Goal: Task Accomplishment & Management: Use online tool/utility

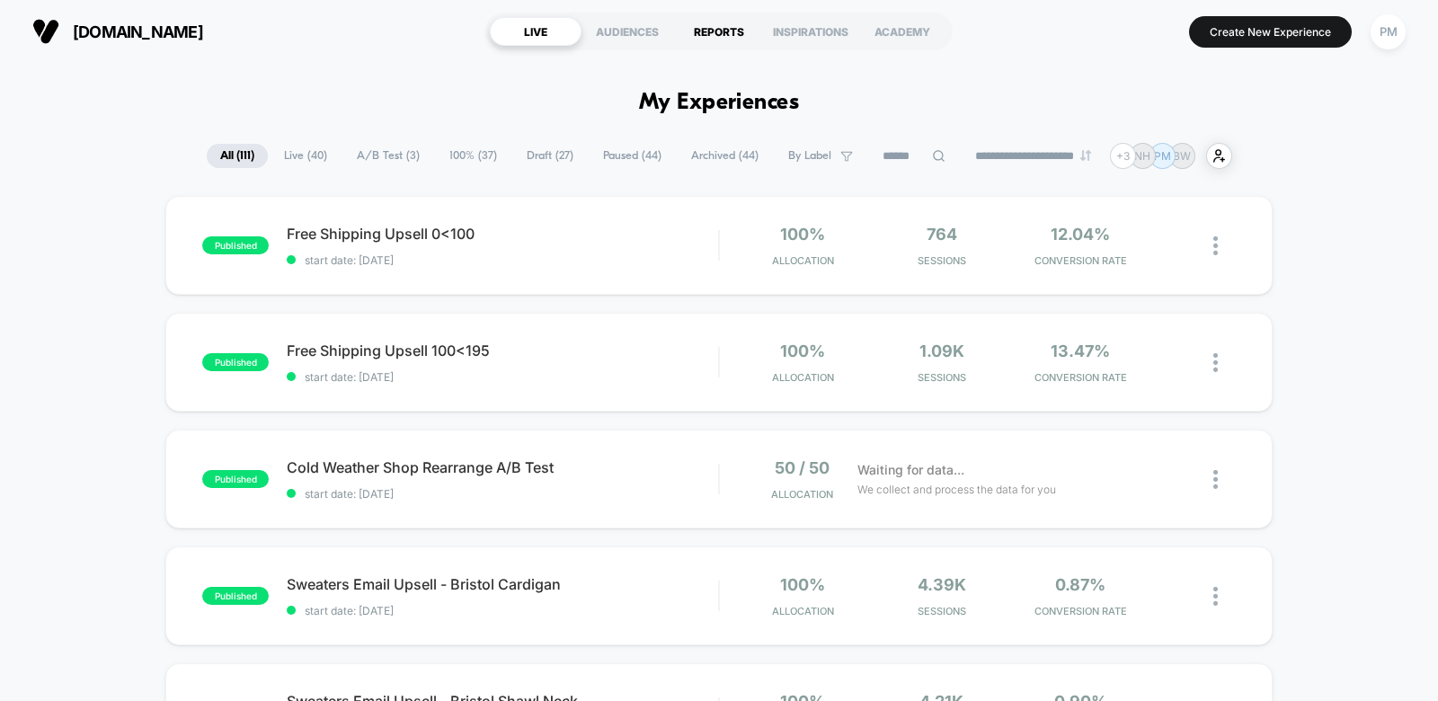
click at [720, 29] on div "REPORTS" at bounding box center [719, 31] width 92 height 29
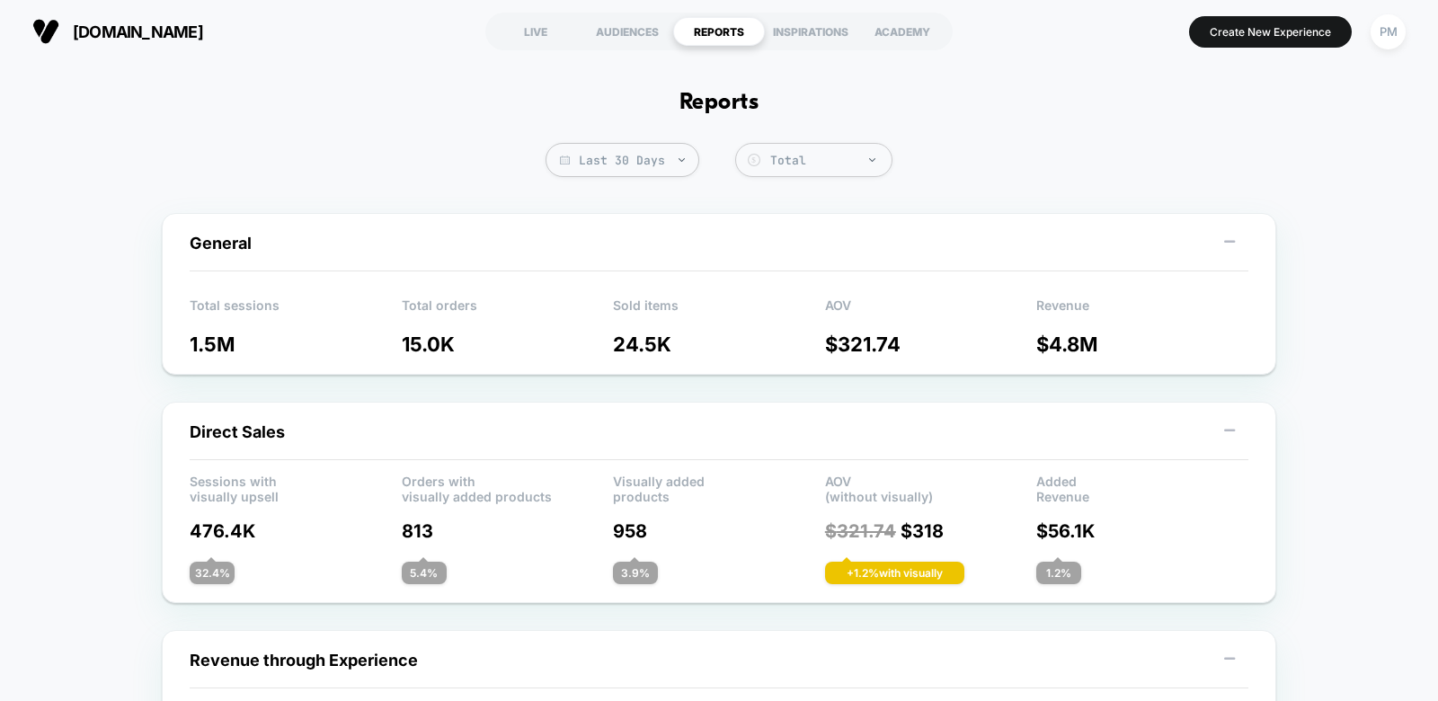
scroll to position [18, 0]
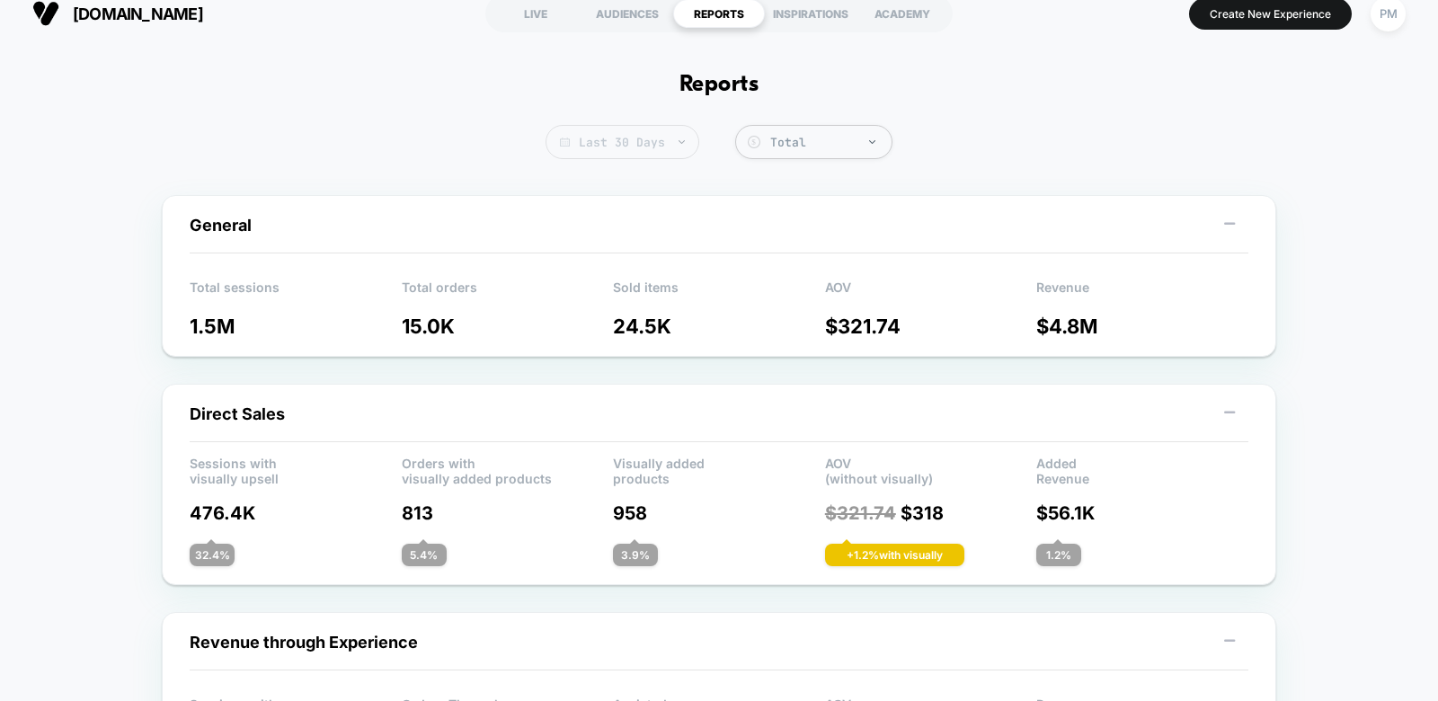
click at [623, 146] on span "Last 30 Days" at bounding box center [623, 142] width 154 height 34
select select "*"
select select "****"
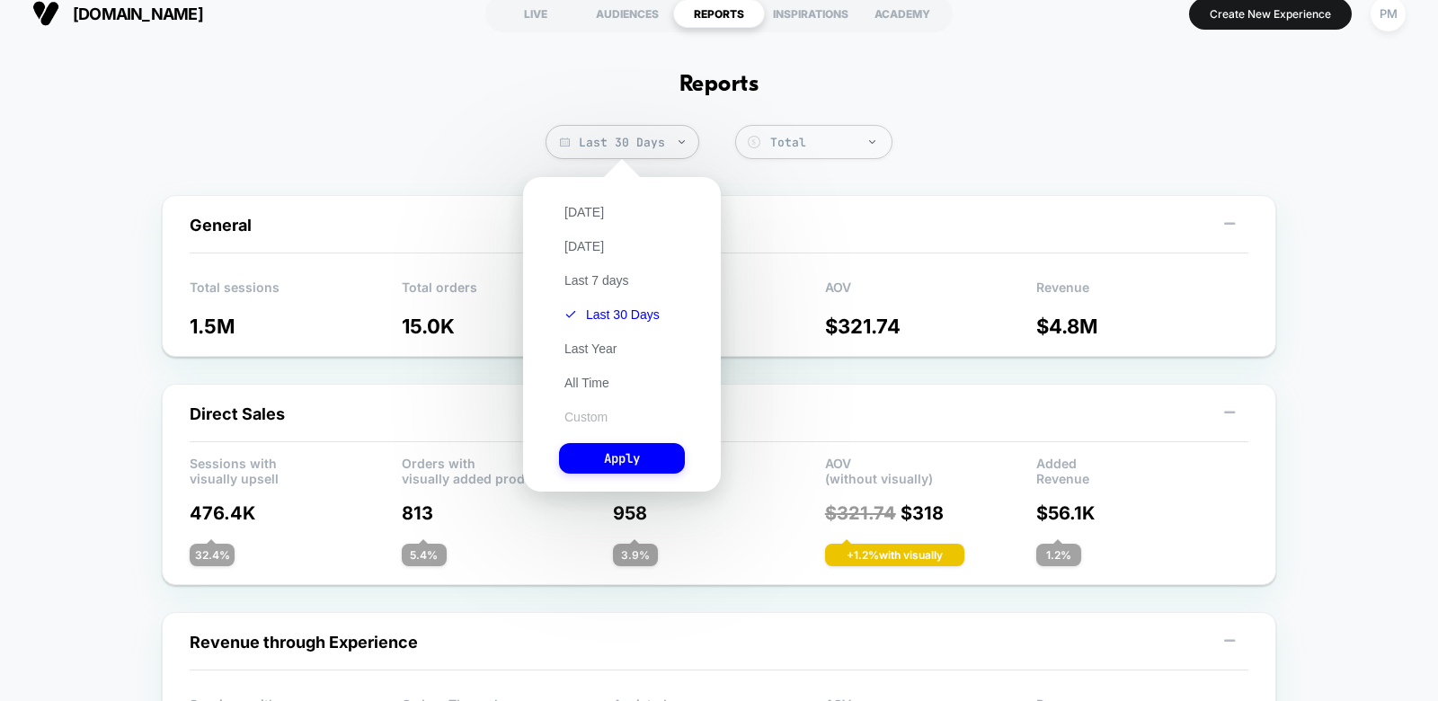
click at [575, 420] on button "Custom" at bounding box center [586, 417] width 54 height 16
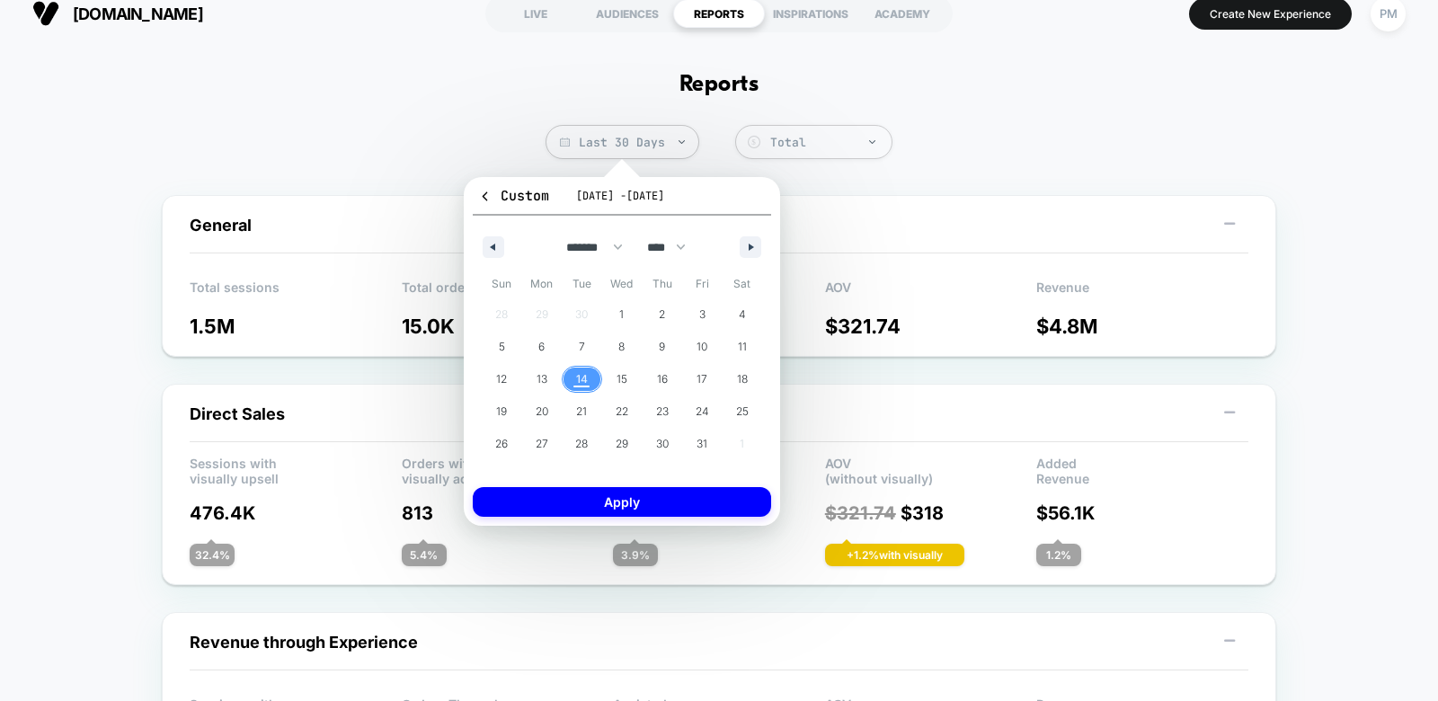
click at [583, 378] on span "14" at bounding box center [582, 379] width 12 height 32
click at [623, 494] on button "Apply" at bounding box center [622, 502] width 298 height 30
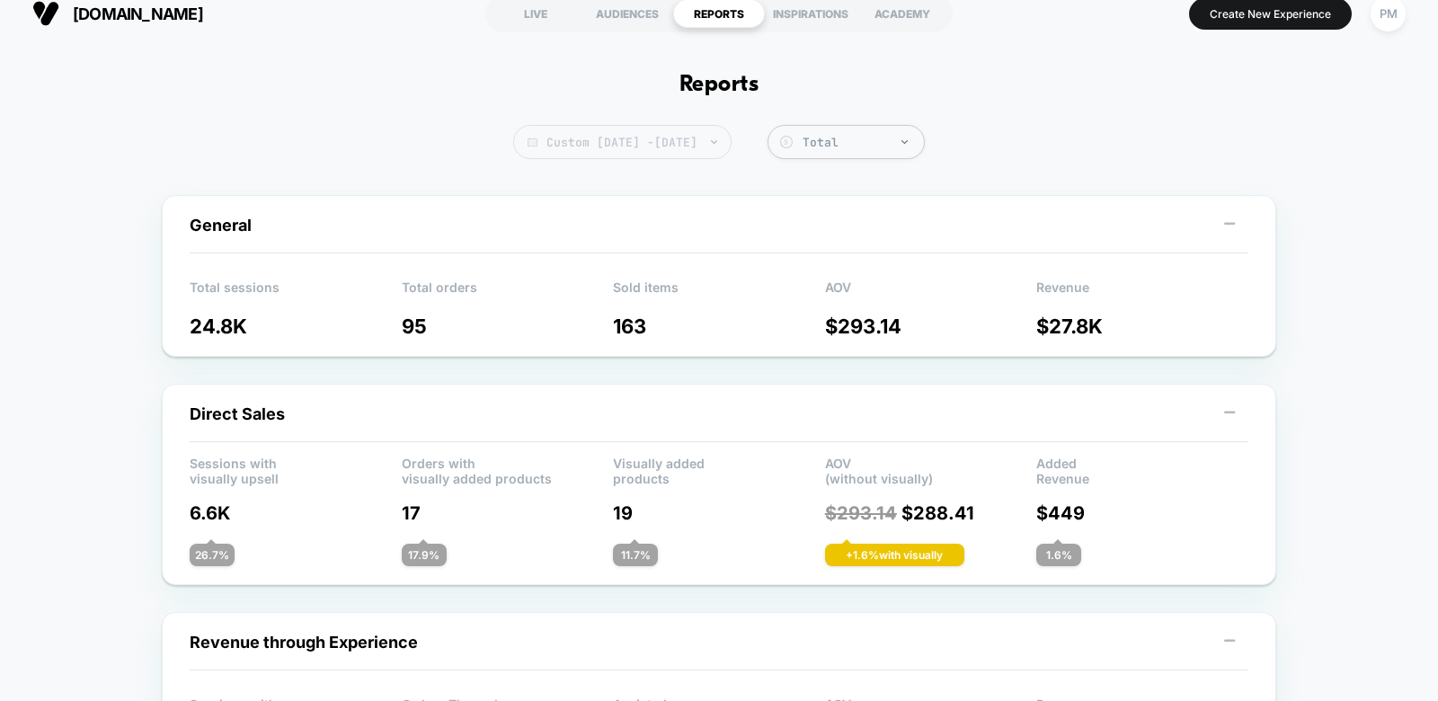
click at [574, 151] on span "Custom Oct 14, 2025 - Oct 14, 2025" at bounding box center [622, 142] width 218 height 34
select select "*"
select select "****"
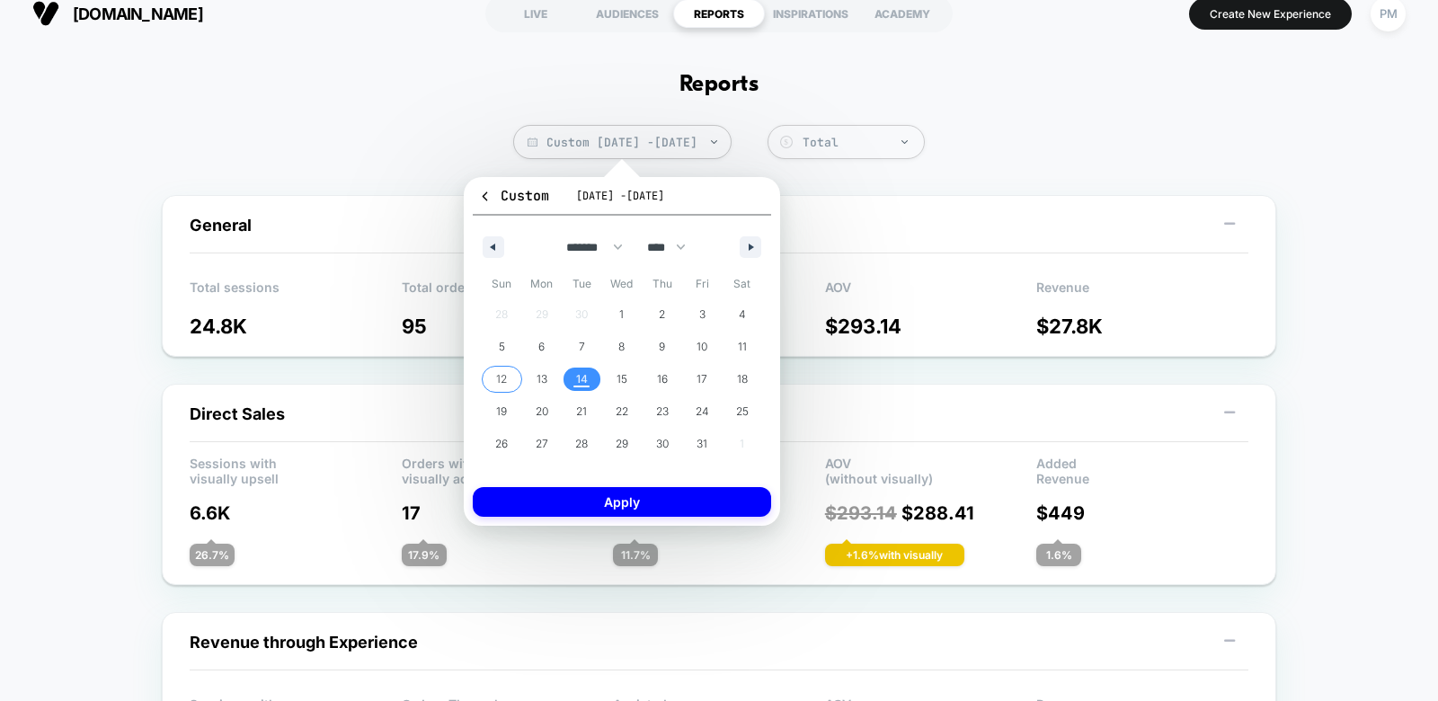
click at [509, 383] on span "12" at bounding box center [502, 379] width 40 height 23
click at [576, 383] on span "14" at bounding box center [582, 379] width 12 height 32
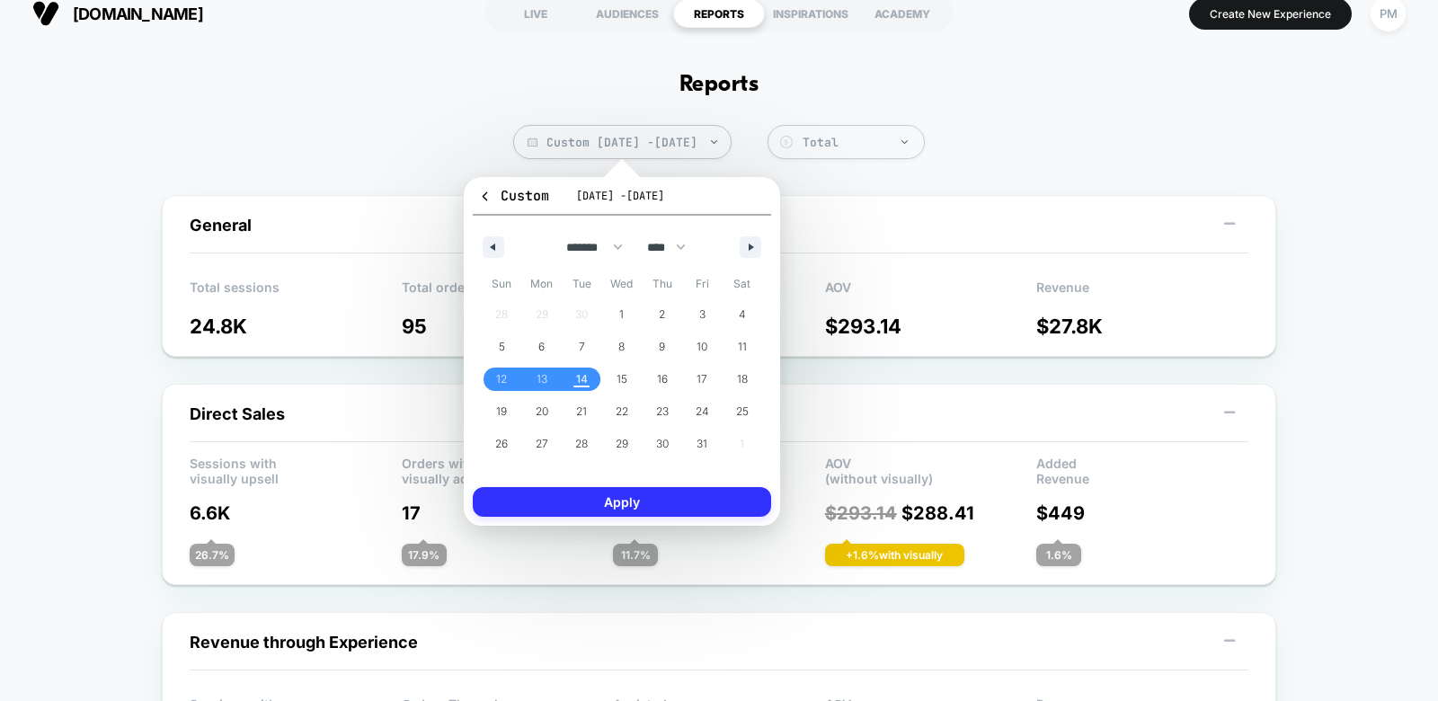
click at [579, 501] on button "Apply" at bounding box center [622, 502] width 298 height 30
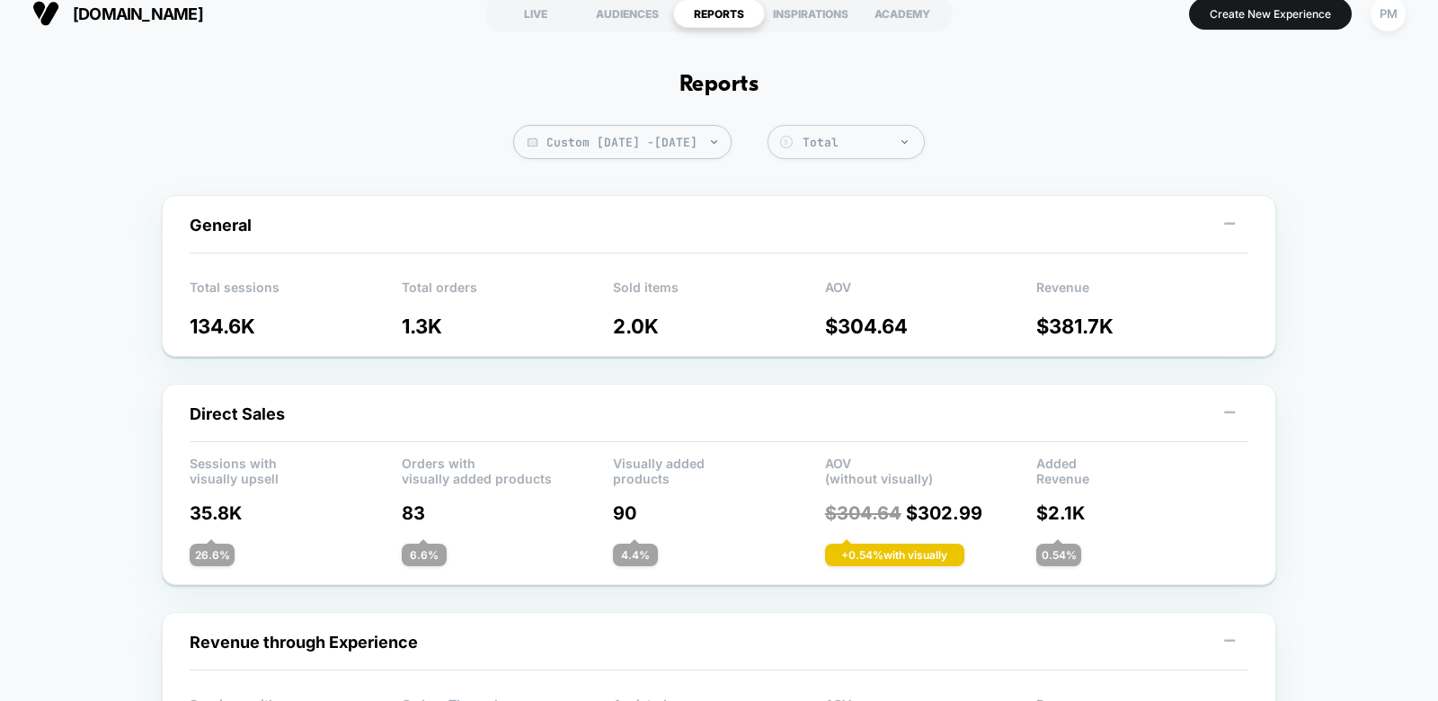
click at [674, 265] on div "General Total sessions 134.6K Total orders 1.3K Sold items 2.0K AOV $ 304.64 Re…" at bounding box center [719, 276] width 1115 height 162
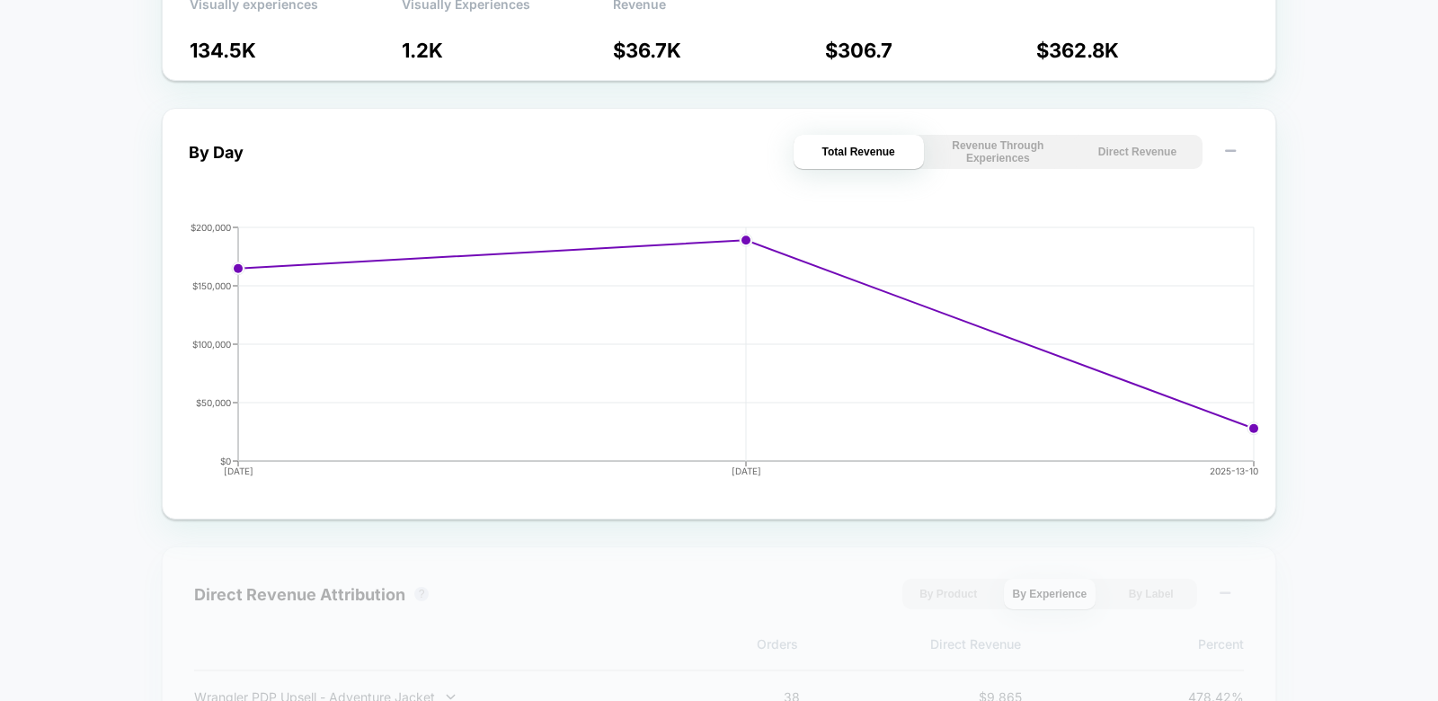
scroll to position [953, 0]
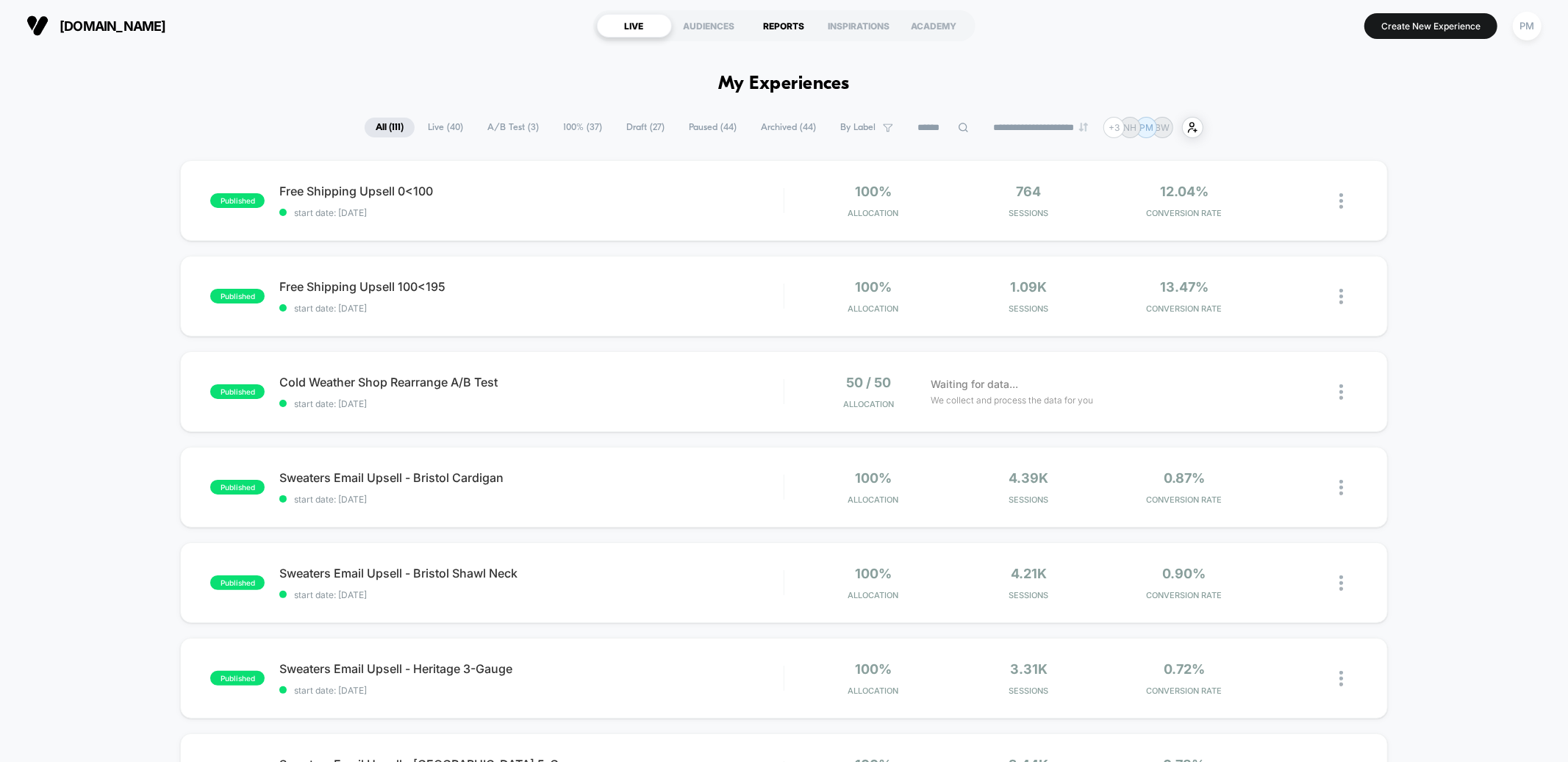
click at [797, 25] on div "REPORTS" at bounding box center [784, 25] width 75 height 24
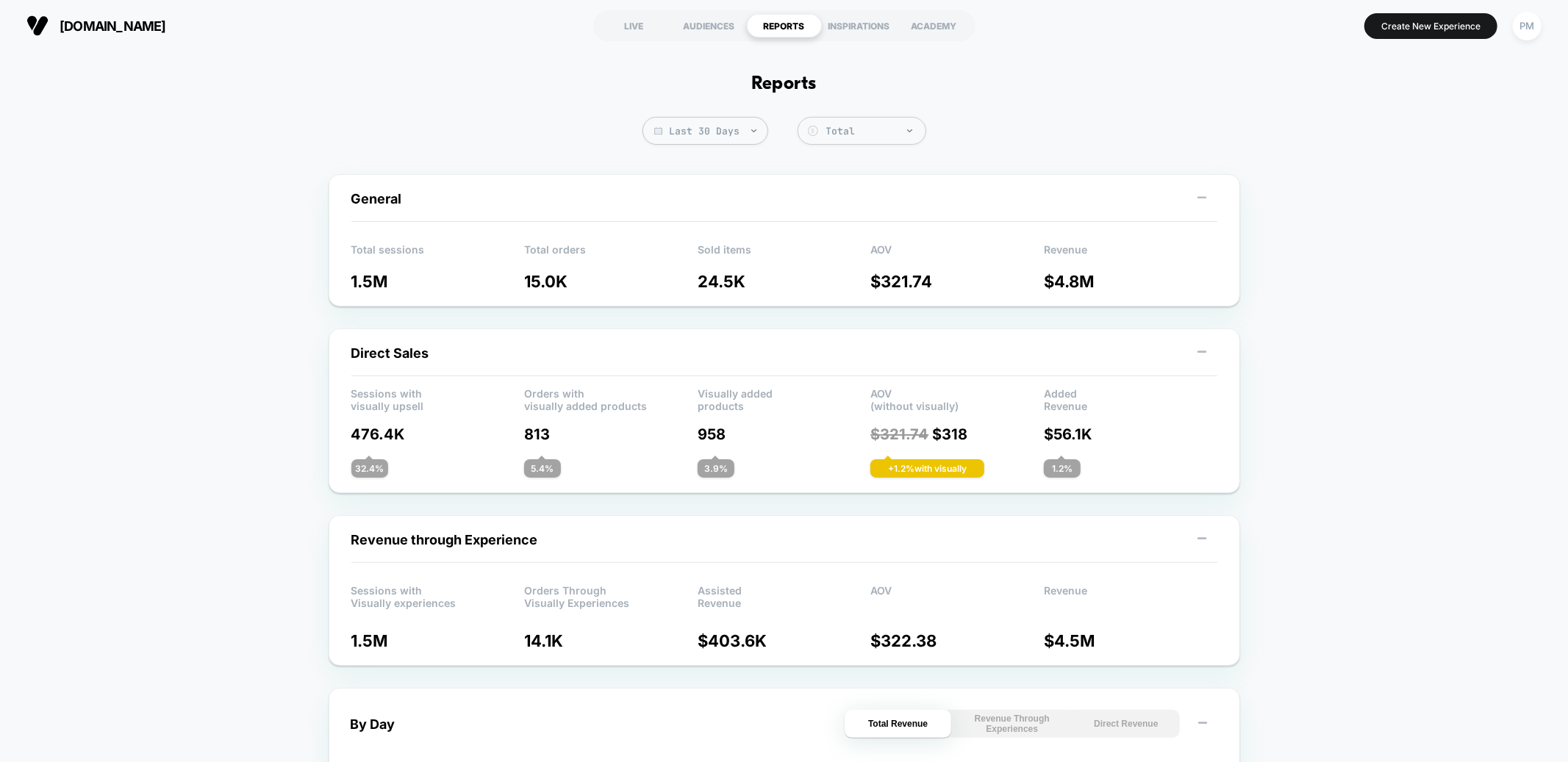
click at [771, 92] on h1 "Reports" at bounding box center [784, 84] width 65 height 21
click at [720, 117] on span "Last 30 Days" at bounding box center [706, 131] width 126 height 28
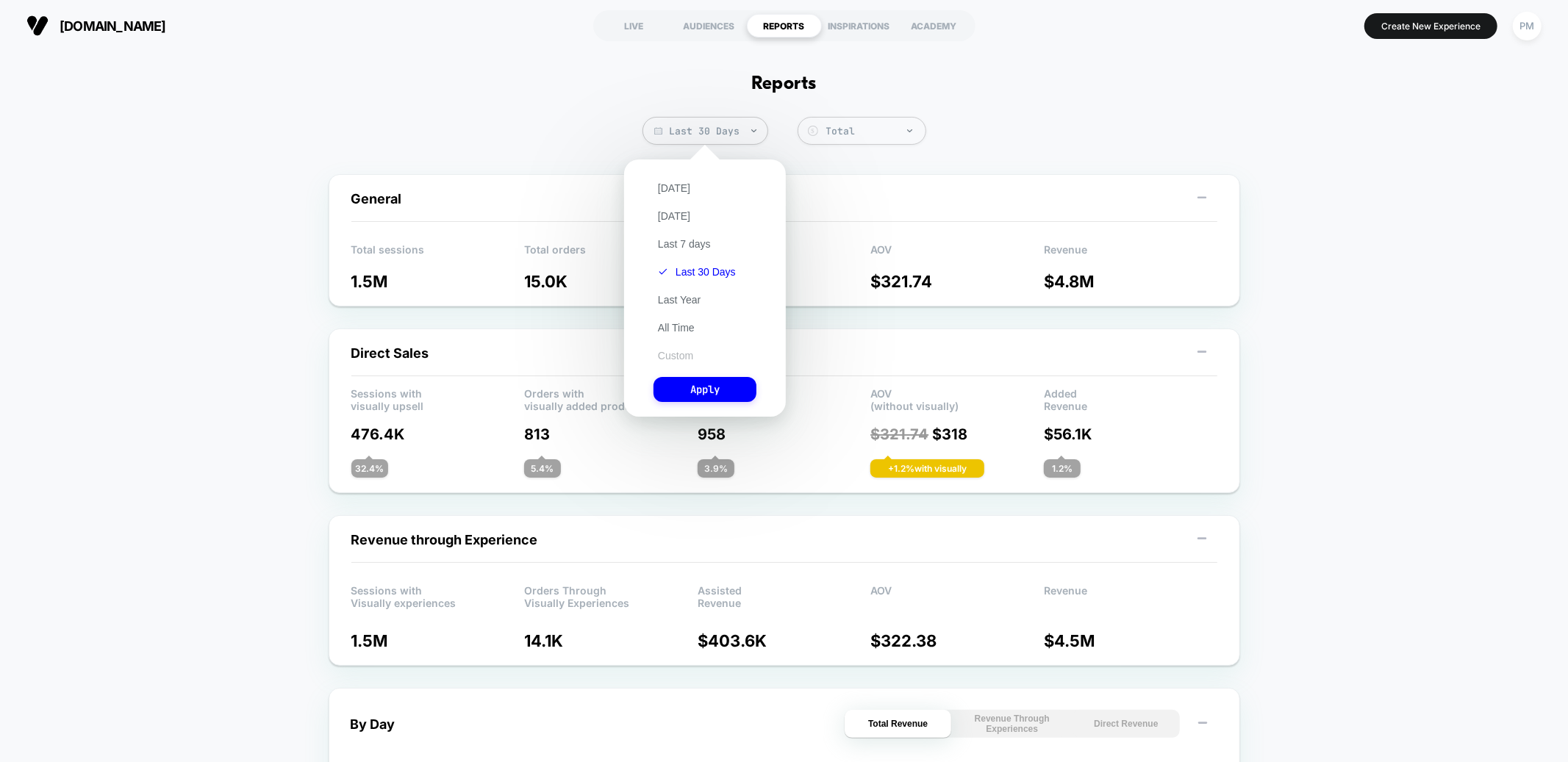
click at [662, 349] on button "Custom" at bounding box center [676, 356] width 44 height 13
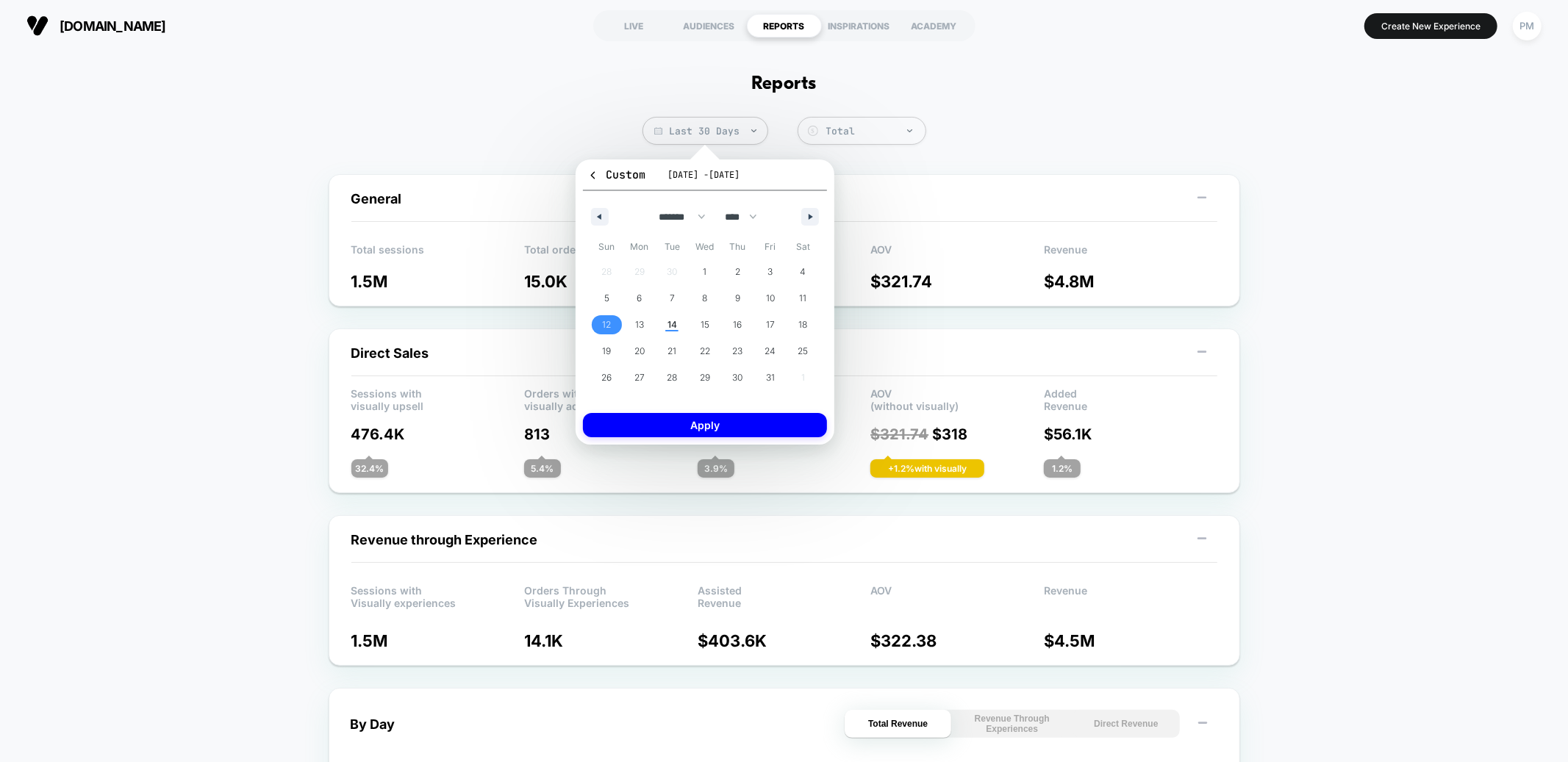
click at [610, 316] on span "12" at bounding box center [606, 325] width 9 height 26
click at [673, 320] on span "14" at bounding box center [672, 325] width 10 height 26
click at [685, 422] on button "Apply" at bounding box center [705, 425] width 244 height 25
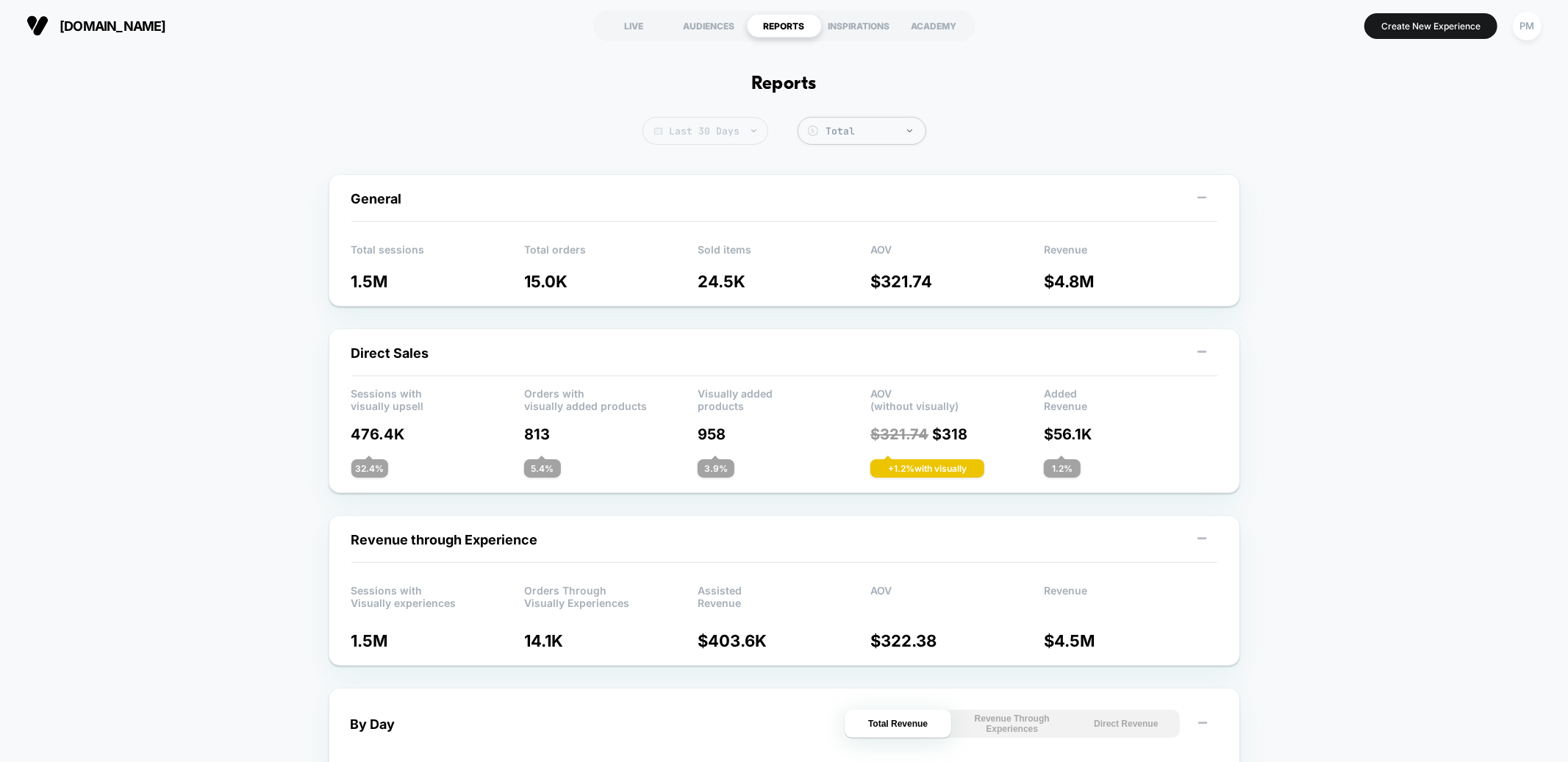
click at [673, 119] on span "Last 30 Days" at bounding box center [706, 131] width 126 height 28
select select "*"
select select "****"
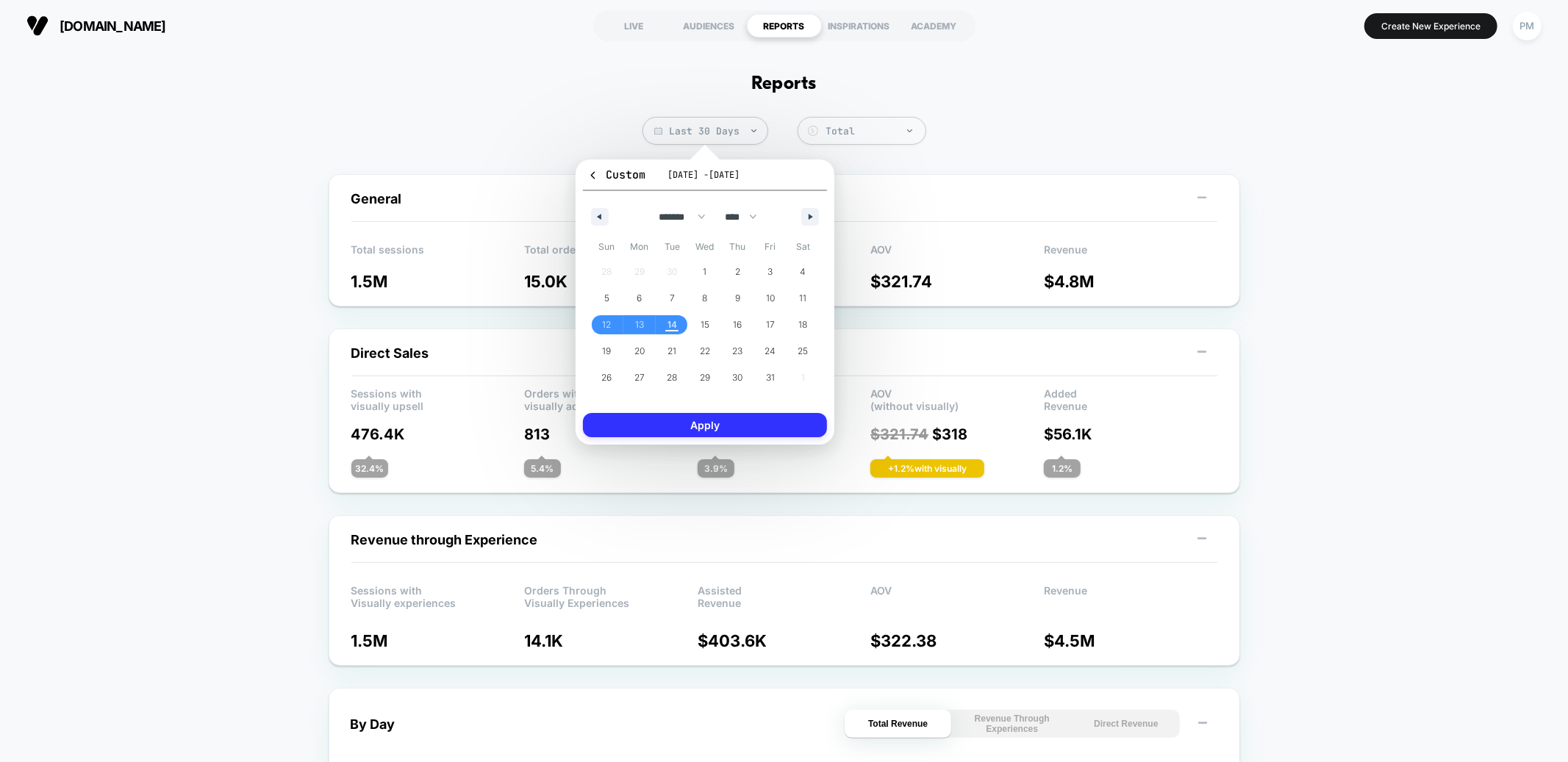
click at [750, 421] on button "Apply" at bounding box center [705, 425] width 244 height 25
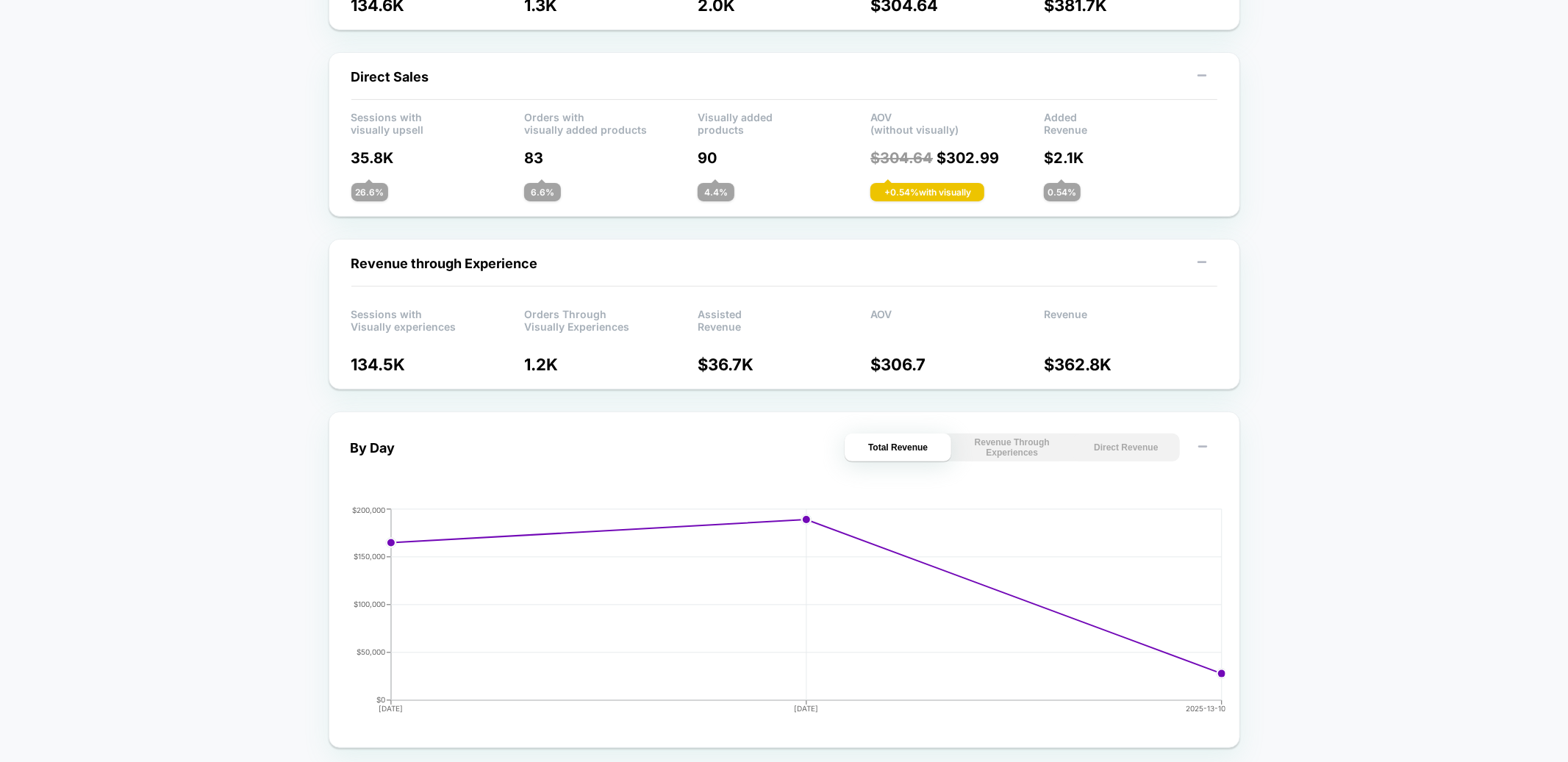
scroll to position [662, 0]
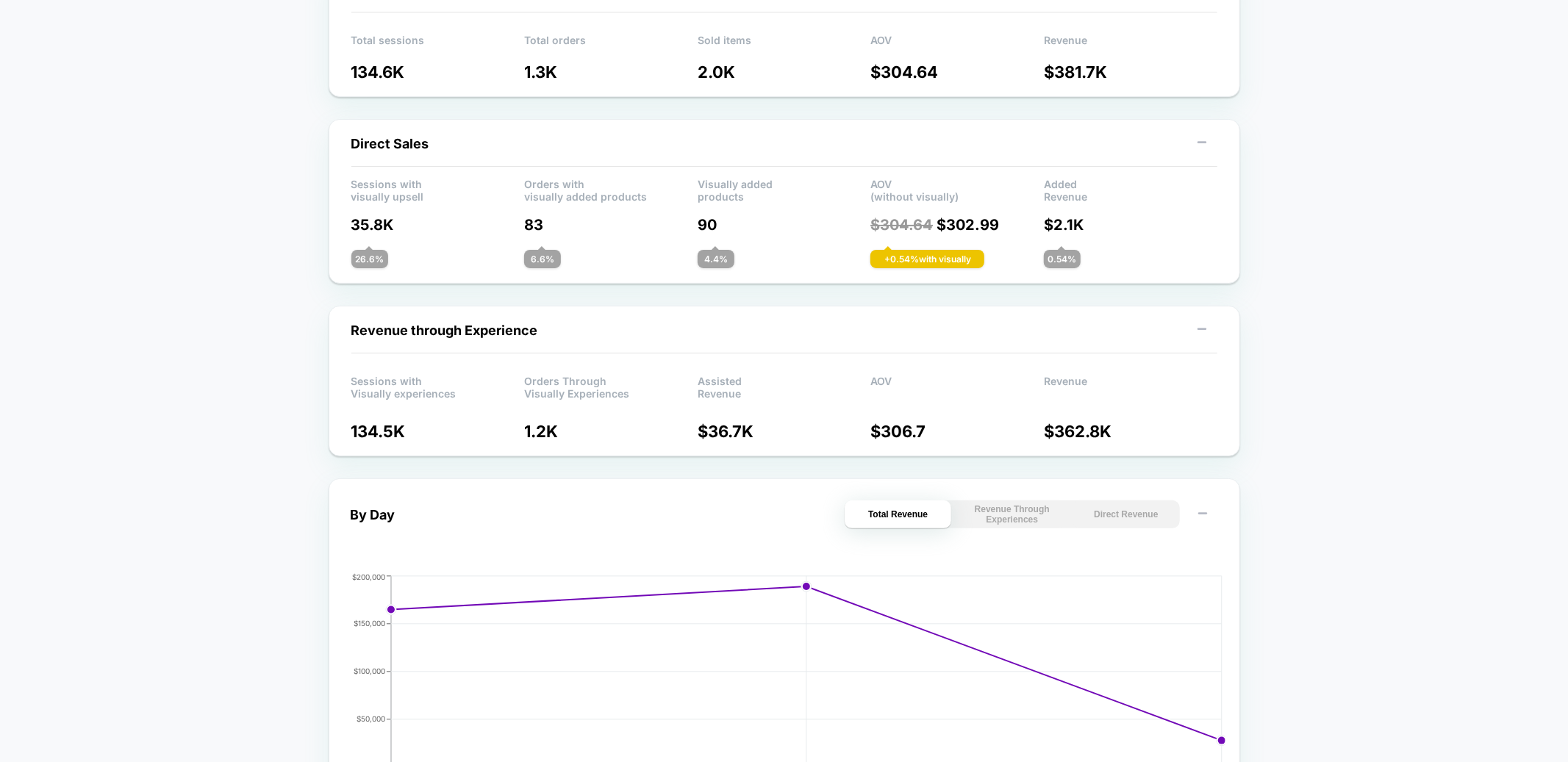
scroll to position [0, 0]
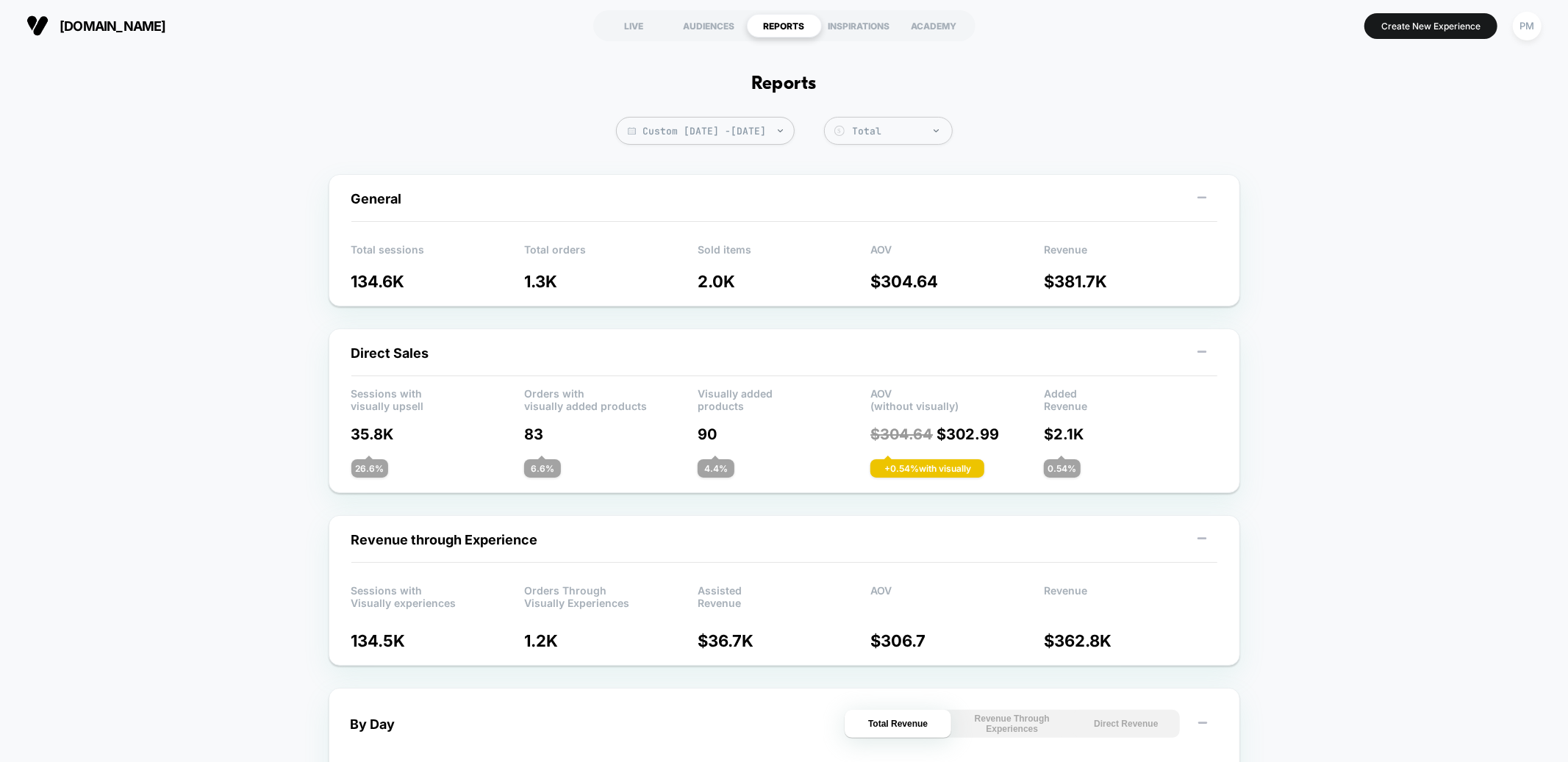
click at [1262, 41] on section "Create New Experience PM" at bounding box center [1296, 25] width 501 height 37
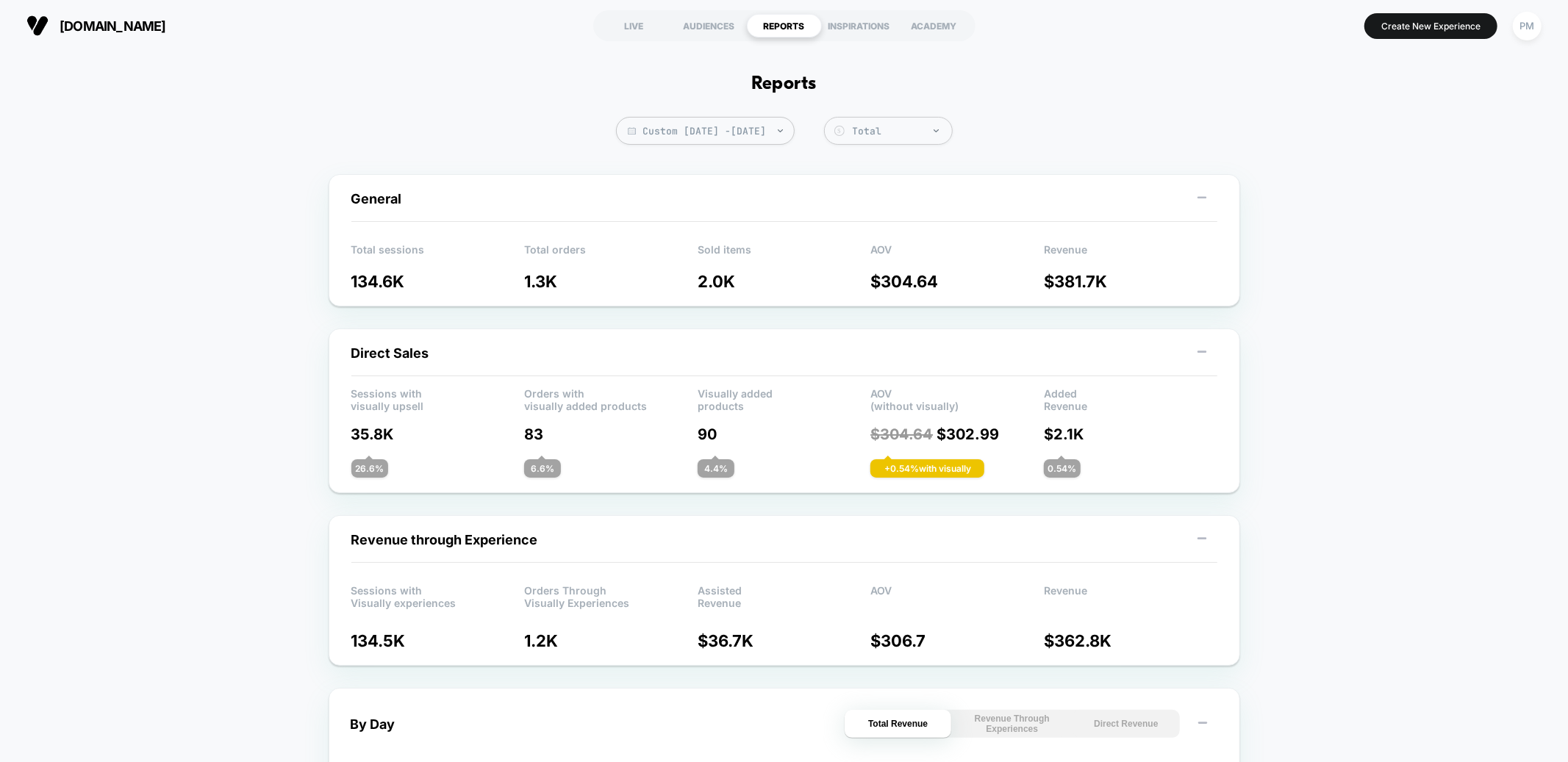
click at [627, 41] on section "LIVE AUDIENCES REPORTS INSPIRATIONS ACADEMY" at bounding box center [784, 25] width 501 height 37
click at [637, 14] on div "LIVE" at bounding box center [635, 25] width 75 height 24
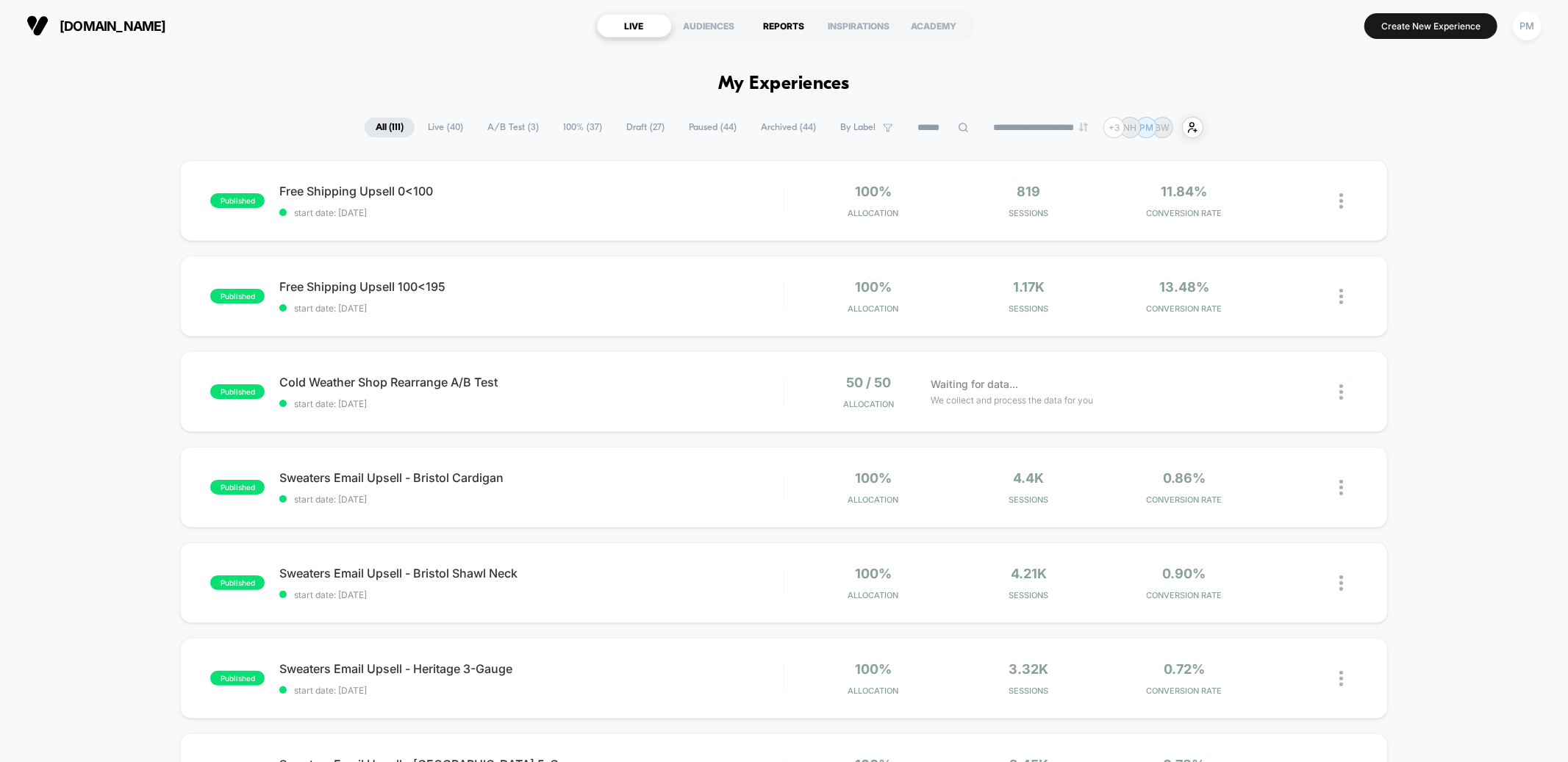
click at [783, 30] on div "REPORTS" at bounding box center [784, 25] width 75 height 24
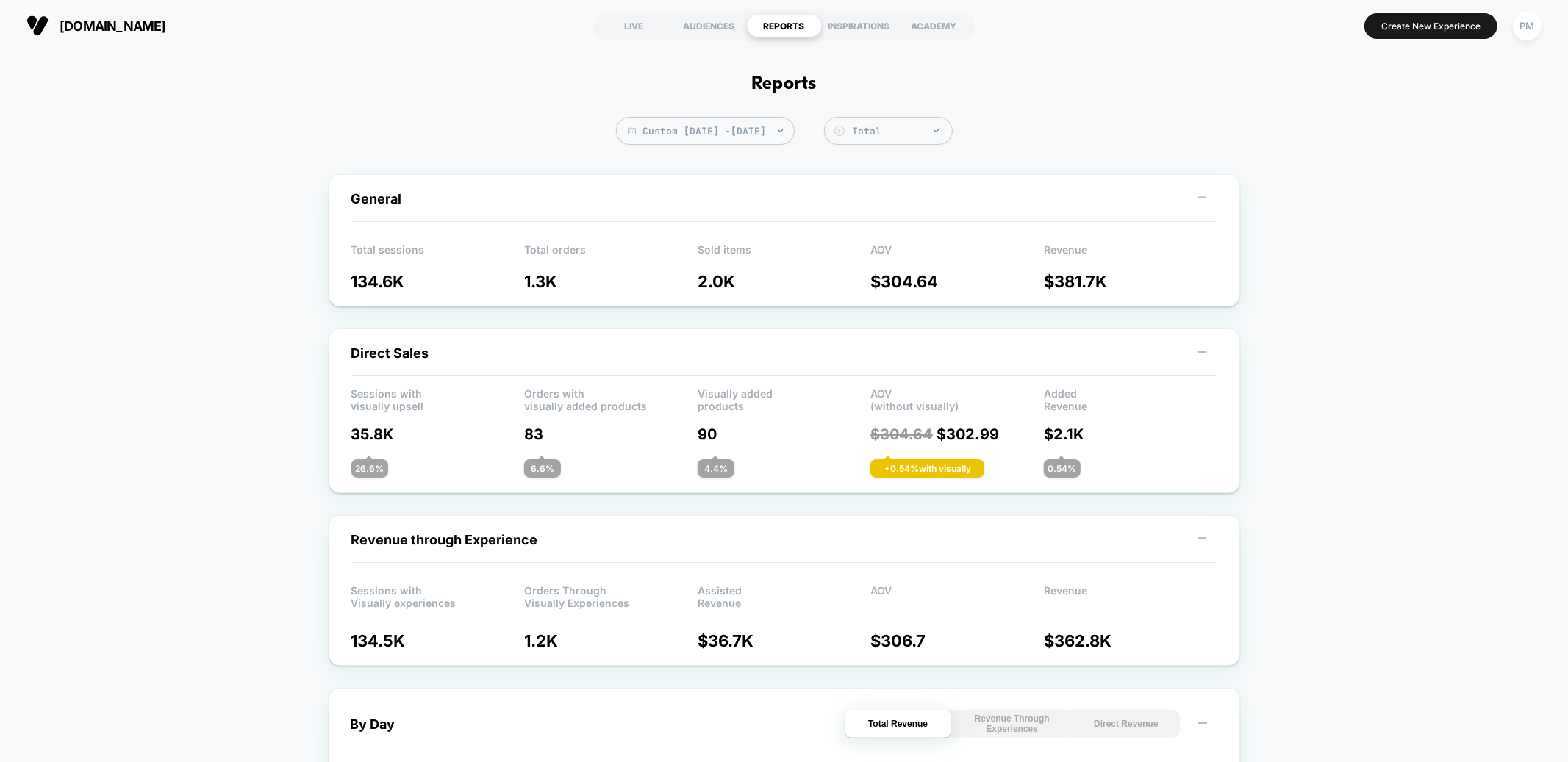
click at [685, 127] on span "Custom Oct 12, 2025 - Oct 14, 2025" at bounding box center [705, 131] width 178 height 28
select select "*"
select select "****"
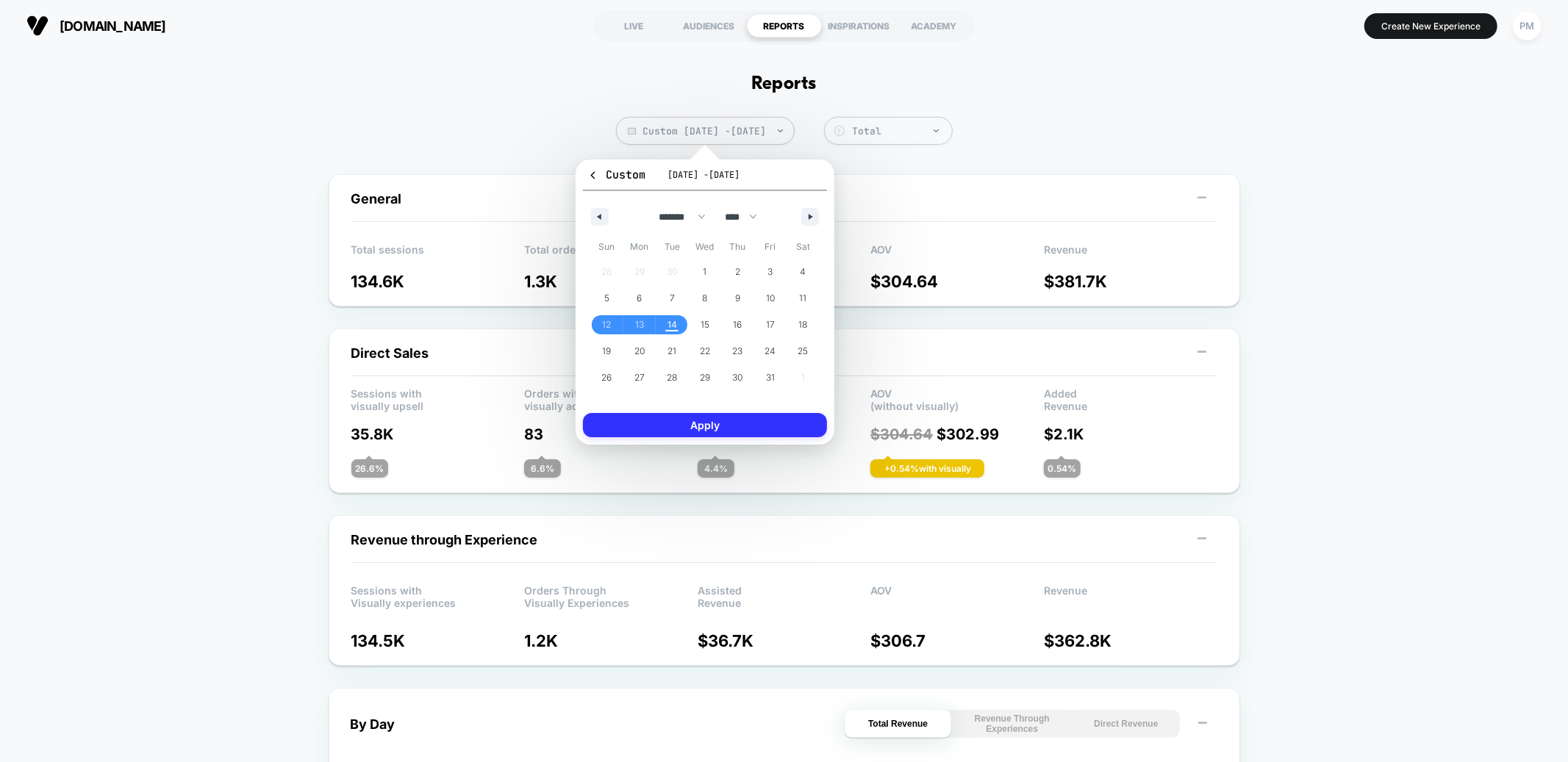
click at [735, 424] on button "Apply" at bounding box center [705, 425] width 244 height 25
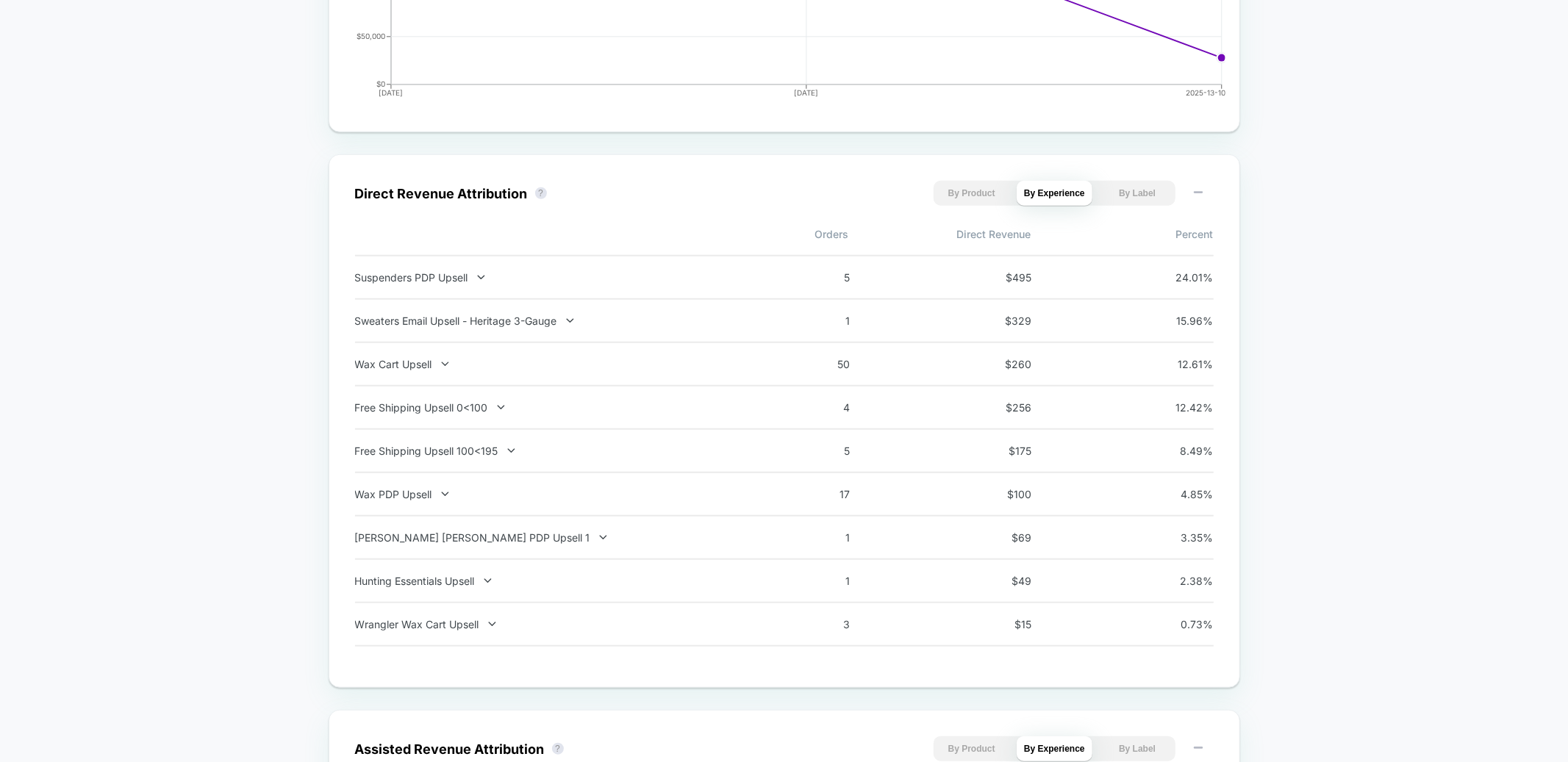
scroll to position [893, 0]
click at [501, 452] on div "Free Shipping Upsell 100<195" at bounding box center [548, 450] width 387 height 12
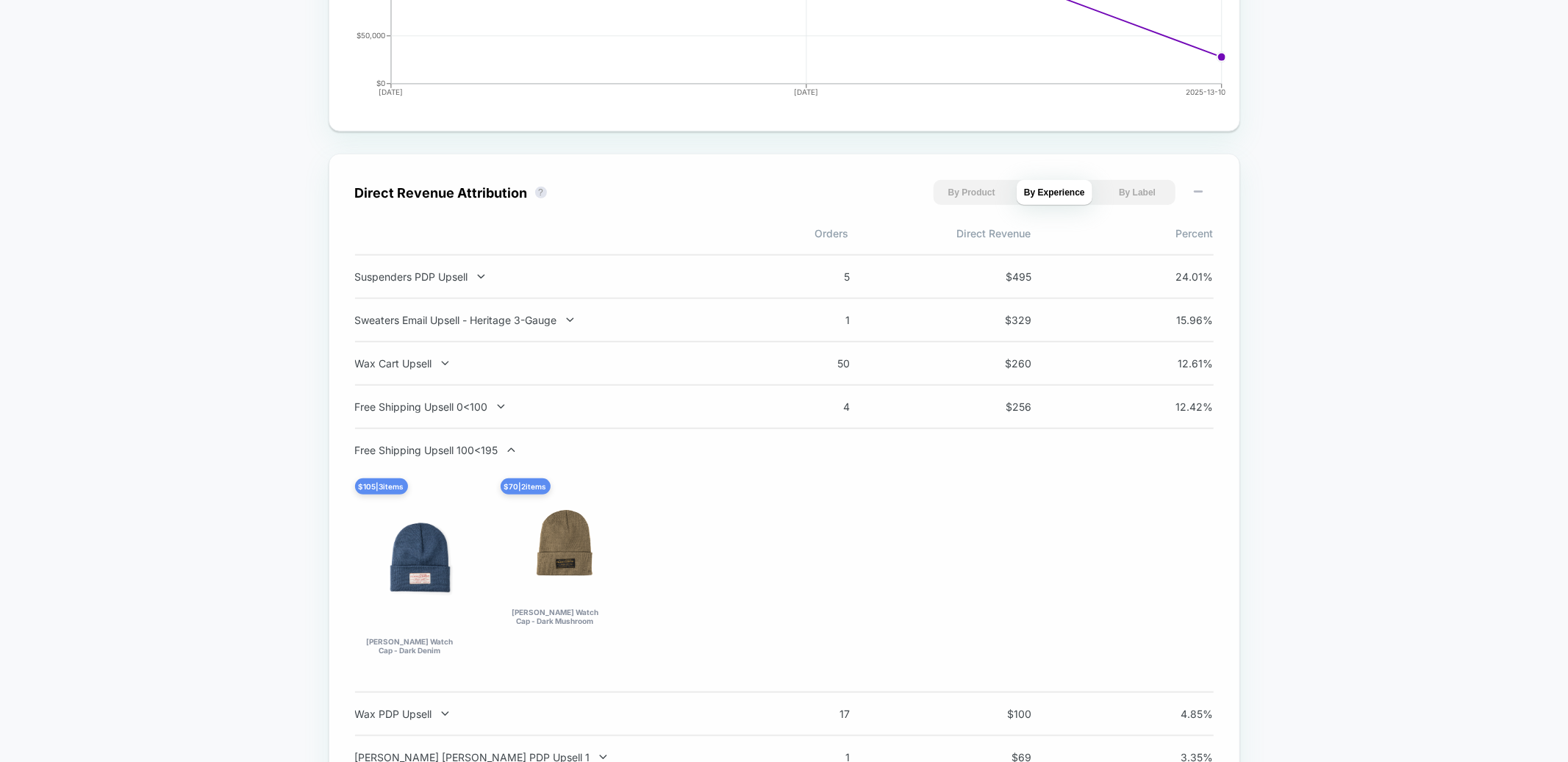
click at [501, 452] on div "Free Shipping Upsell 100<195" at bounding box center [548, 450] width 387 height 12
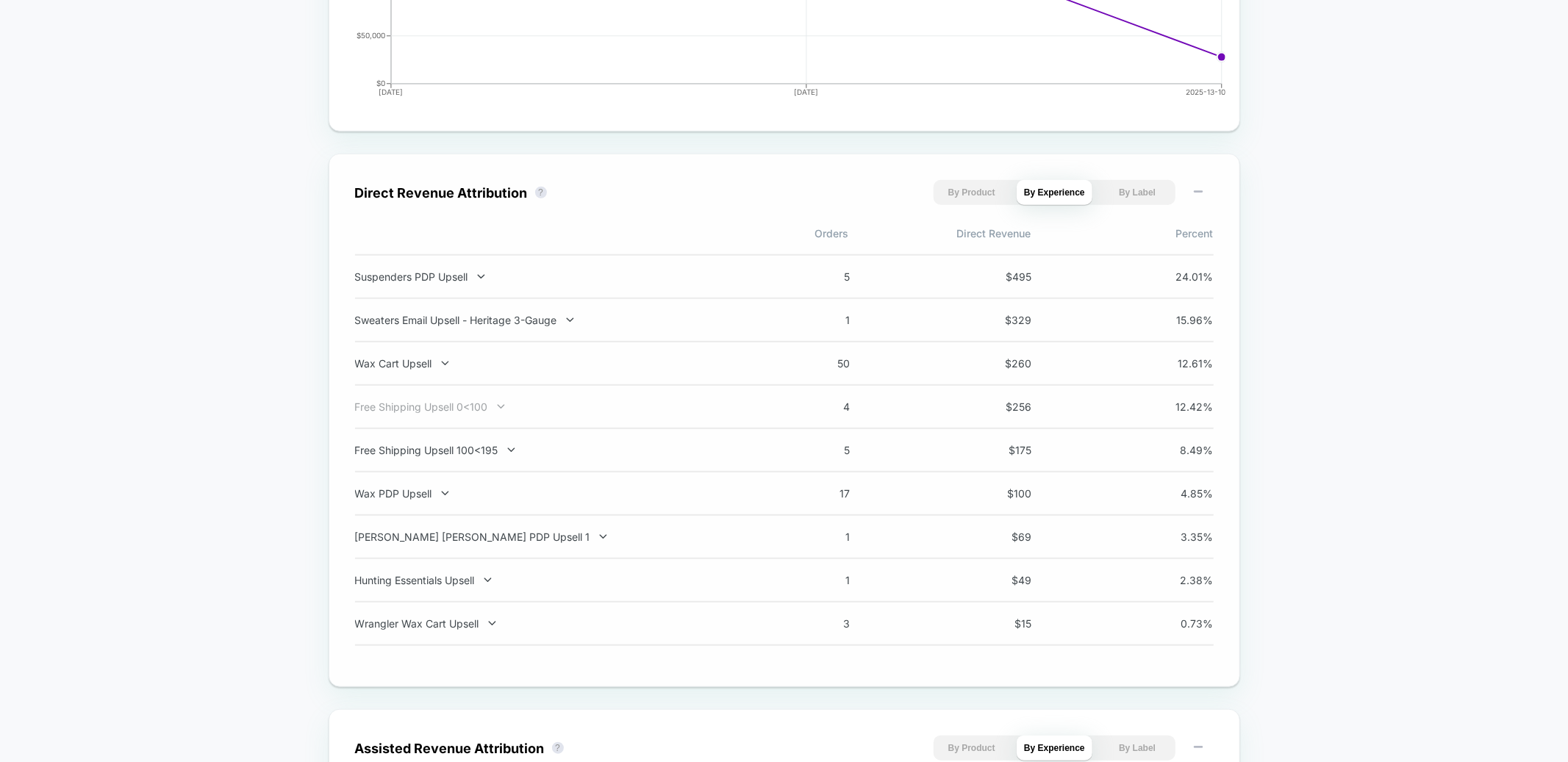
click at [470, 405] on div "Free Shipping Upsell 0<100" at bounding box center [548, 406] width 387 height 12
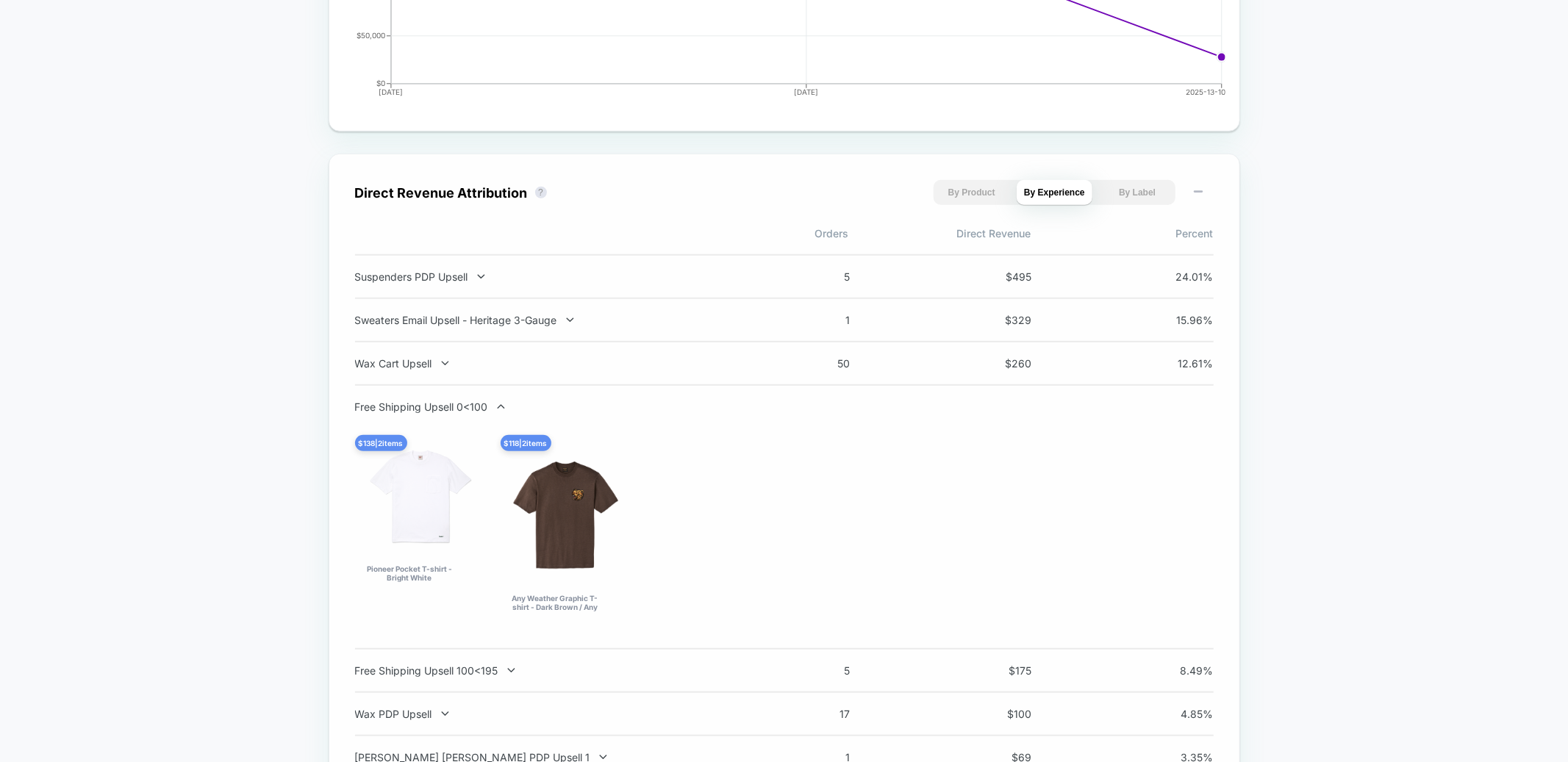
click at [470, 405] on div "Free Shipping Upsell 0<100" at bounding box center [548, 406] width 387 height 12
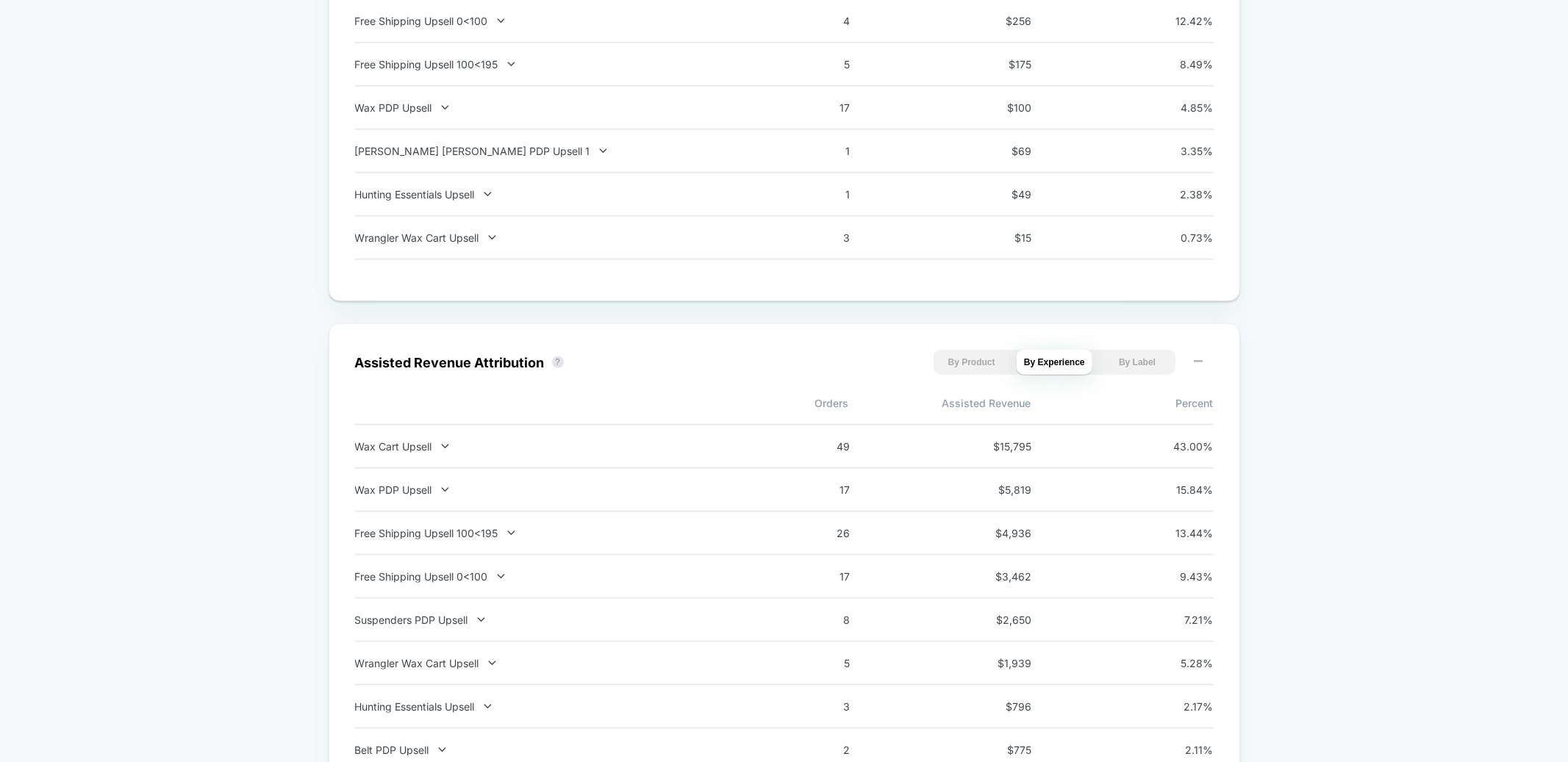
scroll to position [1284, 0]
click at [1502, 436] on div "Custom Oct 12, 2025 - Oct 14, 2025 Total Group 2 $ General Total sessions 134.6…" at bounding box center [784, 493] width 1568 height 3322
click at [1382, 197] on div "Custom Oct 12, 2025 - Oct 14, 2025 Total Group 2 $ General Total sessions 134.6…" at bounding box center [784, 493] width 1568 height 3322
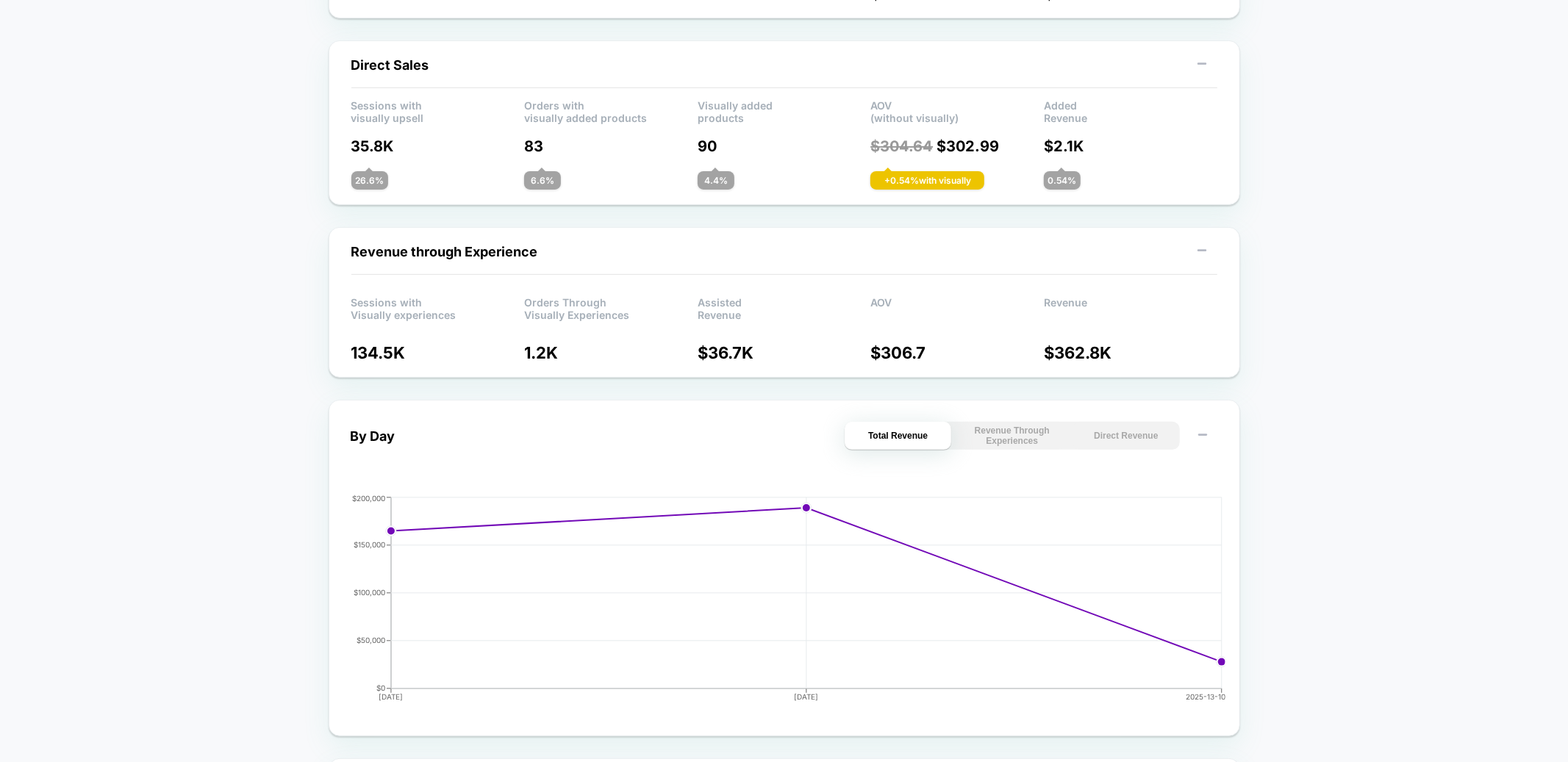
scroll to position [0, 0]
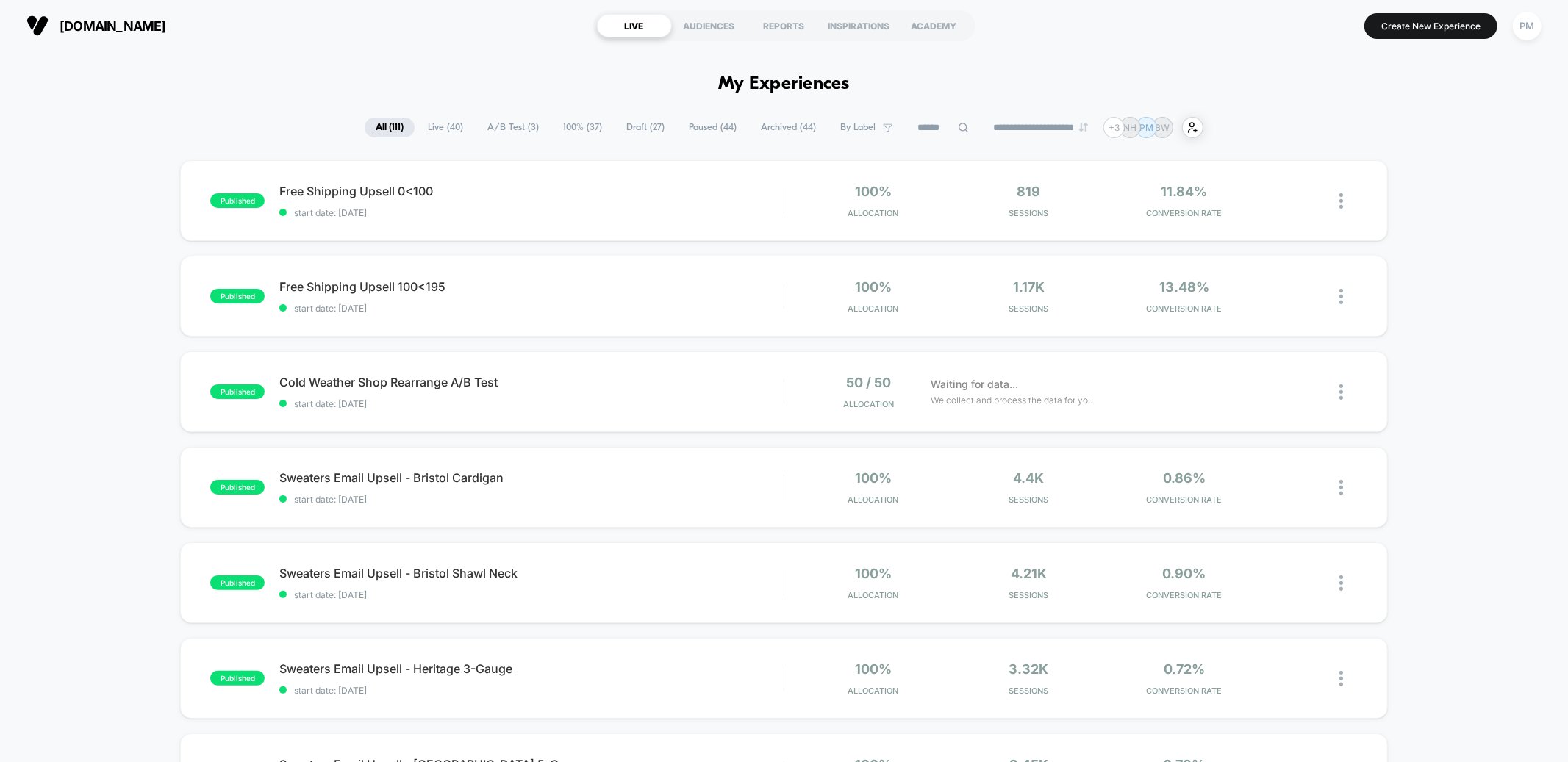
click at [1023, 132] on select "**********" at bounding box center [1042, 128] width 119 height 10
click at [937, 130] on input at bounding box center [943, 128] width 74 height 18
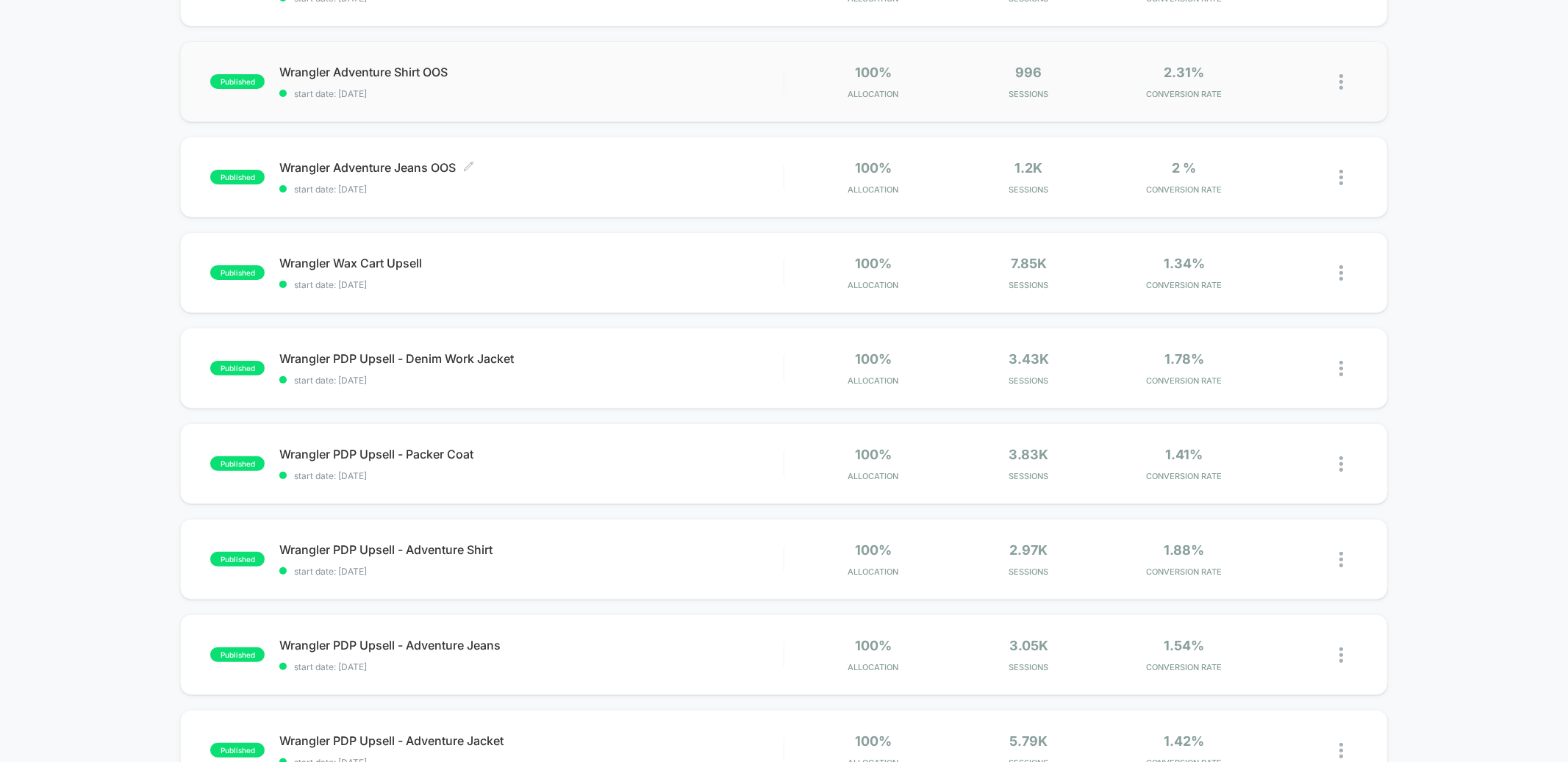
scroll to position [218, 0]
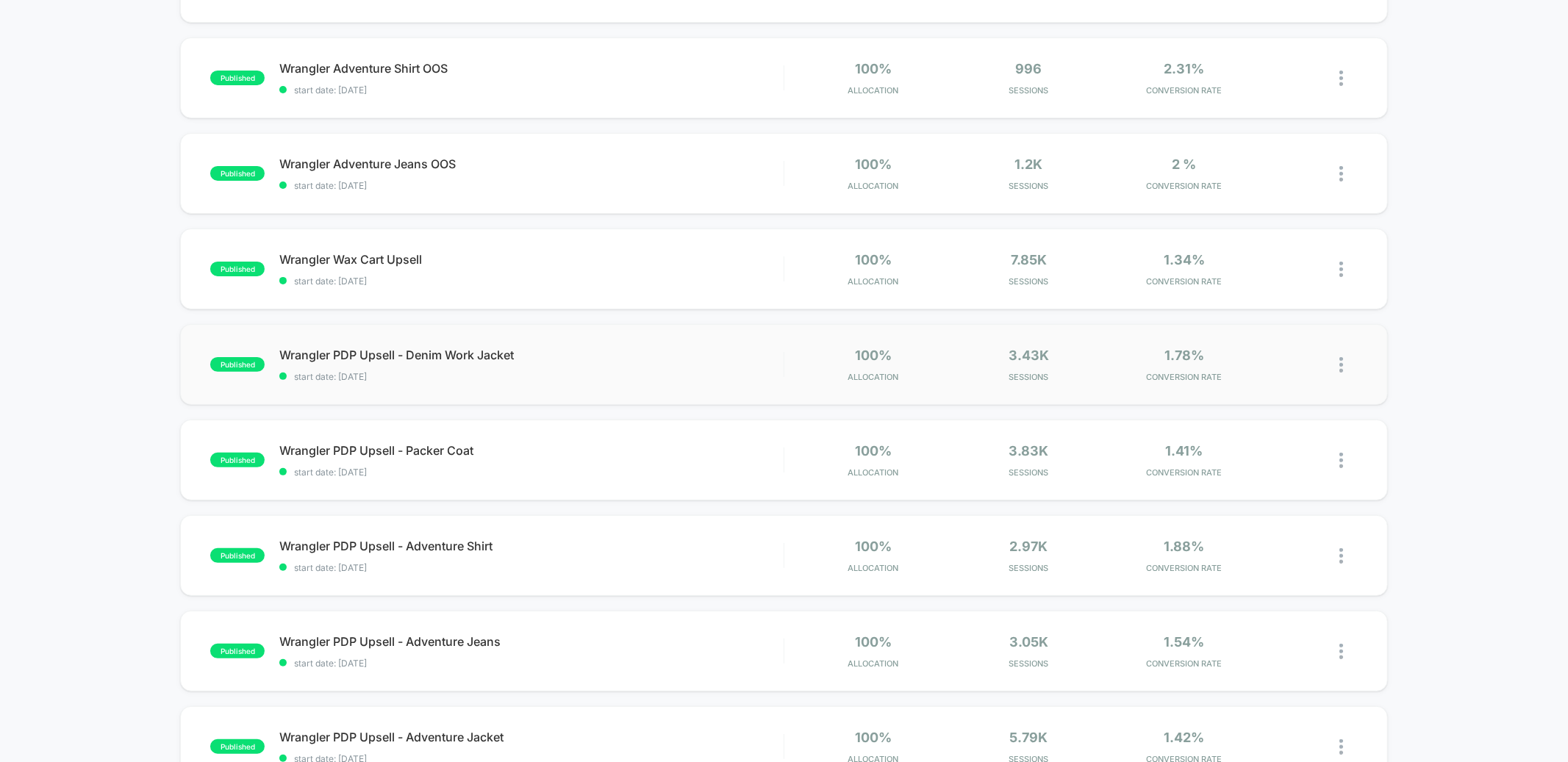
type input "********"
click at [666, 336] on div "published Wrangler PDP Upsell - Denim Work Jacket start date: 10/9/2025 100% Al…" at bounding box center [784, 364] width 1207 height 81
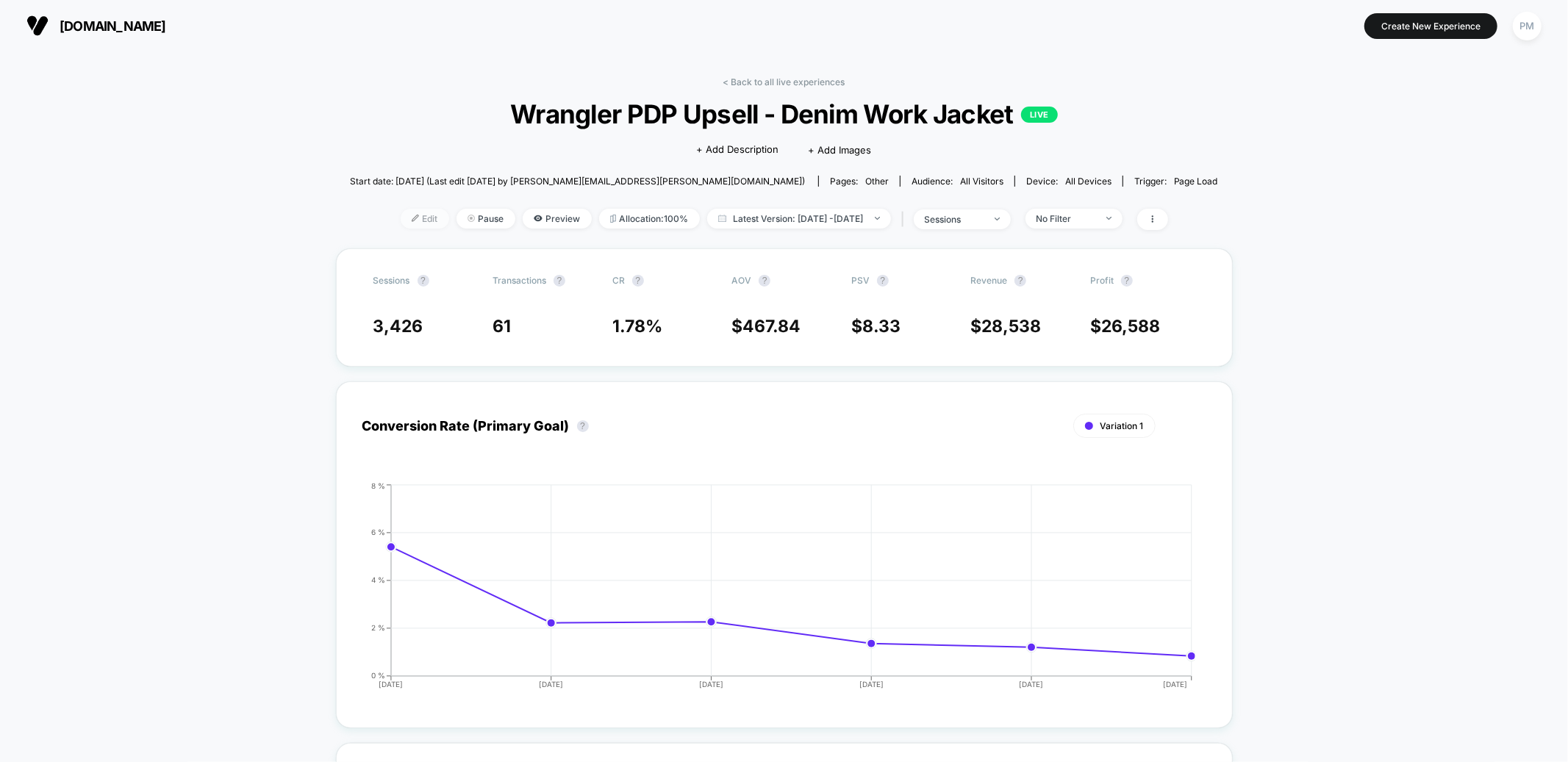
click at [401, 223] on span "Edit" at bounding box center [425, 218] width 48 height 20
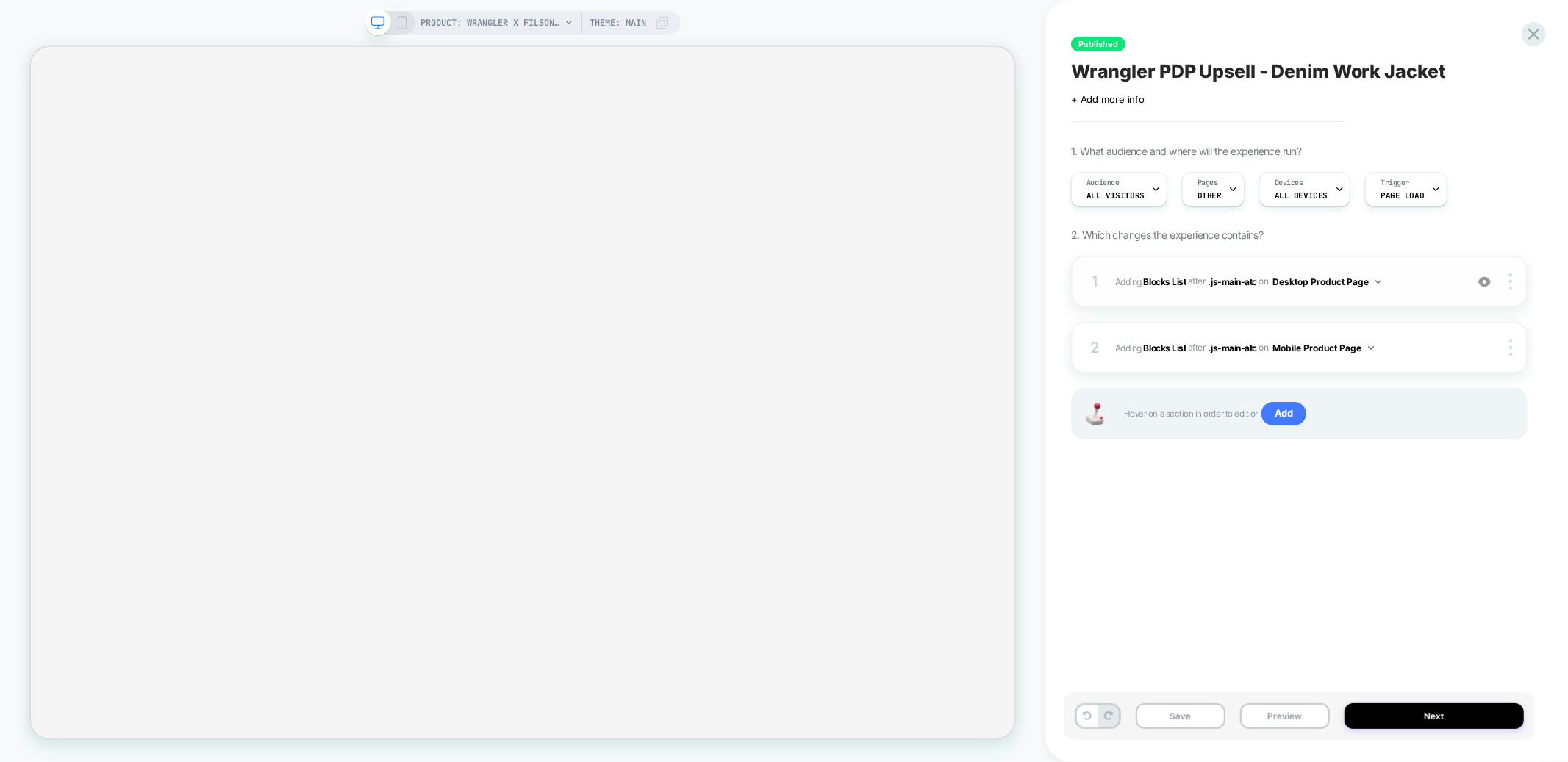
click at [1417, 270] on div "1 #_loomi_addon_1759336041438 Adding Blocks List AFTER .js-main-atc .js-main-at…" at bounding box center [1300, 281] width 456 height 52
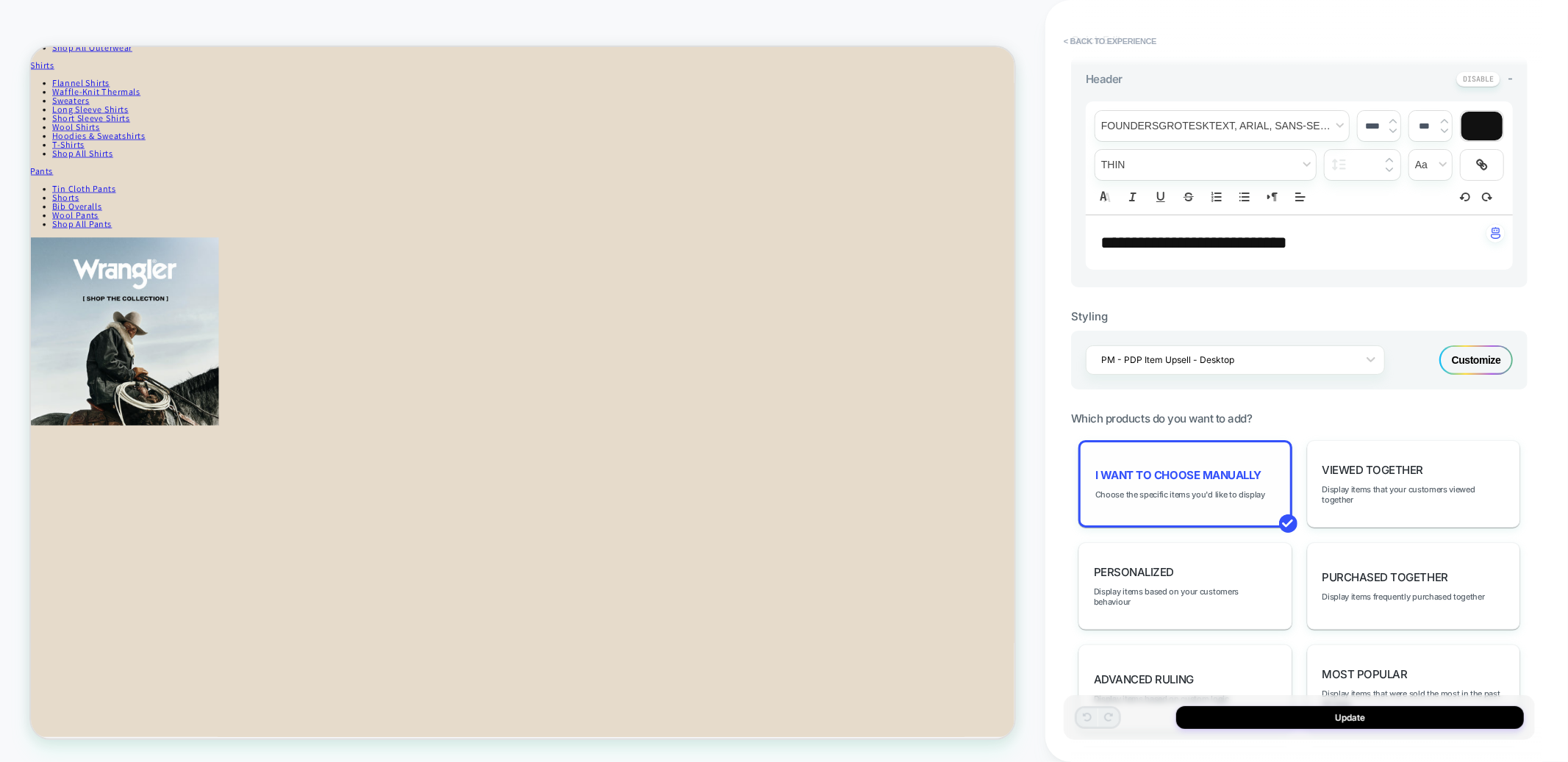
scroll to position [384, 0]
click at [1178, 469] on span "I want to choose manually" at bounding box center [1178, 476] width 166 height 14
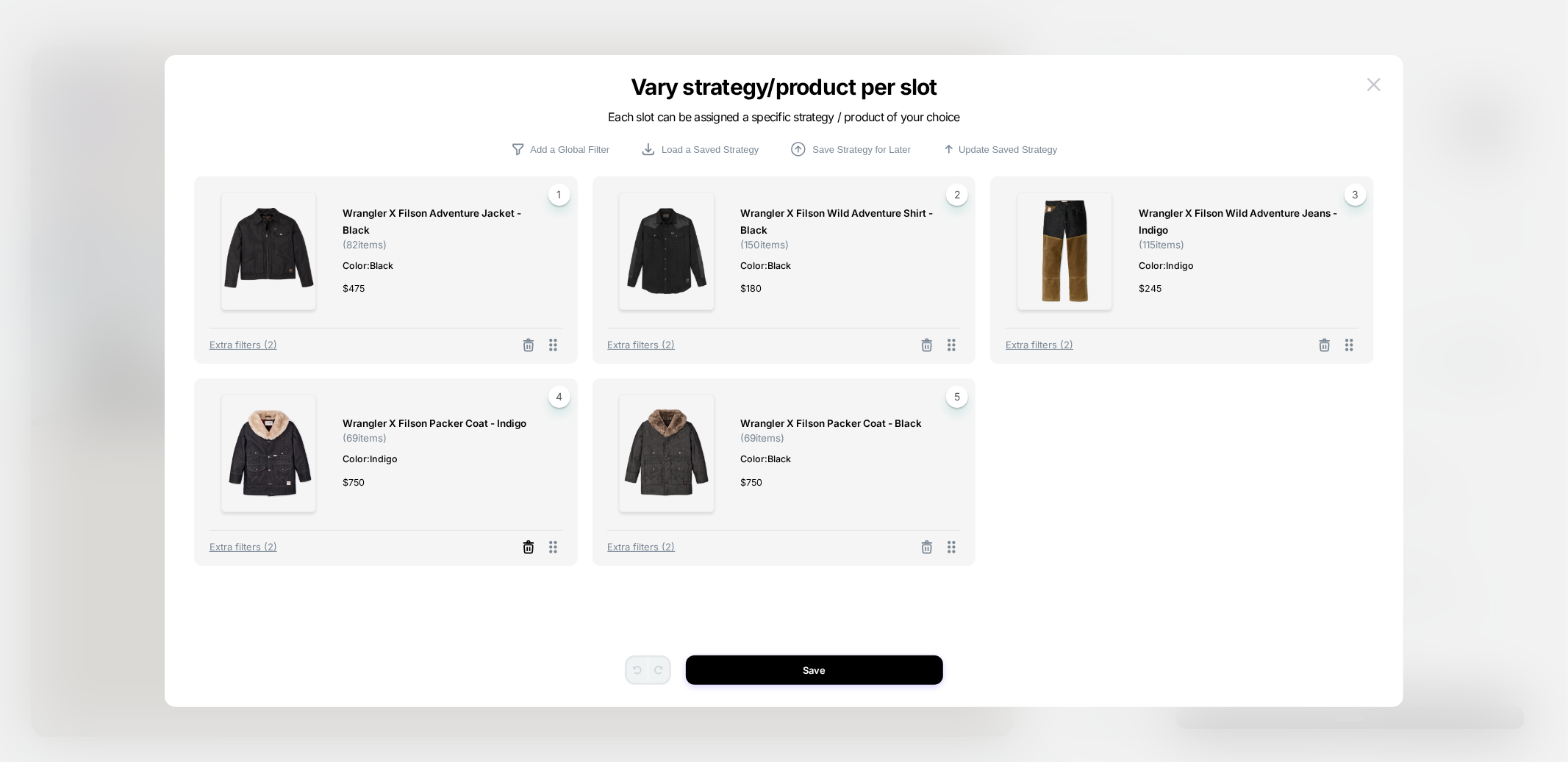
click at [528, 545] on icon at bounding box center [528, 549] width 9 height 8
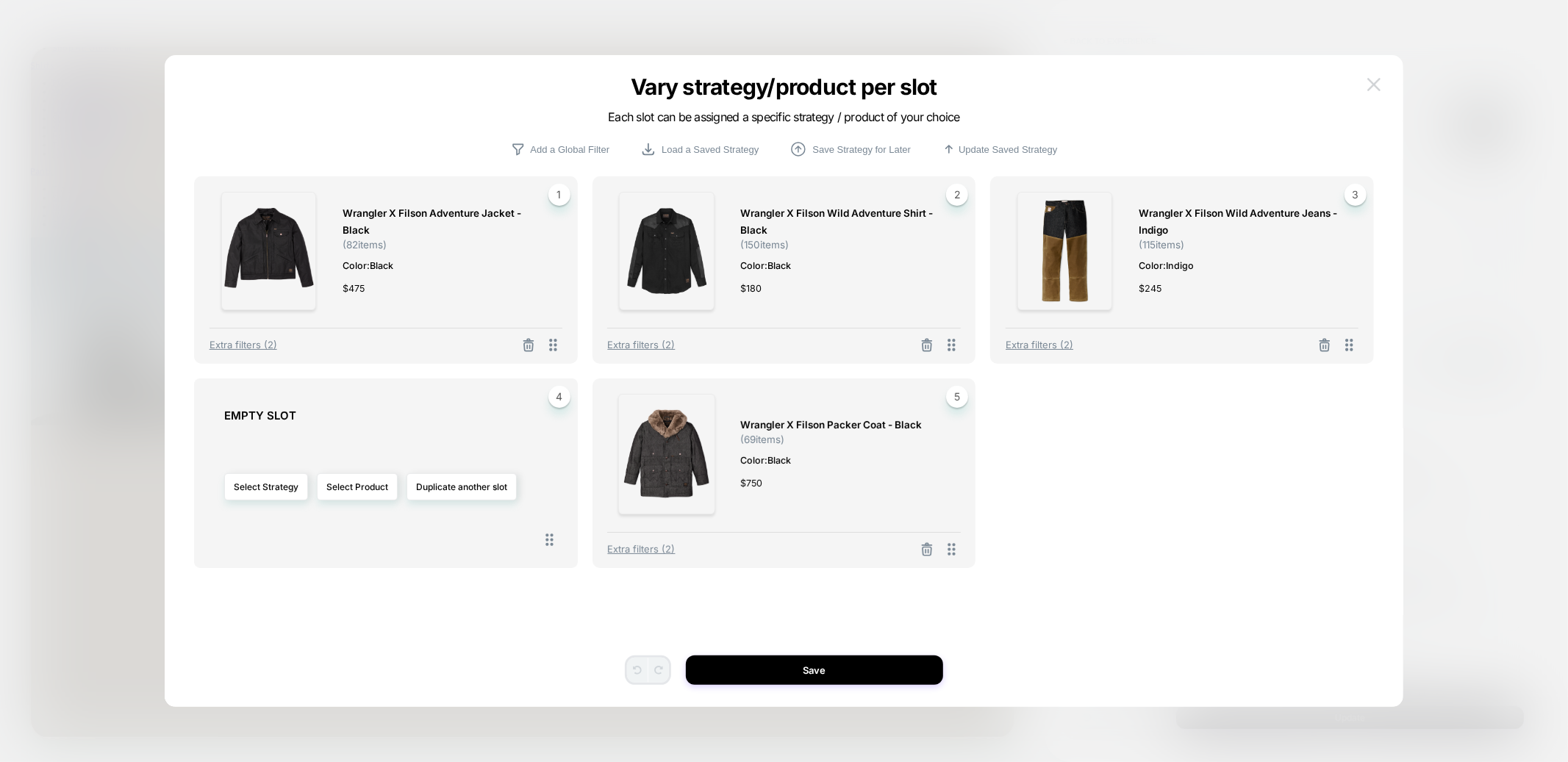
click at [1377, 78] on img at bounding box center [1374, 83] width 13 height 12
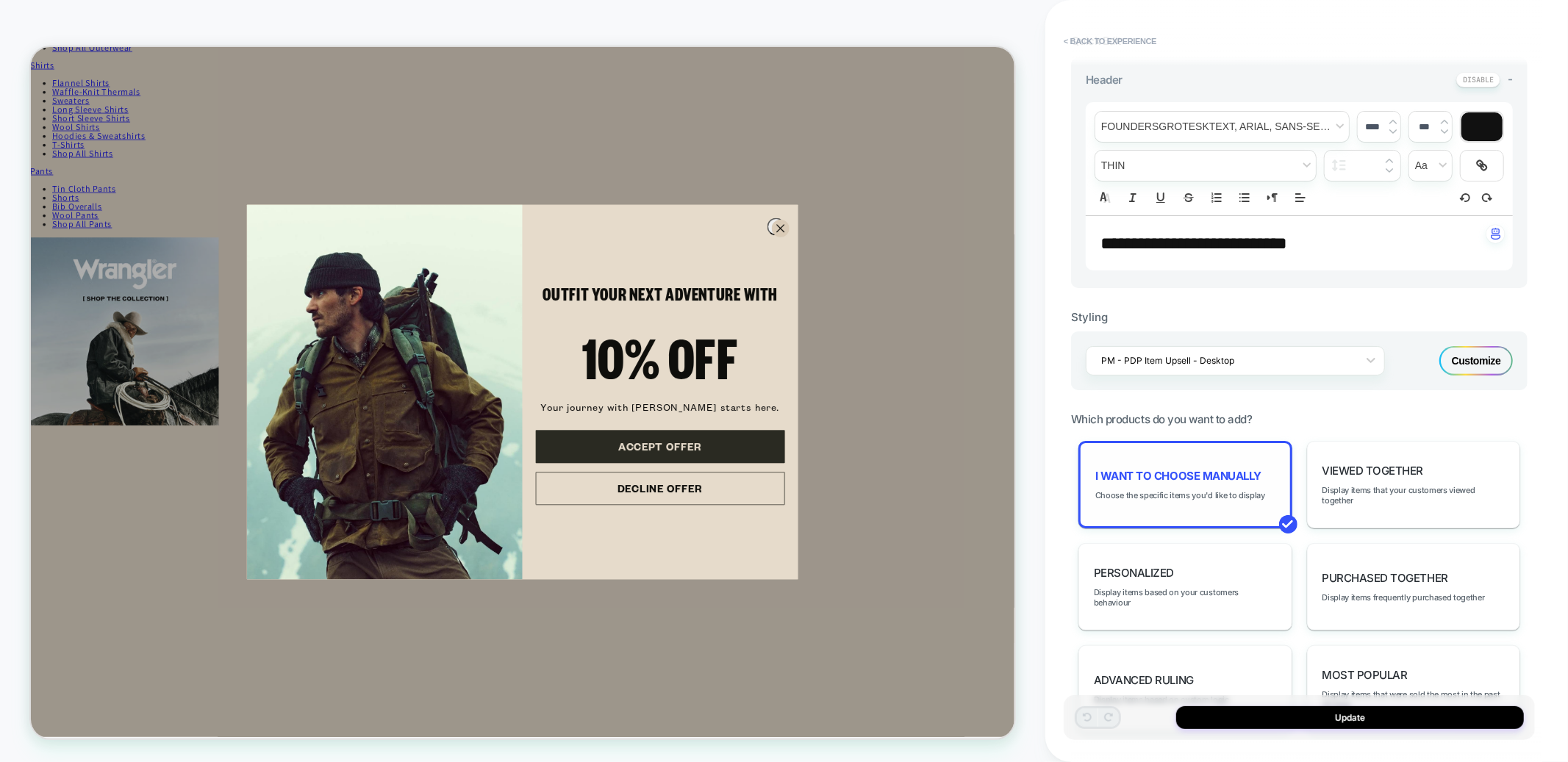
click at [1155, 469] on span "I want to choose manually" at bounding box center [1178, 476] width 166 height 14
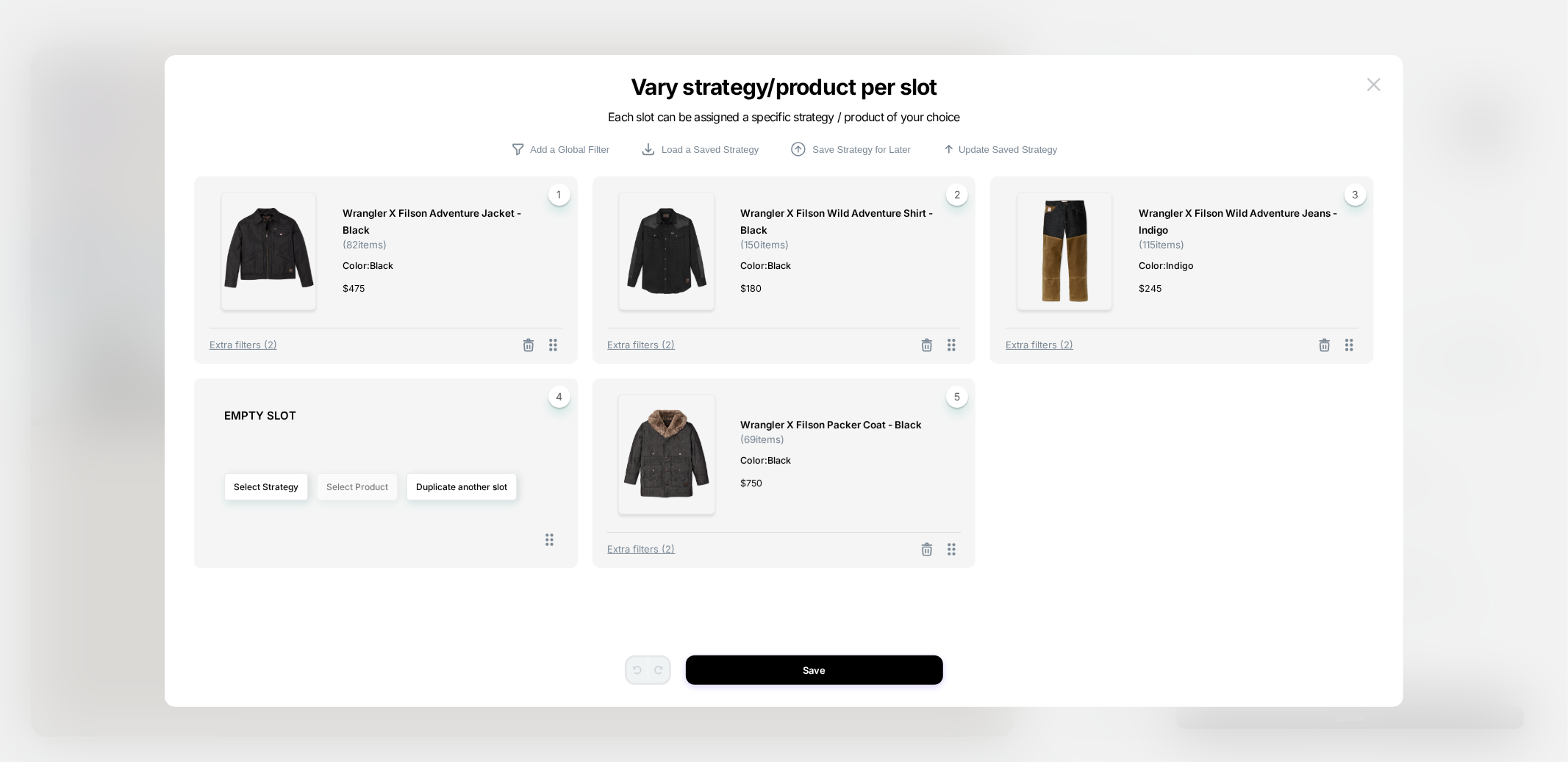
click at [352, 484] on button "Select Product" at bounding box center [357, 486] width 81 height 27
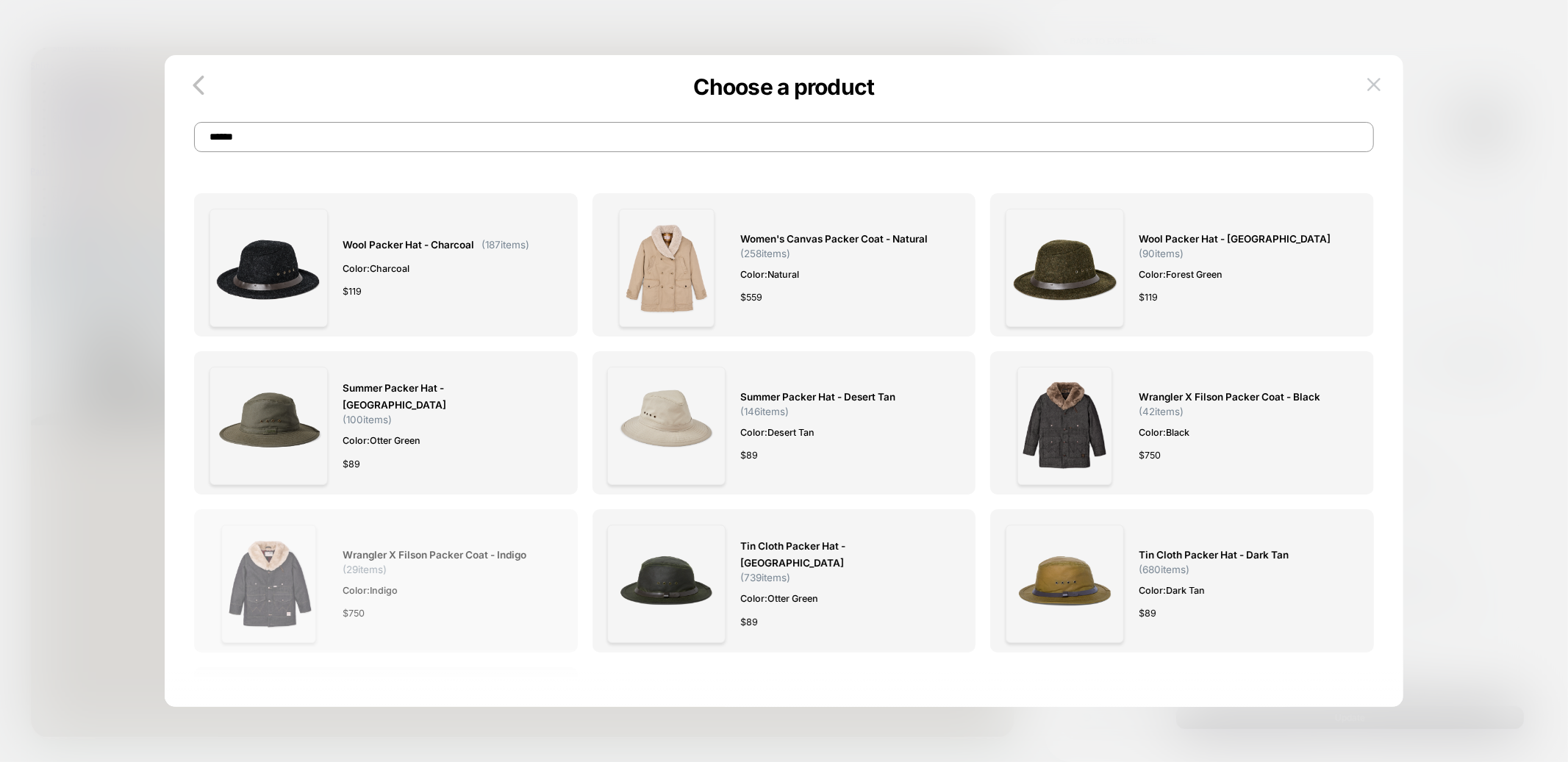
type input "******"
click at [276, 571] on img at bounding box center [269, 584] width 95 height 119
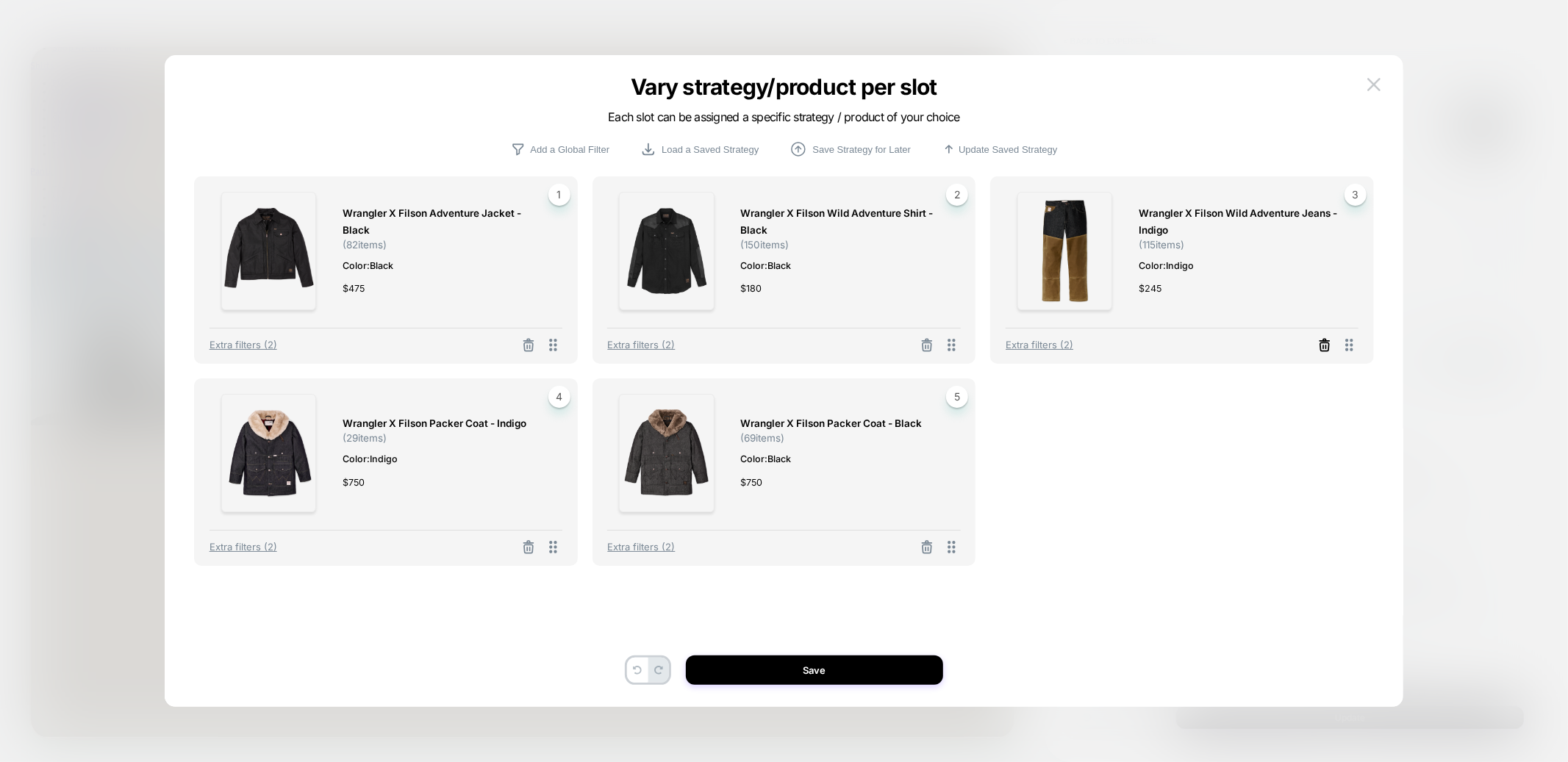
click at [1319, 350] on icon at bounding box center [1325, 346] width 15 height 15
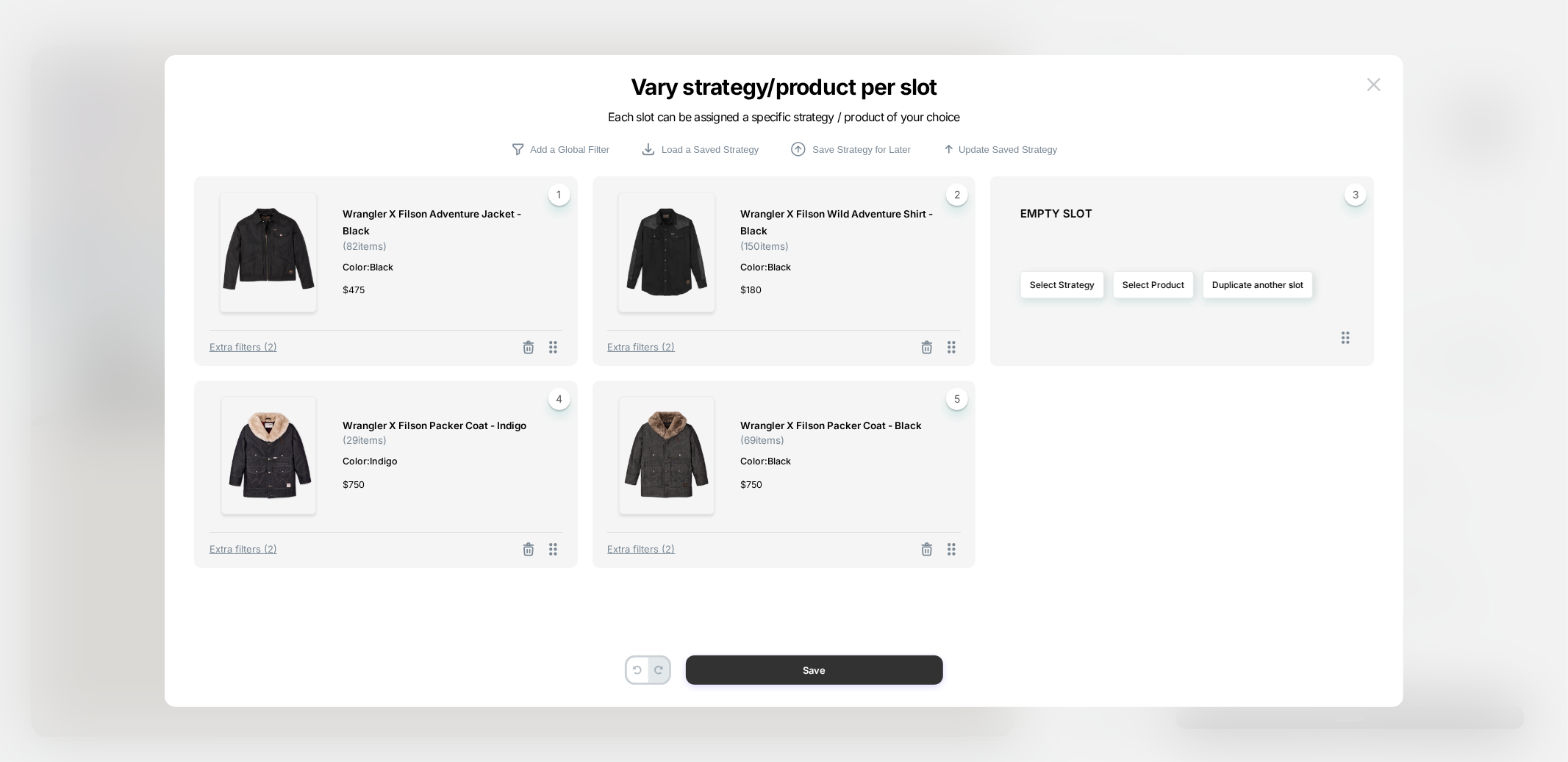
click at [856, 667] on button "Save" at bounding box center [815, 670] width 258 height 29
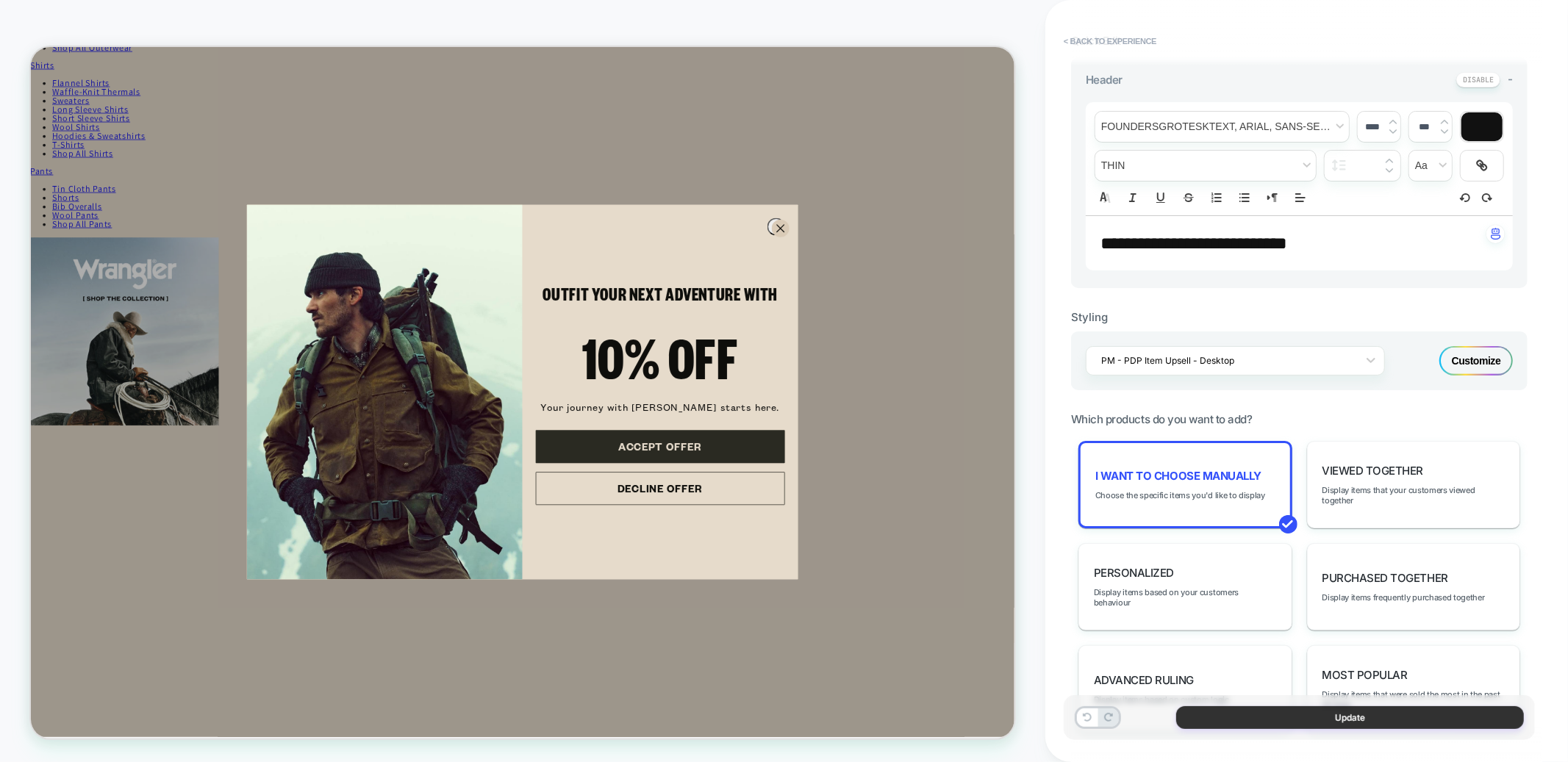
click at [1237, 715] on button "Update" at bounding box center [1350, 718] width 348 height 23
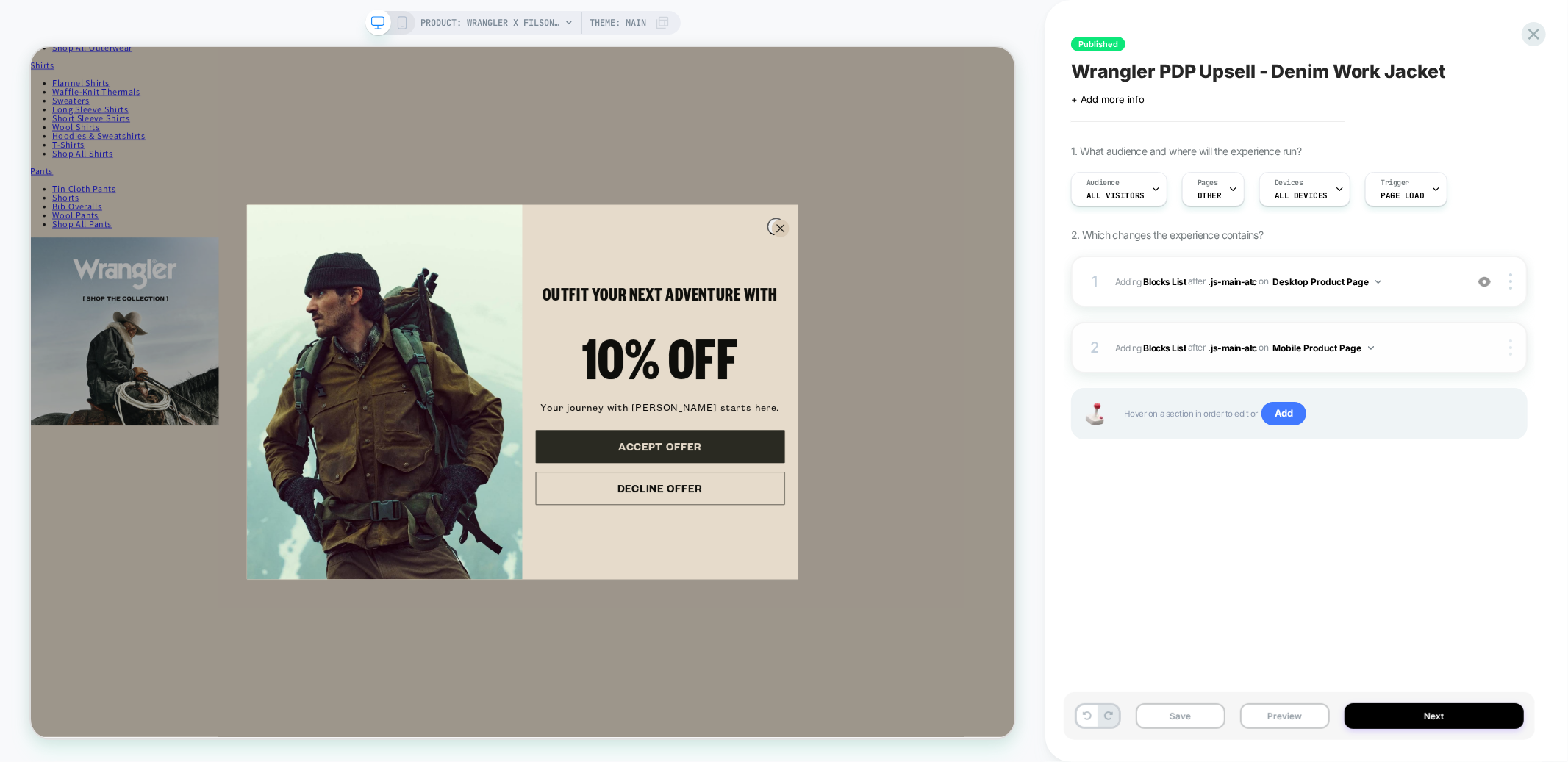
click at [1507, 345] on div at bounding box center [1513, 347] width 28 height 16
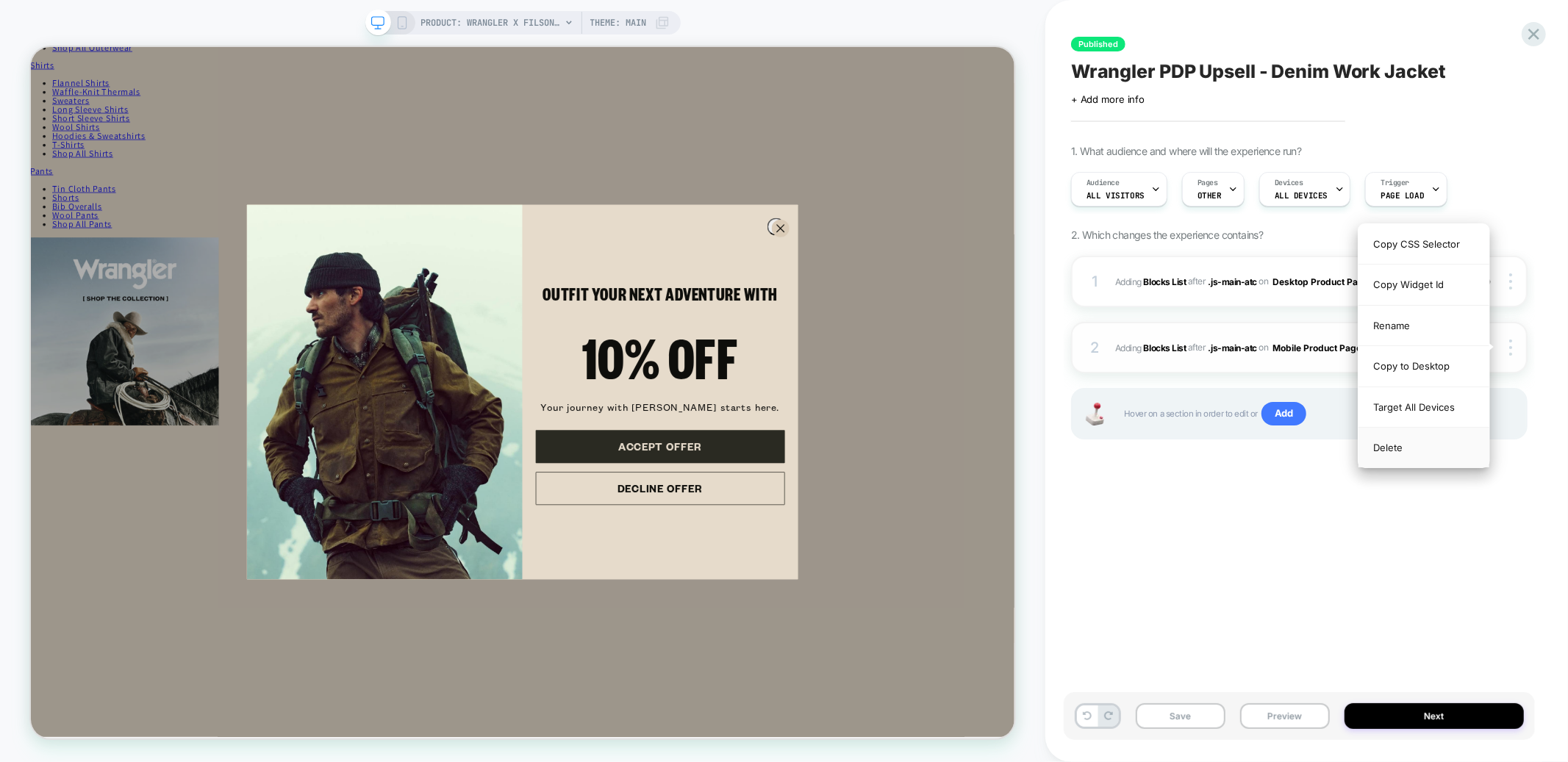
click at [1391, 451] on div "Delete" at bounding box center [1424, 447] width 131 height 40
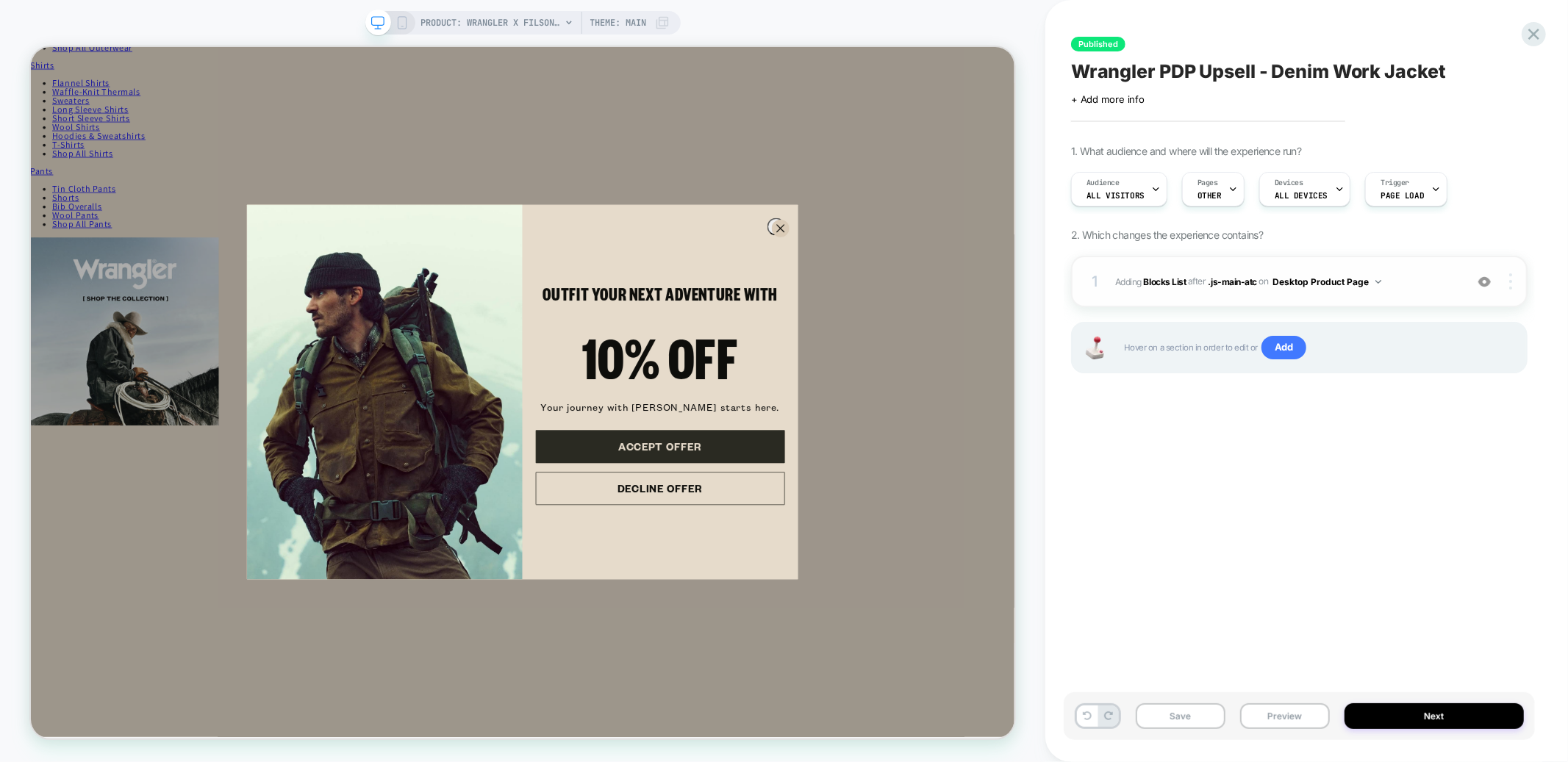
click at [1516, 276] on div at bounding box center [1513, 281] width 28 height 16
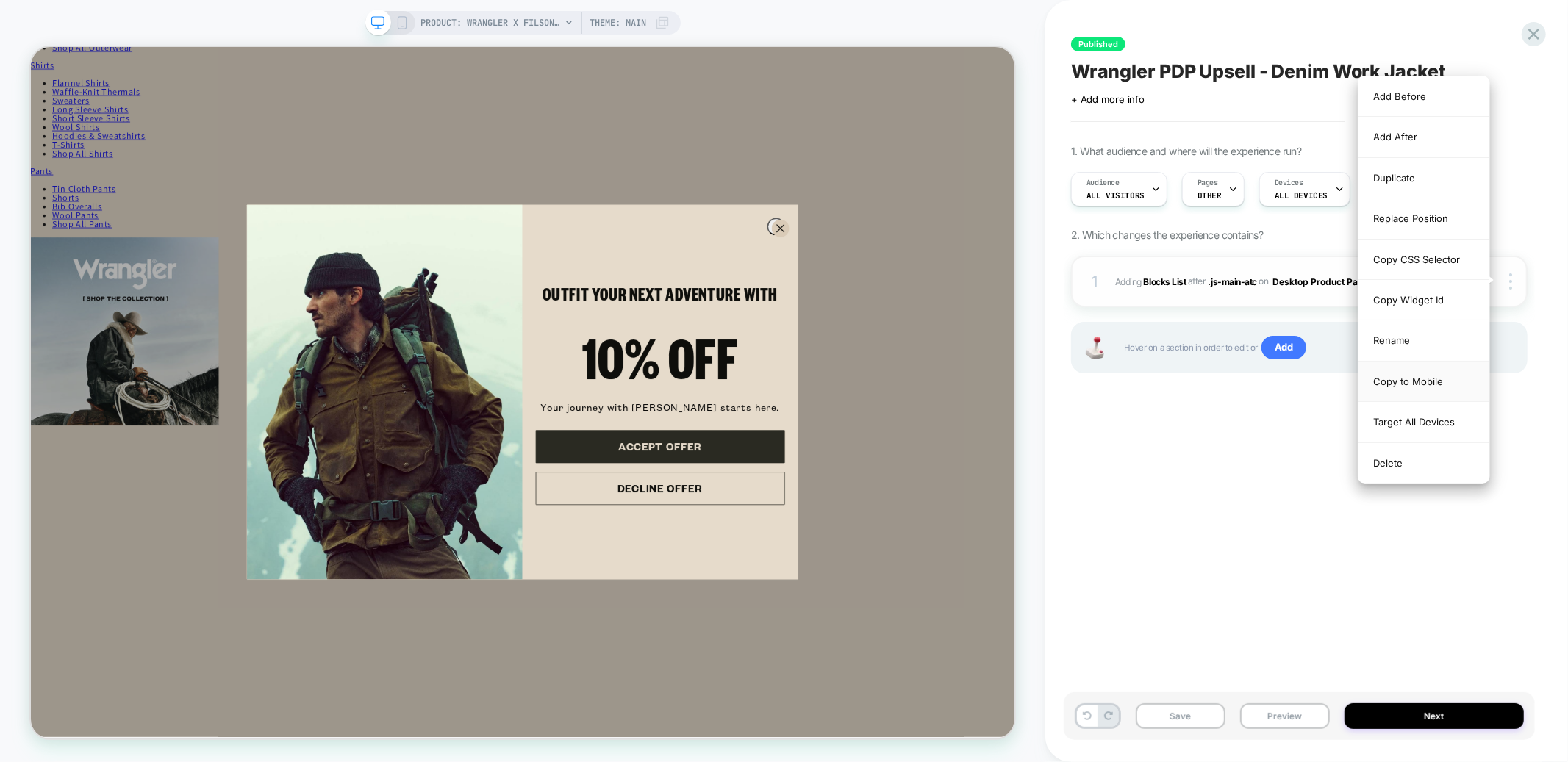
click at [1420, 379] on div "Copy to Mobile" at bounding box center [1424, 381] width 131 height 40
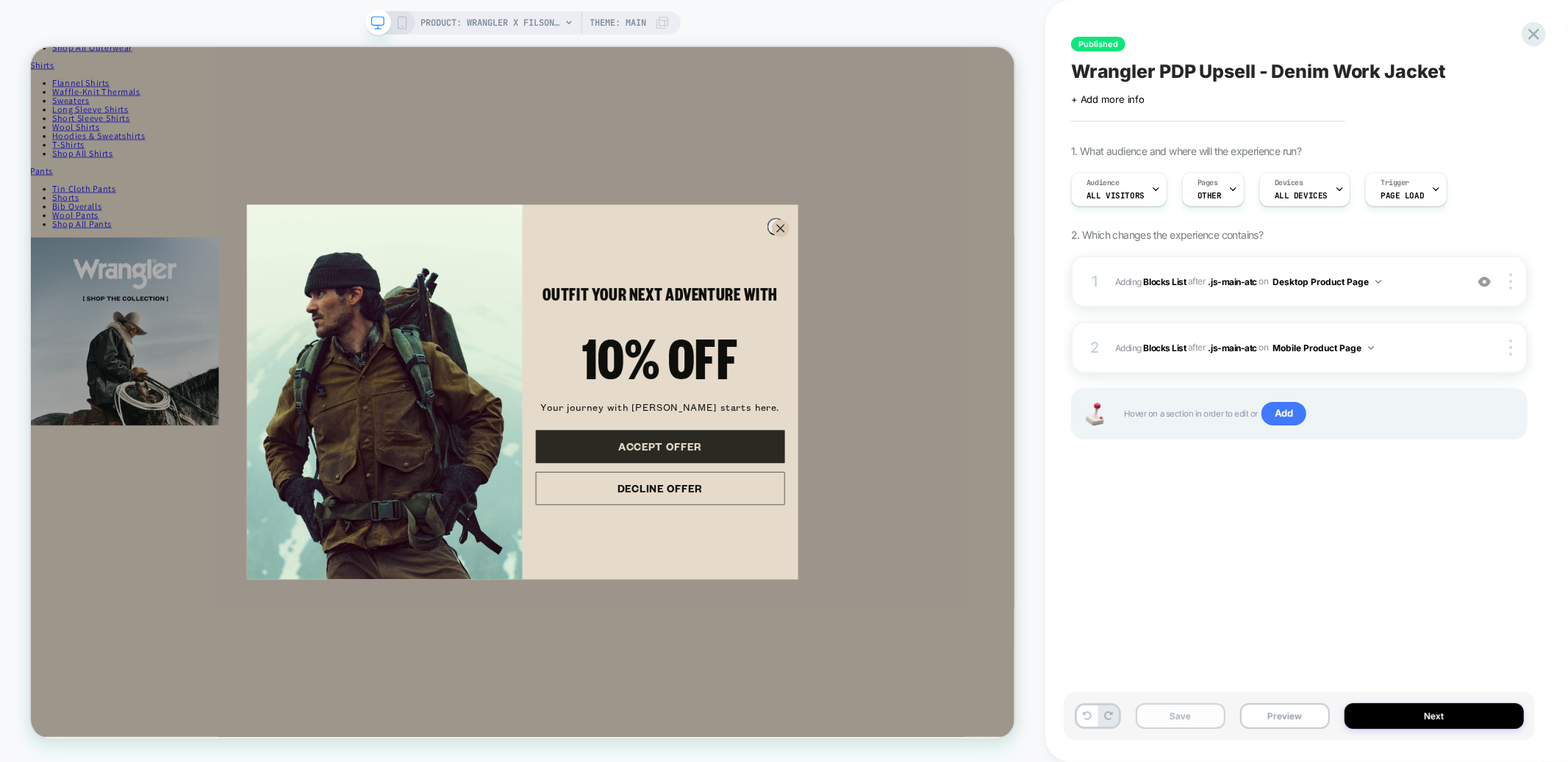
click at [1195, 715] on button "Save" at bounding box center [1181, 715] width 90 height 25
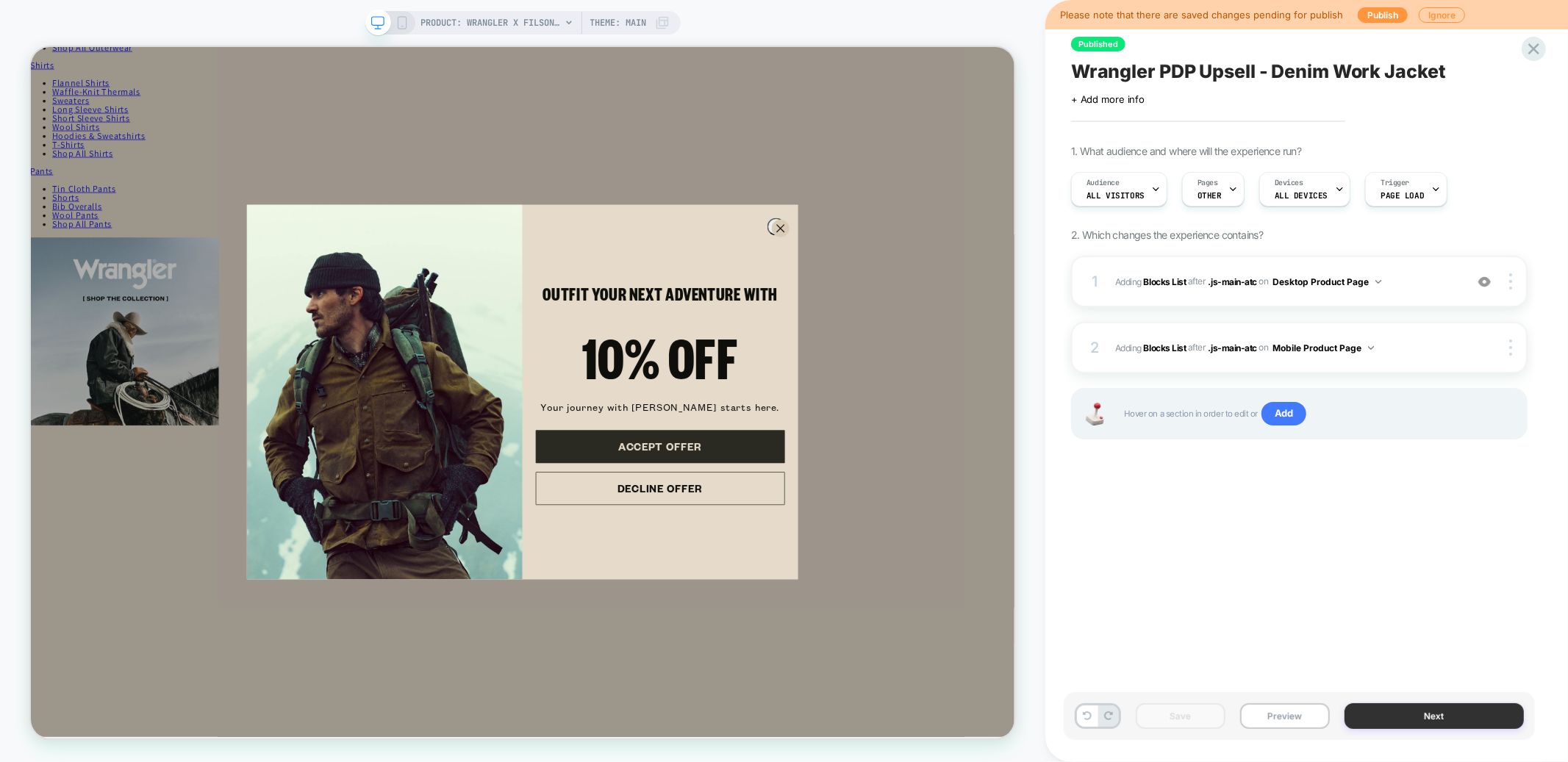
click at [1413, 714] on button "Next" at bounding box center [1434, 715] width 179 height 25
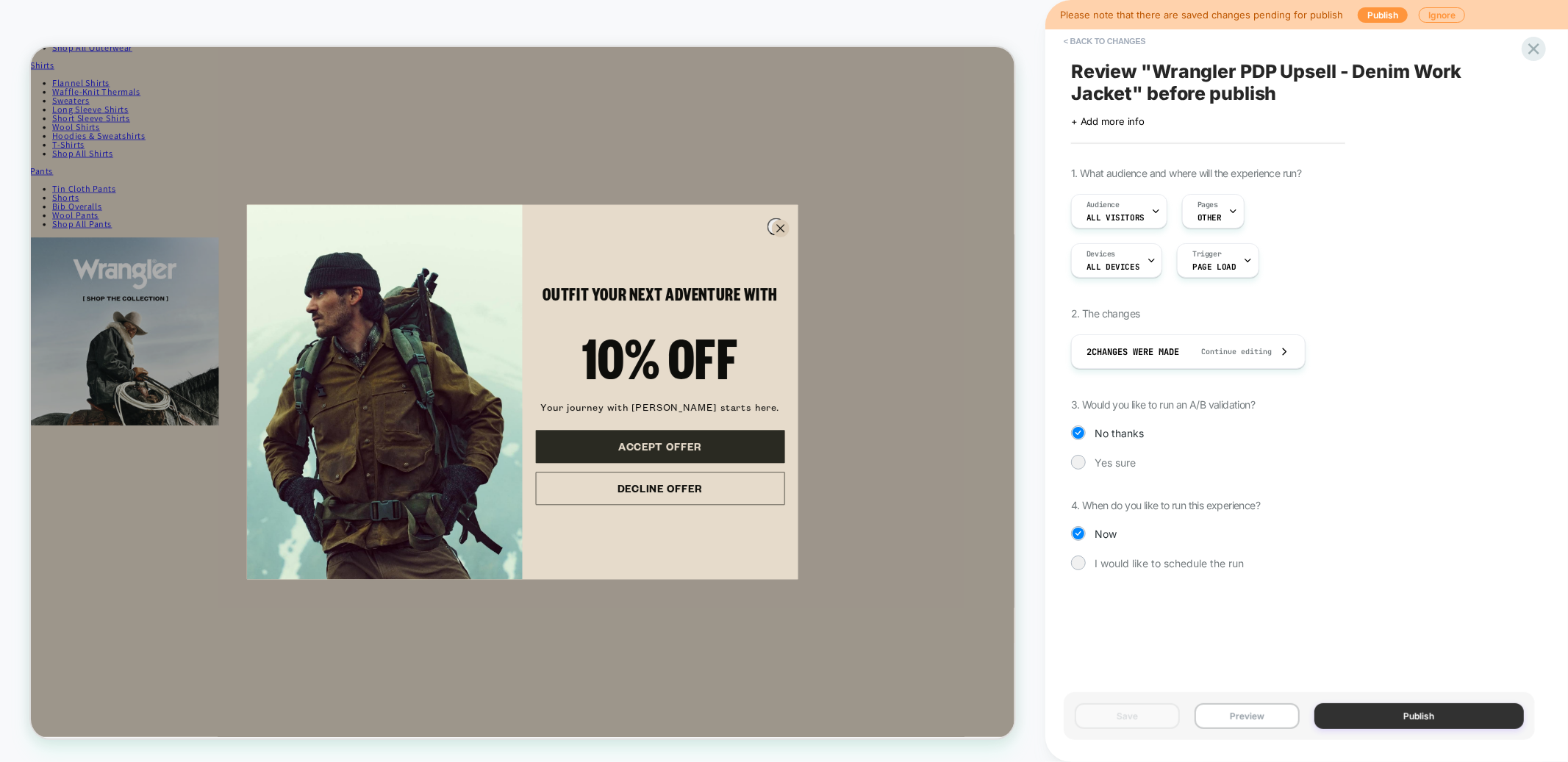
click at [1401, 712] on button "Publish" at bounding box center [1419, 715] width 210 height 25
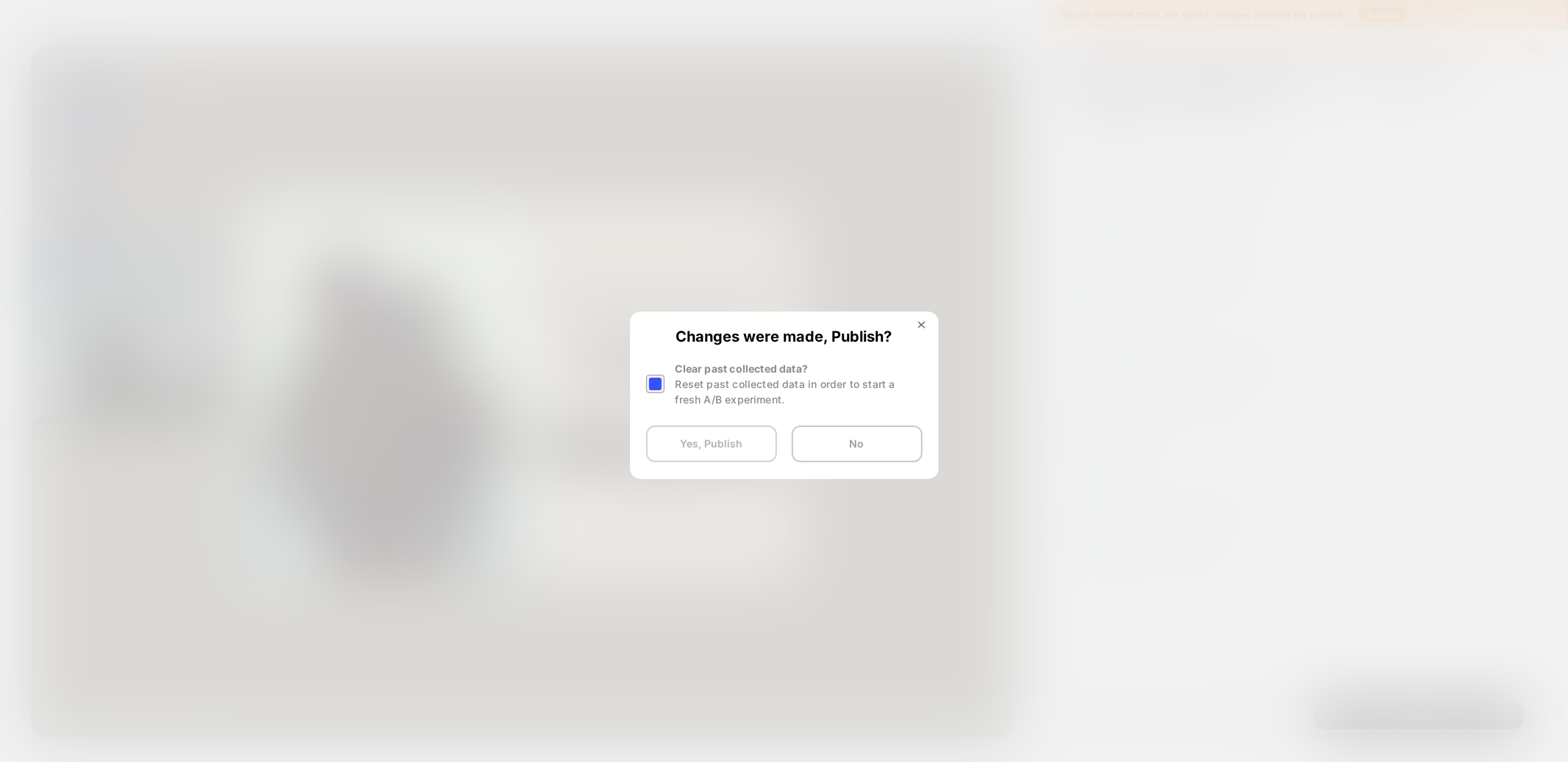
click at [724, 435] on button "Yes, Publish" at bounding box center [712, 443] width 131 height 37
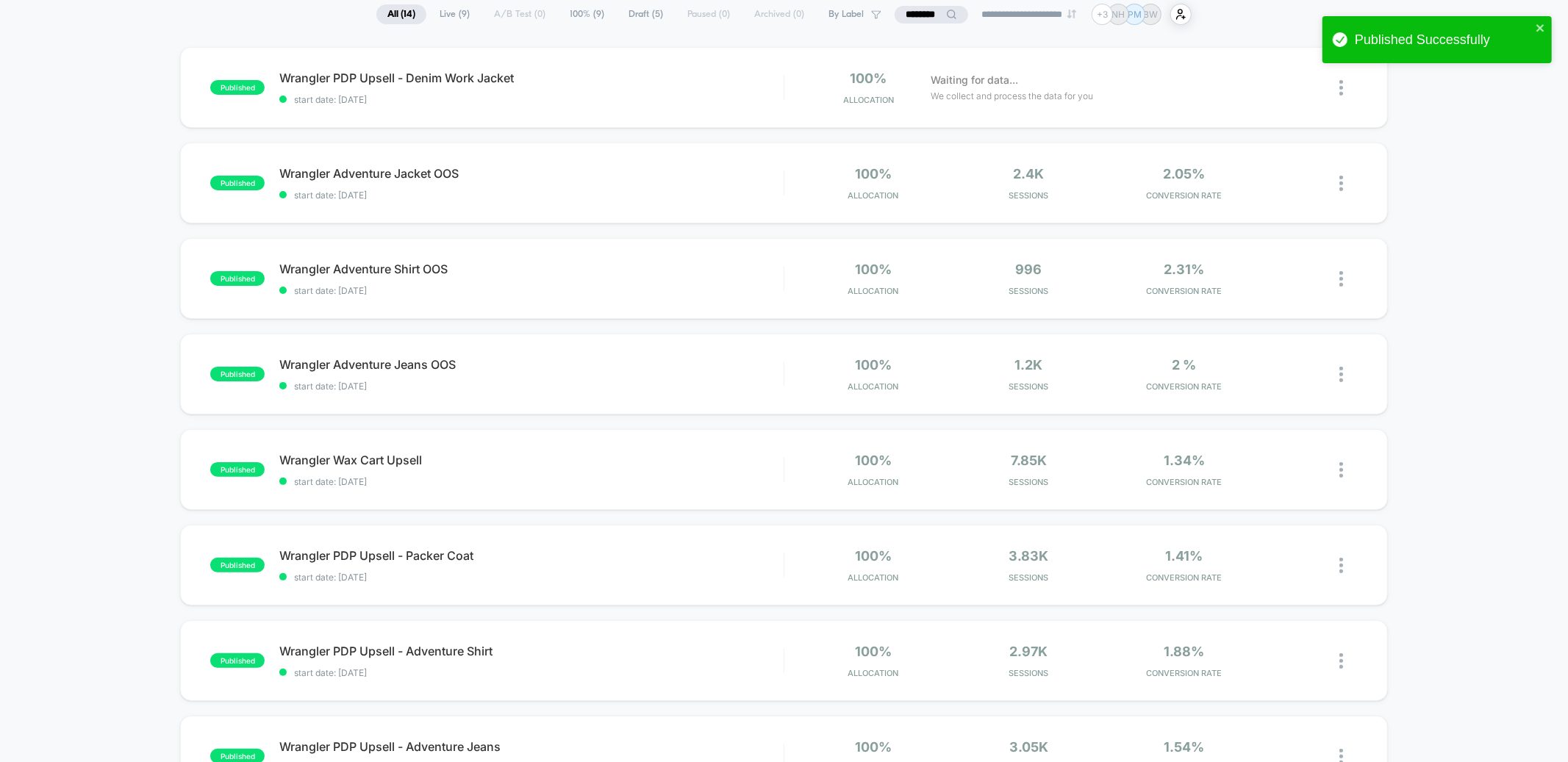
scroll to position [116, 0]
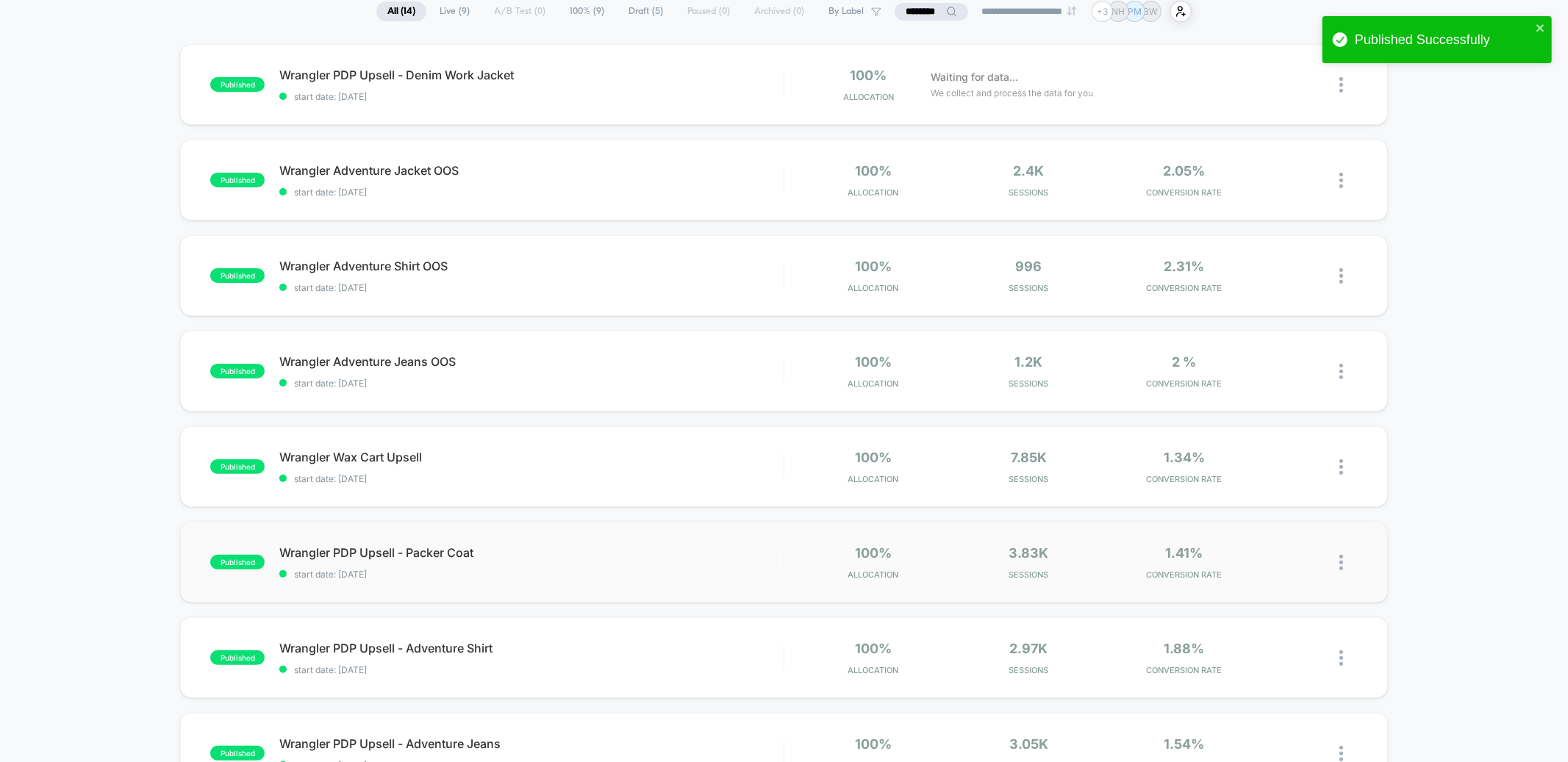
click at [565, 541] on div "published Wrangler PDP Upsell - Packer Coat start date: 10/9/2025 100% Allocati…" at bounding box center [784, 562] width 1207 height 81
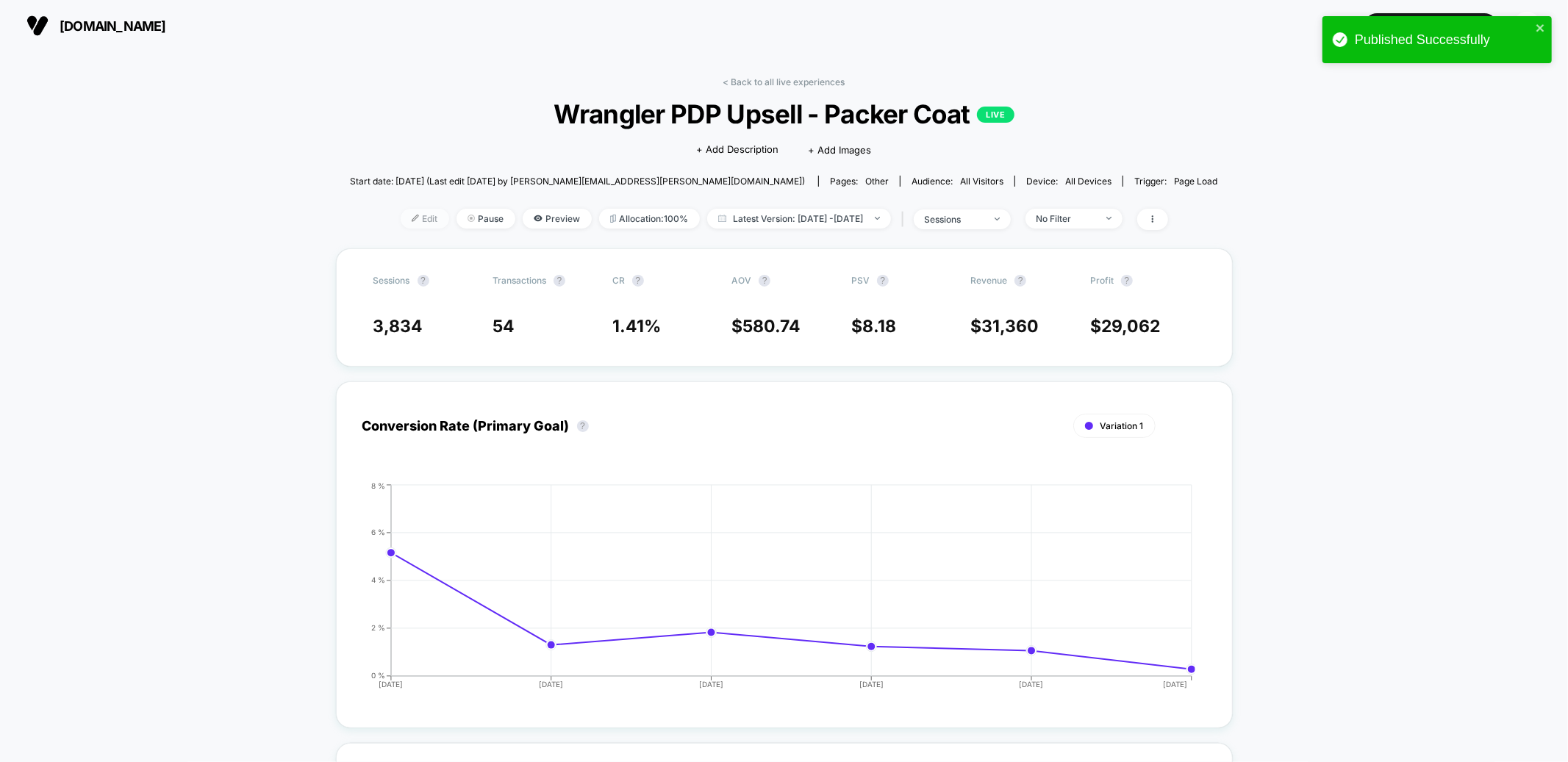
click at [401, 222] on span "Edit" at bounding box center [425, 218] width 48 height 20
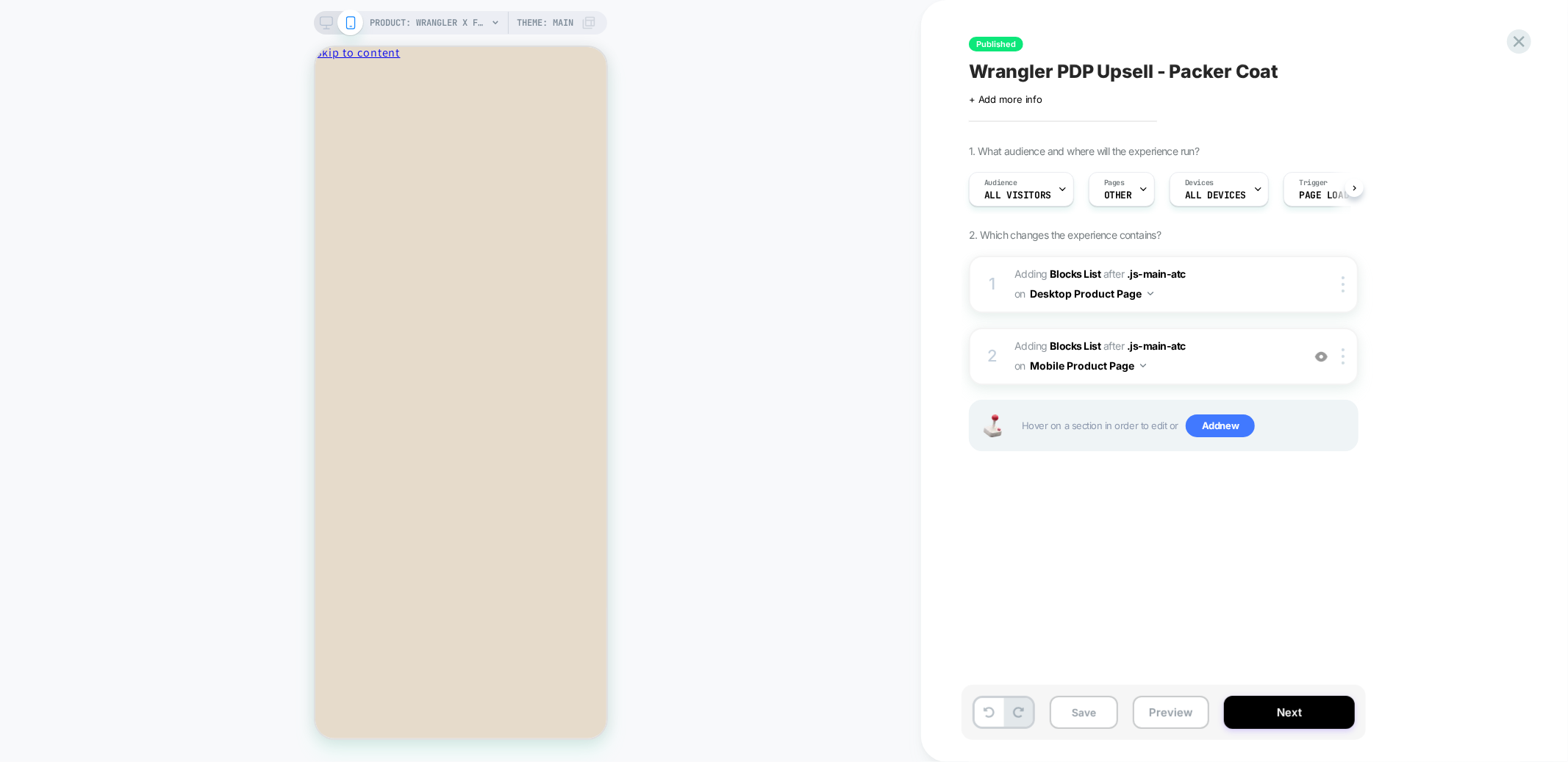
scroll to position [0, 1]
click at [333, 16] on div at bounding box center [339, 23] width 38 height 13
click at [321, 23] on icon at bounding box center [326, 23] width 13 height 13
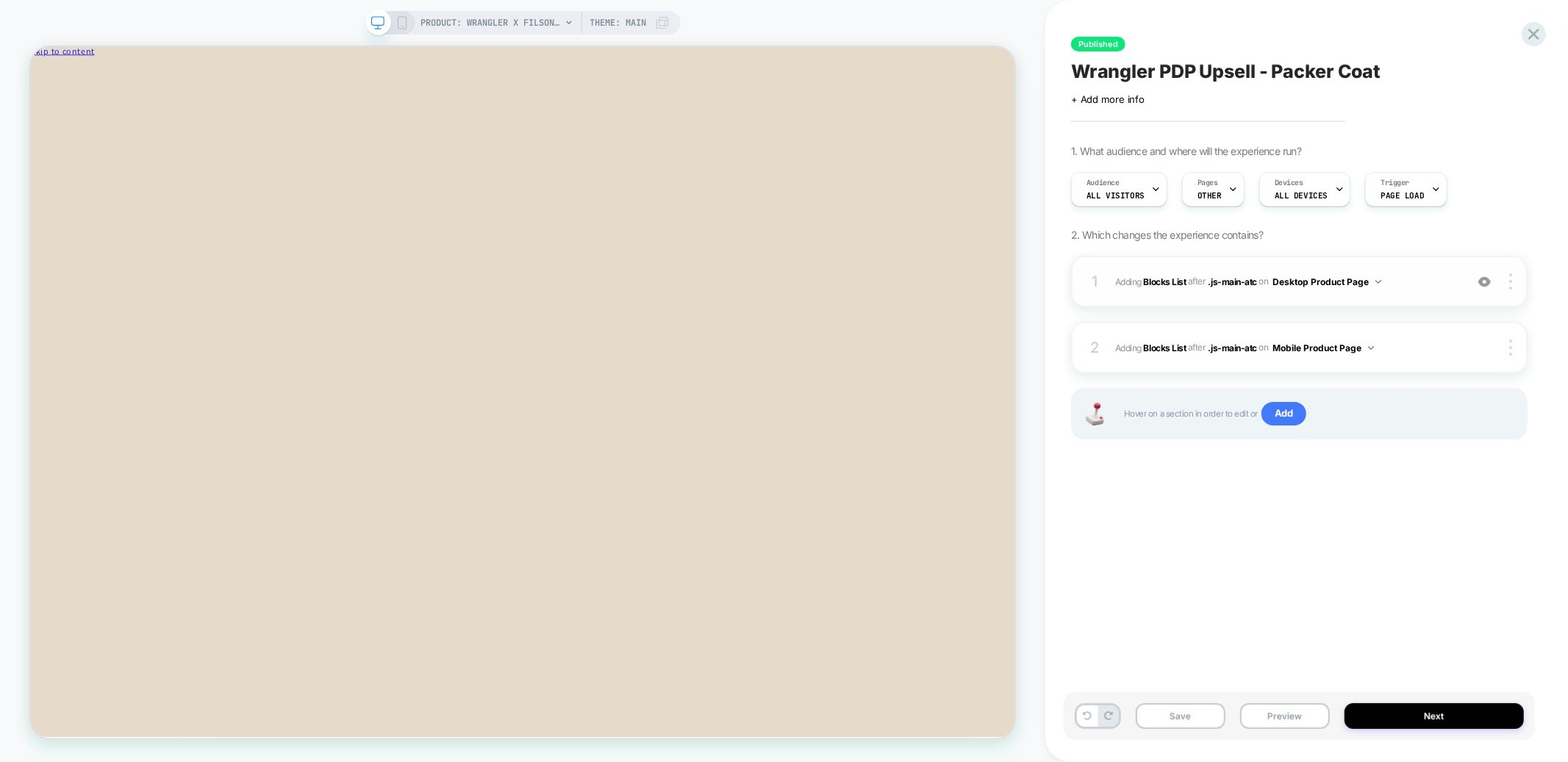
click at [1193, 264] on div "1 #_loomi_addon_1759336041438_dup1759336190_dup1759336330_dup1759336506 Adding …" at bounding box center [1300, 281] width 456 height 52
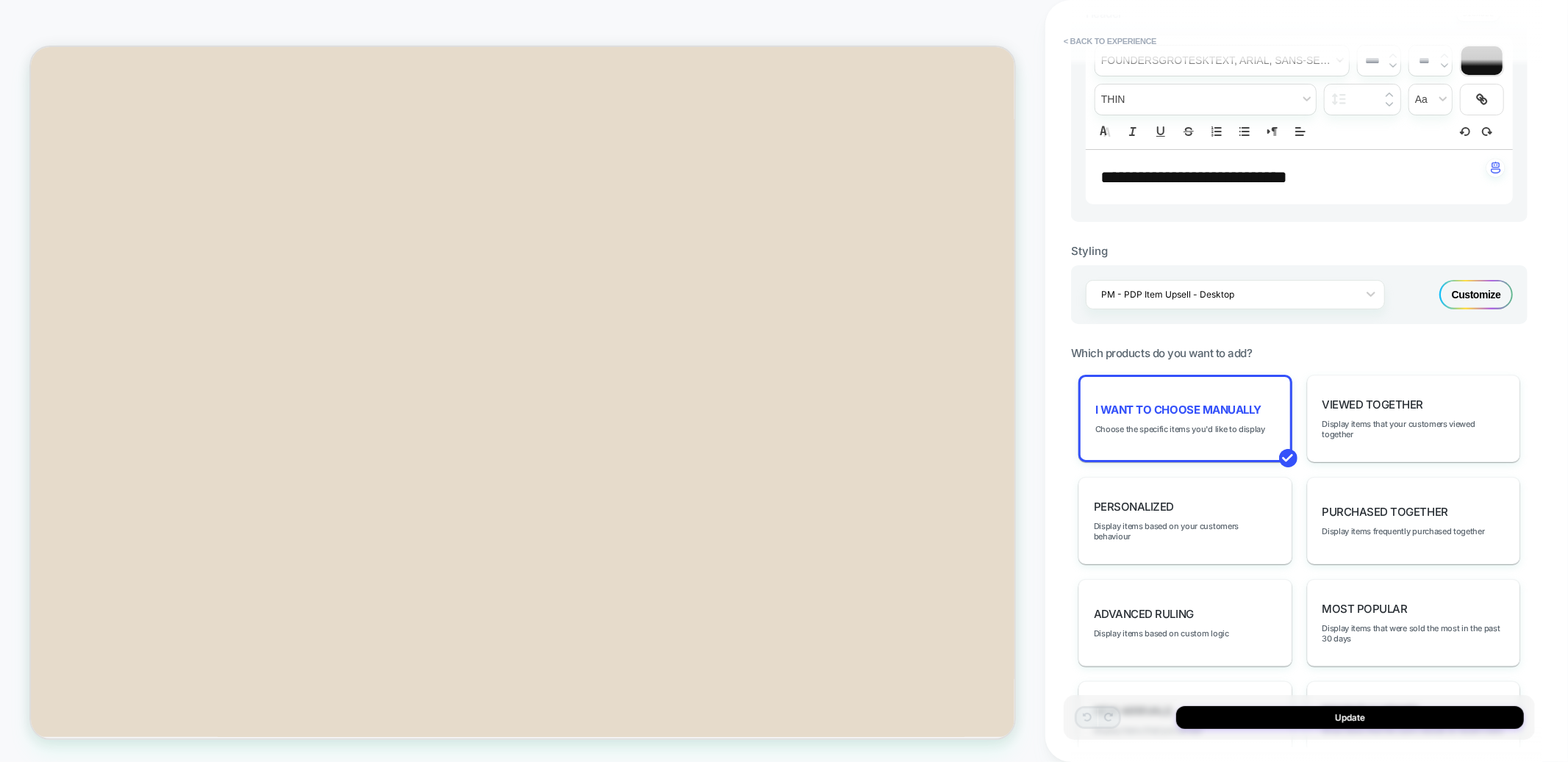
scroll to position [455, 0]
click at [1180, 411] on div "I want to choose manually Choose the specific items you'd like to display" at bounding box center [1186, 415] width 214 height 87
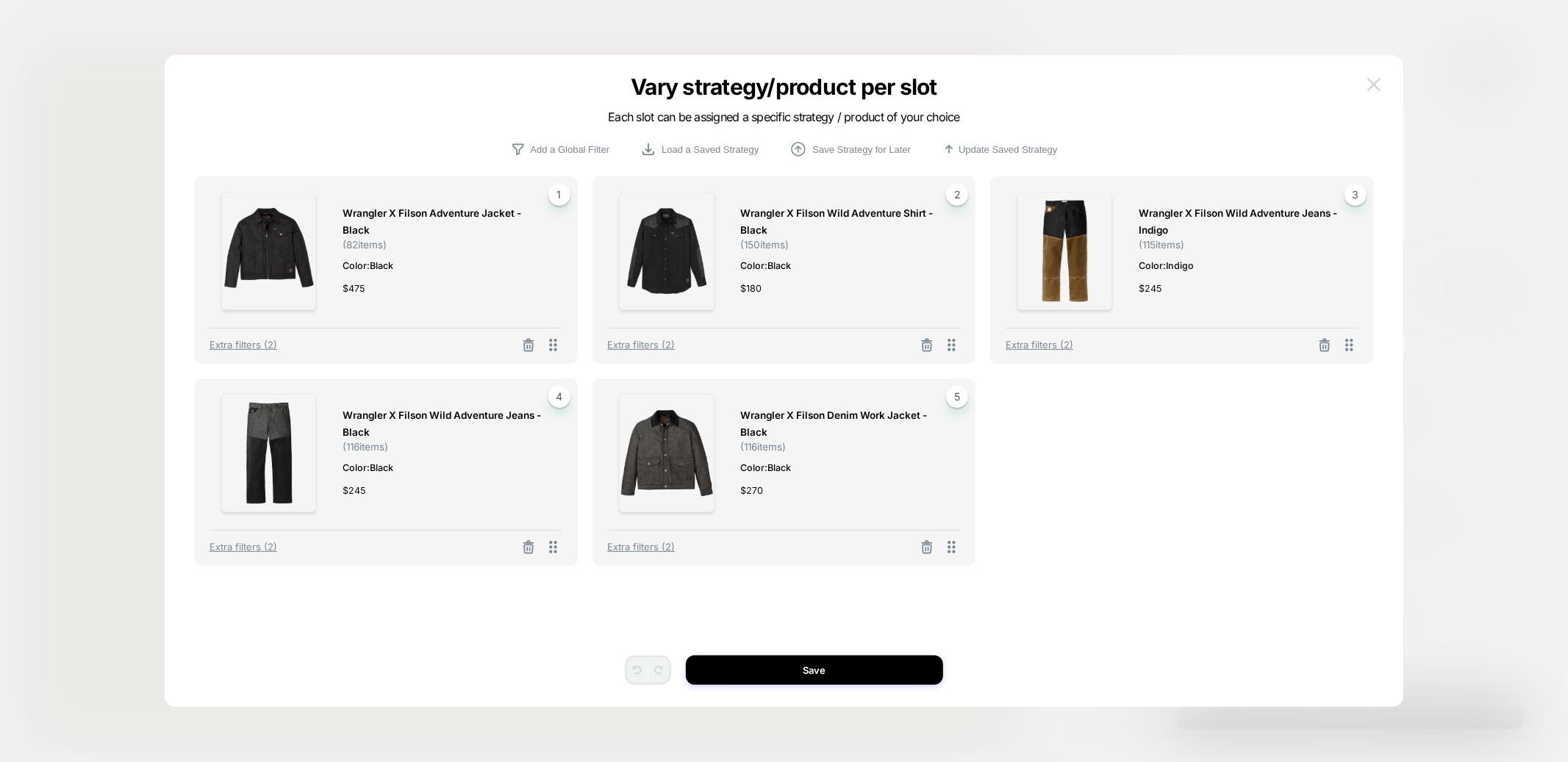
click at [1372, 81] on img at bounding box center [1374, 83] width 13 height 12
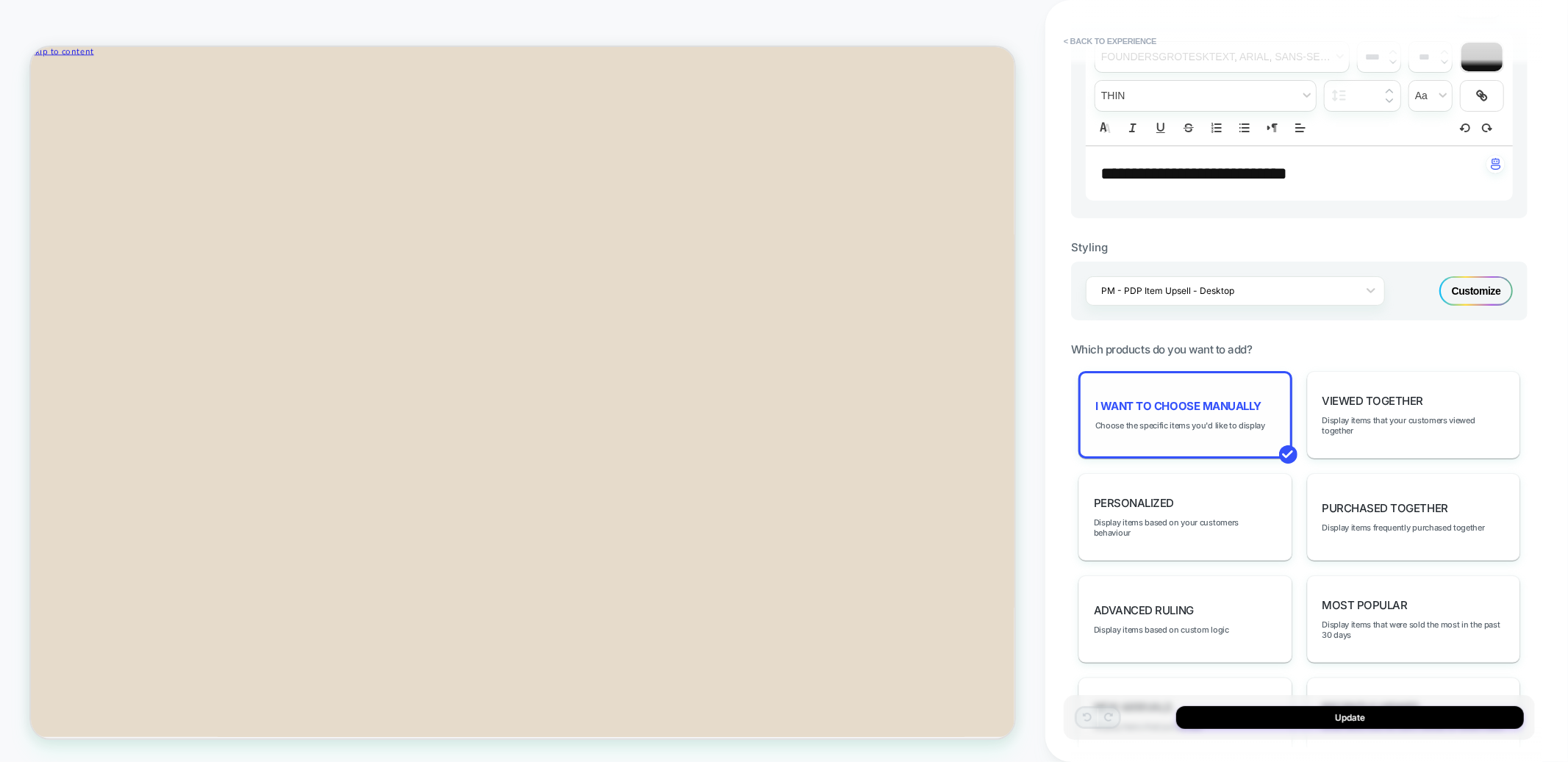
scroll to position [0, 0]
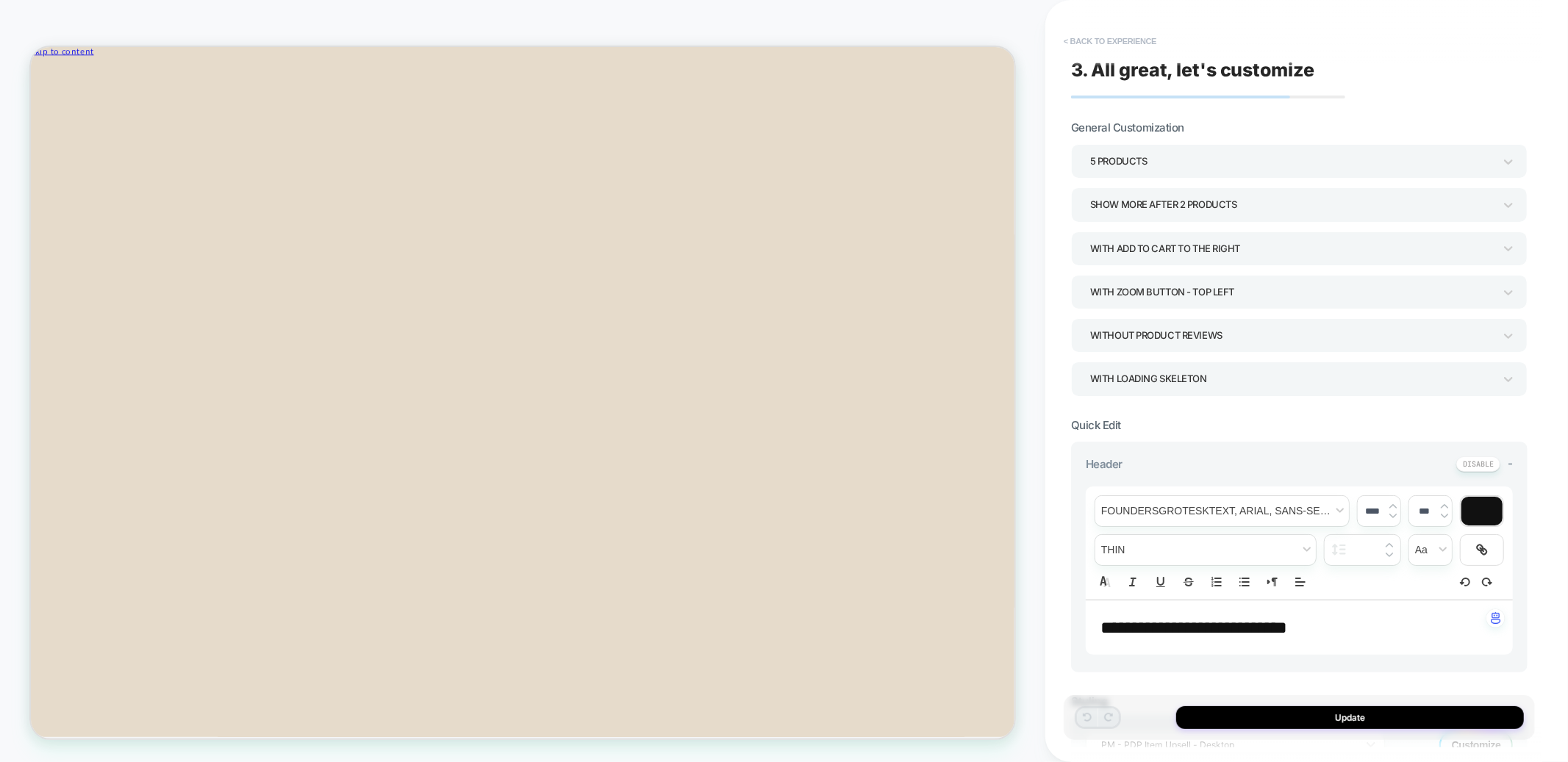
click at [1109, 46] on button "< Back to experience" at bounding box center [1110, 41] width 107 height 24
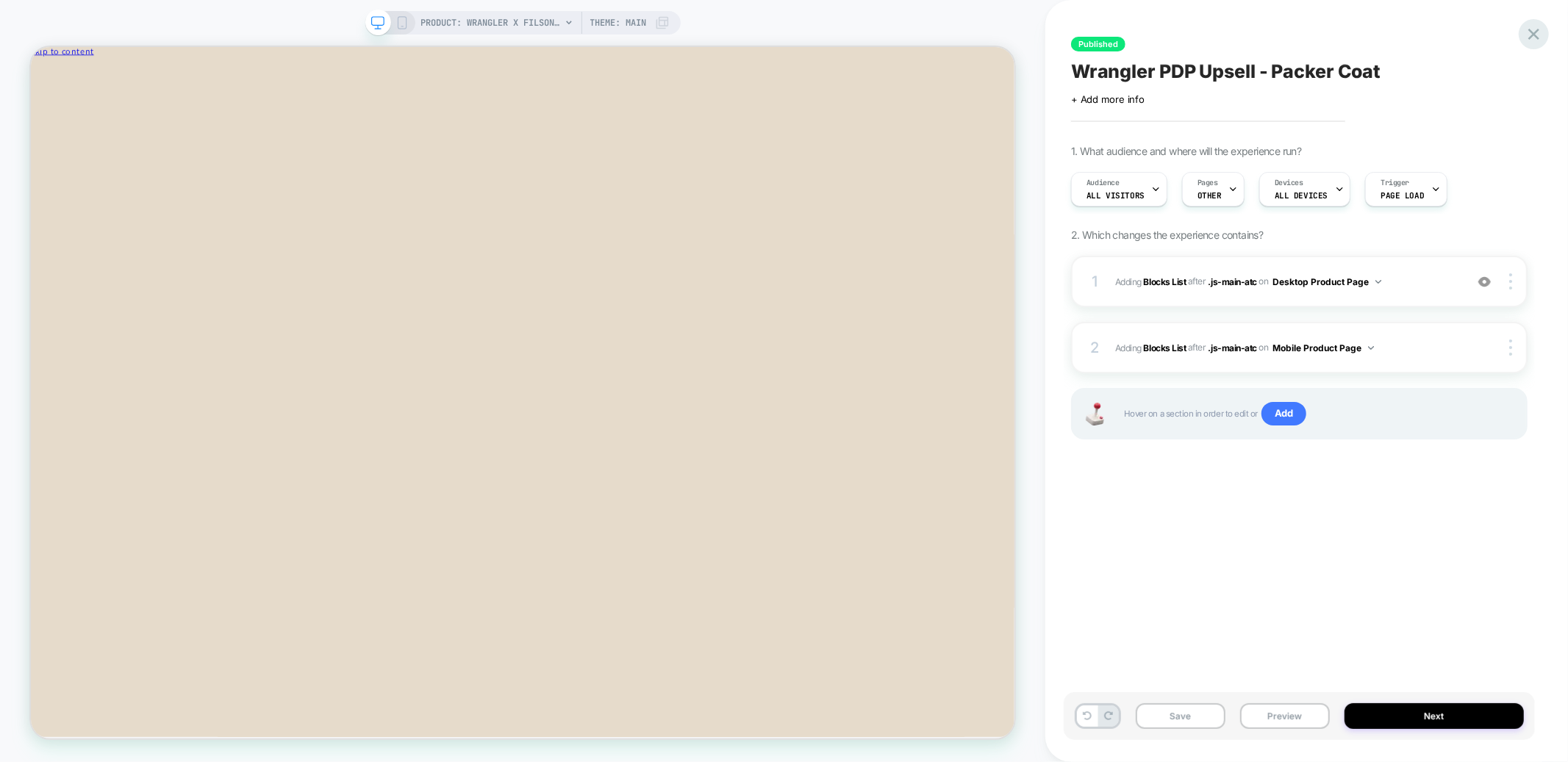
click at [1535, 37] on icon at bounding box center [1534, 34] width 20 height 20
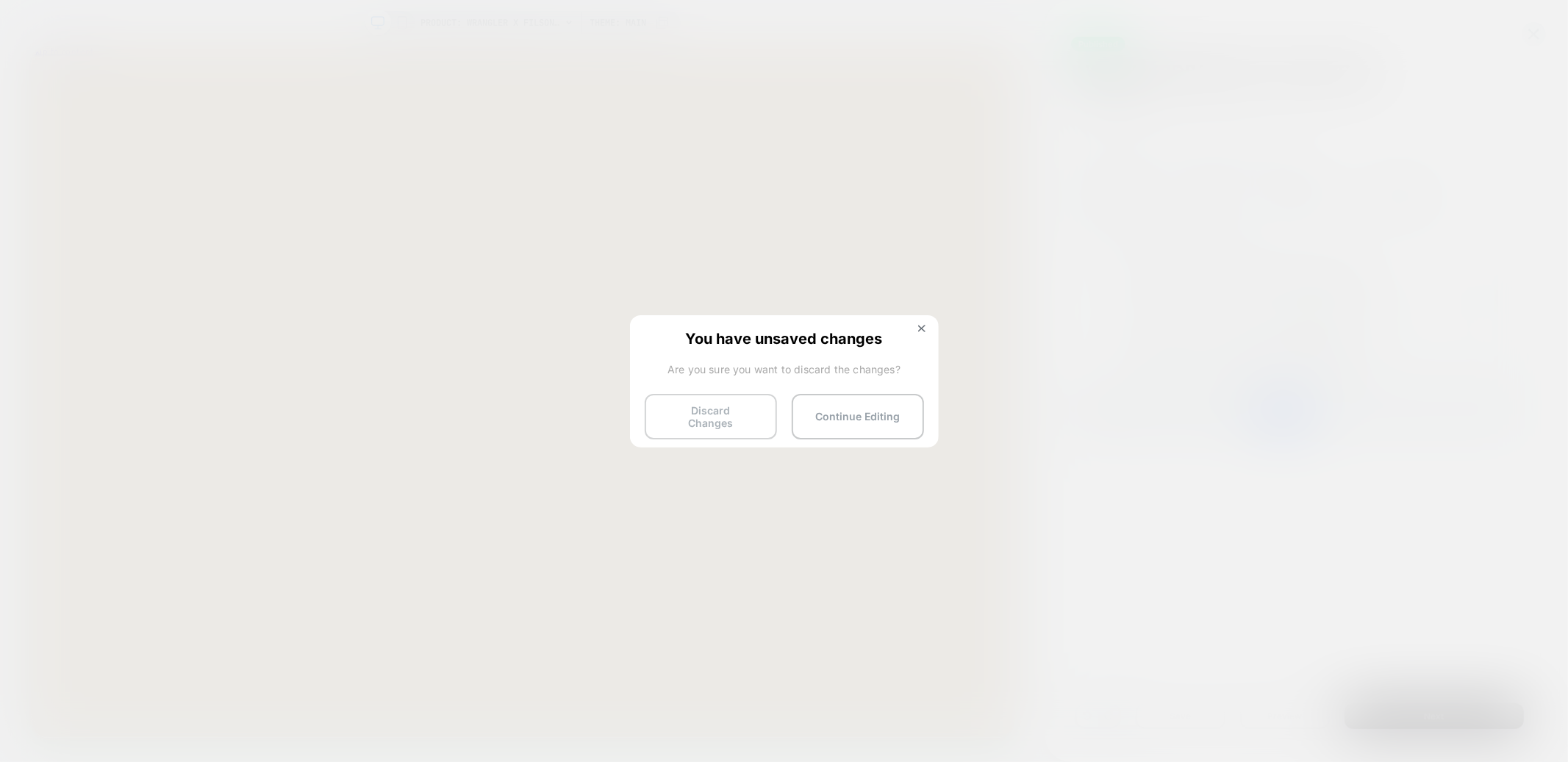
click at [733, 406] on button "Discard Changes" at bounding box center [711, 417] width 133 height 46
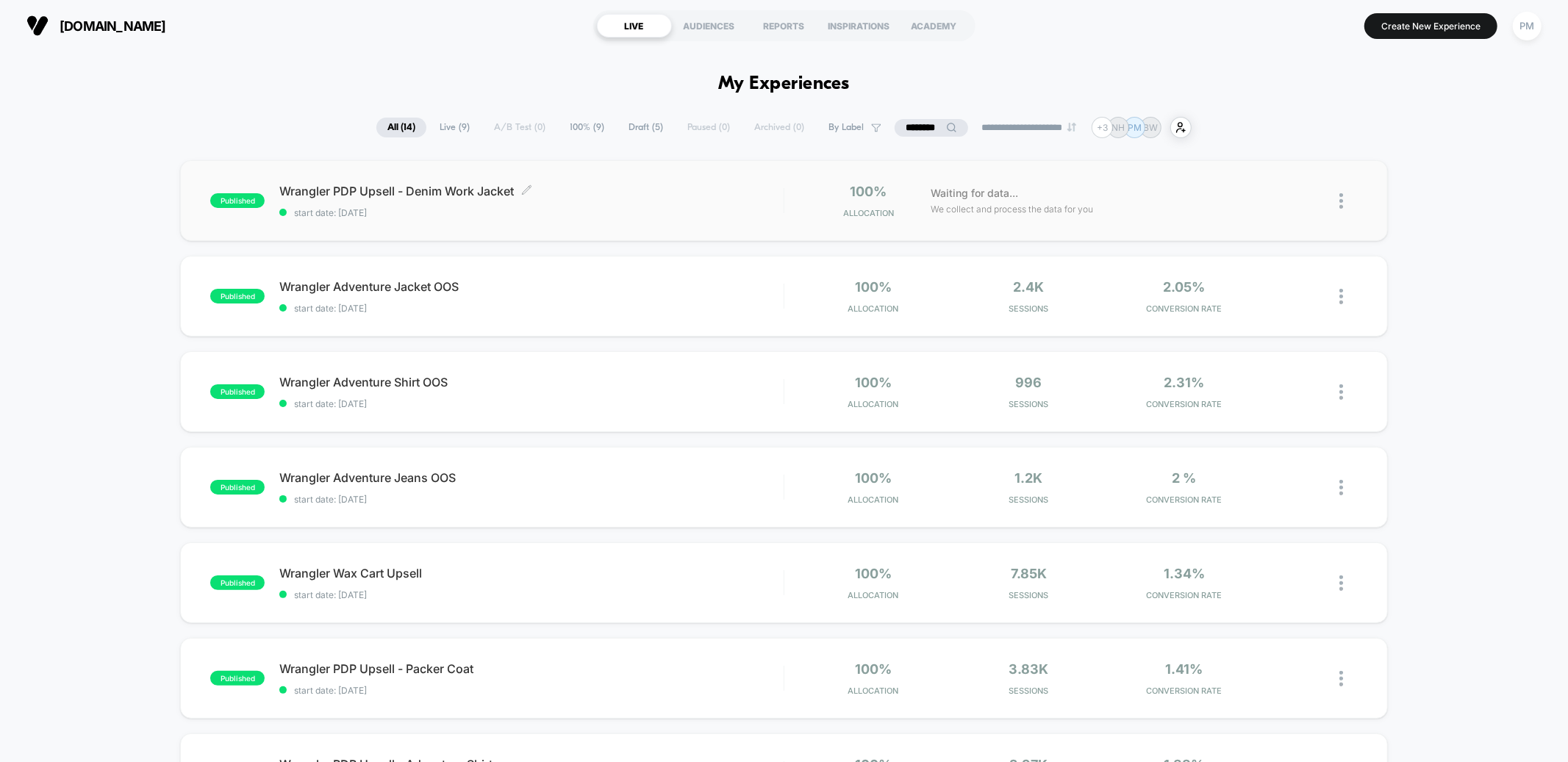
click at [644, 195] on span "Wrangler PDP Upsell - Denim Work Jacket Click to edit experience details" at bounding box center [532, 191] width 504 height 15
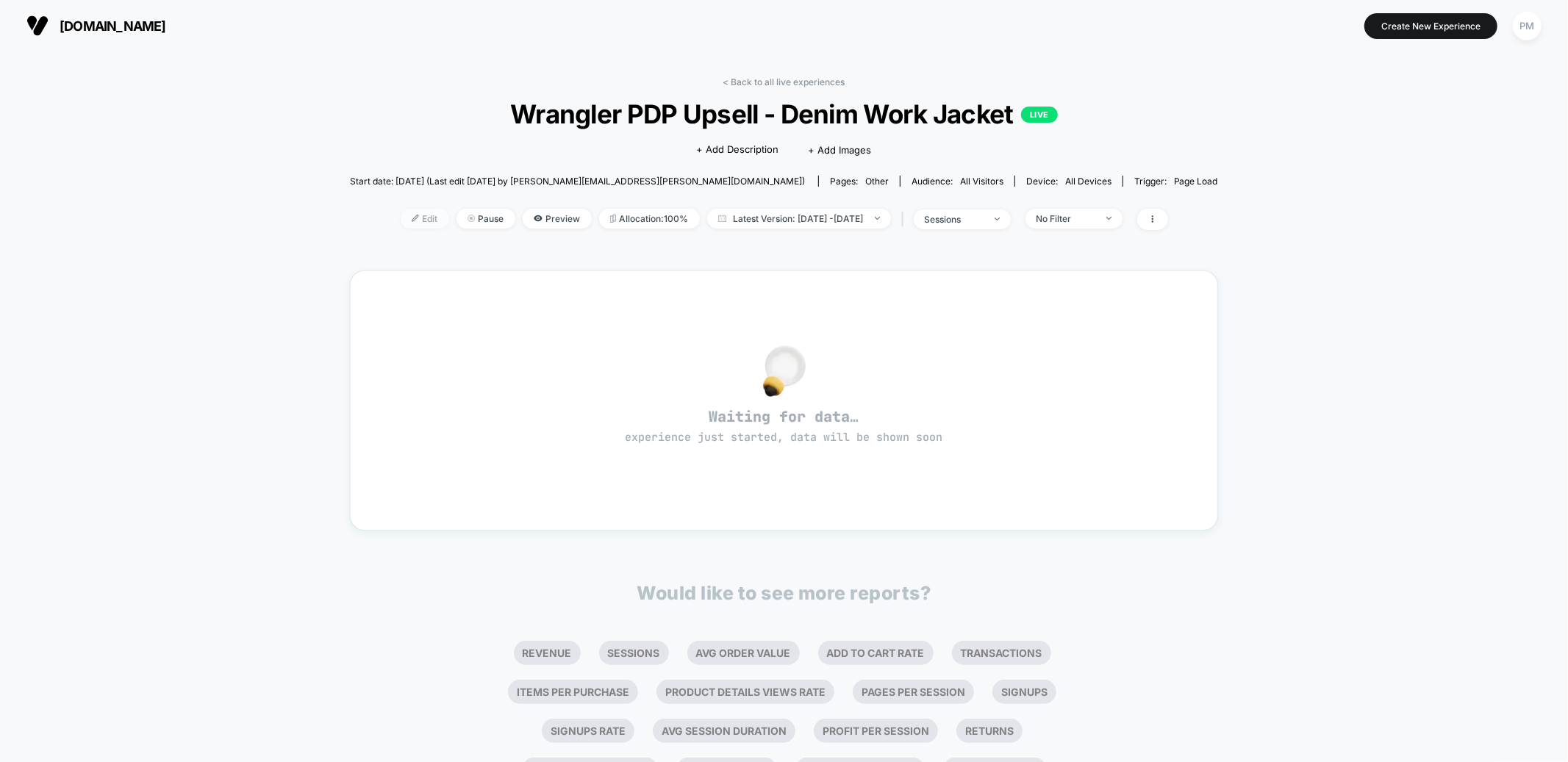
click at [402, 222] on span "Edit" at bounding box center [425, 218] width 48 height 20
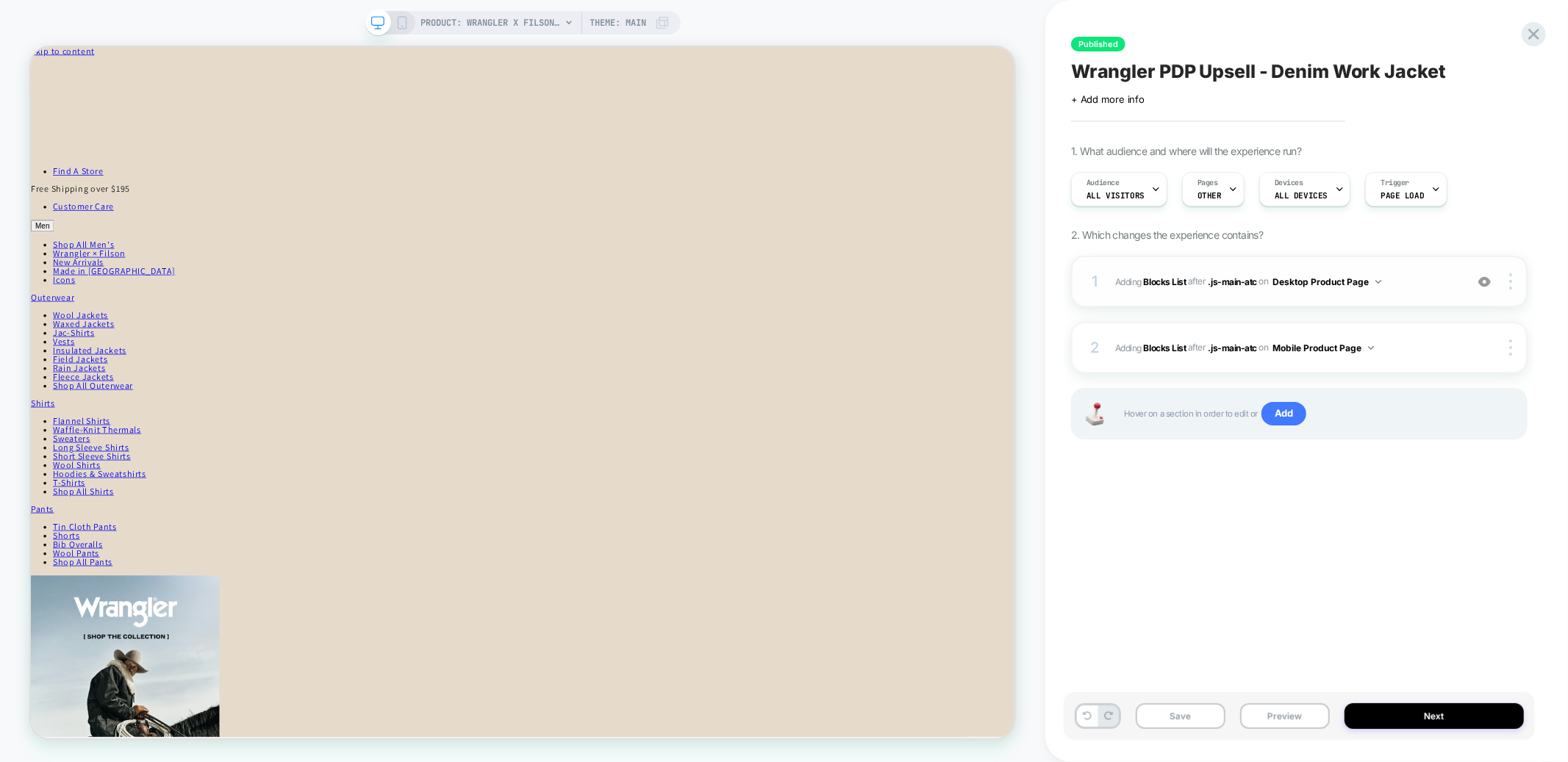
click at [1406, 277] on span "#_loomi_addon_1759336041438 Adding Blocks List AFTER .js-main-atc .js-main-atc …" at bounding box center [1287, 282] width 343 height 18
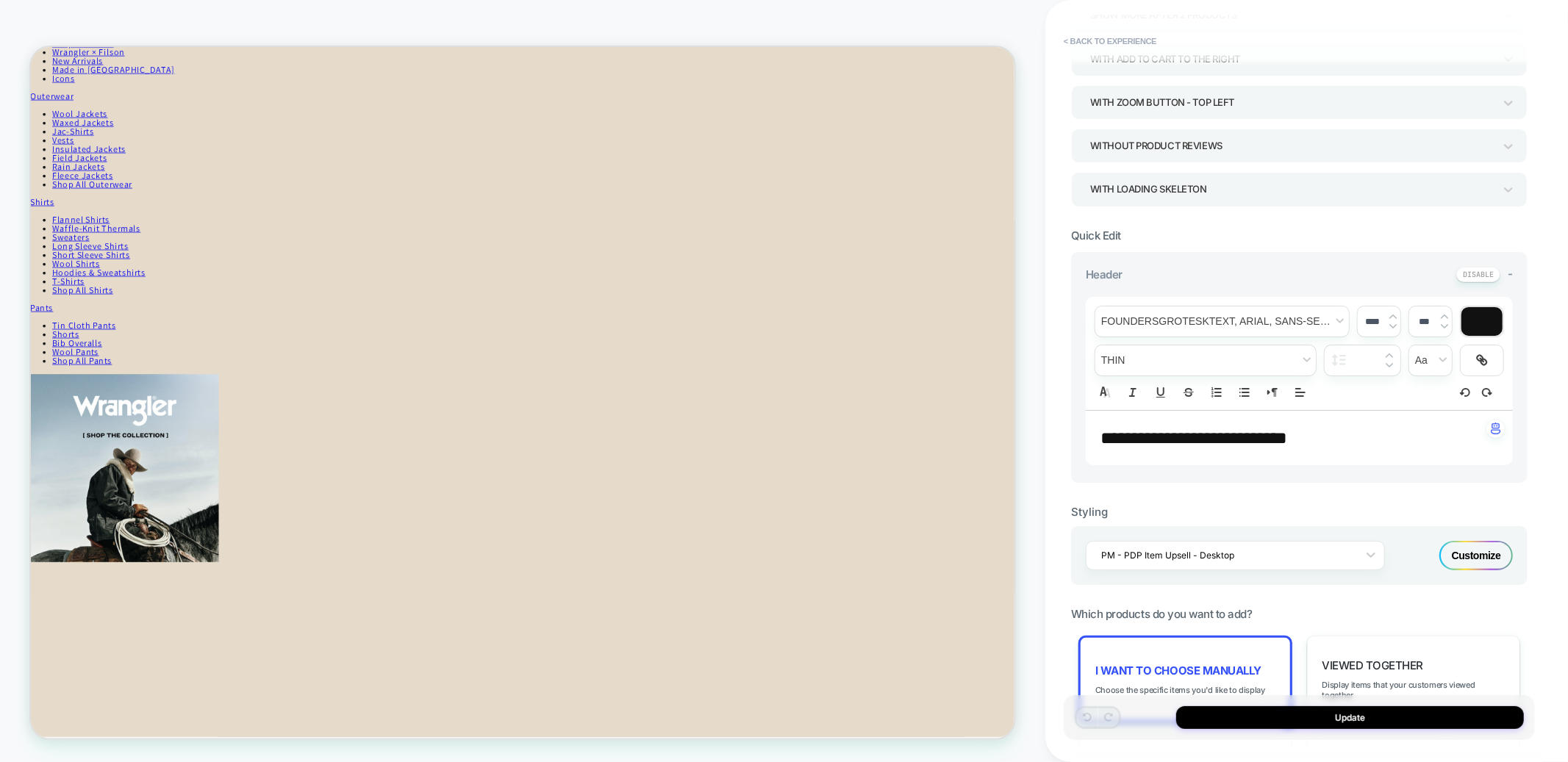
scroll to position [402, 0]
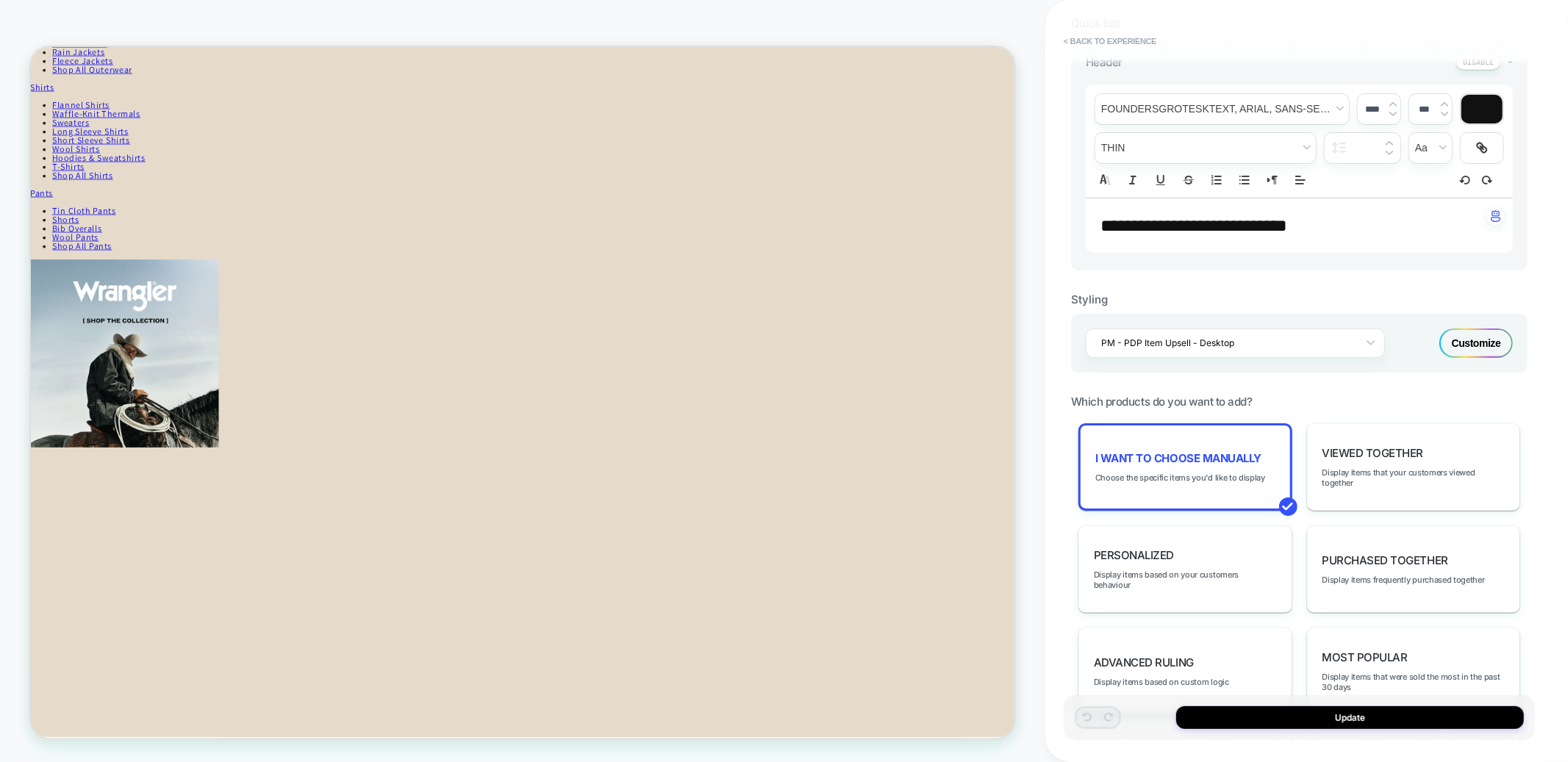
click at [1190, 485] on div "I want to choose manually Choose the specific items you'd like to display" at bounding box center [1186, 467] width 214 height 87
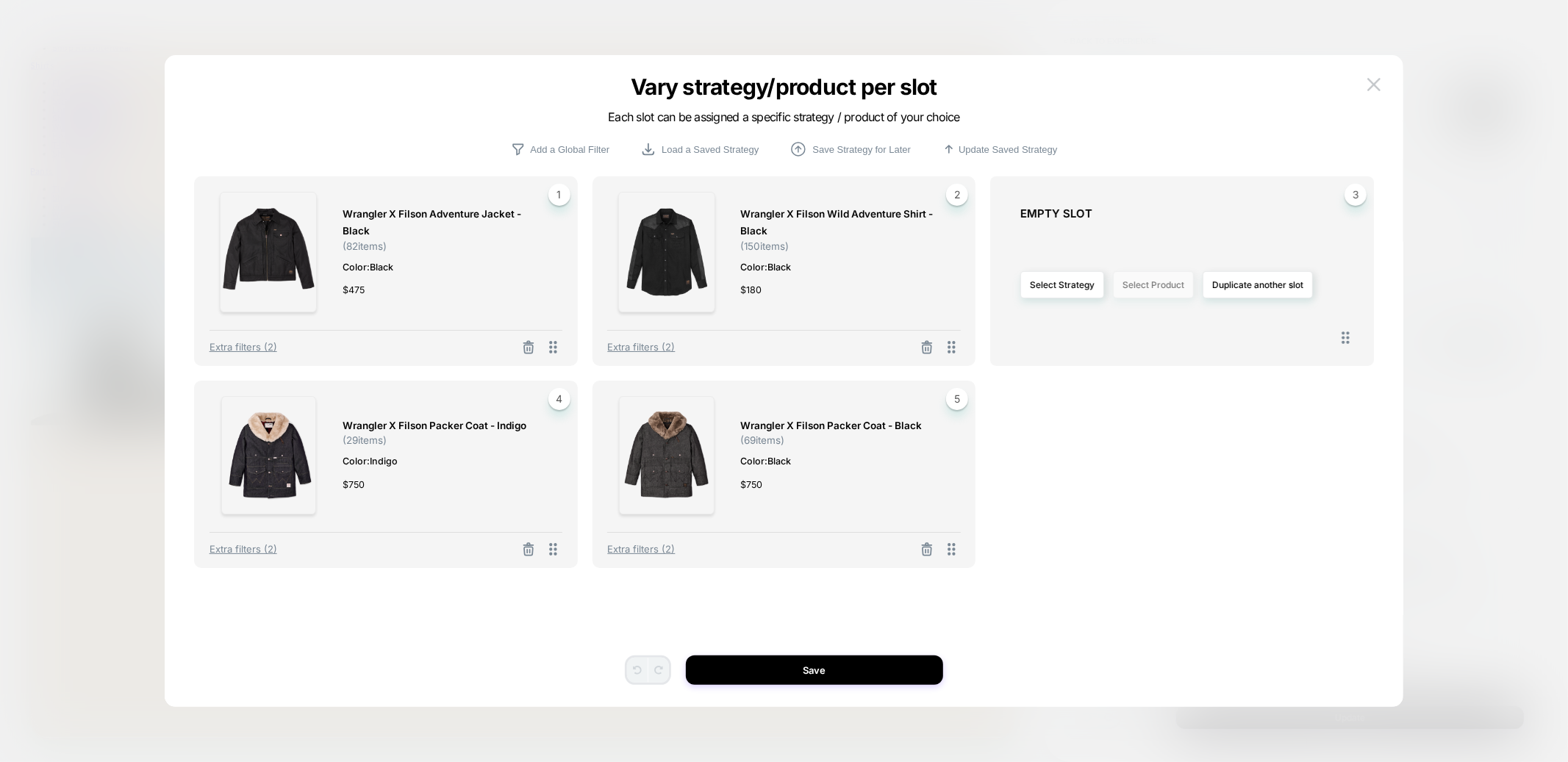
click at [1161, 295] on button "Select Product" at bounding box center [1153, 285] width 81 height 27
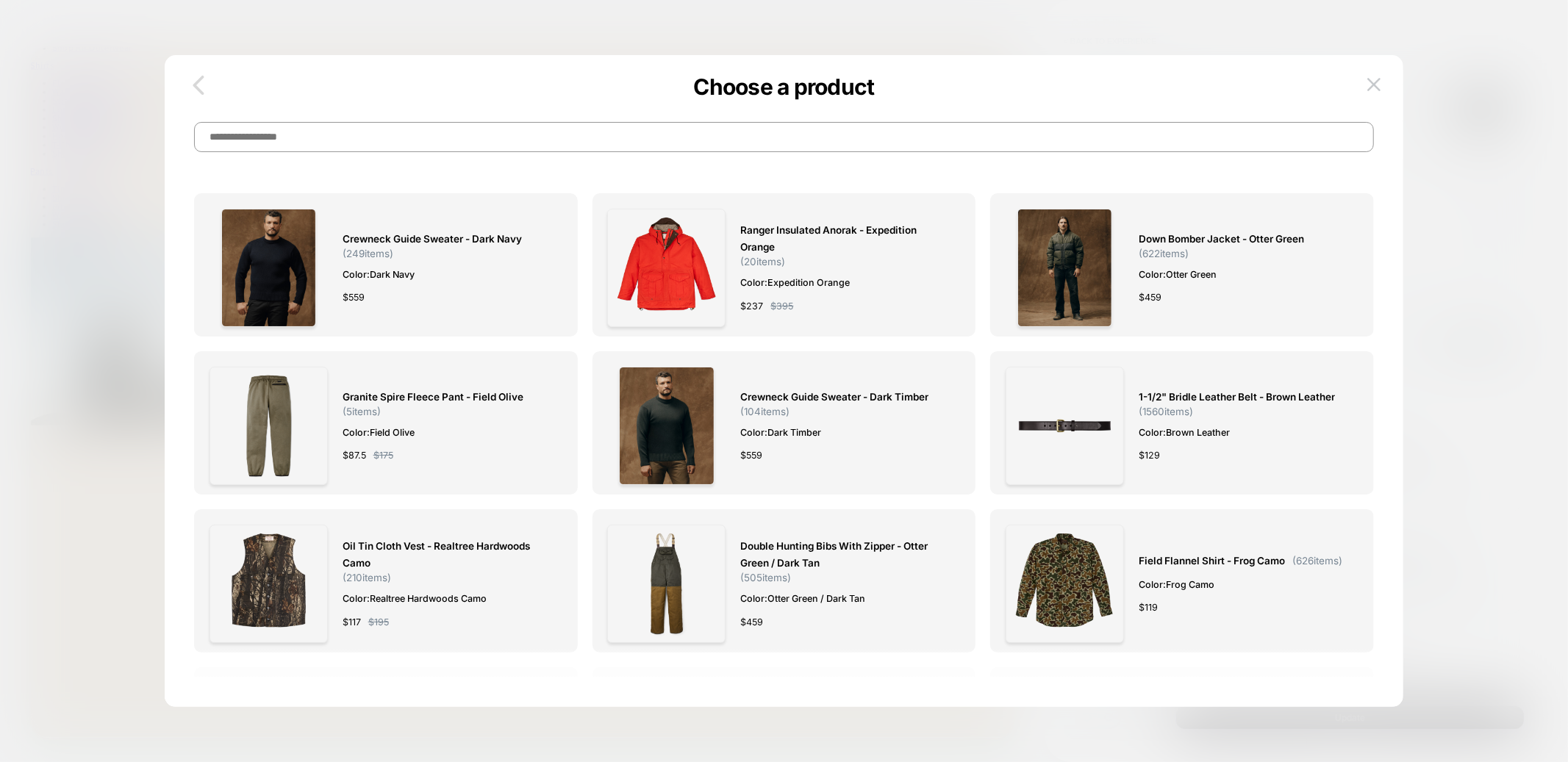
click at [189, 81] on icon "button" at bounding box center [199, 85] width 29 height 29
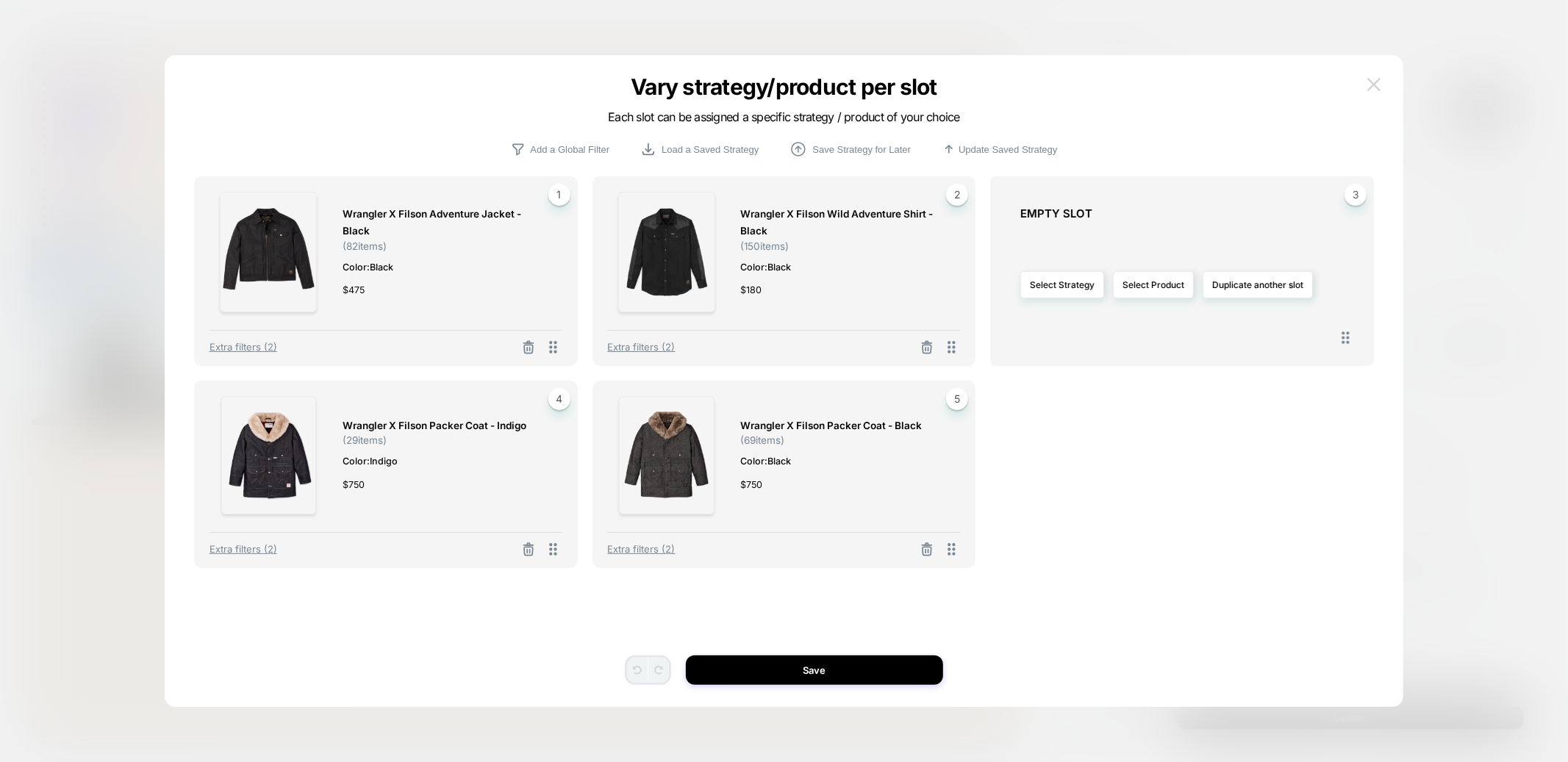
click at [1366, 78] on button at bounding box center [1374, 84] width 22 height 22
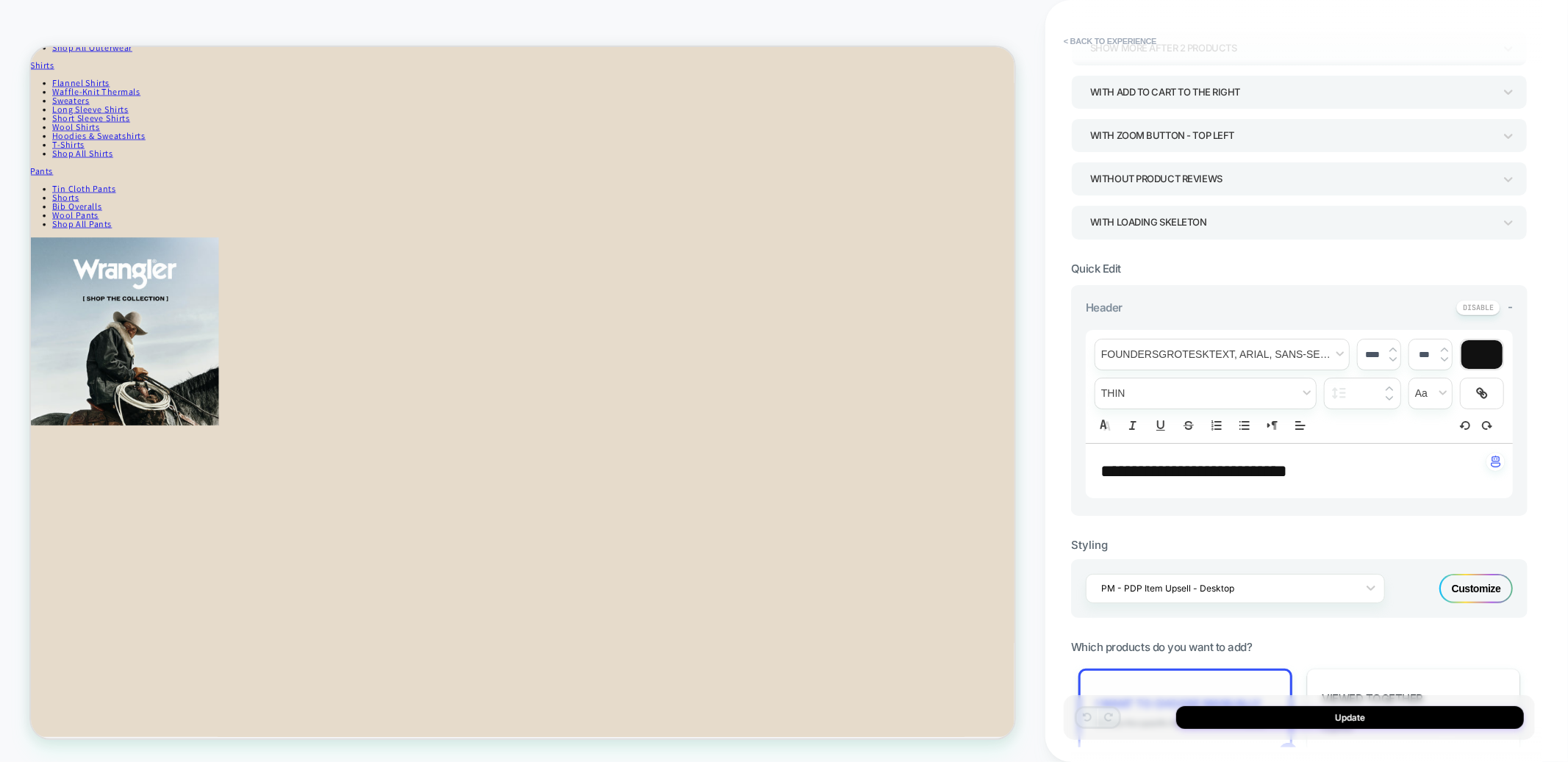
scroll to position [0, 0]
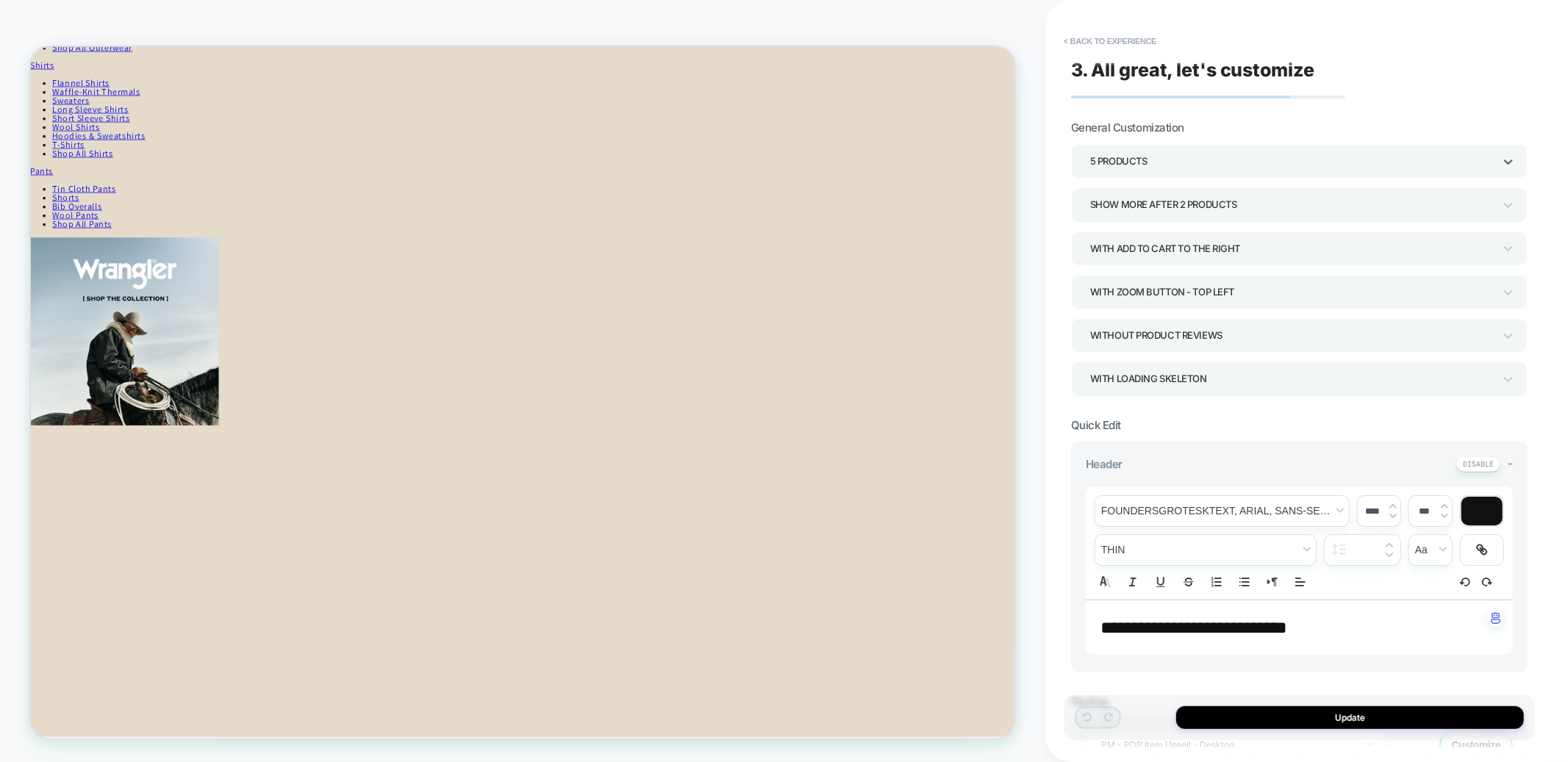
click at [1134, 165] on div "5 Products" at bounding box center [1292, 161] width 404 height 20
click at [1110, 376] on div "7 Products" at bounding box center [1300, 382] width 445 height 30
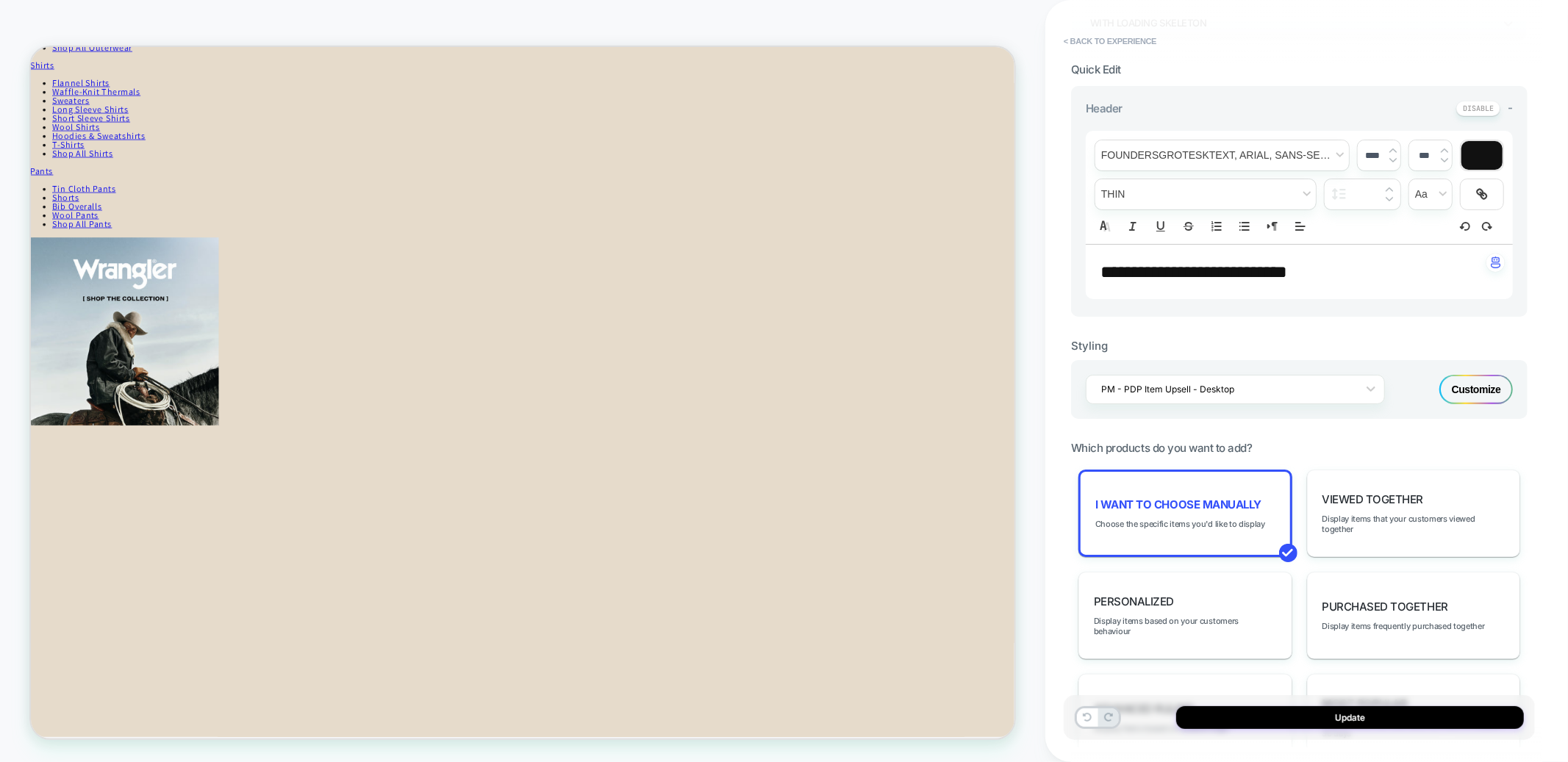
scroll to position [358, 0]
click at [1149, 495] on span "I want to choose manually" at bounding box center [1178, 502] width 166 height 14
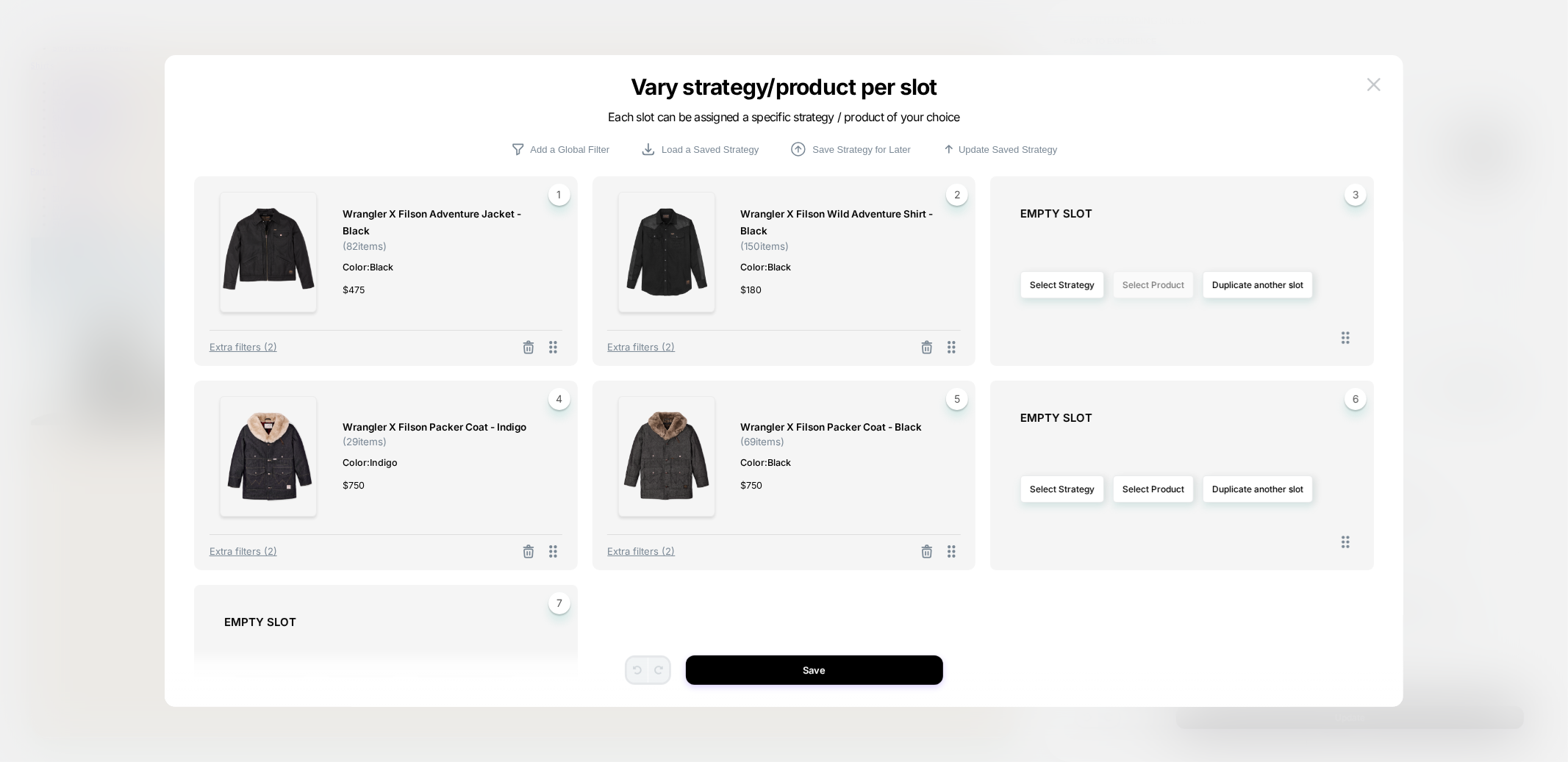
click at [1139, 278] on button "Select Product" at bounding box center [1153, 285] width 81 height 27
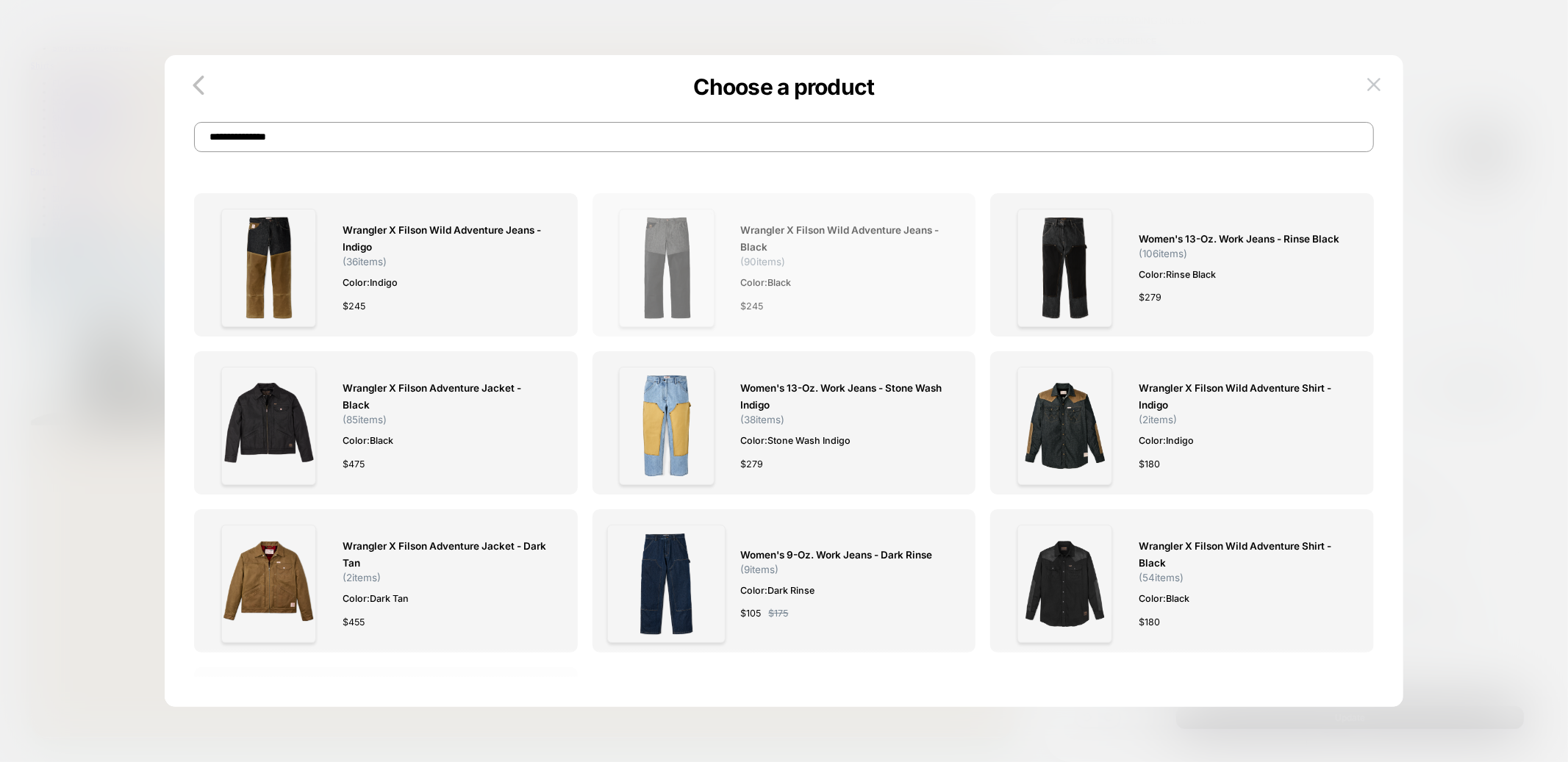
type input "**********"
click at [678, 255] on img at bounding box center [667, 267] width 95 height 119
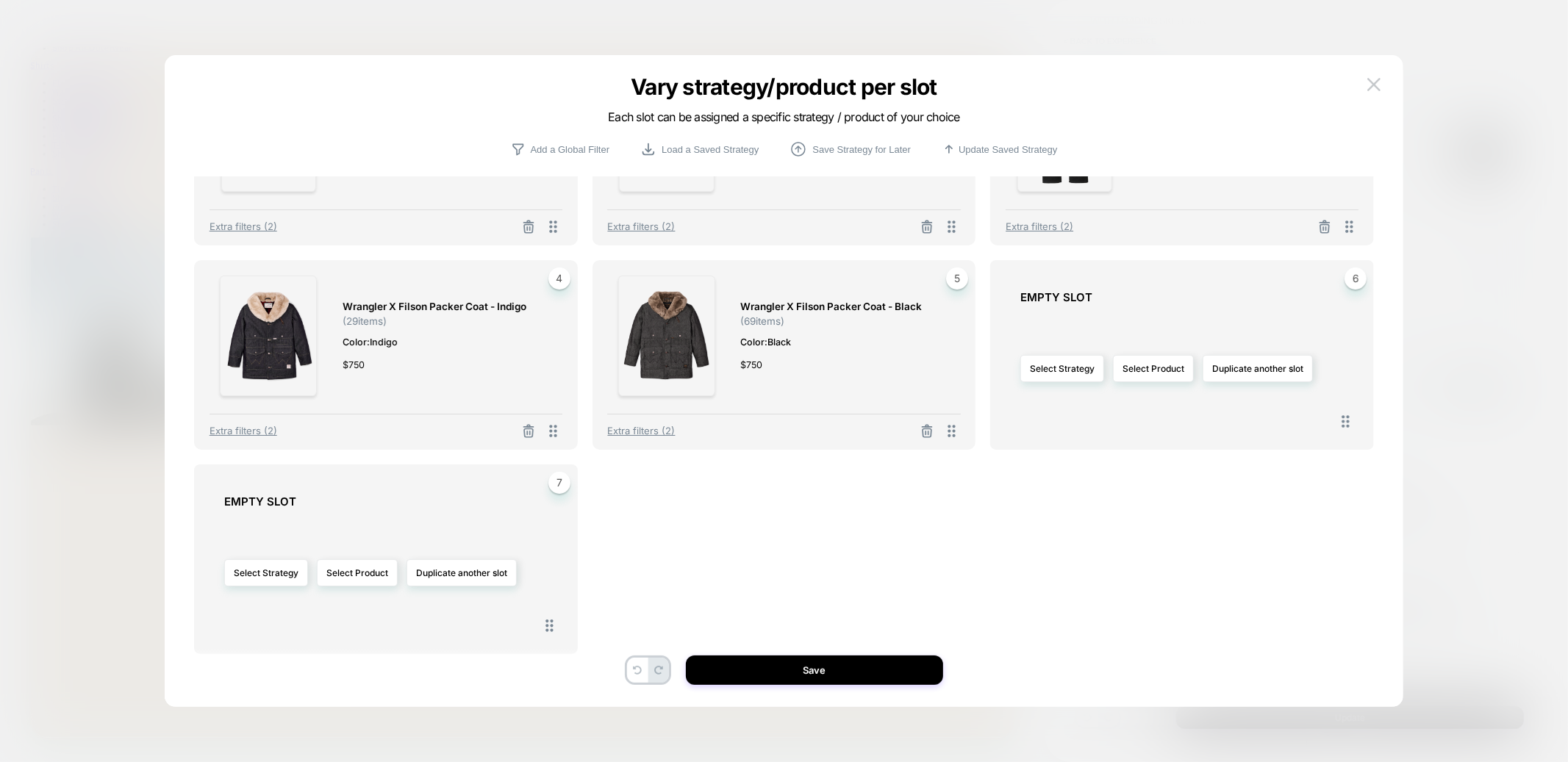
scroll to position [120, 0]
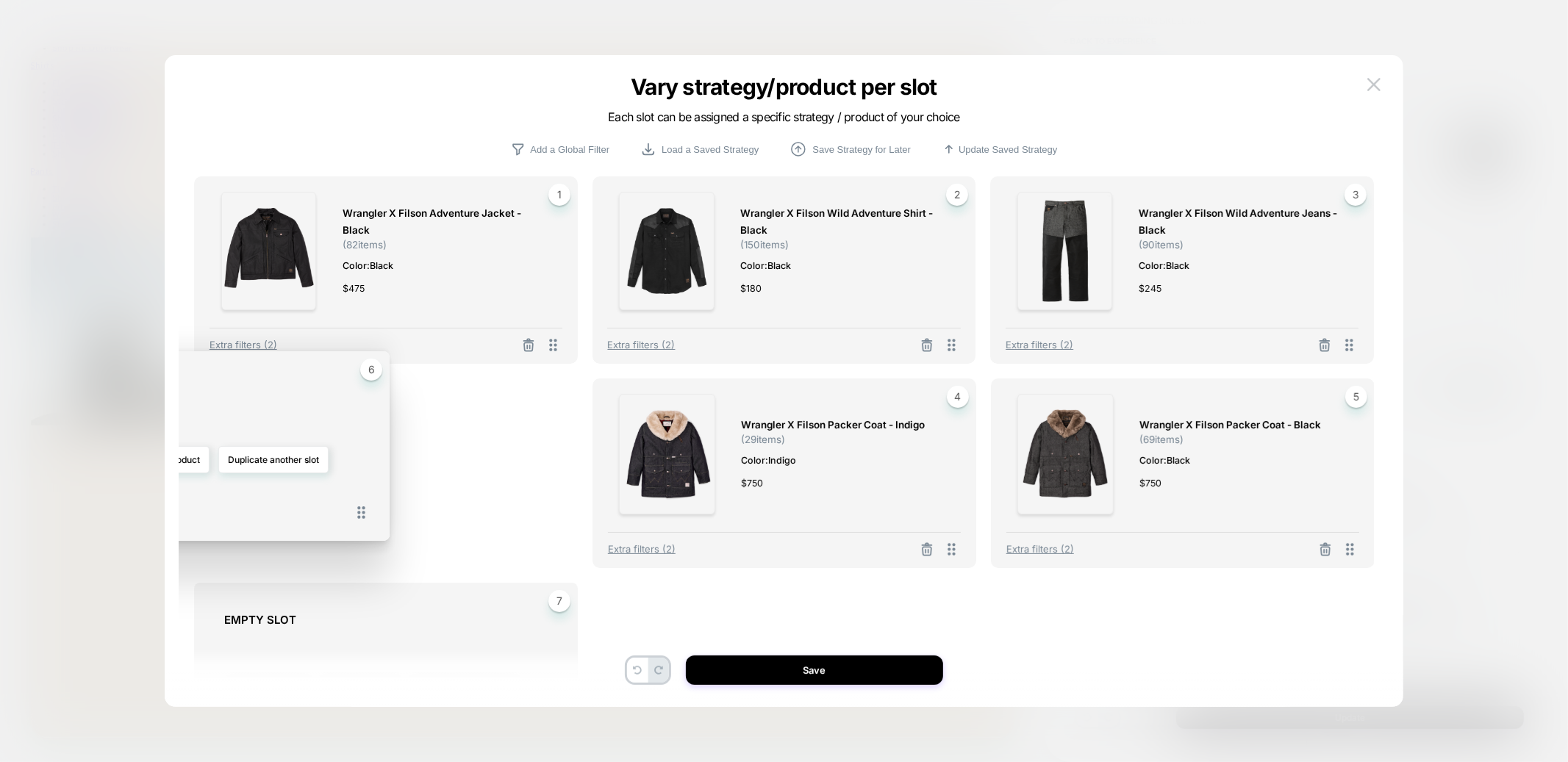
drag, startPoint x: 1346, startPoint y: 420, endPoint x: 362, endPoint y: 393, distance: 984.4
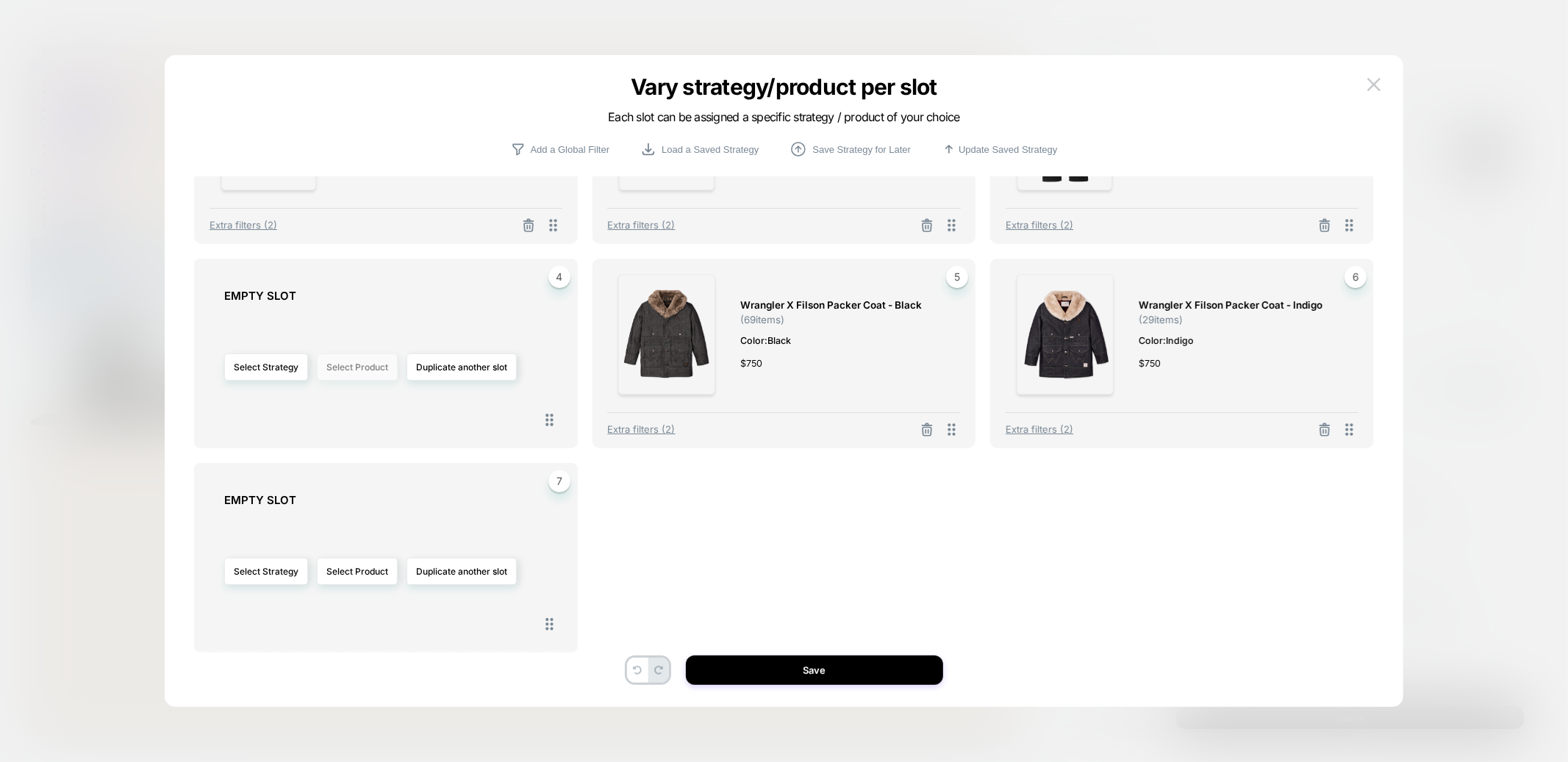
click at [347, 361] on button "Select Product" at bounding box center [357, 366] width 81 height 27
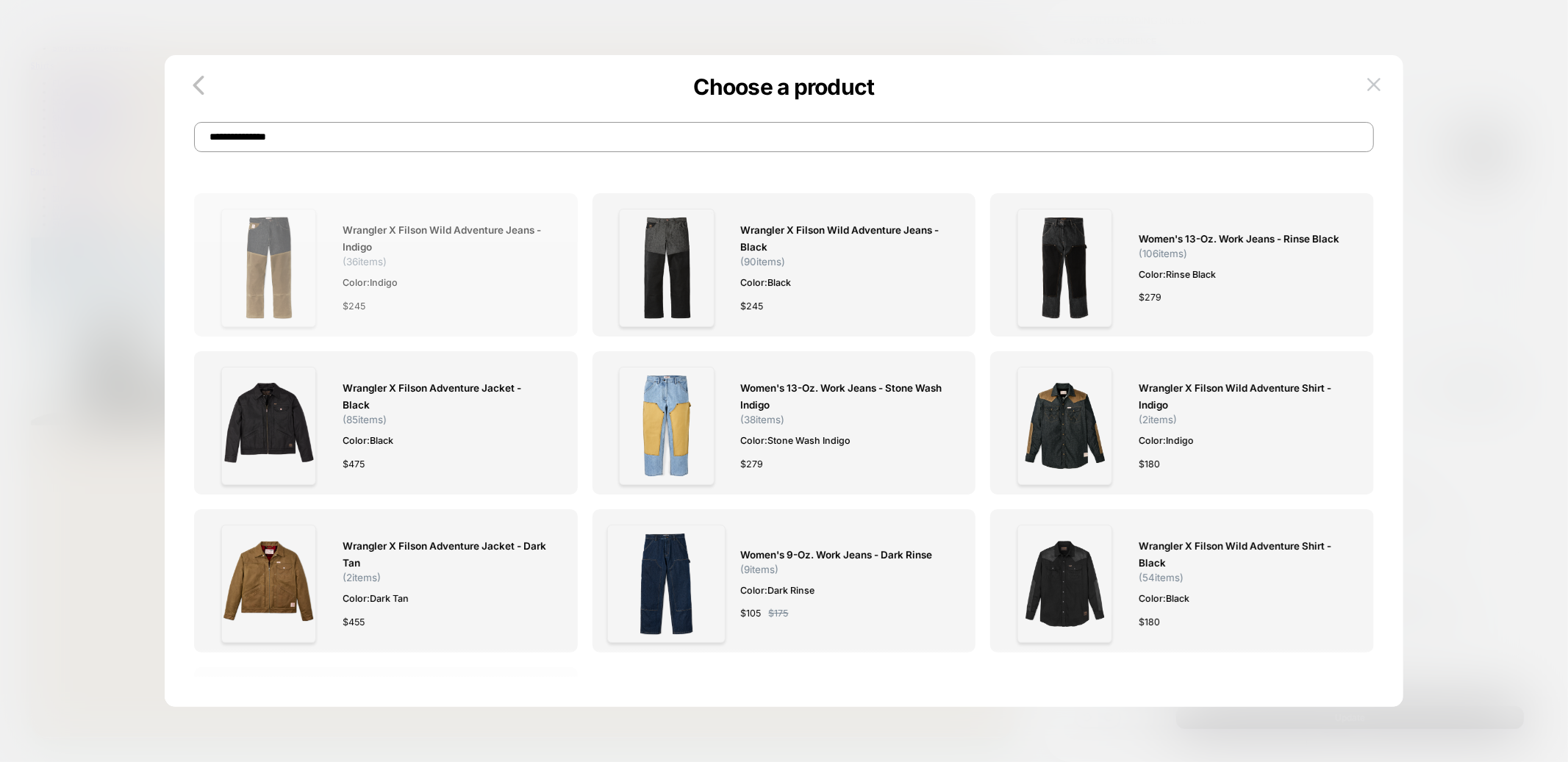
click at [276, 264] on img at bounding box center [269, 267] width 95 height 119
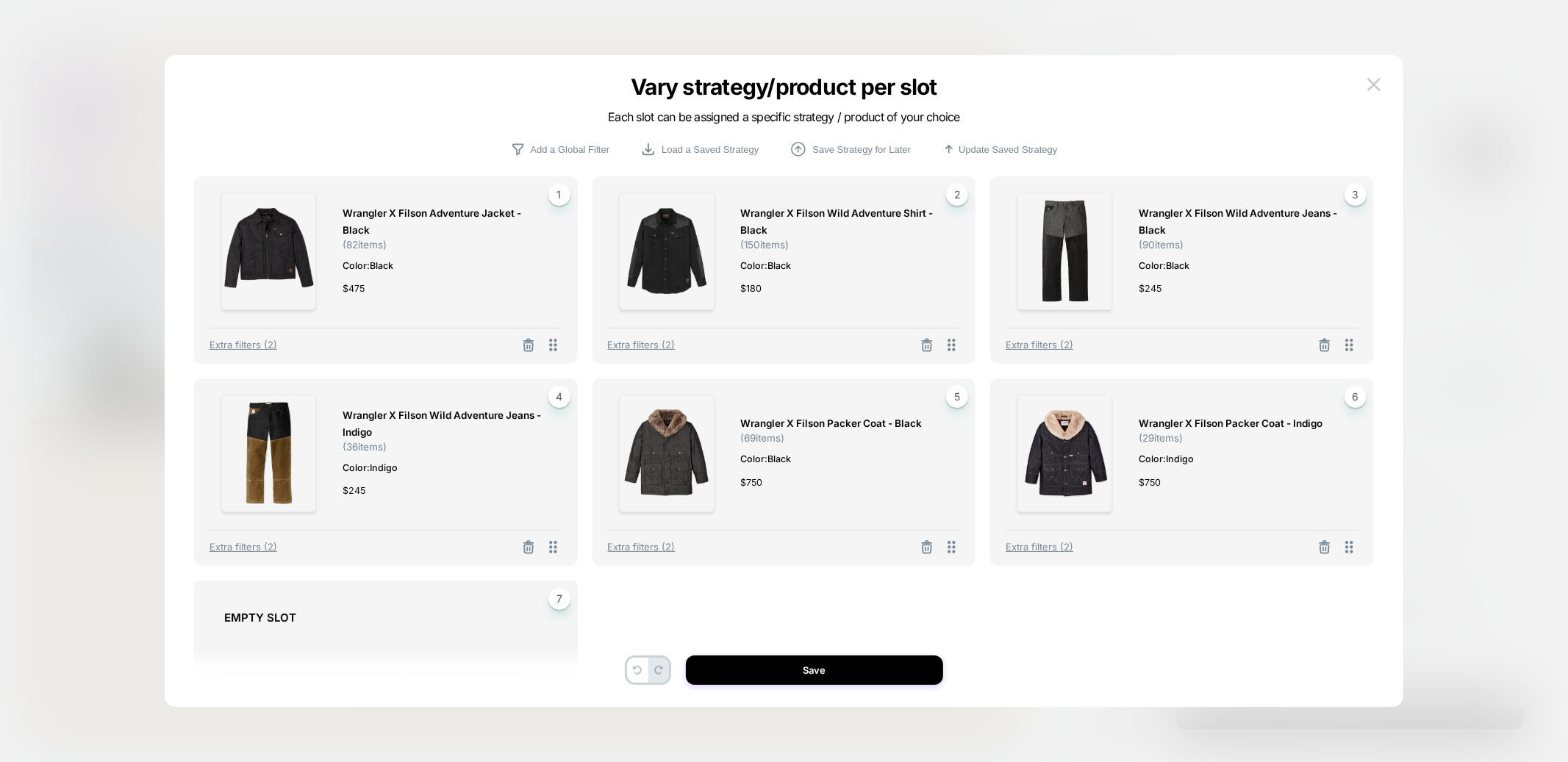
scroll to position [18, 0]
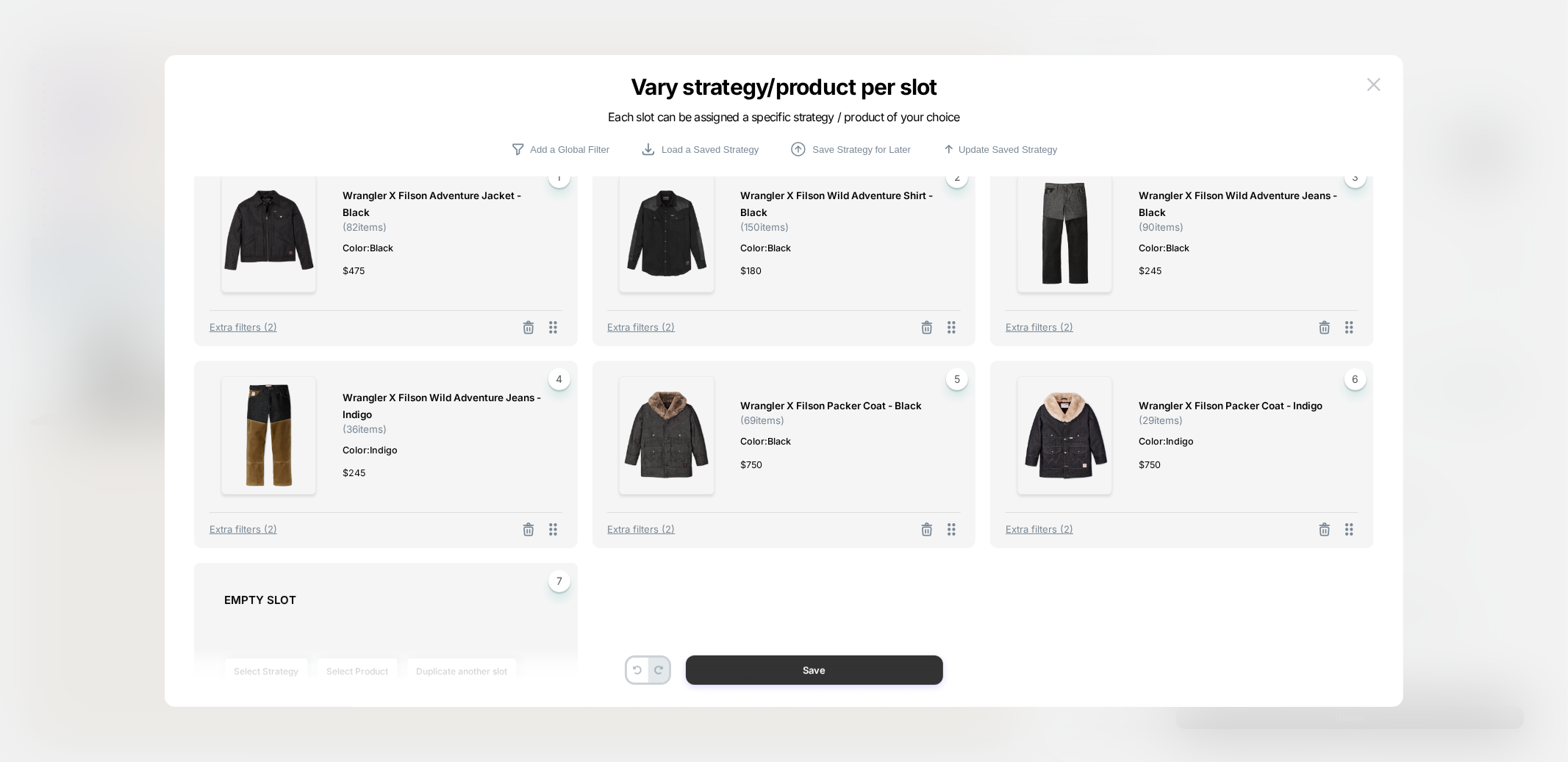
click at [771, 672] on button "Save" at bounding box center [815, 670] width 258 height 29
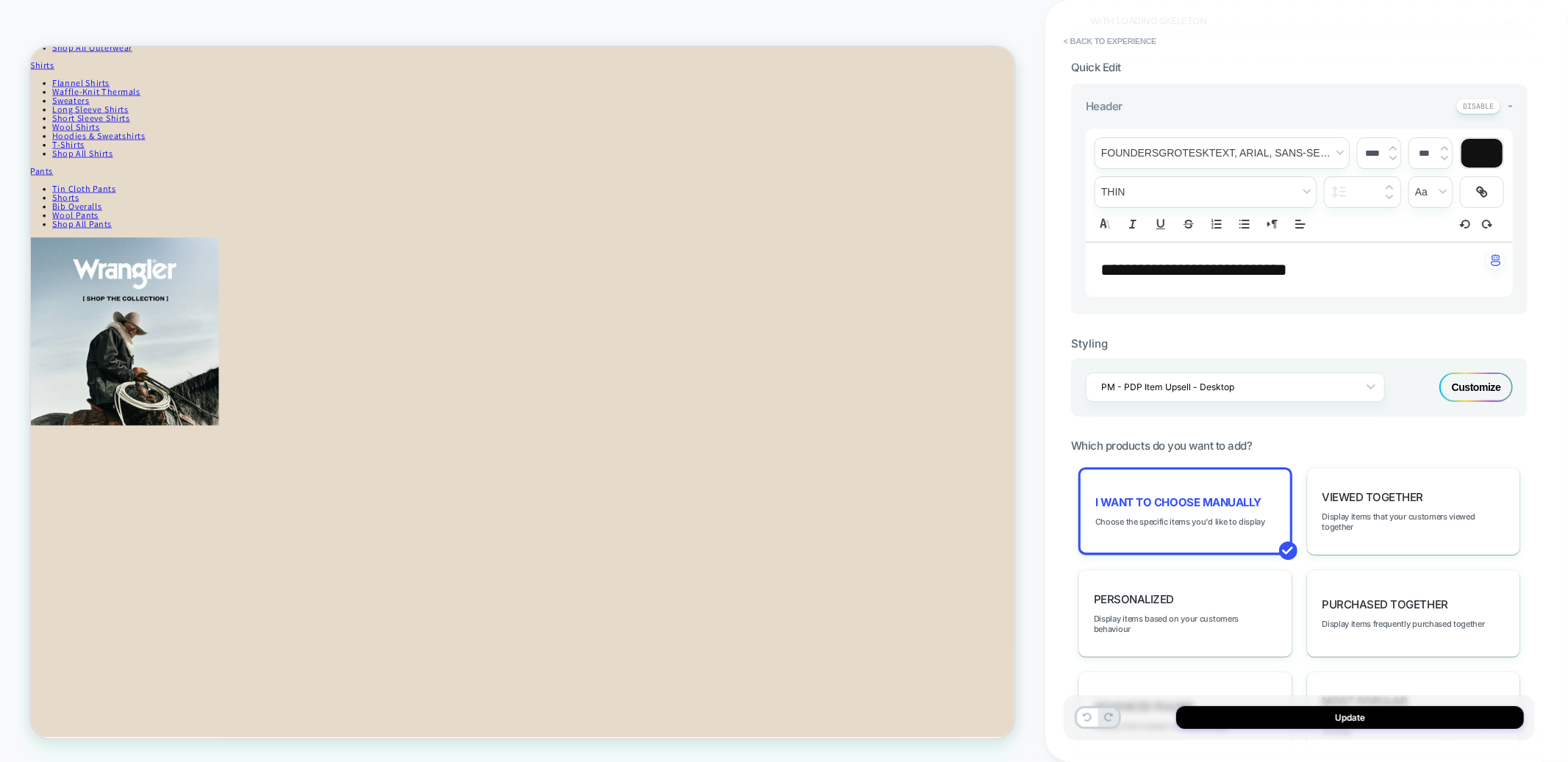
scroll to position [478, 0]
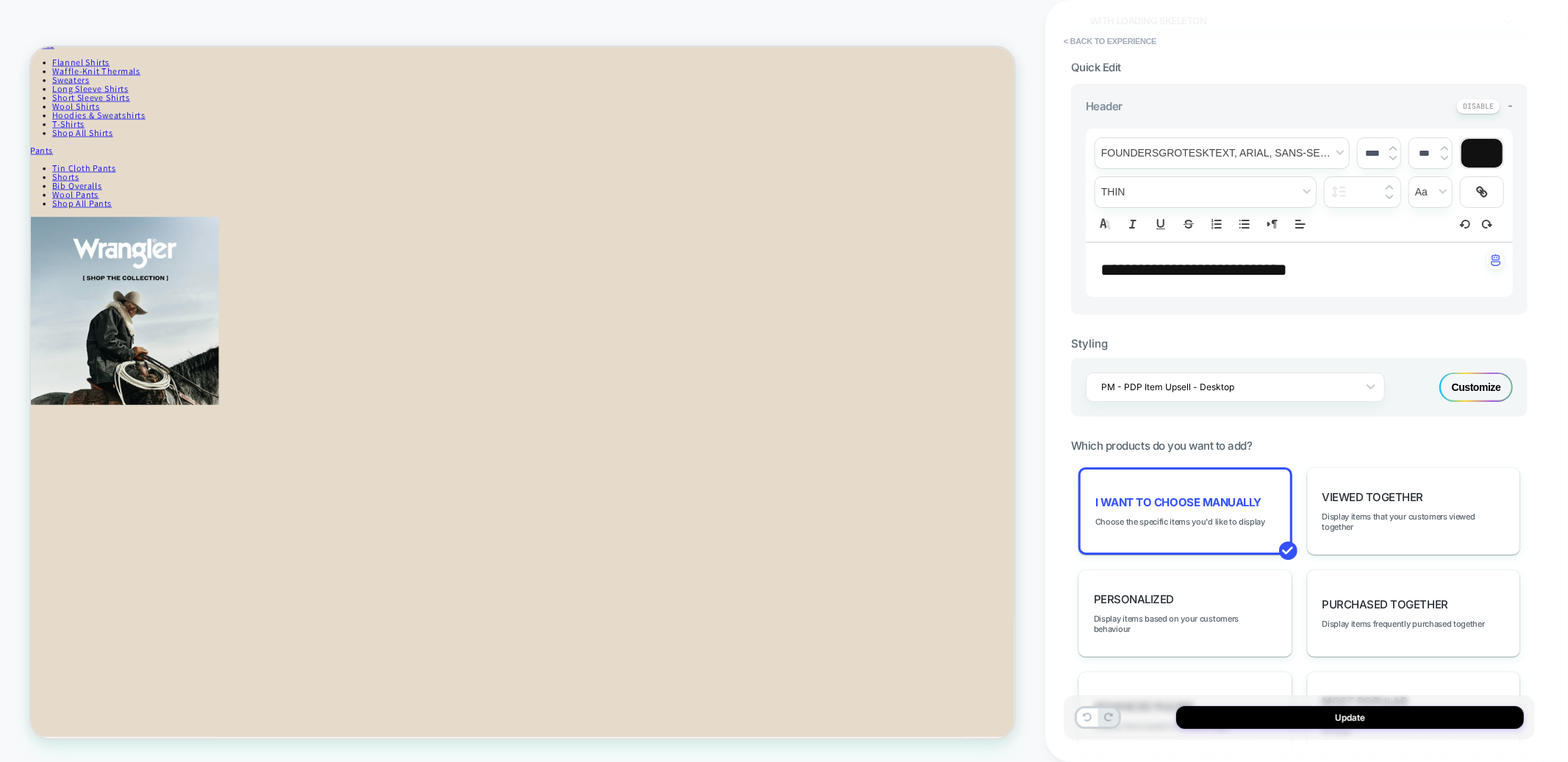
click at [1481, 388] on div "Customize" at bounding box center [1476, 388] width 74 height 29
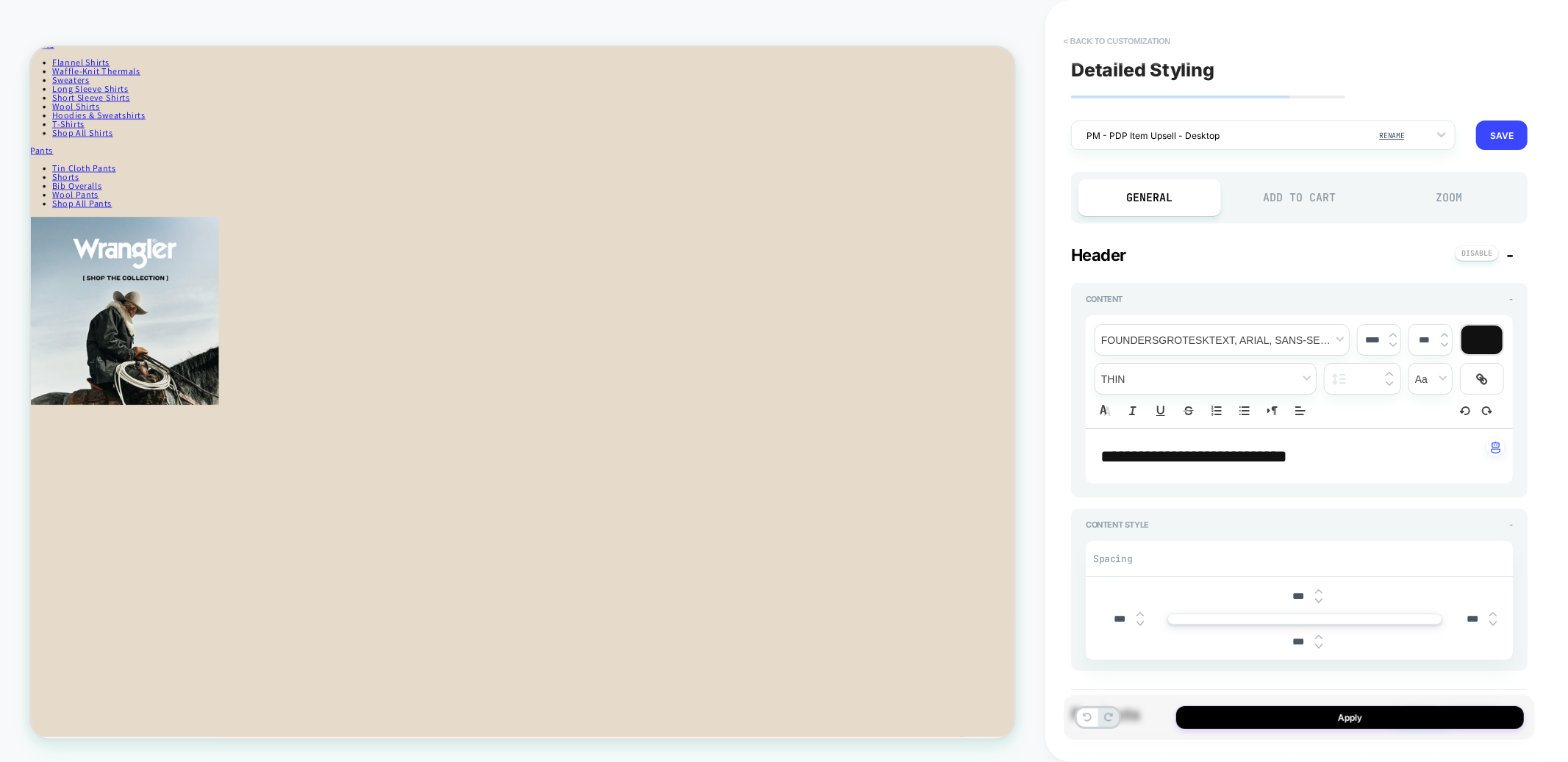
click at [1115, 40] on button "< Back to customization" at bounding box center [1117, 41] width 121 height 24
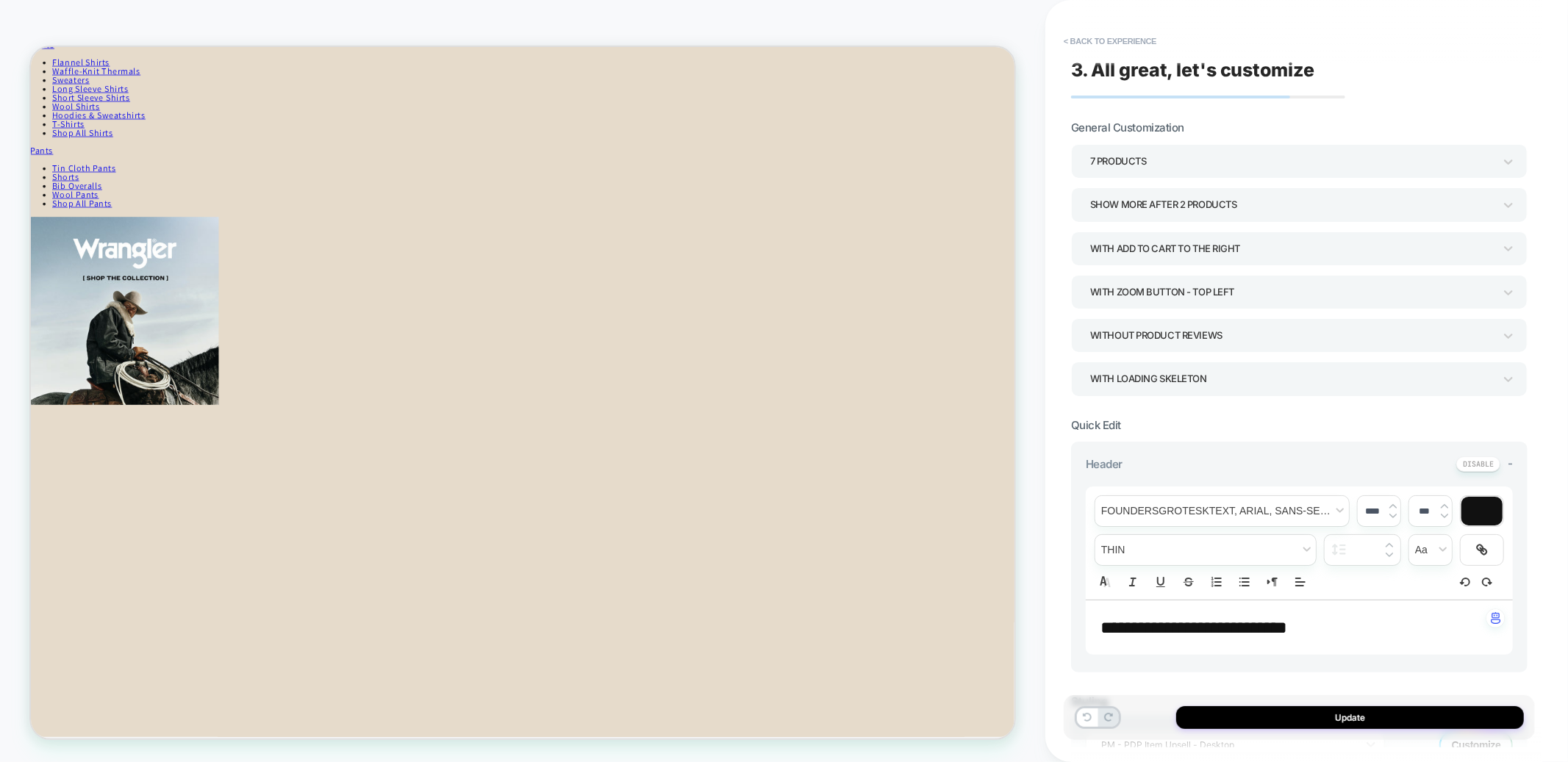
scroll to position [389, 0]
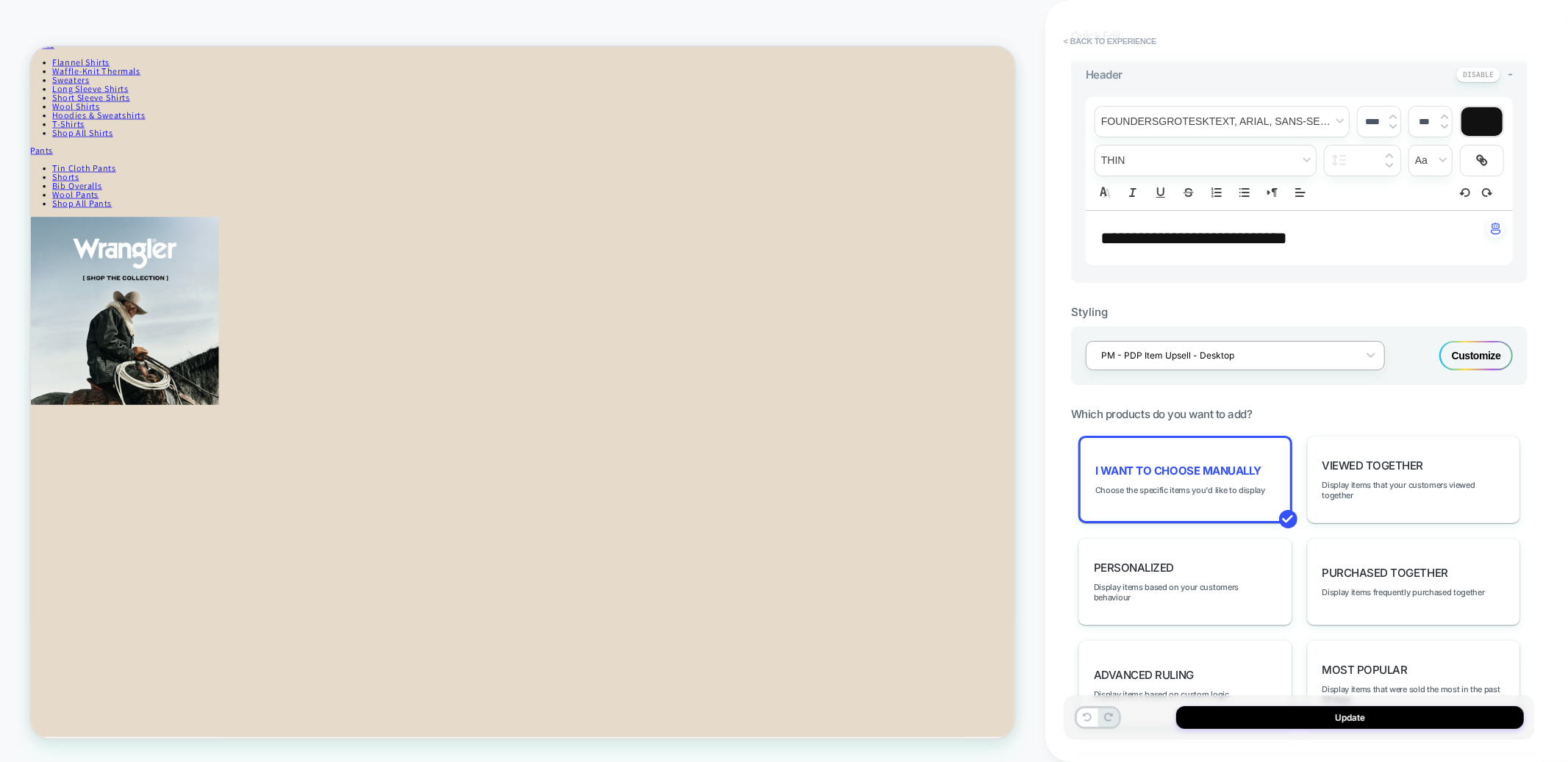
click at [1204, 356] on div at bounding box center [1226, 355] width 249 height 14
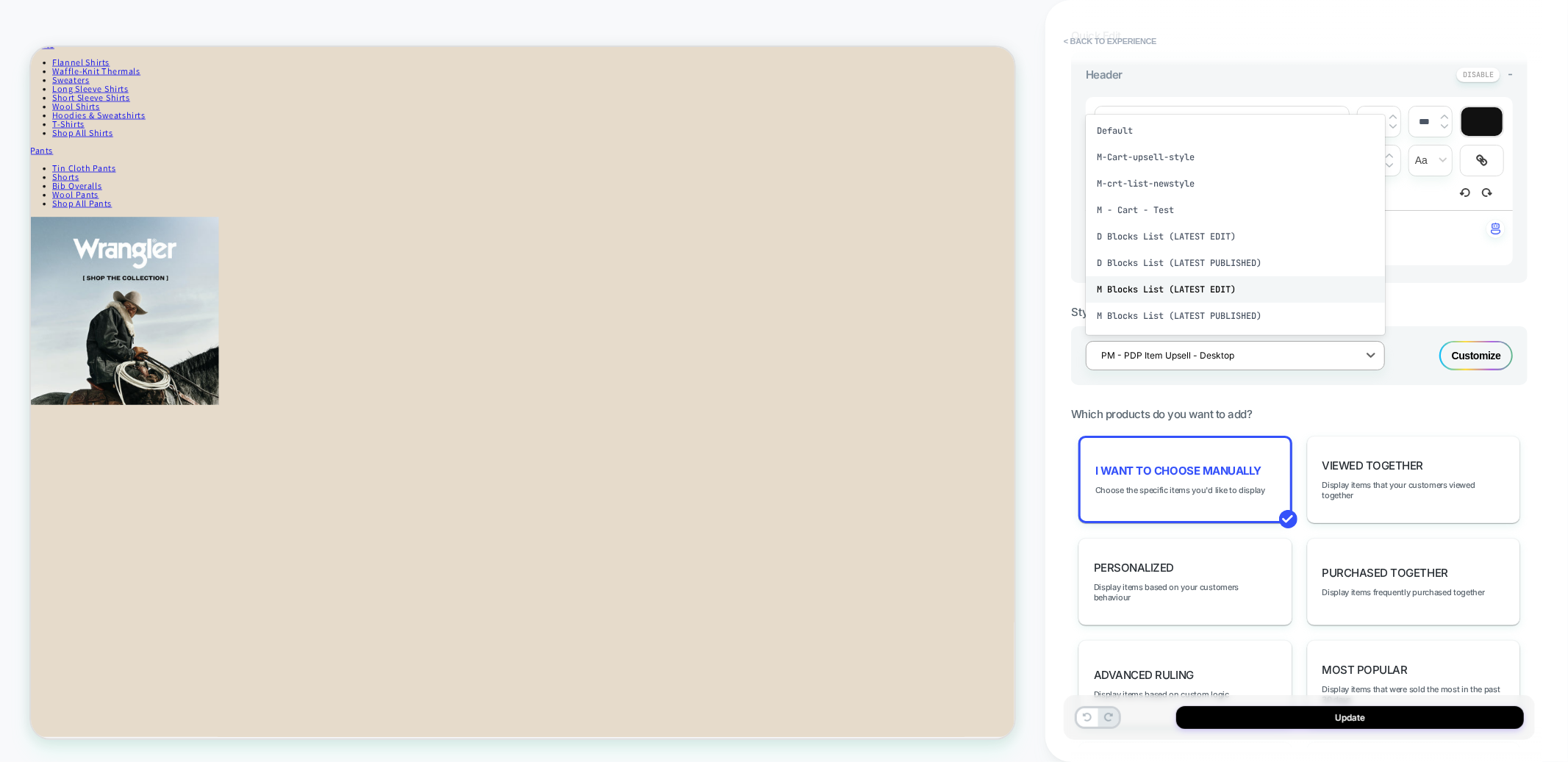
scroll to position [150, 0]
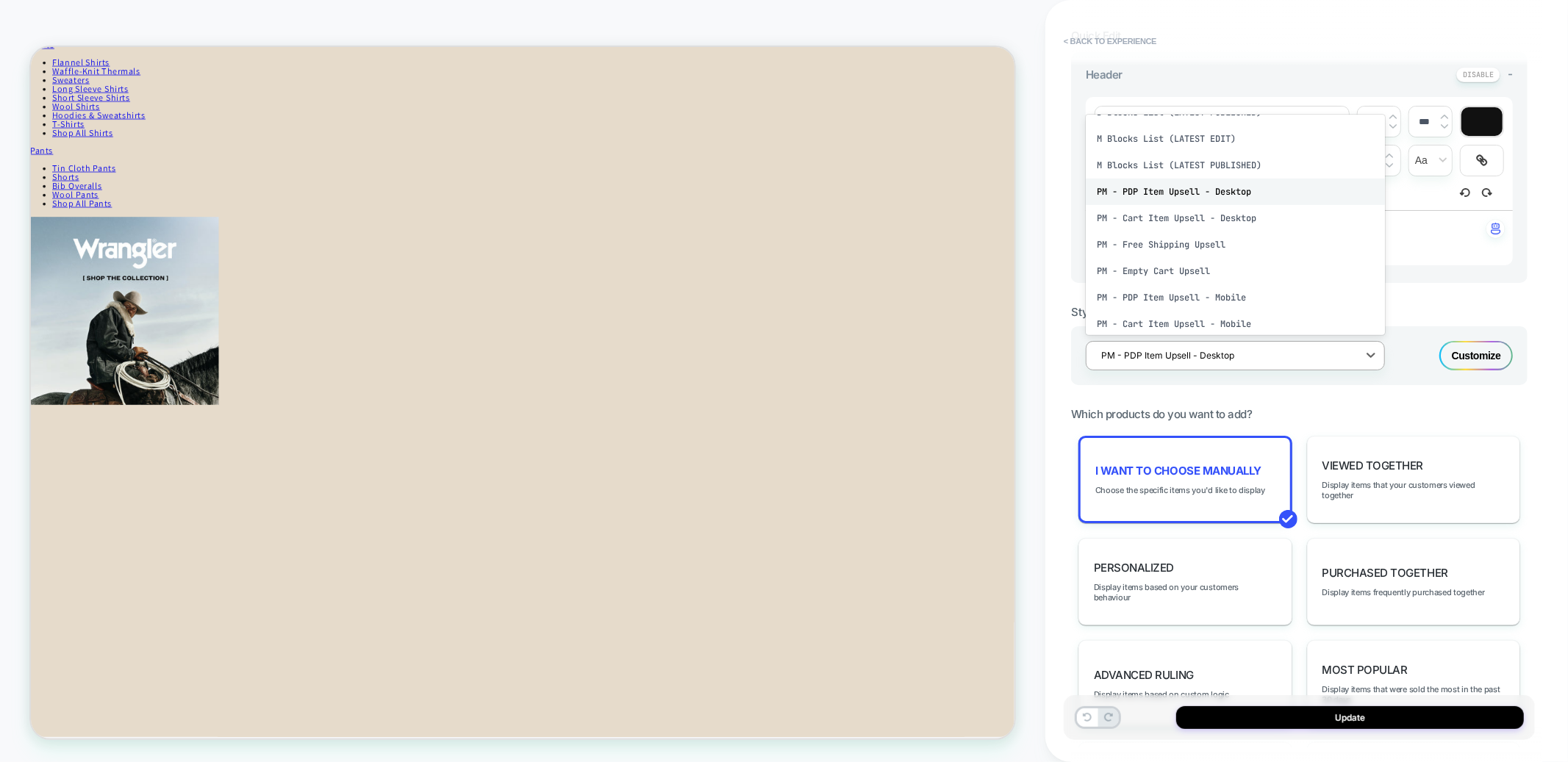
click at [1190, 185] on div "PM - PDP Item Upsell - Desktop" at bounding box center [1236, 191] width 299 height 26
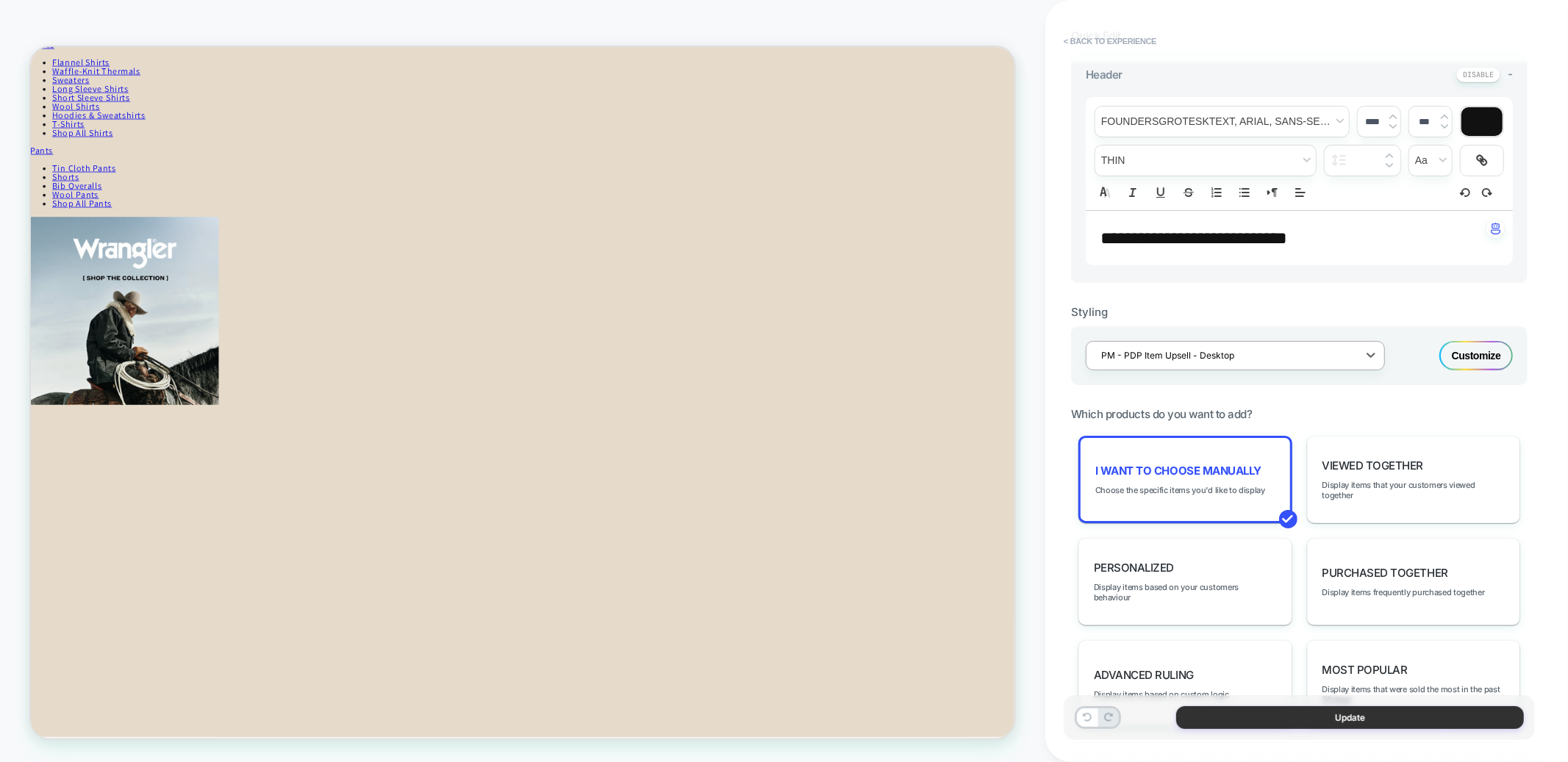
click at [1305, 719] on button "Update" at bounding box center [1350, 718] width 348 height 23
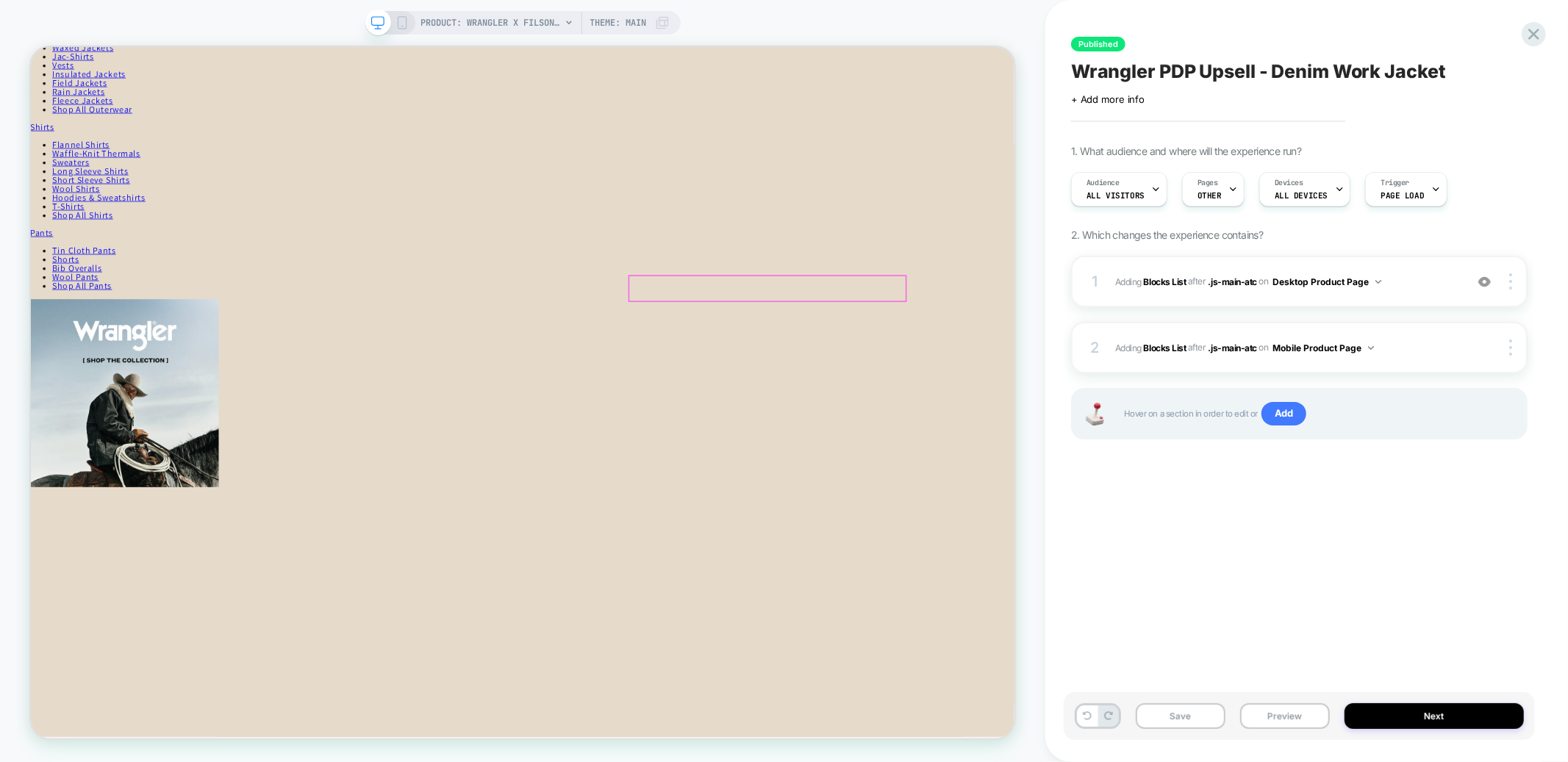
scroll to position [0, 0]
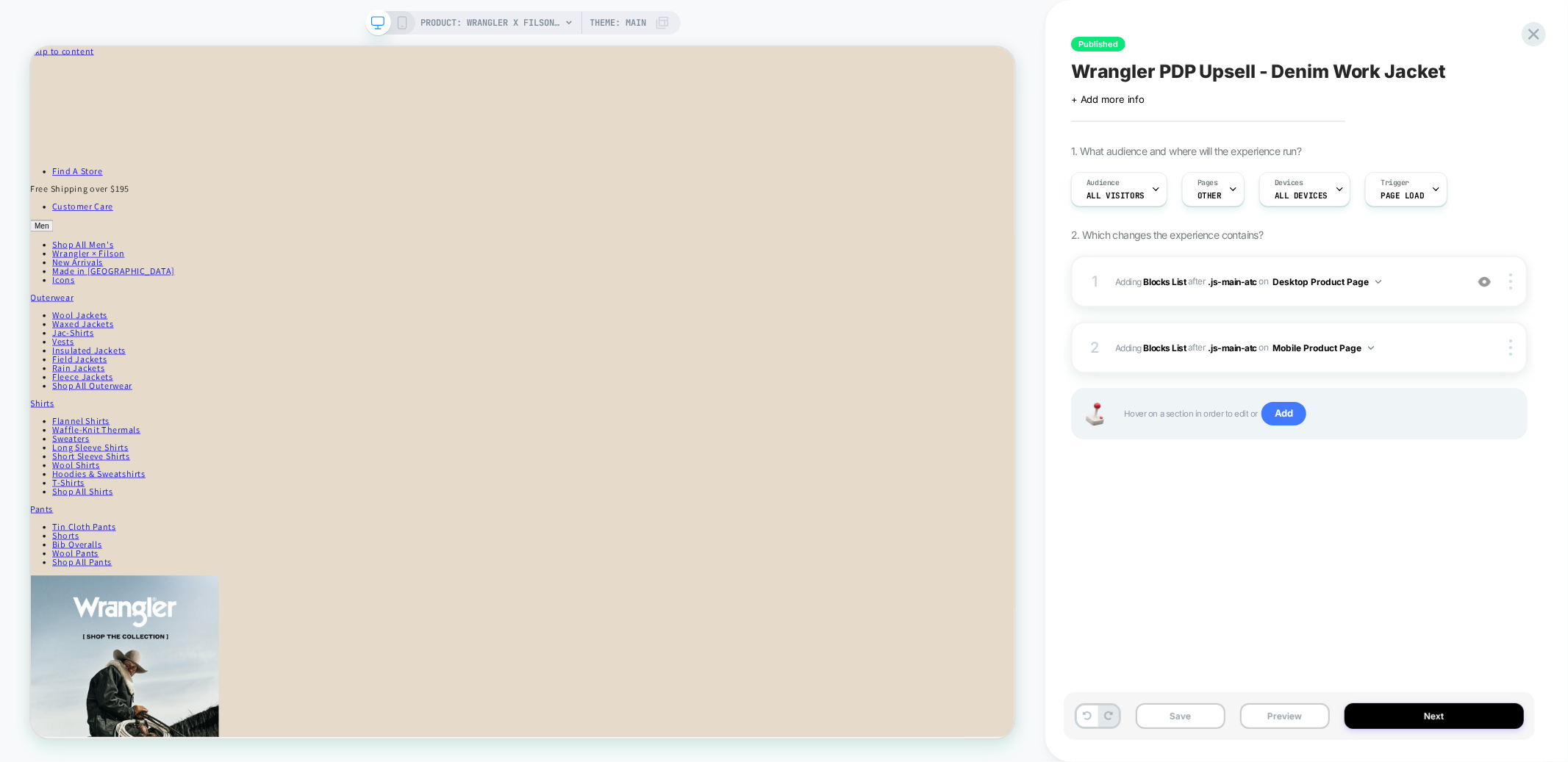
click at [401, 22] on icon at bounding box center [402, 23] width 13 height 13
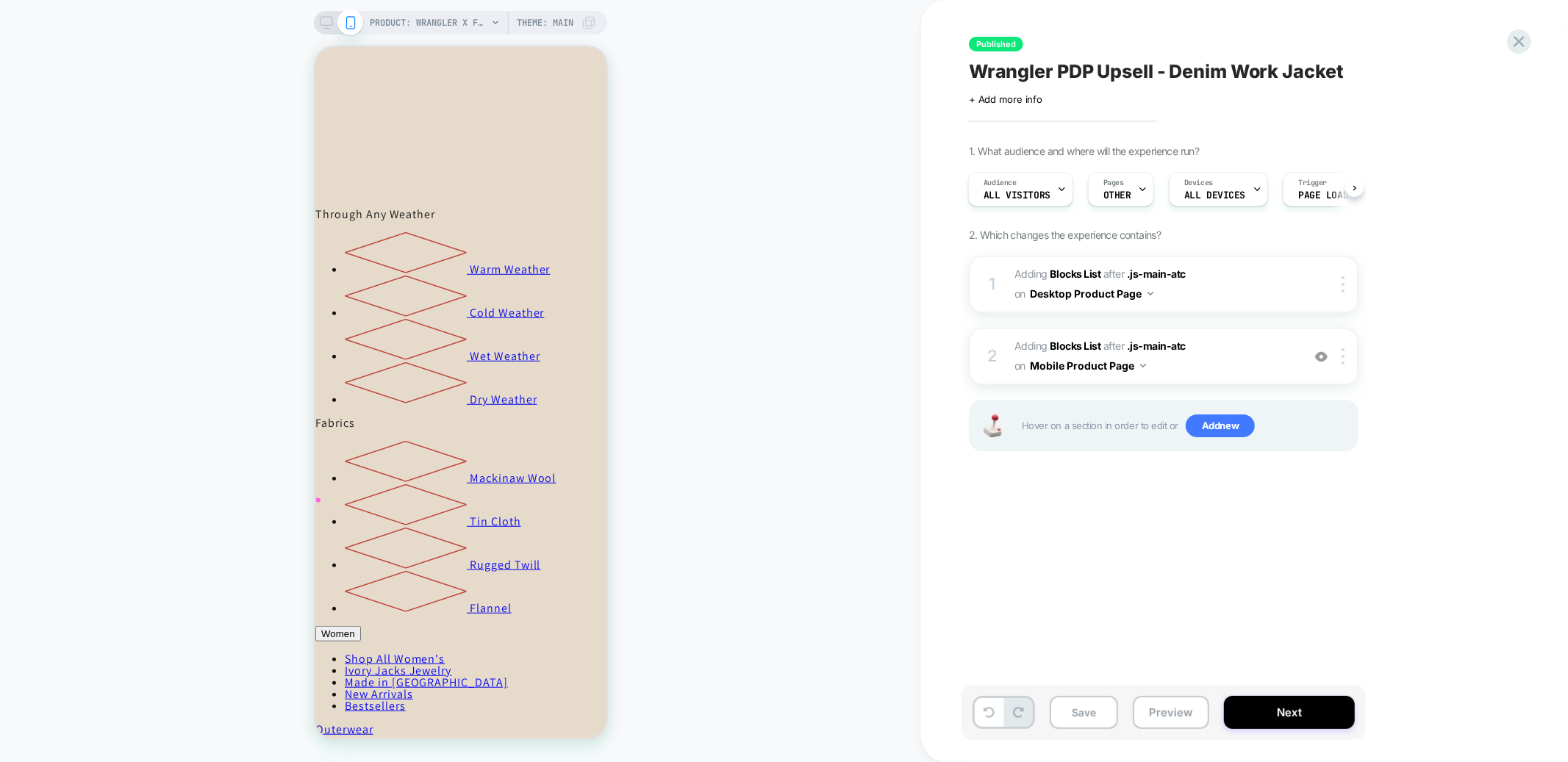
scroll to position [851, 0]
click at [1185, 367] on span "#_loomi_addon_1760462139523 Adding Blocks List AFTER .js-main-atc .js-main-atc …" at bounding box center [1155, 356] width 281 height 40
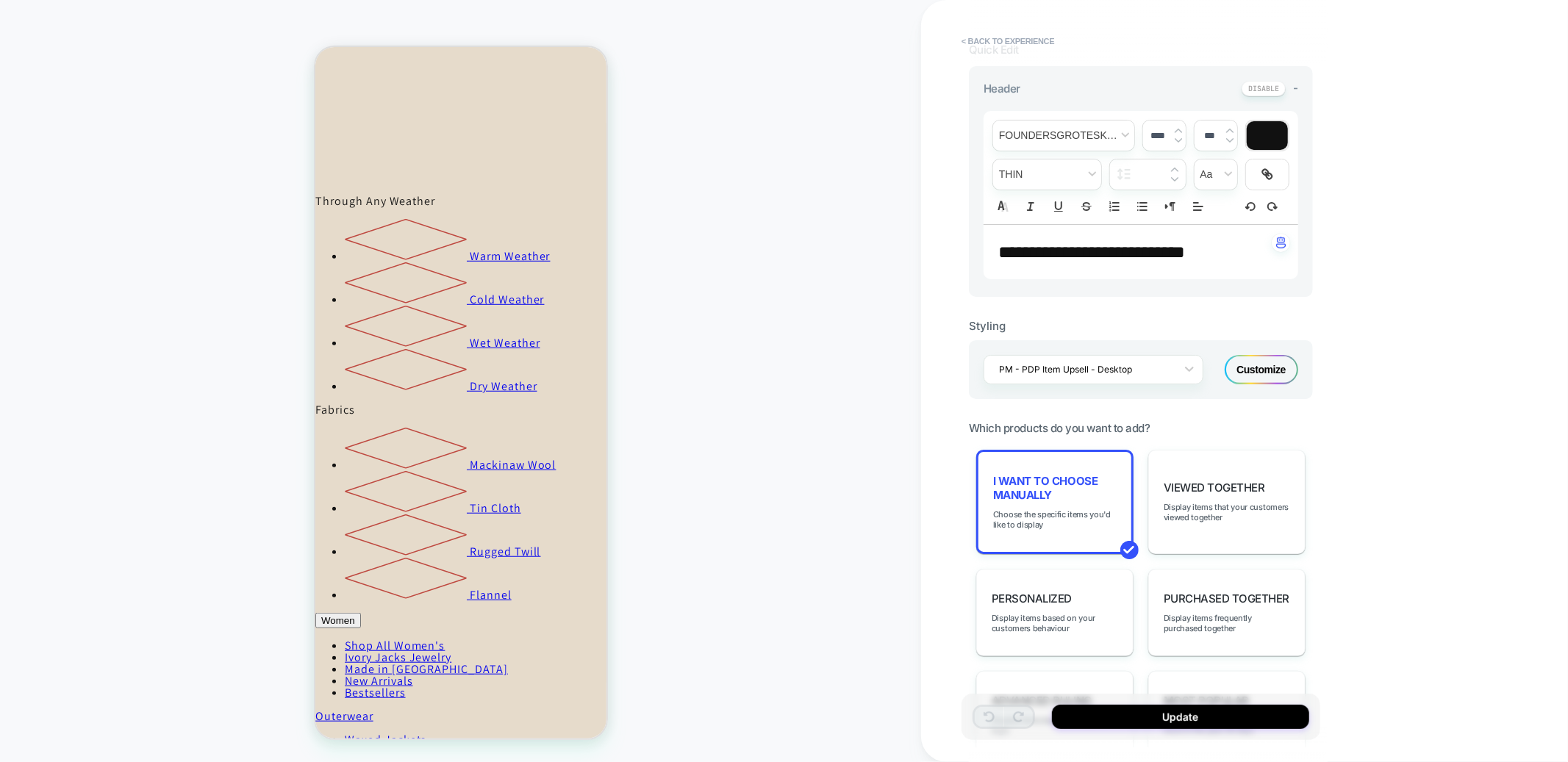
scroll to position [392, 0]
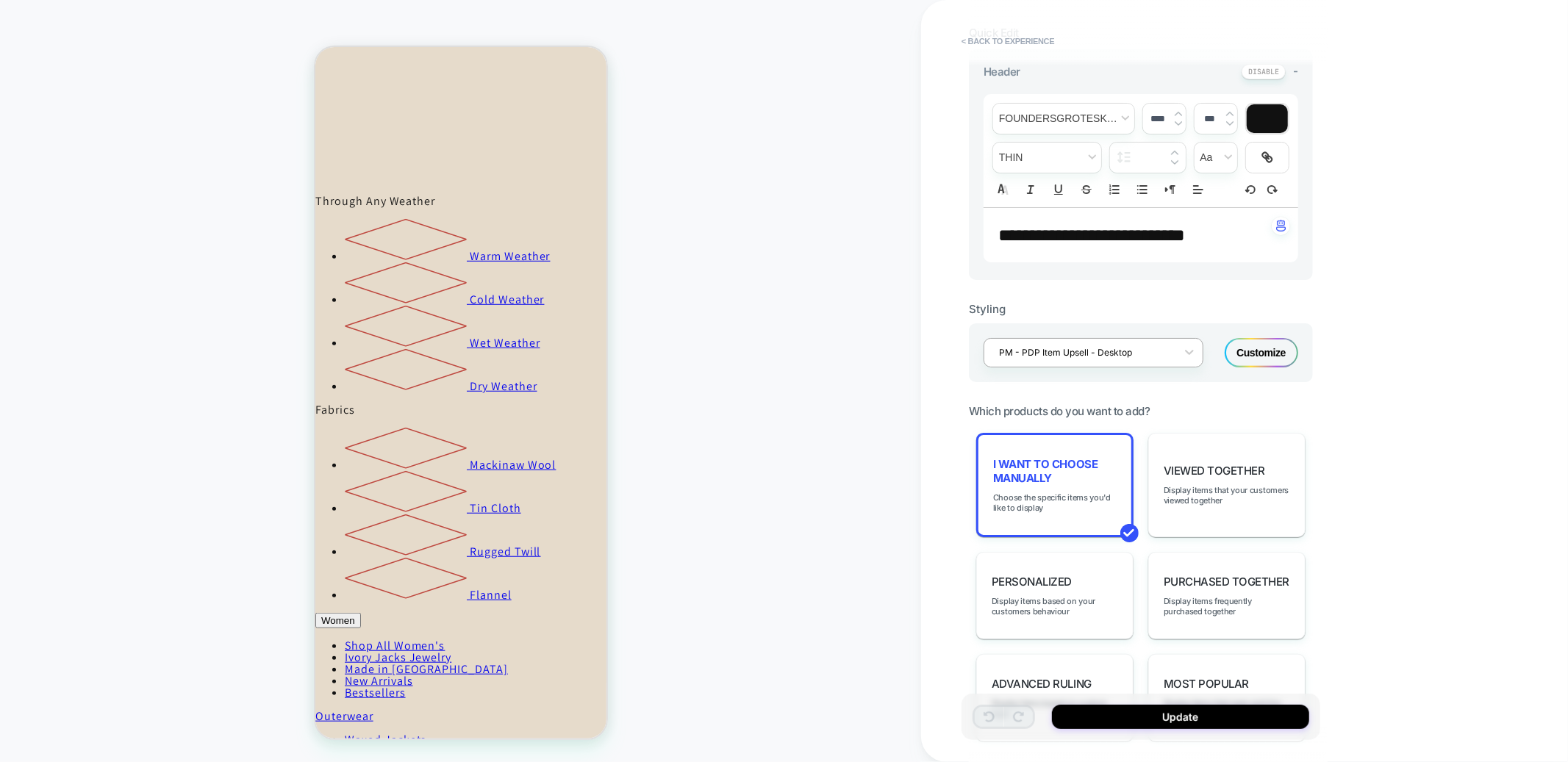
click at [1084, 360] on div at bounding box center [1085, 352] width 170 height 14
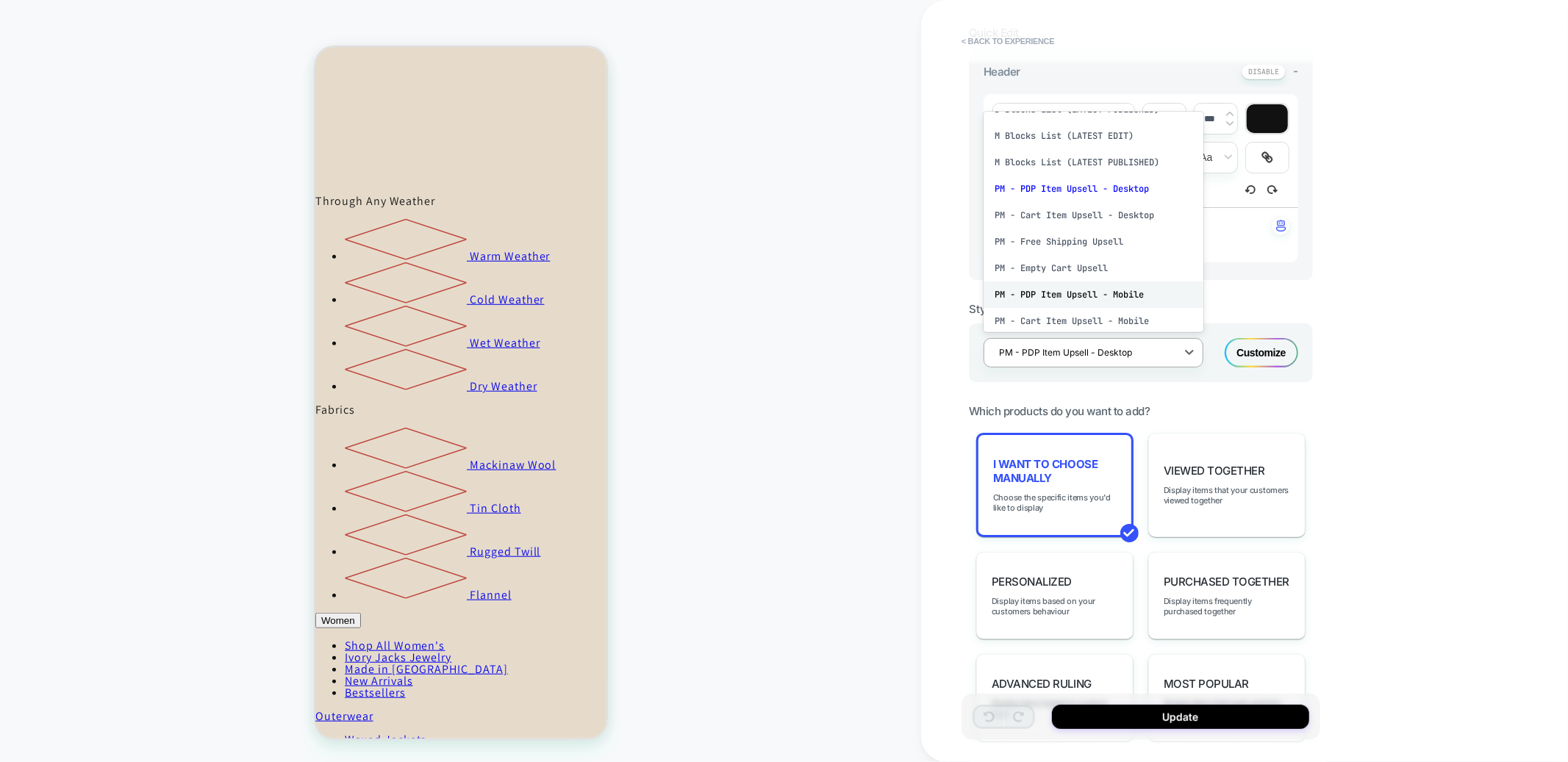
click at [1083, 308] on div "PM - PDP Item Upsell - Mobile" at bounding box center [1094, 294] width 220 height 26
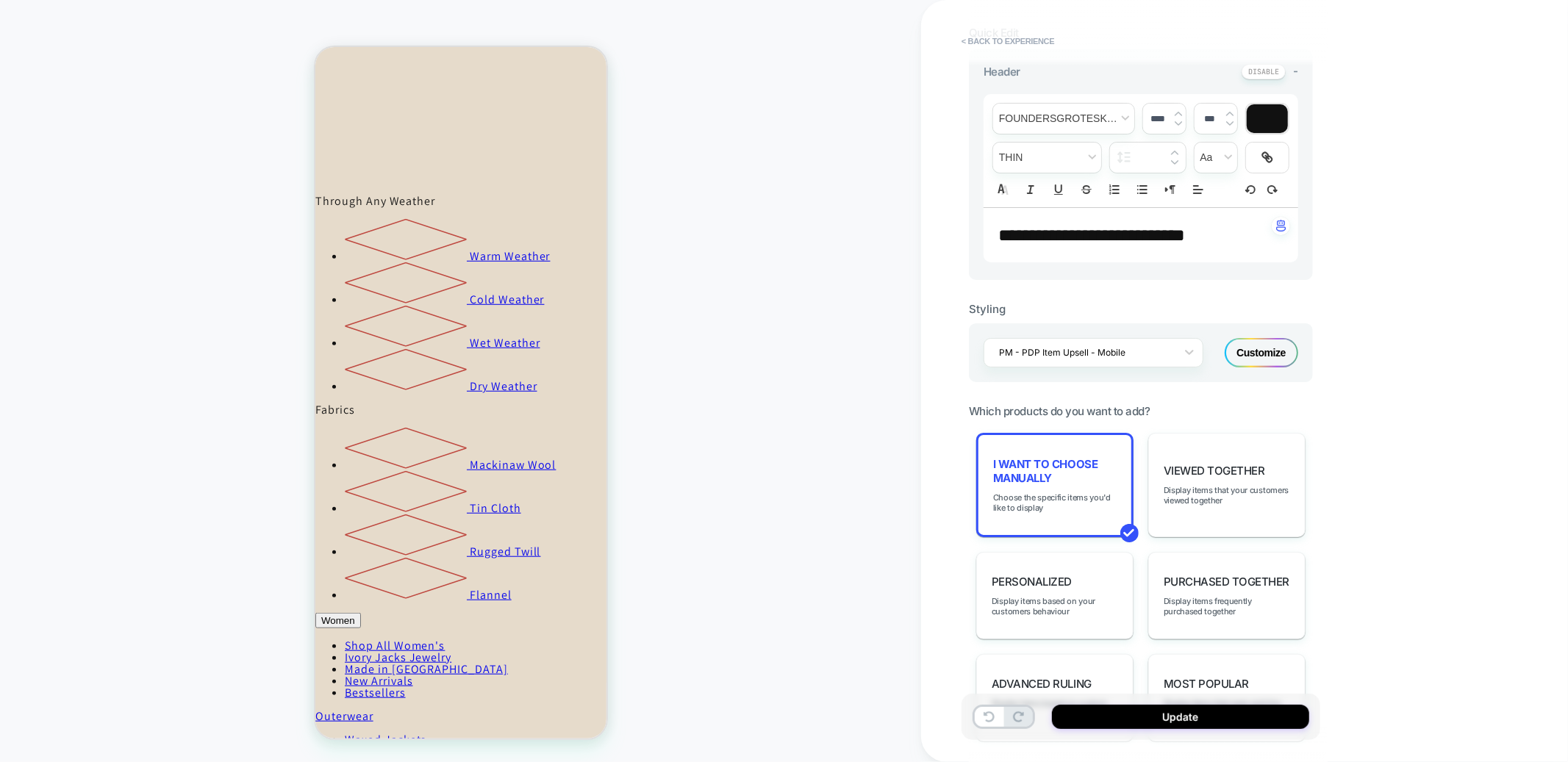
click at [1279, 367] on div "Customize" at bounding box center [1262, 353] width 74 height 29
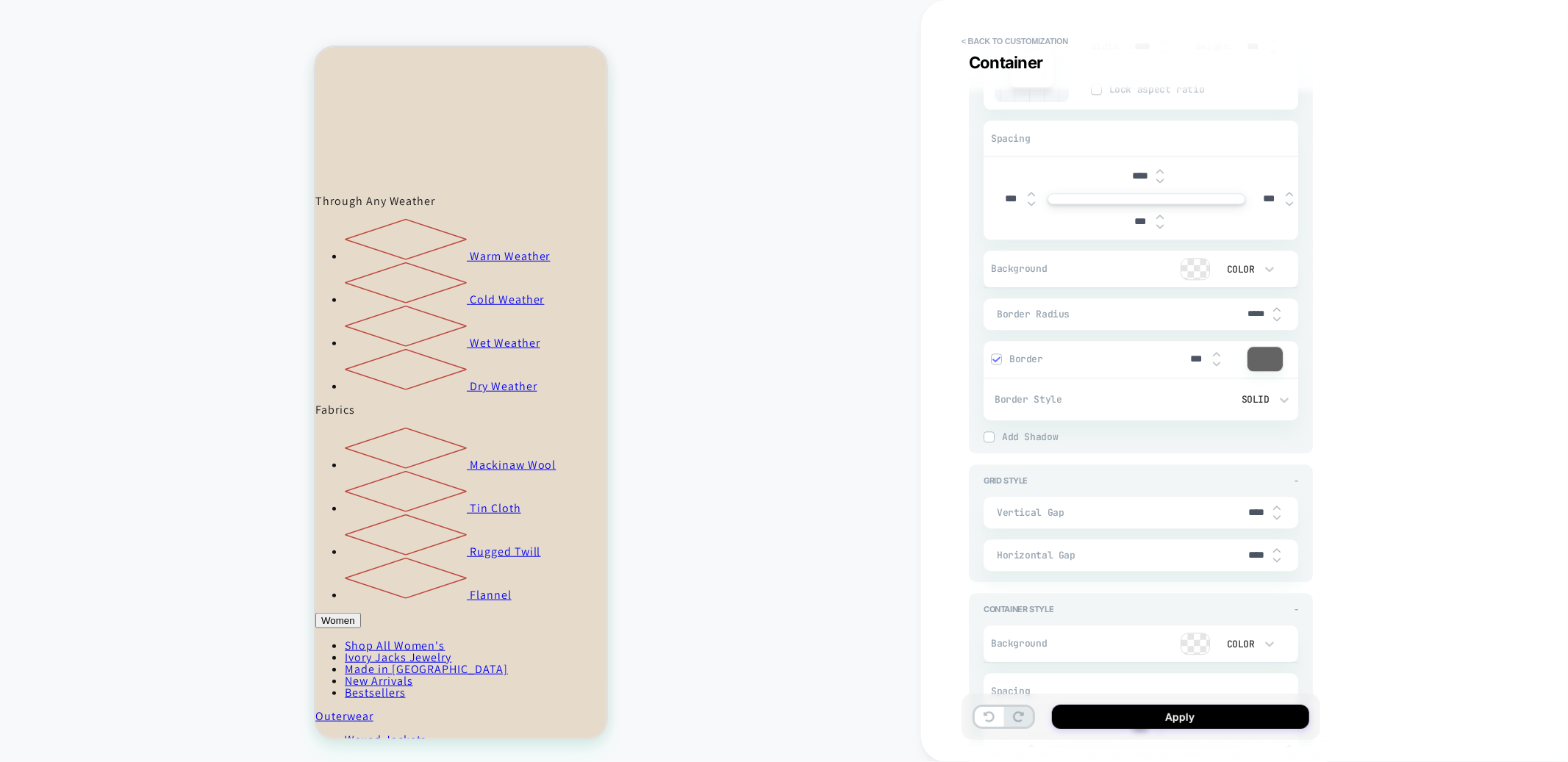
scroll to position [2922, 0]
click at [1256, 372] on div at bounding box center [1265, 360] width 35 height 25
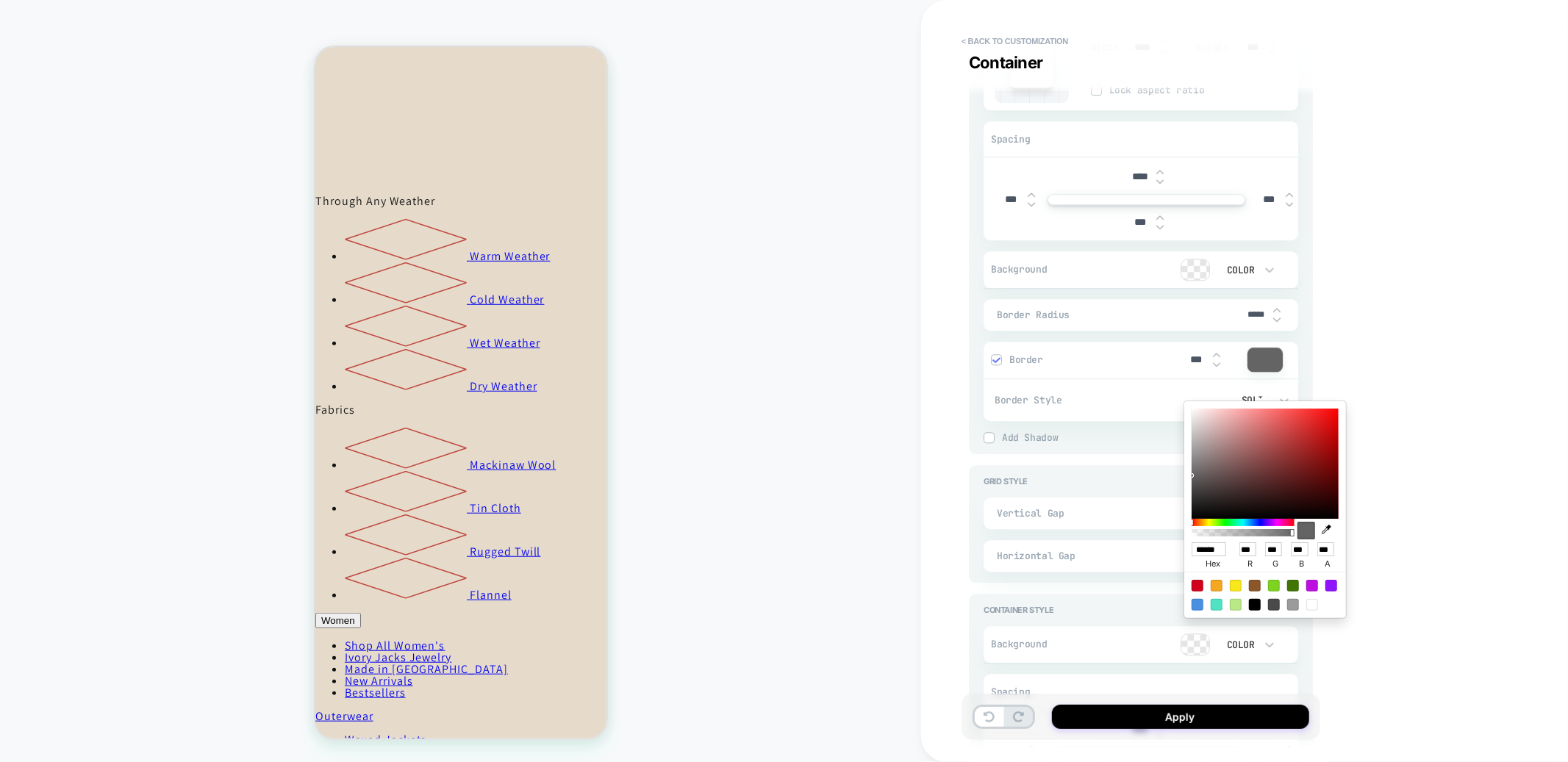
click at [1328, 531] on icon "button" at bounding box center [1327, 530] width 10 height 10
type textarea "*"
type input "******"
type input "**"
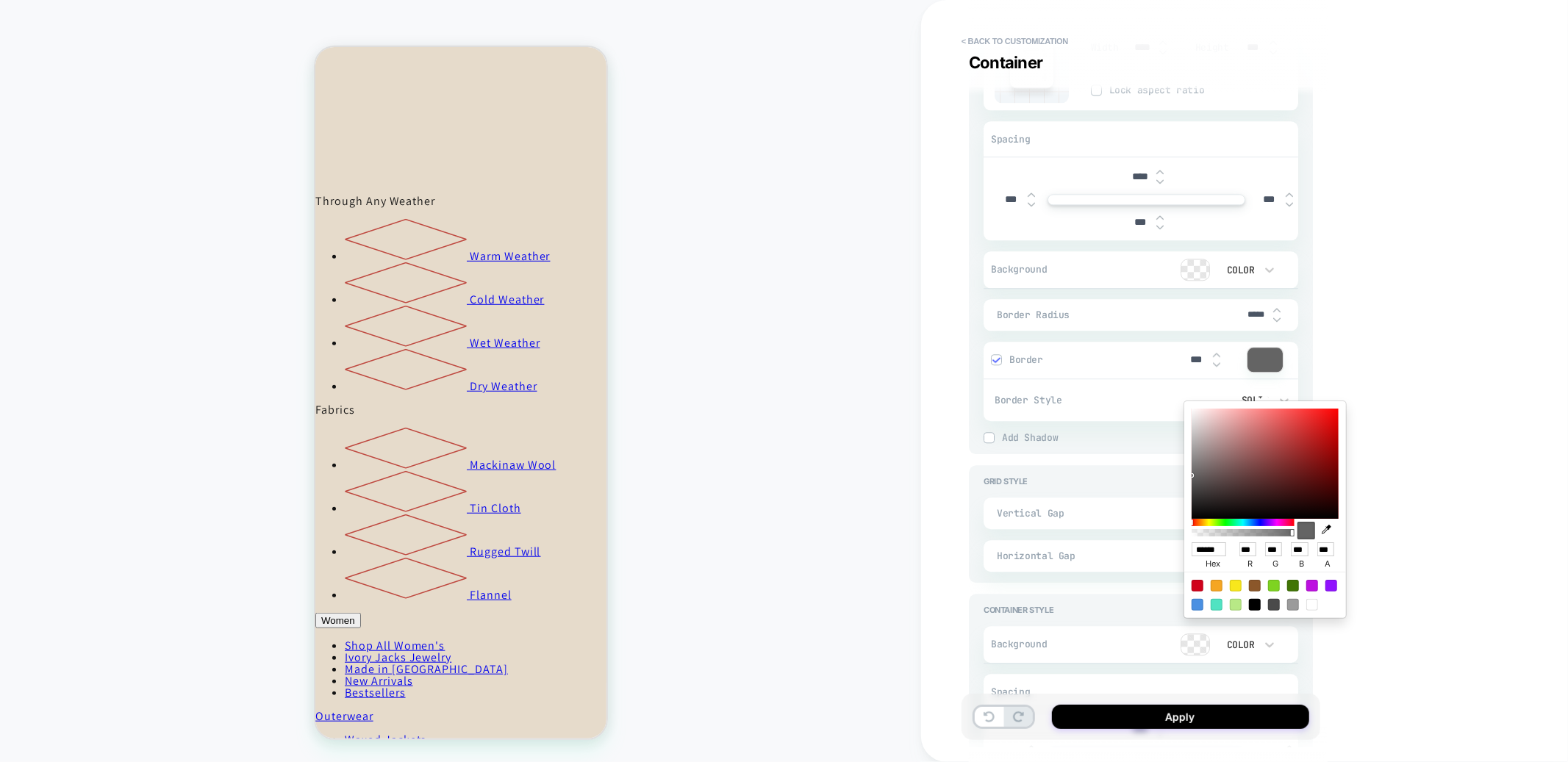
type input "**"
type textarea "*"
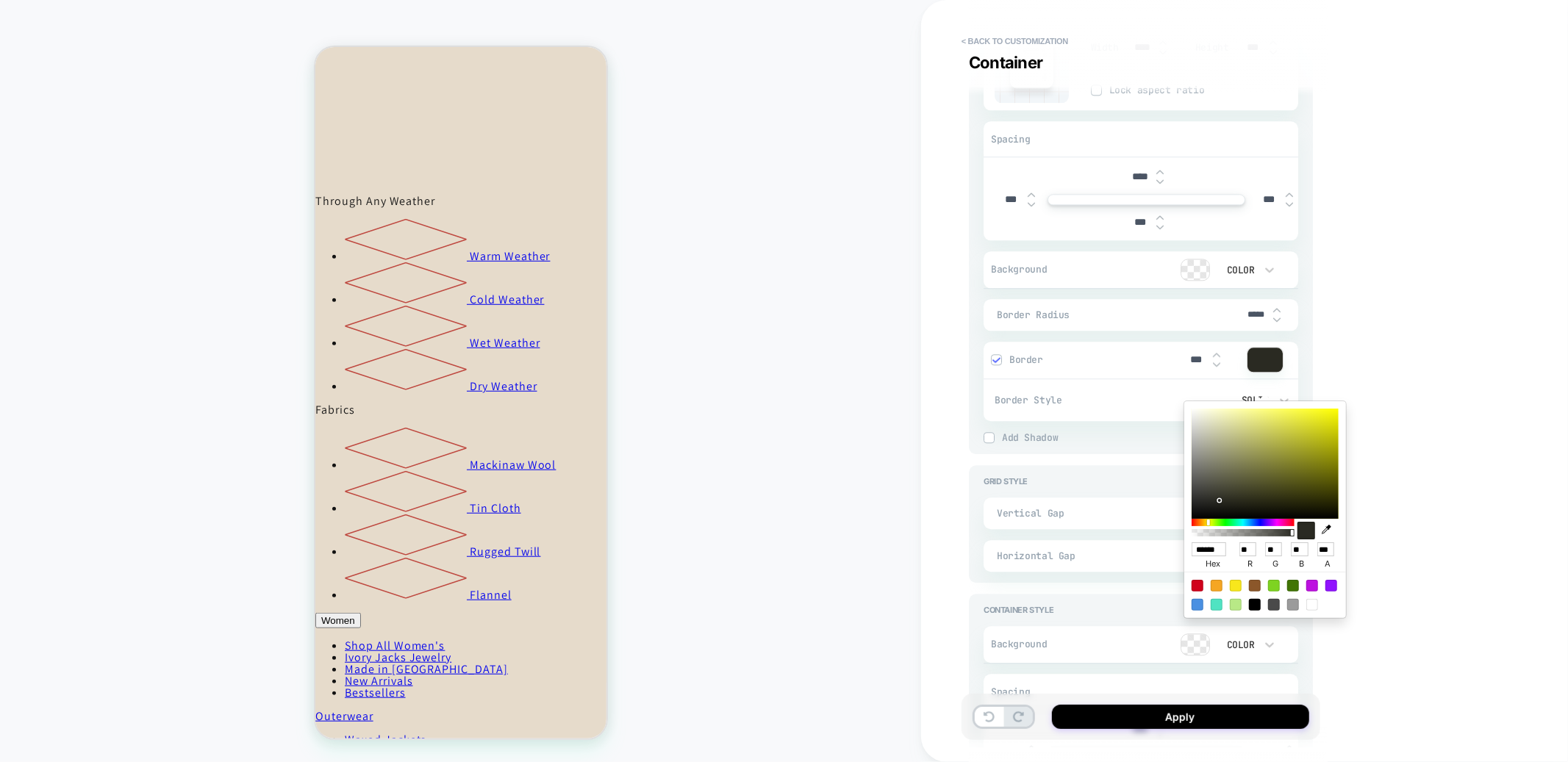
click at [1366, 392] on div "**********" at bounding box center [1244, 381] width 647 height 762
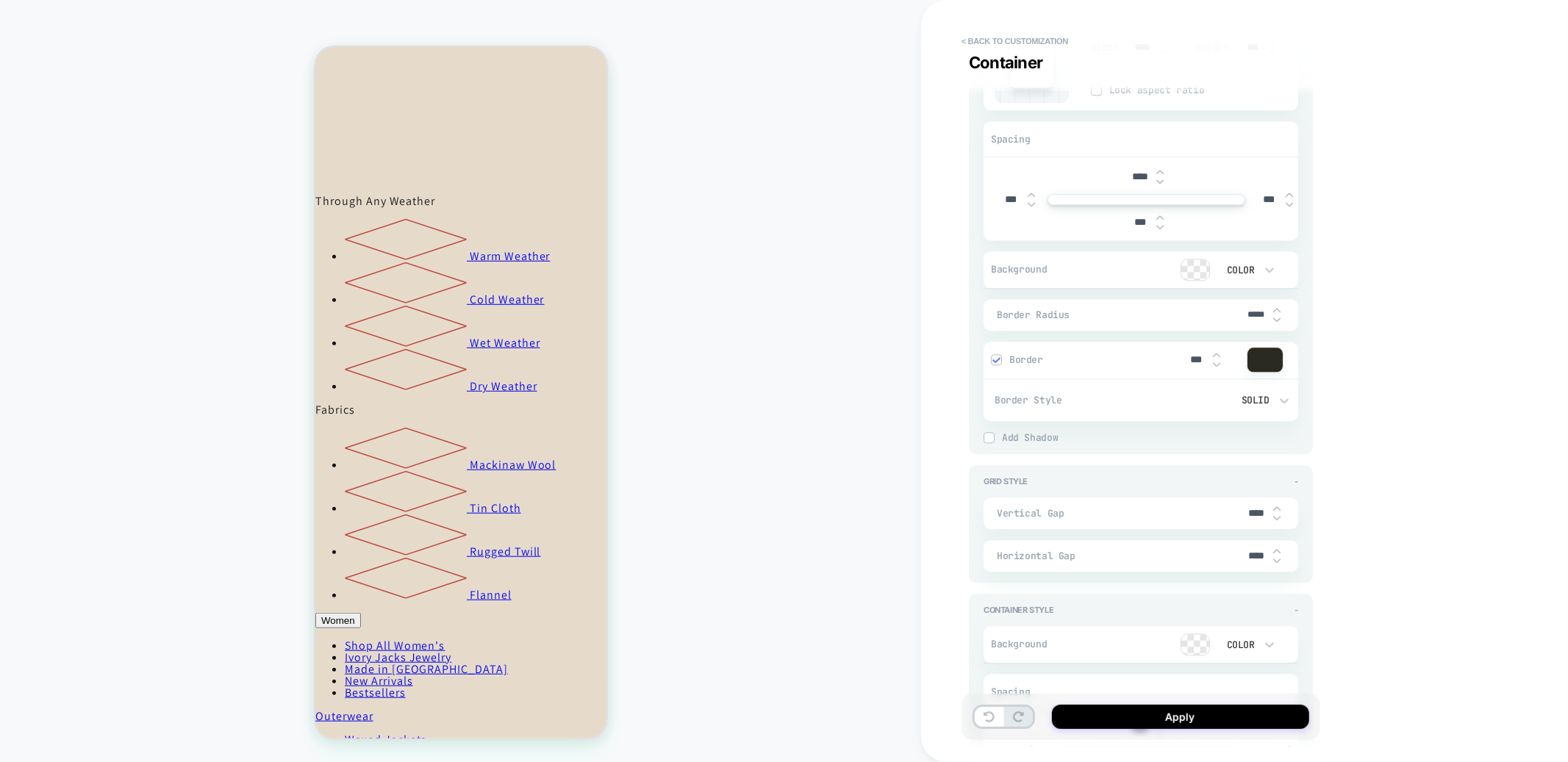
click at [1247, 320] on input "*****" at bounding box center [1257, 314] width 33 height 11
type input "***"
type textarea "*"
type input "***"
click at [1423, 329] on div "**********" at bounding box center [1244, 381] width 647 height 762
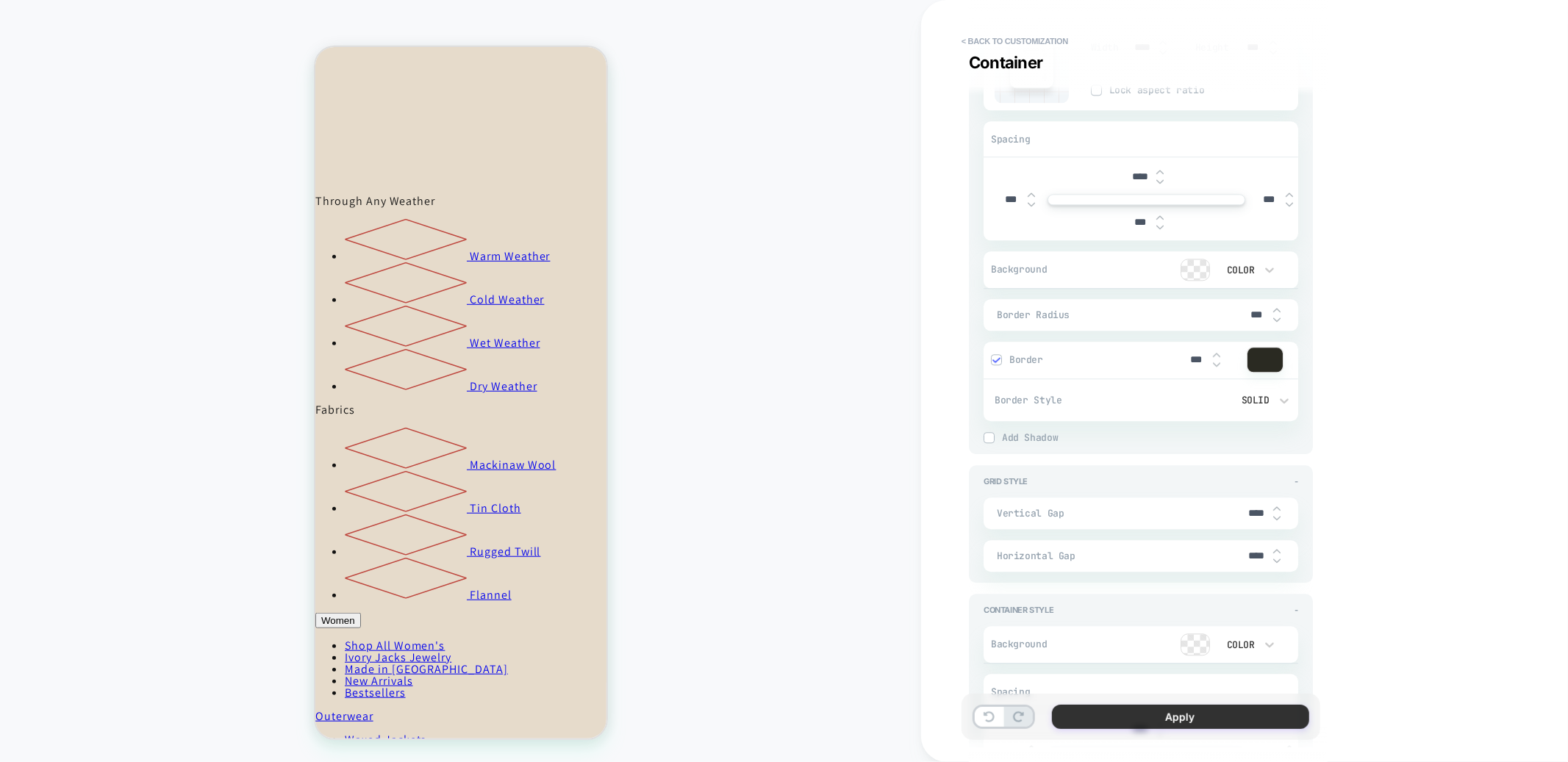
click at [1174, 718] on button "Apply" at bounding box center [1180, 717] width 258 height 25
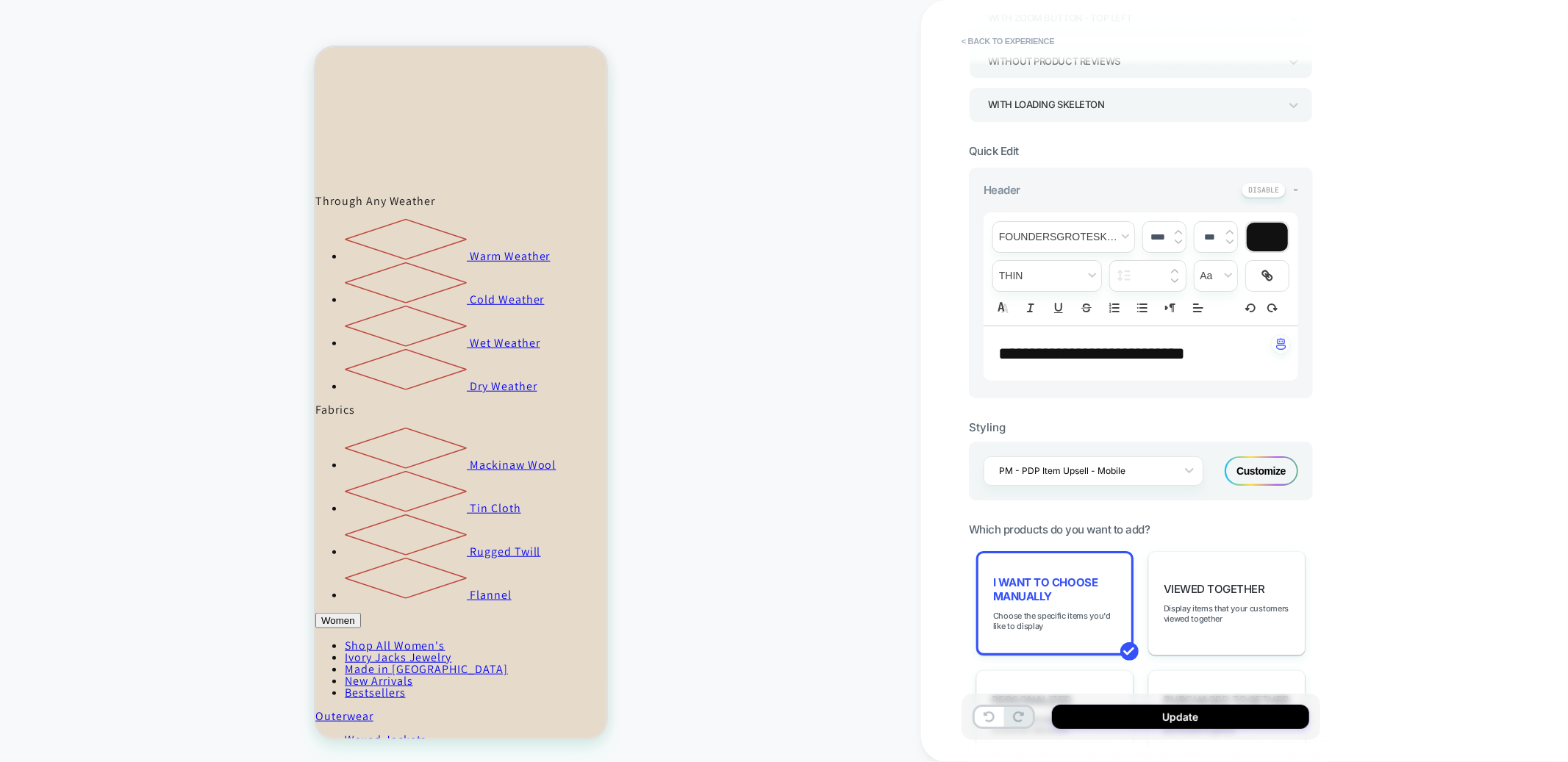
scroll to position [272, 0]
click at [1257, 488] on div "Customize" at bounding box center [1262, 473] width 74 height 29
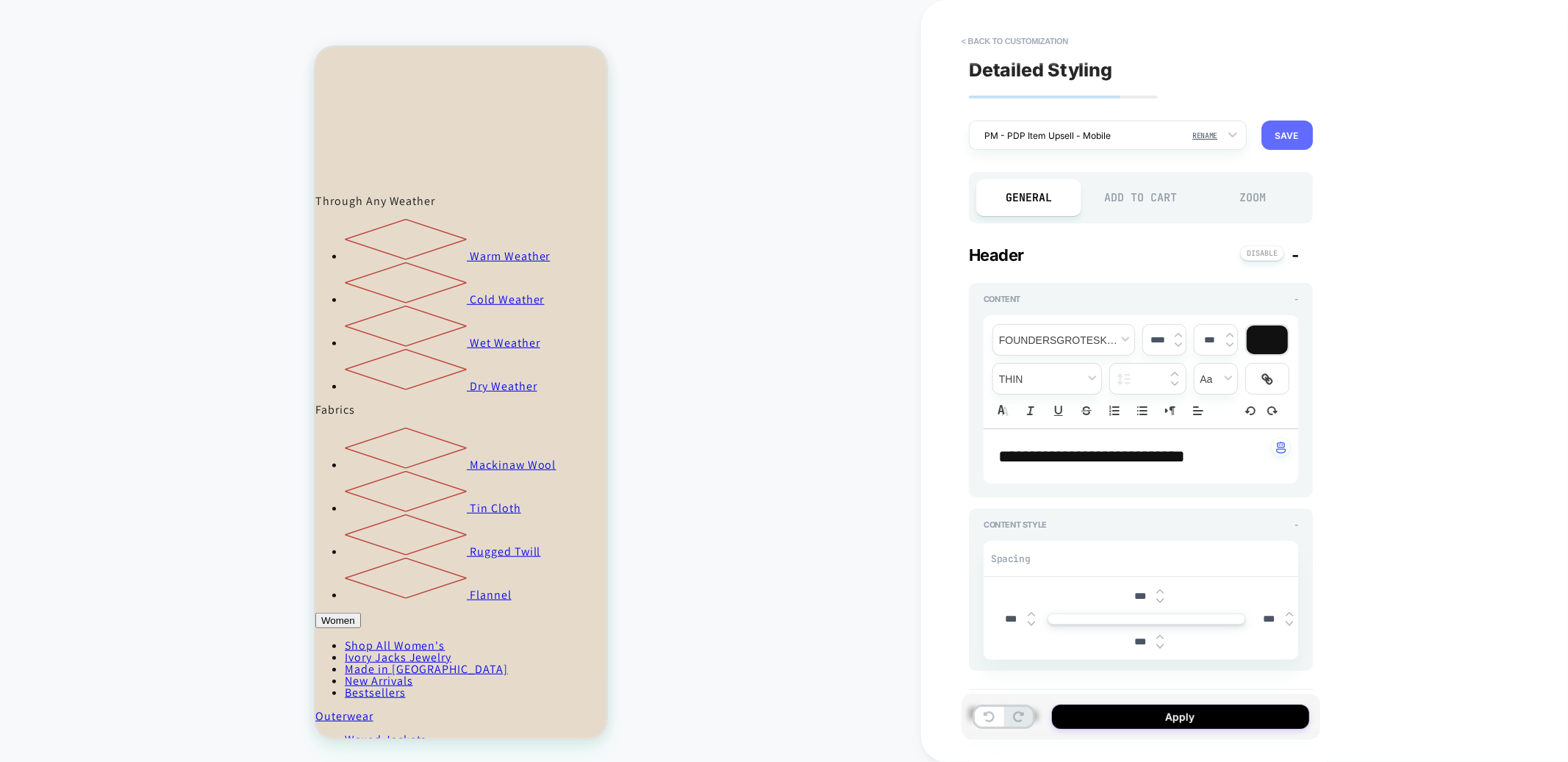
click at [1292, 122] on button "SAVE" at bounding box center [1287, 135] width 52 height 29
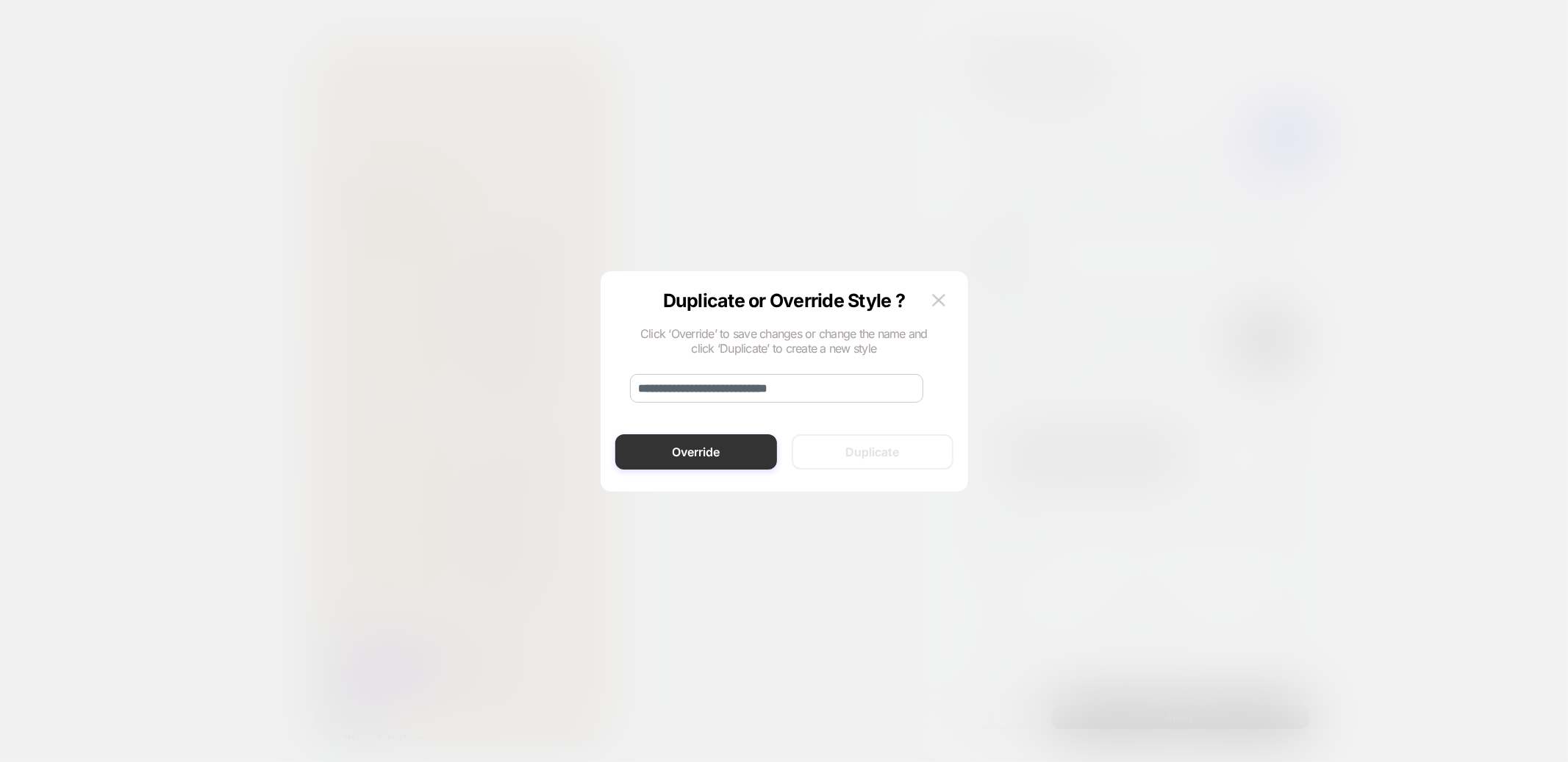
click at [699, 451] on button "Override" at bounding box center [696, 451] width 162 height 35
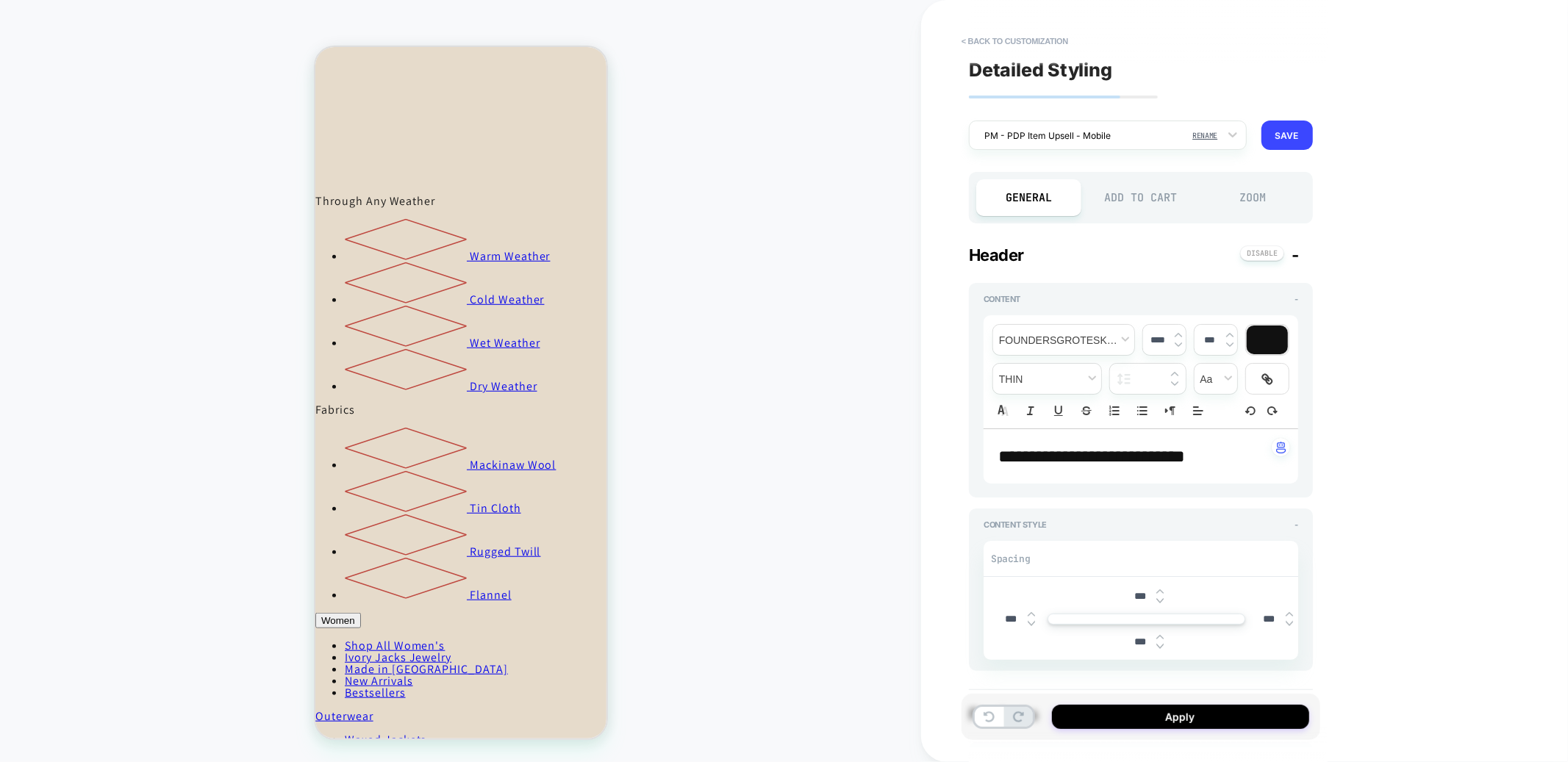
type textarea "*"
click at [1103, 723] on button "Apply" at bounding box center [1180, 717] width 258 height 25
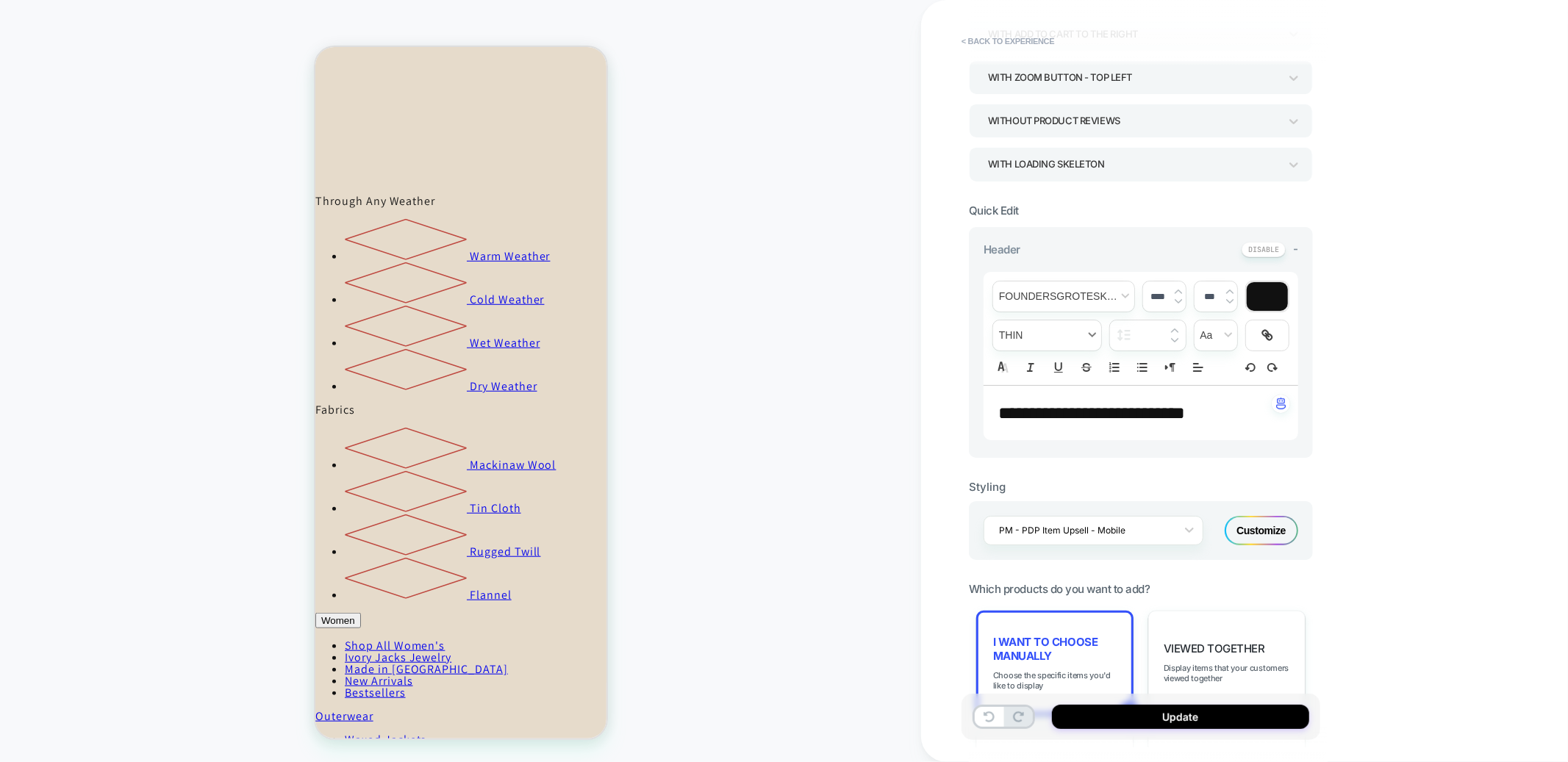
scroll to position [299, 0]
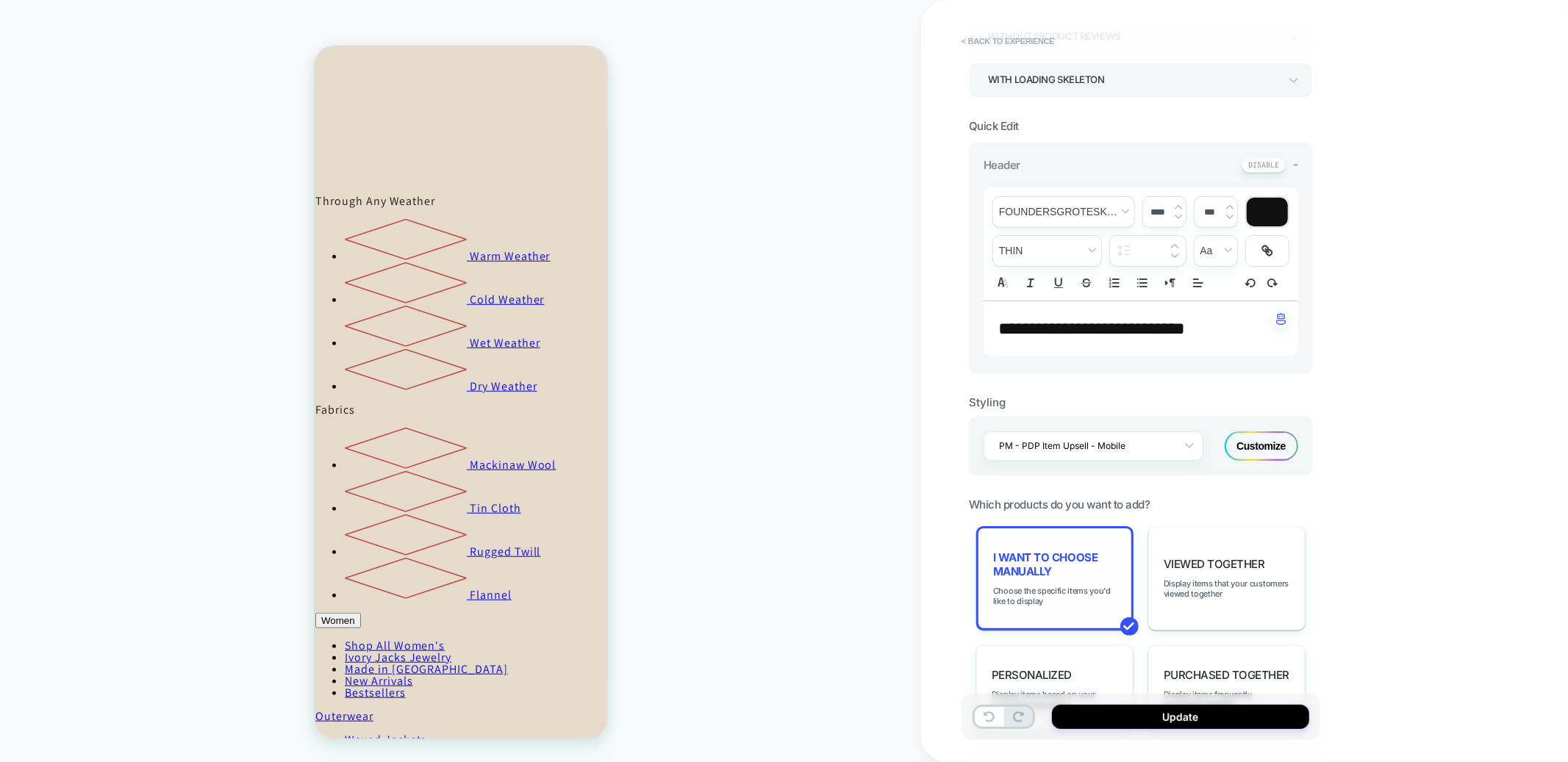
click at [1085, 578] on span "I want to choose manually" at bounding box center [1054, 564] width 124 height 28
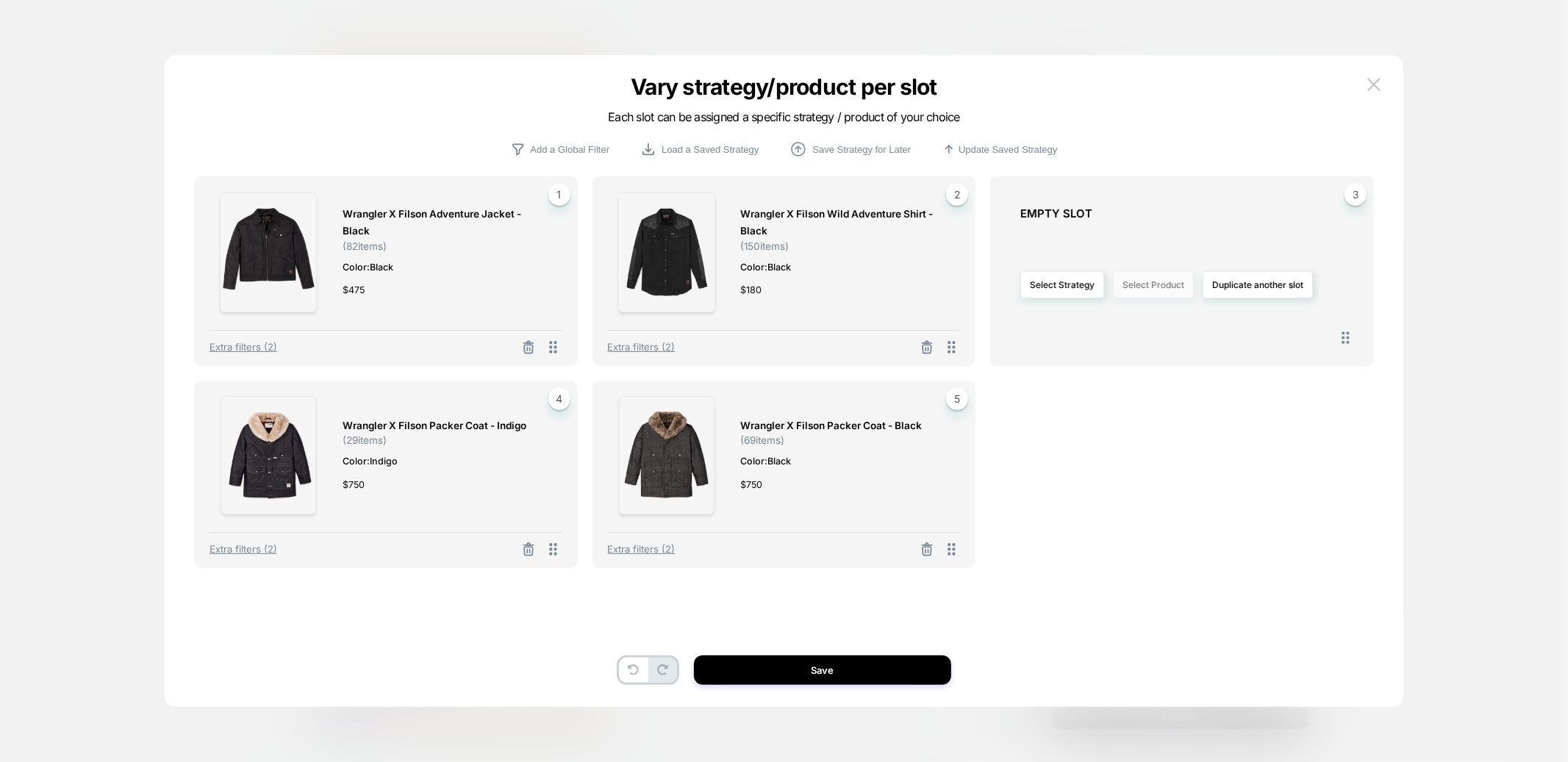
click at [1161, 280] on button "Select Product" at bounding box center [1153, 285] width 81 height 27
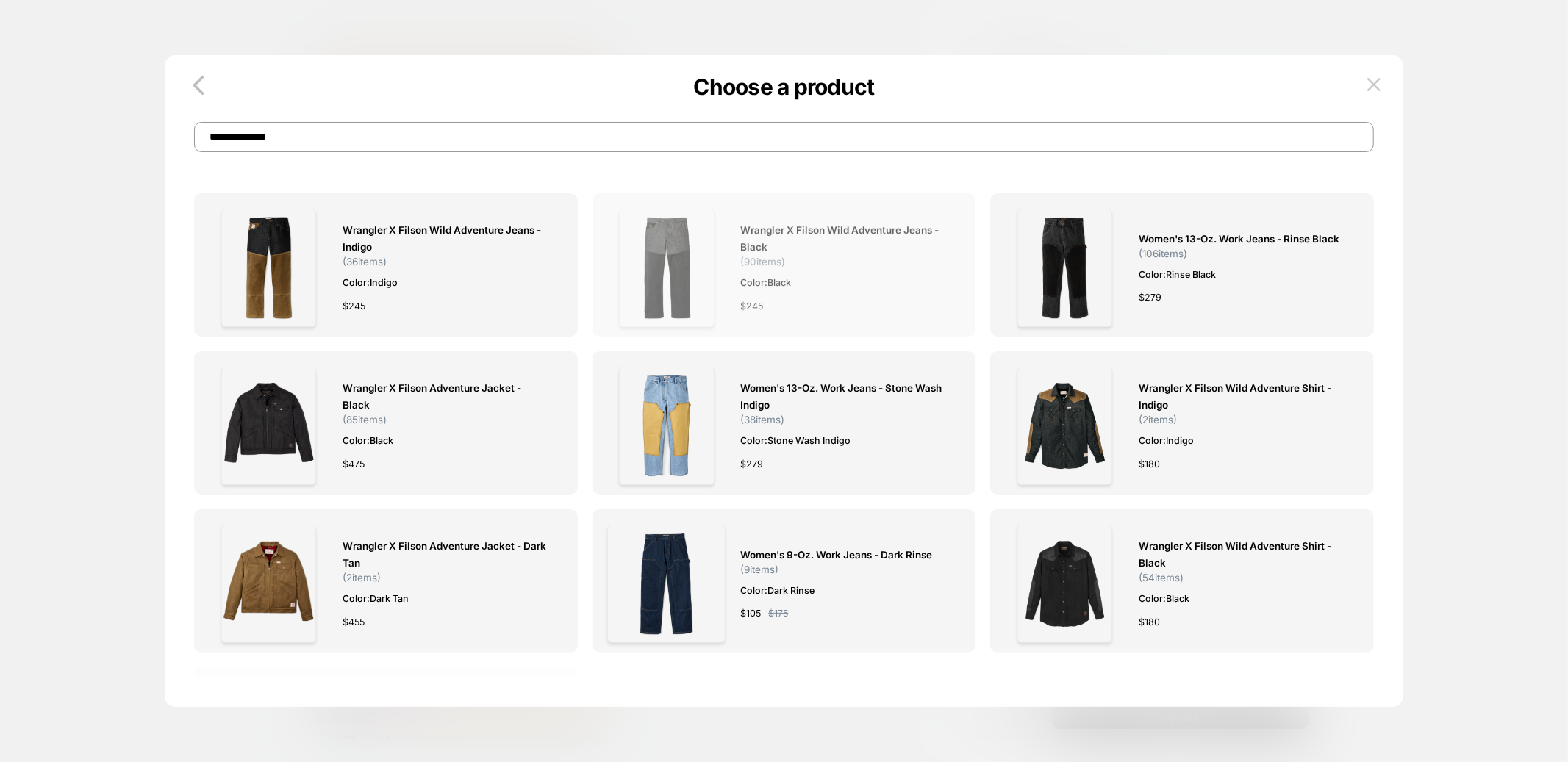
type input "**********"
click at [681, 251] on img at bounding box center [667, 267] width 95 height 119
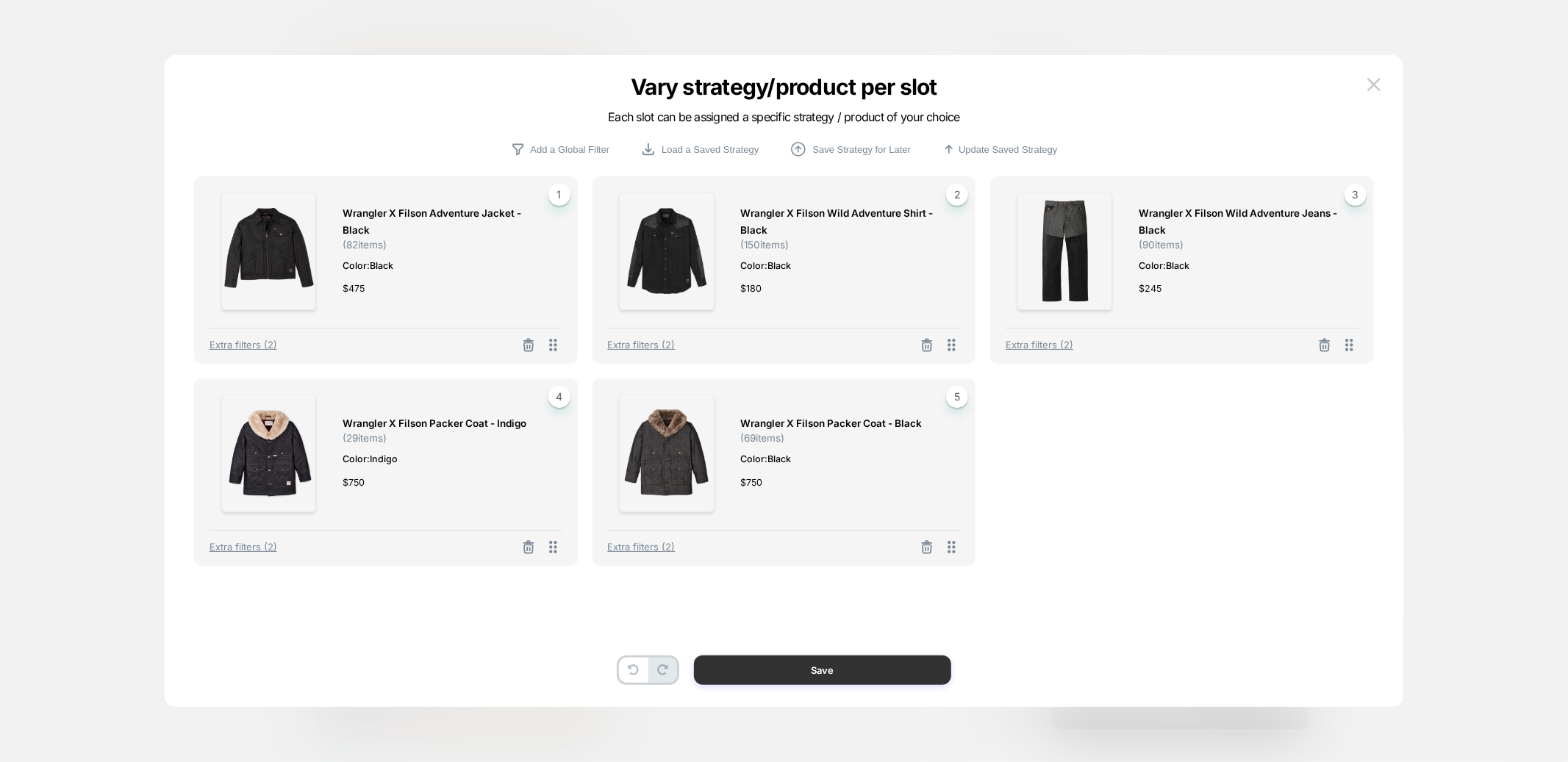
click at [800, 673] on button "Save" at bounding box center [823, 670] width 258 height 29
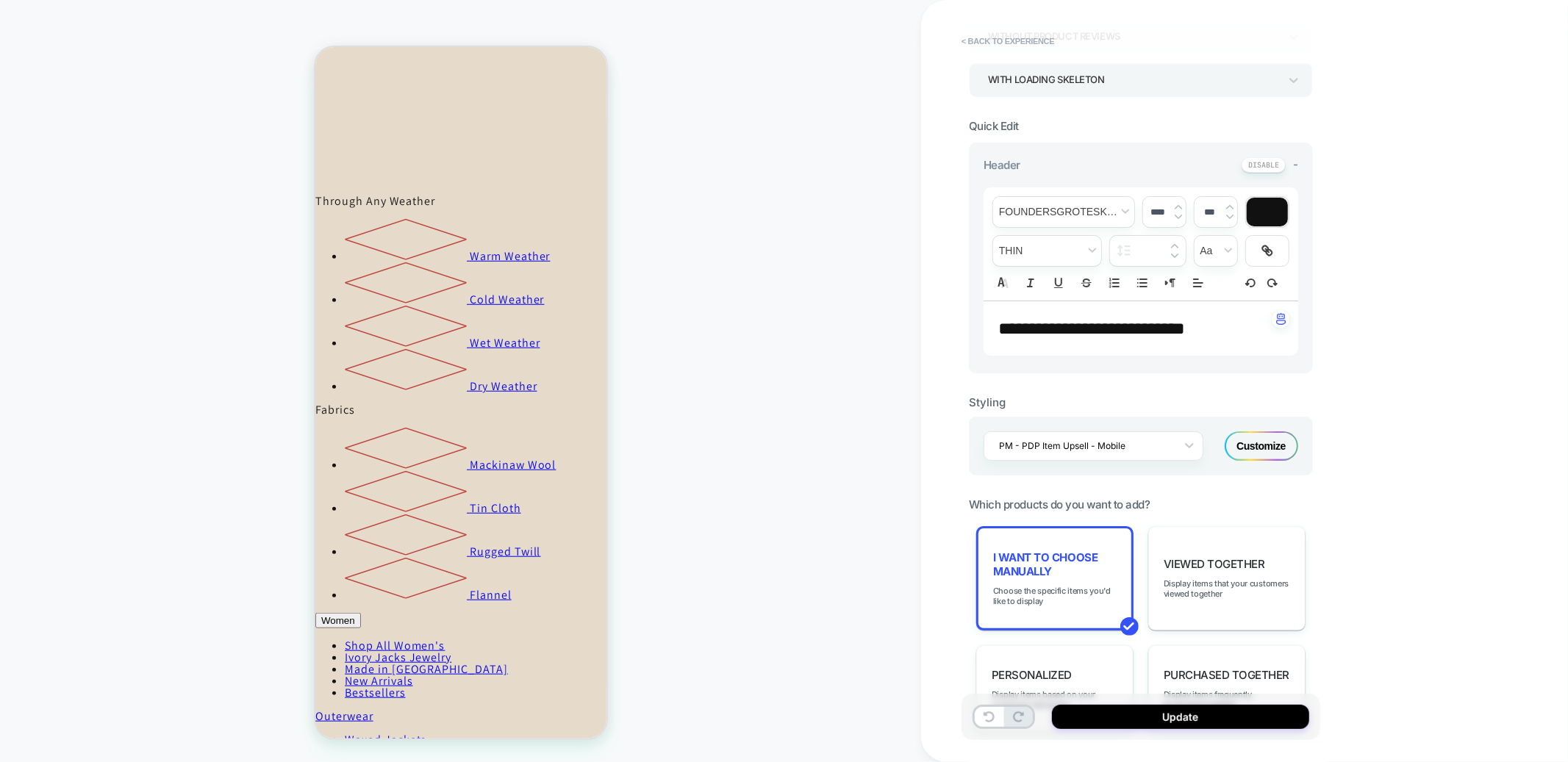
scroll to position [0, 0]
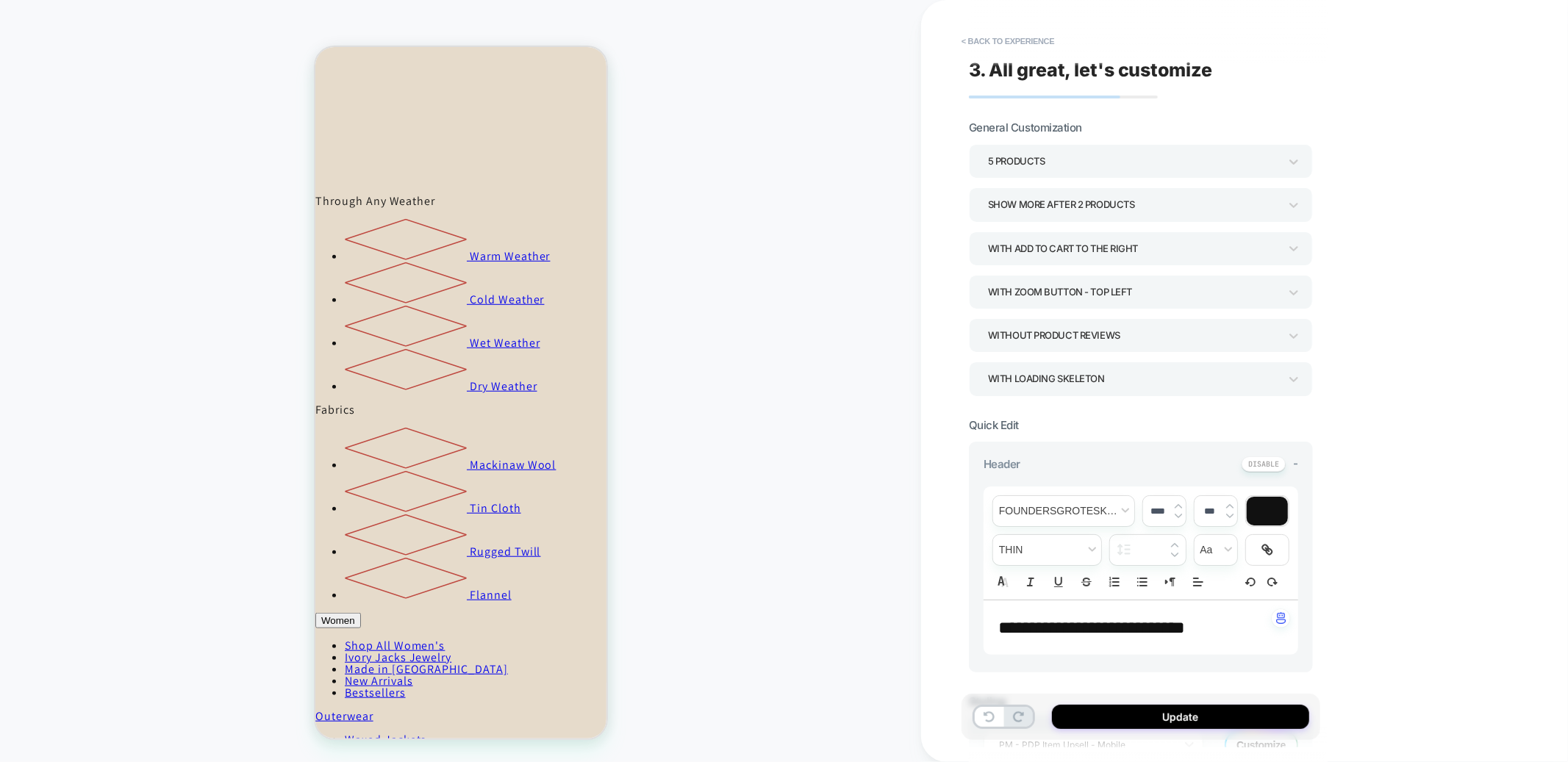
click at [1004, 156] on div "5 Products" at bounding box center [1134, 161] width 291 height 20
click at [1015, 157] on div at bounding box center [784, 381] width 1568 height 762
click at [1015, 157] on div "5 Products" at bounding box center [1134, 161] width 291 height 20
click at [1000, 341] on div "6 Products" at bounding box center [1141, 352] width 332 height 30
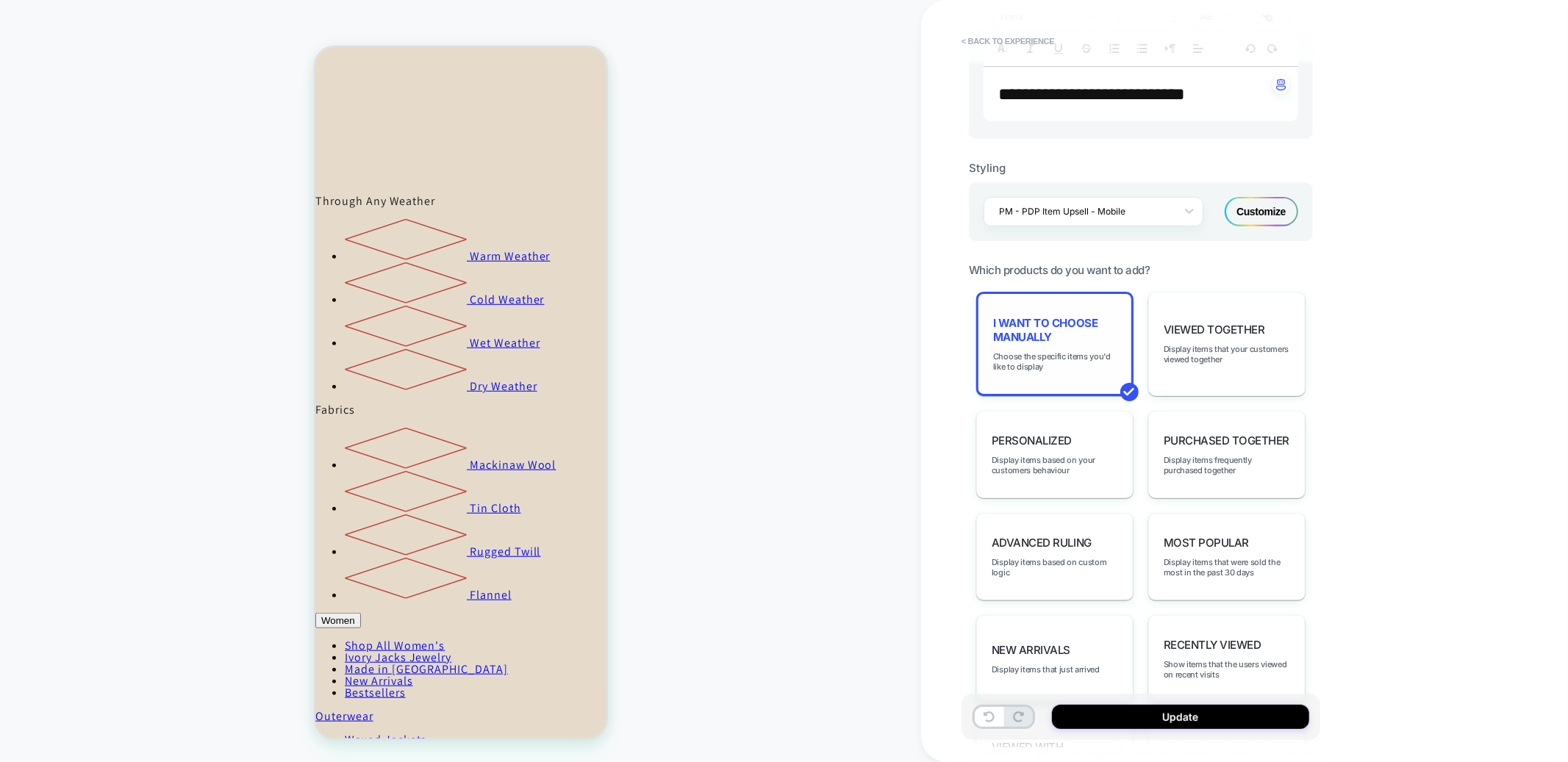
click at [1061, 338] on span "I want to choose manually" at bounding box center [1054, 330] width 124 height 28
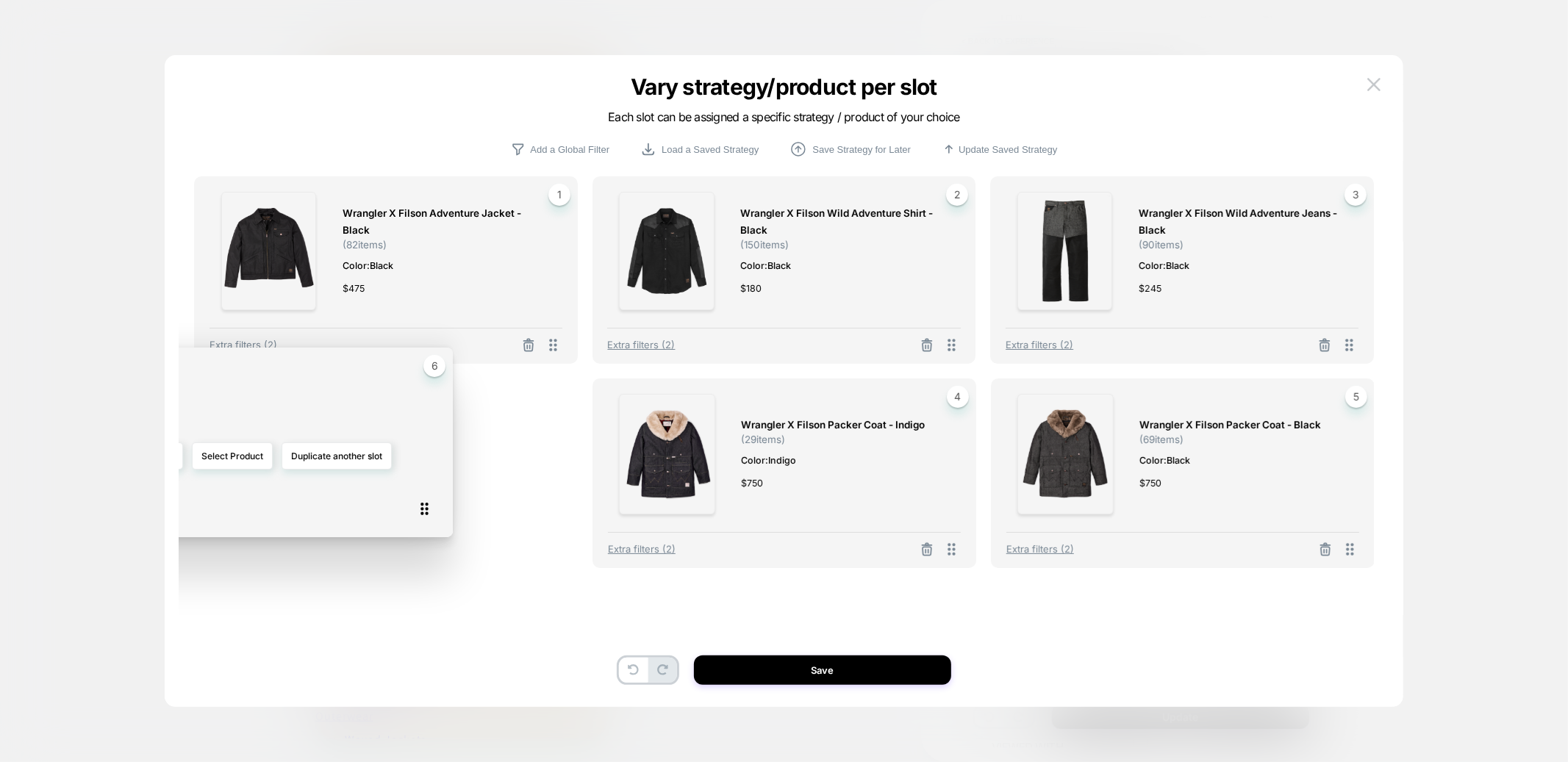
drag, startPoint x: 1346, startPoint y: 545, endPoint x: 389, endPoint y: 516, distance: 957.4
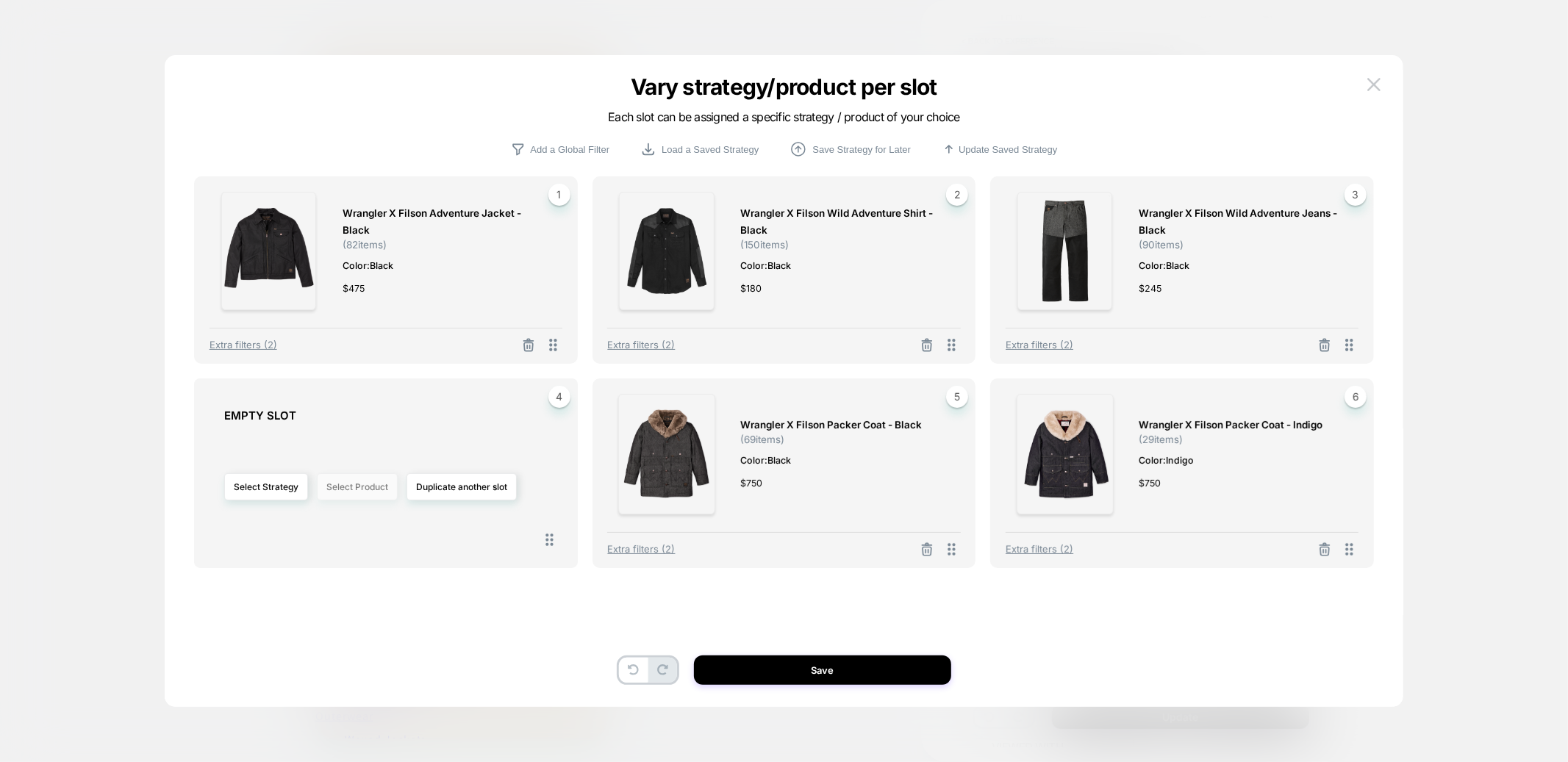
click at [328, 484] on button "Select Product" at bounding box center [357, 486] width 81 height 27
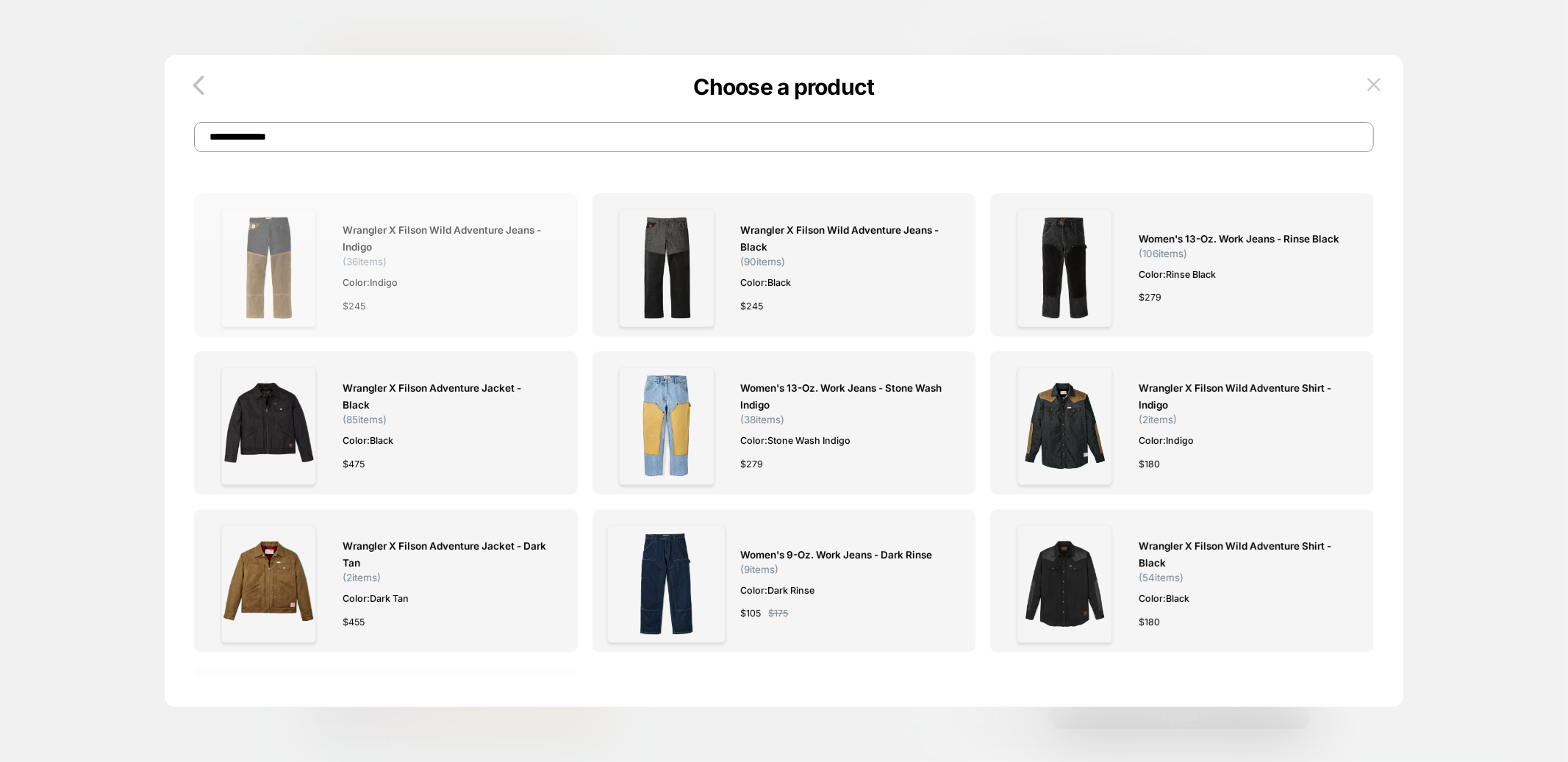
click at [283, 287] on img at bounding box center [269, 267] width 95 height 119
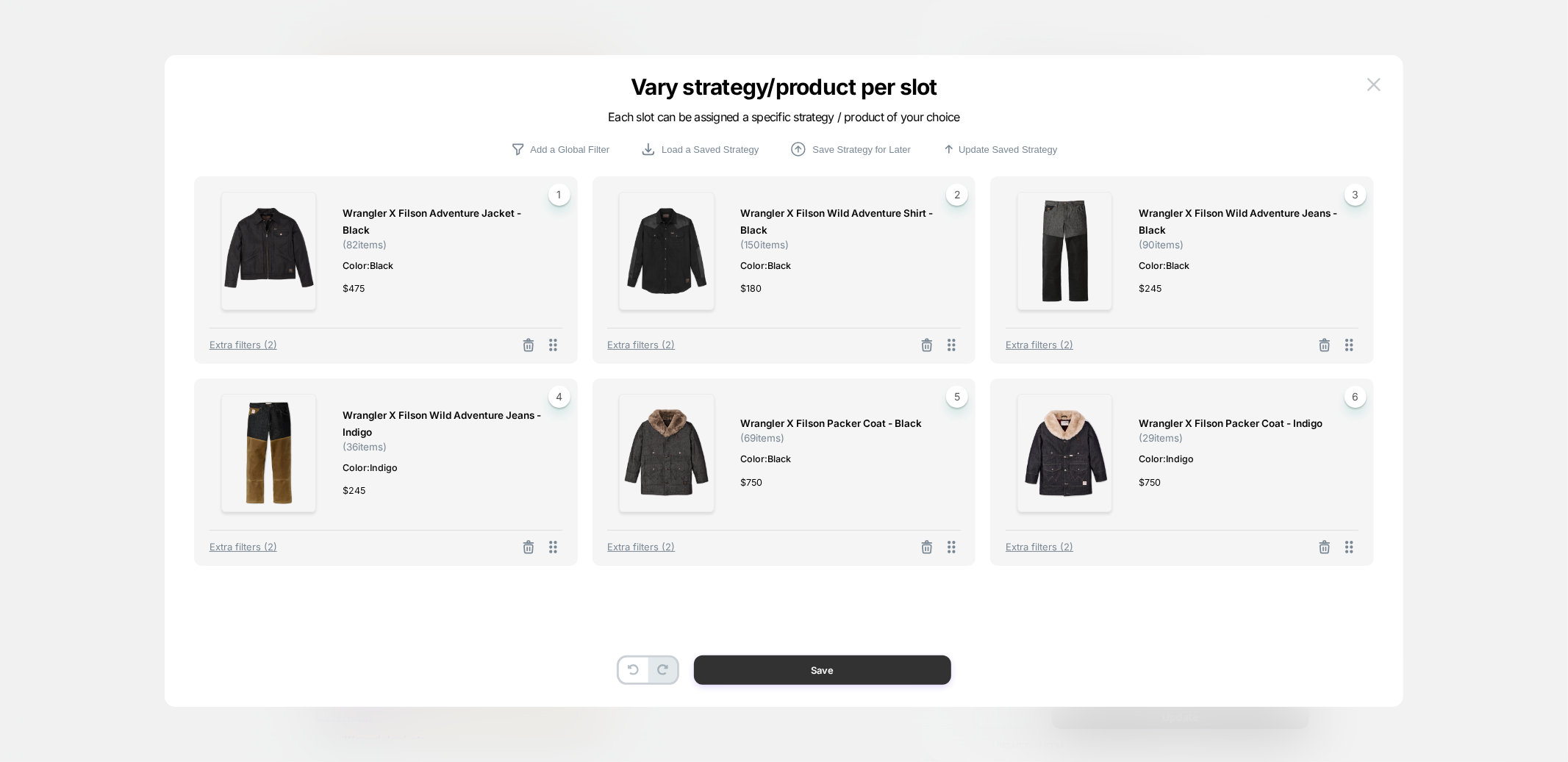
click at [806, 671] on button "Save" at bounding box center [823, 670] width 258 height 29
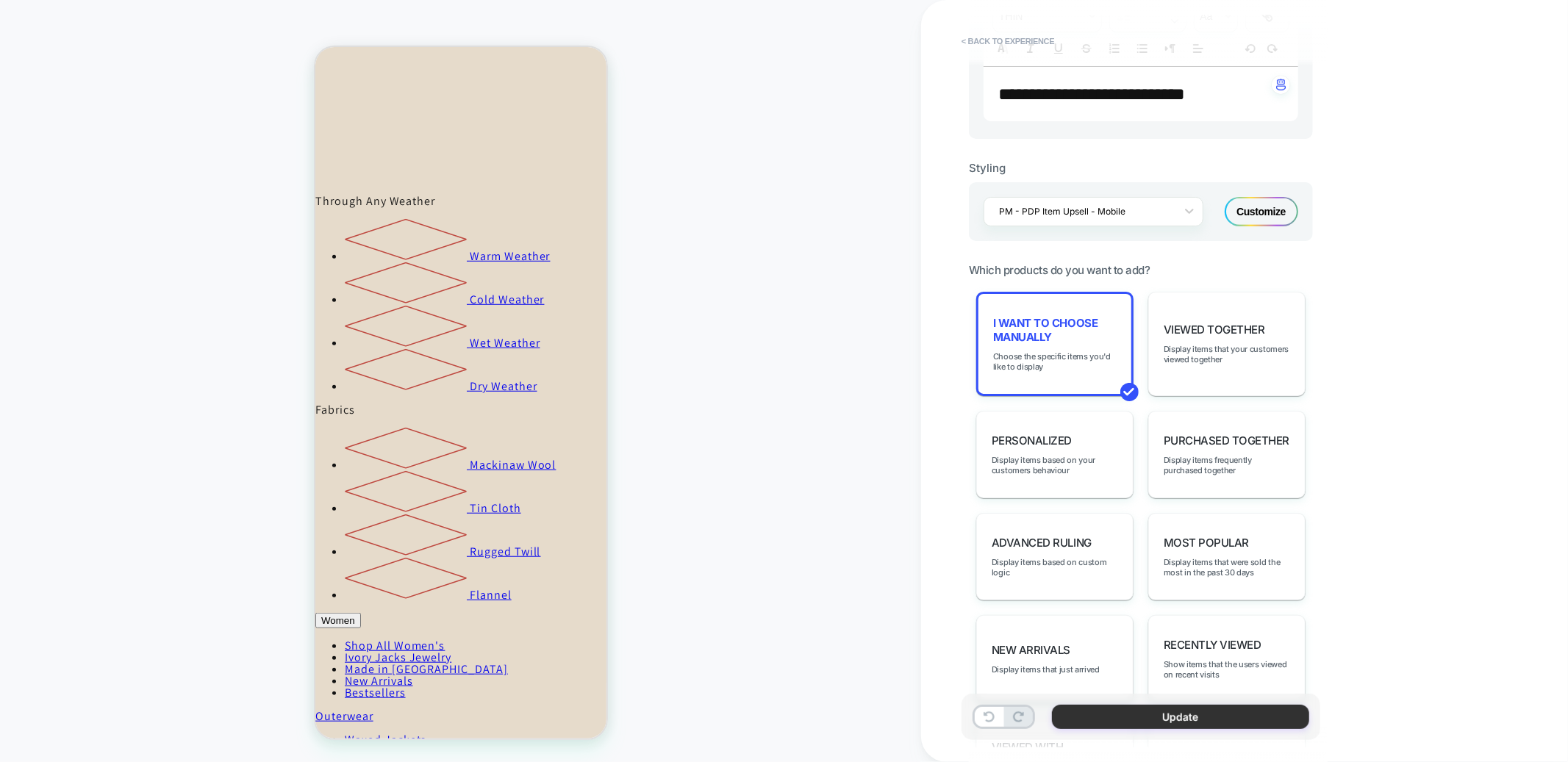
click at [1112, 709] on button "Update" at bounding box center [1180, 717] width 258 height 25
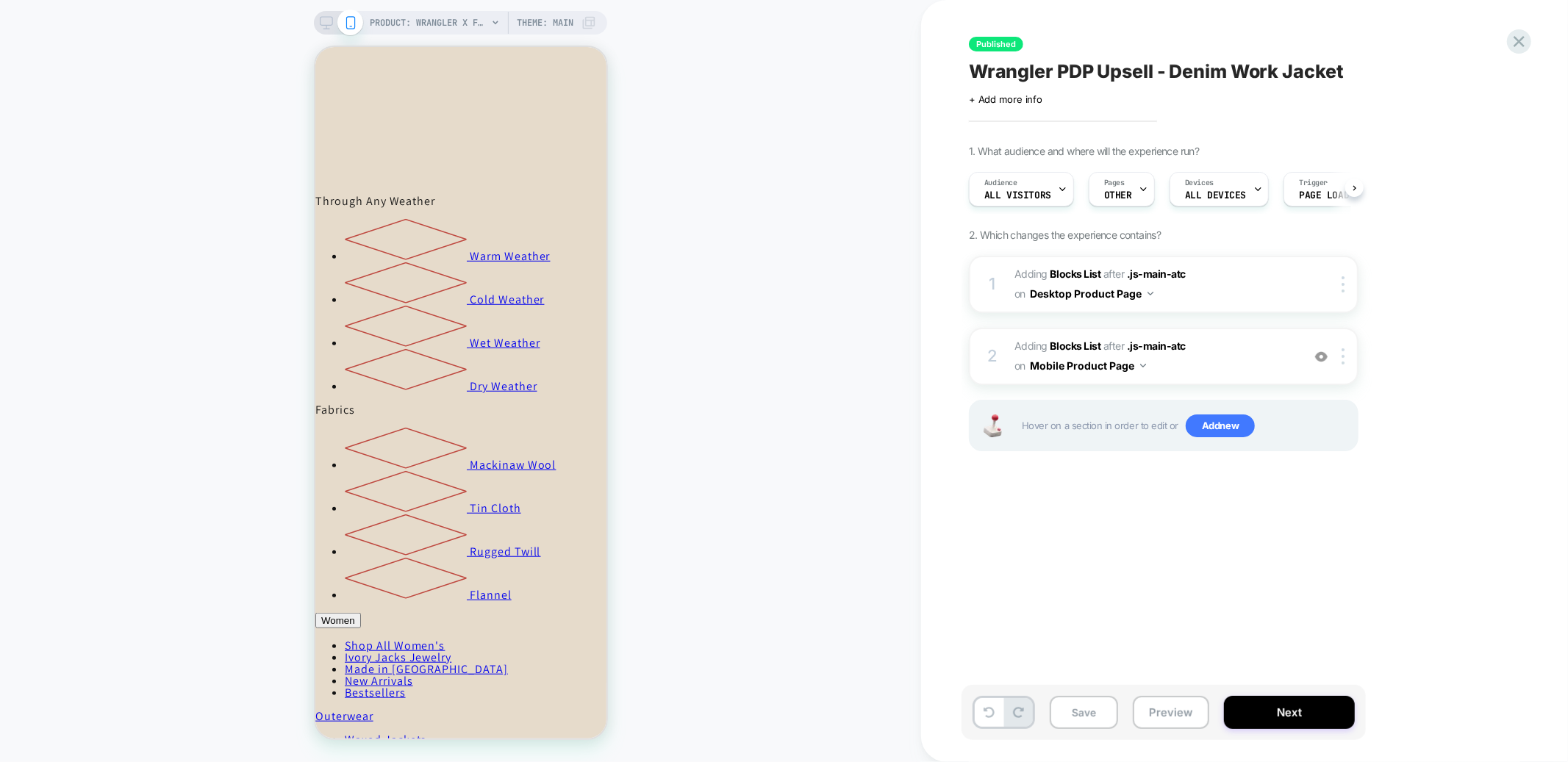
scroll to position [0, 1]
click at [1220, 548] on div "Published Wrangler PDP Upsell - Denim Work Jacket Click to edit experience deta…" at bounding box center [1238, 381] width 551 height 733
click at [323, 15] on div "PRODUCT: Wrangler X Filson Denim Work Jacket - Indigo Theme: MAIN" at bounding box center [461, 22] width 294 height 24
click at [330, 16] on icon at bounding box center [326, 23] width 13 height 13
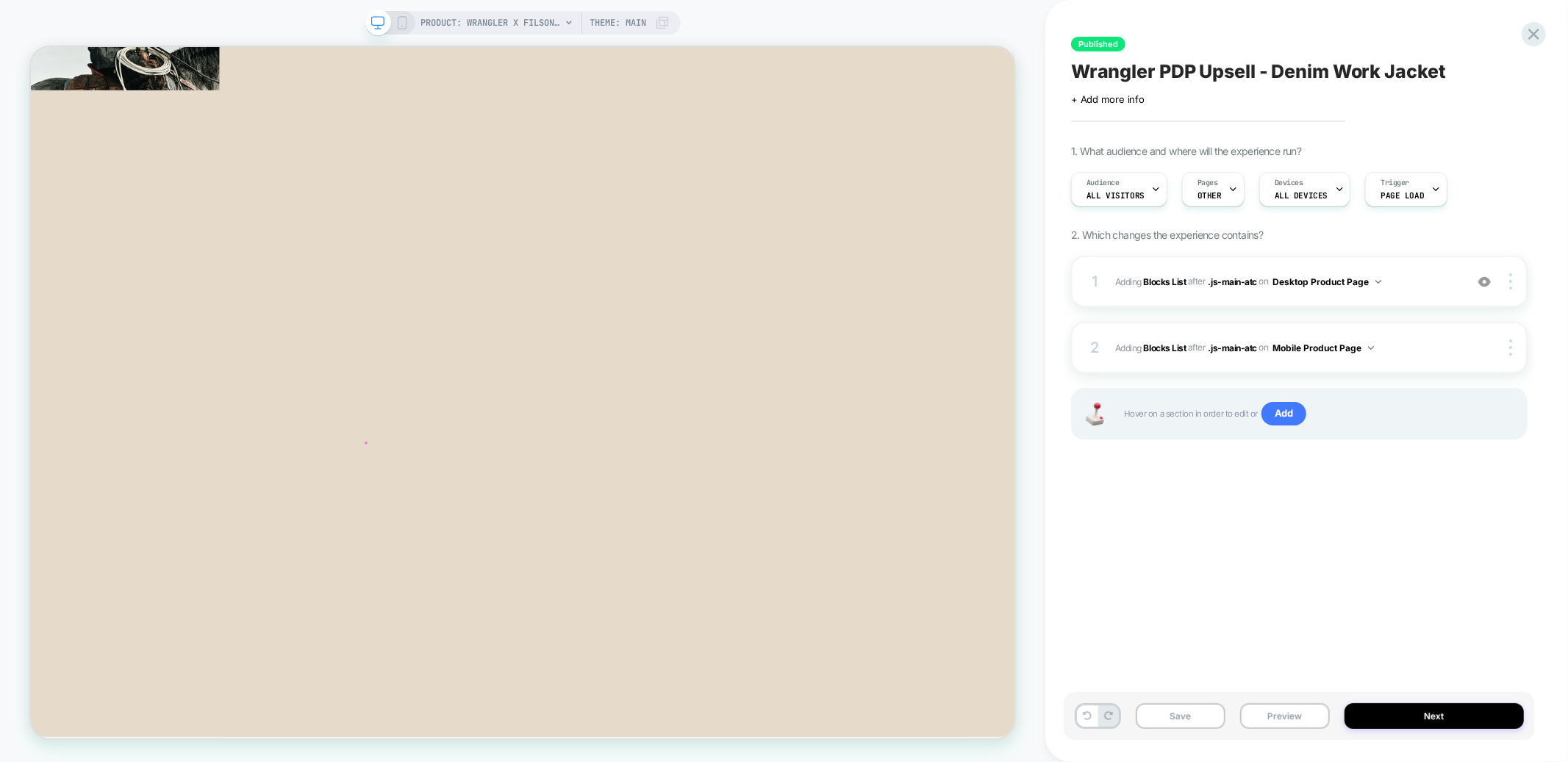
scroll to position [901, 0]
click at [1412, 286] on span "#_loomi_addon_1759336041438 Adding Blocks List AFTER .js-main-atc .js-main-atc …" at bounding box center [1287, 282] width 343 height 18
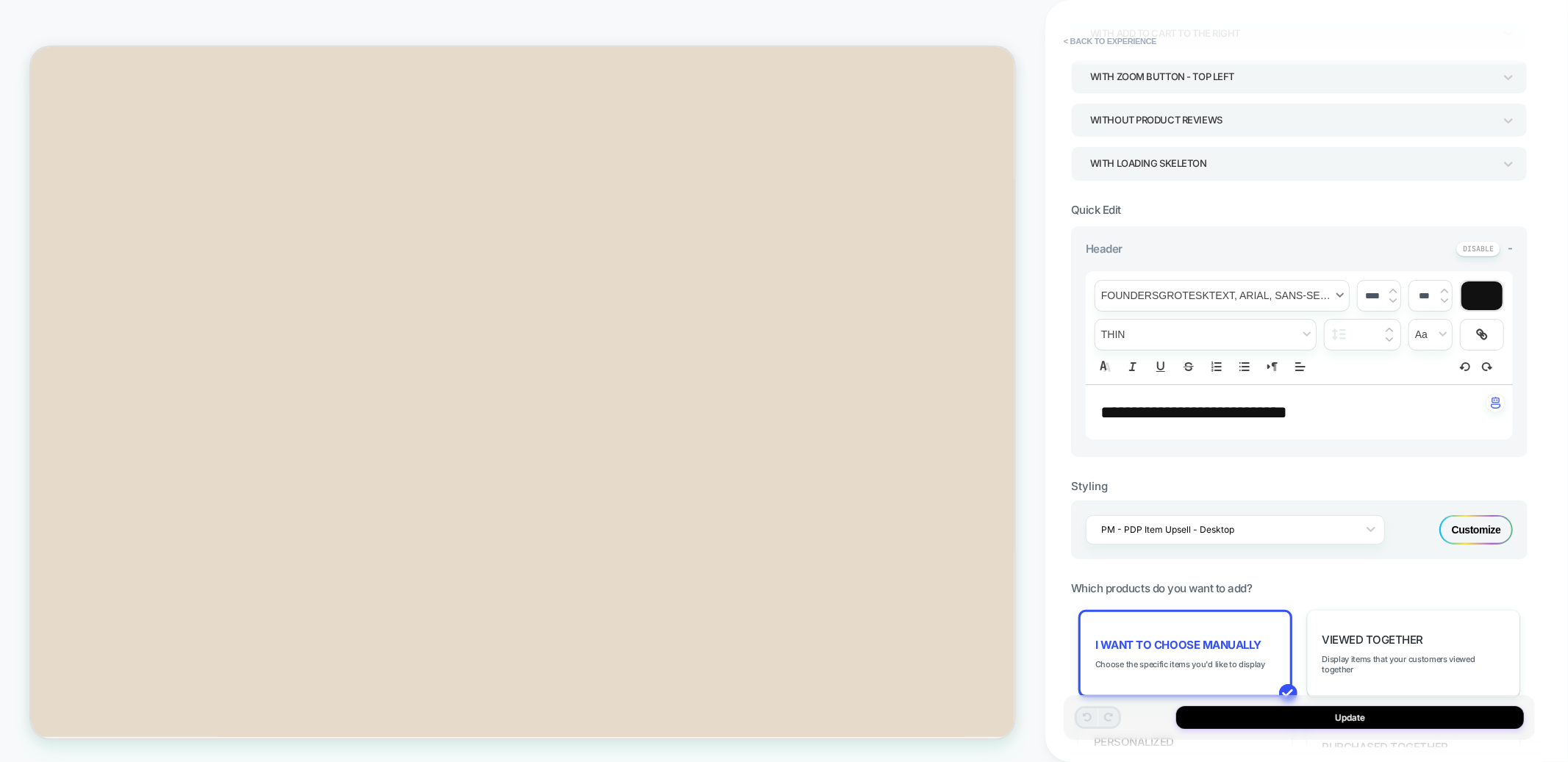
scroll to position [585, 0]
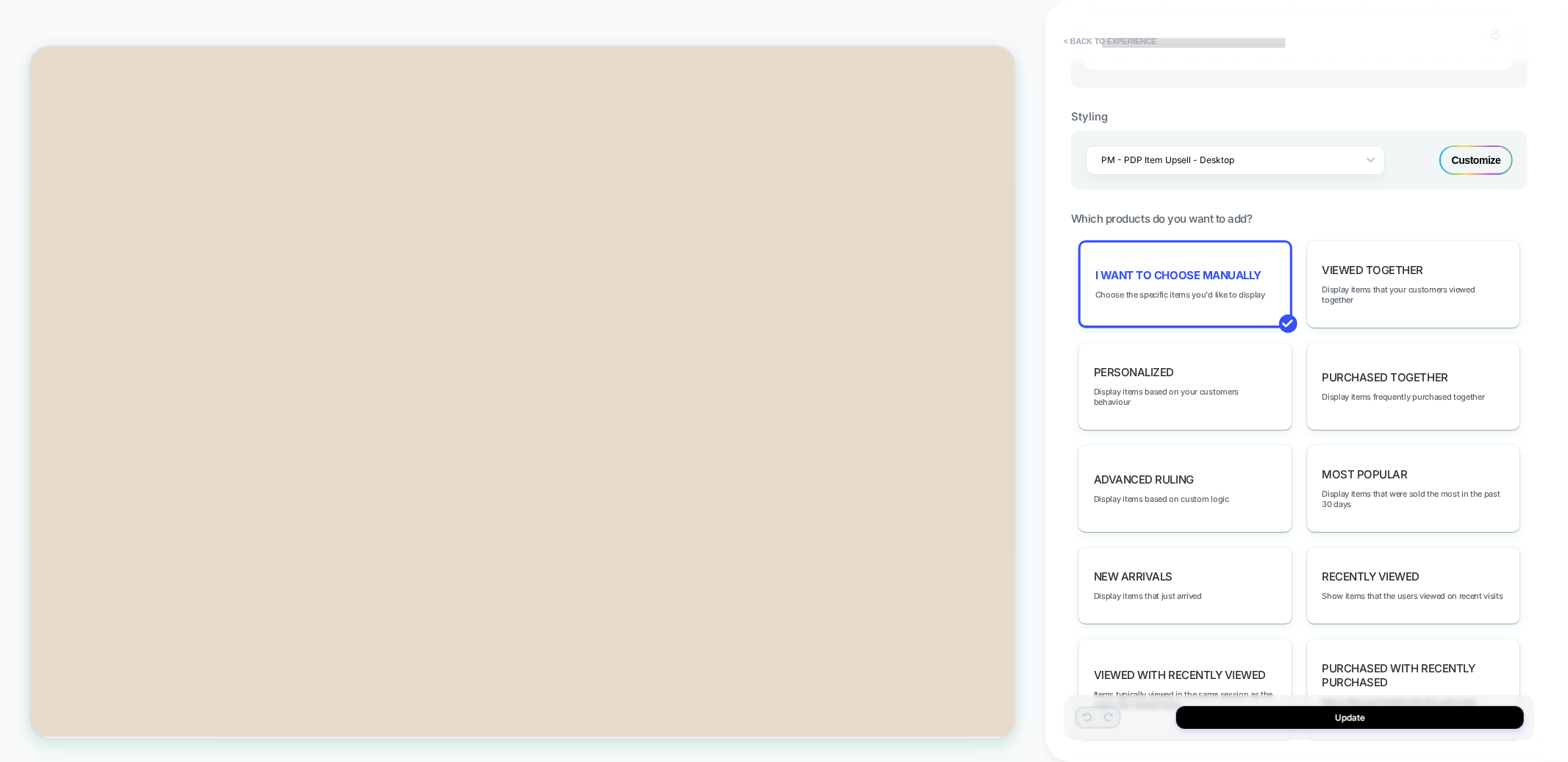
click at [1477, 152] on div "Customize" at bounding box center [1476, 160] width 74 height 29
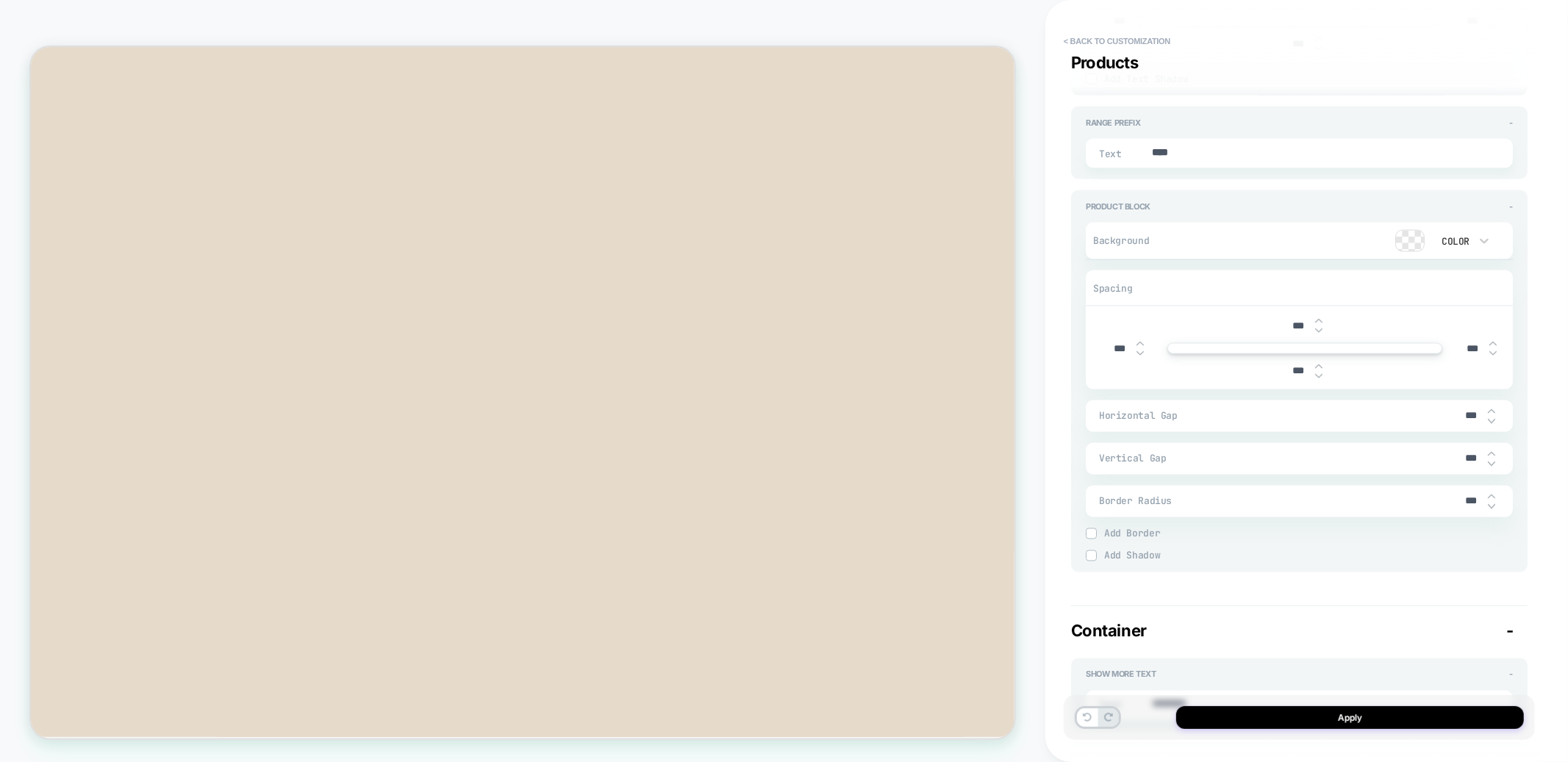
type textarea "*"
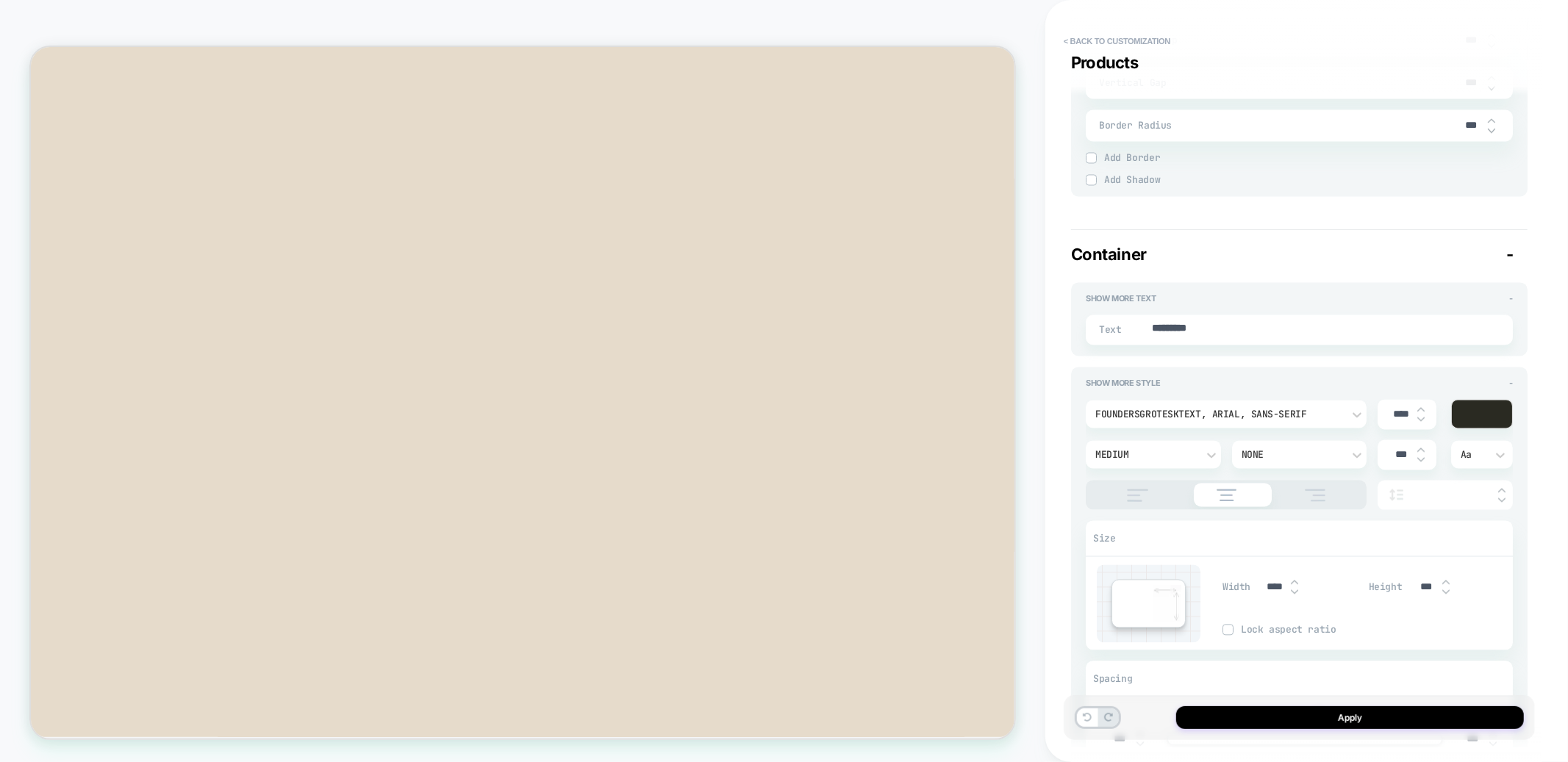
scroll to position [2382, 0]
click at [1106, 45] on button "< Back to customization" at bounding box center [1117, 41] width 121 height 24
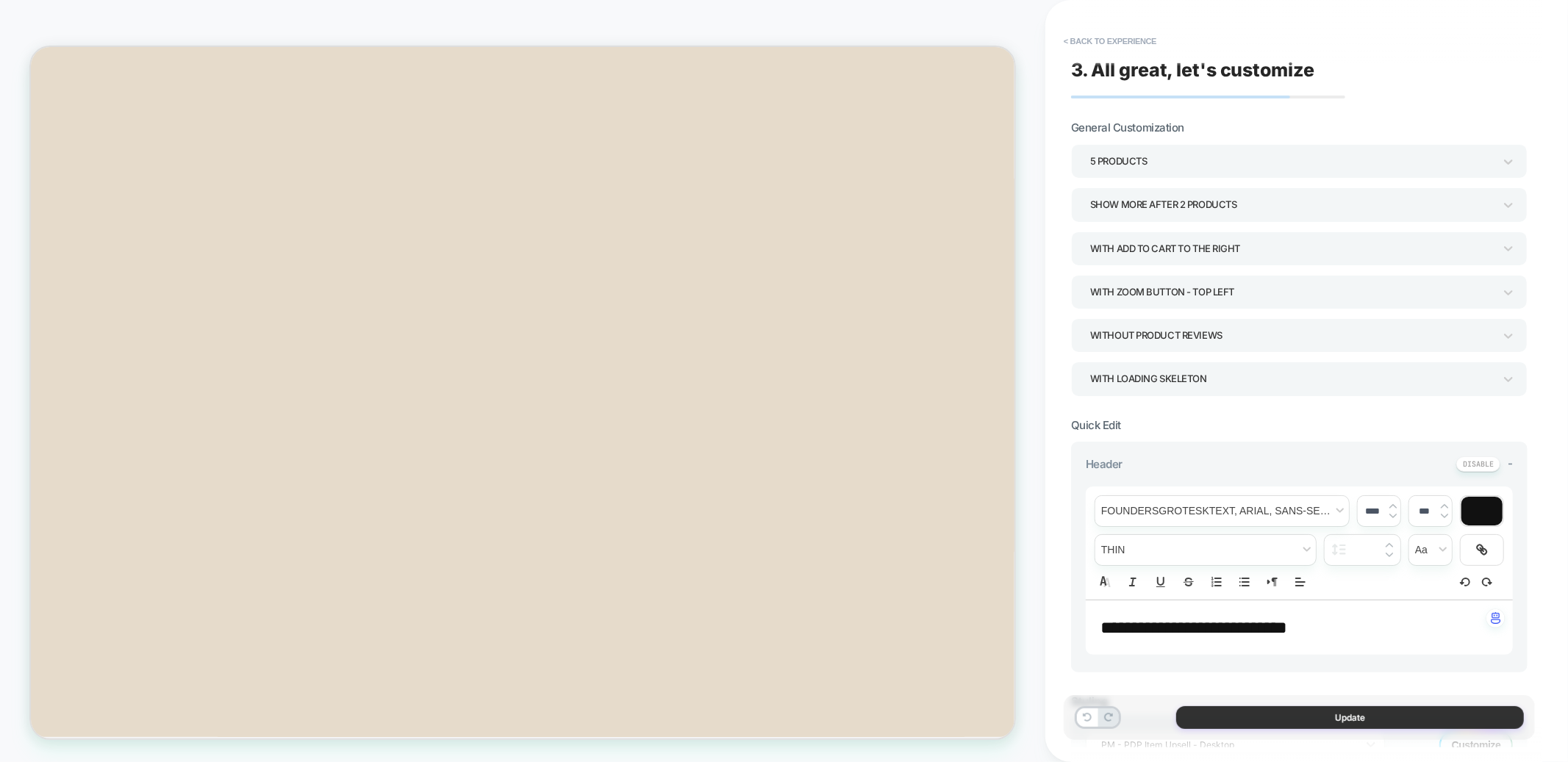
click at [1327, 724] on button "Update" at bounding box center [1350, 718] width 348 height 23
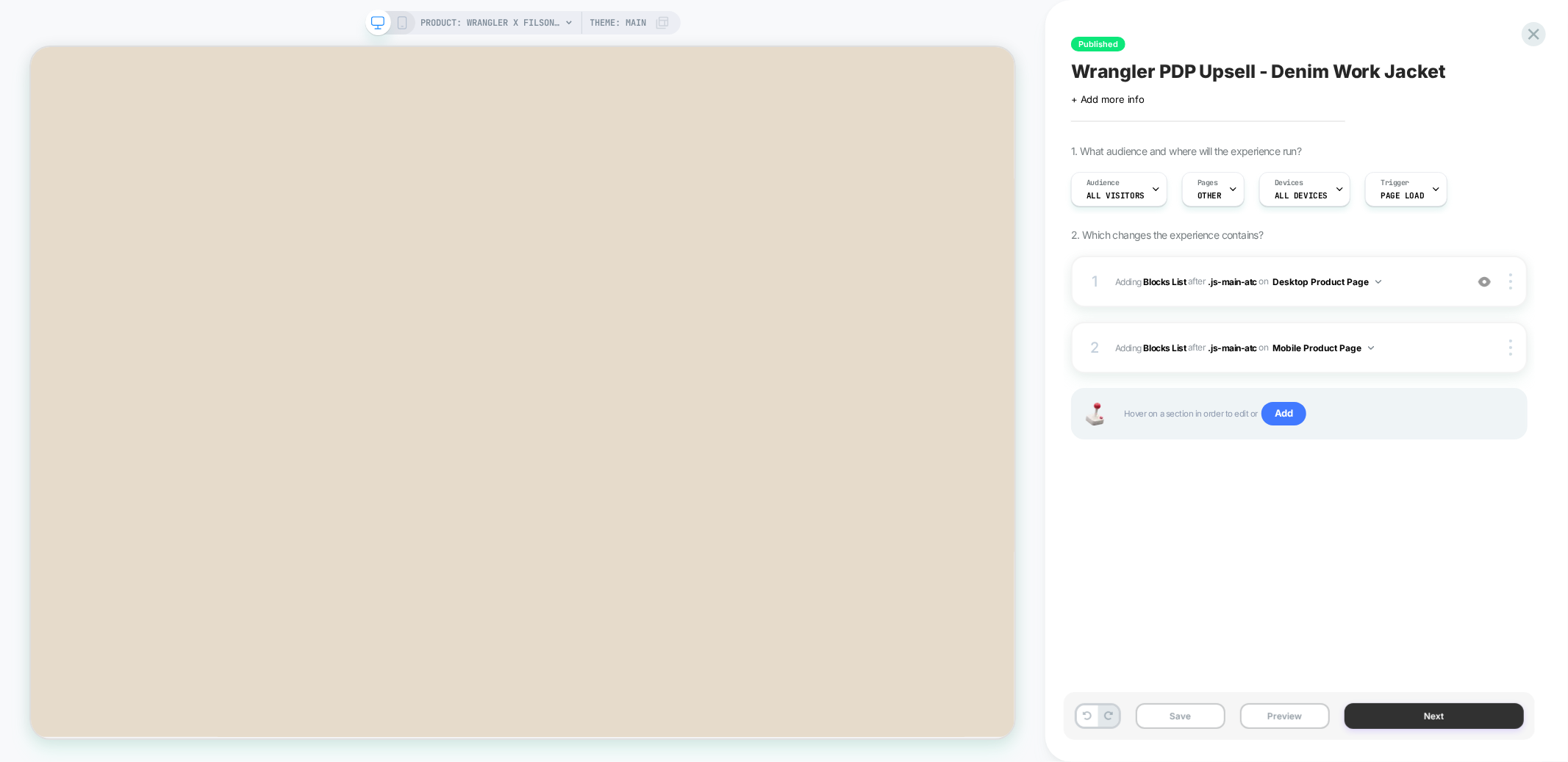
click at [1365, 710] on button "Next" at bounding box center [1434, 715] width 179 height 25
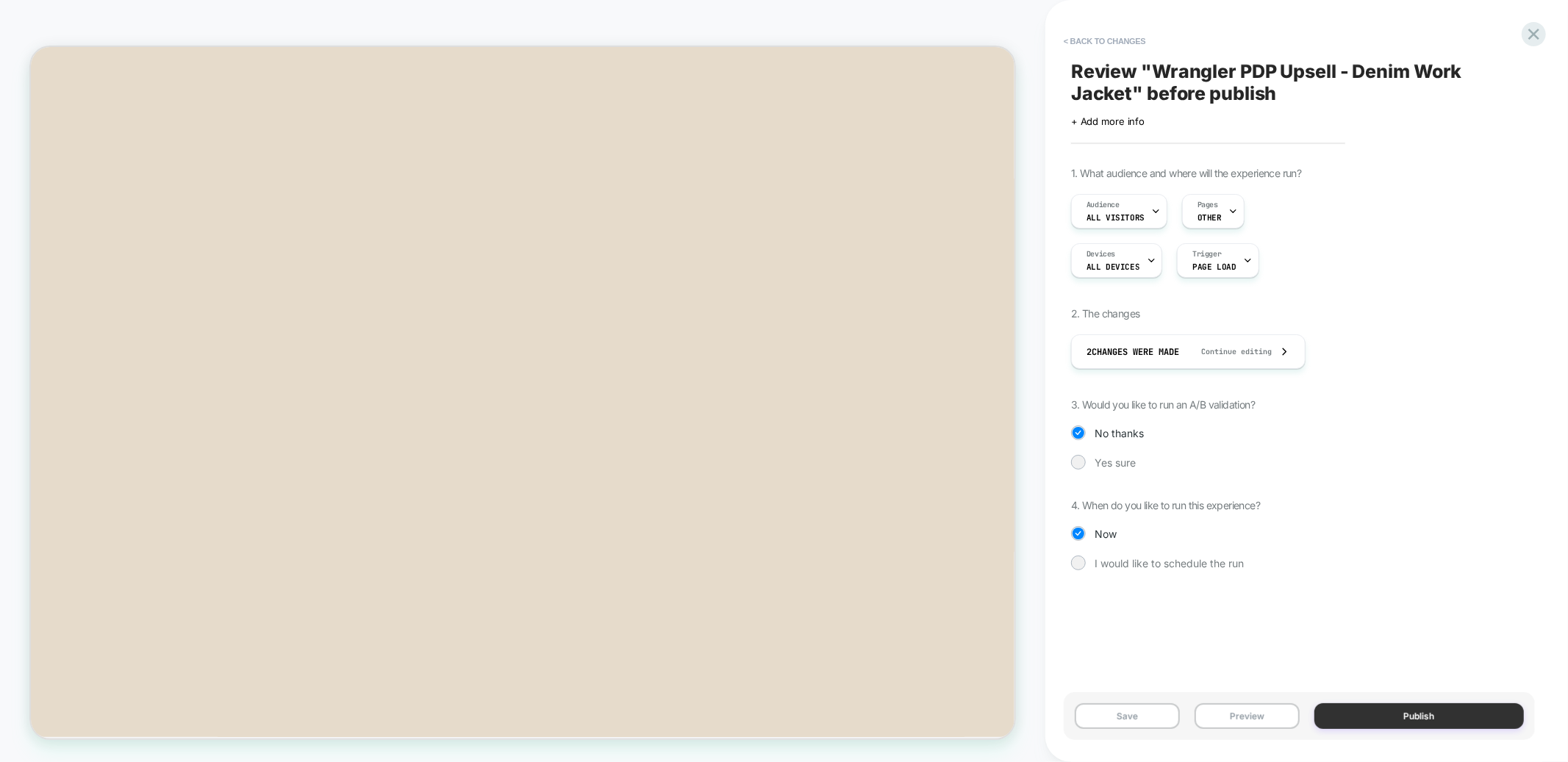
click at [1365, 711] on button "Publish" at bounding box center [1419, 715] width 210 height 25
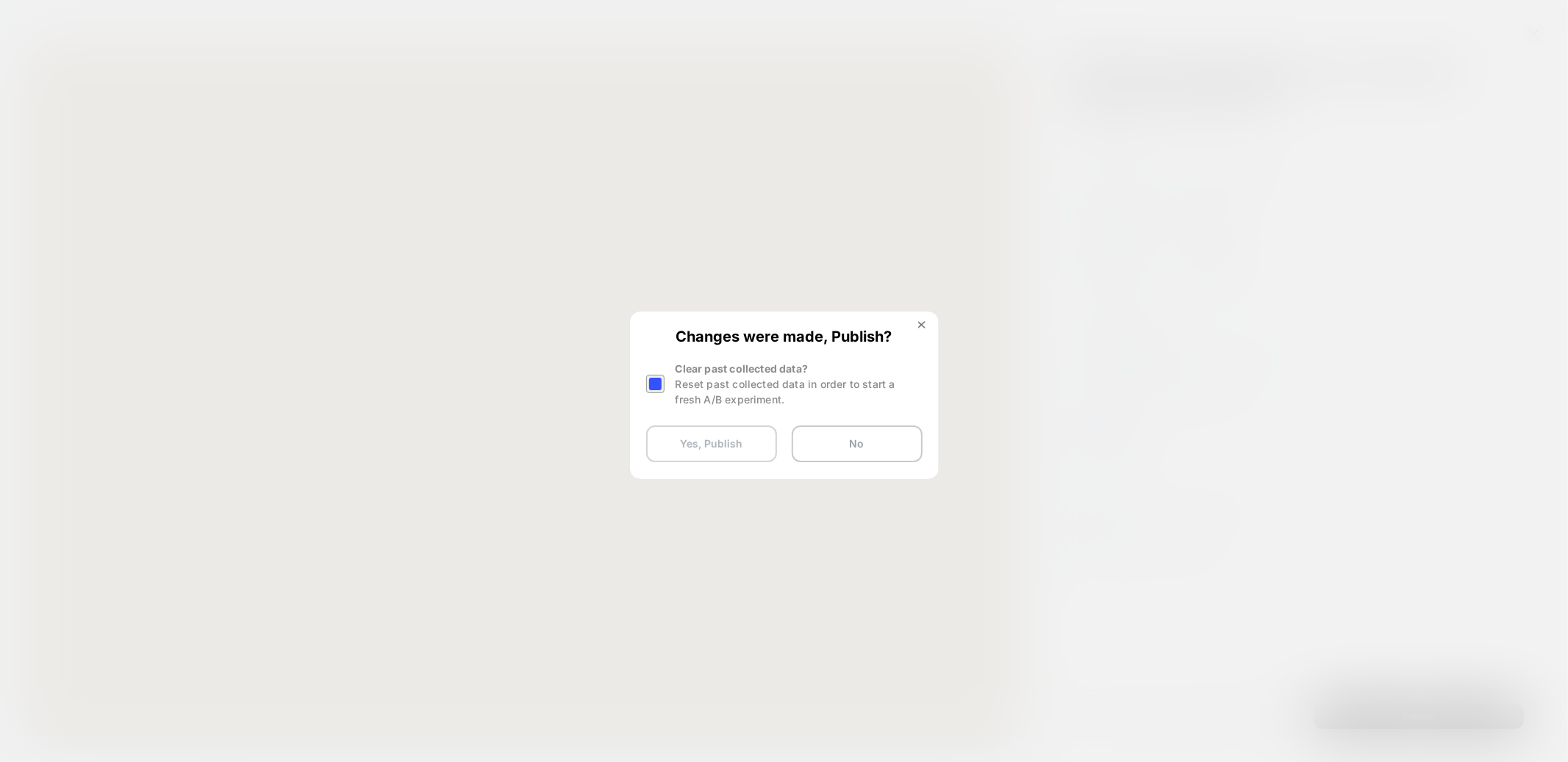
click at [695, 455] on button "Yes, Publish" at bounding box center [712, 443] width 131 height 37
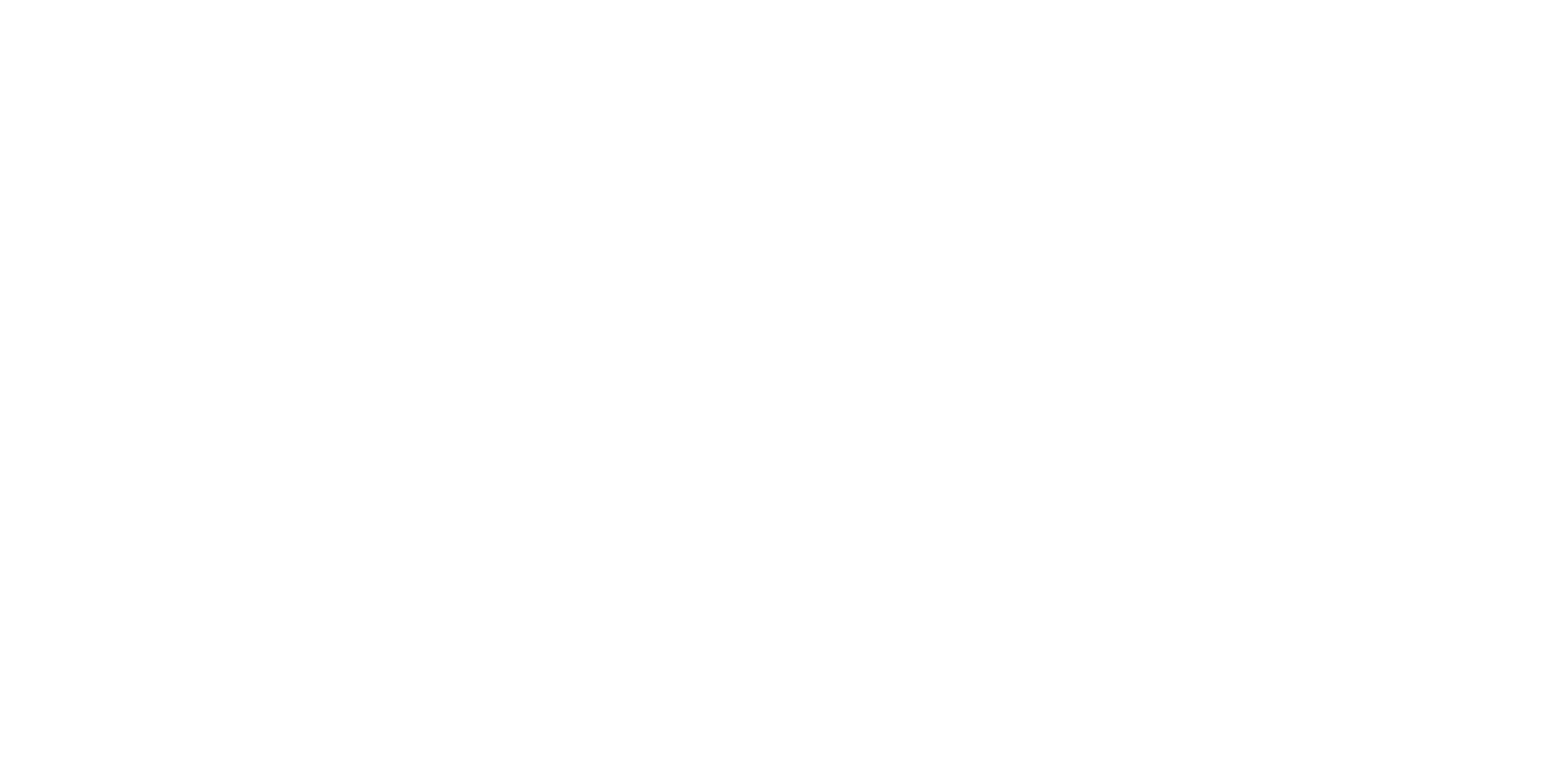
click at [691, 436] on html "Navigated to Visually.io | No-code CRO for Shopify $32 *" at bounding box center [784, 381] width 1568 height 762
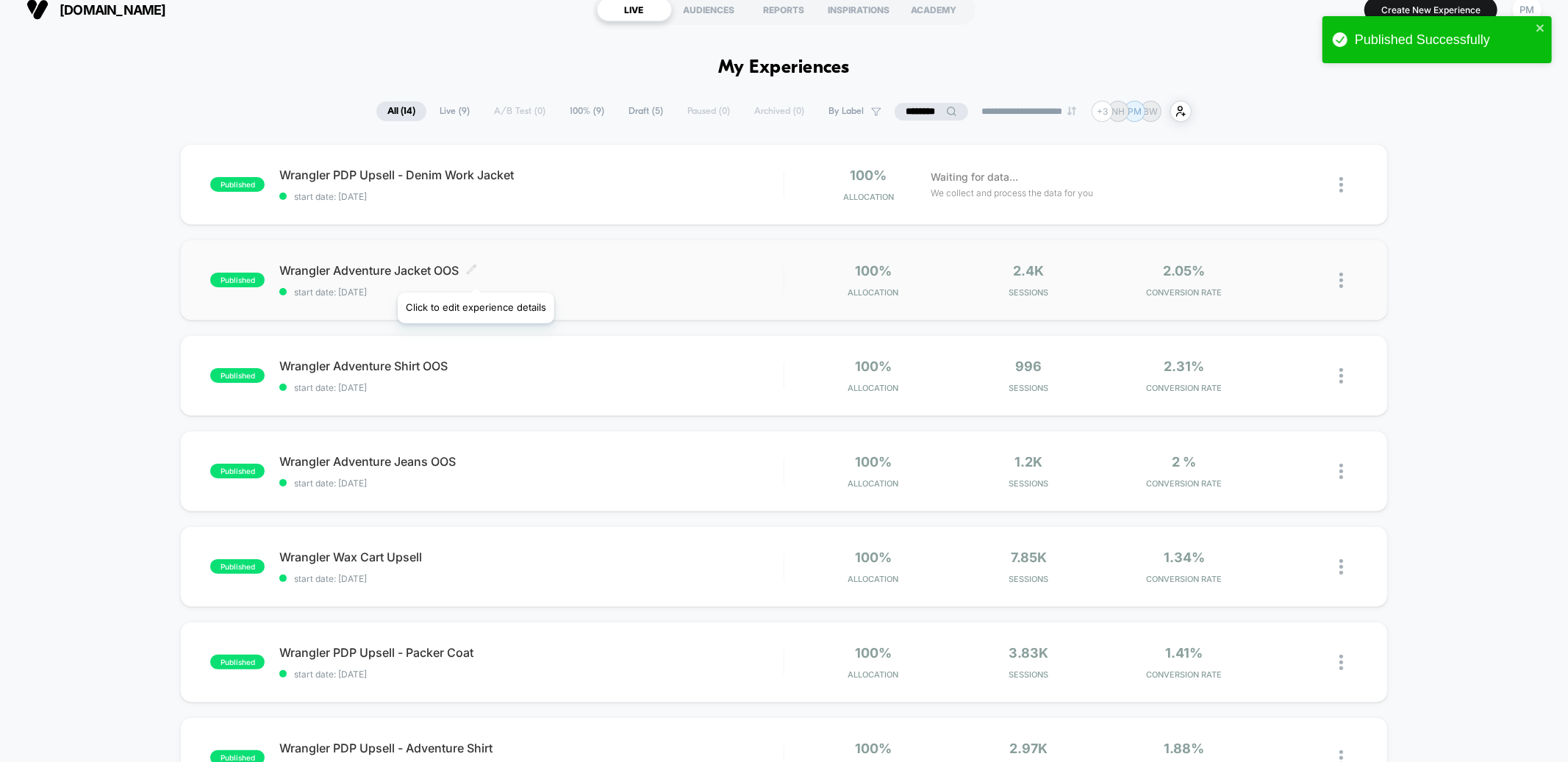
scroll to position [35, 0]
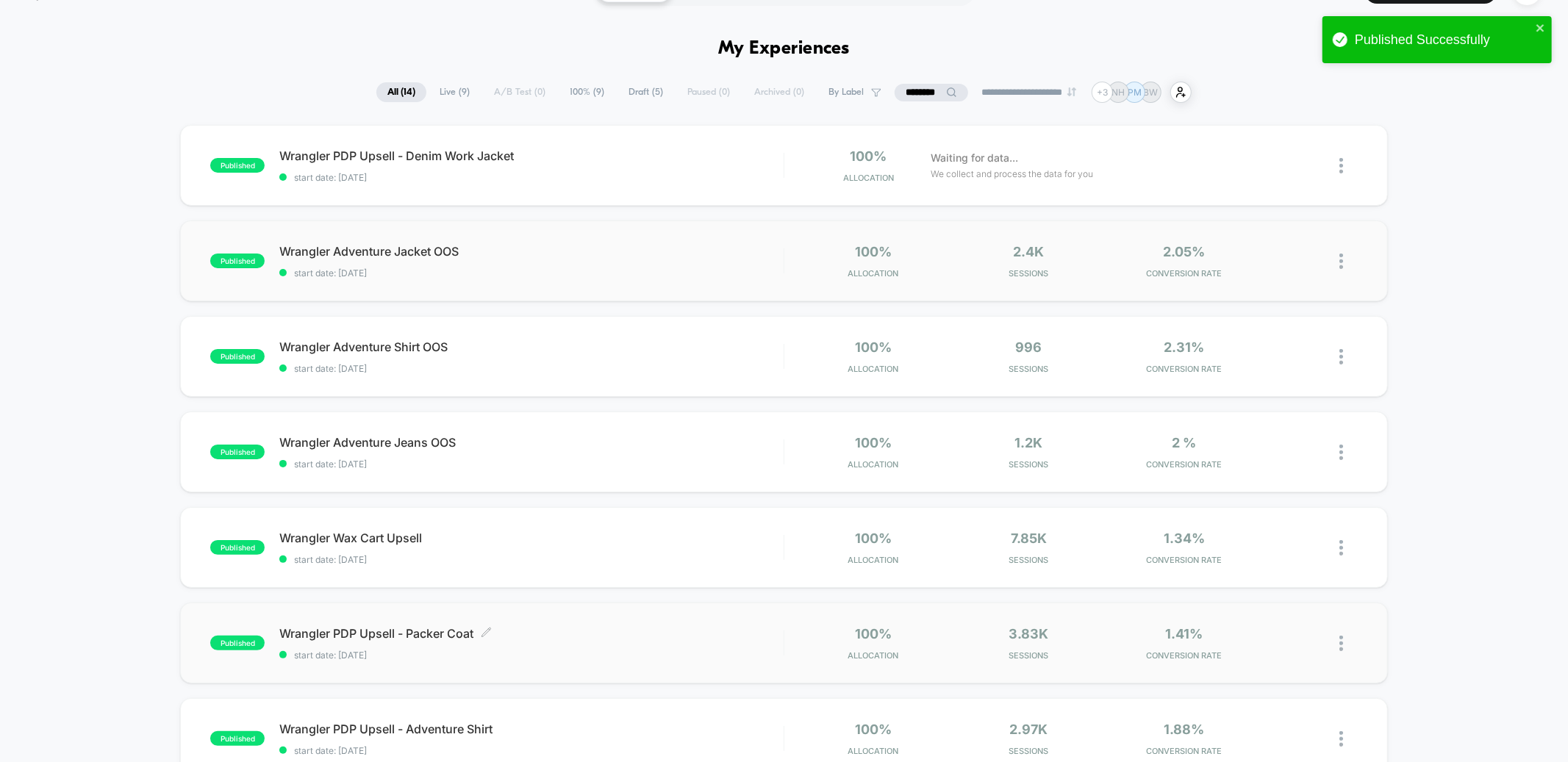
click at [563, 634] on span "Wrangler PDP Upsell - Packer Coat Click to edit experience details" at bounding box center [532, 634] width 504 height 15
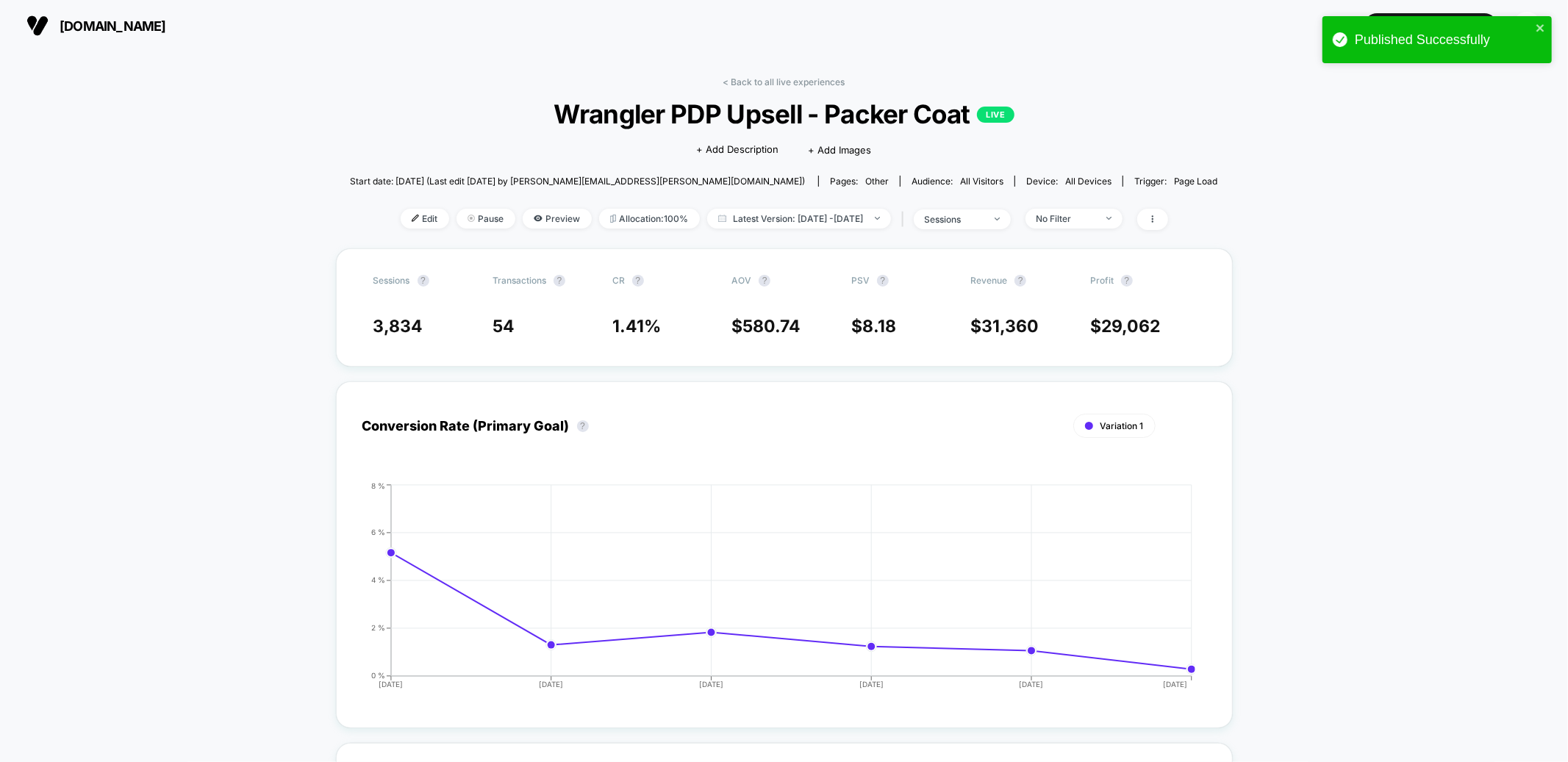
click at [404, 204] on div "< Back to all live experiences Wrangler PDP Upsell - Packer Coat LIVE Click to …" at bounding box center [784, 162] width 869 height 172
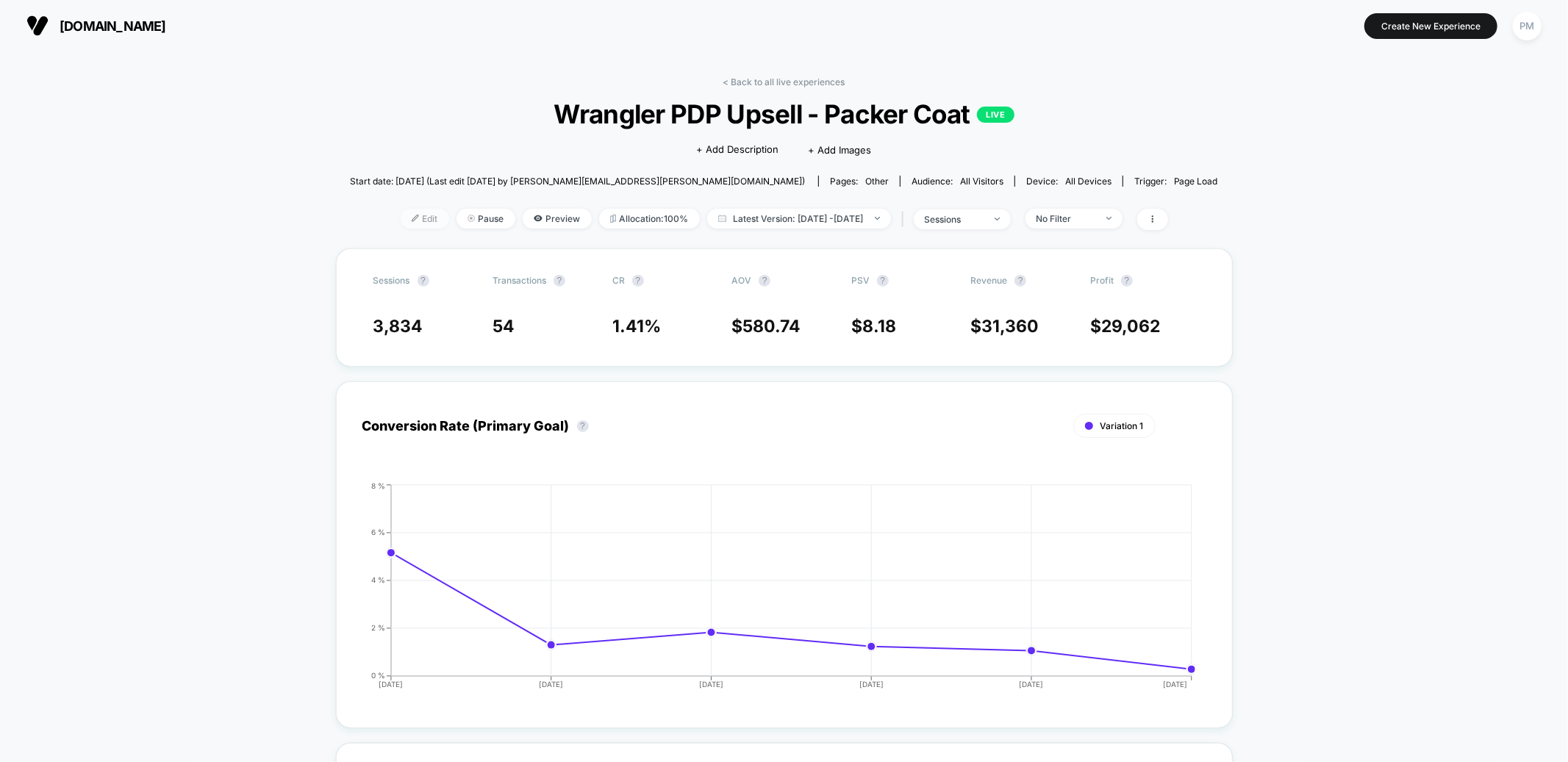
click at [404, 217] on span "Edit" at bounding box center [425, 218] width 48 height 20
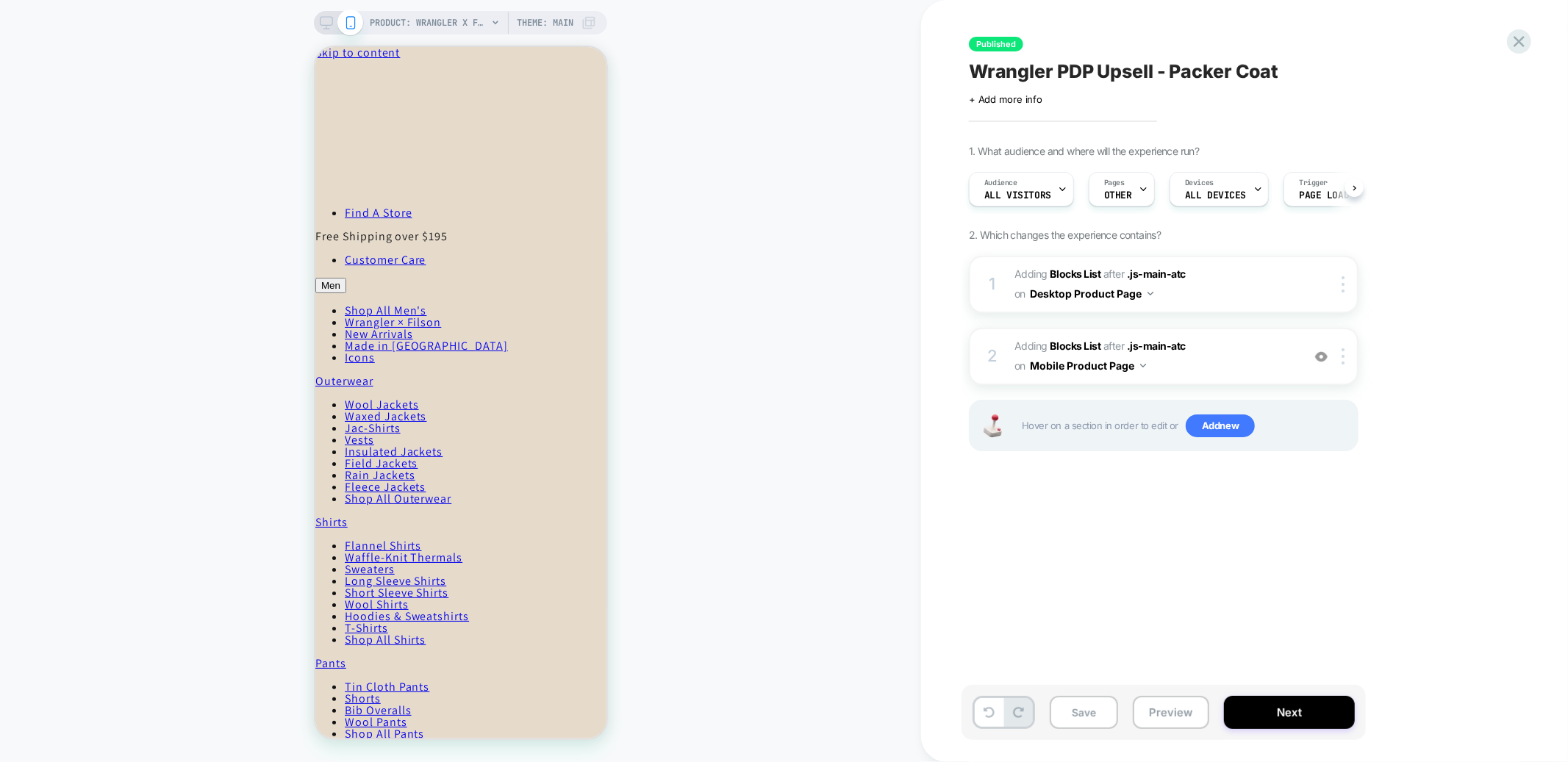
scroll to position [0, 1]
click at [326, 26] on icon at bounding box center [326, 23] width 13 height 13
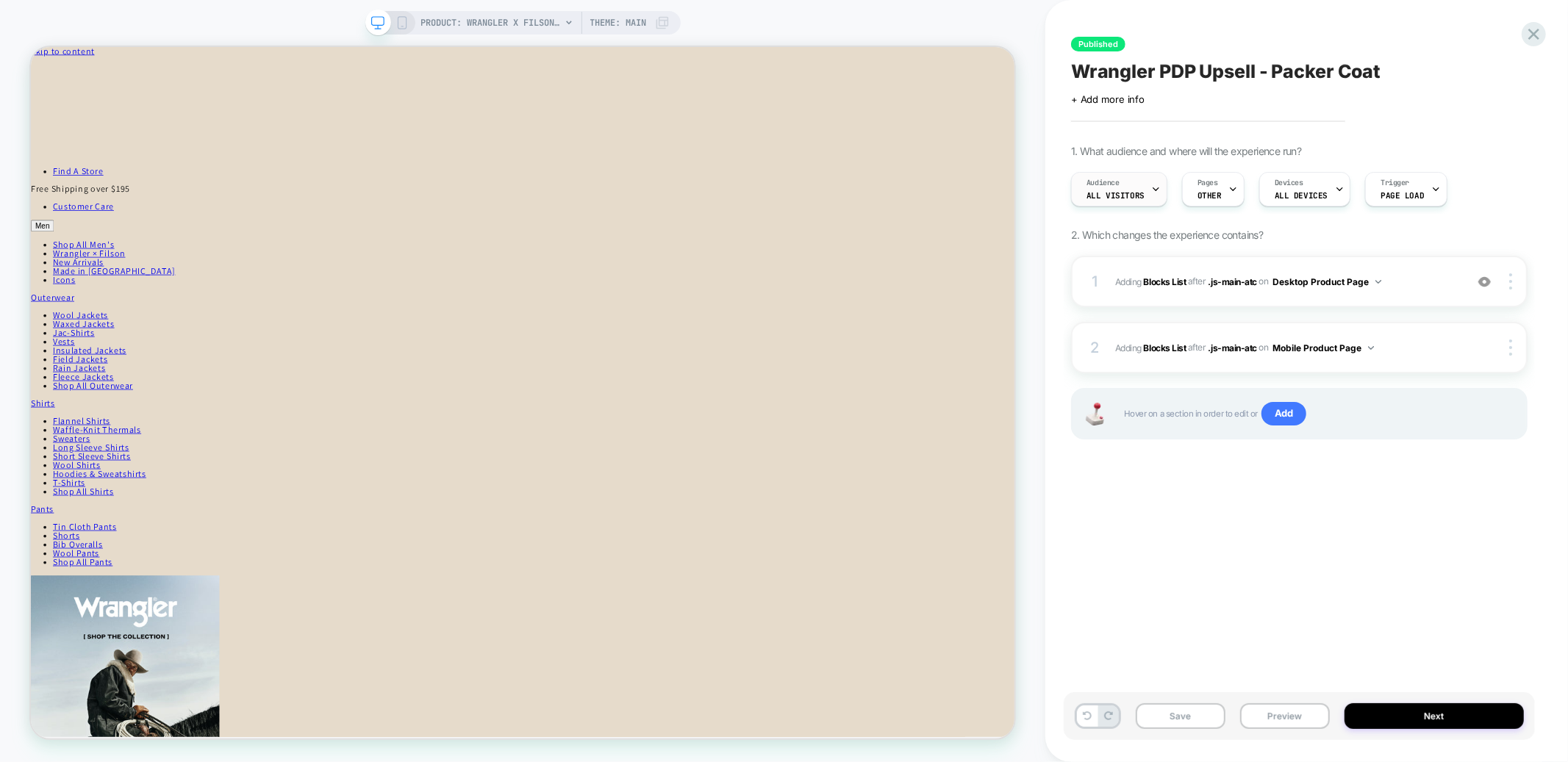
click at [1120, 187] on div "Audience All Visitors" at bounding box center [1116, 189] width 88 height 33
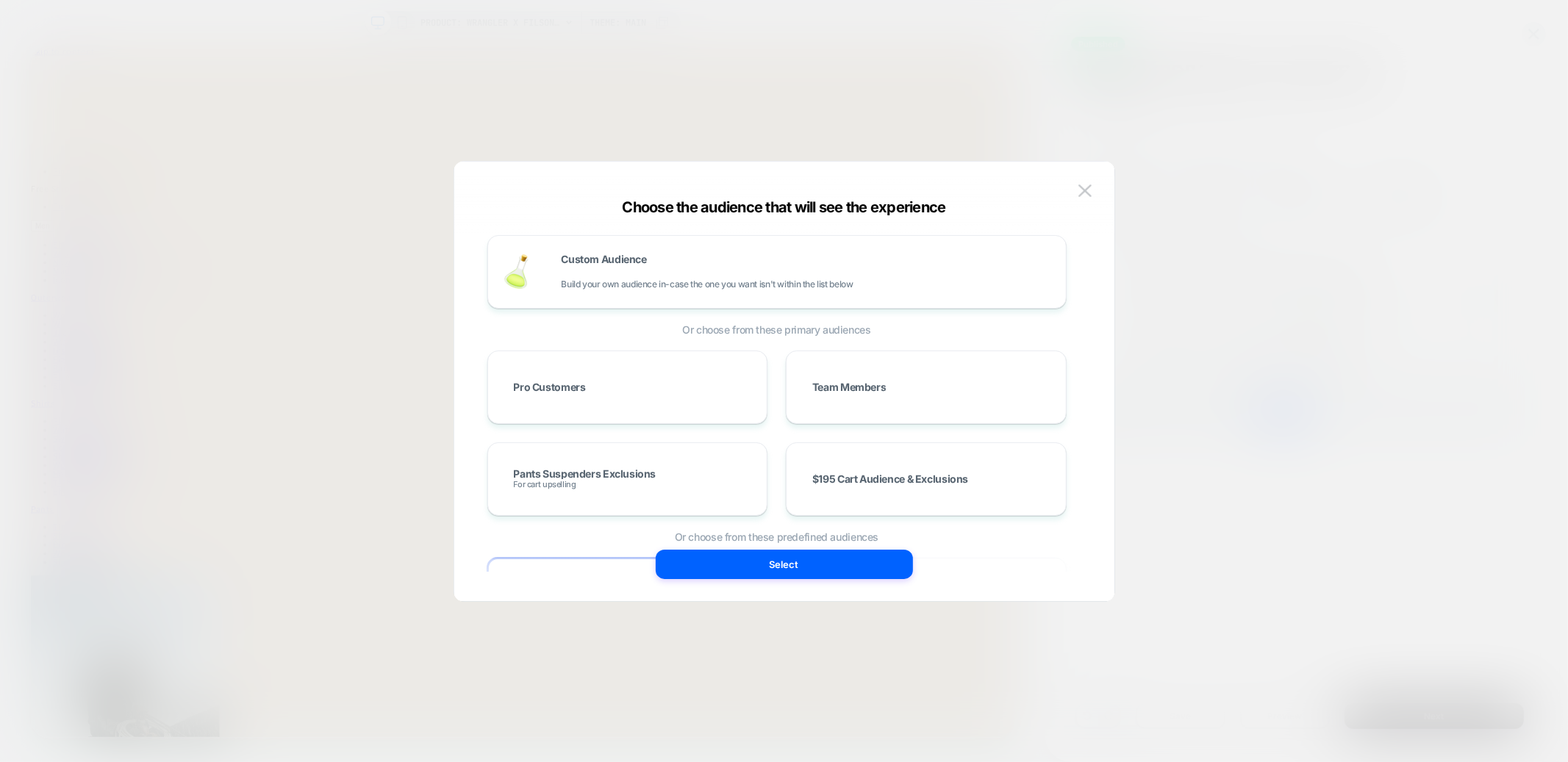
click at [1189, 178] on div at bounding box center [784, 381] width 1568 height 762
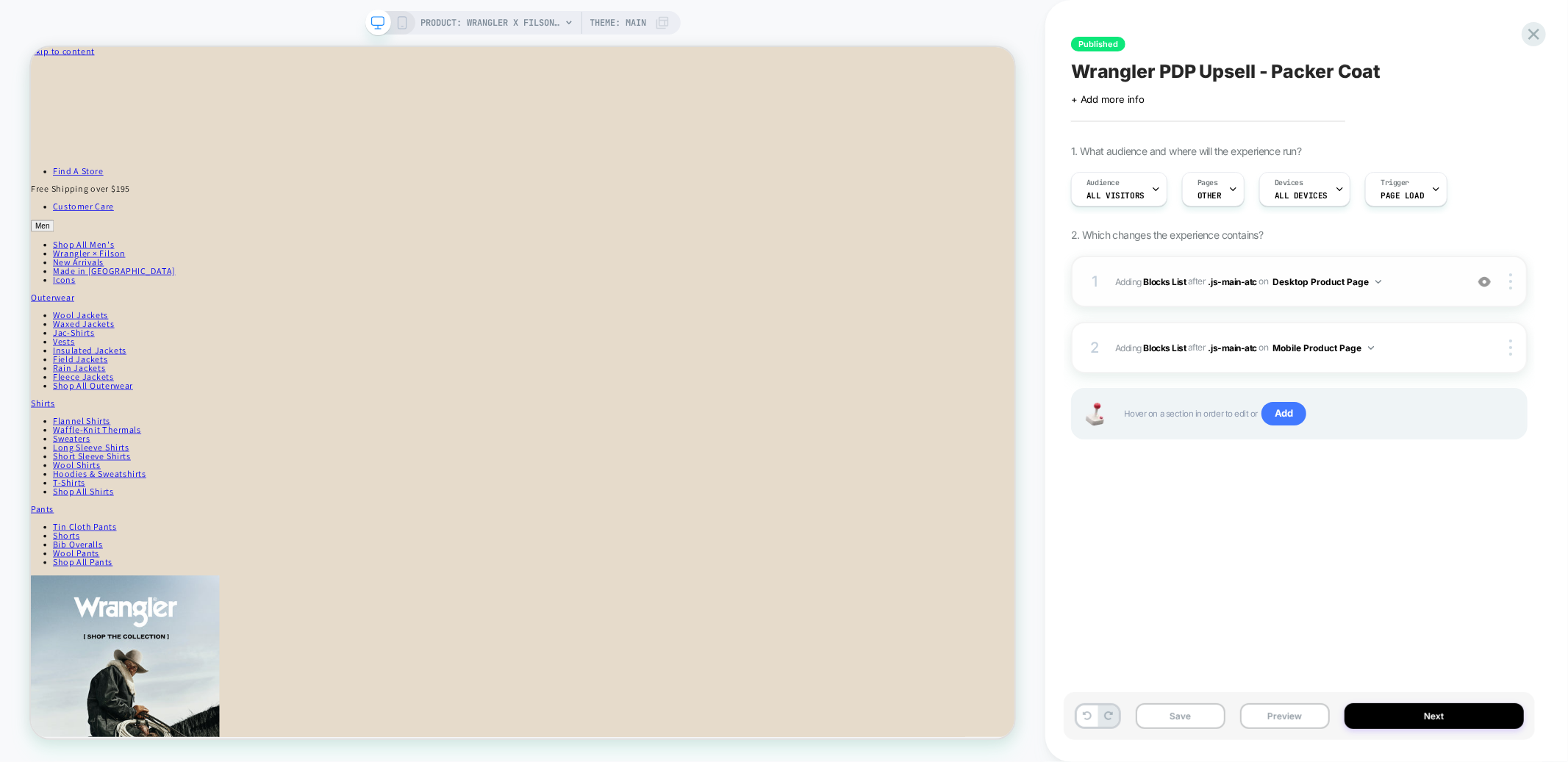
click at [1391, 266] on div "1 #_loomi_addon_1759336041438_dup1759336190_dup1759336330_dup1759336506 Adding …" at bounding box center [1300, 281] width 456 height 52
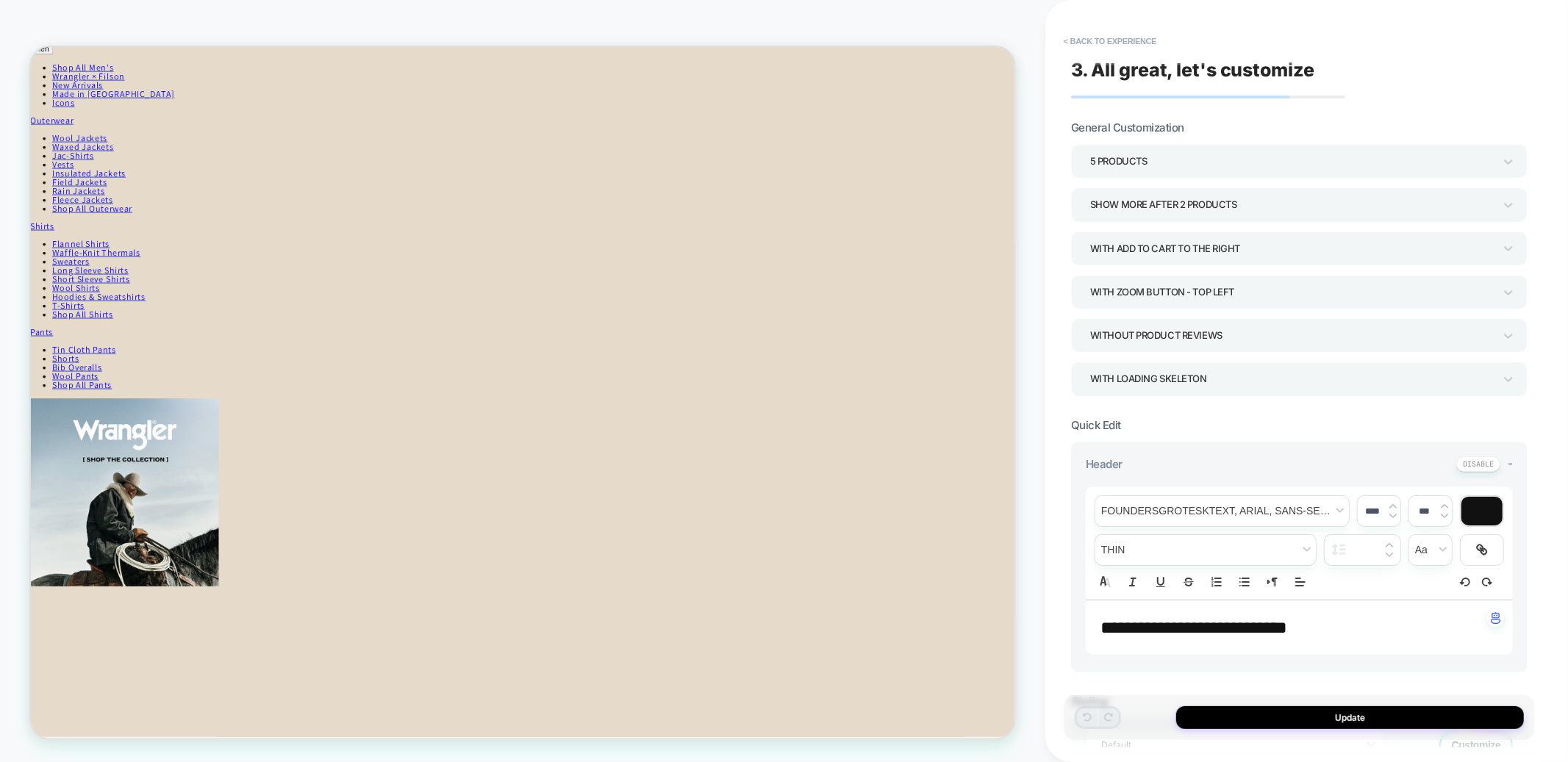
scroll to position [245, 0]
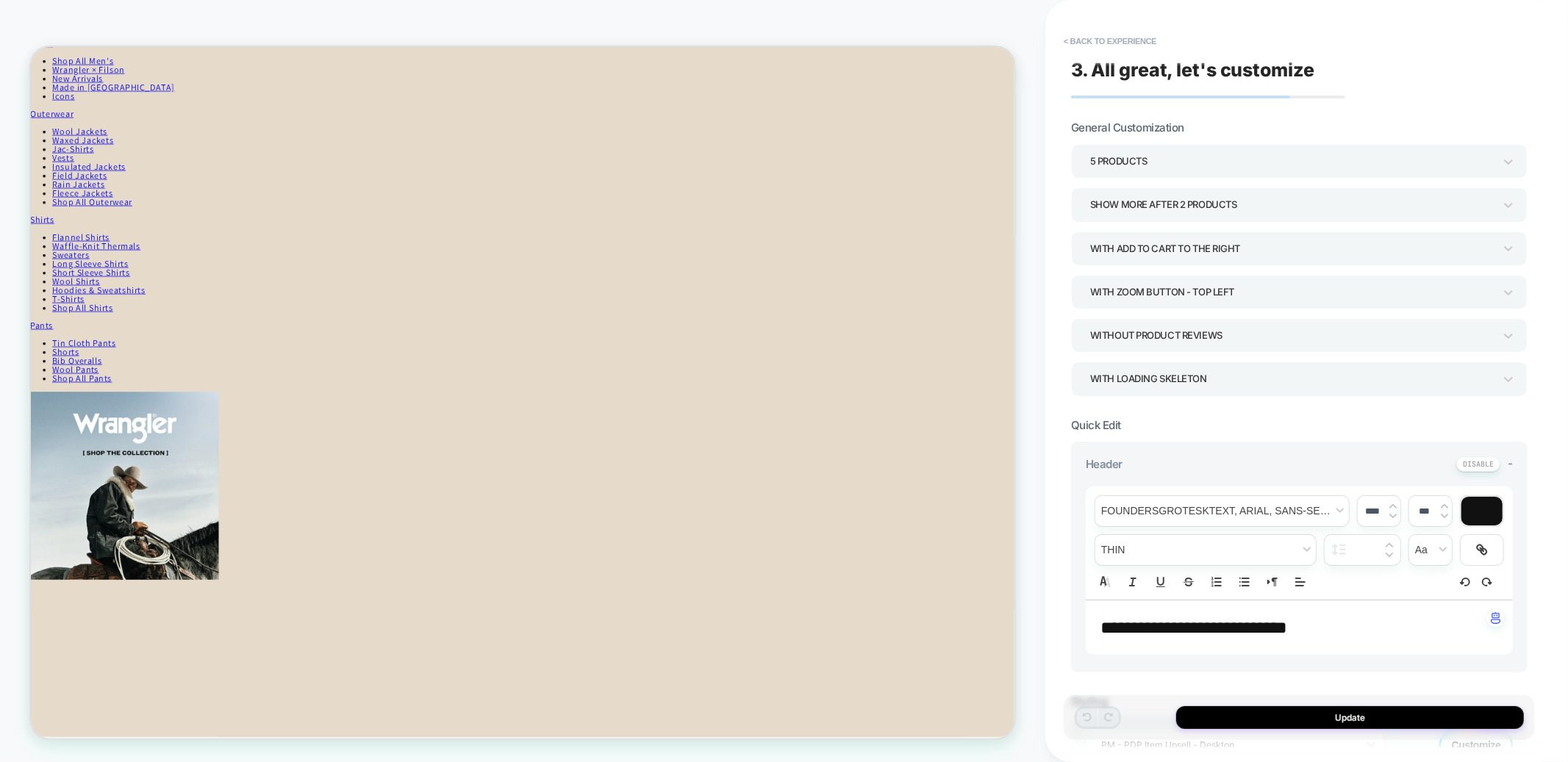
click at [1170, 156] on div "5 Products" at bounding box center [1292, 161] width 404 height 20
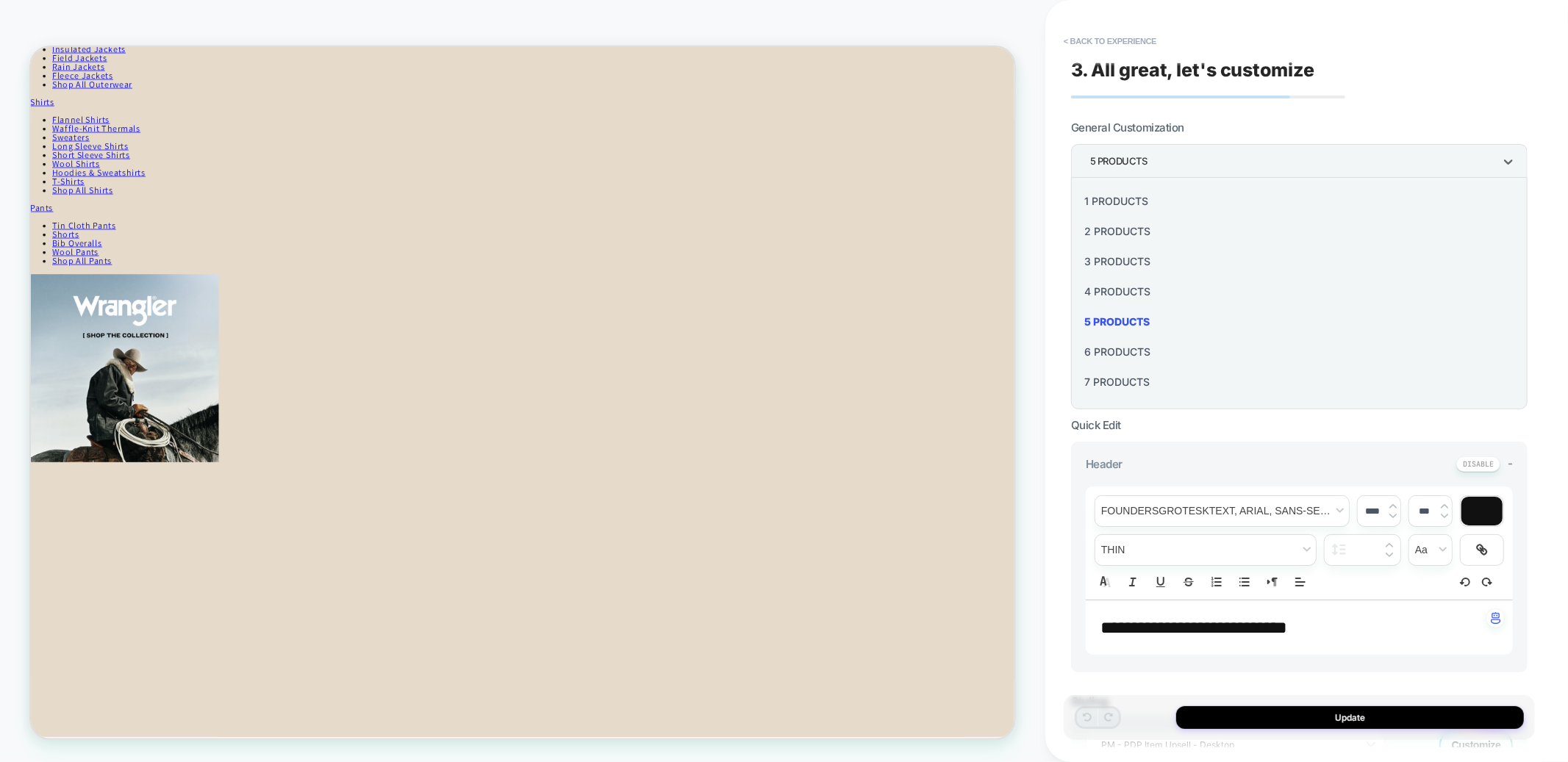
scroll to position [403, 0]
click at [1106, 352] on div "6 Products" at bounding box center [1300, 352] width 445 height 30
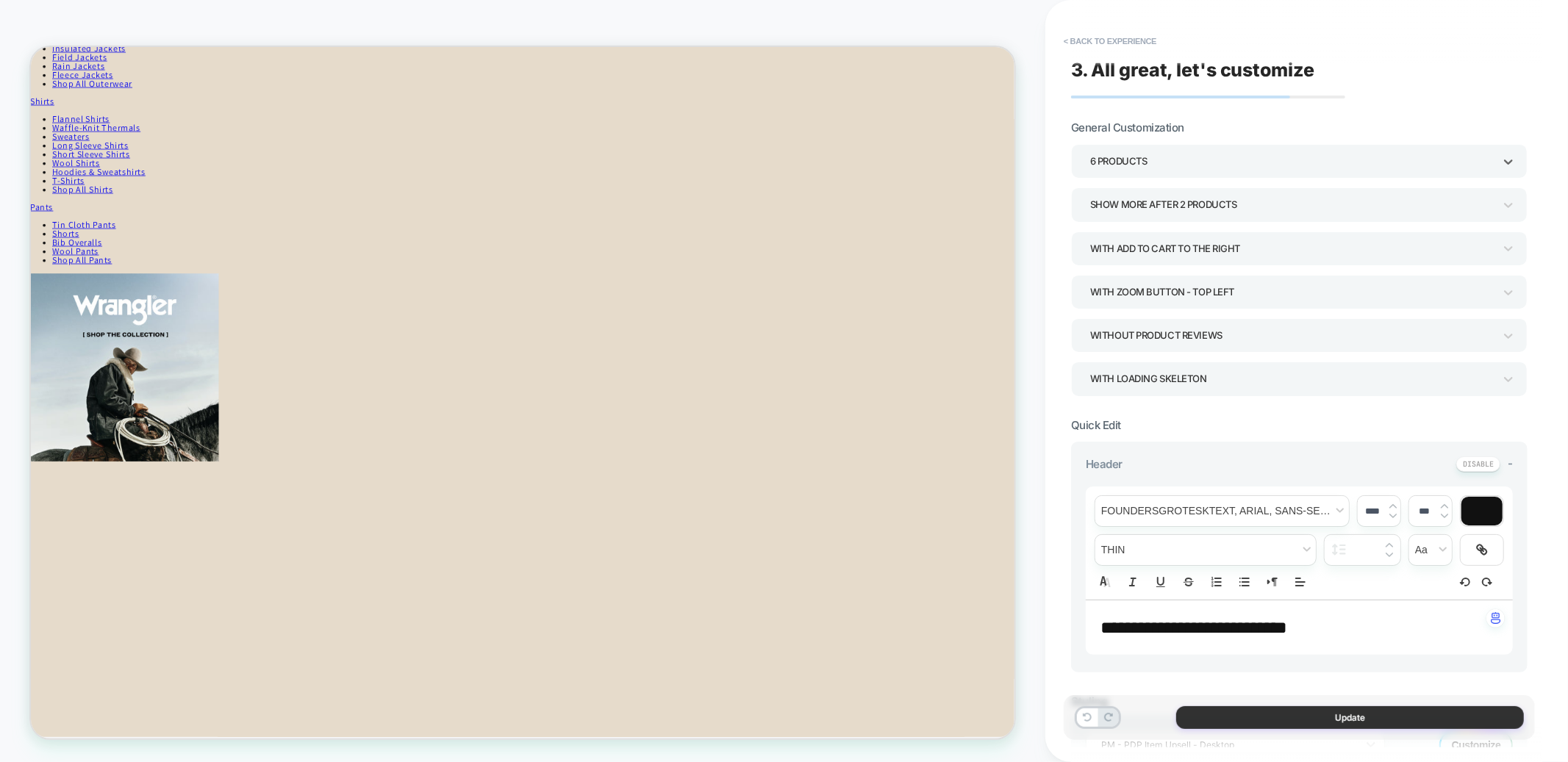
click at [1220, 711] on button "Update" at bounding box center [1350, 718] width 348 height 23
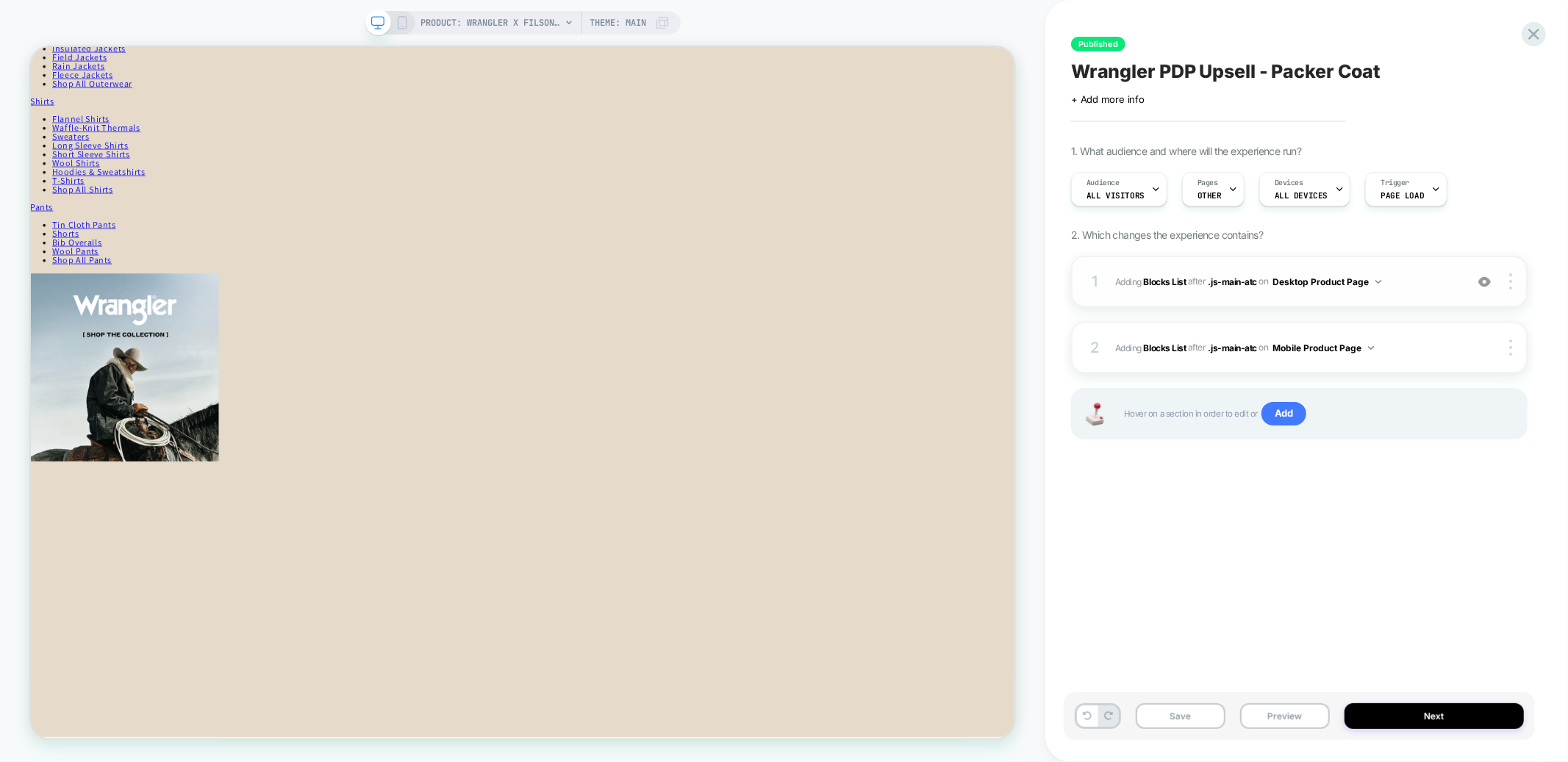
click at [1412, 276] on span "#_loomi_addon_1759336041438_dup1759336190_dup1759336330_dup1759336506 Adding Bl…" at bounding box center [1287, 282] width 343 height 18
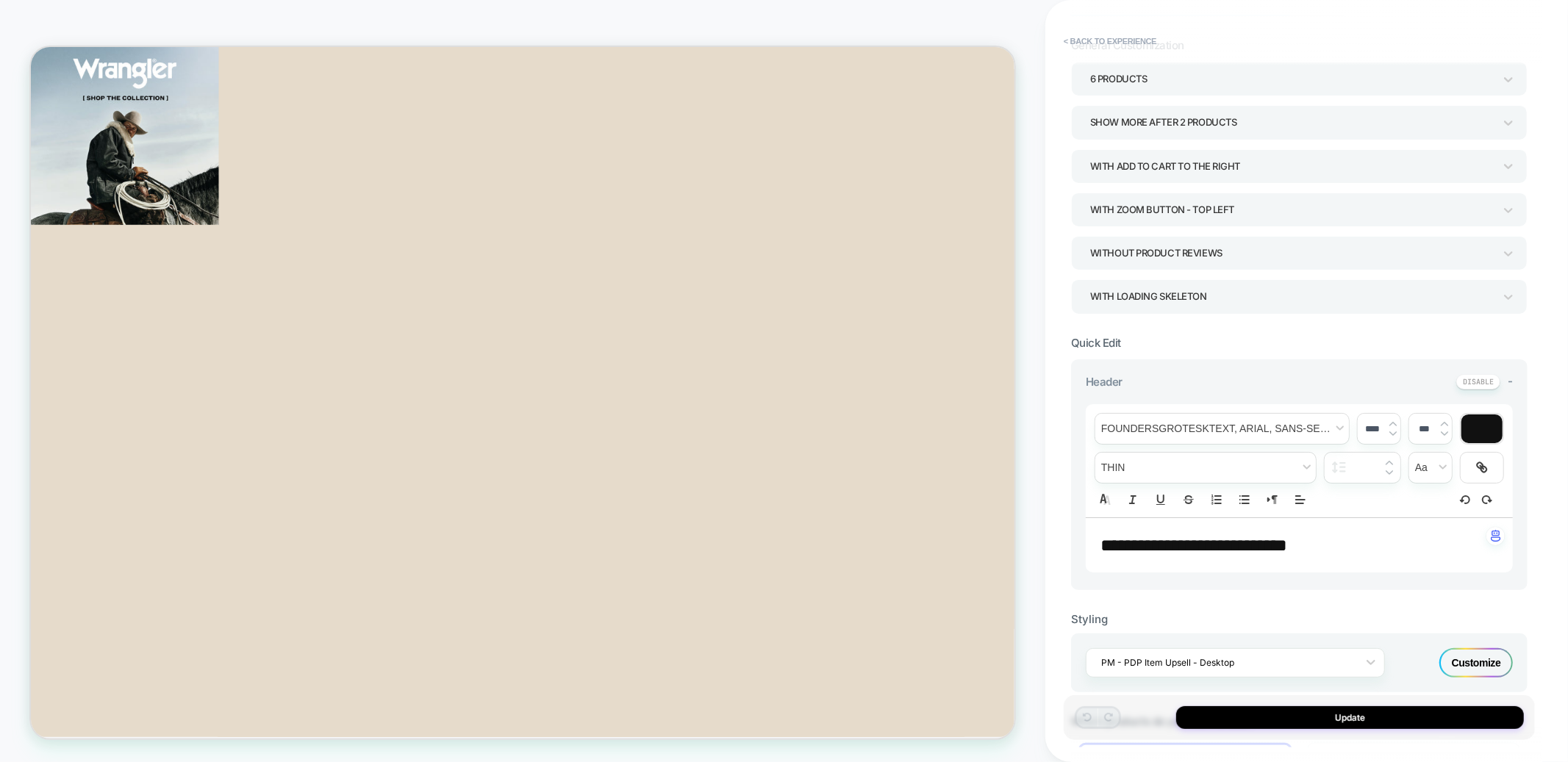
scroll to position [172, 0]
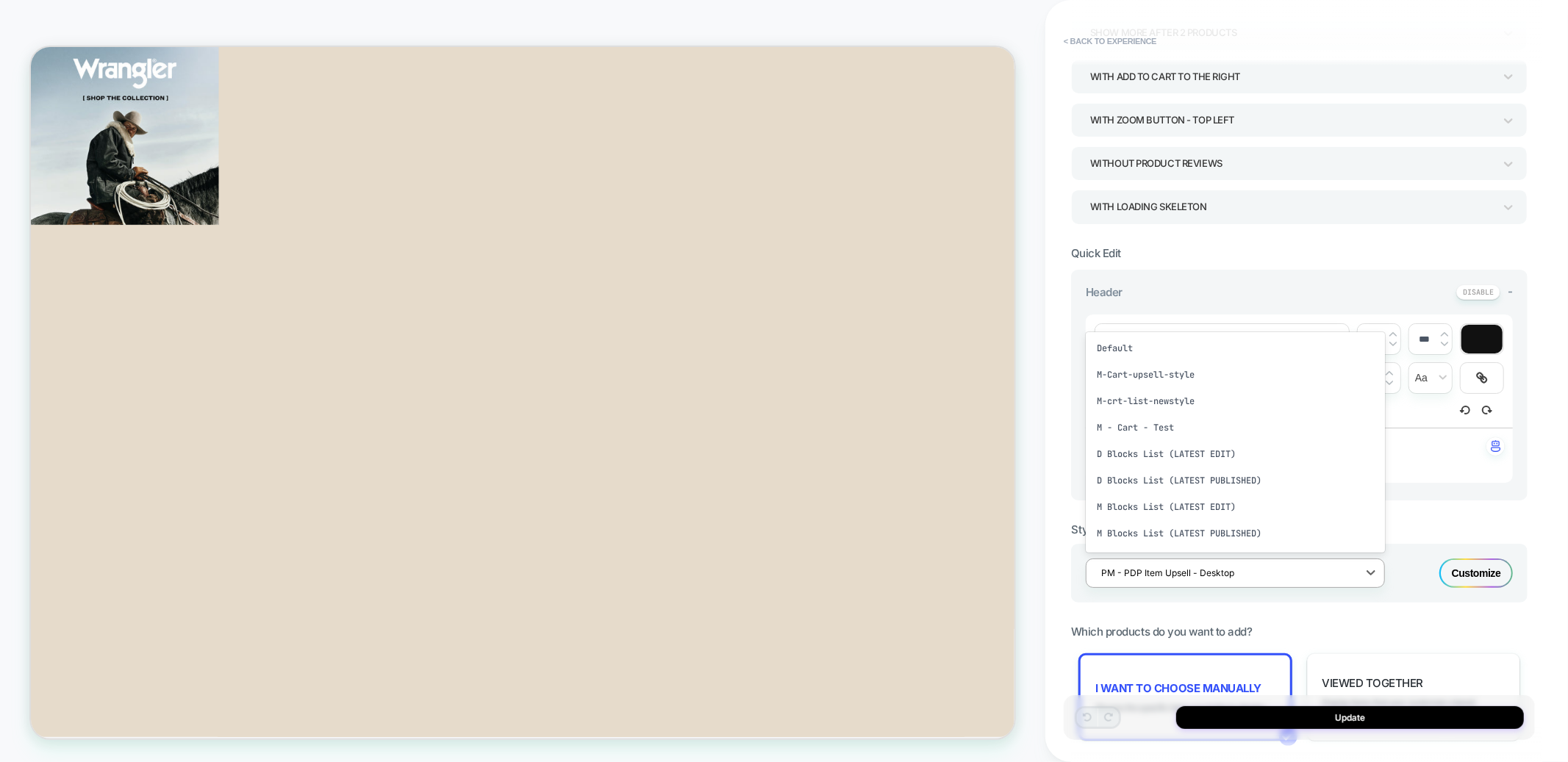
click at [1278, 566] on div at bounding box center [1226, 572] width 249 height 14
click at [1206, 401] on div "PM - PDP Item Upsell - Desktop" at bounding box center [1236, 410] width 299 height 26
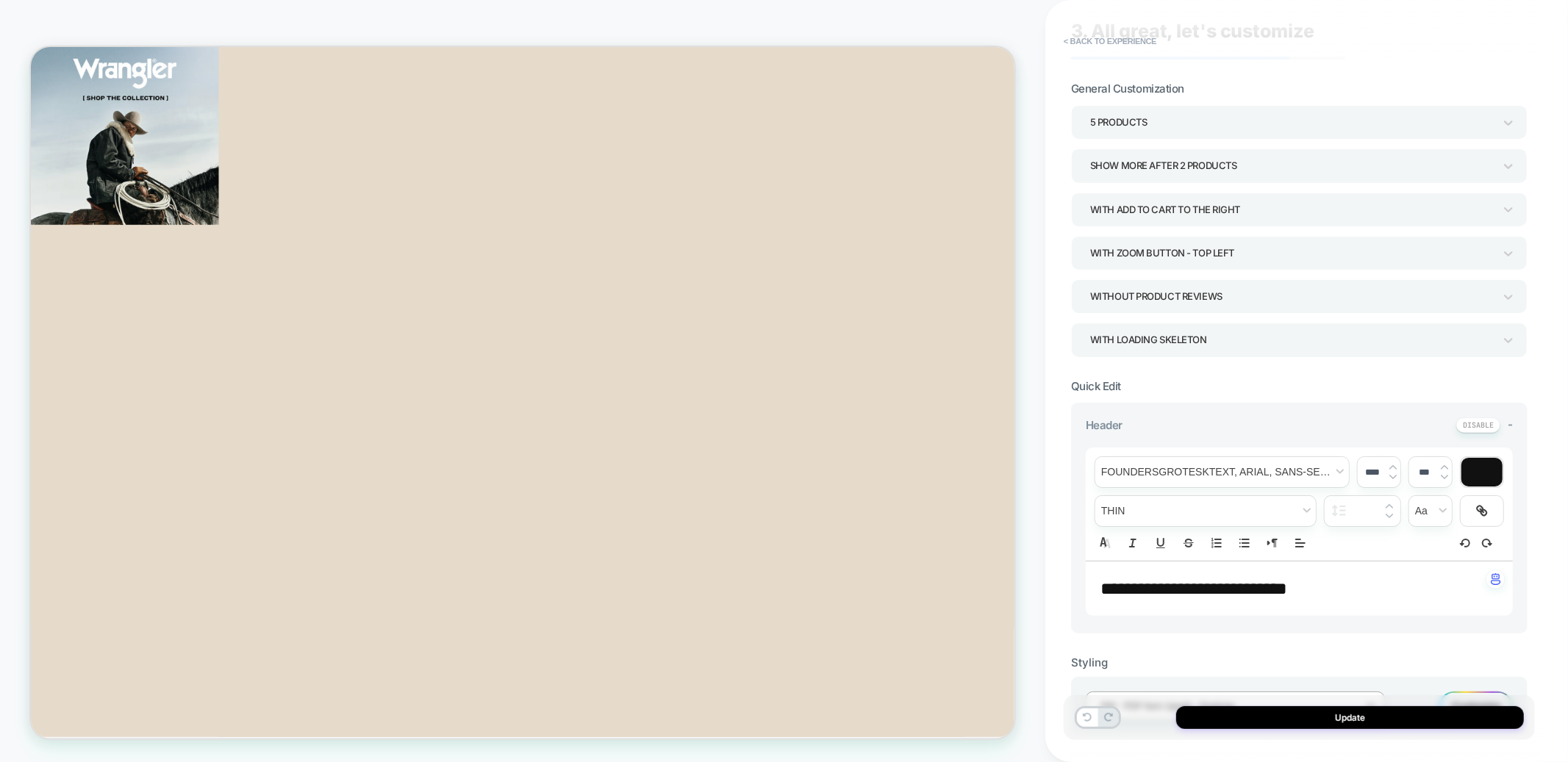
scroll to position [38, 0]
click at [1179, 123] on div "5 Products" at bounding box center [1292, 123] width 404 height 20
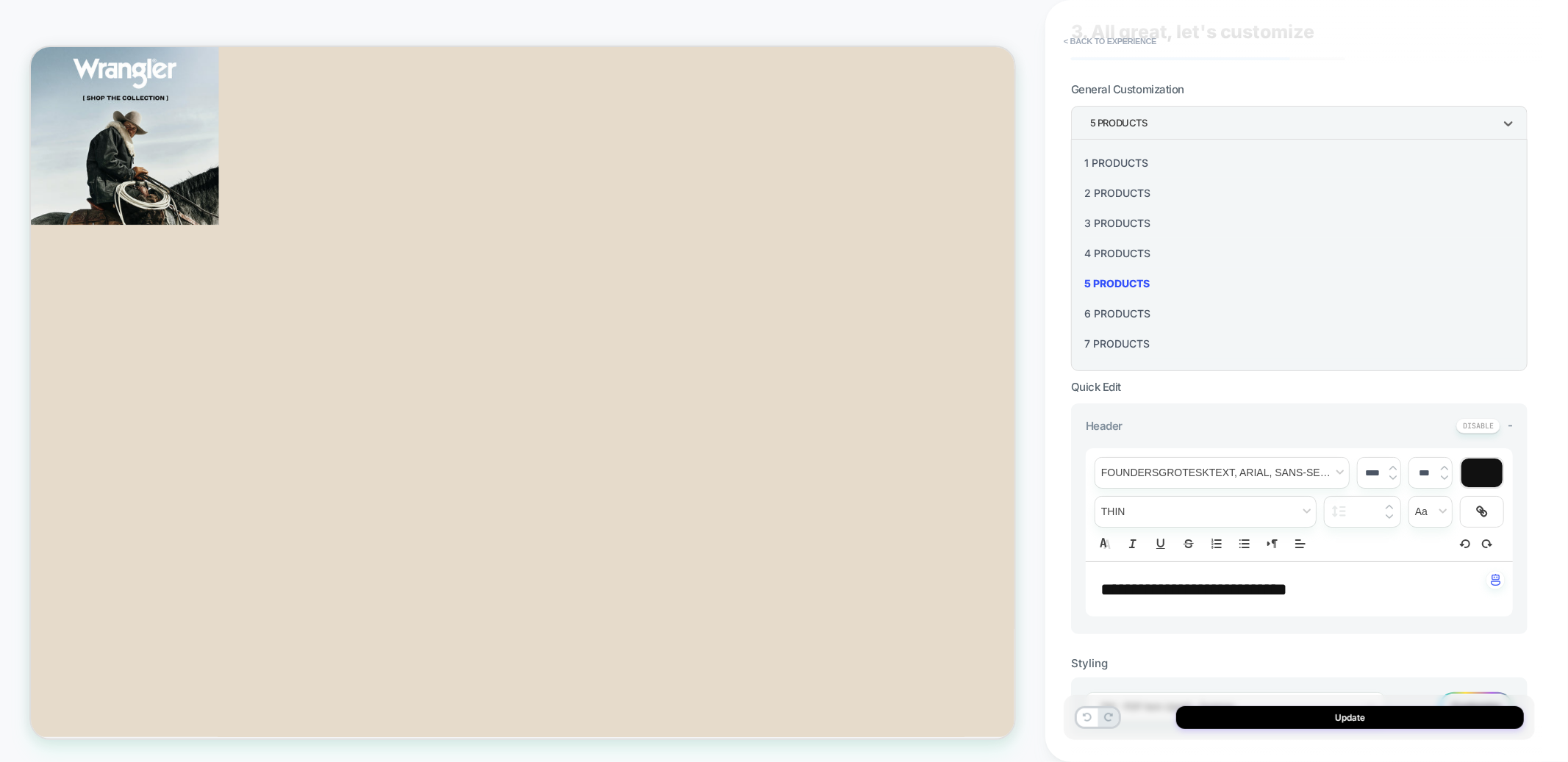
click at [1134, 307] on div "6 Products" at bounding box center [1300, 313] width 445 height 30
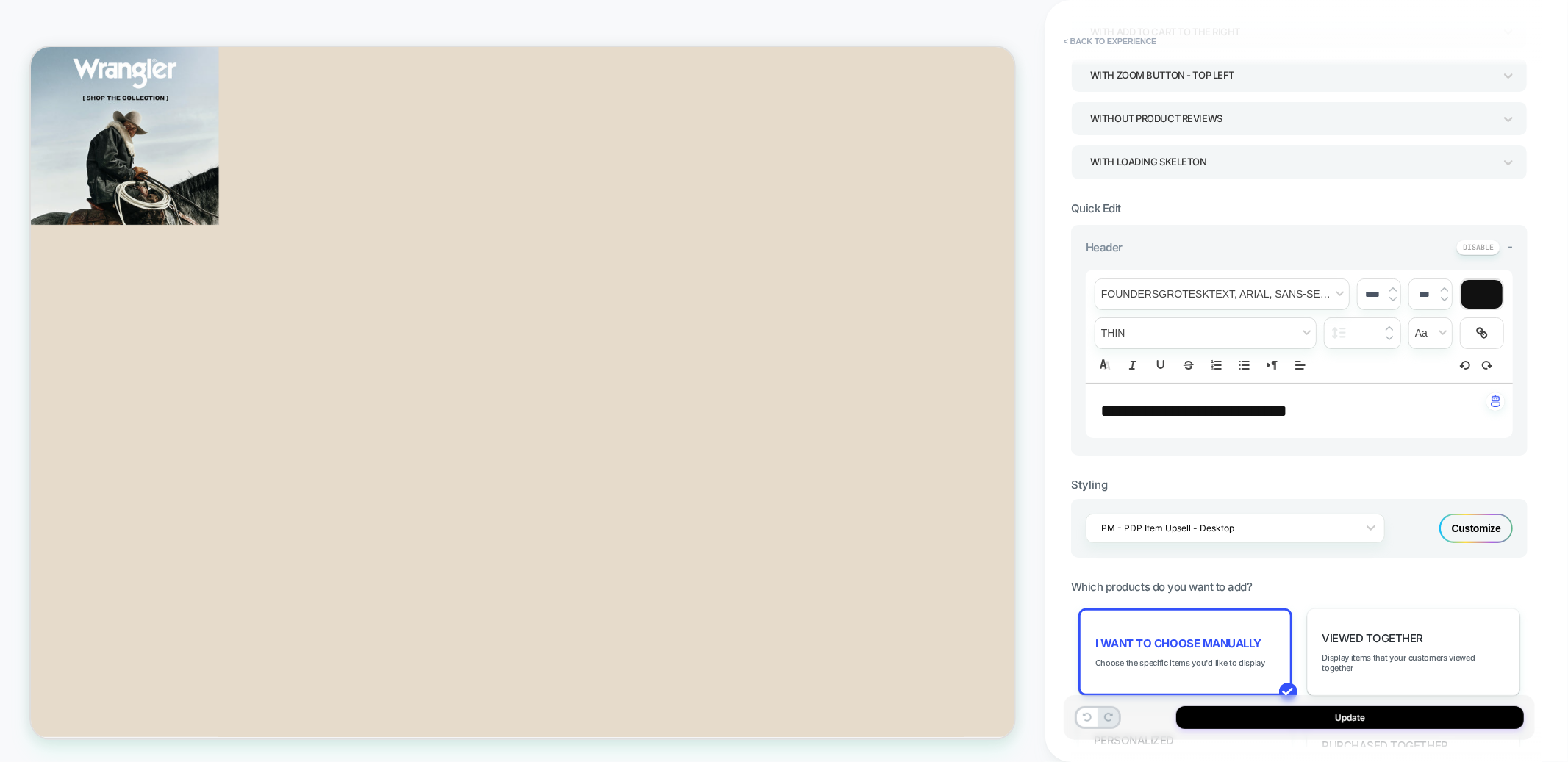
scroll to position [361, 0]
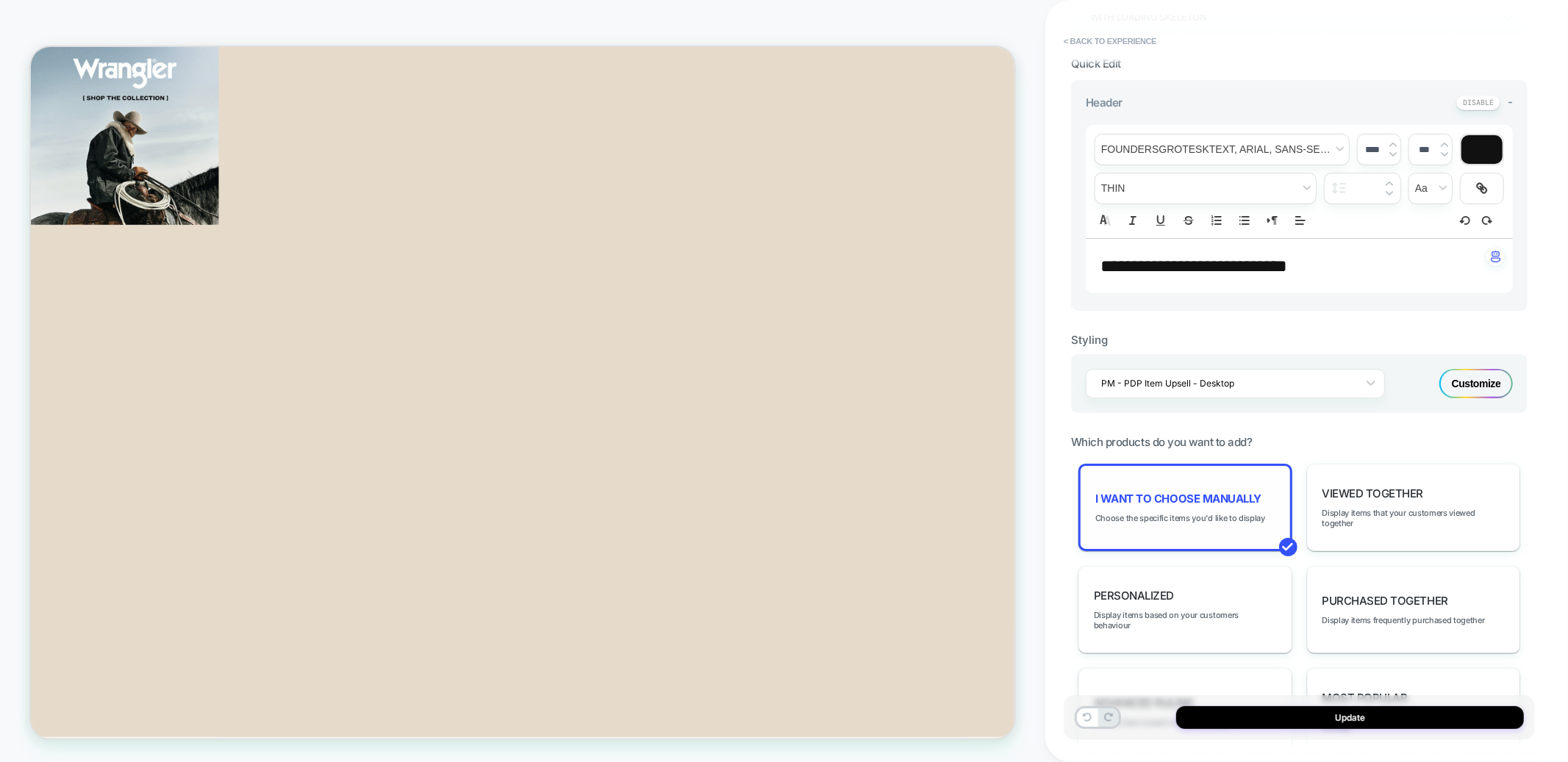
click at [1197, 485] on div "I want to choose manually Choose the specific items you'd like to display" at bounding box center [1186, 507] width 214 height 87
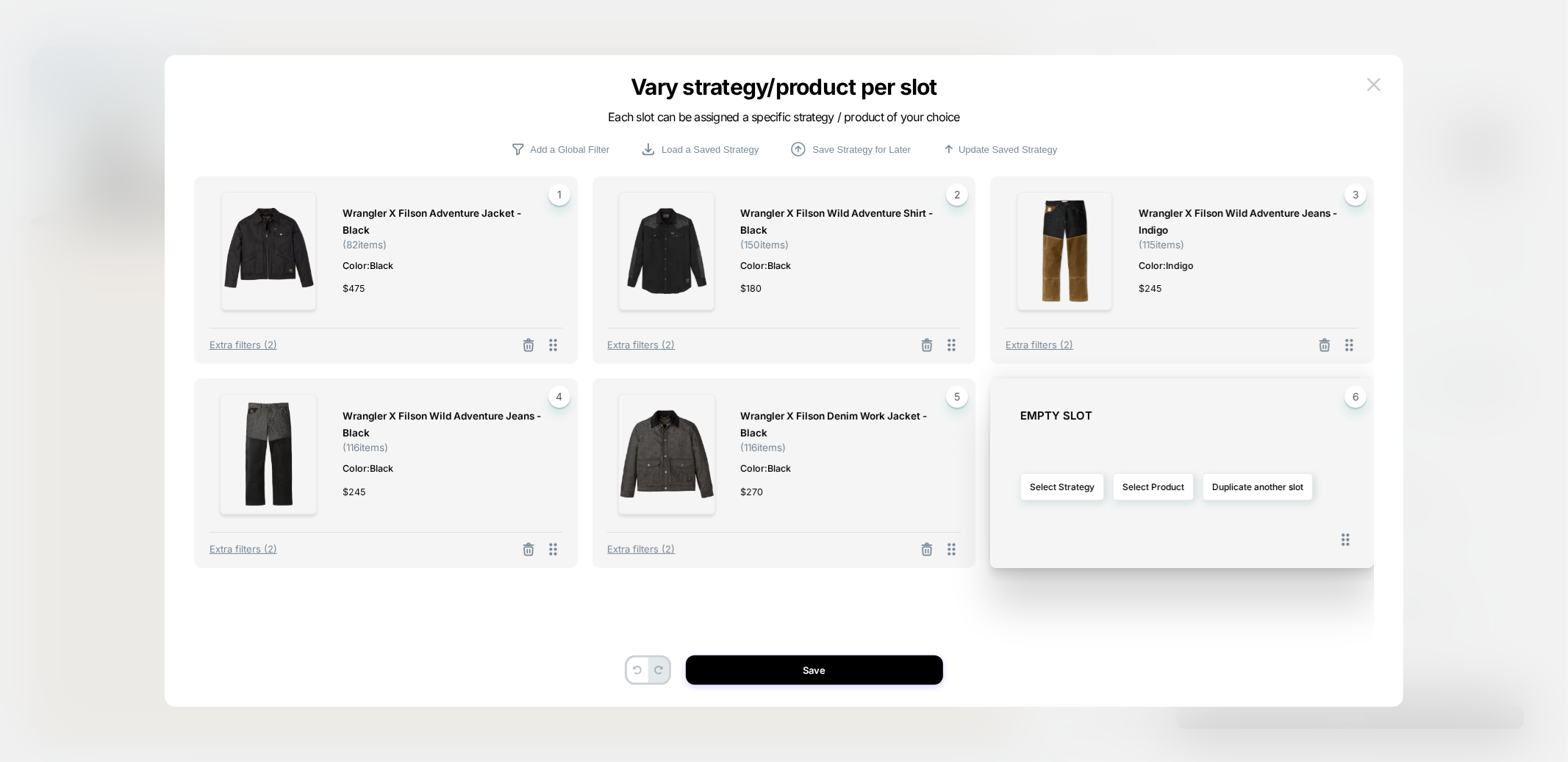
drag, startPoint x: 1346, startPoint y: 548, endPoint x: 1314, endPoint y: 165, distance: 384.3
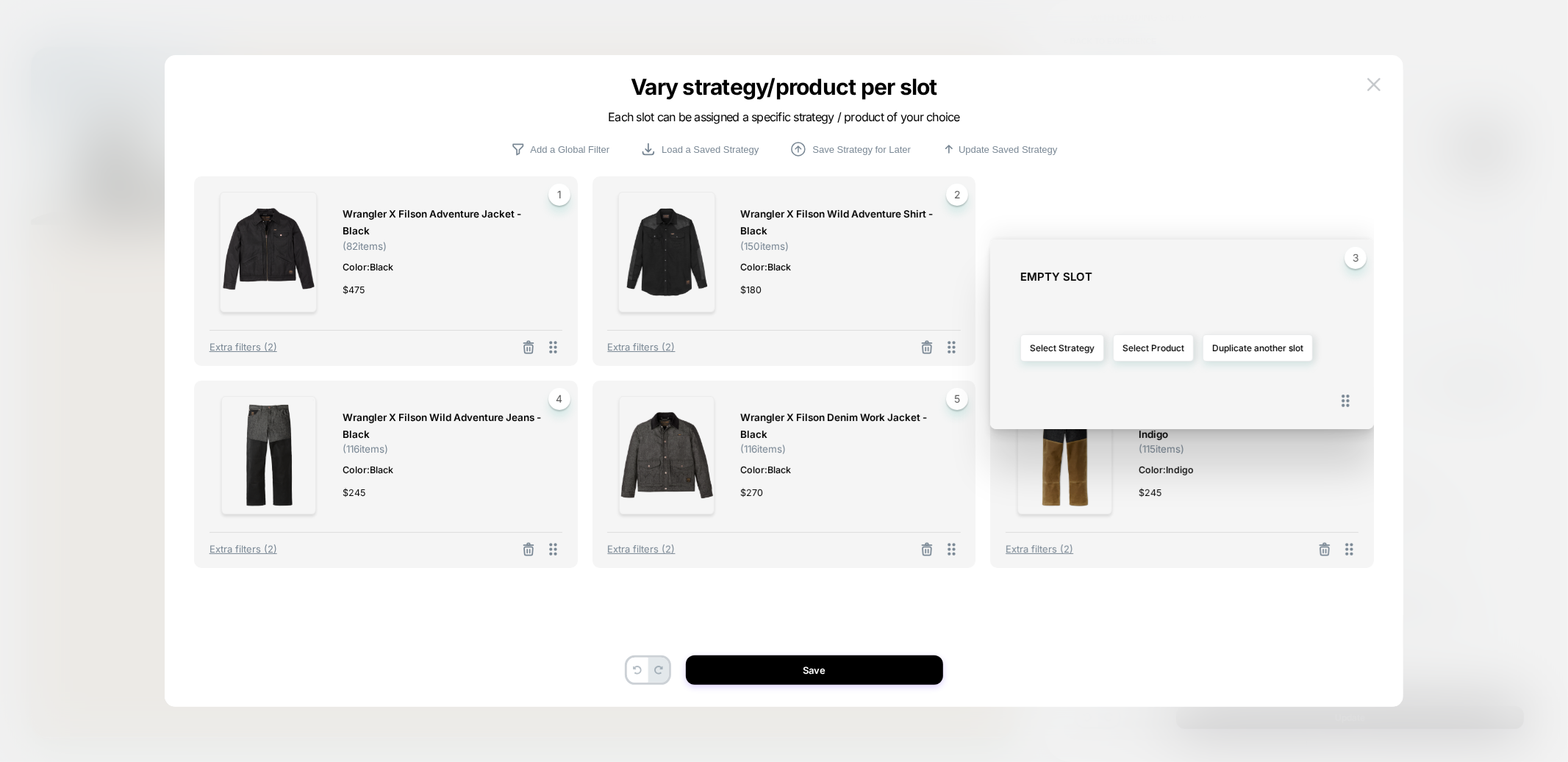
drag, startPoint x: 1347, startPoint y: 336, endPoint x: 1349, endPoint y: 542, distance: 206.0
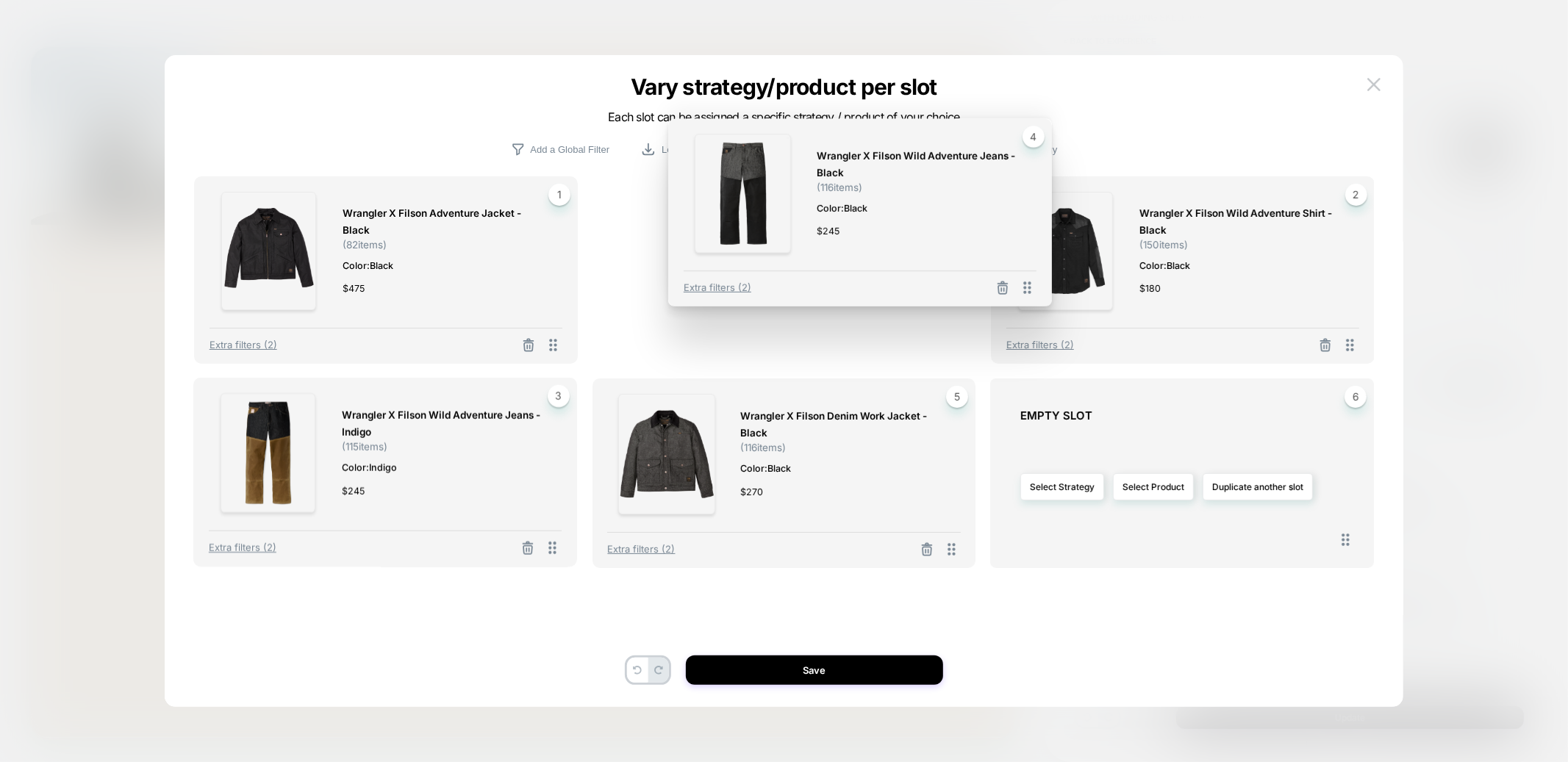
drag, startPoint x: 552, startPoint y: 552, endPoint x: 1402, endPoint y: 172, distance: 931.1
click at [1400, 173] on div "Vary strategy/product per slot Each slot can be assigned a specific strategy / …" at bounding box center [784, 388] width 1239 height 637
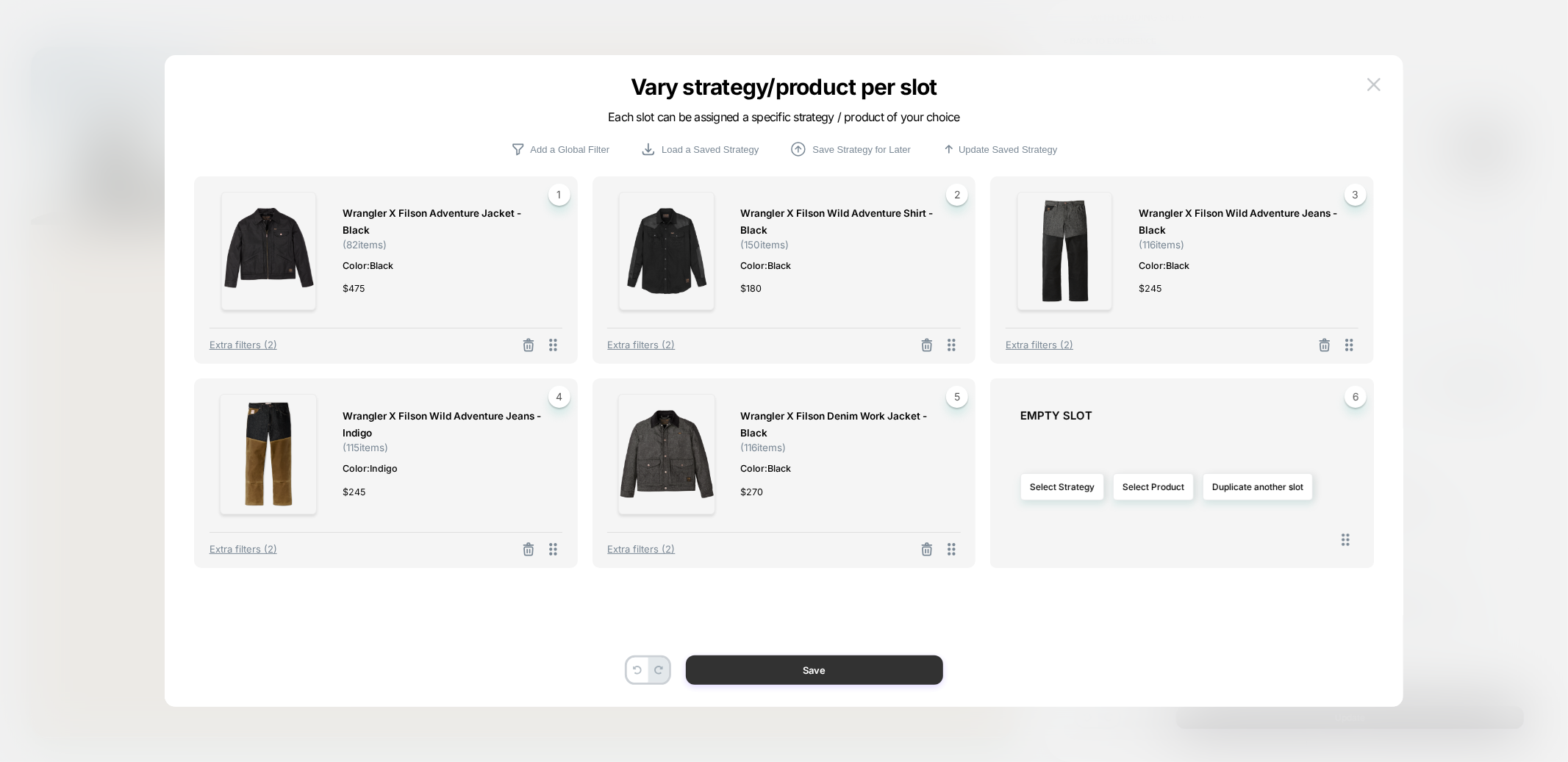
click at [847, 677] on button "Save" at bounding box center [815, 670] width 258 height 29
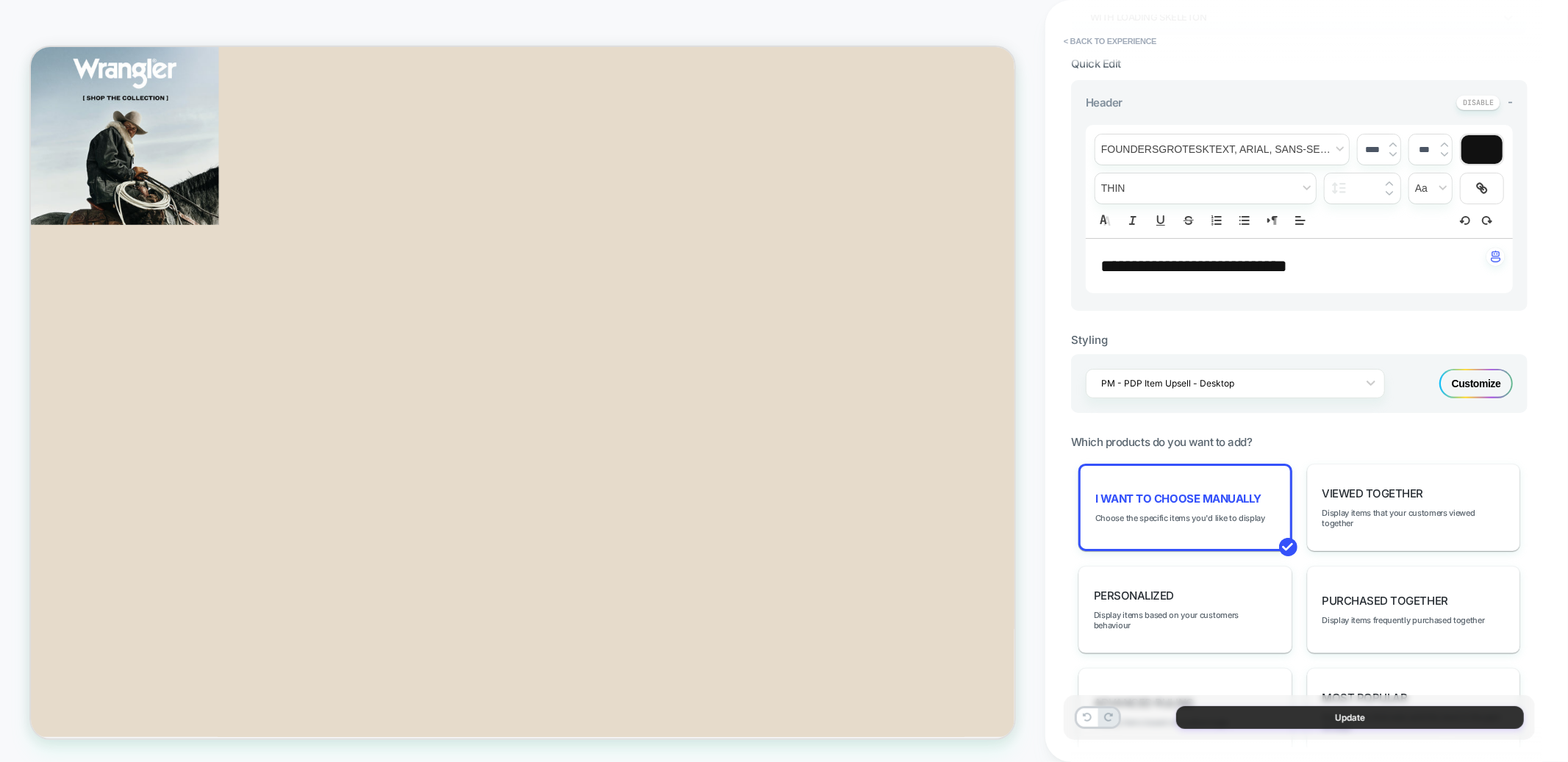
click at [1283, 715] on button "Update" at bounding box center [1350, 718] width 348 height 23
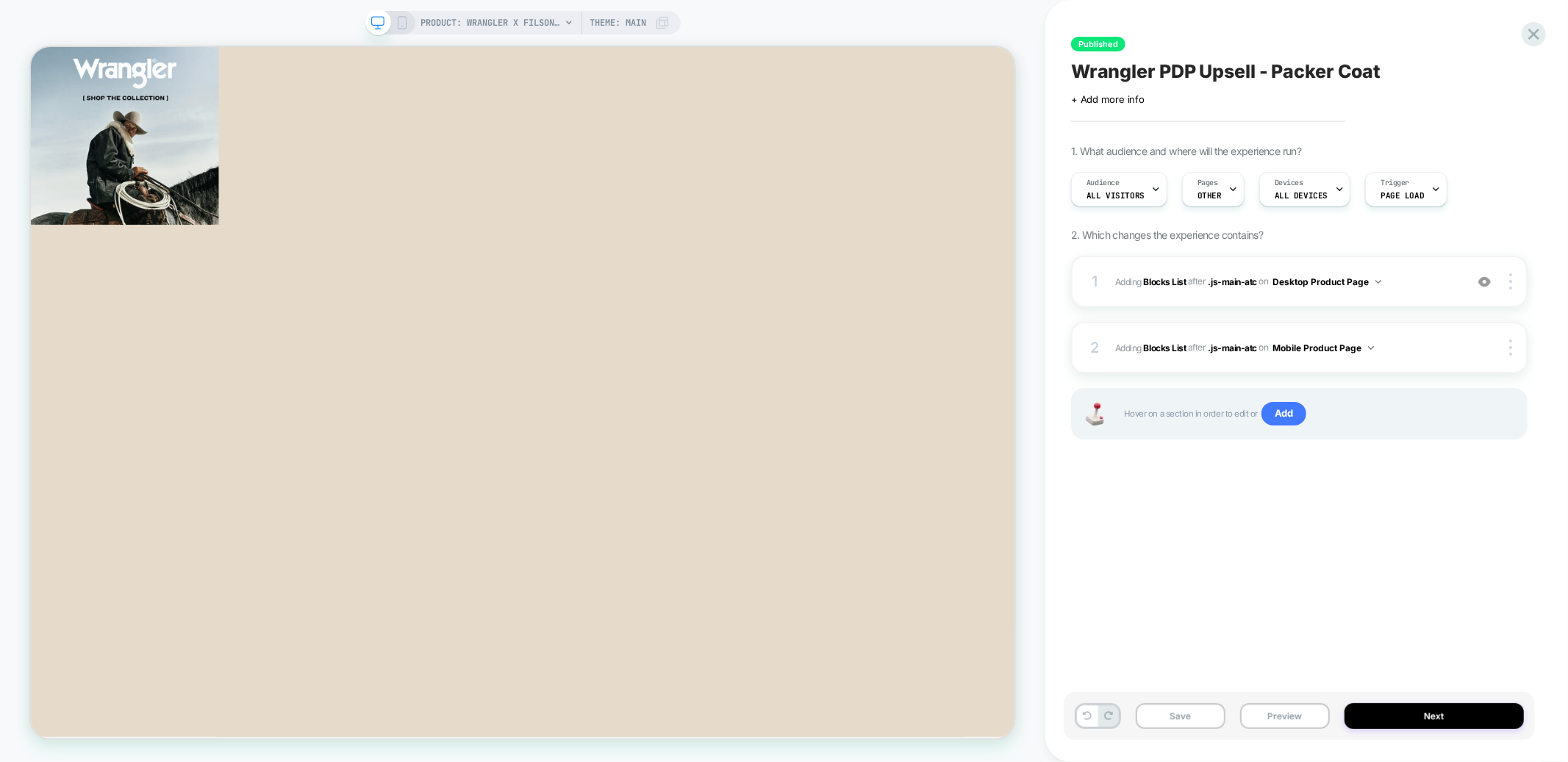
click at [398, 25] on icon at bounding box center [402, 23] width 13 height 13
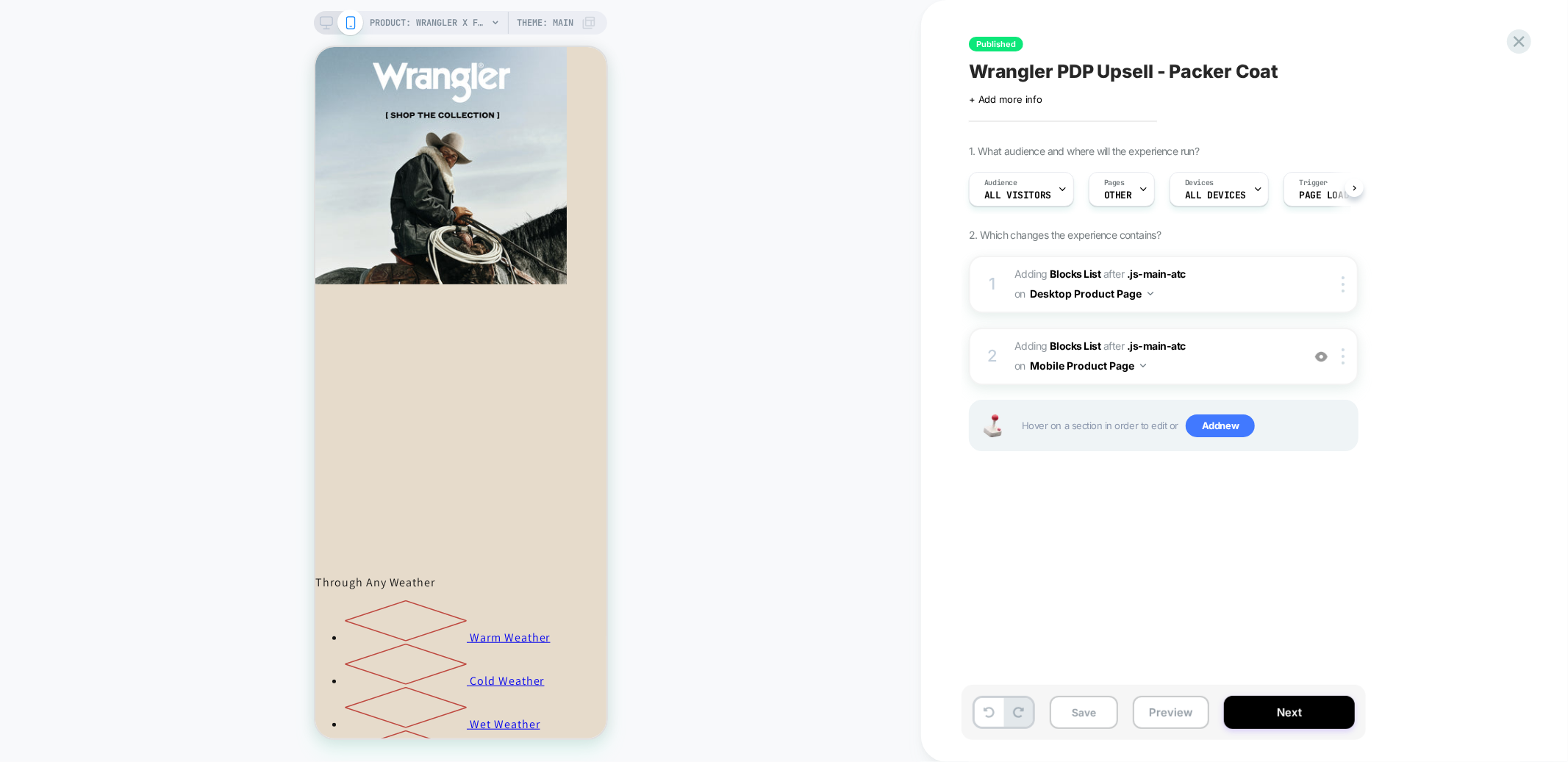
scroll to position [0, 1]
click at [1222, 360] on span "#_loomi_addon_1759768336729 Adding Blocks List AFTER .js-main-atc .js-main-atc …" at bounding box center [1155, 356] width 281 height 40
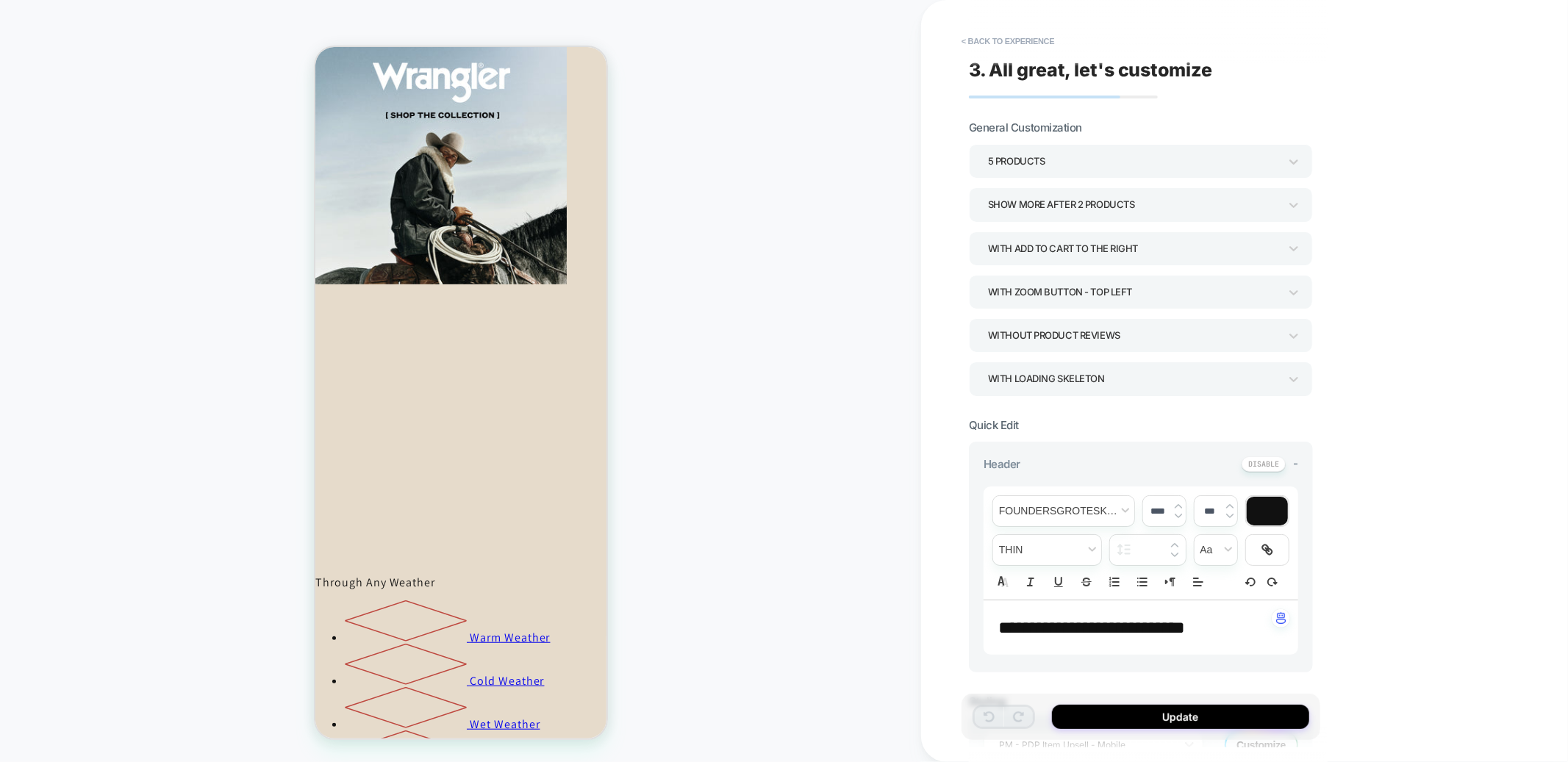
scroll to position [300, 0]
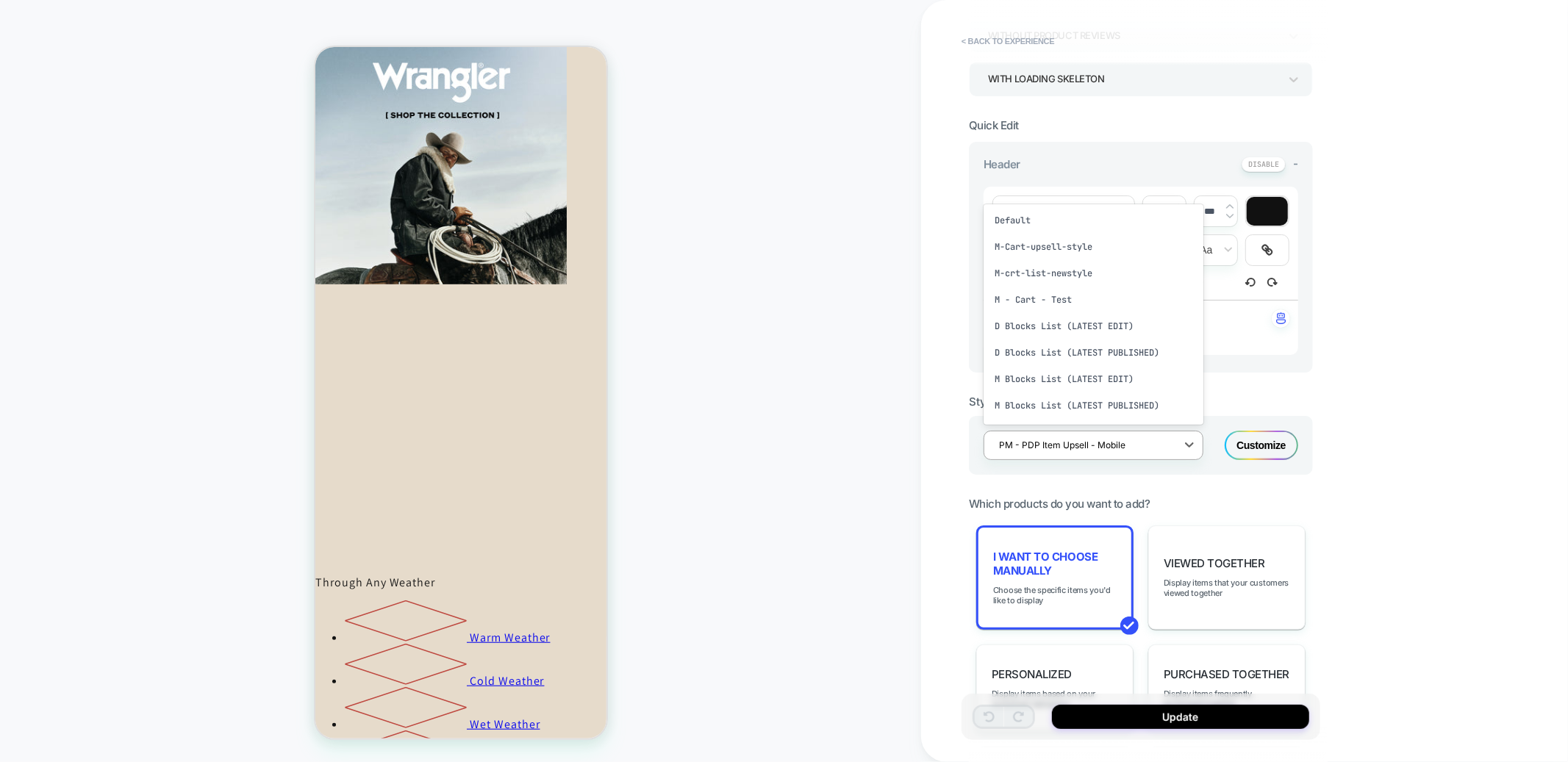
click at [1125, 452] on div at bounding box center [1085, 445] width 170 height 14
click at [1102, 401] on div "PM - PDP Item Upsell - Mobile" at bounding box center [1094, 388] width 220 height 26
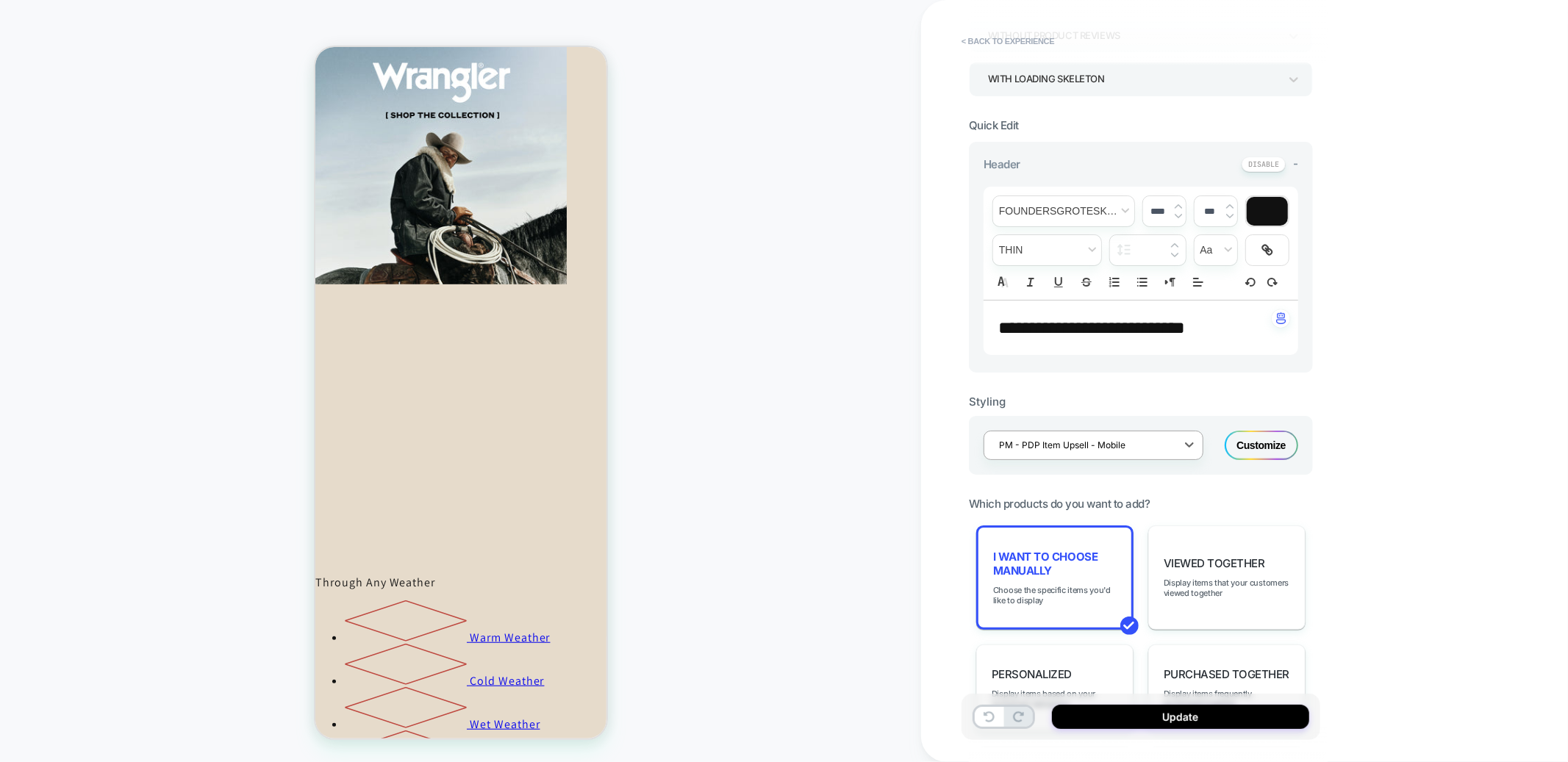
scroll to position [0, 0]
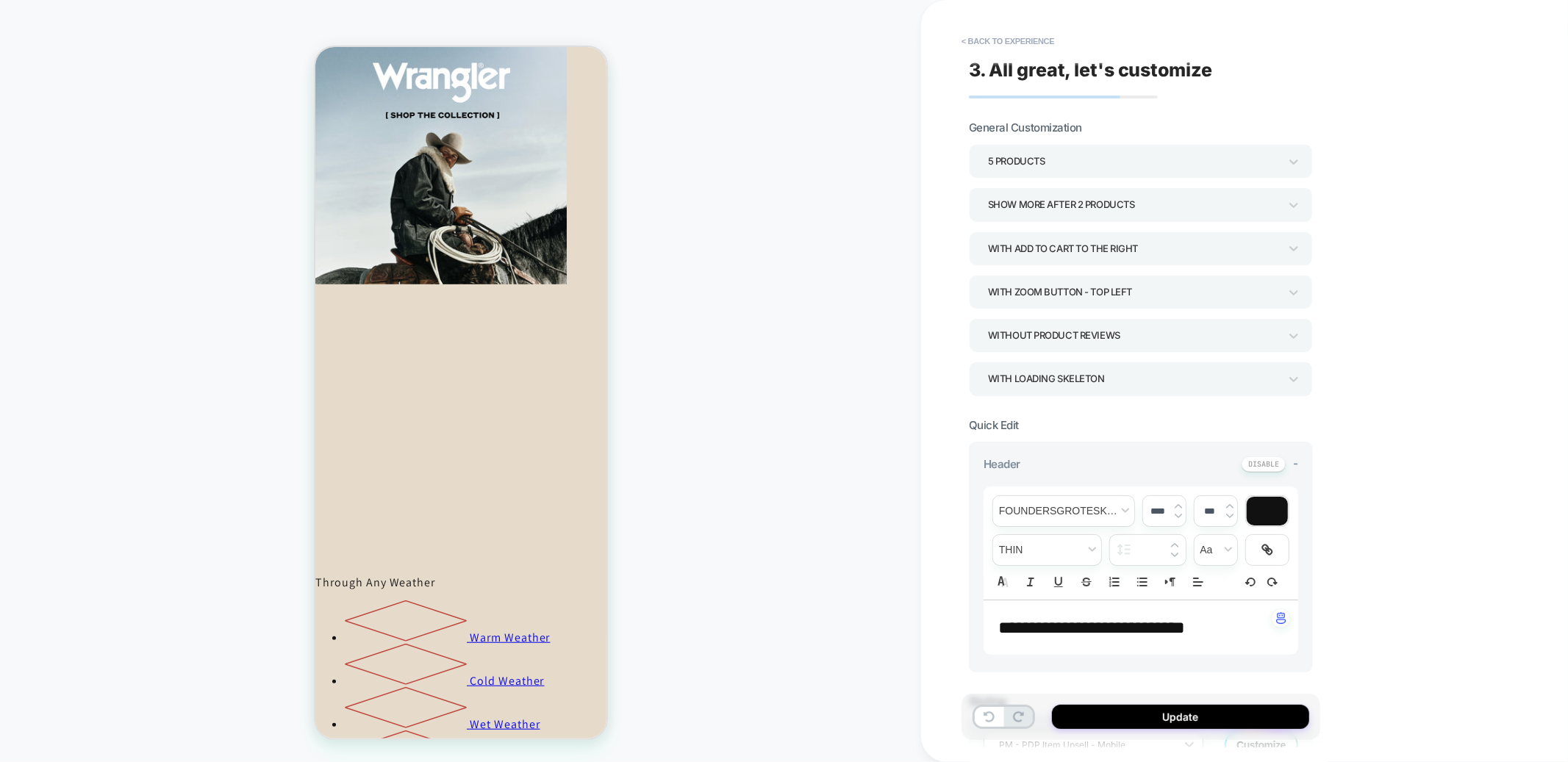
click at [1067, 165] on div "5 Products" at bounding box center [1134, 161] width 291 height 20
click at [1474, 290] on div at bounding box center [784, 381] width 1568 height 762
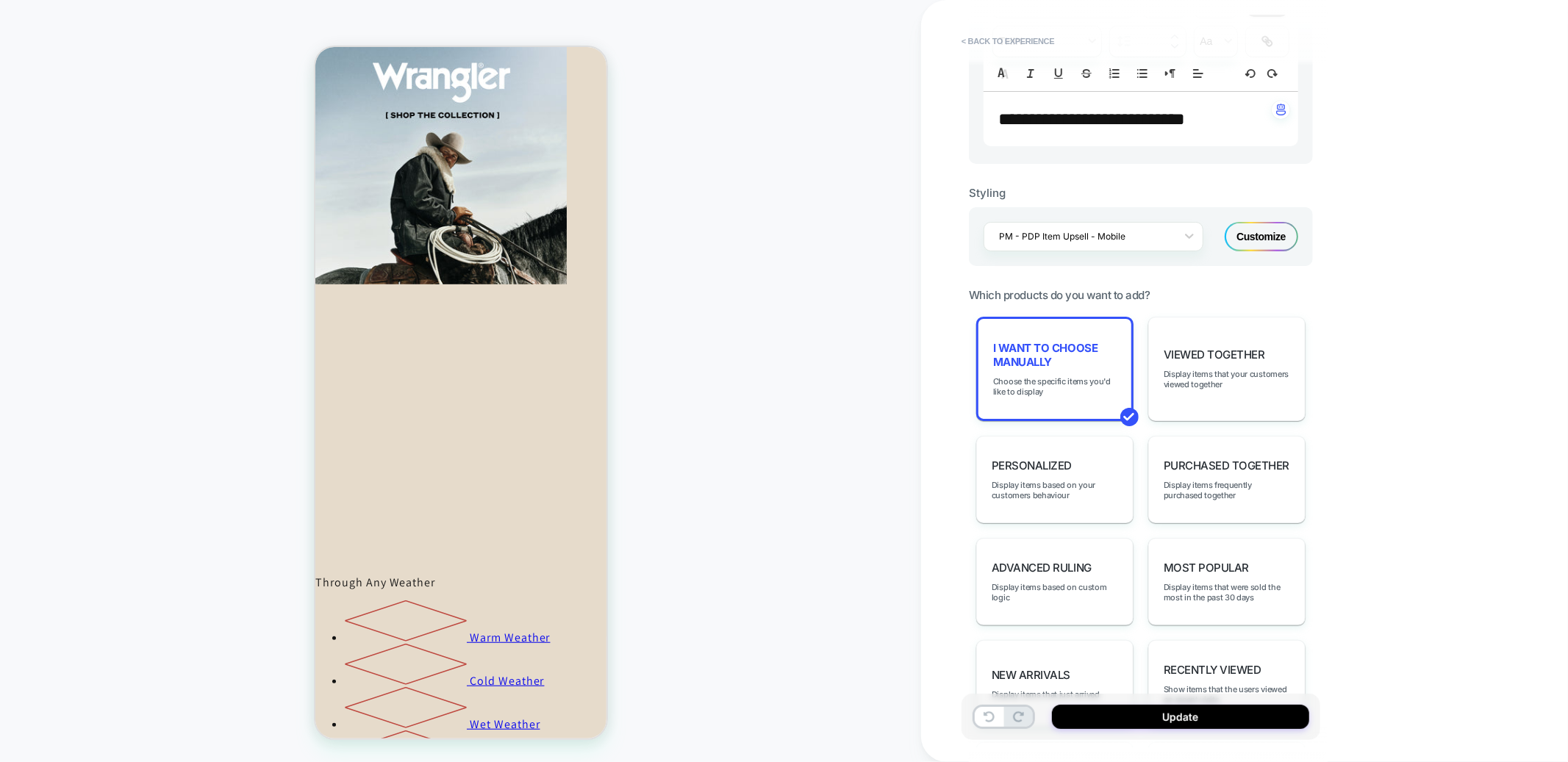
scroll to position [513, 0]
click at [1055, 392] on span "Choose the specific items you'd like to display" at bounding box center [1054, 382] width 124 height 20
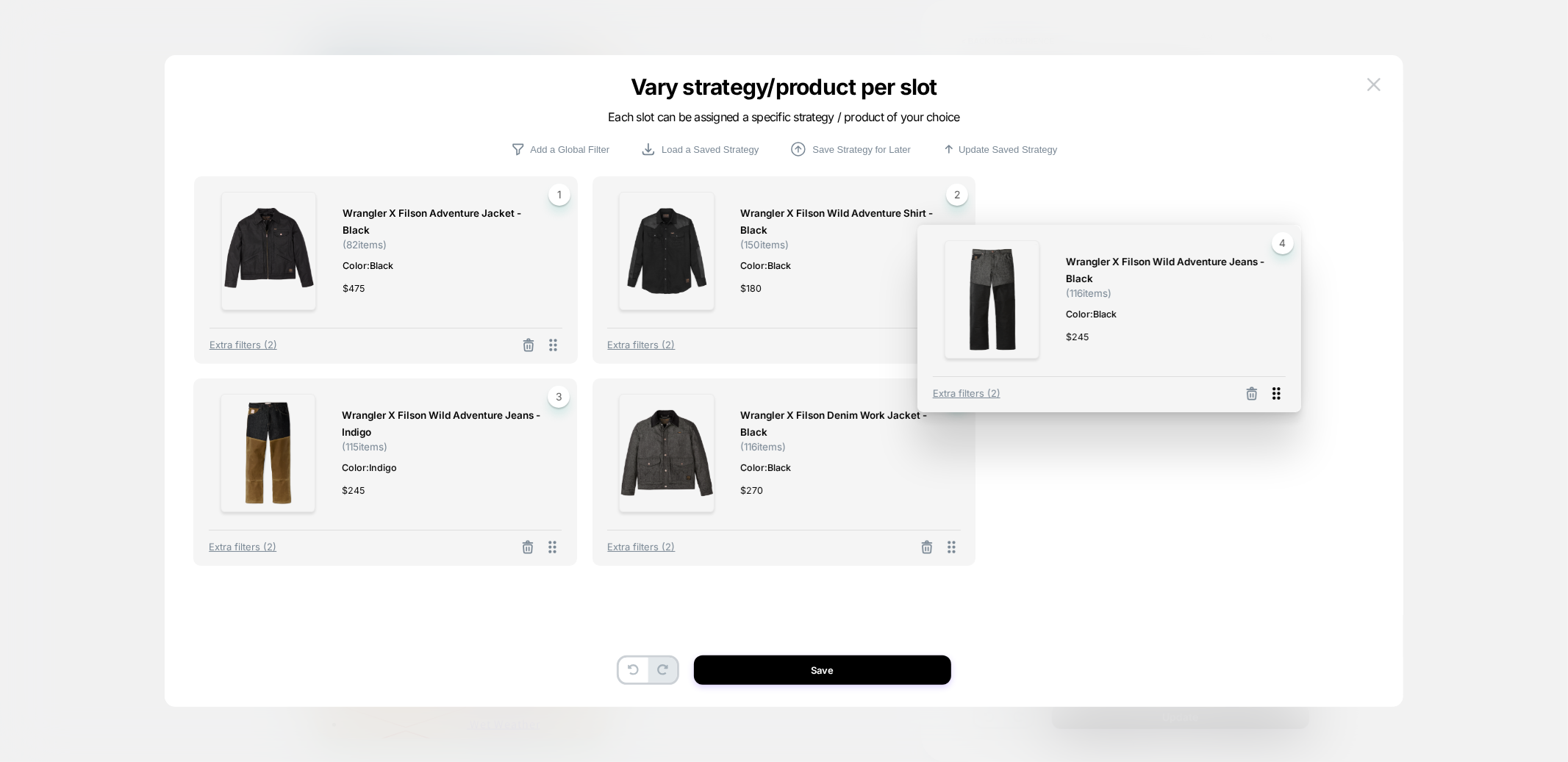
drag, startPoint x: 555, startPoint y: 547, endPoint x: 1331, endPoint y: 393, distance: 791.1
click at [1280, 393] on icon at bounding box center [1276, 393] width 7 height 12
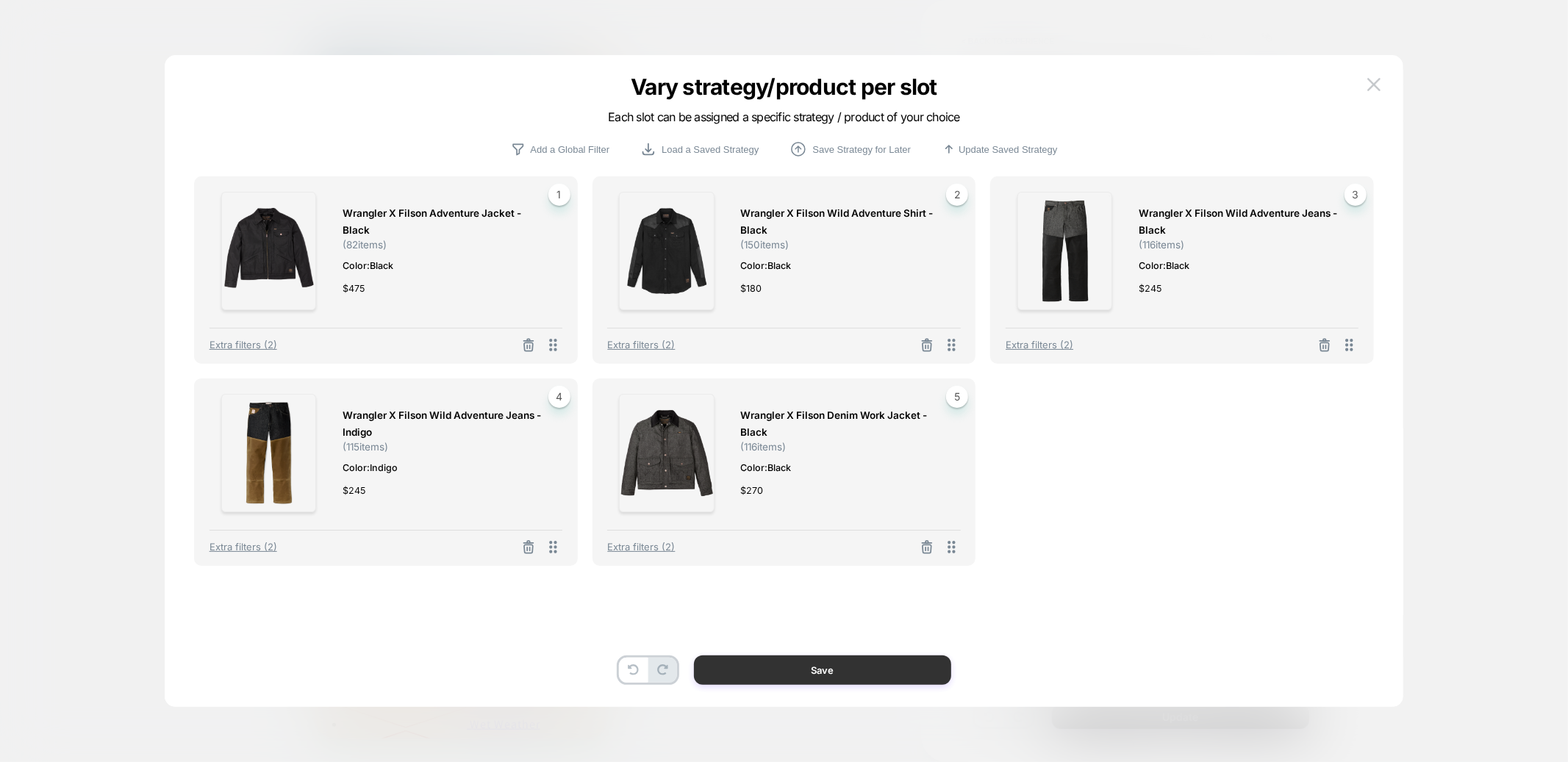
click at [856, 661] on button "Save" at bounding box center [823, 670] width 258 height 29
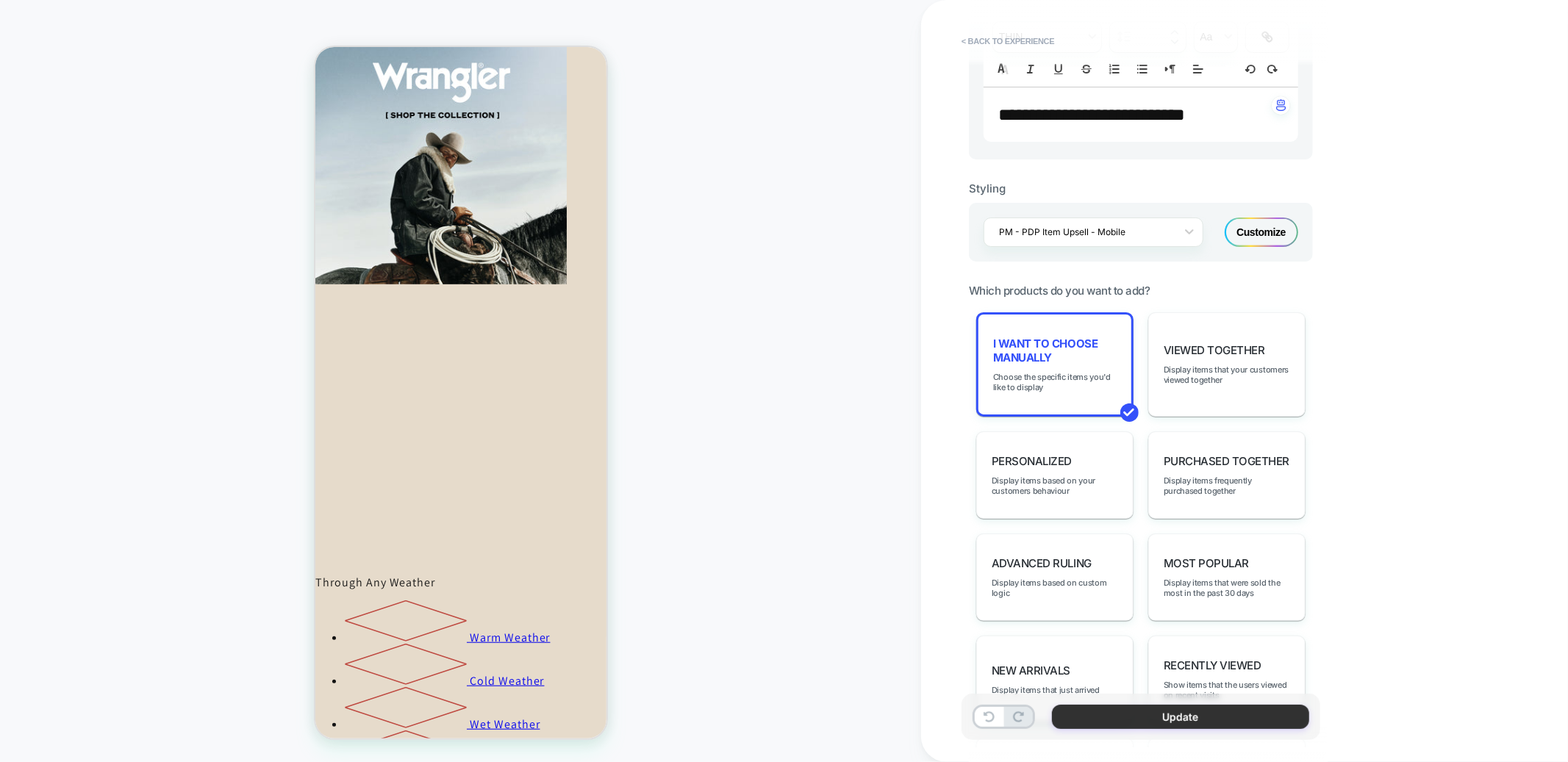
click at [1139, 713] on button "Update" at bounding box center [1180, 717] width 258 height 25
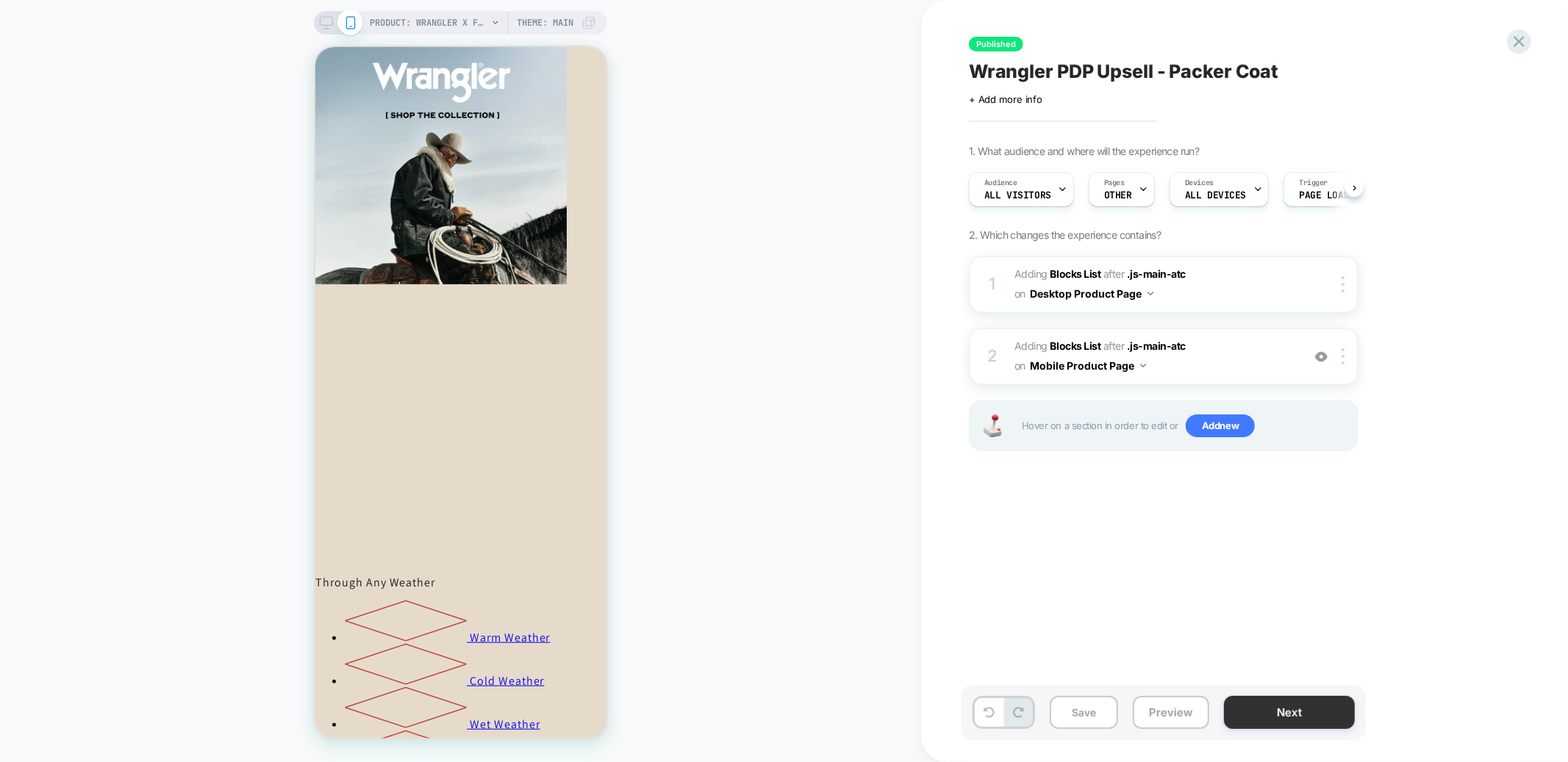
scroll to position [0, 1]
click at [1266, 711] on button "Next" at bounding box center [1290, 712] width 131 height 33
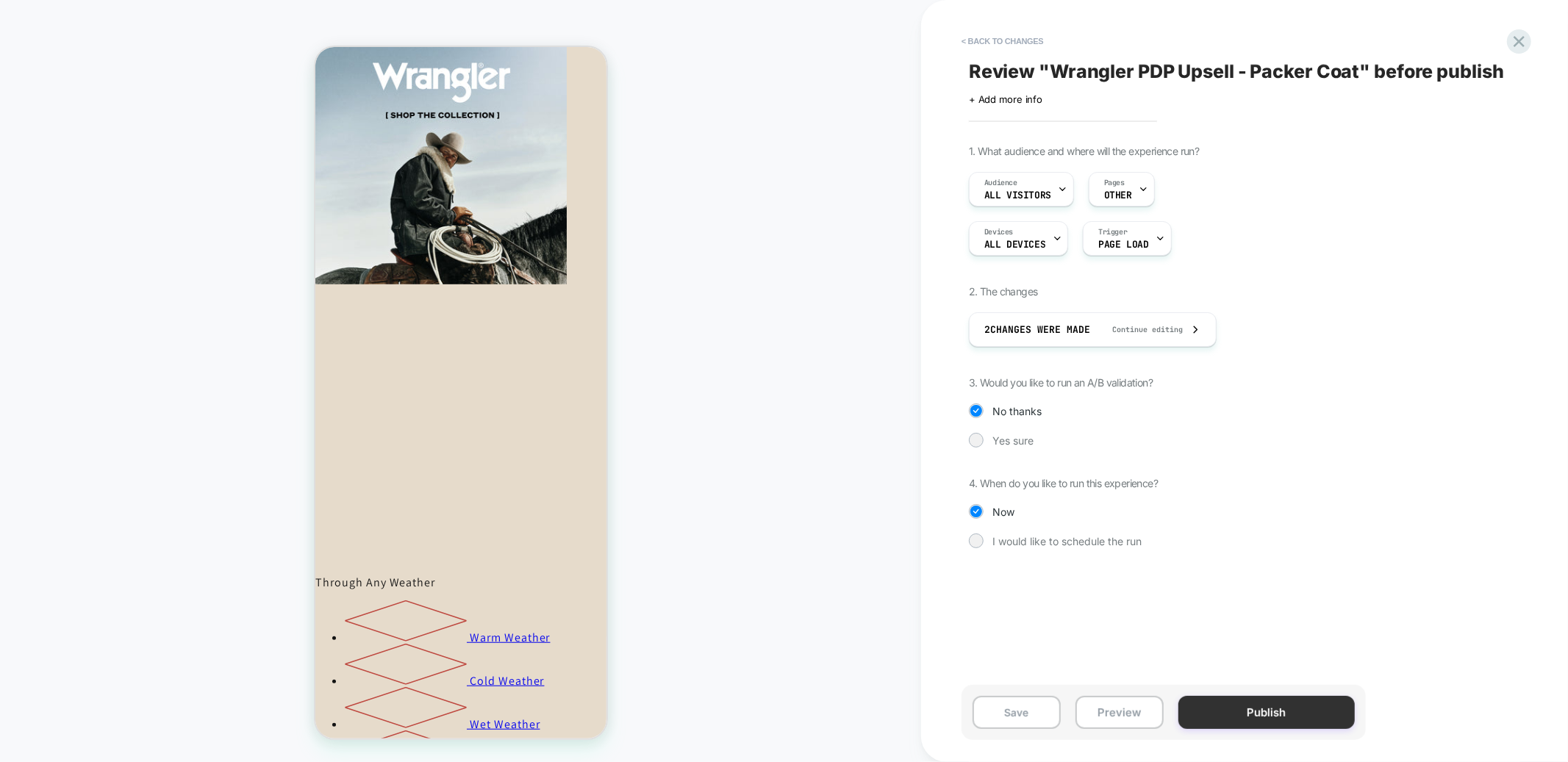
click at [1255, 712] on button "Publish" at bounding box center [1267, 712] width 177 height 33
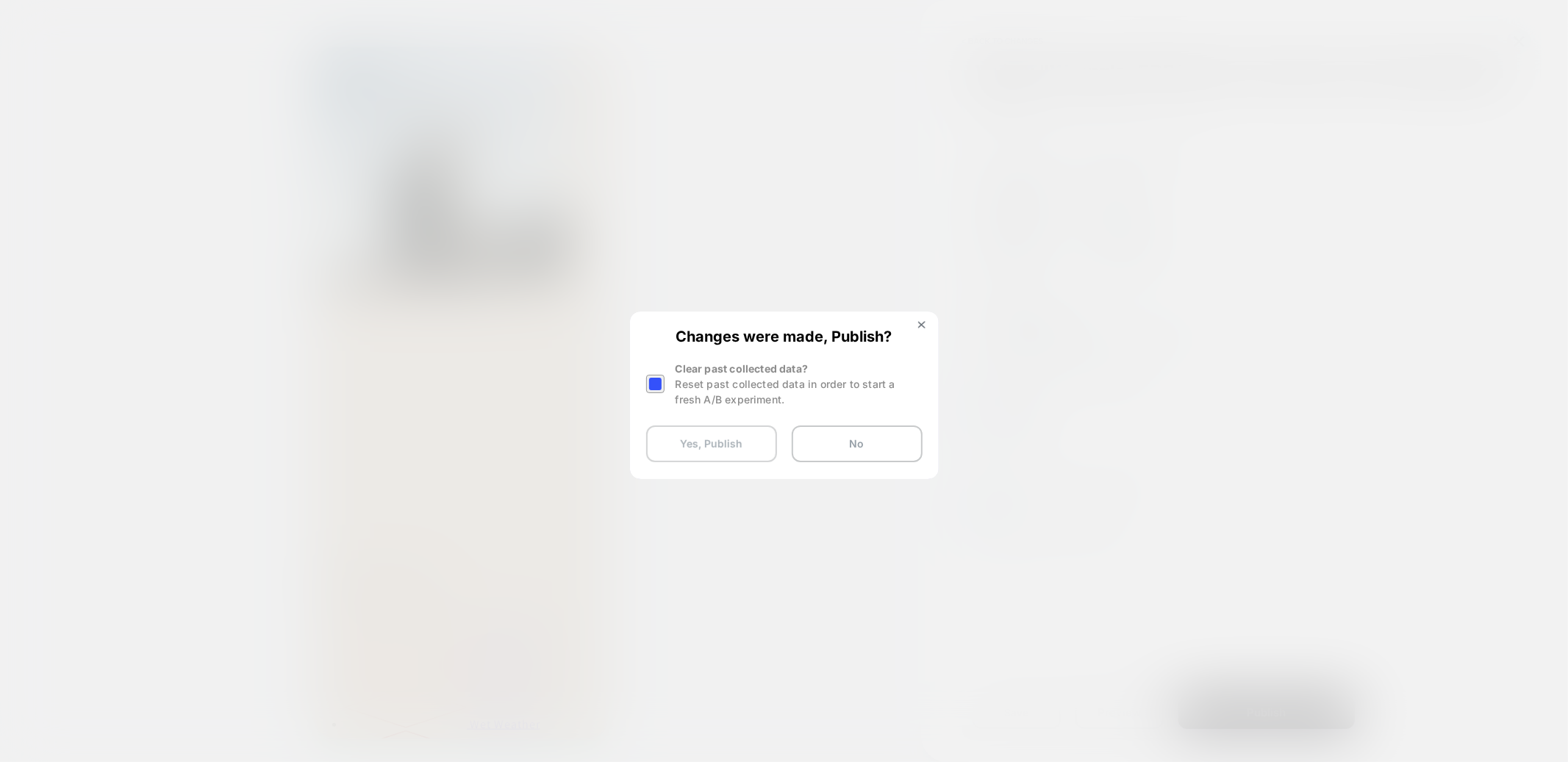
click at [717, 443] on button "Yes, Publish" at bounding box center [712, 443] width 131 height 37
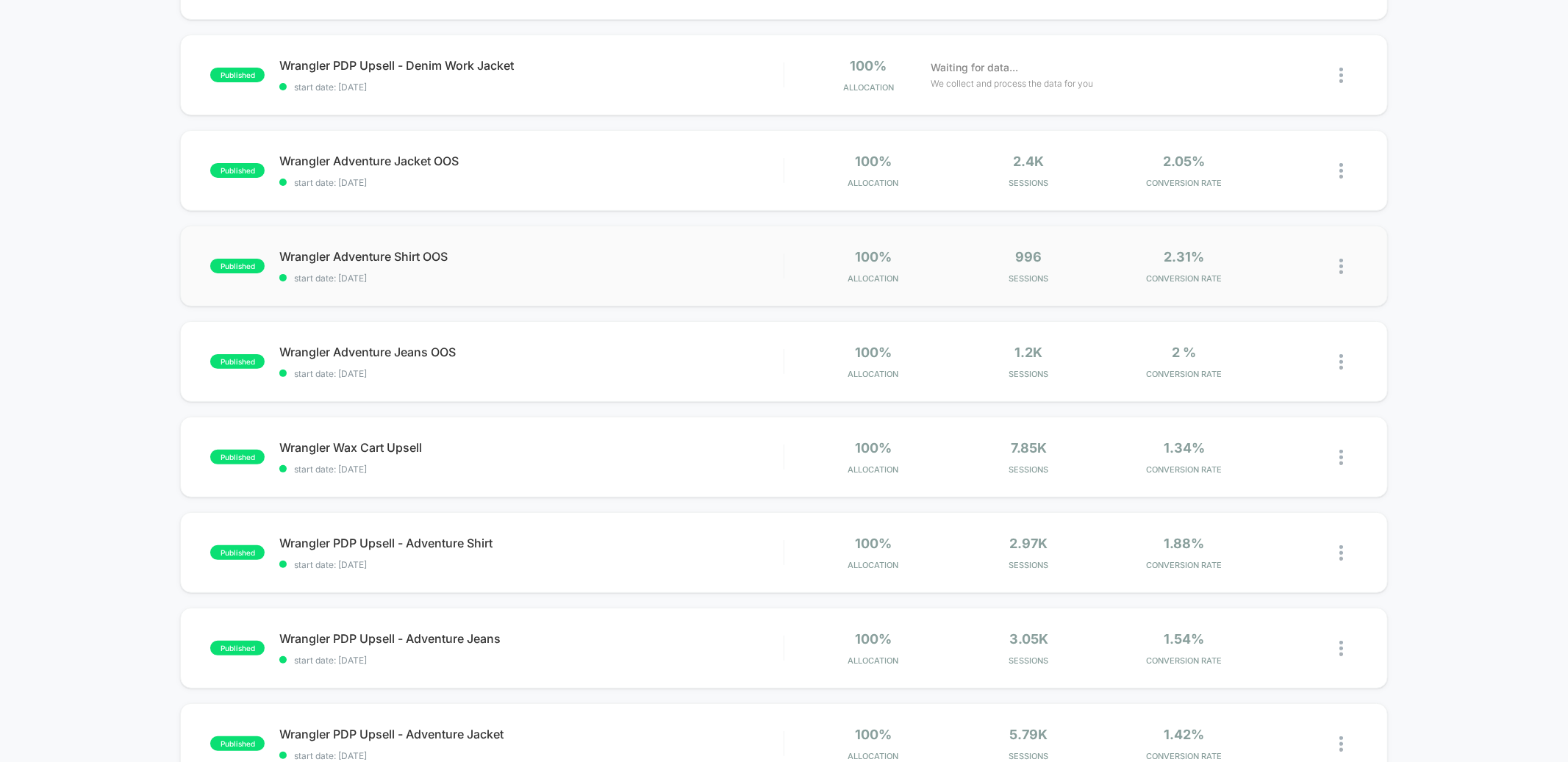
scroll to position [233, 0]
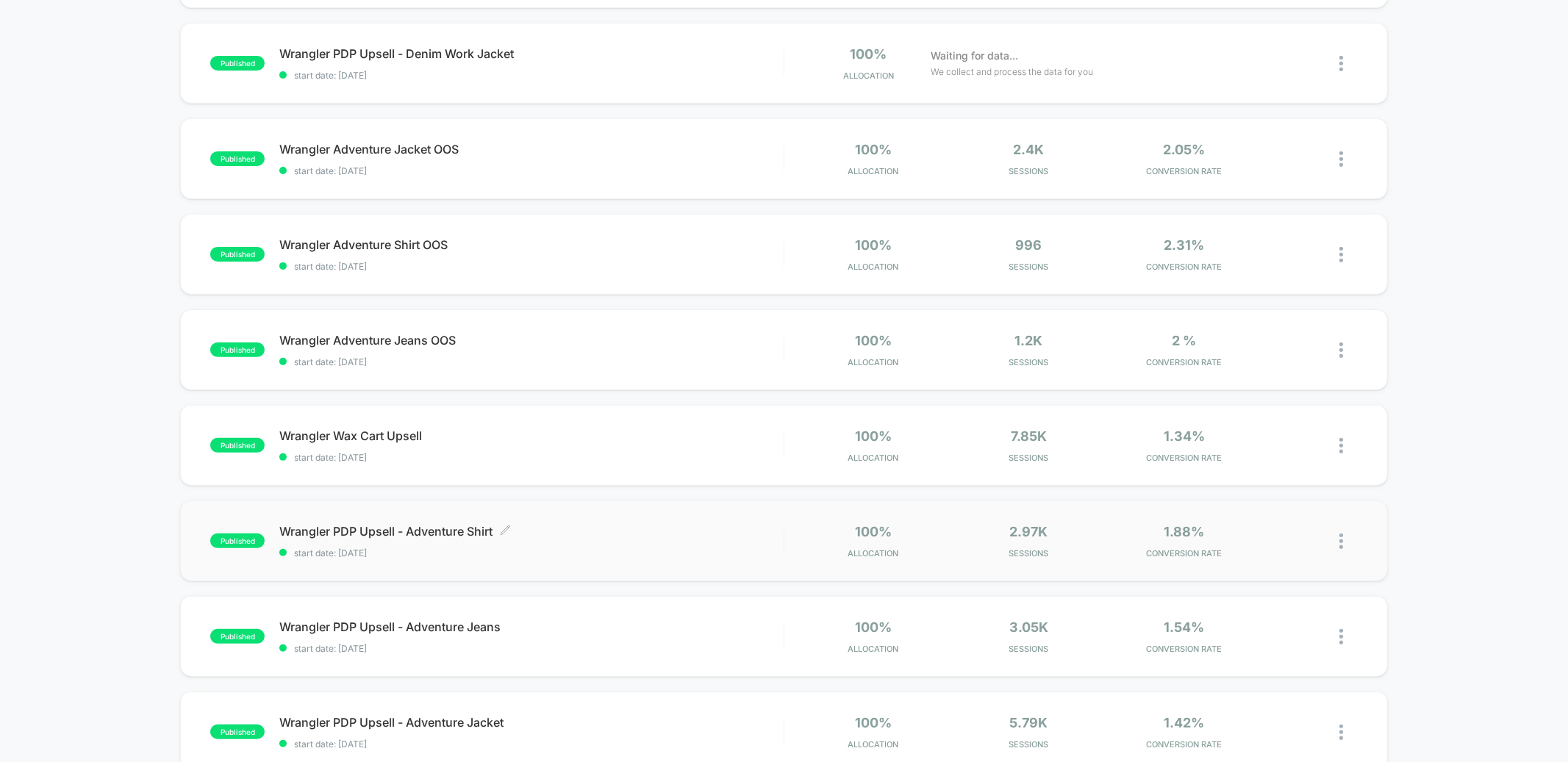
click at [633, 550] on span "start date: [DATE]" at bounding box center [532, 553] width 504 height 11
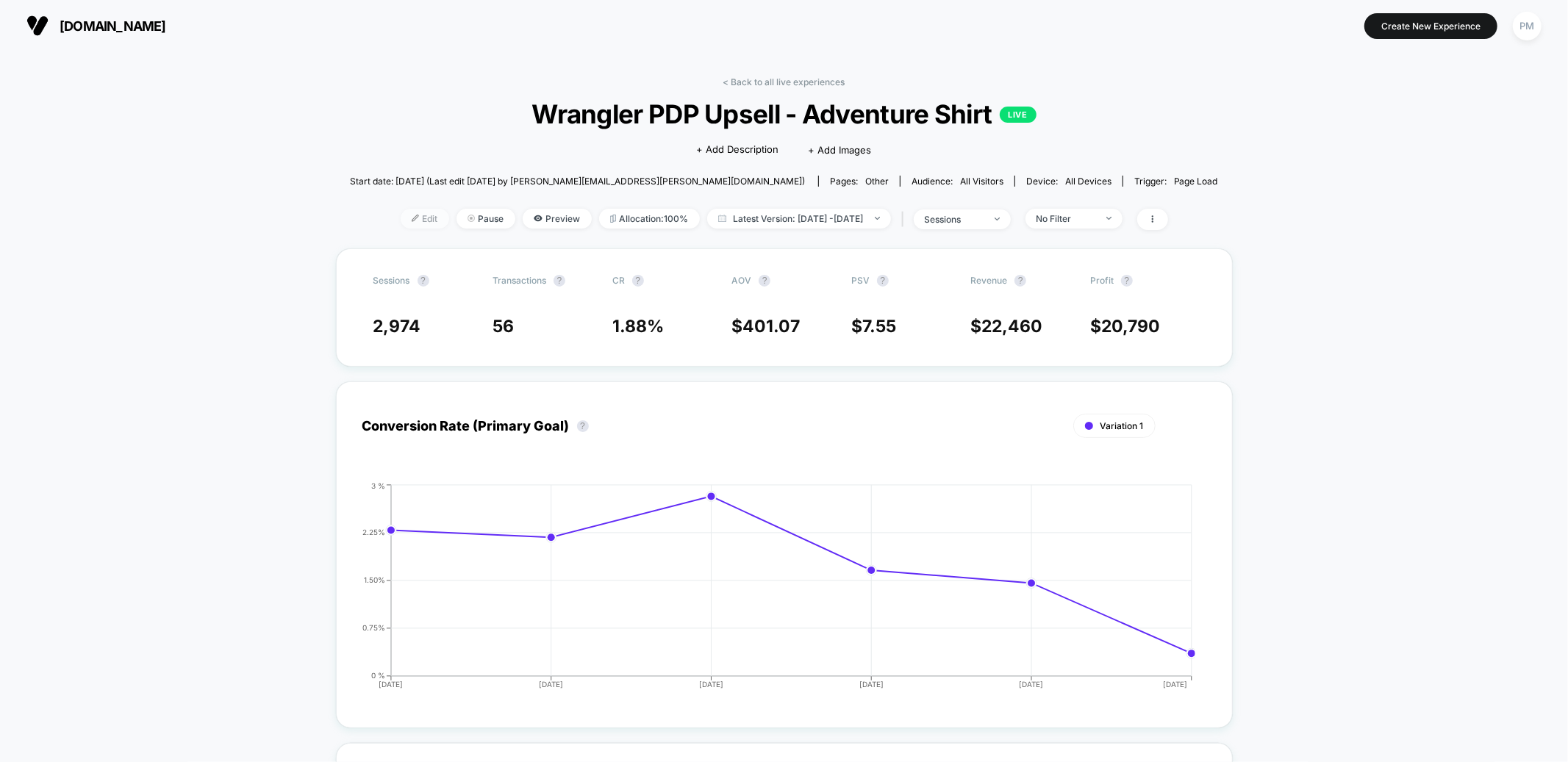
click at [408, 214] on span "Edit" at bounding box center [425, 218] width 48 height 20
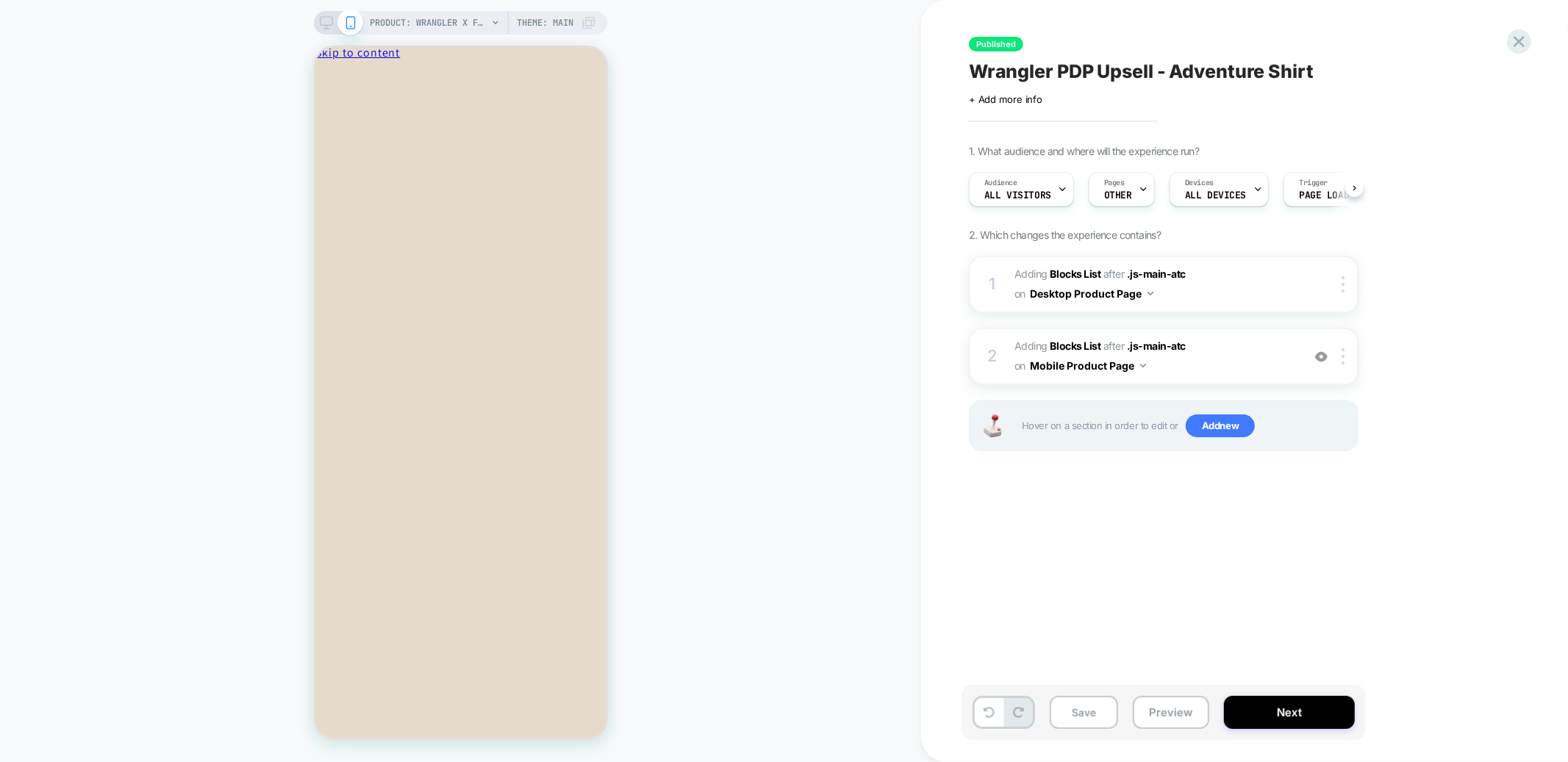
scroll to position [0, 1]
click at [324, 25] on icon at bounding box center [326, 23] width 13 height 13
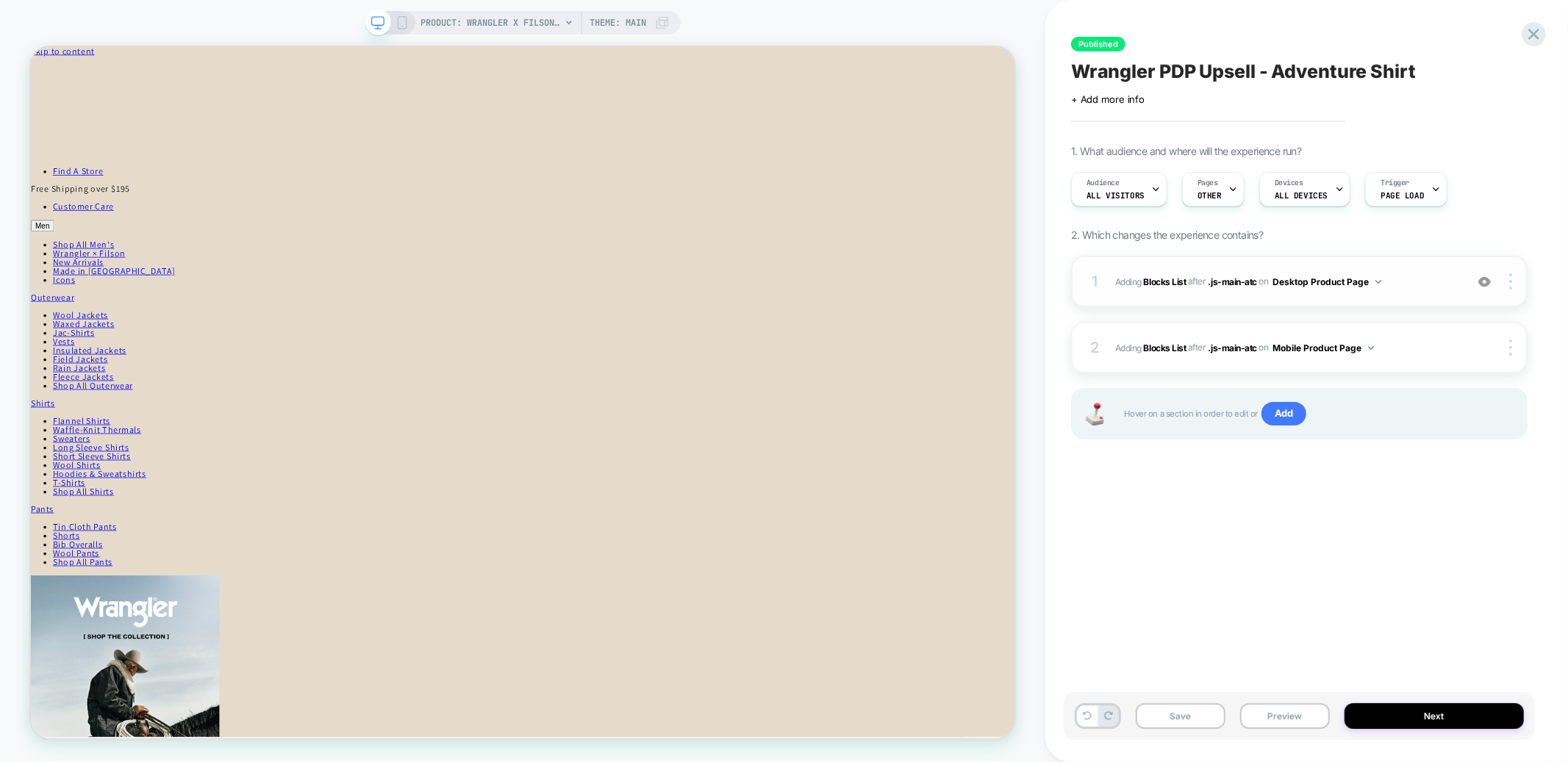
click at [1427, 287] on span "#_loomi_addon_1759336041438_dup1759336190 Adding Blocks List AFTER .js-main-atc…" at bounding box center [1287, 282] width 343 height 18
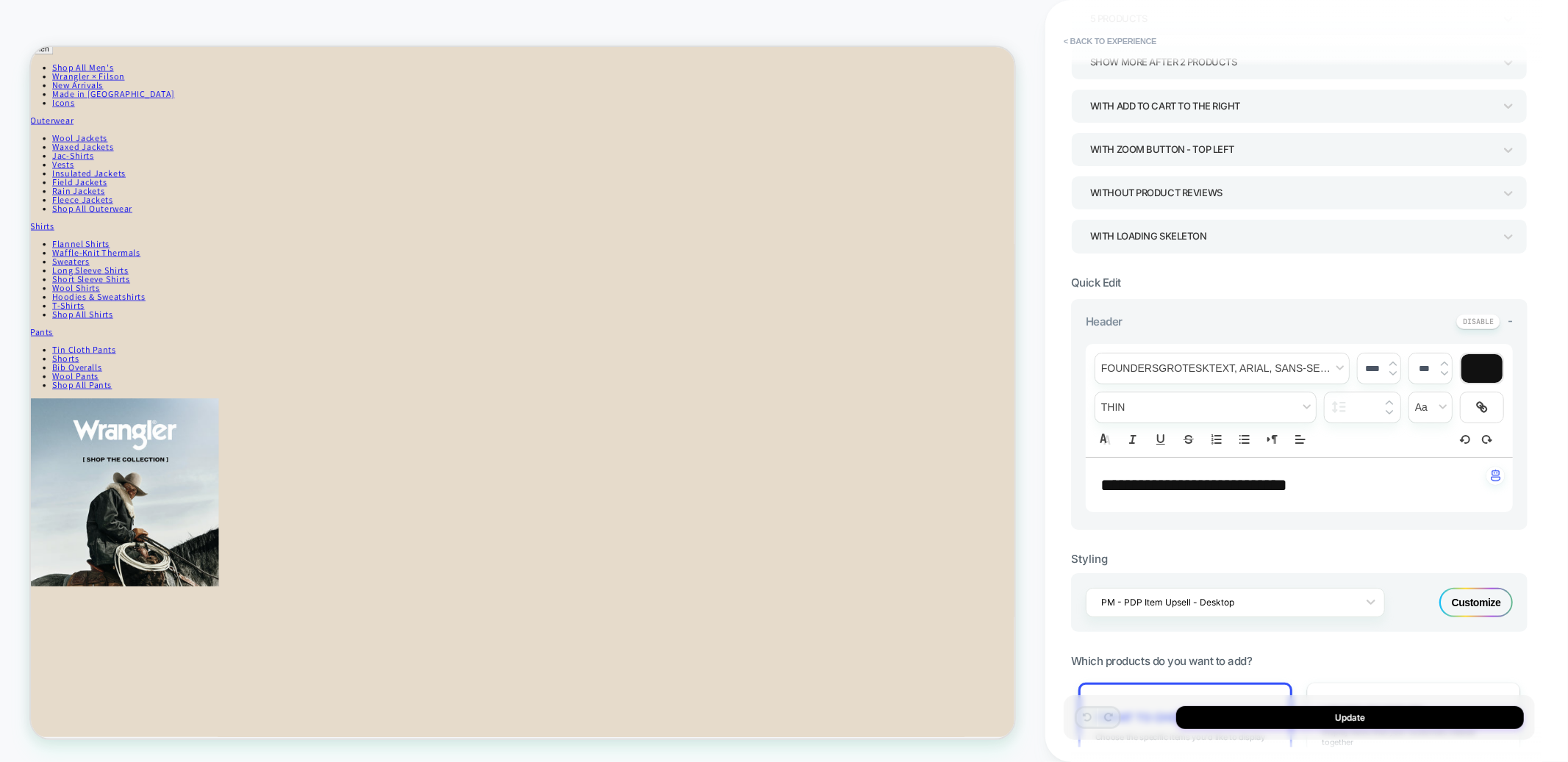
scroll to position [262, 0]
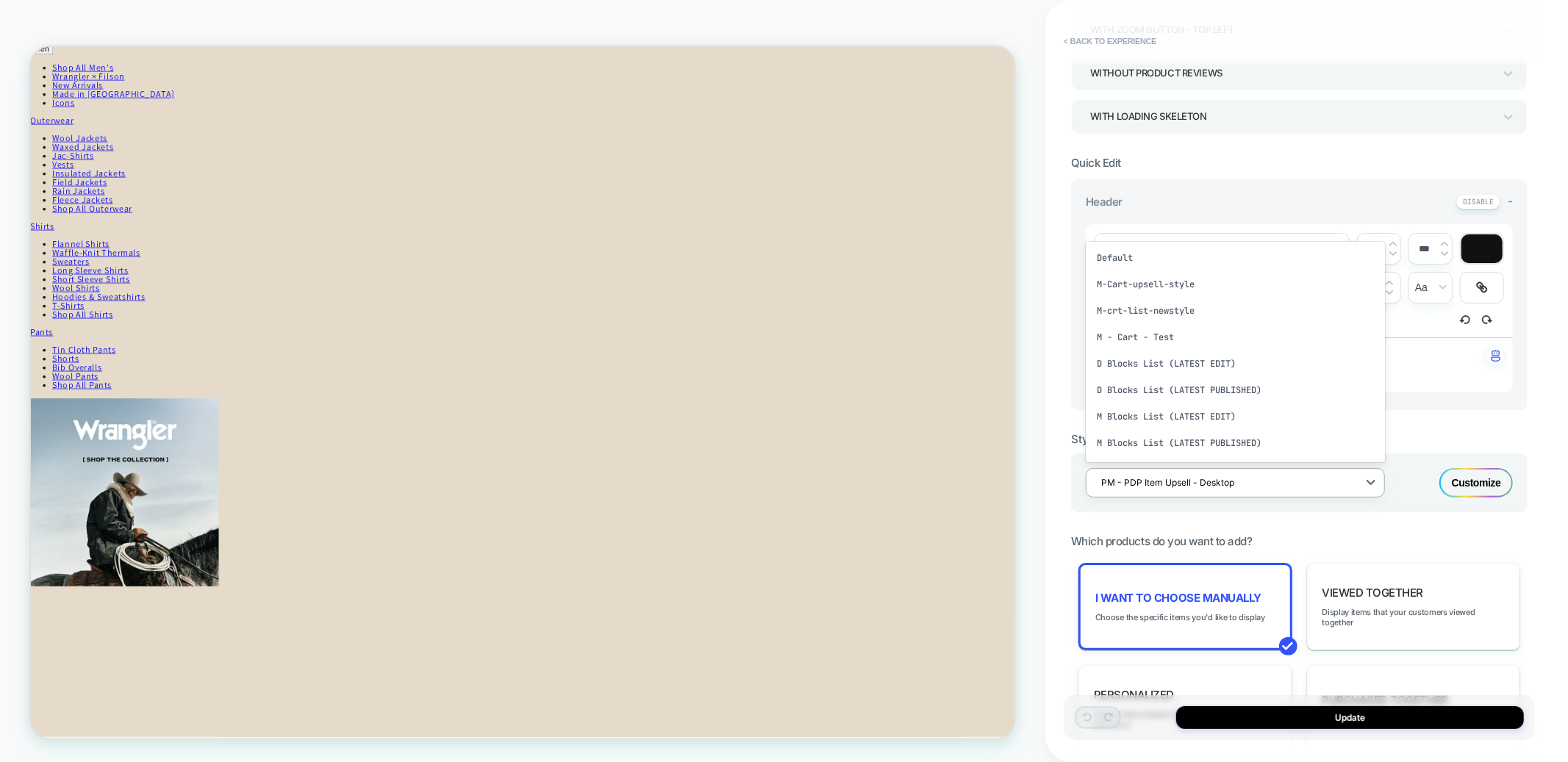
click at [1188, 468] on div "PM - PDP Item Upsell - Desktop" at bounding box center [1236, 483] width 299 height 29
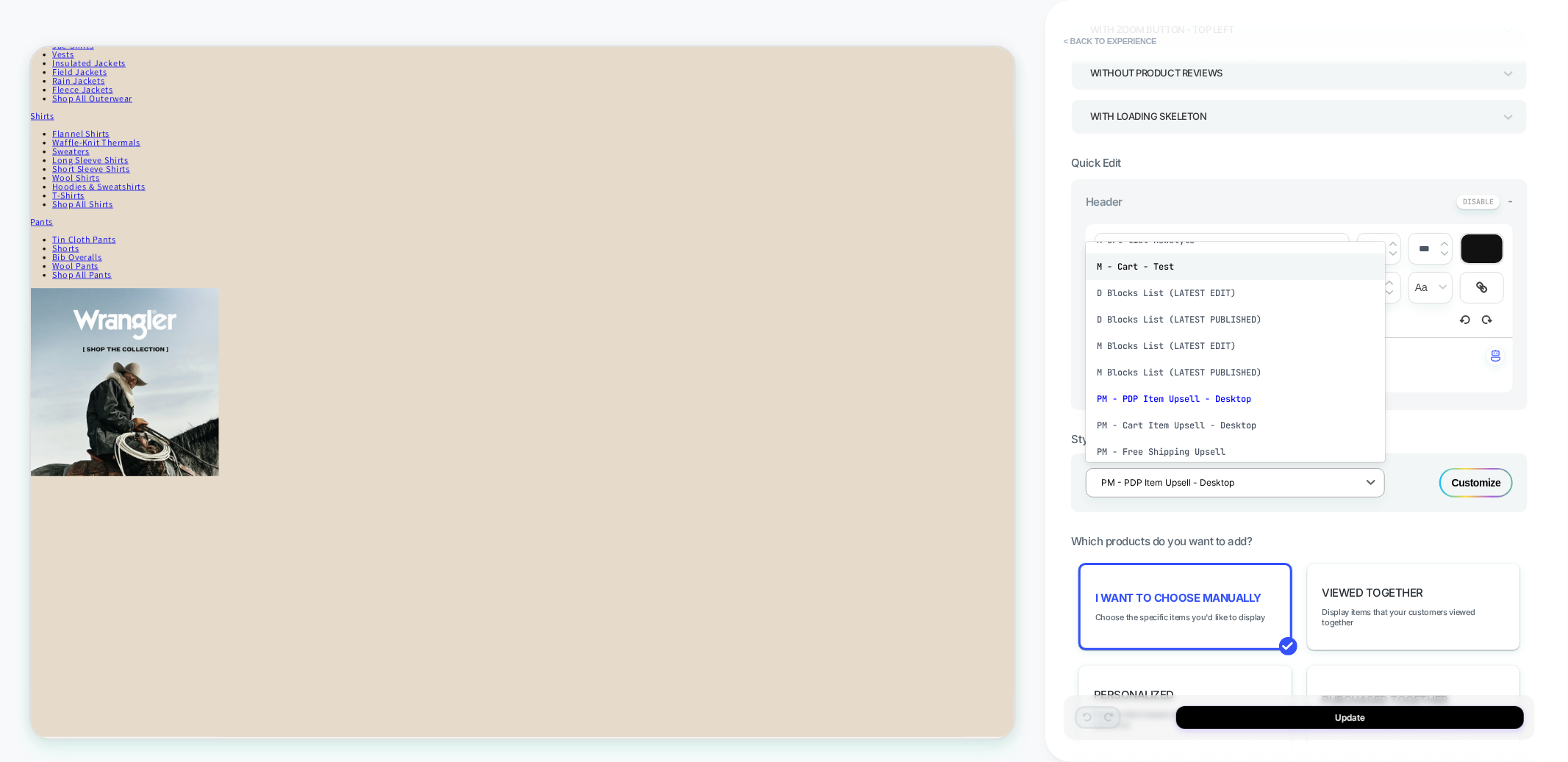
scroll to position [74, 0]
click at [1188, 389] on div "PM - PDP Item Upsell - Desktop" at bounding box center [1236, 396] width 299 height 26
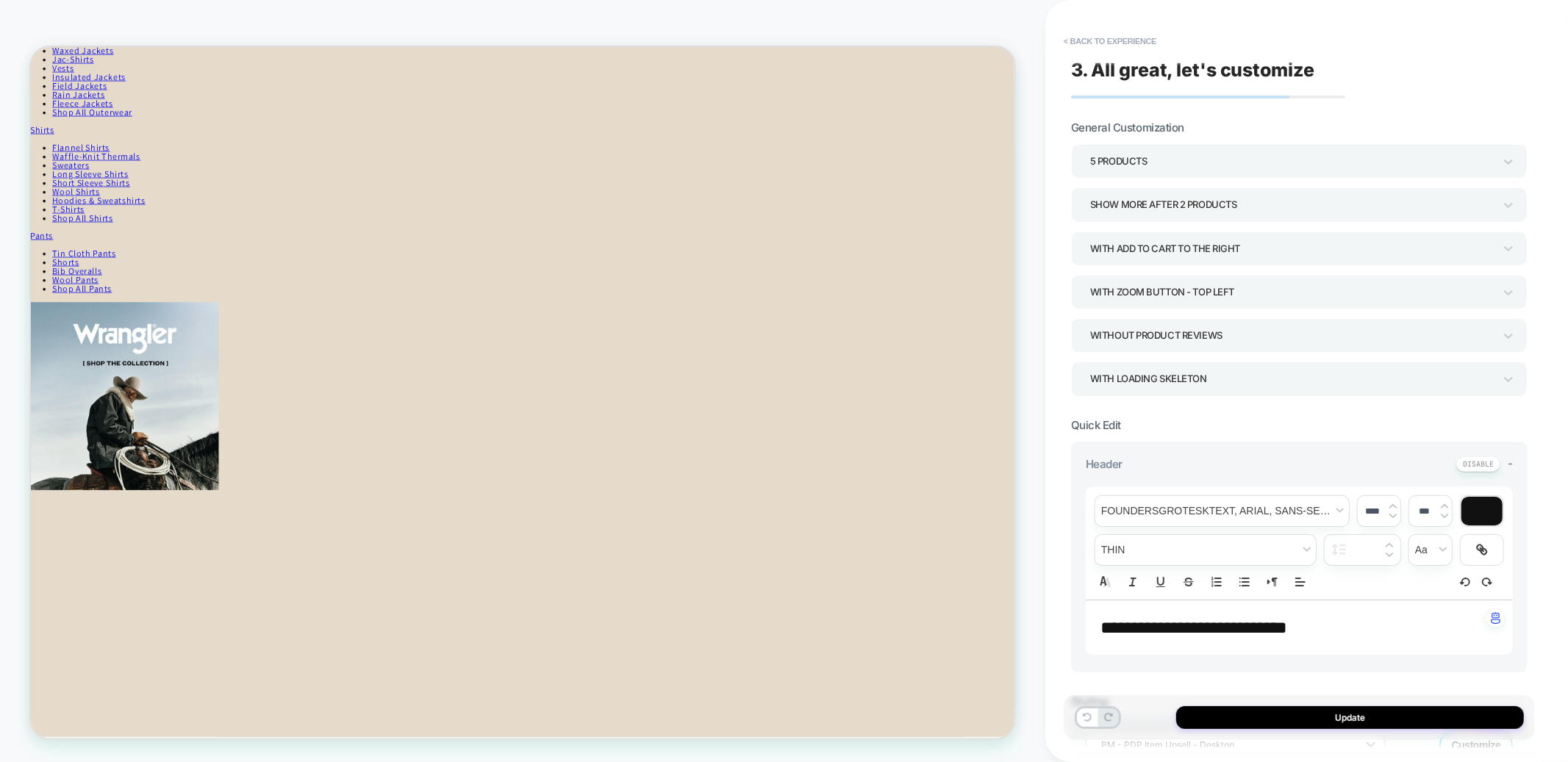
scroll to position [327, 0]
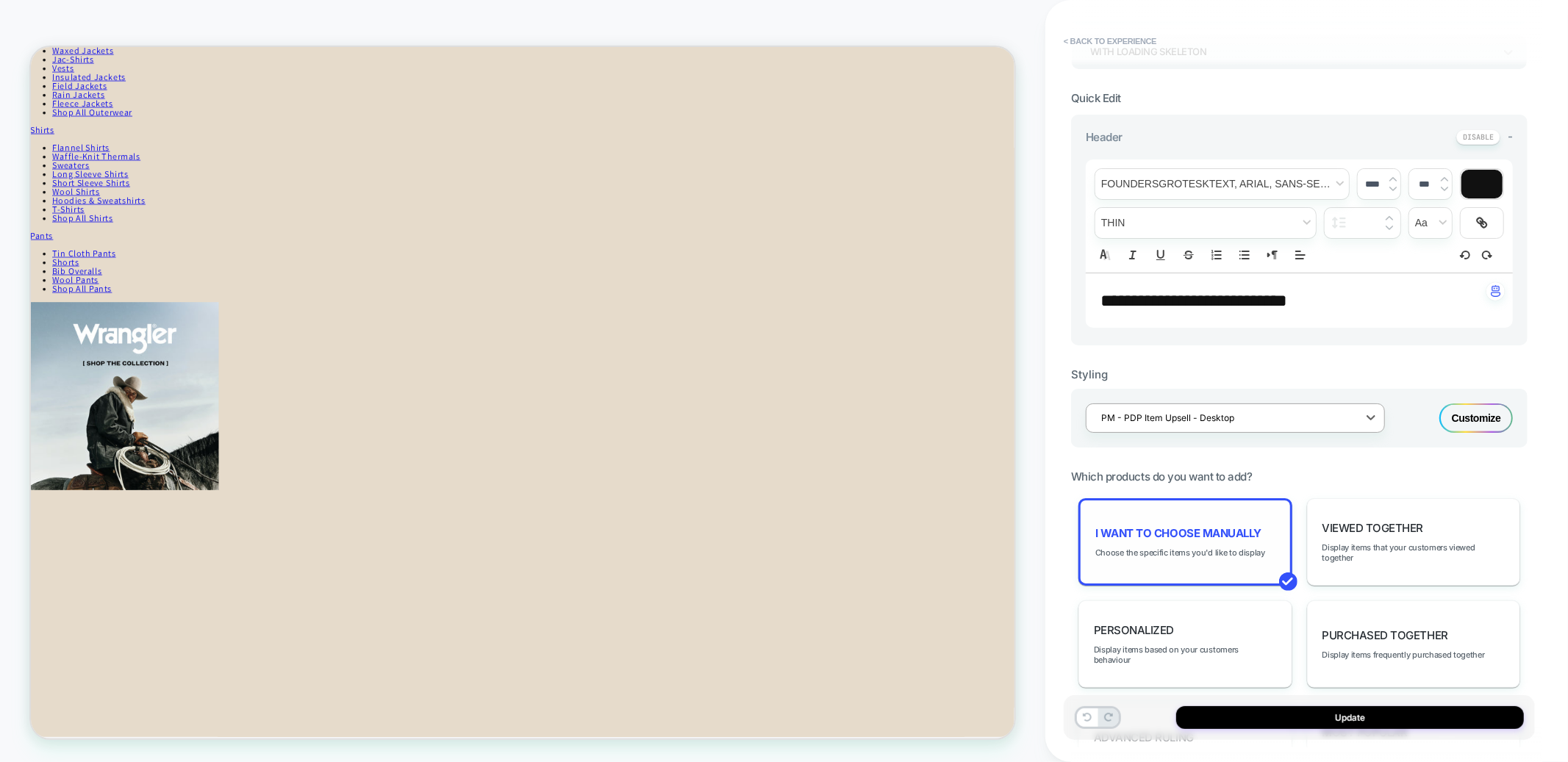
click at [1204, 527] on span "I want to choose manually" at bounding box center [1178, 533] width 166 height 14
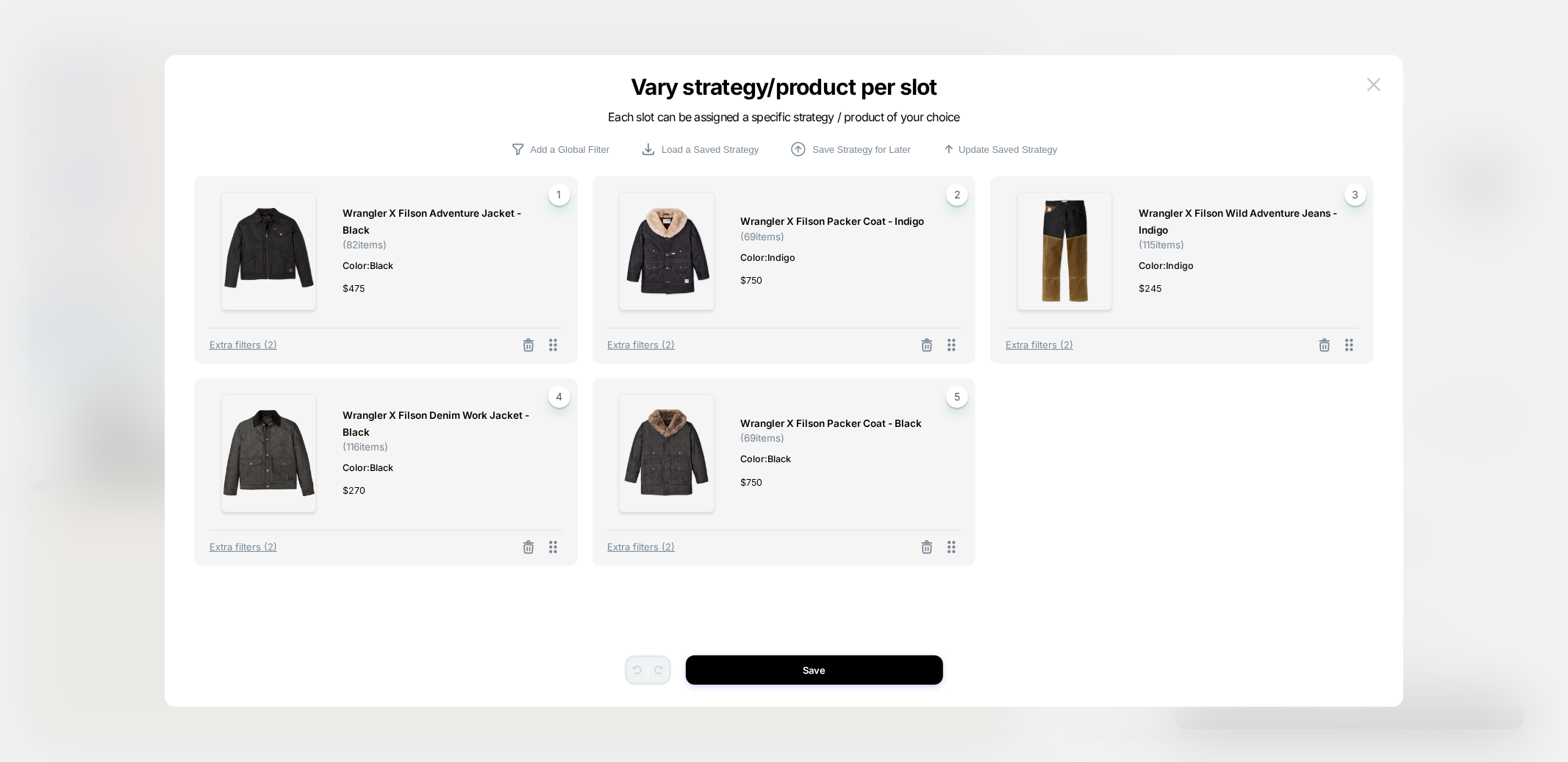
click at [1433, 86] on div at bounding box center [784, 381] width 1568 height 762
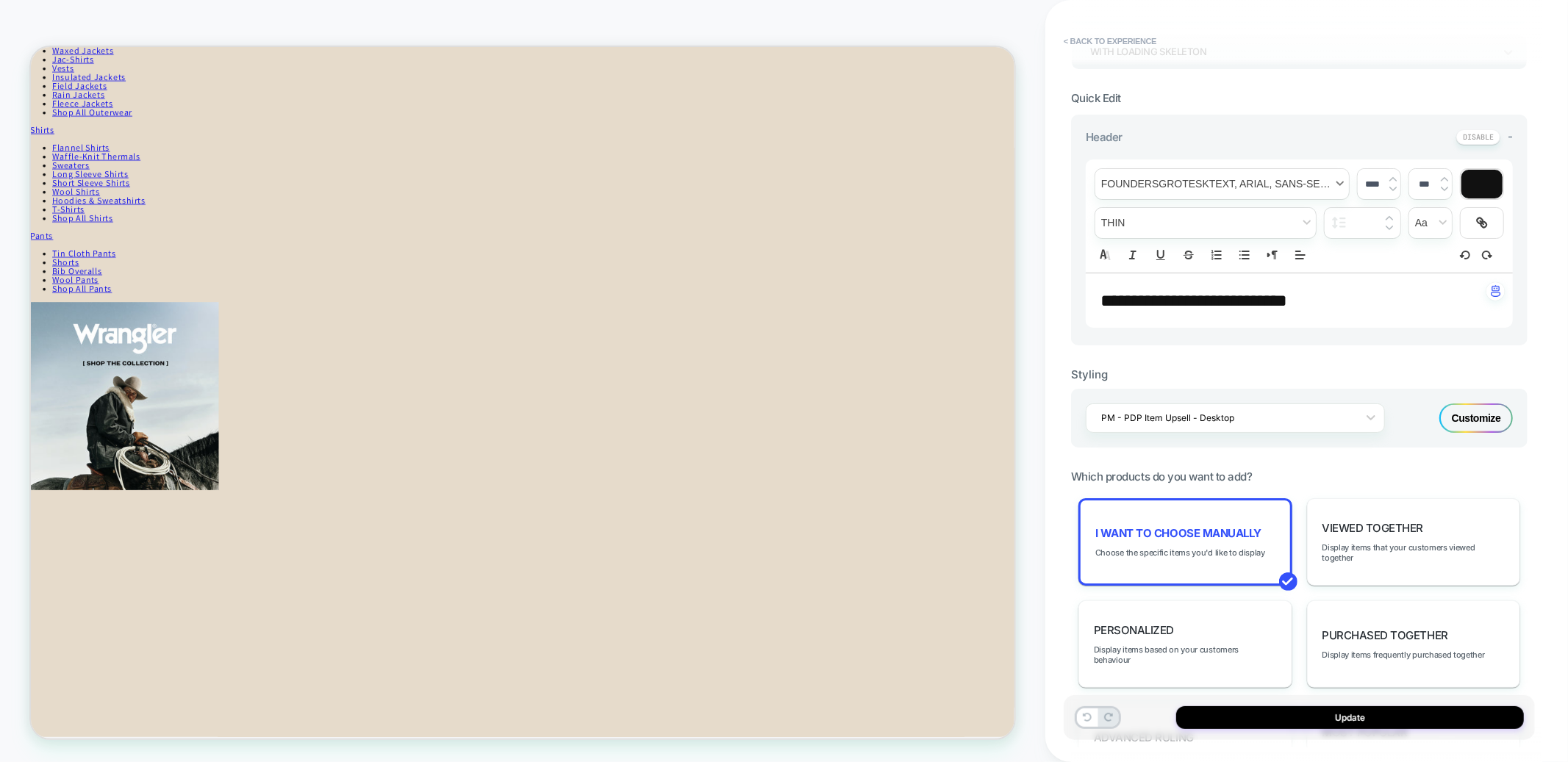
scroll to position [0, 0]
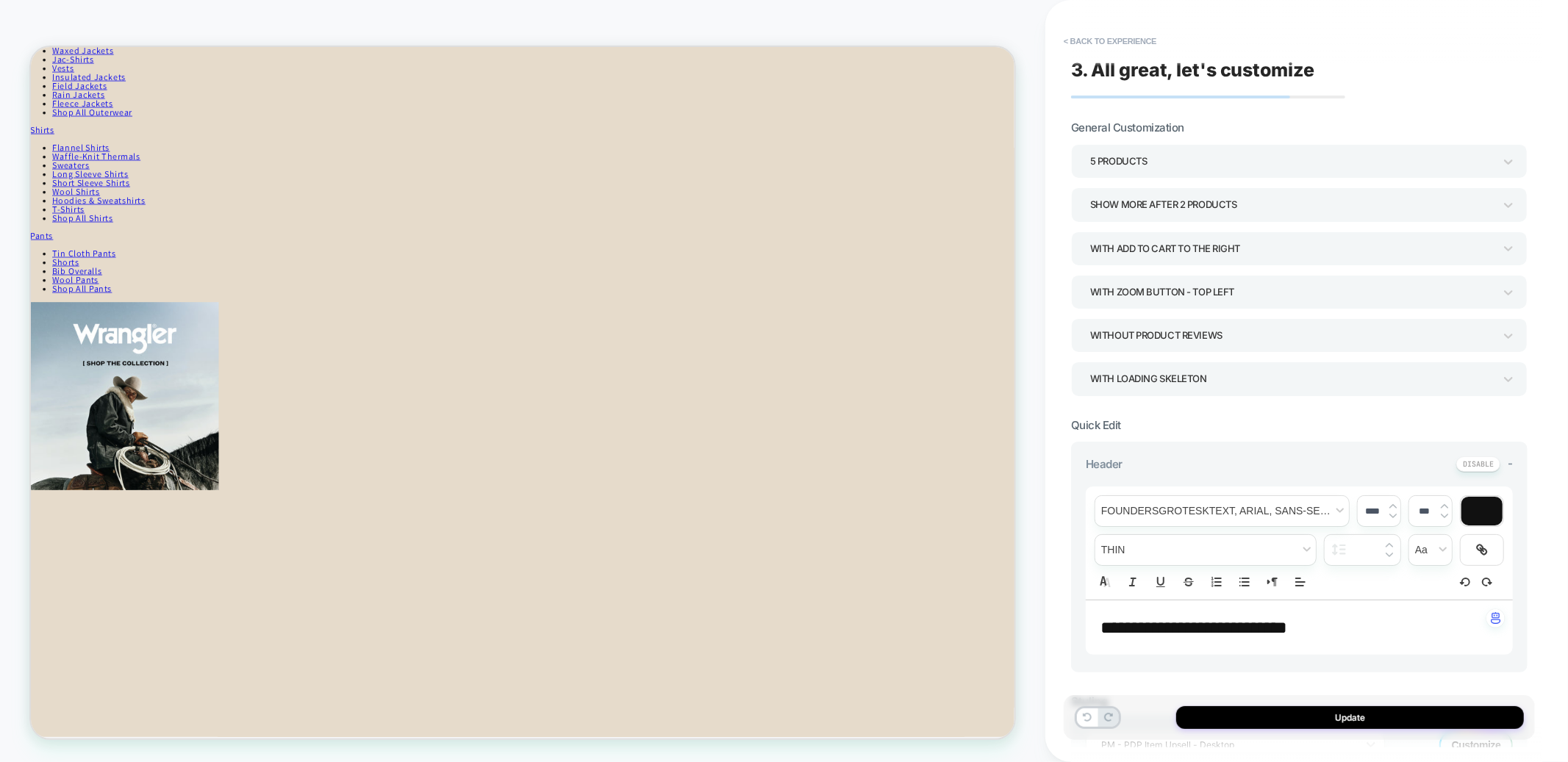
click at [1155, 155] on div "5 Products" at bounding box center [1292, 161] width 404 height 20
click at [1115, 352] on div "6 Products" at bounding box center [1300, 352] width 445 height 30
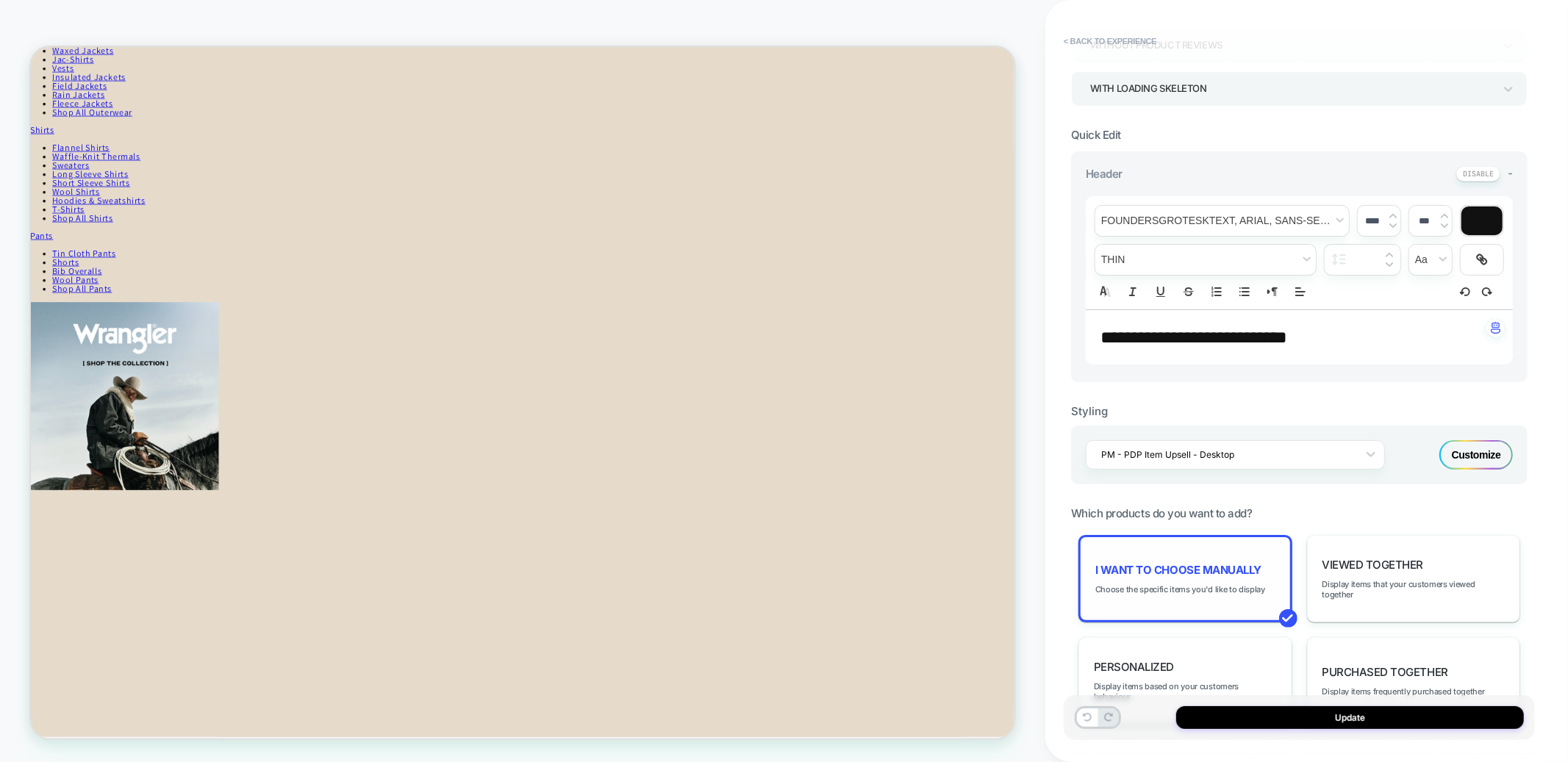
click at [1157, 565] on span "I want to choose manually" at bounding box center [1178, 570] width 166 height 14
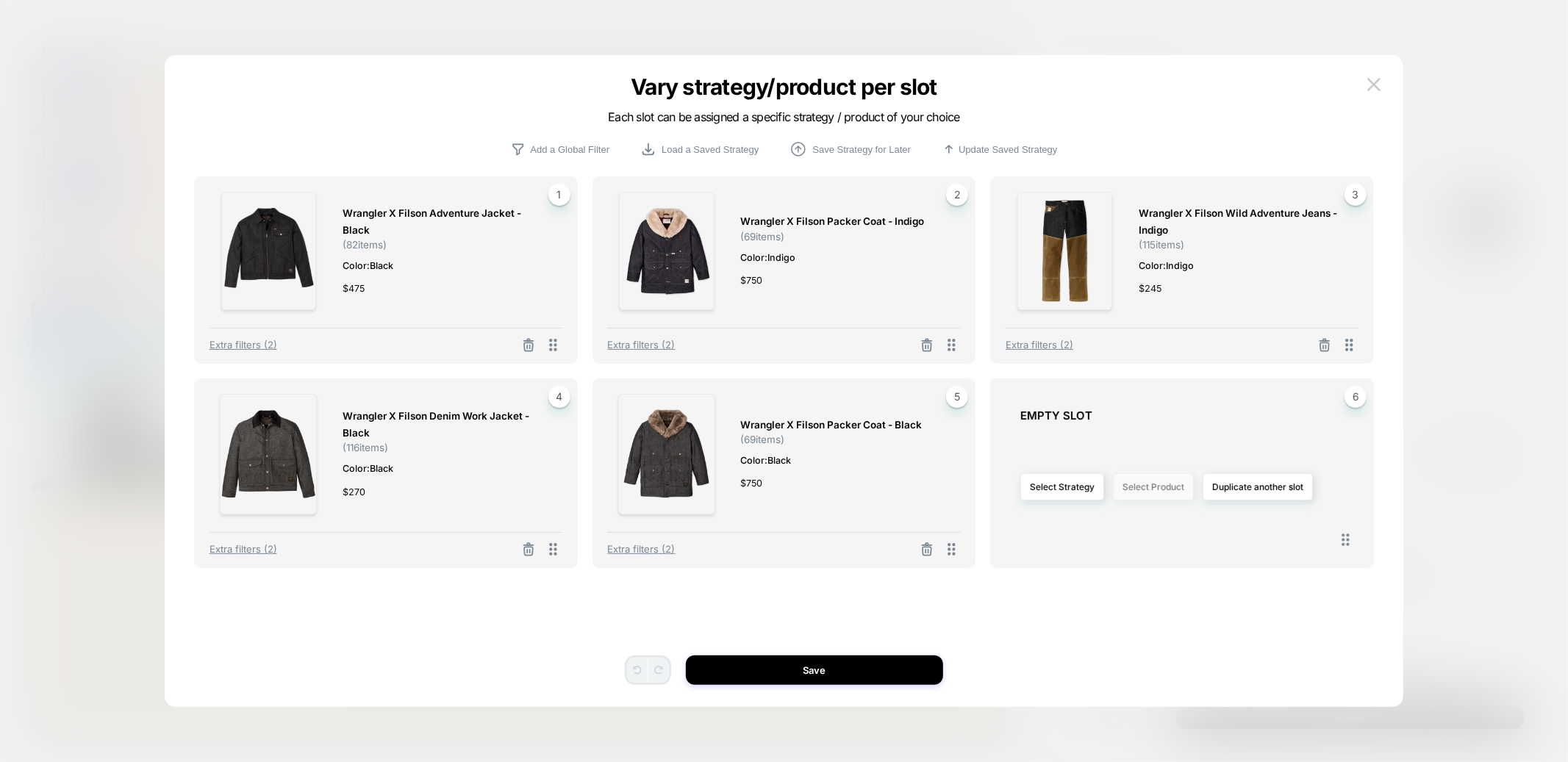
click at [1158, 486] on button "Select Product" at bounding box center [1153, 486] width 81 height 27
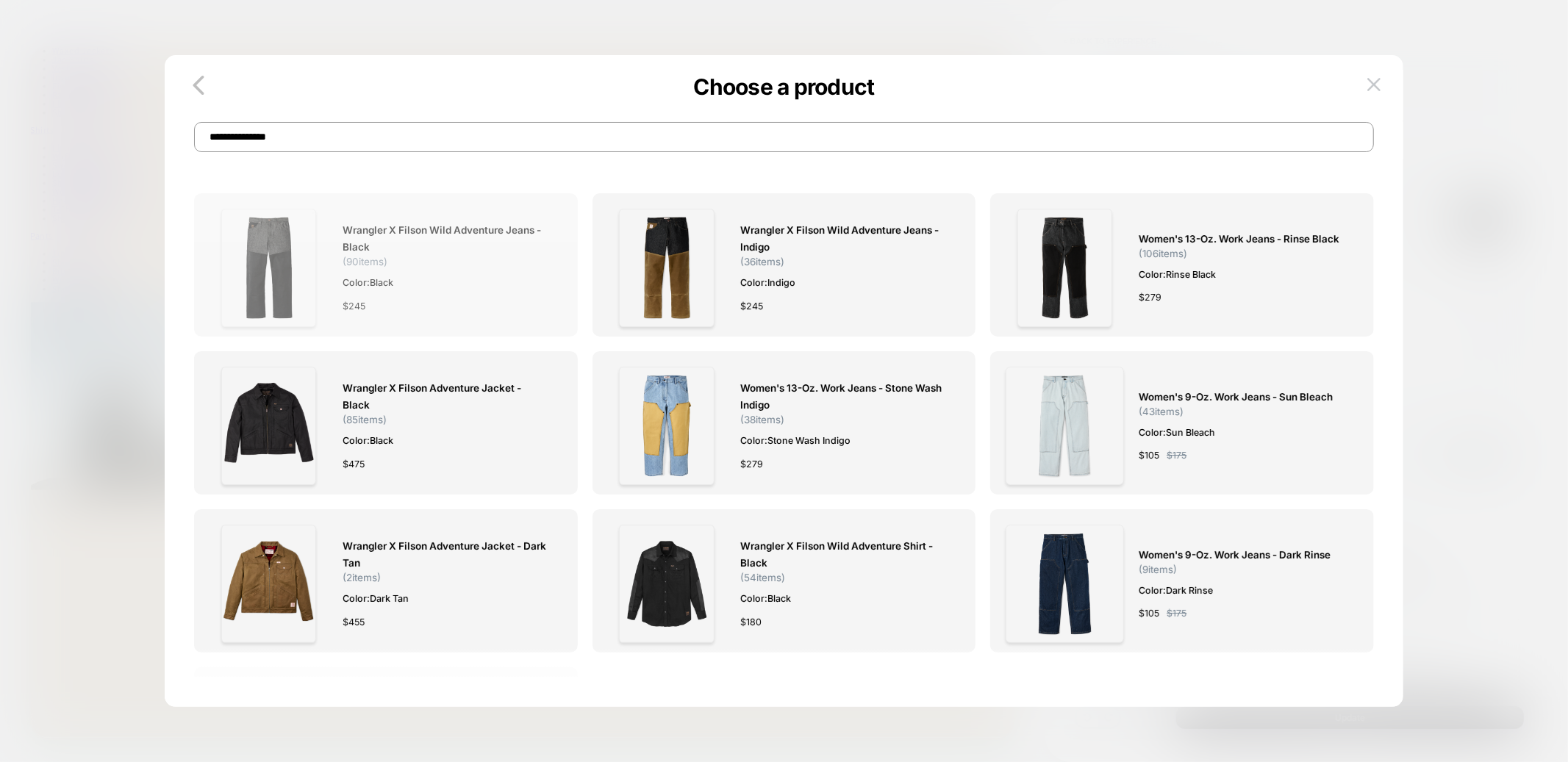
type input "**********"
click at [268, 267] on img at bounding box center [269, 267] width 95 height 119
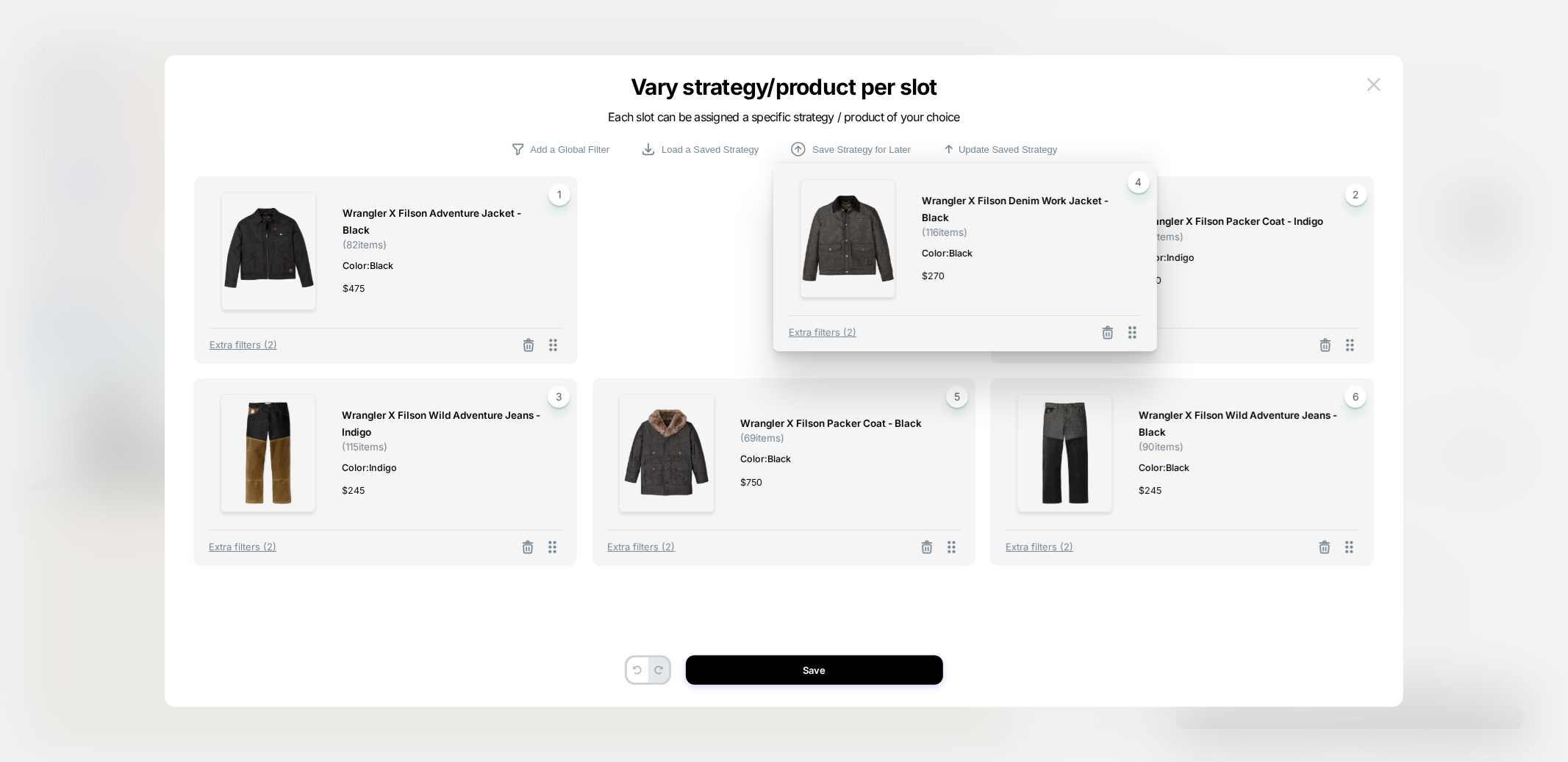
drag, startPoint x: 555, startPoint y: 547, endPoint x: 1444, endPoint y: 278, distance: 928.8
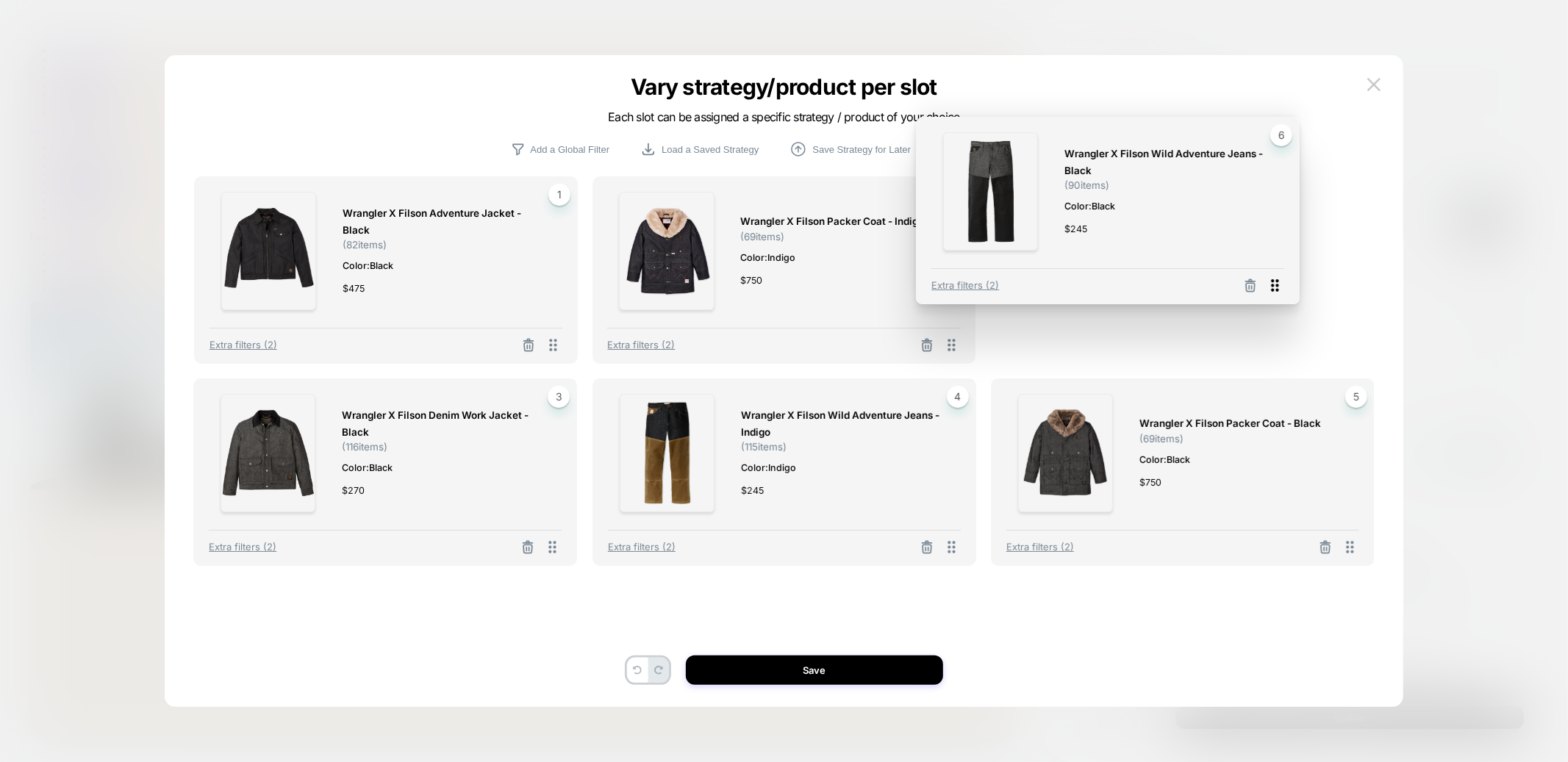
drag, startPoint x: 1357, startPoint y: 545, endPoint x: 1283, endPoint y: 280, distance: 275.1
click at [1283, 280] on icon at bounding box center [1275, 285] width 18 height 18
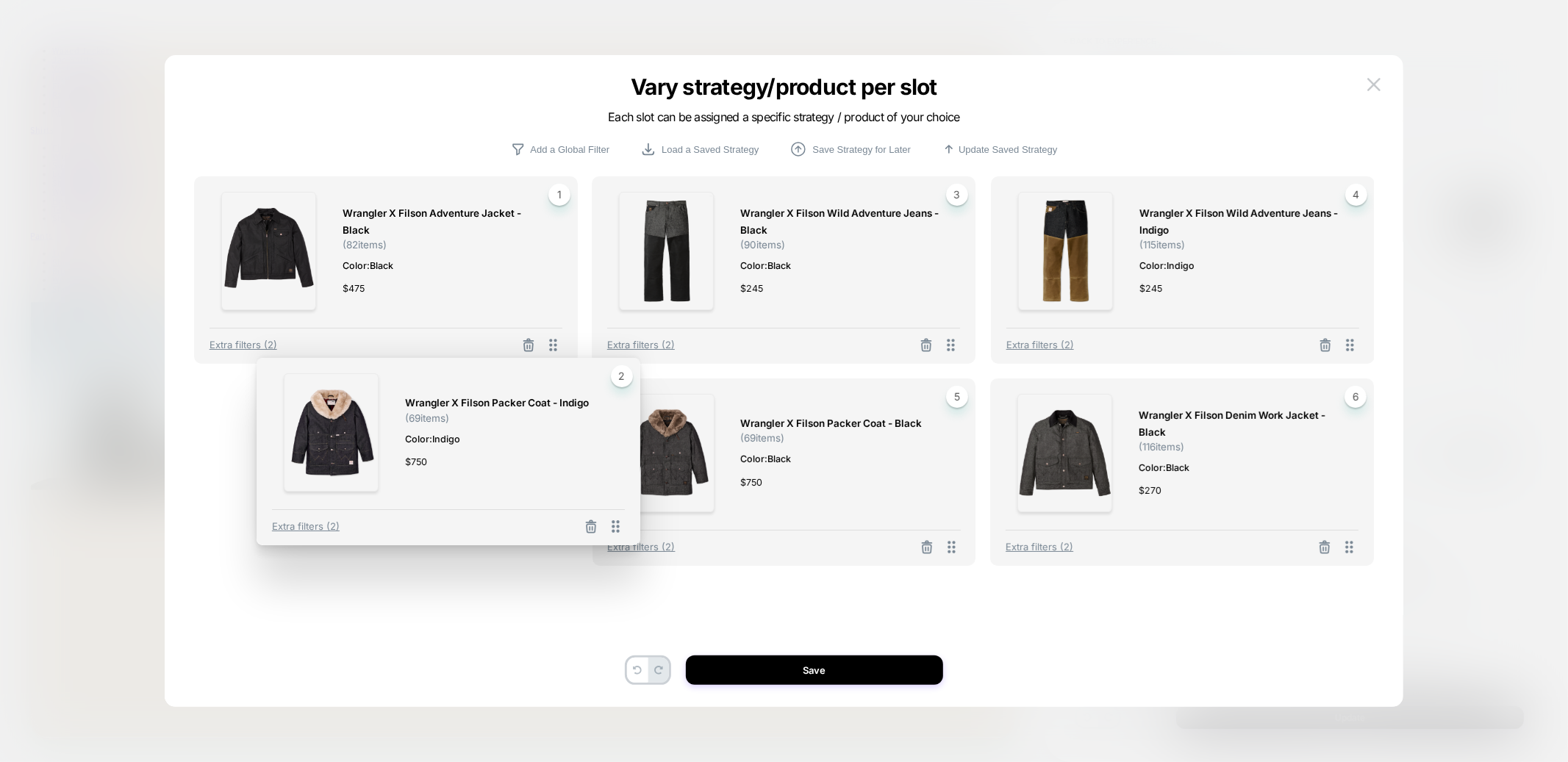
drag, startPoint x: 954, startPoint y: 346, endPoint x: 593, endPoint y: 554, distance: 416.6
click at [607, 536] on icon at bounding box center [616, 527] width 18 height 18
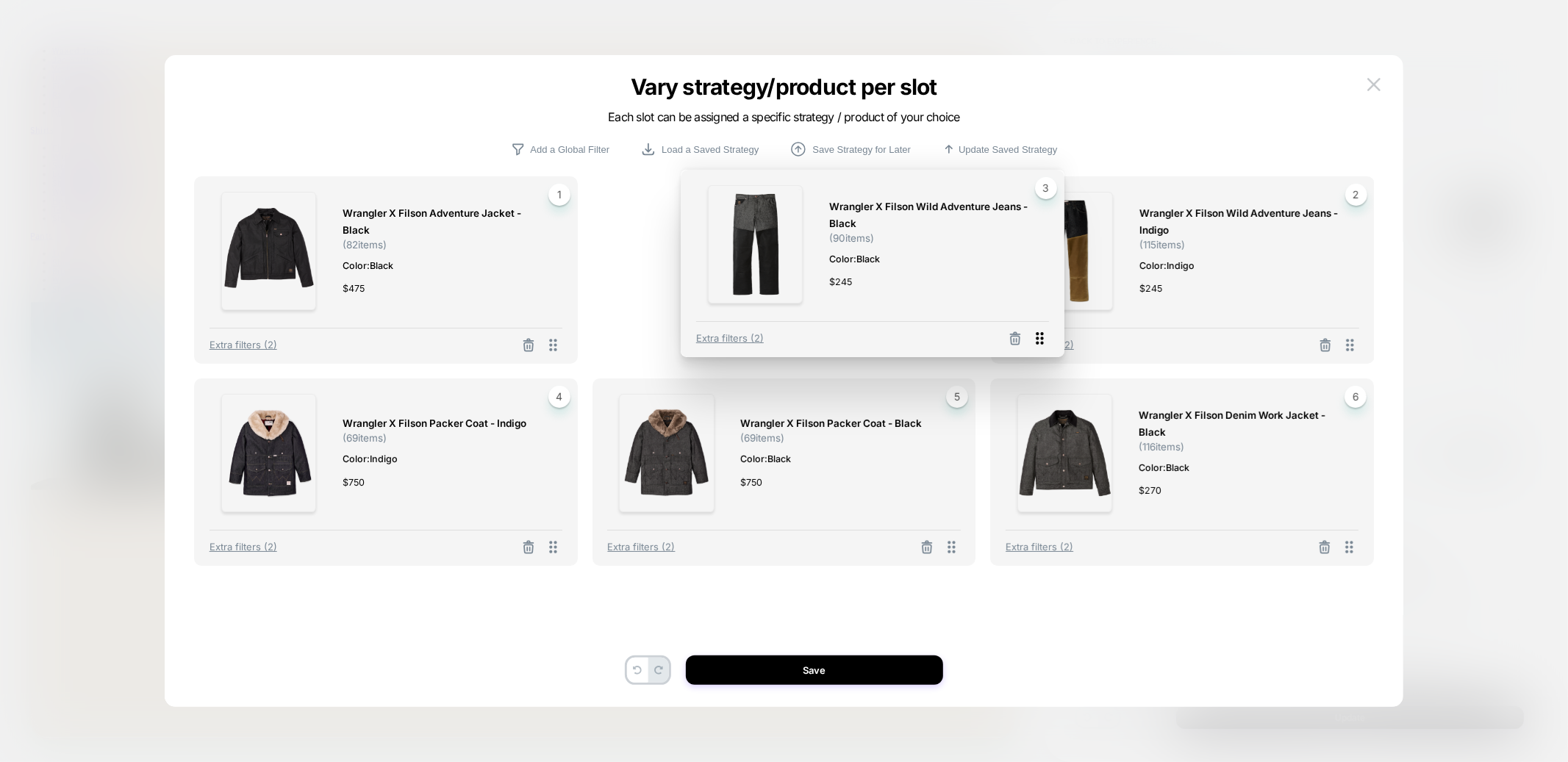
drag, startPoint x: 1351, startPoint y: 343, endPoint x: 905, endPoint y: 315, distance: 446.9
click at [1037, 332] on icon at bounding box center [1040, 338] width 7 height 12
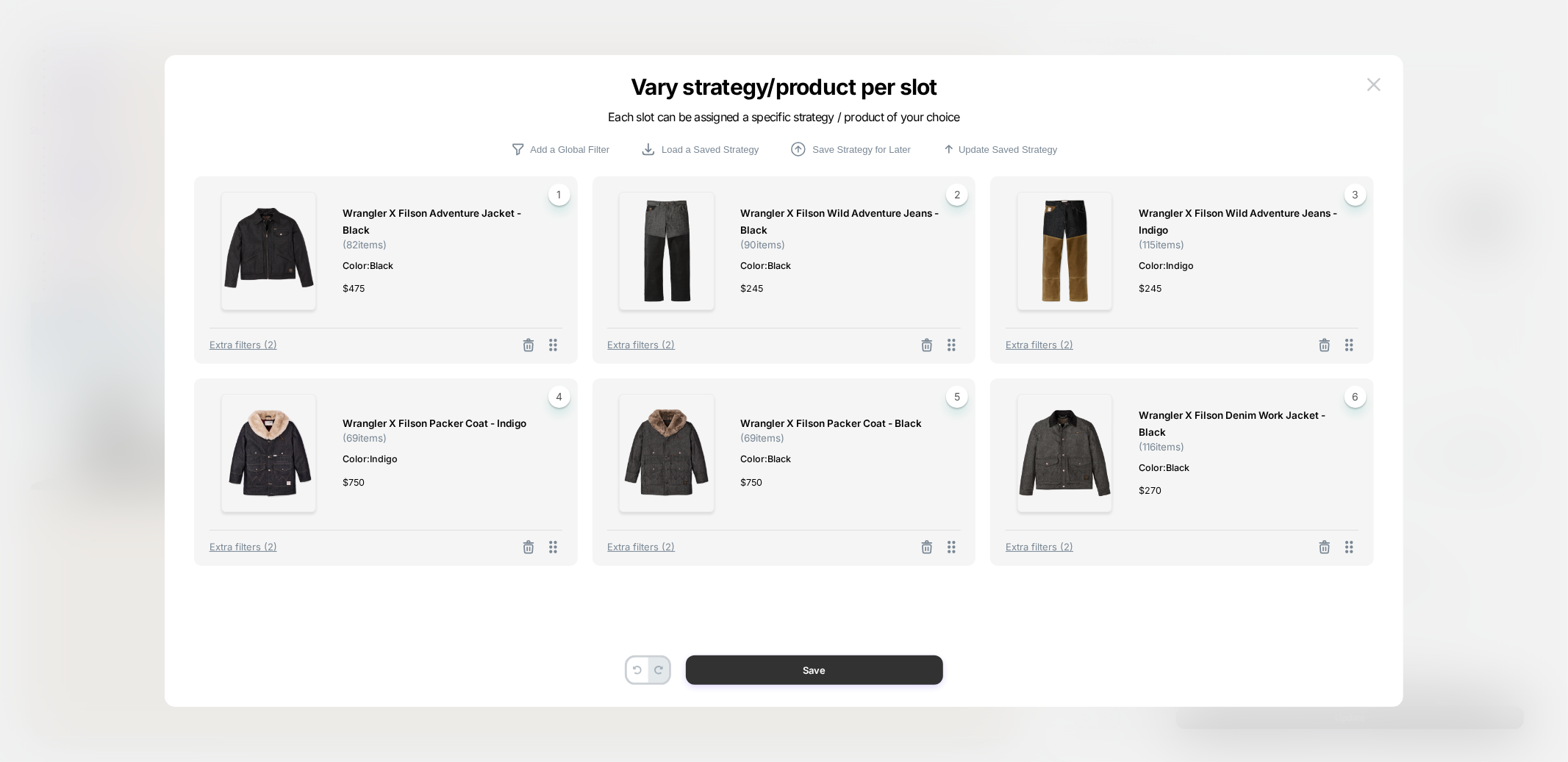
click at [806, 672] on button "Save" at bounding box center [815, 670] width 258 height 29
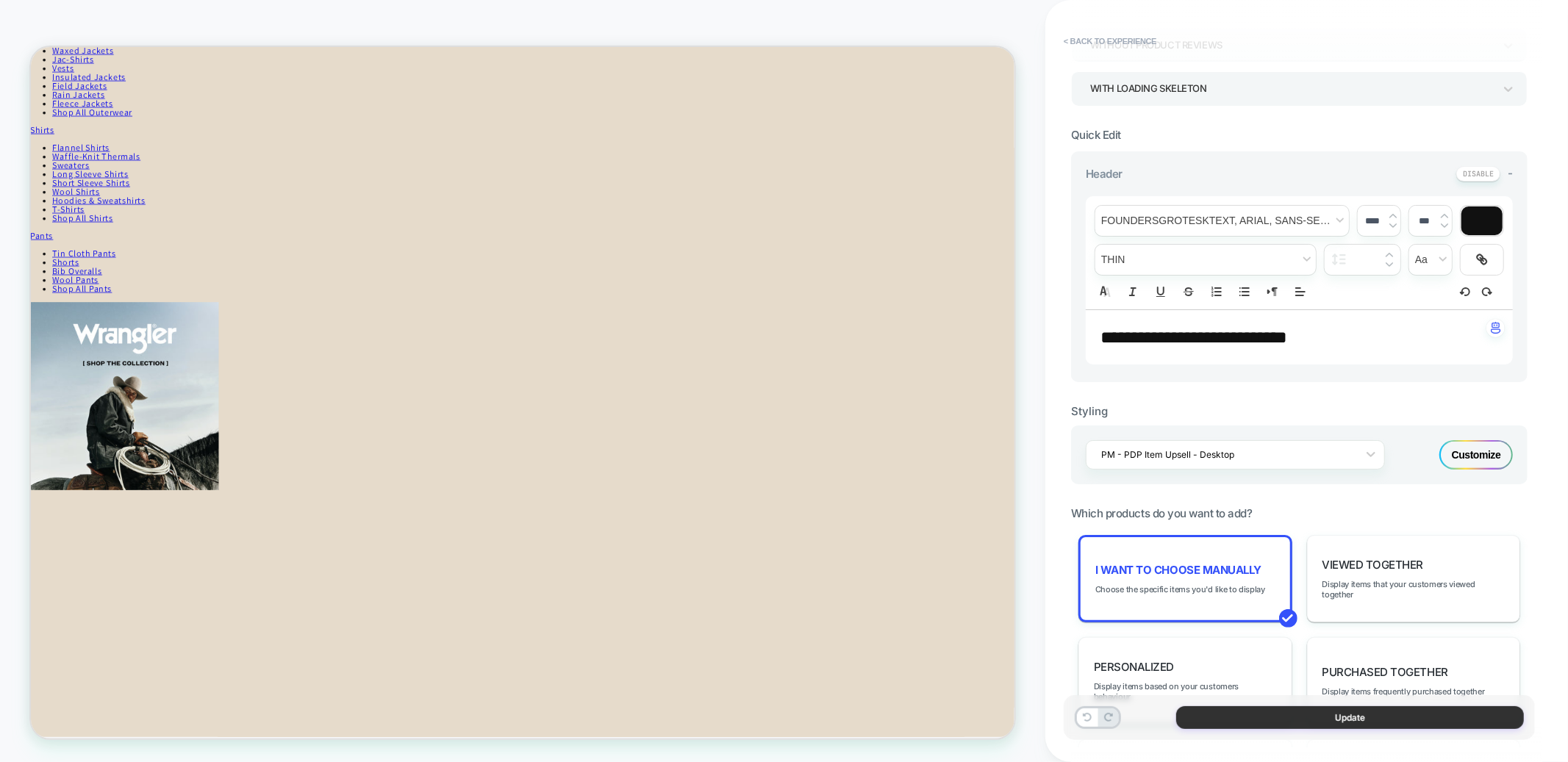
click at [1221, 715] on button "Update" at bounding box center [1350, 718] width 348 height 23
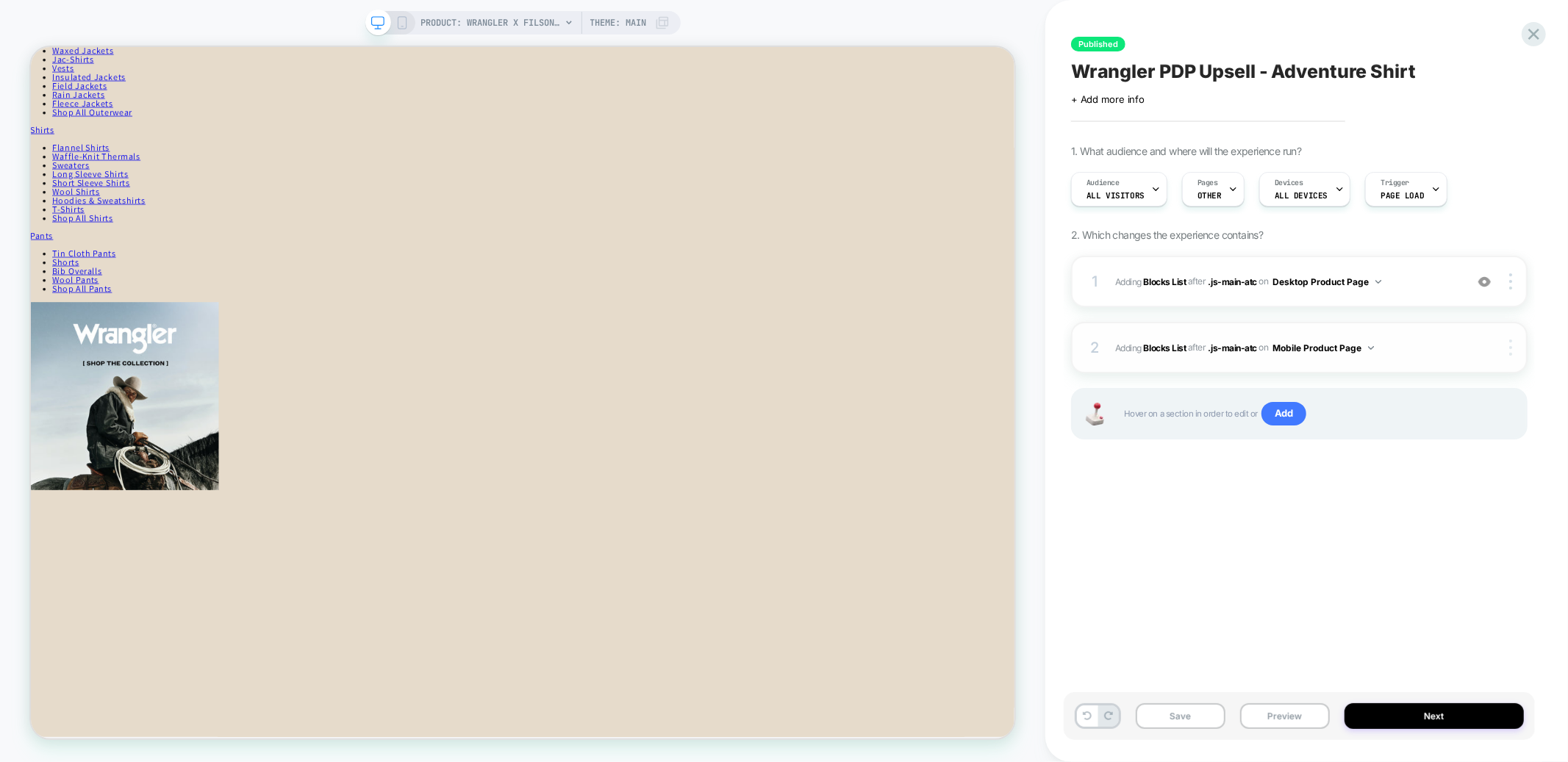
click at [1515, 345] on div at bounding box center [1513, 347] width 28 height 16
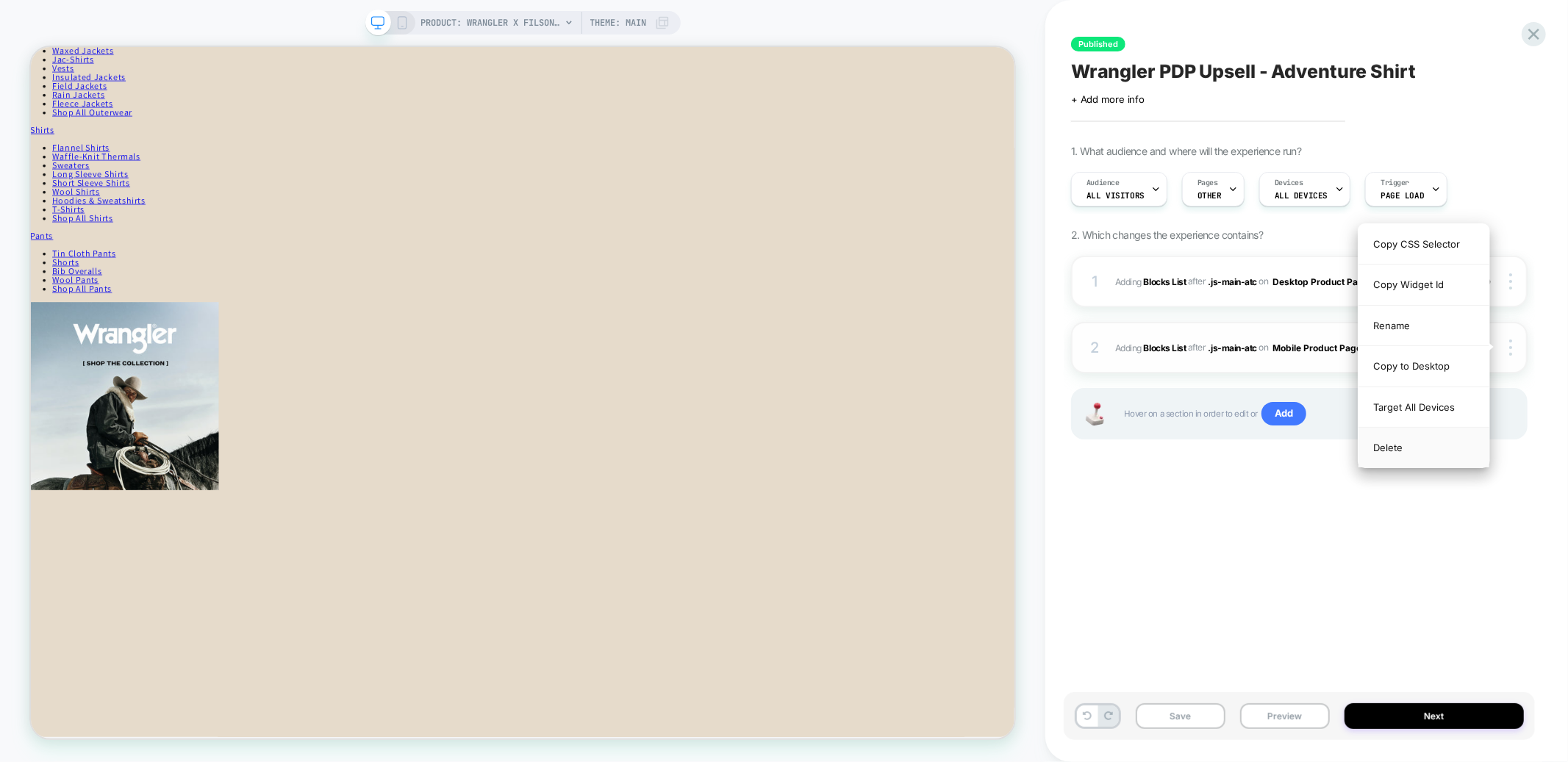
click at [1408, 454] on div "Delete" at bounding box center [1424, 447] width 131 height 40
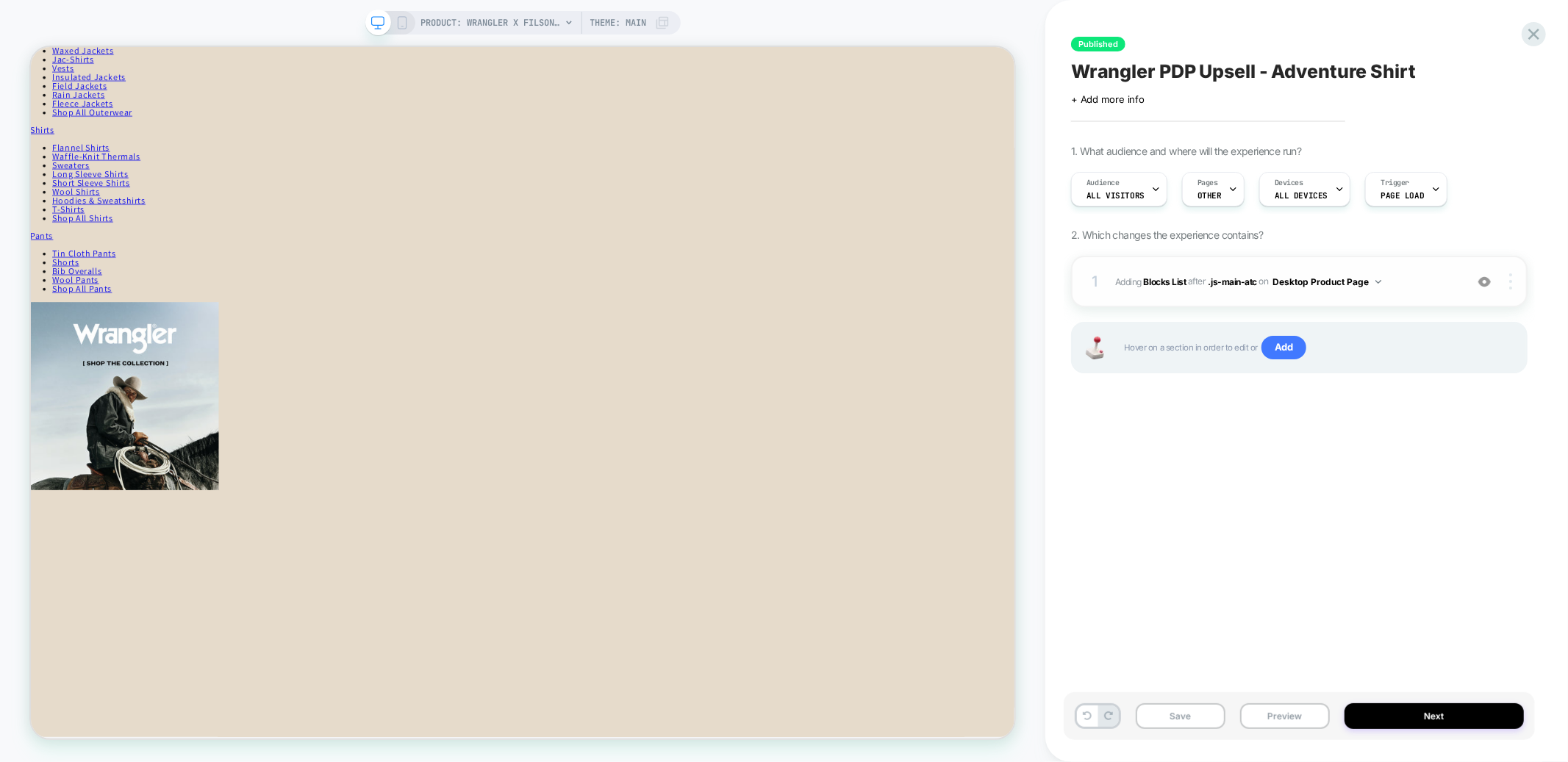
click at [1512, 280] on img at bounding box center [1512, 281] width 3 height 16
click at [1512, 277] on img at bounding box center [1512, 281] width 3 height 16
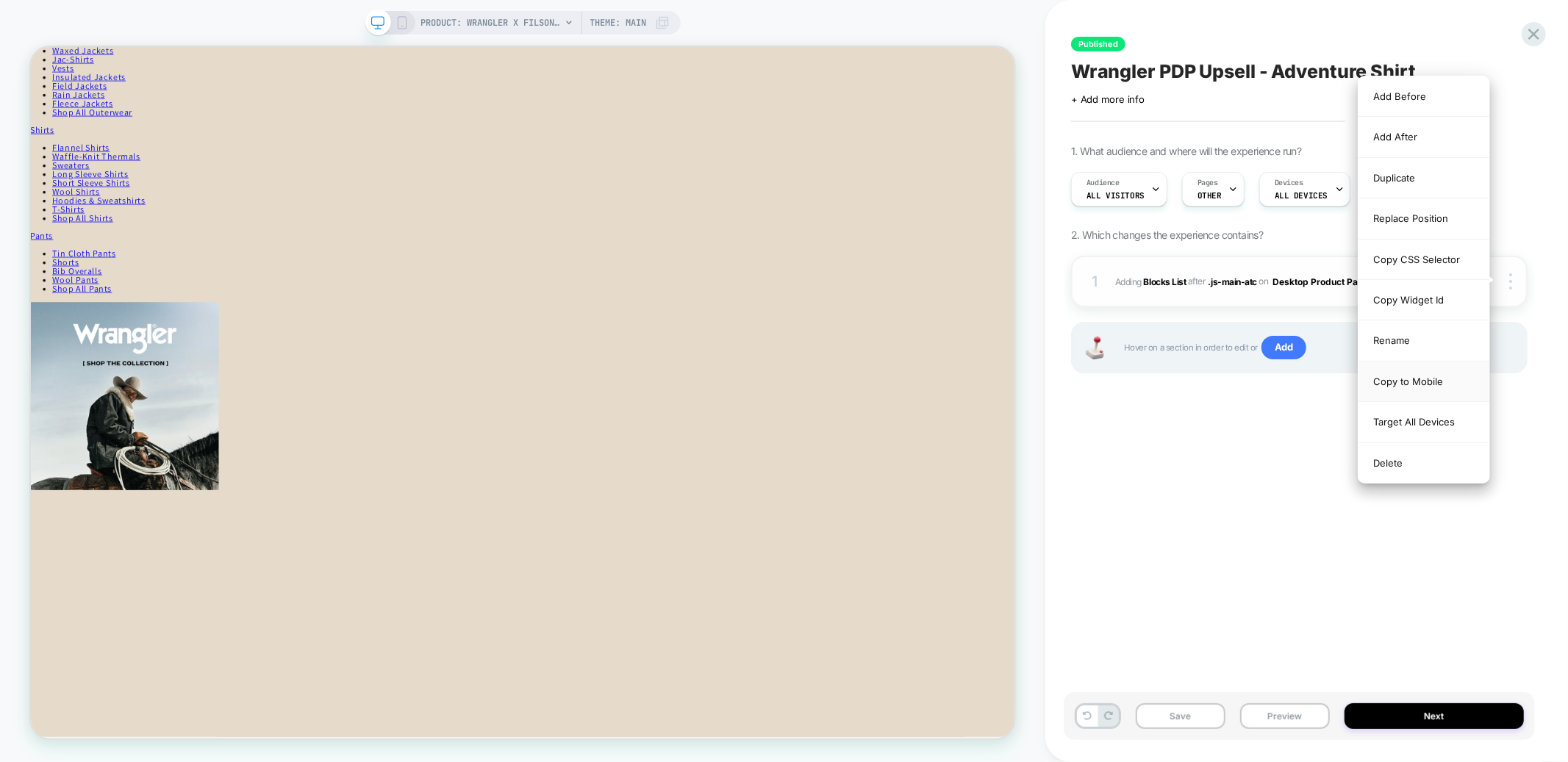
click at [1458, 374] on div "Copy to Mobile" at bounding box center [1424, 381] width 131 height 40
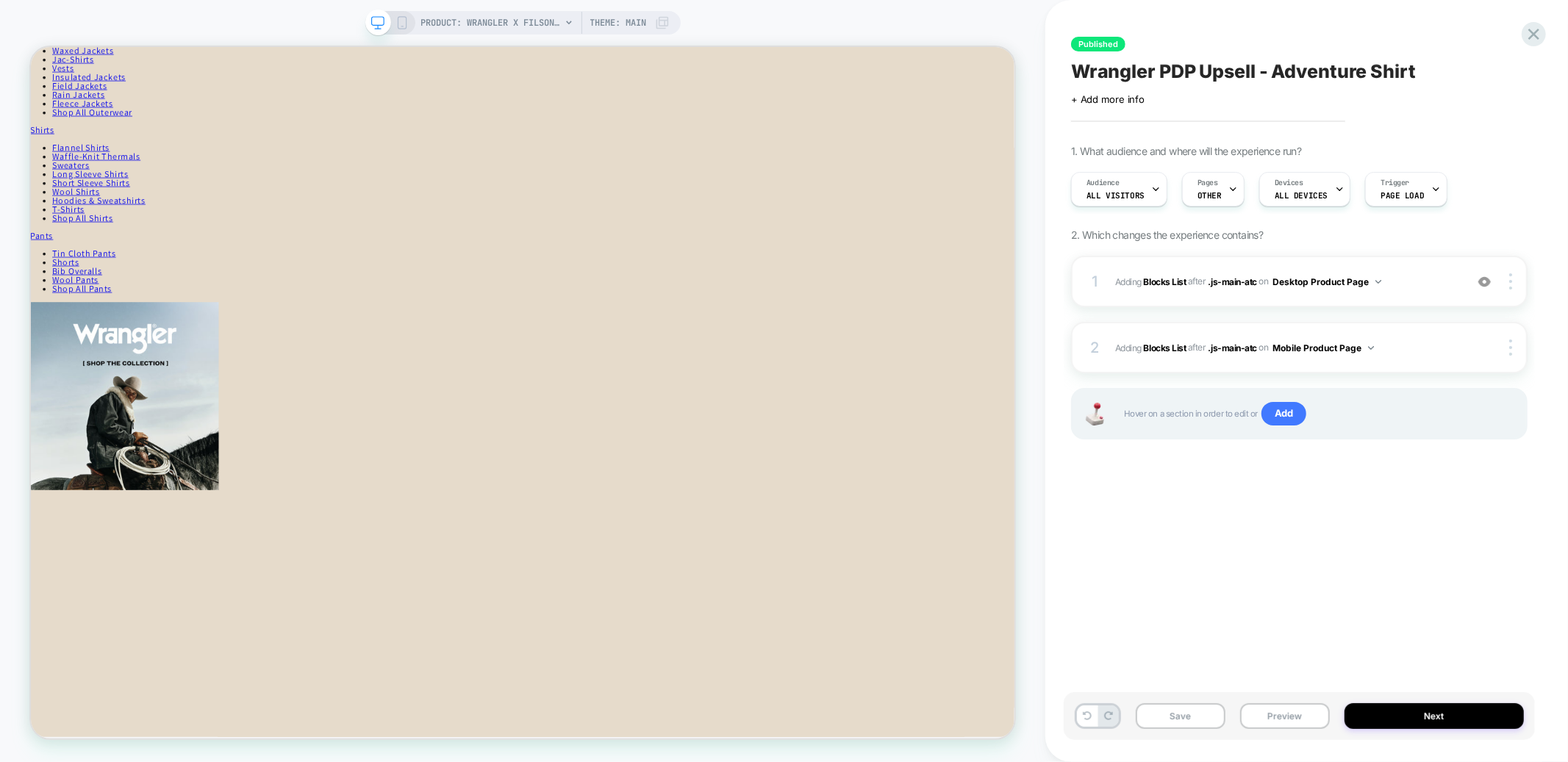
click at [404, 24] on icon at bounding box center [402, 23] width 13 height 13
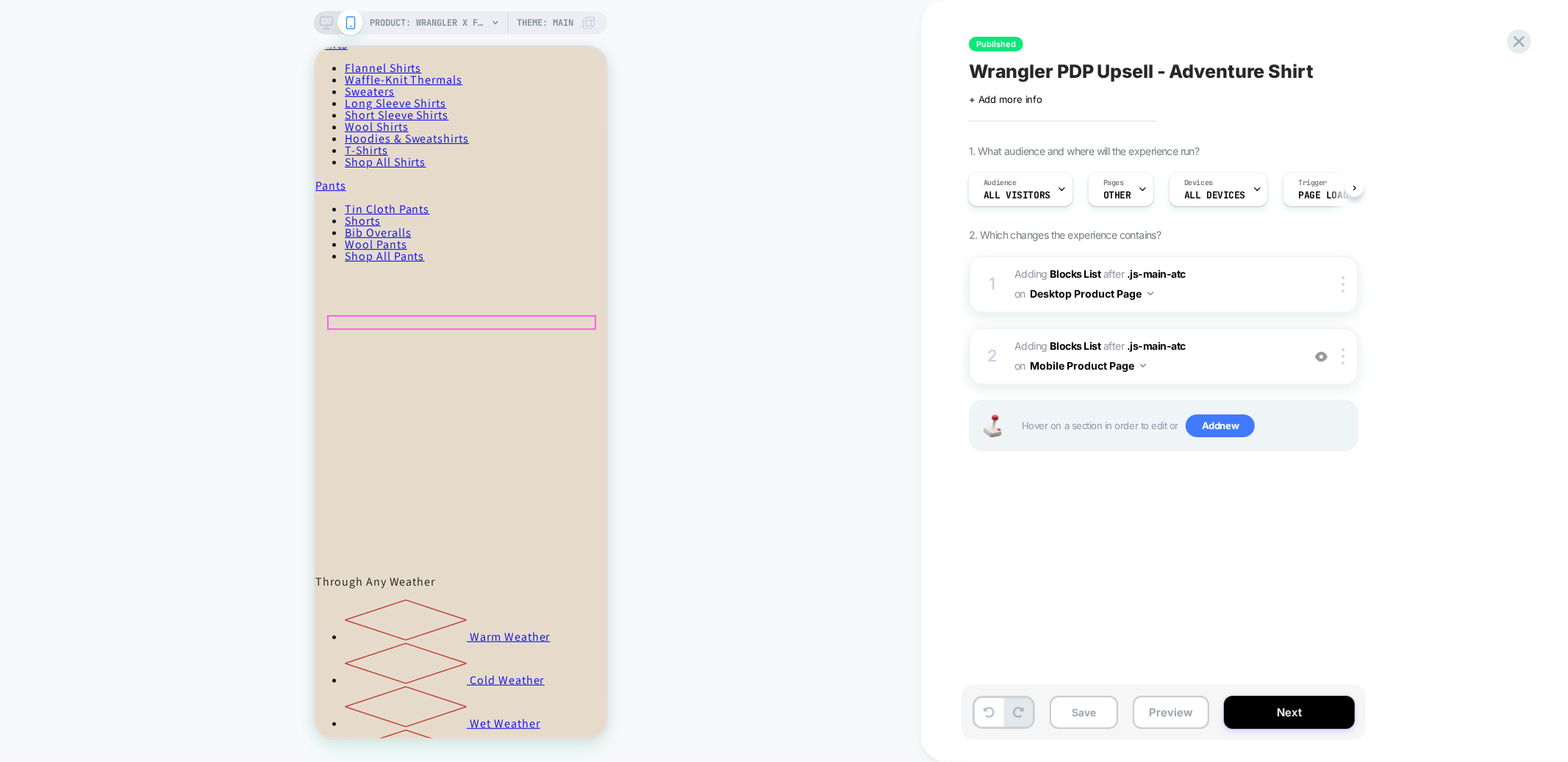
scroll to position [588, 0]
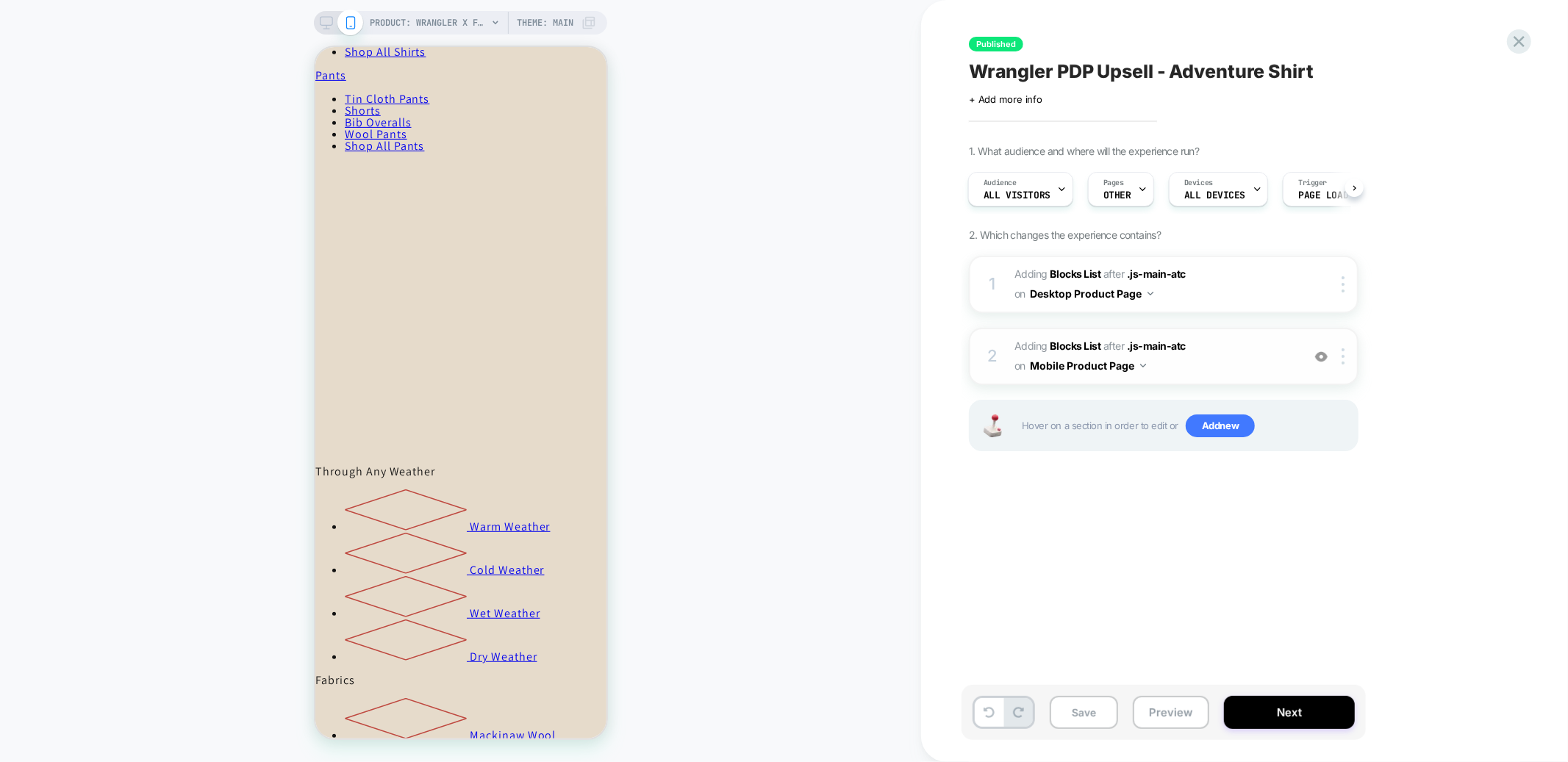
click at [1223, 373] on span "#_loomi_addon_1760463873529 Adding Blocks List AFTER .js-main-atc .js-main-atc …" at bounding box center [1155, 356] width 281 height 40
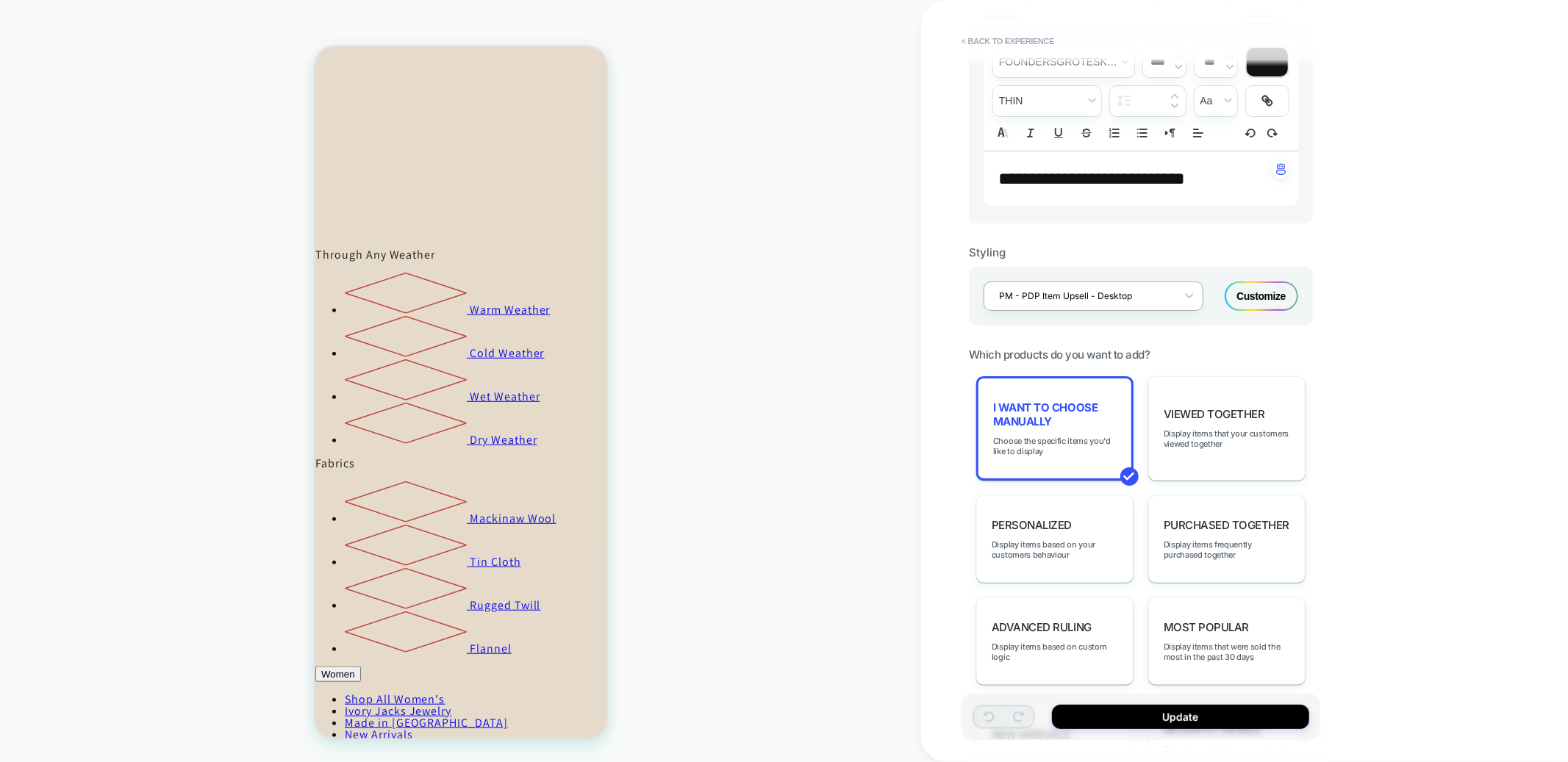
scroll to position [464, 0]
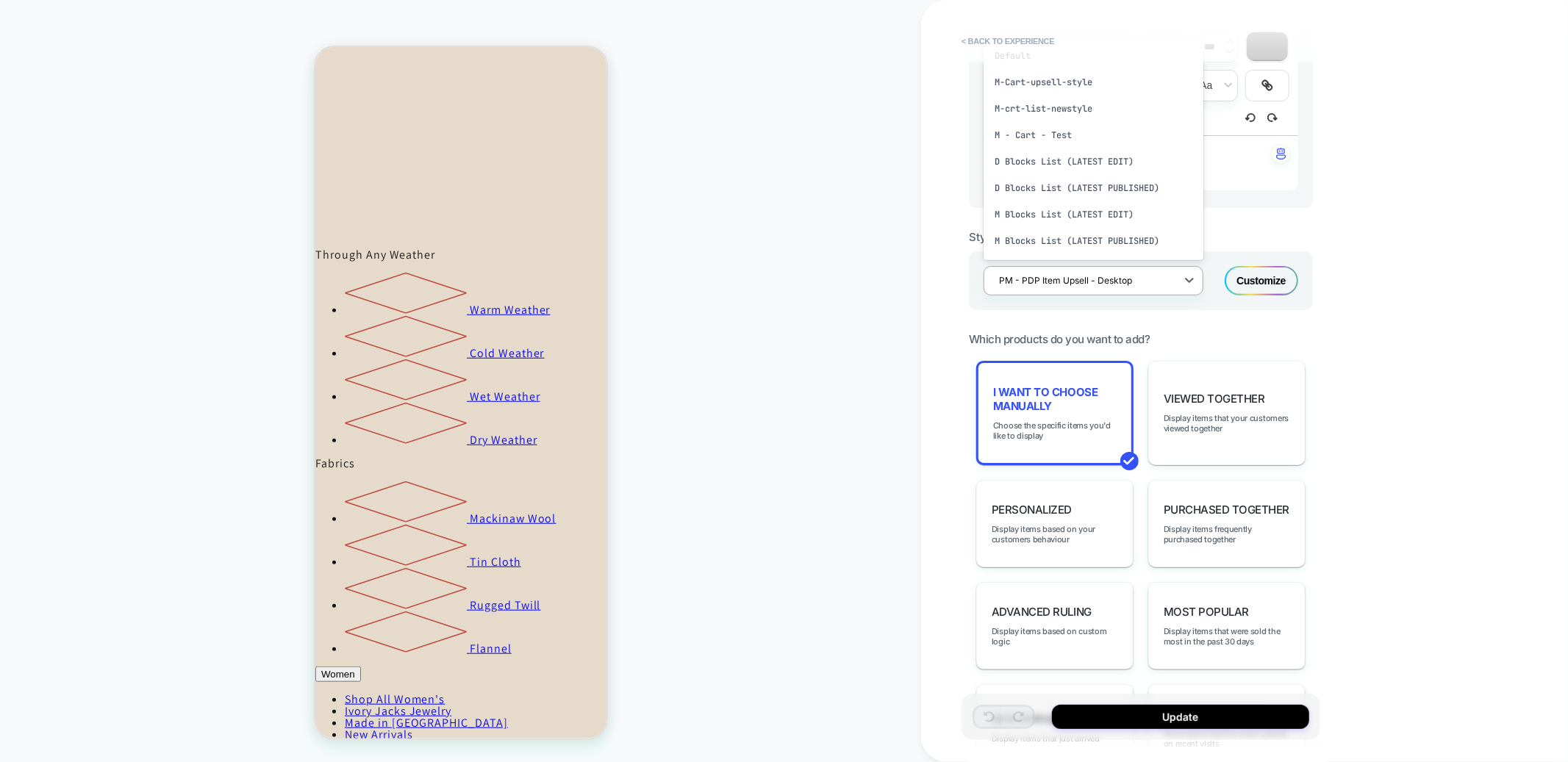
click at [1111, 287] on div at bounding box center [1085, 280] width 170 height 14
click at [1088, 235] on div "PM - PDP Item Upsell - Mobile" at bounding box center [1094, 222] width 220 height 26
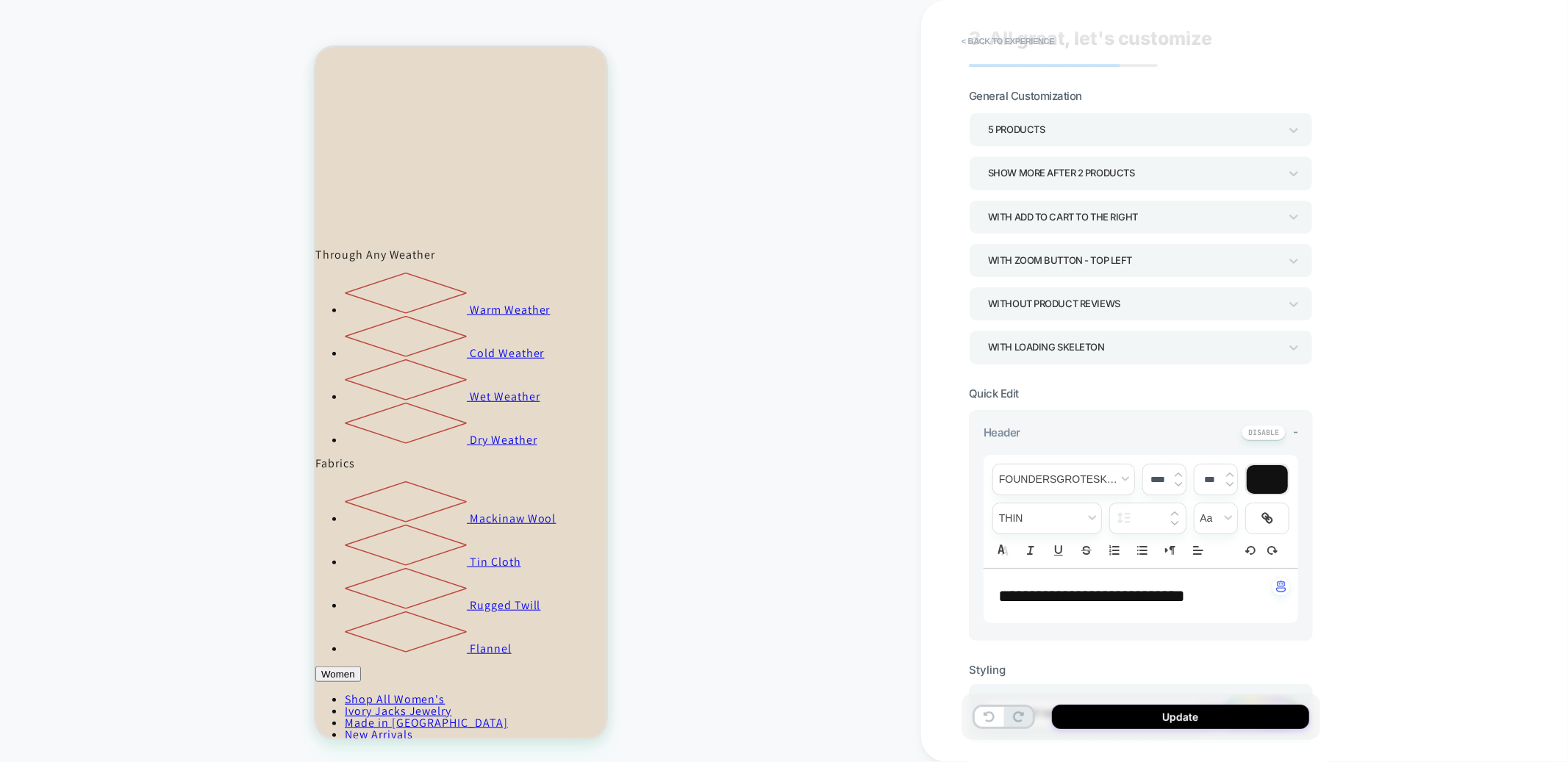
scroll to position [0, 0]
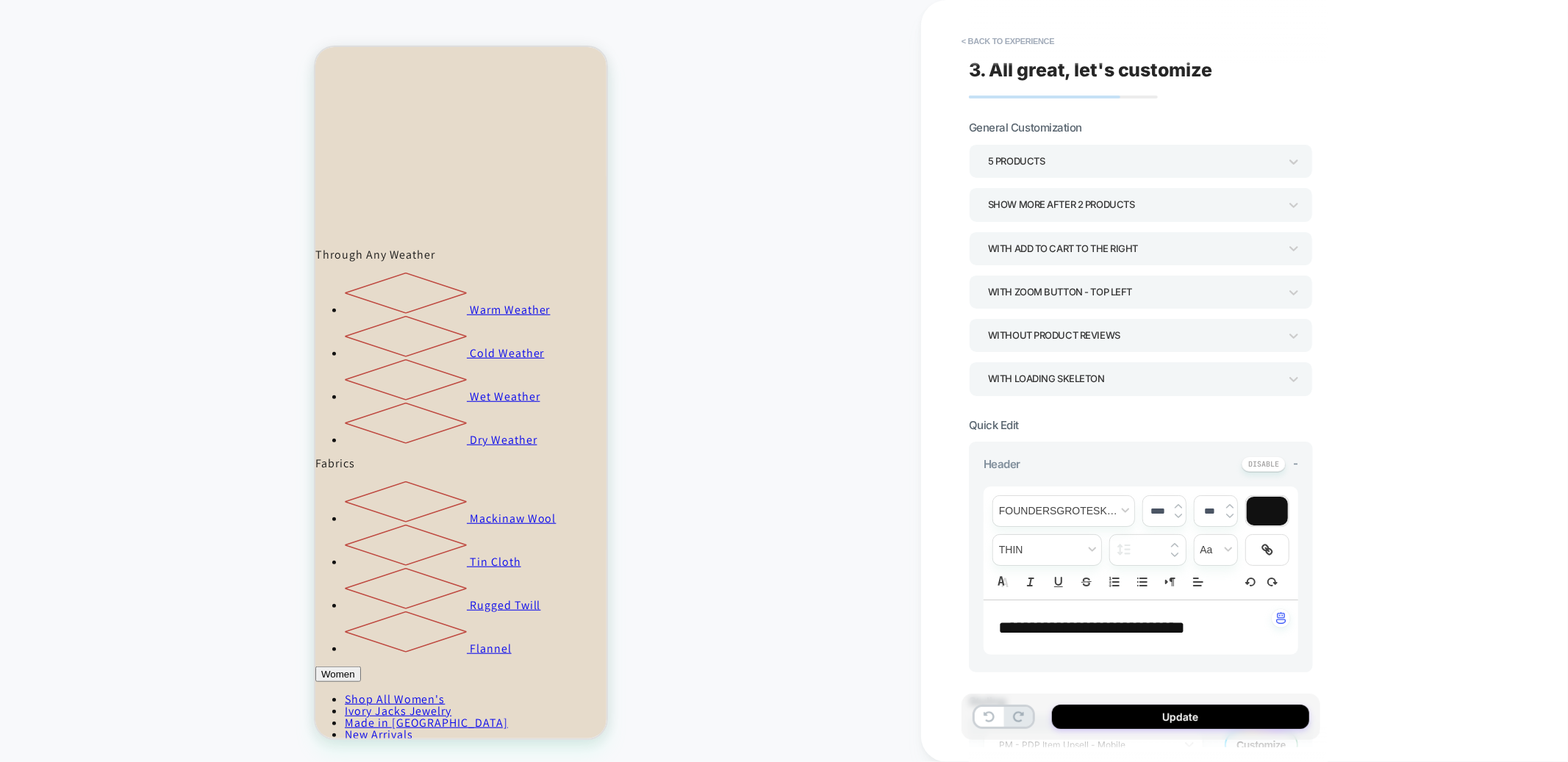
click at [1045, 158] on div "5 Products" at bounding box center [1134, 161] width 291 height 20
click at [1012, 354] on div "6 Products" at bounding box center [1141, 352] width 332 height 30
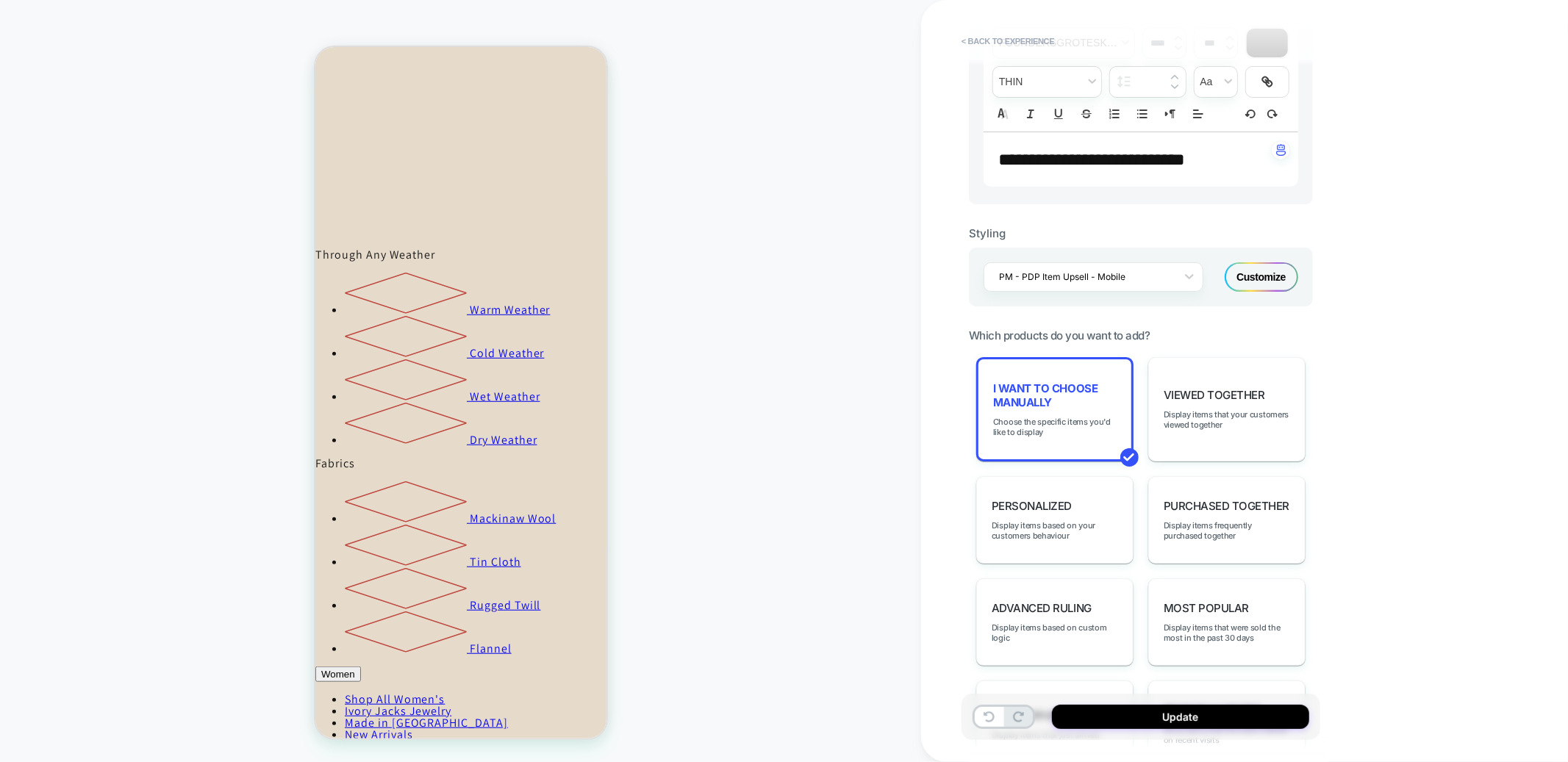
scroll to position [467, 0]
click at [1265, 294] on div "Customize" at bounding box center [1262, 279] width 74 height 29
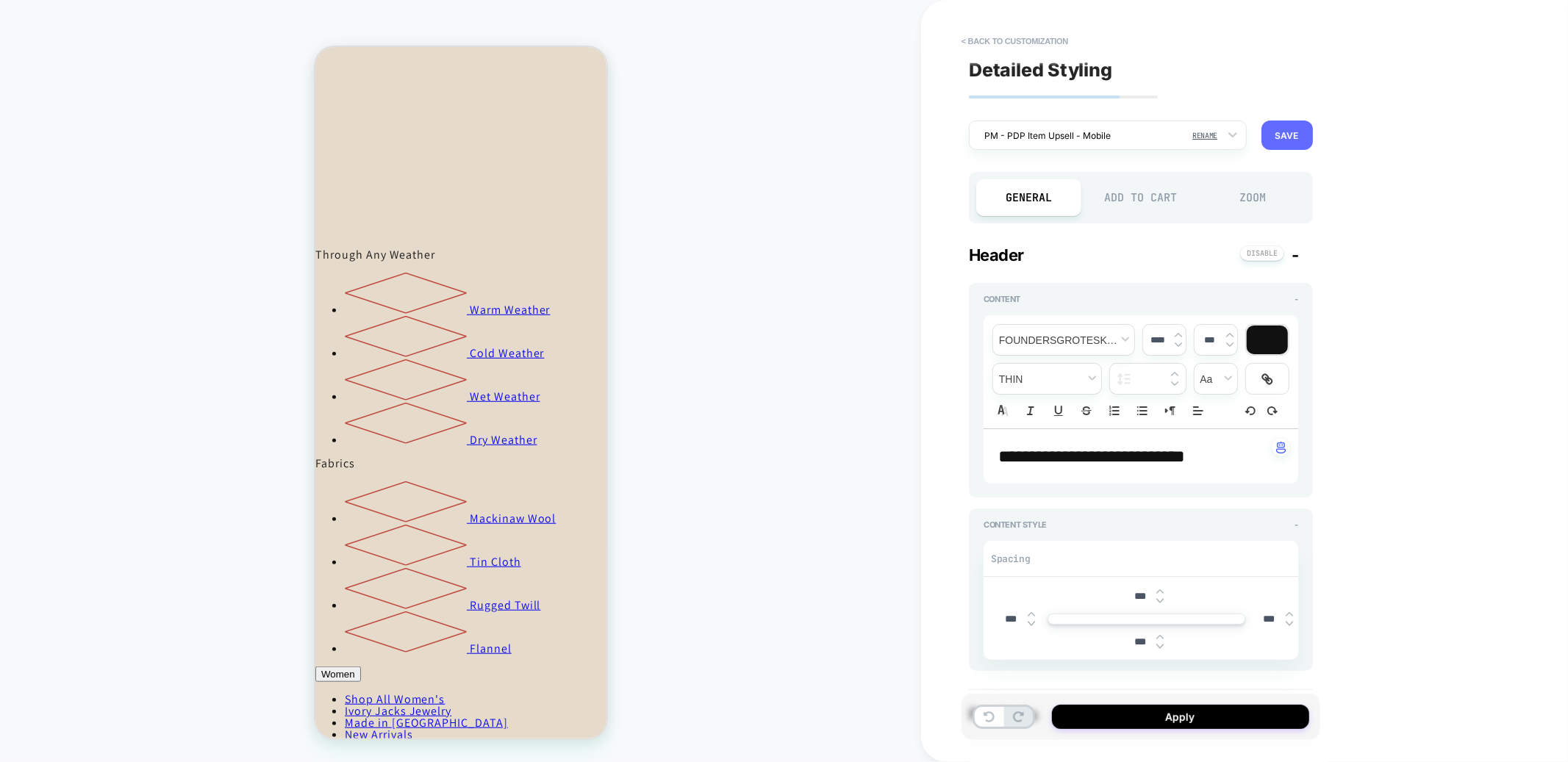
click at [1283, 132] on button "SAVE" at bounding box center [1287, 135] width 52 height 29
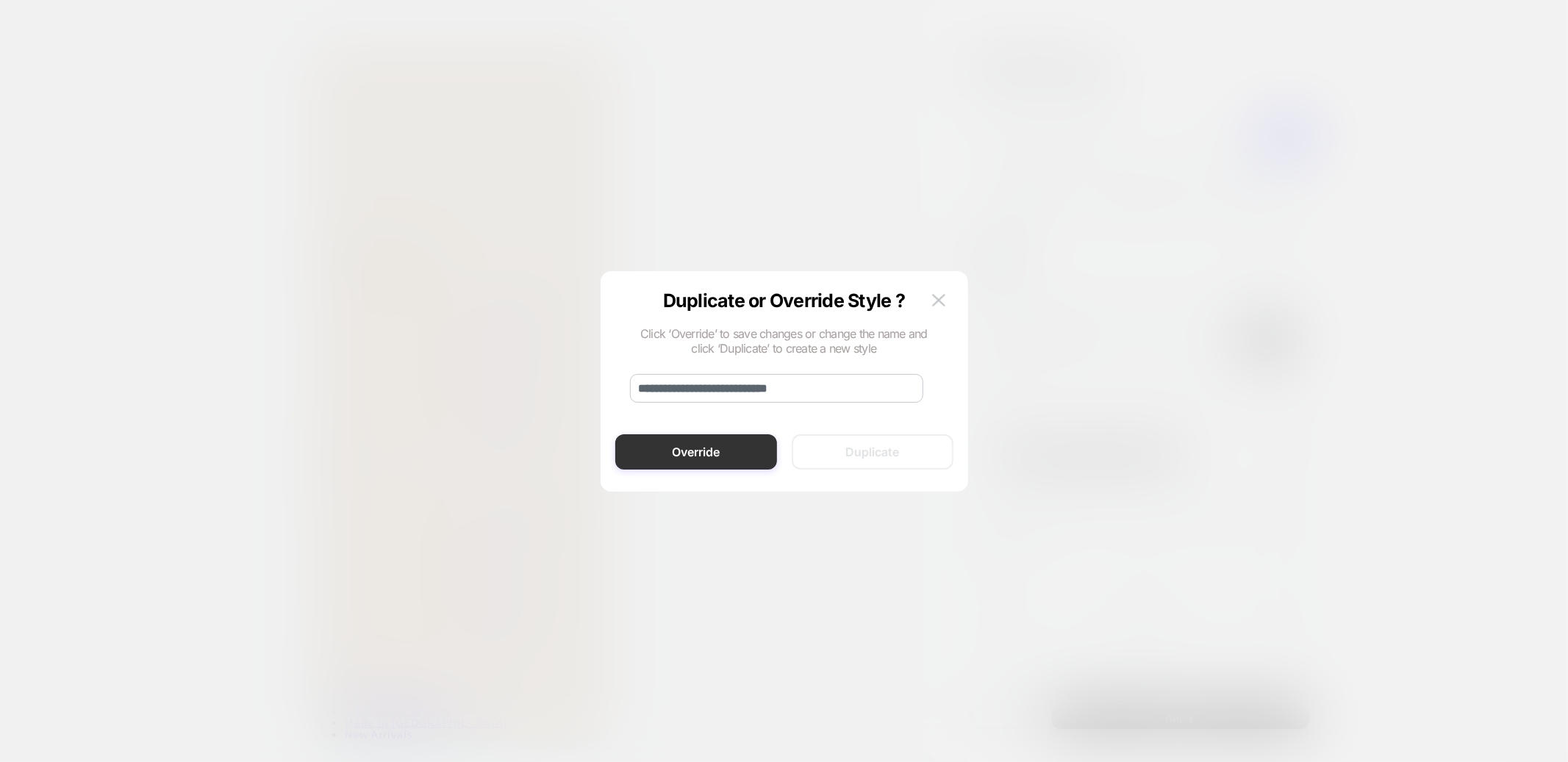
click at [674, 467] on button "Override" at bounding box center [696, 451] width 162 height 35
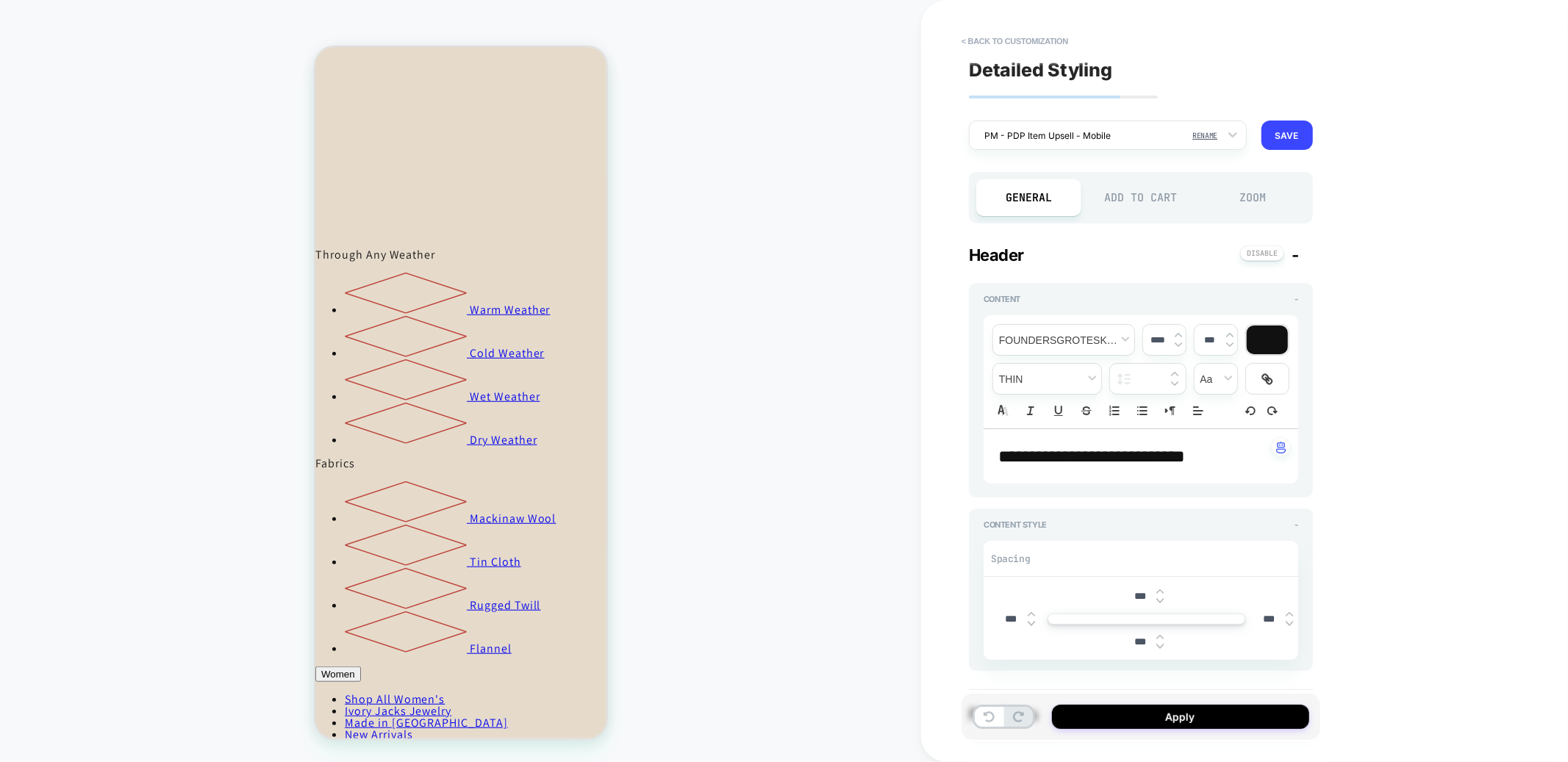
type textarea "*"
click at [1110, 720] on button "Apply" at bounding box center [1180, 717] width 258 height 25
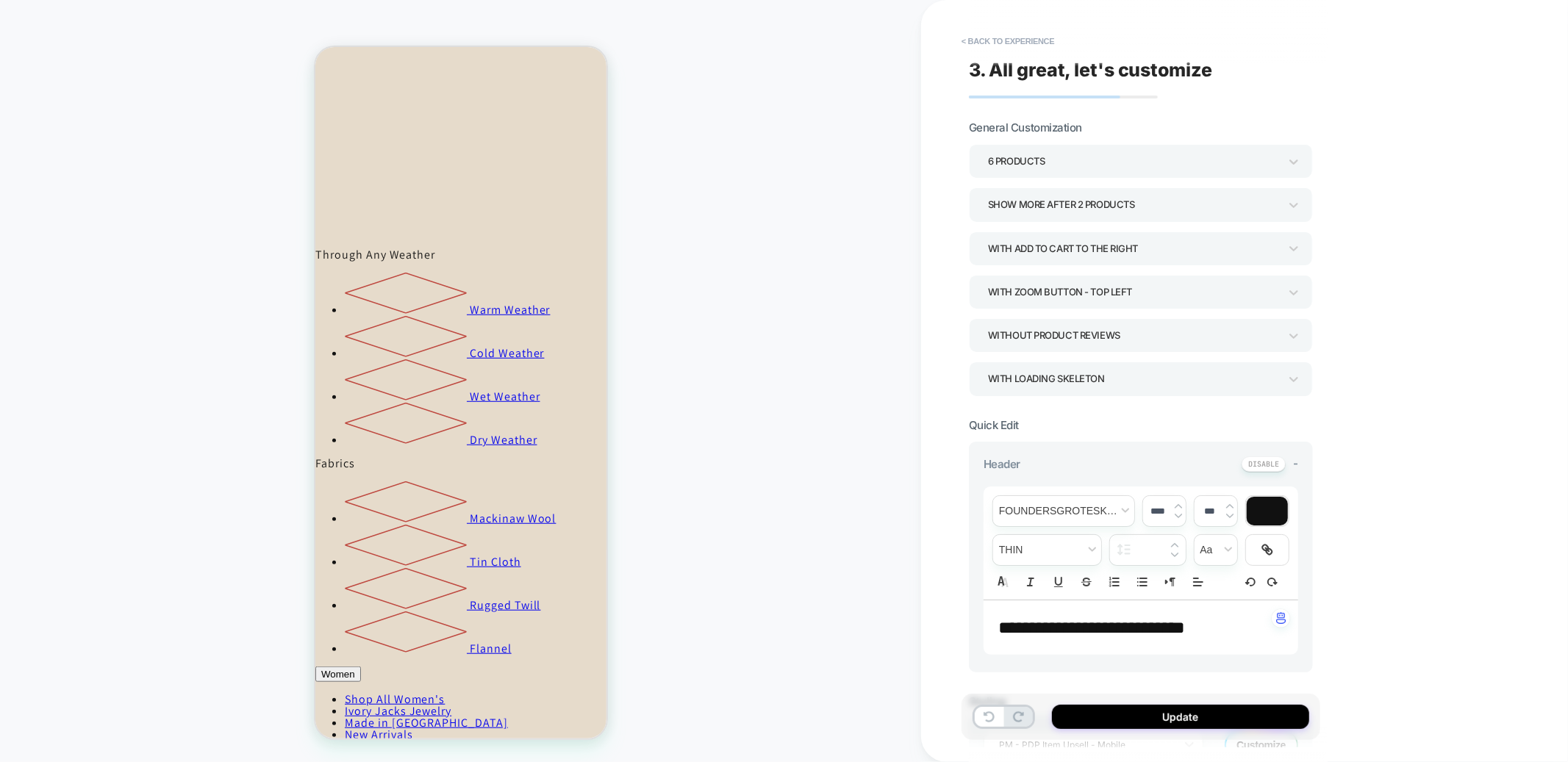
scroll to position [364, 0]
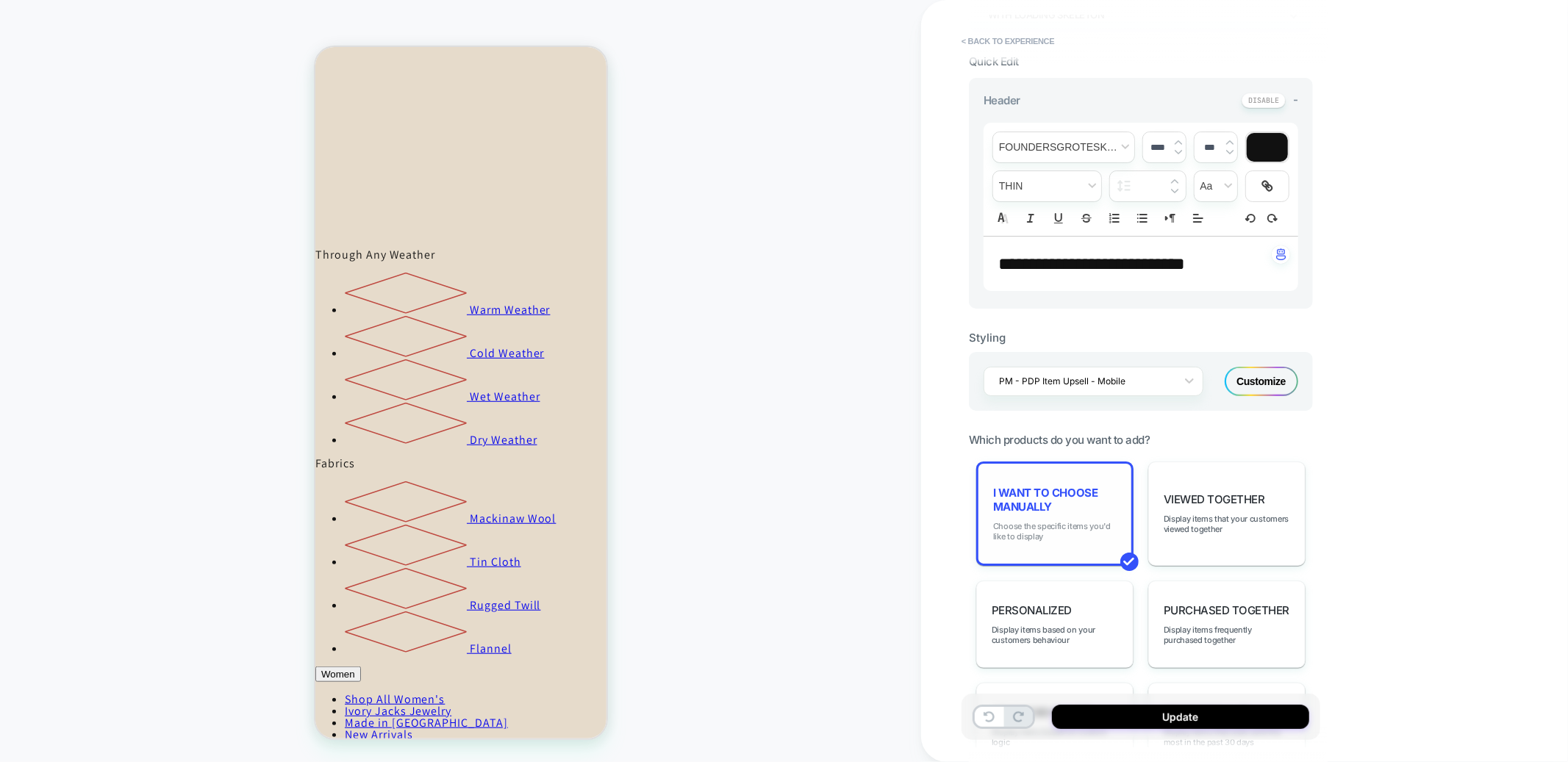
click at [1034, 542] on span "Choose the specific items you'd like to display" at bounding box center [1054, 531] width 124 height 20
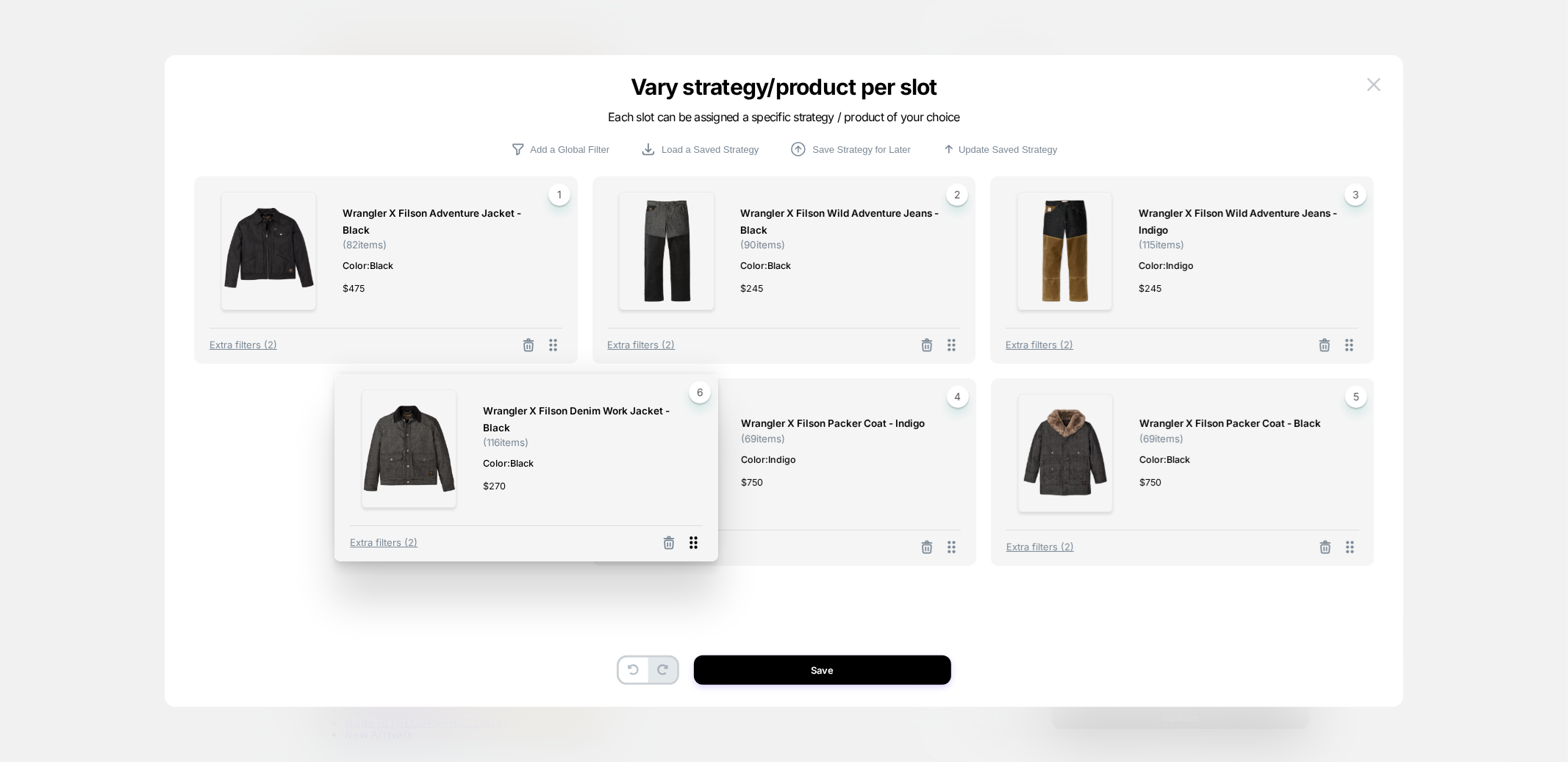
drag, startPoint x: 1353, startPoint y: 552, endPoint x: 692, endPoint y: 548, distance: 661.0
click at [694, 548] on icon at bounding box center [694, 542] width 7 height 12
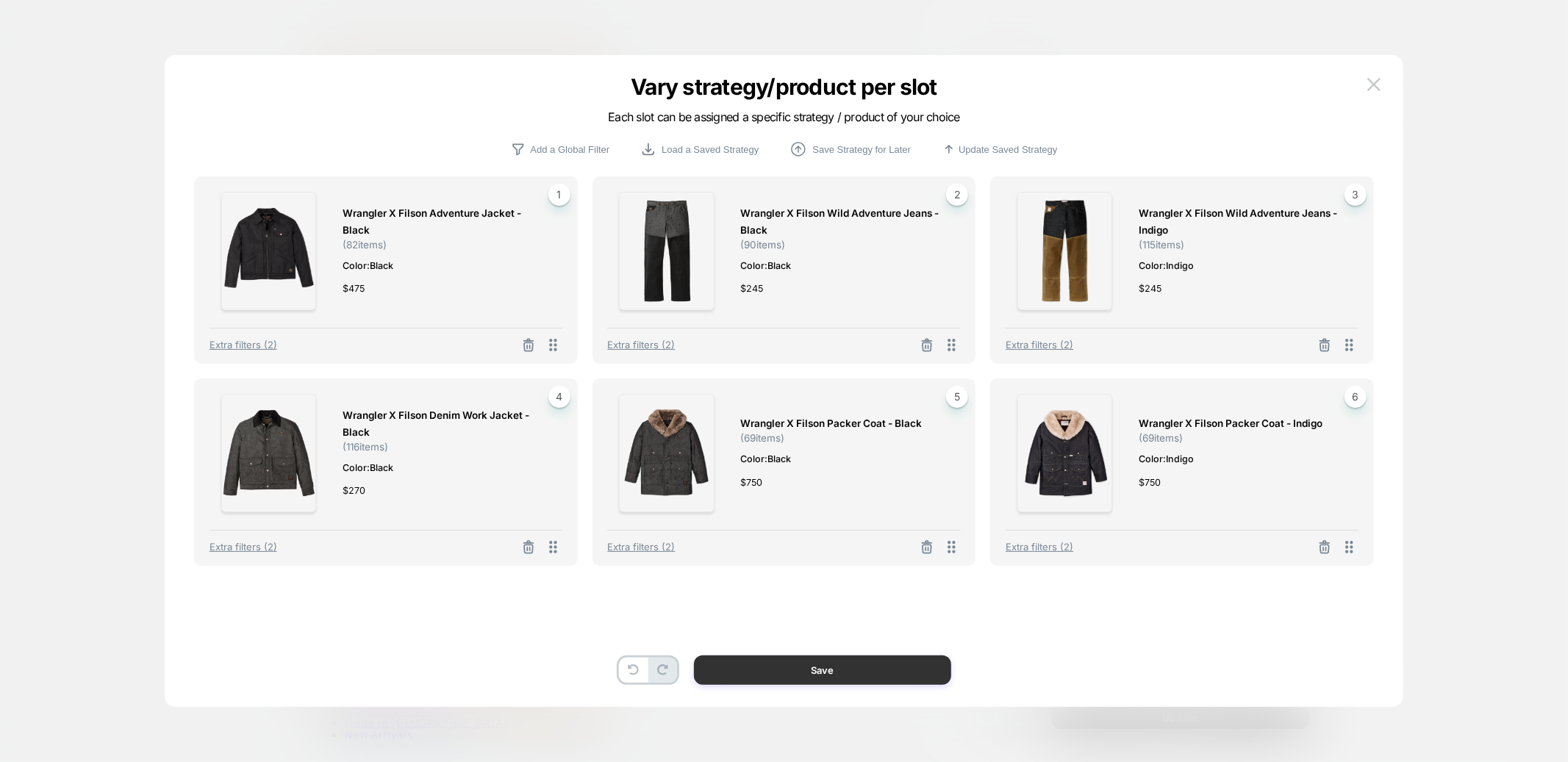
click at [833, 673] on button "Save" at bounding box center [823, 670] width 258 height 29
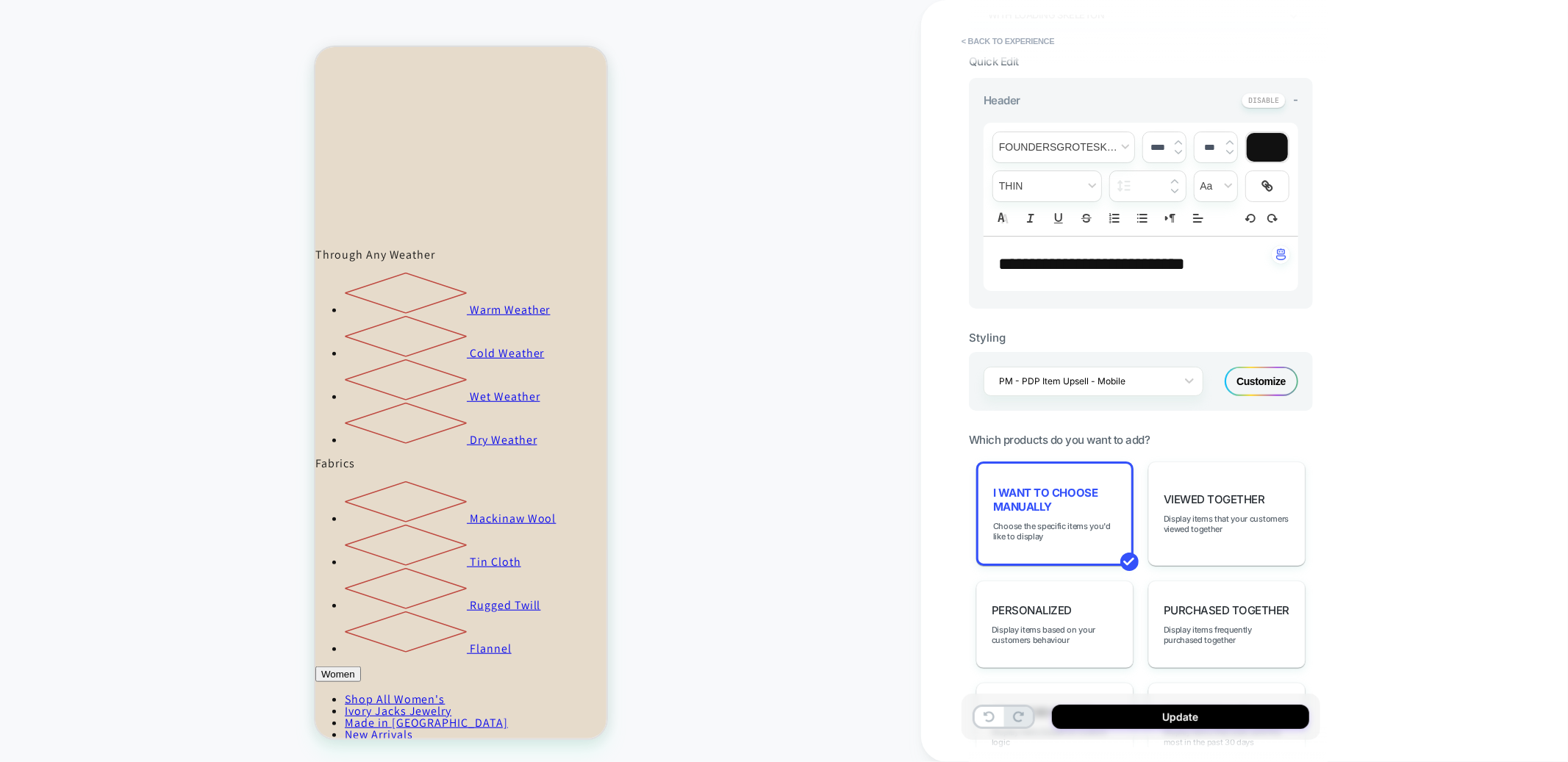
scroll to position [405, 0]
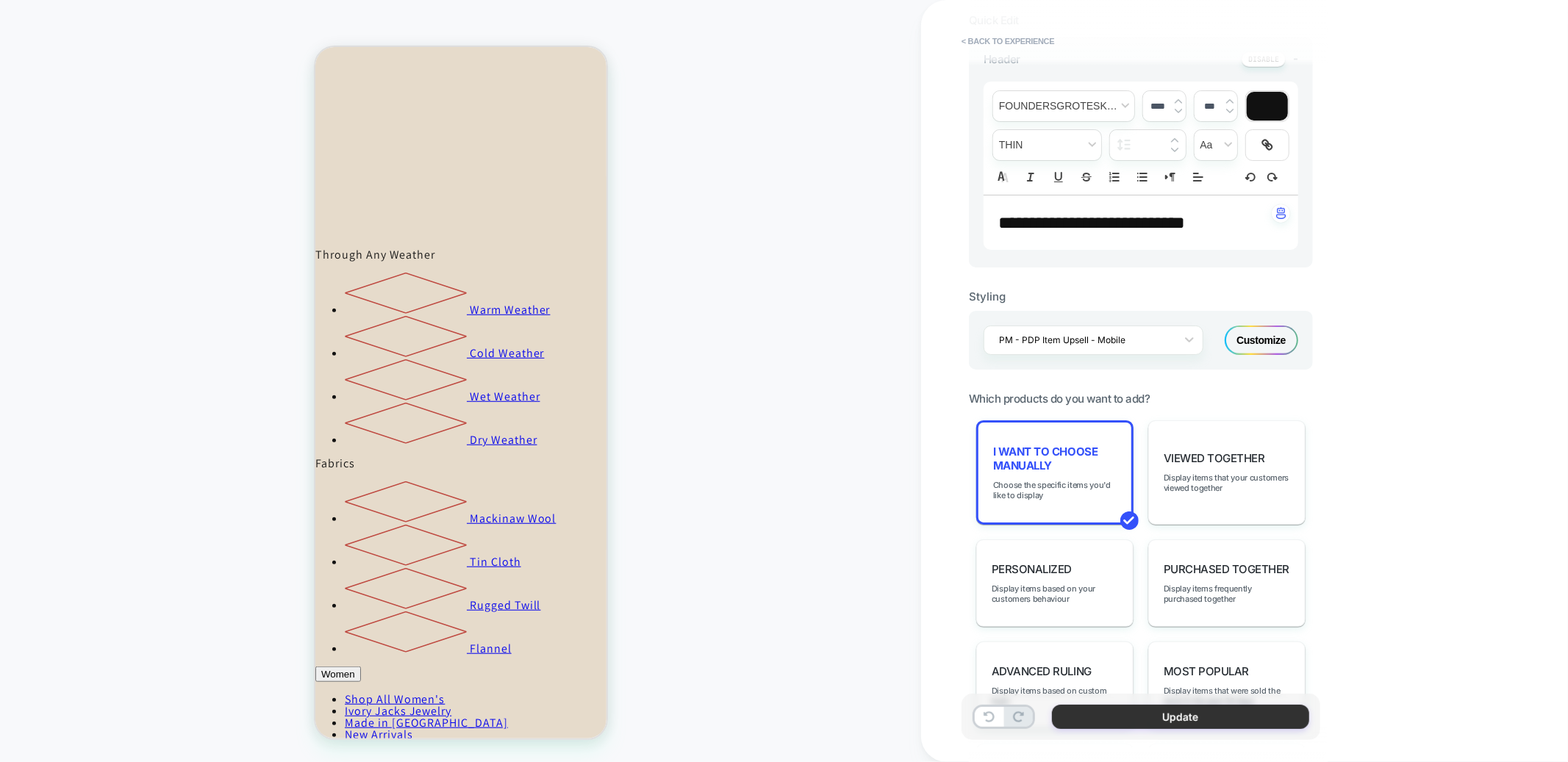
click at [1147, 719] on button "Update" at bounding box center [1180, 717] width 258 height 25
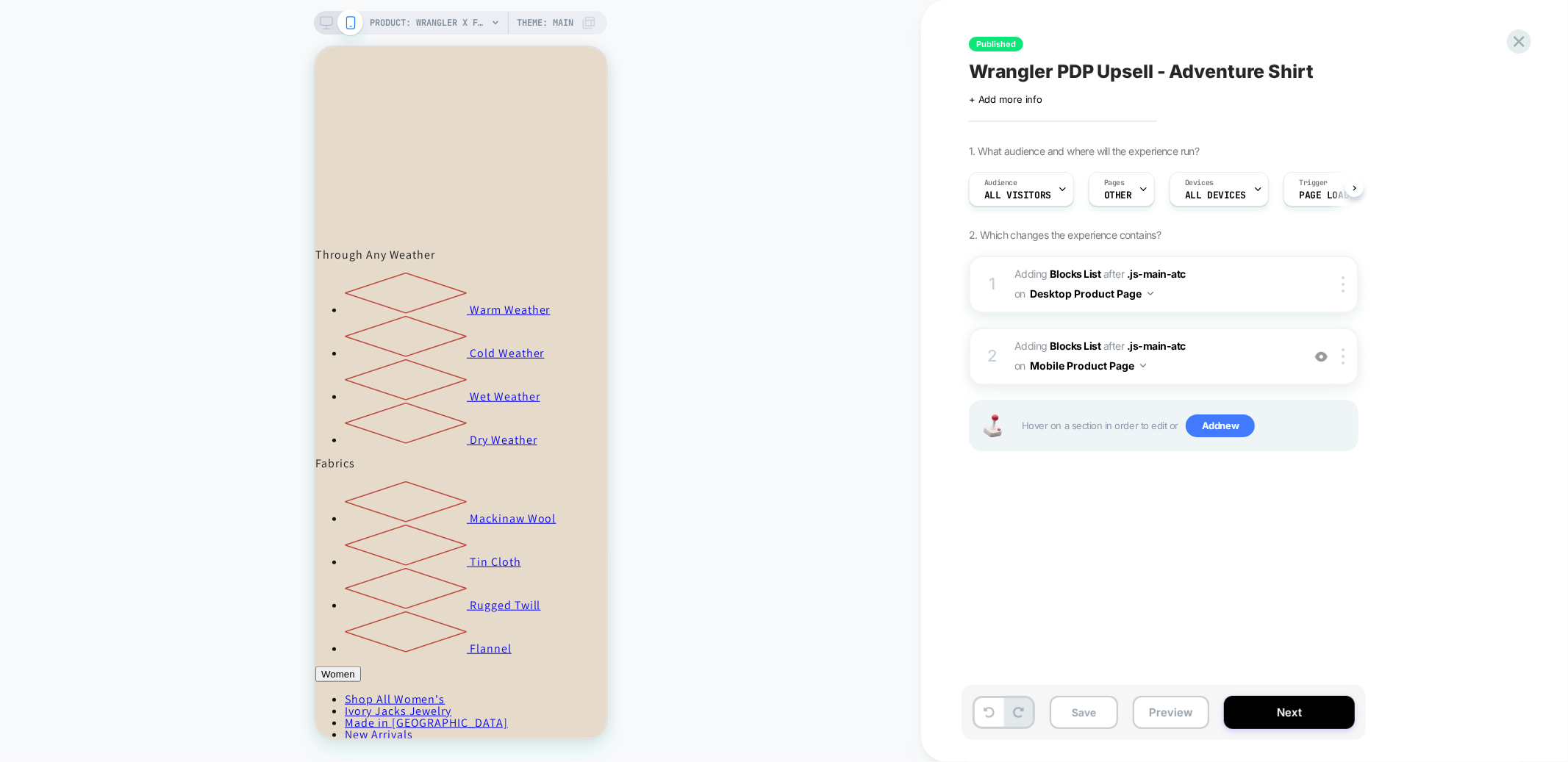
scroll to position [0, 1]
click at [323, 23] on icon at bounding box center [326, 23] width 13 height 13
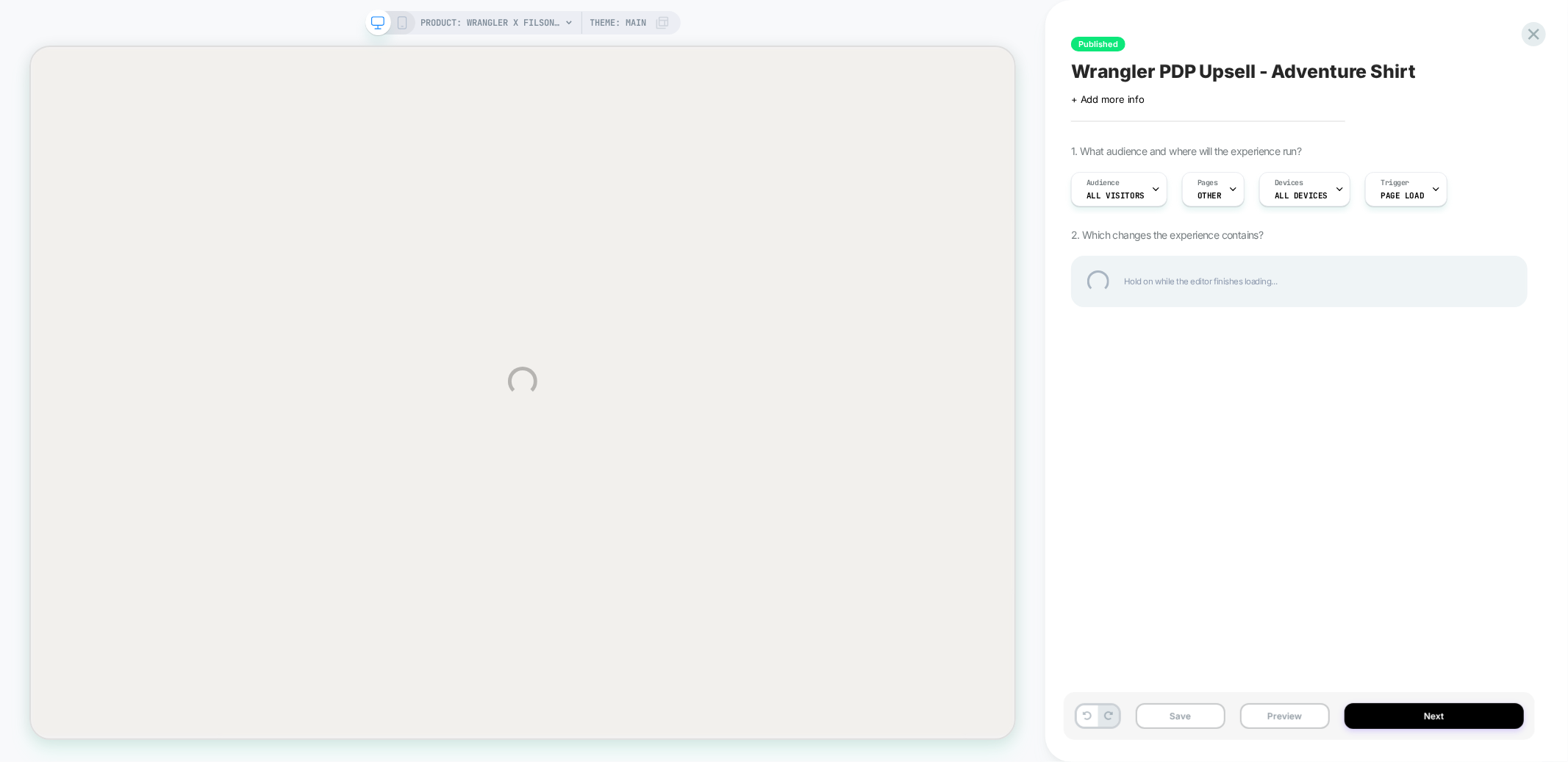
scroll to position [805, 0]
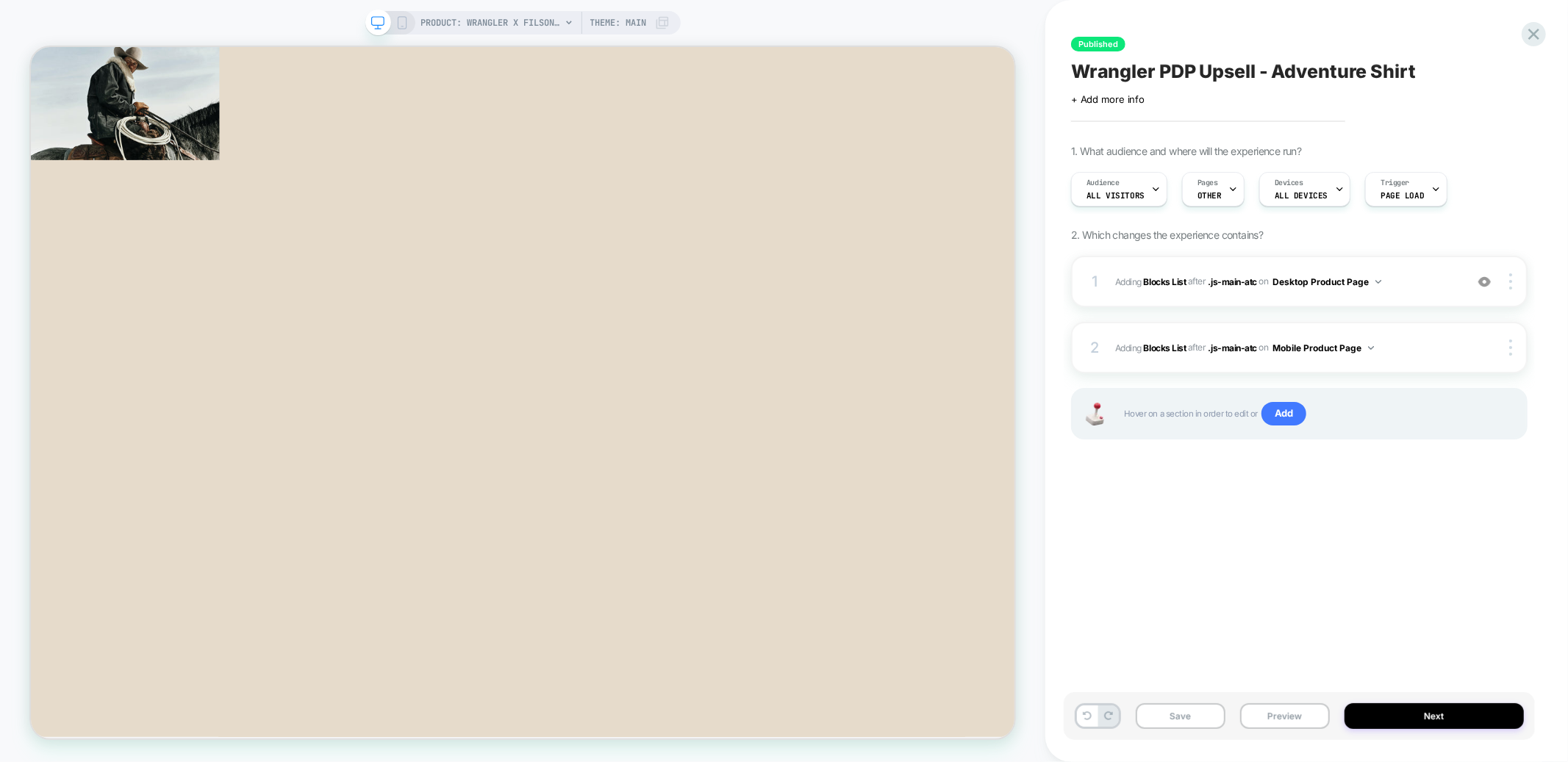
click at [1431, 267] on div "1 #_loomi_addon_1759336041438_dup1759336190 Adding Blocks List AFTER .js-main-a…" at bounding box center [1300, 281] width 456 height 52
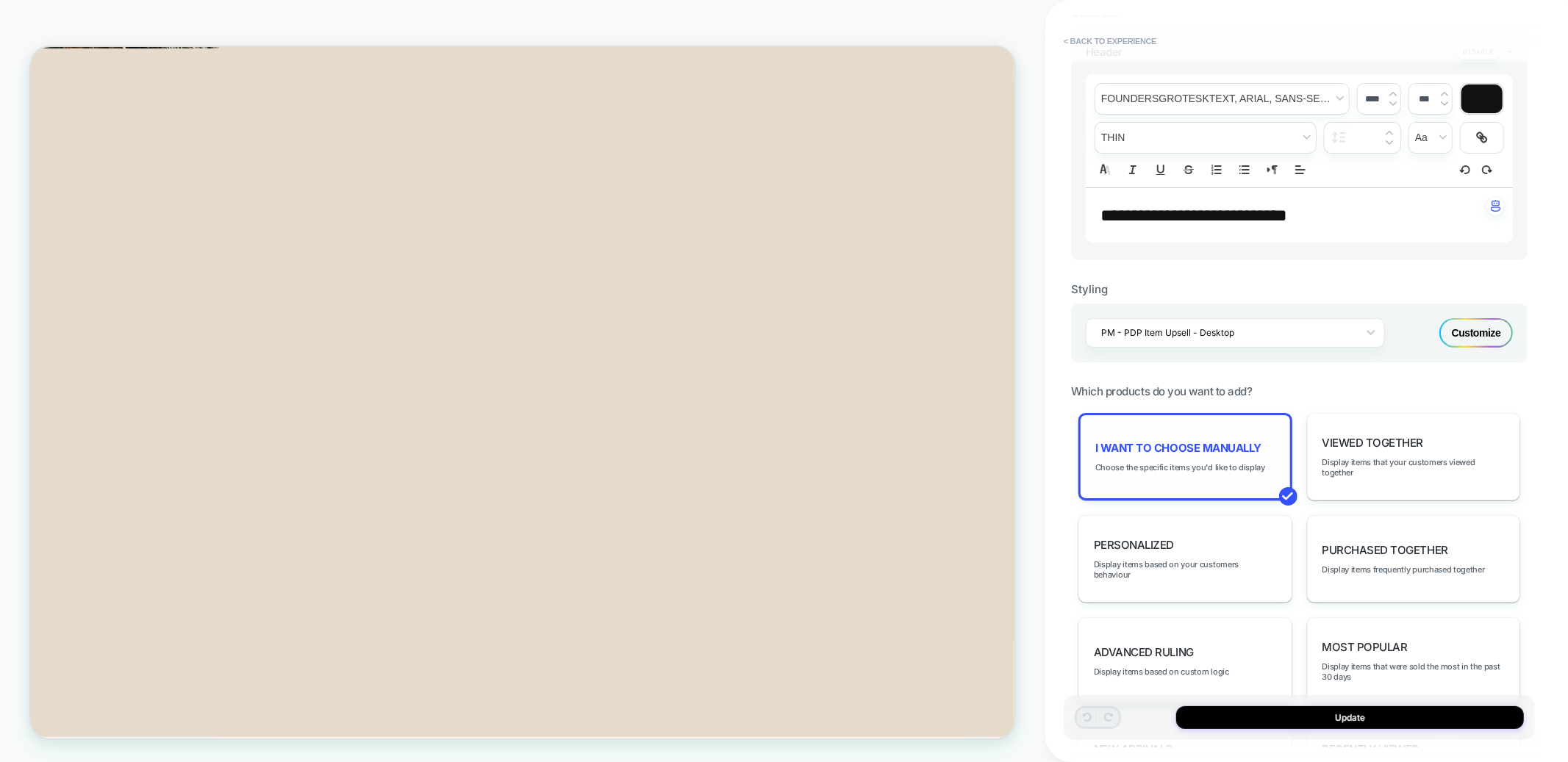
scroll to position [1070, 0]
click at [1193, 441] on span "I want to choose manually" at bounding box center [1178, 447] width 166 height 14
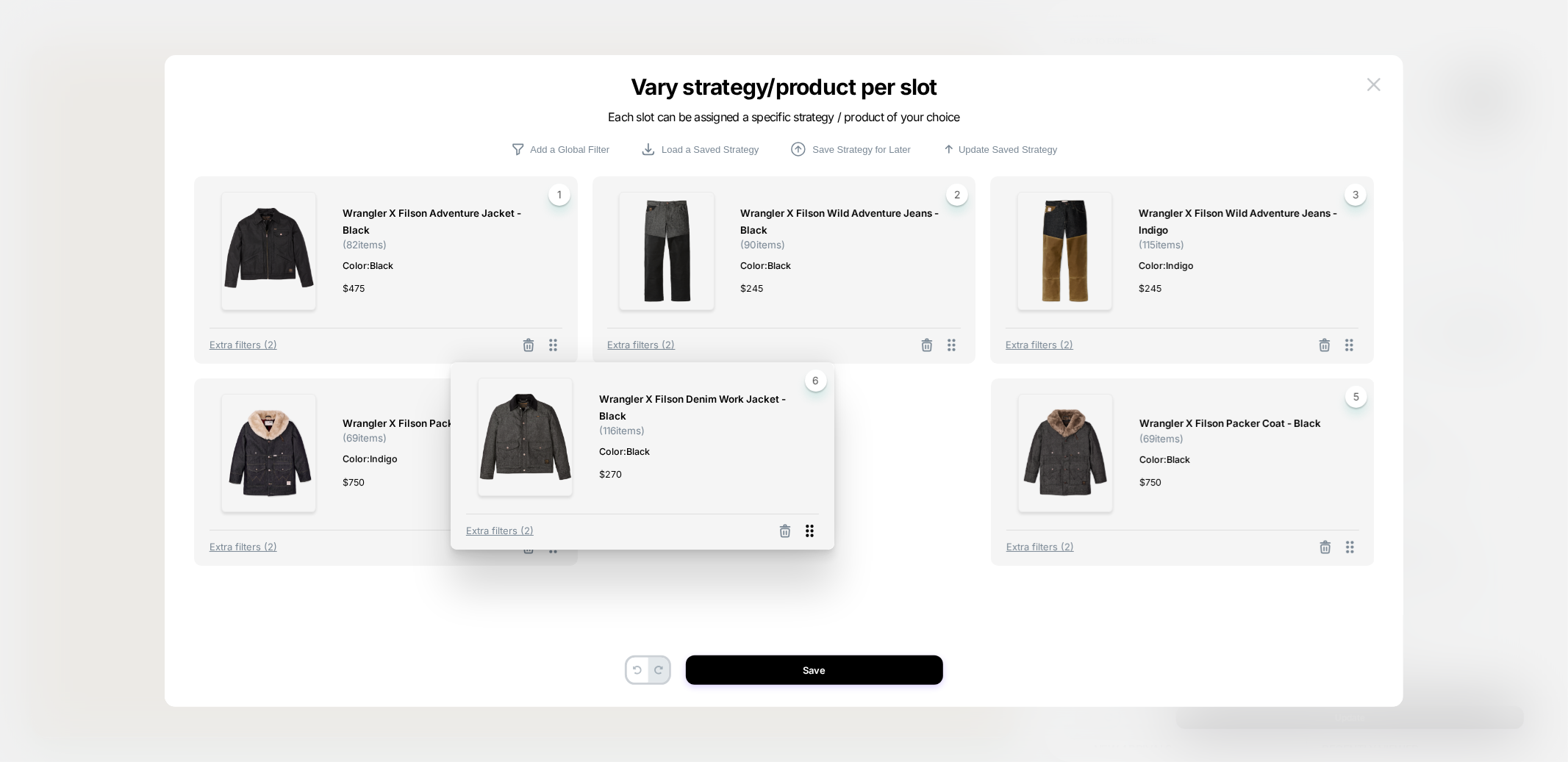
drag, startPoint x: 1352, startPoint y: 549, endPoint x: 501, endPoint y: 530, distance: 851.2
click at [801, 528] on icon at bounding box center [810, 531] width 18 height 18
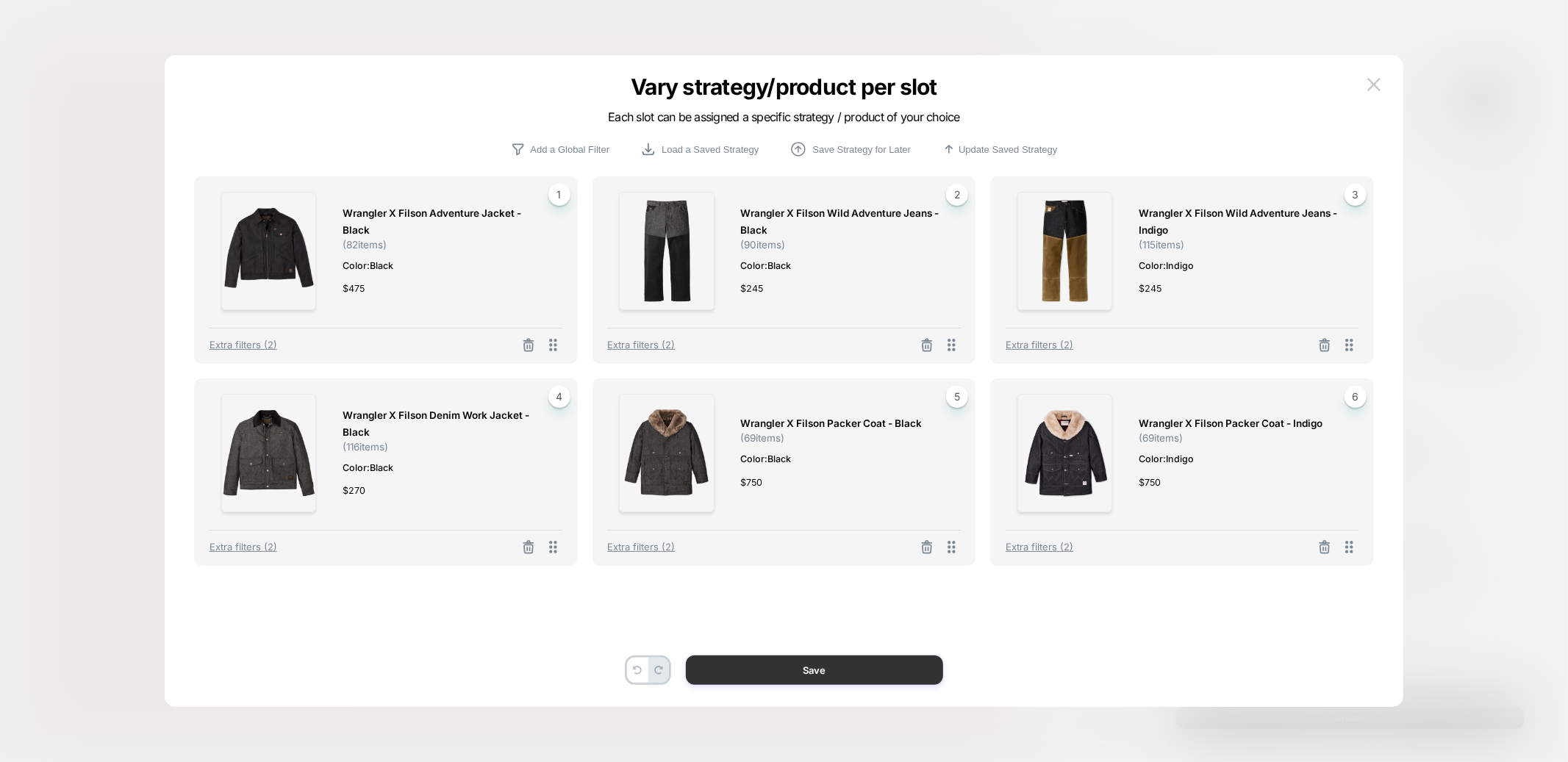
click at [842, 663] on button "Save" at bounding box center [815, 670] width 258 height 29
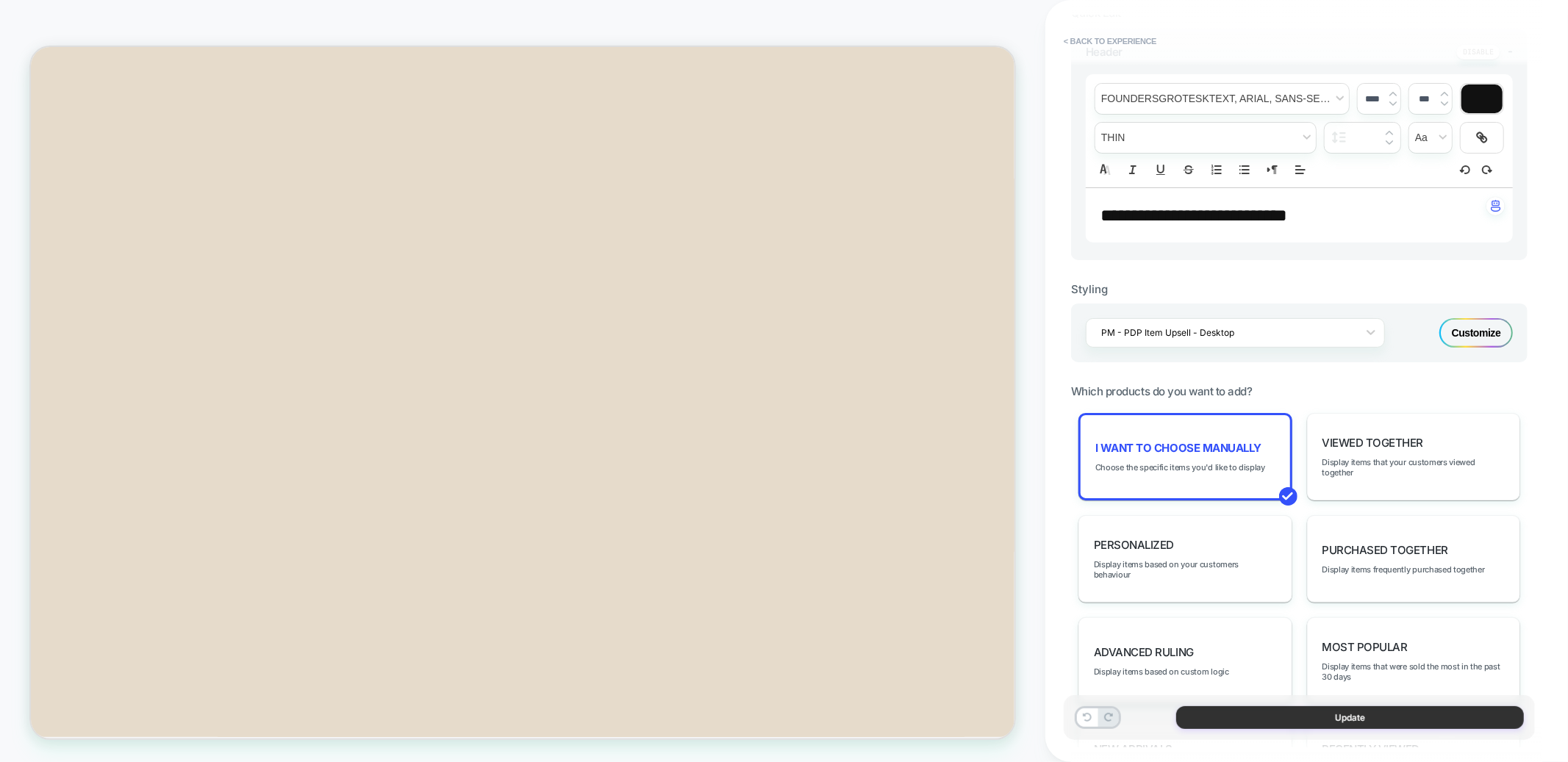
click at [1229, 723] on button "Update" at bounding box center [1350, 718] width 348 height 23
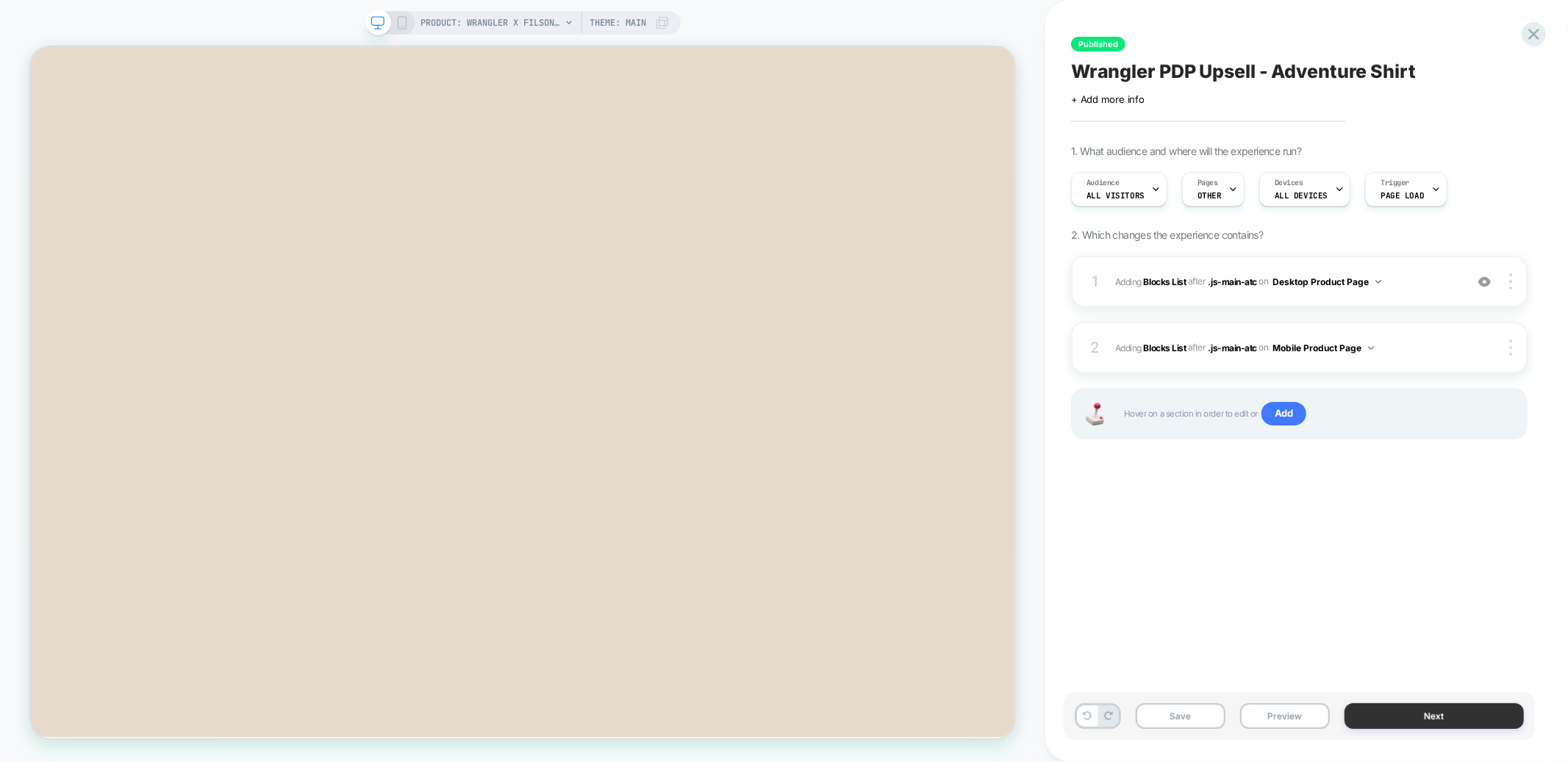
click at [1411, 712] on button "Next" at bounding box center [1434, 715] width 179 height 25
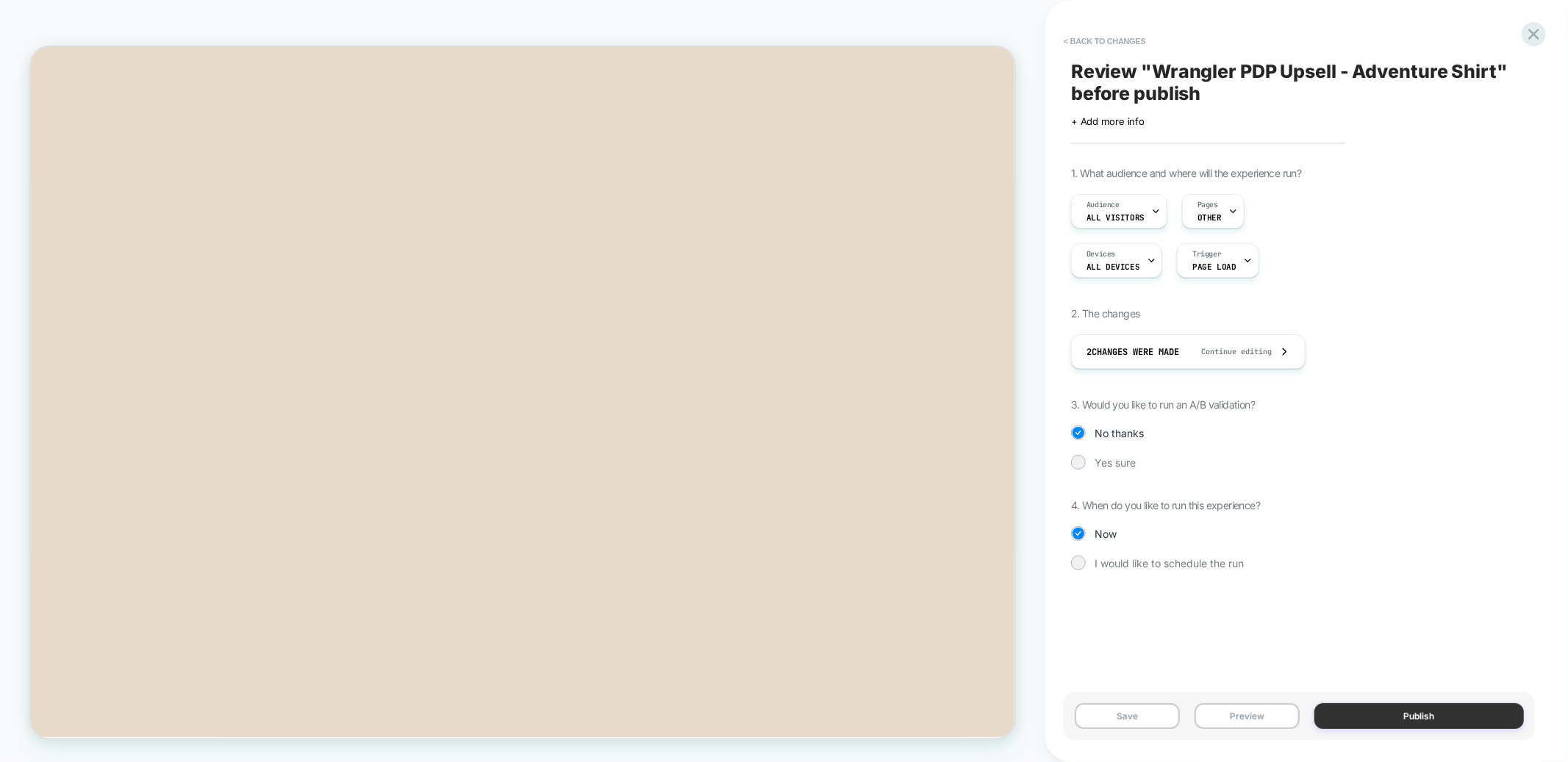
click at [1404, 719] on button "Publish" at bounding box center [1419, 715] width 210 height 25
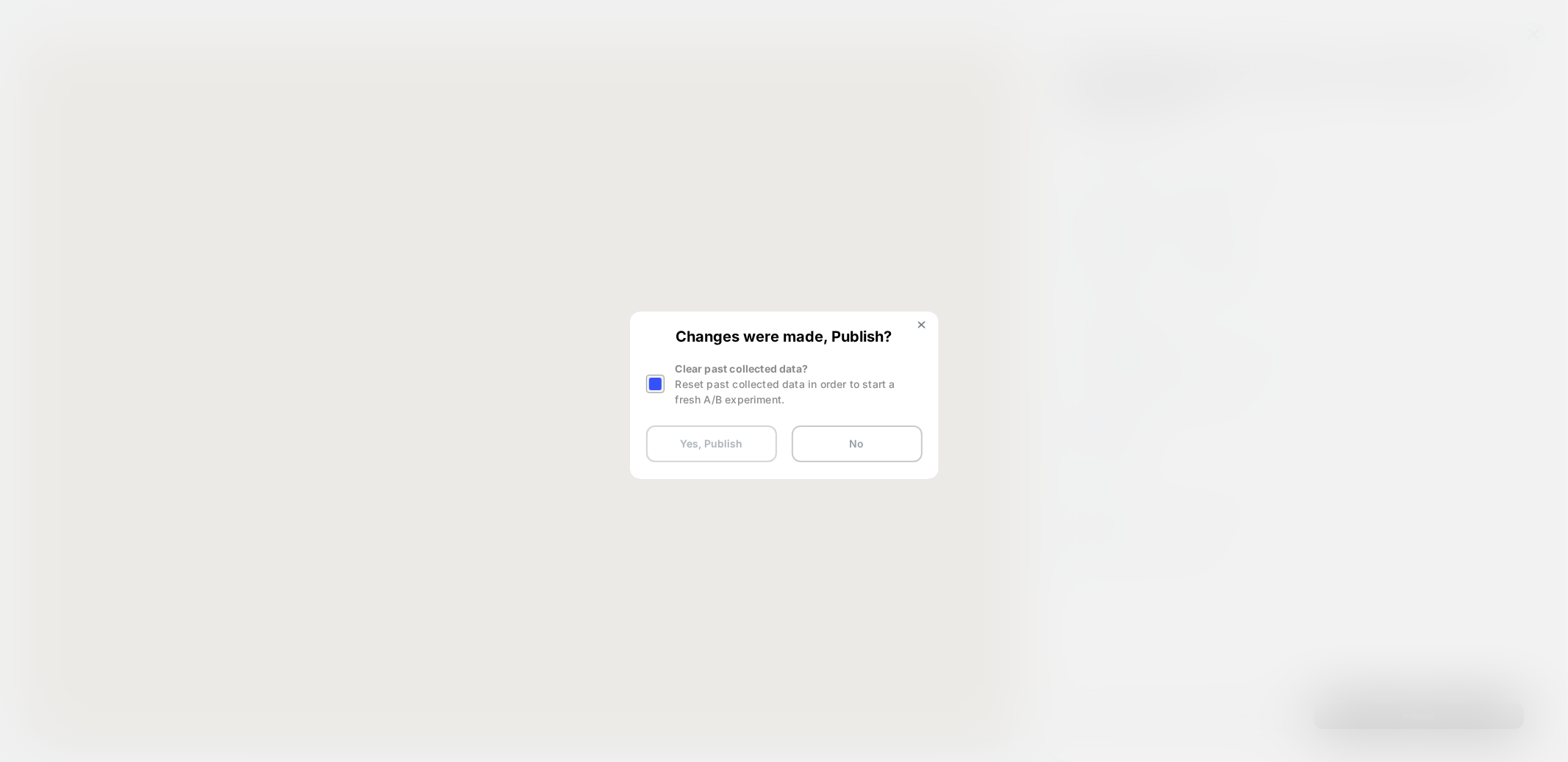
click at [690, 437] on button "Yes, Publish" at bounding box center [712, 443] width 131 height 37
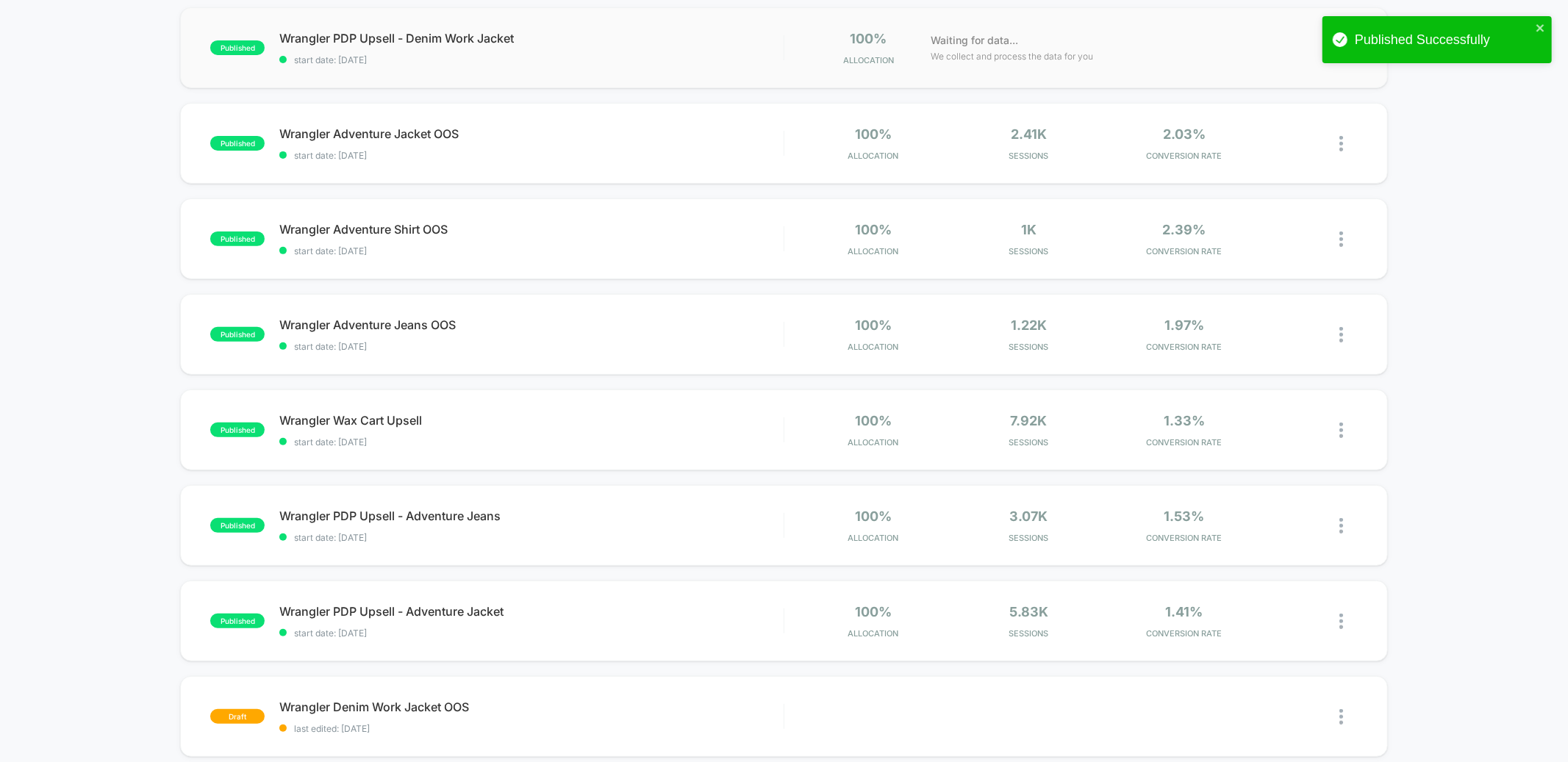
scroll to position [347, 0]
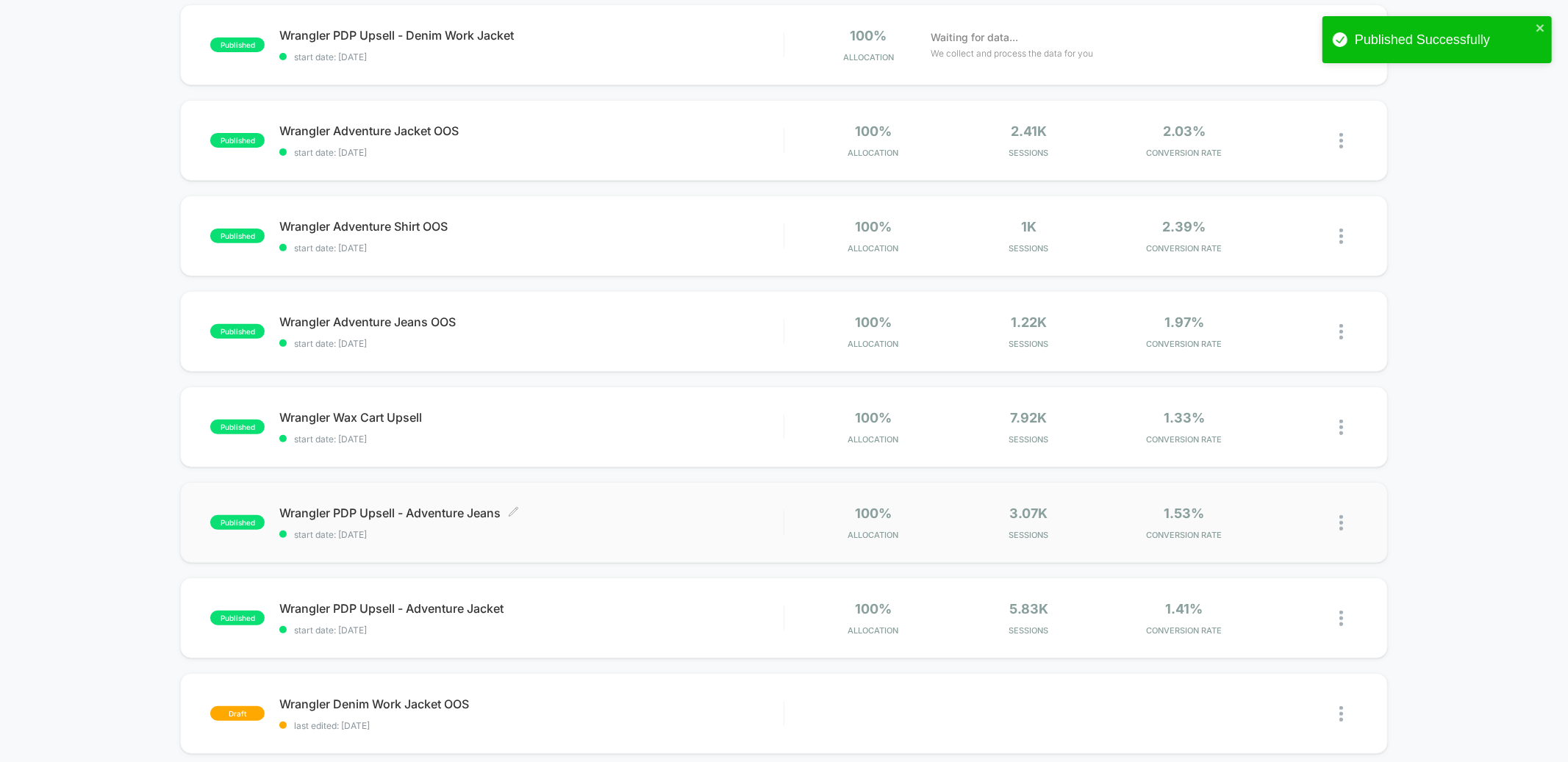
click at [607, 518] on span "Wrangler PDP Upsell - Adventure Jeans Click to edit experience details" at bounding box center [532, 513] width 504 height 15
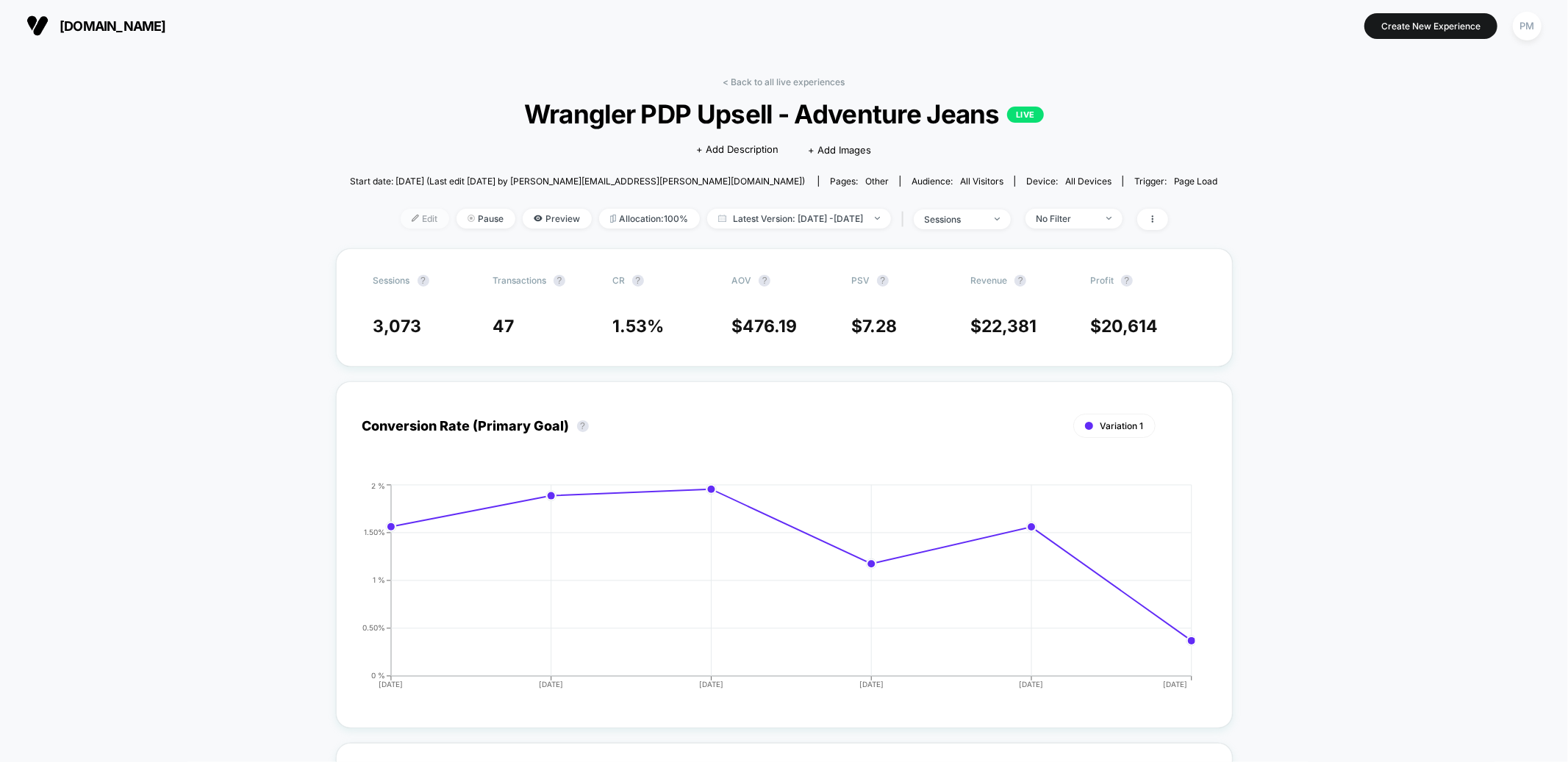
click at [411, 214] on img at bounding box center [415, 217] width 7 height 7
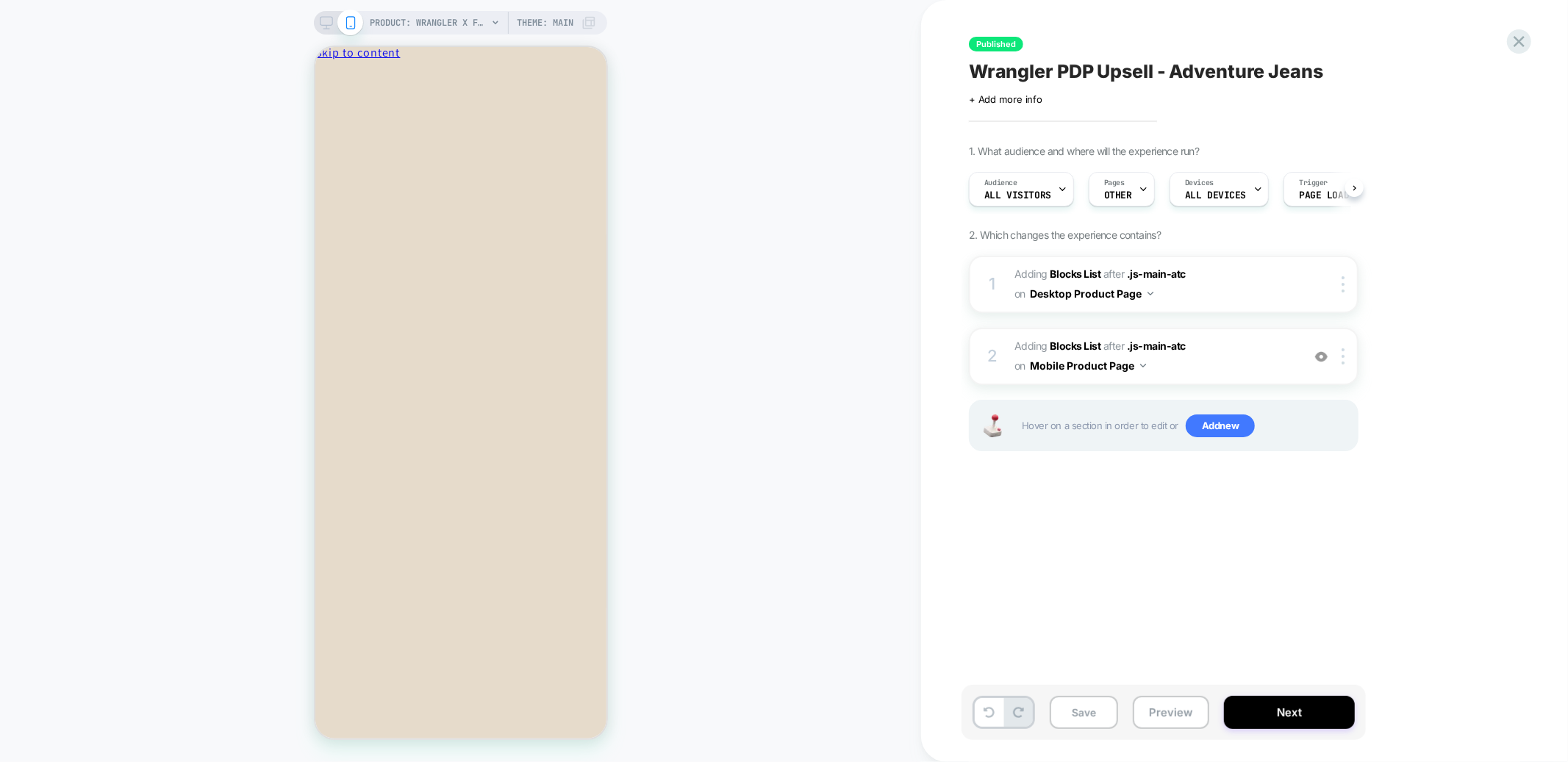
scroll to position [0, 1]
click at [1201, 350] on span "#_loomi_addon_1759768453976 Adding Blocks List AFTER .js-main-atc .js-main-atc …" at bounding box center [1155, 356] width 281 height 40
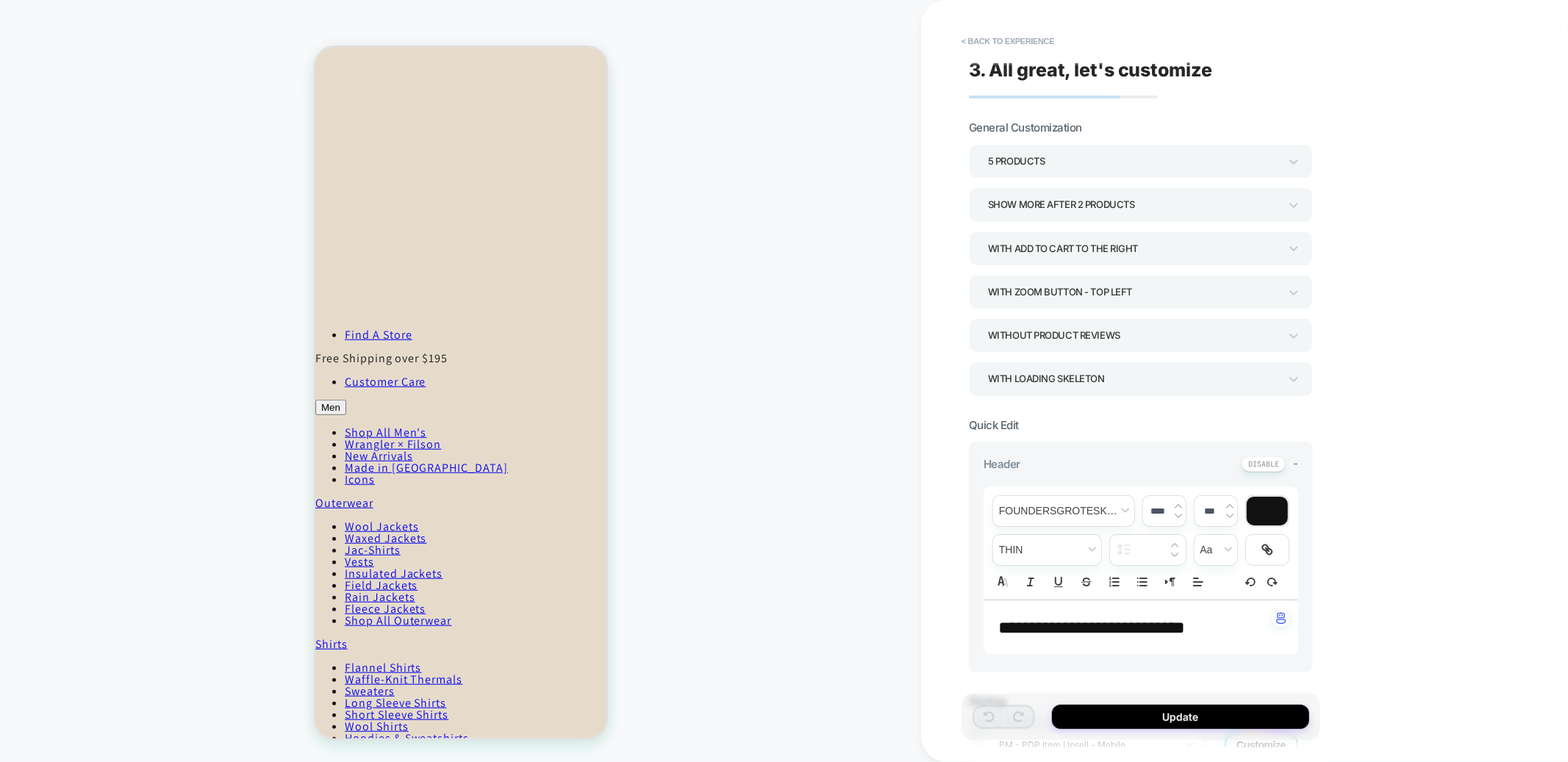
scroll to position [706, 0]
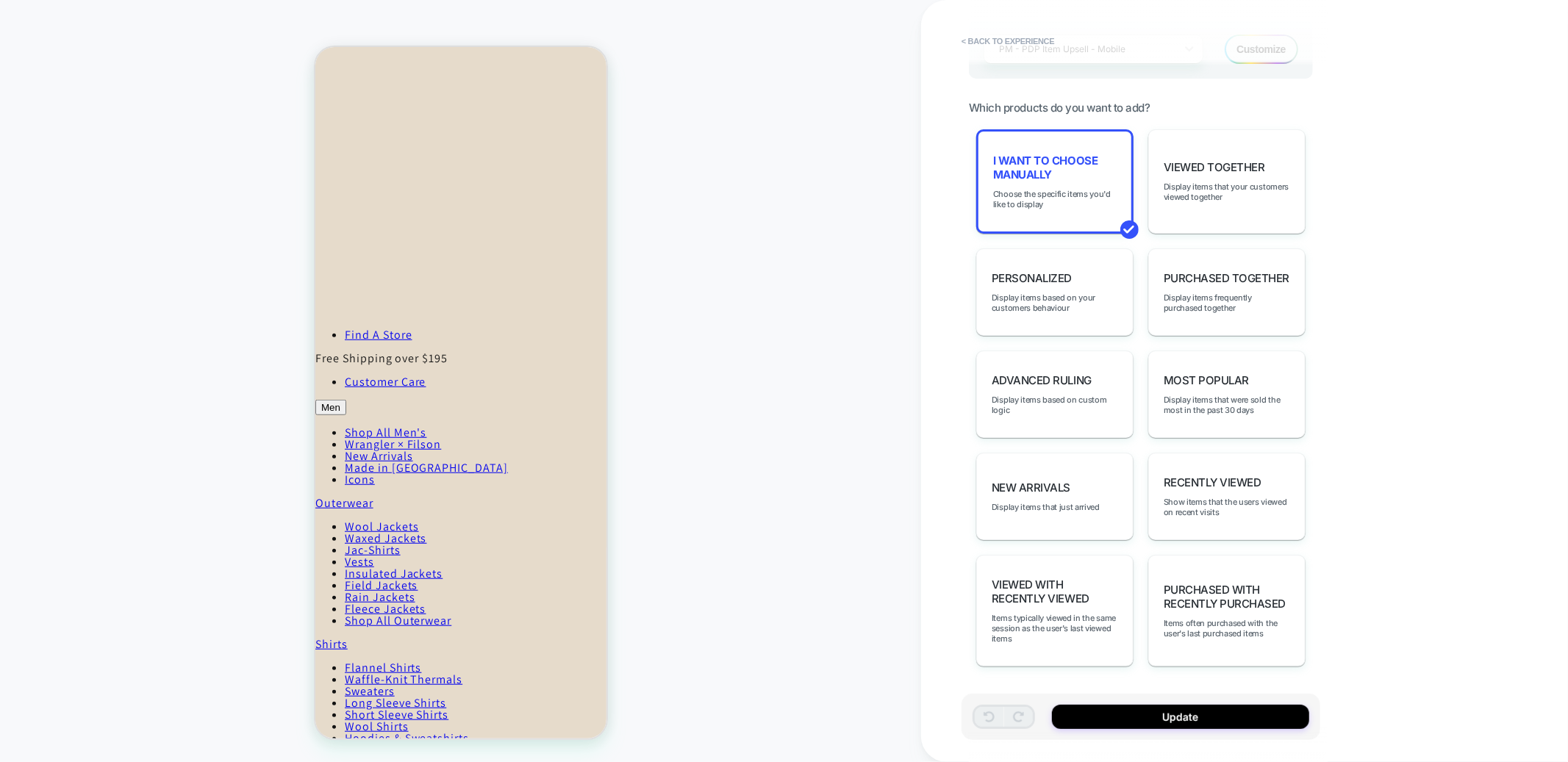
click at [1037, 202] on span "Choose the specific items you'd like to display" at bounding box center [1054, 199] width 124 height 20
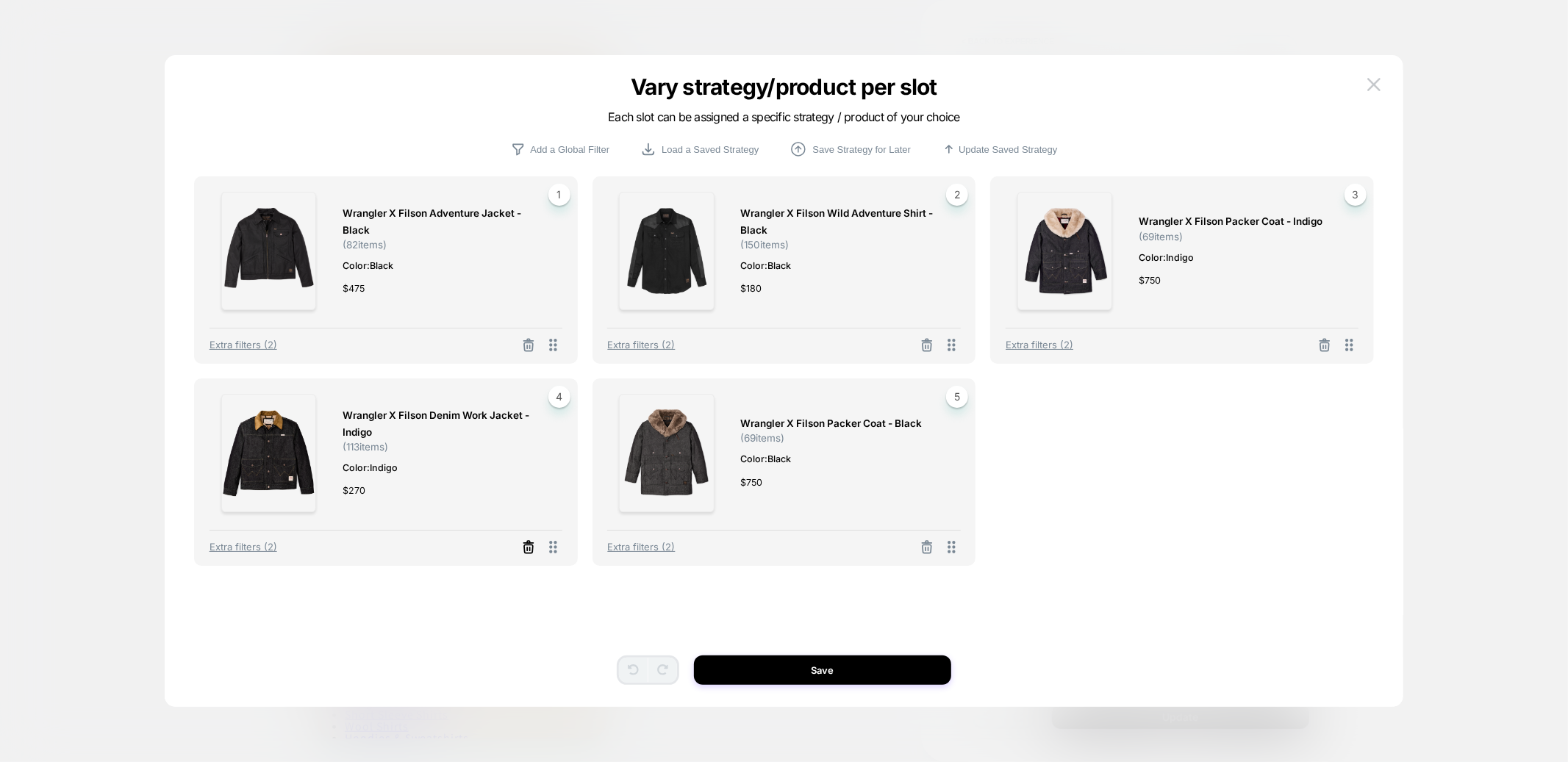
click at [528, 545] on icon at bounding box center [528, 549] width 9 height 8
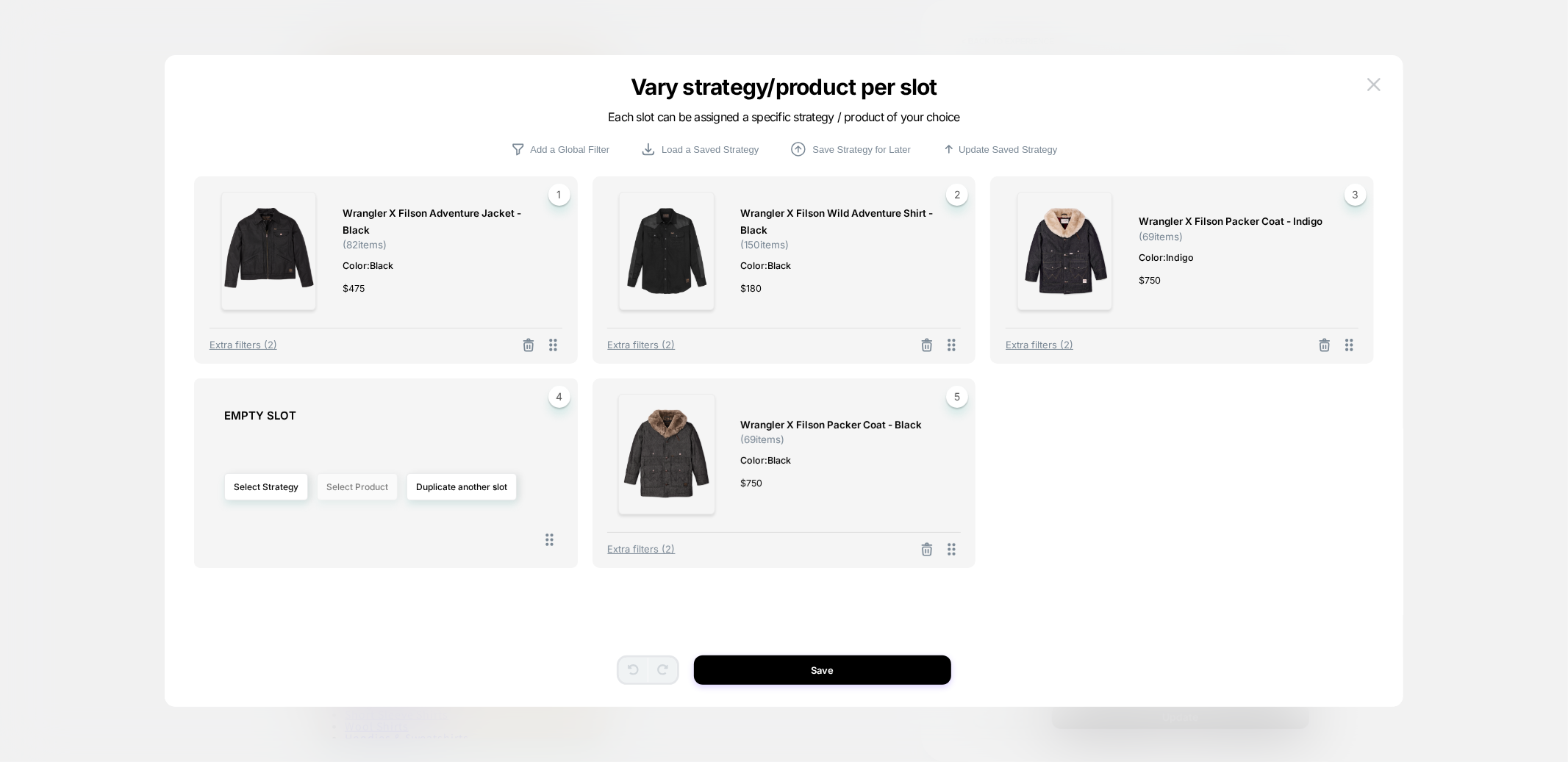
click at [377, 488] on button "Select Product" at bounding box center [357, 486] width 81 height 27
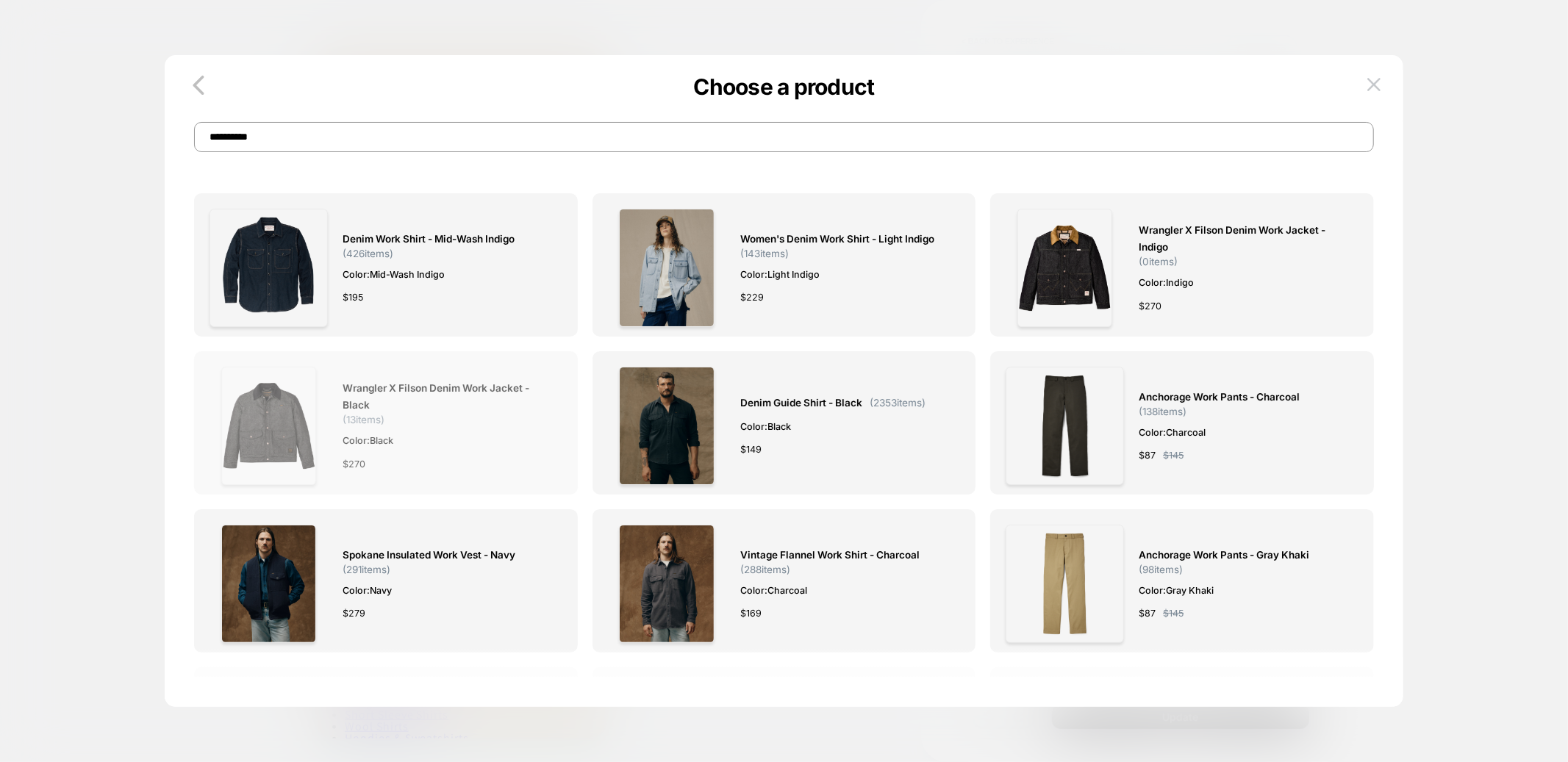
type input "**********"
click at [253, 430] on img at bounding box center [269, 426] width 95 height 119
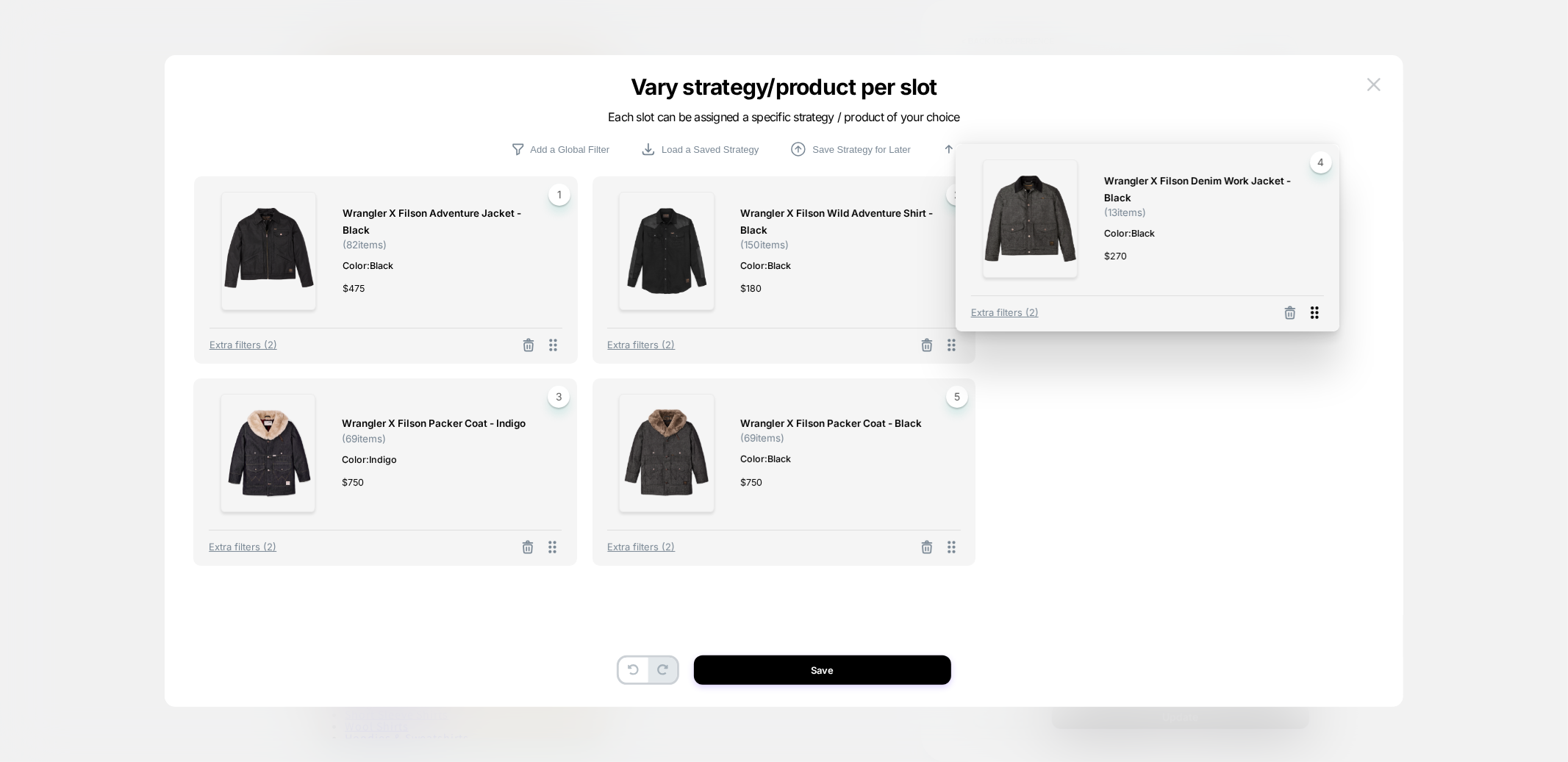
drag, startPoint x: 550, startPoint y: 553, endPoint x: 1359, endPoint y: 325, distance: 840.5
click at [1319, 319] on icon at bounding box center [1314, 312] width 7 height 12
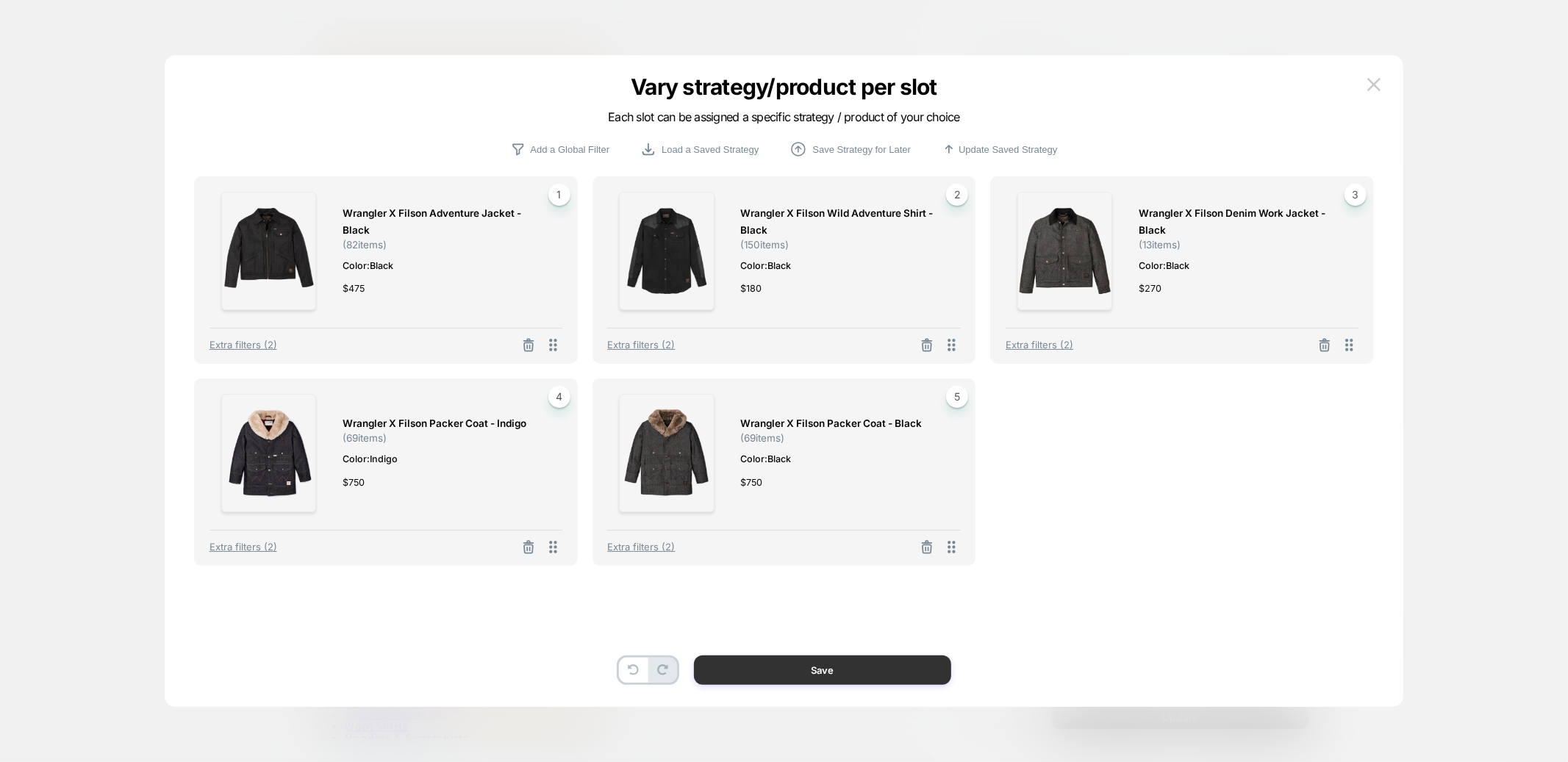
click at [825, 673] on button "Save" at bounding box center [823, 670] width 258 height 29
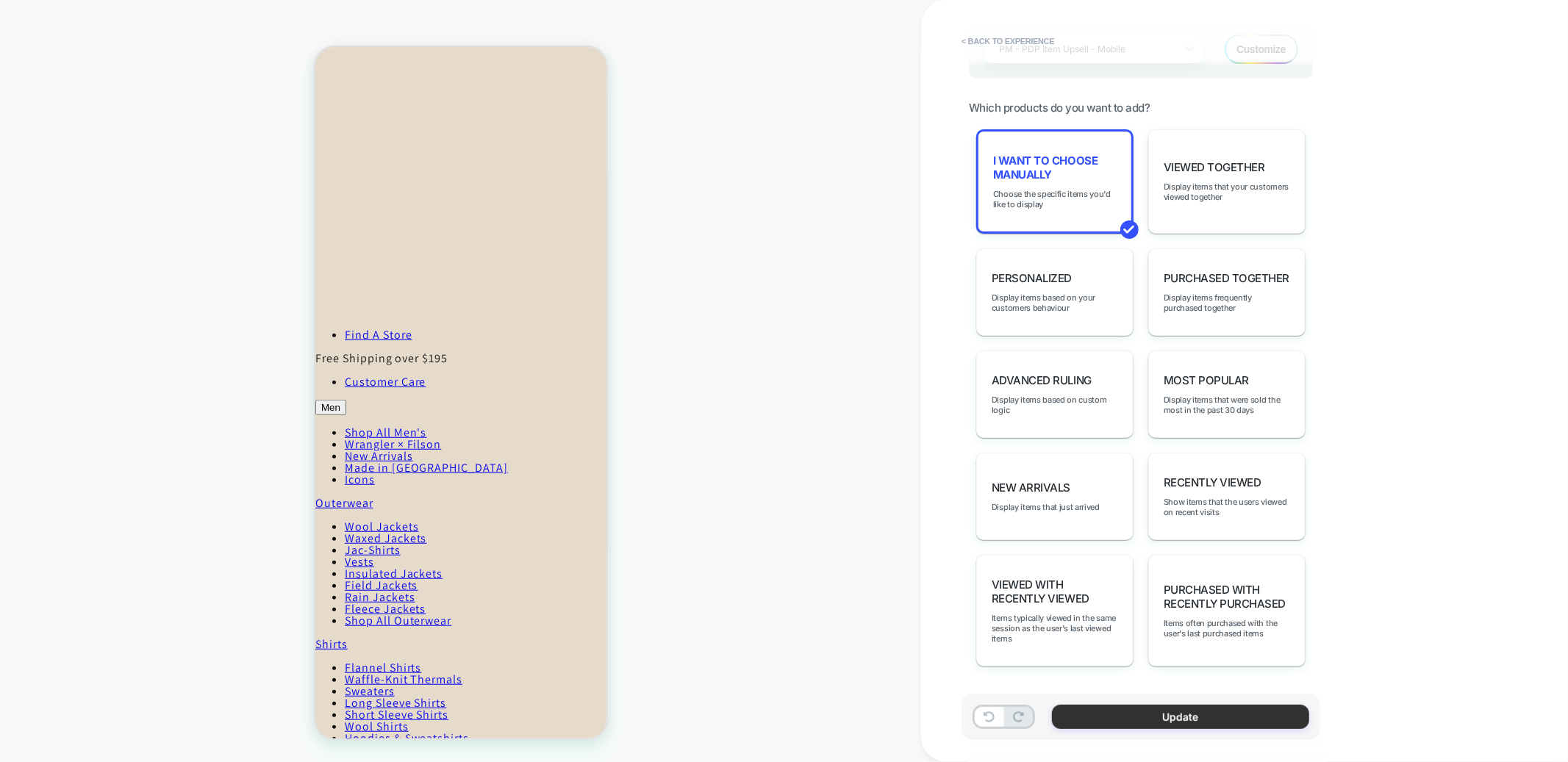
click at [1161, 724] on button "Update" at bounding box center [1180, 717] width 258 height 25
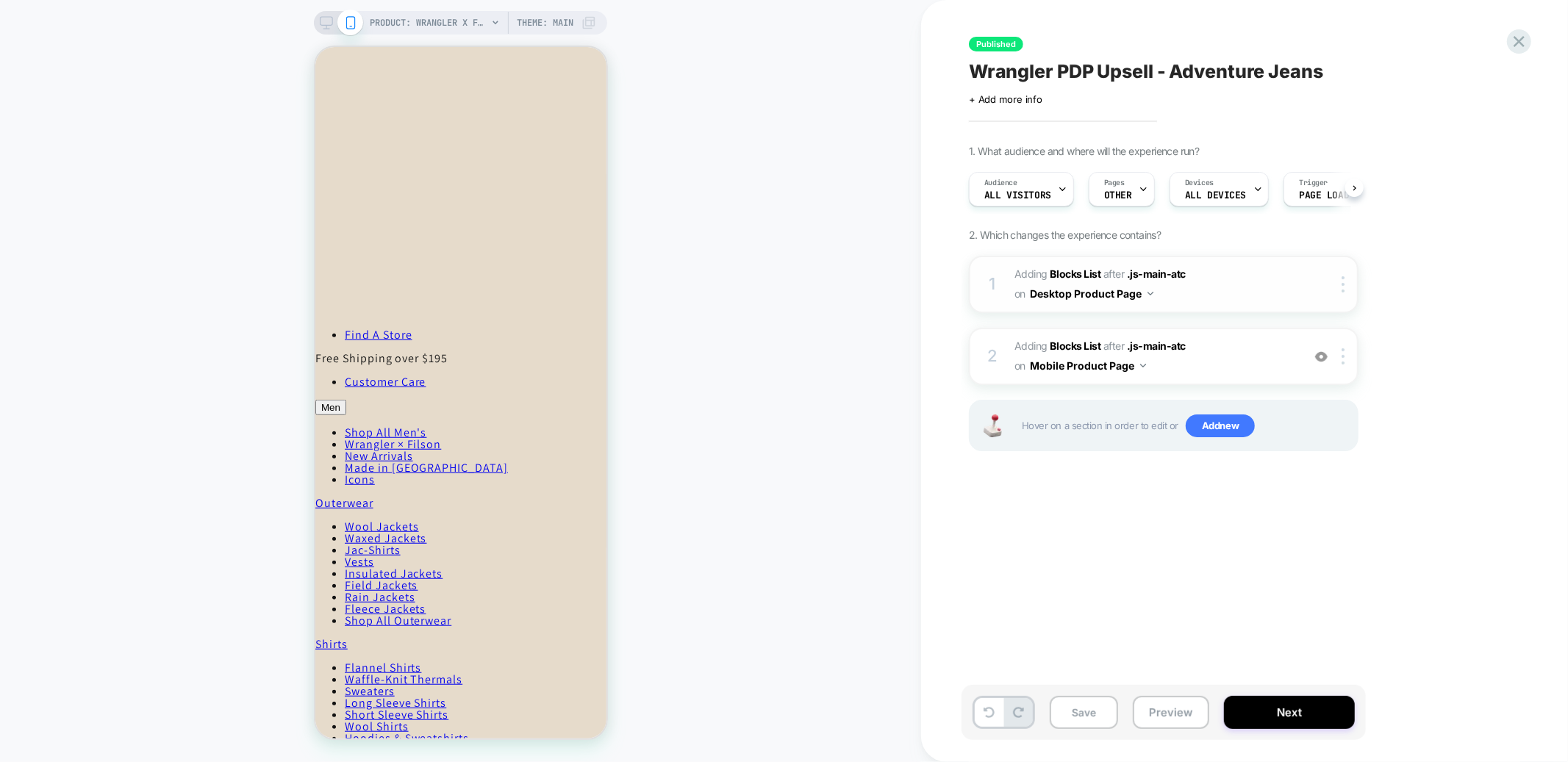
scroll to position [0, 1]
click at [320, 14] on div "PRODUCT: Wrangler X Filson Wild Adventure Jeans - Indigo Theme: MAIN" at bounding box center [461, 22] width 294 height 24
click at [325, 20] on icon at bounding box center [326, 23] width 13 height 13
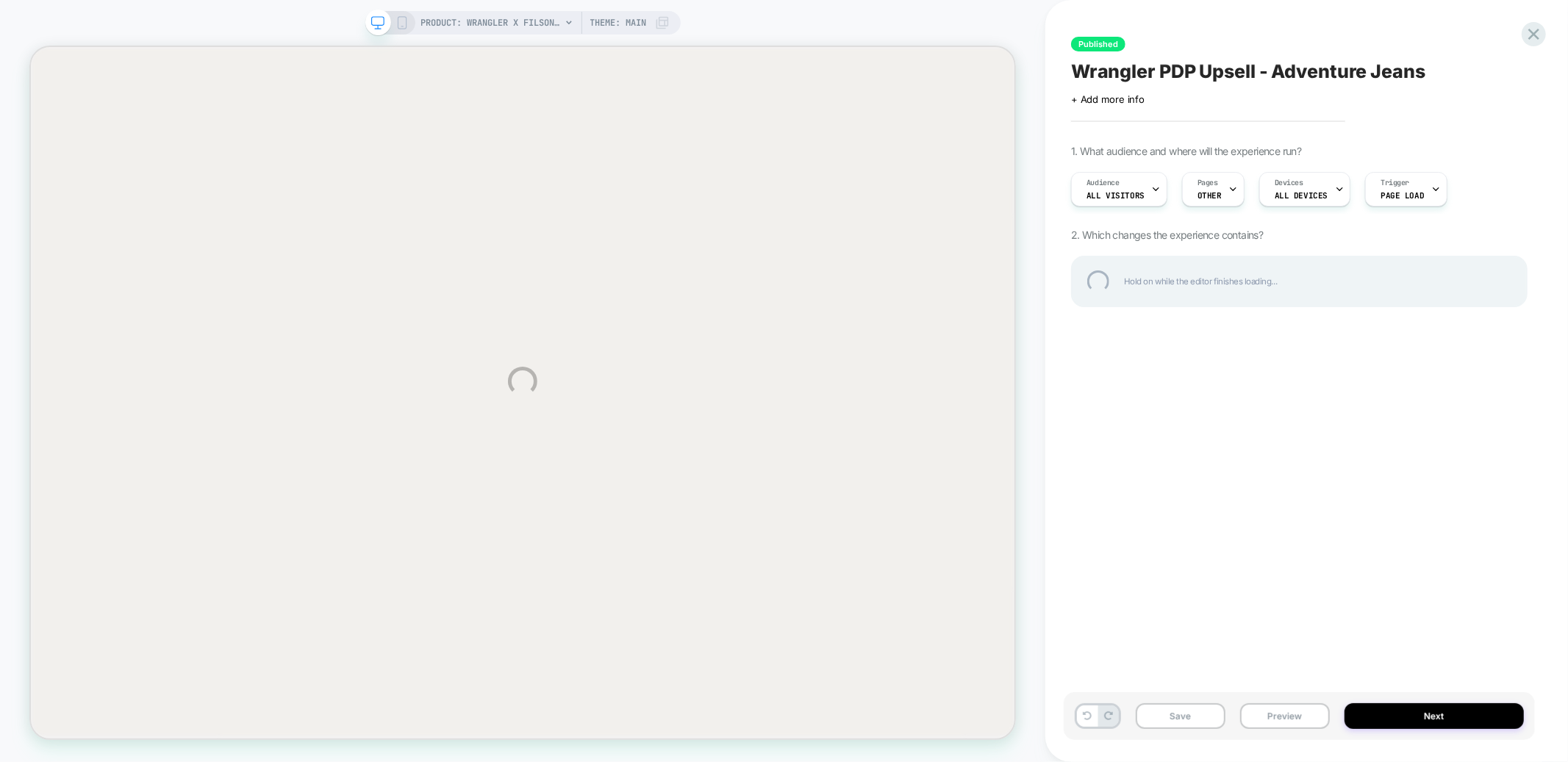
scroll to position [807, 0]
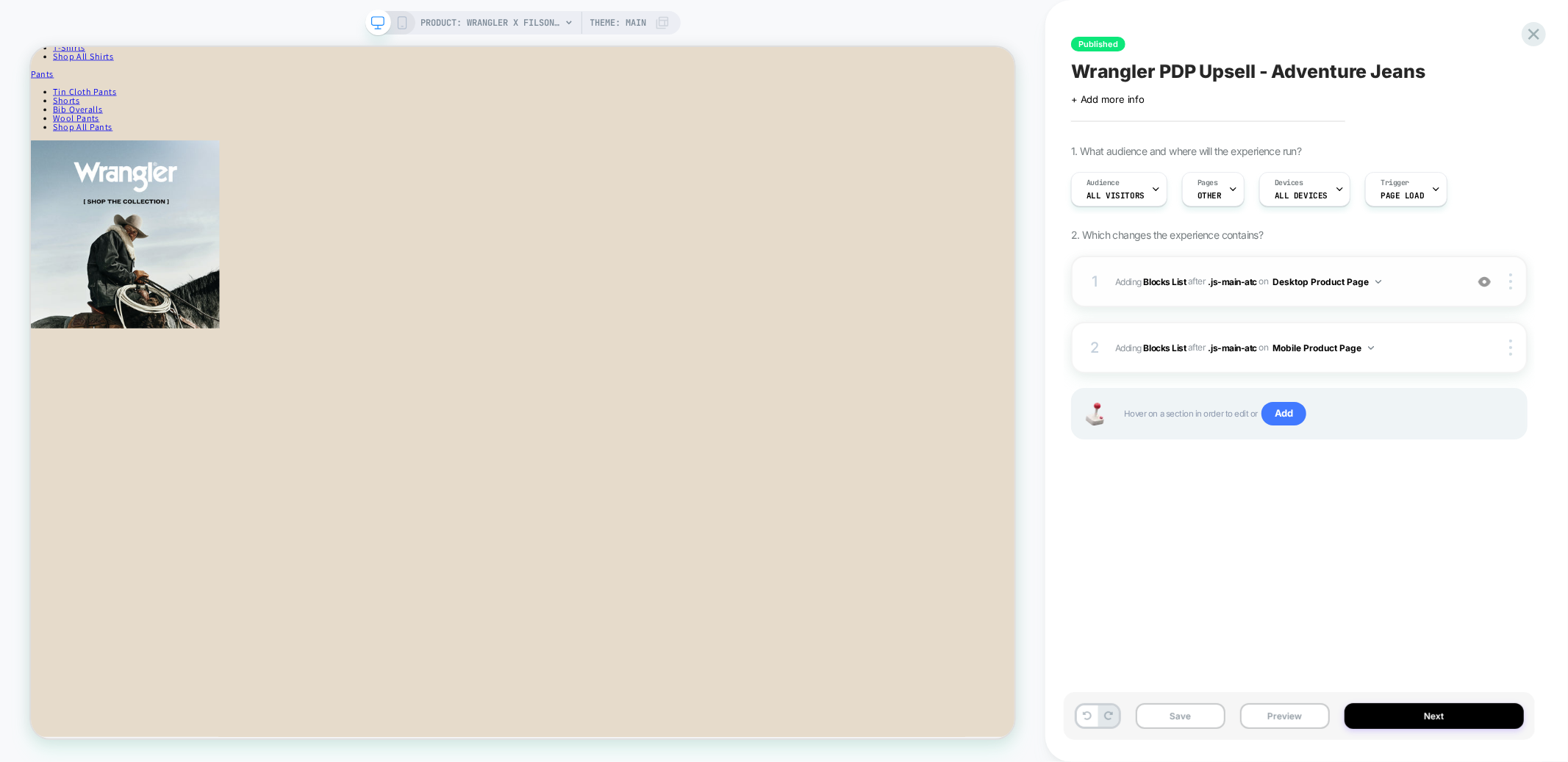
click at [1373, 264] on div "1 #_loomi_addon_1759336041438_dup1759336190_dup1759336330 Adding Blocks List AF…" at bounding box center [1300, 281] width 456 height 52
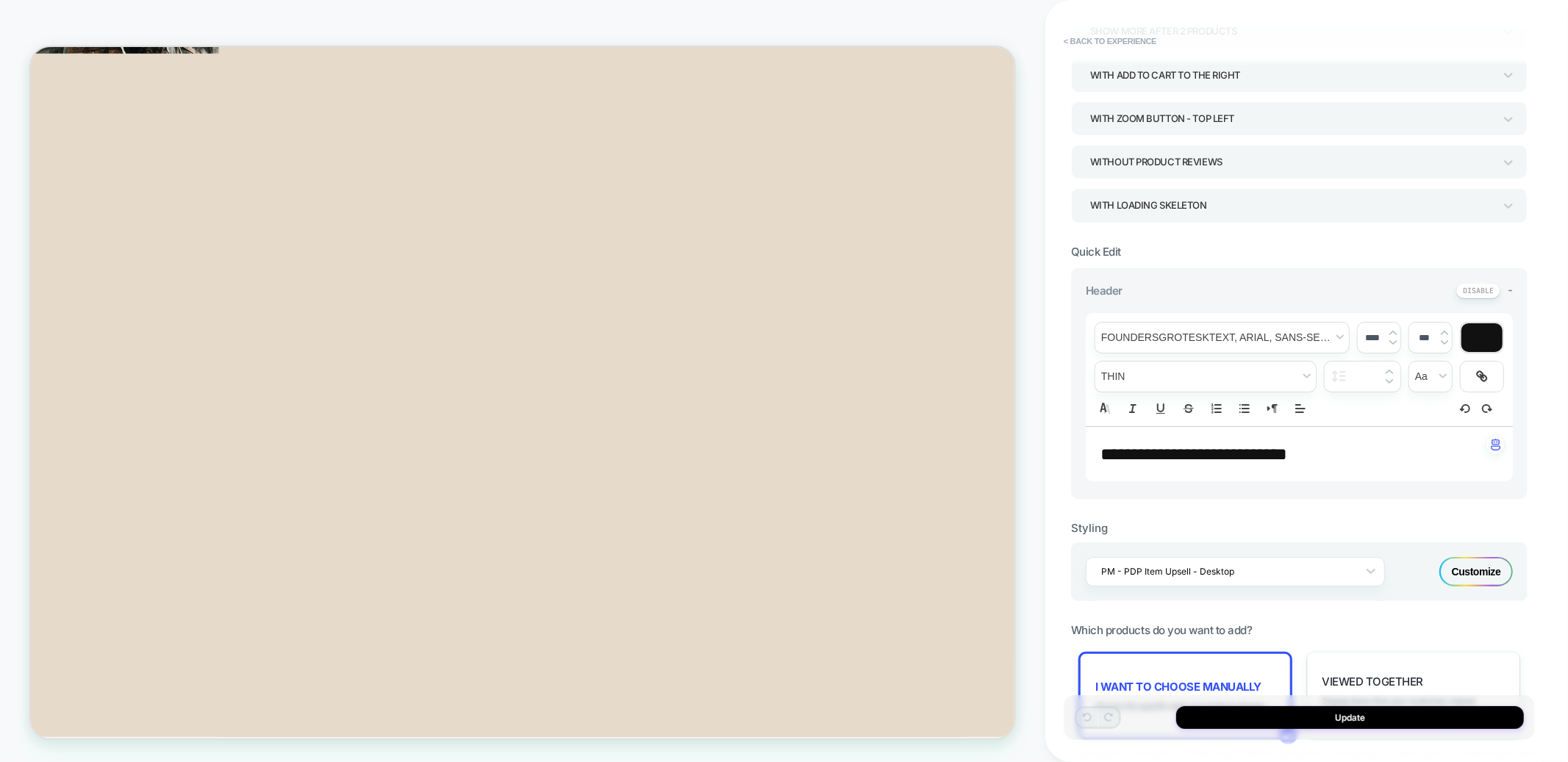
scroll to position [514, 0]
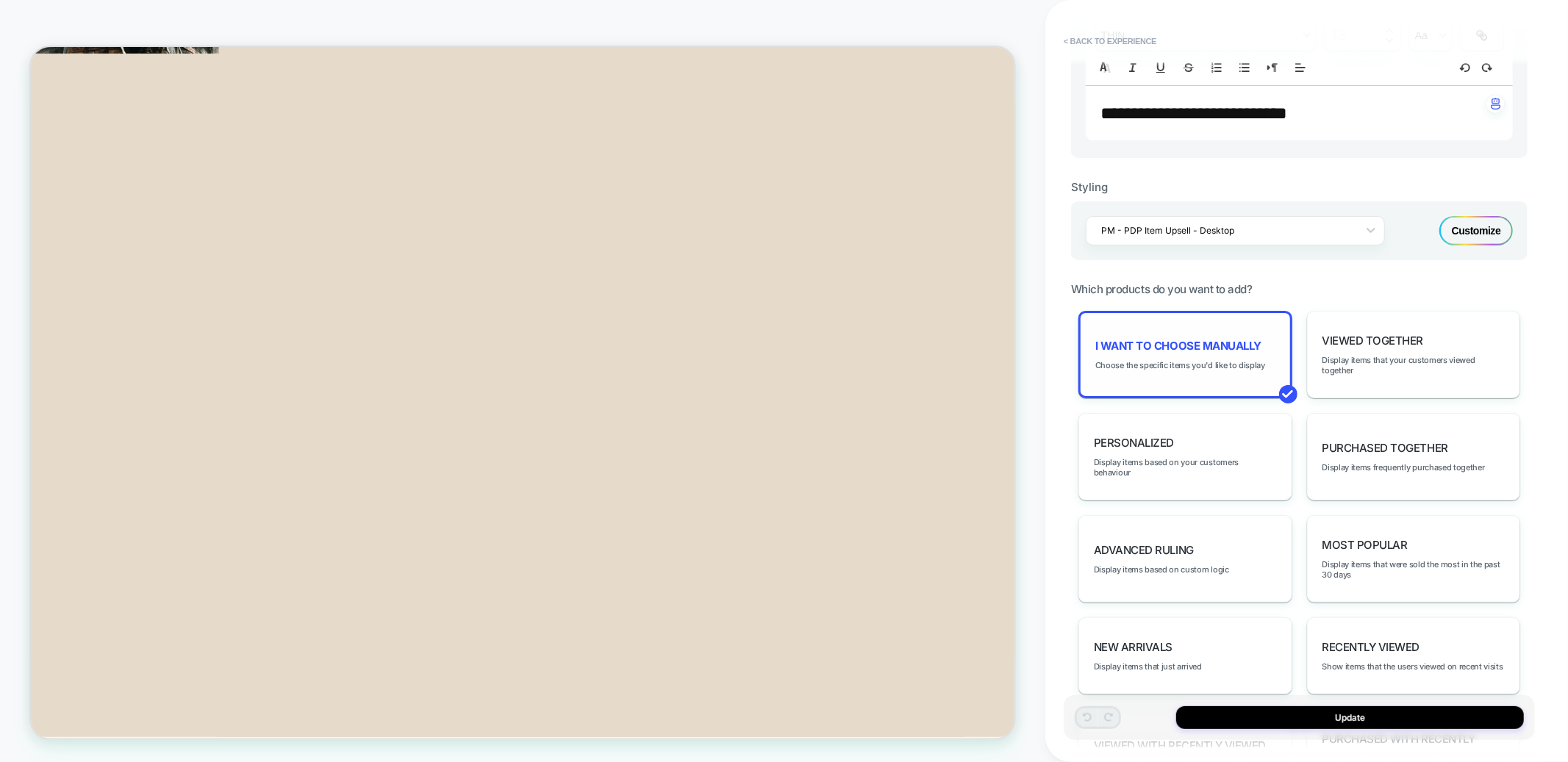
click at [1163, 326] on div "I want to choose manually Choose the specific items you'd like to display" at bounding box center [1186, 354] width 214 height 87
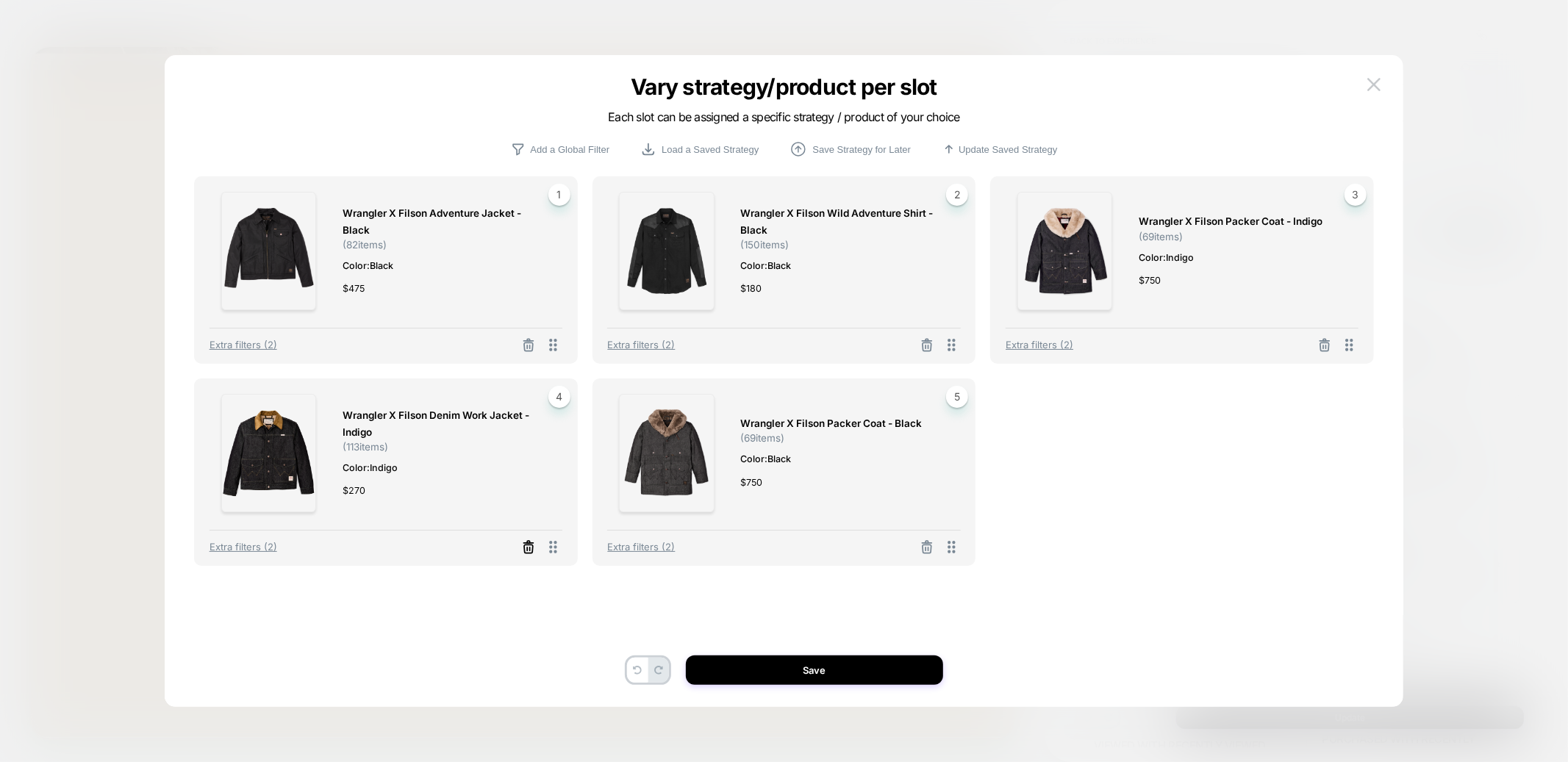
click at [530, 553] on icon at bounding box center [528, 549] width 9 height 8
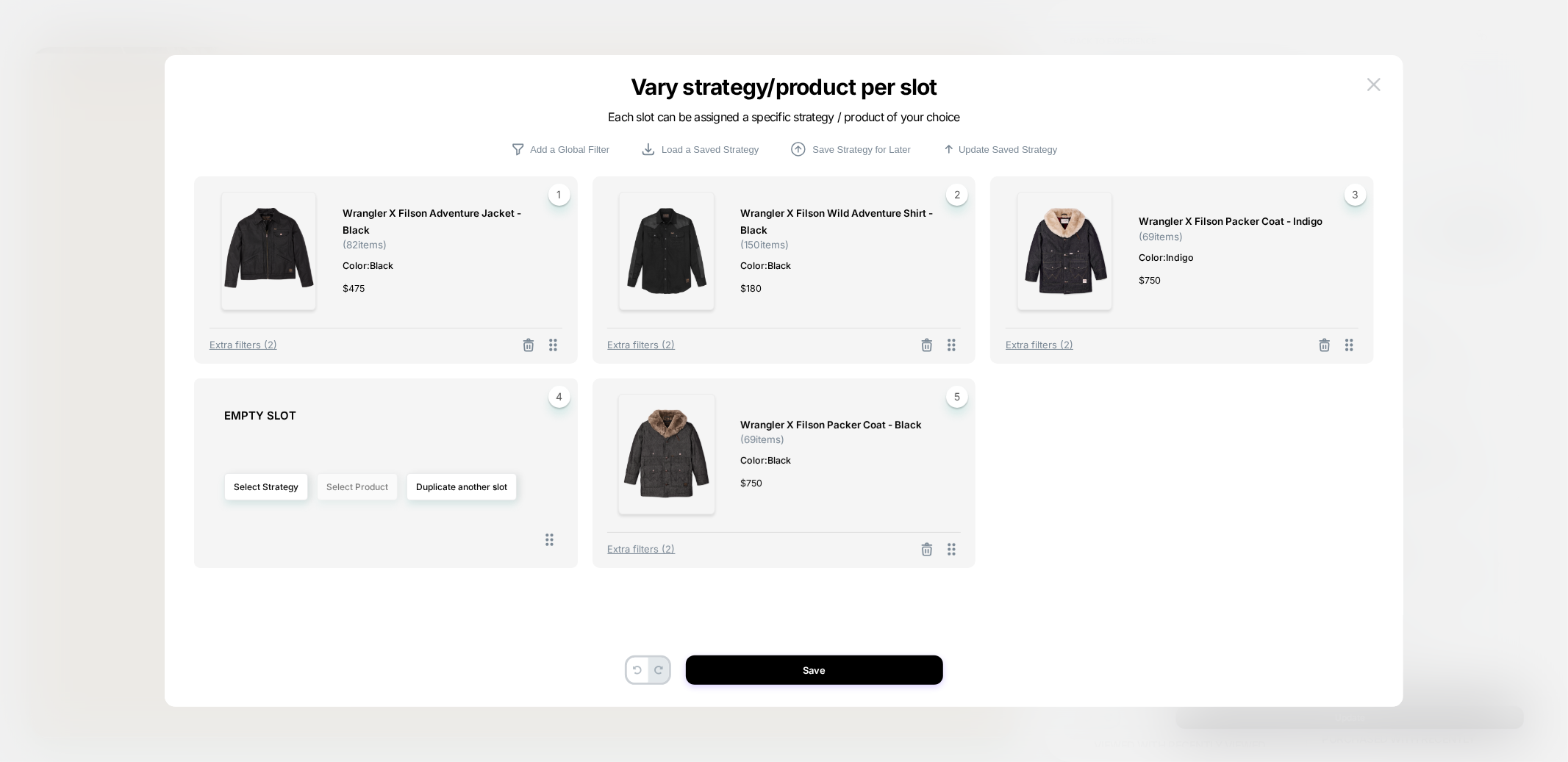
click at [356, 489] on button "Select Product" at bounding box center [357, 486] width 81 height 27
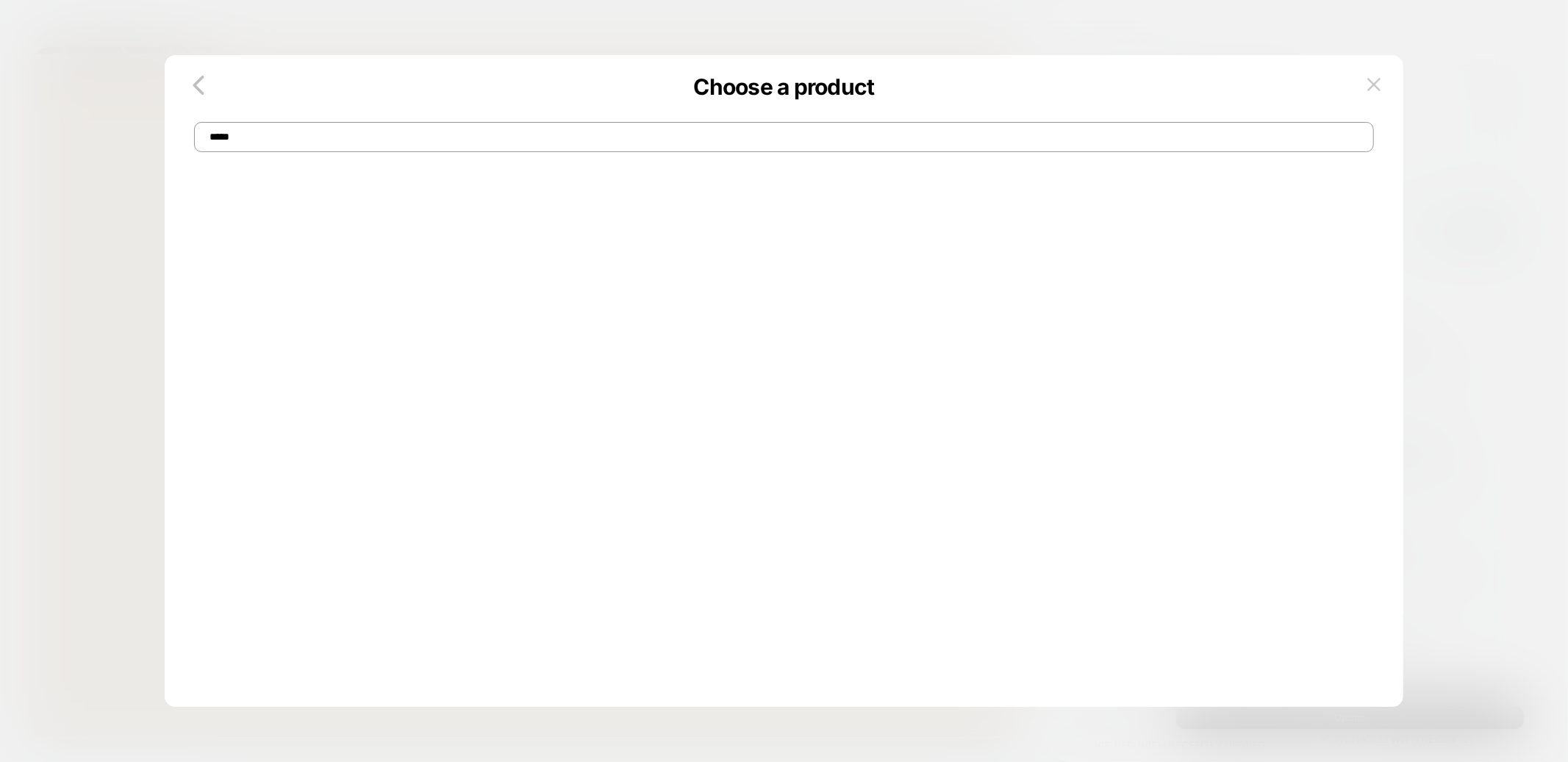
click at [292, 135] on input "*****" at bounding box center [784, 137] width 1180 height 30
type input "*"
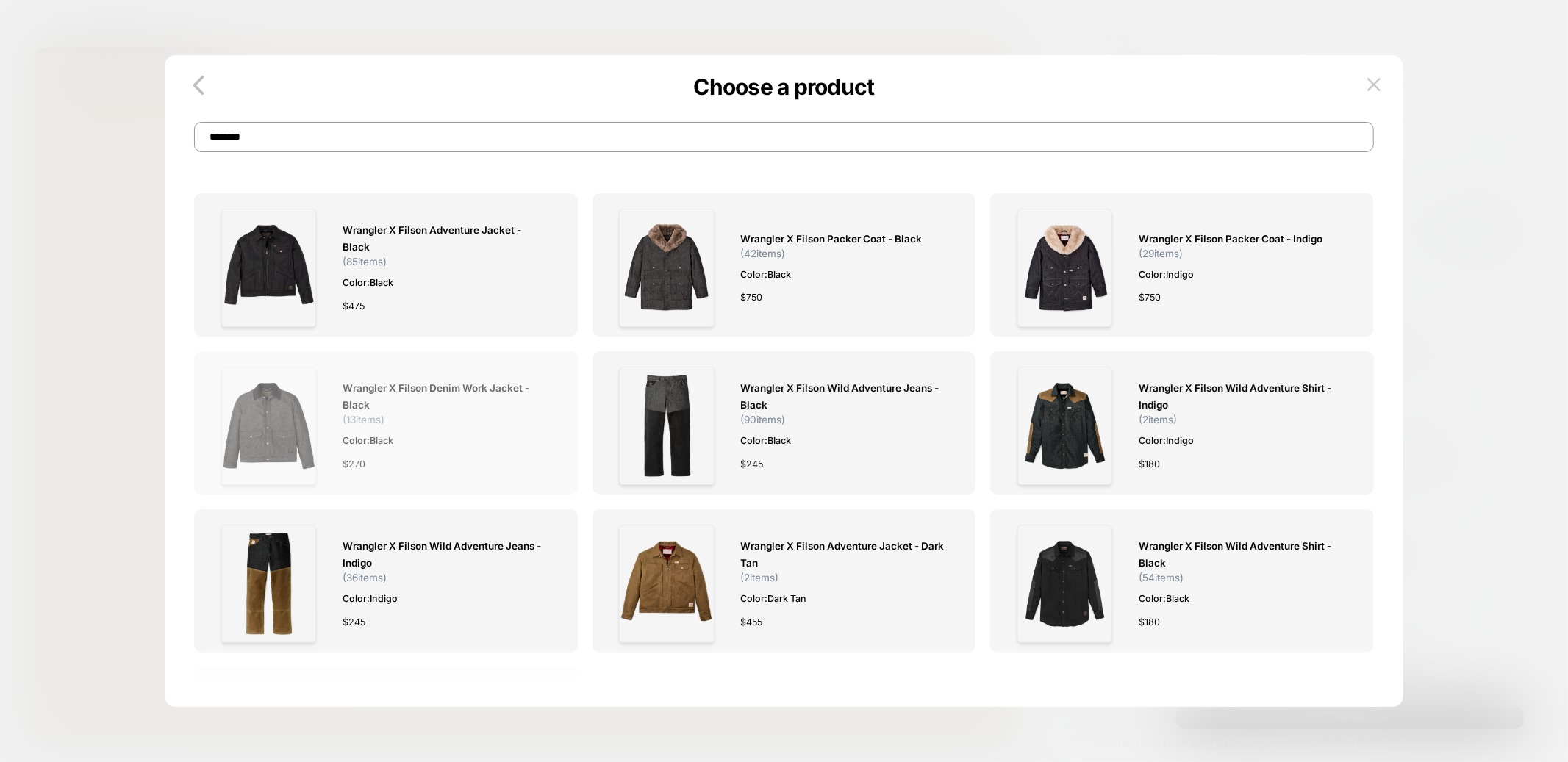
type input "********"
click at [275, 450] on img at bounding box center [269, 426] width 95 height 119
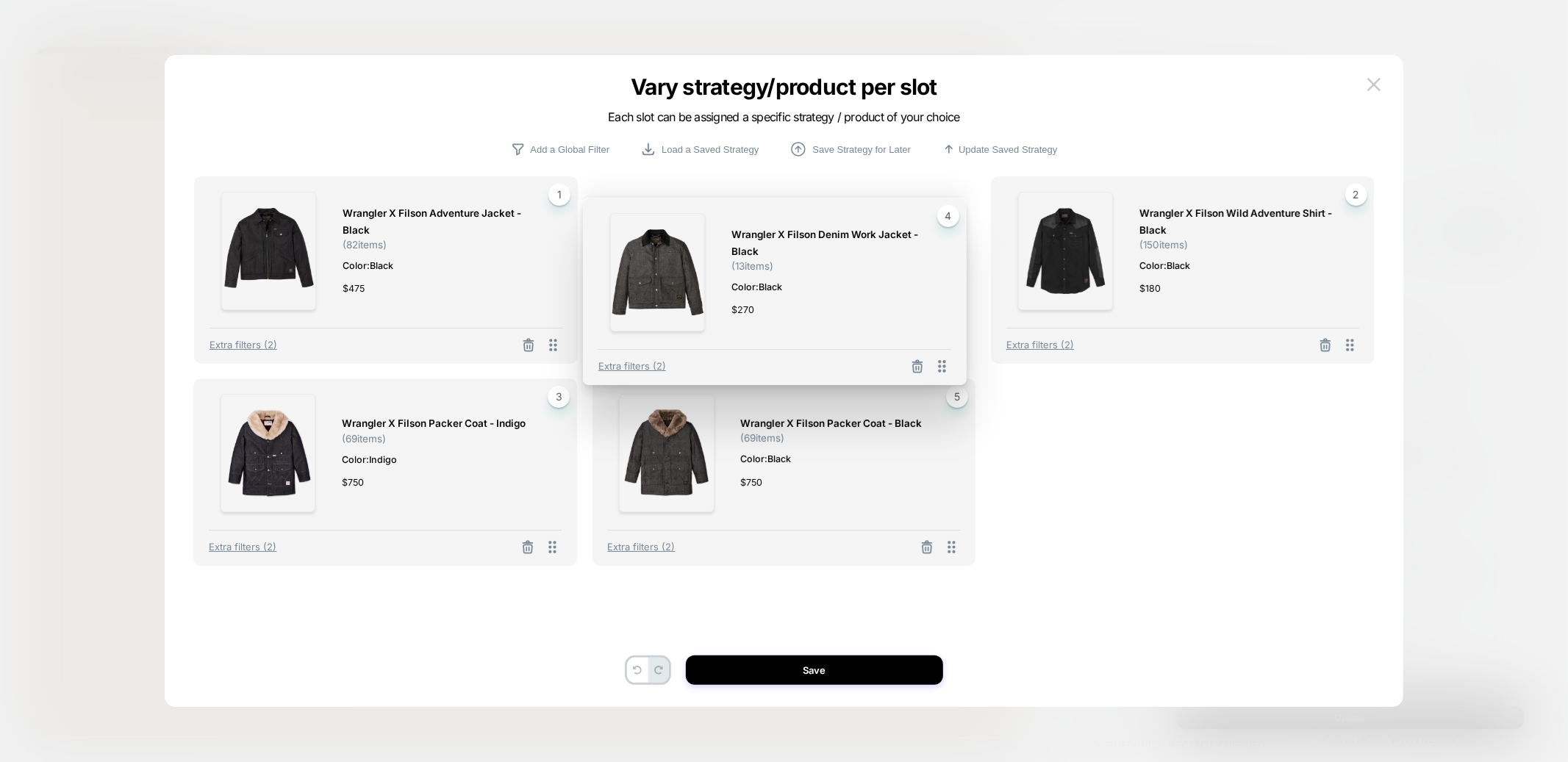
drag, startPoint x: 559, startPoint y: 546, endPoint x: 1434, endPoint y: 342, distance: 898.5
click at [1424, 342] on div "Vary strategy/product per slot Each slot can be assigned a specific strategy / …" at bounding box center [1300, 560] width 456 height 500
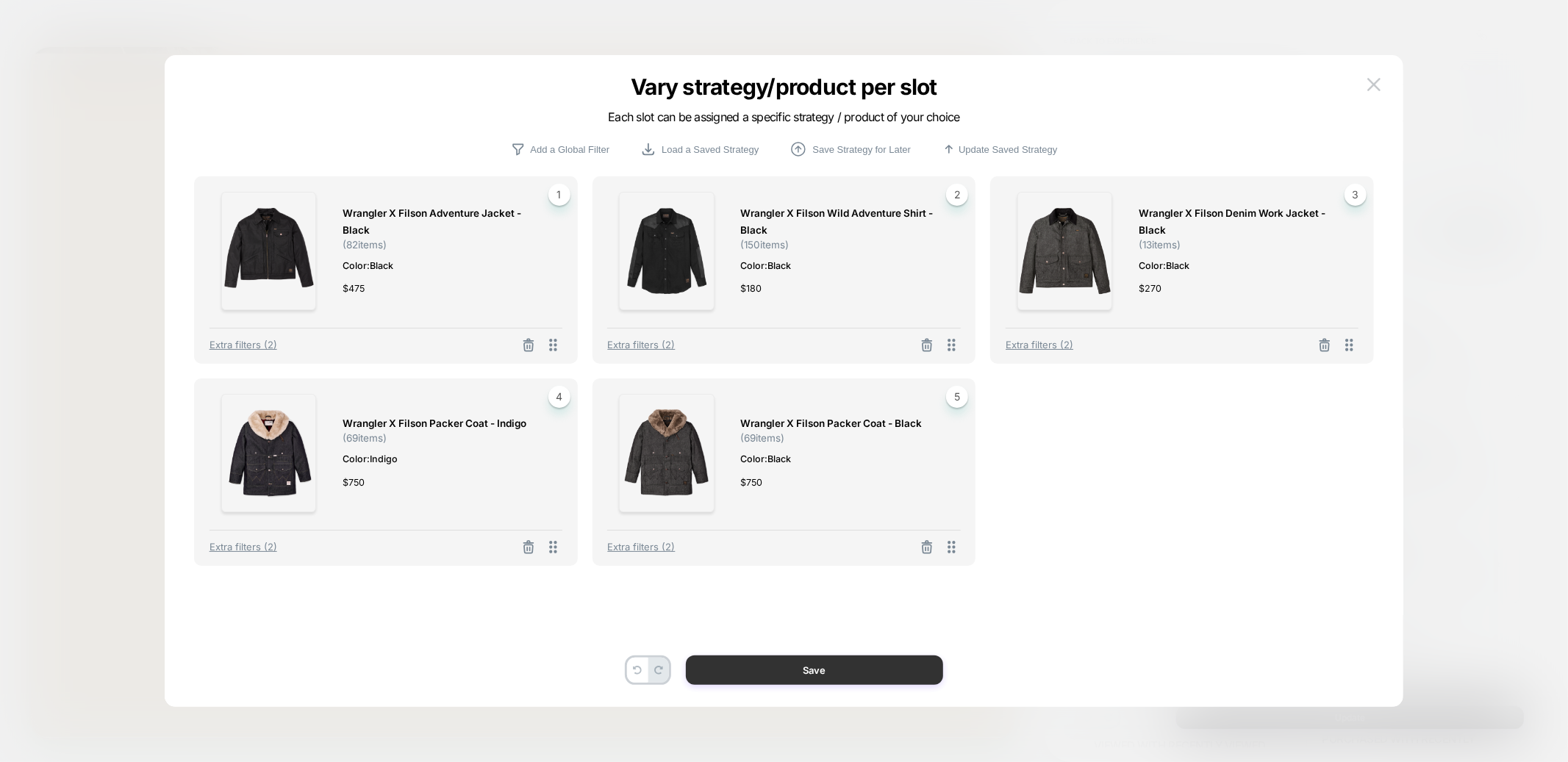
click at [842, 665] on button "Save" at bounding box center [815, 670] width 258 height 29
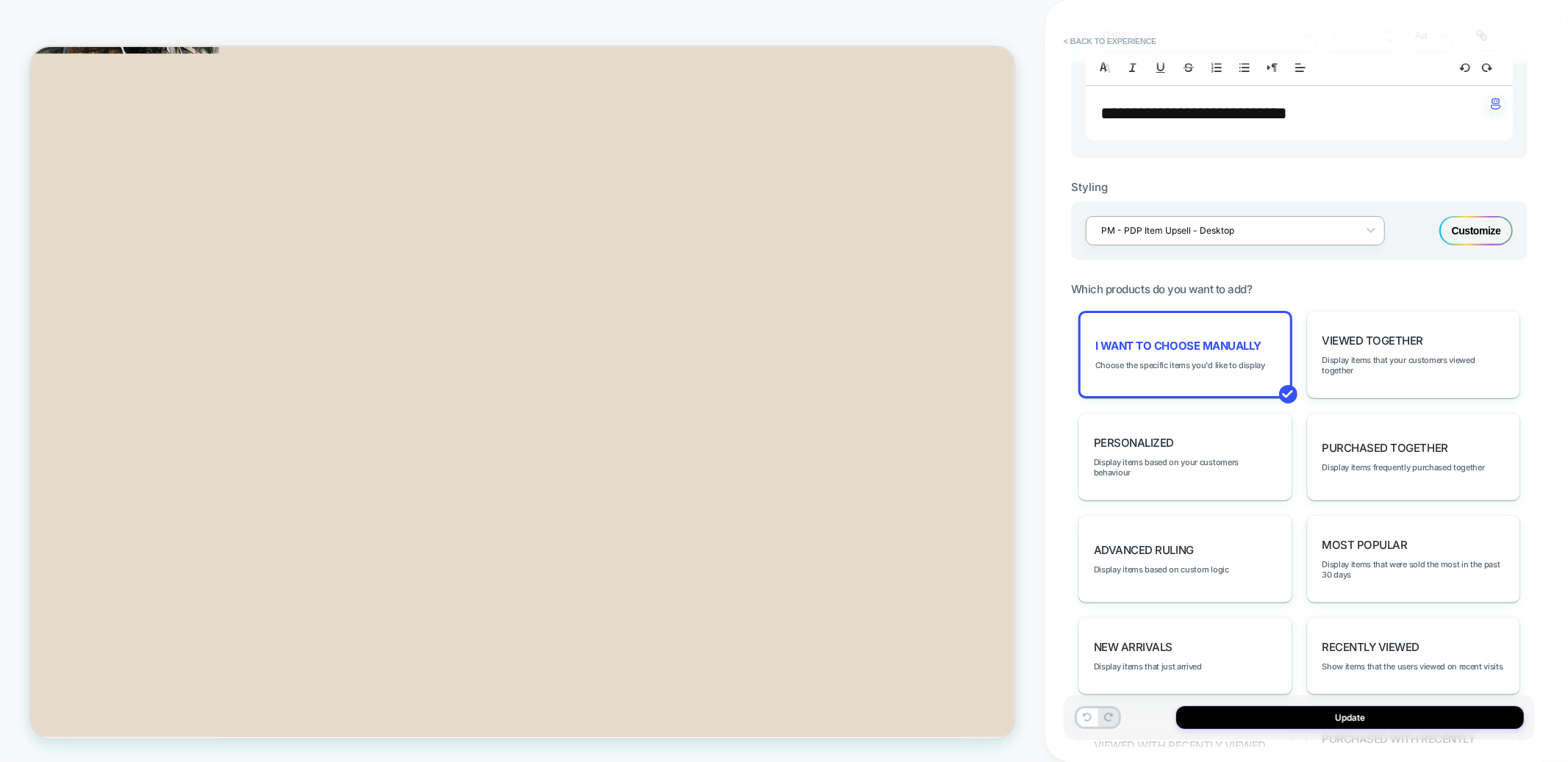
click at [1274, 224] on div at bounding box center [1226, 230] width 249 height 14
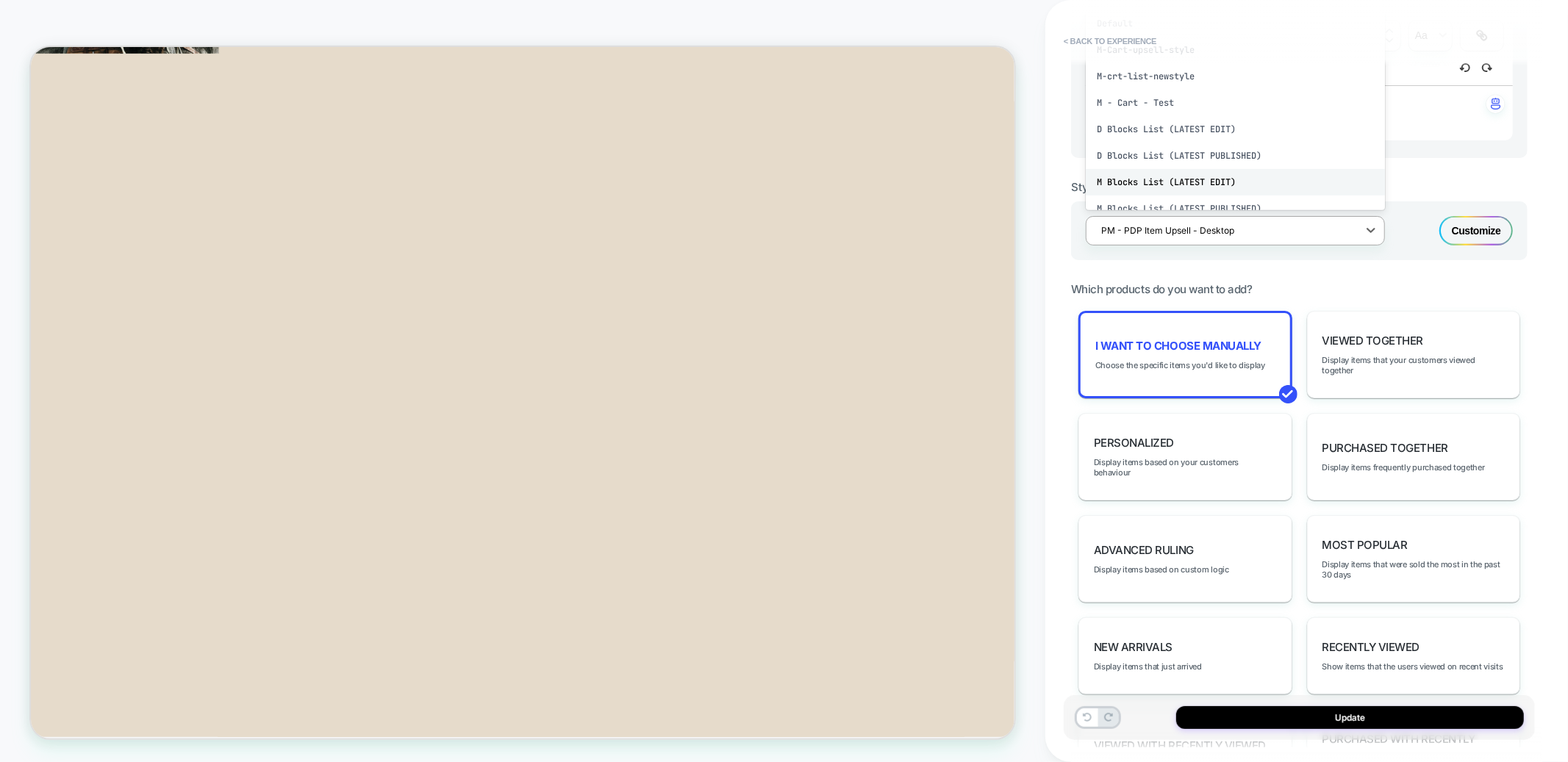
scroll to position [169, 0]
click at [1197, 61] on div "PM - PDP Item Upsell - Desktop" at bounding box center [1236, 66] width 299 height 26
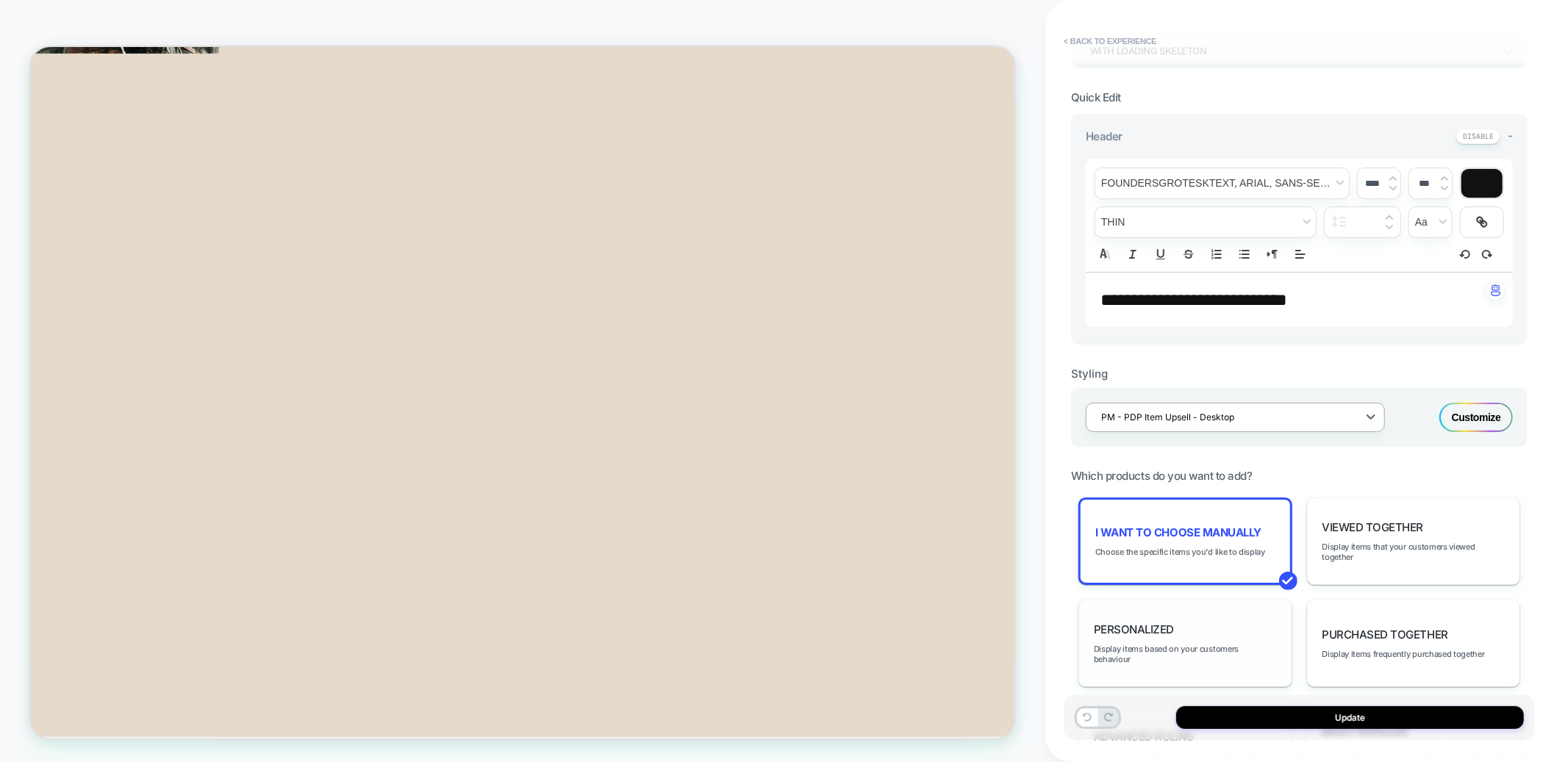
scroll to position [0, 0]
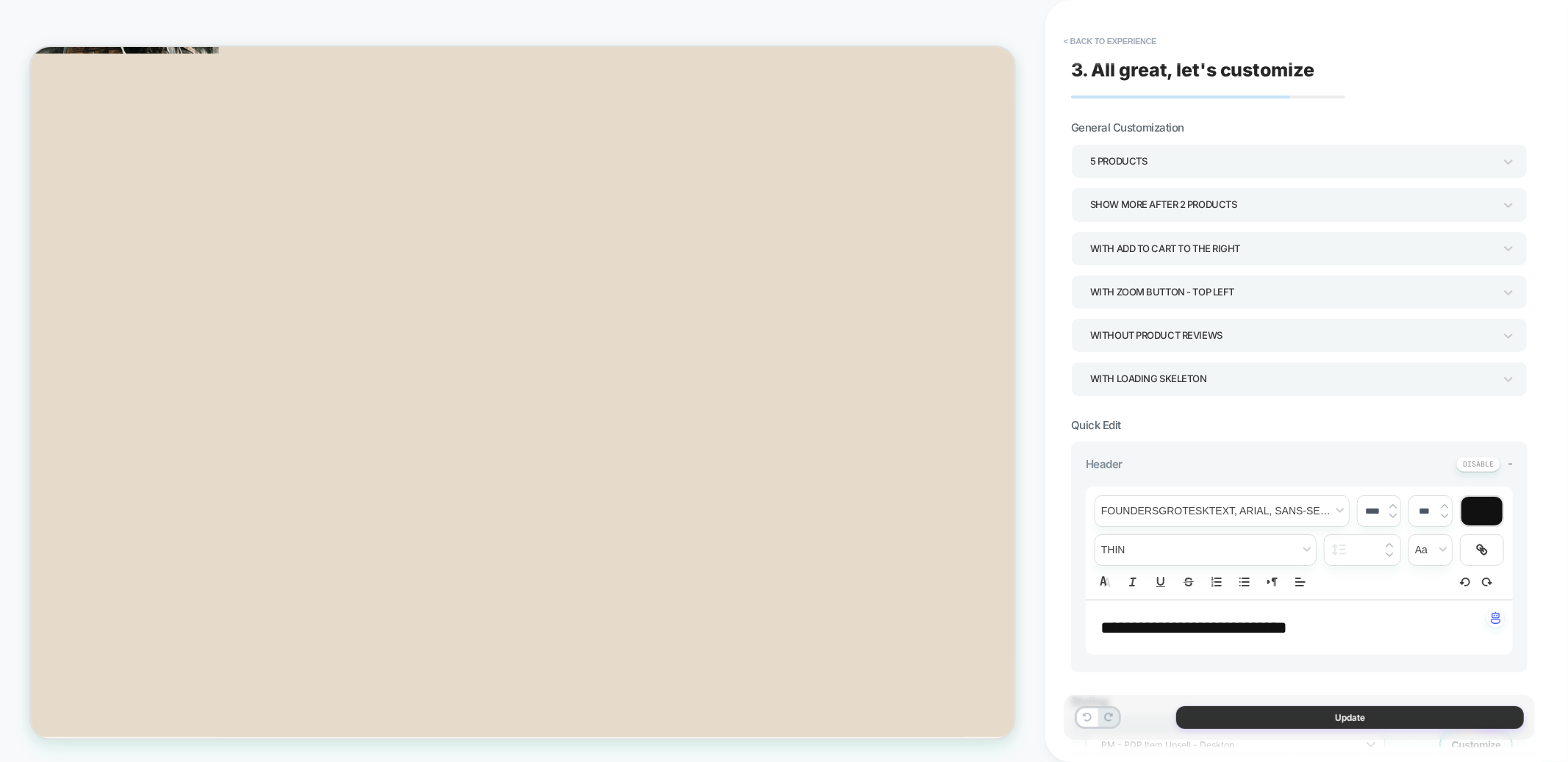
click at [1248, 713] on button "Update" at bounding box center [1350, 718] width 348 height 23
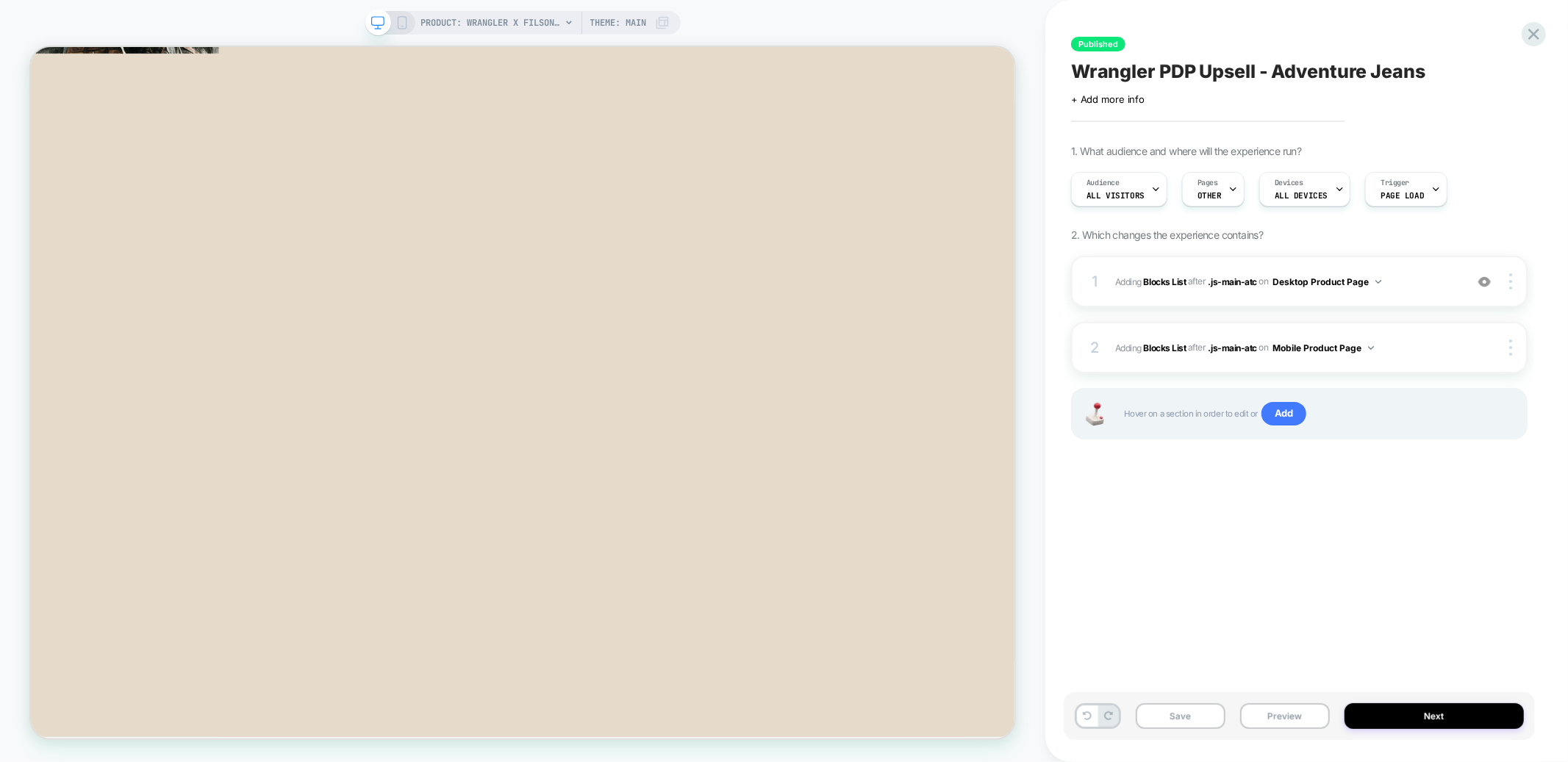
click at [399, 29] on icon at bounding box center [402, 23] width 13 height 13
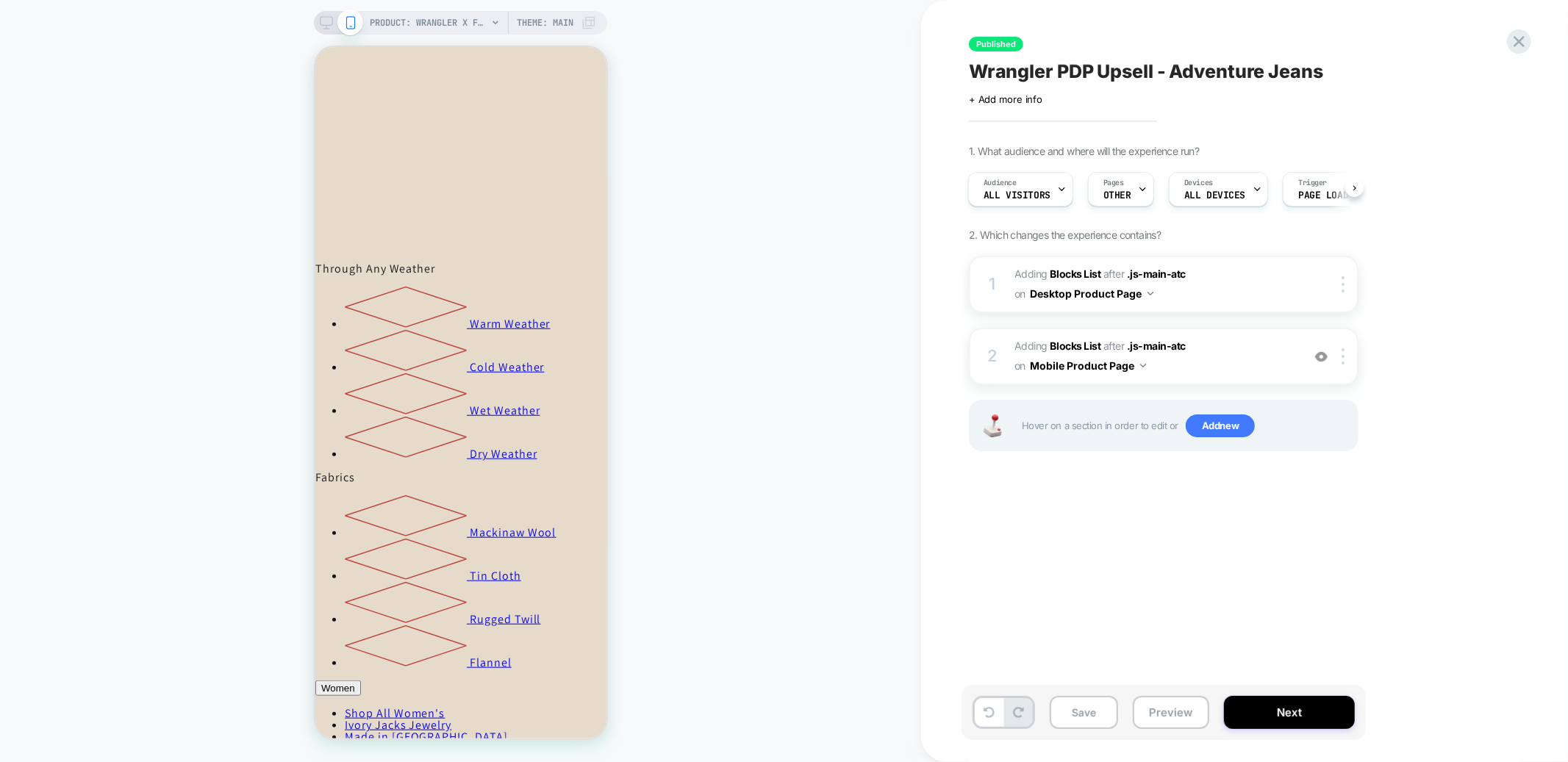
scroll to position [994, 0]
click at [1224, 359] on span "#_loomi_addon_1759768453976 Adding Blocks List AFTER .js-main-atc .js-main-atc …" at bounding box center [1155, 356] width 281 height 40
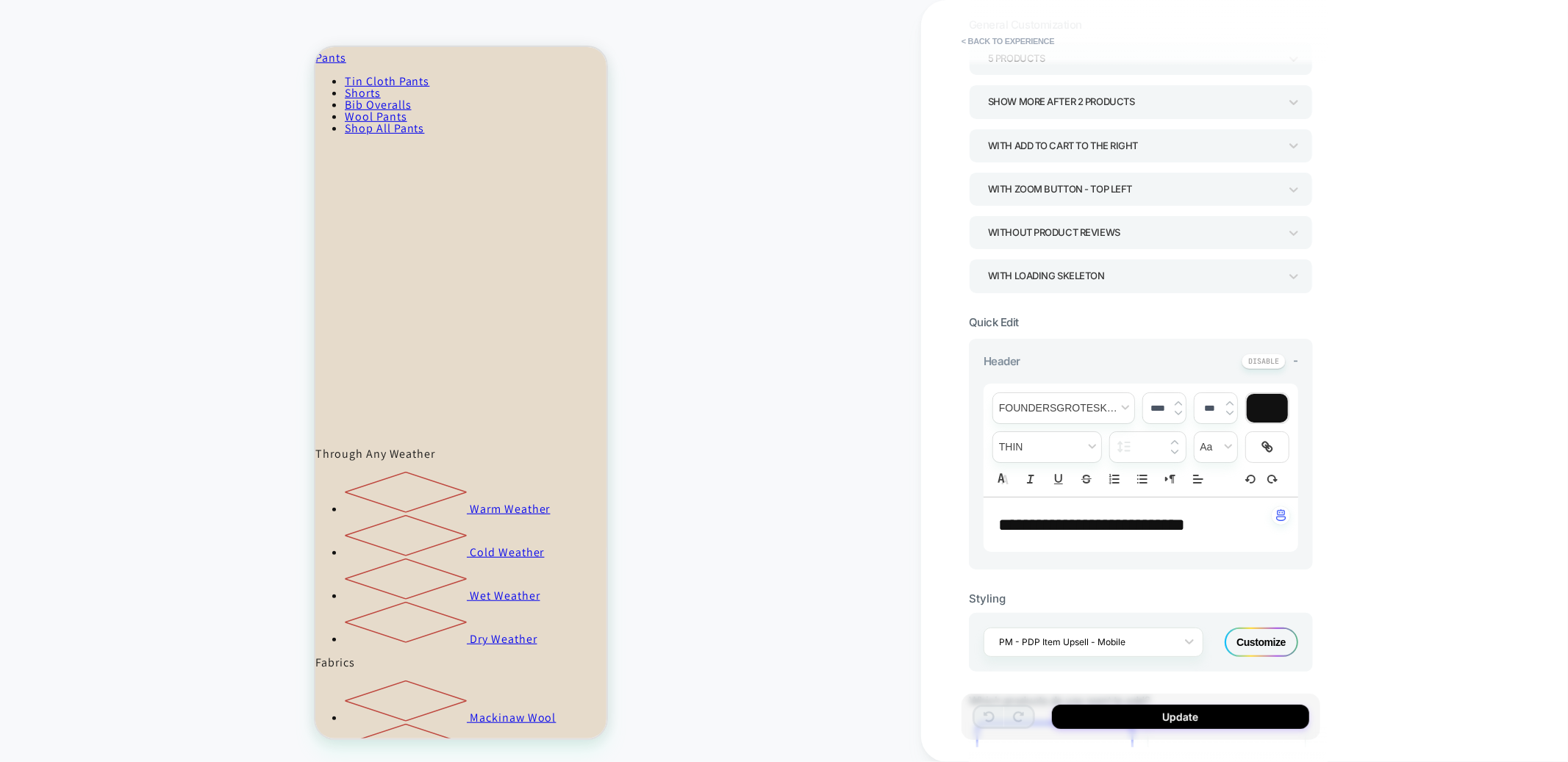
scroll to position [237, 0]
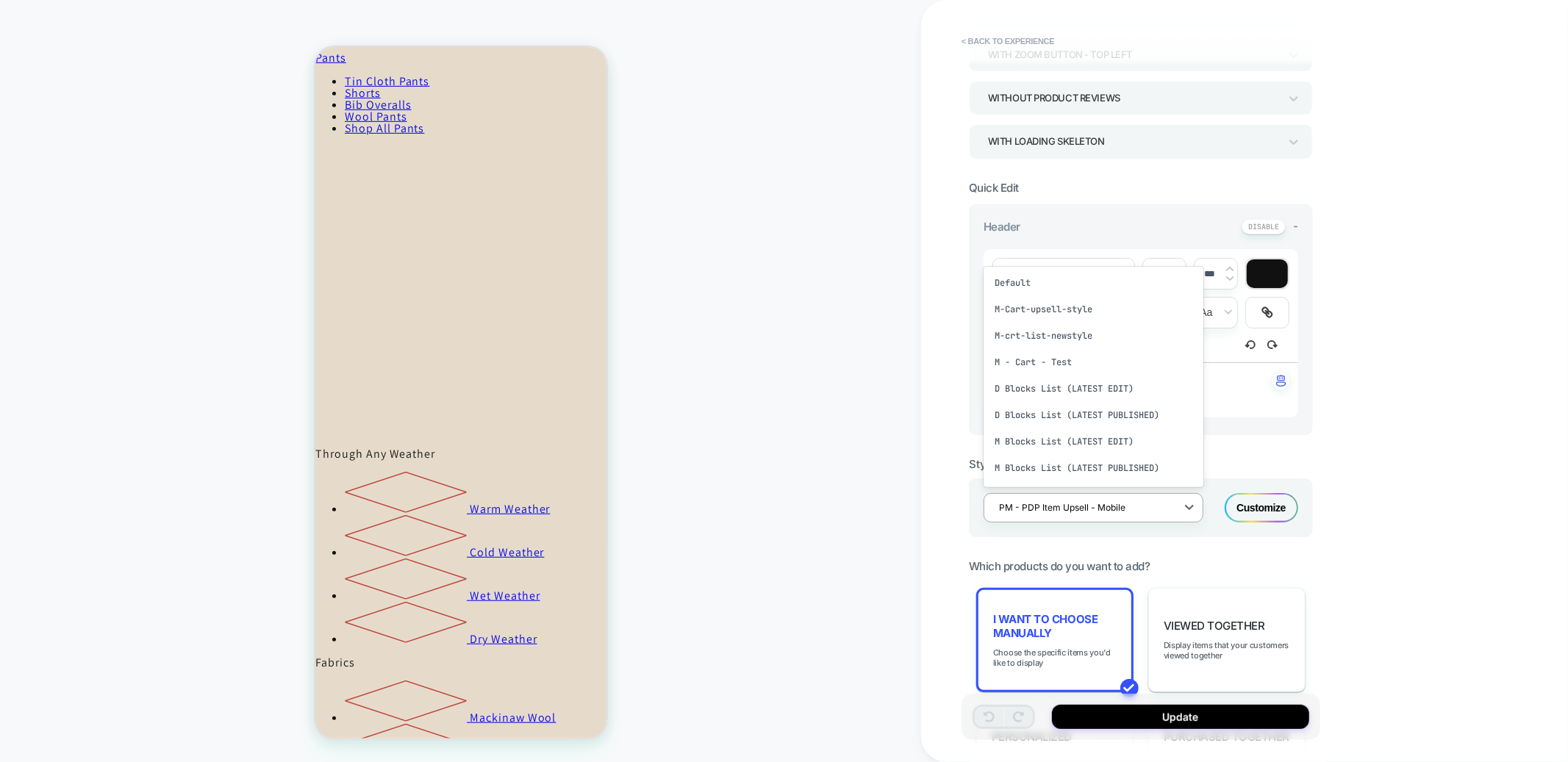
click at [1064, 518] on div "PM - PDP Item Upsell - Mobile" at bounding box center [1085, 508] width 185 height 20
click at [1058, 463] on div "PM - PDP Item Upsell - Mobile" at bounding box center [1094, 450] width 220 height 26
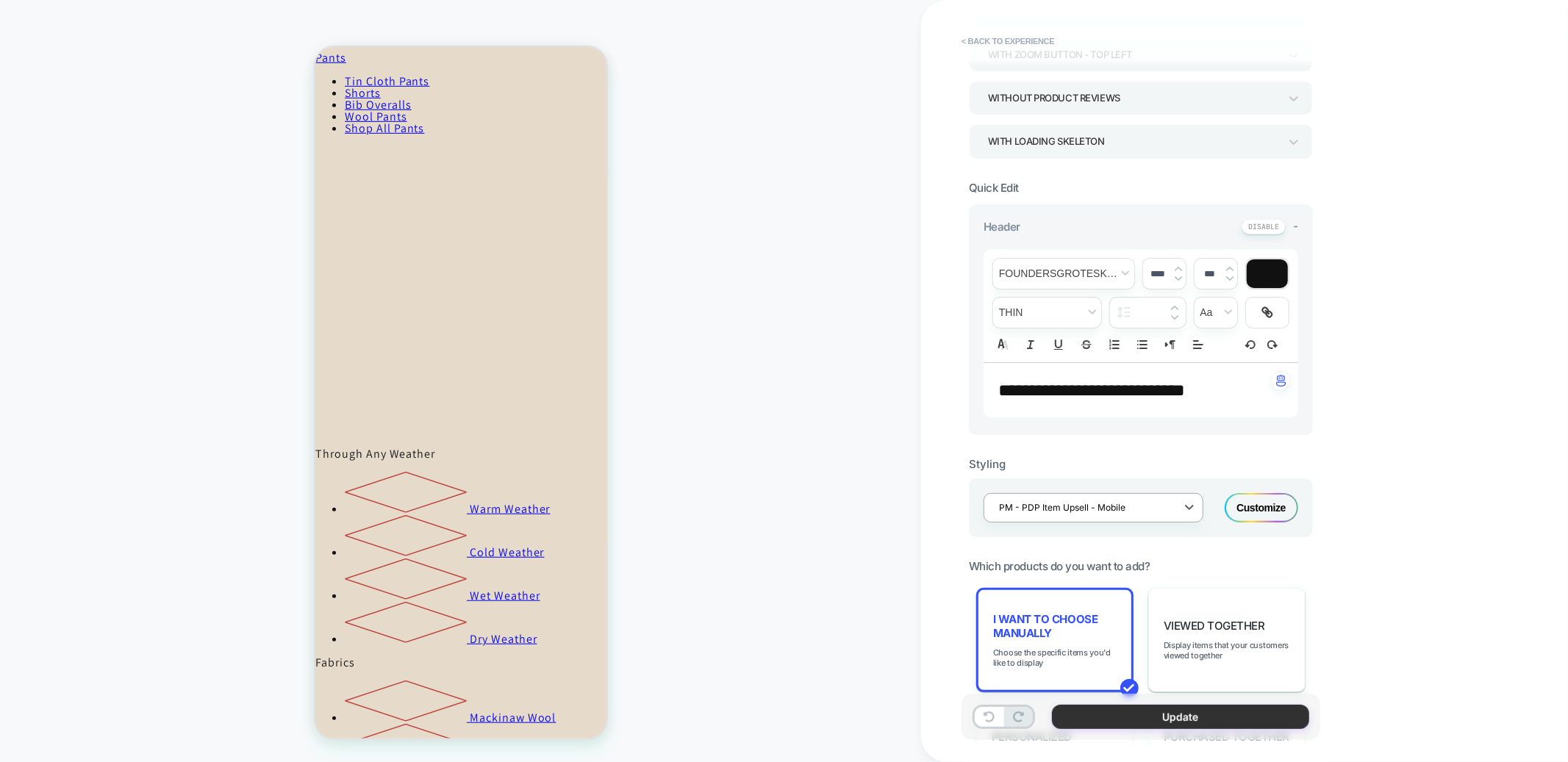
click at [1167, 718] on button "Update" at bounding box center [1180, 717] width 258 height 25
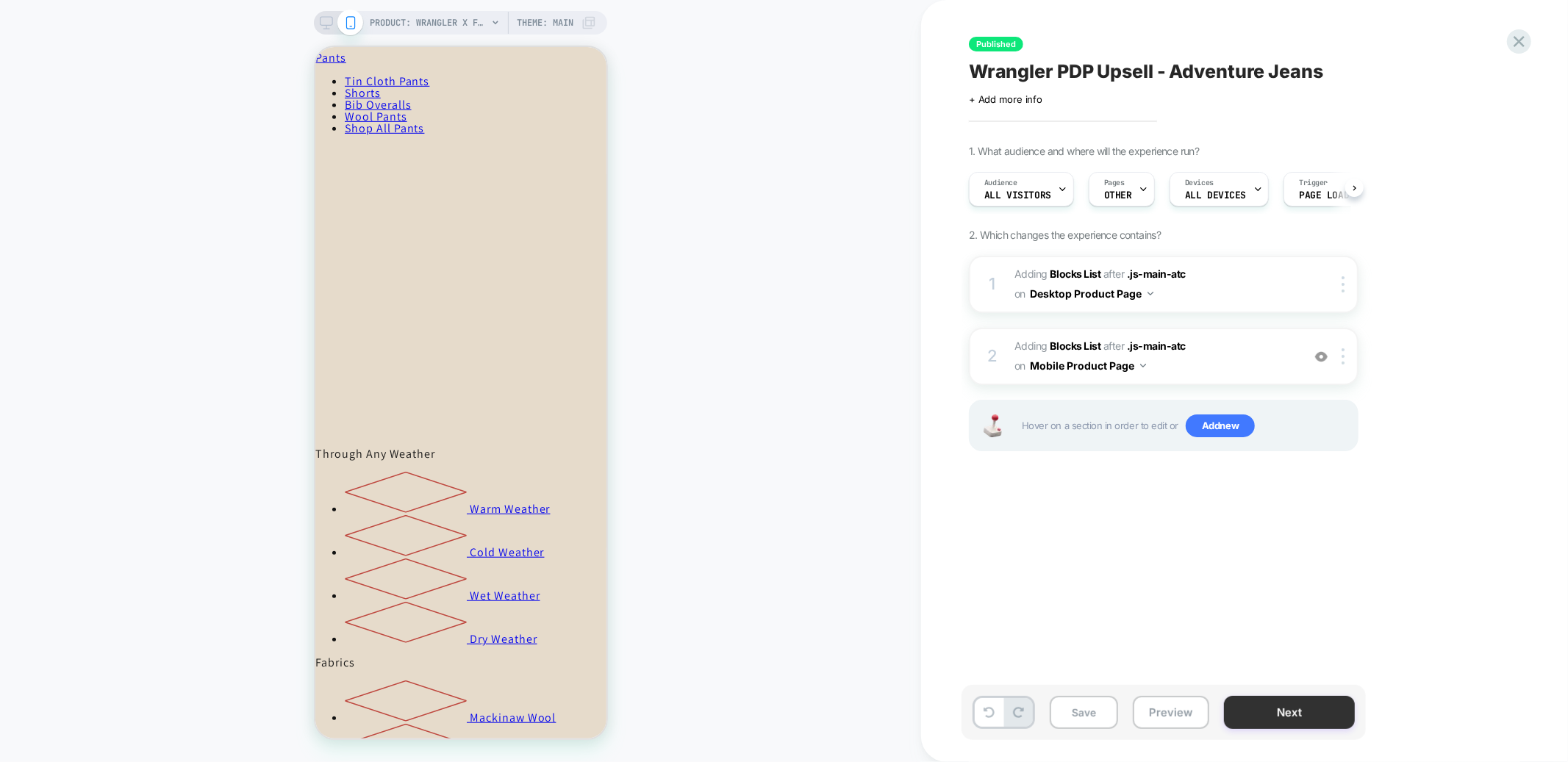
scroll to position [0, 1]
click at [1272, 716] on button "Next" at bounding box center [1290, 712] width 131 height 33
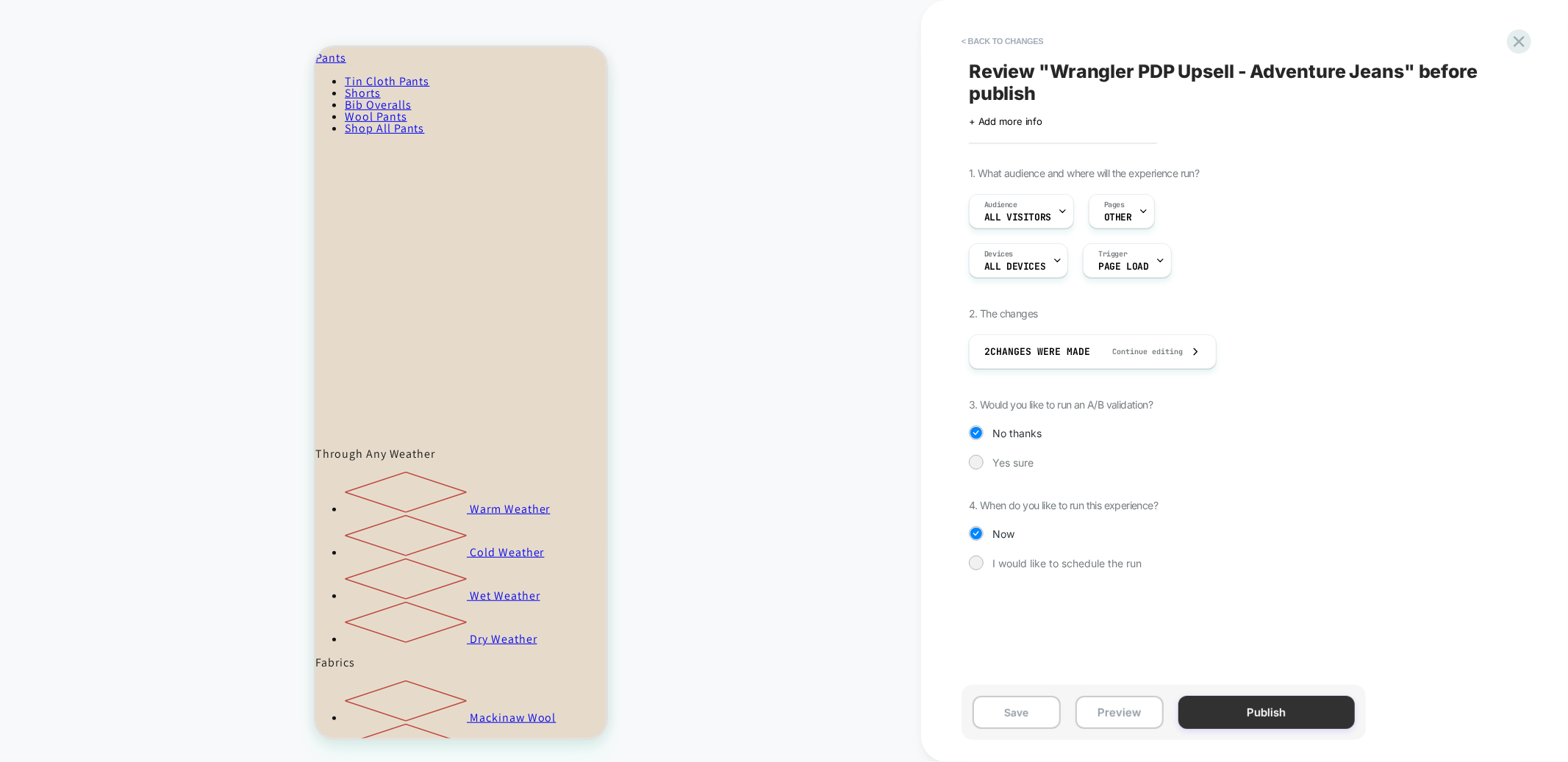
click at [1256, 716] on button "Publish" at bounding box center [1267, 712] width 177 height 33
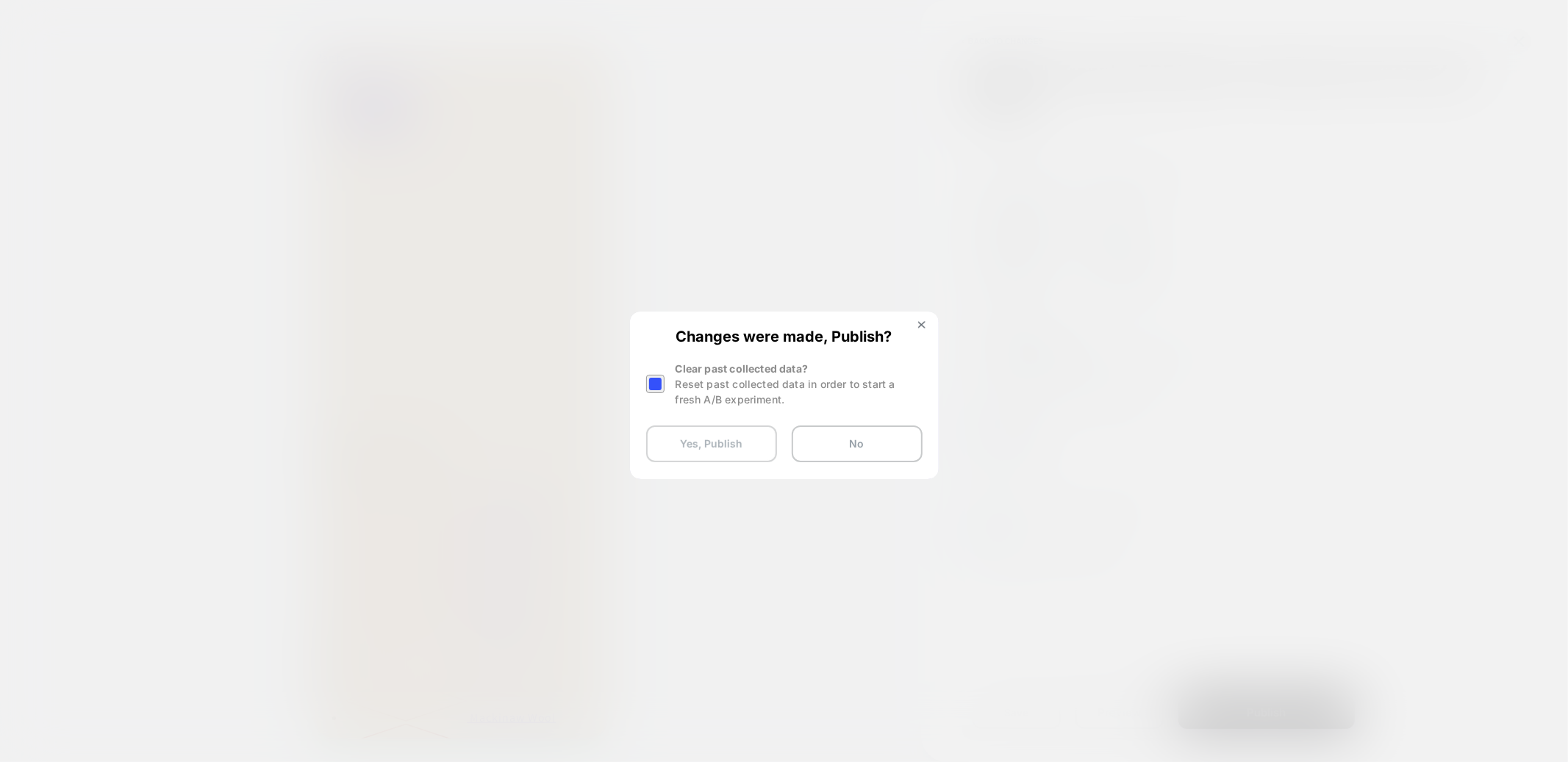
click at [690, 442] on button "Yes, Publish" at bounding box center [712, 443] width 131 height 37
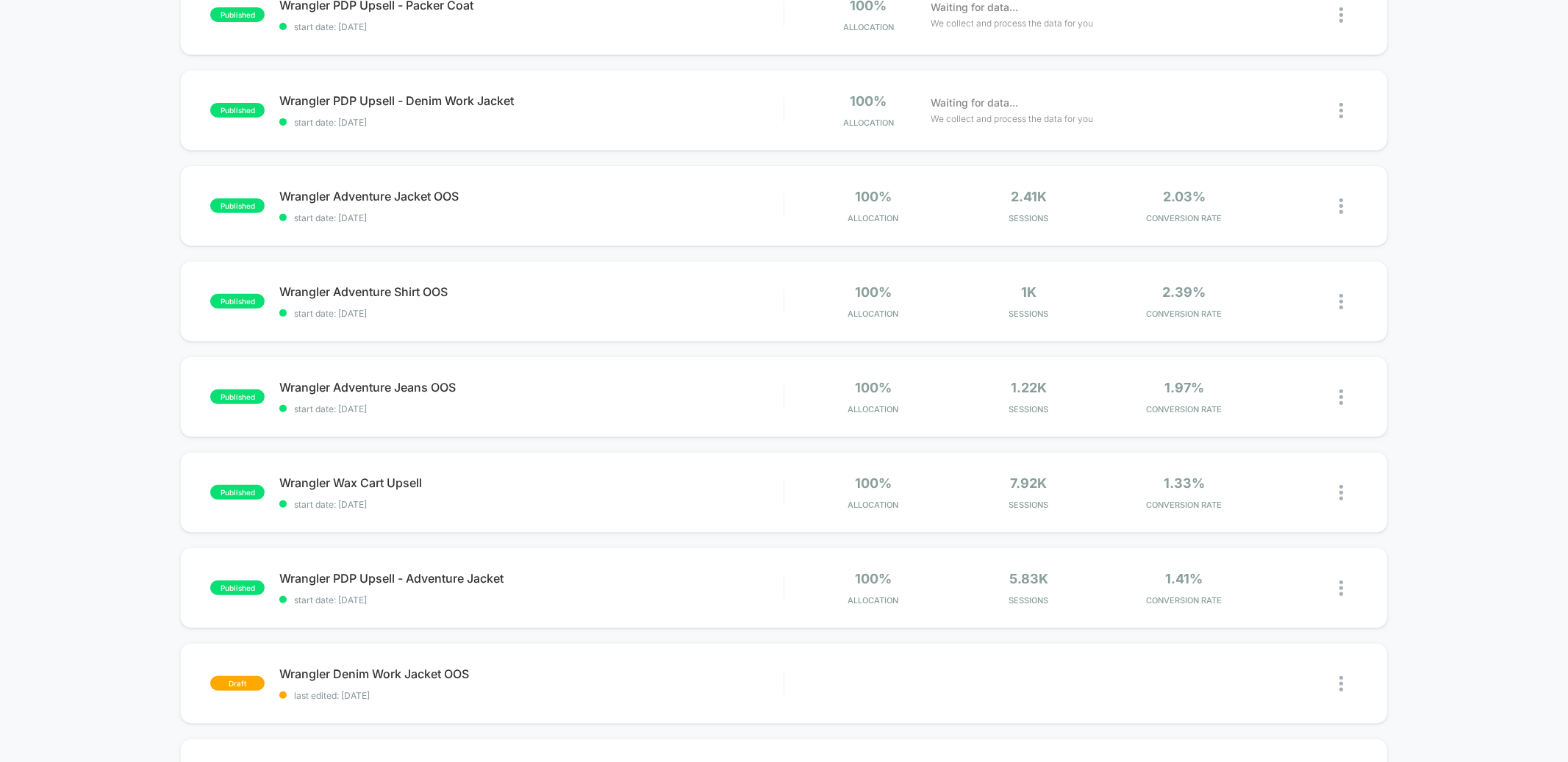
scroll to position [378, 0]
click at [591, 590] on div "Wrangler PDP Upsell - Adventure Jacket Click to edit experience details Click t…" at bounding box center [532, 588] width 504 height 34
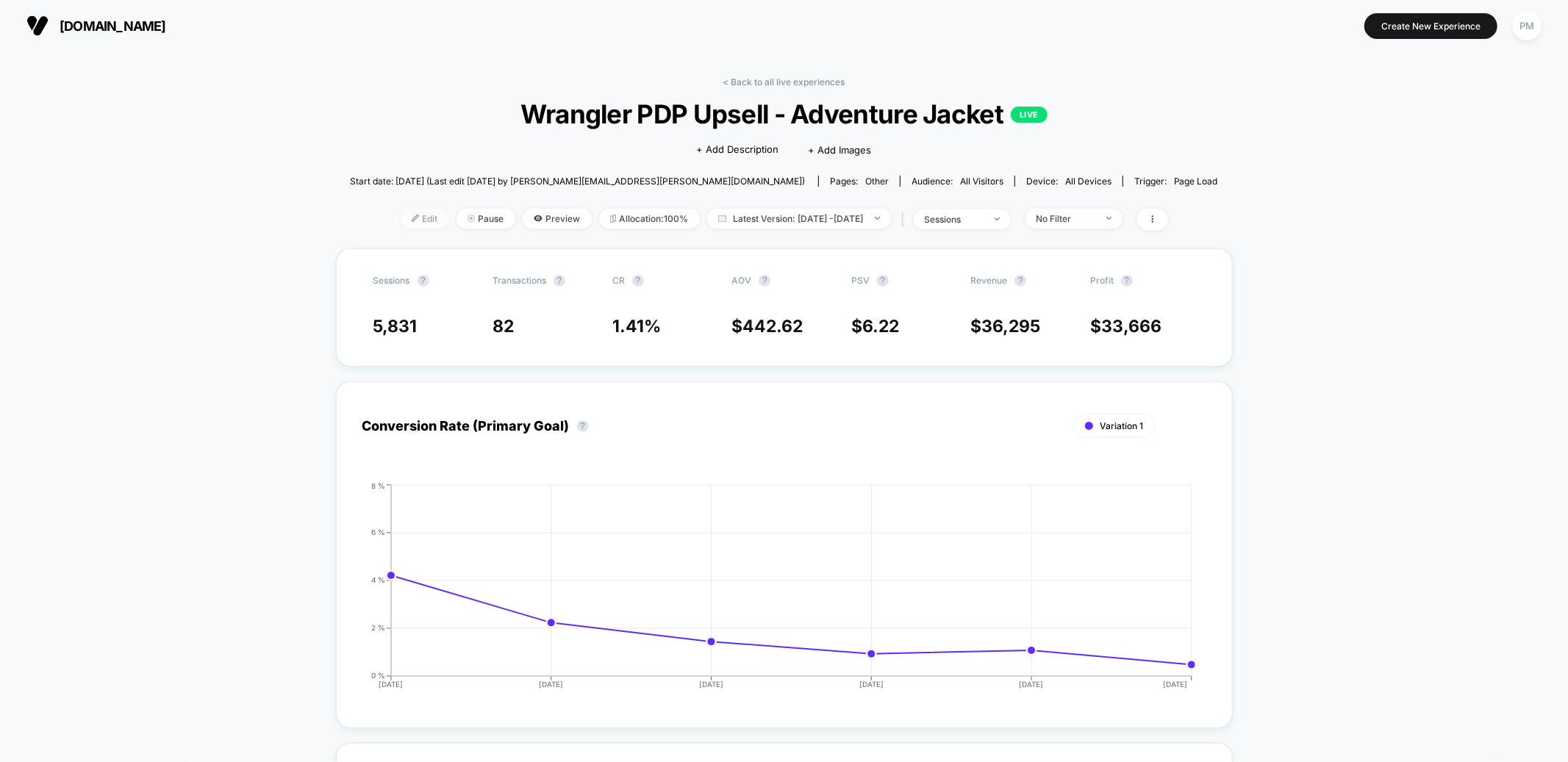
click at [401, 221] on span "Edit" at bounding box center [425, 218] width 48 height 20
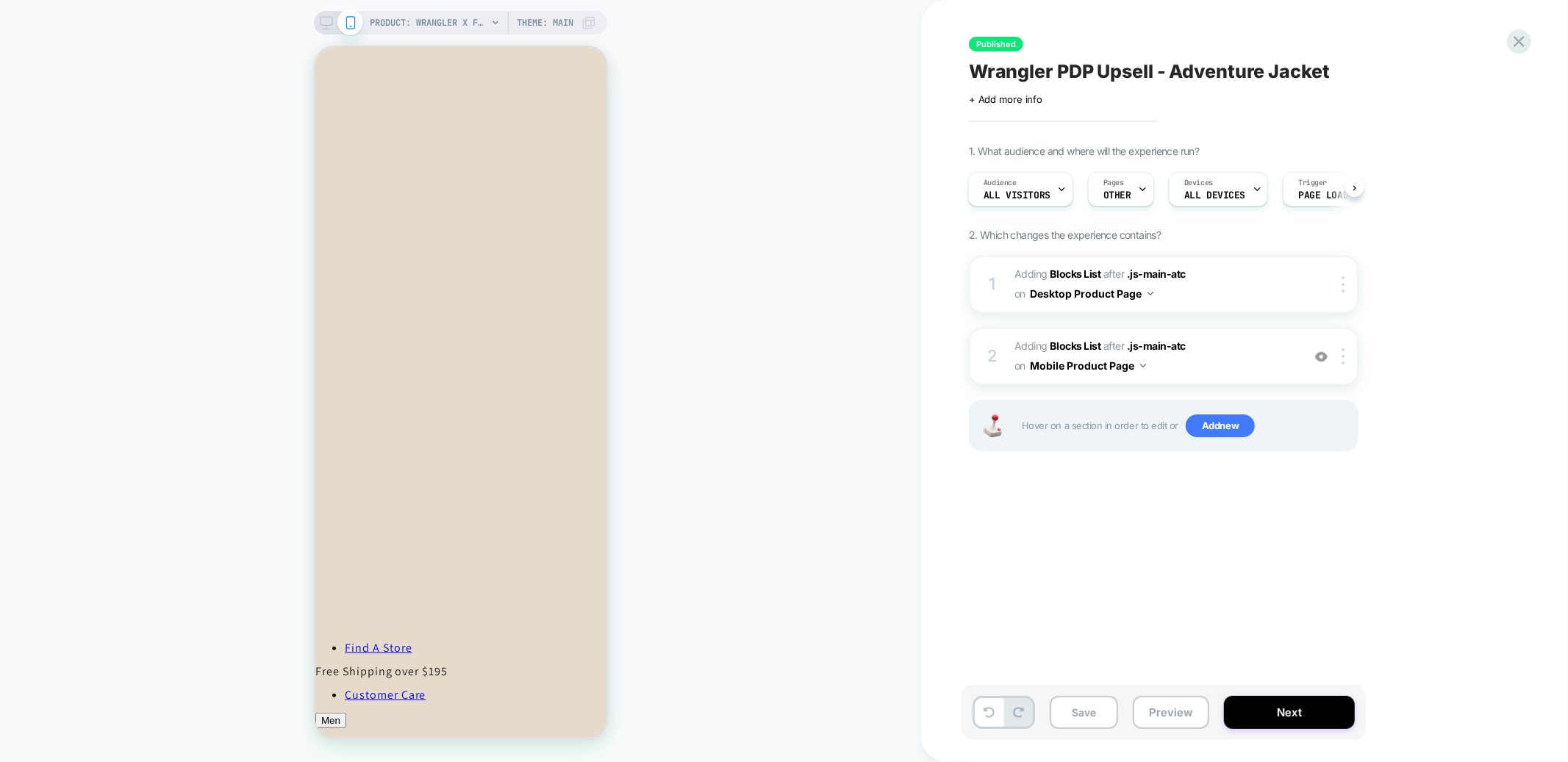
scroll to position [675, 0]
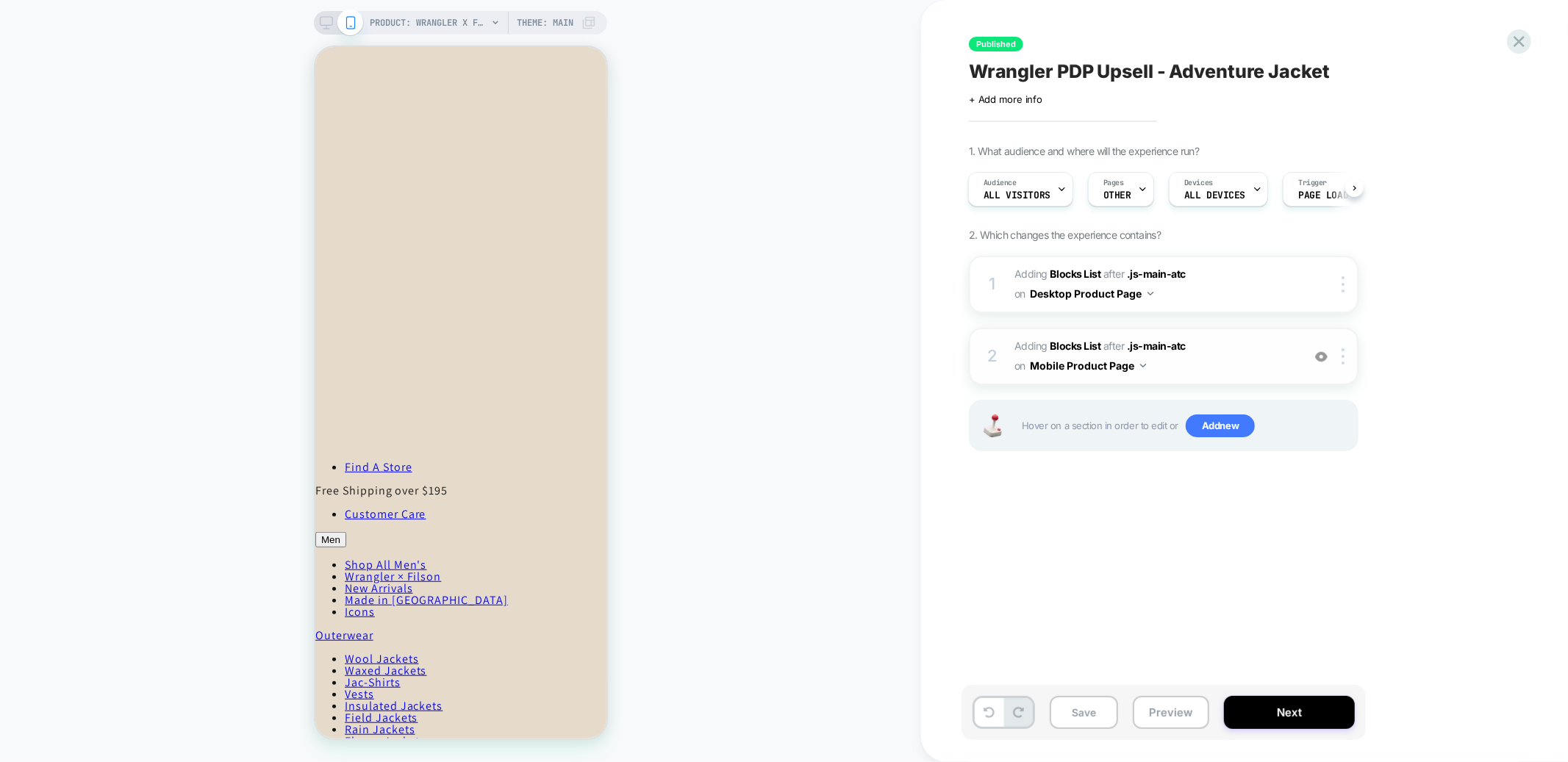
click at [1228, 364] on span "#_loomi_addon_1759768515360 Adding Blocks List AFTER .js-main-atc .js-main-atc …" at bounding box center [1155, 356] width 281 height 40
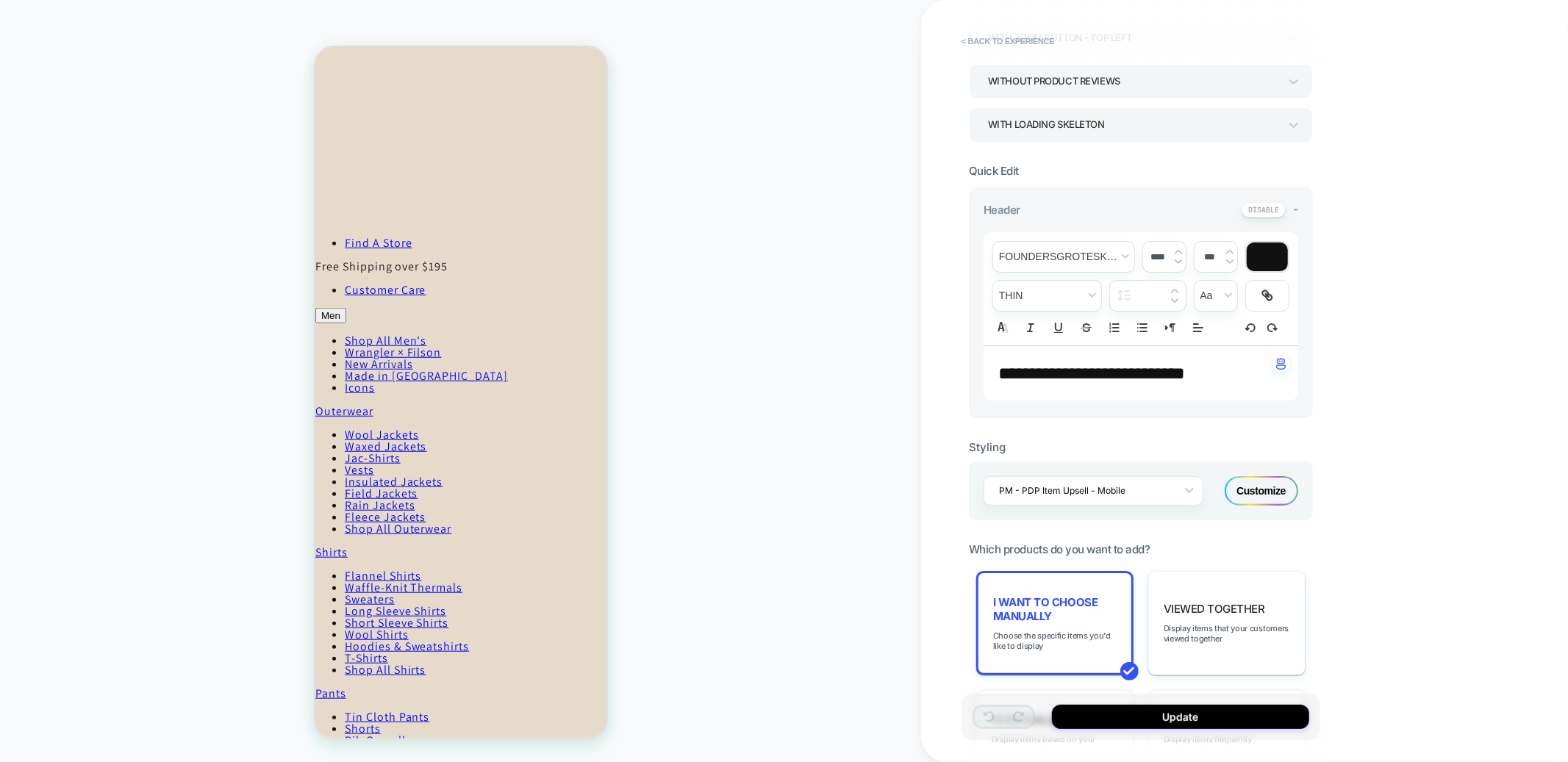
scroll to position [274, 0]
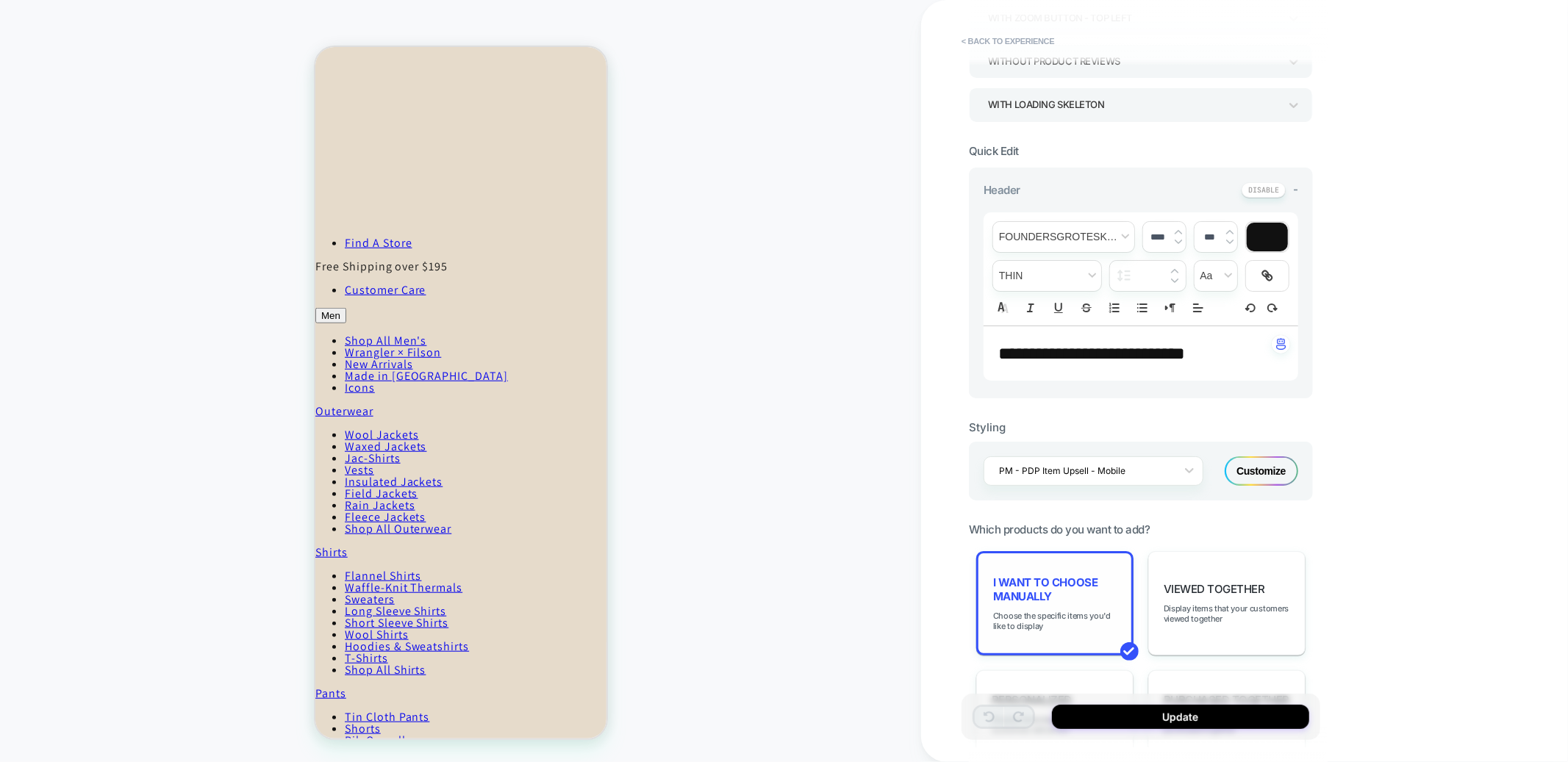
click at [1052, 589] on div "I want to choose manually Choose the specific items you'd like to display" at bounding box center [1055, 603] width 157 height 105
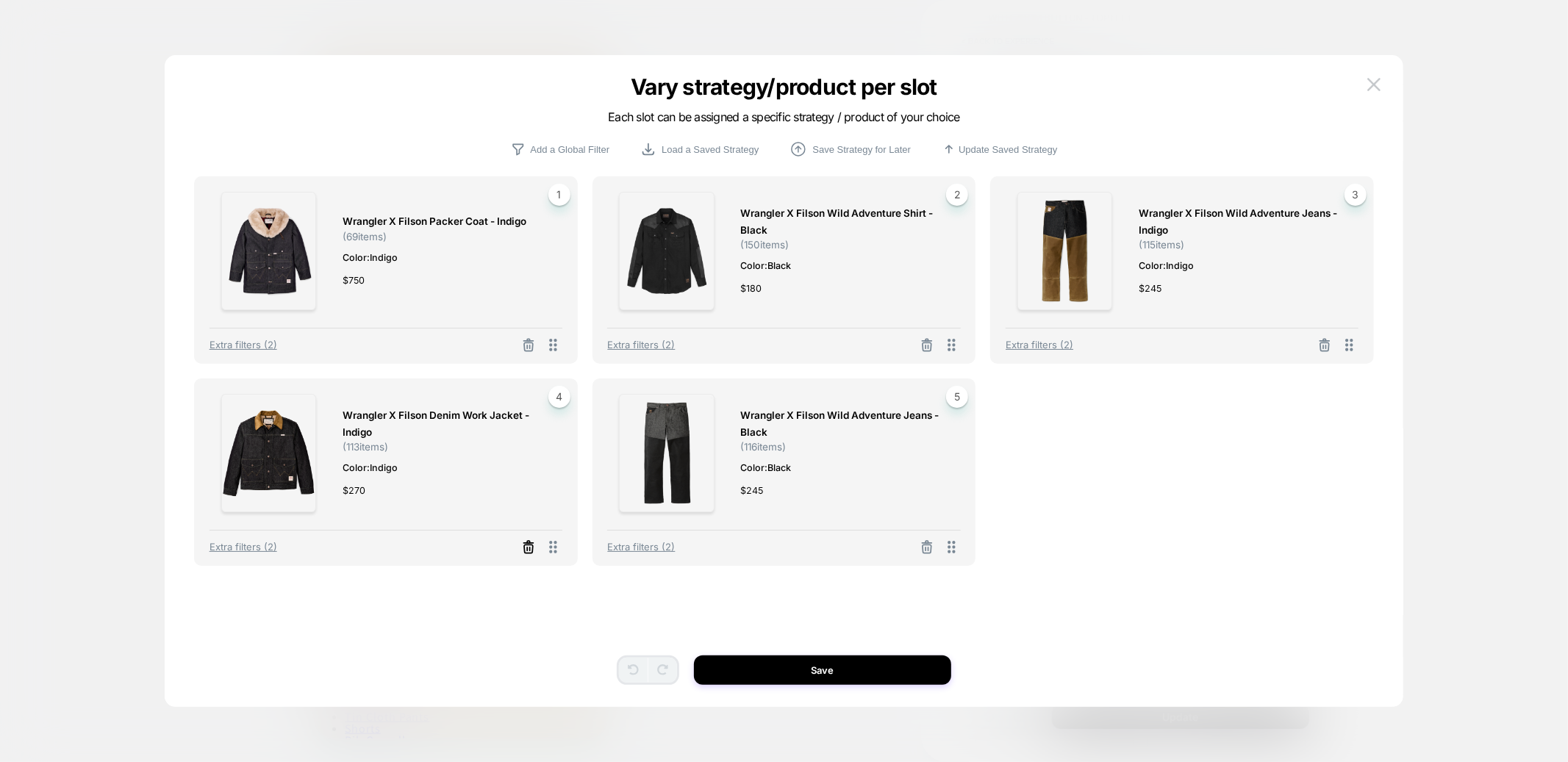
click at [526, 549] on icon at bounding box center [528, 548] width 15 height 15
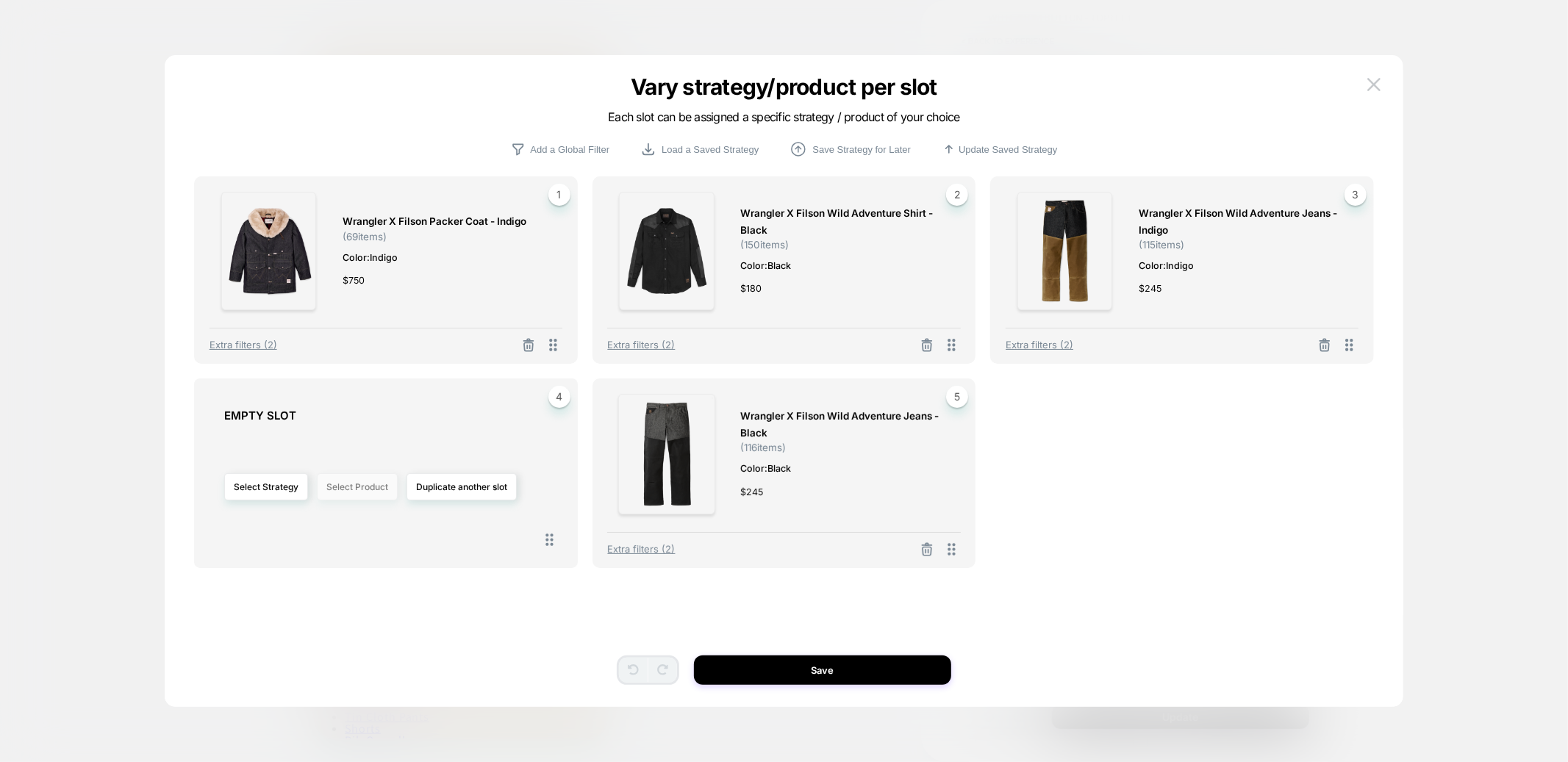
click at [339, 490] on button "Select Product" at bounding box center [357, 486] width 81 height 27
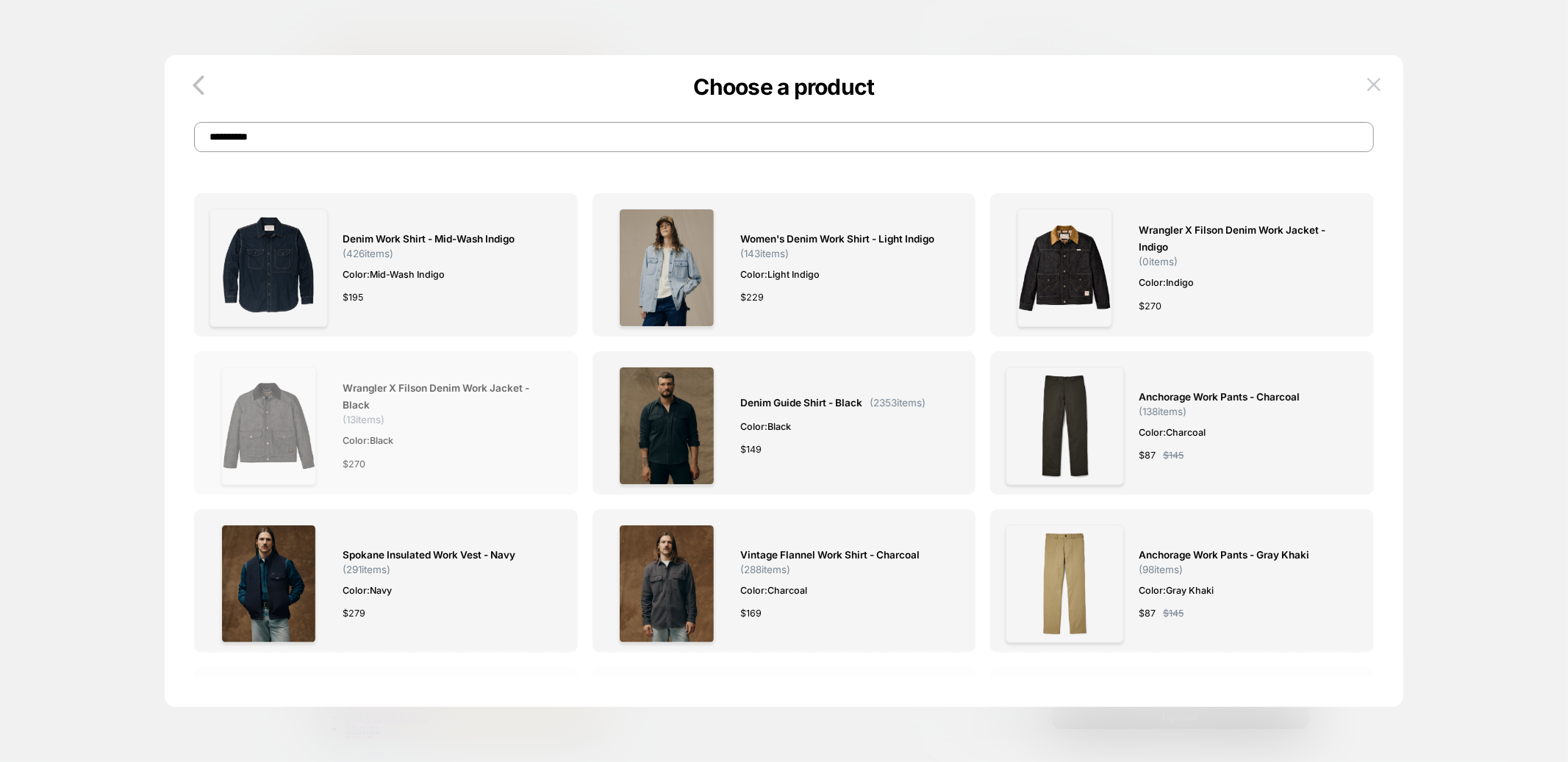
type input "**********"
click at [251, 425] on img at bounding box center [269, 426] width 95 height 119
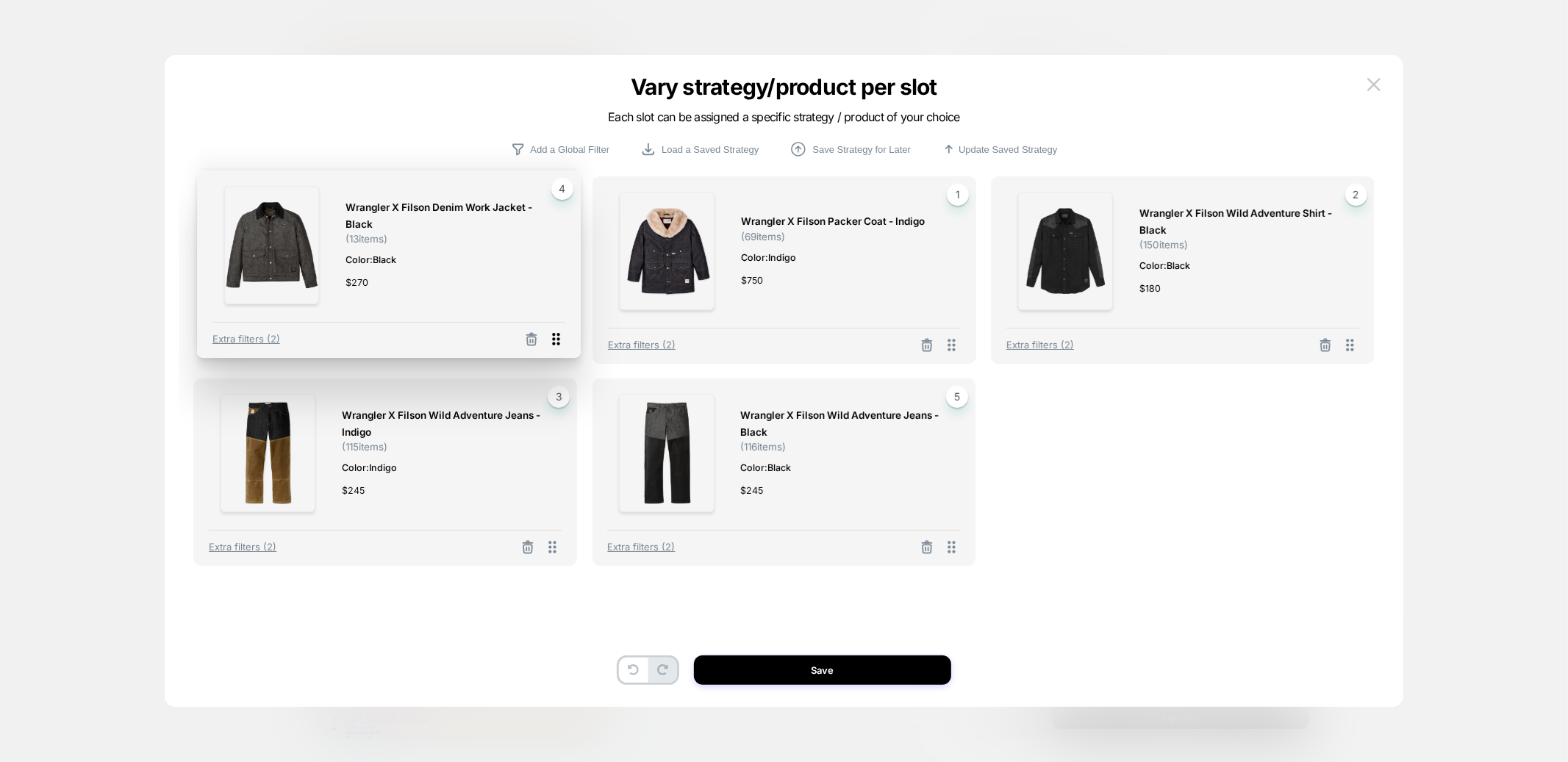
drag, startPoint x: 552, startPoint y: 549, endPoint x: 556, endPoint y: 342, distance: 207.0
click at [556, 342] on icon at bounding box center [556, 339] width 18 height 18
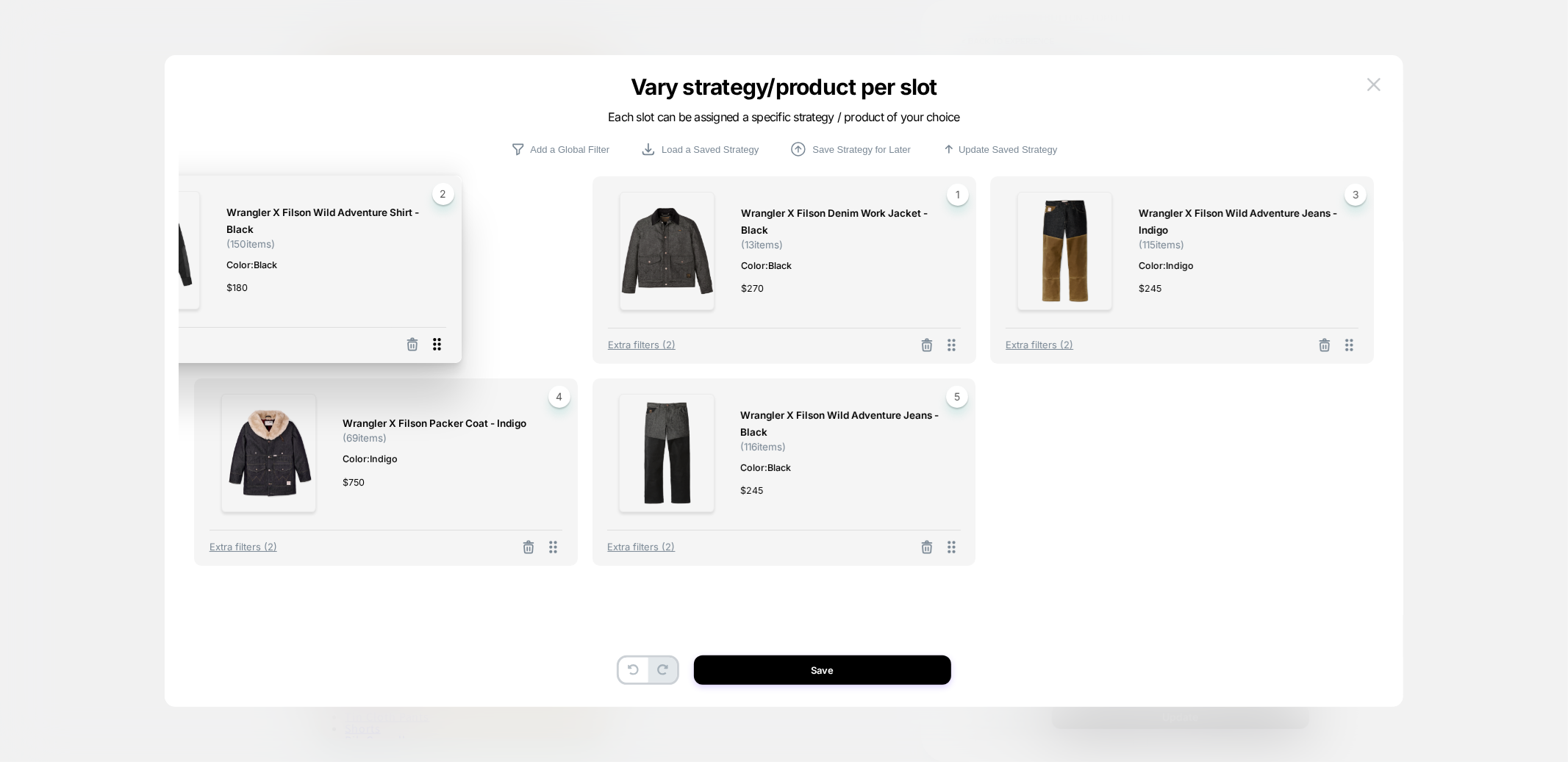
drag, startPoint x: 953, startPoint y: 350, endPoint x: 433, endPoint y: 347, distance: 520.0
click at [433, 347] on icon at bounding box center [436, 344] width 7 height 12
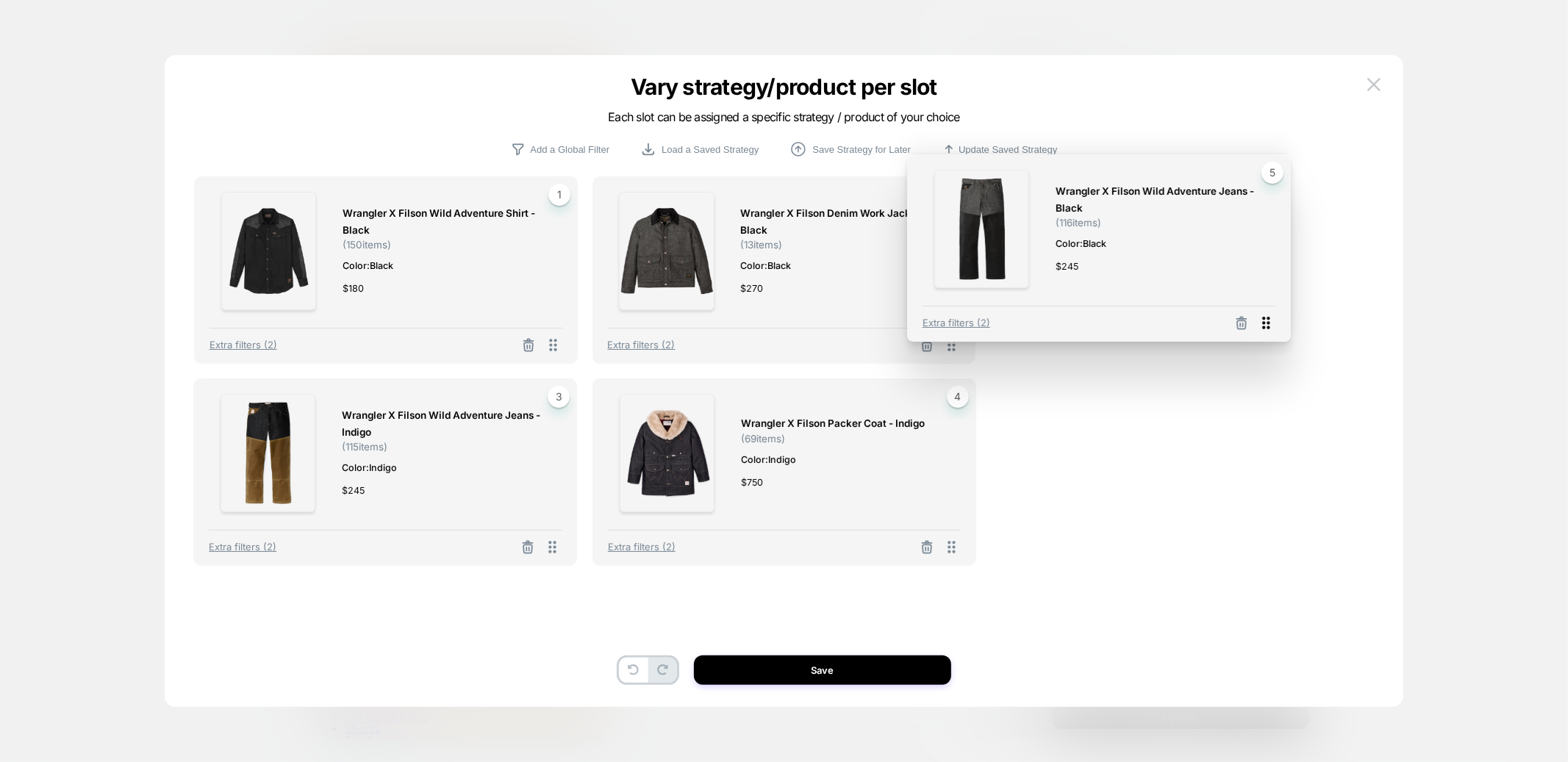
drag, startPoint x: 945, startPoint y: 552, endPoint x: 1346, endPoint y: 309, distance: 468.9
click at [1276, 314] on icon at bounding box center [1266, 323] width 18 height 18
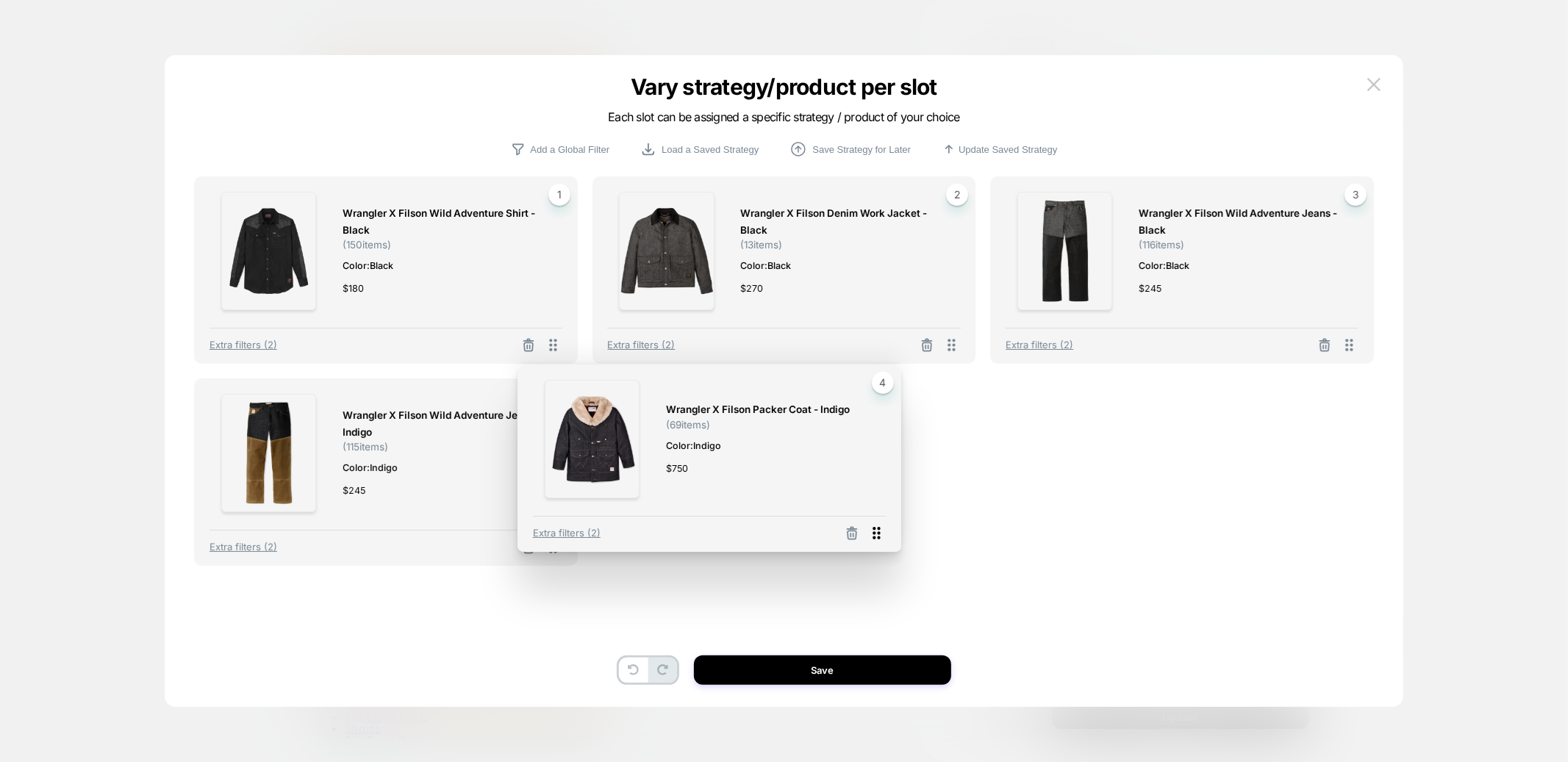
drag, startPoint x: 549, startPoint y: 547, endPoint x: 1058, endPoint y: 536, distance: 509.1
click at [886, 536] on icon at bounding box center [877, 533] width 18 height 18
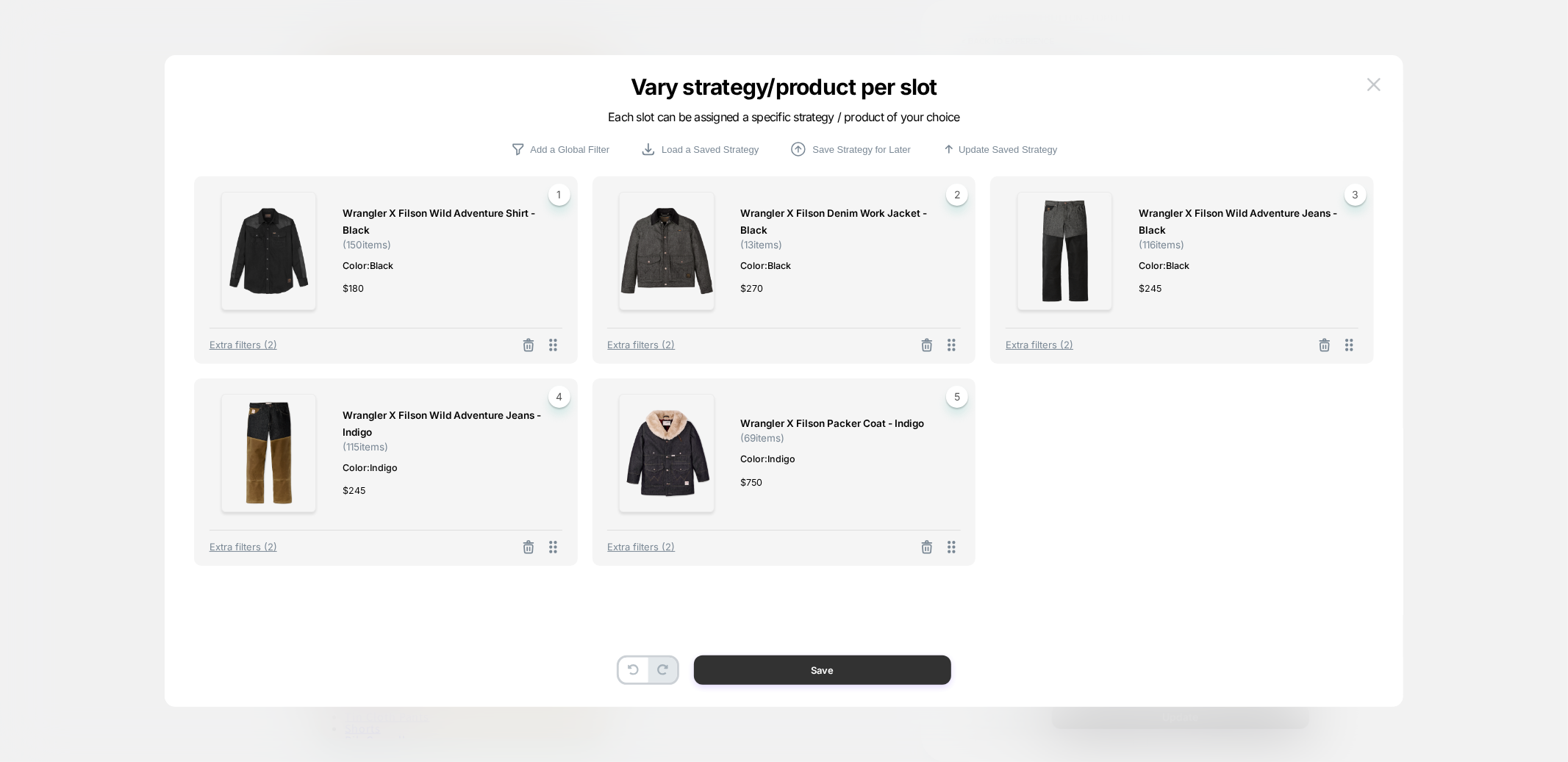
click at [811, 674] on button "Save" at bounding box center [823, 670] width 258 height 29
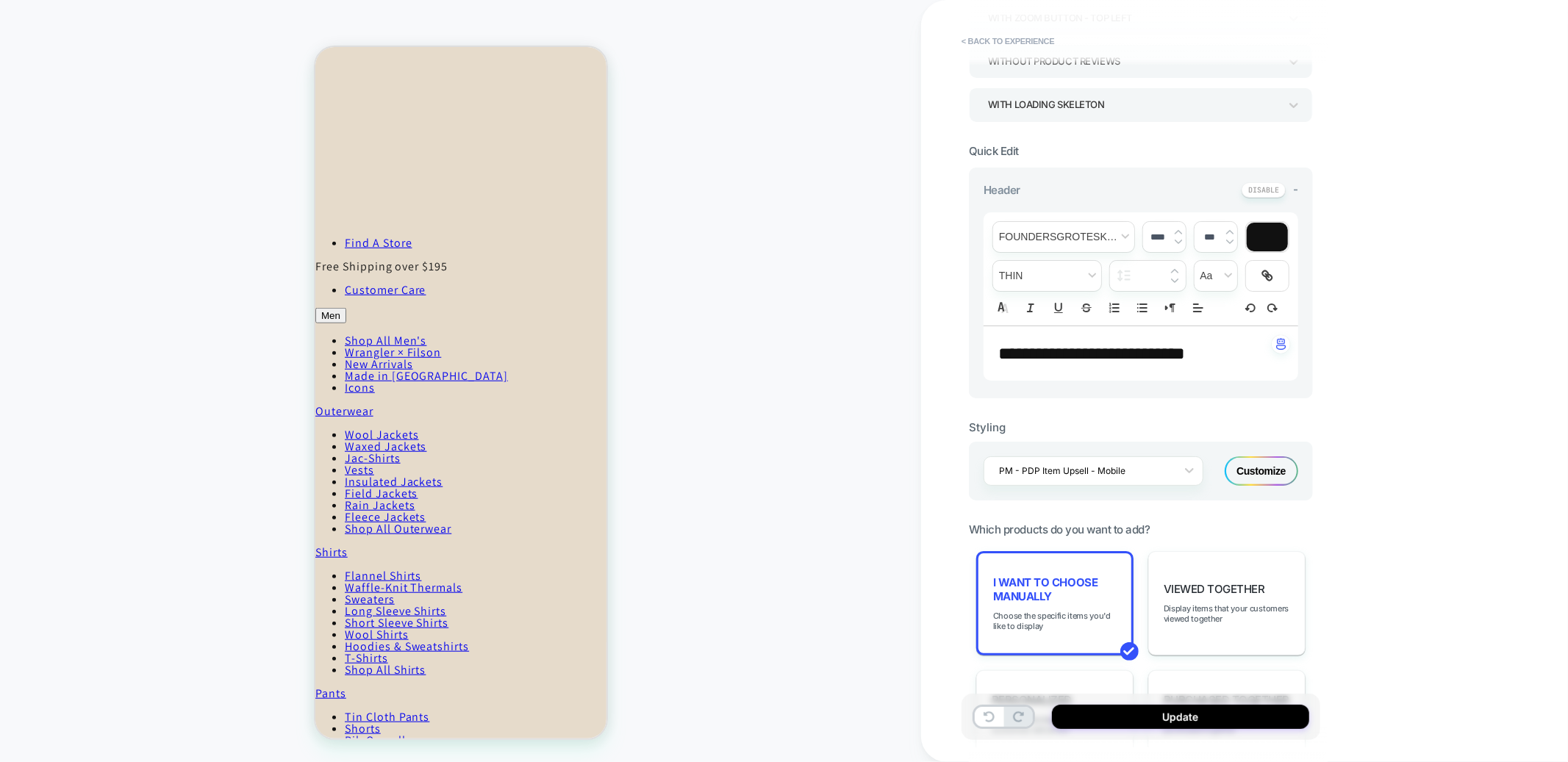
scroll to position [0, 0]
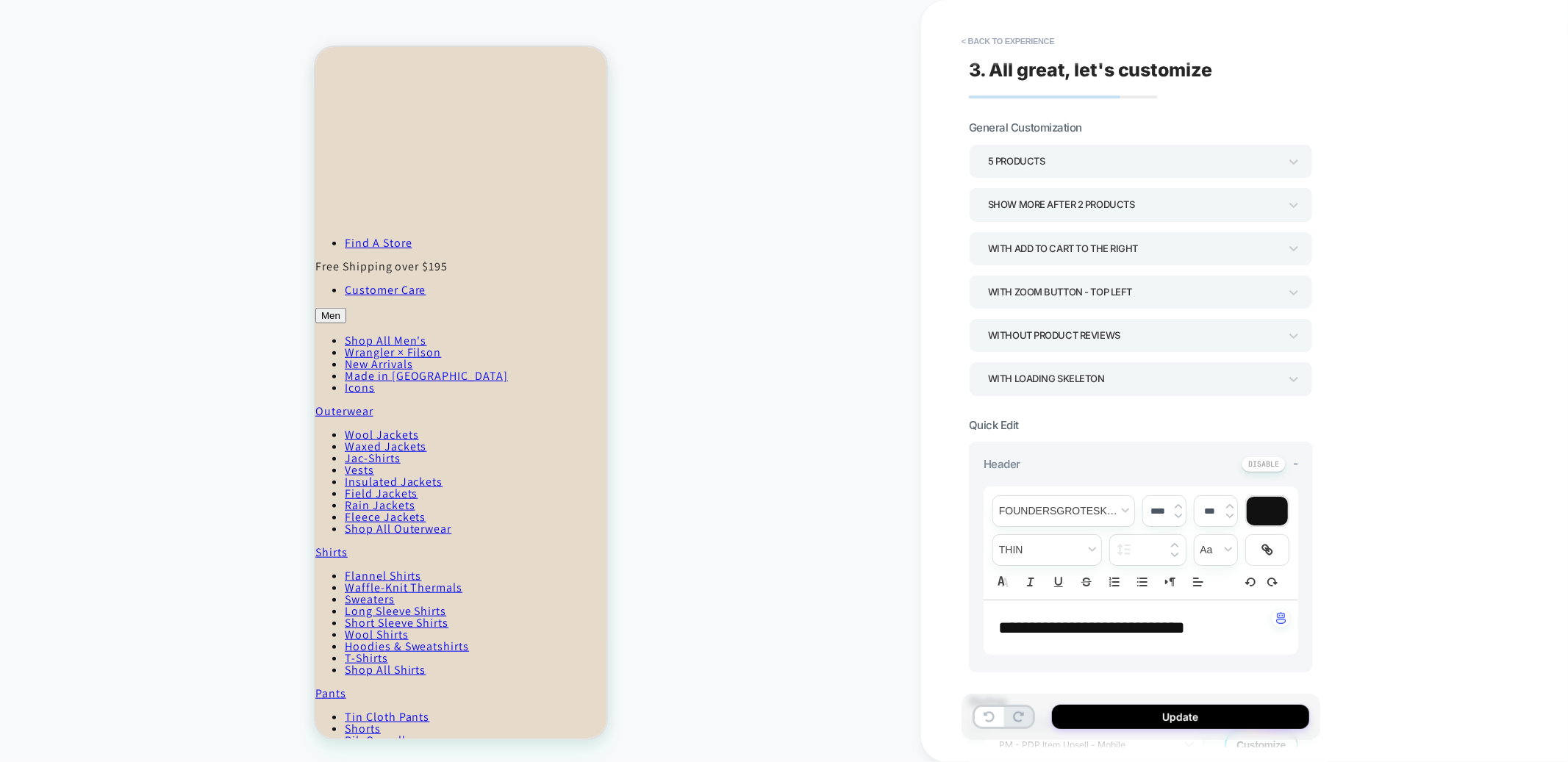
click at [1026, 145] on div "5 Products" at bounding box center [1141, 160] width 344 height 34
click at [1011, 348] on div "6 Products" at bounding box center [1141, 352] width 332 height 30
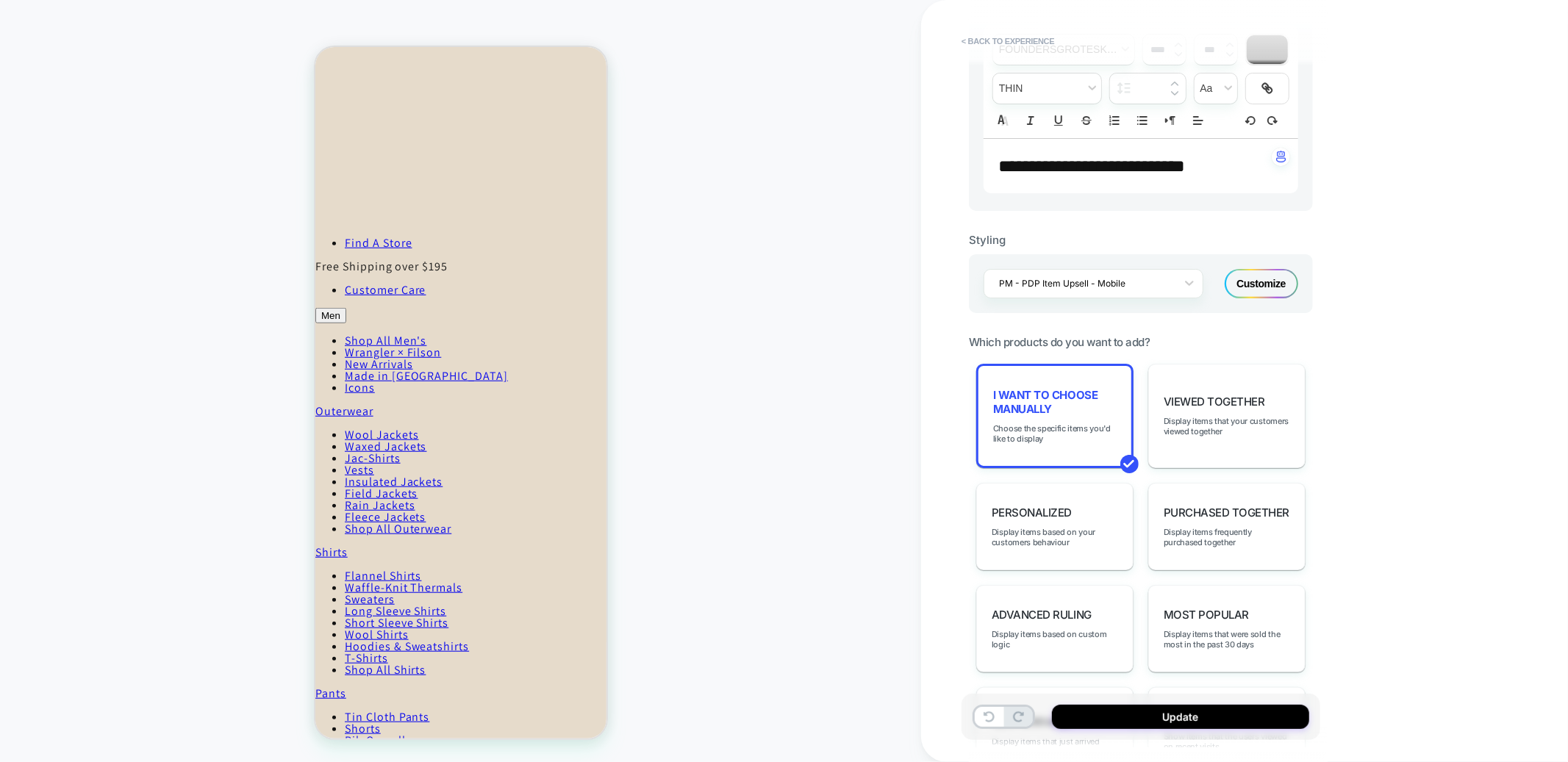
scroll to position [465, 0]
click at [1277, 294] on div "Customize" at bounding box center [1262, 280] width 74 height 29
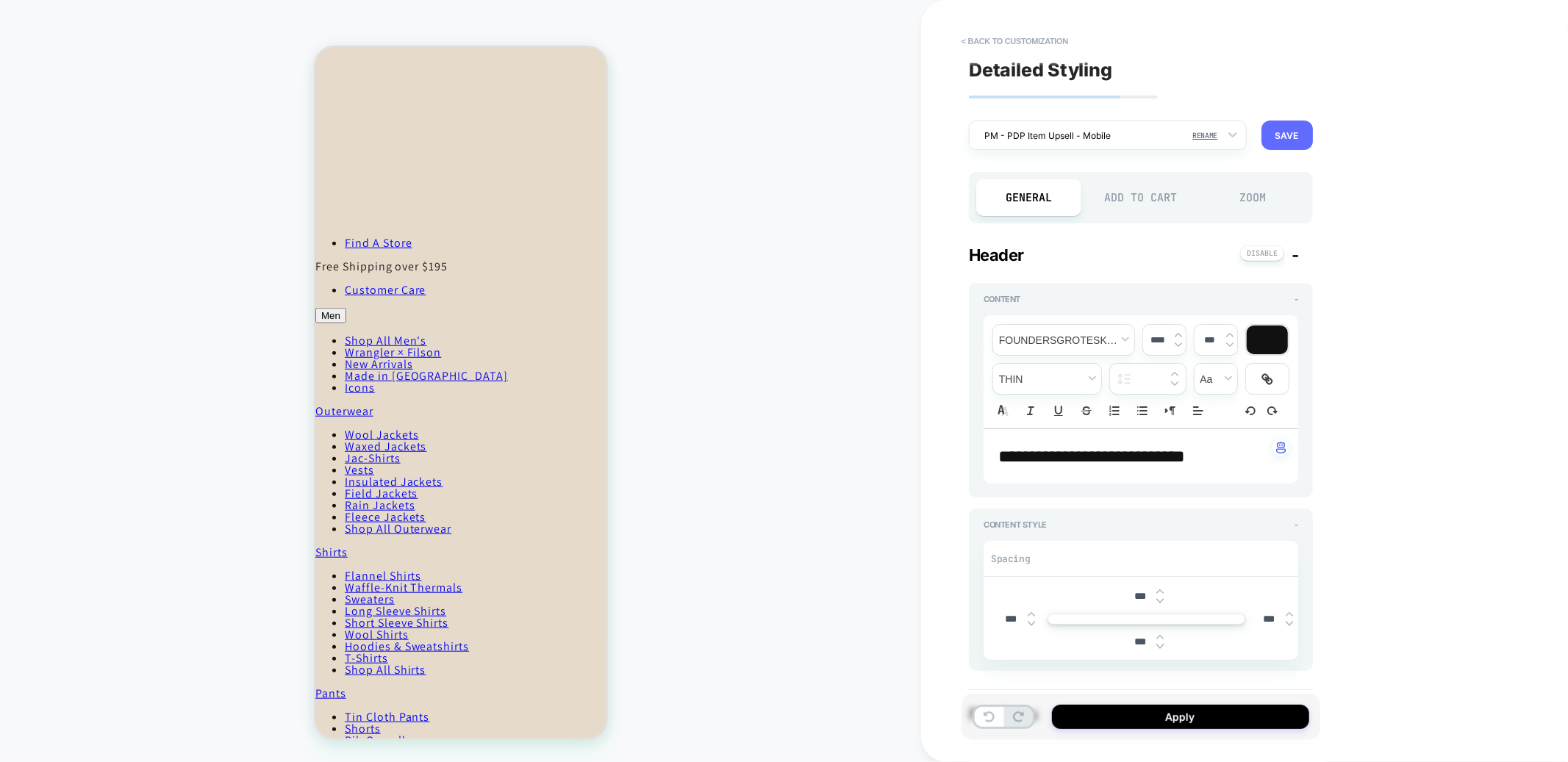
click at [1277, 137] on button "SAVE" at bounding box center [1287, 135] width 52 height 29
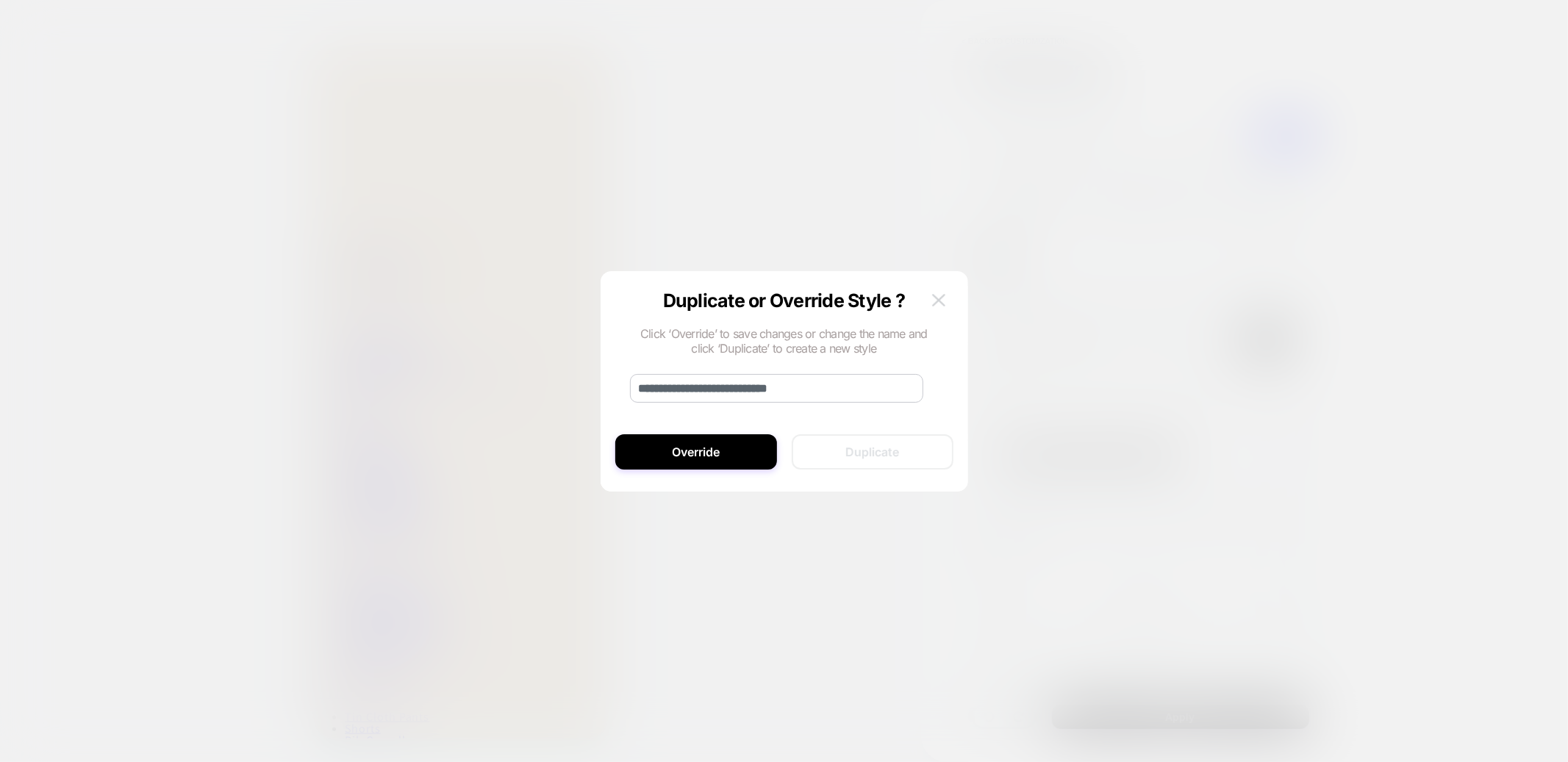
click at [942, 298] on img at bounding box center [939, 300] width 13 height 12
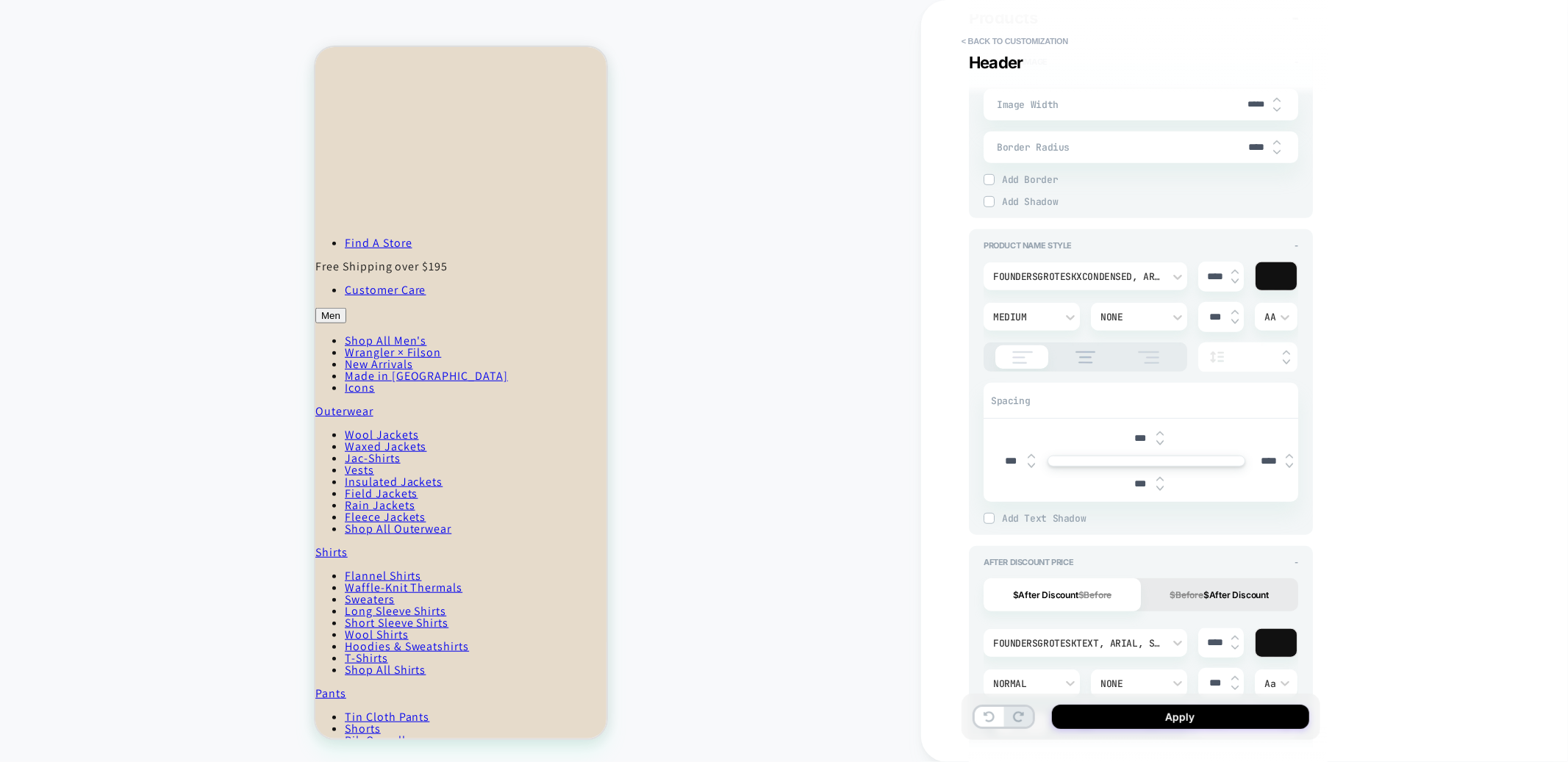
scroll to position [0, 0]
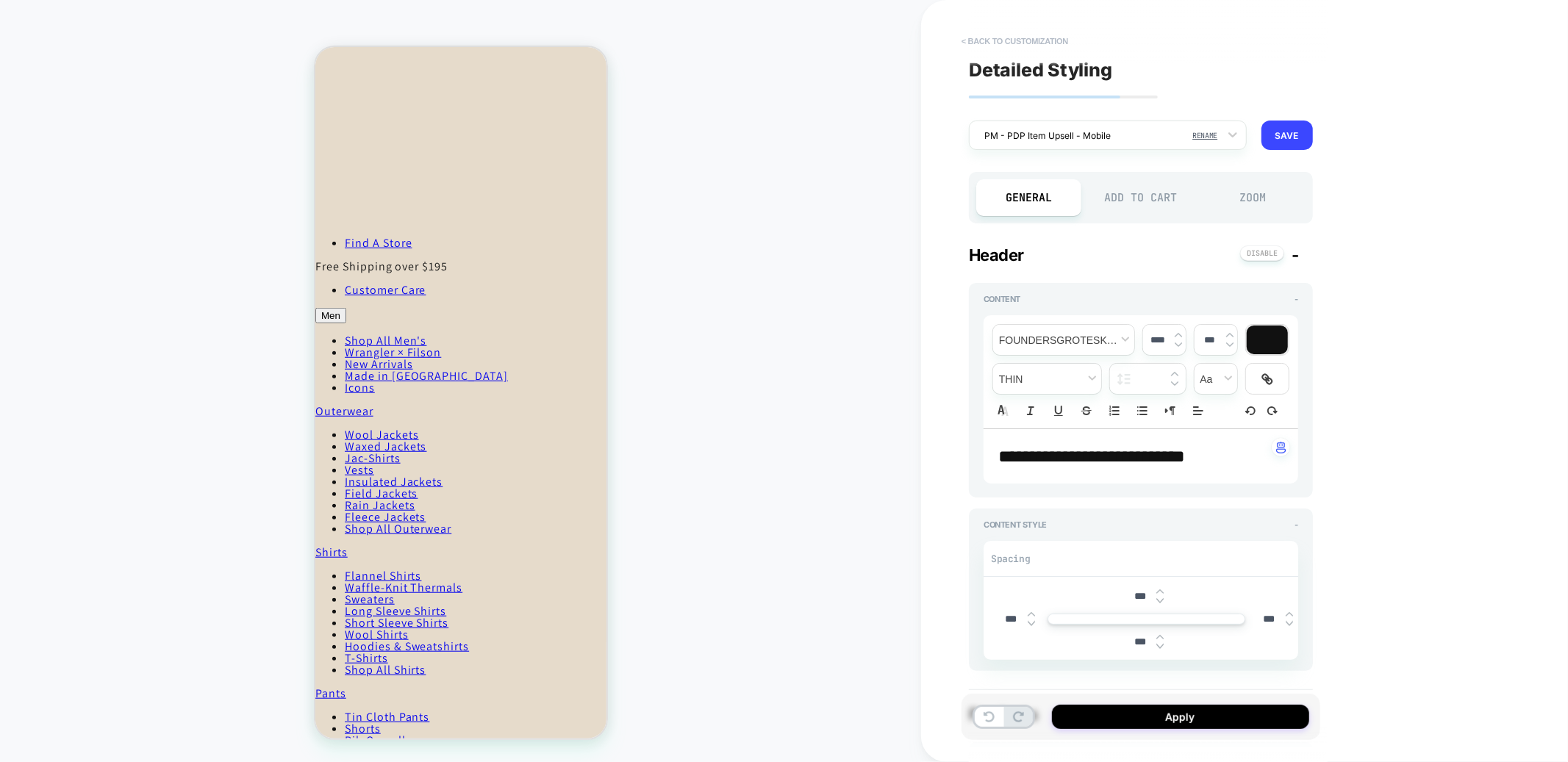
click at [1009, 38] on button "< Back to customization" at bounding box center [1015, 41] width 121 height 24
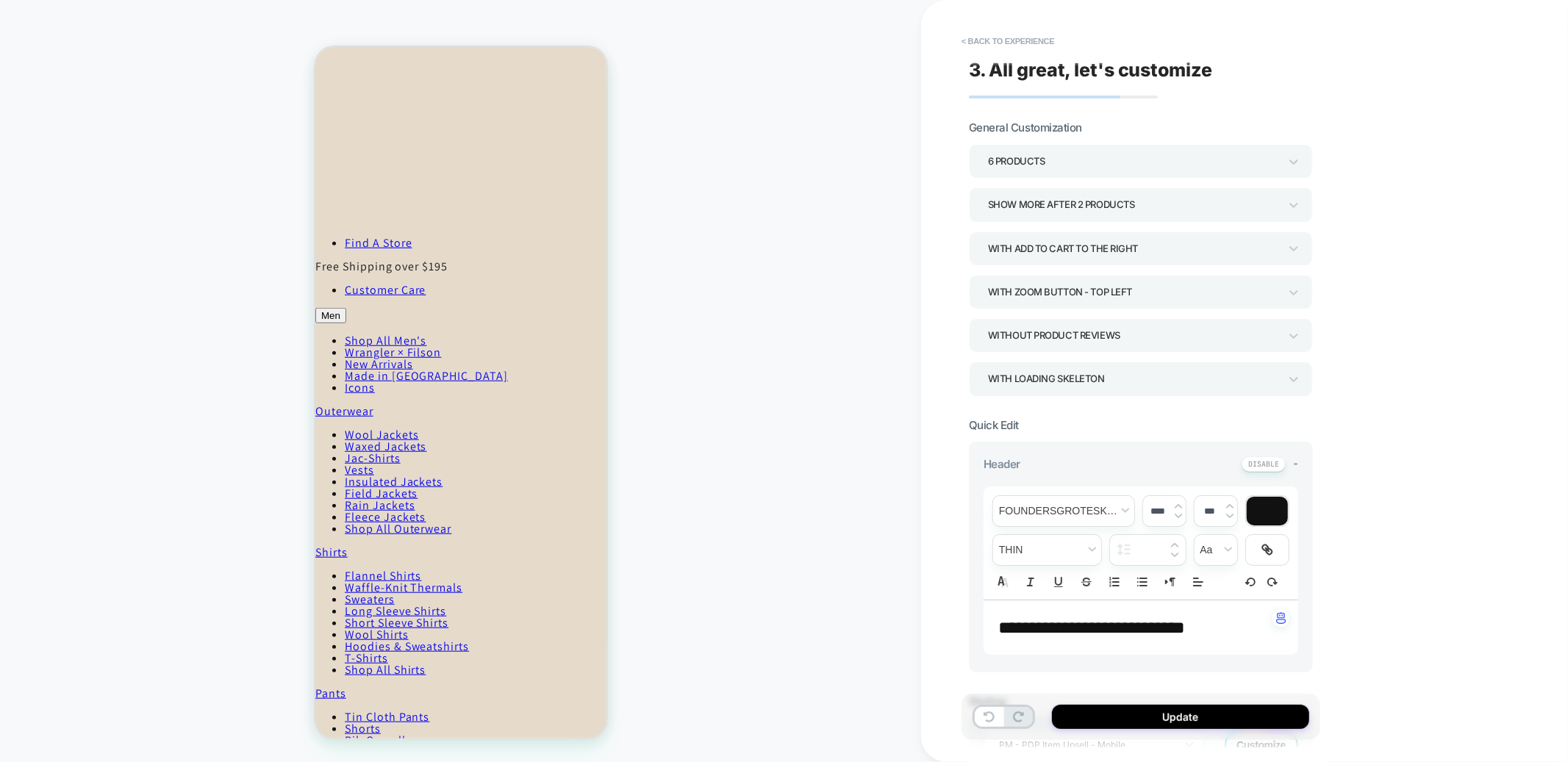
scroll to position [554, 0]
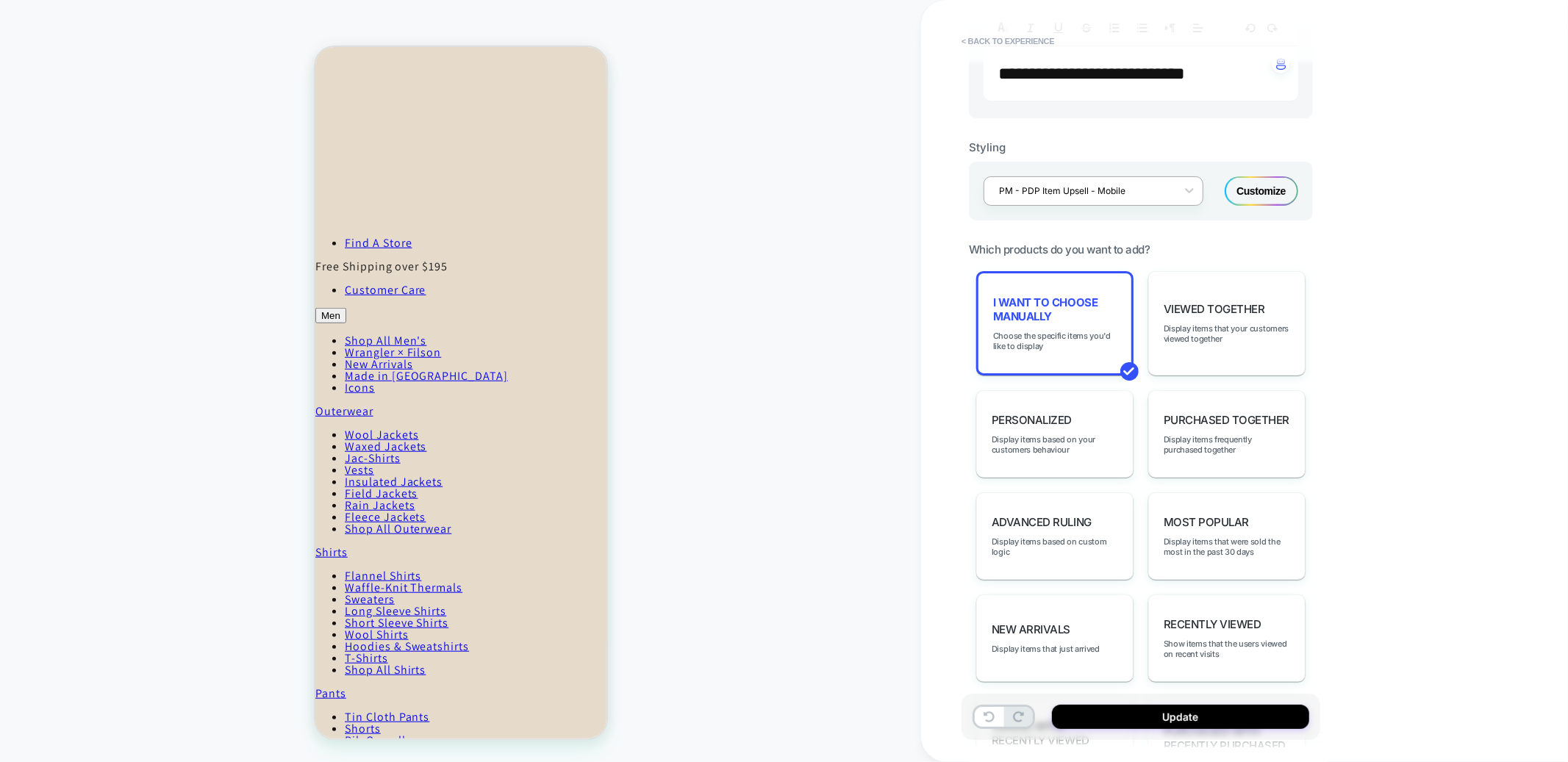
click at [1065, 200] on div "PM - PDP Item Upsell - Mobile" at bounding box center [1094, 191] width 220 height 29
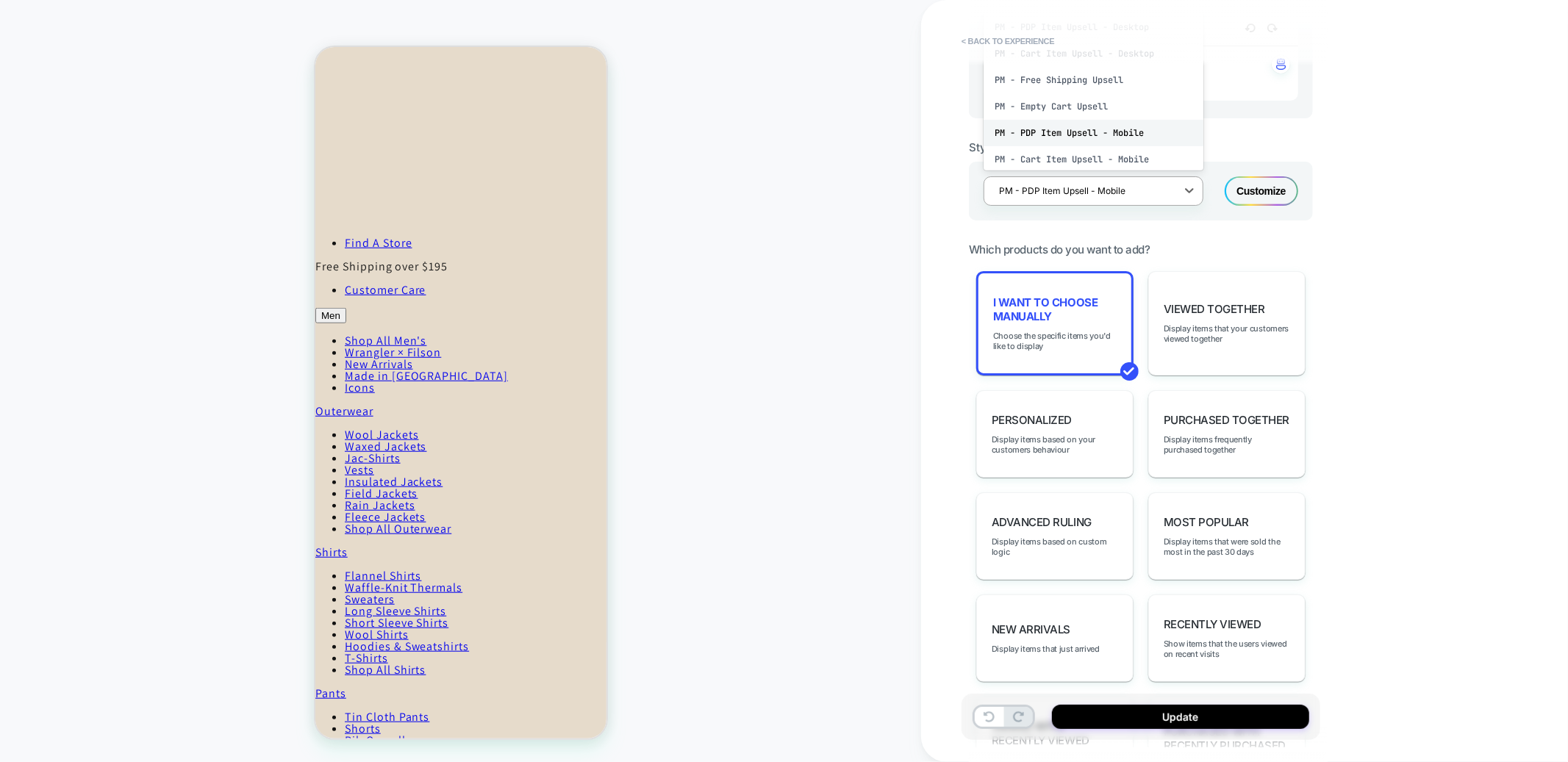
click at [1067, 146] on div "PM - PDP Item Upsell - Mobile" at bounding box center [1094, 133] width 220 height 26
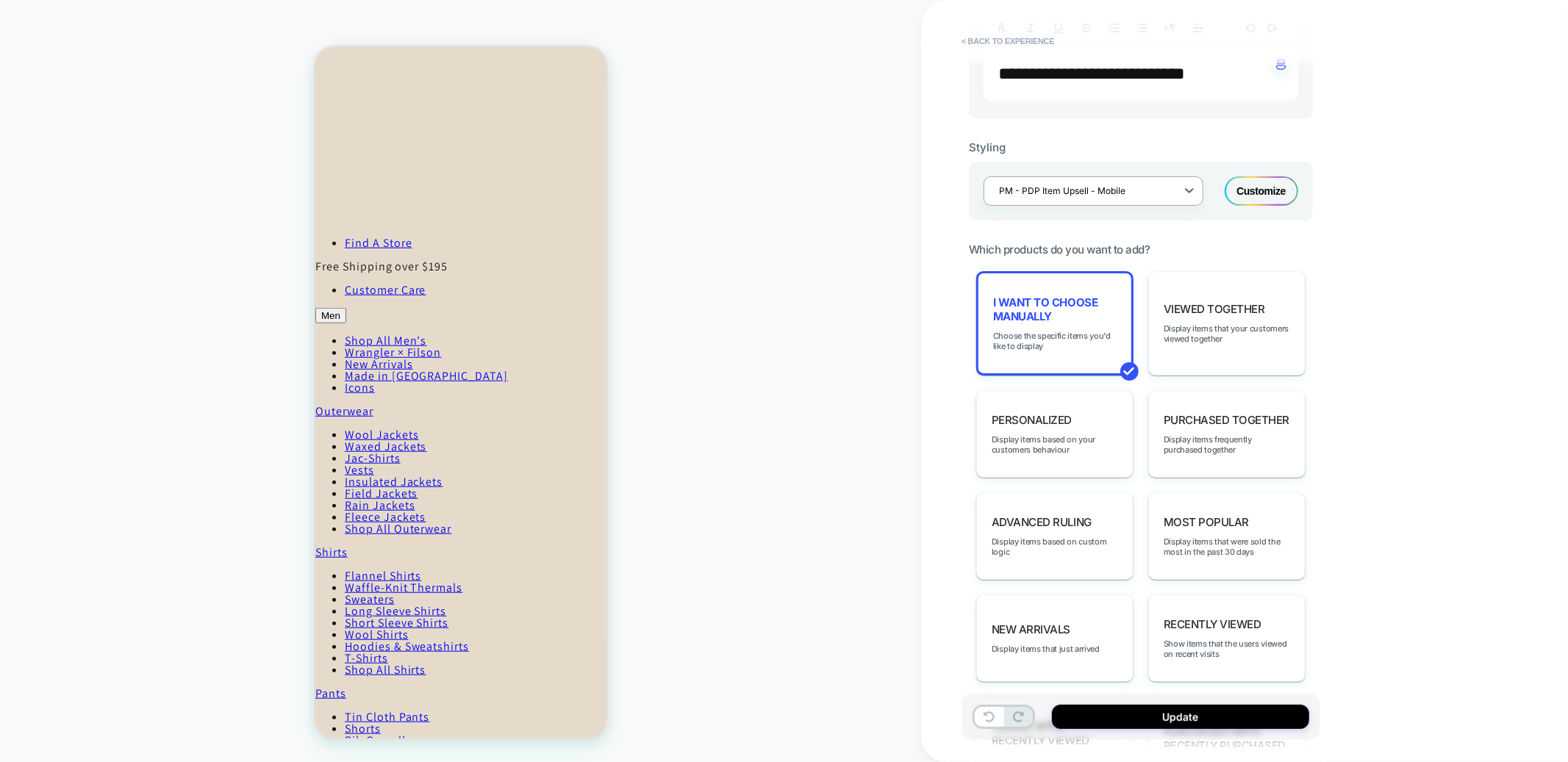
click at [1265, 206] on div "Customize" at bounding box center [1262, 191] width 74 height 29
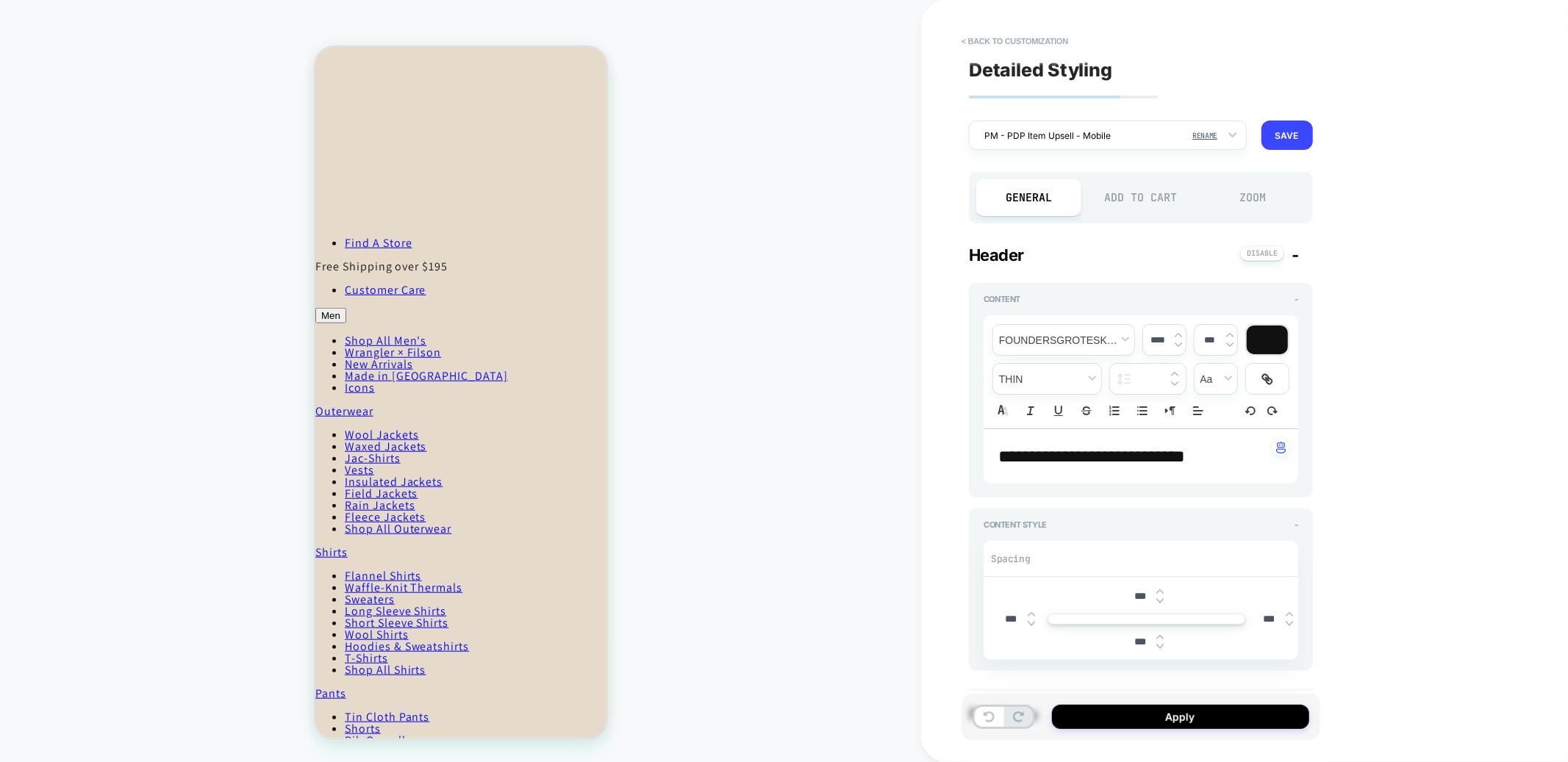
click at [984, 22] on div "**********" at bounding box center [1141, 381] width 359 height 733
click at [984, 40] on button "< Back to customization" at bounding box center [1015, 41] width 121 height 24
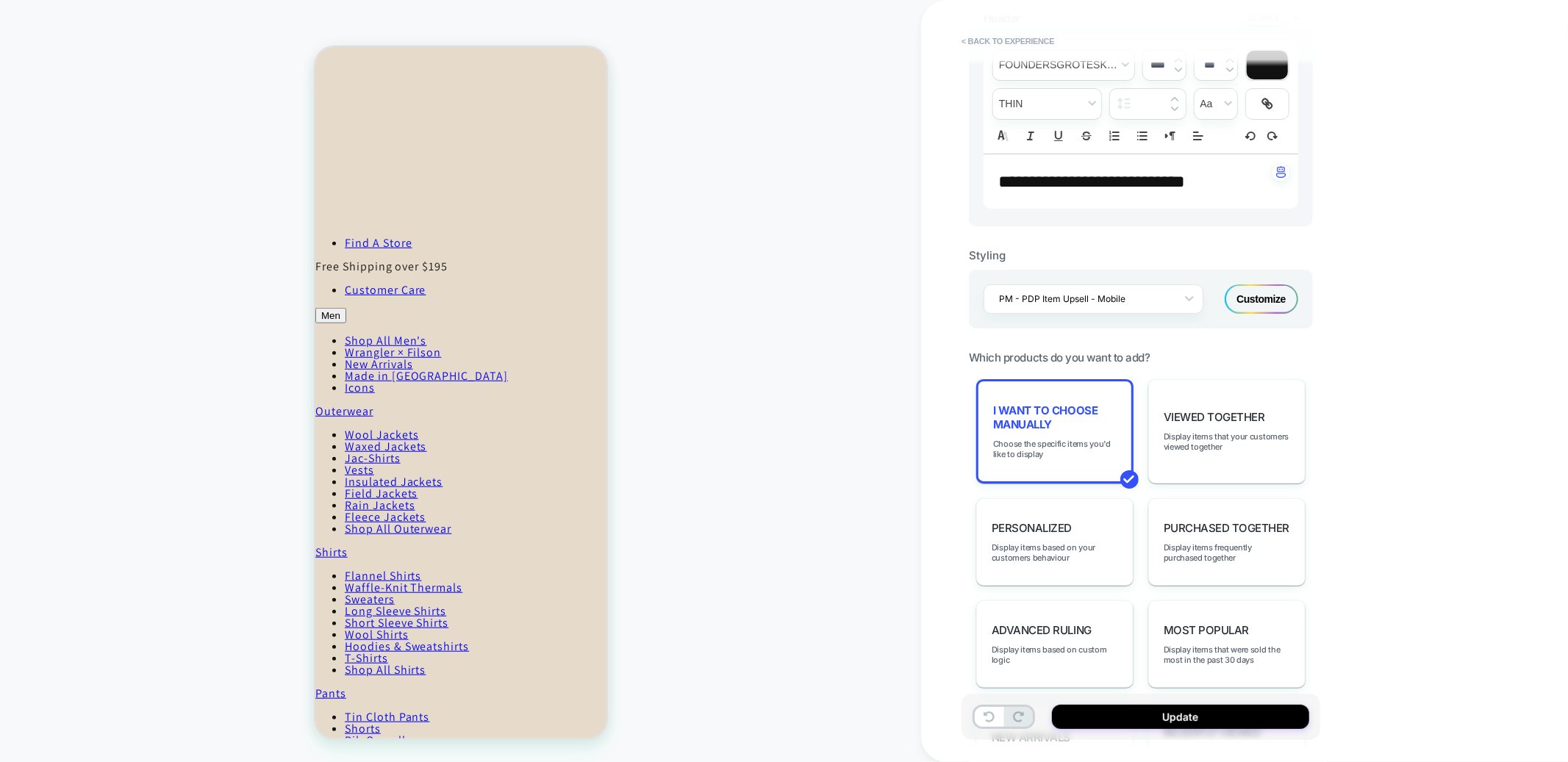
scroll to position [461, 0]
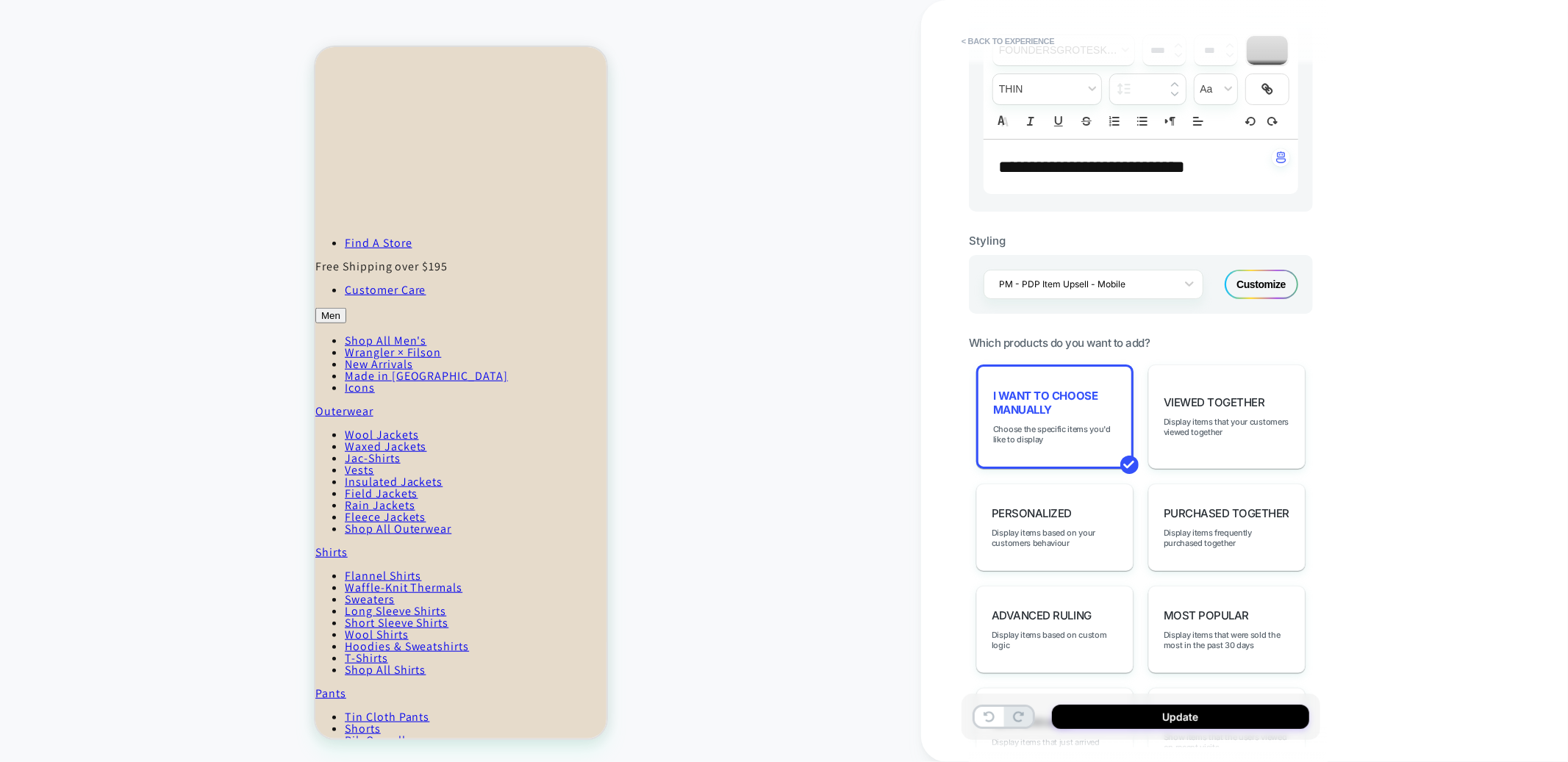
click at [1248, 299] on div "Customize" at bounding box center [1262, 285] width 74 height 29
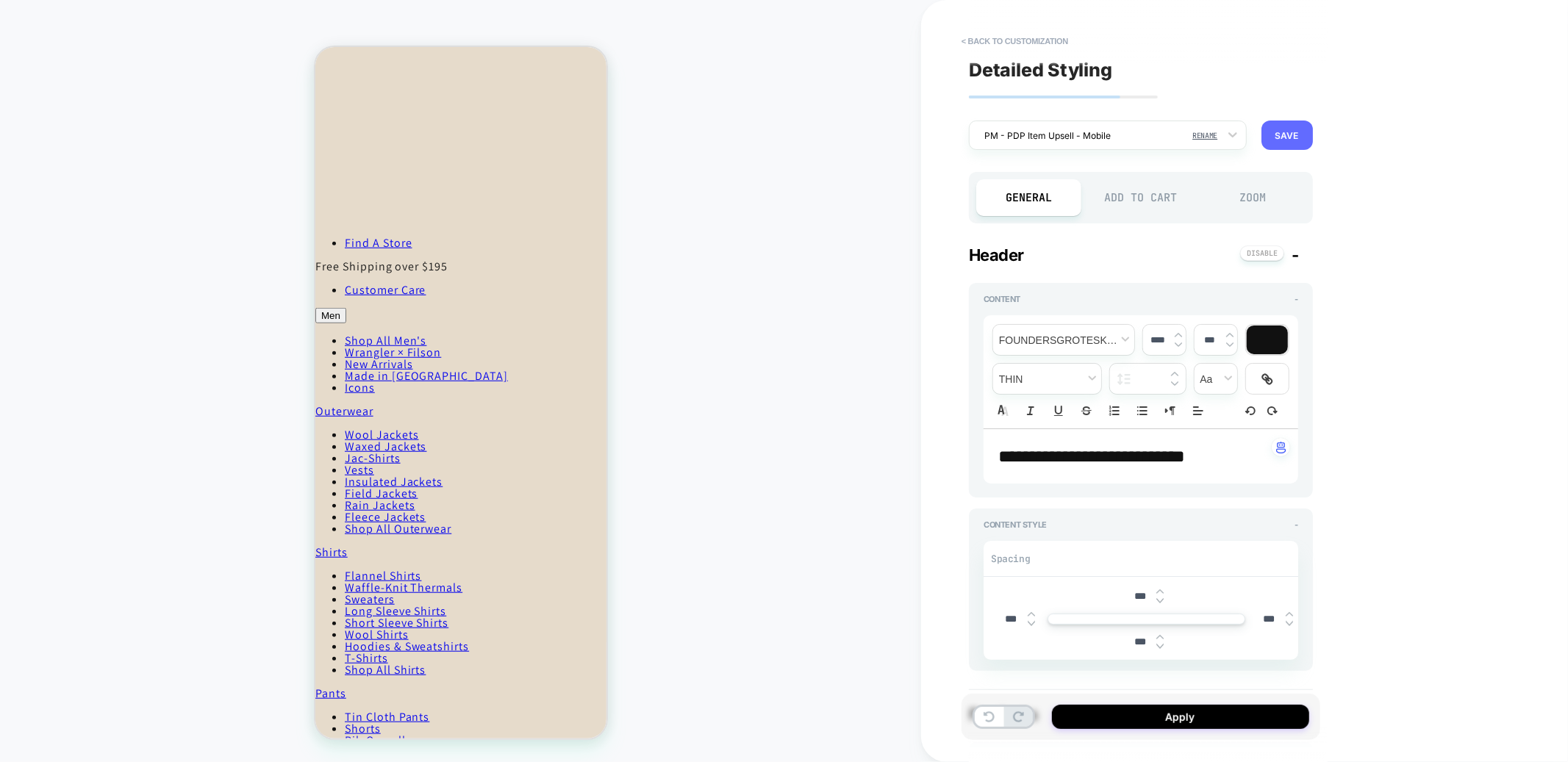
click at [1284, 131] on button "SAVE" at bounding box center [1287, 135] width 52 height 29
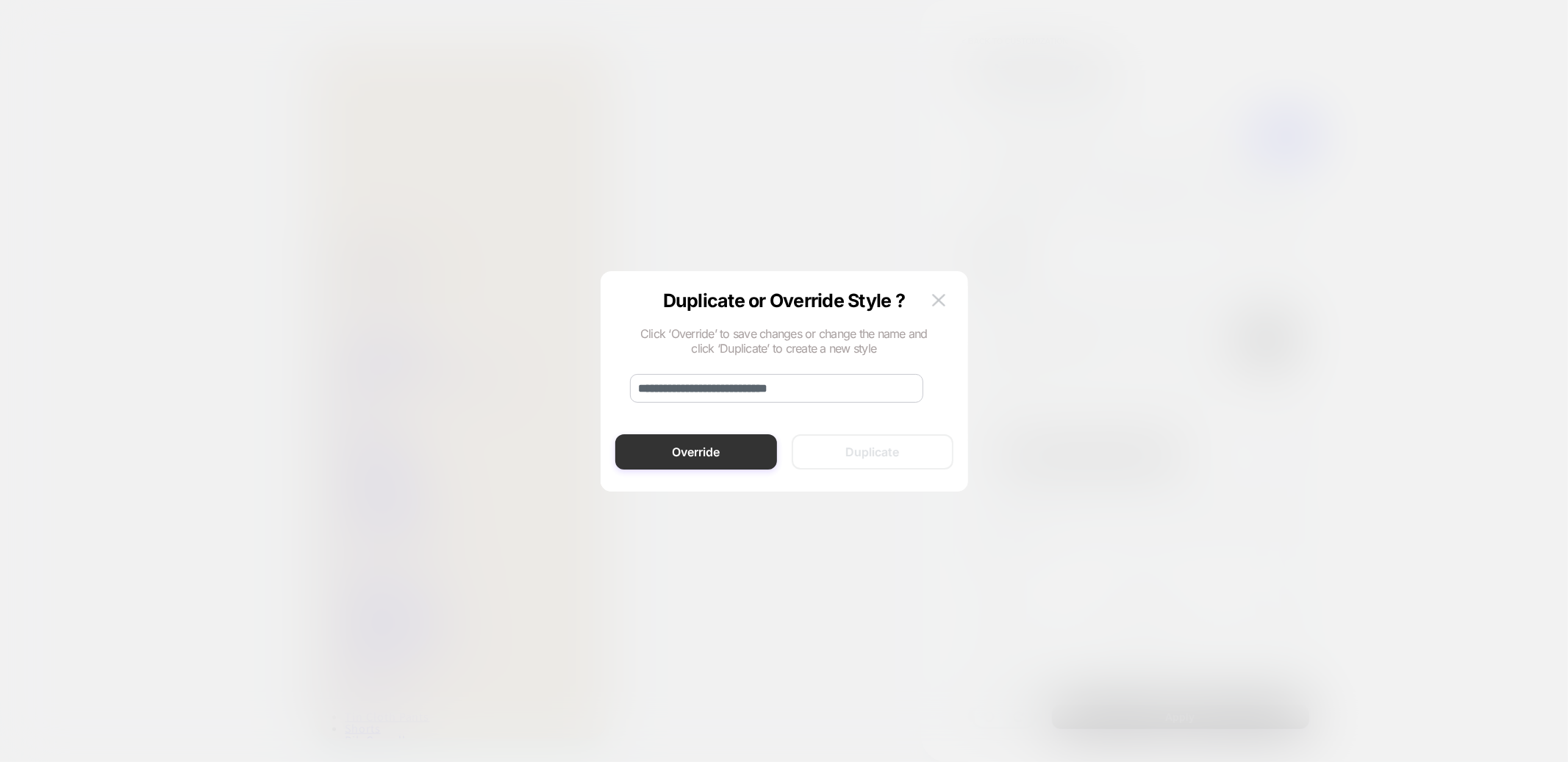
click at [717, 464] on button "Override" at bounding box center [696, 451] width 162 height 35
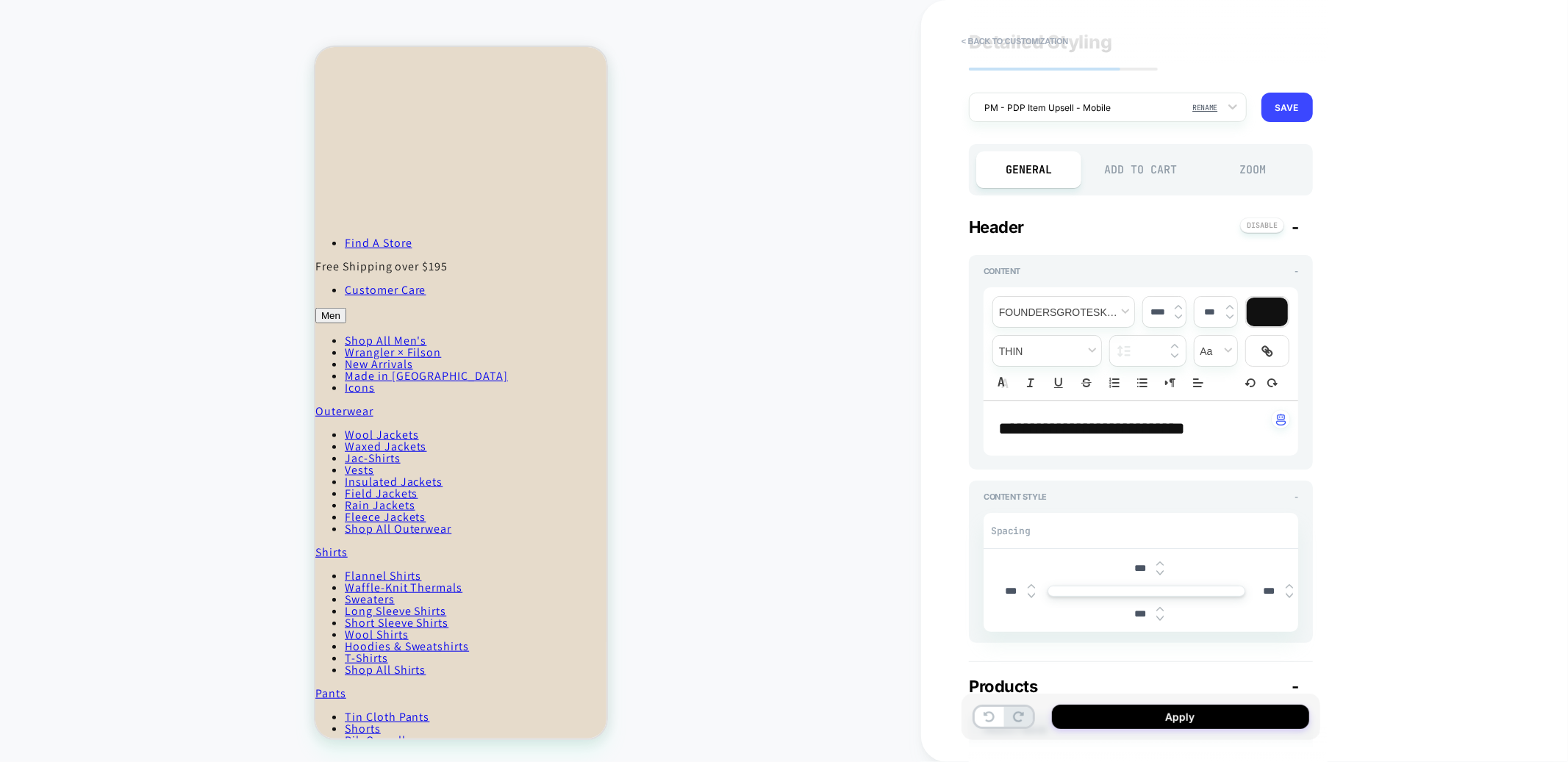
scroll to position [25, 0]
type textarea "*"
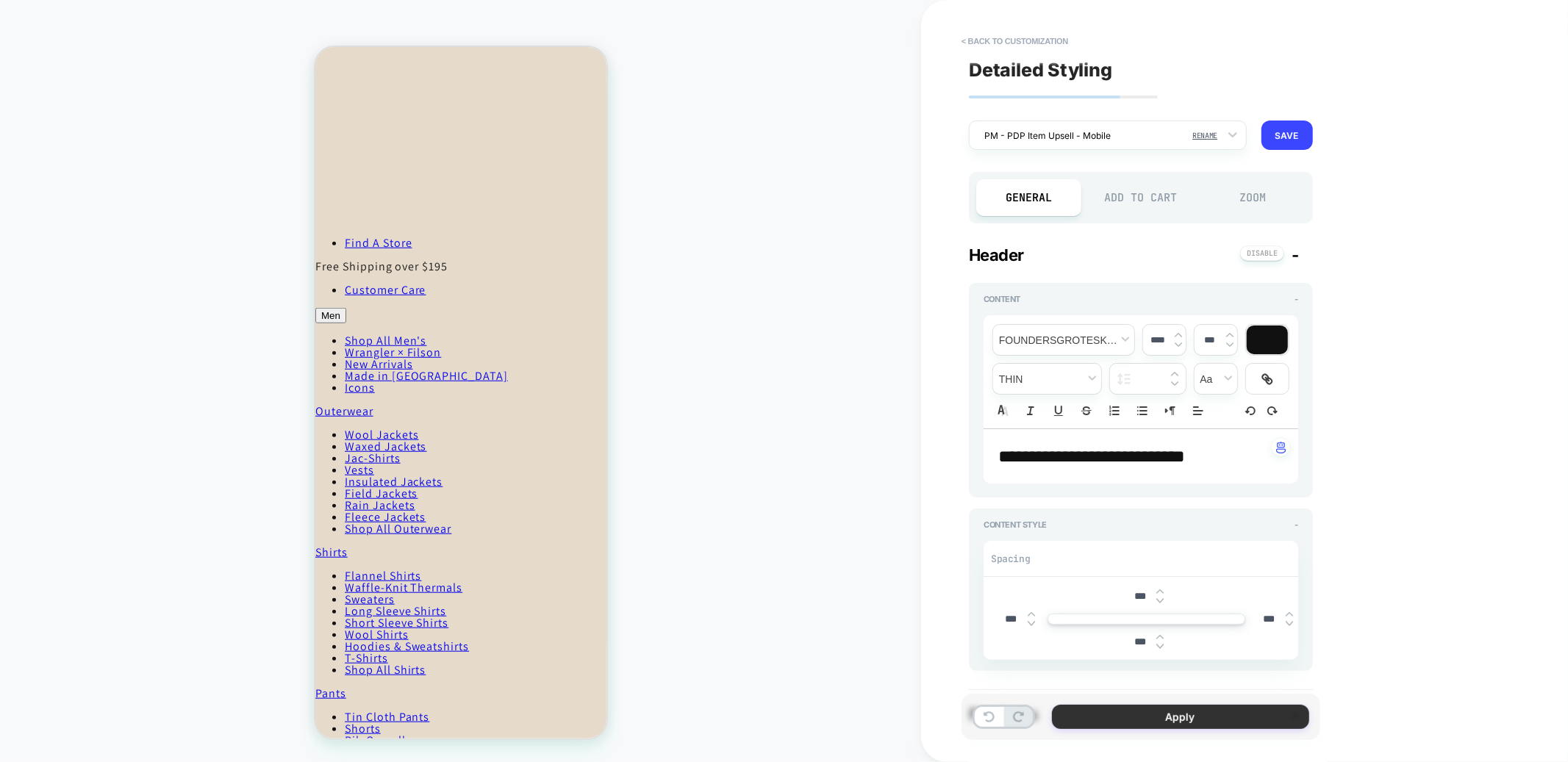
click at [1191, 724] on button "Apply" at bounding box center [1180, 717] width 258 height 25
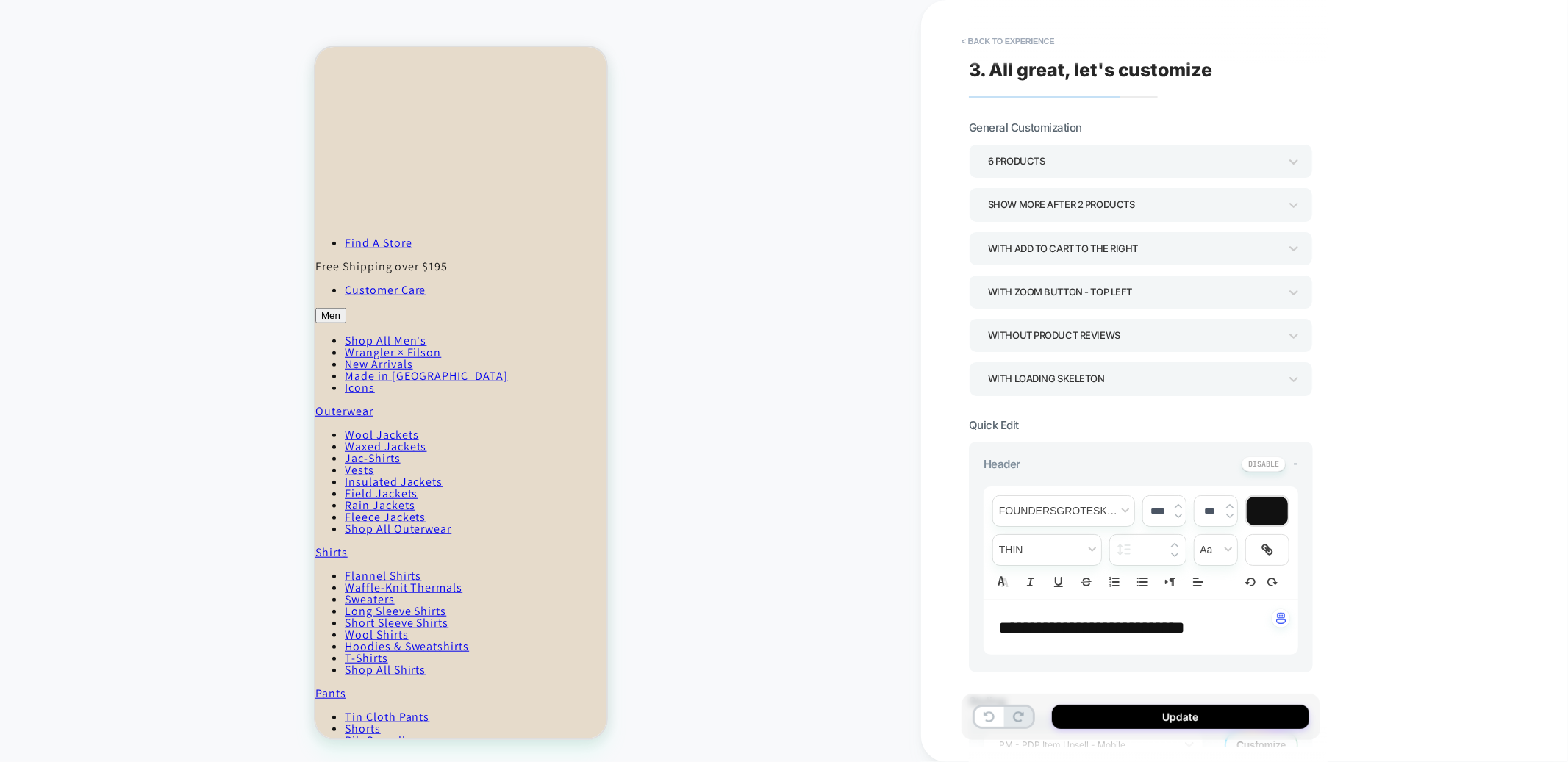
scroll to position [445, 0]
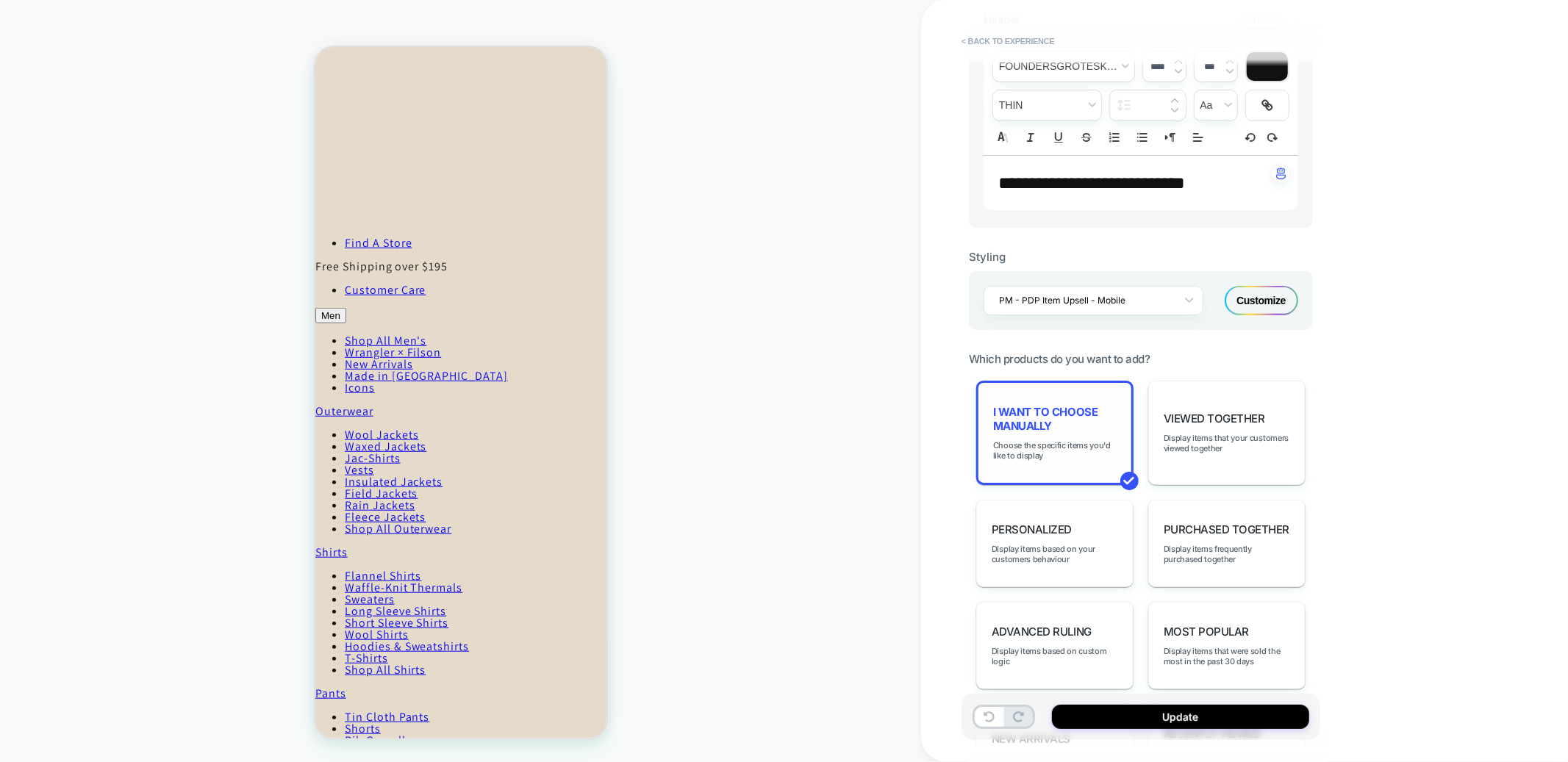
click at [1047, 433] on span "I want to choose manually" at bounding box center [1054, 419] width 124 height 28
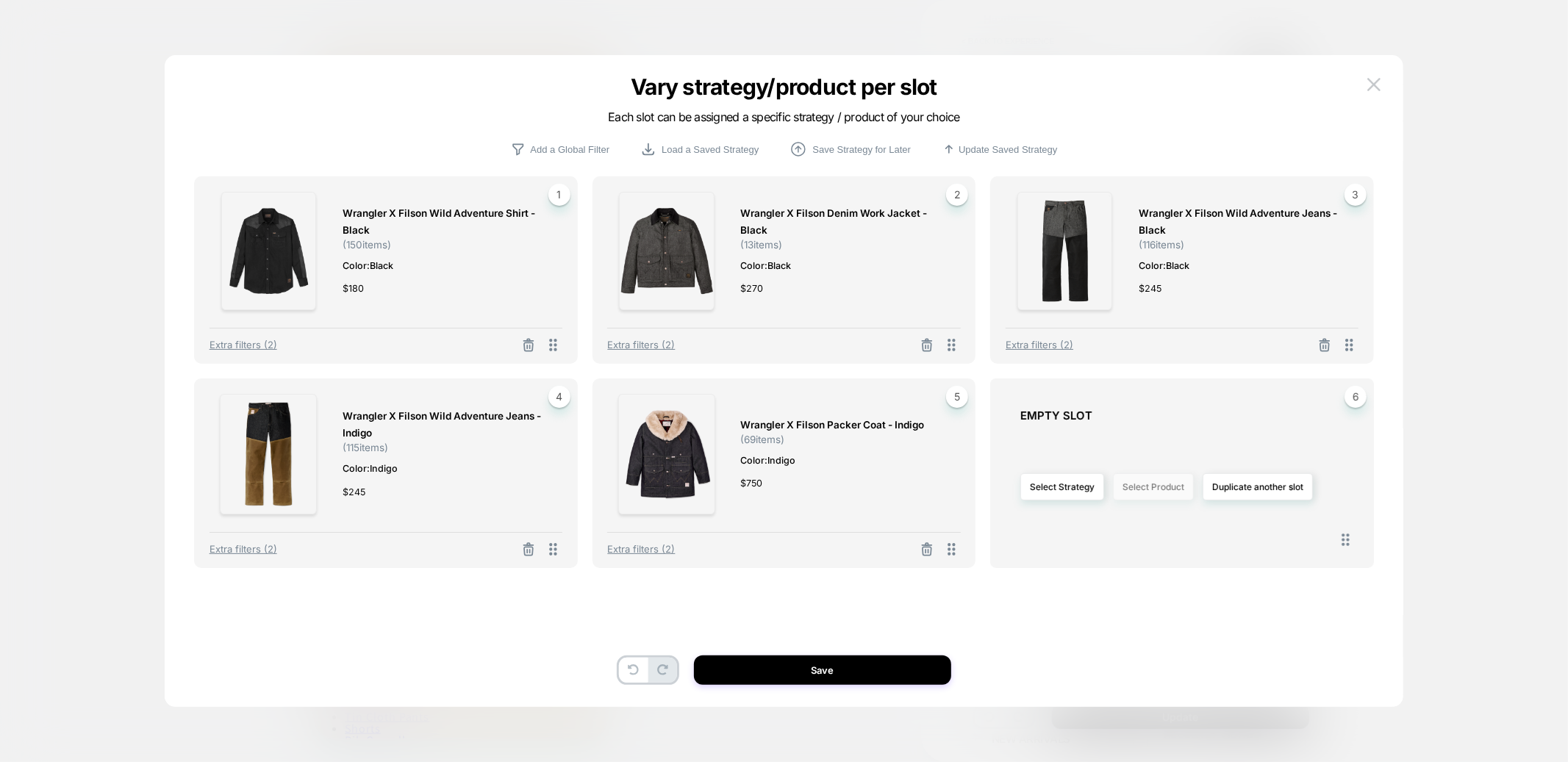
click at [1153, 493] on button "Select Product" at bounding box center [1153, 486] width 81 height 27
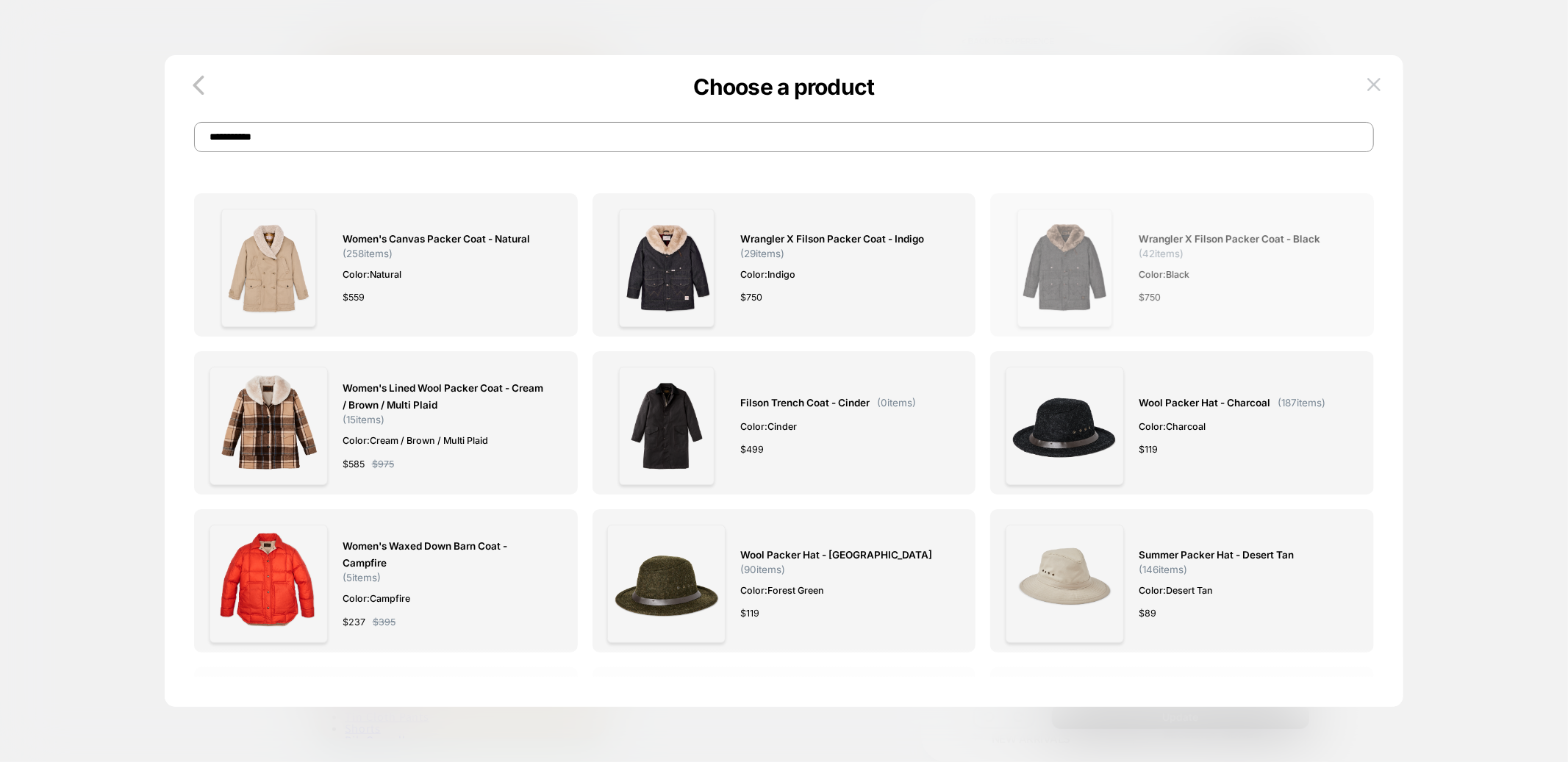
type input "**********"
click at [1080, 275] on img at bounding box center [1065, 267] width 95 height 119
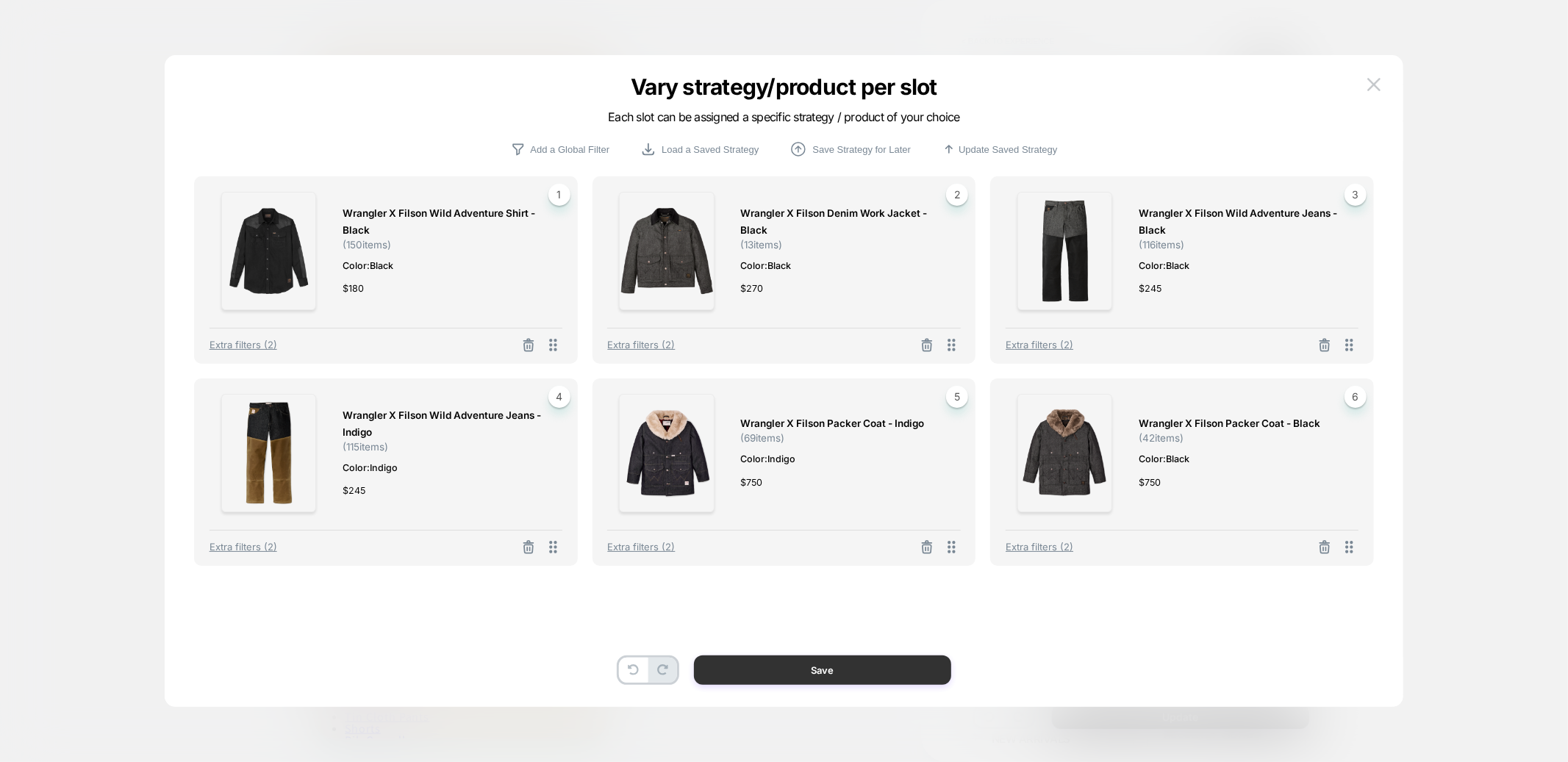
click at [787, 678] on button "Save" at bounding box center [823, 670] width 258 height 29
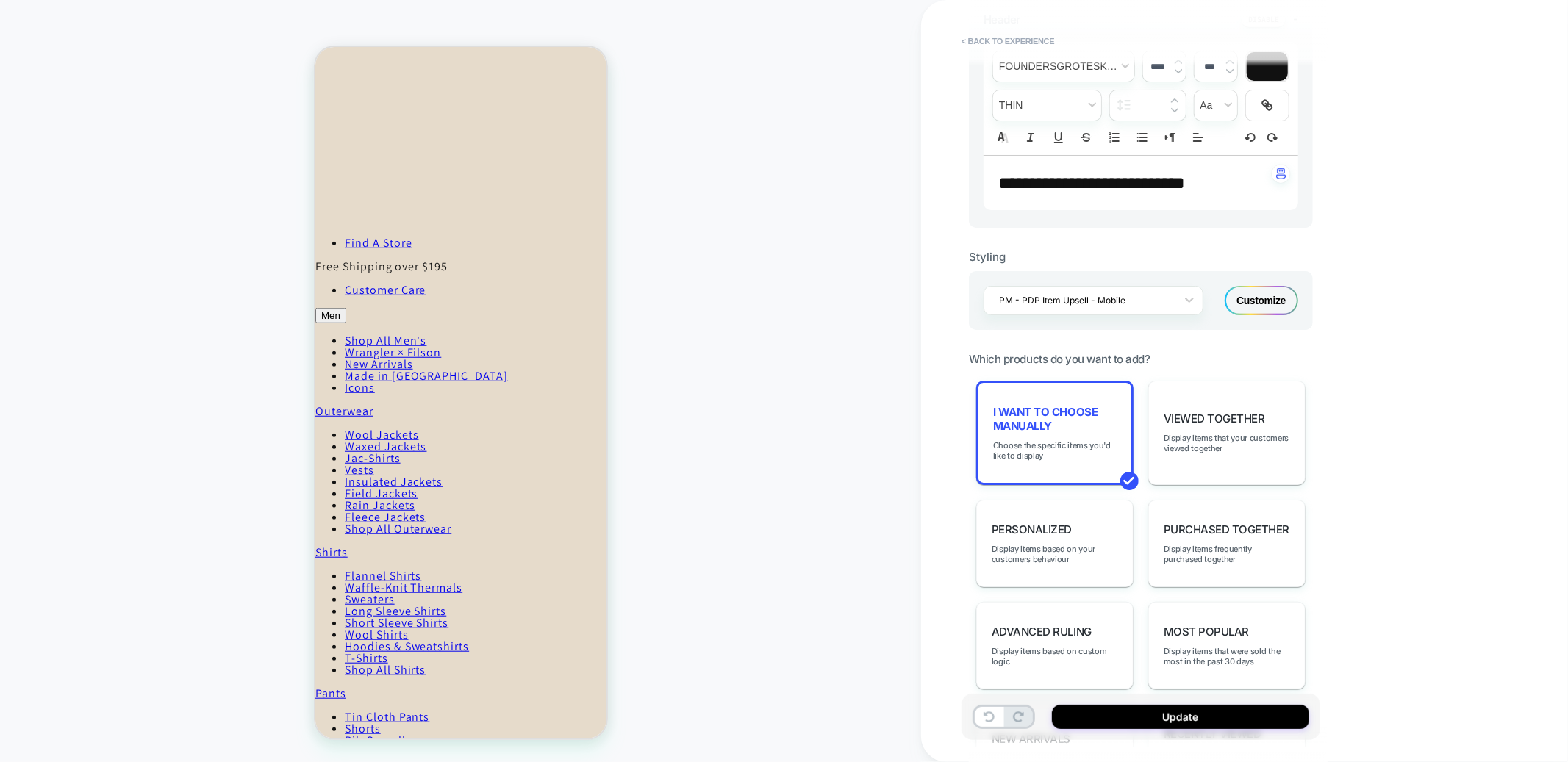
scroll to position [0, 0]
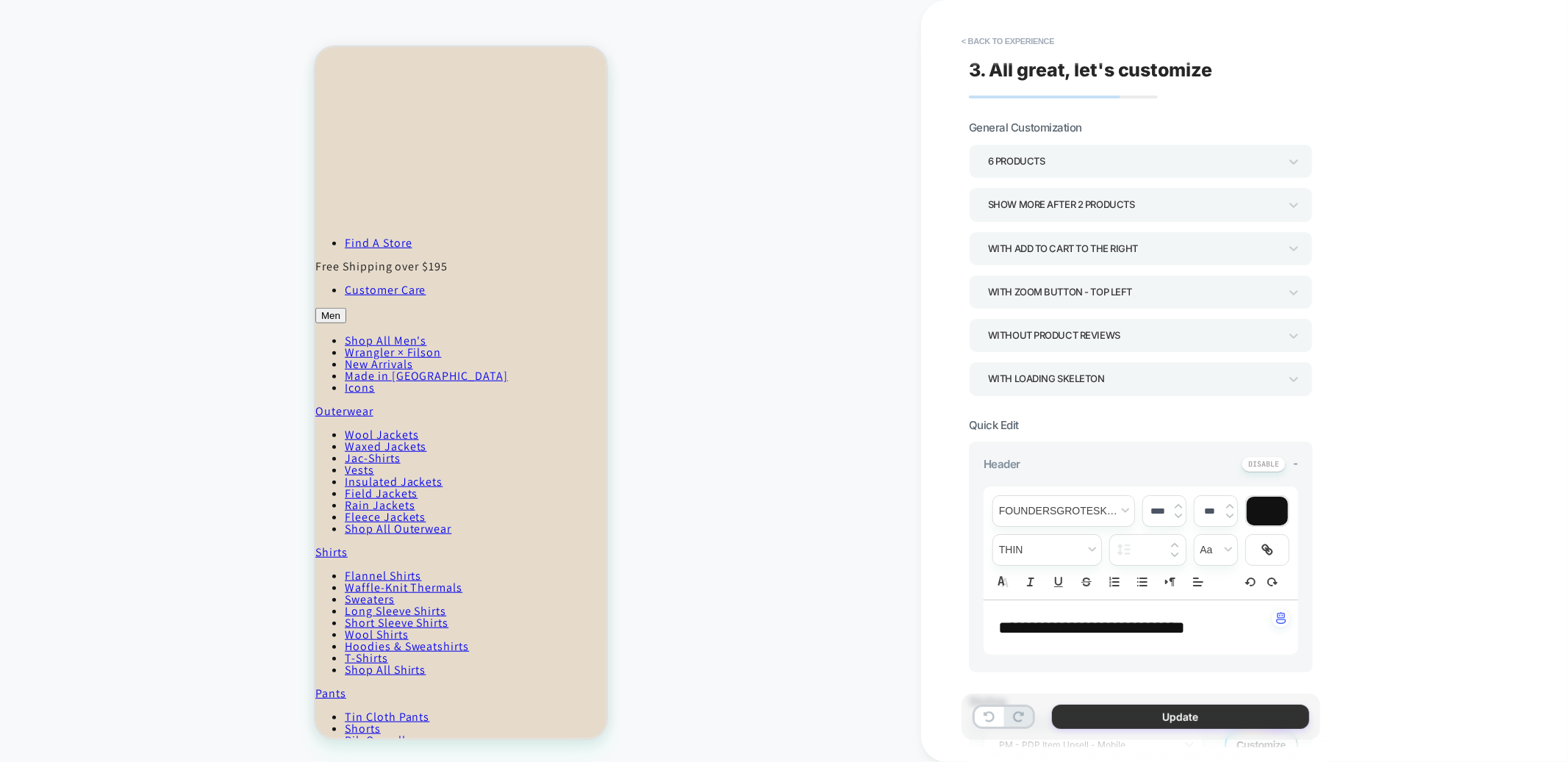
click at [1153, 726] on button "Update" at bounding box center [1180, 717] width 258 height 25
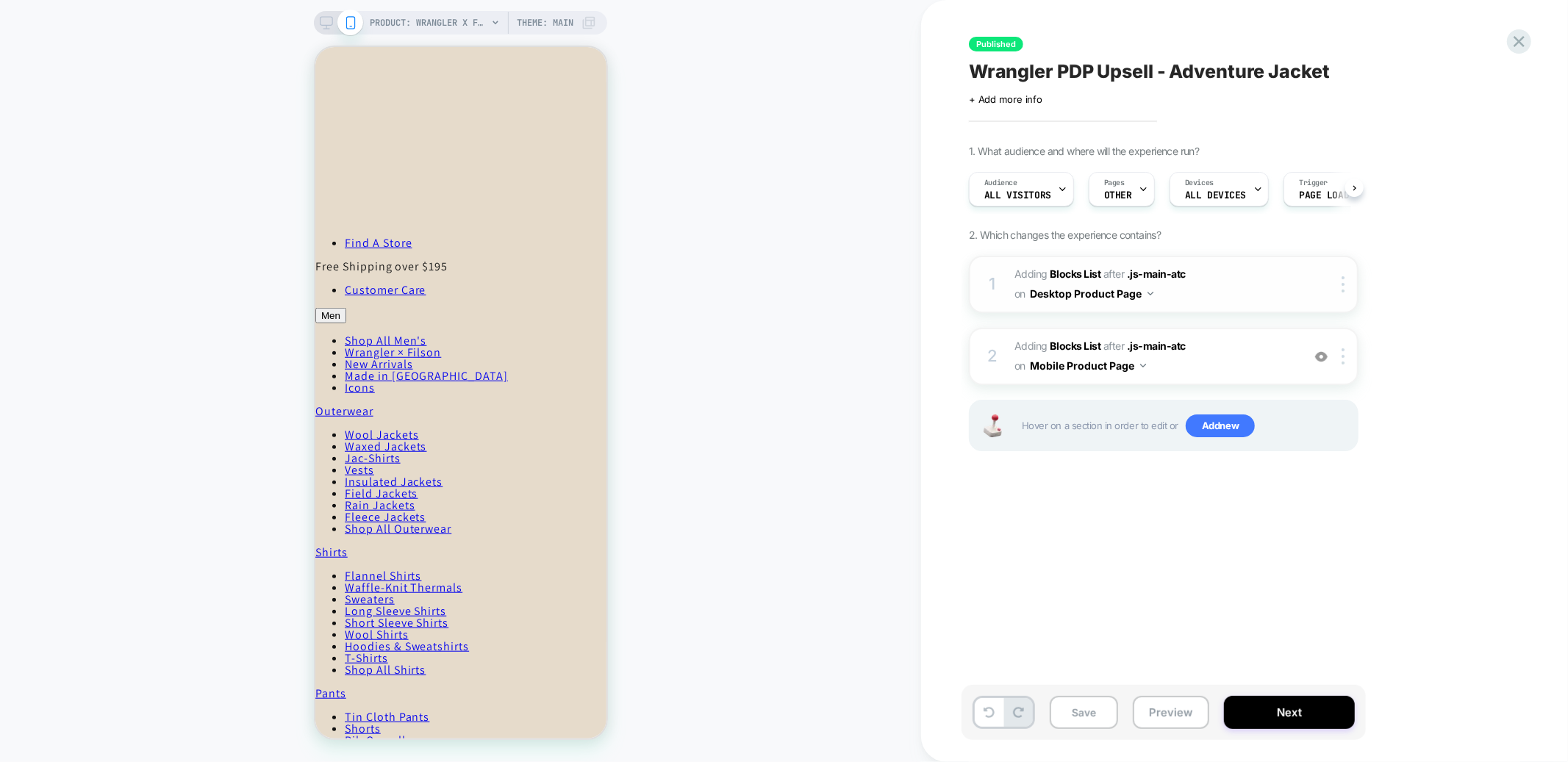
scroll to position [0, 1]
click at [326, 14] on div "PRODUCT: Wrangler X Filson Adventure Jacket - Black Theme: MAIN" at bounding box center [461, 22] width 294 height 24
click at [311, 20] on div "PRODUCT: Wrangler X Filson Adventure Jacket - Black PRODUCT: Wrangler X Filson …" at bounding box center [461, 381] width 921 height 733
drag, startPoint x: 323, startPoint y: 20, endPoint x: 789, endPoint y: 148, distance: 483.3
click at [323, 20] on icon at bounding box center [326, 23] width 13 height 13
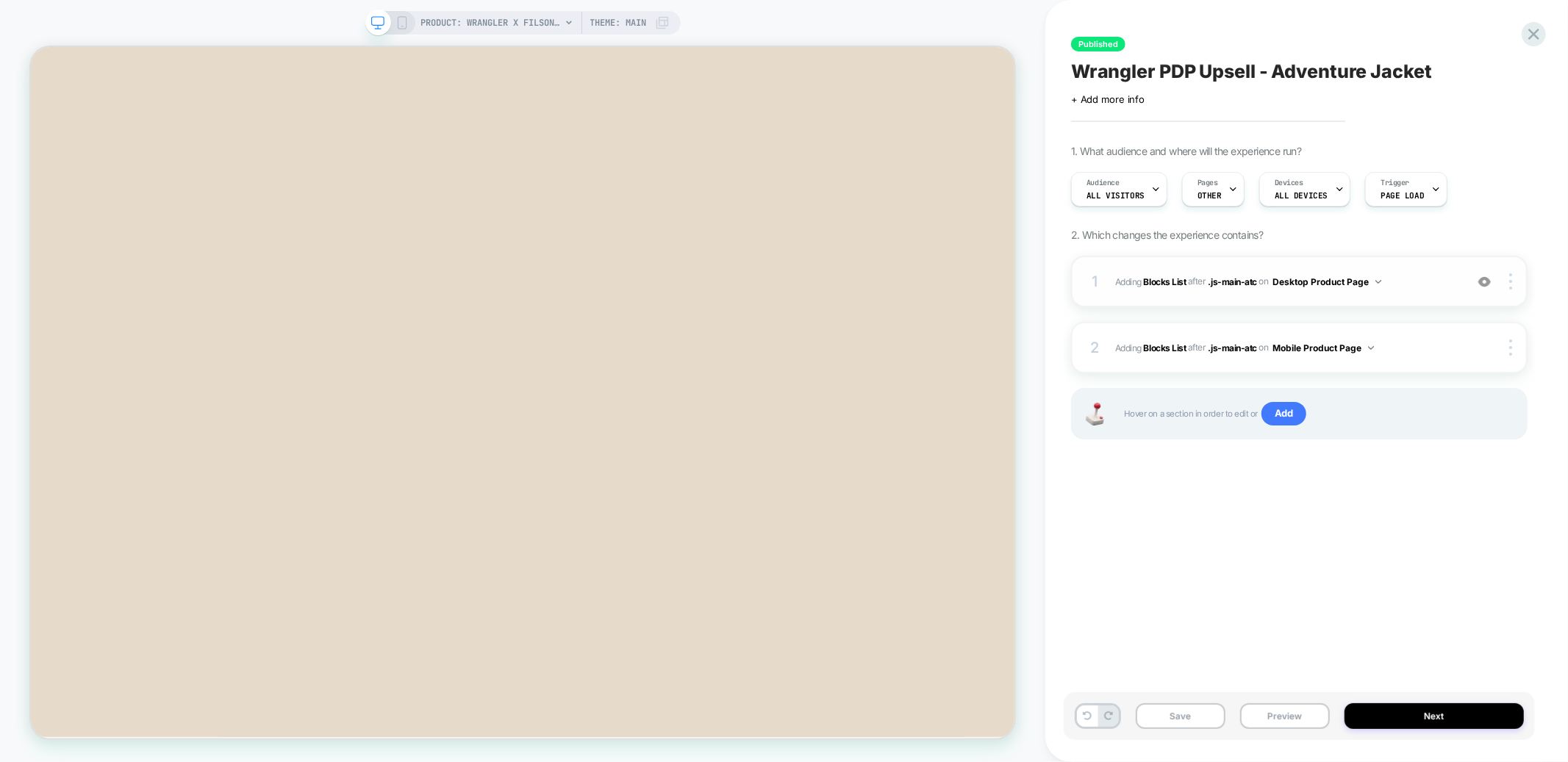
click at [1422, 276] on span "#_loomi_addon_1758822514839 Adding Blocks List AFTER .js-main-atc .js-main-atc …" at bounding box center [1287, 282] width 343 height 18
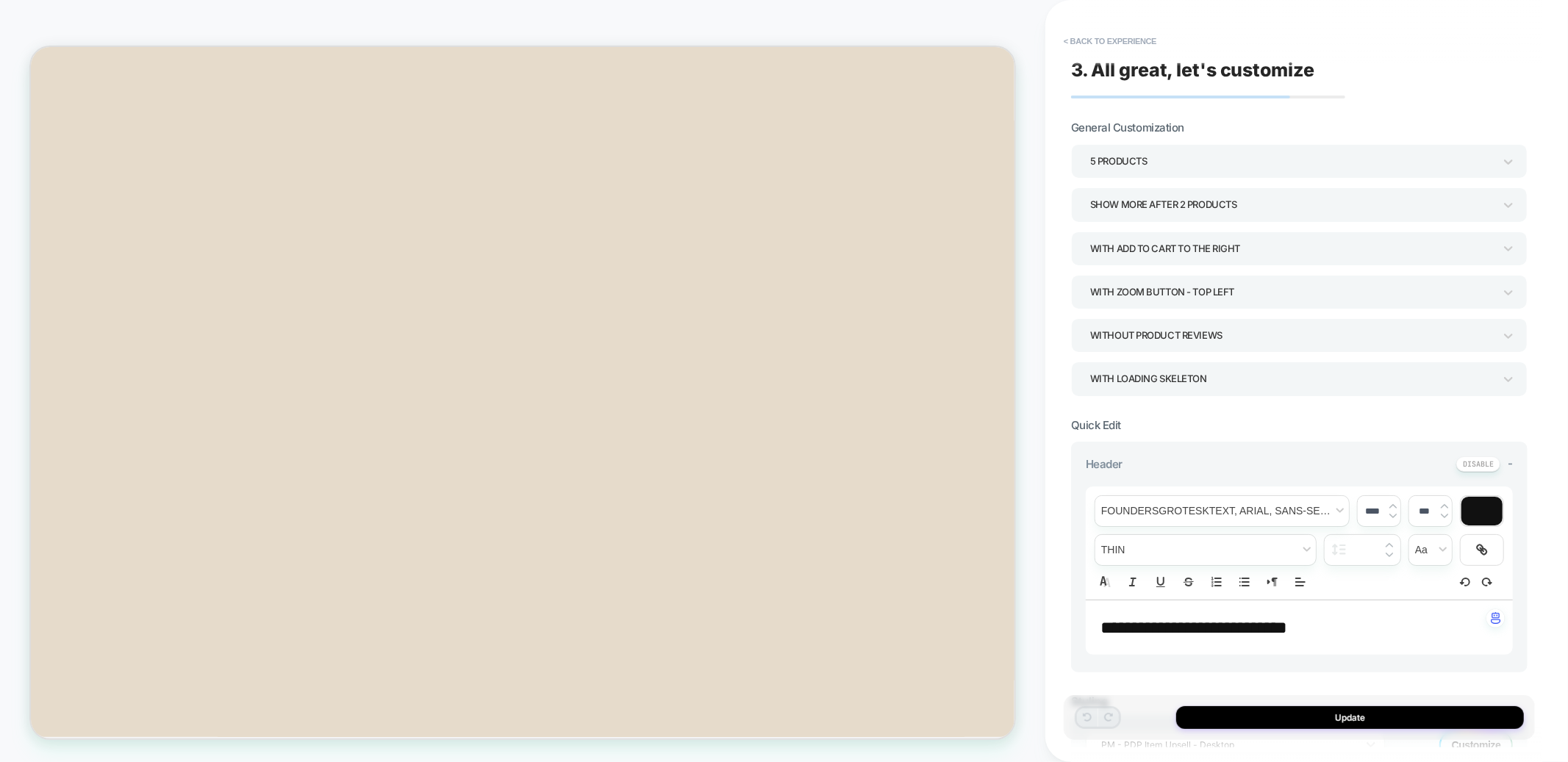
drag, startPoint x: 1103, startPoint y: 185, endPoint x: 1103, endPoint y: 165, distance: 20.0
click at [1103, 185] on div "5 Products Show more after 2 Products With add to cart to the right With Zoom B…" at bounding box center [1300, 270] width 456 height 252
click at [1103, 144] on div "5 Products" at bounding box center [1300, 160] width 456 height 34
click at [1121, 357] on div "6 Products" at bounding box center [1300, 352] width 445 height 30
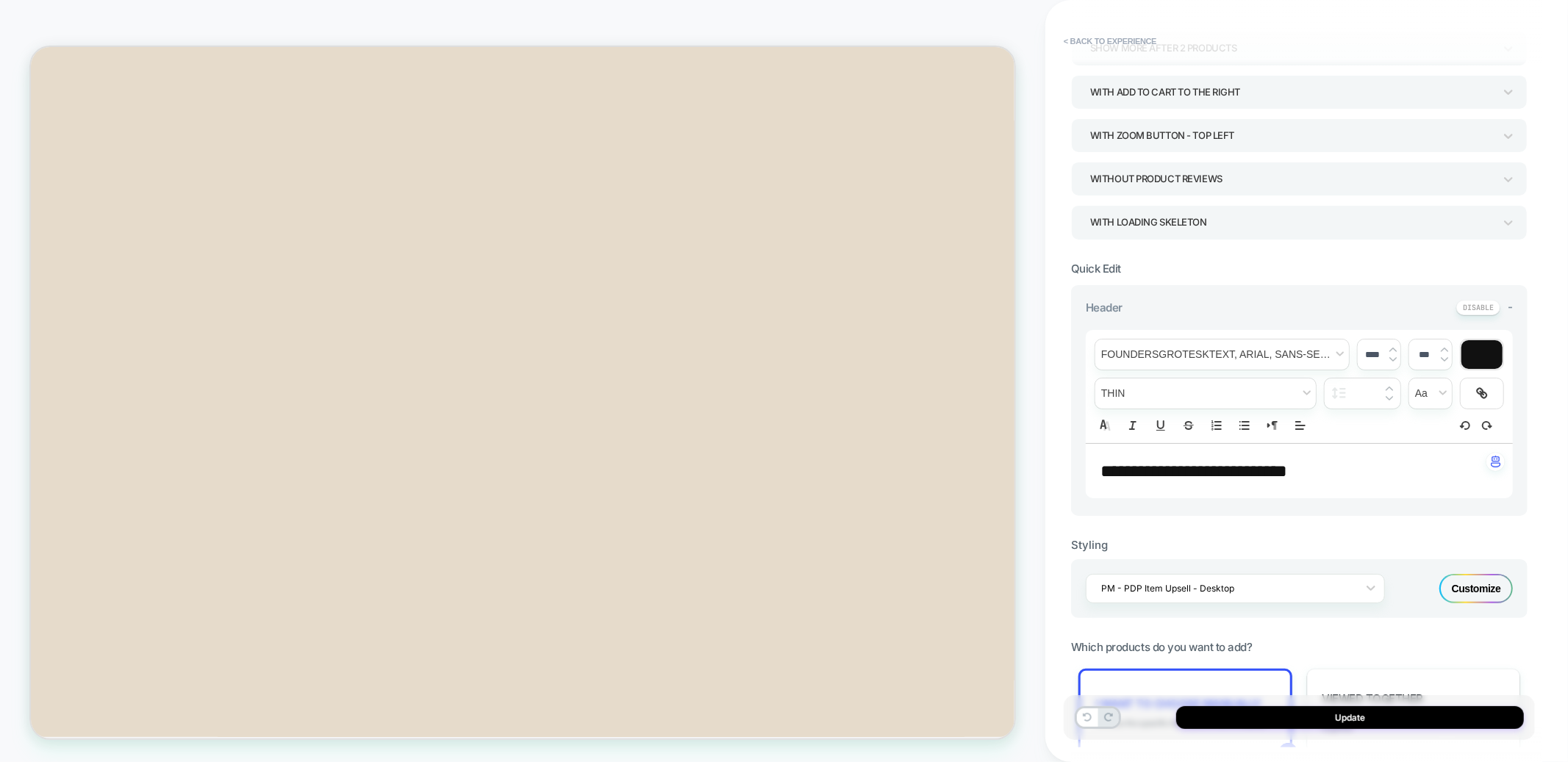
scroll to position [336, 0]
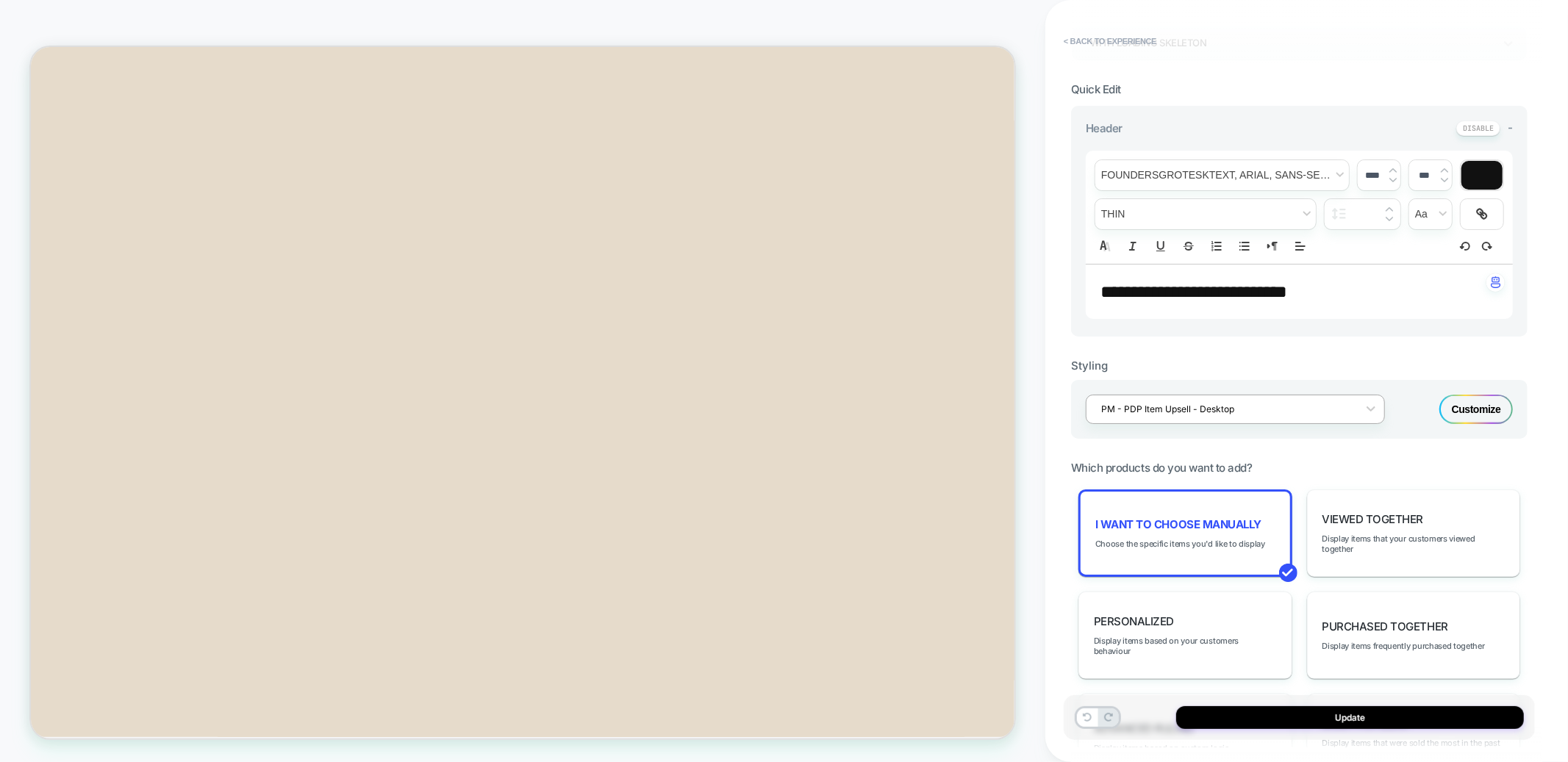
click at [1284, 406] on div at bounding box center [1226, 409] width 249 height 14
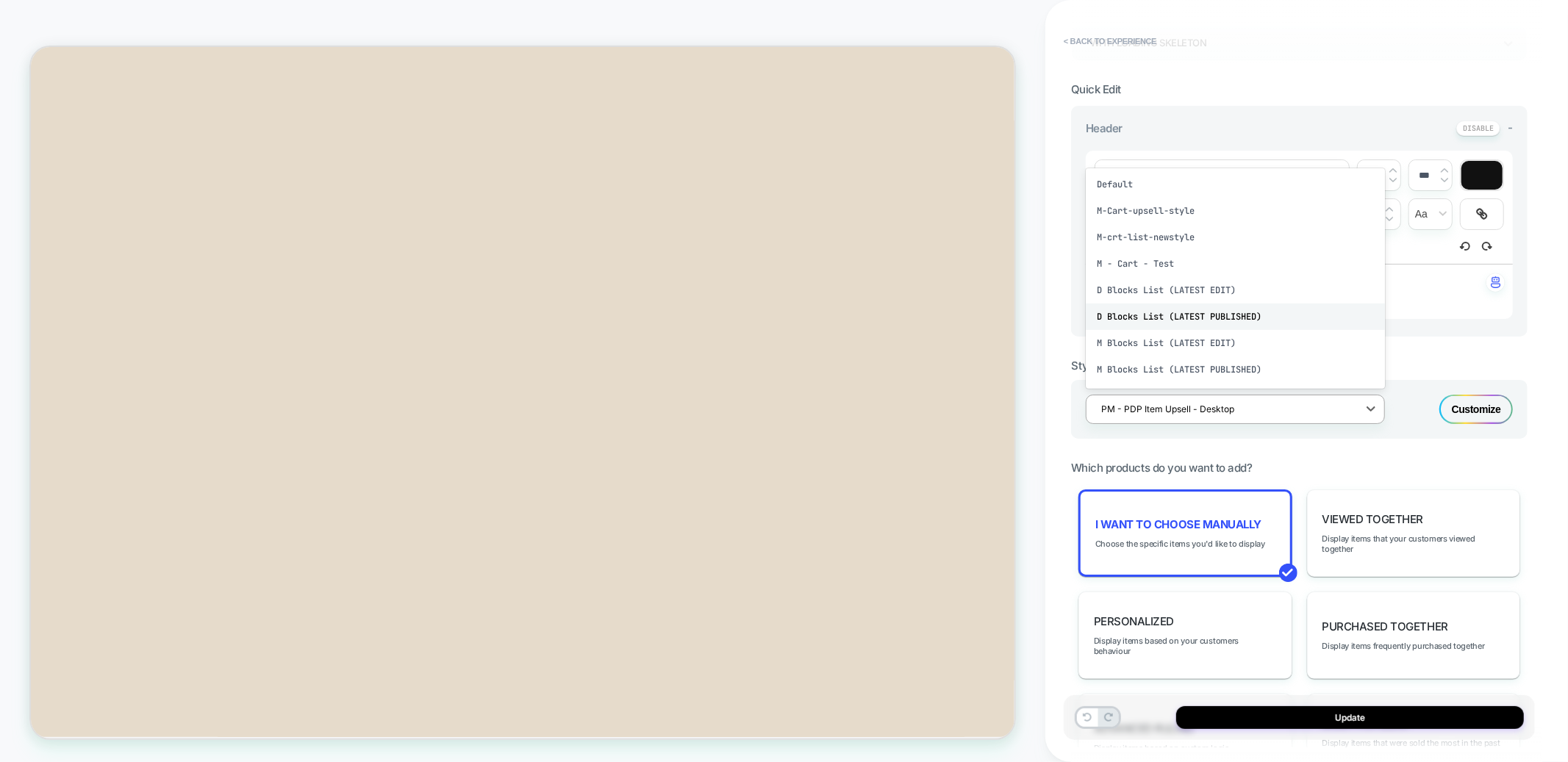
scroll to position [75, 0]
click at [1204, 315] on div "PM - PDP Item Upsell - Desktop" at bounding box center [1236, 321] width 299 height 26
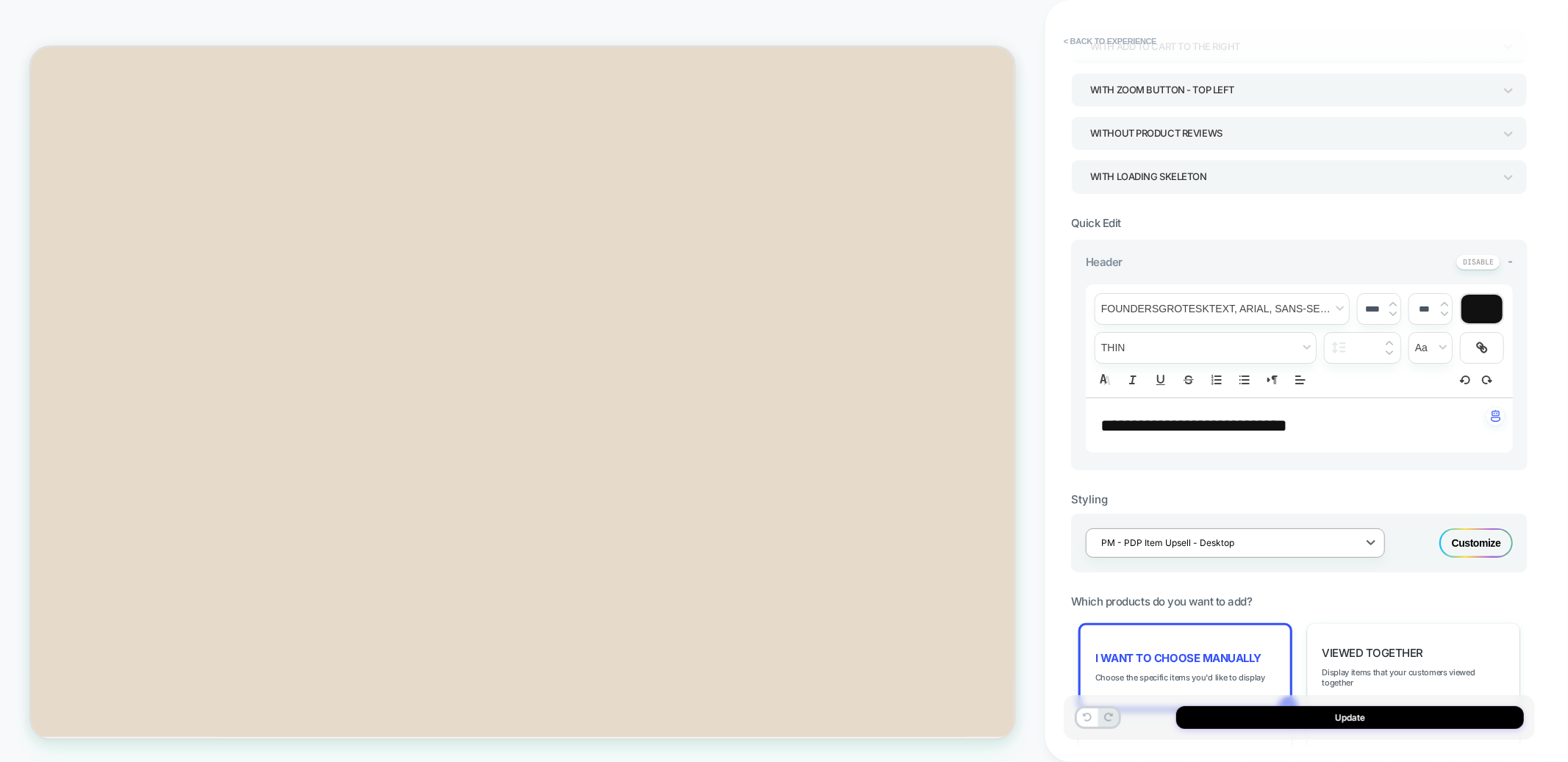
scroll to position [0, 0]
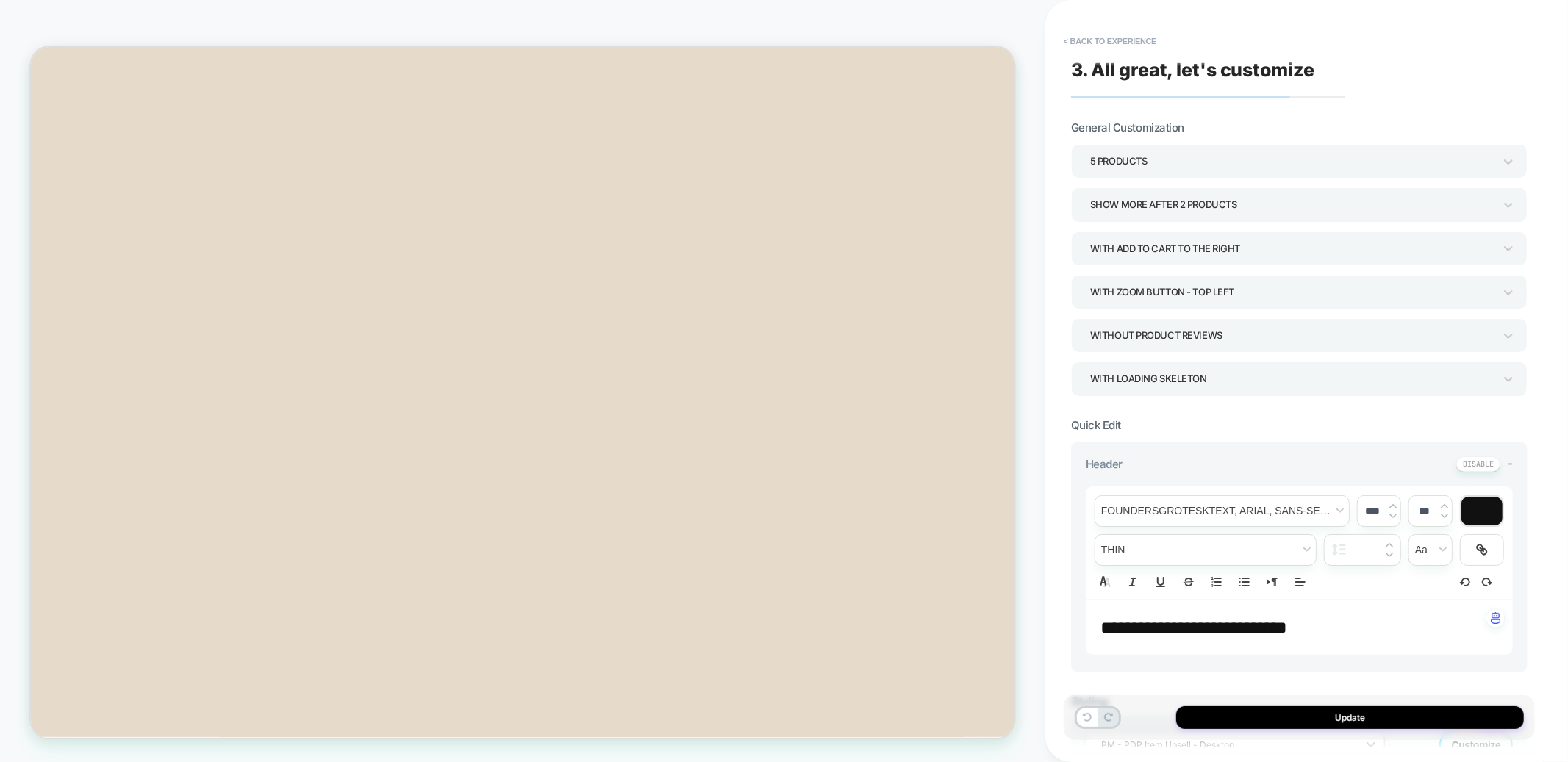
click at [1130, 157] on div "5 Products" at bounding box center [1292, 161] width 404 height 20
click at [1120, 352] on div "6 Products" at bounding box center [1300, 352] width 445 height 30
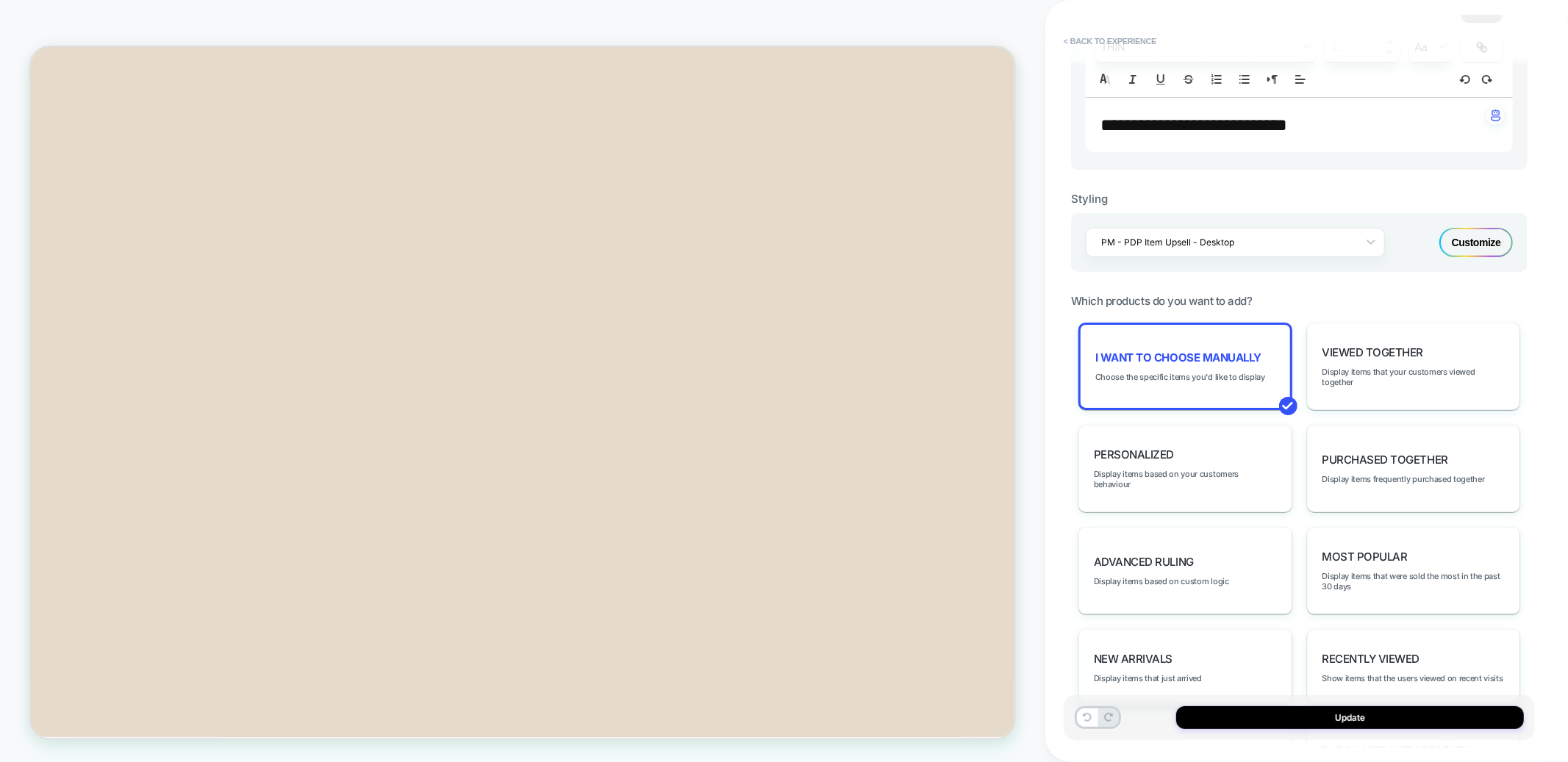
scroll to position [536, 0]
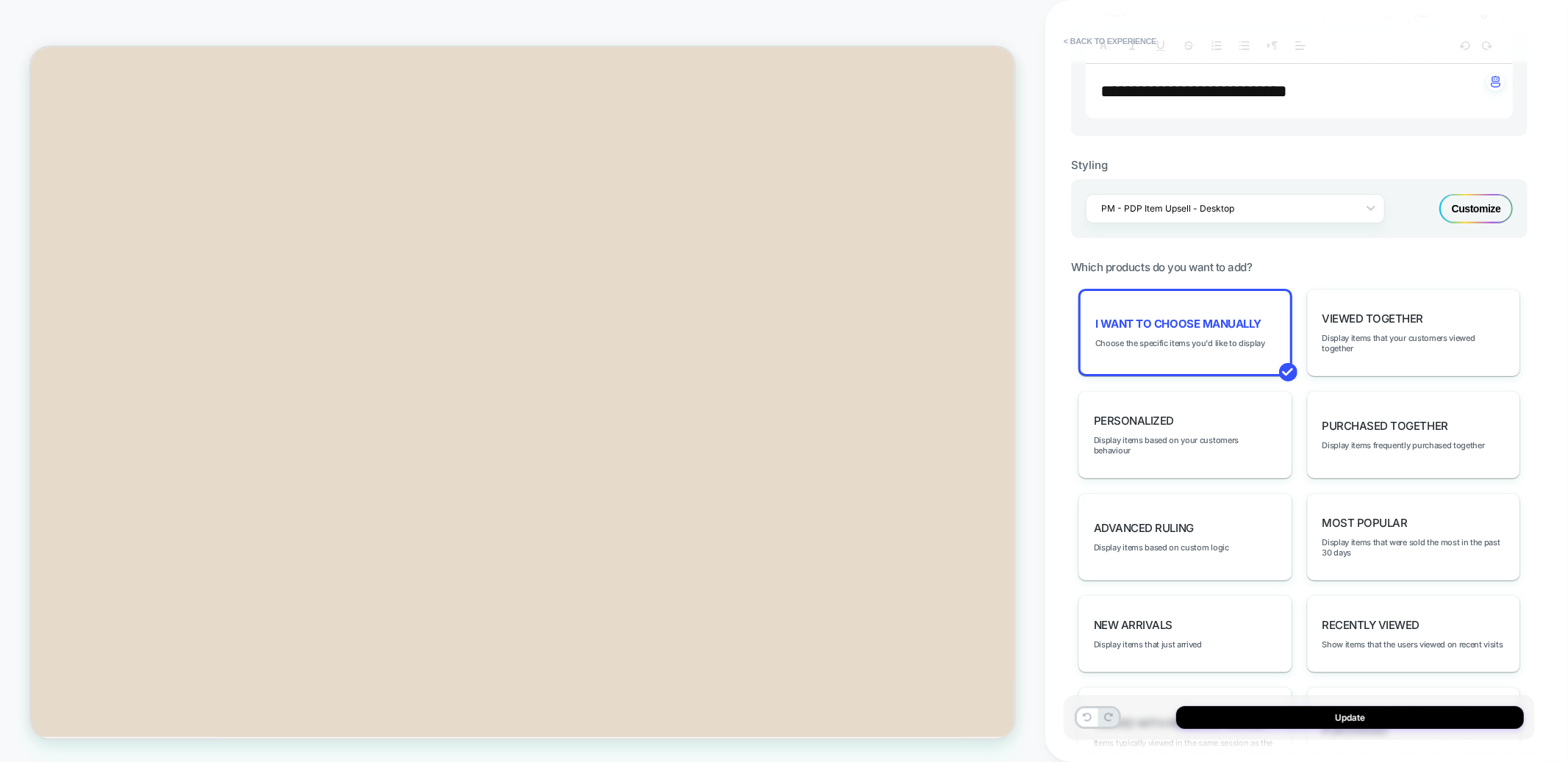
click at [1466, 212] on div "Customize" at bounding box center [1476, 208] width 74 height 29
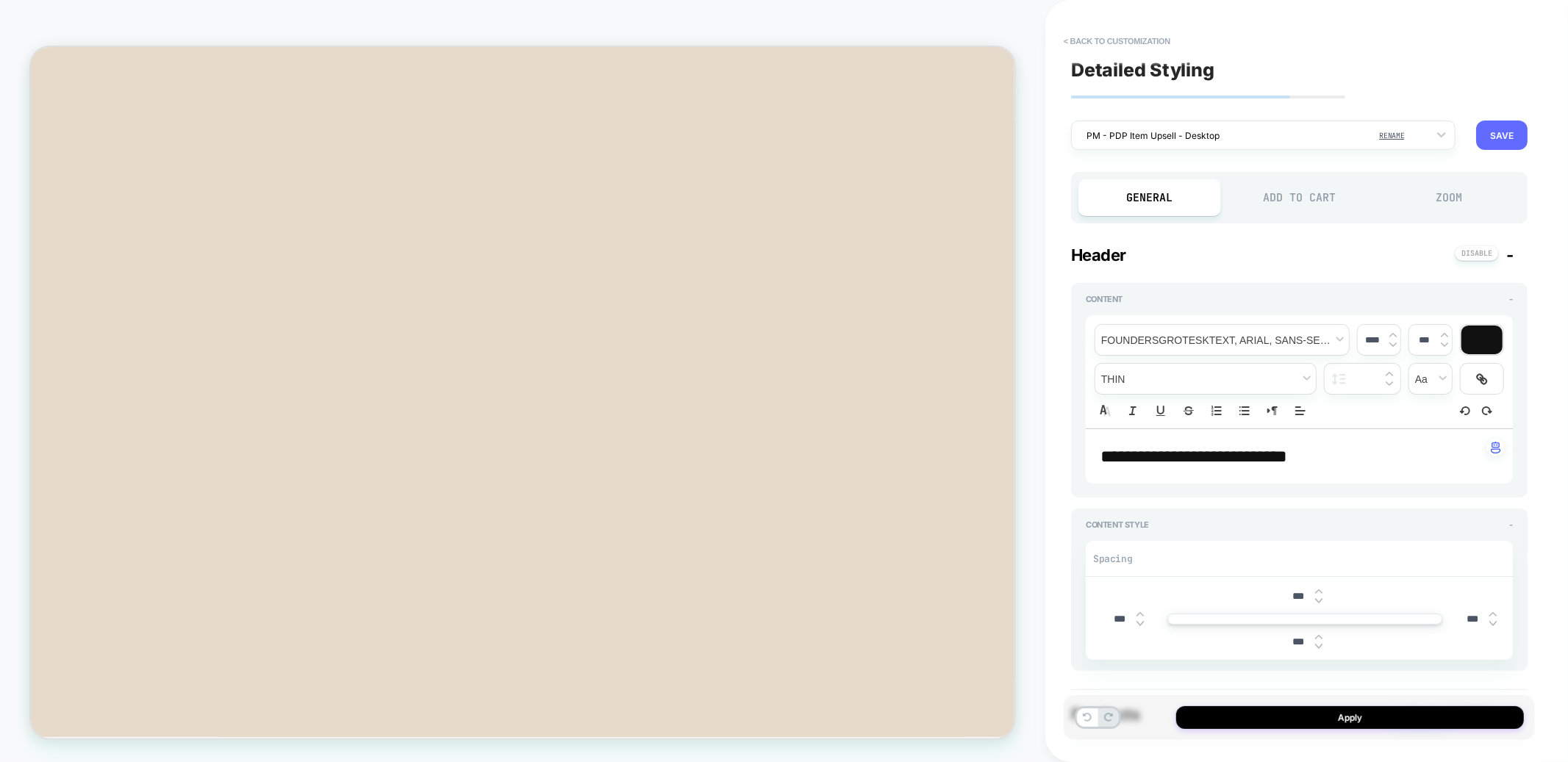
click at [1498, 134] on button "SAVE" at bounding box center [1502, 135] width 52 height 29
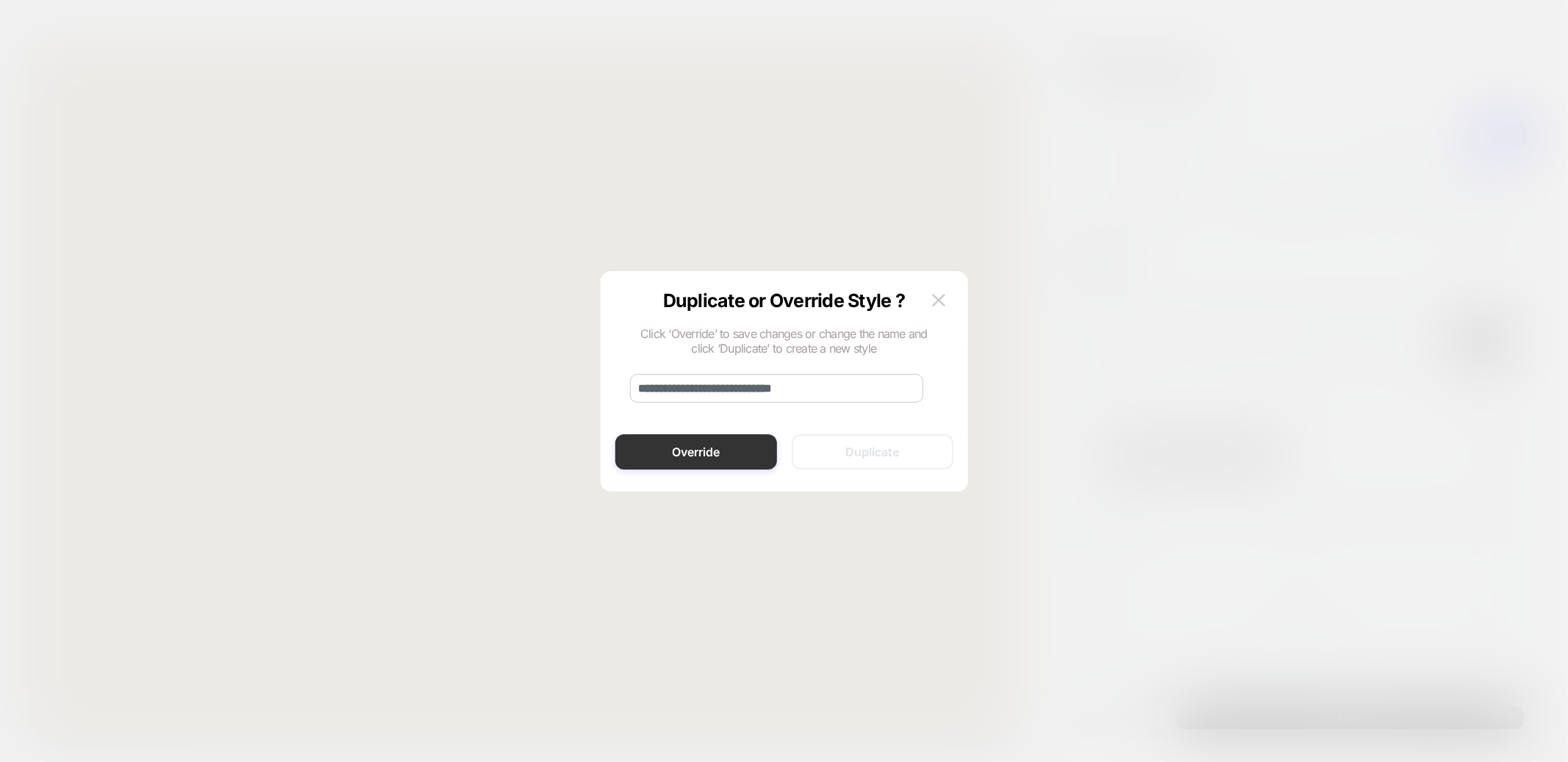
click at [669, 455] on button "Override" at bounding box center [696, 451] width 162 height 35
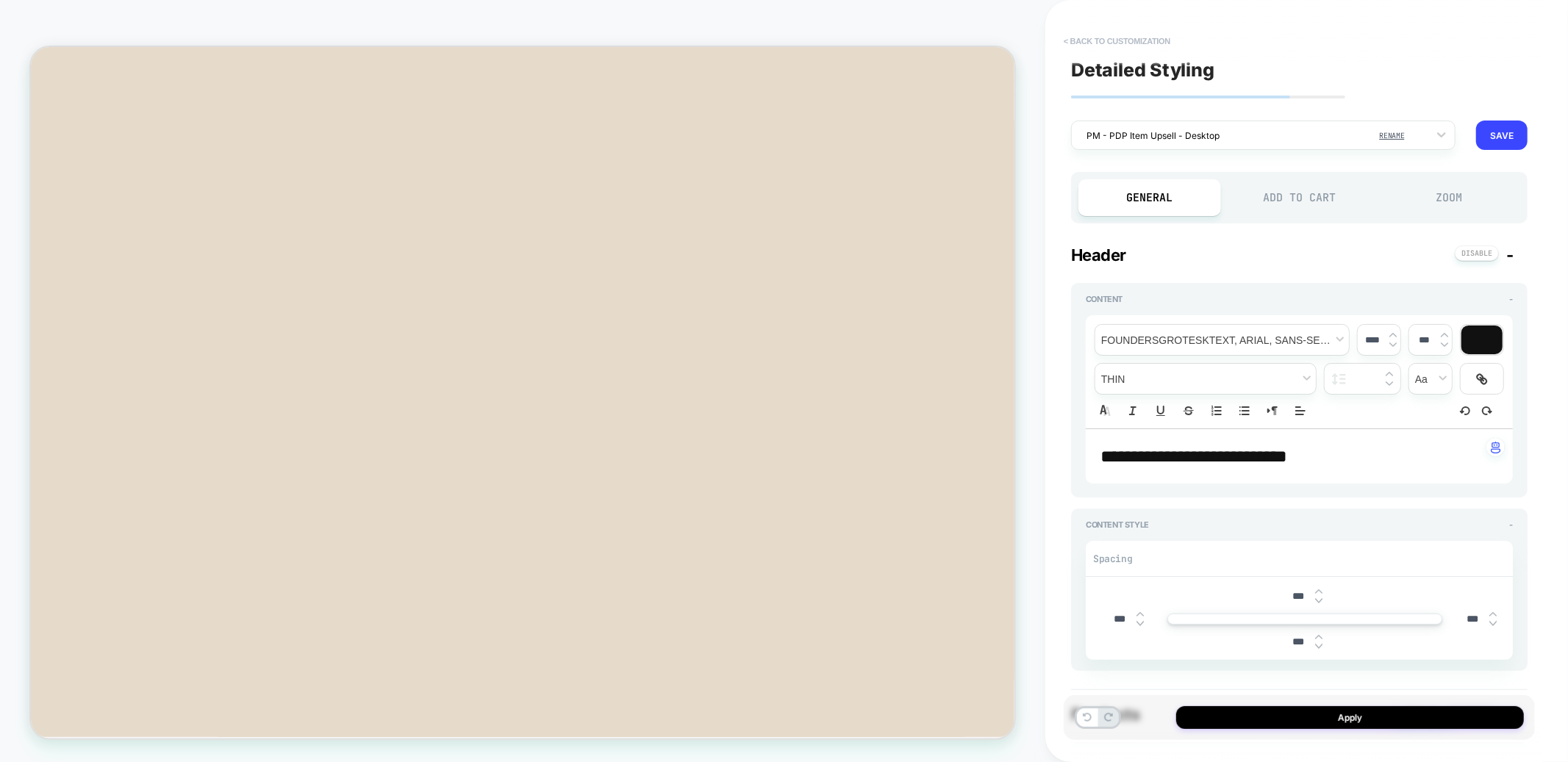
type textarea "*"
click at [1106, 40] on button "< Back to customization" at bounding box center [1117, 41] width 121 height 24
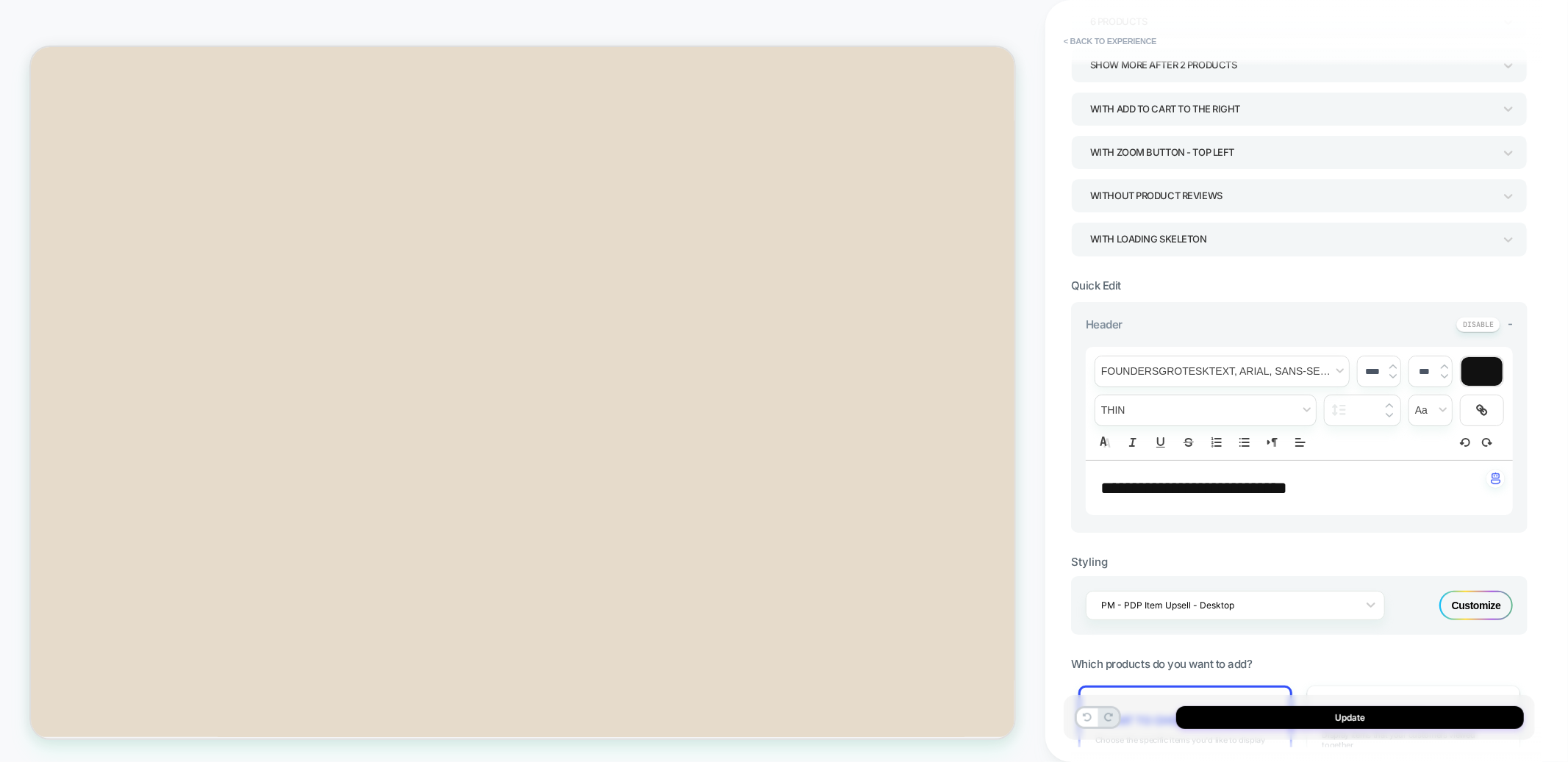
scroll to position [361, 0]
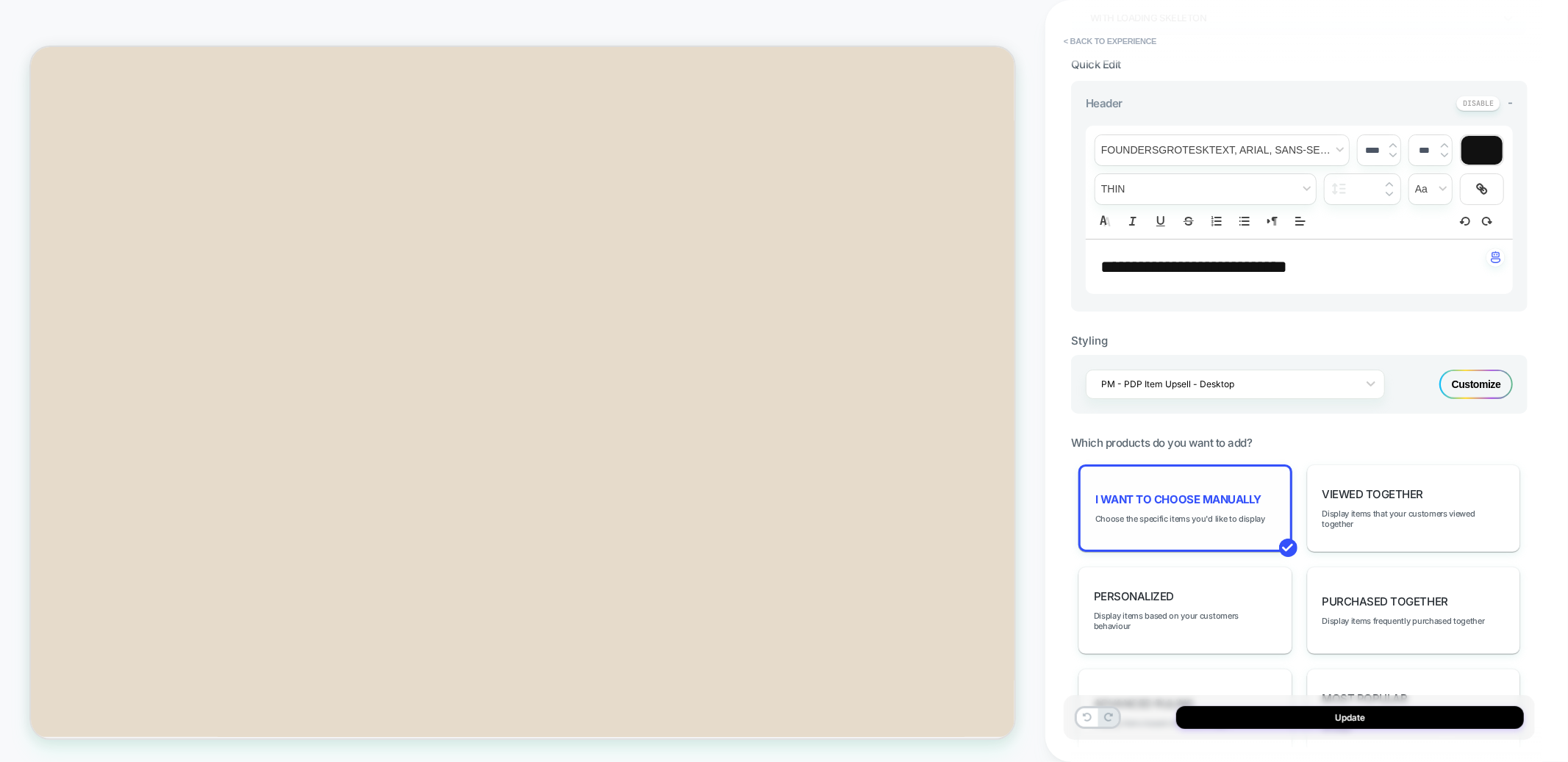
click at [1180, 484] on div "I want to choose manually Choose the specific items you'd like to display" at bounding box center [1186, 508] width 214 height 87
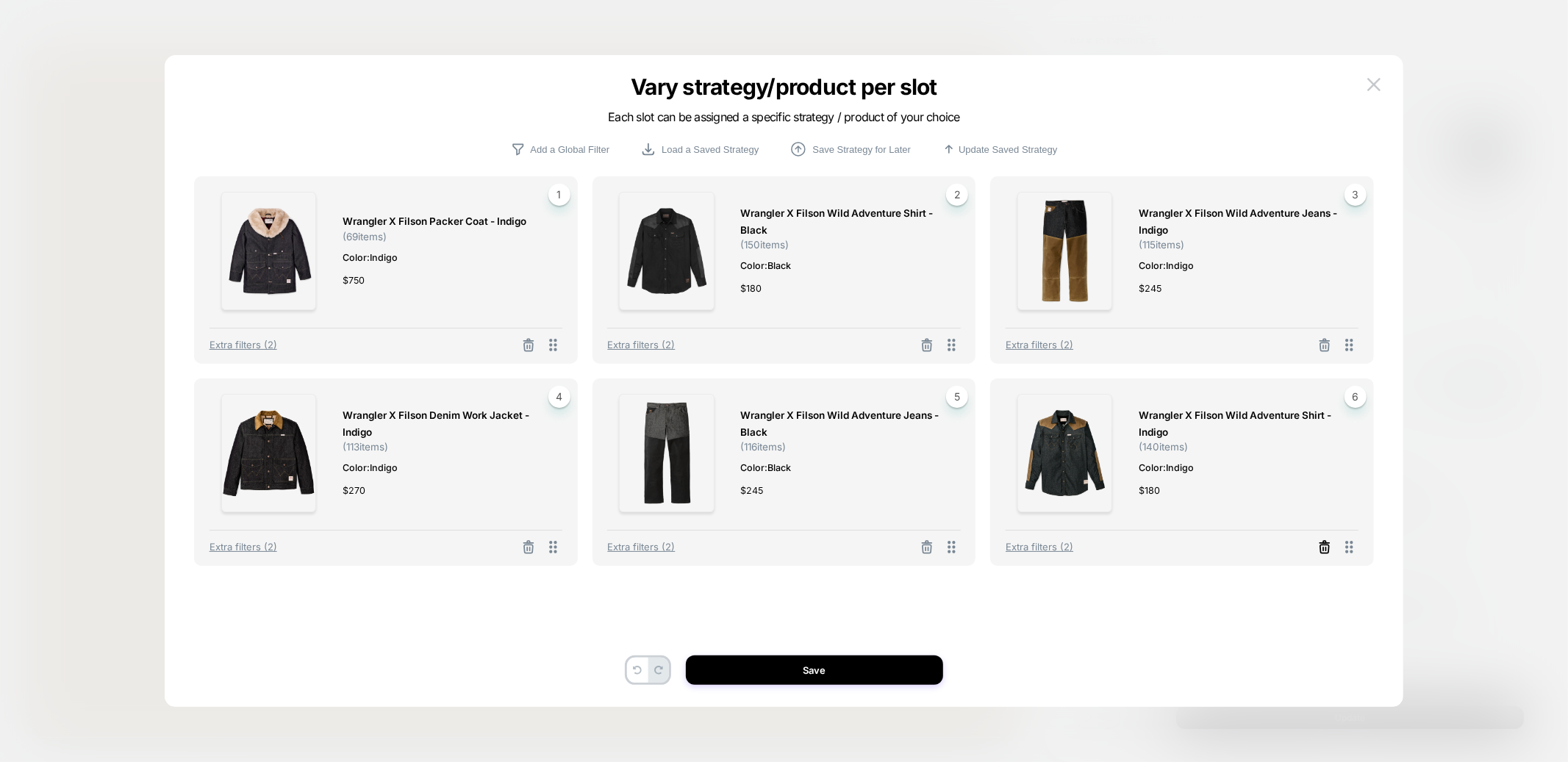
click at [1328, 551] on icon at bounding box center [1325, 548] width 15 height 15
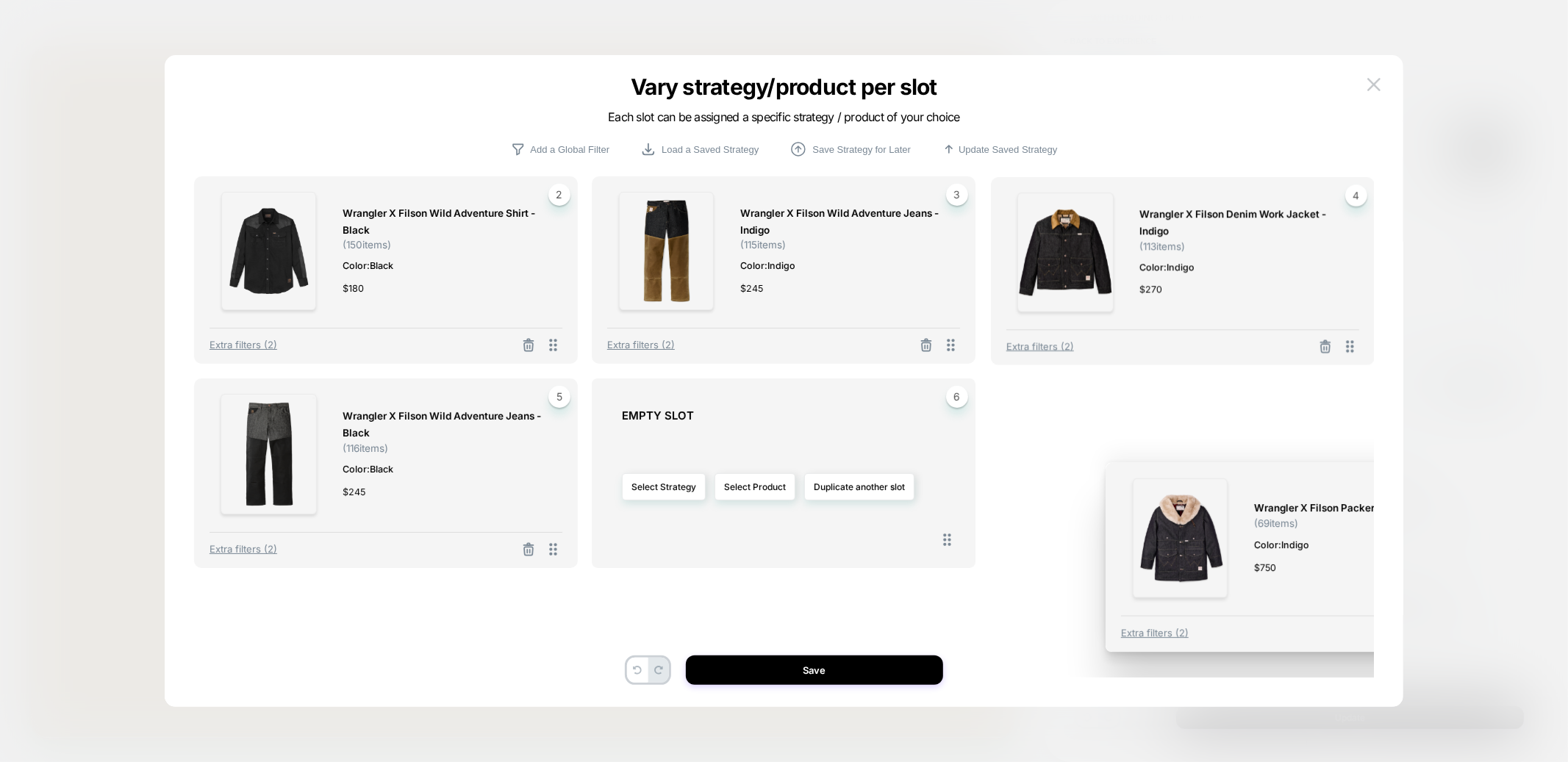
drag, startPoint x: 555, startPoint y: 352, endPoint x: 1561, endPoint y: 661, distance: 1052.4
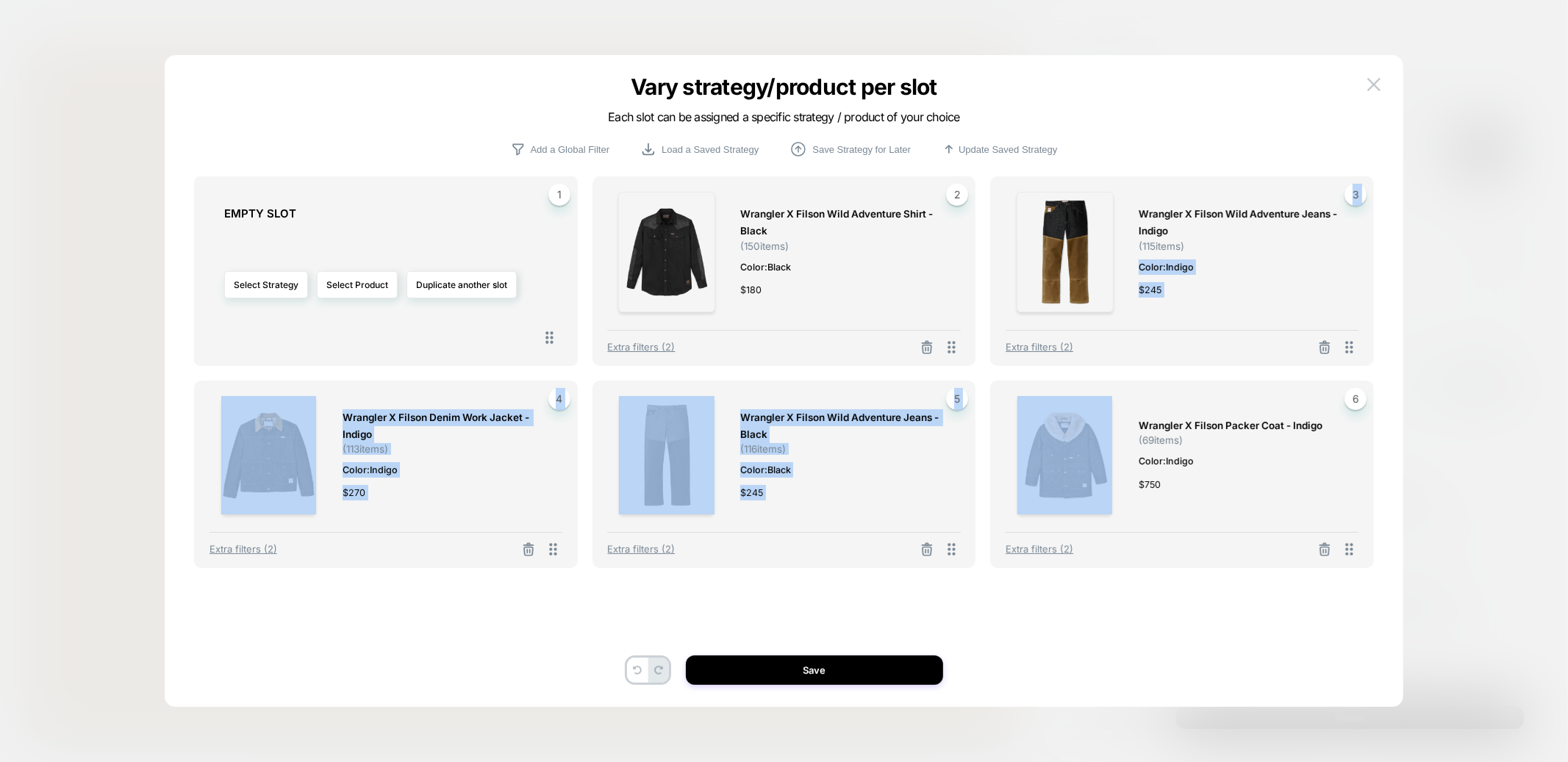
drag, startPoint x: 961, startPoint y: 549, endPoint x: 1277, endPoint y: 259, distance: 428.9
click at [1278, 258] on div "1 EMPTY SLOT Select Strategy Select Product Duplicate another slot Wrangler X F…" at bounding box center [784, 391] width 1180 height 428
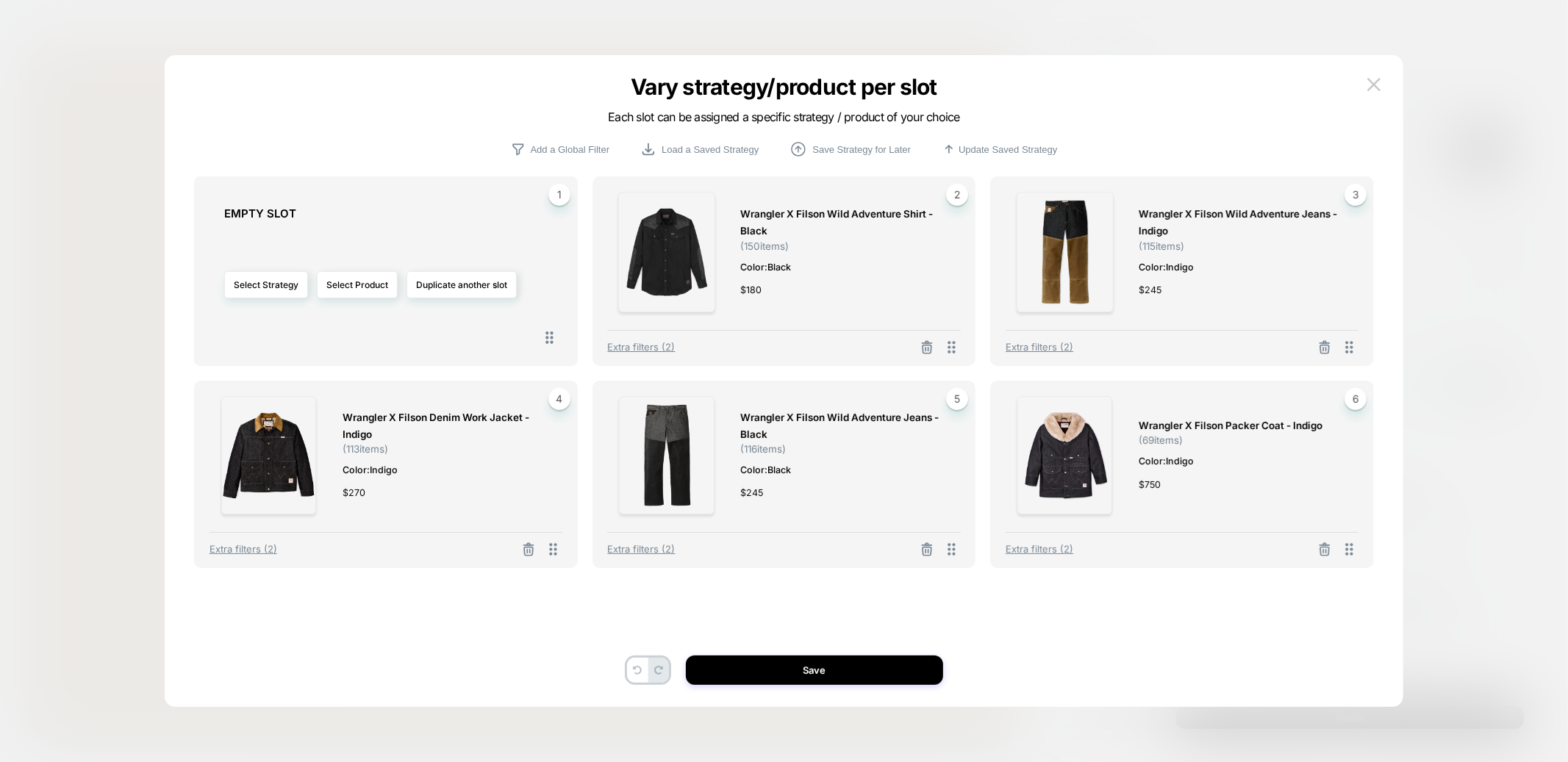
click at [902, 503] on div "Wrangler X Filson Wild Adventure Jeans - Black ( 116 items) Color: Black $ 245" at bounding box center [842, 455] width 205 height 119
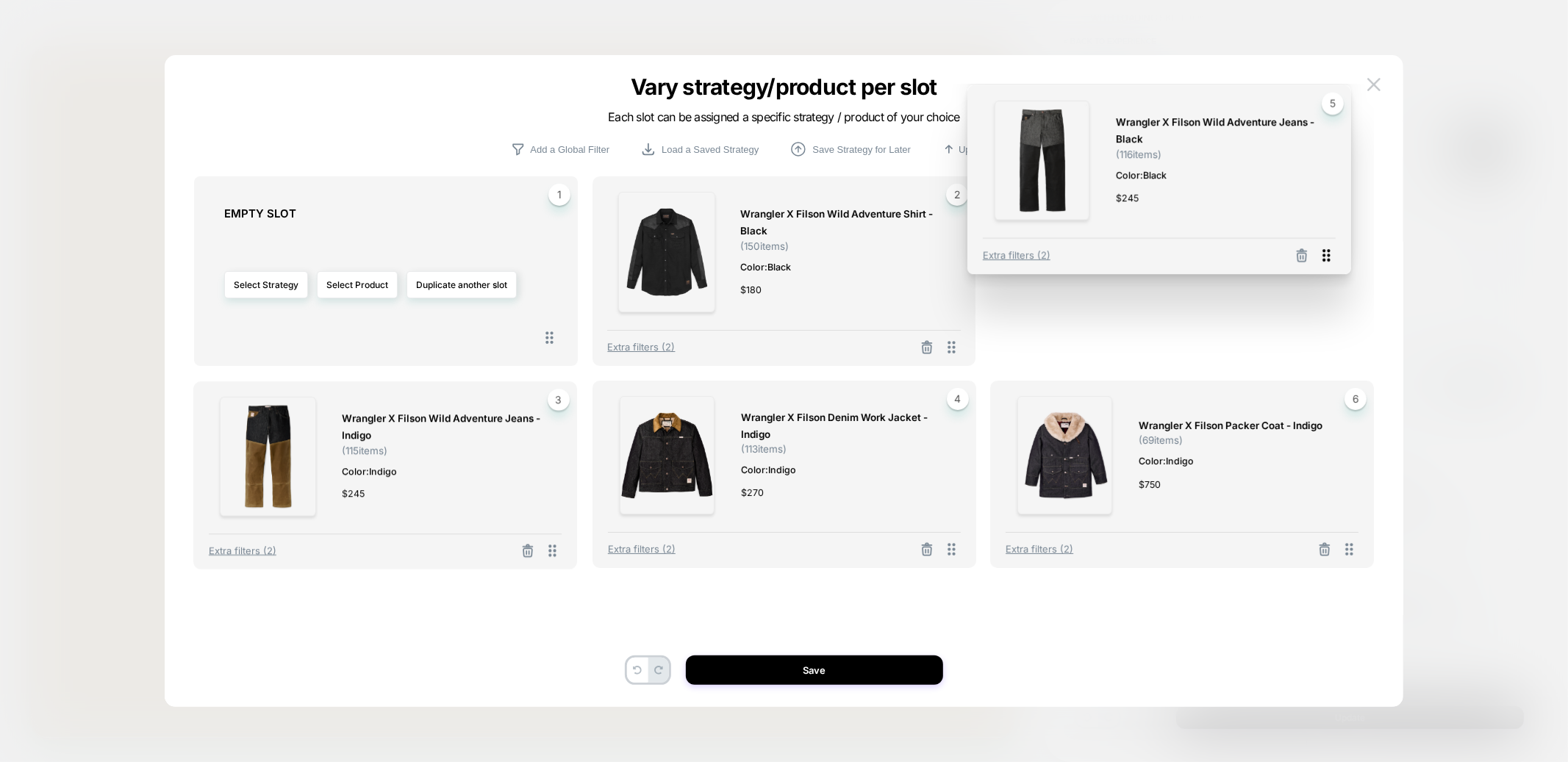
drag, startPoint x: 951, startPoint y: 549, endPoint x: 1327, endPoint y: 256, distance: 476.7
click at [1327, 256] on icon at bounding box center [1327, 255] width 18 height 18
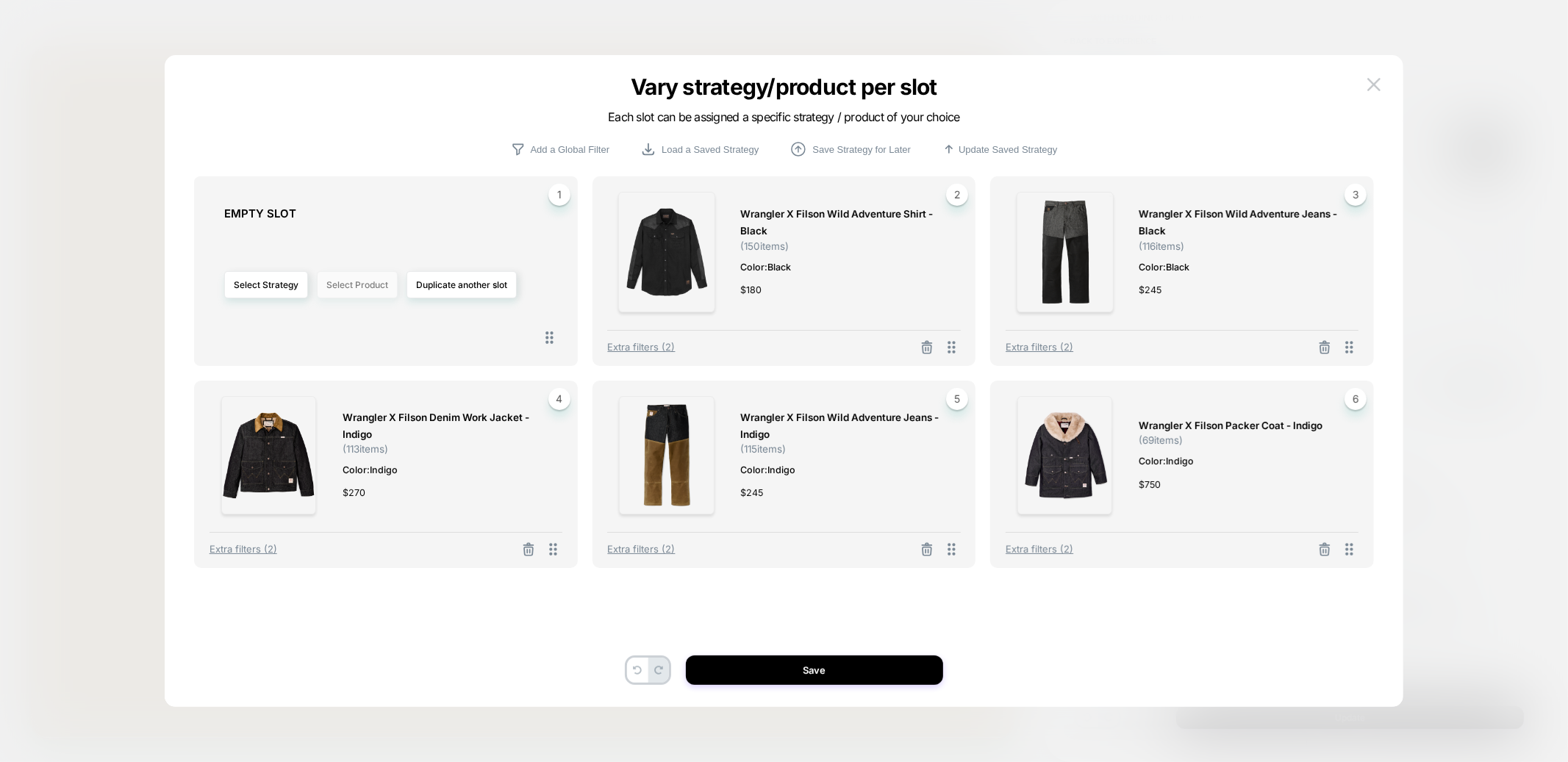
click at [352, 289] on button "Select Product" at bounding box center [357, 285] width 81 height 27
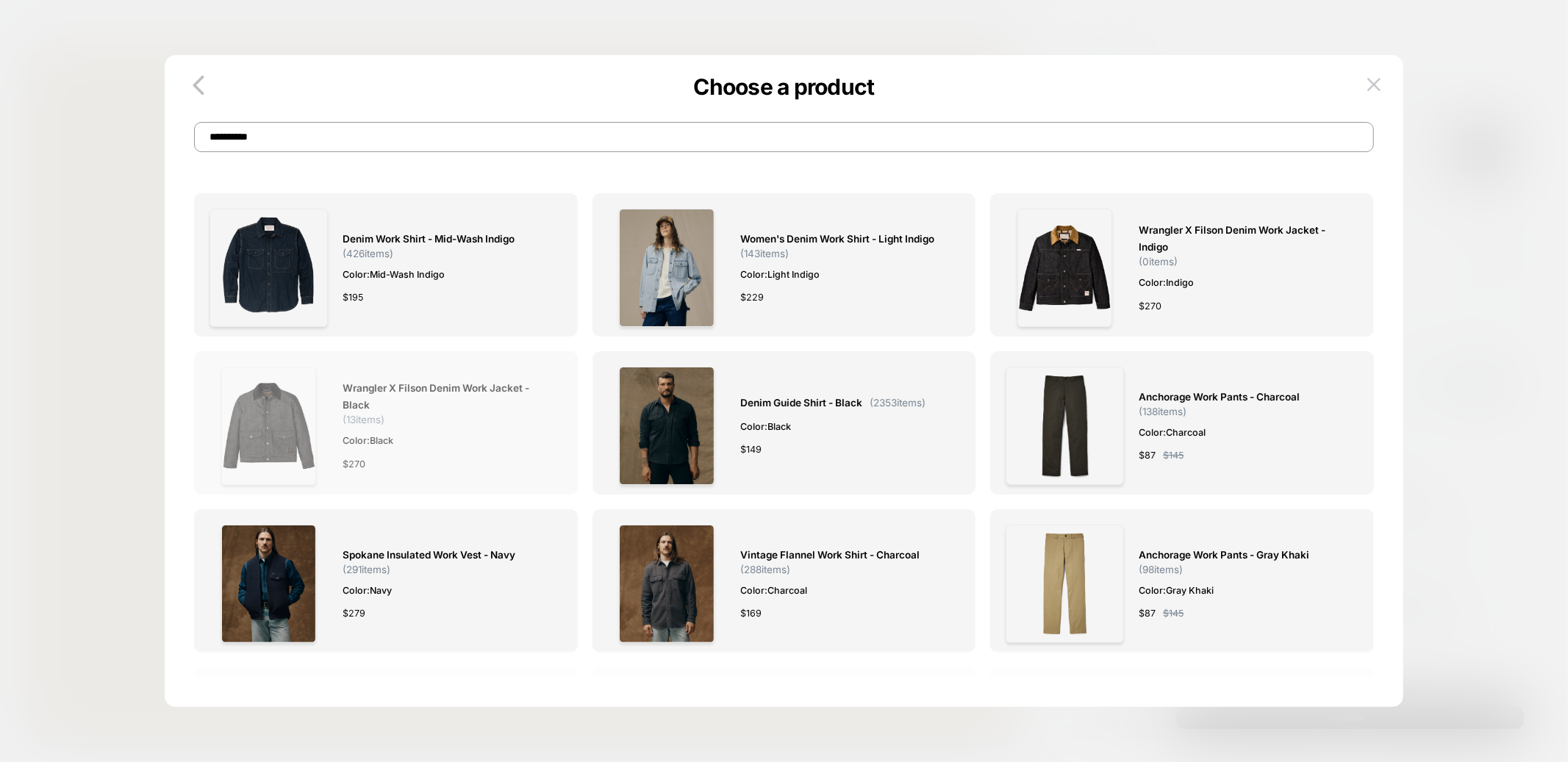
type input "**********"
click at [212, 436] on div at bounding box center [268, 426] width 119 height 119
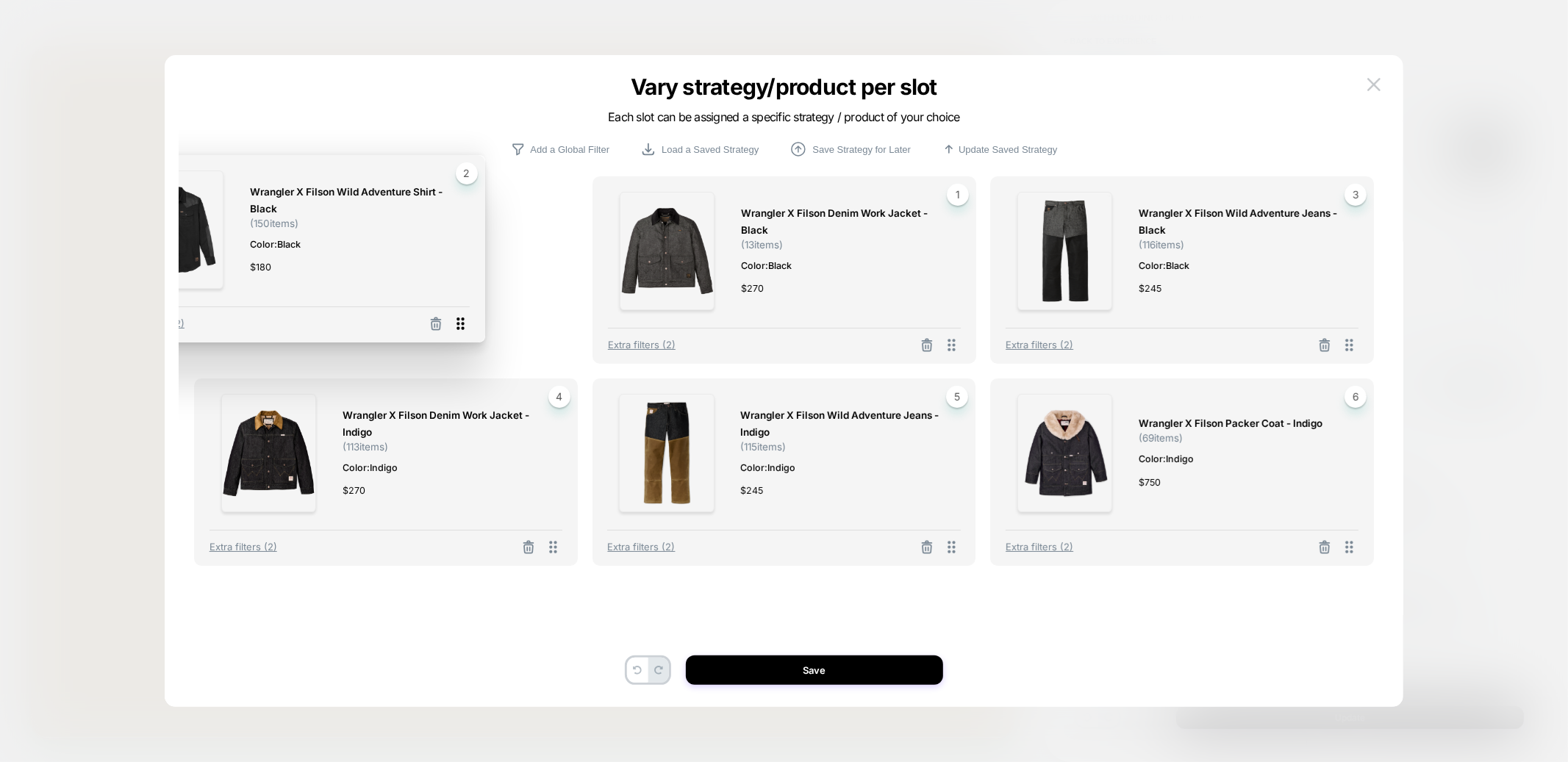
drag, startPoint x: 956, startPoint y: 344, endPoint x: 447, endPoint y: 324, distance: 509.4
click at [452, 324] on icon at bounding box center [461, 324] width 18 height 18
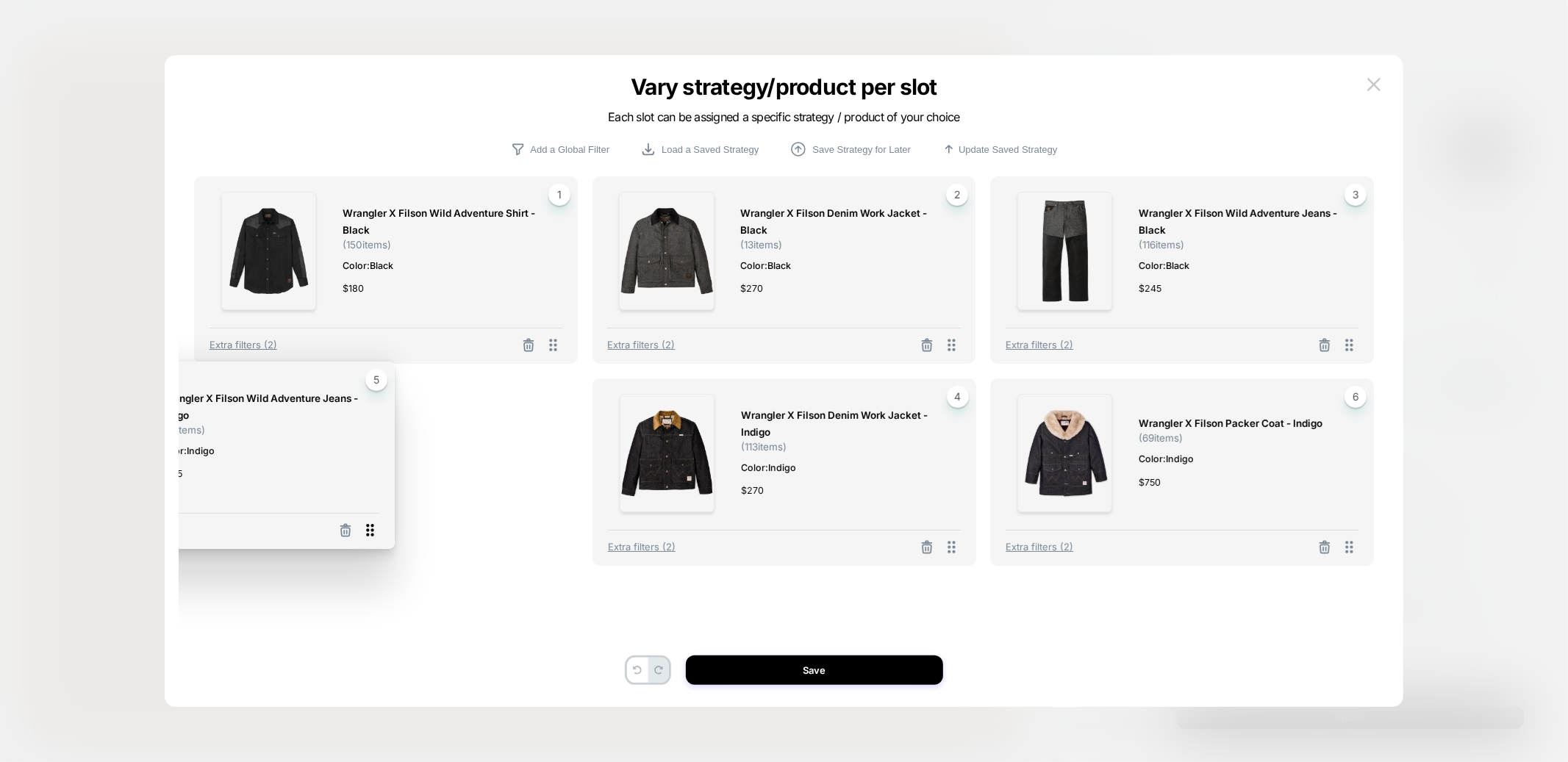
drag, startPoint x: 956, startPoint y: 551, endPoint x: 375, endPoint y: 535, distance: 581.2
click at [375, 535] on icon at bounding box center [370, 530] width 18 height 18
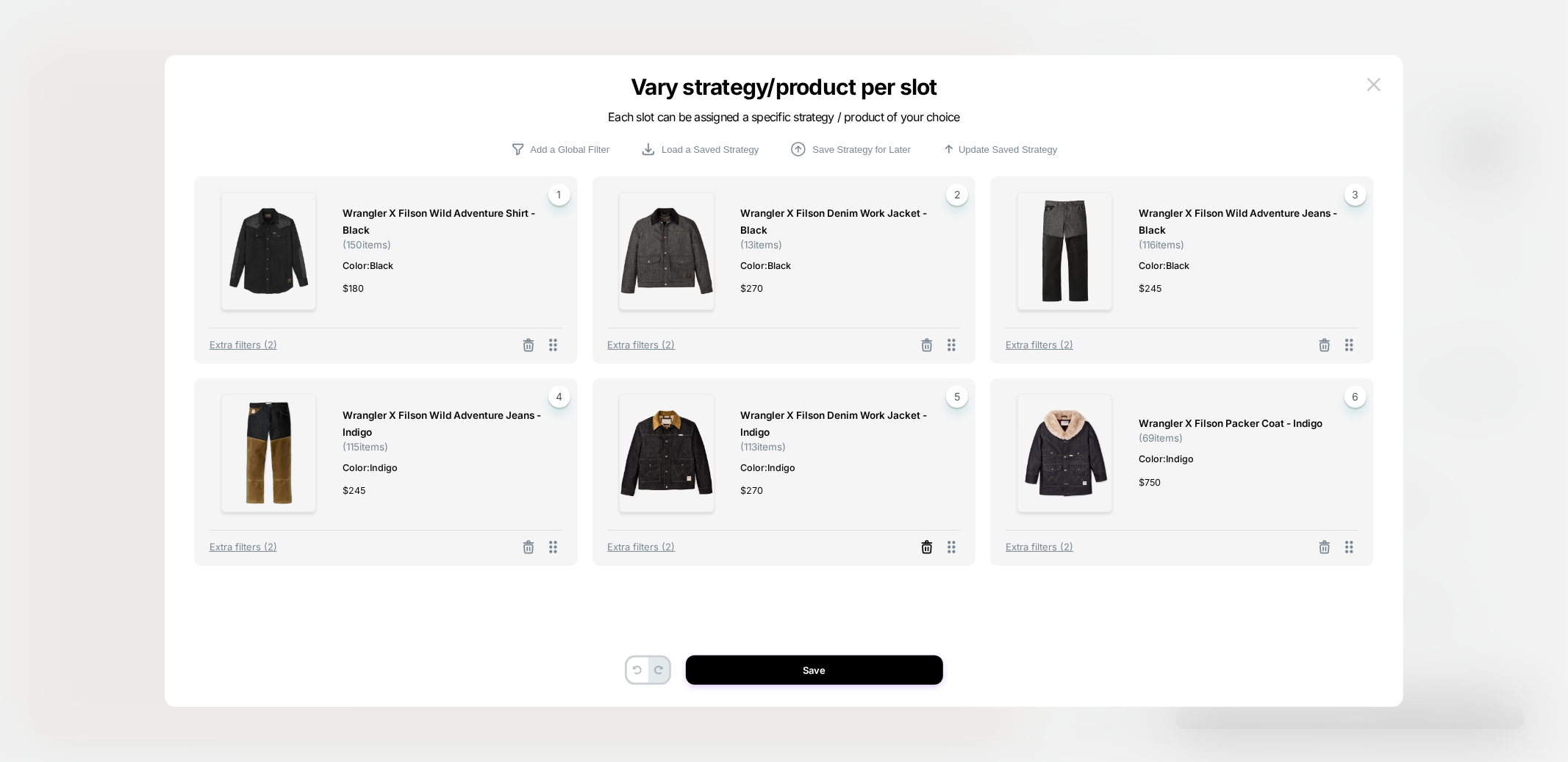
click at [928, 550] on line at bounding box center [928, 549] width 0 height 3
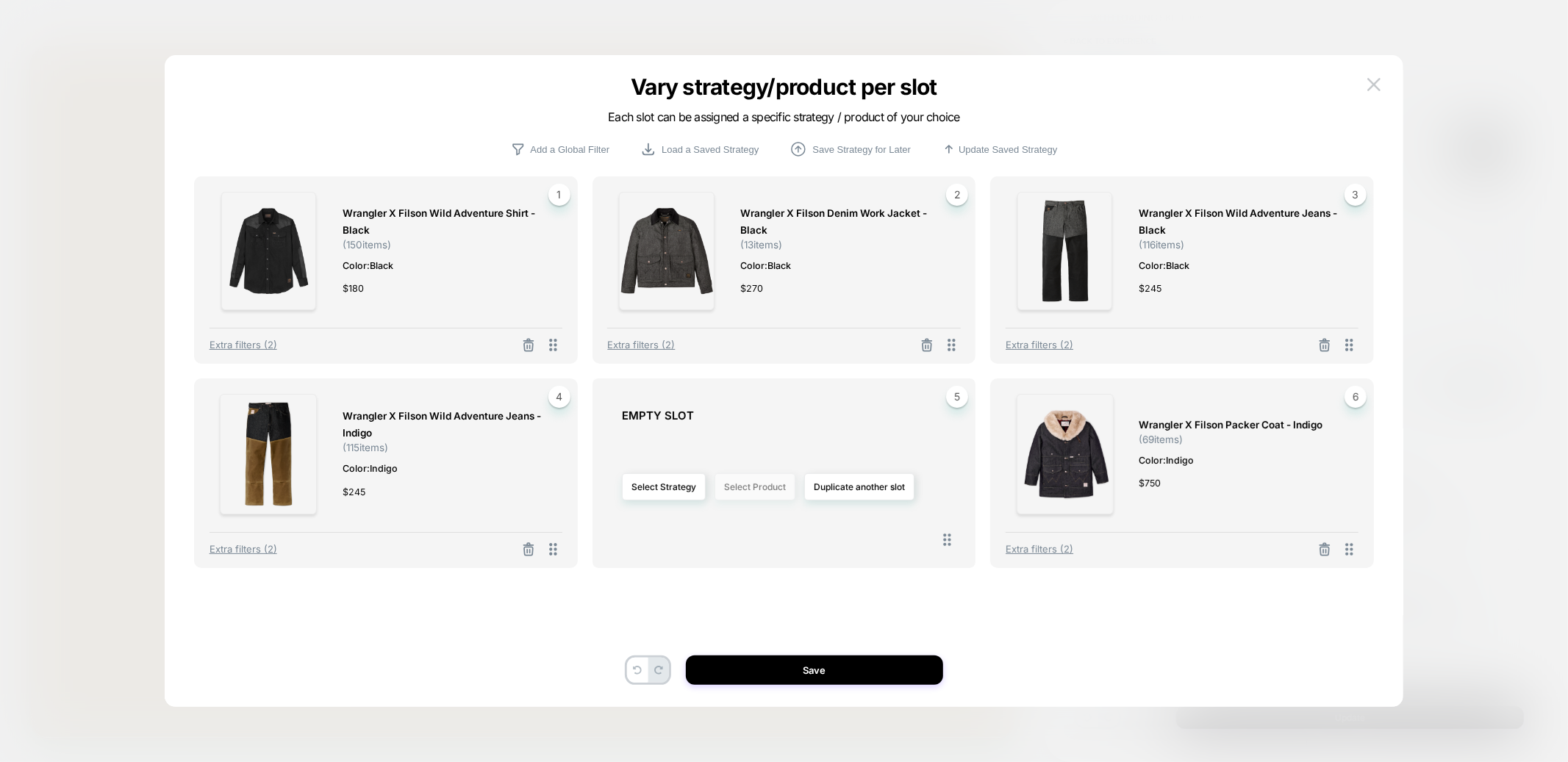
click at [760, 480] on button "Select Product" at bounding box center [755, 486] width 81 height 27
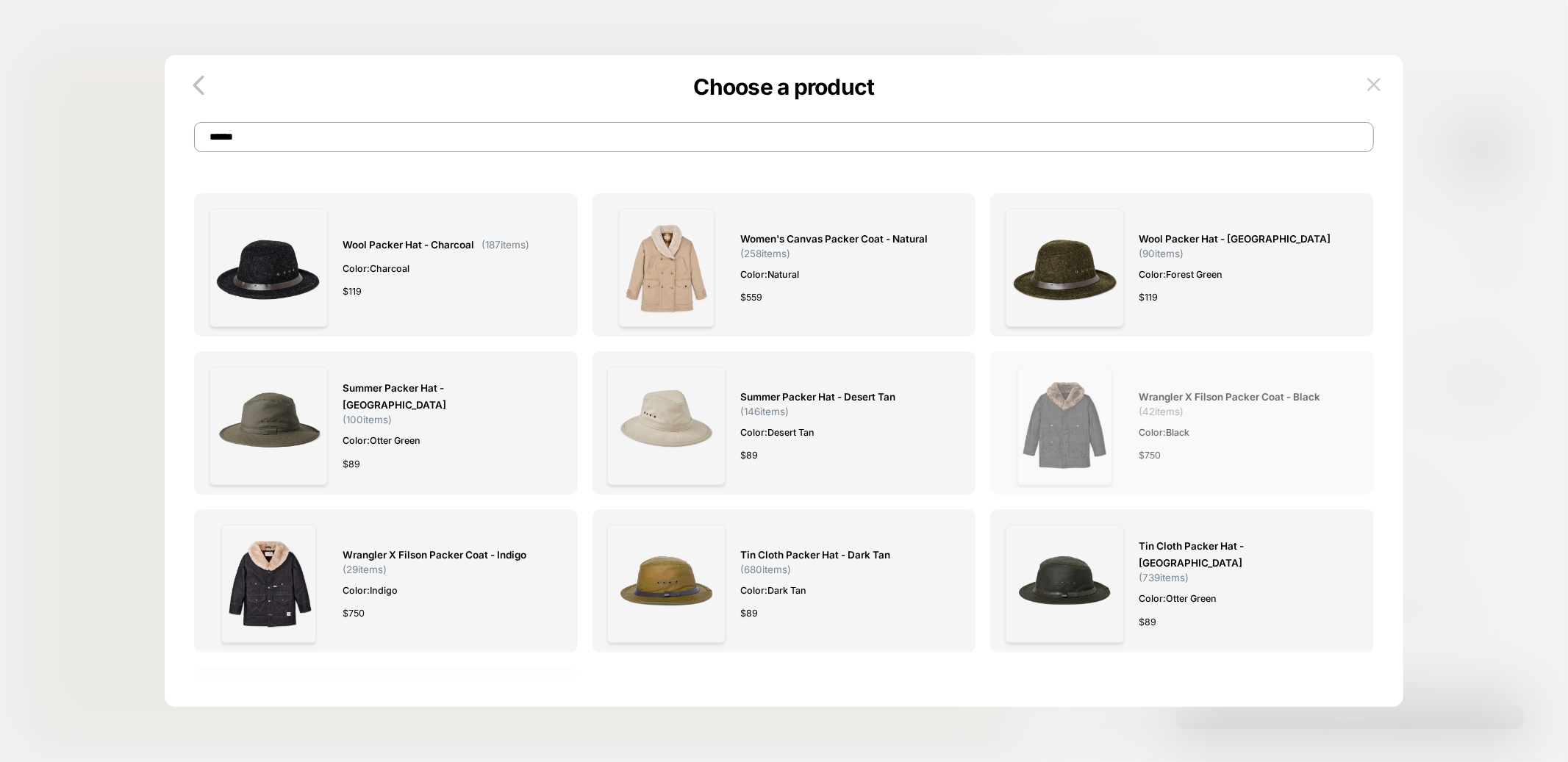
type input "******"
click at [1068, 440] on img at bounding box center [1065, 426] width 95 height 119
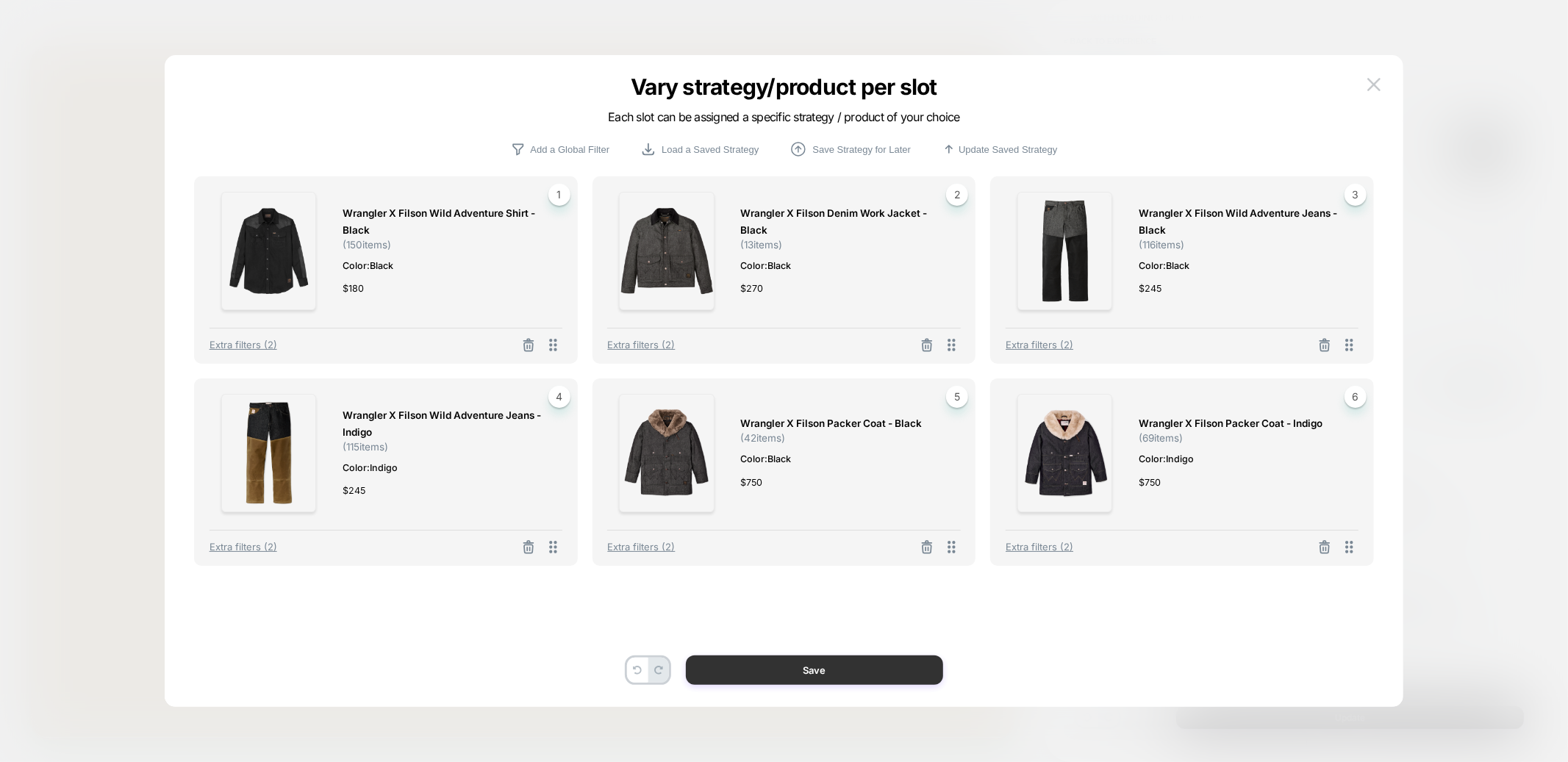
click at [810, 675] on button "Save" at bounding box center [815, 670] width 258 height 29
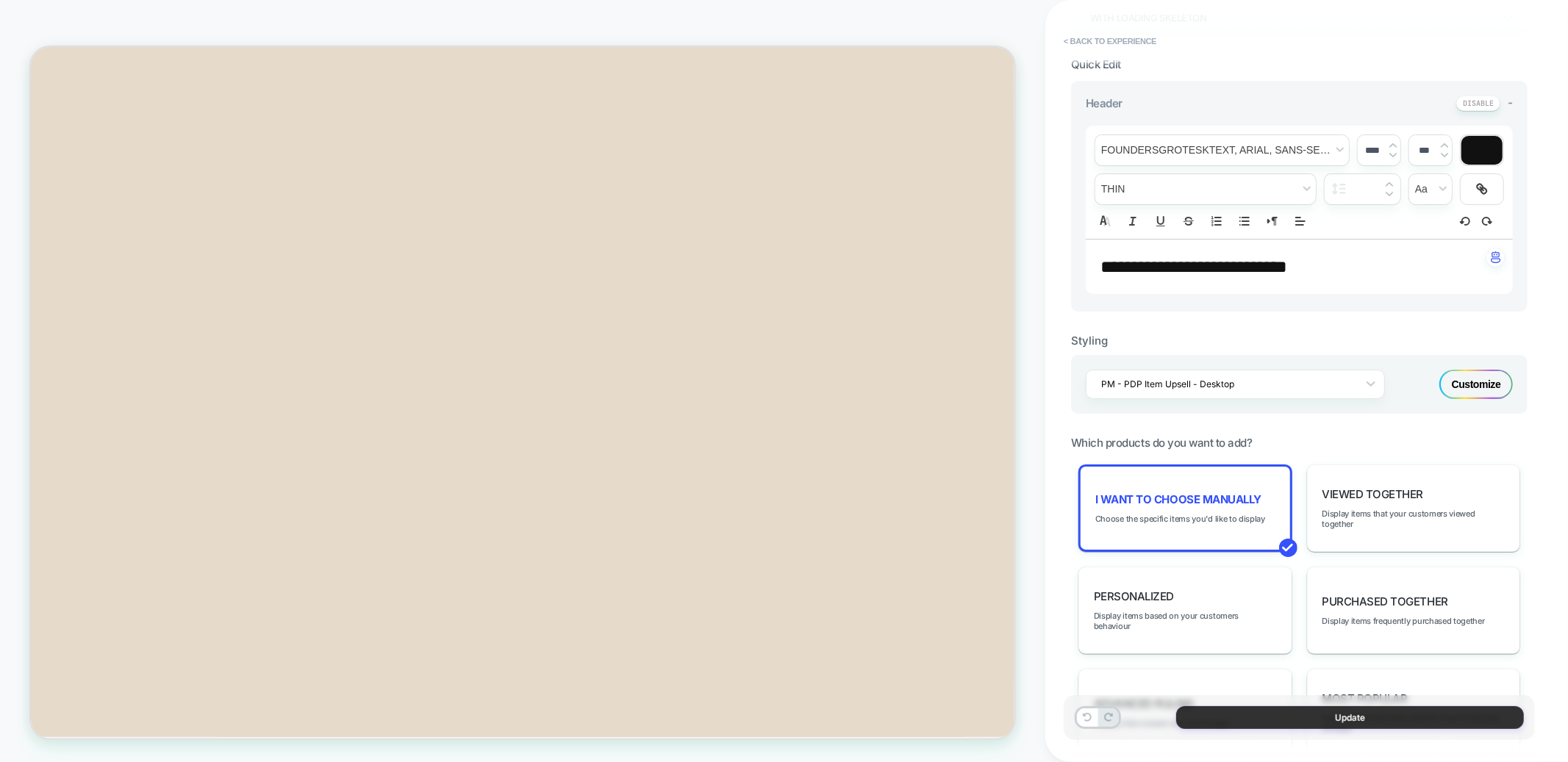
click at [1304, 721] on button "Update" at bounding box center [1350, 718] width 348 height 23
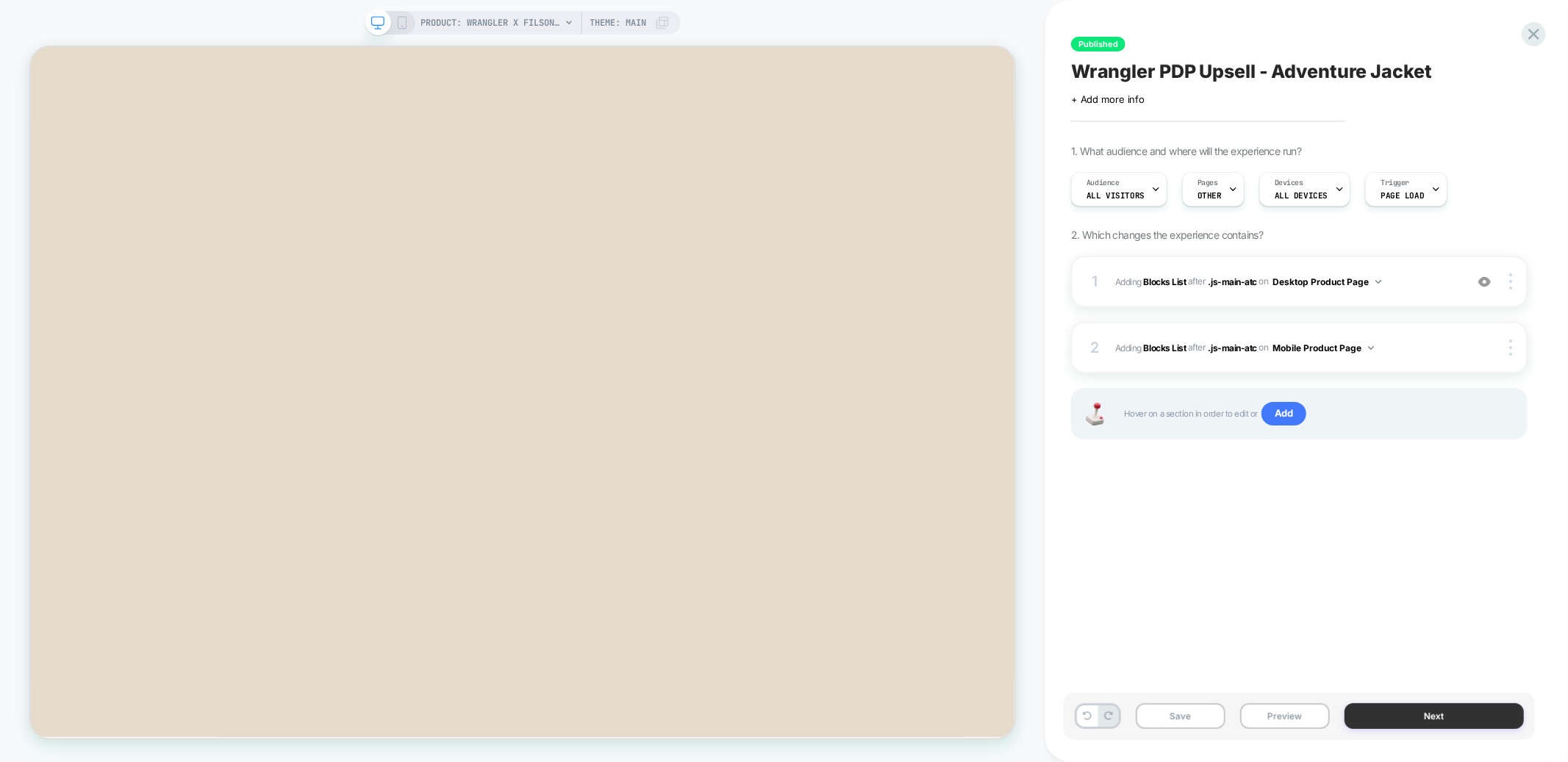
click at [1400, 716] on button "Next" at bounding box center [1434, 715] width 179 height 25
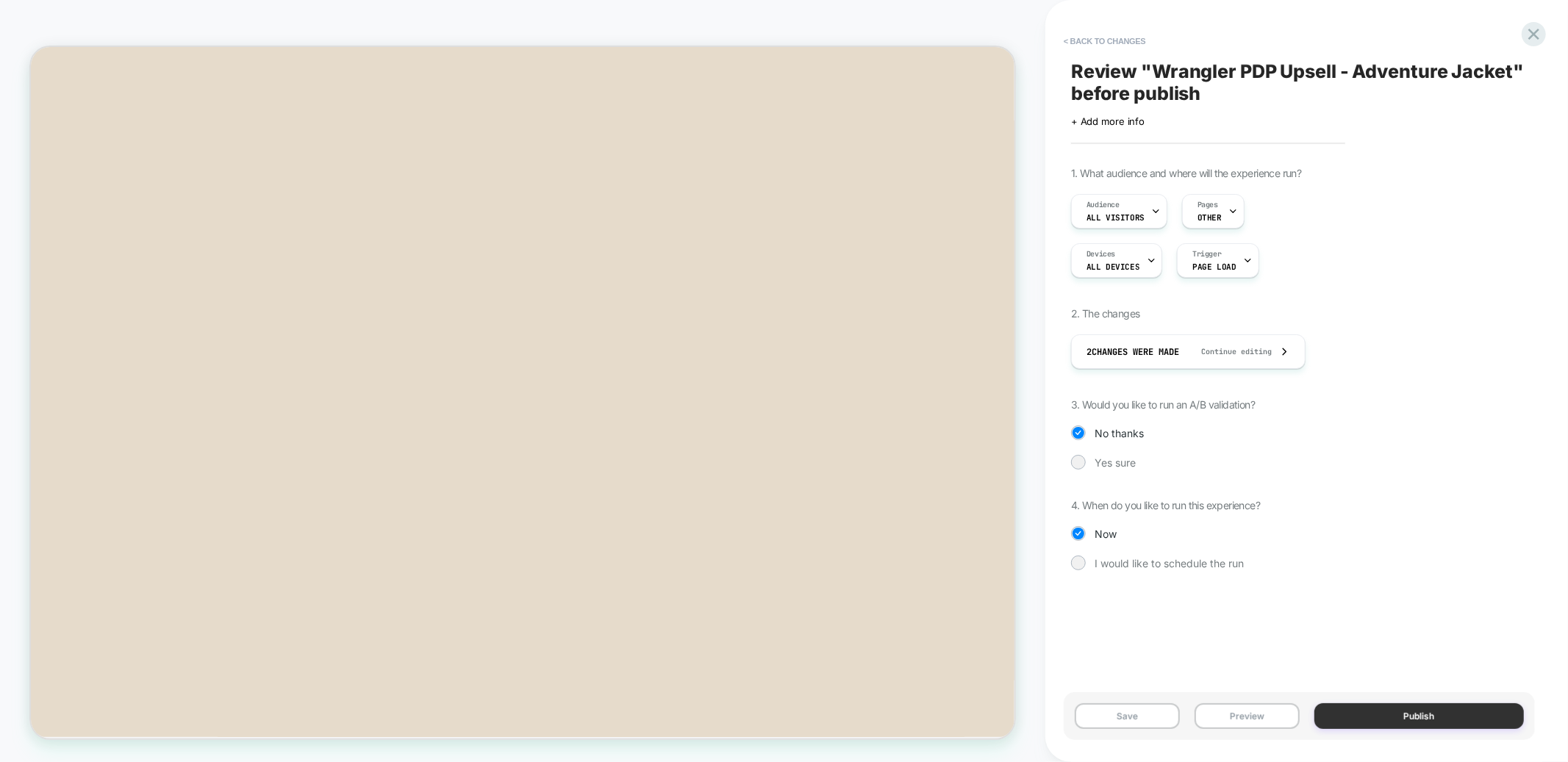
click at [1390, 716] on button "Publish" at bounding box center [1419, 715] width 210 height 25
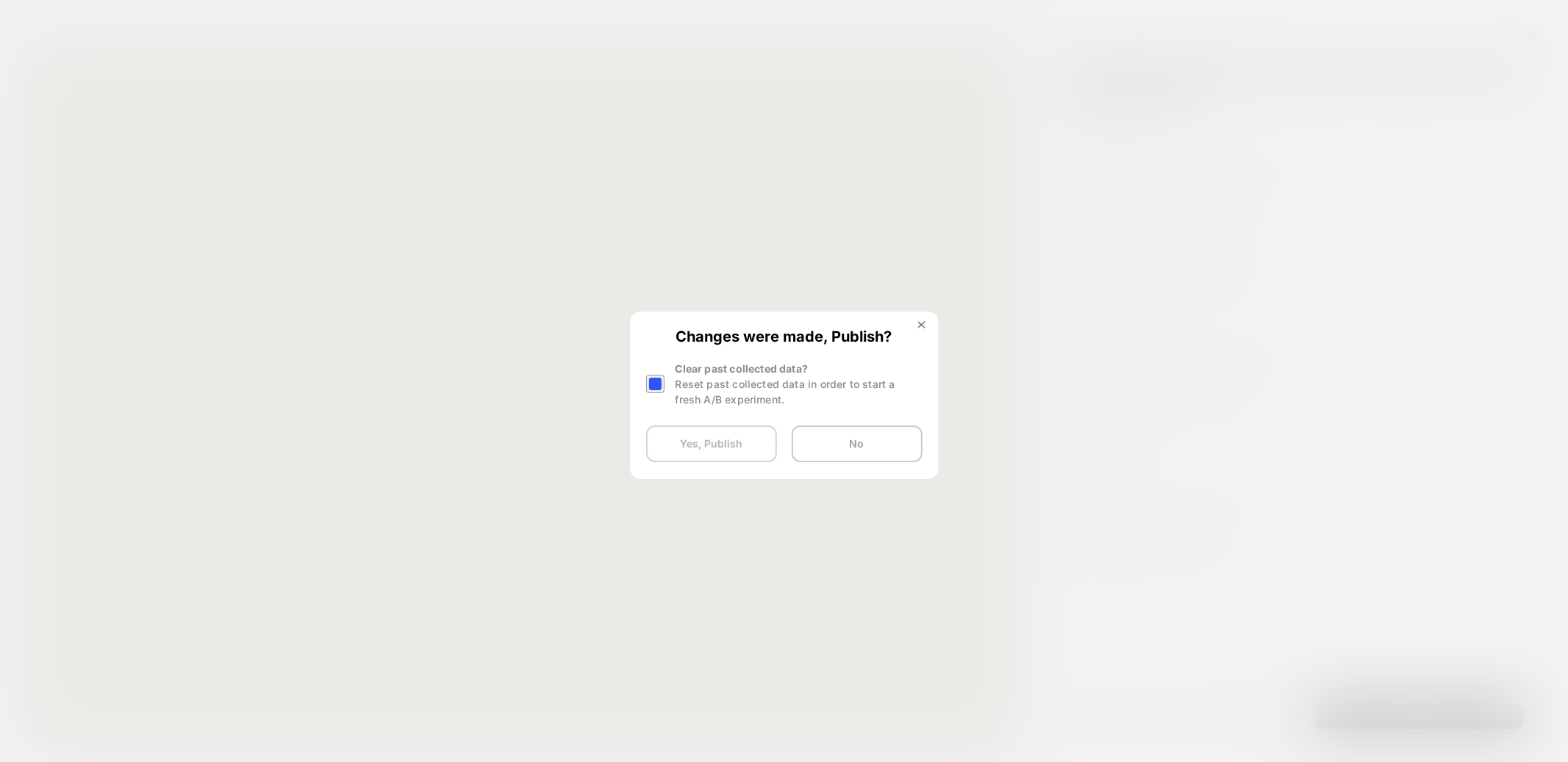
click at [693, 438] on button "Yes, Publish" at bounding box center [712, 443] width 131 height 37
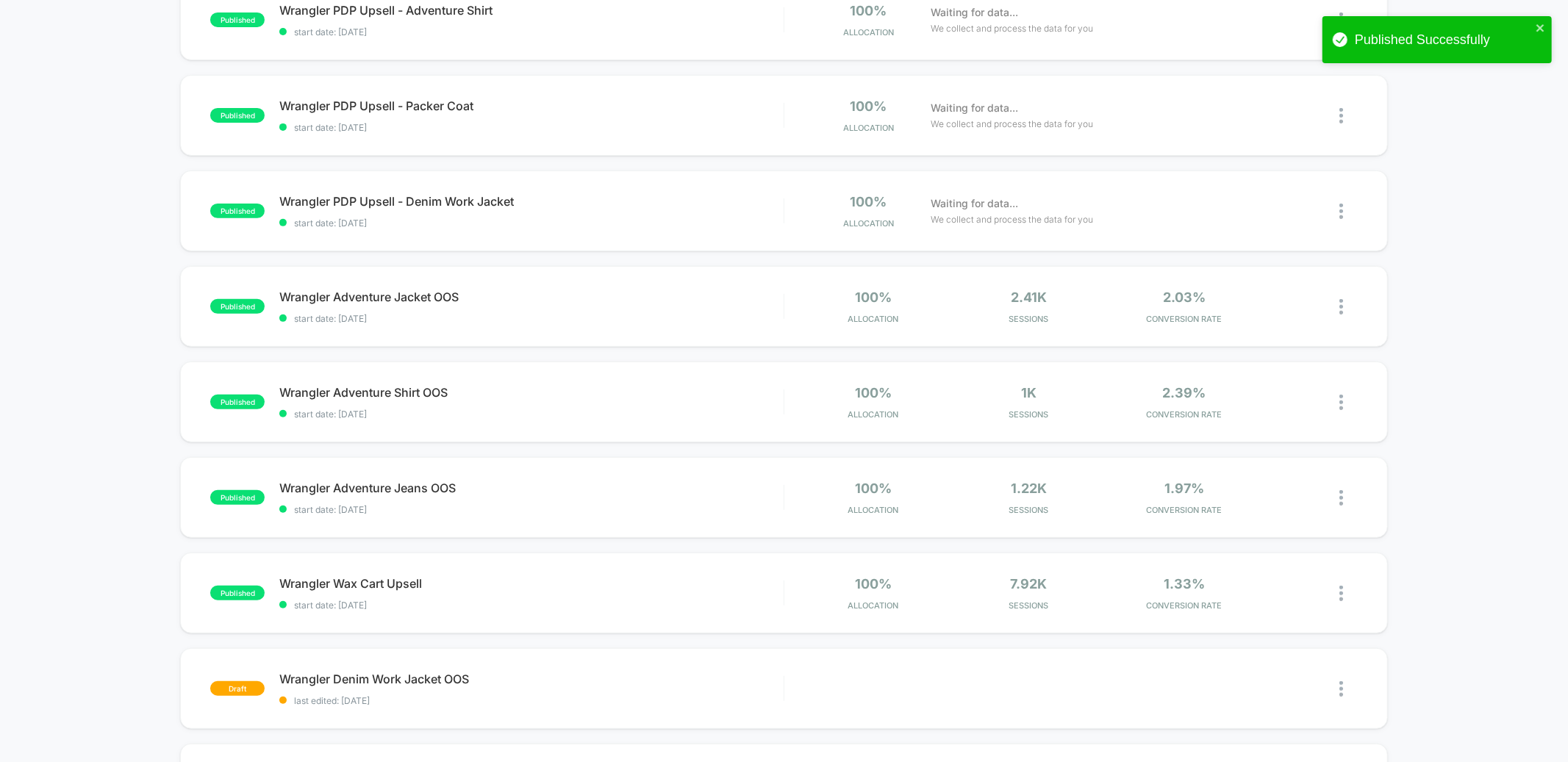
scroll to position [375, 0]
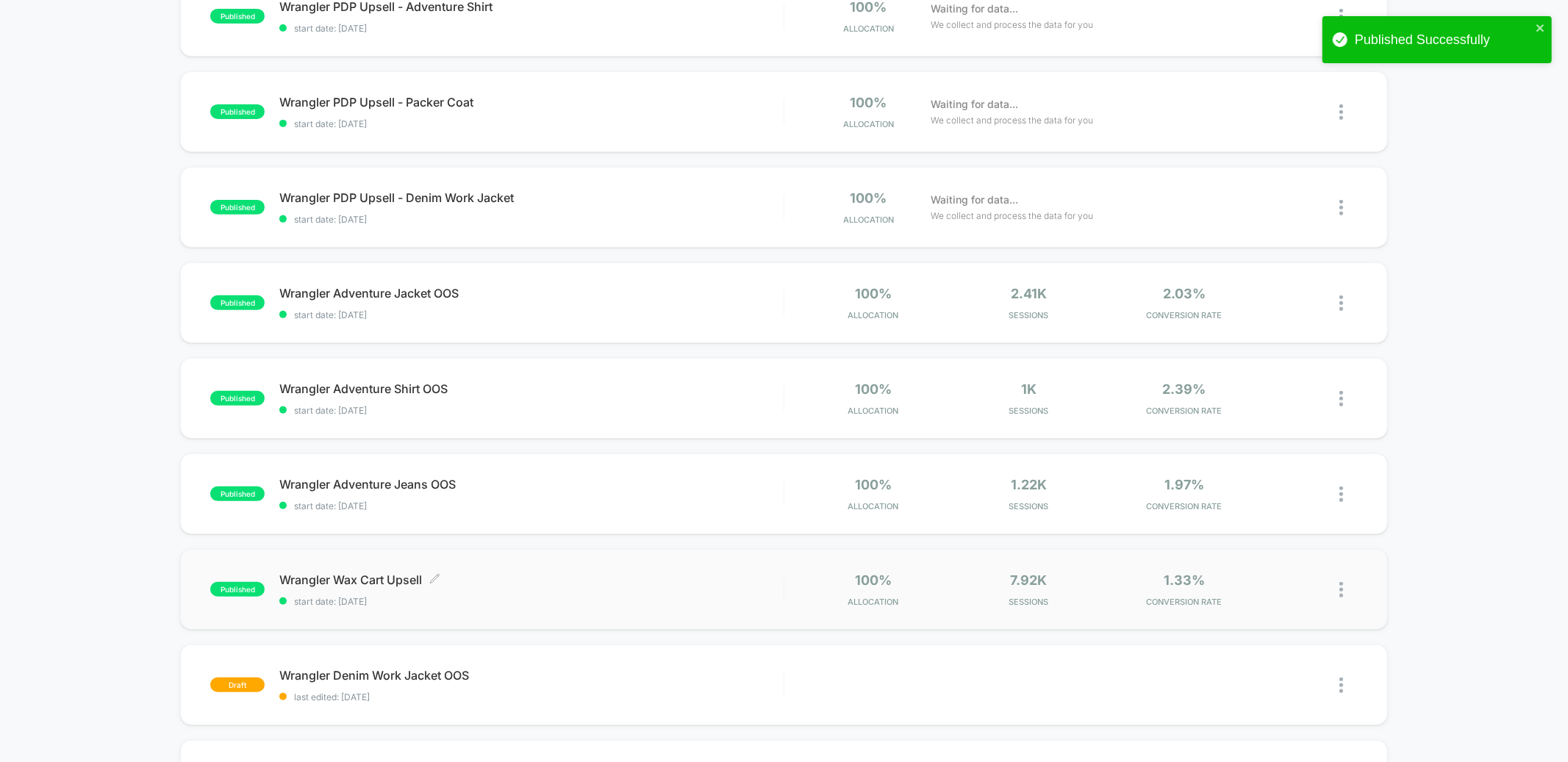
click at [567, 584] on span "Wrangler Wax Cart Upsell Click to edit experience details" at bounding box center [532, 580] width 504 height 15
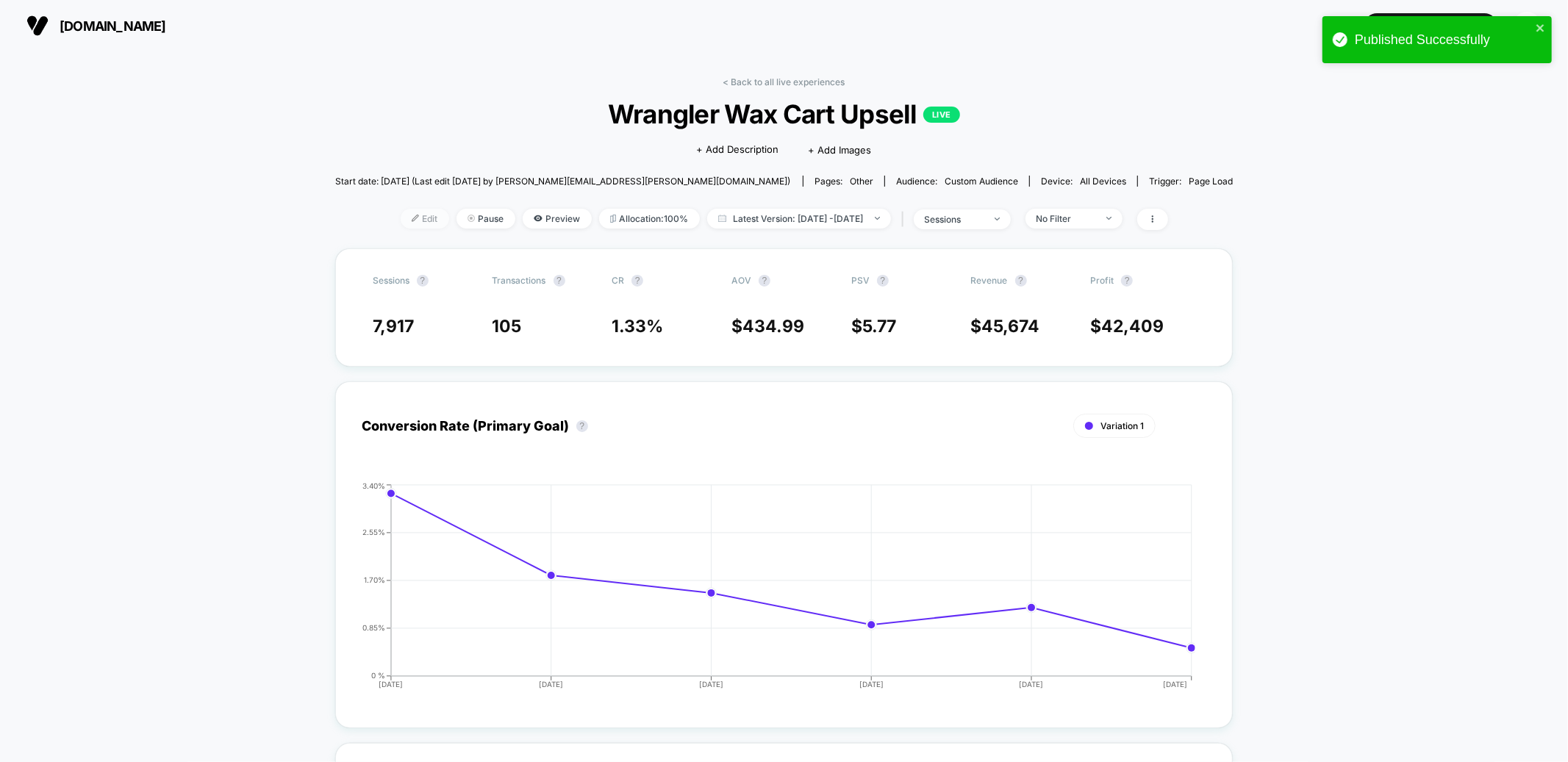
click at [411, 210] on span "Edit" at bounding box center [425, 218] width 48 height 20
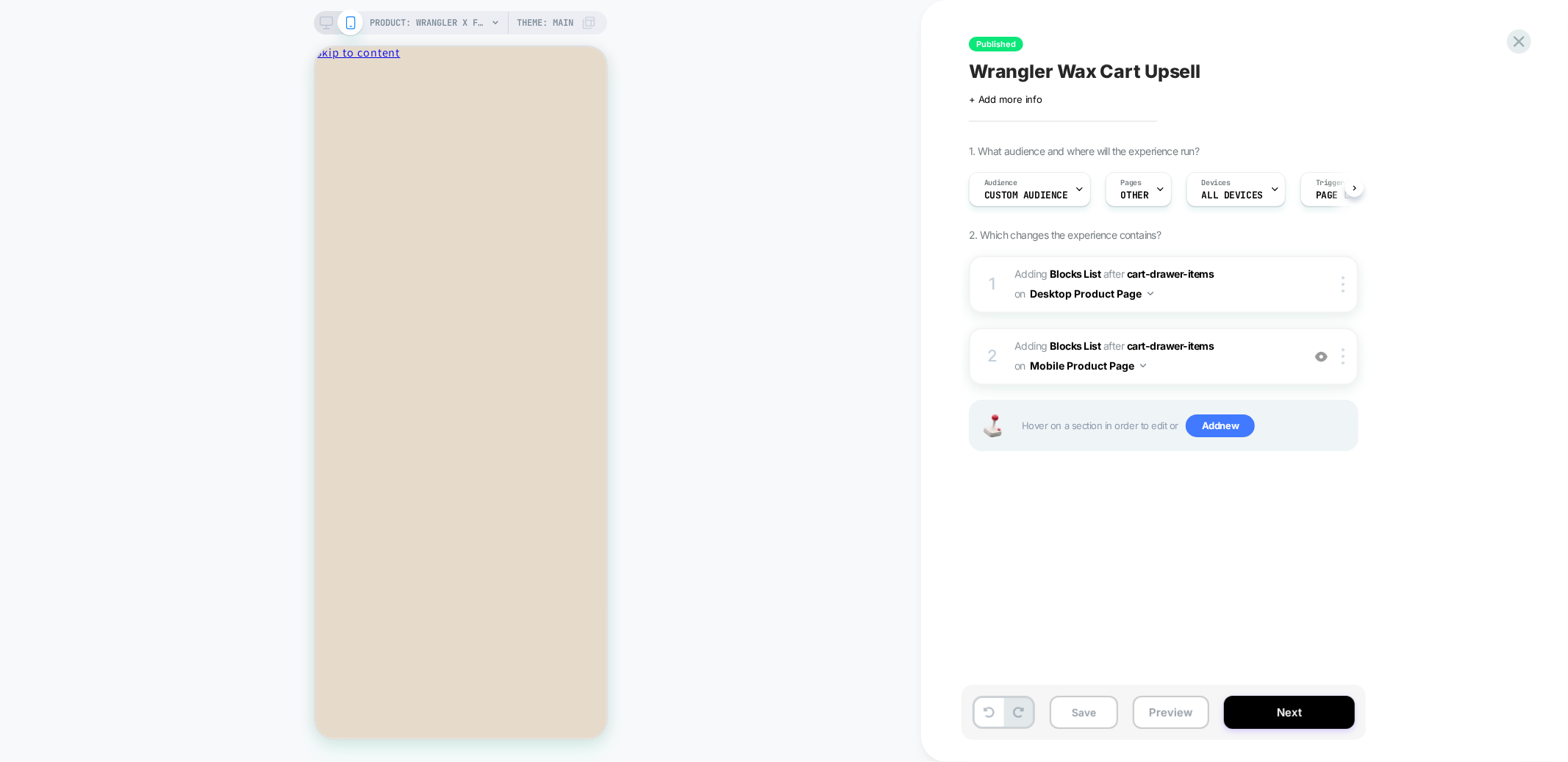
scroll to position [0, 1]
click at [1258, 351] on span "#_loomi_addon_1759347177345 Adding Blocks List AFTER cart-drawer-items cart-dra…" at bounding box center [1155, 356] width 281 height 40
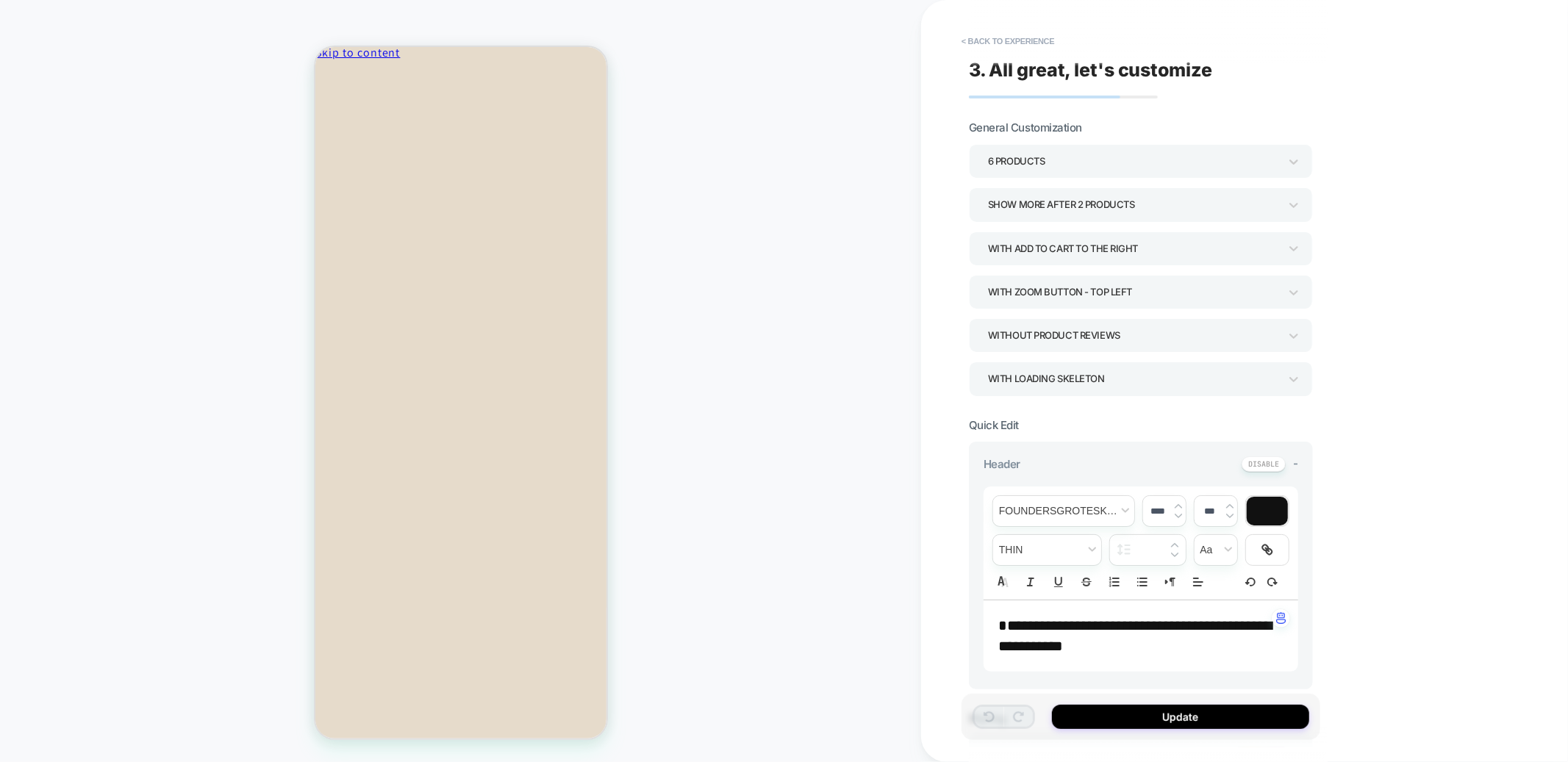
scroll to position [127, 0]
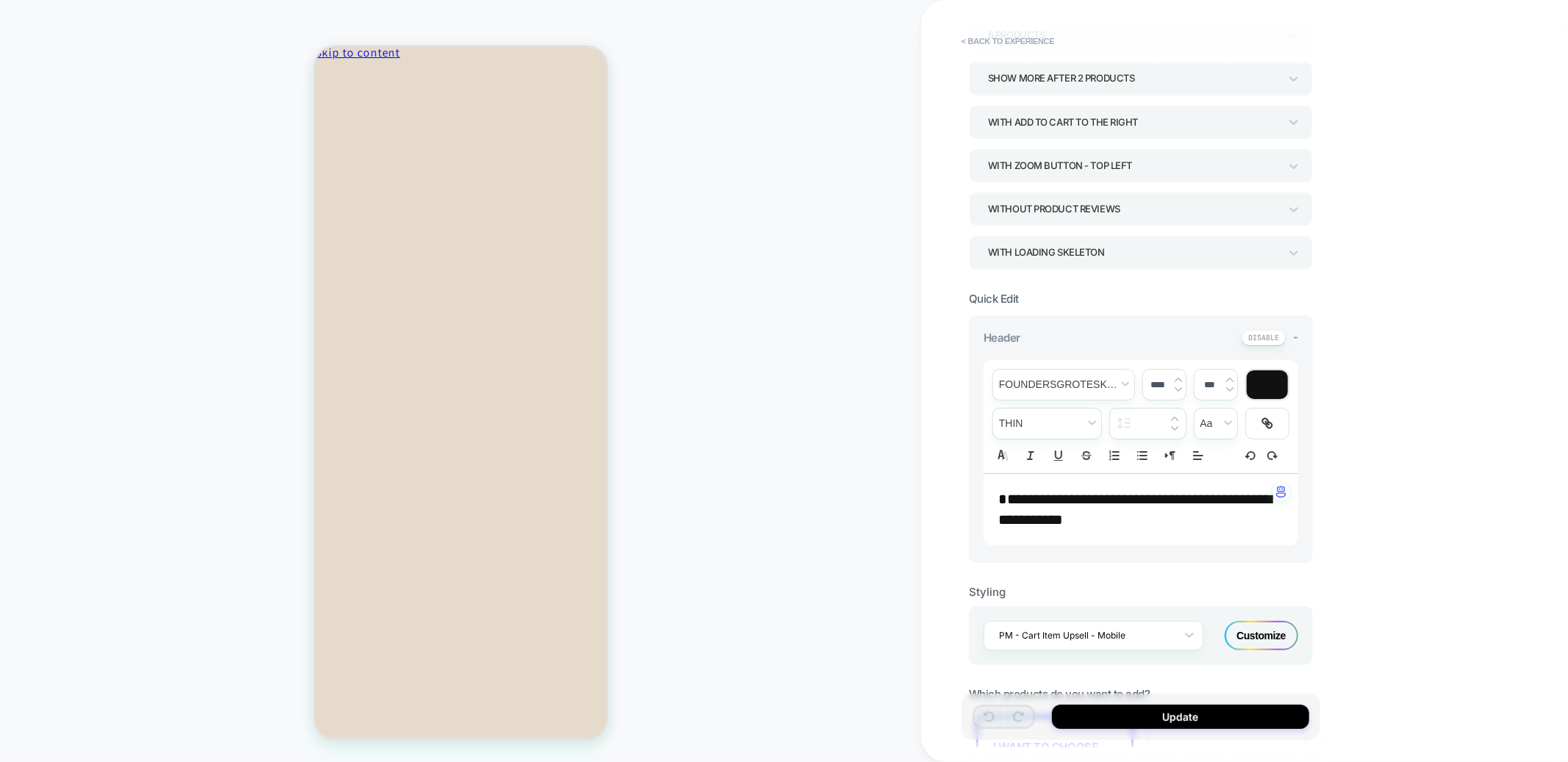
click at [1155, 500] on span "**********" at bounding box center [1135, 509] width 273 height 35
click at [1177, 389] on img at bounding box center [1179, 389] width 7 height 6
type input "****"
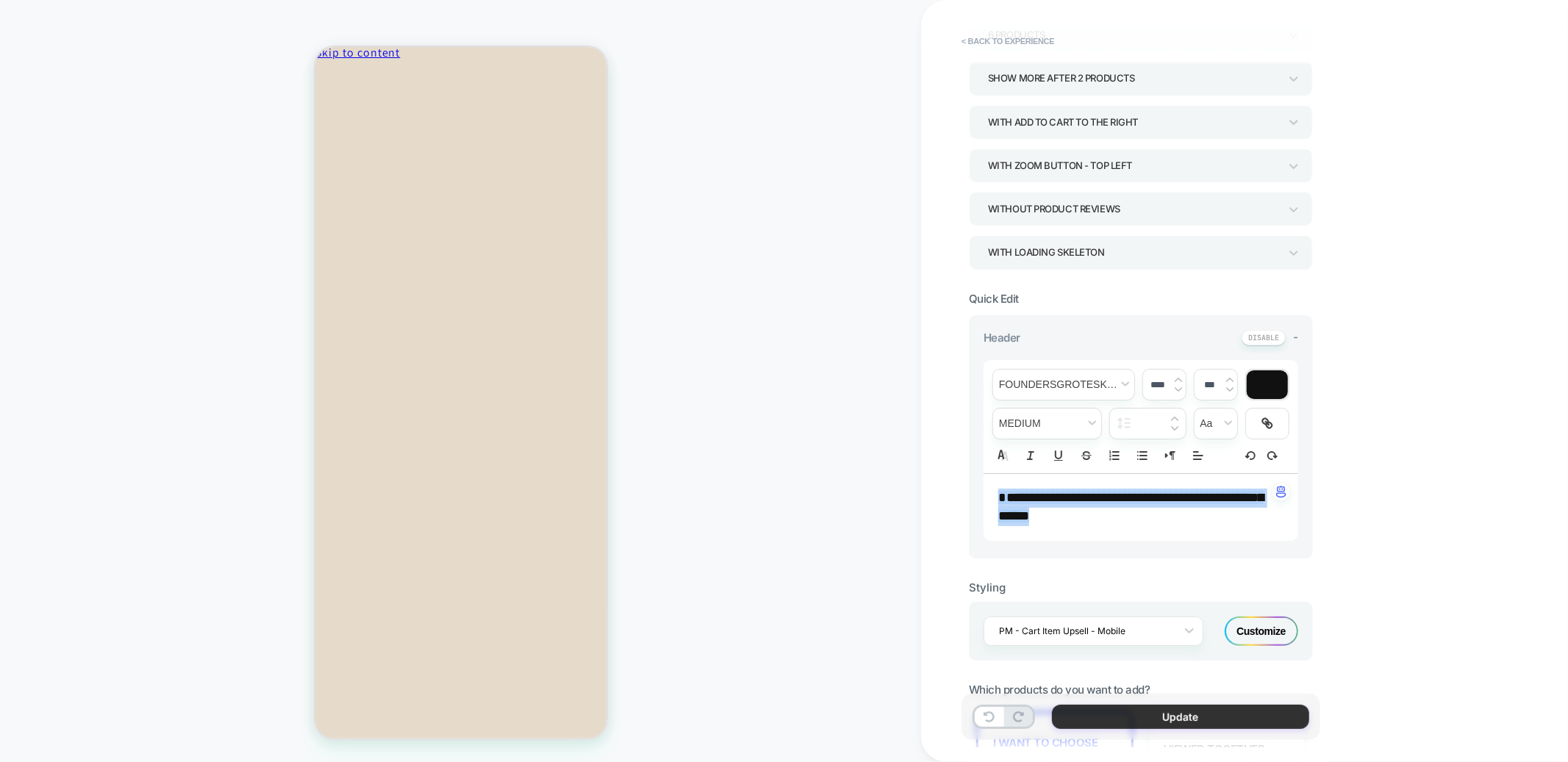
click at [1138, 713] on button "Update" at bounding box center [1180, 717] width 258 height 25
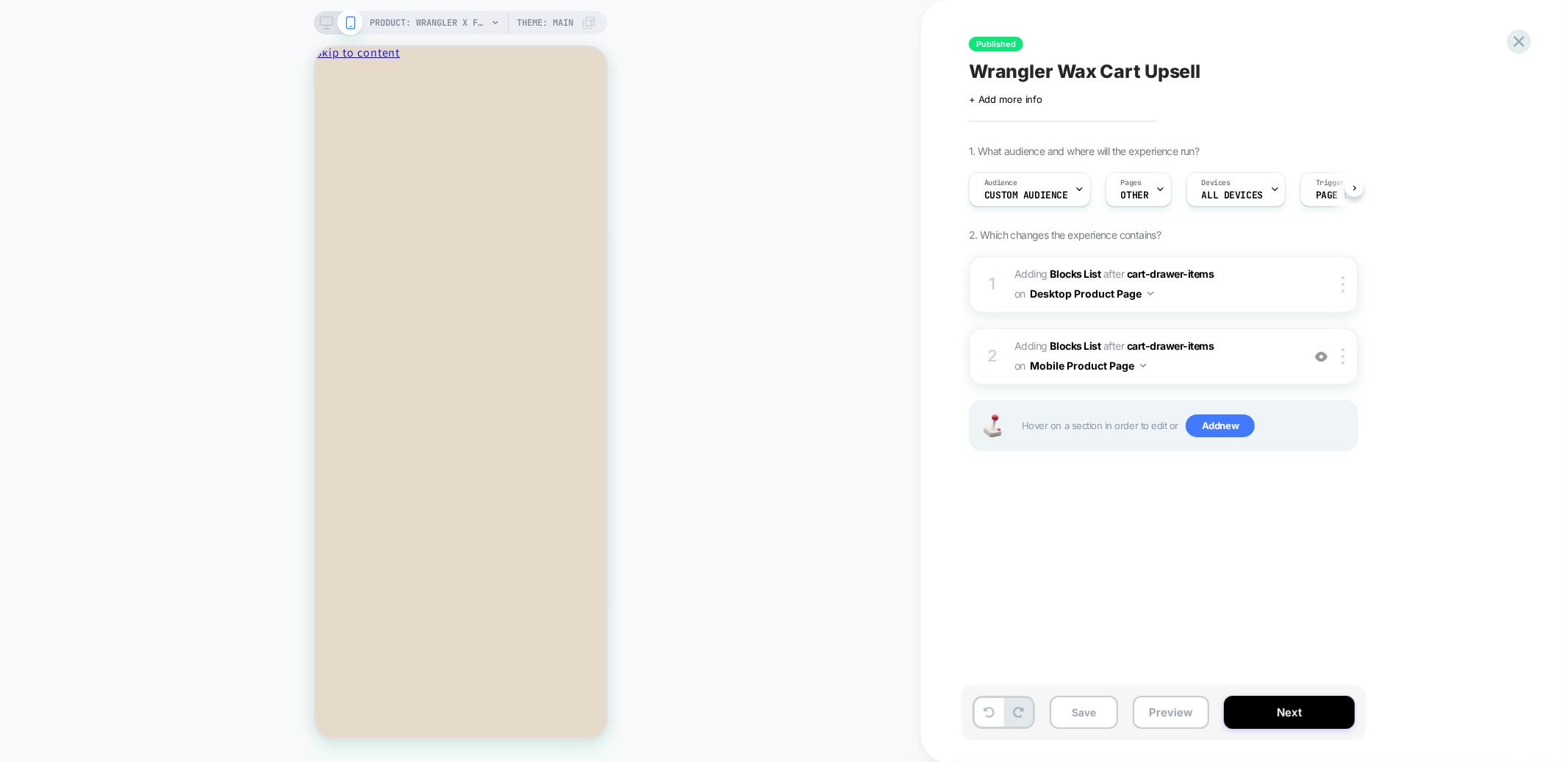
scroll to position [0, 1]
click at [326, 21] on icon at bounding box center [326, 23] width 13 height 13
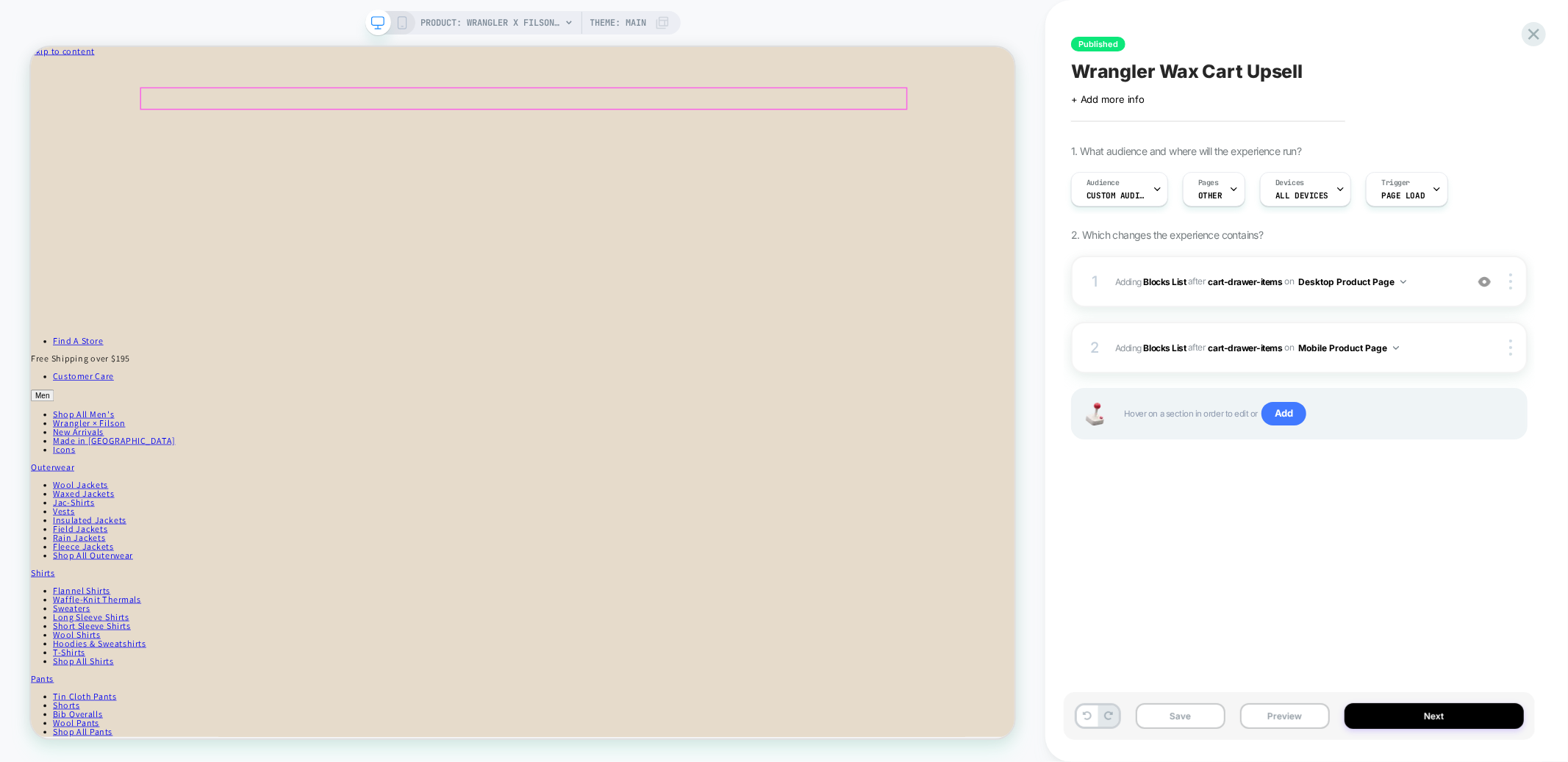
click at [1409, 288] on span "#_loomi_addon_1759347124574 Adding Blocks List AFTER cart-drawer-items cart-dra…" at bounding box center [1287, 282] width 343 height 18
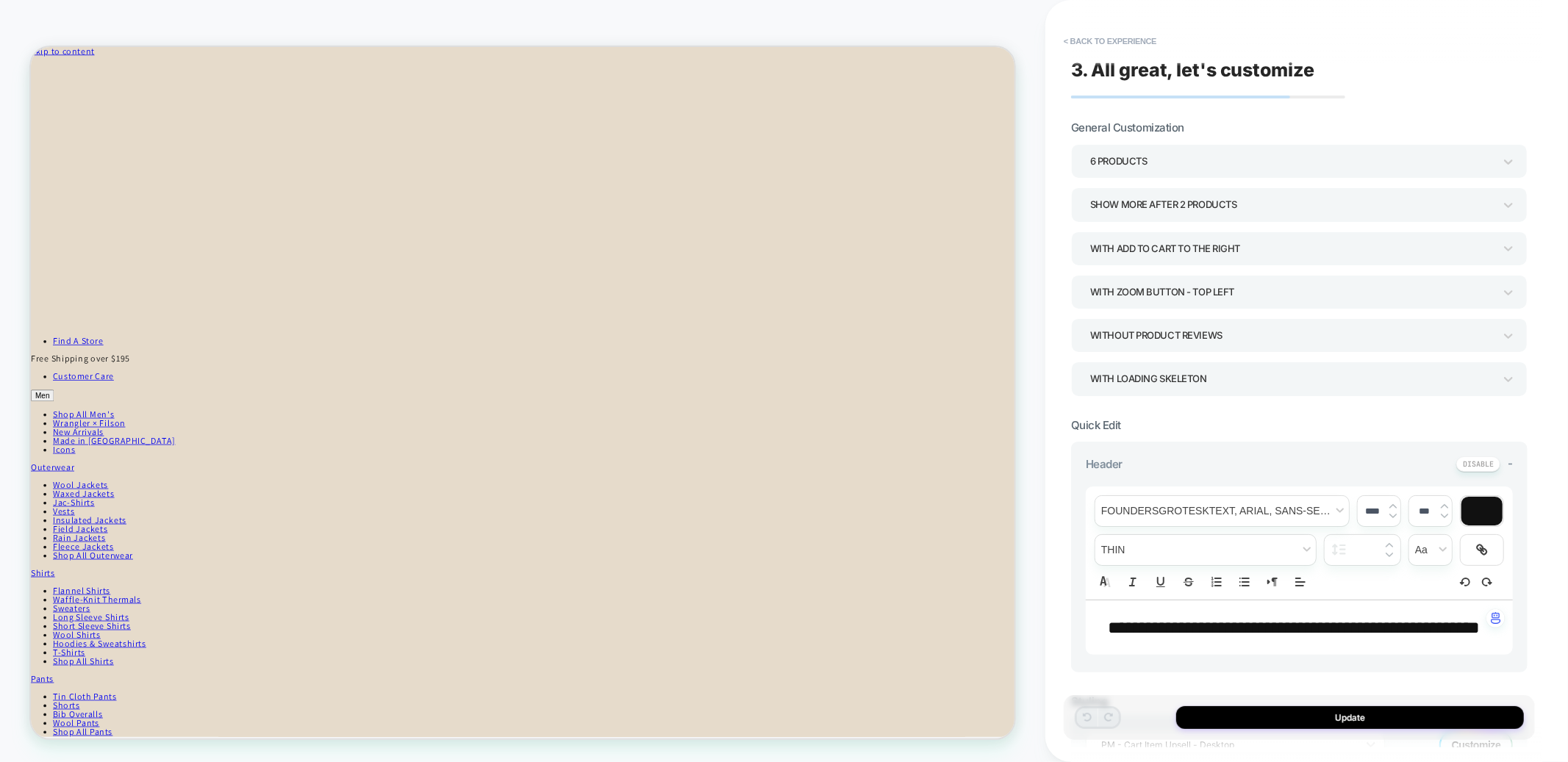
click at [1108, 155] on div "6 Products" at bounding box center [1292, 161] width 404 height 20
click at [1105, 193] on div "1 Products" at bounding box center [1300, 200] width 445 height 30
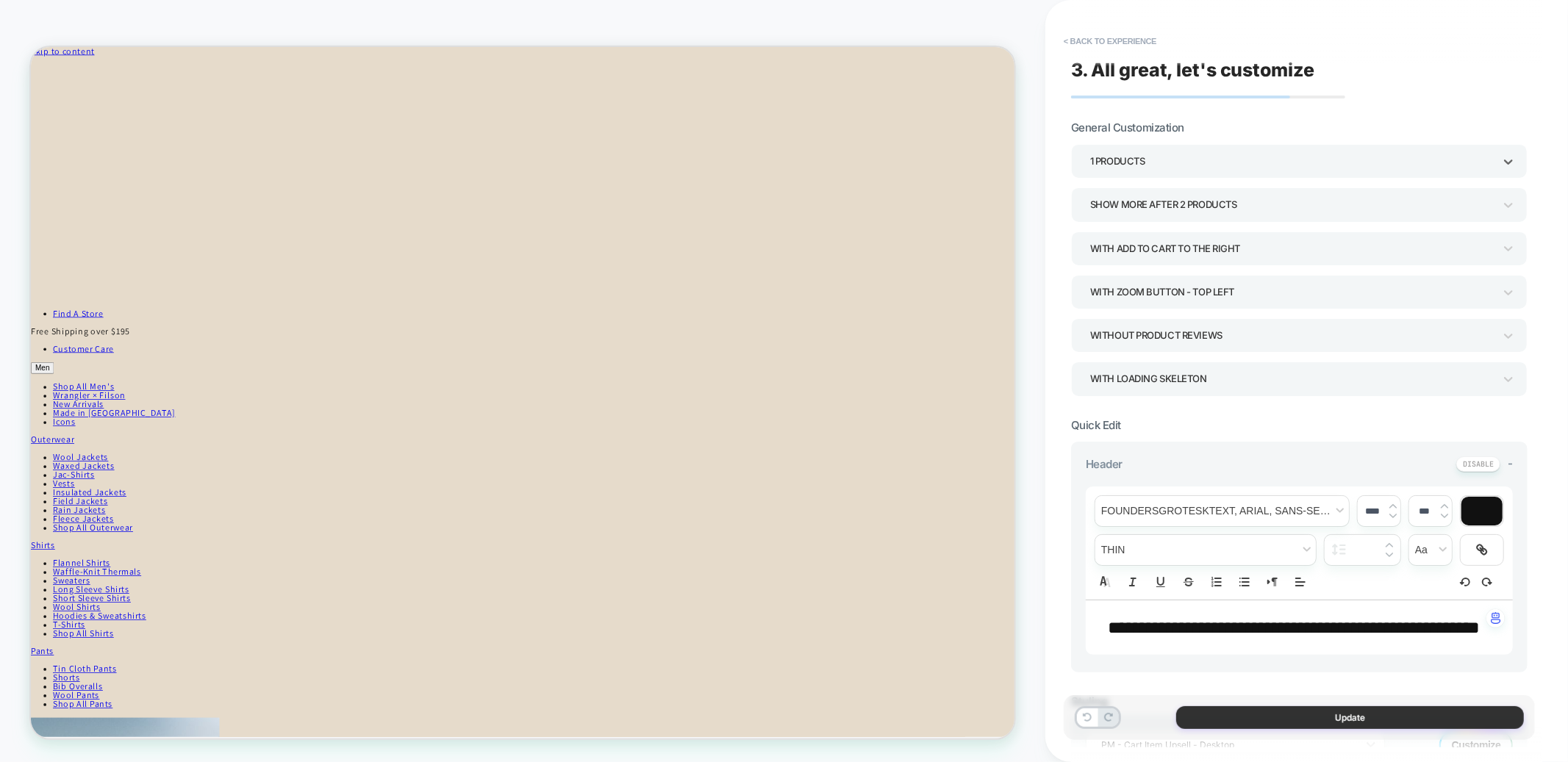
click at [1257, 725] on button "Update" at bounding box center [1350, 718] width 348 height 23
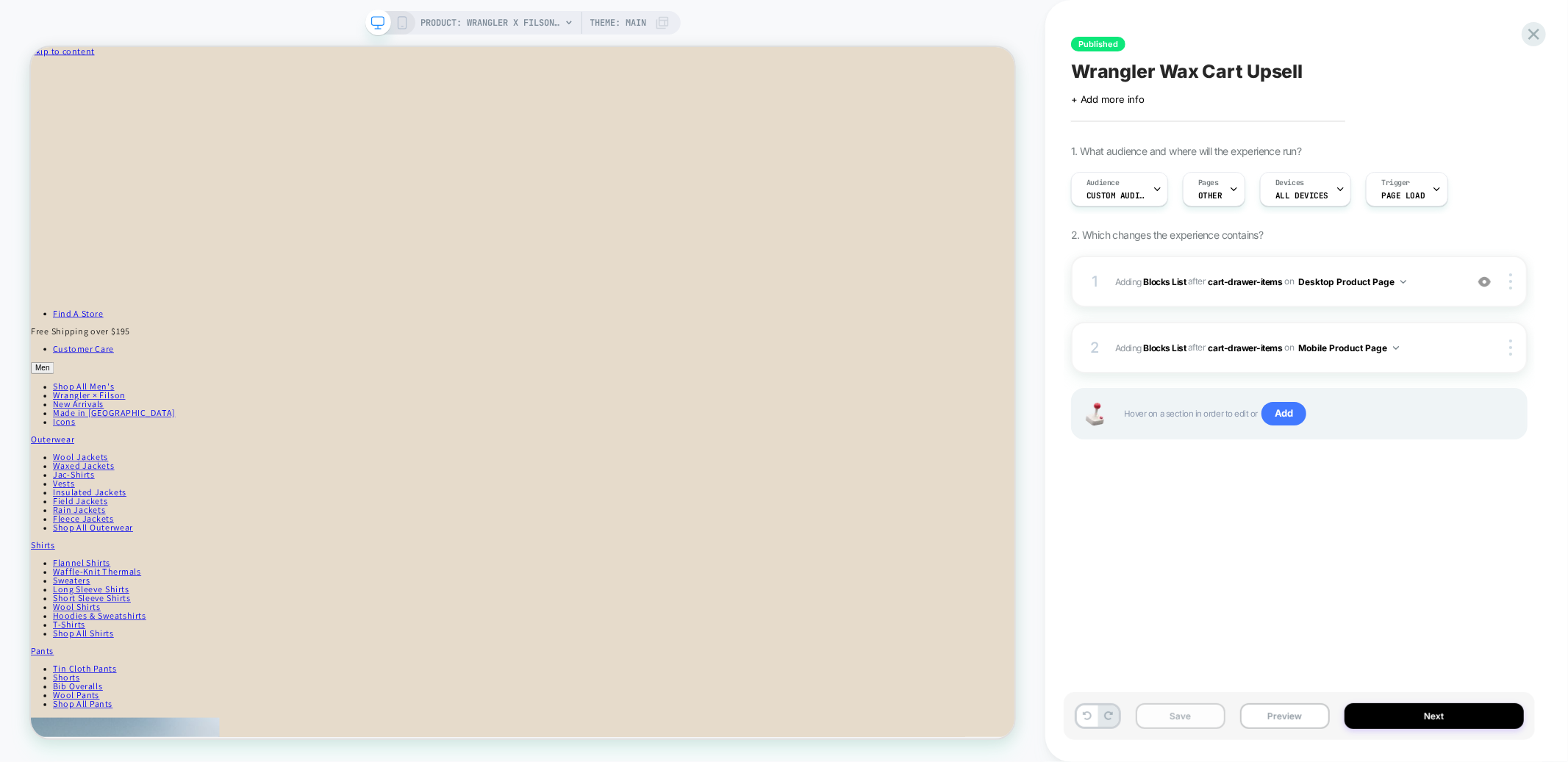
click at [1175, 710] on button "Save" at bounding box center [1181, 715] width 90 height 25
click at [404, 25] on rect at bounding box center [402, 23] width 8 height 11
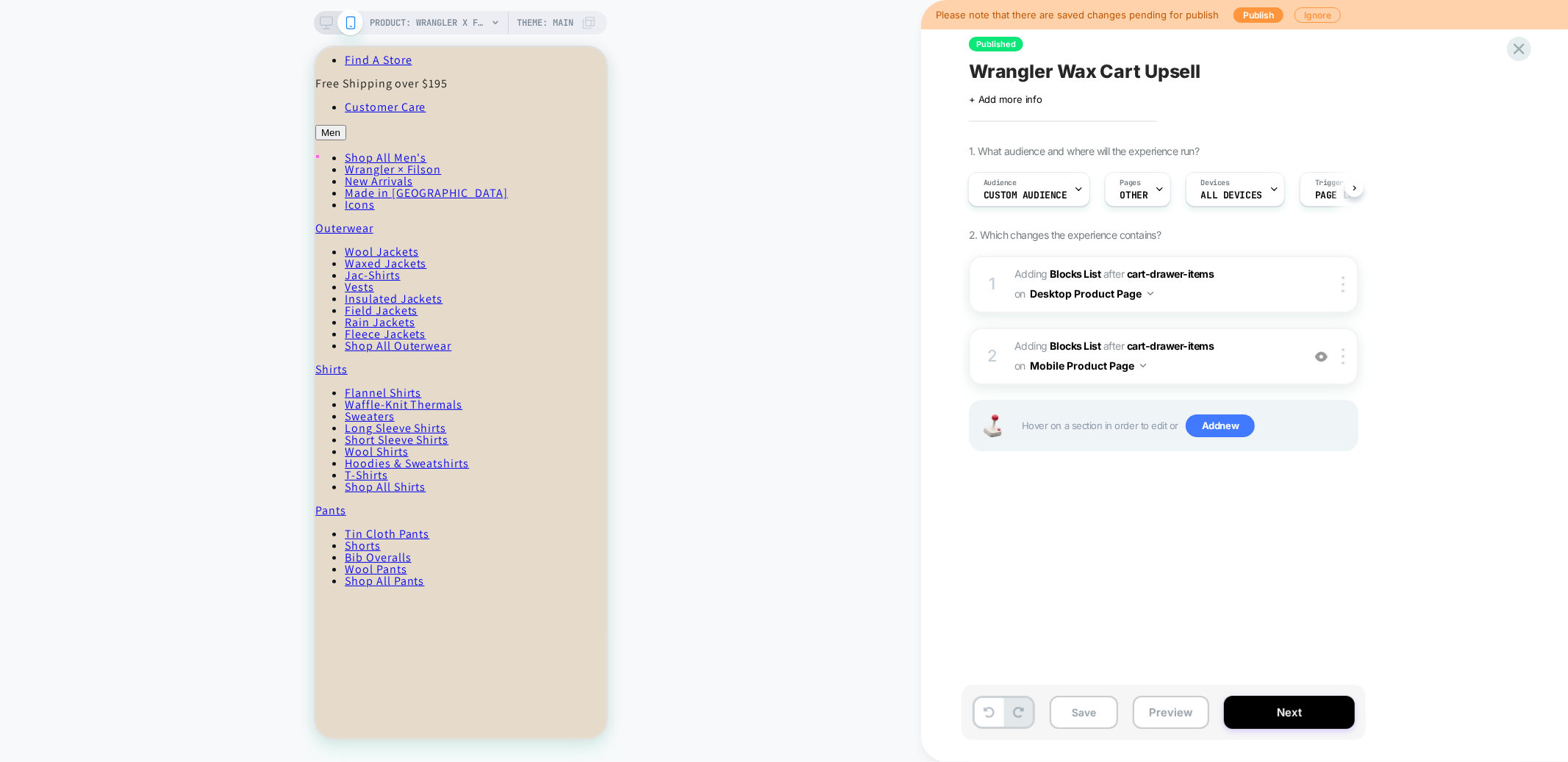
scroll to position [440, 0]
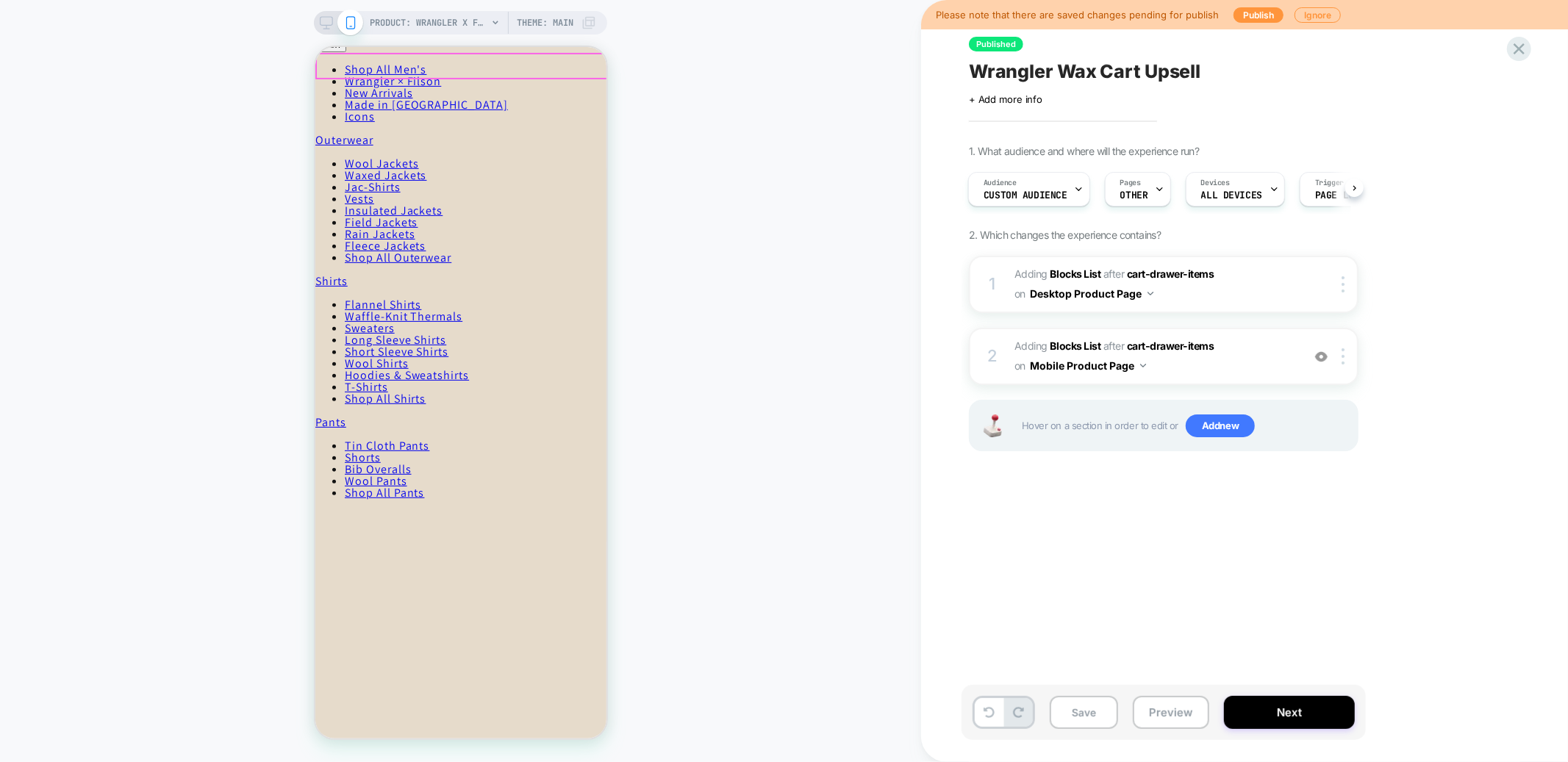
click at [1223, 353] on span "#_loomi_addon_1759347177345 Adding Blocks List AFTER cart-drawer-items cart-dra…" at bounding box center [1155, 356] width 281 height 40
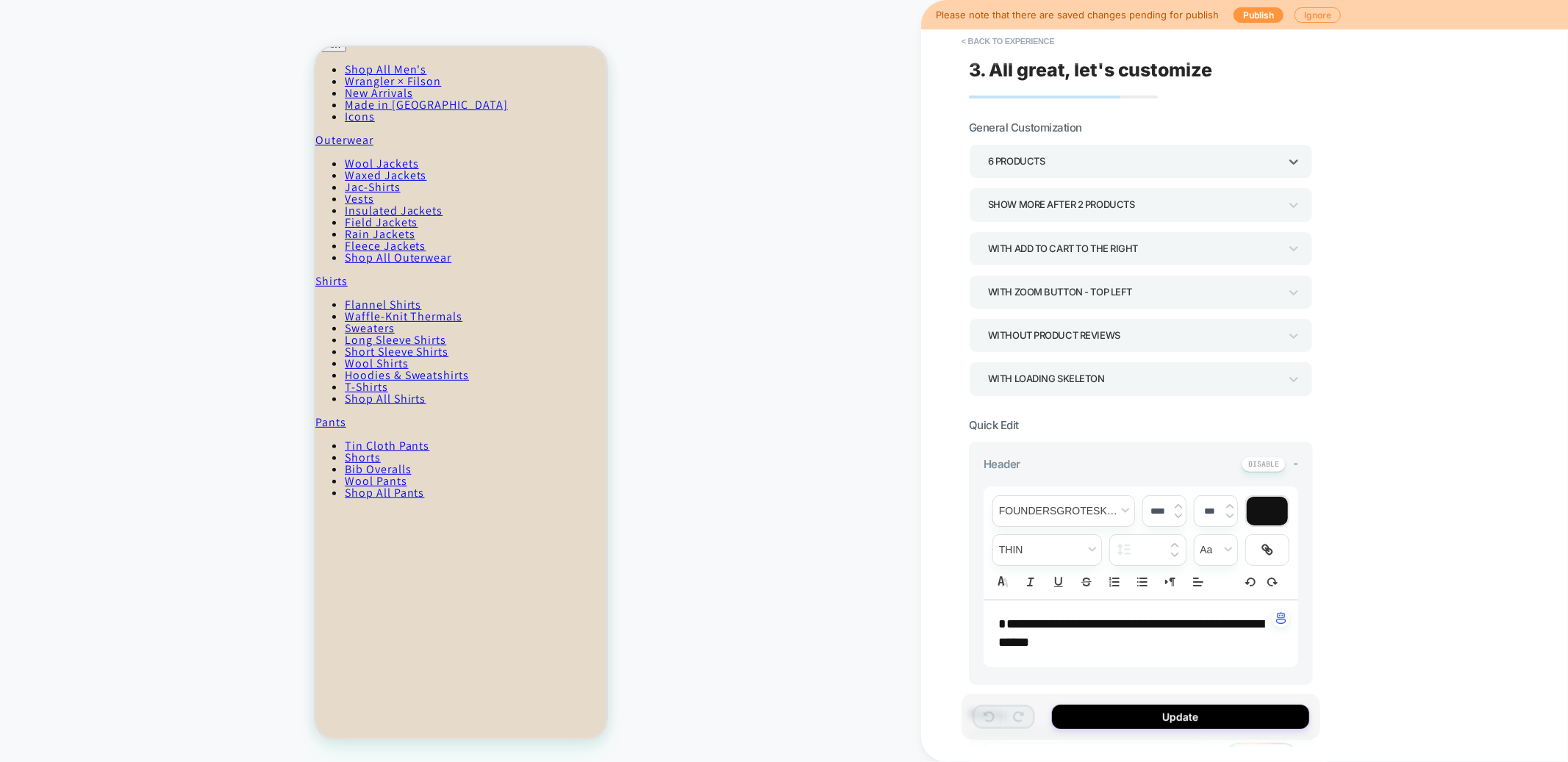
click at [1048, 150] on div "6 Products" at bounding box center [1134, 161] width 306 height 23
click at [1015, 199] on div "1 Products" at bounding box center [1141, 200] width 332 height 30
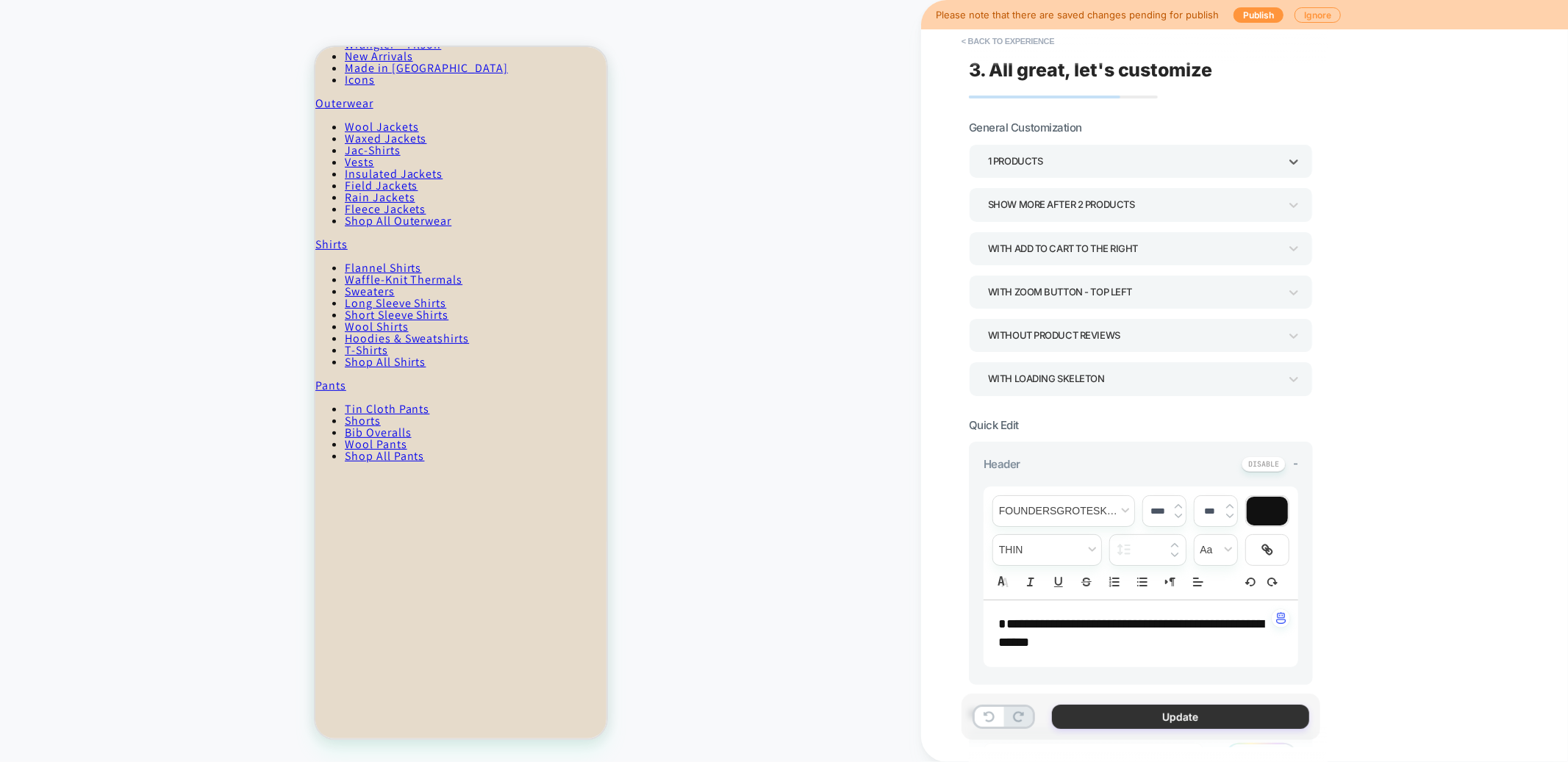
click at [1114, 719] on button "Update" at bounding box center [1180, 717] width 258 height 25
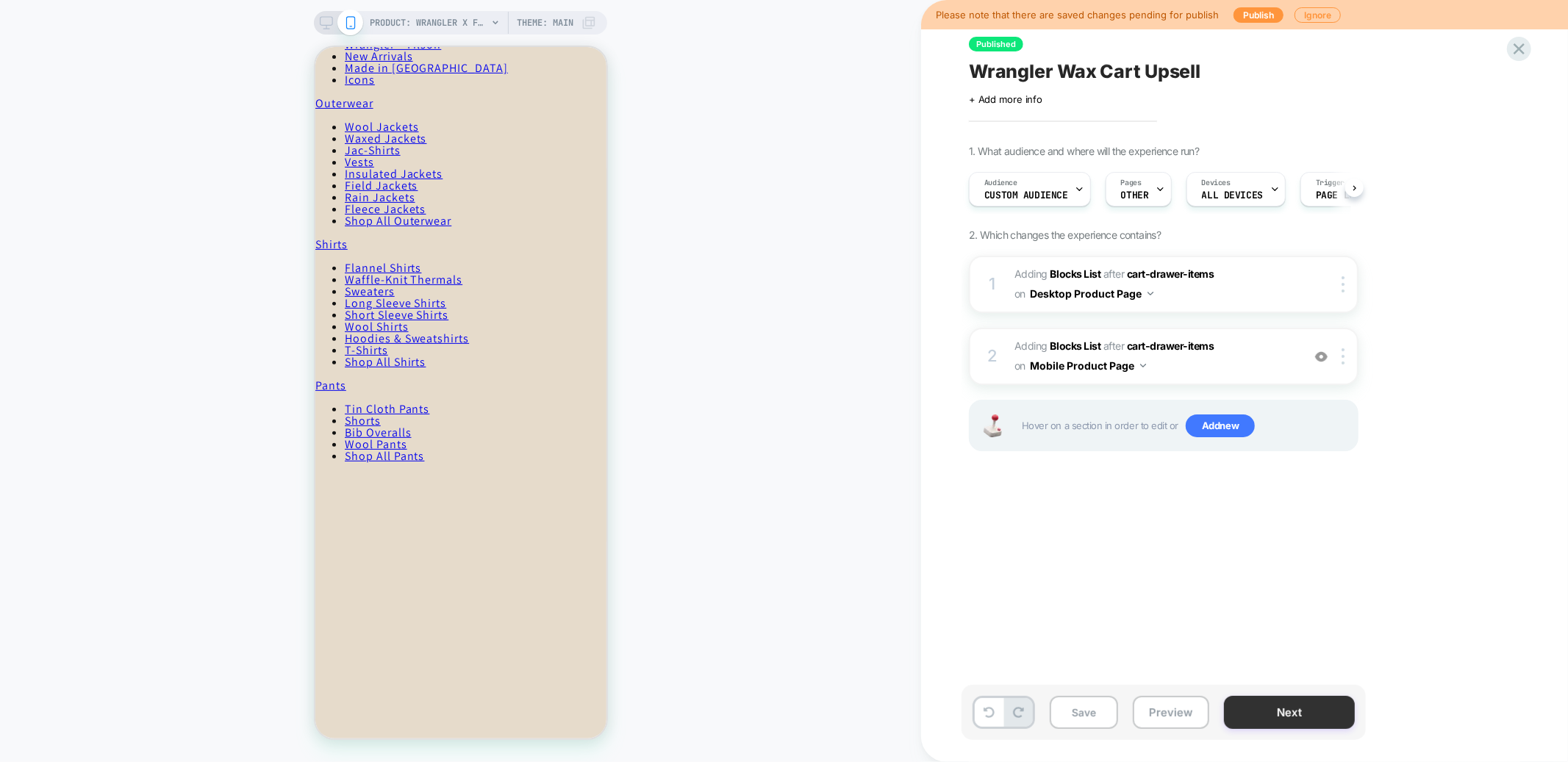
scroll to position [0, 1]
click at [1269, 702] on button "Next" at bounding box center [1290, 712] width 131 height 33
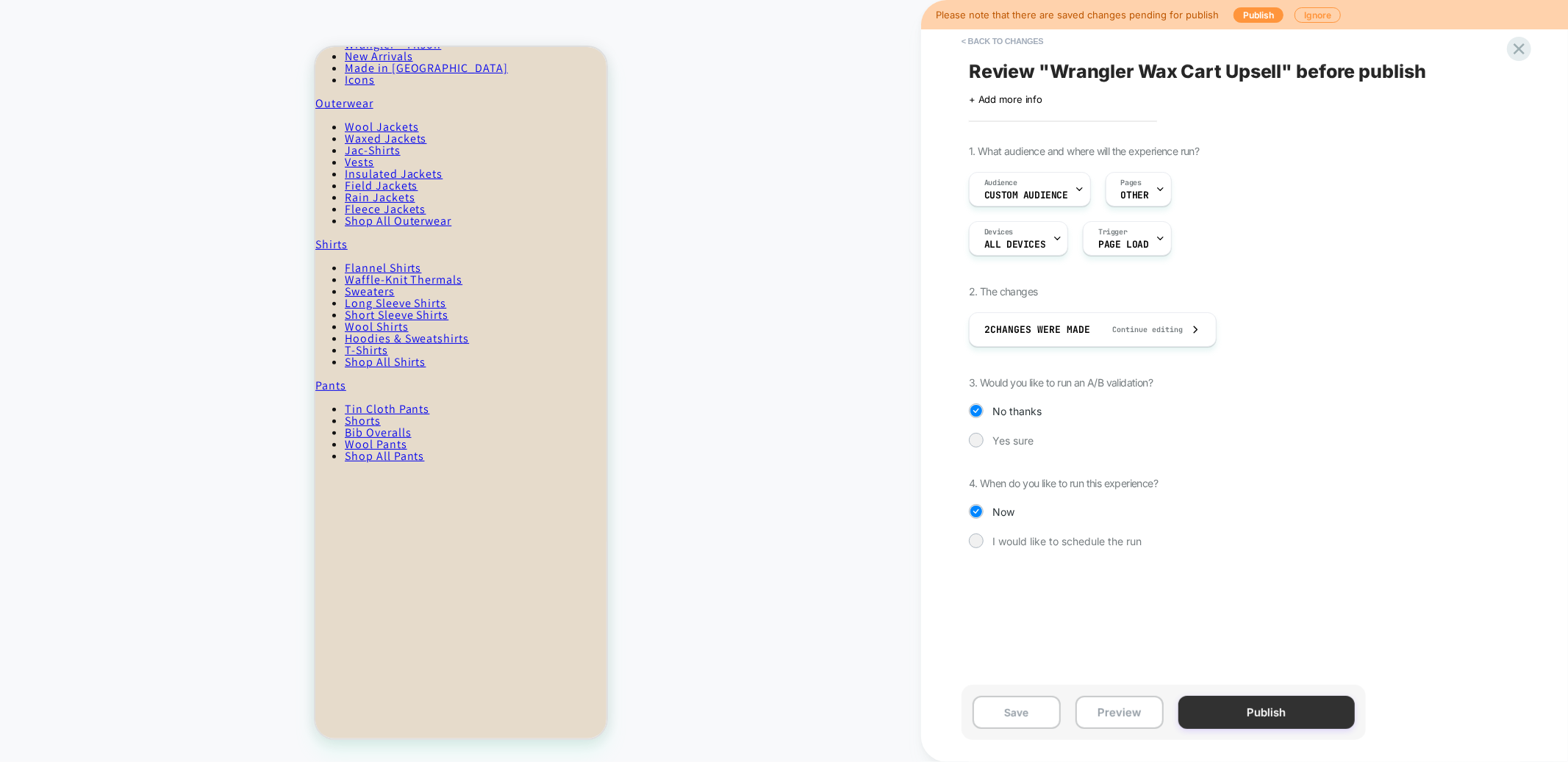
click at [1242, 710] on button "Publish" at bounding box center [1267, 712] width 177 height 33
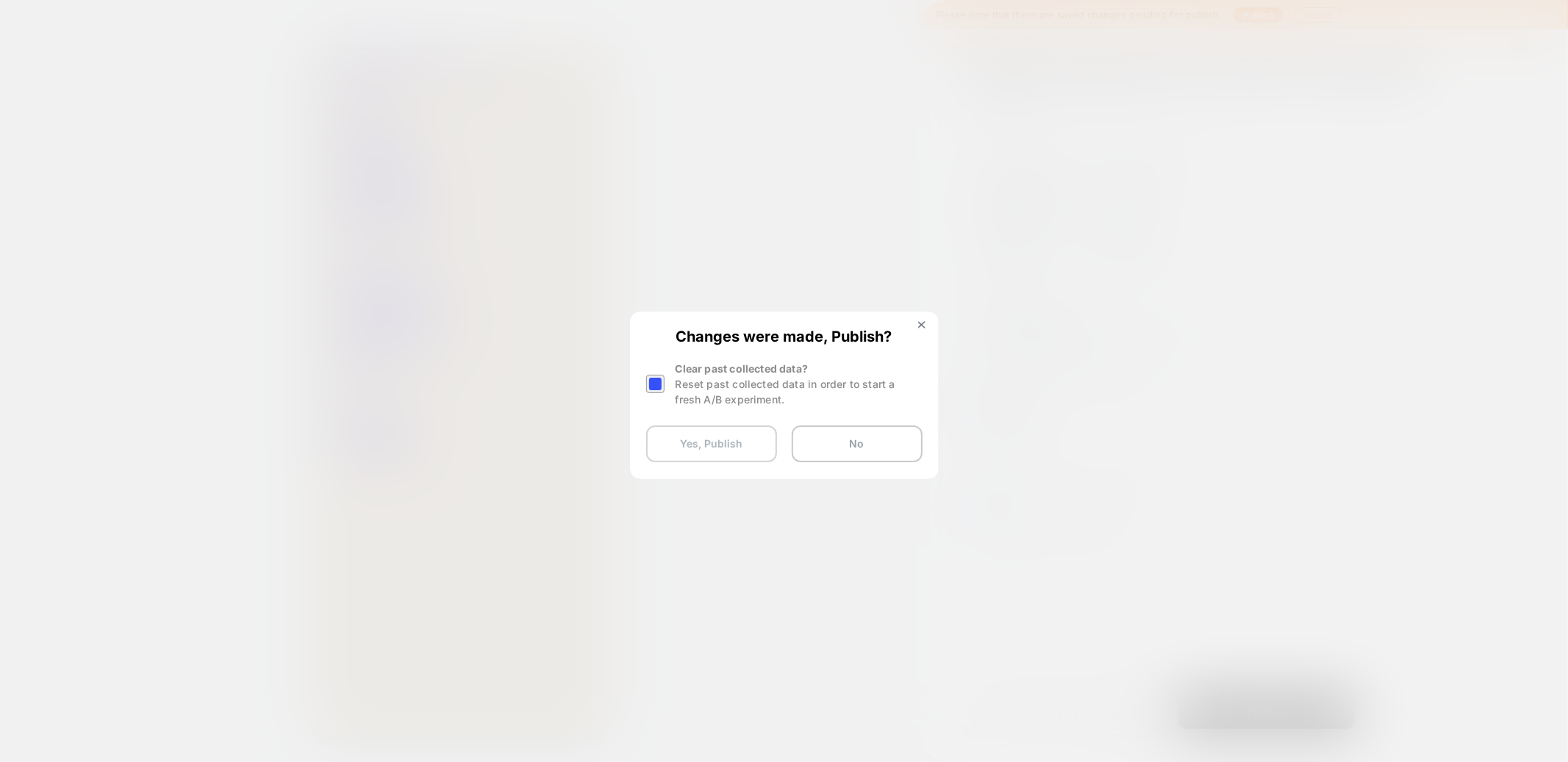
click at [705, 437] on button "Yes, Publish" at bounding box center [712, 443] width 131 height 37
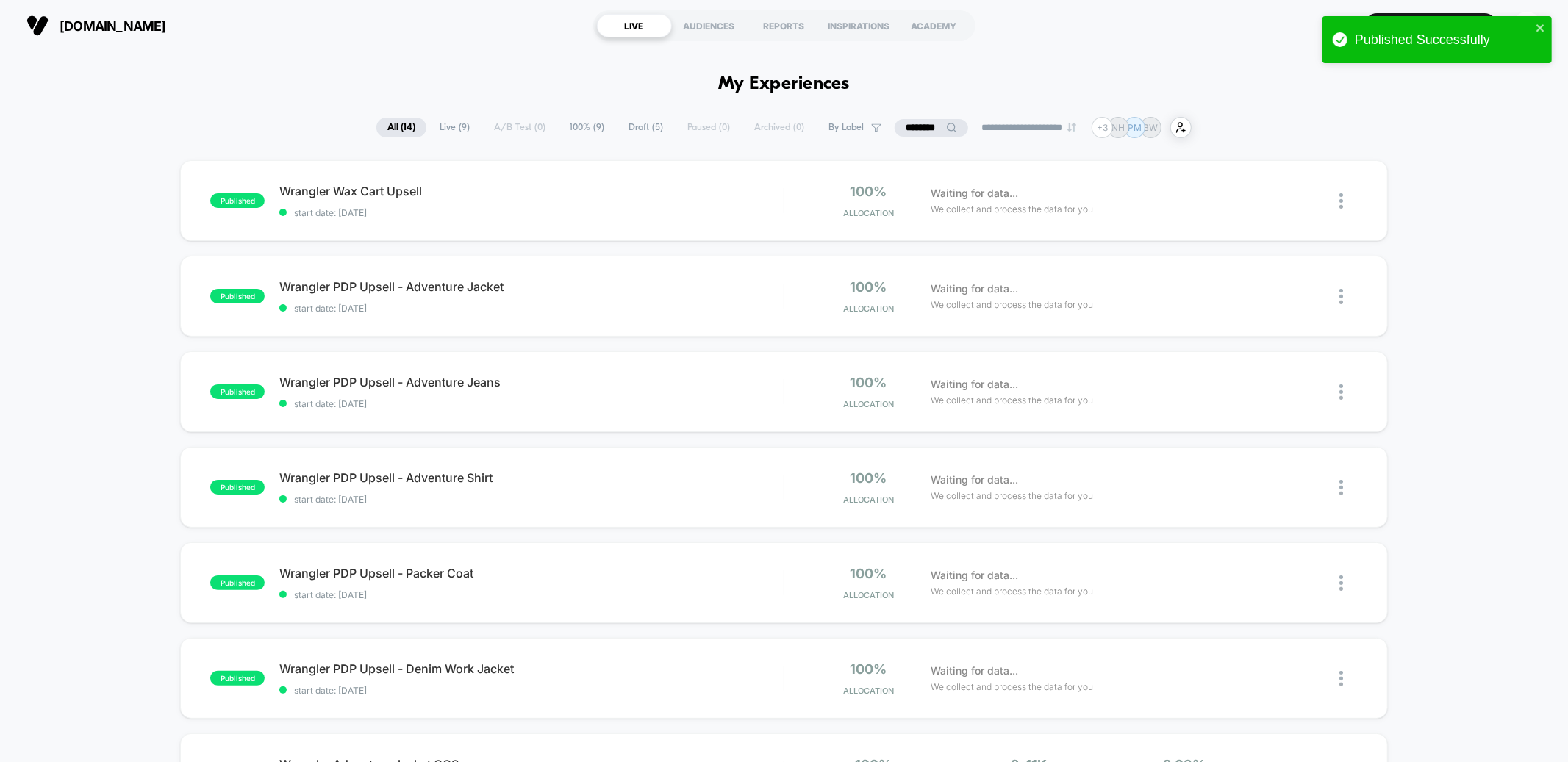
click at [793, 47] on div "filson.com LIVE AUDIENCES REPORTS INSPIRATIONS ACADEMY Create New Experience PM" at bounding box center [784, 25] width 1568 height 52
click at [779, 11] on section "LIVE AUDIENCES REPORTS INSPIRATIONS ACADEMY" at bounding box center [784, 25] width 501 height 37
click at [776, 33] on div "REPORTS" at bounding box center [784, 25] width 75 height 24
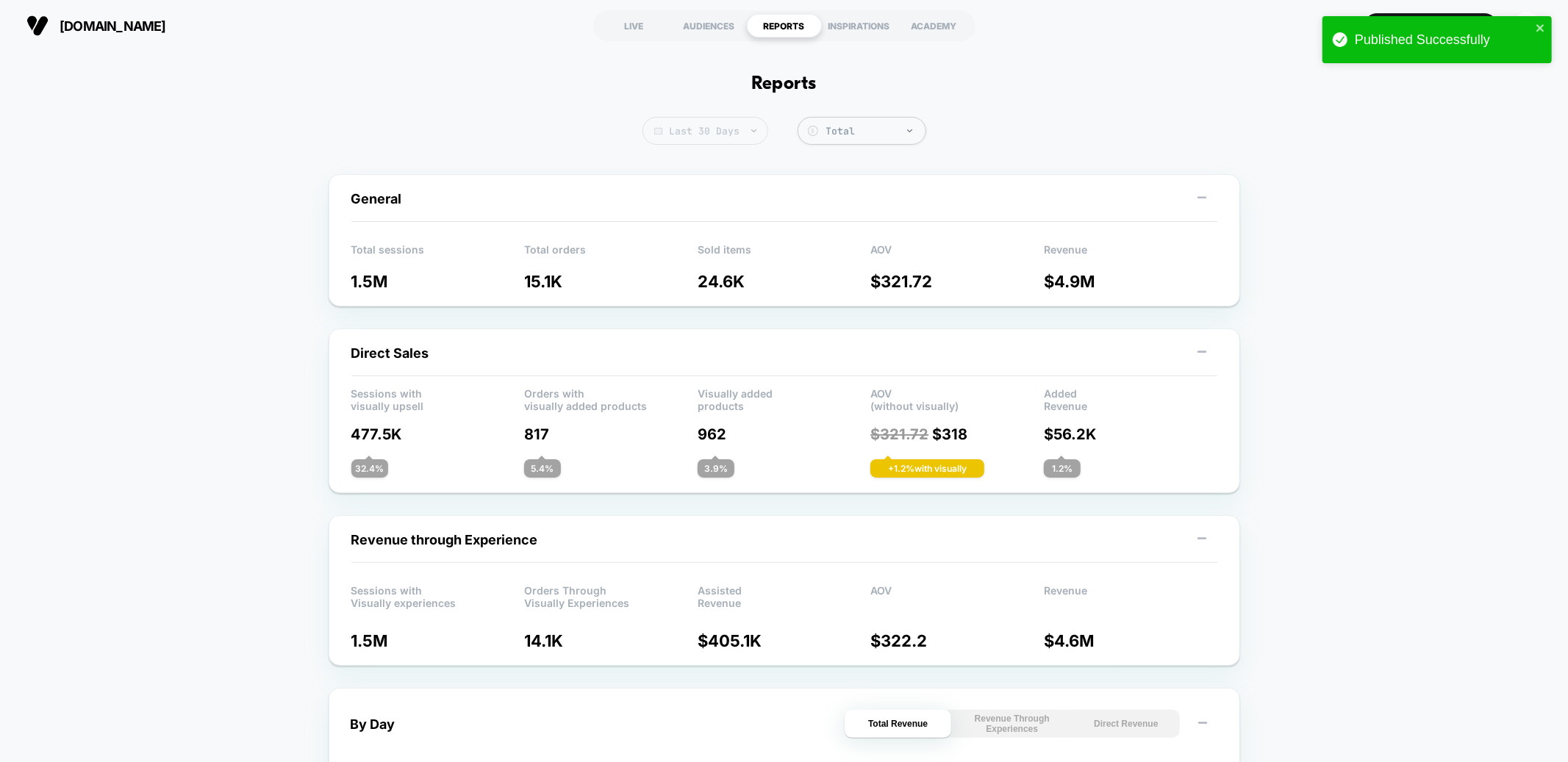
click at [727, 137] on span "Last 30 Days" at bounding box center [706, 131] width 126 height 28
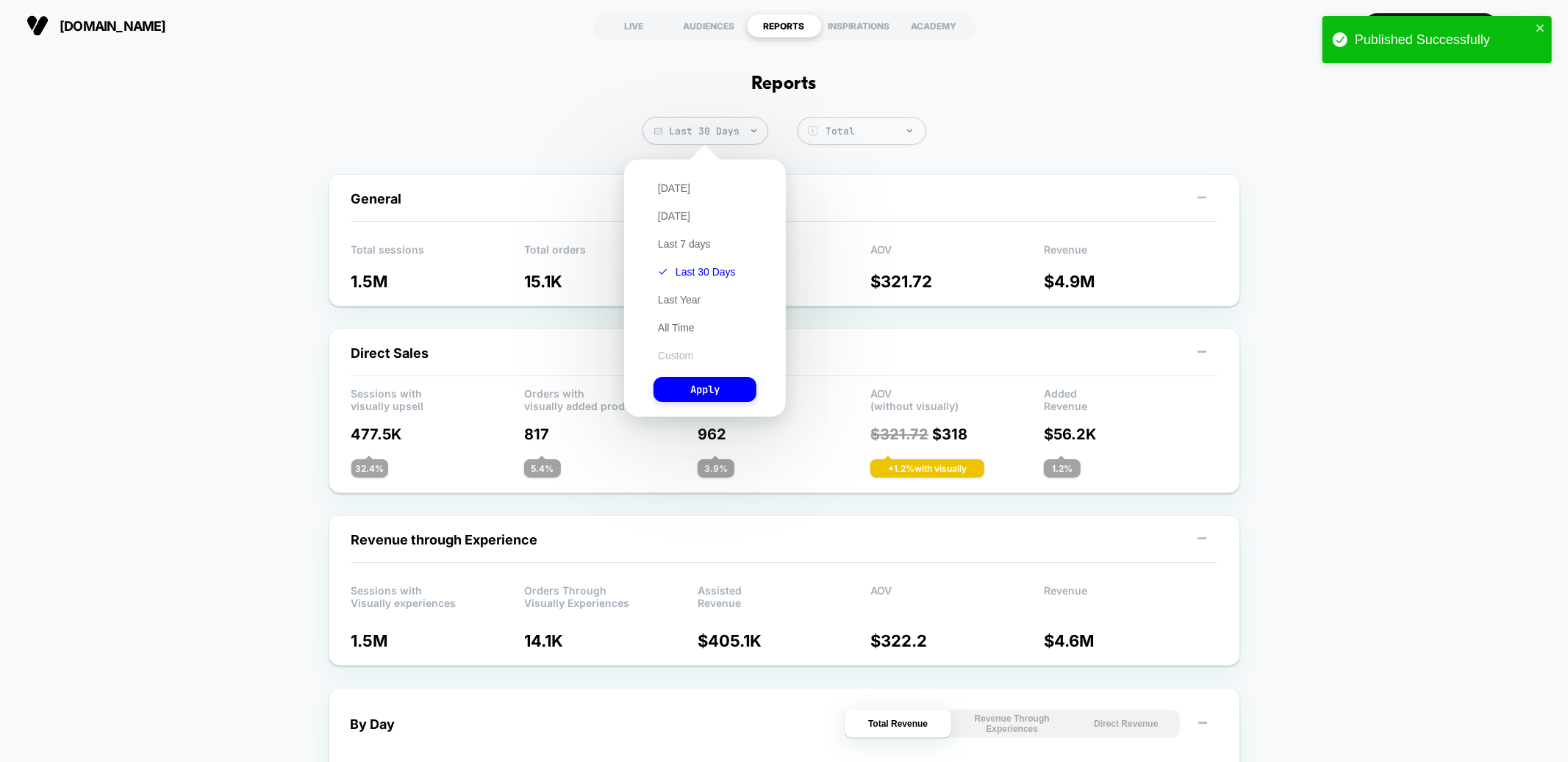
click at [672, 352] on button "Custom" at bounding box center [676, 356] width 44 height 13
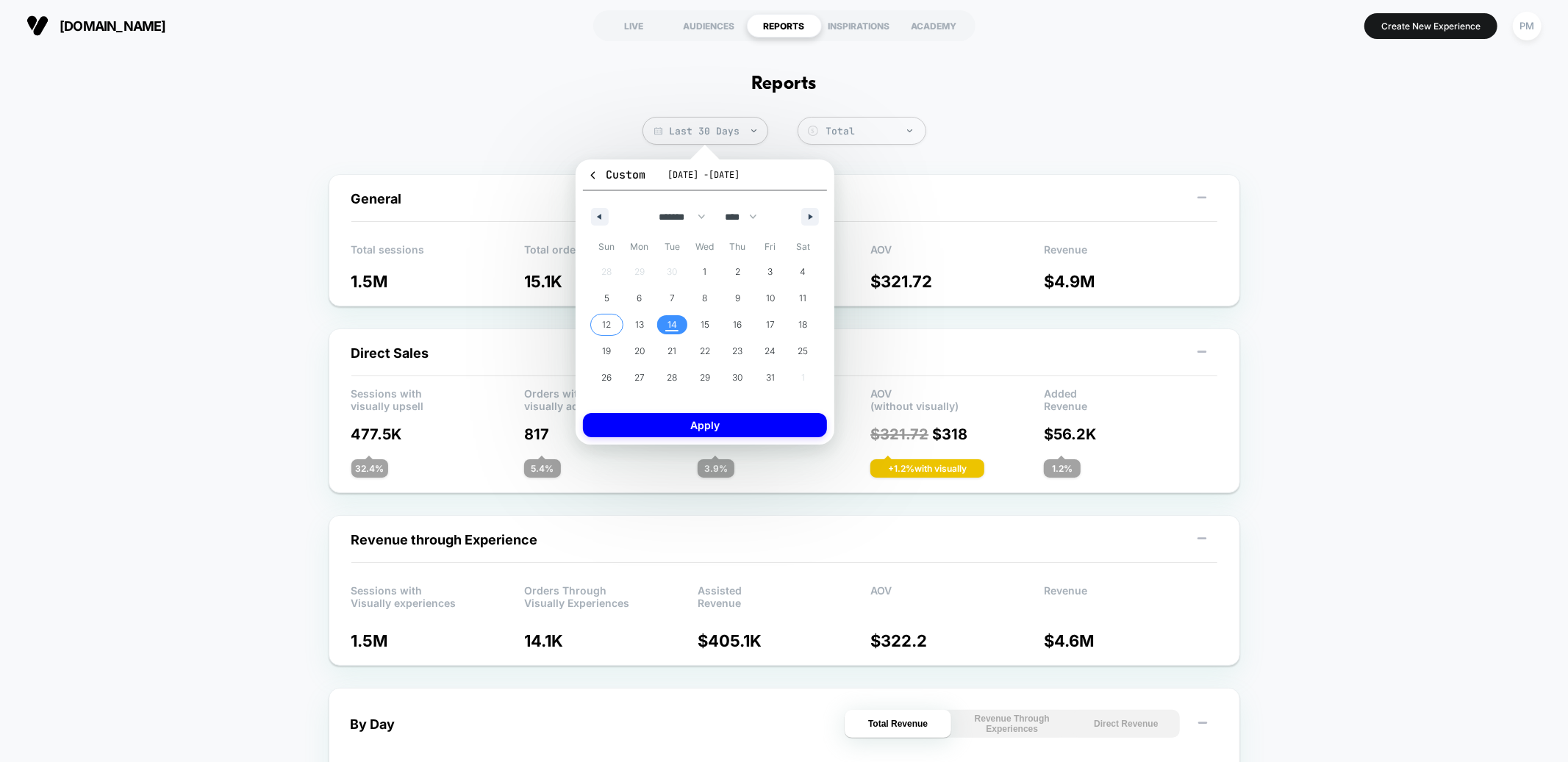
click at [607, 325] on span "12" at bounding box center [606, 325] width 9 height 26
click at [666, 324] on span "14" at bounding box center [672, 325] width 33 height 19
click at [678, 424] on button "Apply" at bounding box center [705, 425] width 244 height 25
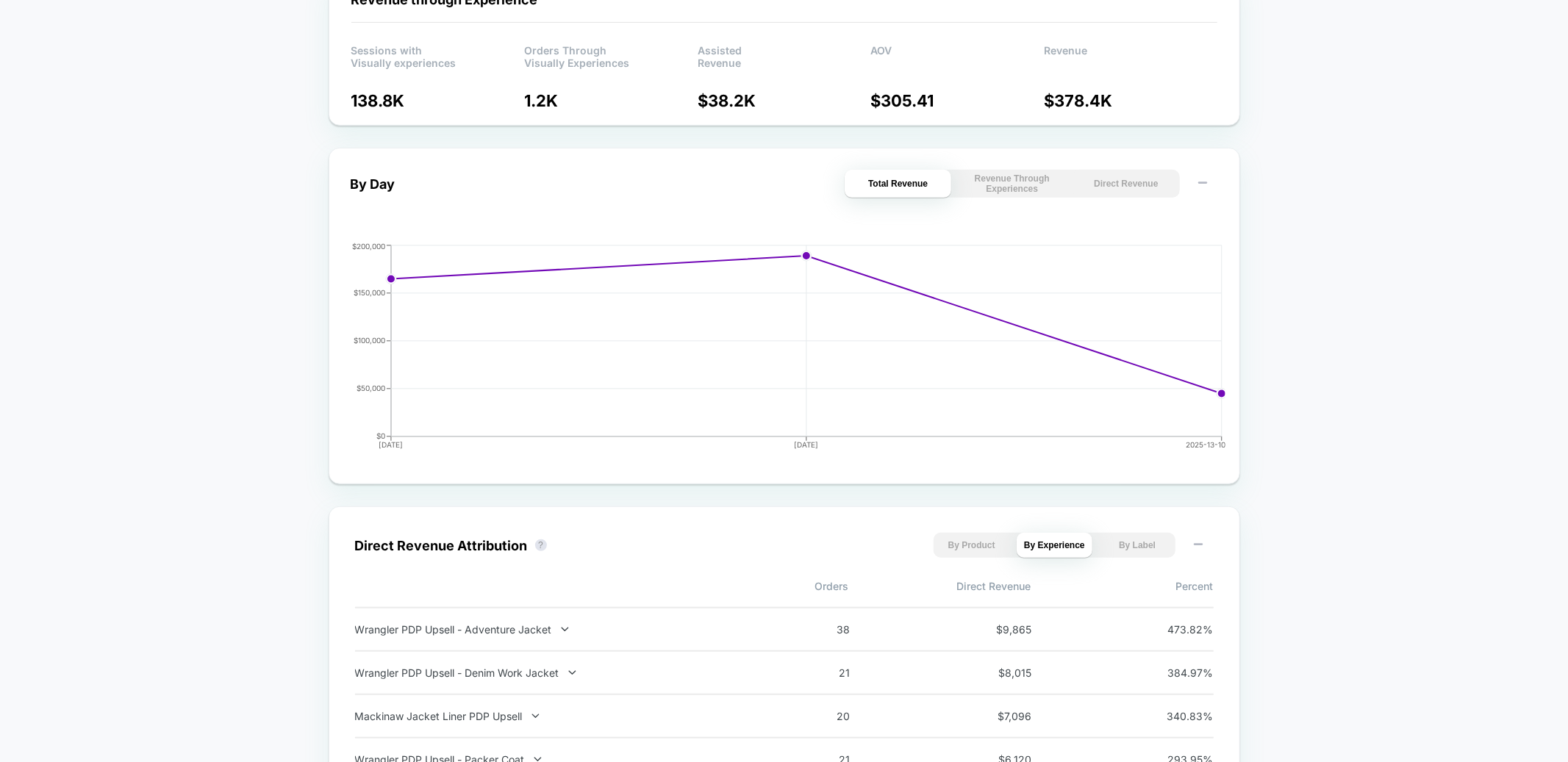
scroll to position [545, 0]
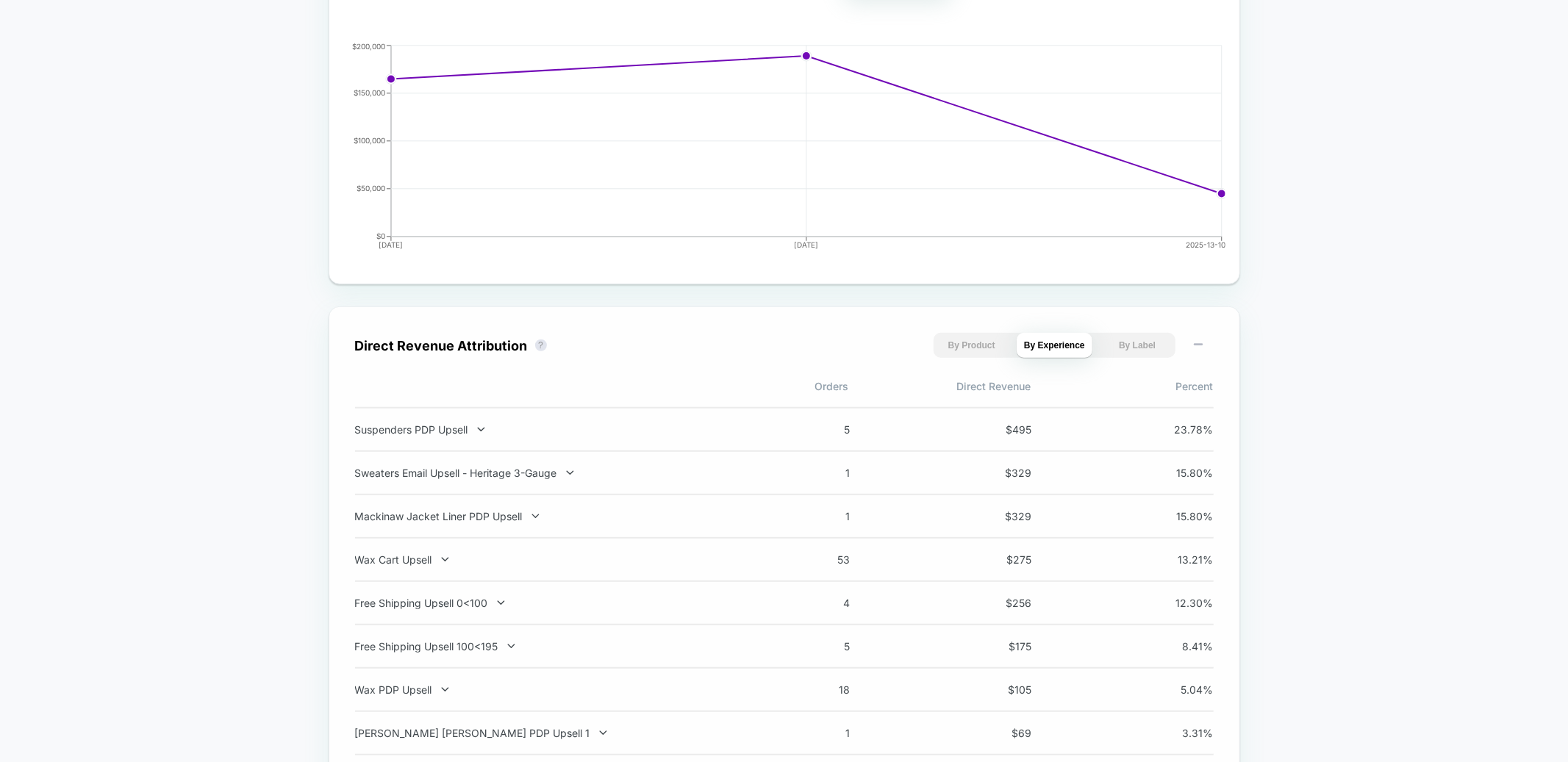
scroll to position [748, 0]
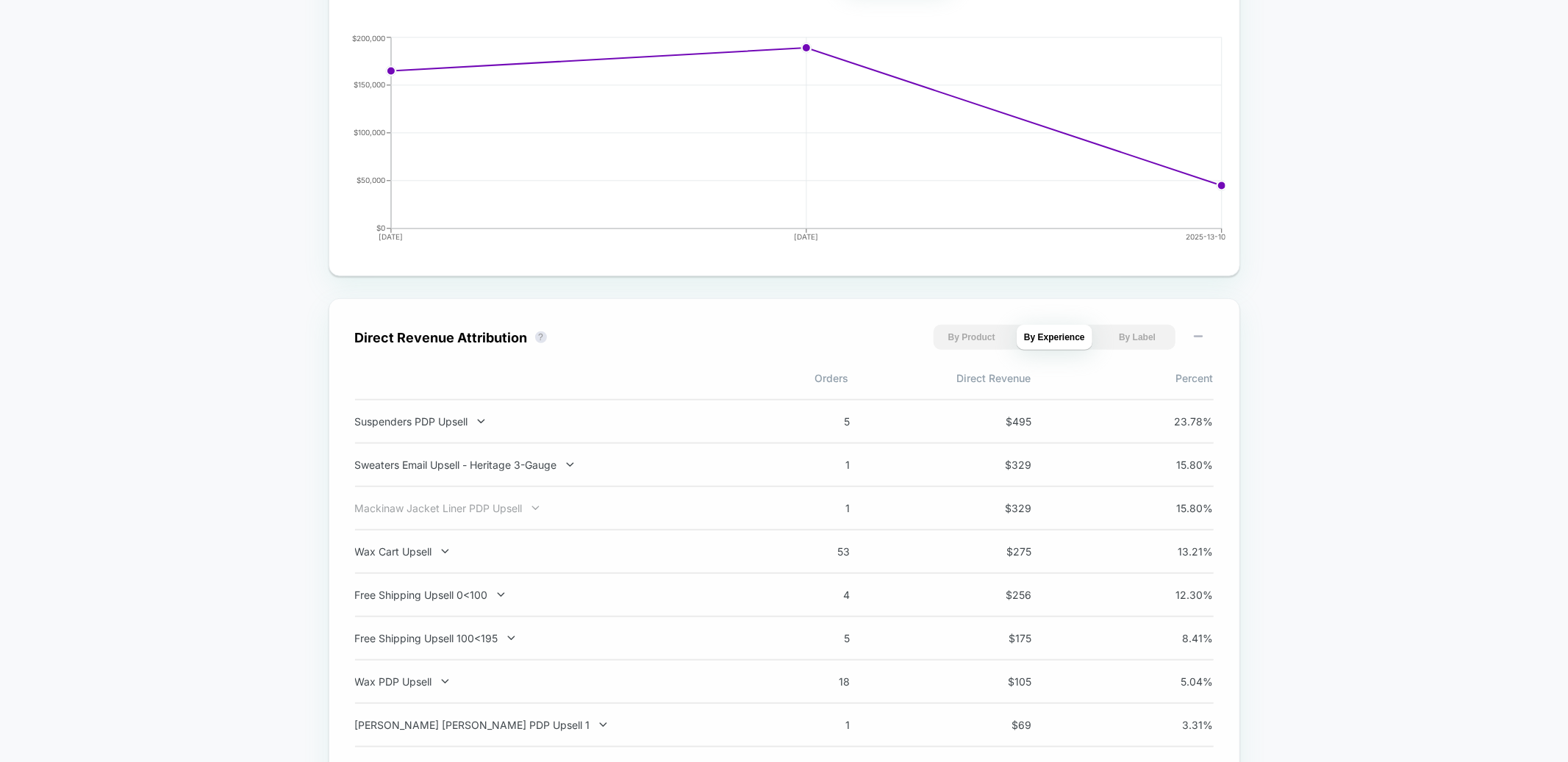
click at [508, 509] on div "Mackinaw Jacket Liner PDP Upsell" at bounding box center [548, 508] width 387 height 12
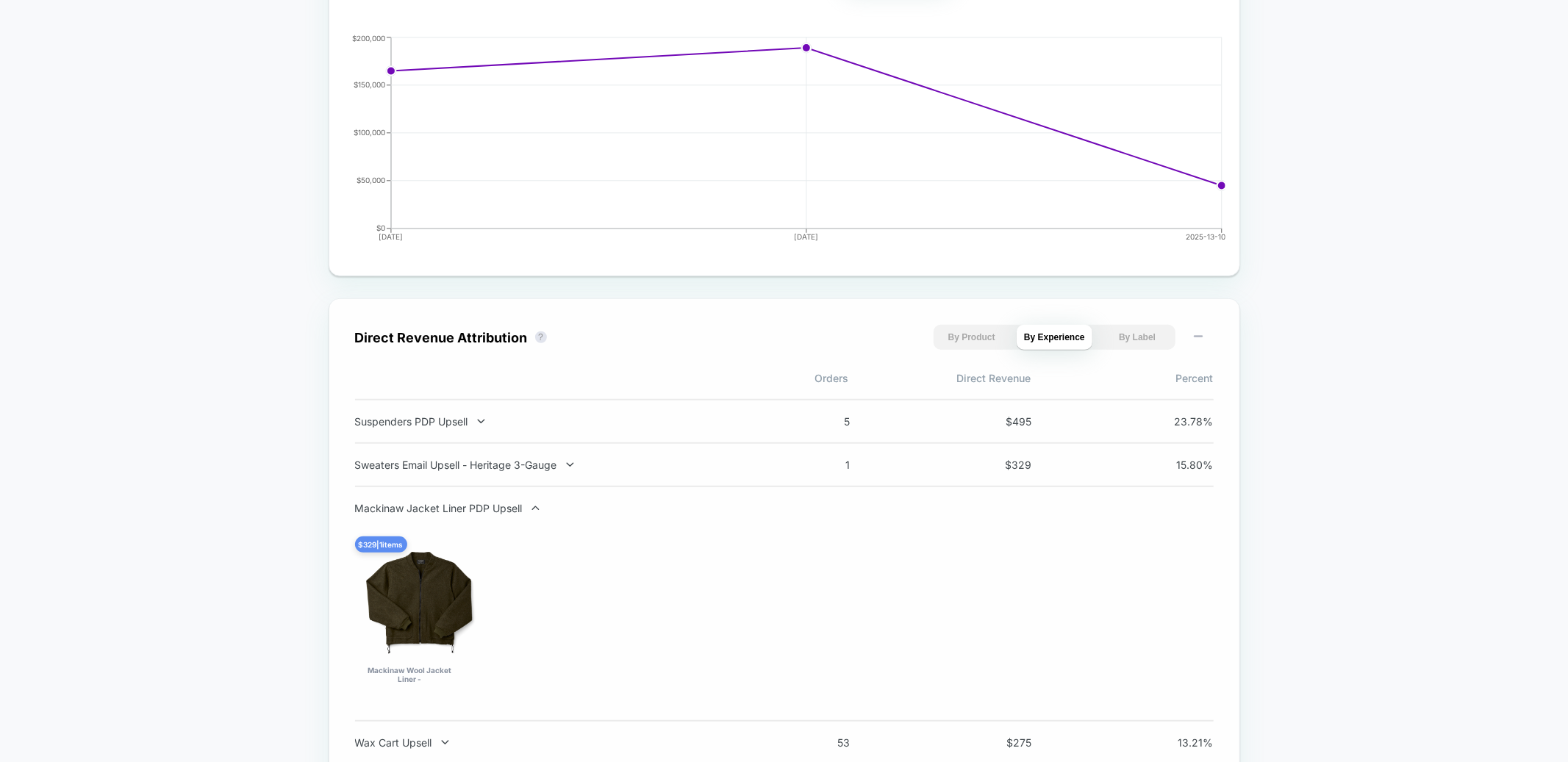
click at [508, 509] on div "Mackinaw Jacket Liner PDP Upsell" at bounding box center [548, 508] width 387 height 12
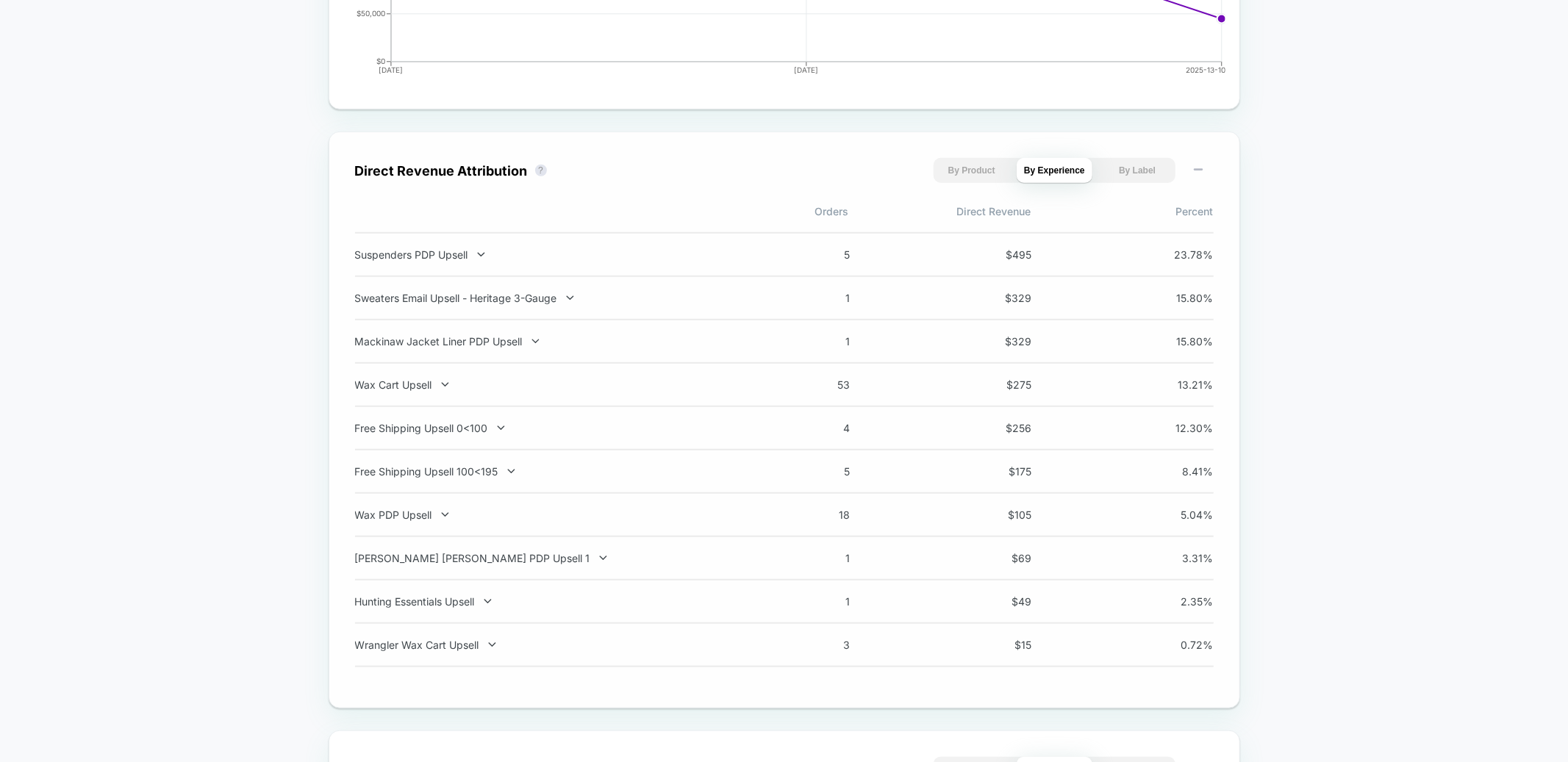
scroll to position [916, 0]
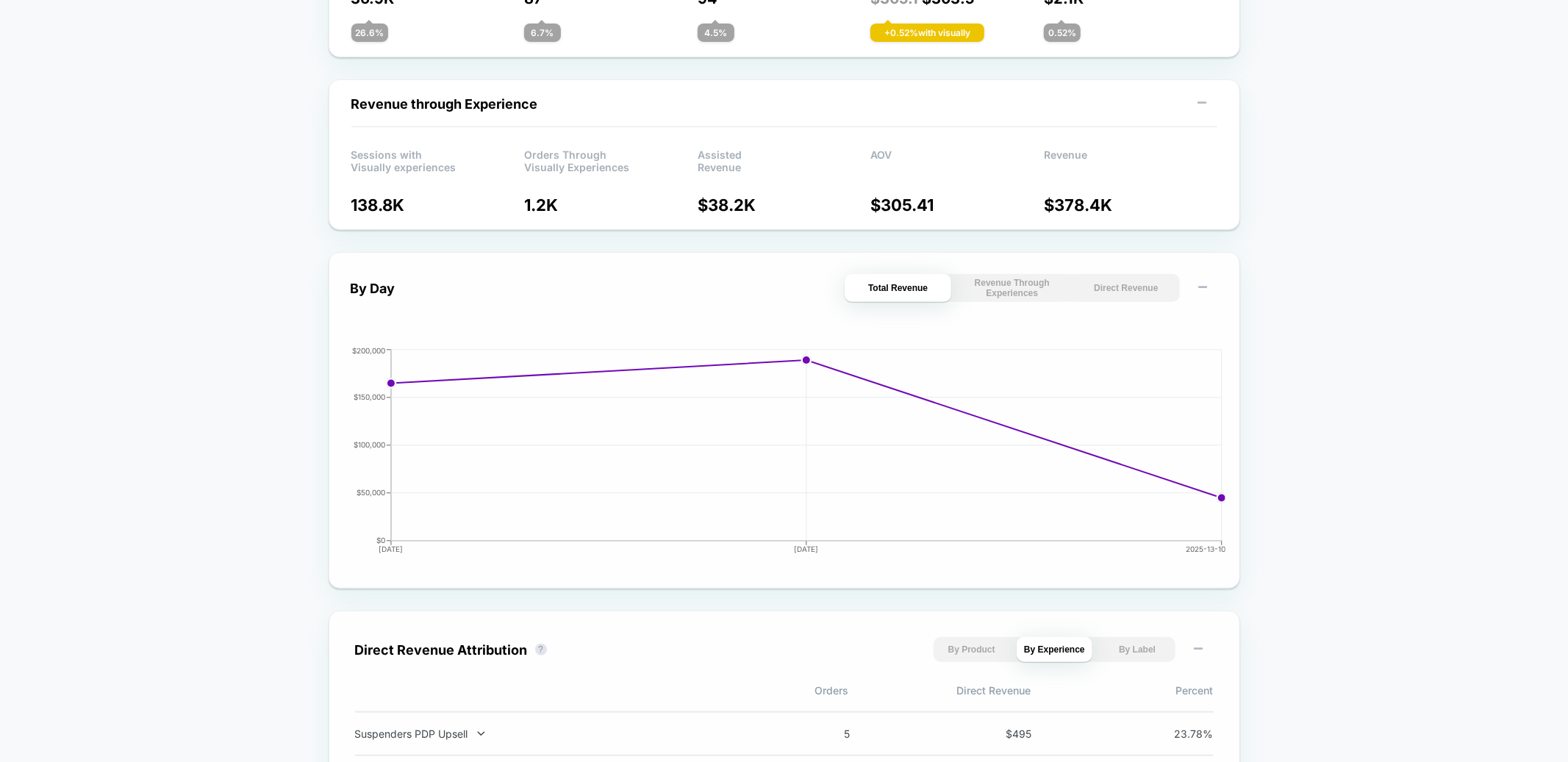
scroll to position [0, 0]
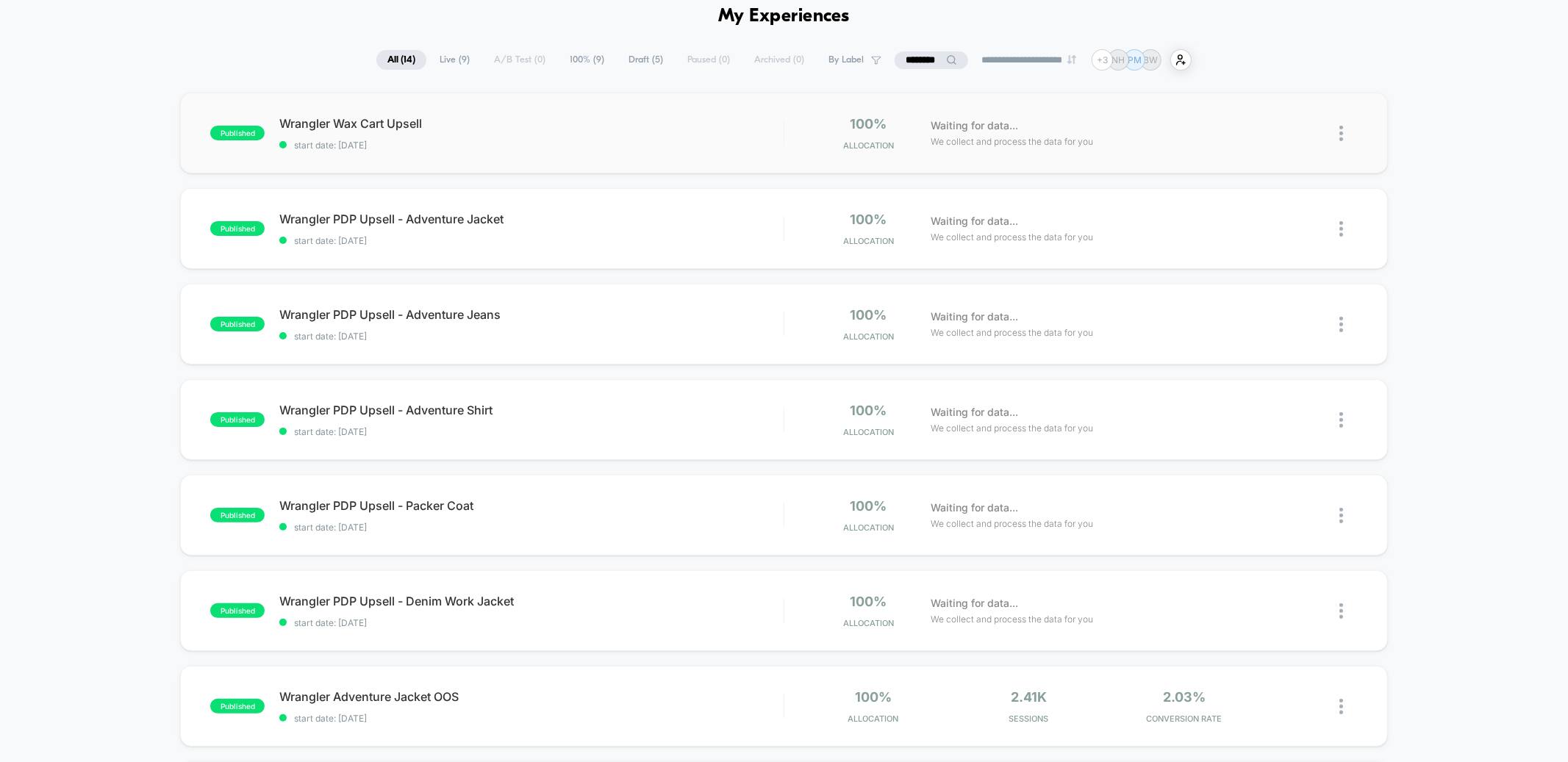
scroll to position [69, 0]
click at [610, 225] on div "Wrangler PDP Upsell - Adventure Jacket Click to edit experience details Click t…" at bounding box center [532, 226] width 504 height 34
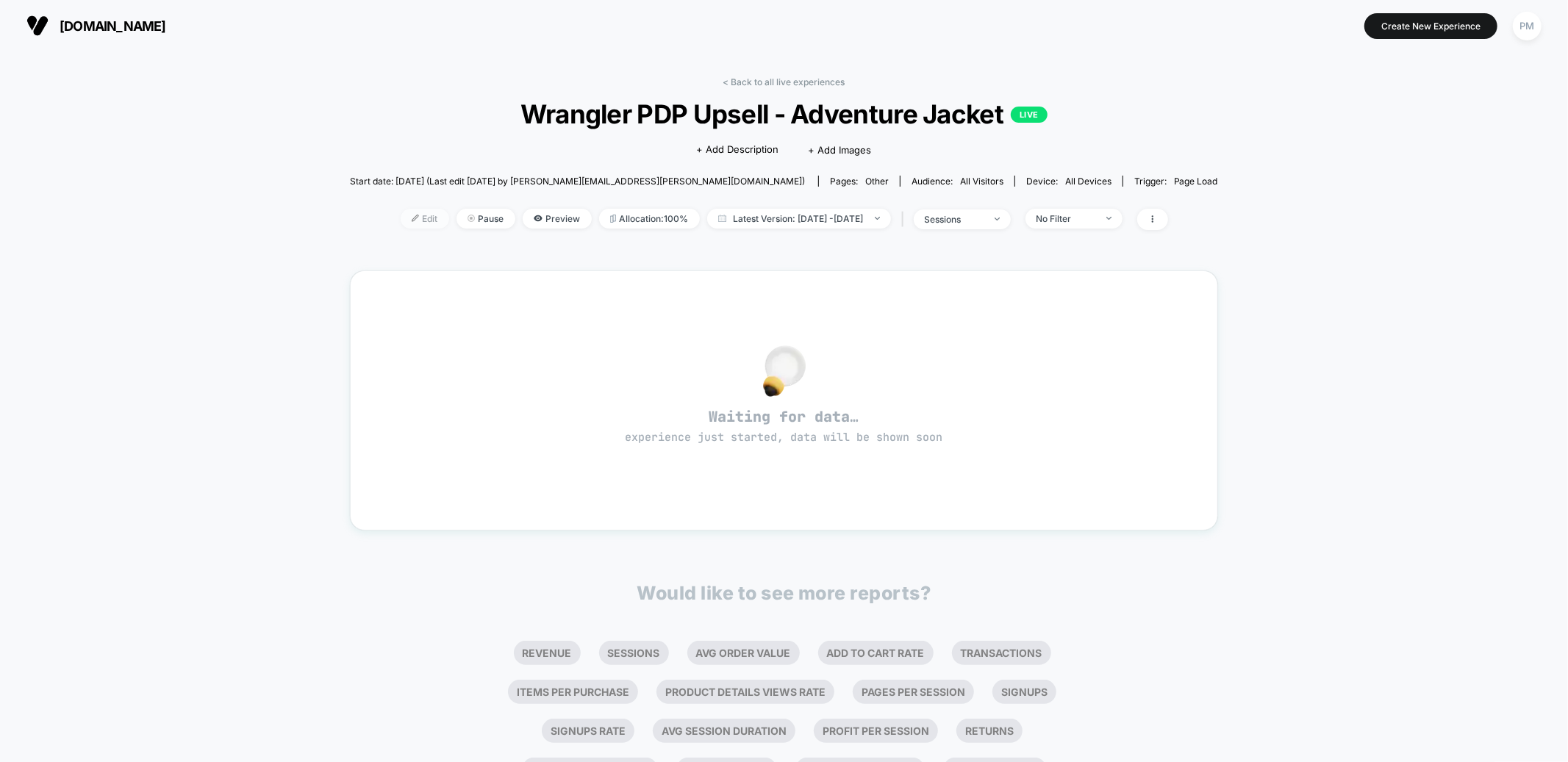
click at [402, 213] on span "Edit" at bounding box center [425, 218] width 48 height 20
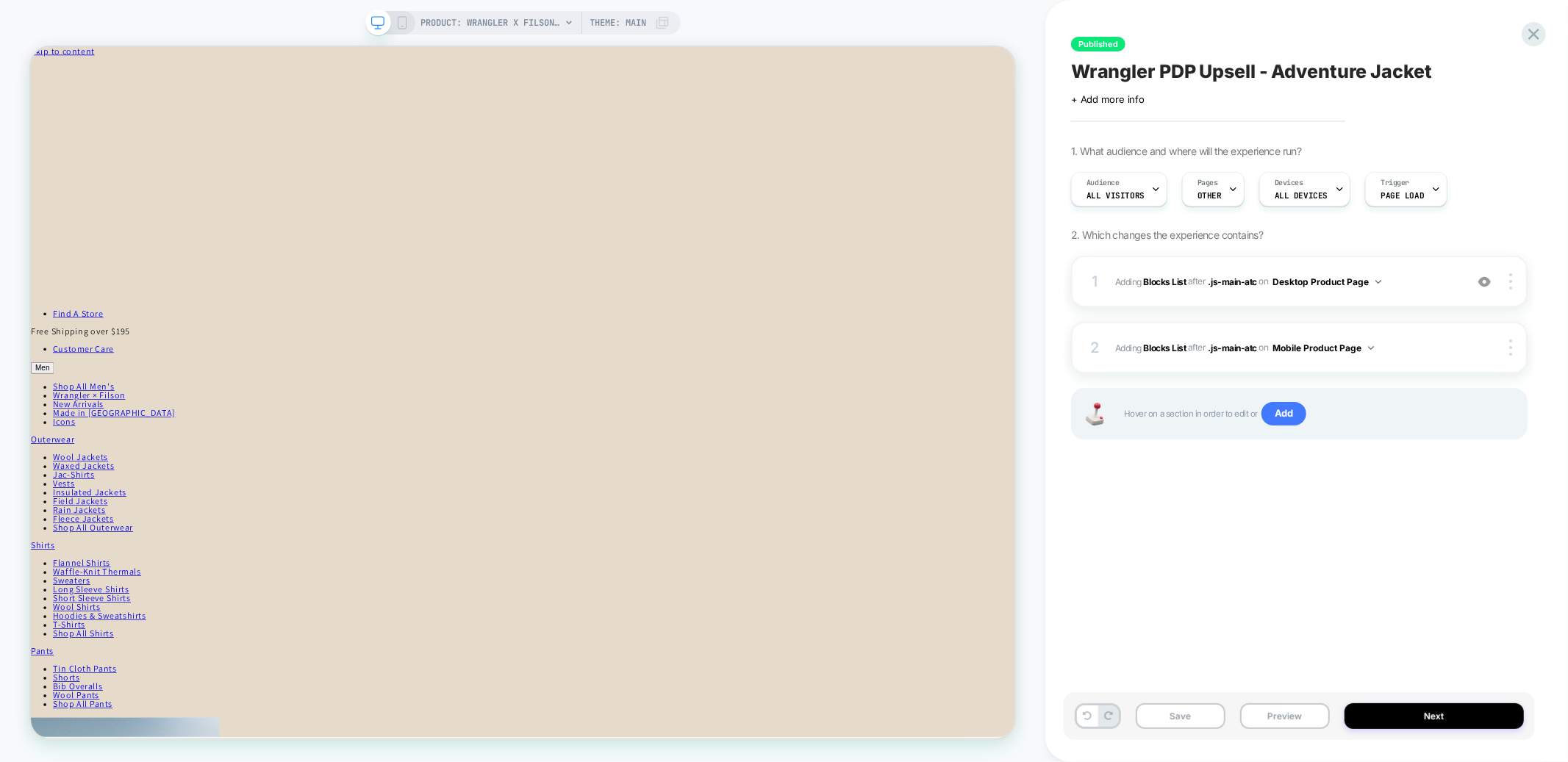
scroll to position [5, 0]
click at [1404, 287] on span "#_loomi_addon_1758822514839 Adding Blocks List AFTER .js-main-atc .js-main-atc …" at bounding box center [1287, 282] width 343 height 18
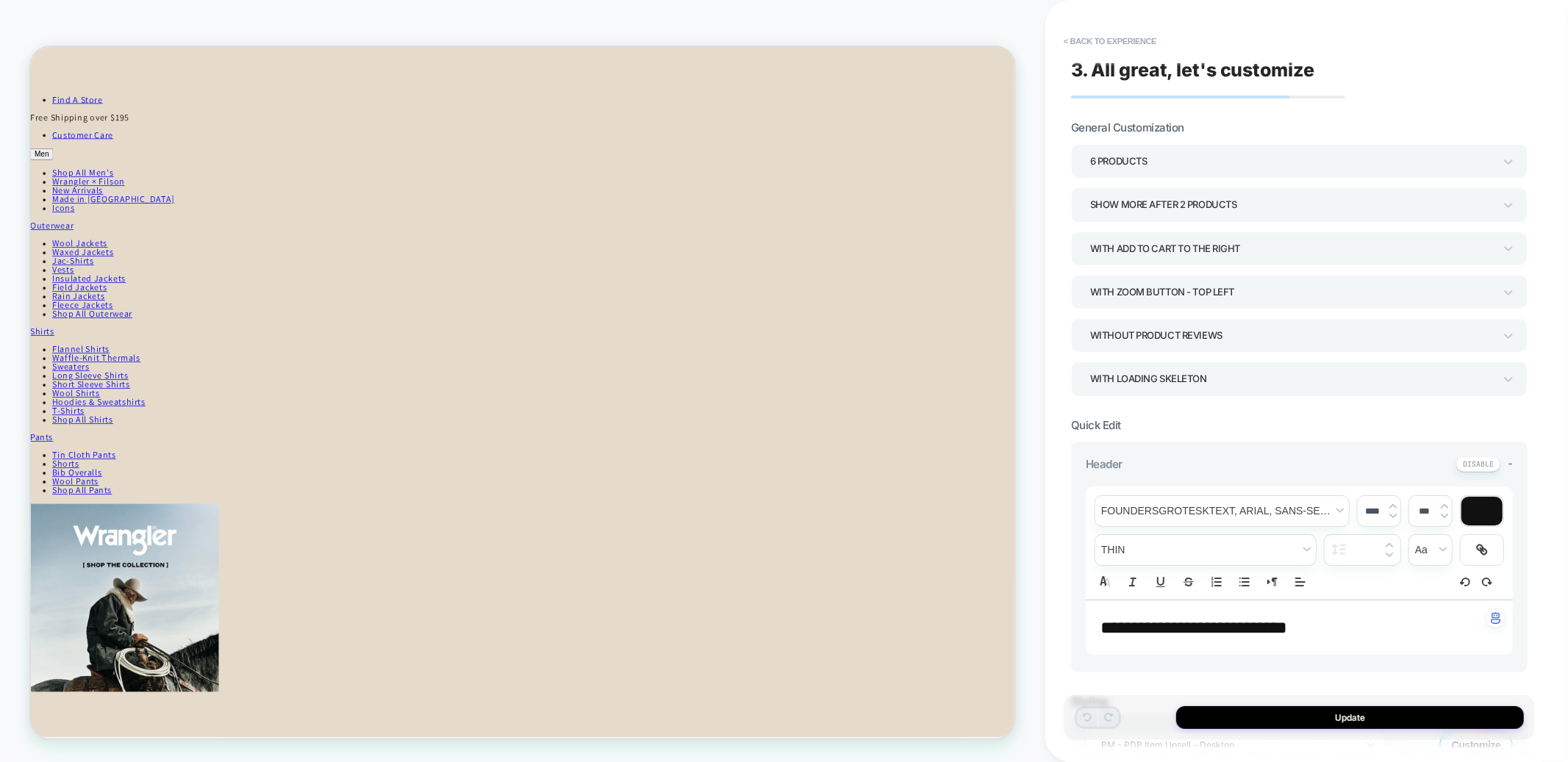
scroll to position [368, 0]
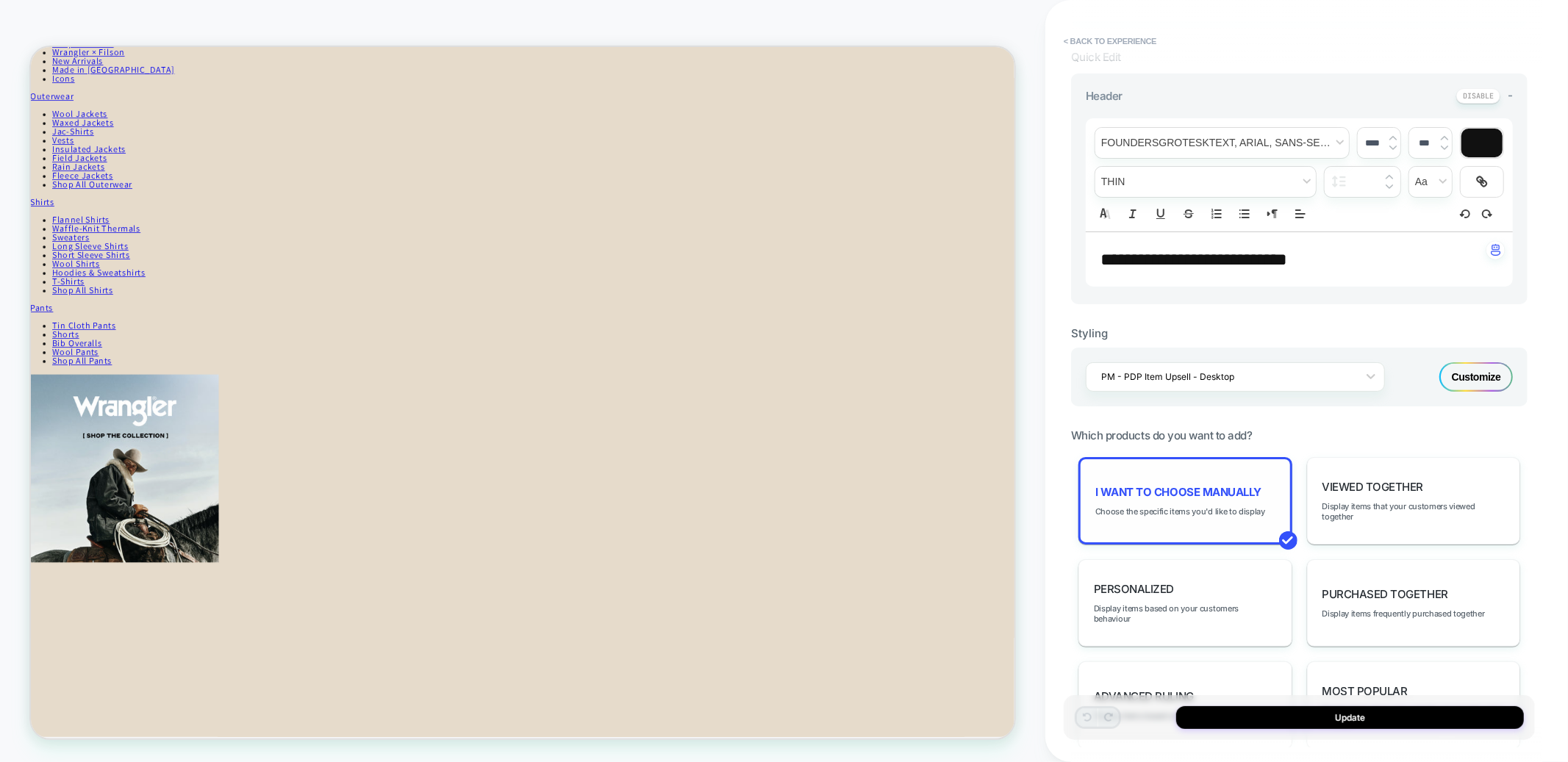
click at [1184, 518] on div "I want to choose manually Choose the specific items you'd like to display" at bounding box center [1186, 500] width 214 height 87
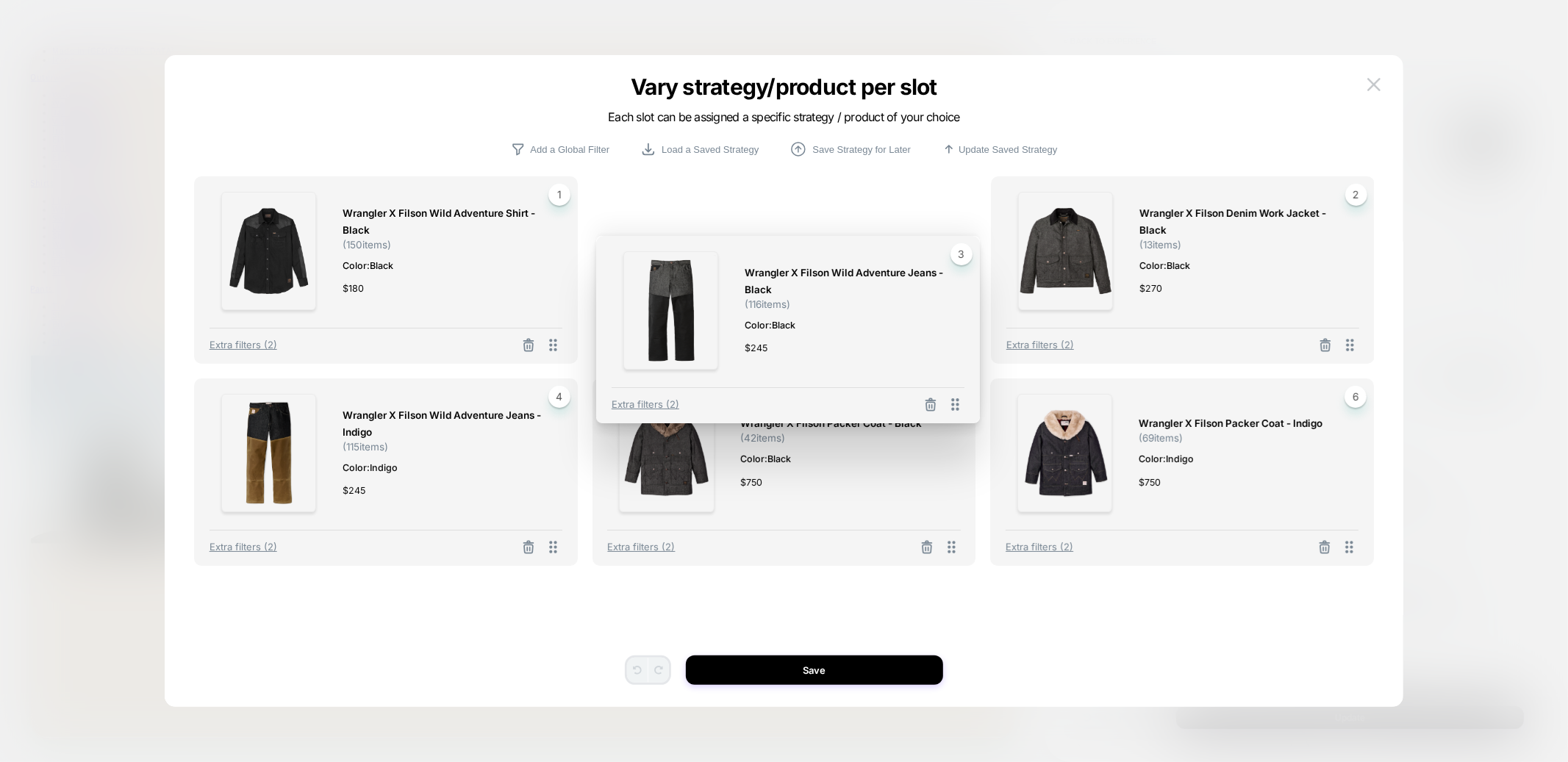
drag, startPoint x: 1357, startPoint y: 351, endPoint x: 961, endPoint y: 399, distance: 398.9
click at [961, 401] on icon at bounding box center [955, 405] width 18 height 18
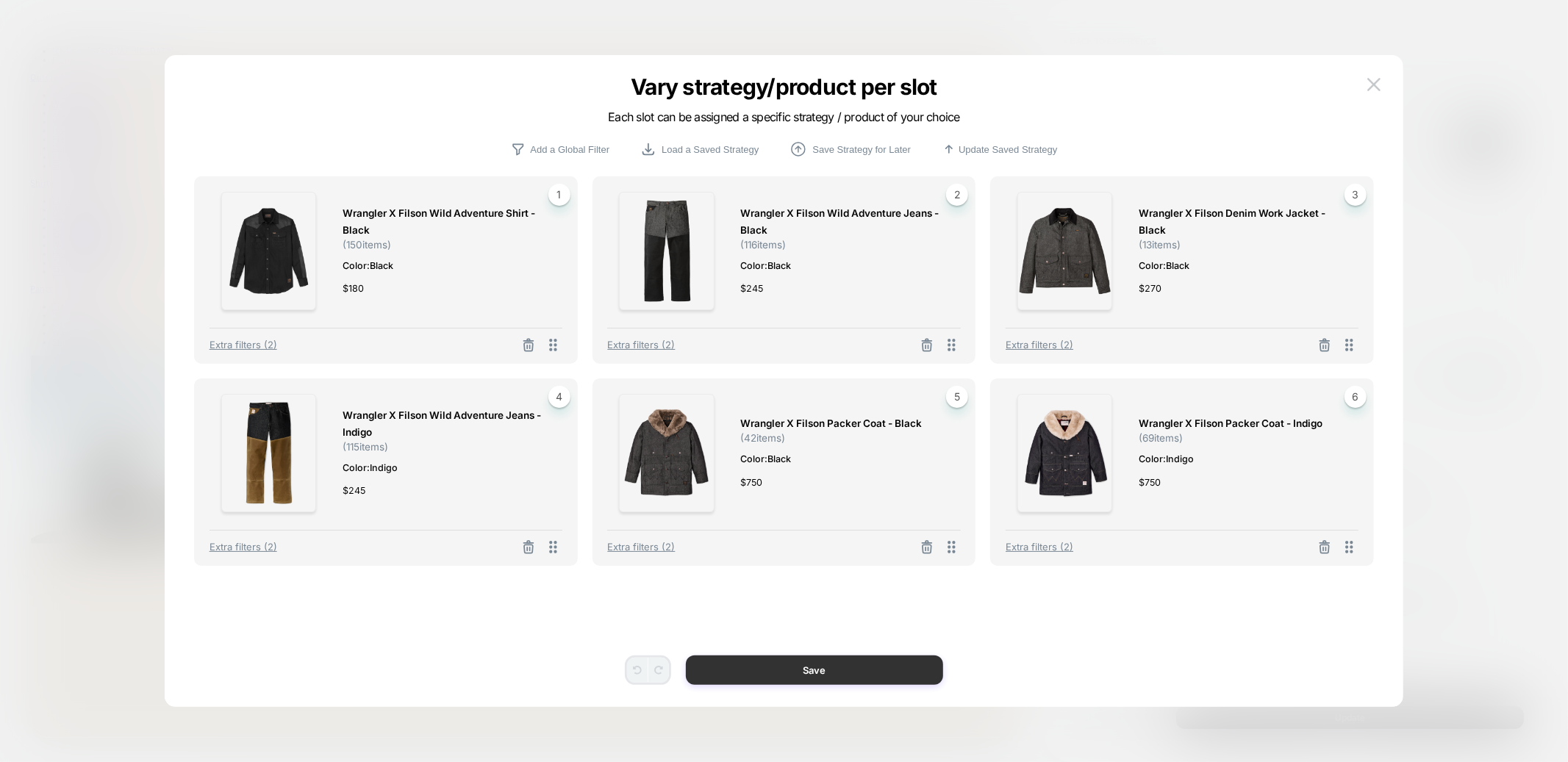
click at [878, 665] on button "Save" at bounding box center [815, 670] width 258 height 29
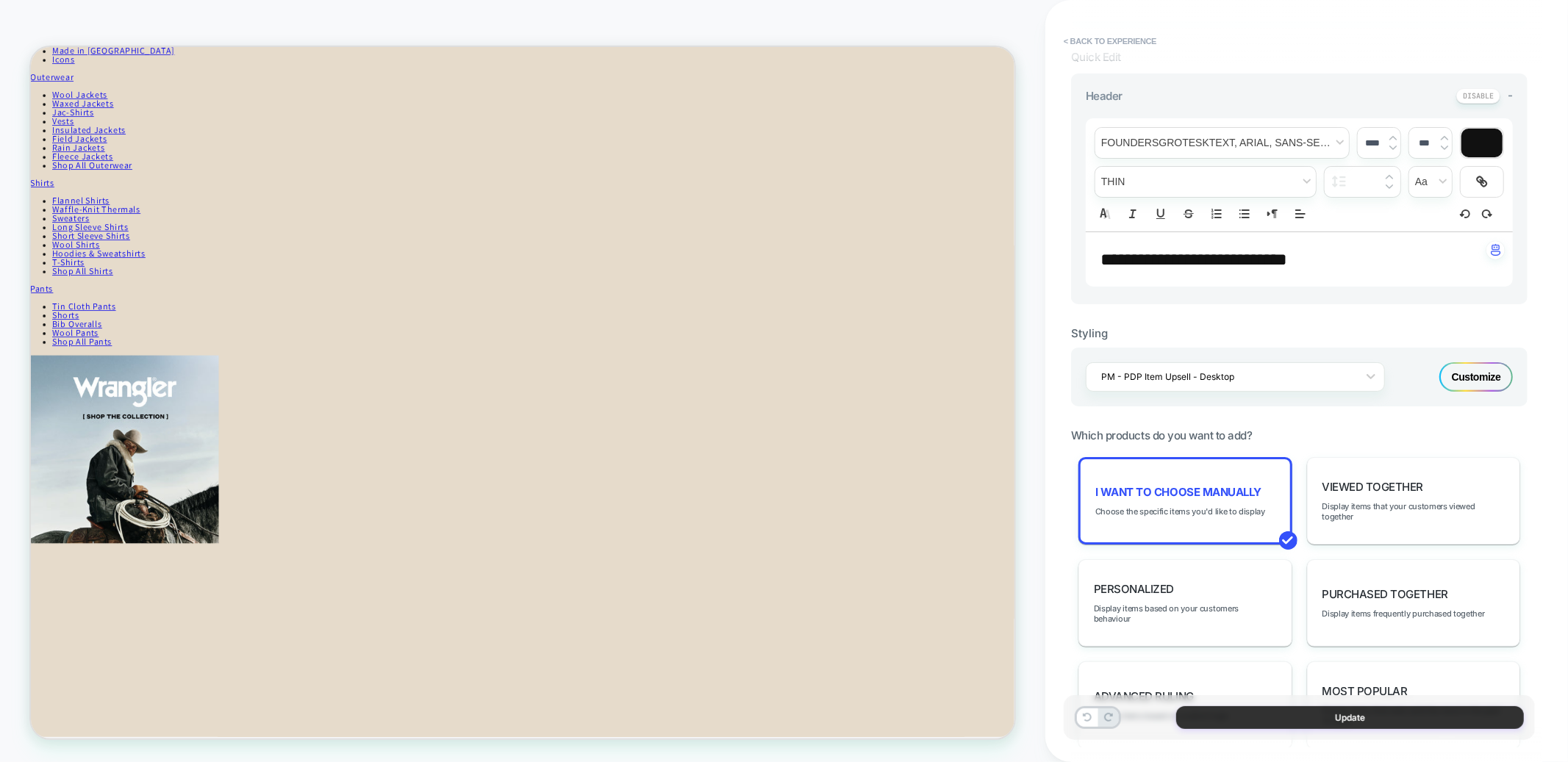
click at [1258, 715] on button "Update" at bounding box center [1350, 718] width 348 height 23
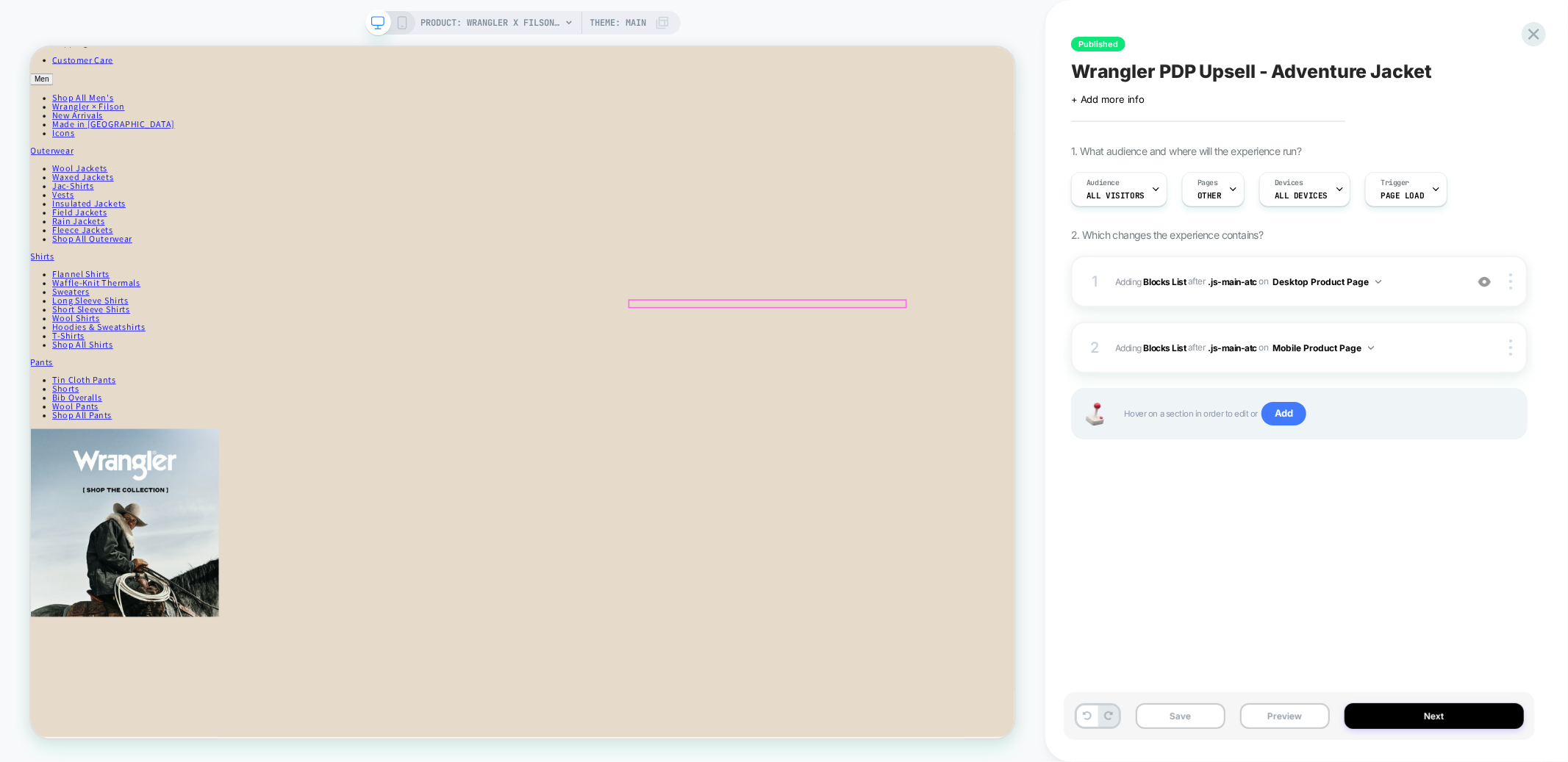
scroll to position [386, 0]
click at [403, 19] on icon at bounding box center [402, 23] width 13 height 13
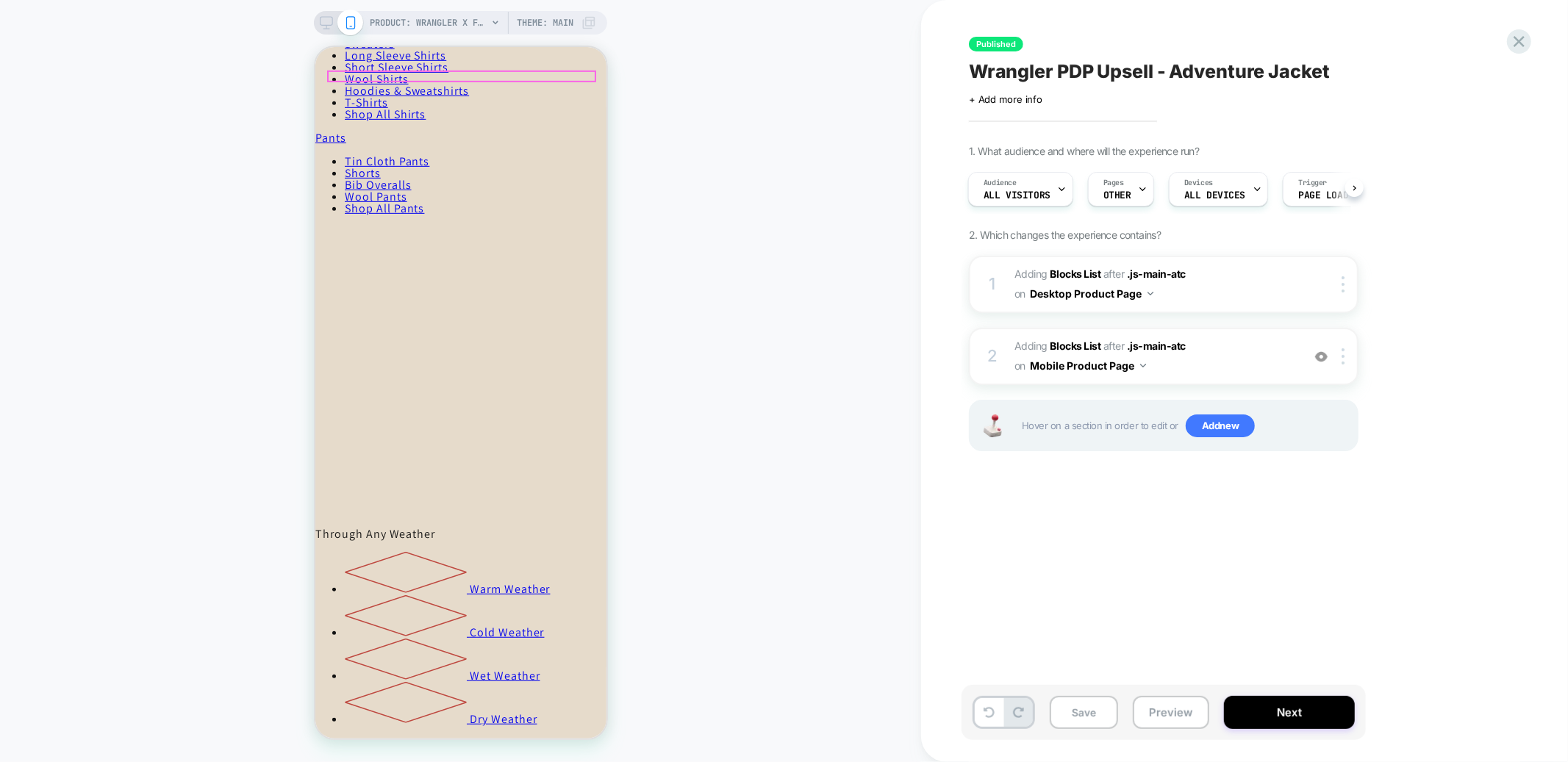
scroll to position [796, 0]
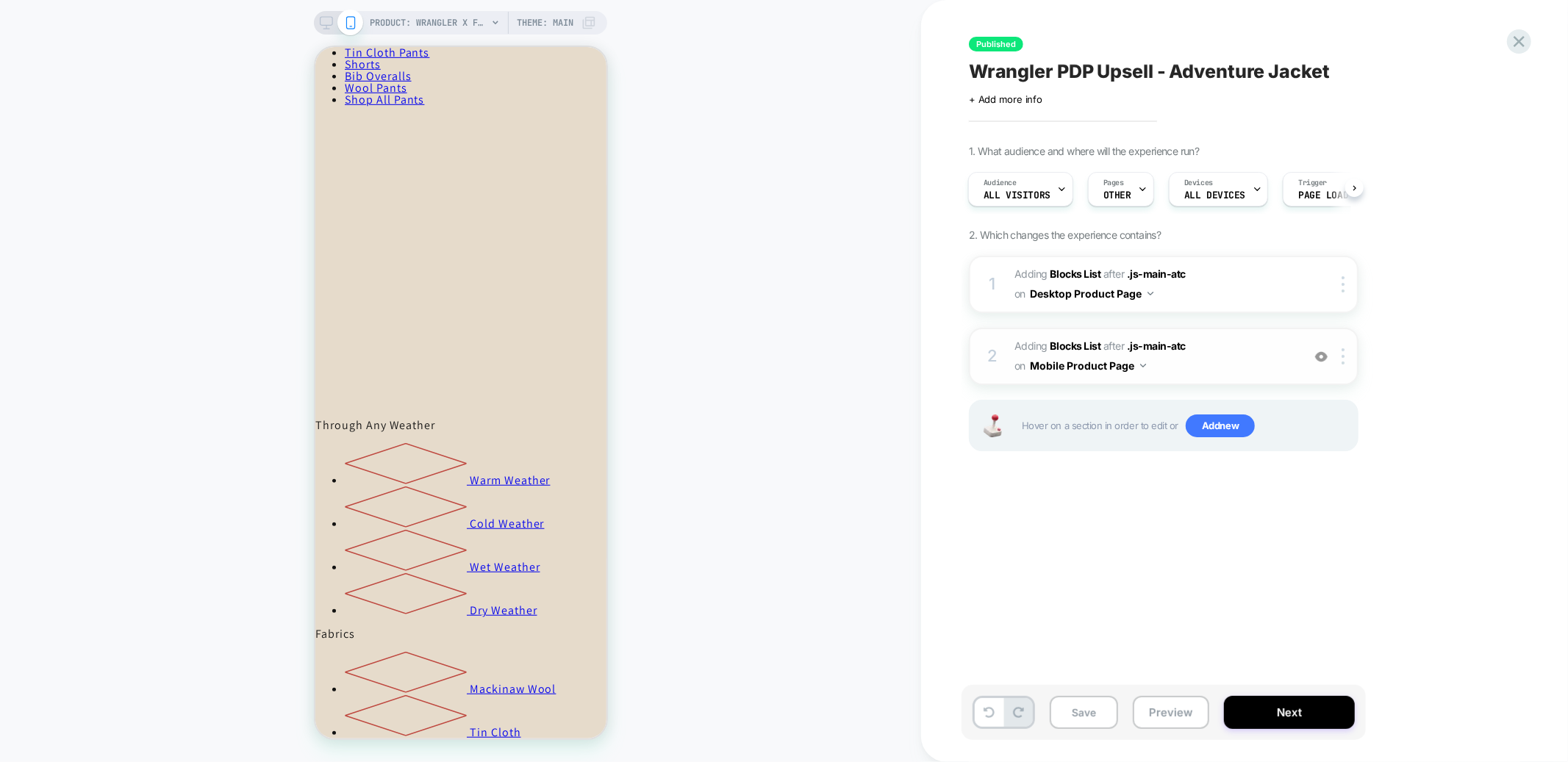
click at [1269, 360] on span "#_loomi_addon_1759768515360 Adding Blocks List AFTER .js-main-atc .js-main-atc …" at bounding box center [1155, 356] width 281 height 40
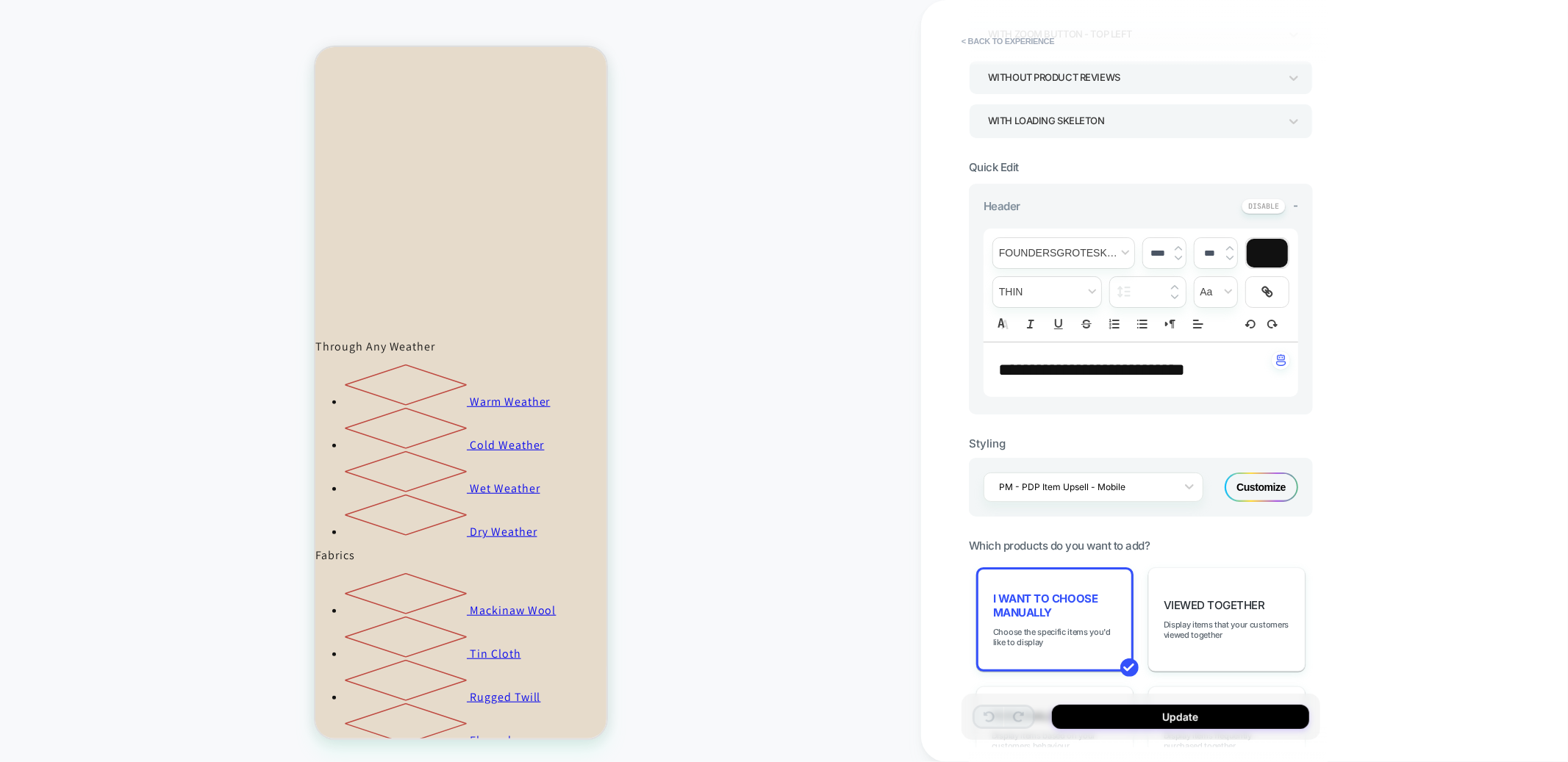
scroll to position [415, 0]
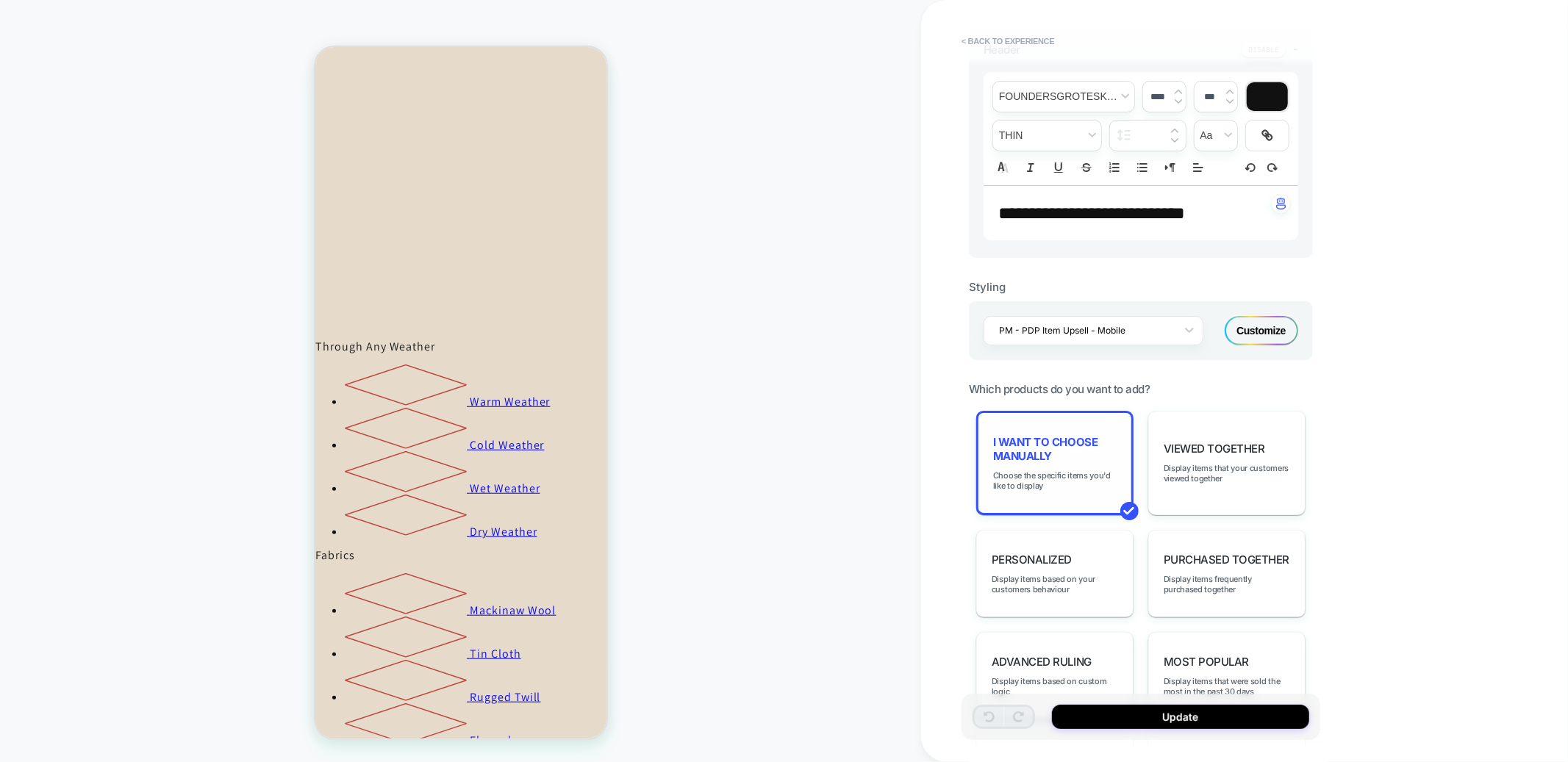
click at [1064, 463] on span "I want to choose manually" at bounding box center [1054, 449] width 124 height 28
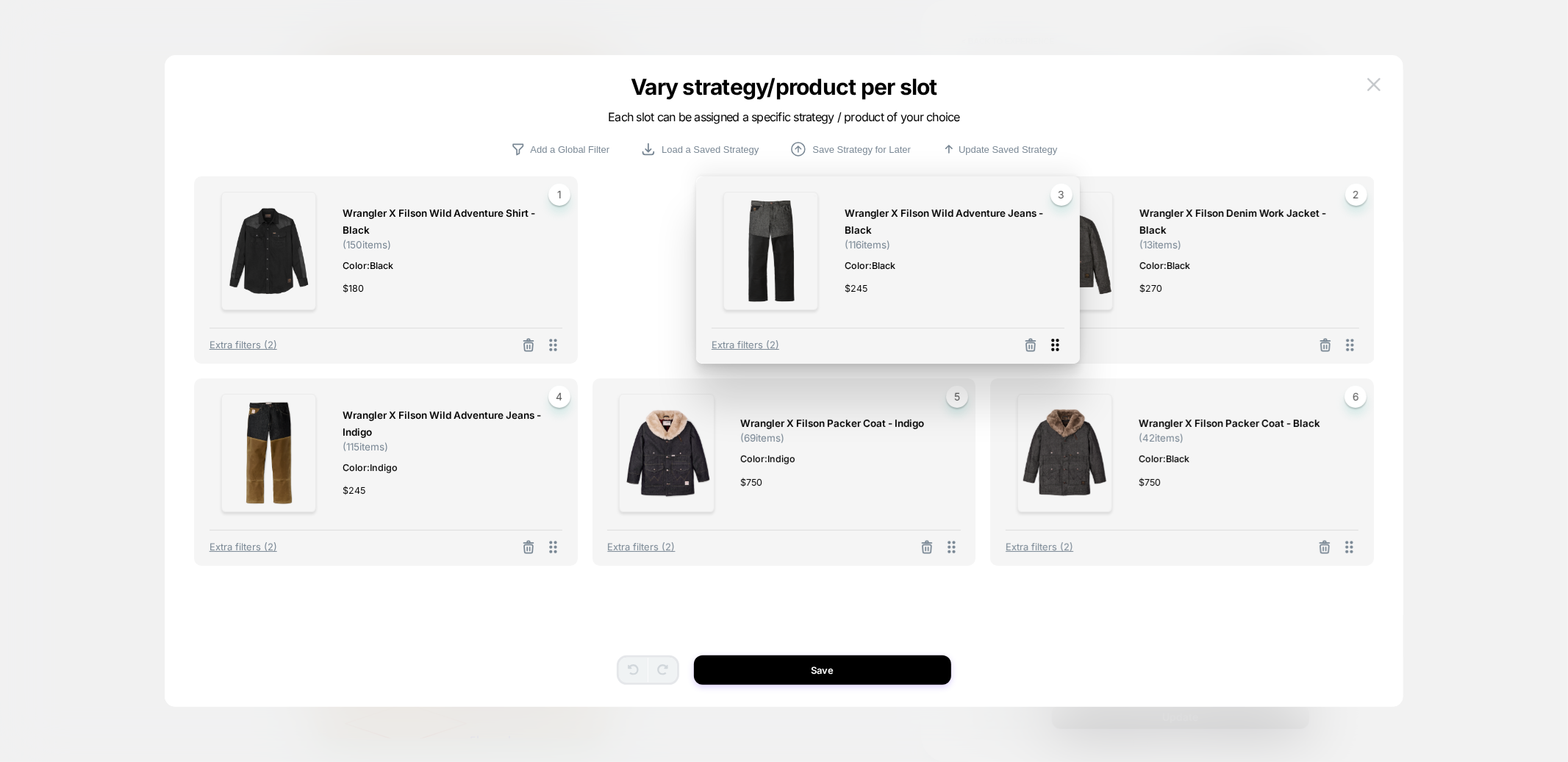
drag, startPoint x: 1354, startPoint y: 341, endPoint x: 1053, endPoint y: 341, distance: 301.0
click at [1053, 341] on icon at bounding box center [1055, 345] width 18 height 18
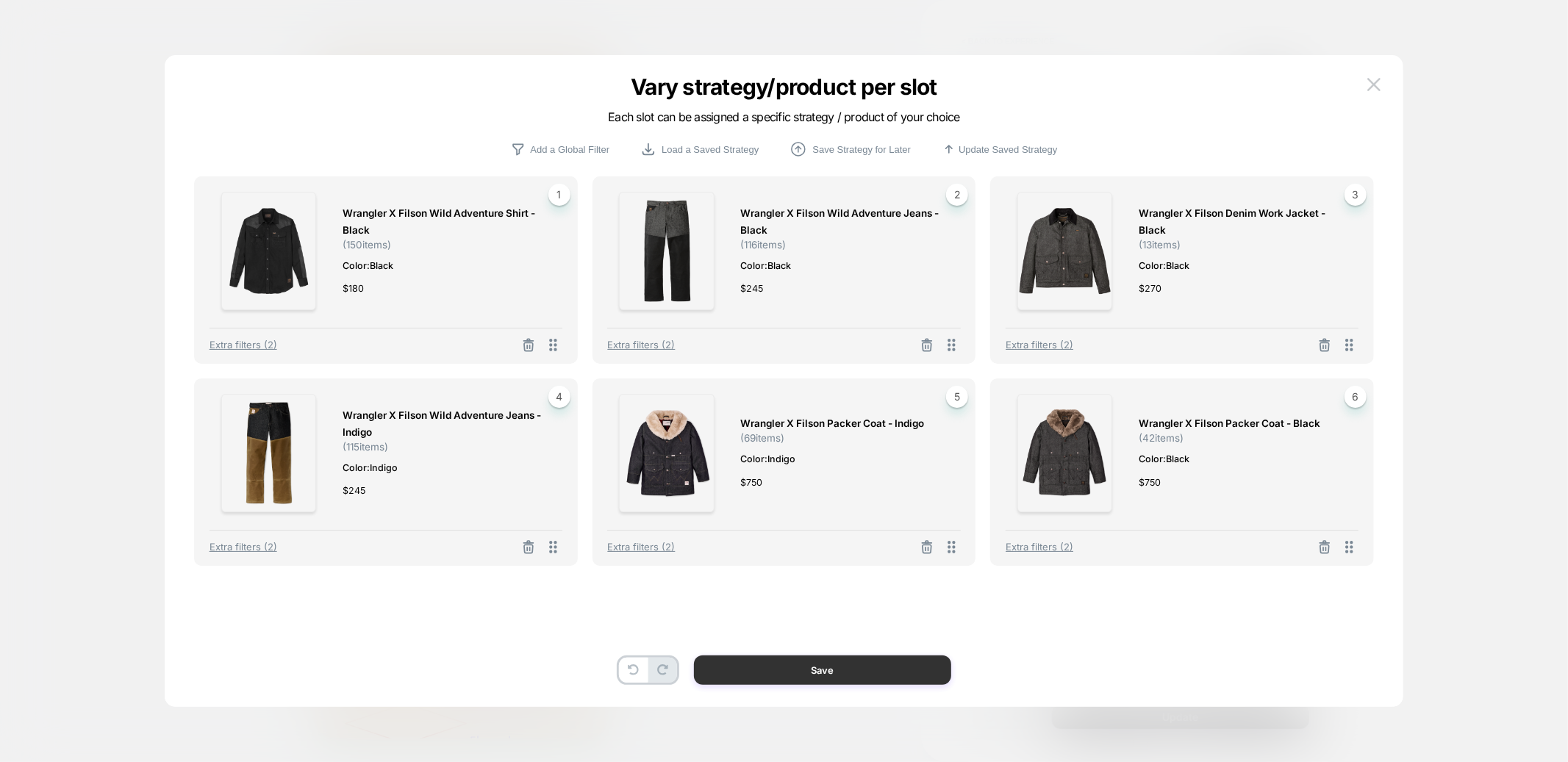
click at [880, 674] on button "Save" at bounding box center [823, 670] width 258 height 29
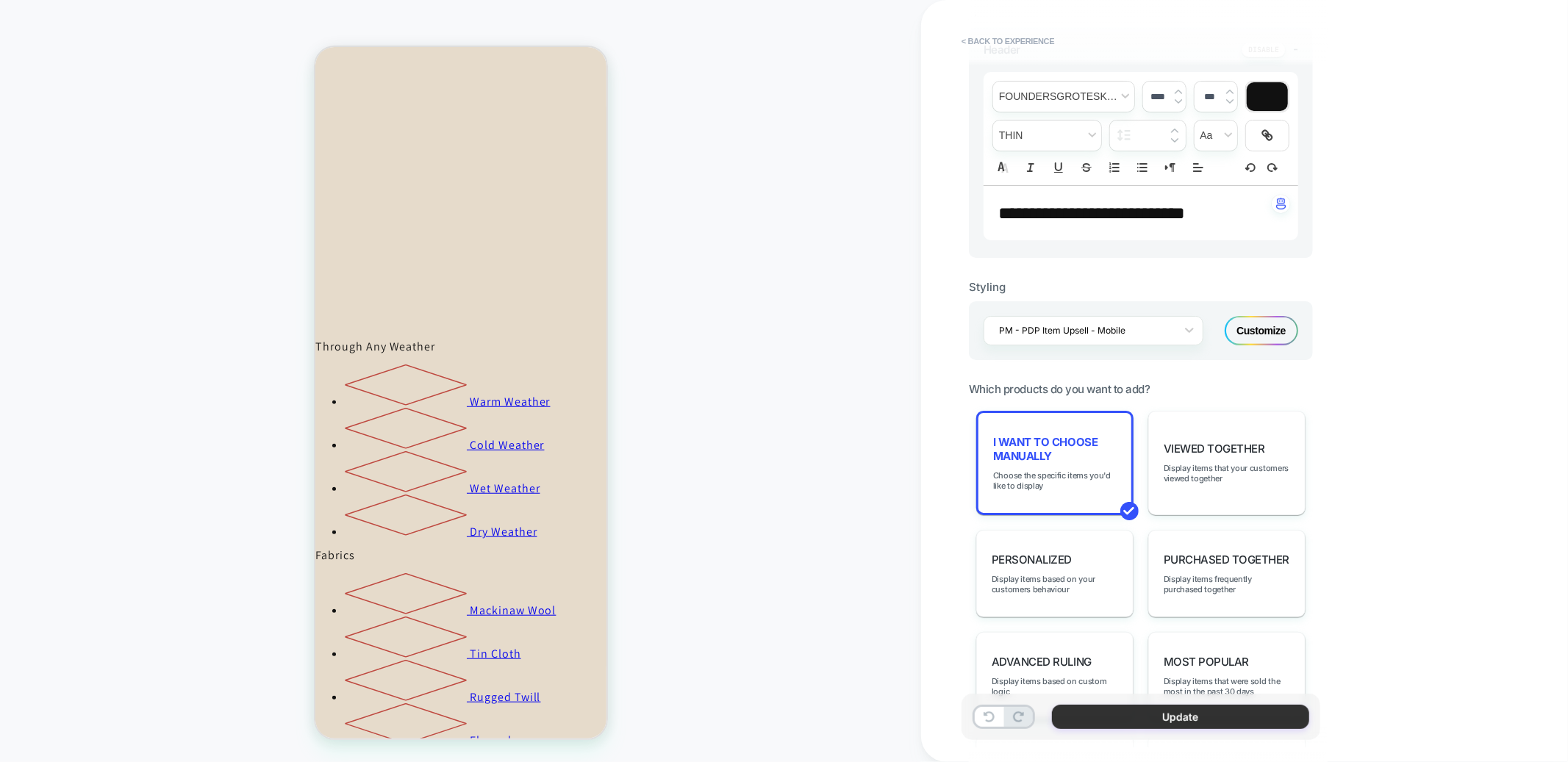
click at [1112, 715] on button "Update" at bounding box center [1180, 717] width 258 height 25
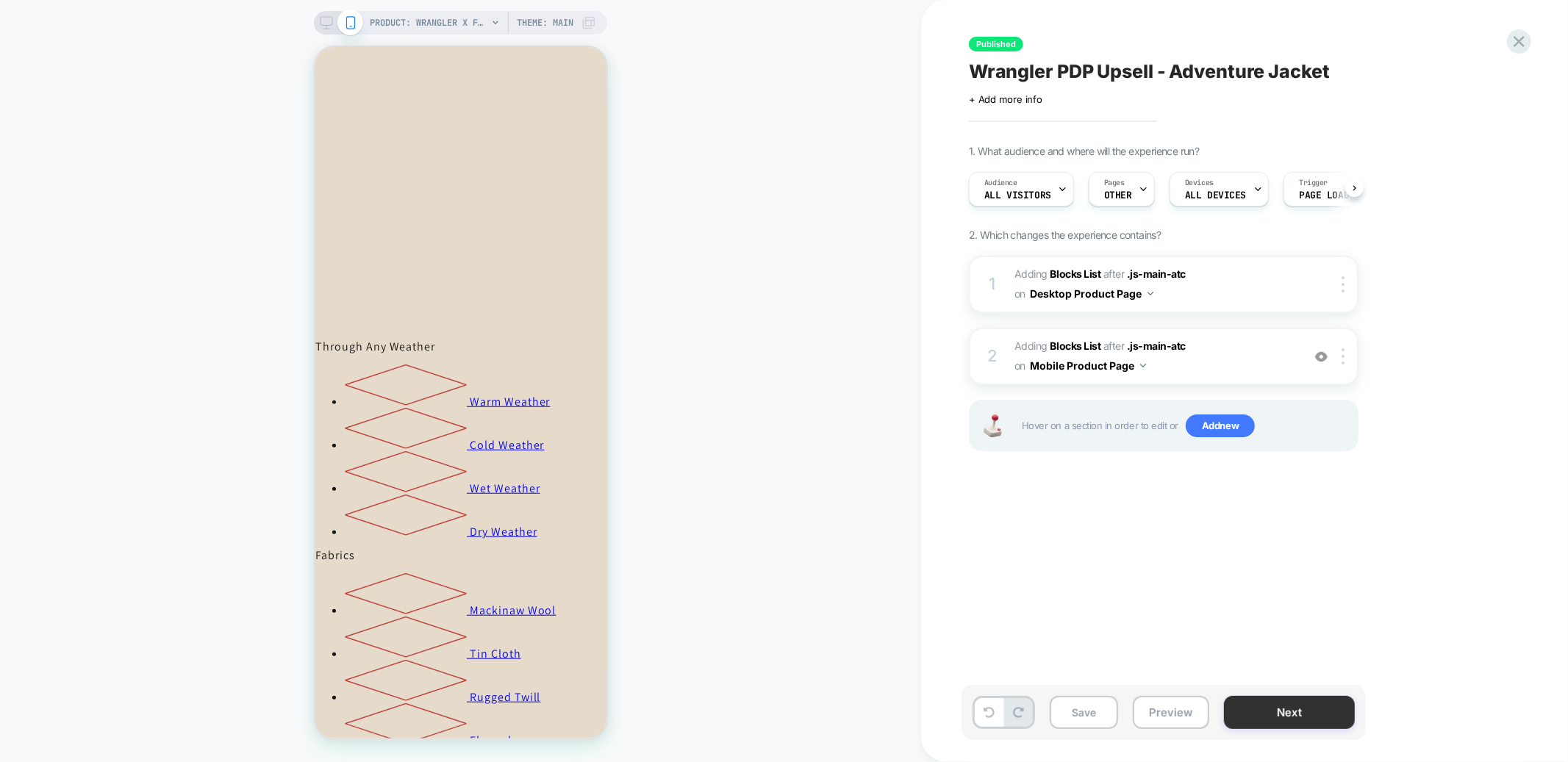
scroll to position [0, 1]
click at [1257, 716] on button "Next" at bounding box center [1290, 712] width 131 height 33
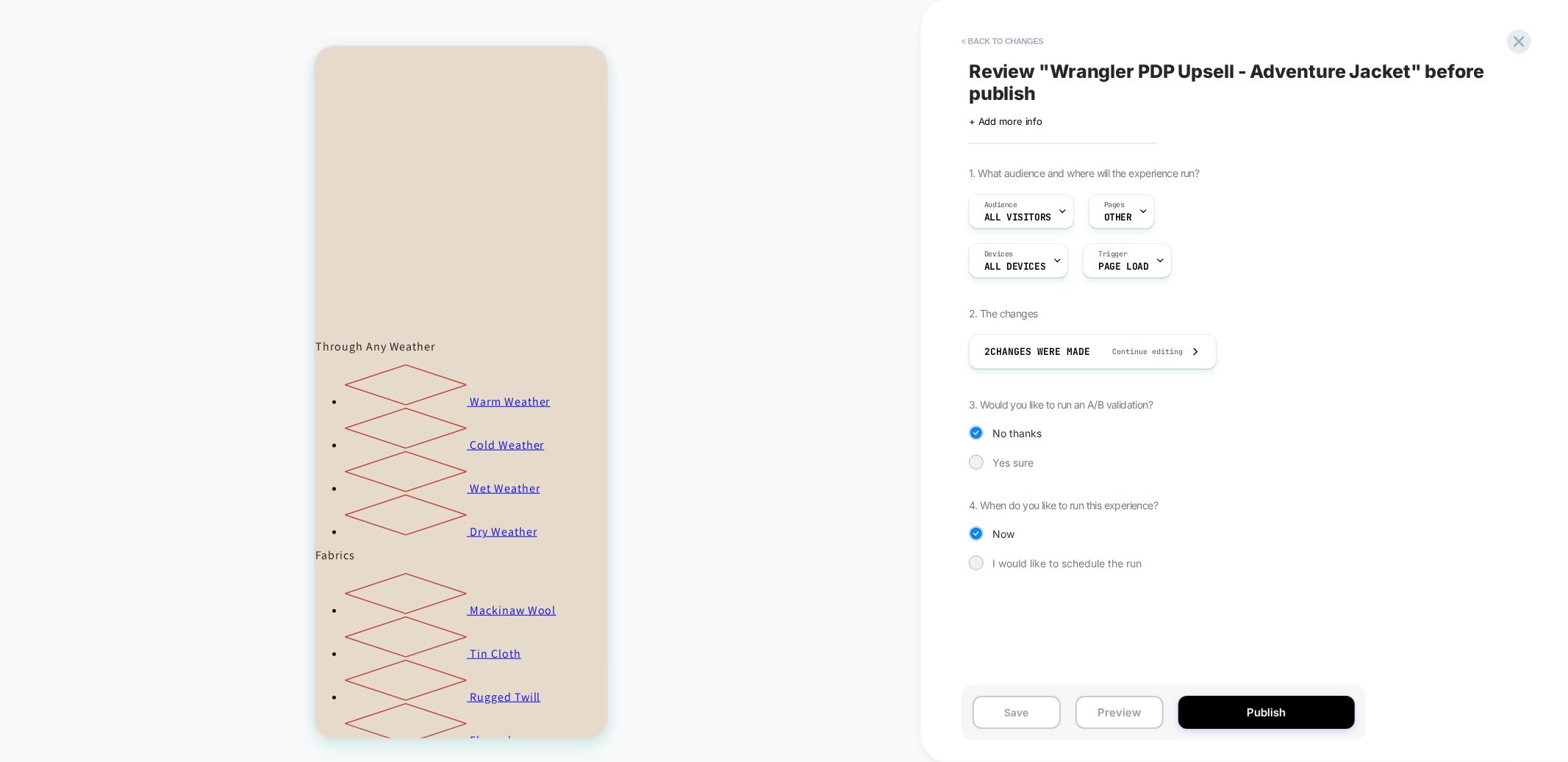
click at [1257, 716] on button "Publish" at bounding box center [1267, 712] width 177 height 33
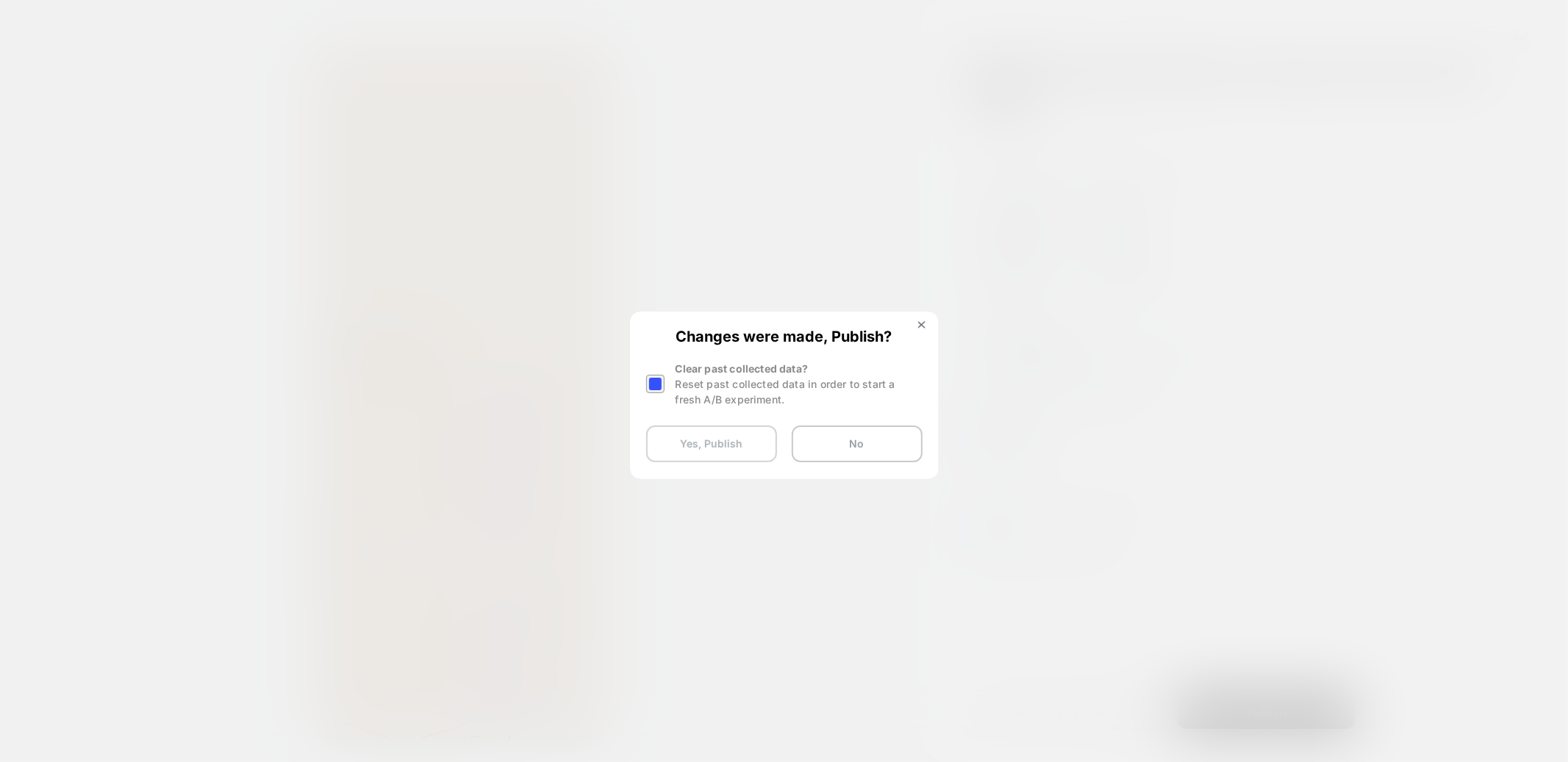
click at [708, 437] on button "Yes, Publish" at bounding box center [712, 443] width 131 height 37
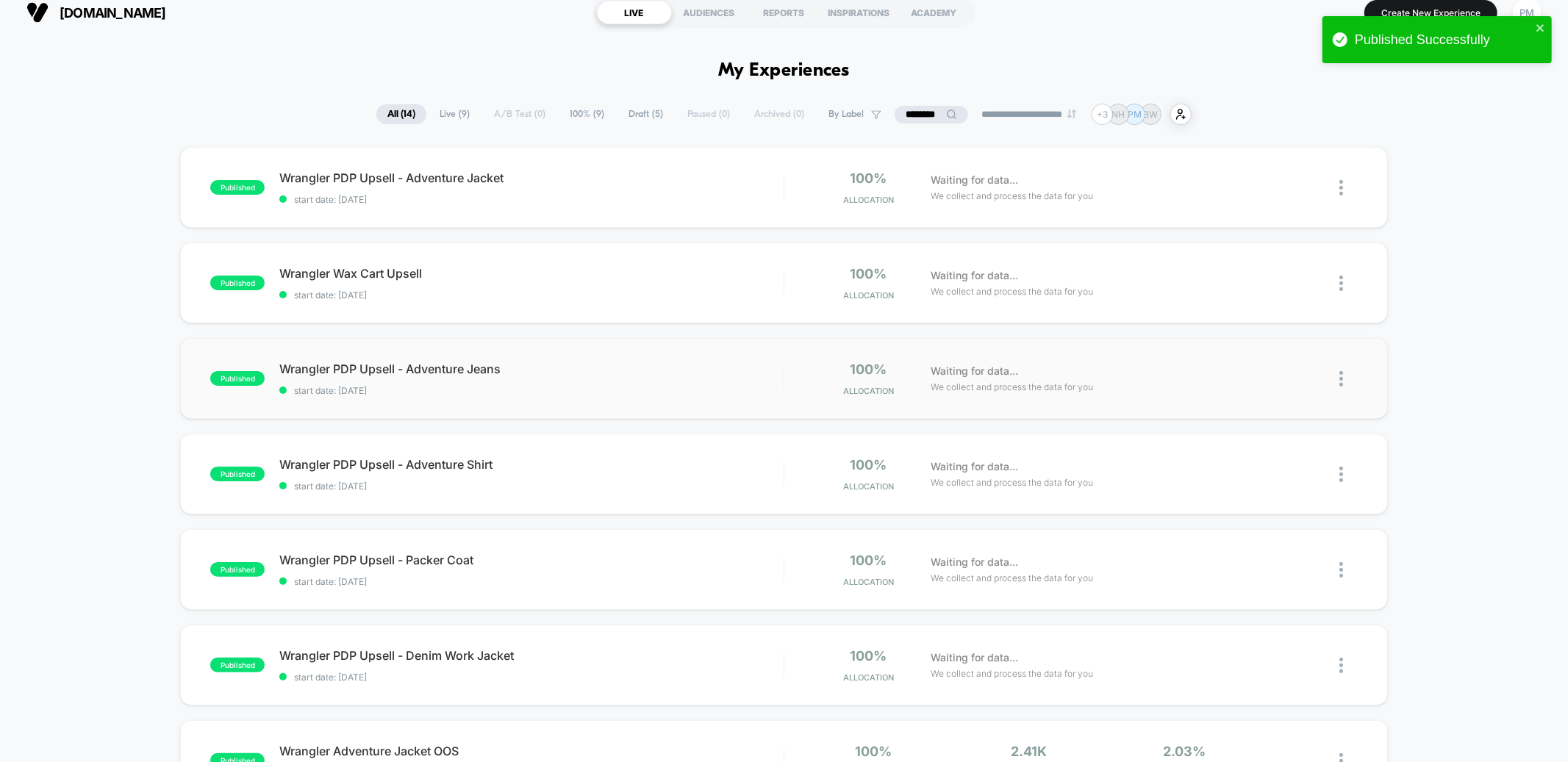
scroll to position [17, 0]
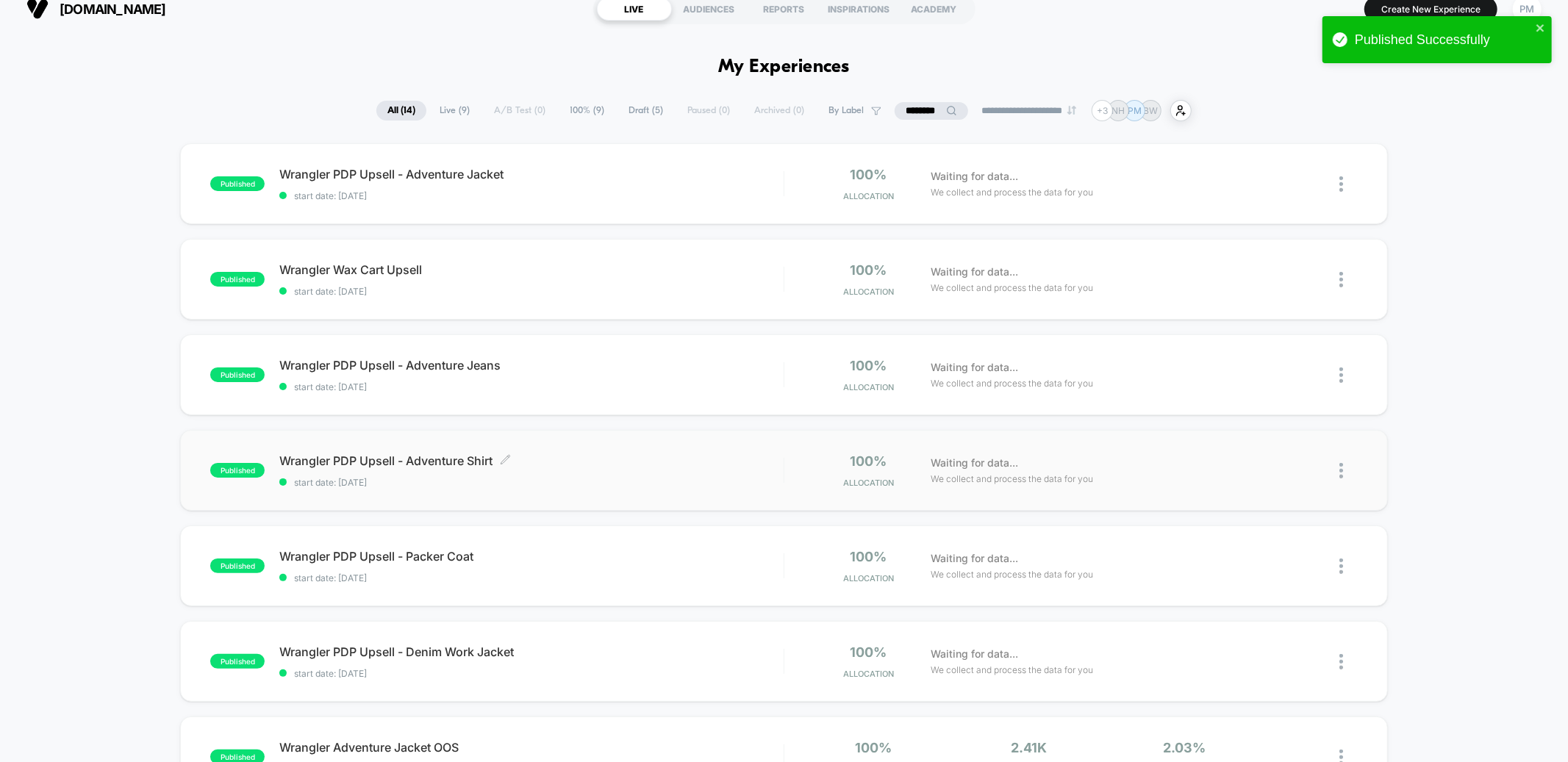
click at [589, 467] on div "Wrangler PDP Upsell - Adventure Shirt Click to edit experience details Click to…" at bounding box center [532, 471] width 504 height 34
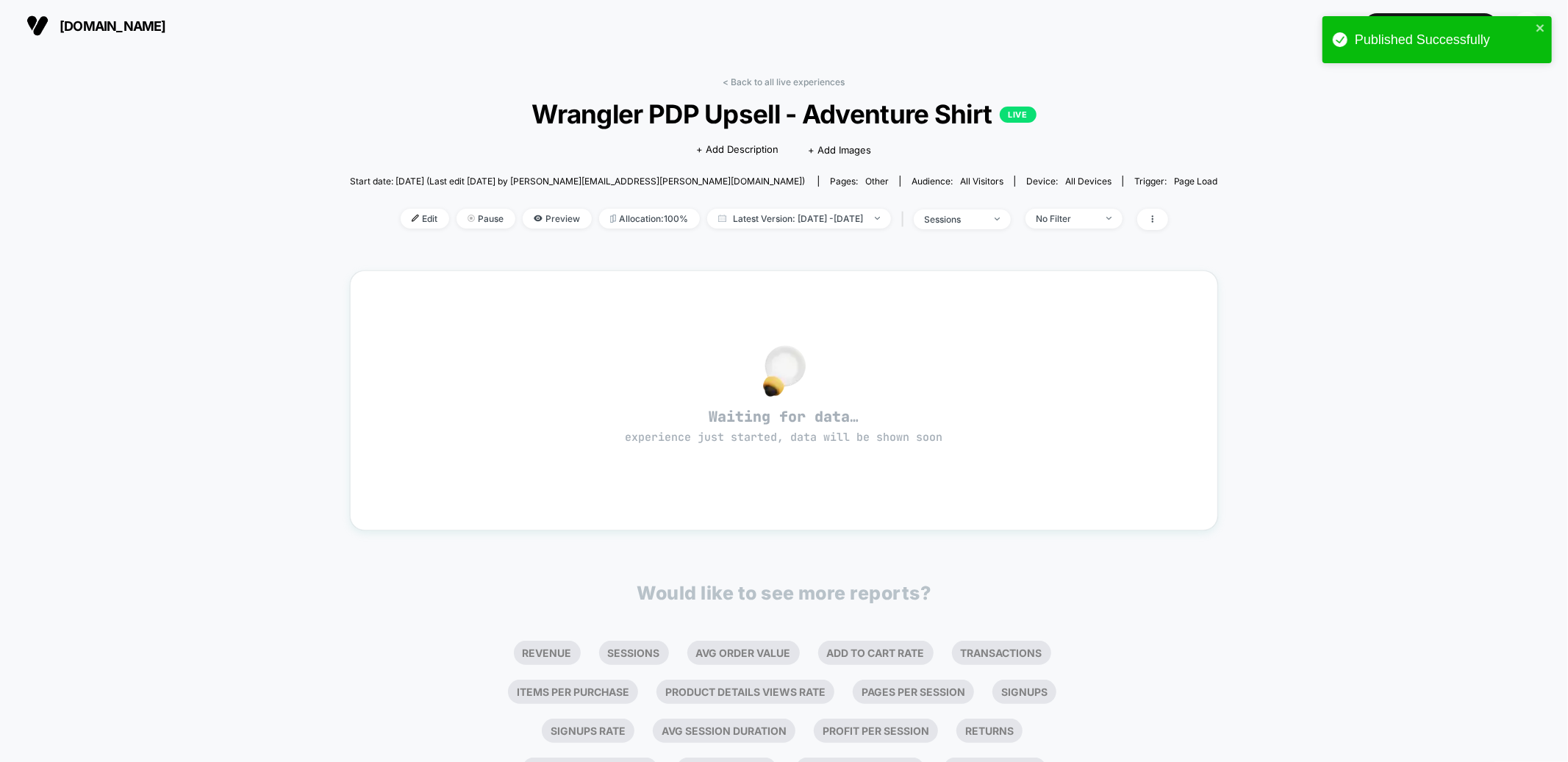
click at [389, 205] on div "< Back to all live experiences Wrangler PDP Upsell - Adventure Shirt LIVE Click…" at bounding box center [784, 162] width 869 height 172
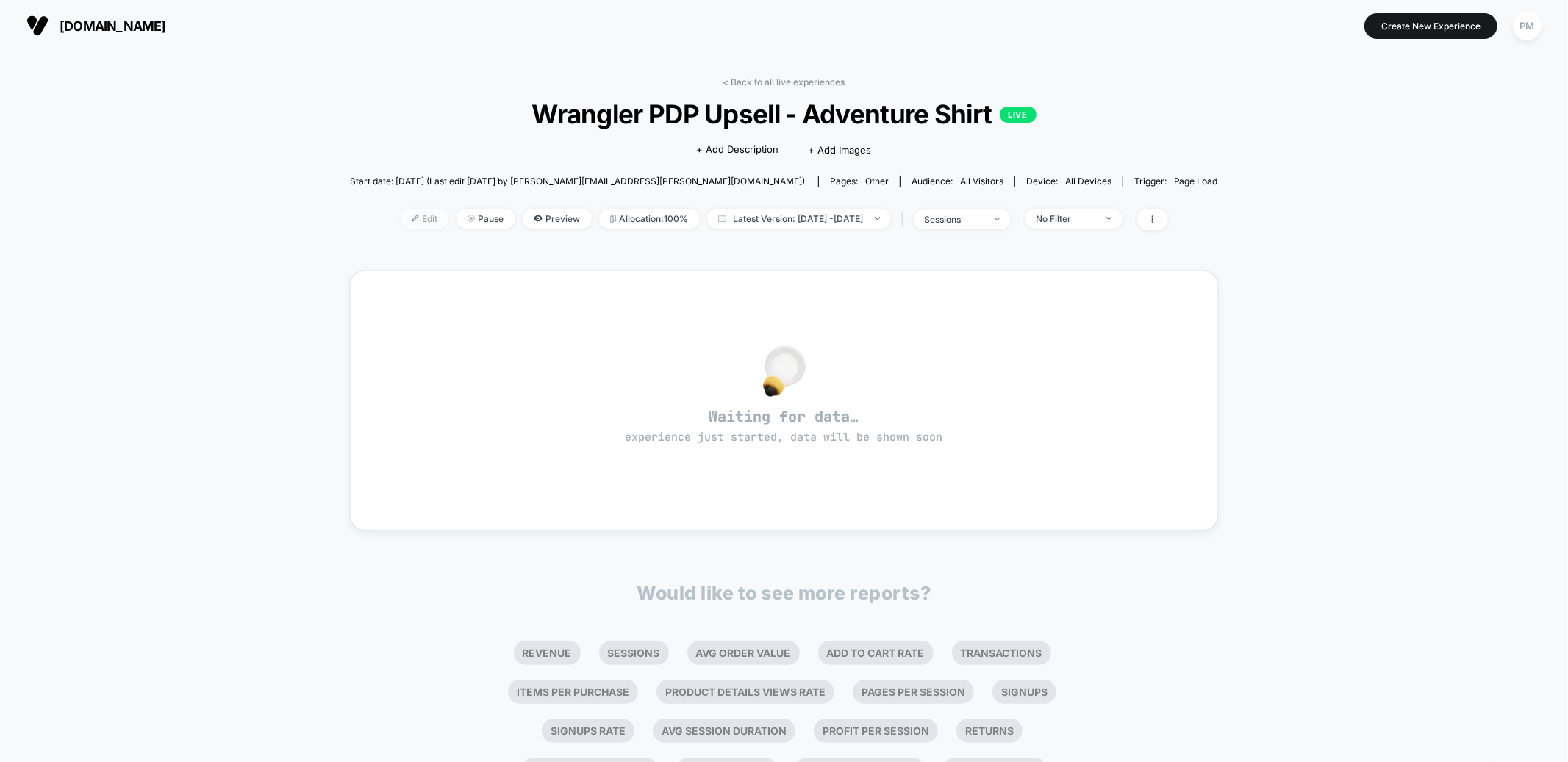
click at [401, 211] on span "Edit" at bounding box center [425, 218] width 48 height 20
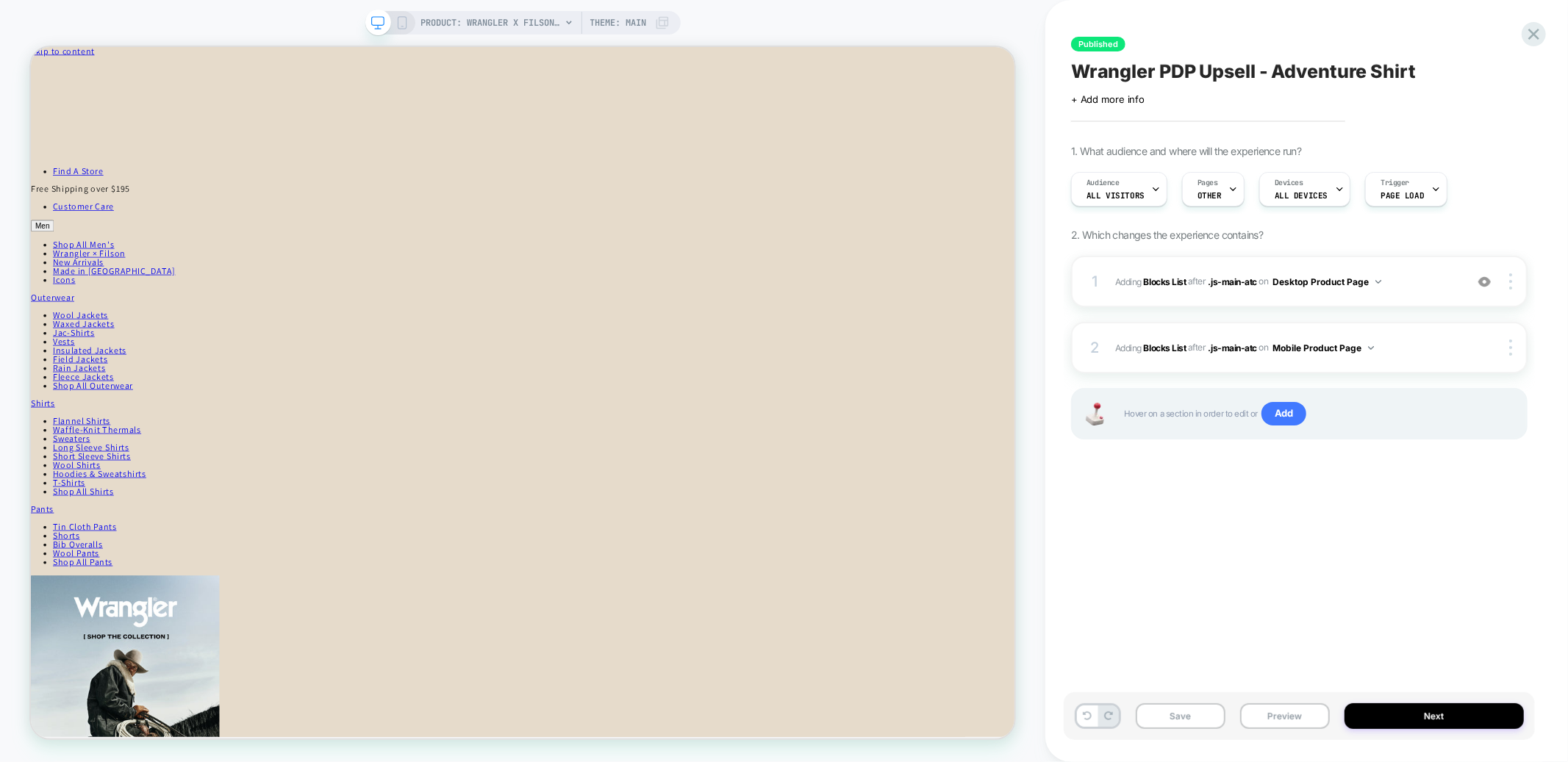
click at [398, 22] on rect at bounding box center [402, 23] width 8 height 11
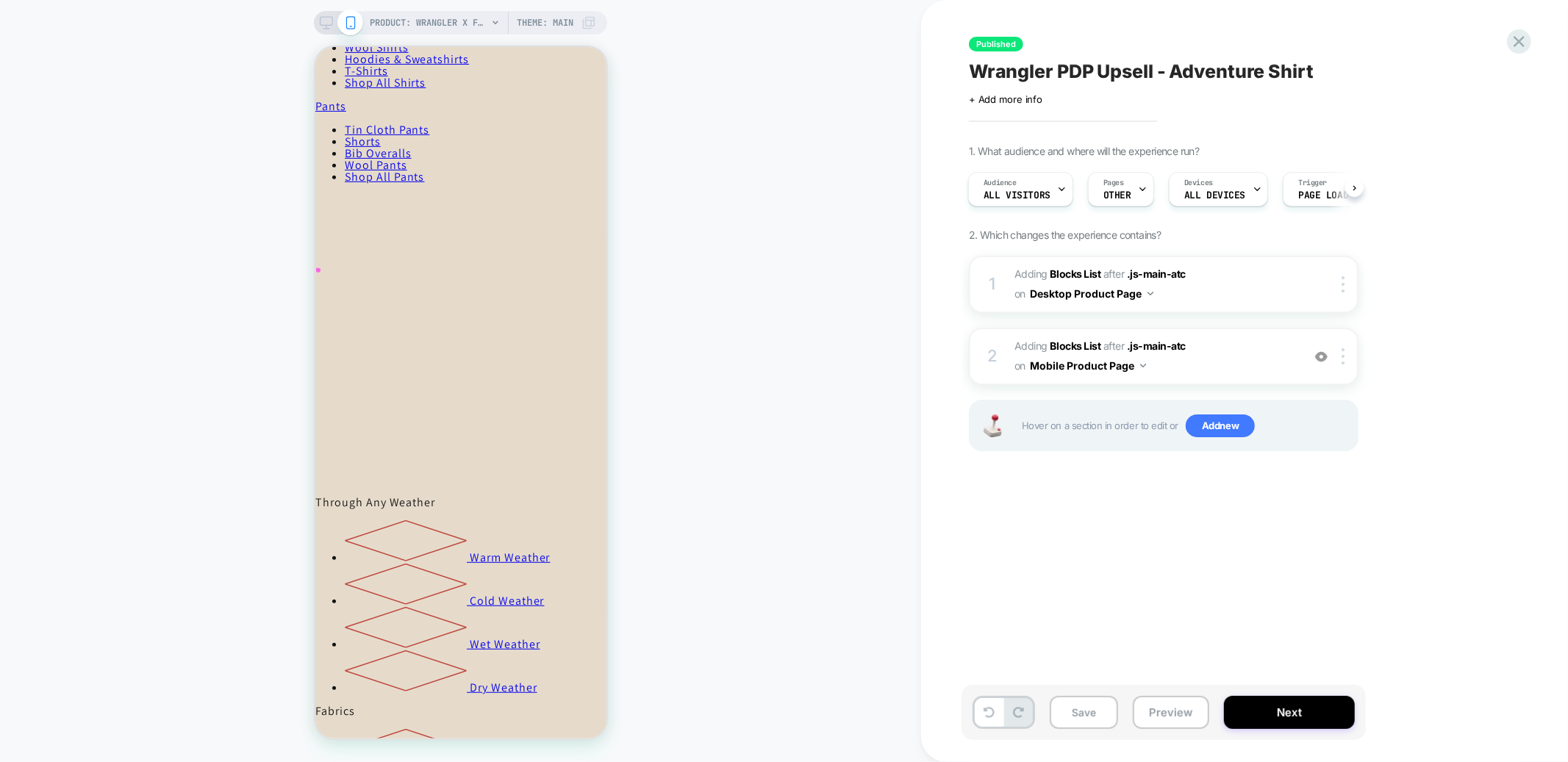
scroll to position [559, 0]
click at [1516, 36] on icon at bounding box center [1519, 41] width 11 height 11
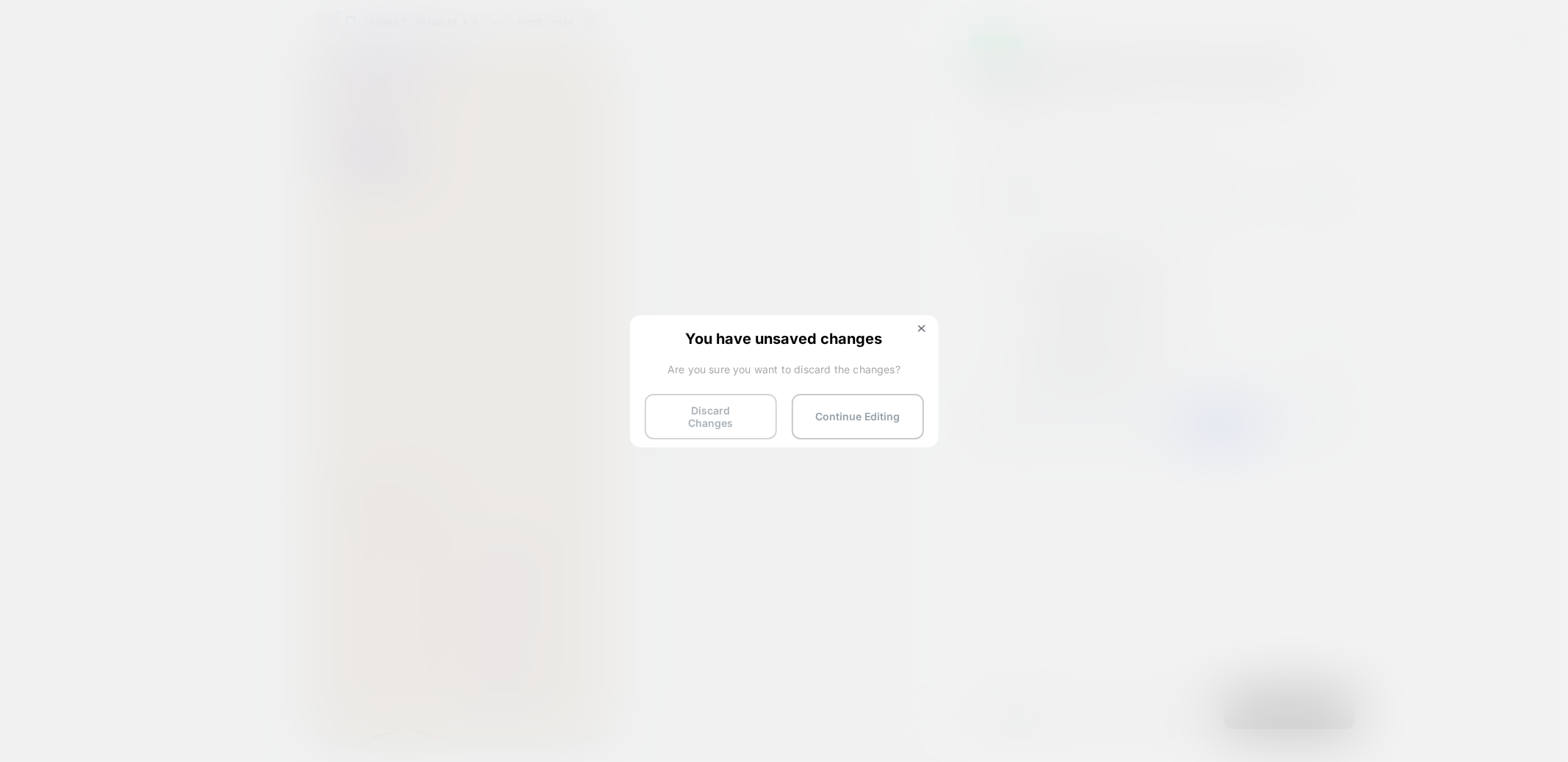
click at [726, 422] on button "Discard Changes" at bounding box center [711, 417] width 133 height 46
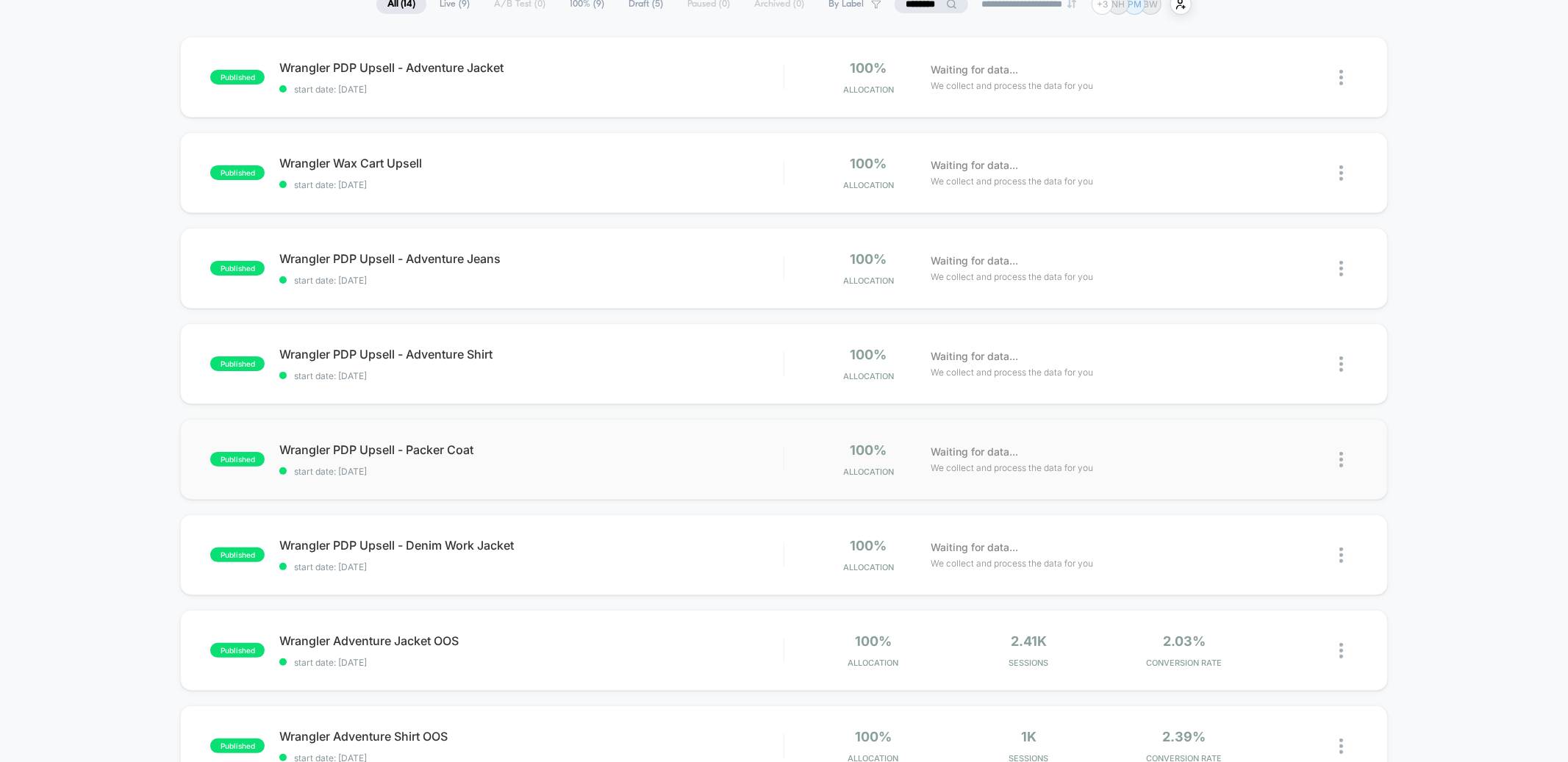
scroll to position [127, 0]
click at [546, 455] on div "Wrangler PDP Upsell - Packer Coat Click to edit experience details Click to edi…" at bounding box center [532, 457] width 504 height 34
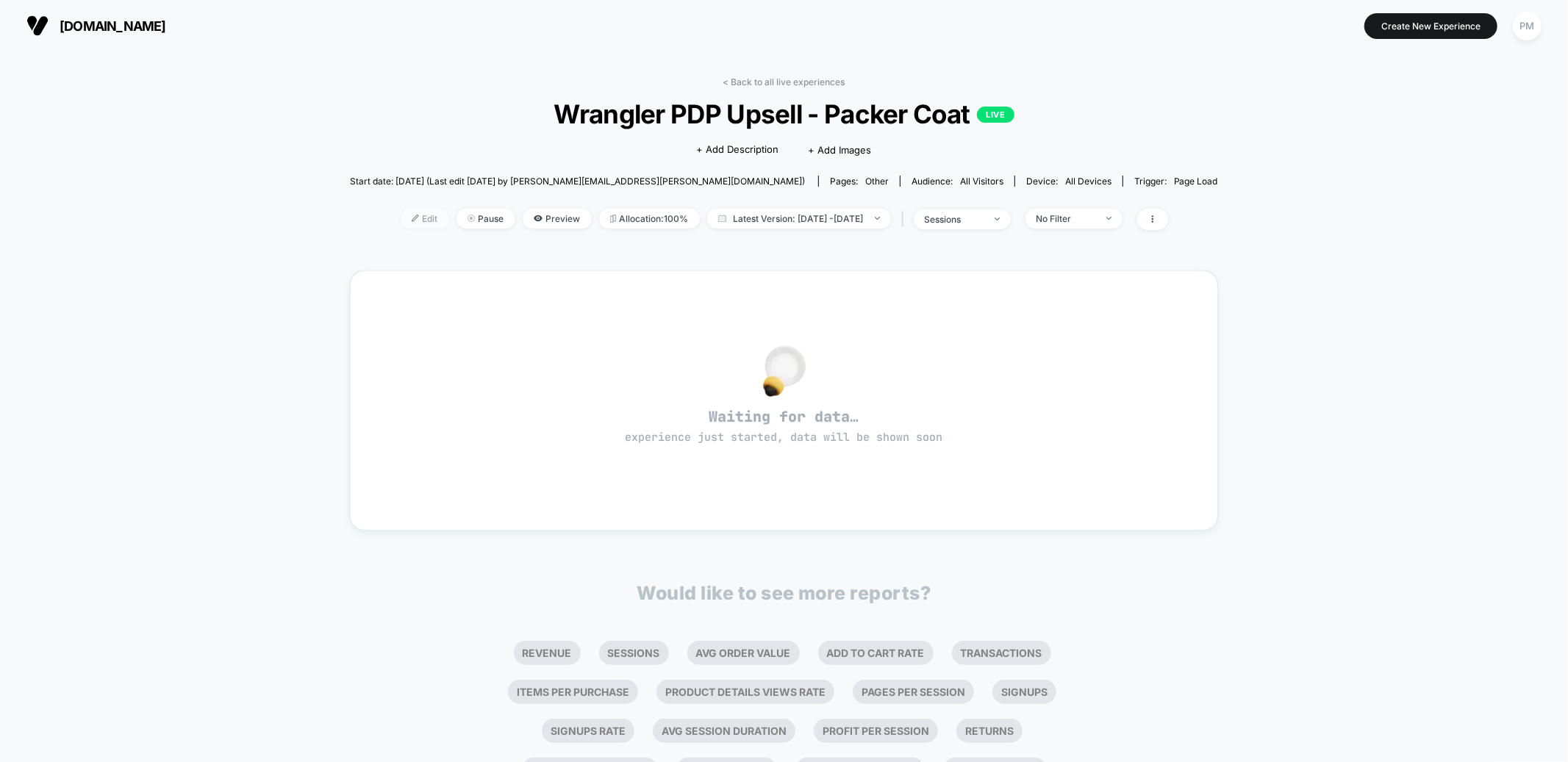
click at [401, 214] on span "Edit" at bounding box center [425, 218] width 48 height 20
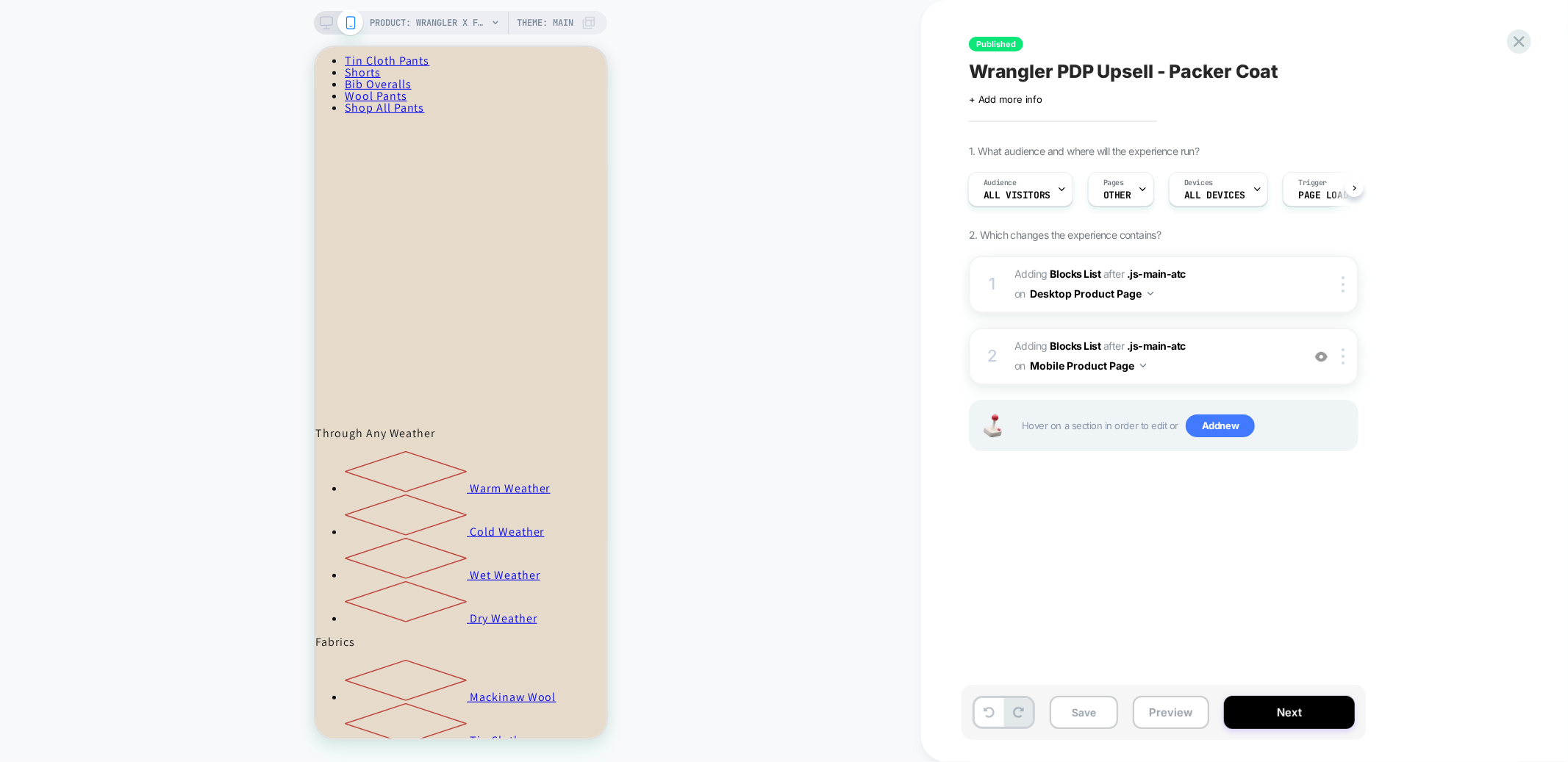
scroll to position [627, 0]
click at [1218, 349] on span "#_loomi_addon_1759768336729 Adding Blocks List AFTER .js-main-atc .js-main-atc …" at bounding box center [1155, 356] width 281 height 40
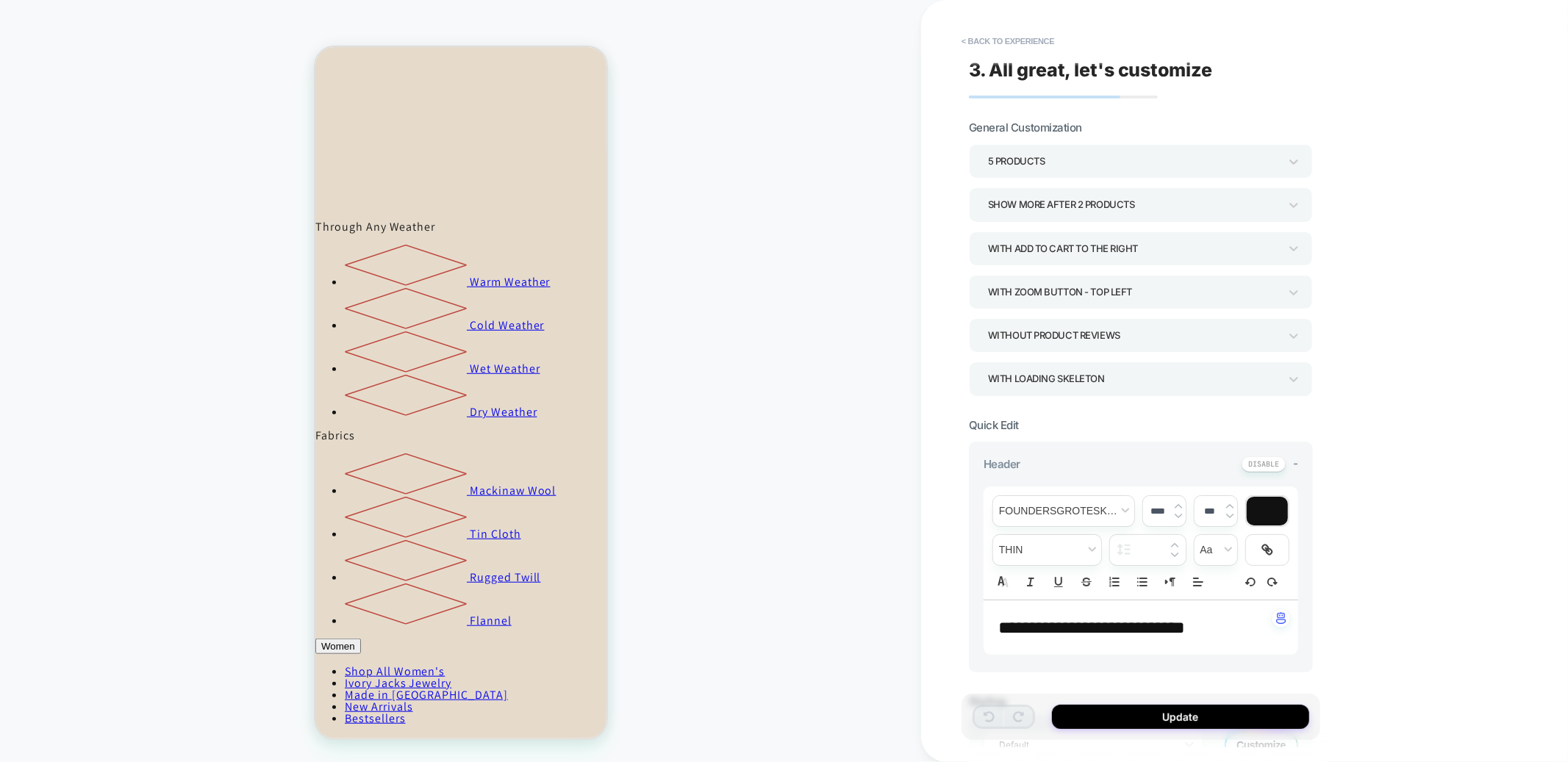
scroll to position [860, 0]
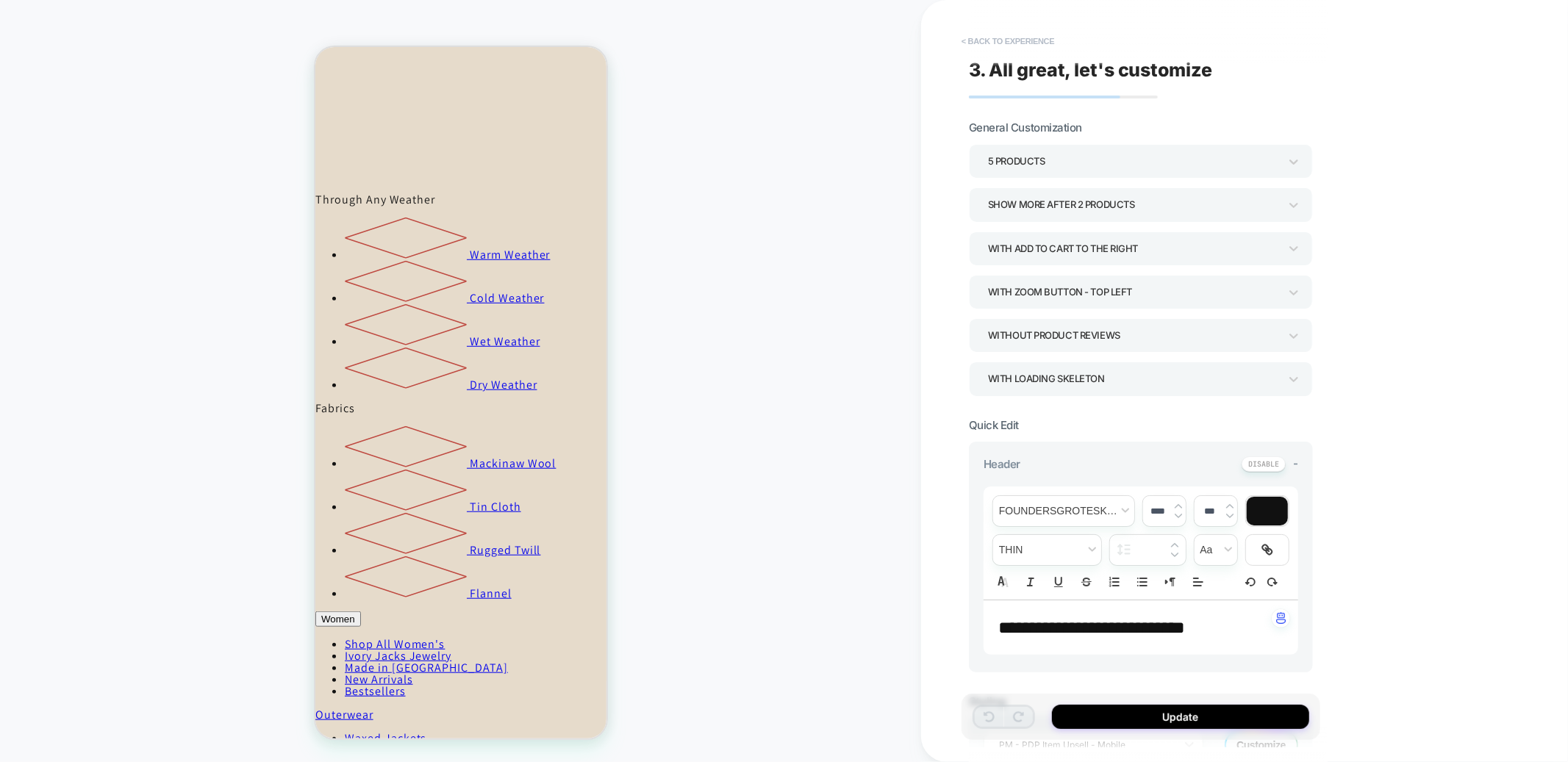
click at [981, 35] on button "< Back to experience" at bounding box center [1008, 41] width 107 height 24
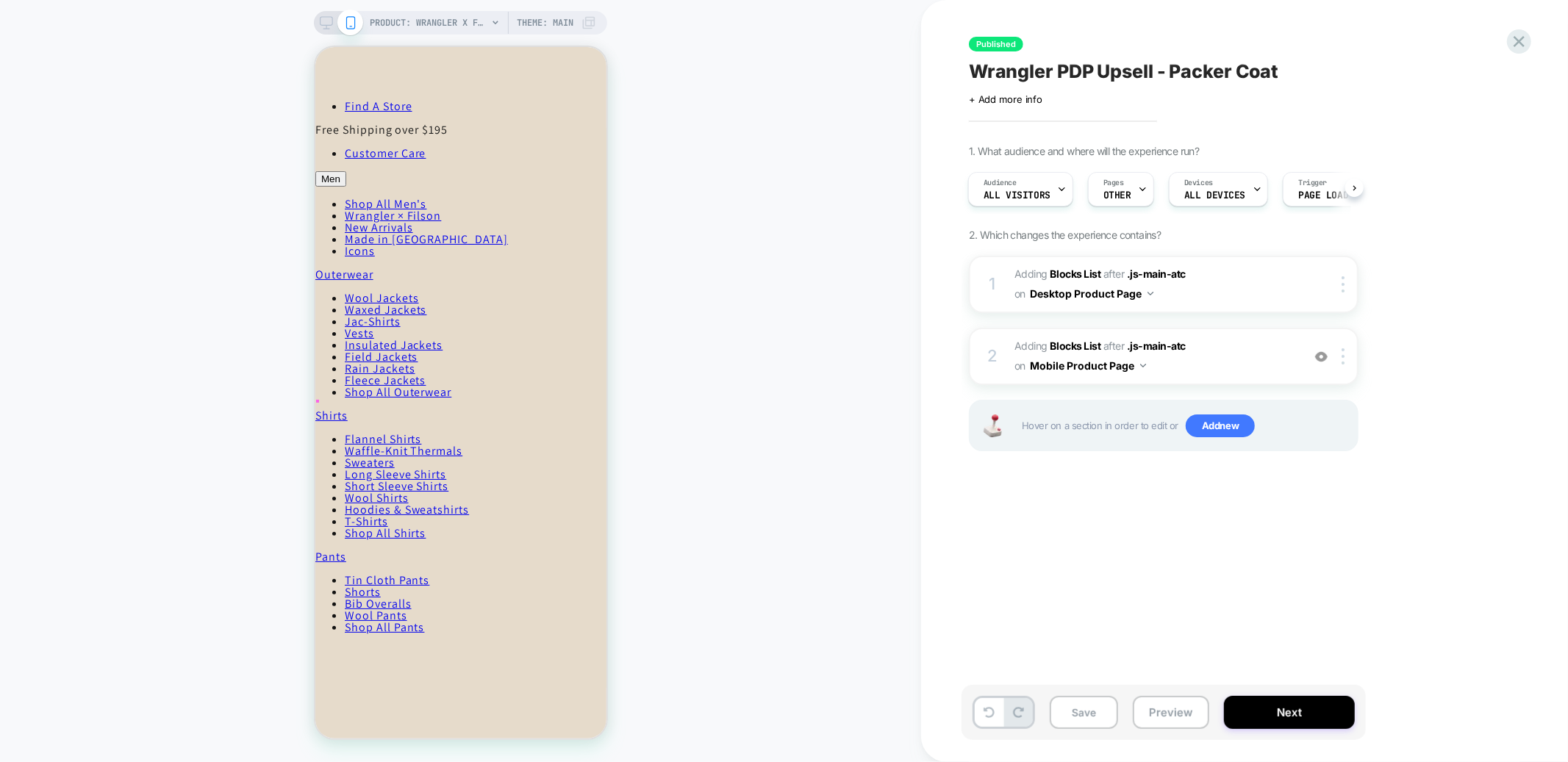
scroll to position [0, 0]
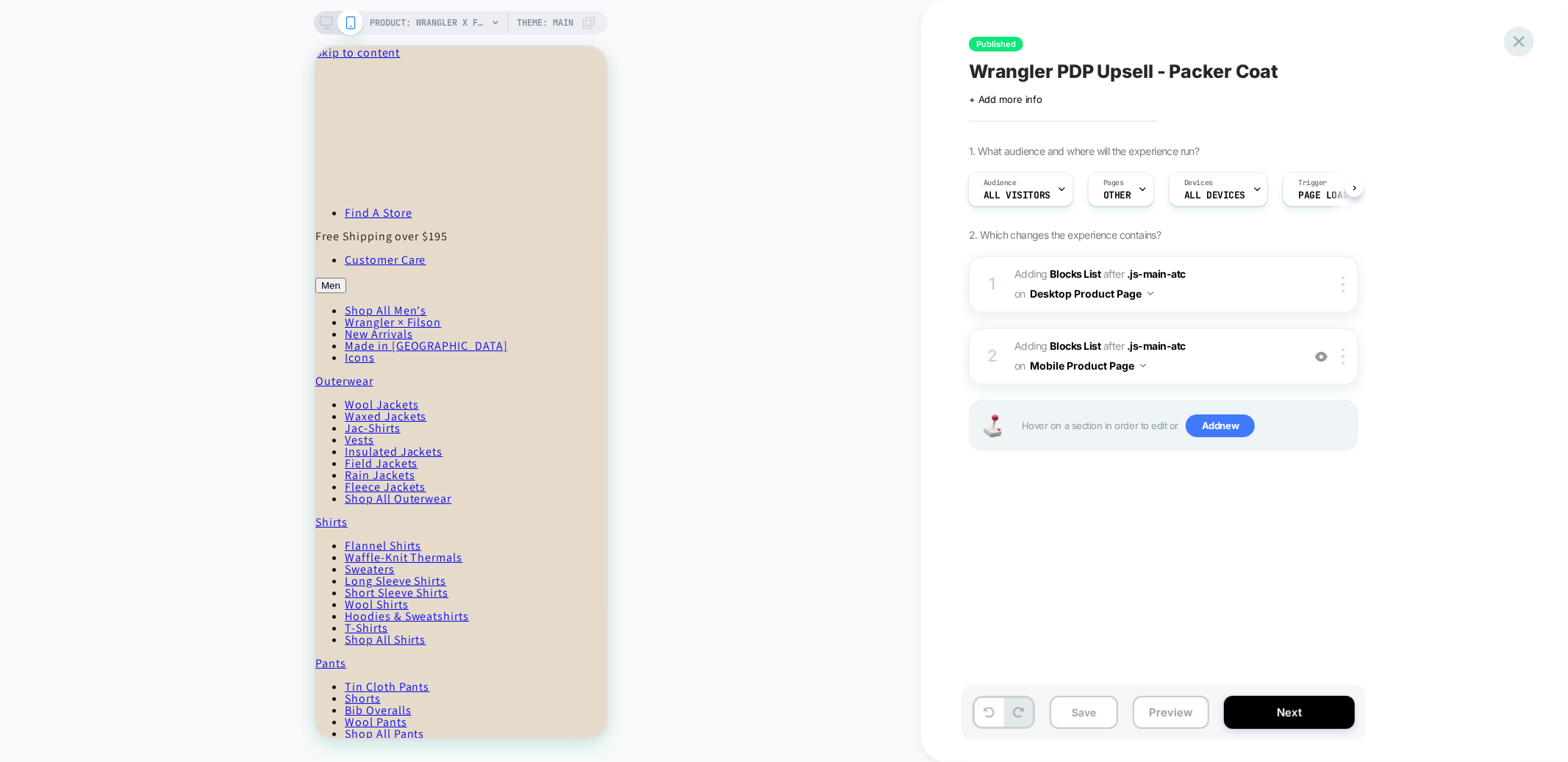
click at [1521, 37] on icon at bounding box center [1520, 42] width 20 height 20
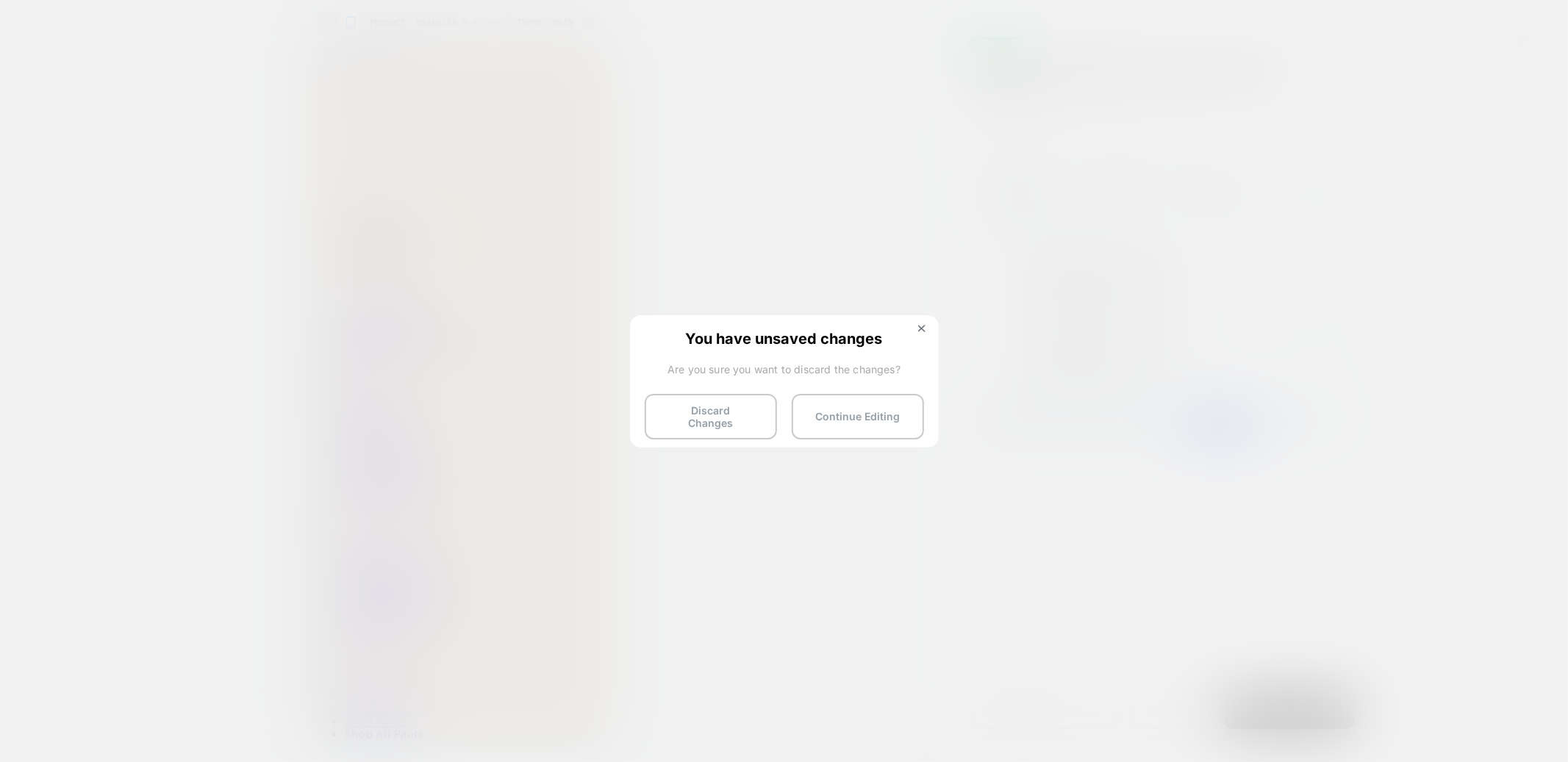
click at [824, 431] on div "You have unsaved changes Are you sure you want to discard the changes? Discard …" at bounding box center [784, 380] width 309 height 130
click at [819, 401] on button "Continue Editing" at bounding box center [858, 417] width 133 height 46
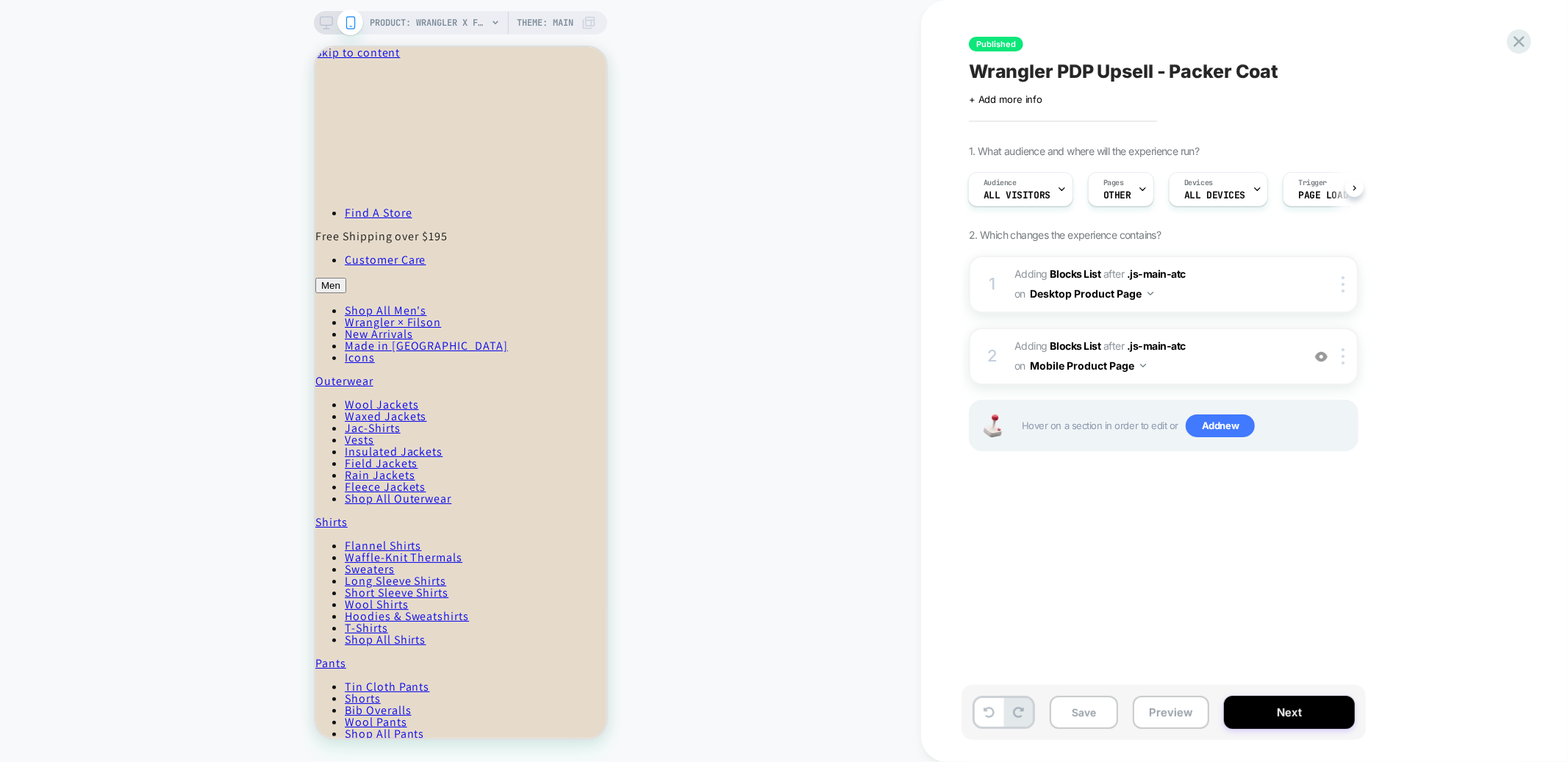
click at [325, 22] on icon at bounding box center [326, 23] width 13 height 13
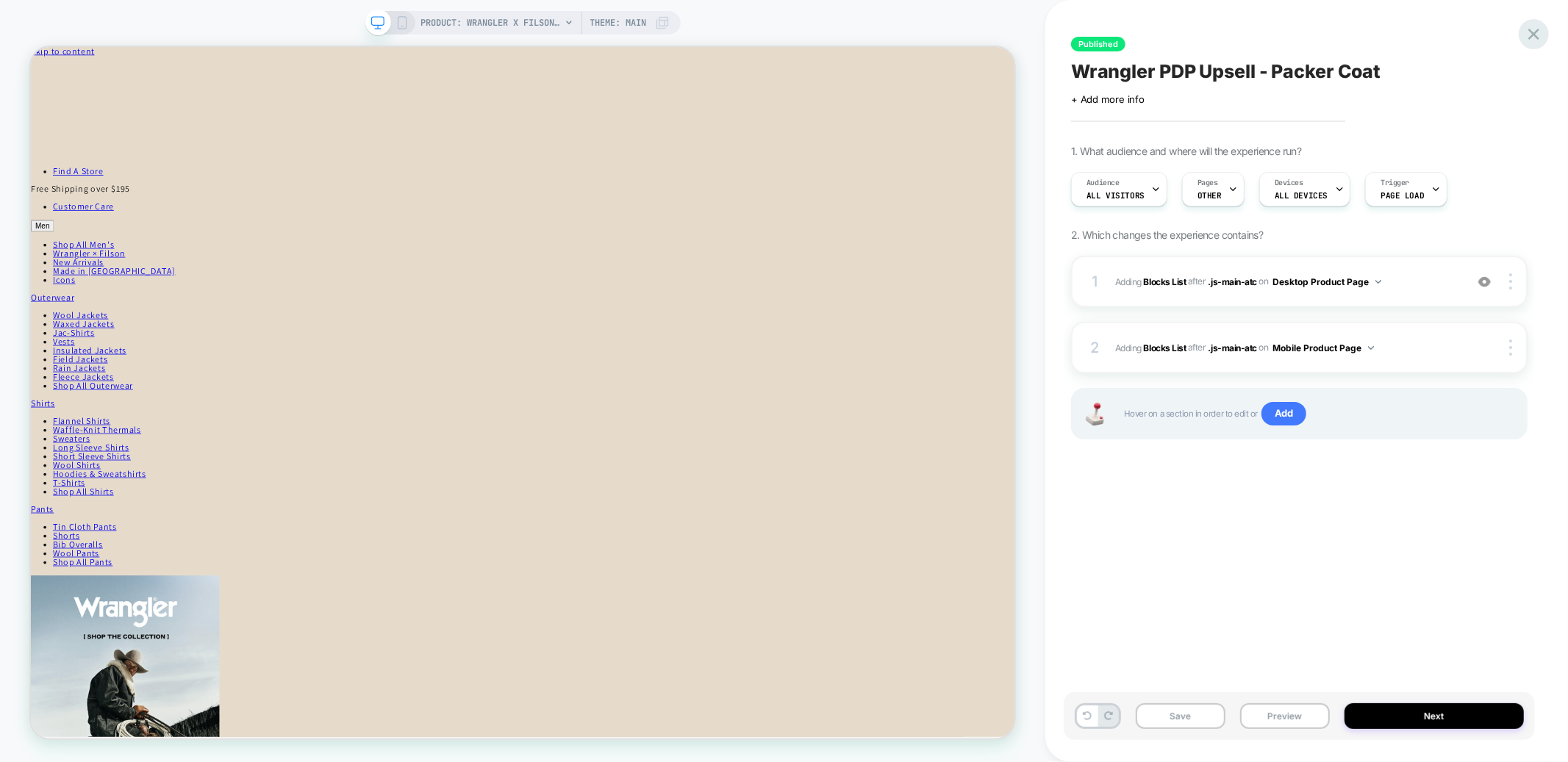
click at [1530, 33] on icon at bounding box center [1534, 34] width 20 height 20
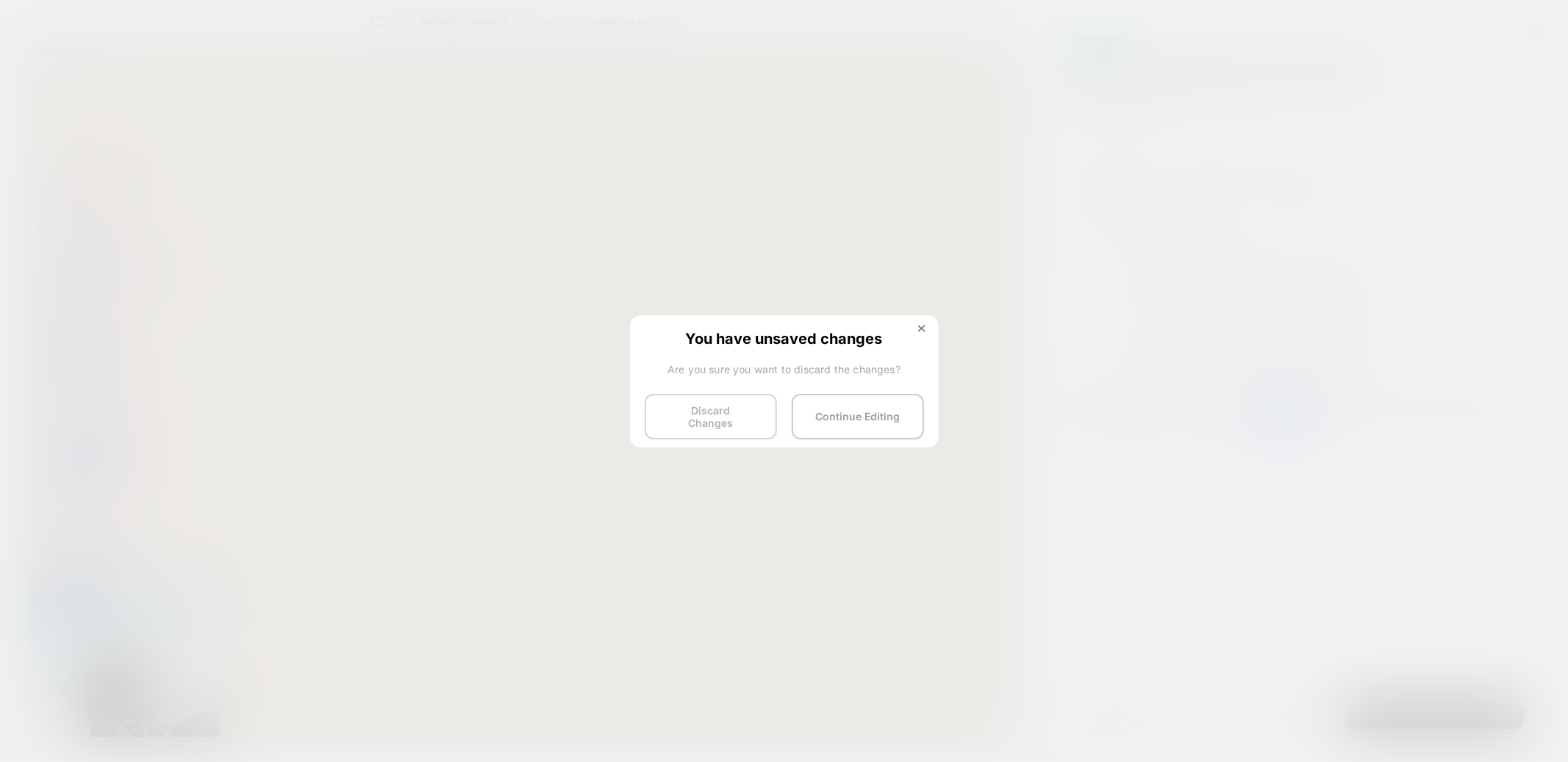
click at [724, 427] on button "Discard Changes" at bounding box center [711, 417] width 133 height 46
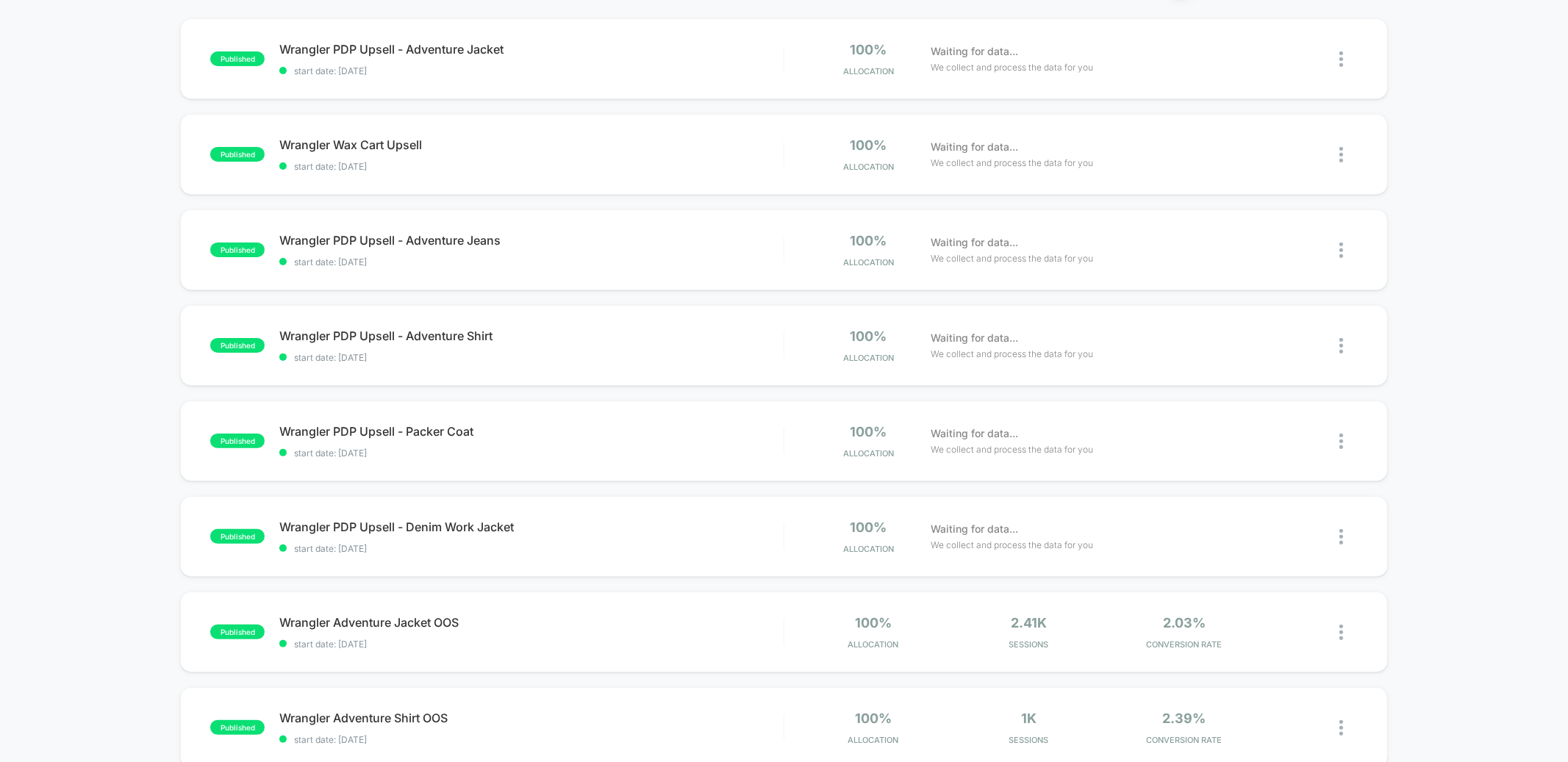
scroll to position [144, 0]
click at [604, 519] on span "Wrangler PDP Upsell - Denim Work Jacket Click to edit experience details" at bounding box center [532, 525] width 504 height 15
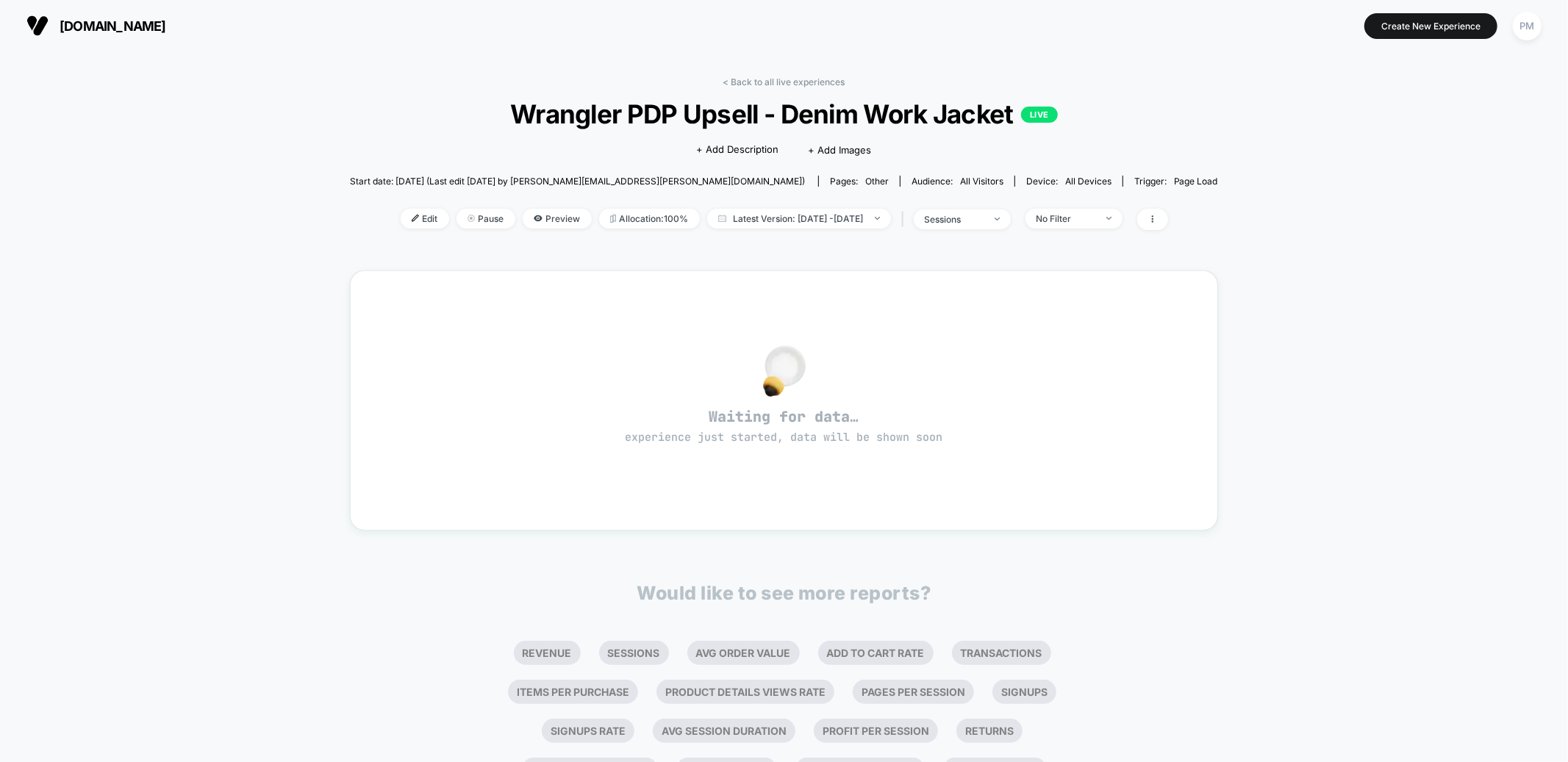
click at [385, 205] on div "< Back to all live experiences Wrangler PDP Upsell - Denim Work Jacket LIVE Cli…" at bounding box center [784, 162] width 869 height 172
click at [411, 218] on img at bounding box center [415, 217] width 7 height 7
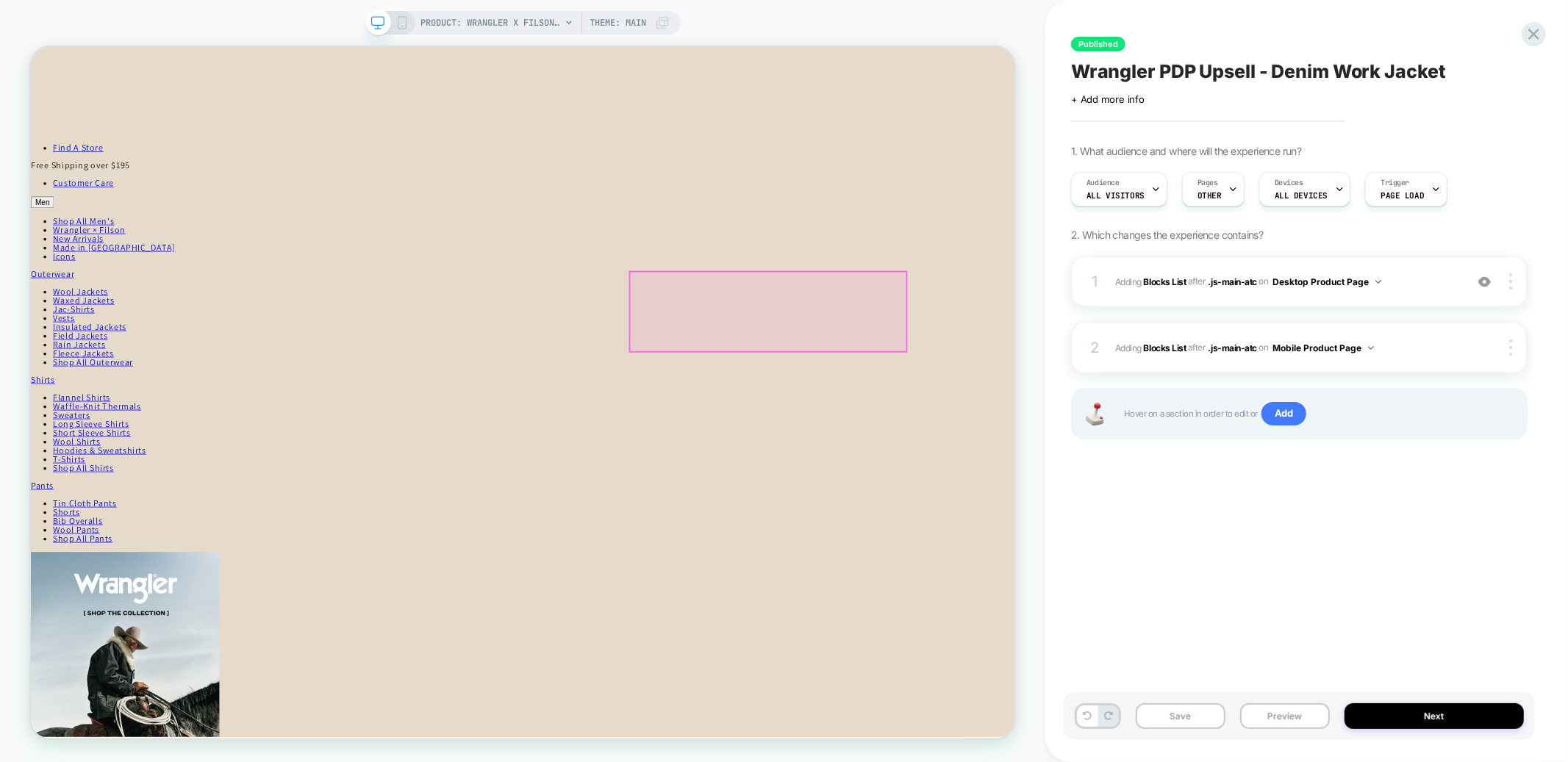
scroll to position [40, 0]
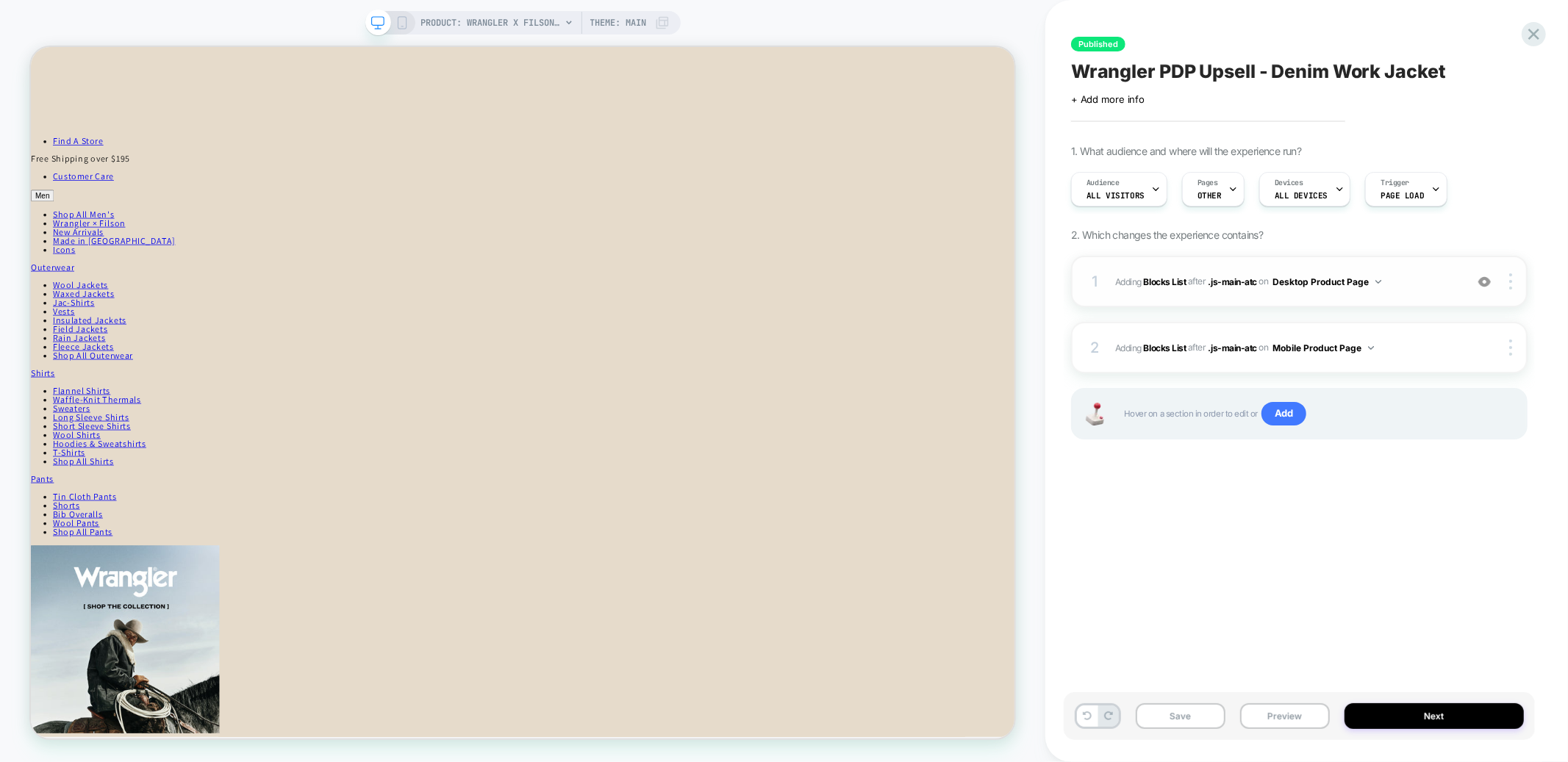
click at [1344, 300] on div "1 #_loomi_addon_1759336041438 Adding Blocks List AFTER .js-main-atc .js-main-at…" at bounding box center [1300, 281] width 456 height 52
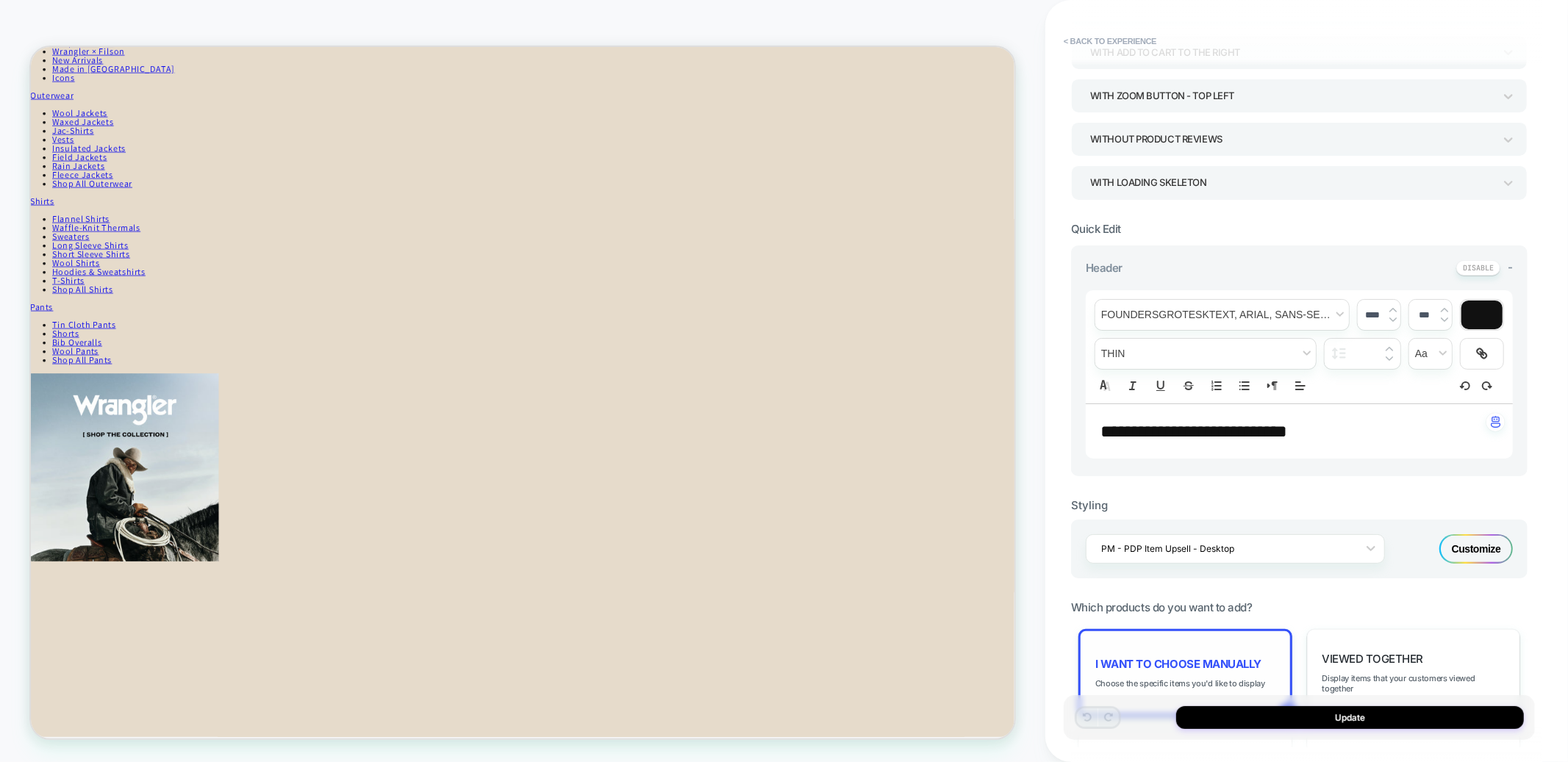
scroll to position [452, 0]
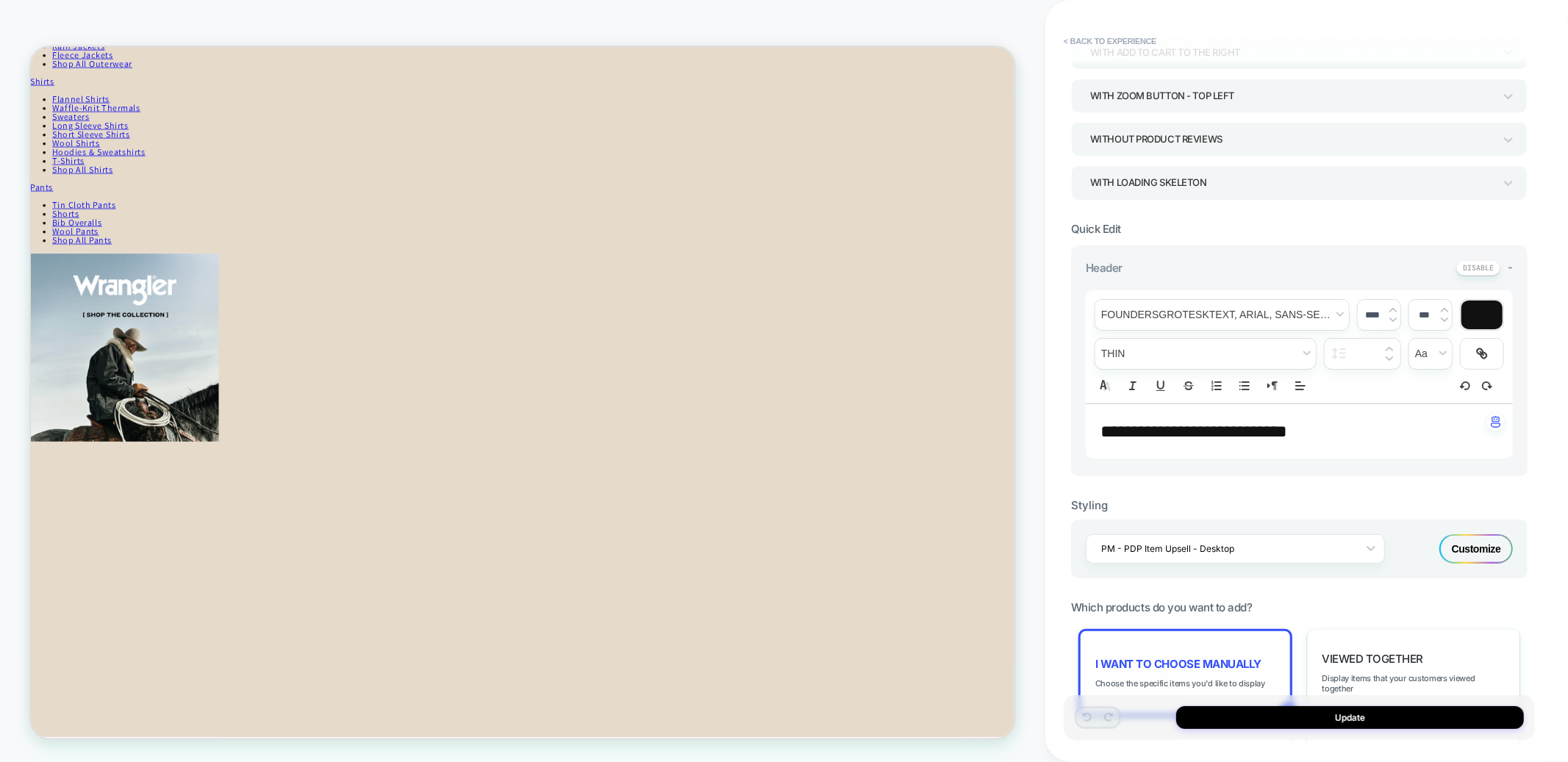
click at [1170, 652] on div "I want to choose manually Choose the specific items you'd like to display" at bounding box center [1186, 673] width 214 height 87
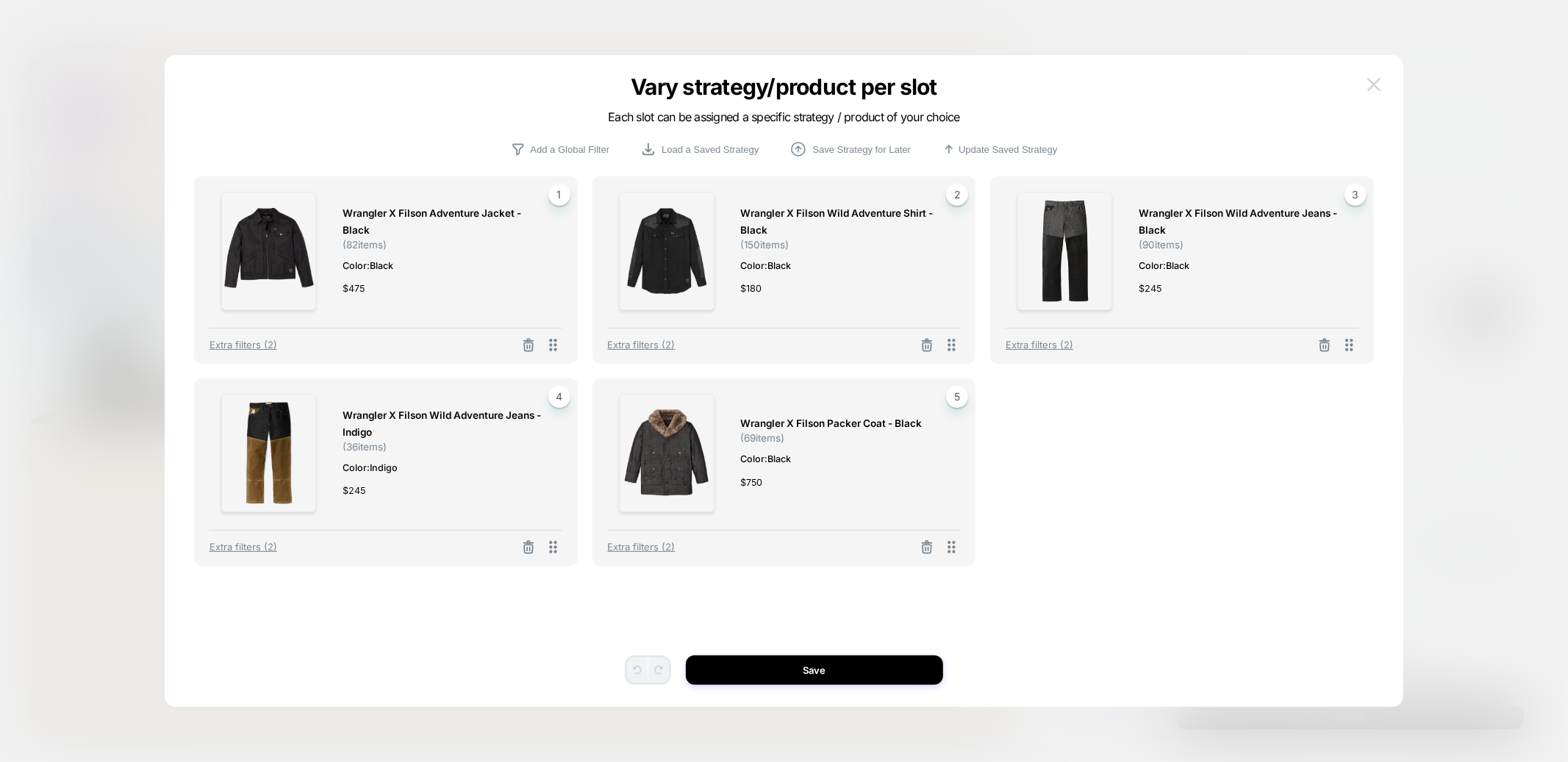
click at [1375, 78] on img at bounding box center [1374, 83] width 13 height 12
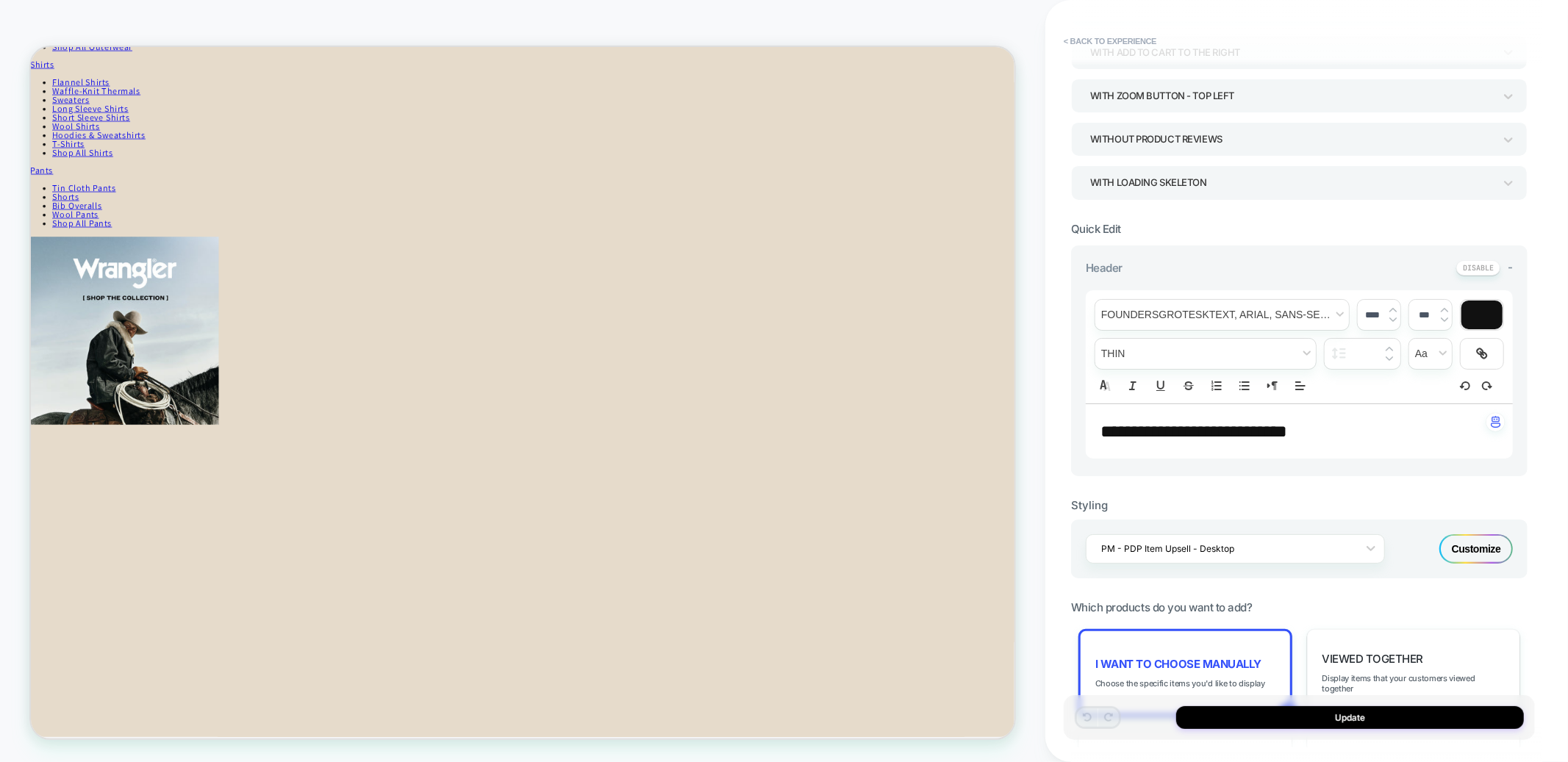
scroll to position [0, 0]
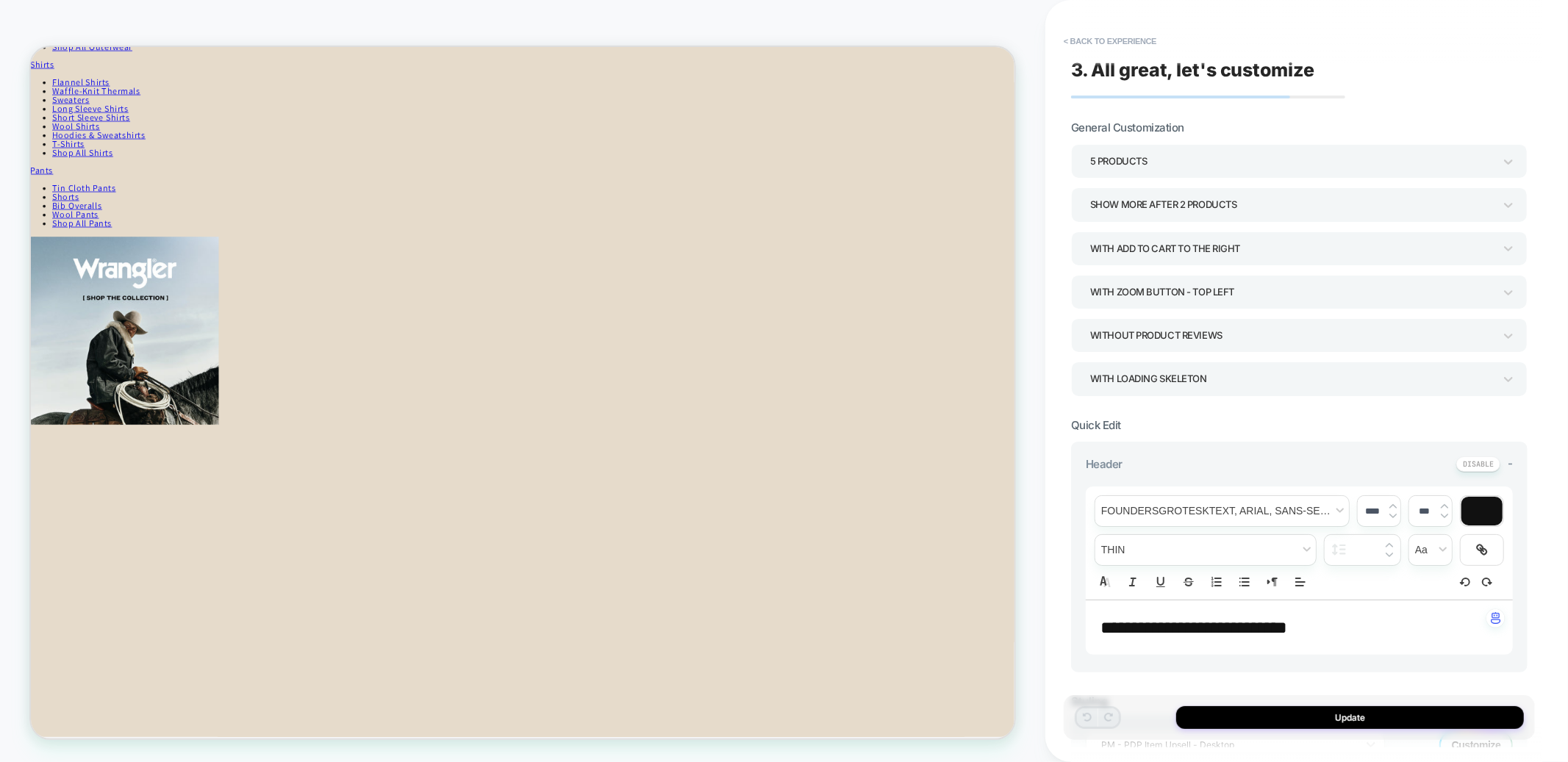
click at [1141, 162] on div "5 Products" at bounding box center [1292, 161] width 404 height 20
click at [1114, 347] on div "6 Products" at bounding box center [1300, 352] width 445 height 30
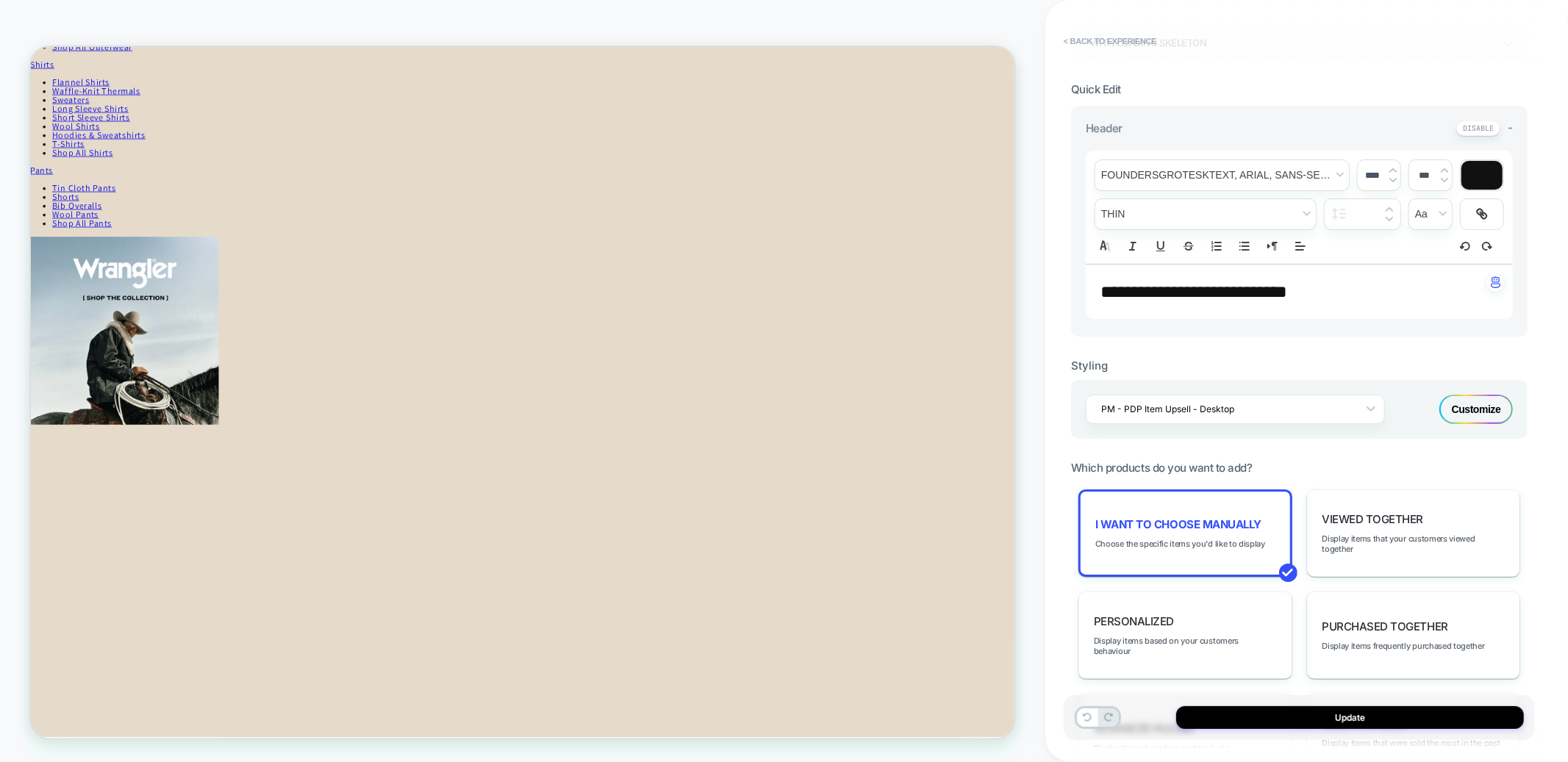
scroll to position [340, 0]
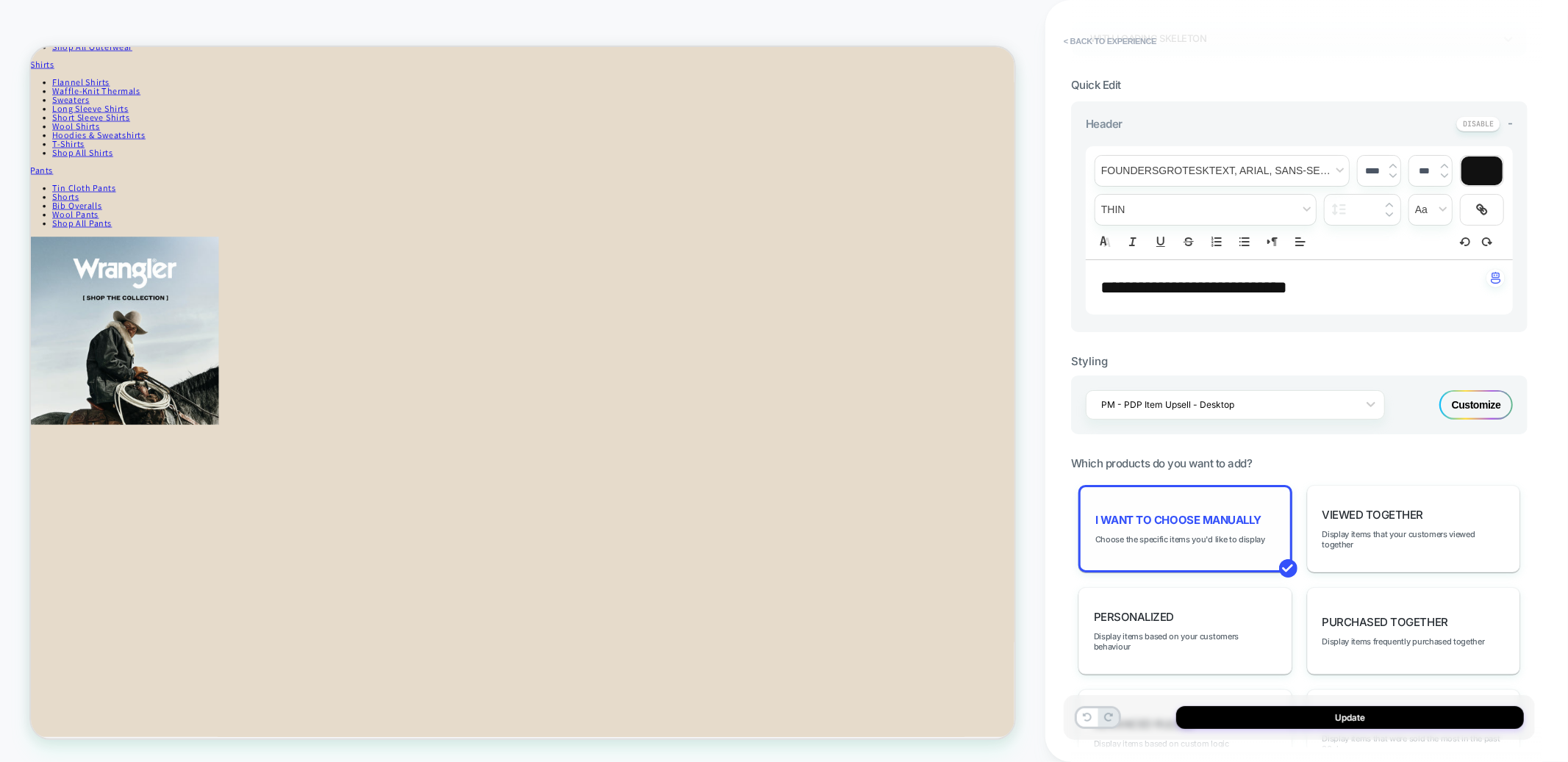
click at [1228, 513] on span "I want to choose manually" at bounding box center [1178, 519] width 166 height 14
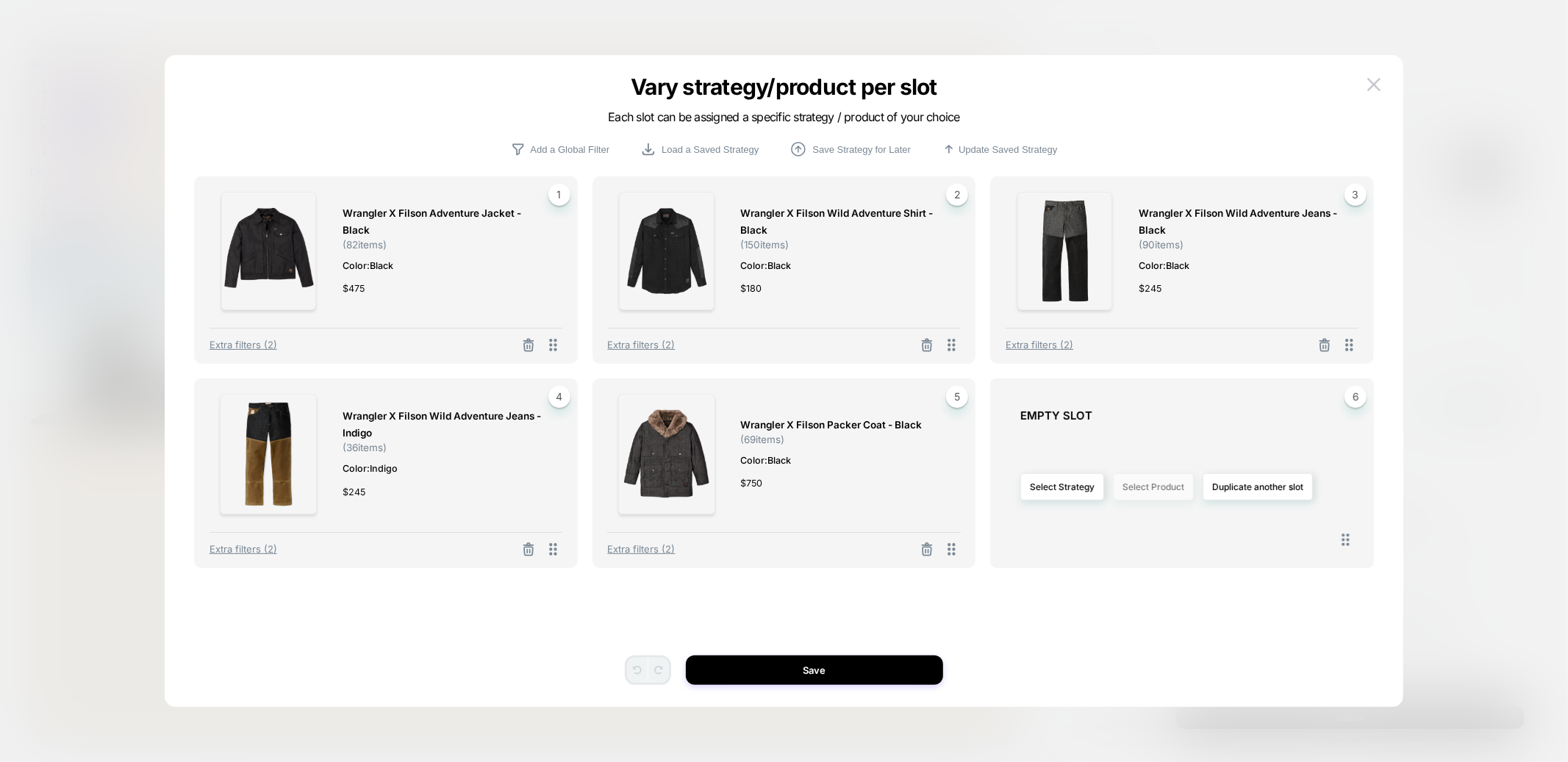
click at [1166, 489] on button "Select Product" at bounding box center [1153, 486] width 81 height 27
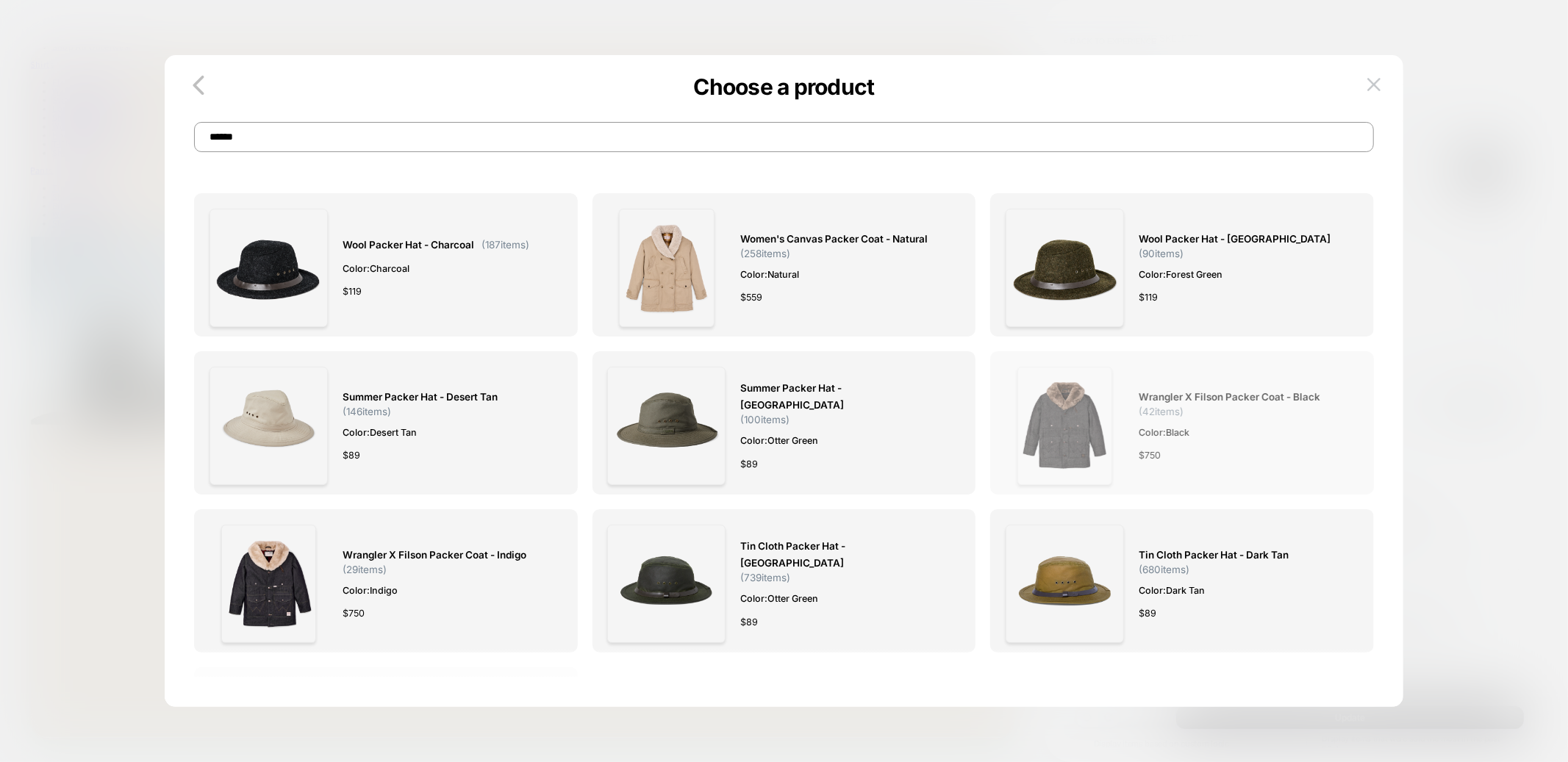
type input "******"
click at [1033, 406] on img at bounding box center [1065, 426] width 95 height 119
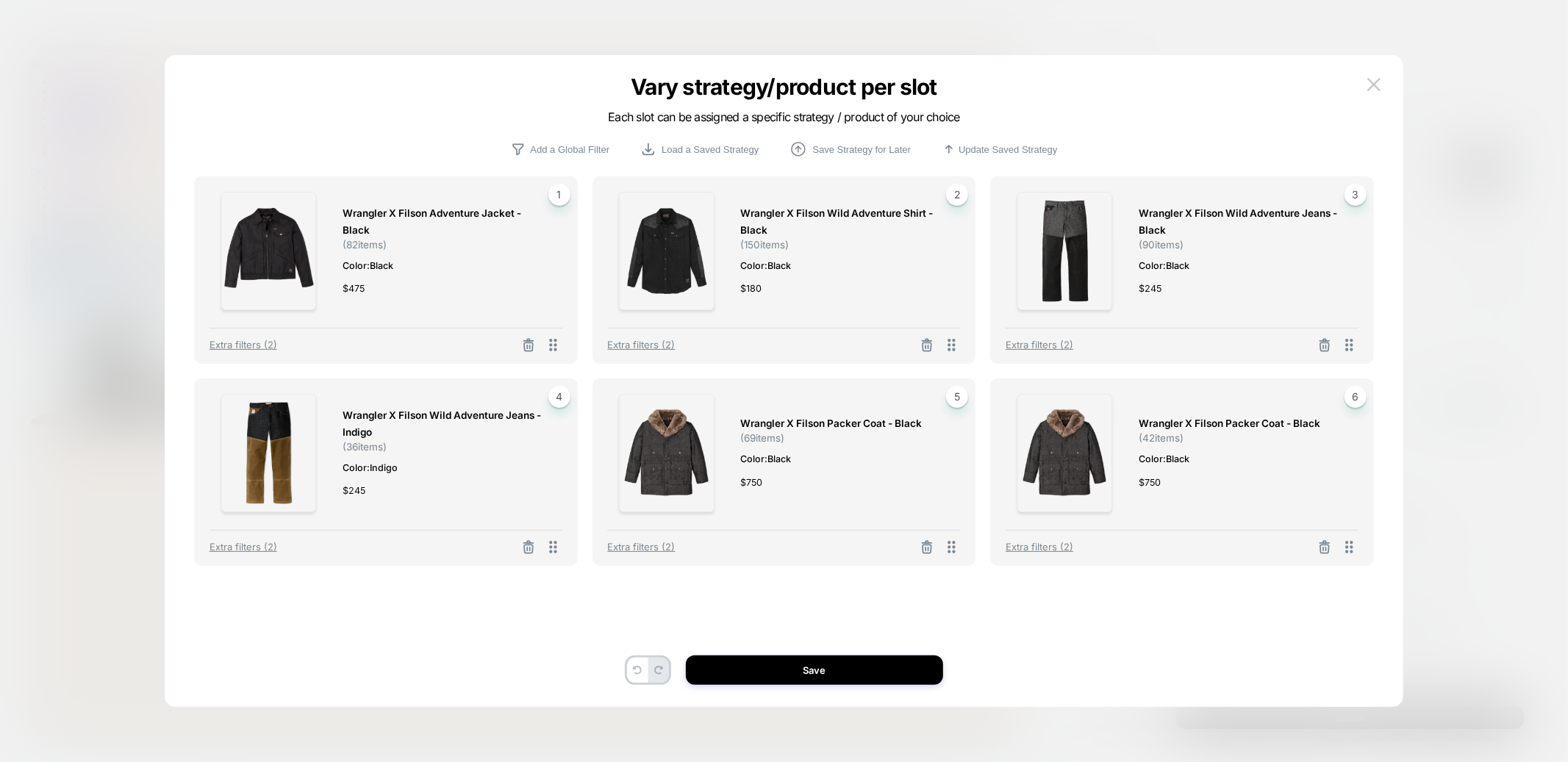
click at [1335, 549] on button at bounding box center [1325, 549] width 24 height 18
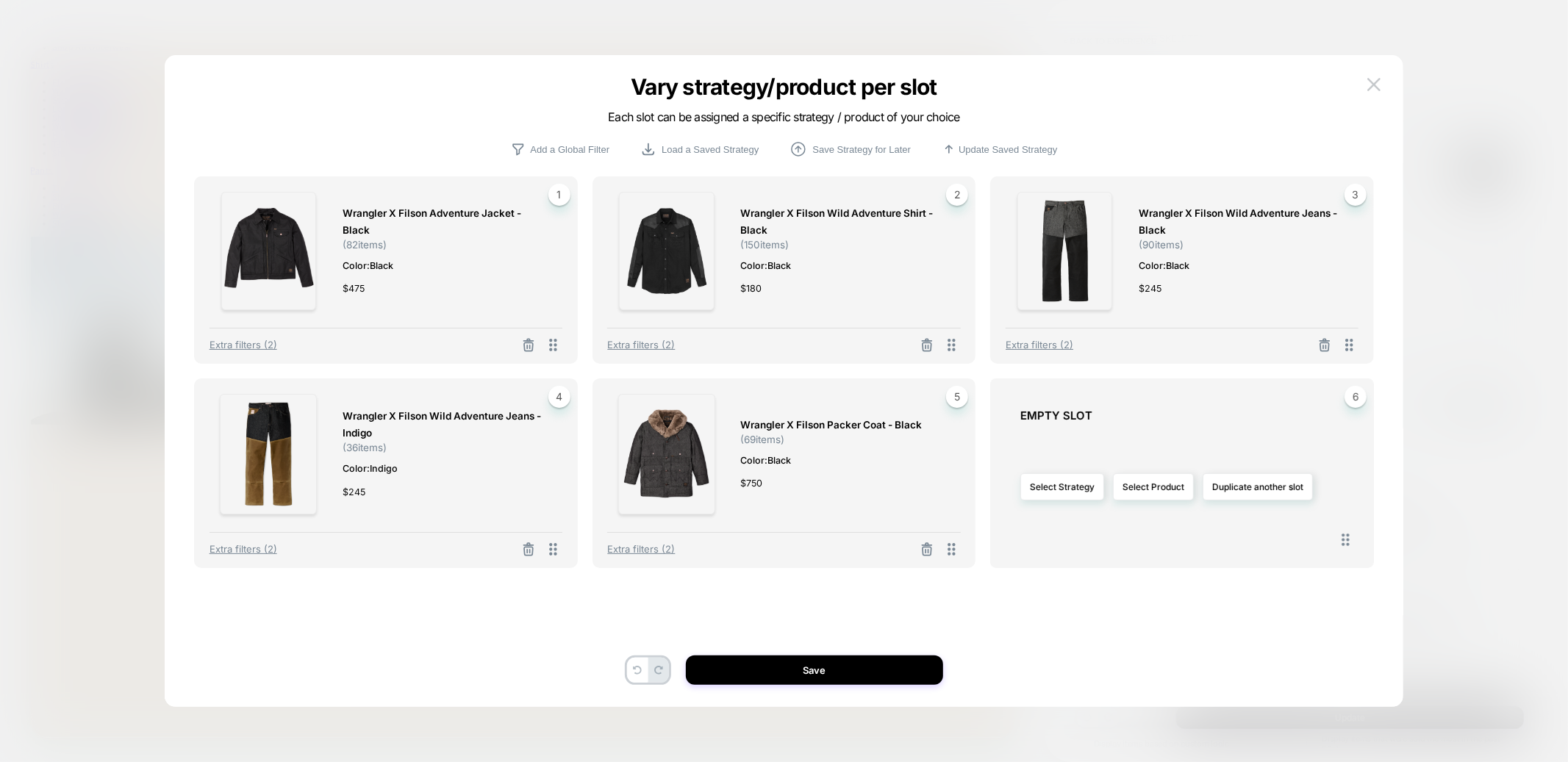
click at [1143, 469] on div "Select Strategy Select Product Duplicate another slot" at bounding box center [1190, 486] width 339 height 114
click at [1143, 481] on button "Select Product" at bounding box center [1153, 486] width 81 height 27
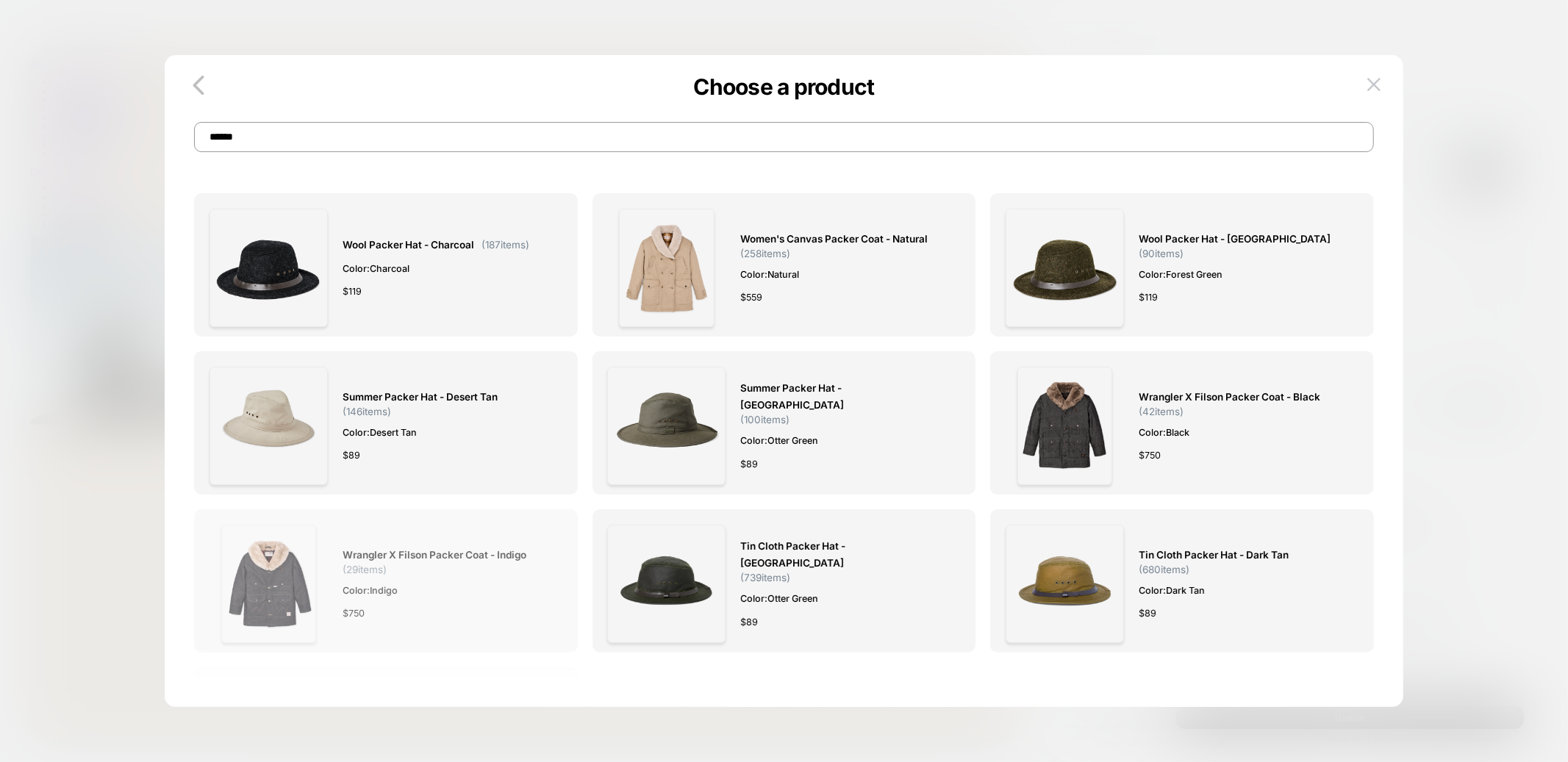
click at [266, 572] on img at bounding box center [269, 584] width 95 height 119
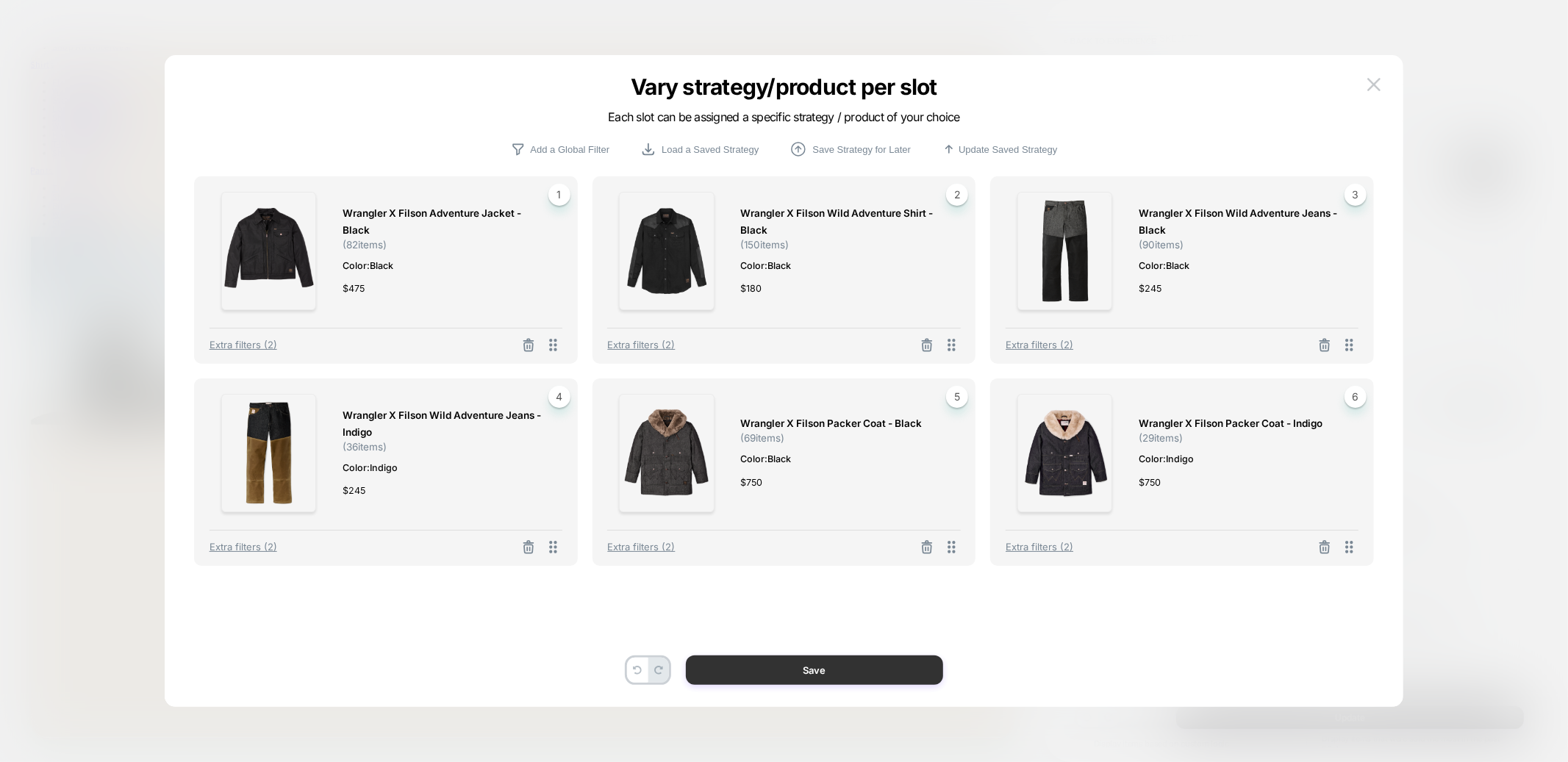
click at [806, 670] on button "Save" at bounding box center [815, 670] width 258 height 29
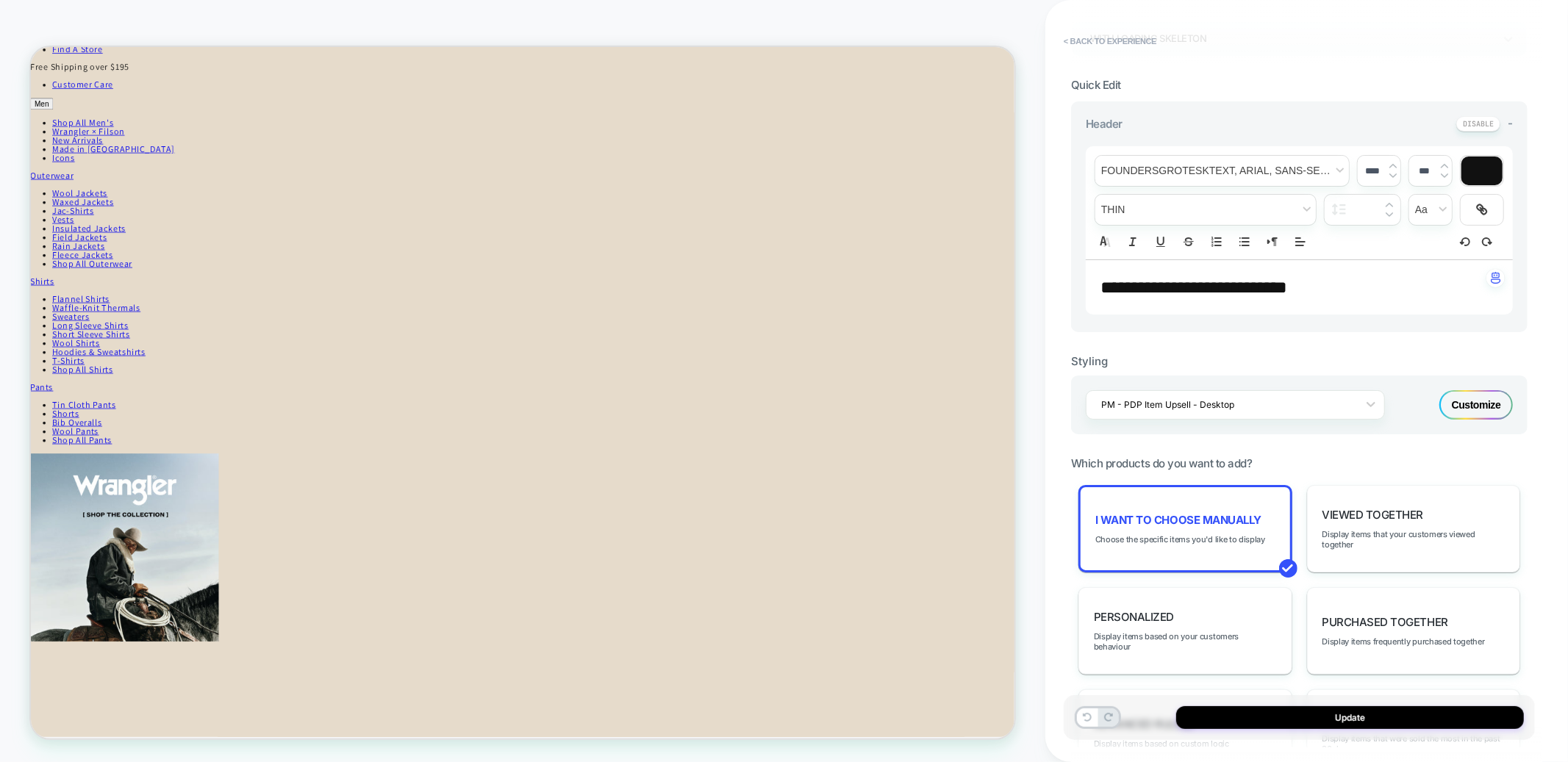
scroll to position [0, 0]
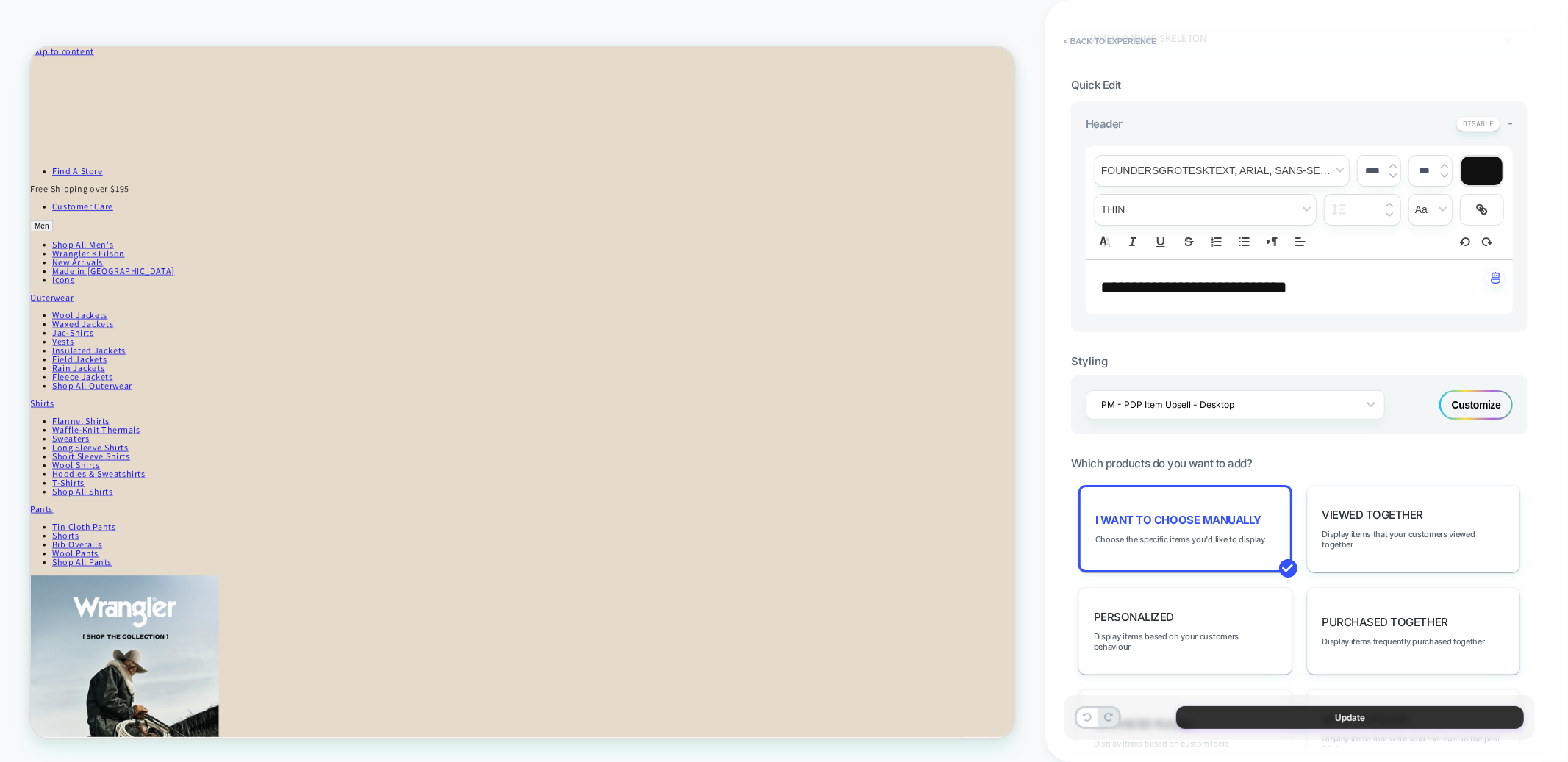
click at [1223, 711] on button "Update" at bounding box center [1350, 718] width 348 height 23
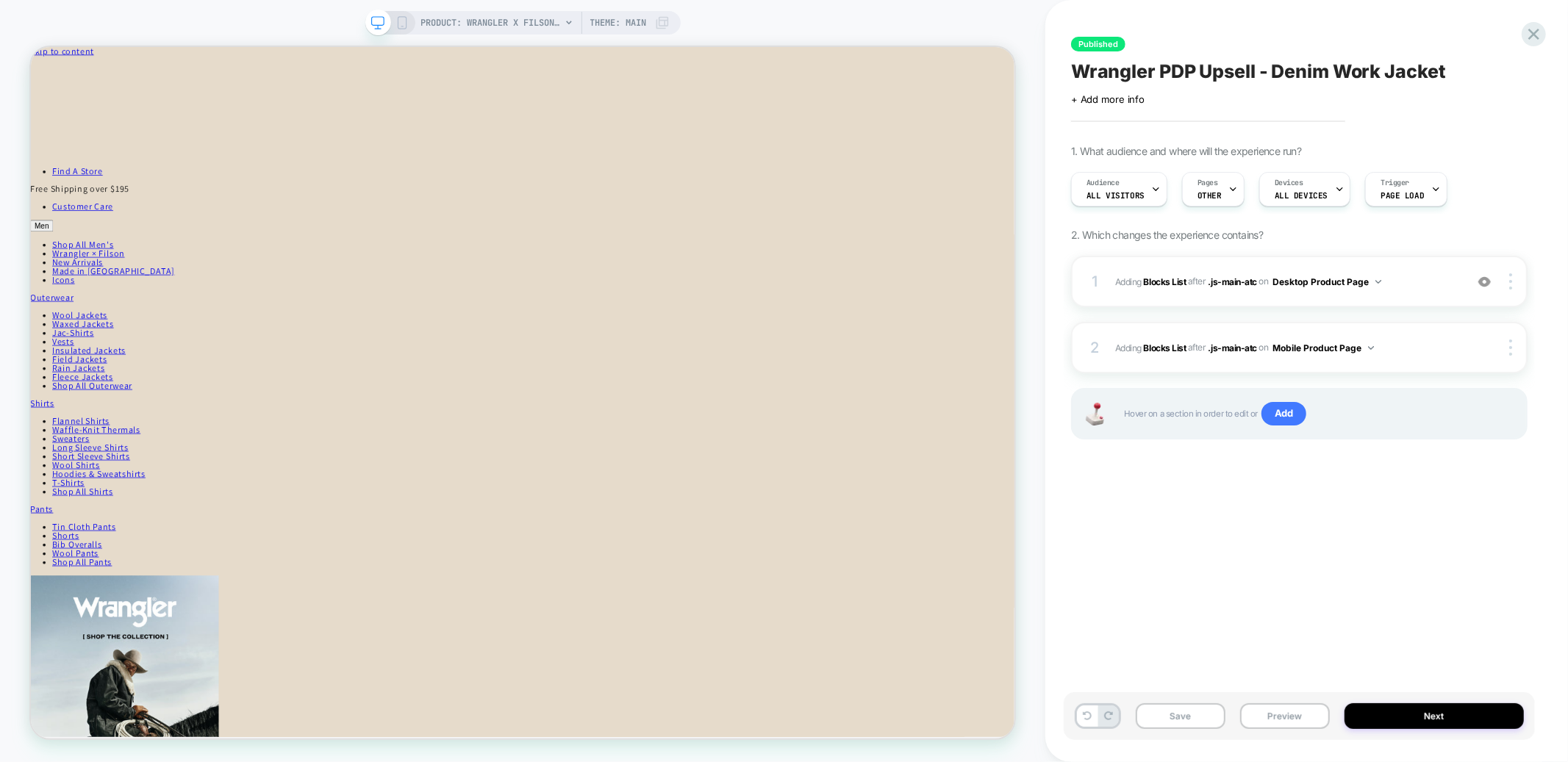
click at [393, 24] on div at bounding box center [390, 23] width 38 height 13
click at [400, 20] on icon at bounding box center [402, 23] width 13 height 13
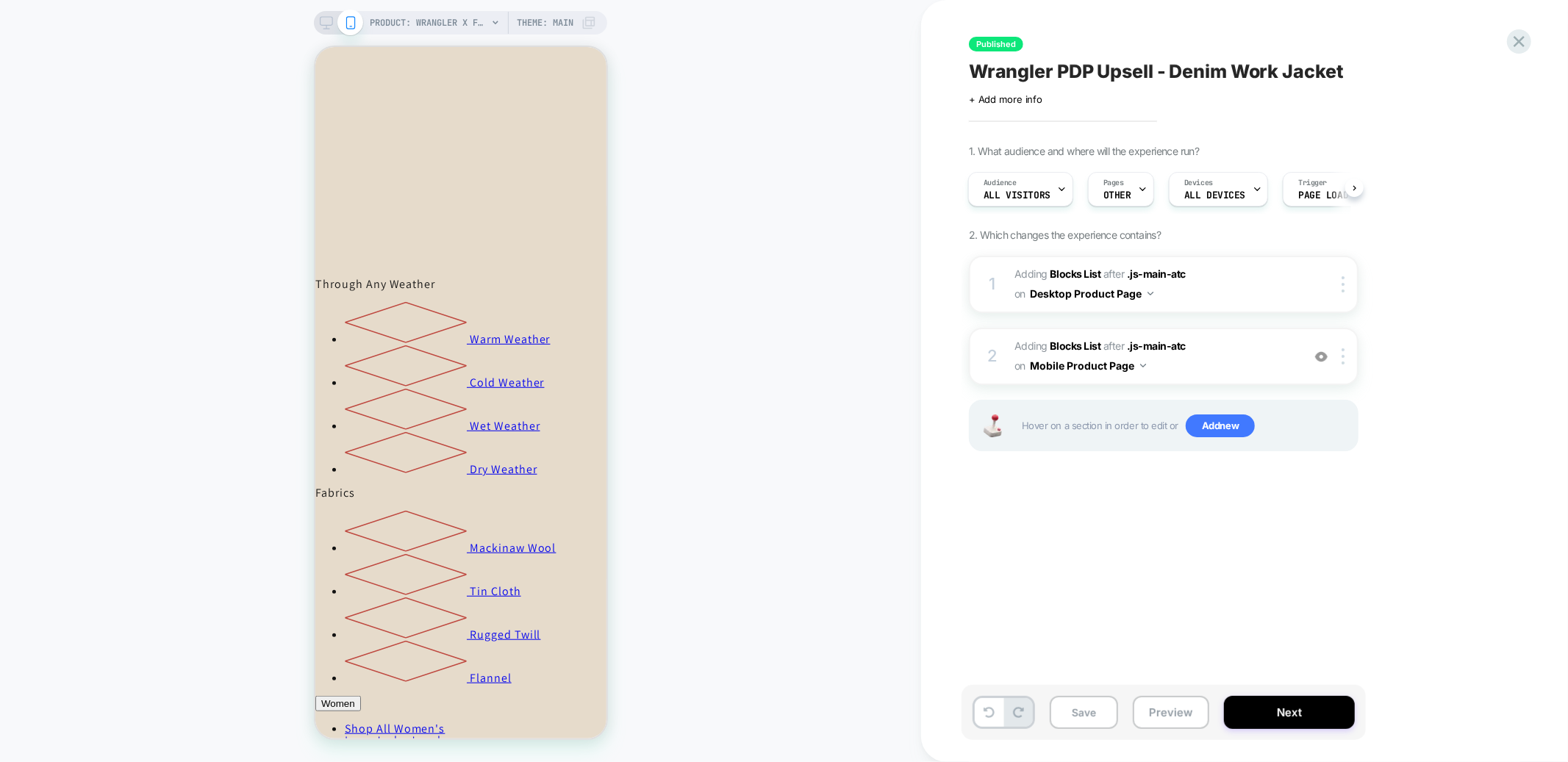
scroll to position [778, 0]
click at [1232, 361] on span "#_loomi_addon_1760462139523 Adding Blocks List AFTER .js-main-atc .js-main-atc …" at bounding box center [1155, 356] width 281 height 40
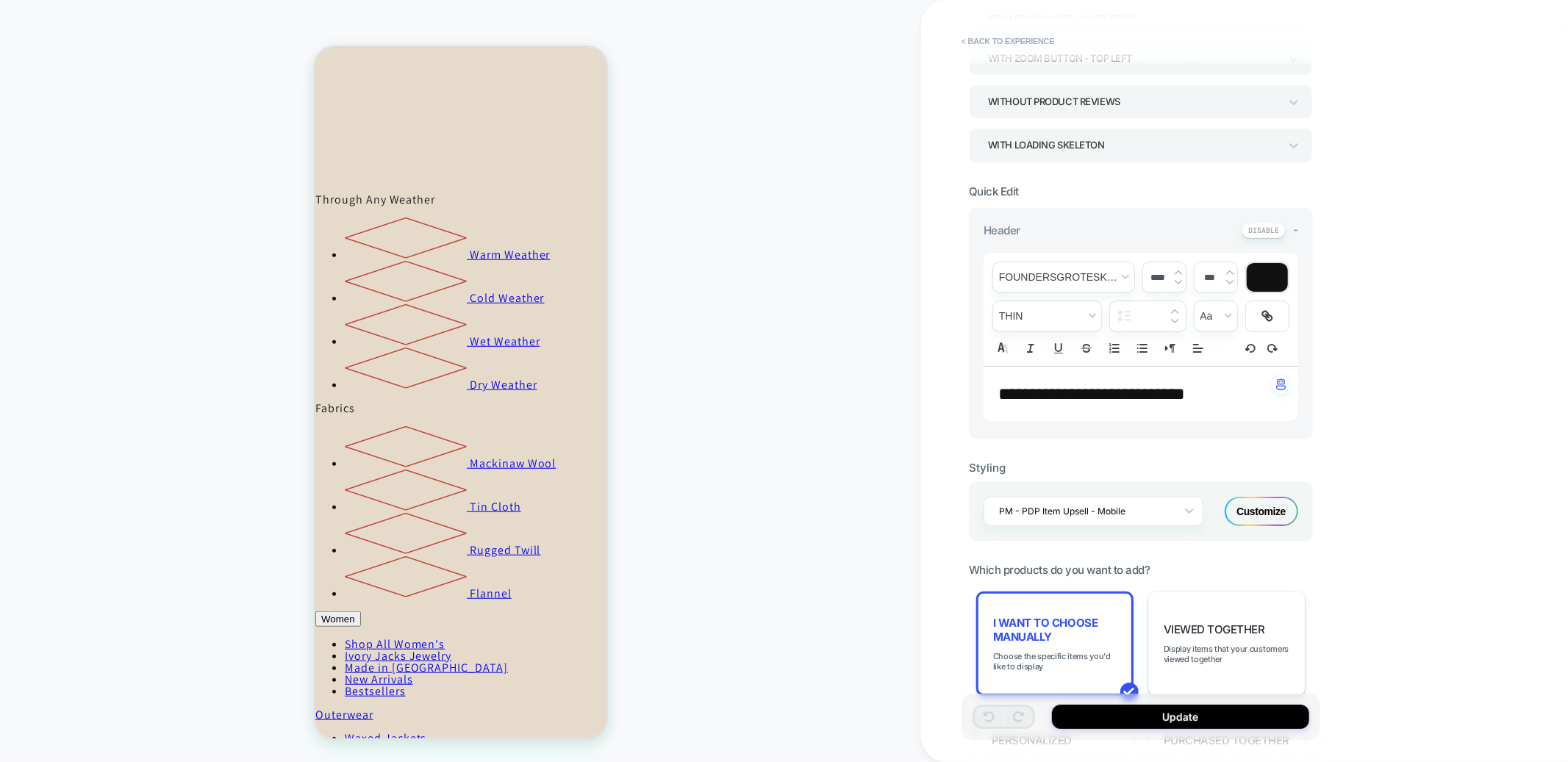
scroll to position [432, 0]
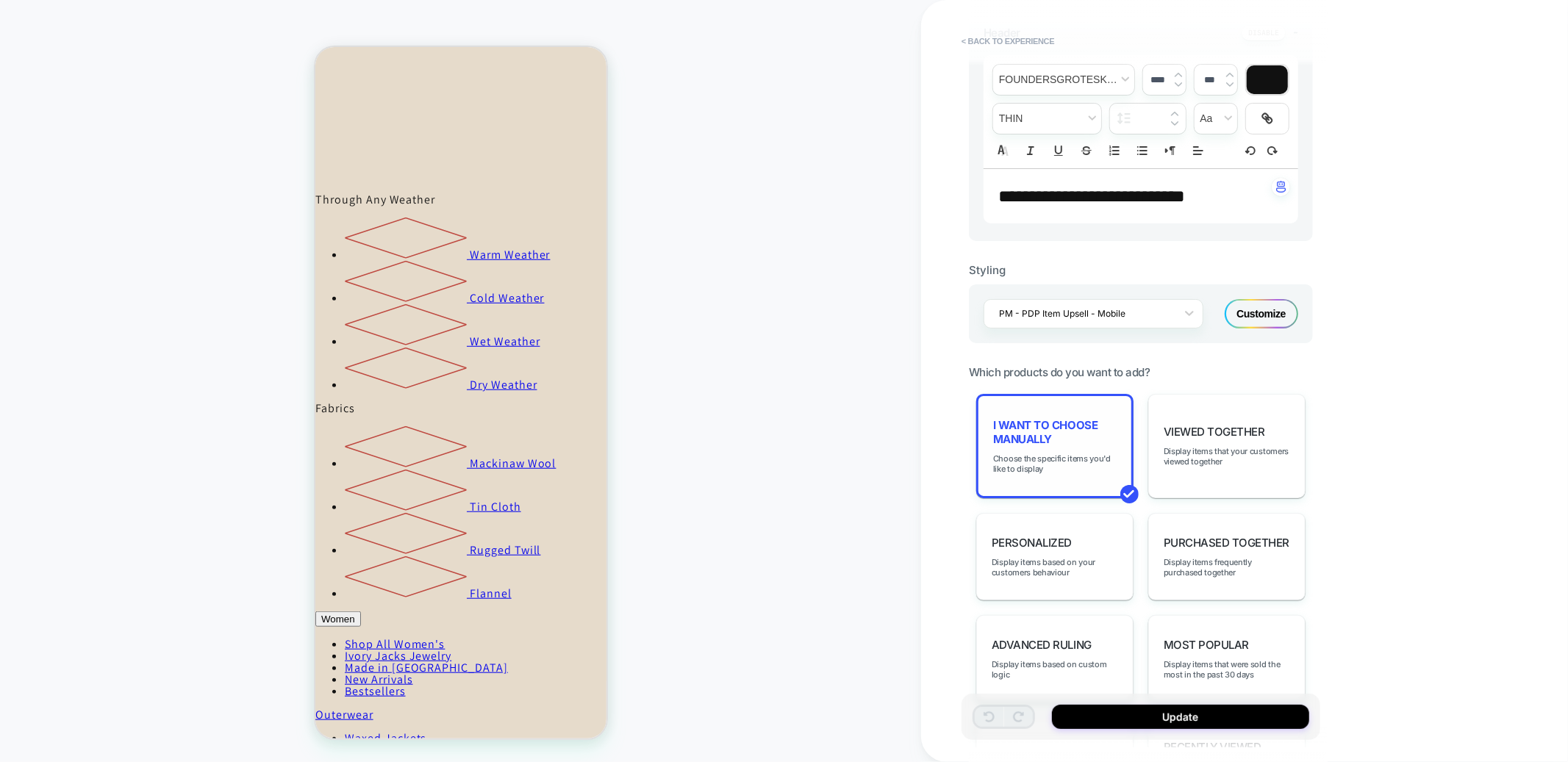
click at [1061, 446] on span "I want to choose manually" at bounding box center [1054, 433] width 124 height 28
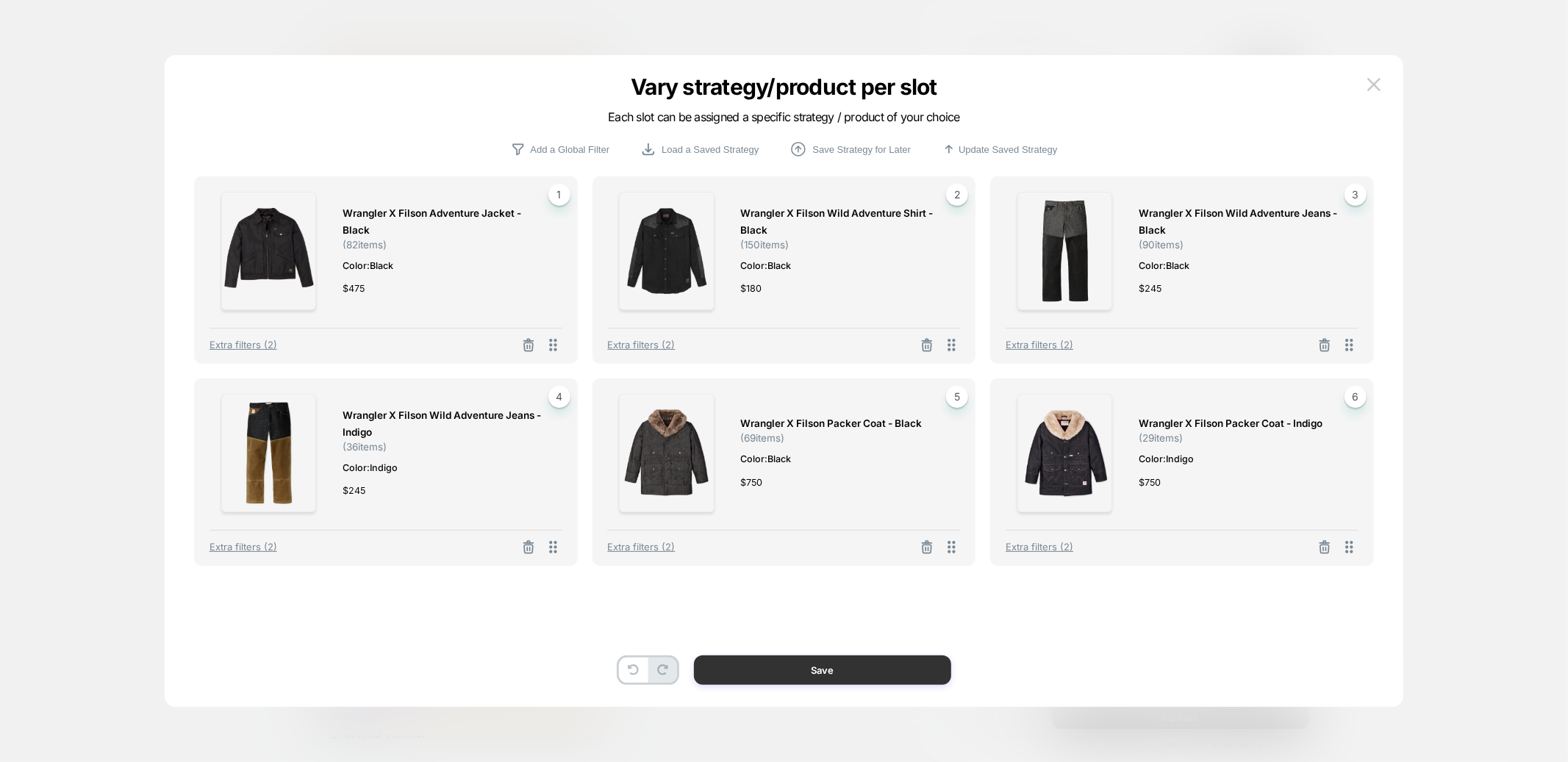
click at [878, 670] on button "Save" at bounding box center [823, 670] width 258 height 29
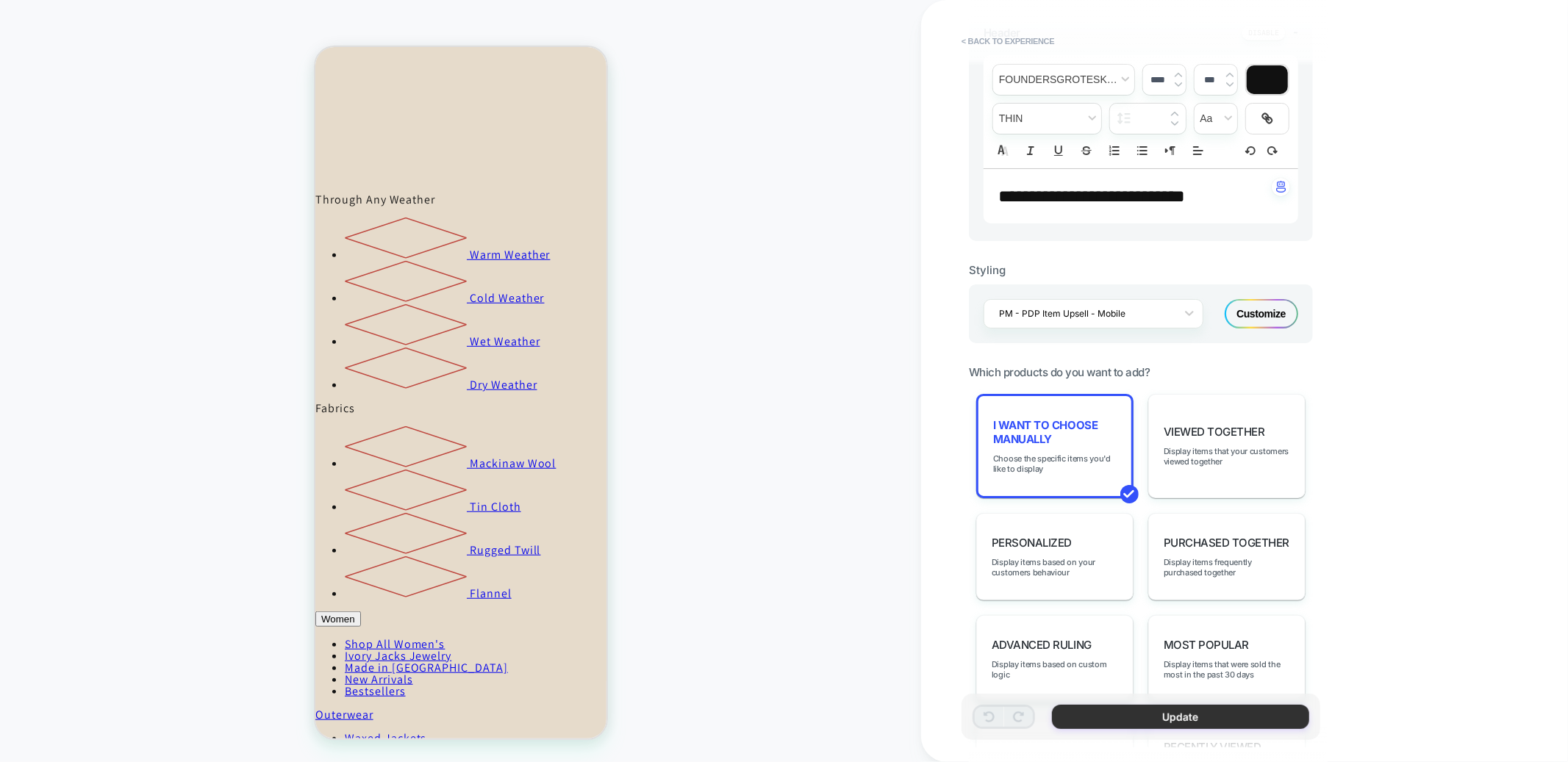
click at [1202, 722] on button "Update" at bounding box center [1180, 717] width 258 height 25
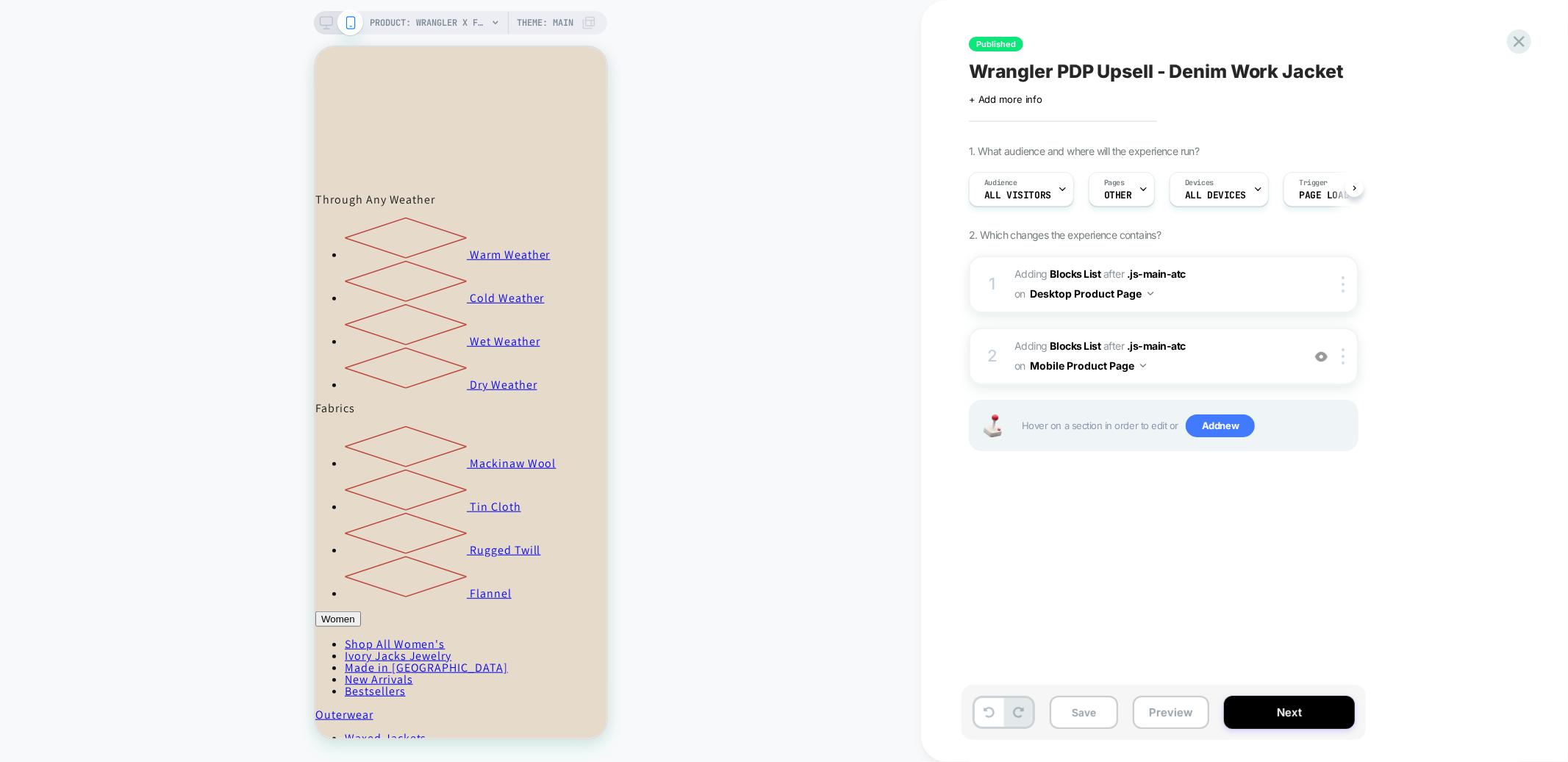
scroll to position [0, 1]
click at [1234, 704] on button "Next" at bounding box center [1290, 712] width 131 height 33
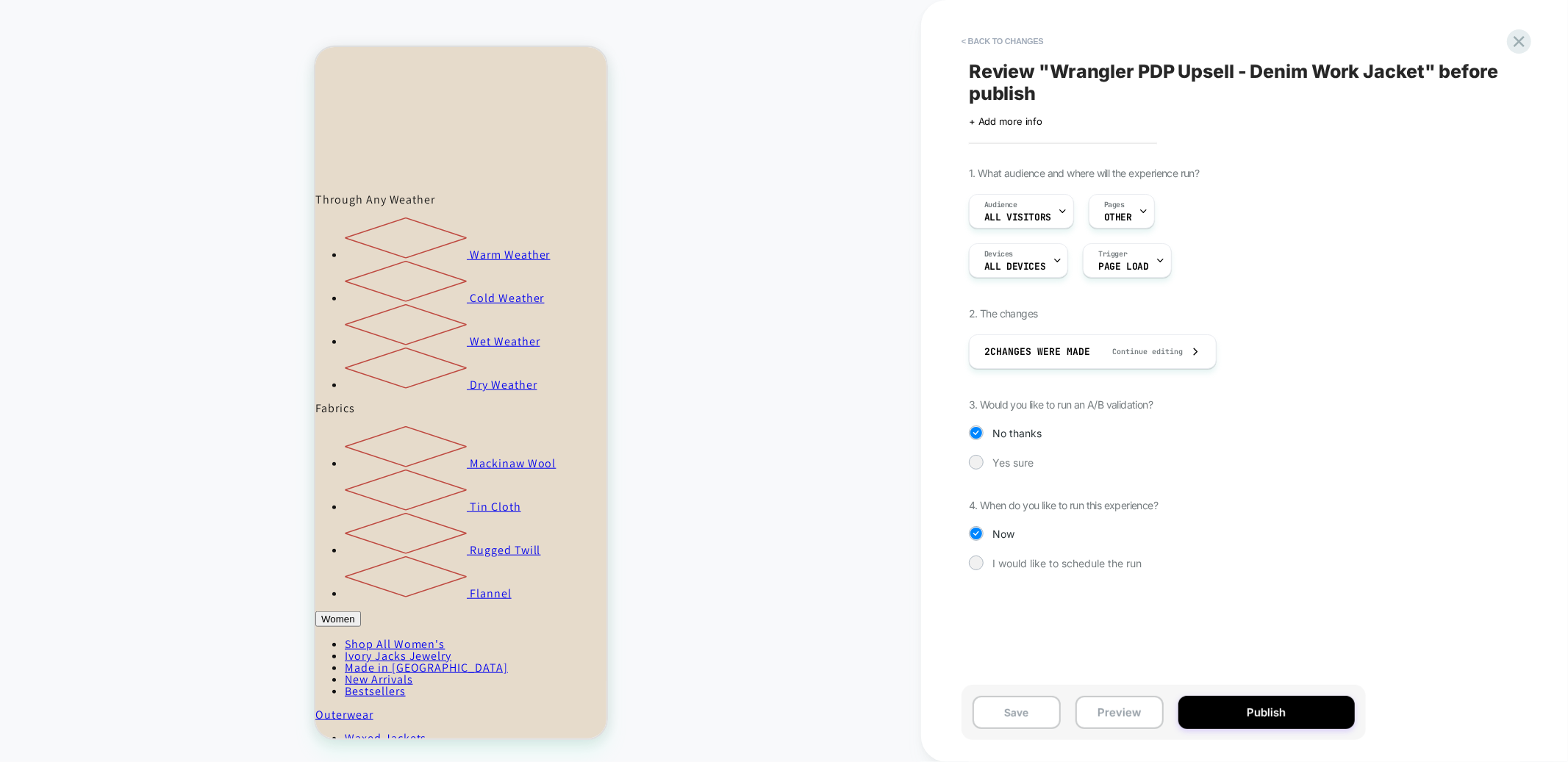
click at [1234, 704] on button "Publish" at bounding box center [1267, 712] width 177 height 33
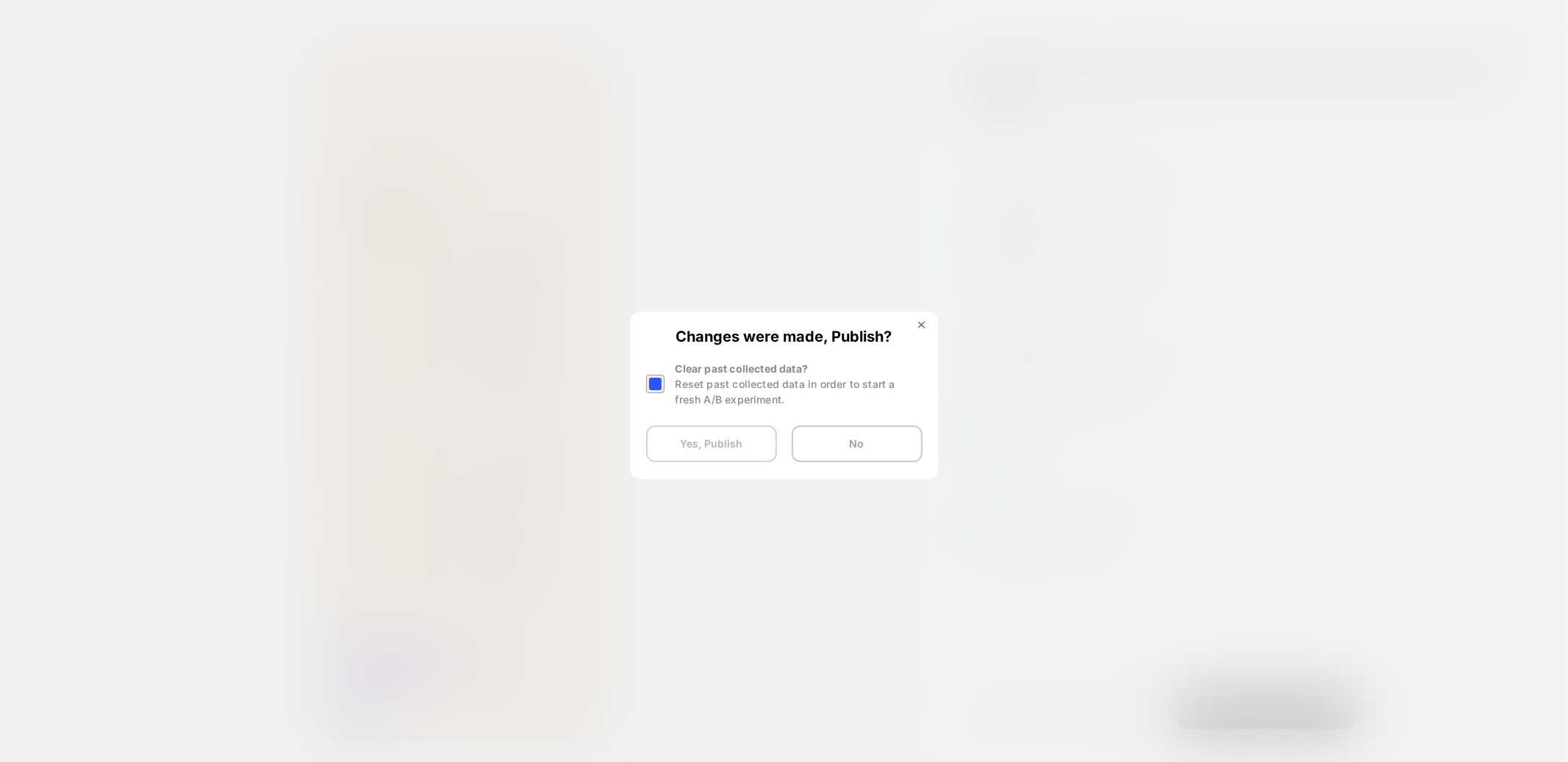
click at [712, 426] on button "Yes, Publish" at bounding box center [712, 443] width 131 height 37
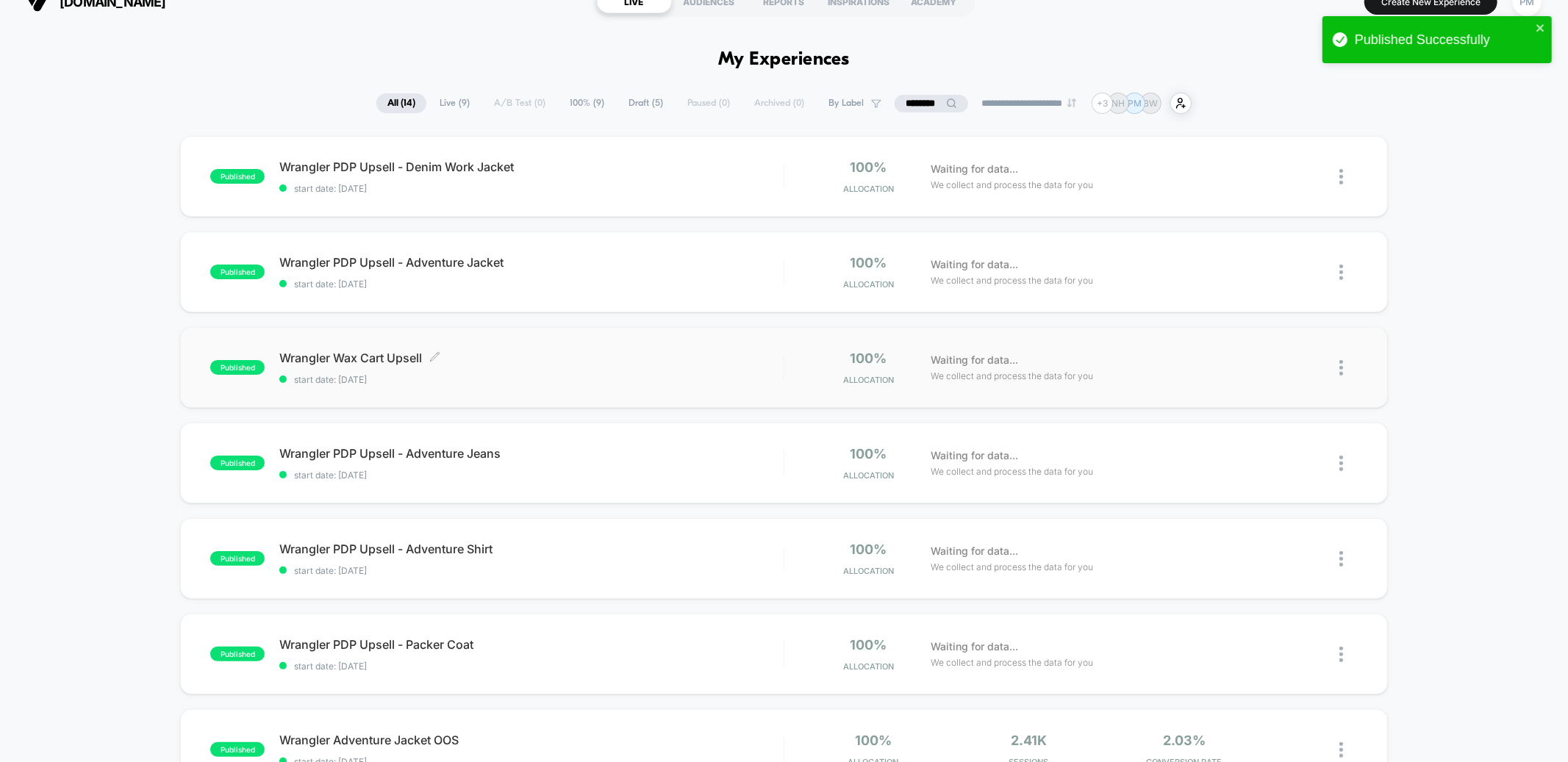
scroll to position [25, 0]
click at [605, 636] on span "Wrangler PDP Upsell - Packer Coat Click to edit experience details" at bounding box center [532, 643] width 504 height 15
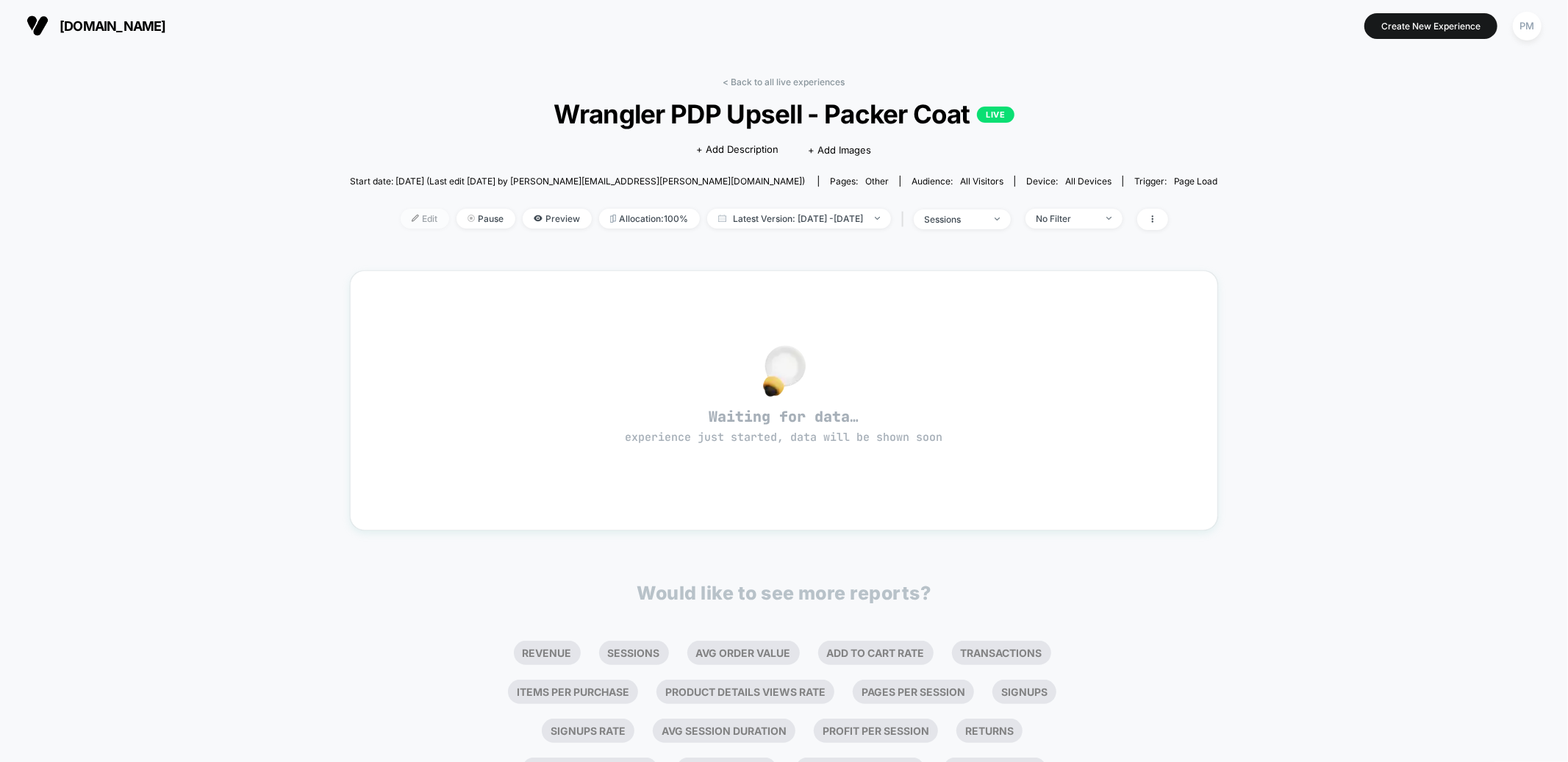
click at [410, 222] on span "Edit" at bounding box center [425, 218] width 48 height 20
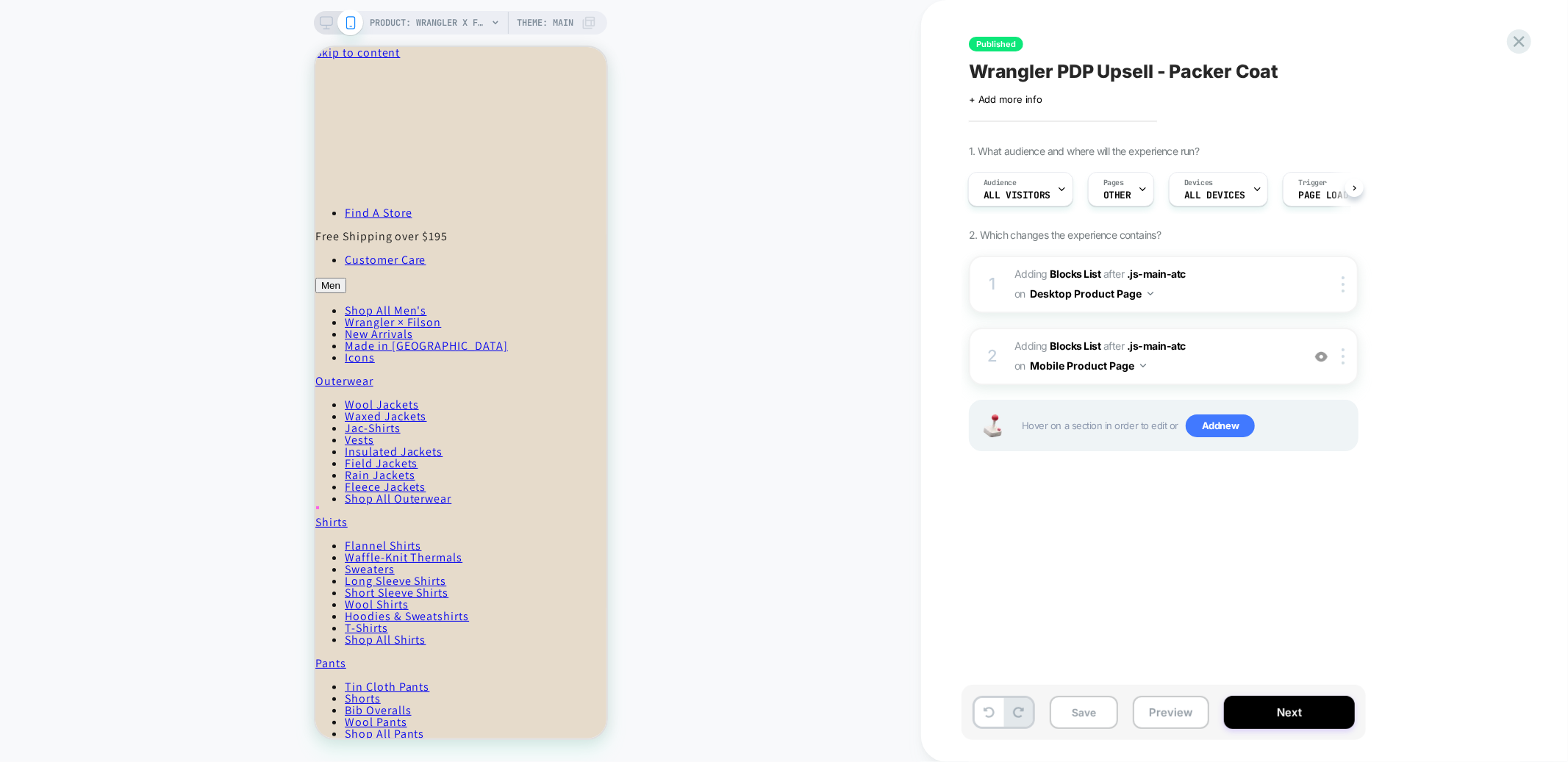
scroll to position [800, 0]
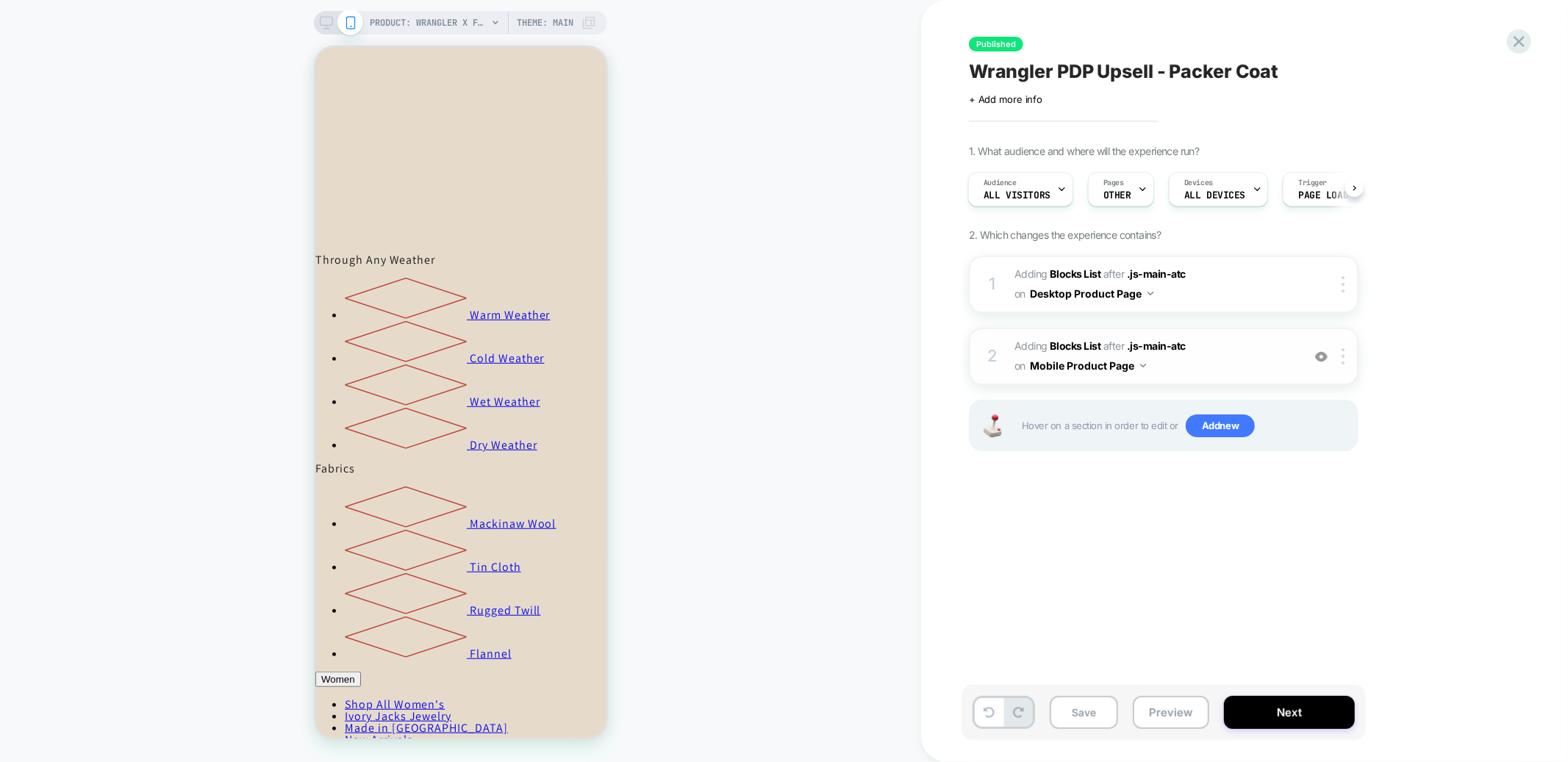
click at [1205, 343] on span "#_loomi_addon_1759768336729 Adding Blocks List AFTER .js-main-atc .js-main-atc …" at bounding box center [1155, 356] width 281 height 40
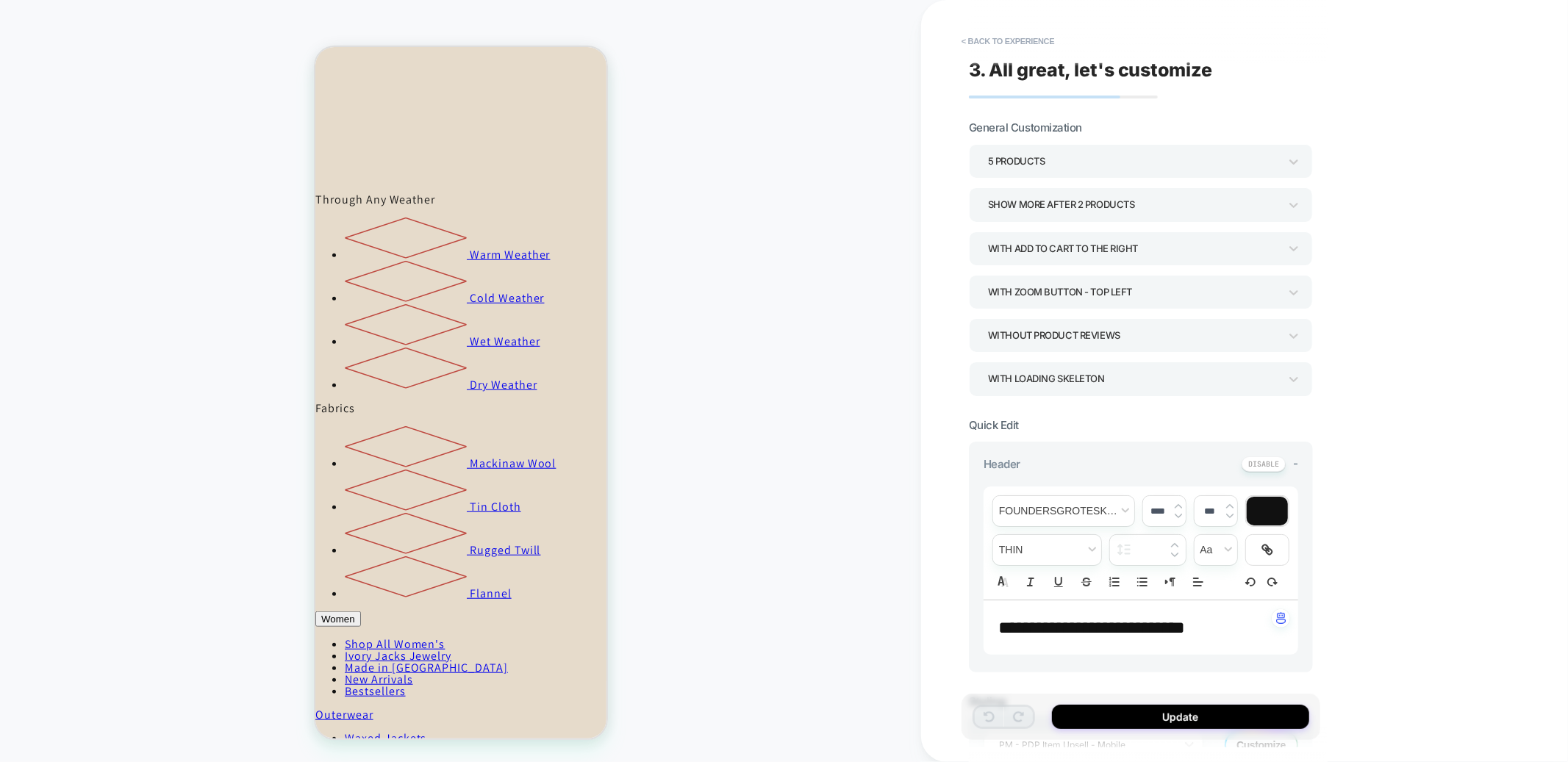
scroll to position [369, 0]
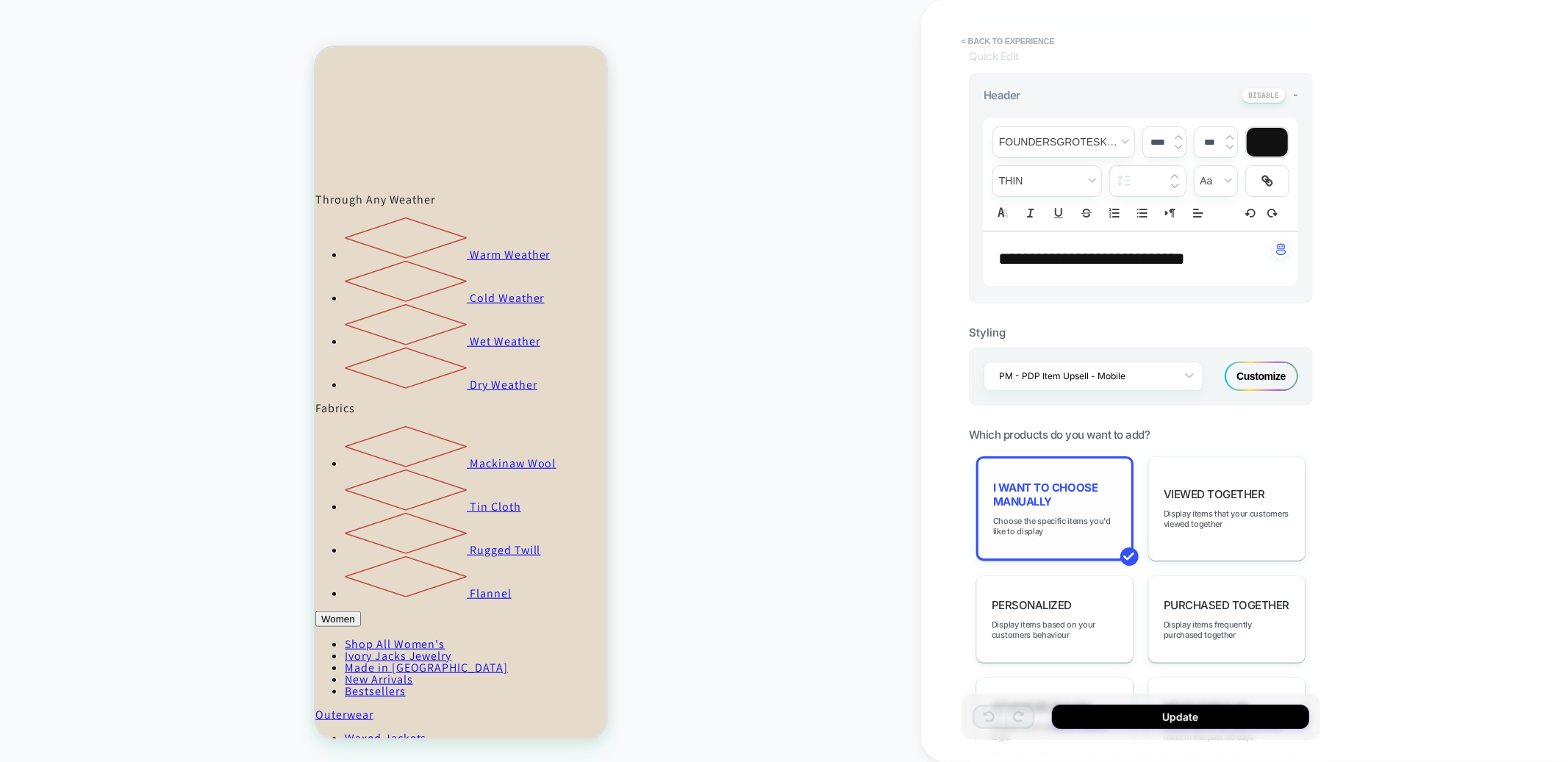
click at [1052, 532] on div "I want to choose manually Choose the specific items you'd like to display" at bounding box center [1055, 509] width 157 height 105
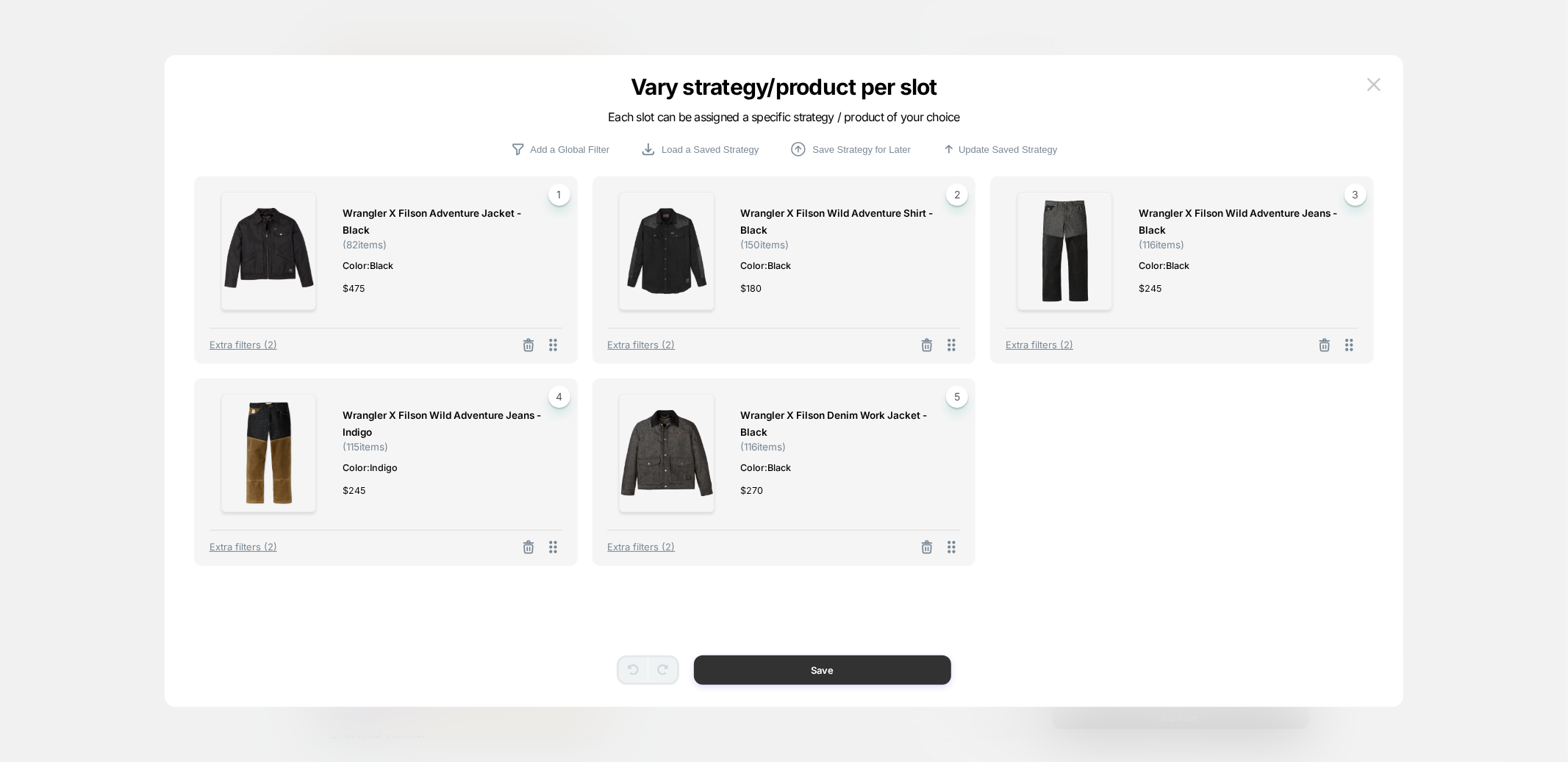
click at [852, 672] on button "Save" at bounding box center [823, 670] width 258 height 29
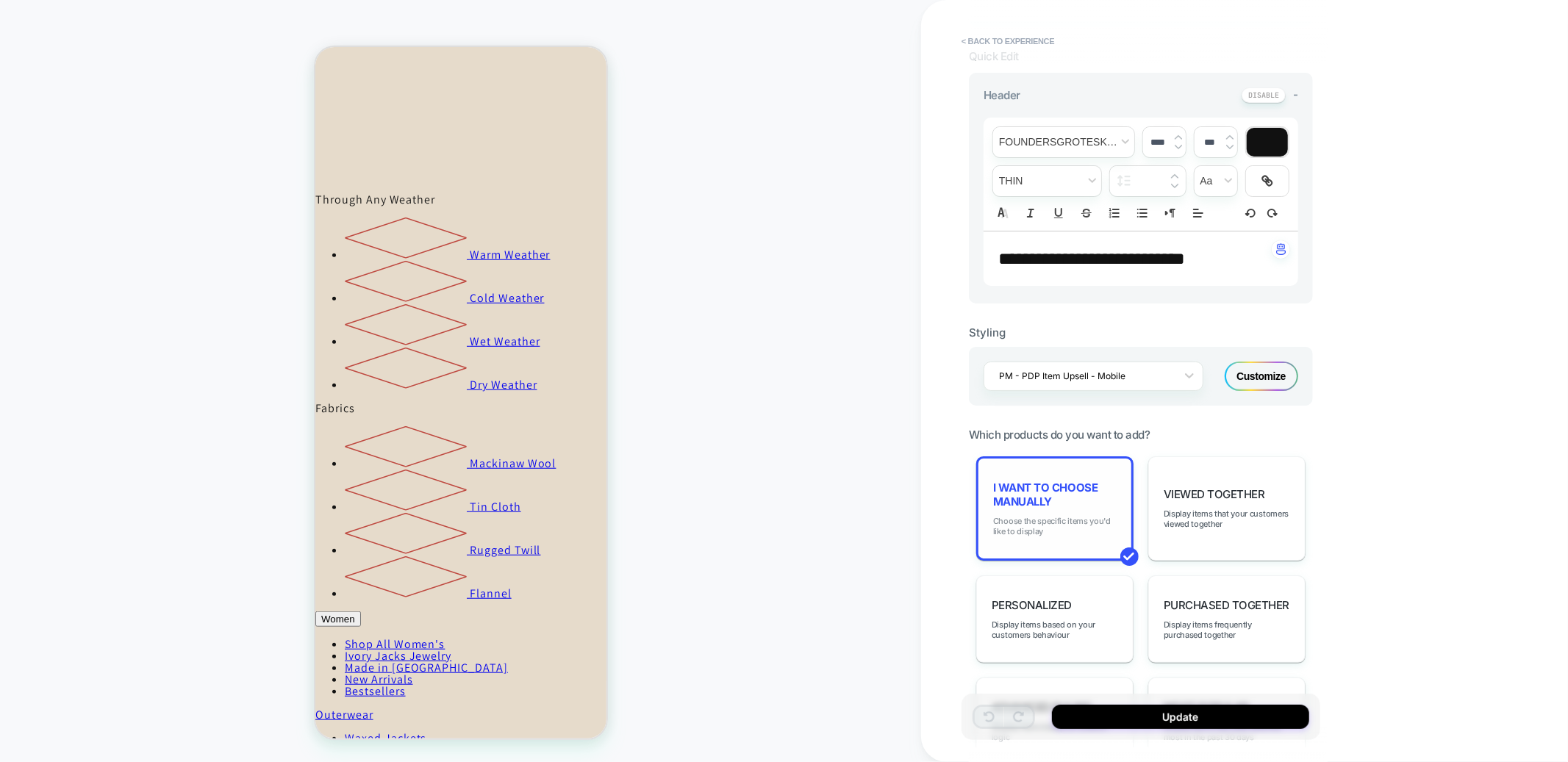
click at [1052, 536] on span "Choose the specific items you'd like to display" at bounding box center [1054, 526] width 124 height 20
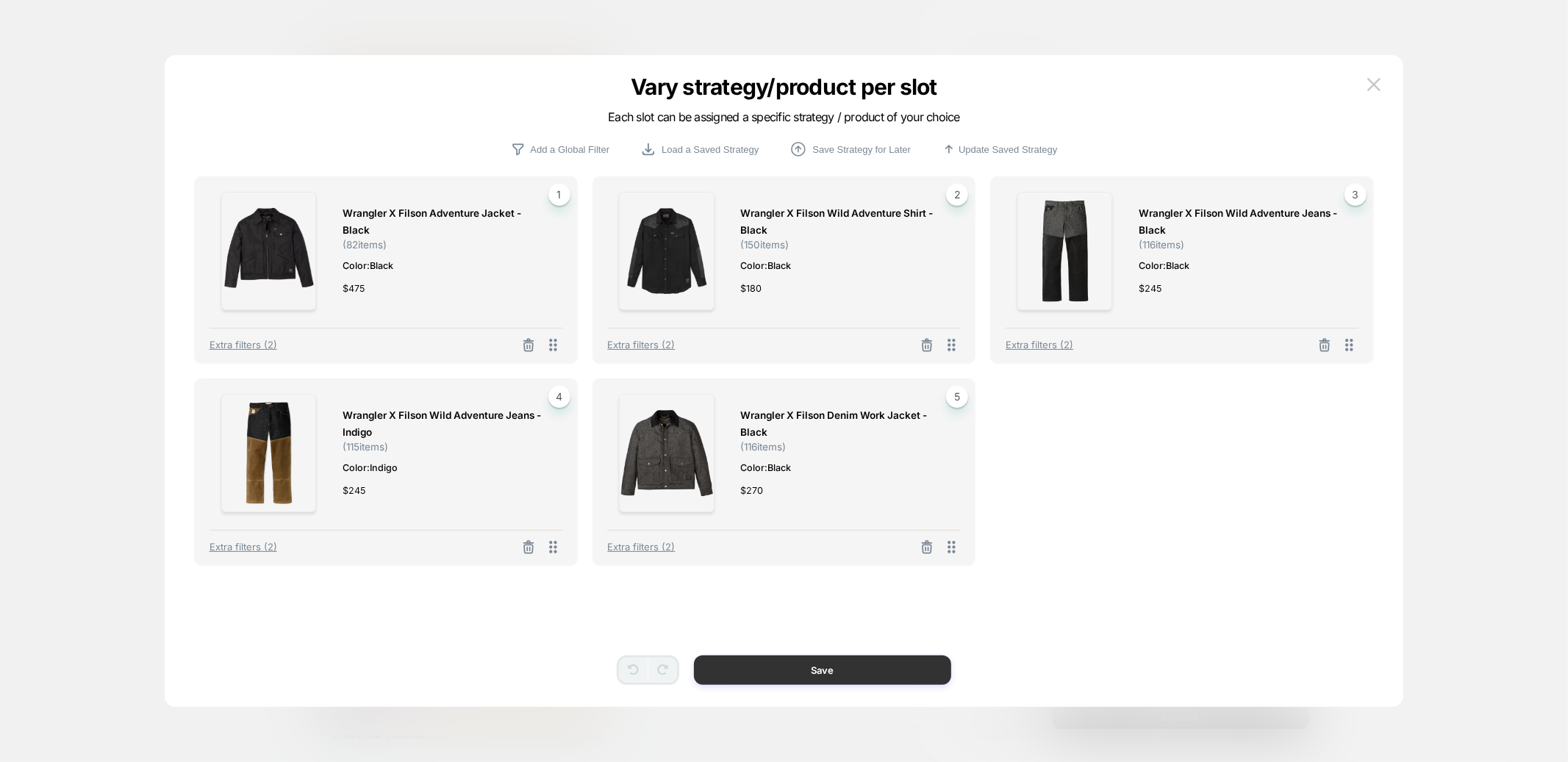
click at [868, 674] on button "Save" at bounding box center [823, 670] width 258 height 29
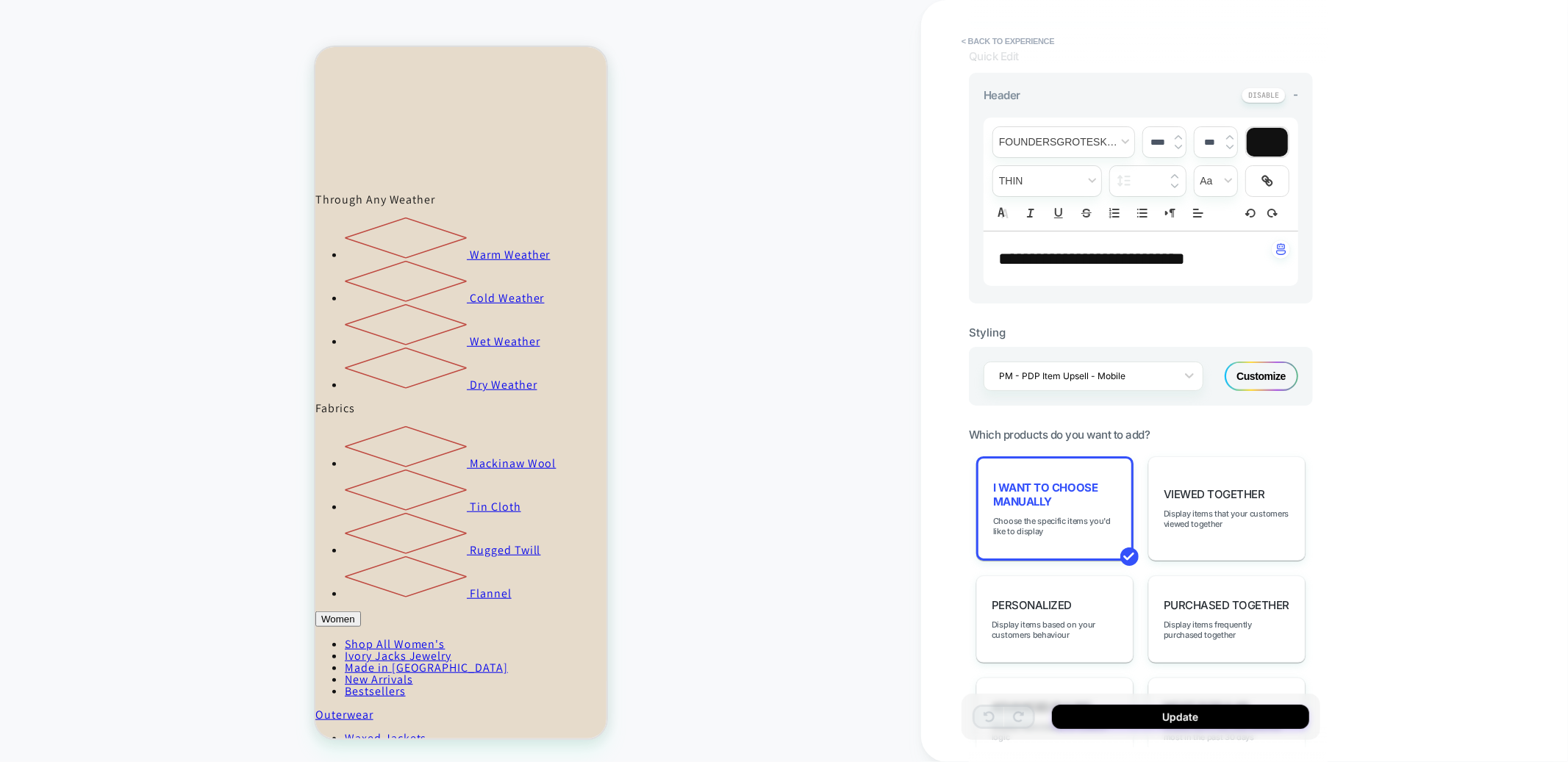
scroll to position [0, 0]
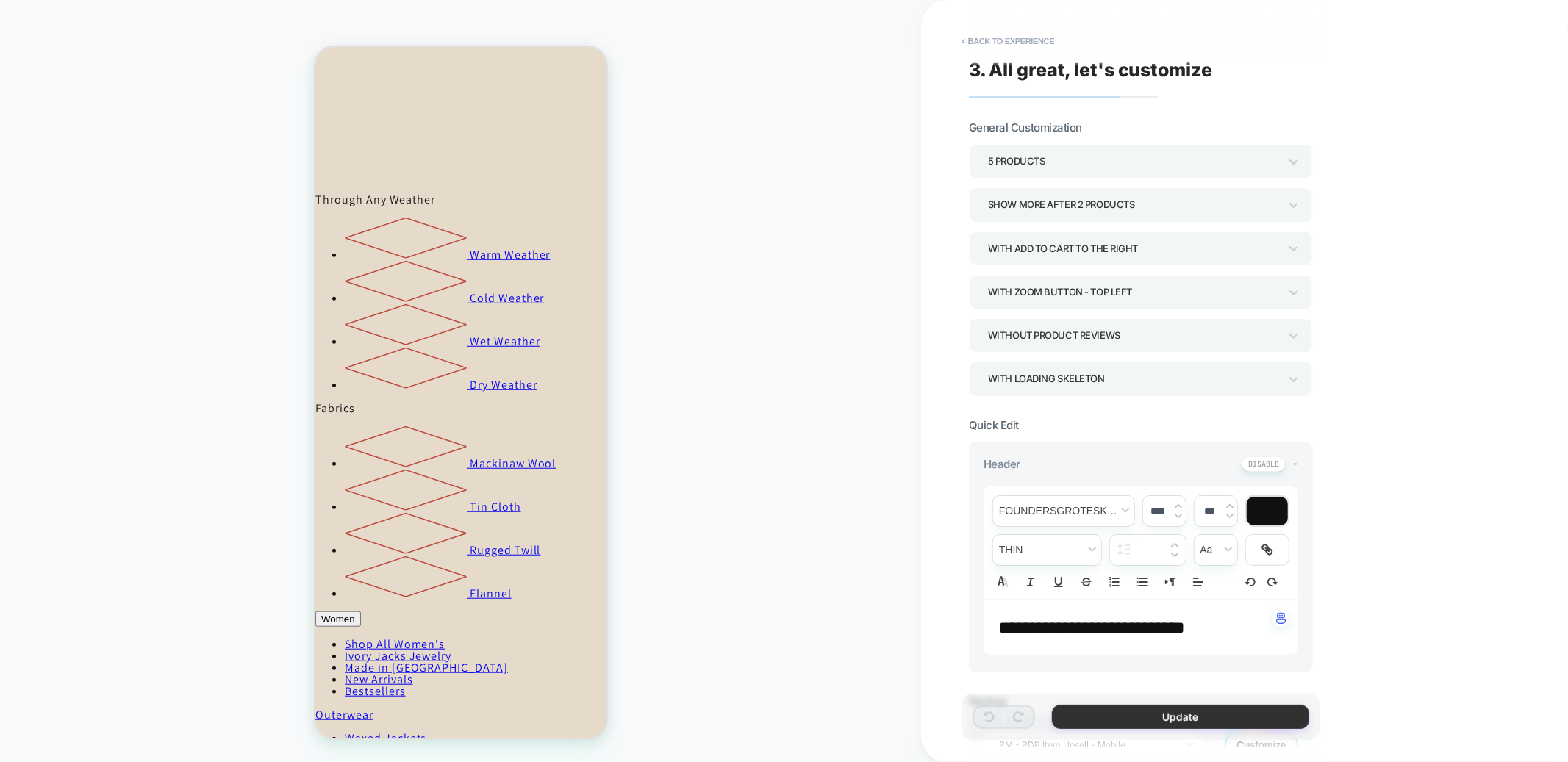
click at [1133, 716] on button "Update" at bounding box center [1180, 717] width 258 height 25
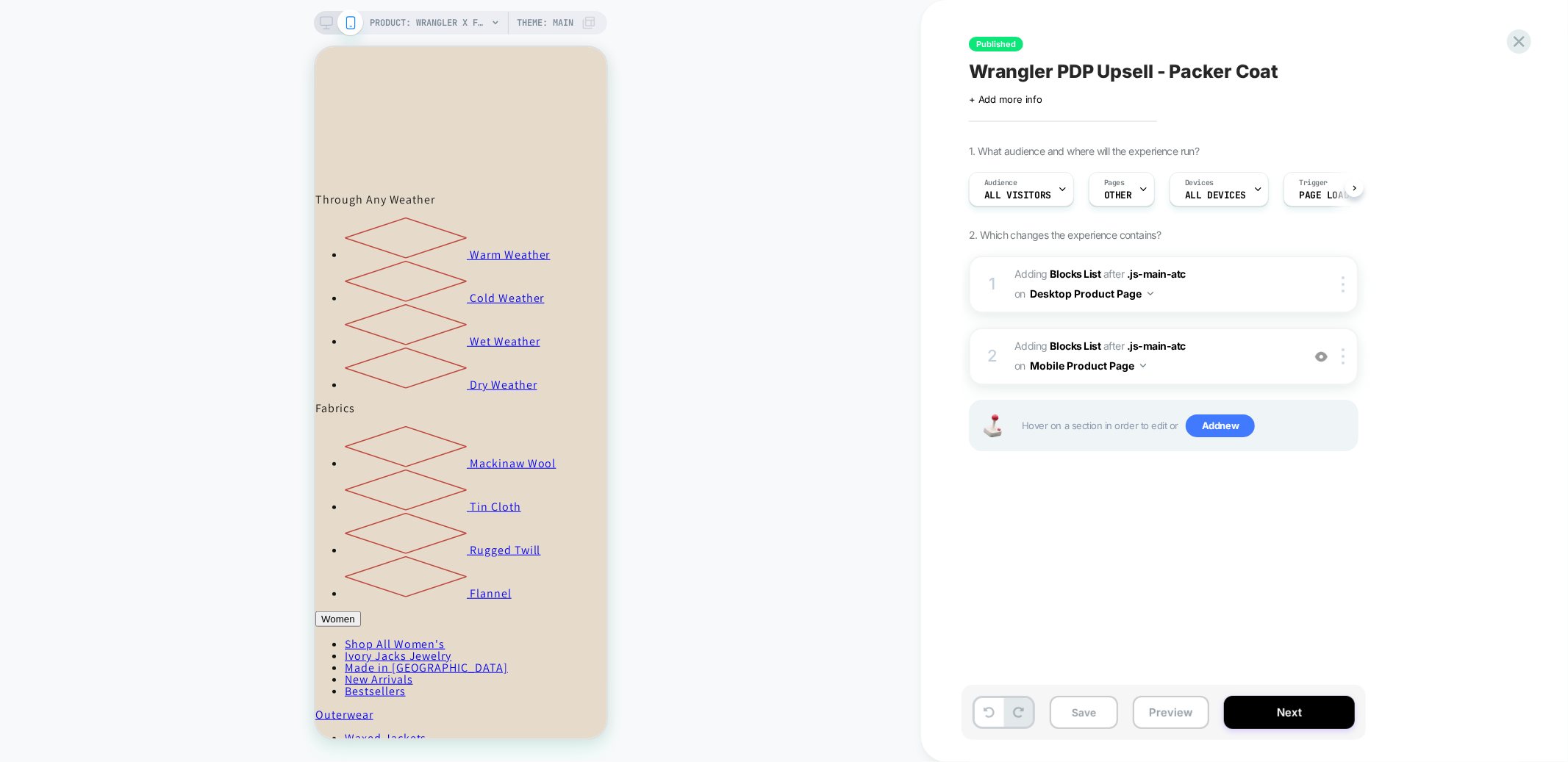
scroll to position [0, 1]
click at [323, 24] on icon at bounding box center [326, 23] width 13 height 13
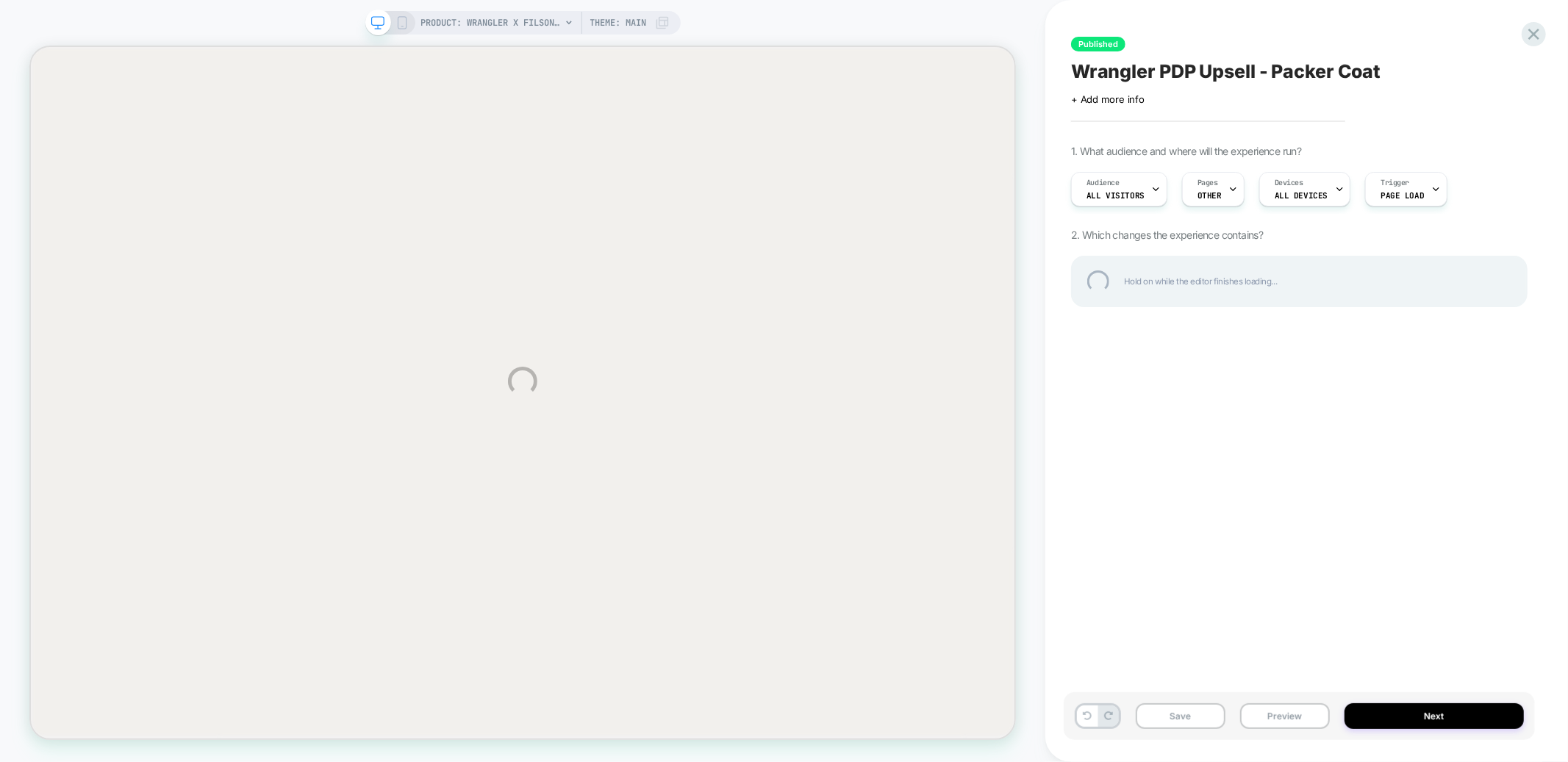
scroll to position [860, 0]
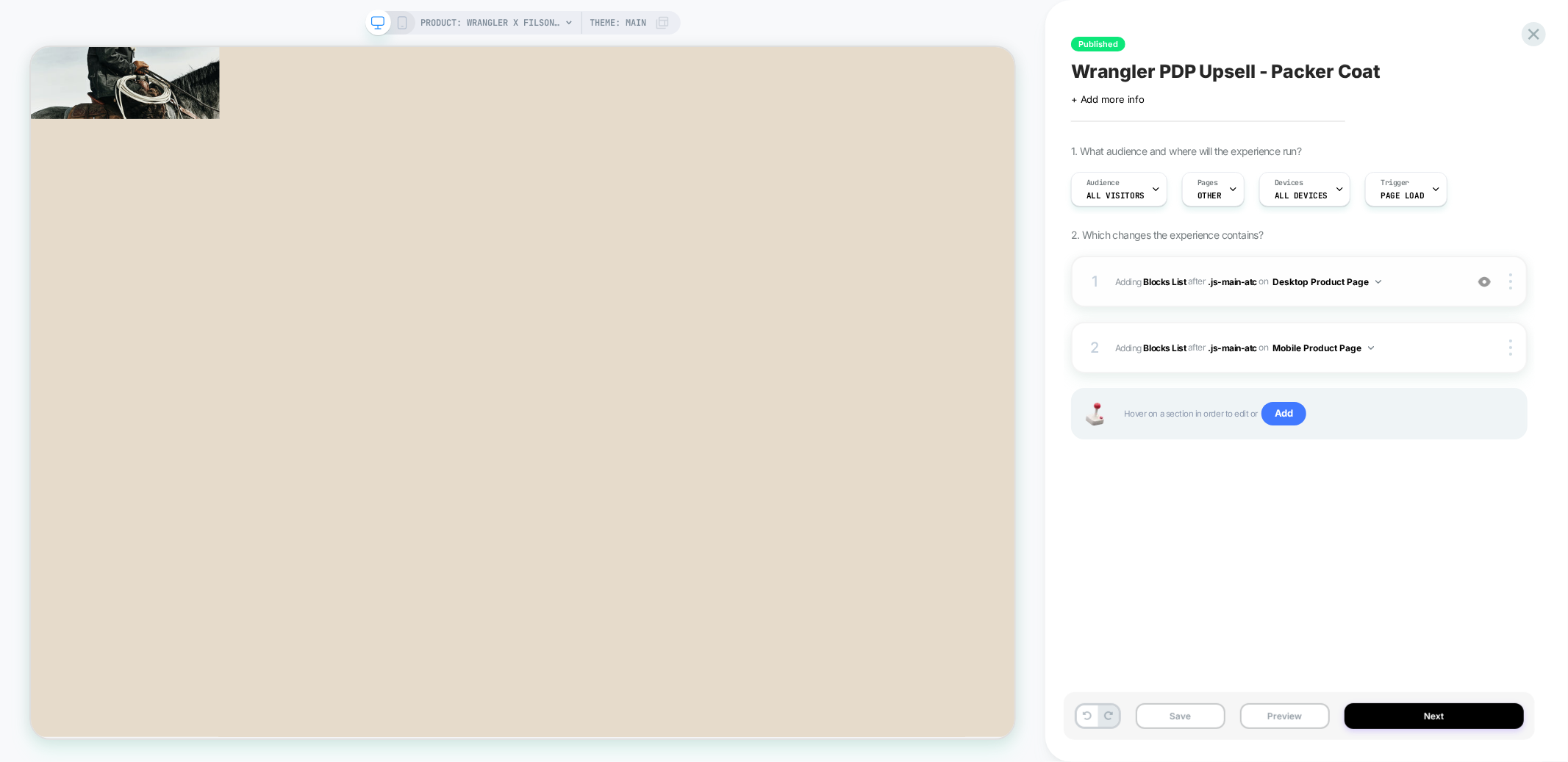
click at [1426, 276] on span "#_loomi_addon_1759336041438_dup1759336190_dup1759336330_dup1759336506 Adding Bl…" at bounding box center [1287, 282] width 343 height 18
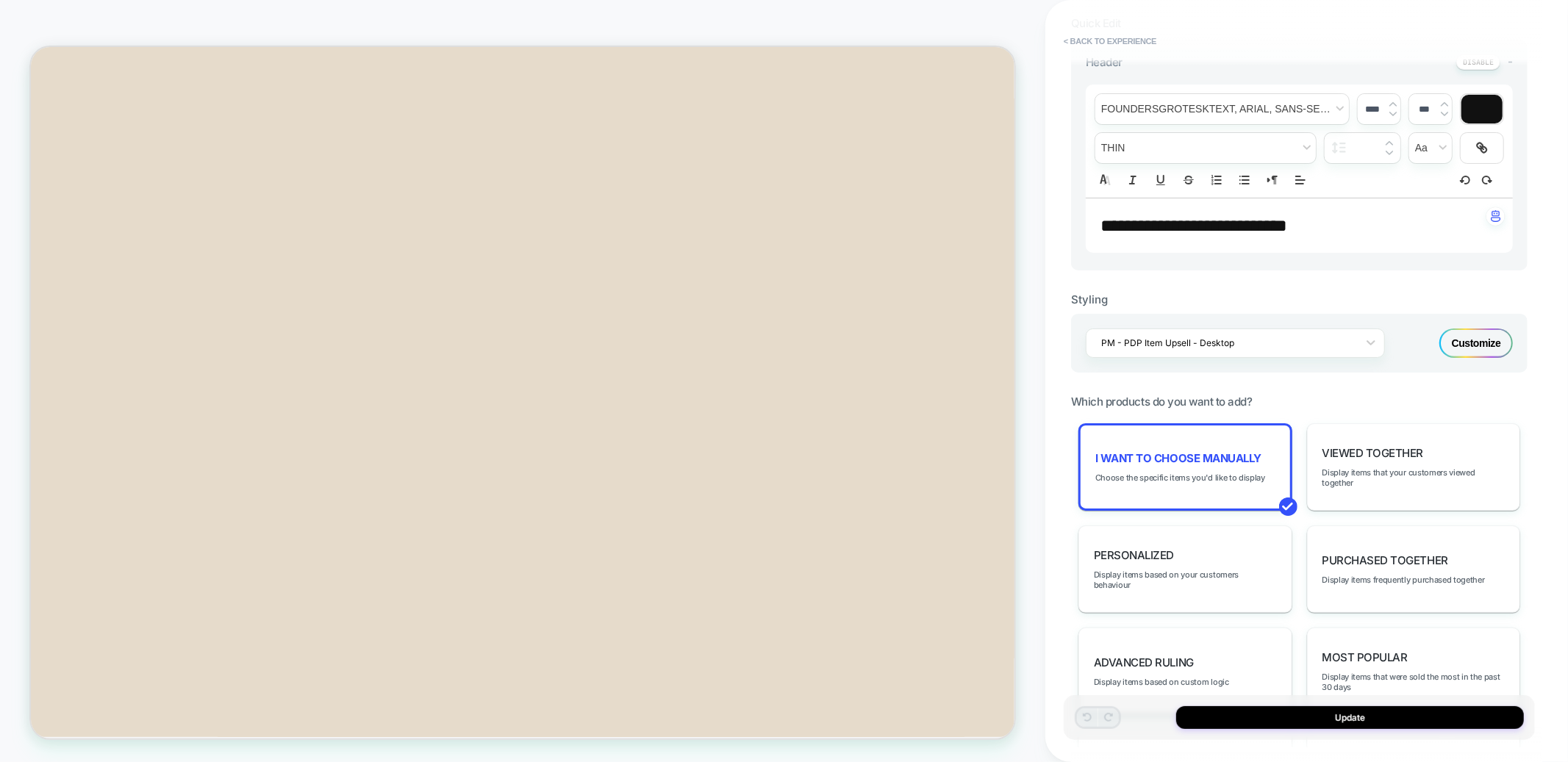
scroll to position [436, 0]
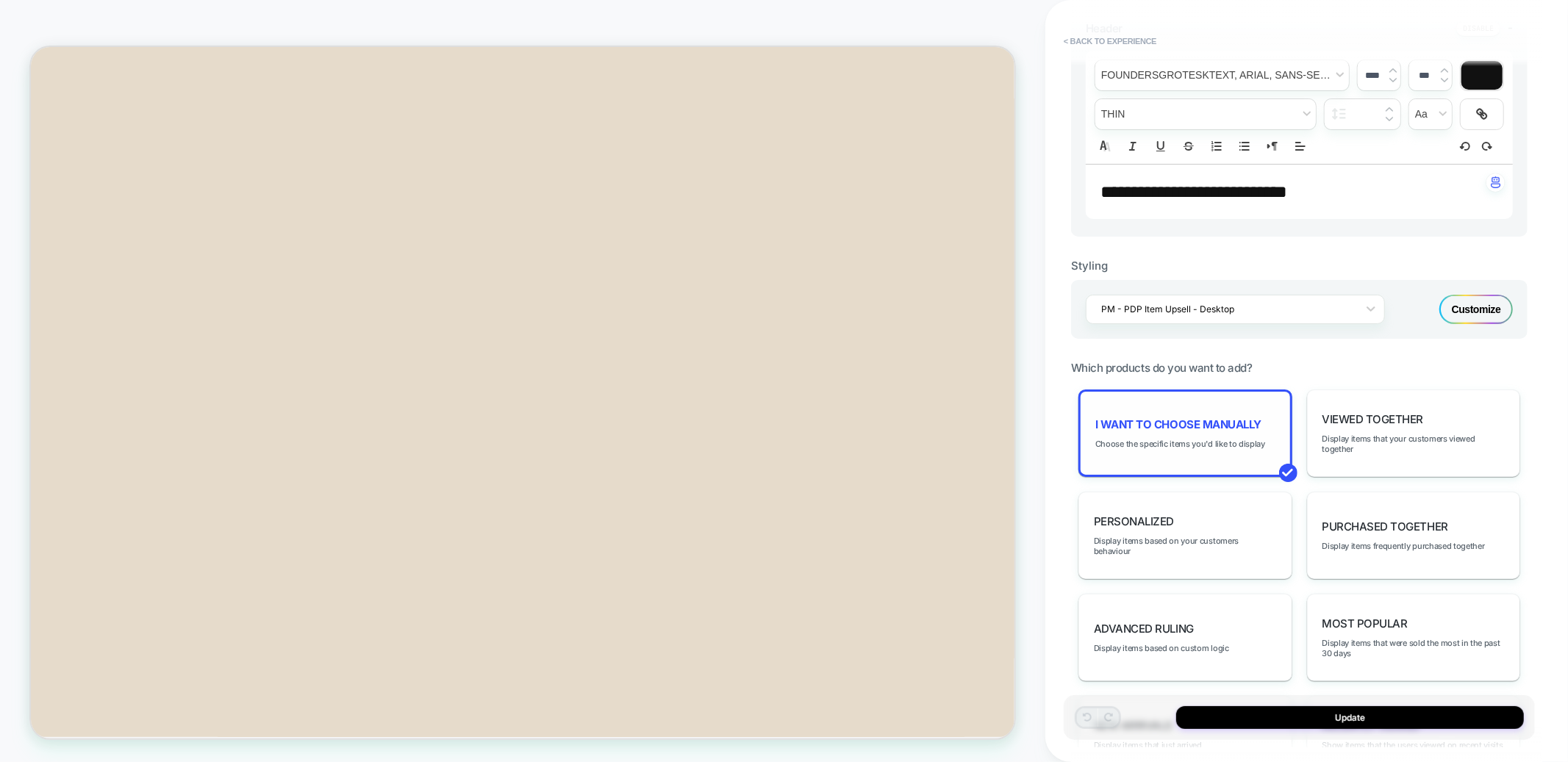
click at [1183, 397] on div "I want to choose manually Choose the specific items you'd like to display" at bounding box center [1186, 433] width 214 height 87
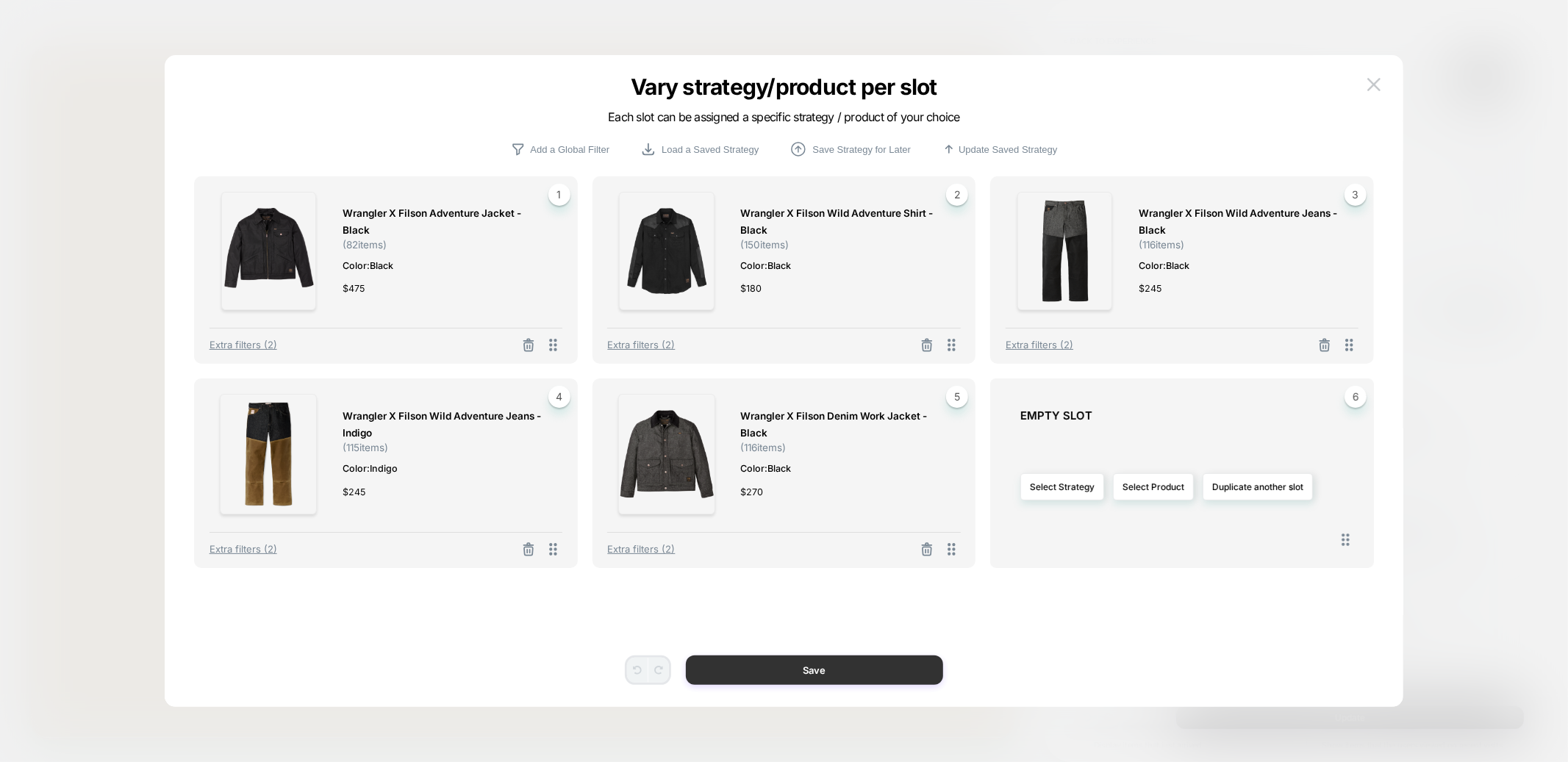
click at [833, 670] on button "Save" at bounding box center [815, 670] width 258 height 29
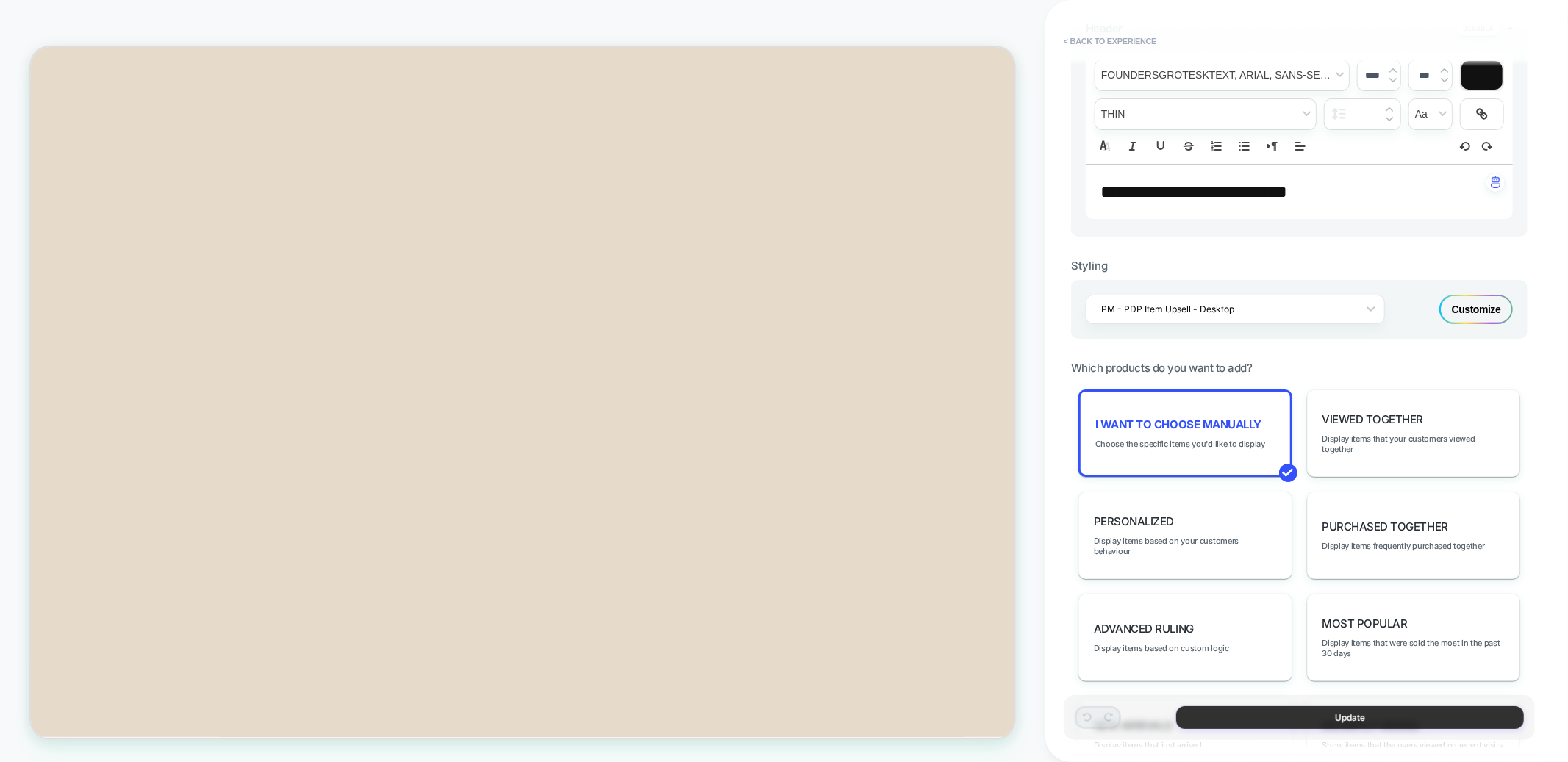
click at [1279, 712] on button "Update" at bounding box center [1350, 718] width 348 height 23
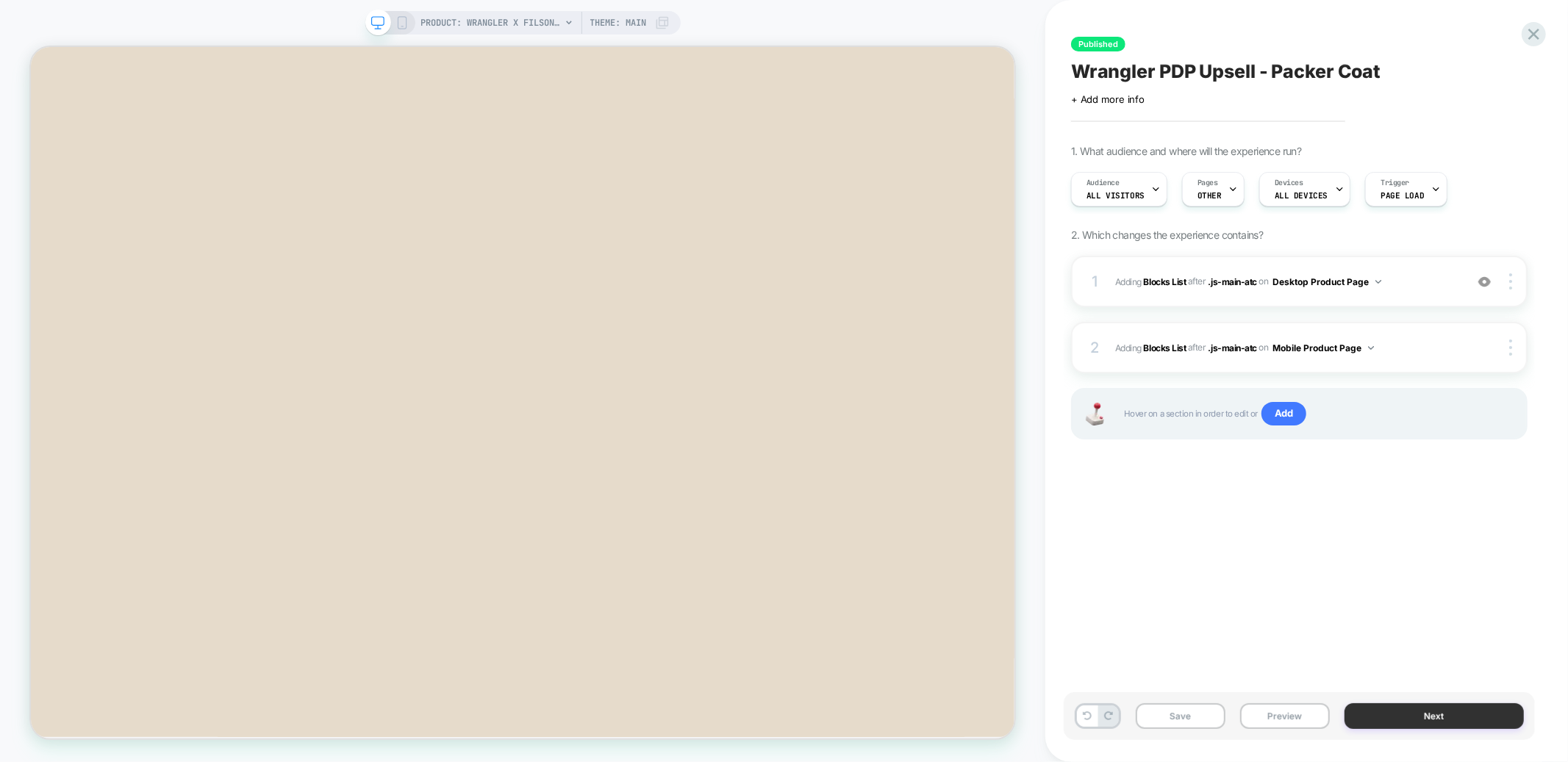
click at [1391, 715] on button "Next" at bounding box center [1434, 715] width 179 height 25
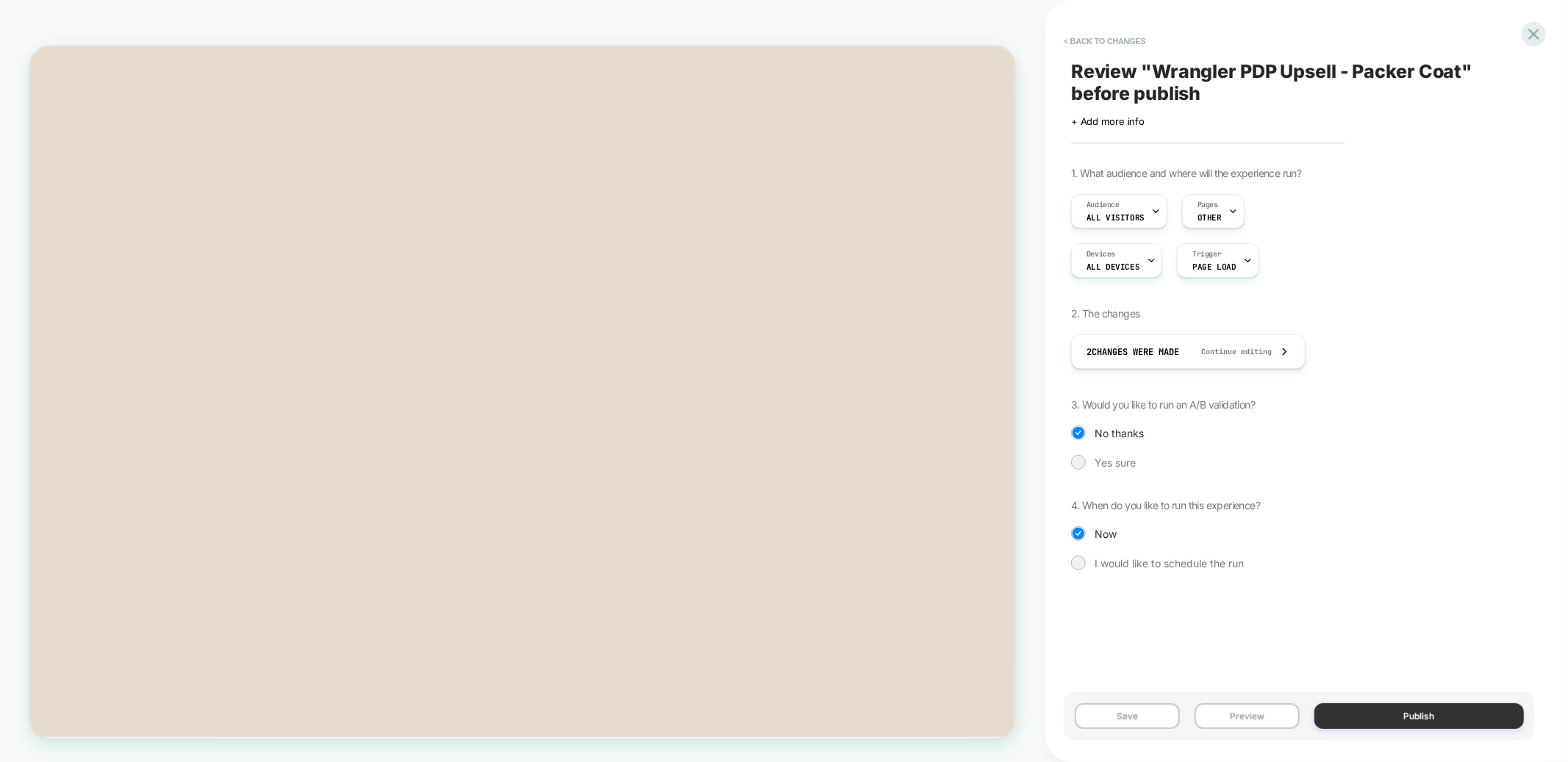
click at [1382, 719] on button "Publish" at bounding box center [1419, 715] width 210 height 25
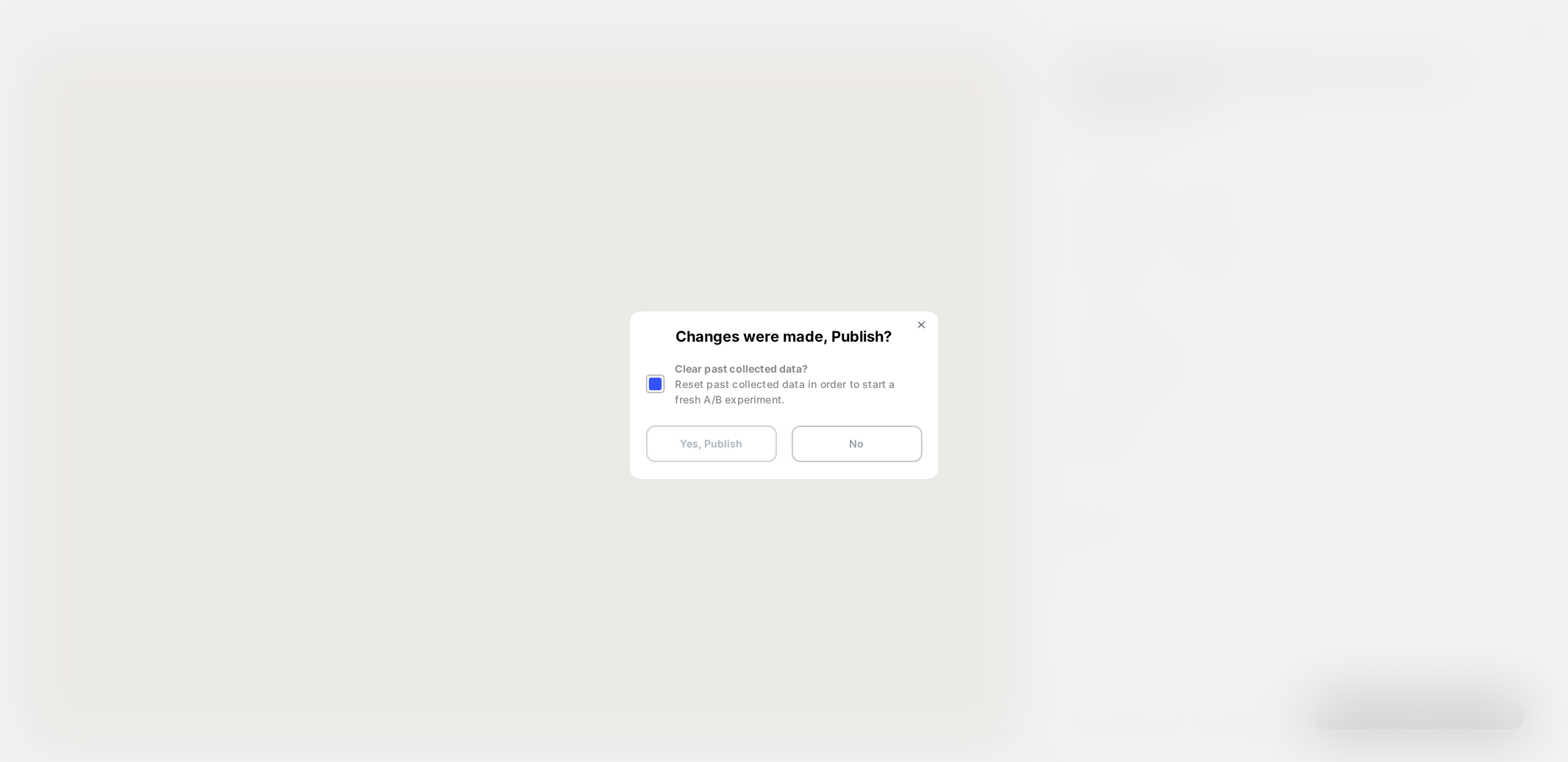
click at [718, 450] on button "Yes, Publish" at bounding box center [712, 443] width 131 height 37
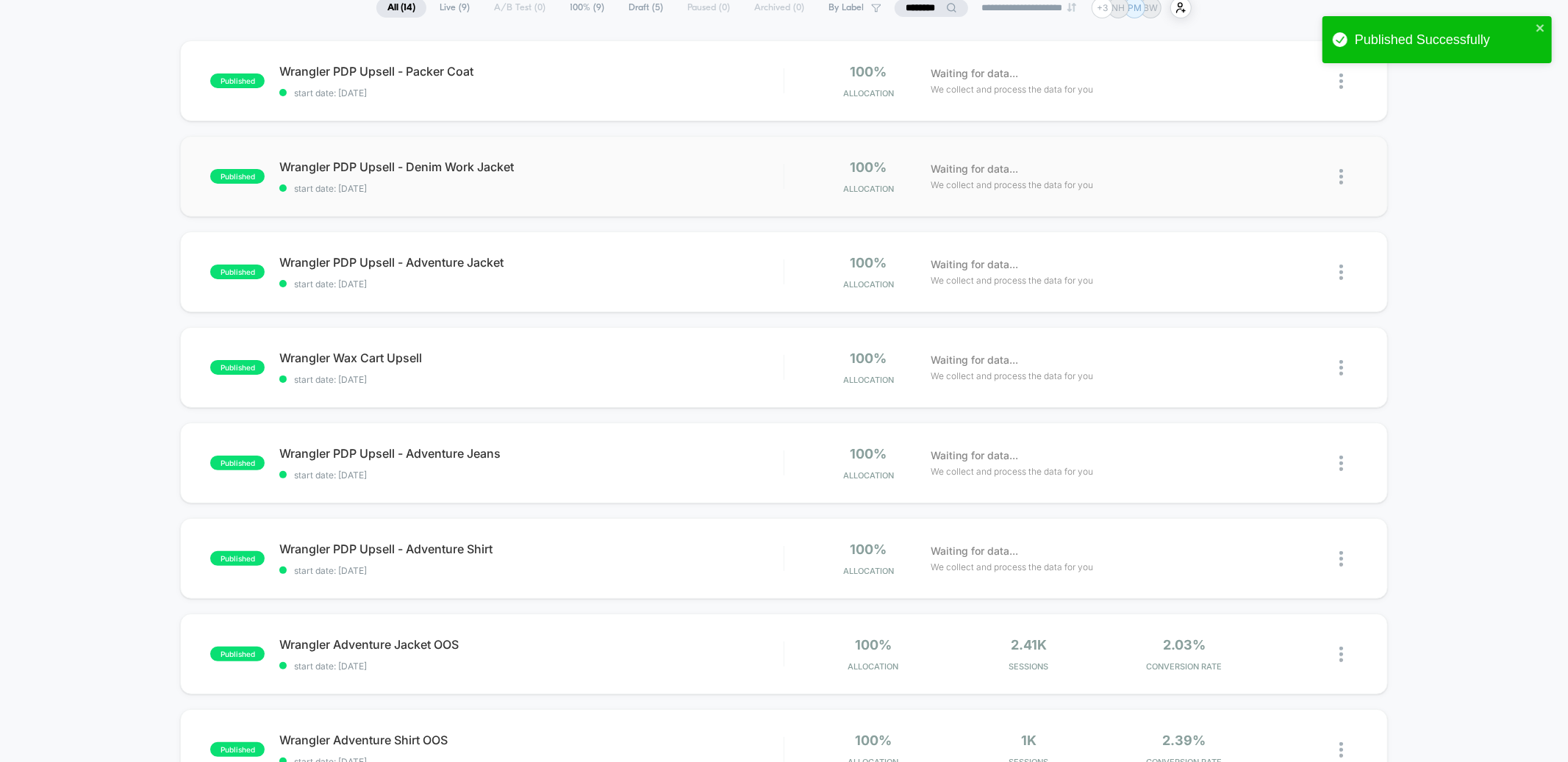
scroll to position [120, 0]
click at [595, 466] on div "Wrangler PDP Upsell - Adventure Jeans Click to edit experience details Click to…" at bounding box center [532, 463] width 504 height 34
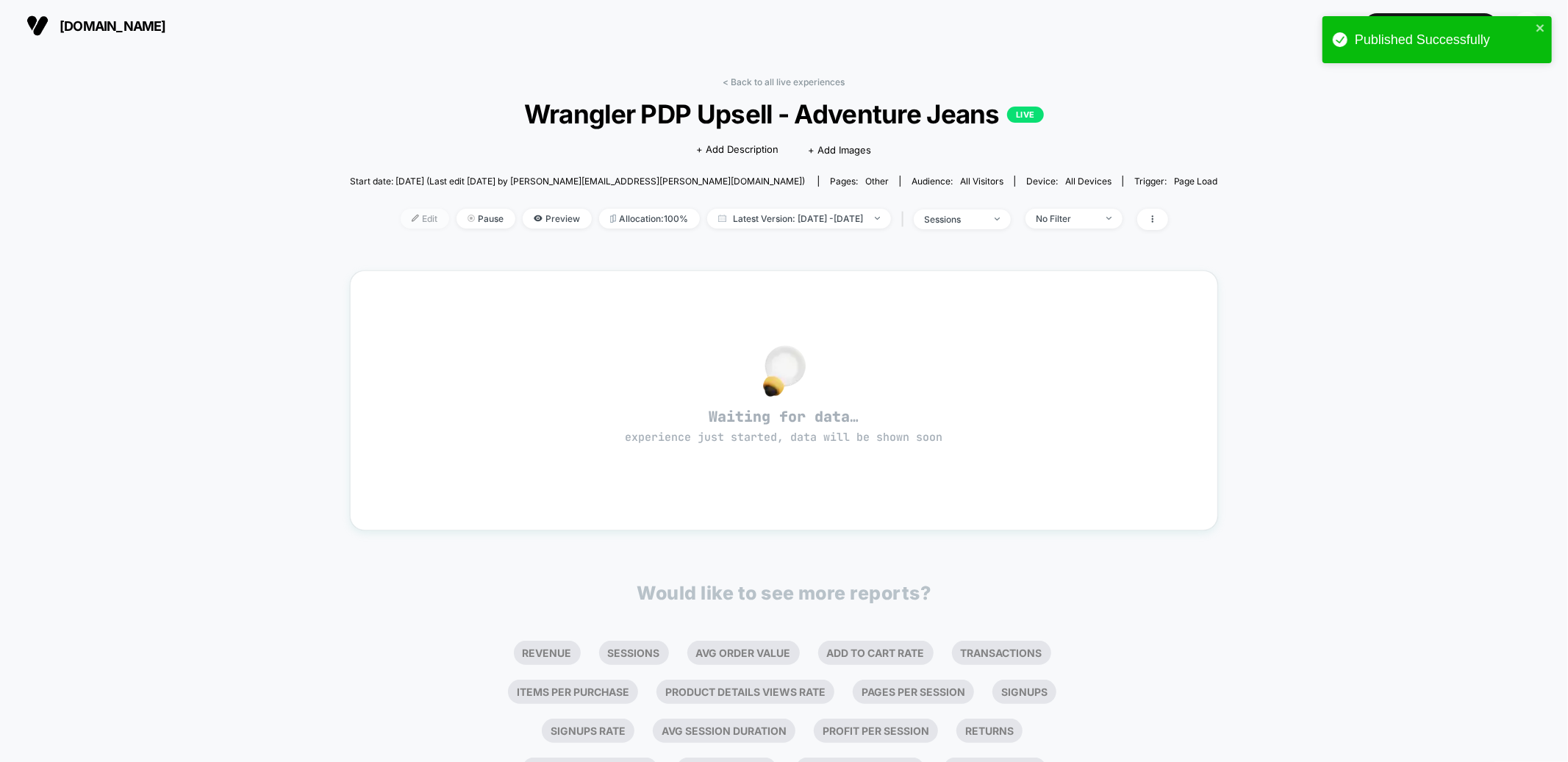
click at [401, 208] on span "Edit" at bounding box center [425, 218] width 48 height 20
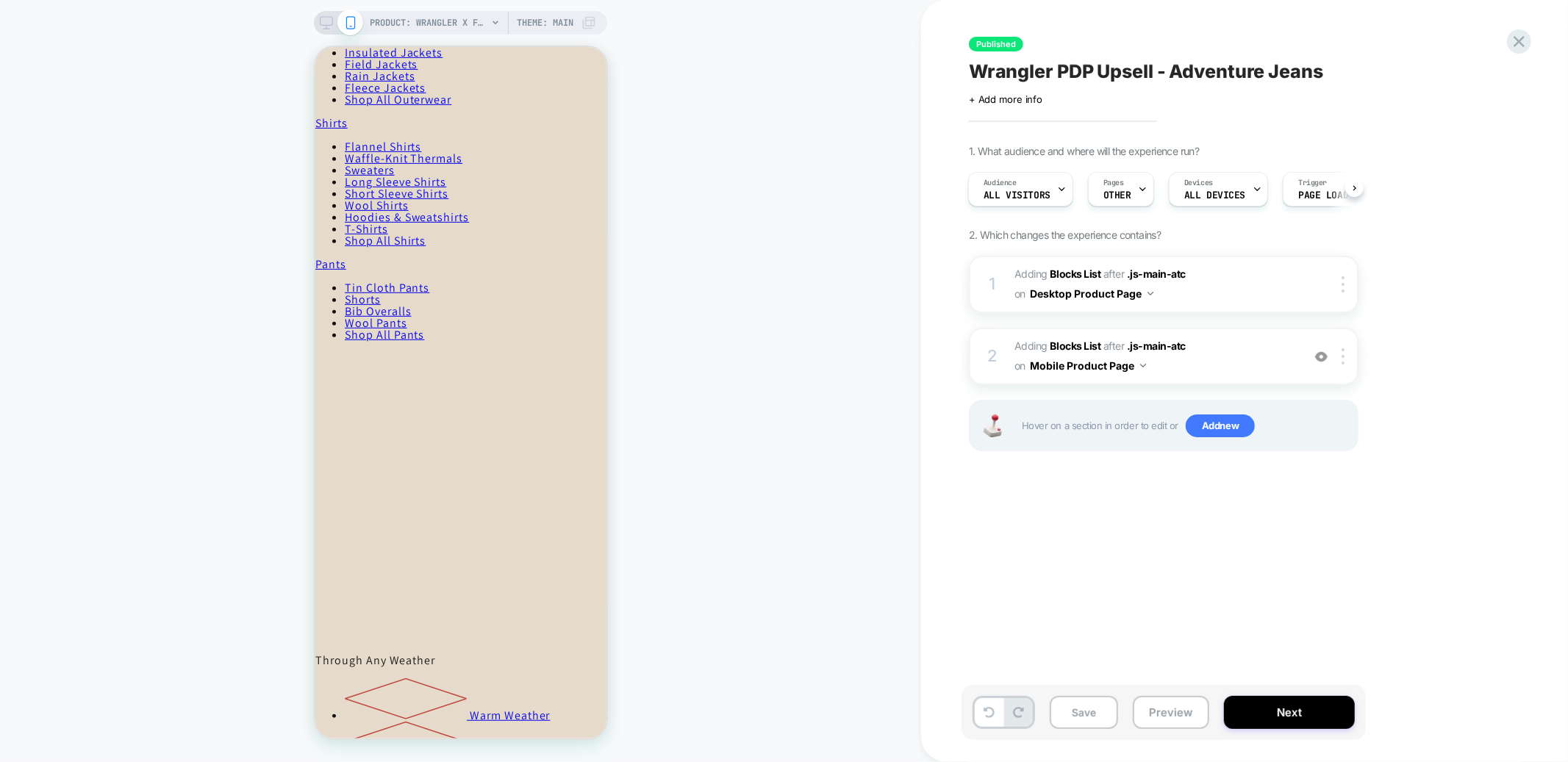
scroll to position [567, 0]
click at [1212, 346] on span "#_loomi_addon_1759768453976 Adding Blocks List AFTER .js-main-atc .js-main-atc …" at bounding box center [1155, 356] width 281 height 40
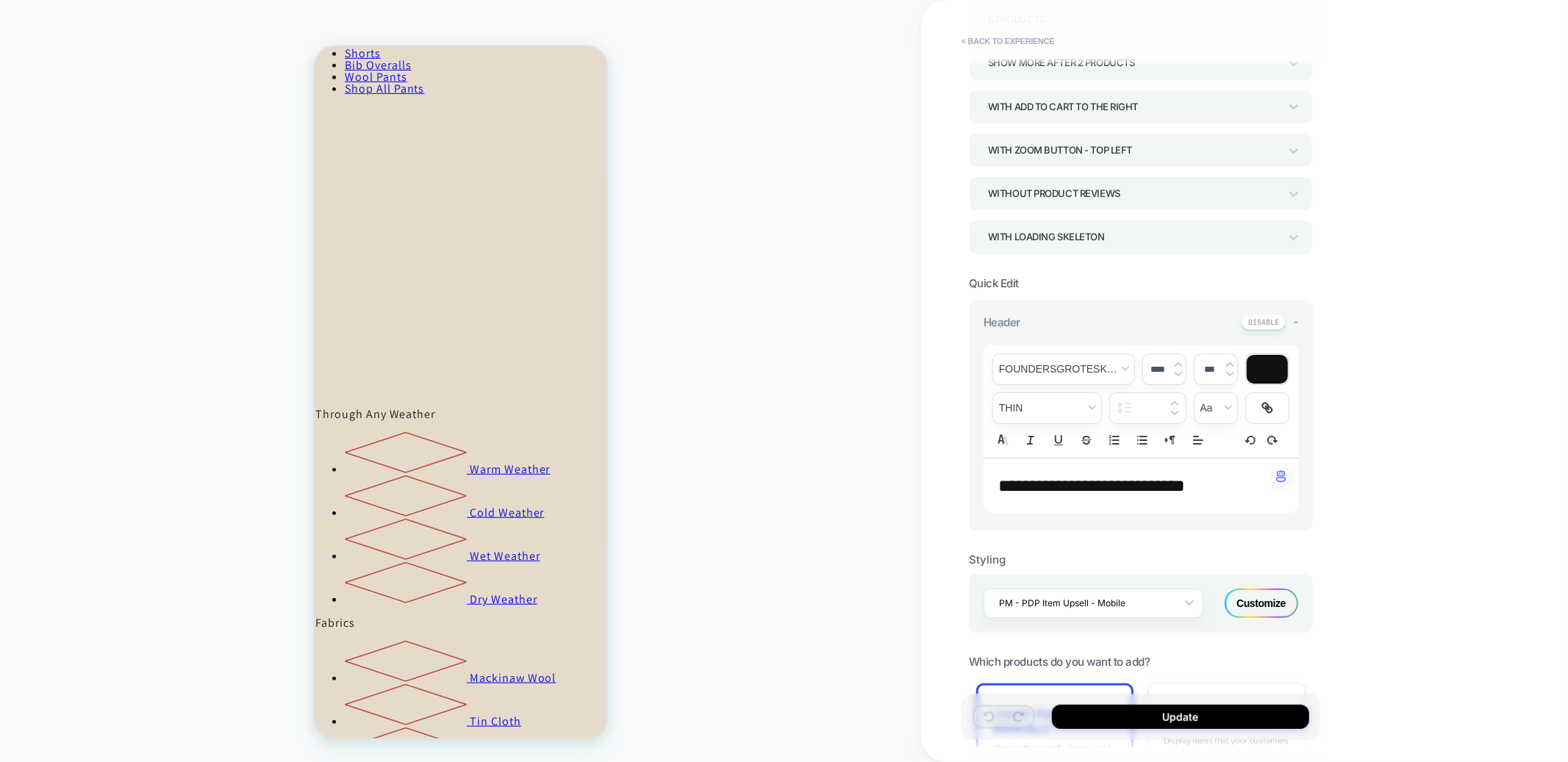
scroll to position [228, 0]
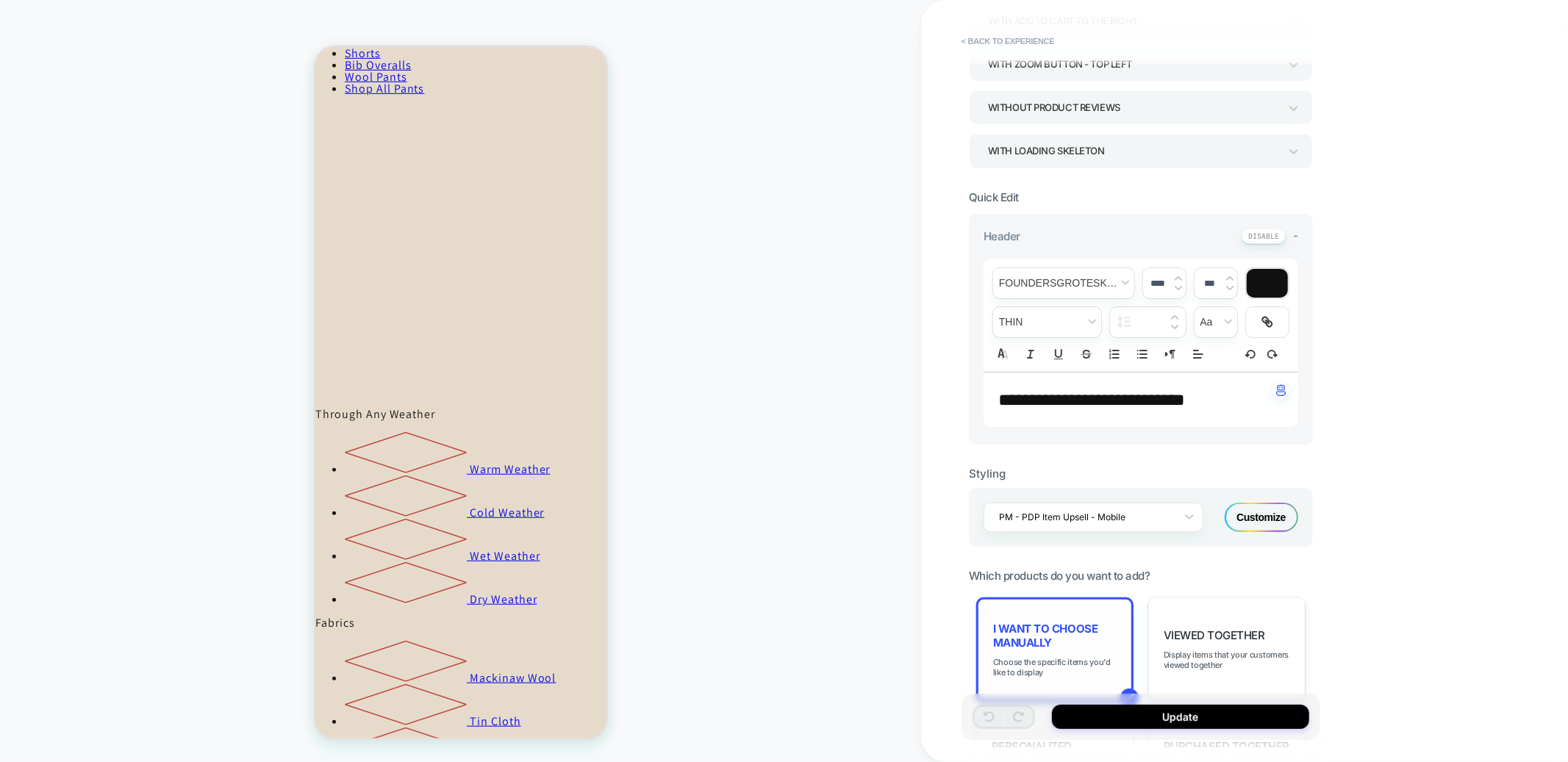
click at [1067, 650] on span "I want to choose manually" at bounding box center [1054, 636] width 124 height 28
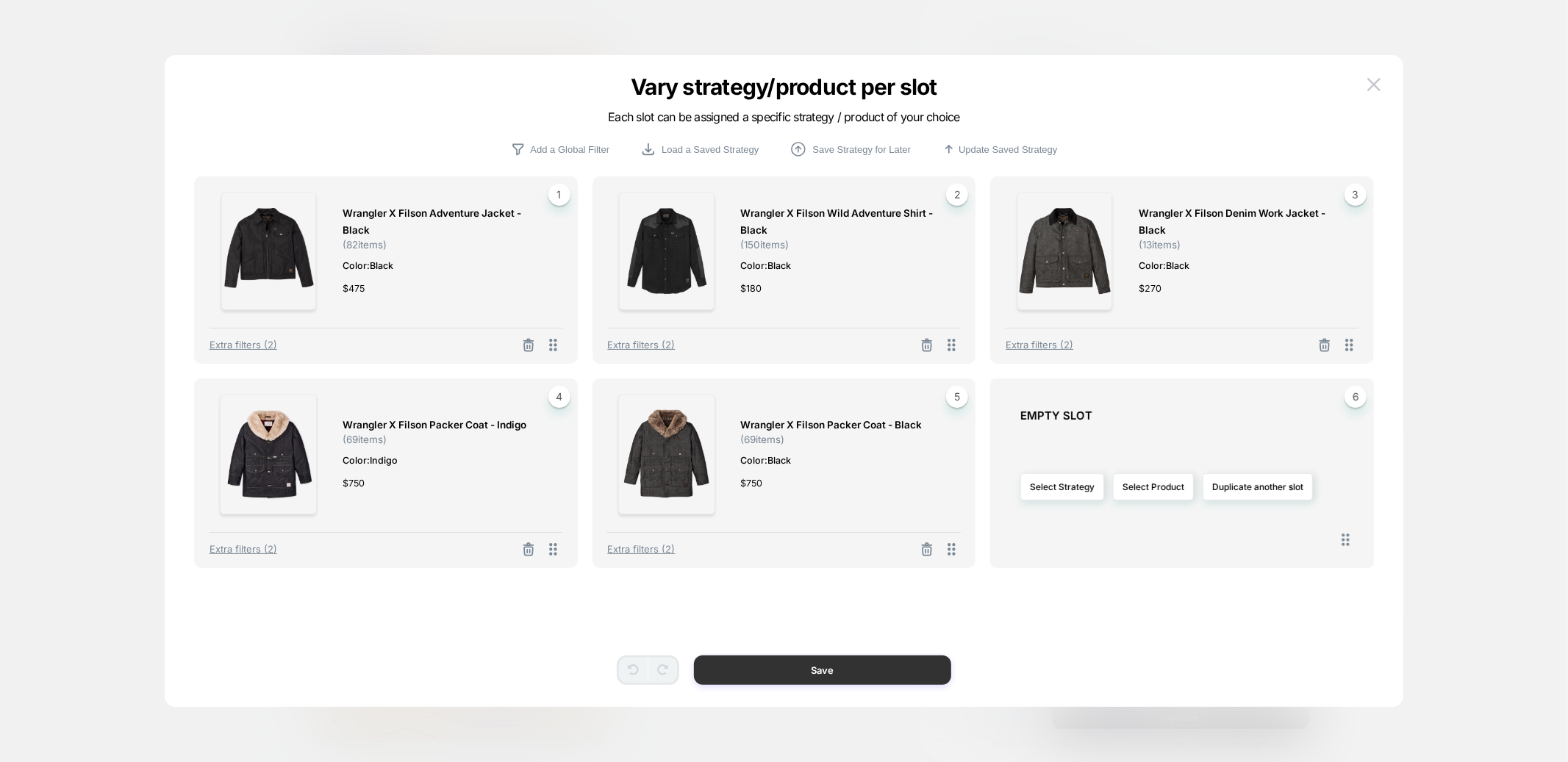
click at [834, 670] on button "Save" at bounding box center [823, 670] width 258 height 29
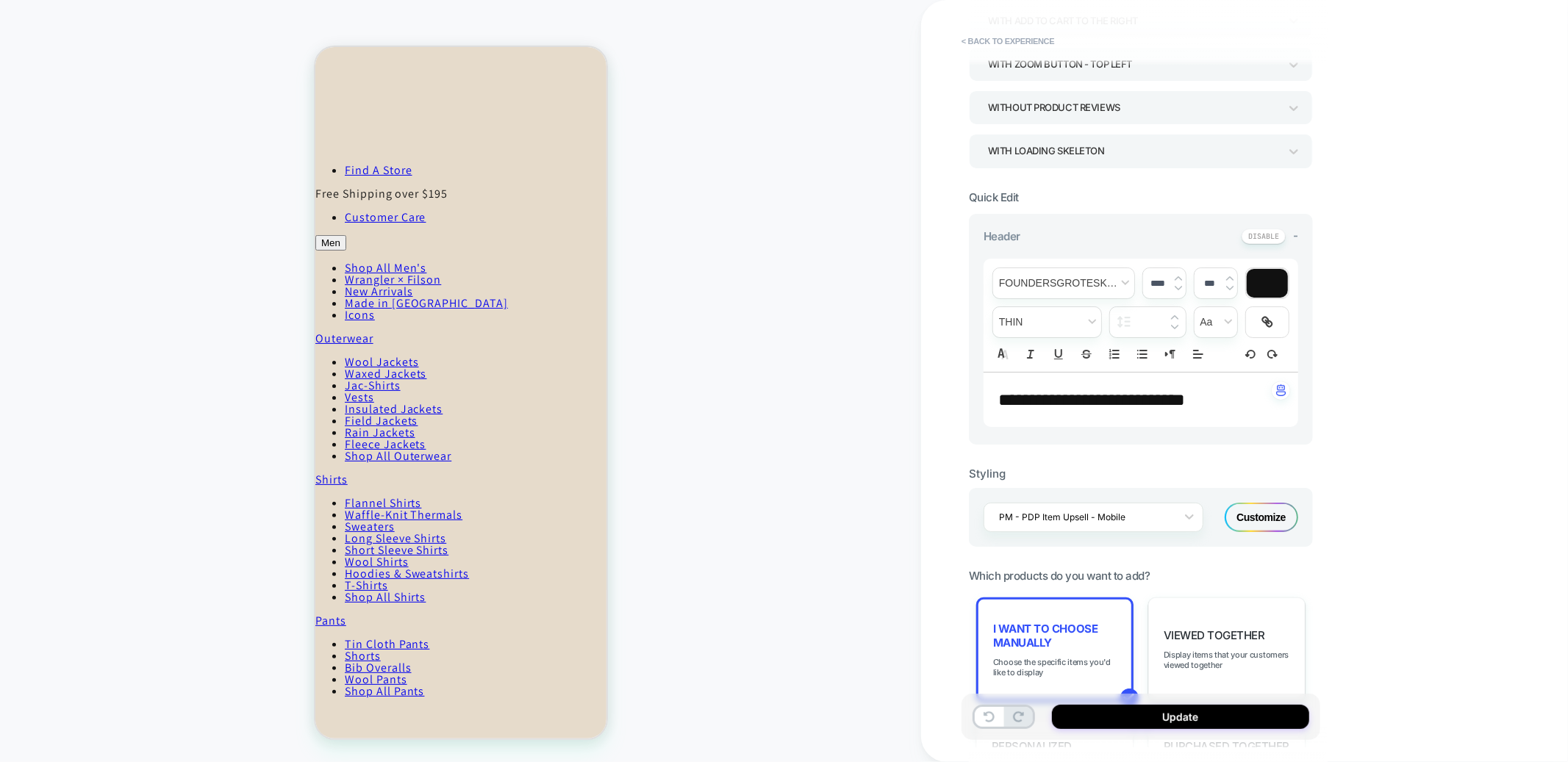
scroll to position [0, 0]
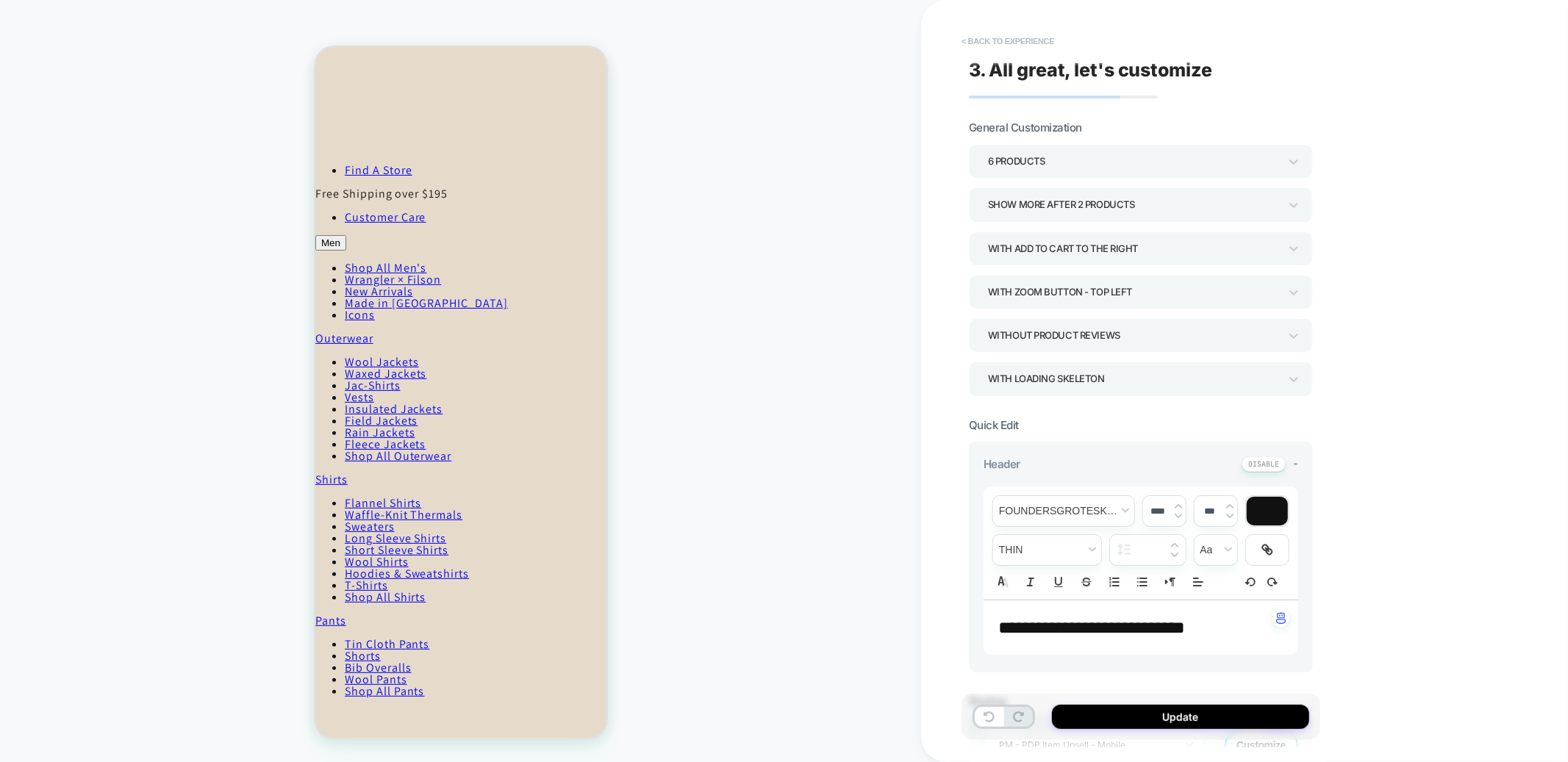
click at [998, 47] on button "< Back to experience" at bounding box center [1008, 41] width 107 height 24
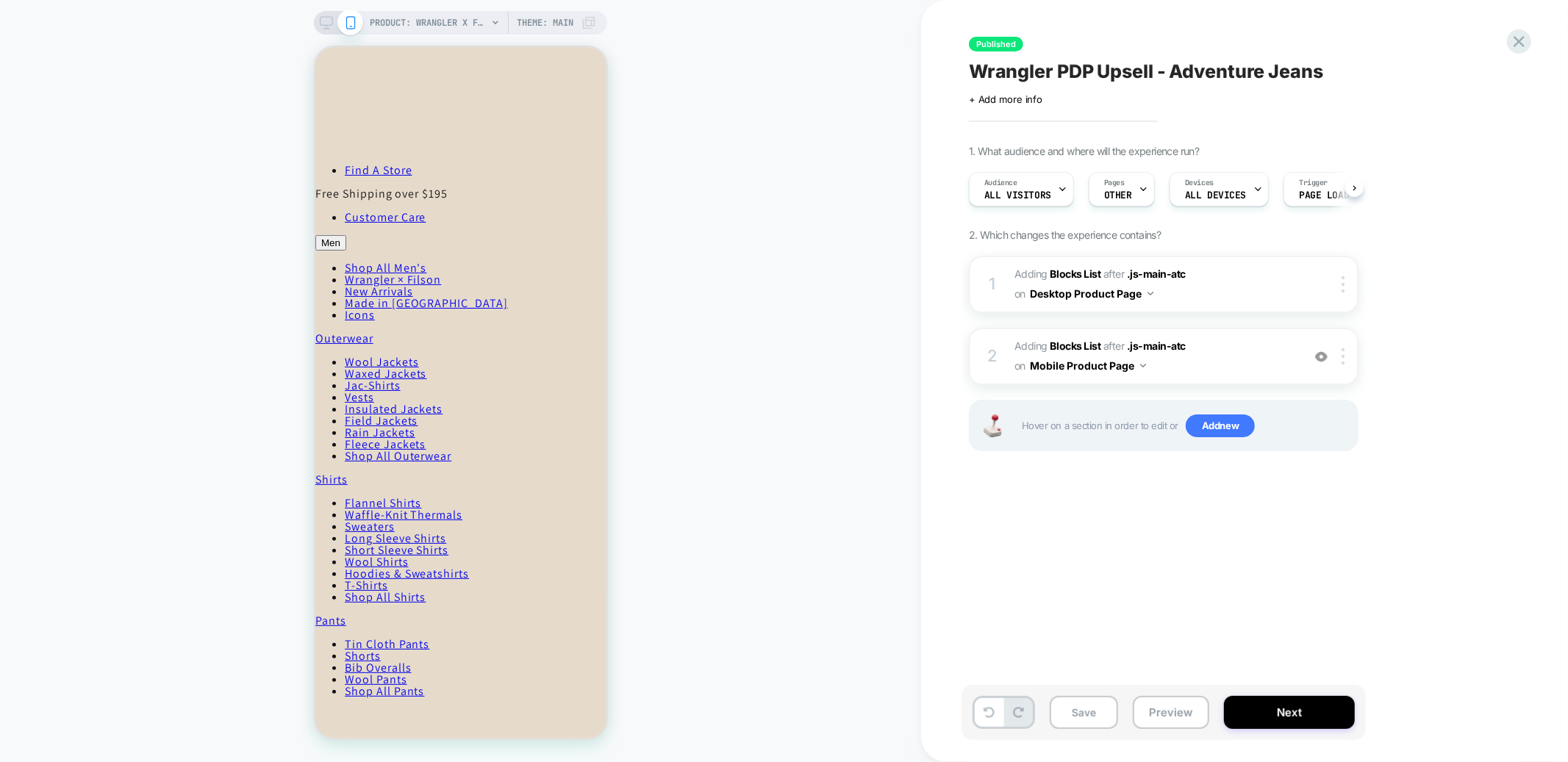
scroll to position [0, 1]
click at [329, 25] on icon at bounding box center [326, 23] width 13 height 13
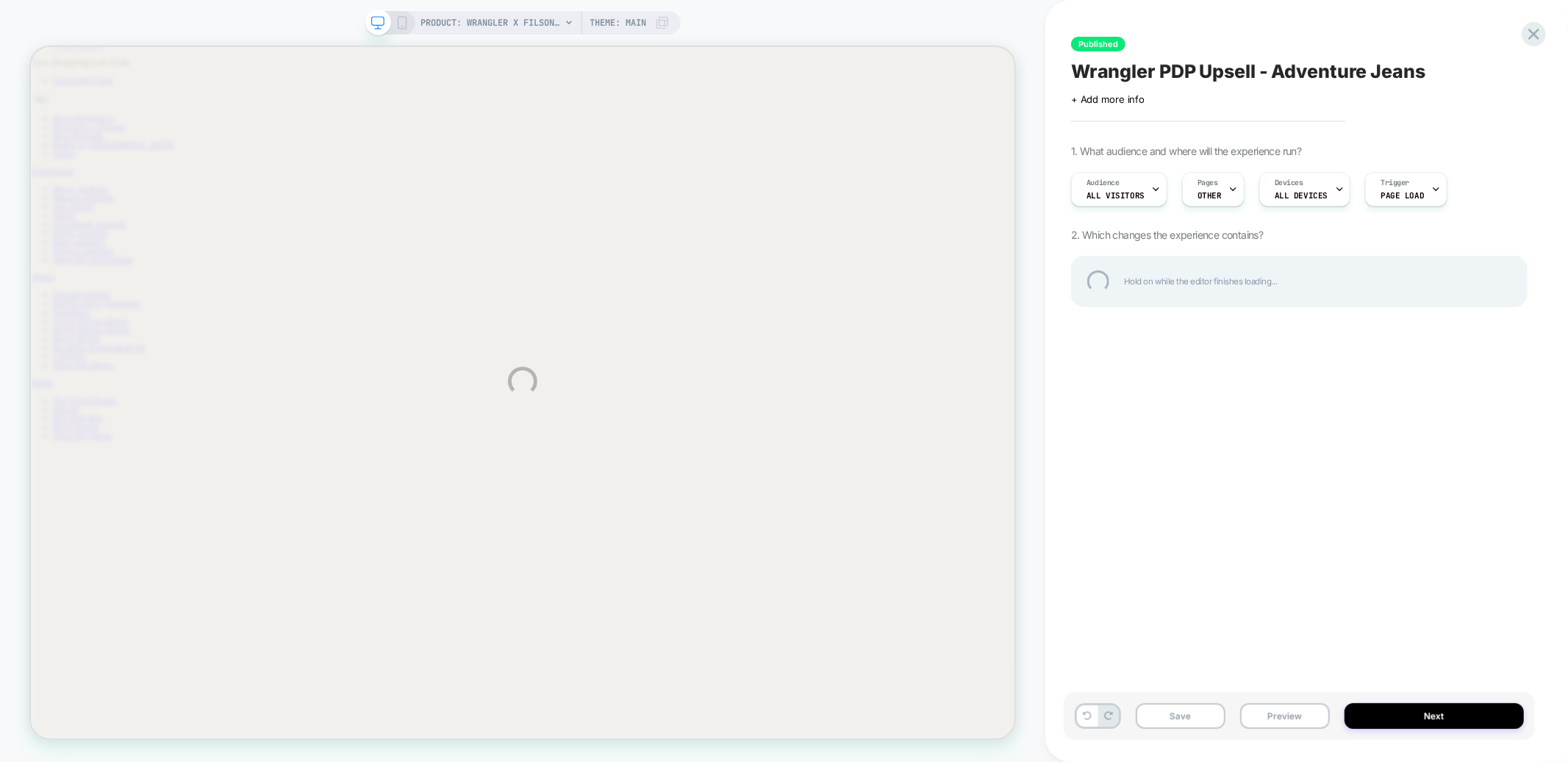
scroll to position [204, 0]
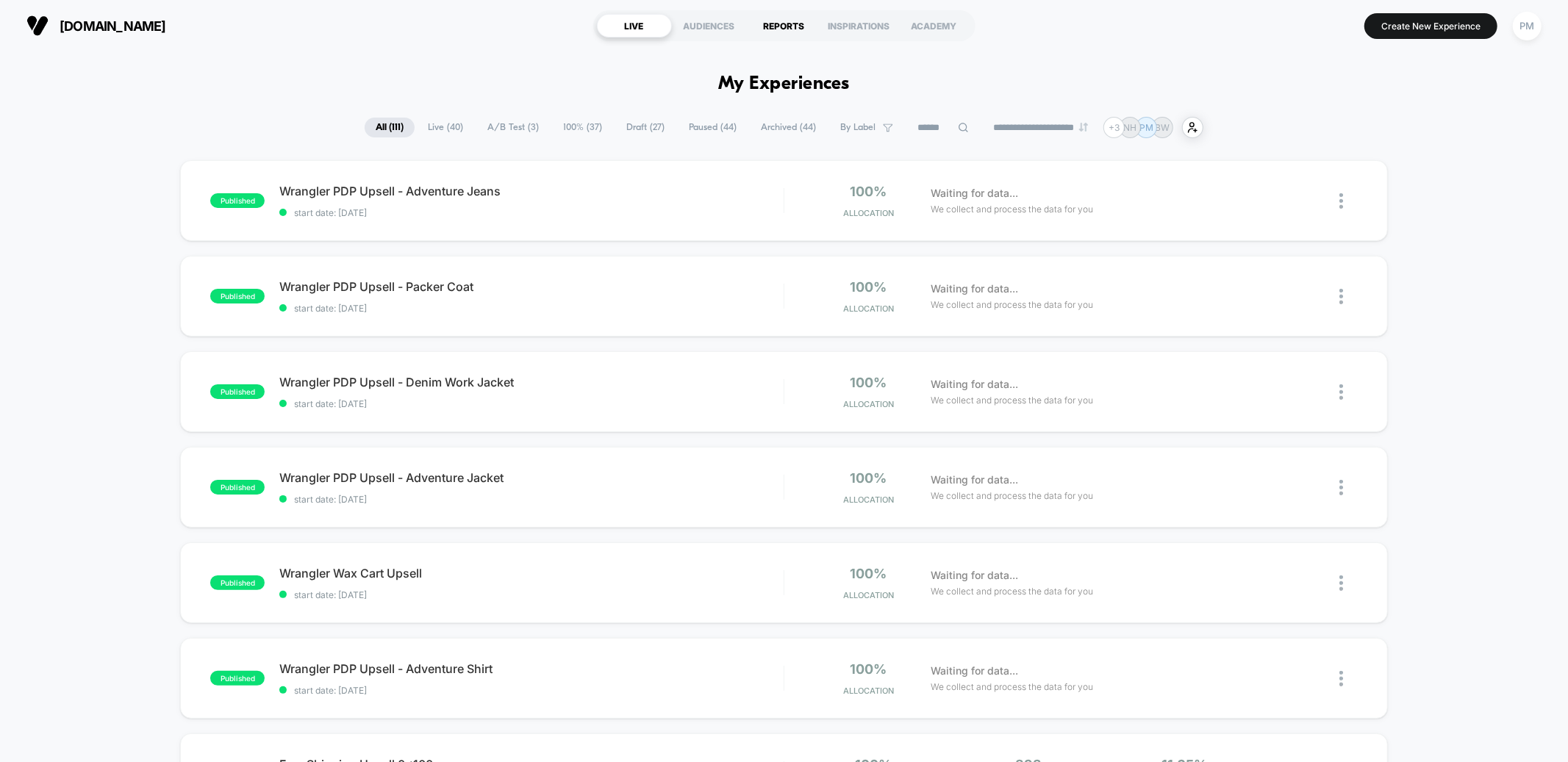
click at [784, 19] on div "REPORTS" at bounding box center [784, 25] width 75 height 24
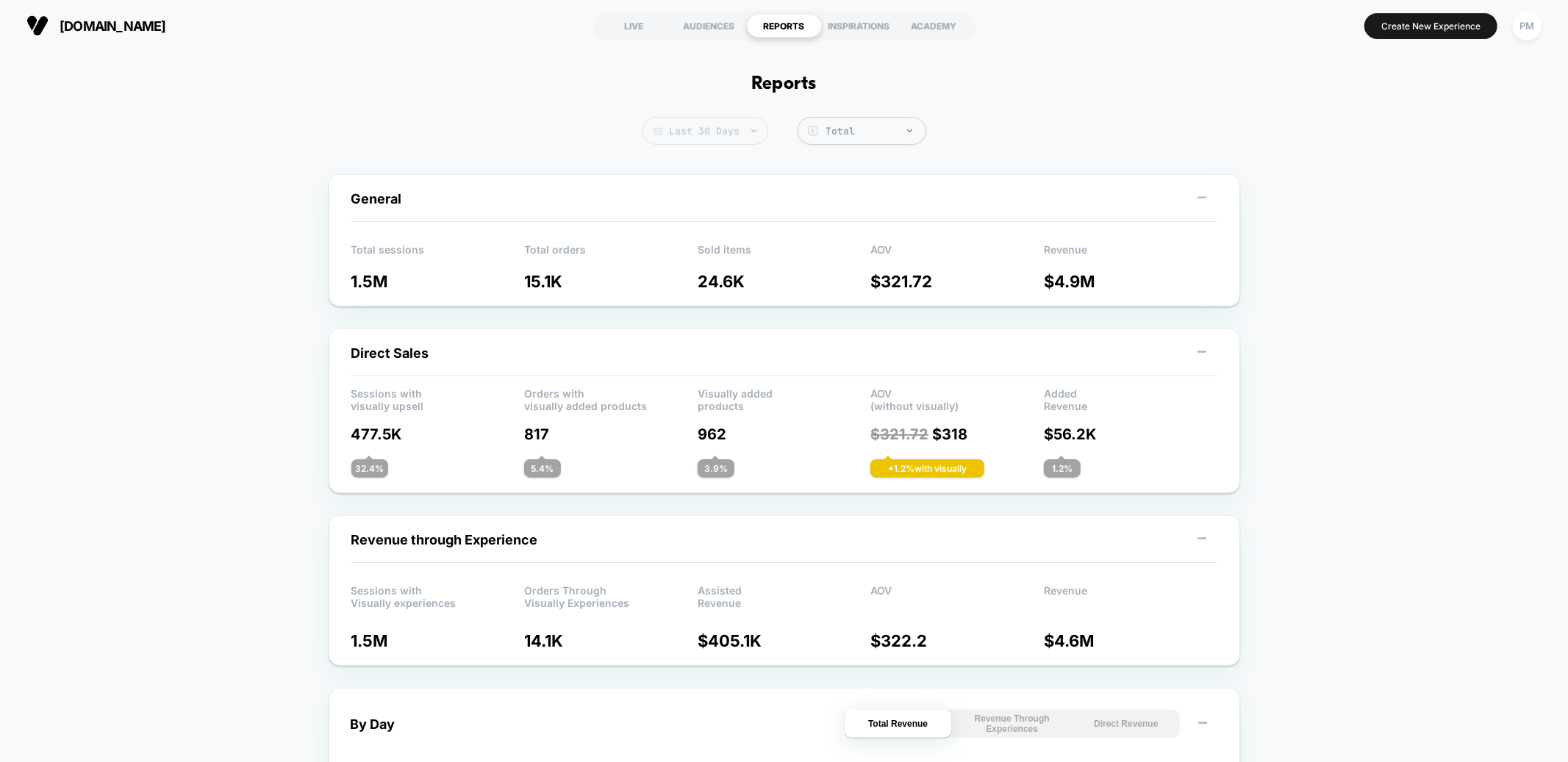
click at [703, 137] on span "Last 30 Days" at bounding box center [706, 131] width 126 height 28
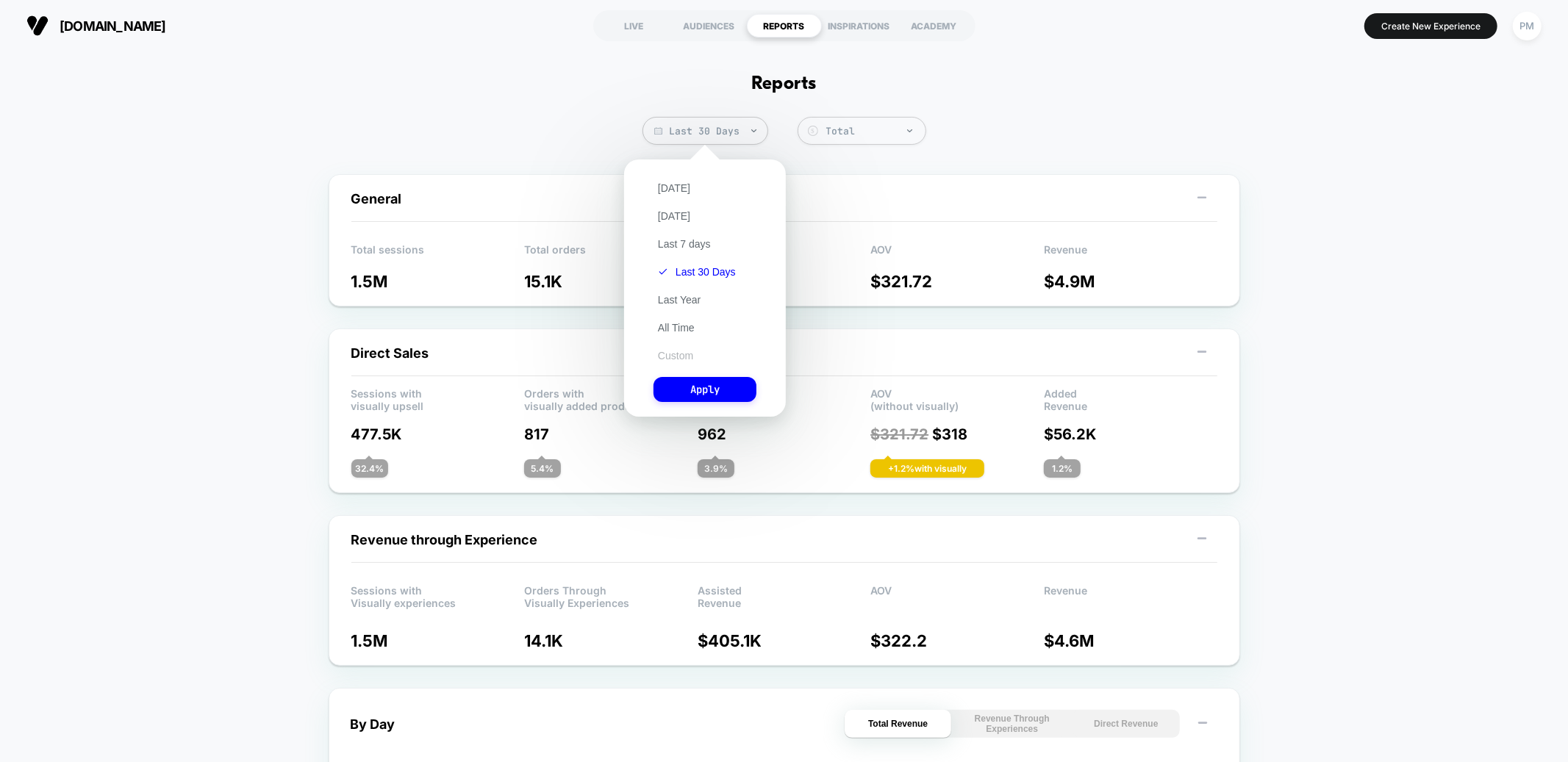
click at [681, 351] on button "Custom" at bounding box center [676, 356] width 44 height 13
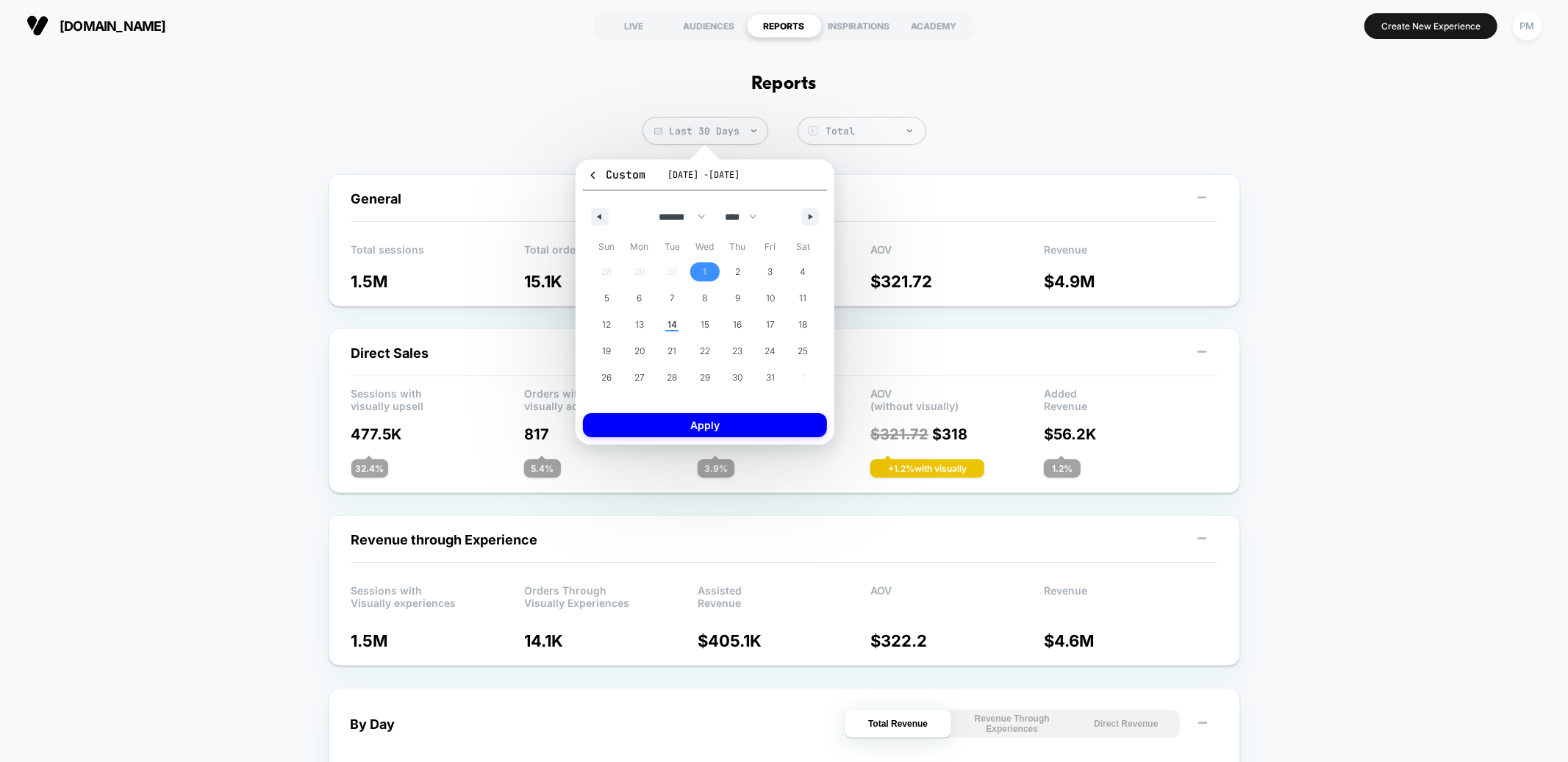
click at [712, 265] on span "1" at bounding box center [705, 271] width 33 height 19
click at [672, 320] on span "14" at bounding box center [672, 325] width 10 height 26
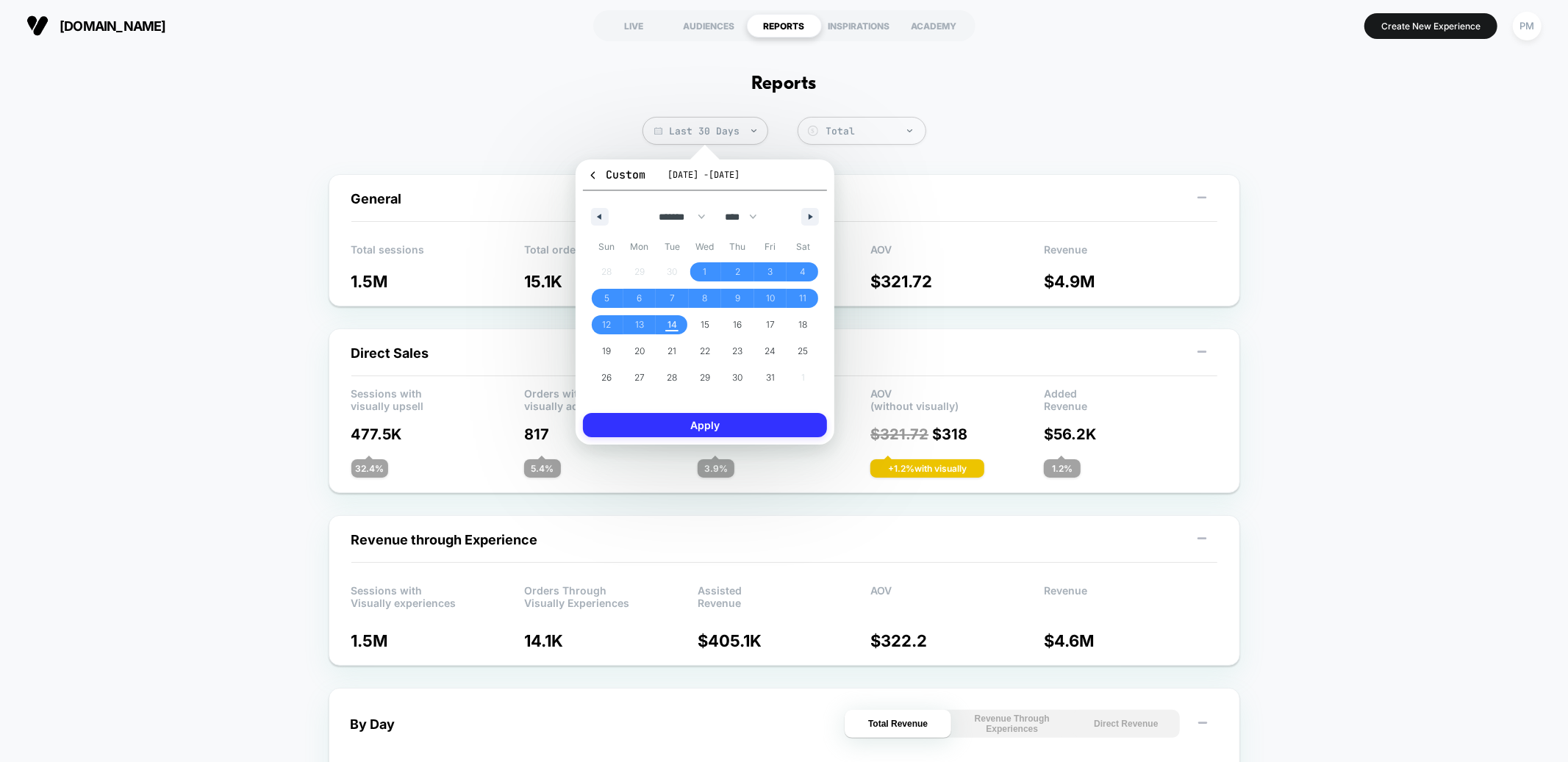
click at [678, 420] on button "Apply" at bounding box center [705, 425] width 244 height 25
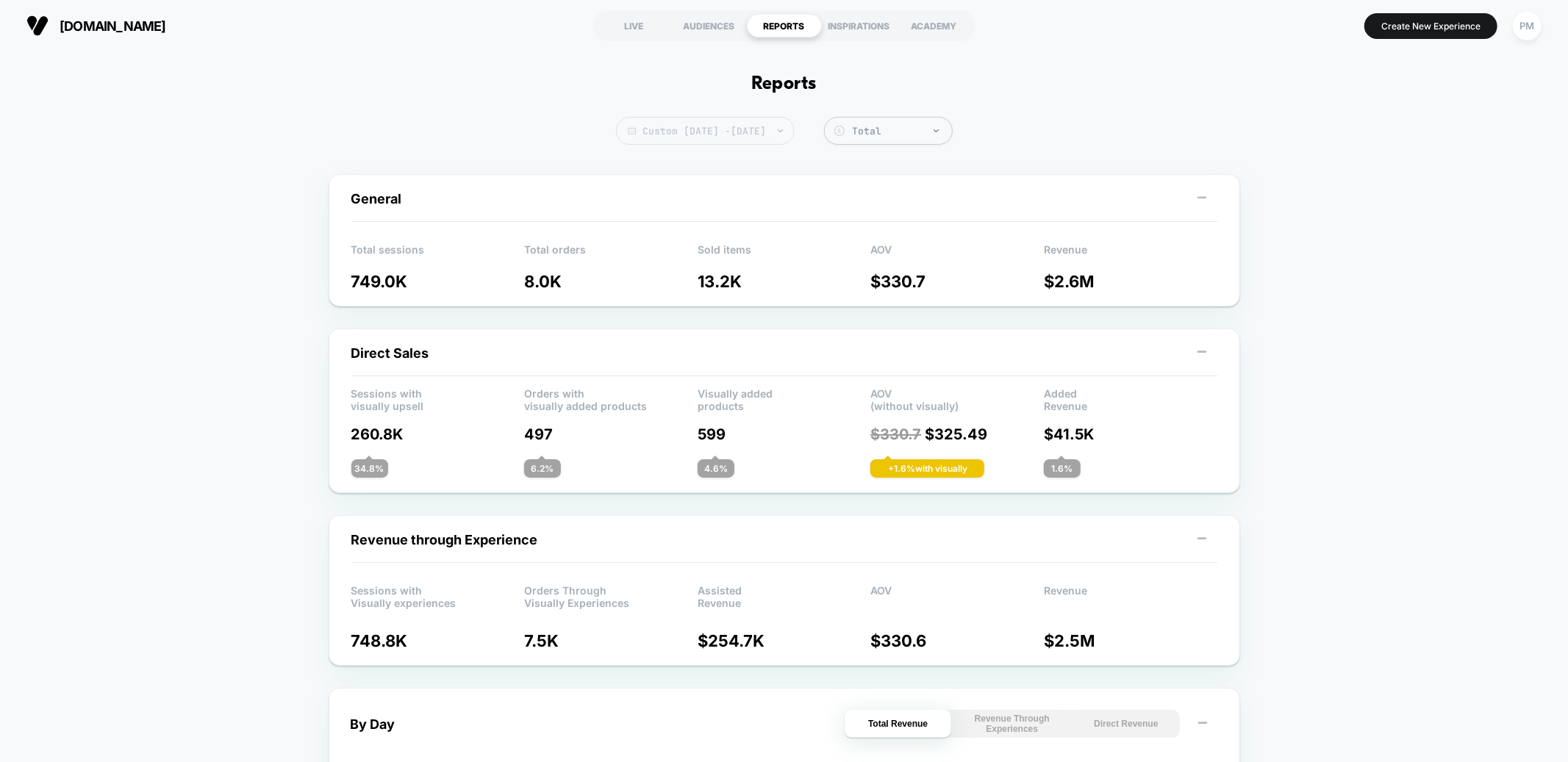
click at [734, 126] on span "Custom [DATE] - [DATE]" at bounding box center [705, 131] width 178 height 28
select select "*"
select select "****"
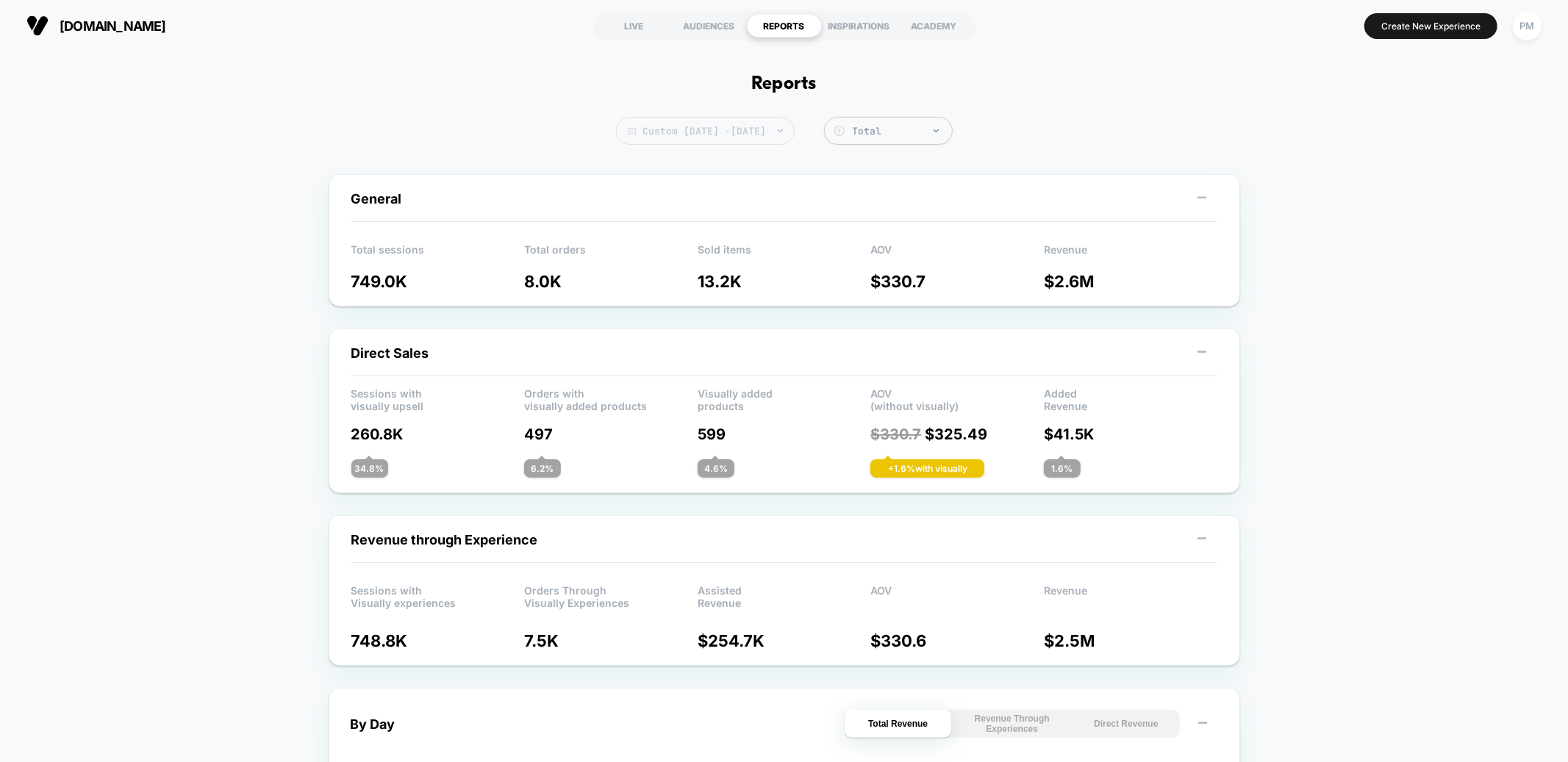
click at [703, 129] on span "Custom [DATE] - [DATE]" at bounding box center [705, 131] width 178 height 28
select select "*"
select select "****"
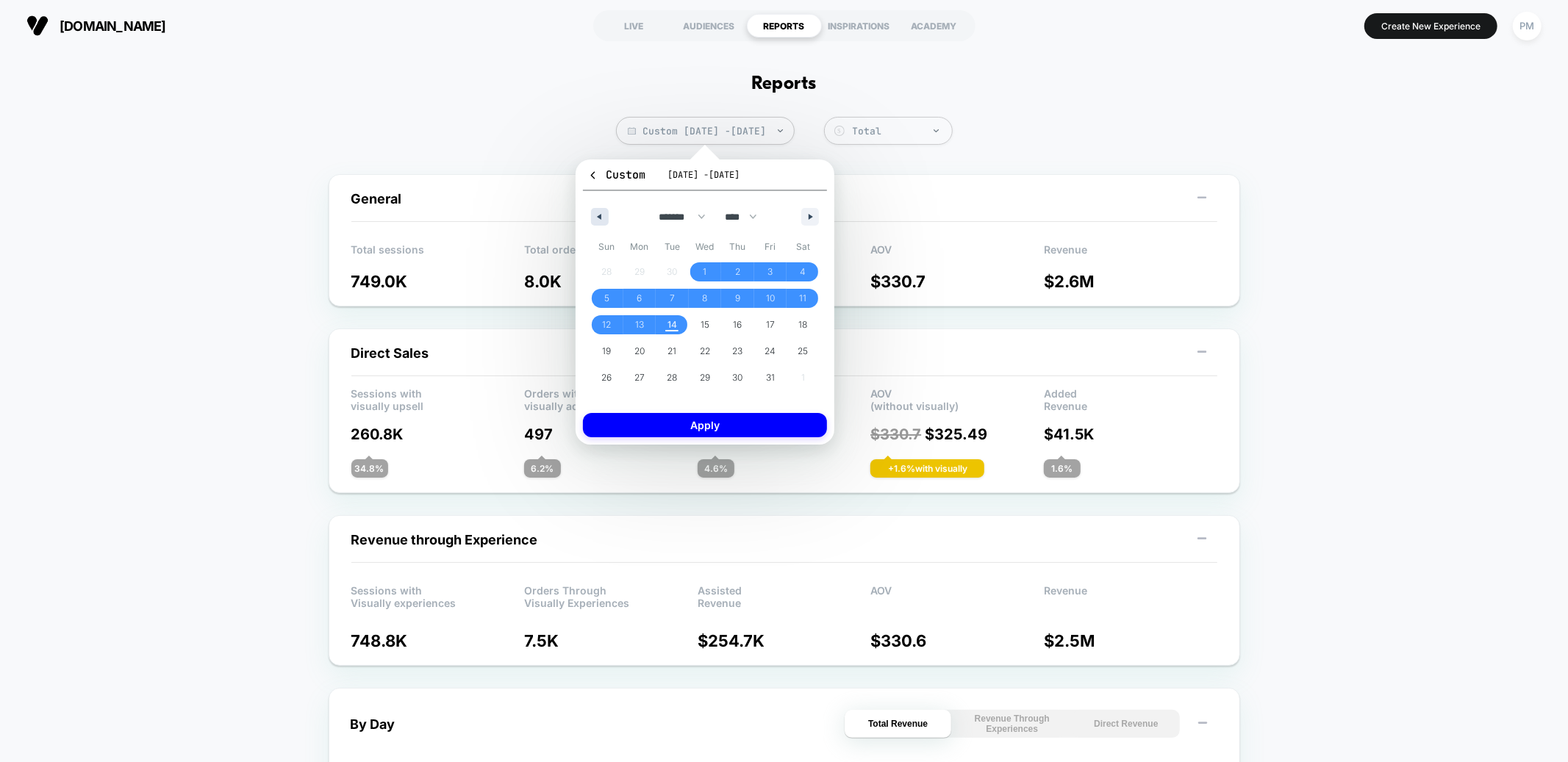
click at [591, 208] on button "button" at bounding box center [600, 217] width 18 height 18
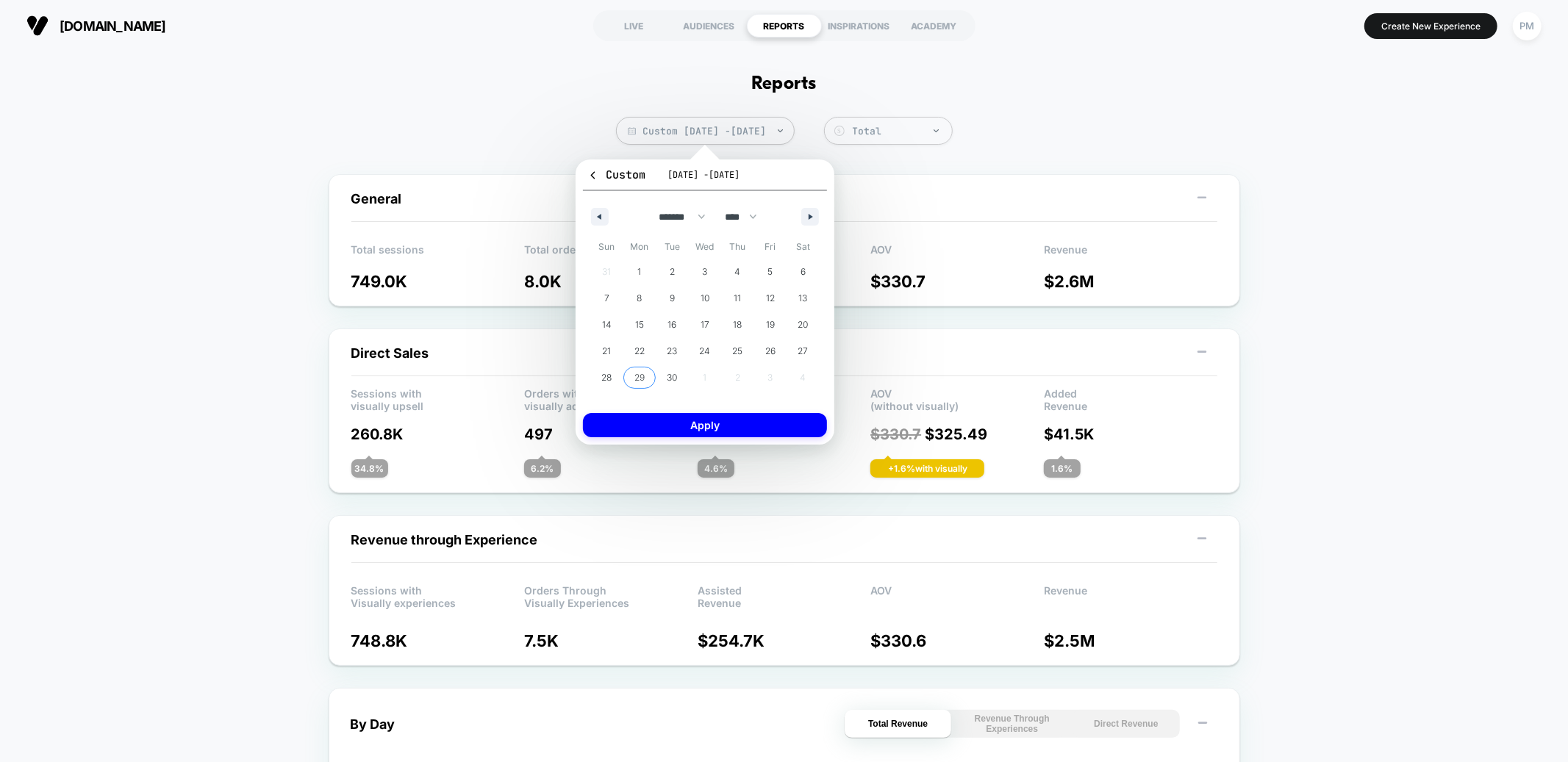
click at [610, 371] on span "28" at bounding box center [606, 378] width 11 height 26
click at [811, 214] on icon "button" at bounding box center [812, 217] width 7 height 6
click at [675, 320] on span "14" at bounding box center [672, 325] width 10 height 26
select select "*"
click at [685, 426] on button "Apply" at bounding box center [705, 425] width 244 height 25
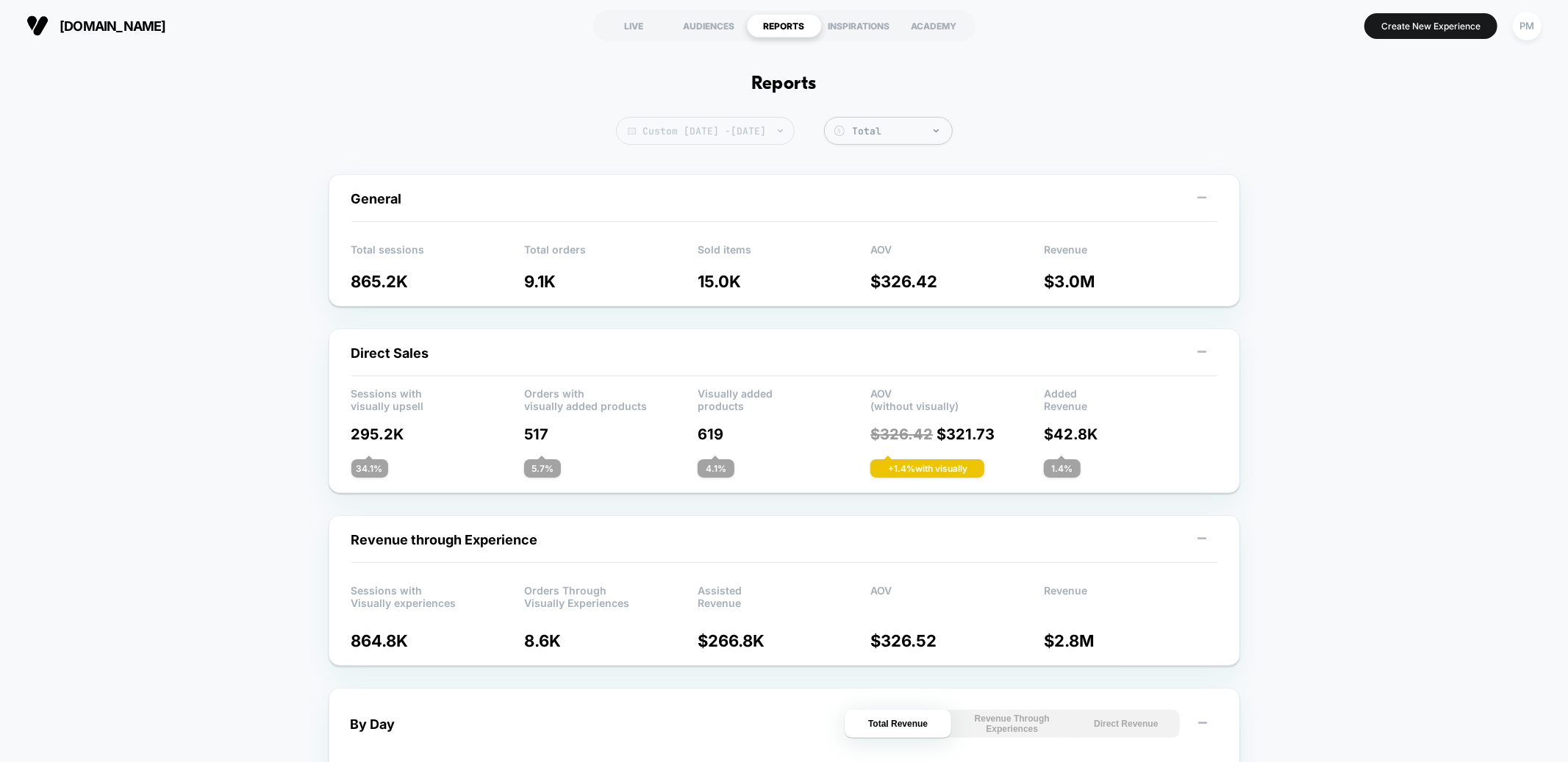
click at [690, 122] on span "Custom Sep 28, 2025 - Oct 14, 2025" at bounding box center [705, 131] width 178 height 28
select select "*"
select select "****"
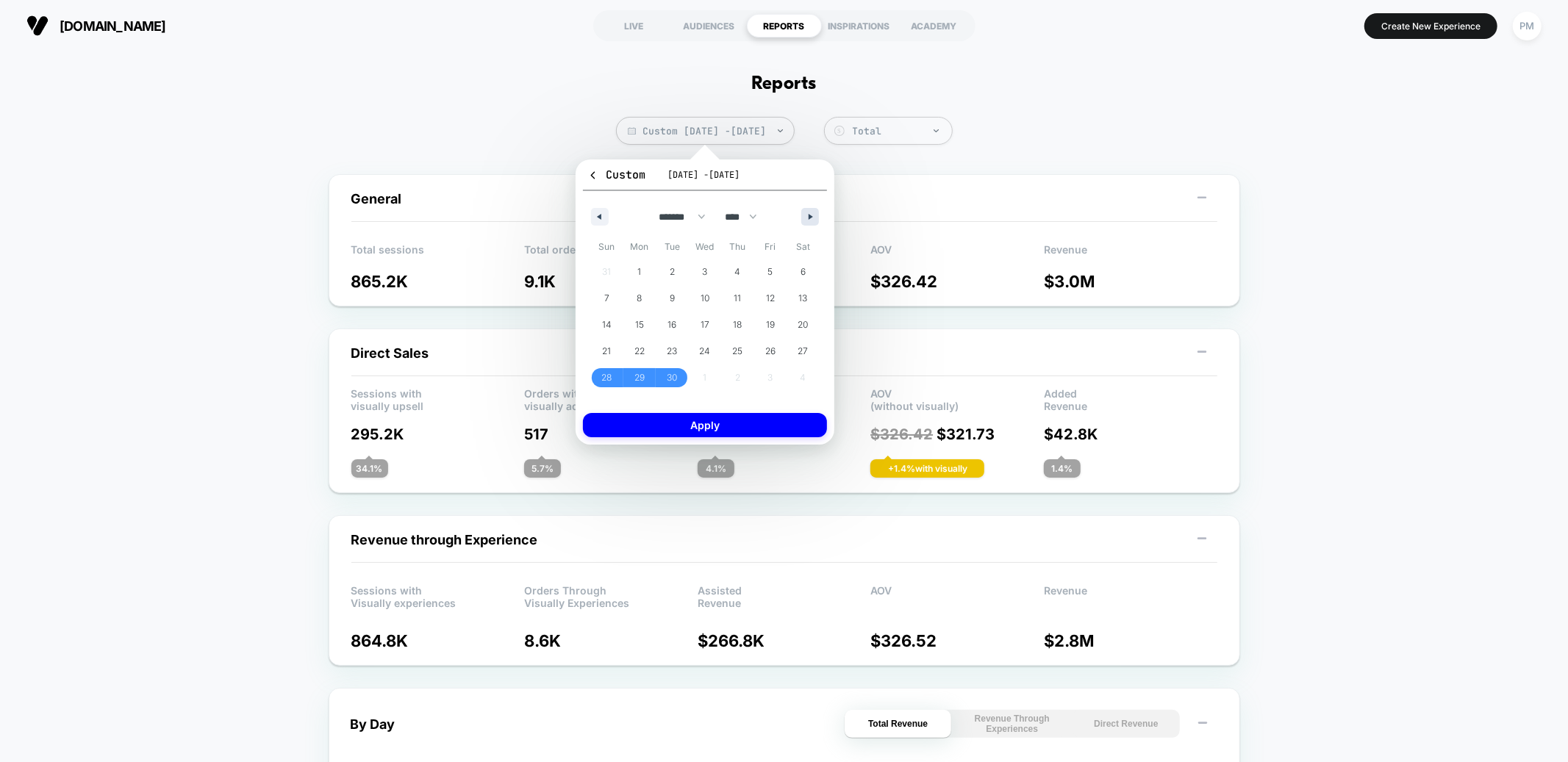
click at [809, 214] on icon "button" at bounding box center [812, 217] width 7 height 6
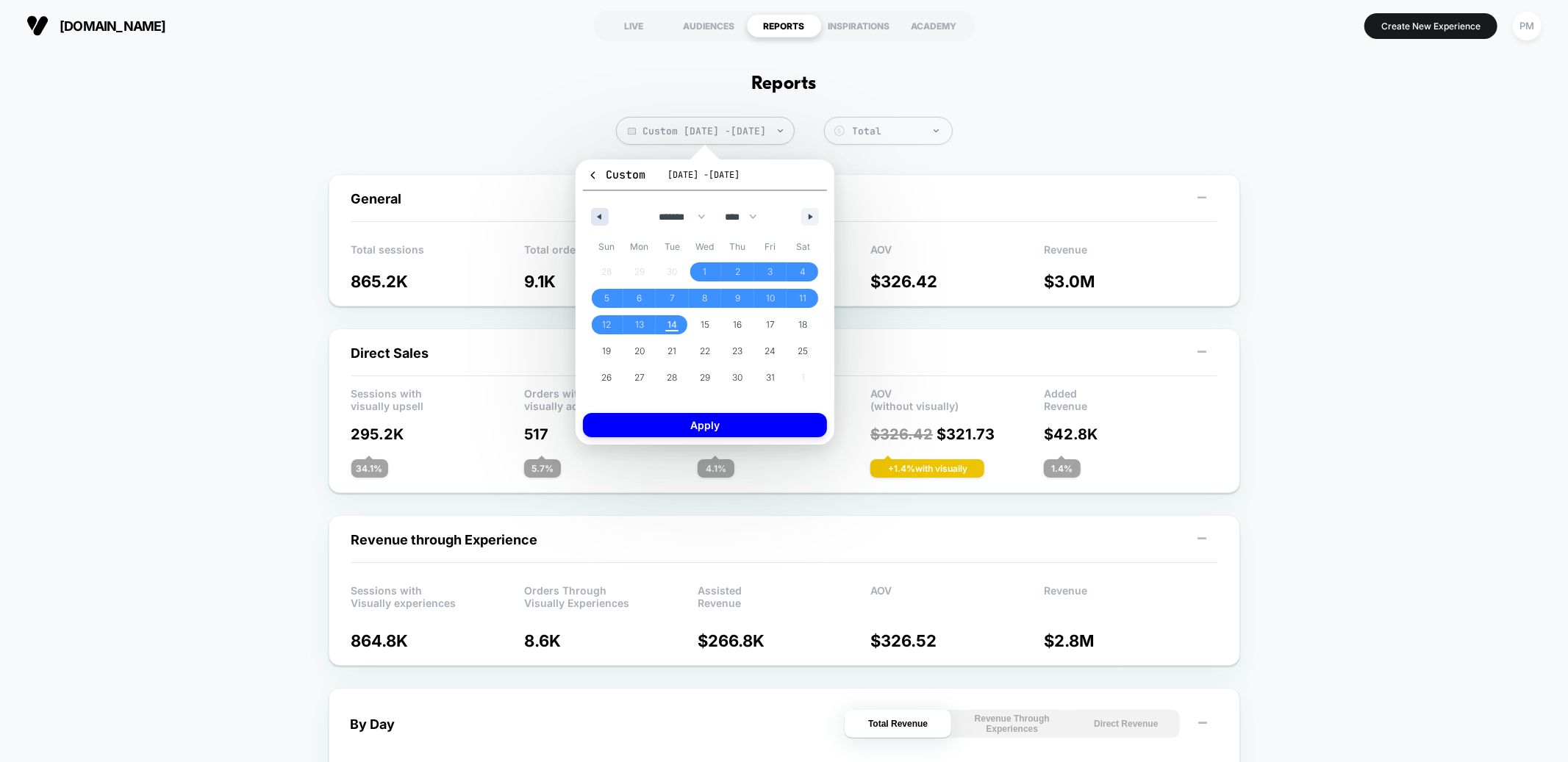
click at [600, 214] on icon "button" at bounding box center [597, 217] width 7 height 6
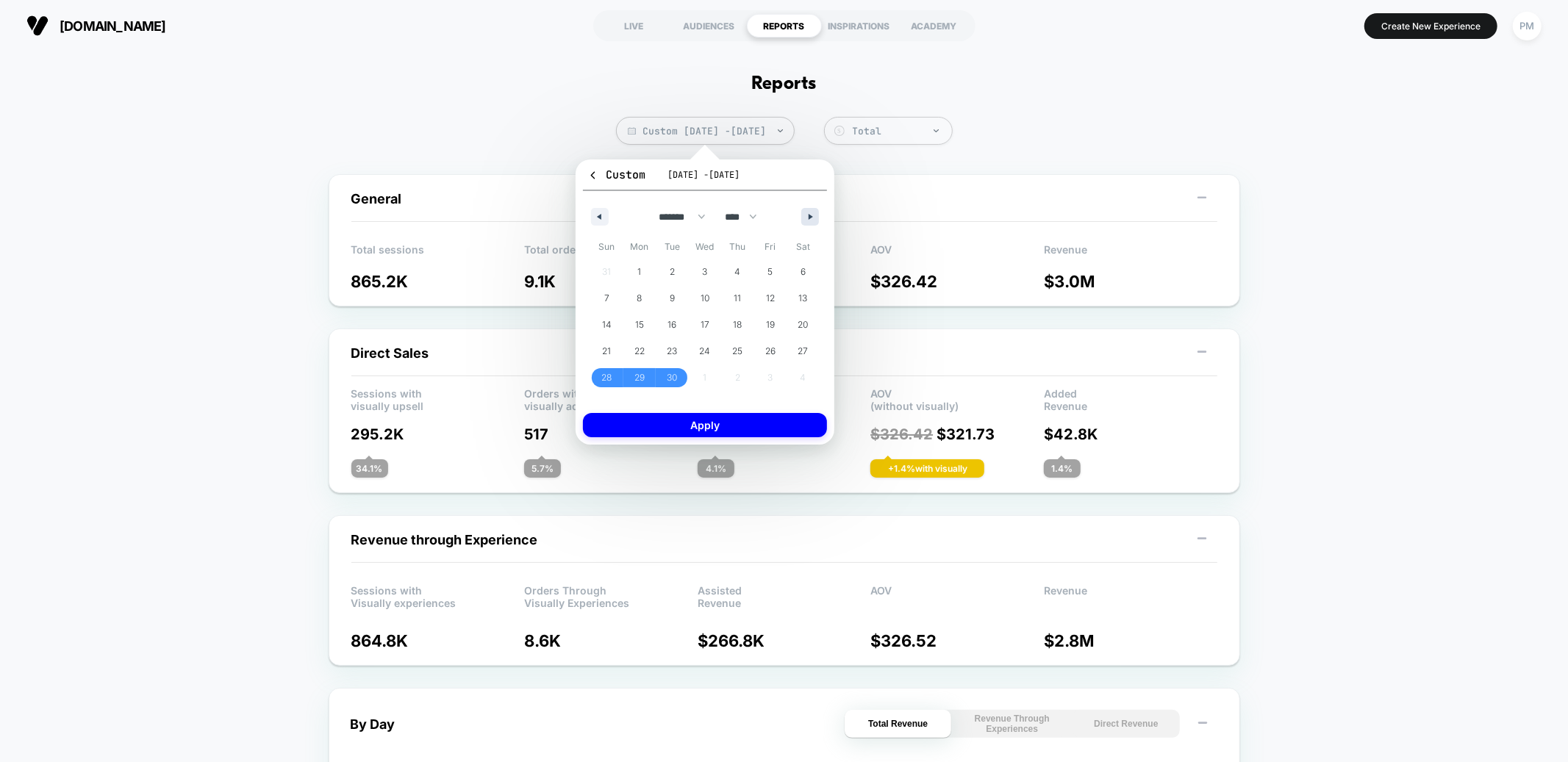
click at [810, 212] on button "button" at bounding box center [811, 217] width 18 height 18
select select "*"
click at [677, 320] on span "14" at bounding box center [672, 325] width 33 height 19
click at [704, 427] on button "Apply" at bounding box center [705, 425] width 244 height 25
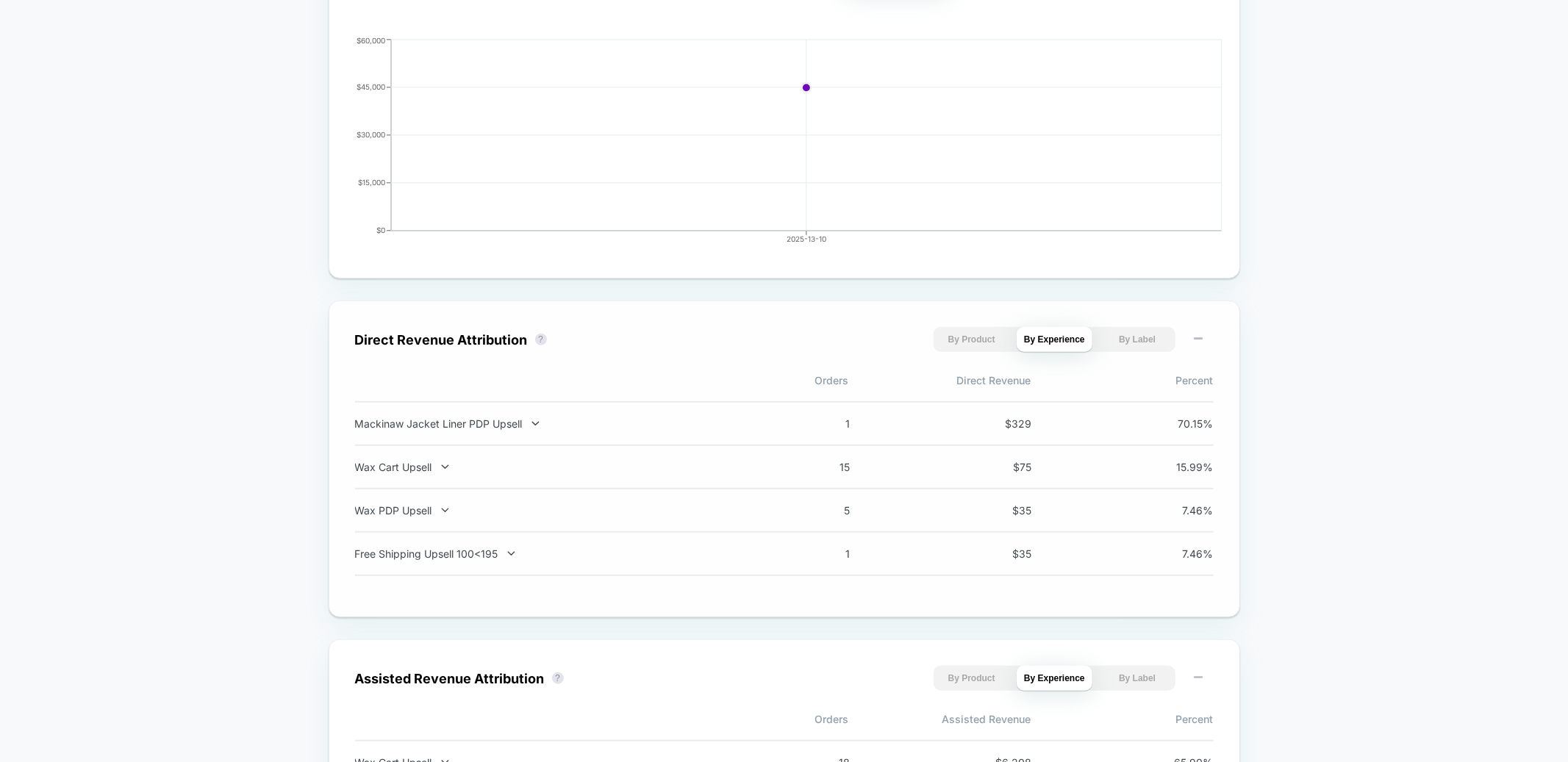
scroll to position [751, 0]
click at [457, 557] on div "Free Shipping Upsell 100<195 1 $ 35 7.46 %" at bounding box center [784, 549] width 859 height 43
click at [457, 553] on div "Free Shipping Upsell 100<195" at bounding box center [548, 549] width 387 height 12
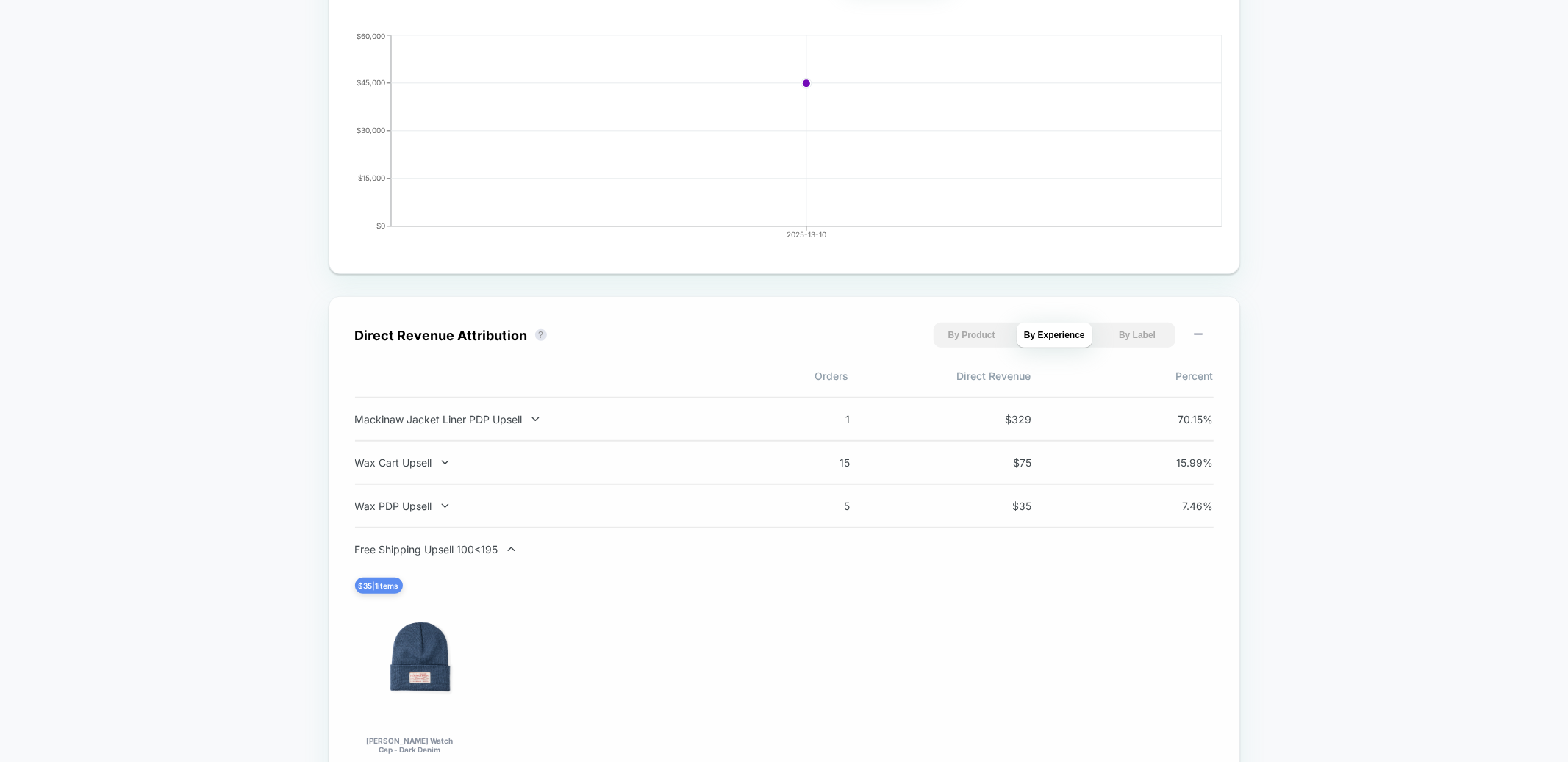
scroll to position [0, 0]
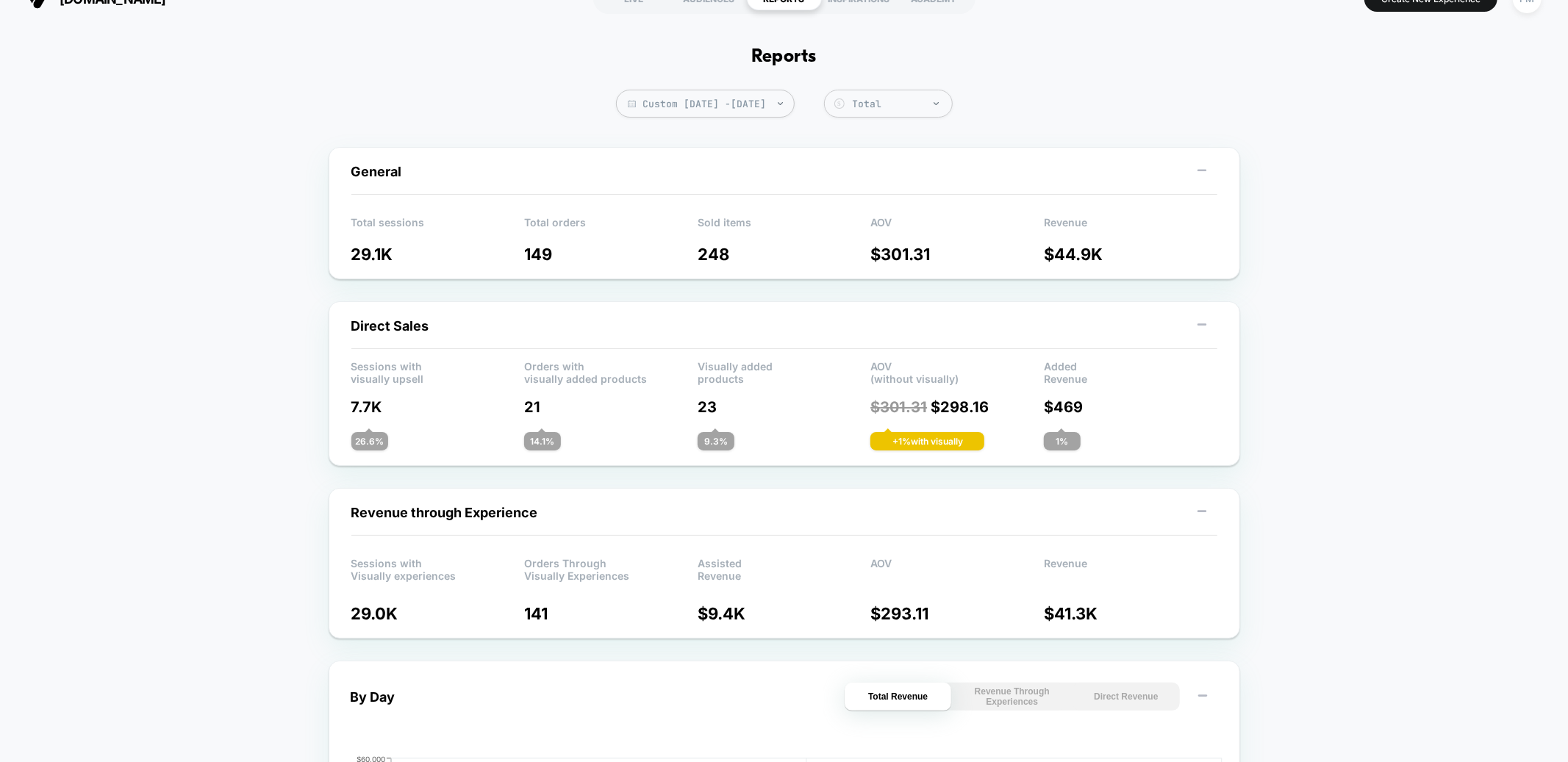
scroll to position [28, 0]
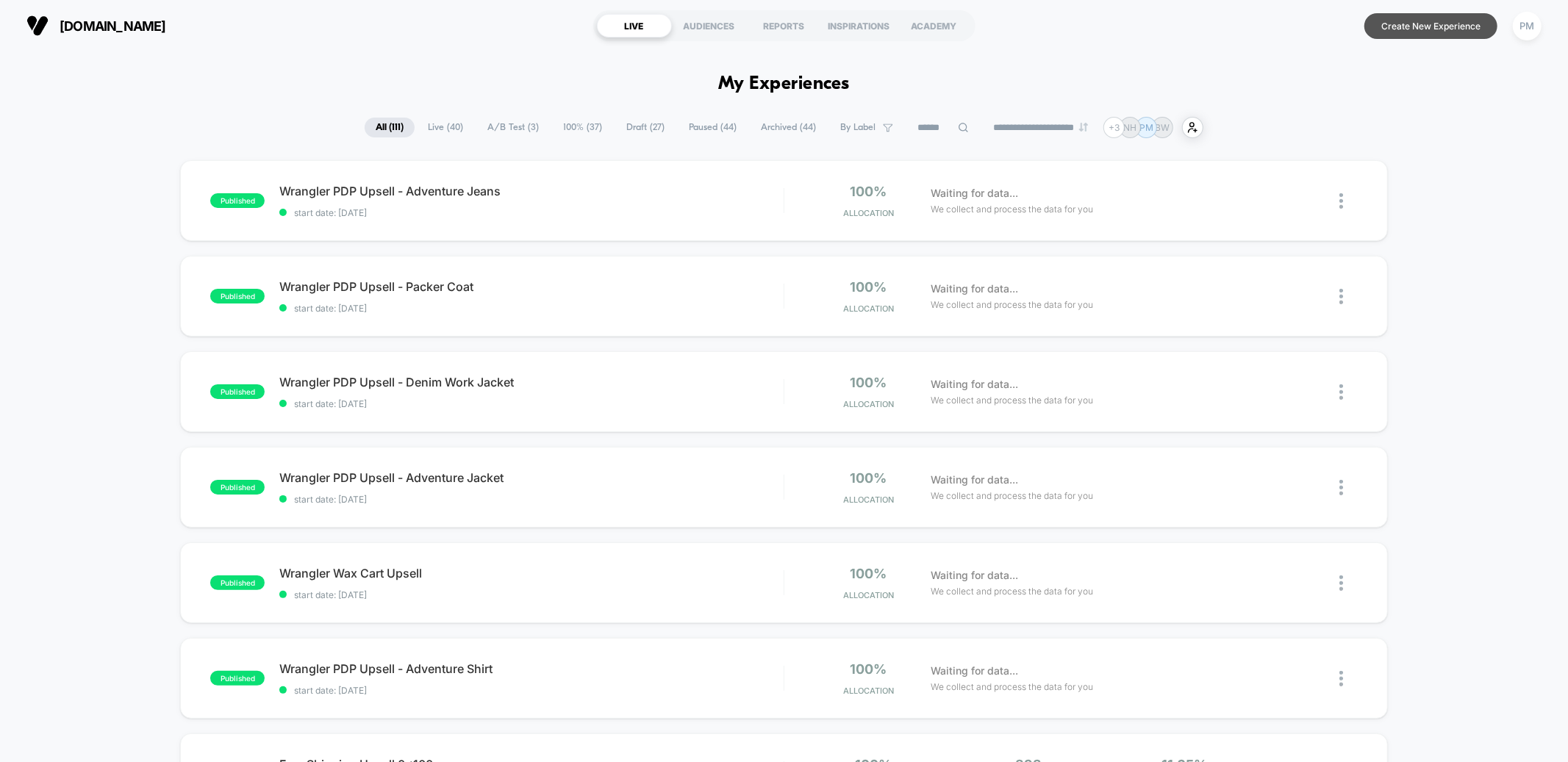
click at [1379, 32] on button "Create New Experience" at bounding box center [1431, 25] width 133 height 25
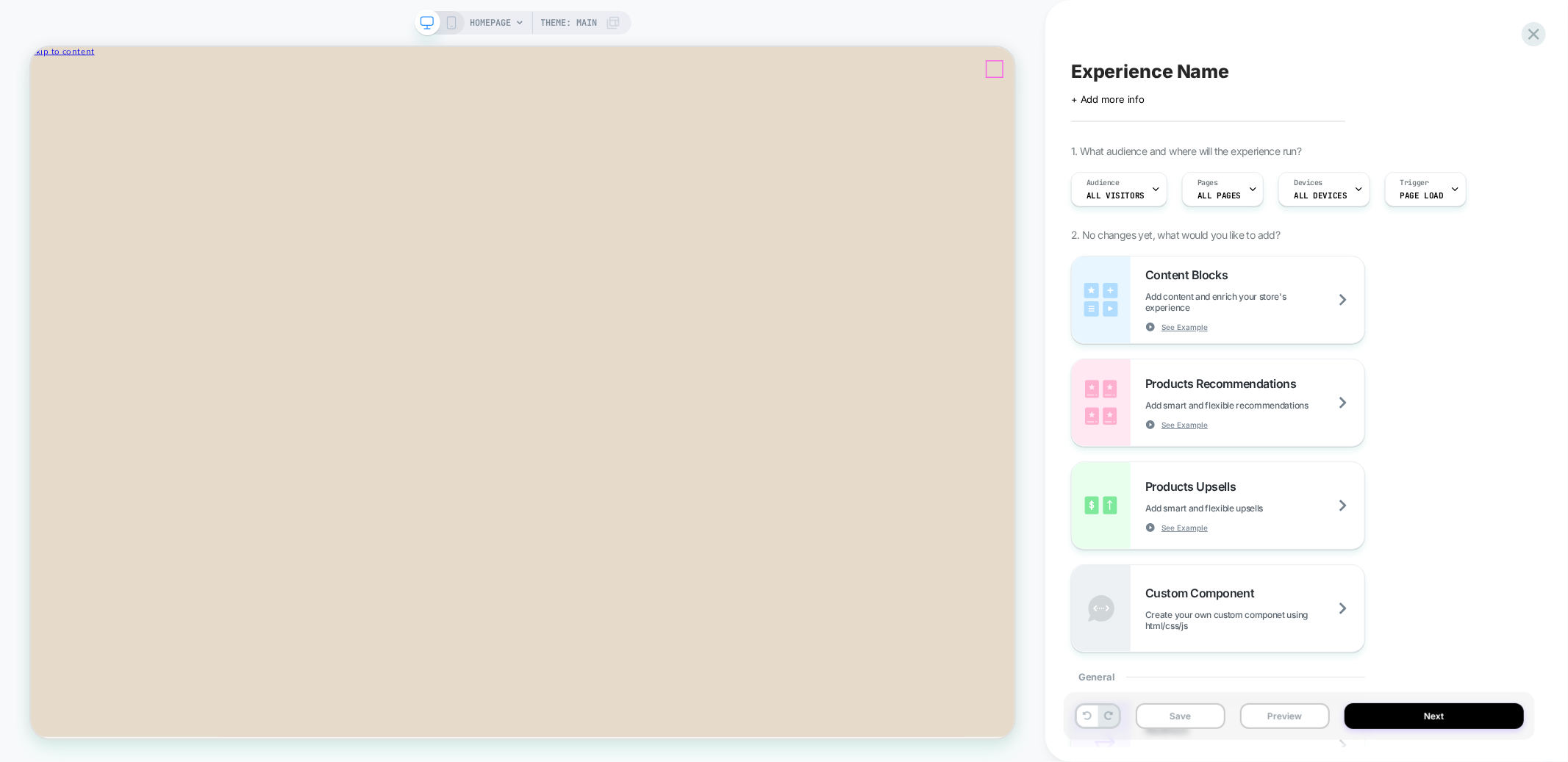
click at [95, 72] on icon "Close" at bounding box center [95, 77] width 0 height 11
click at [1125, 75] on span "Experience Name" at bounding box center [1150, 71] width 158 height 22
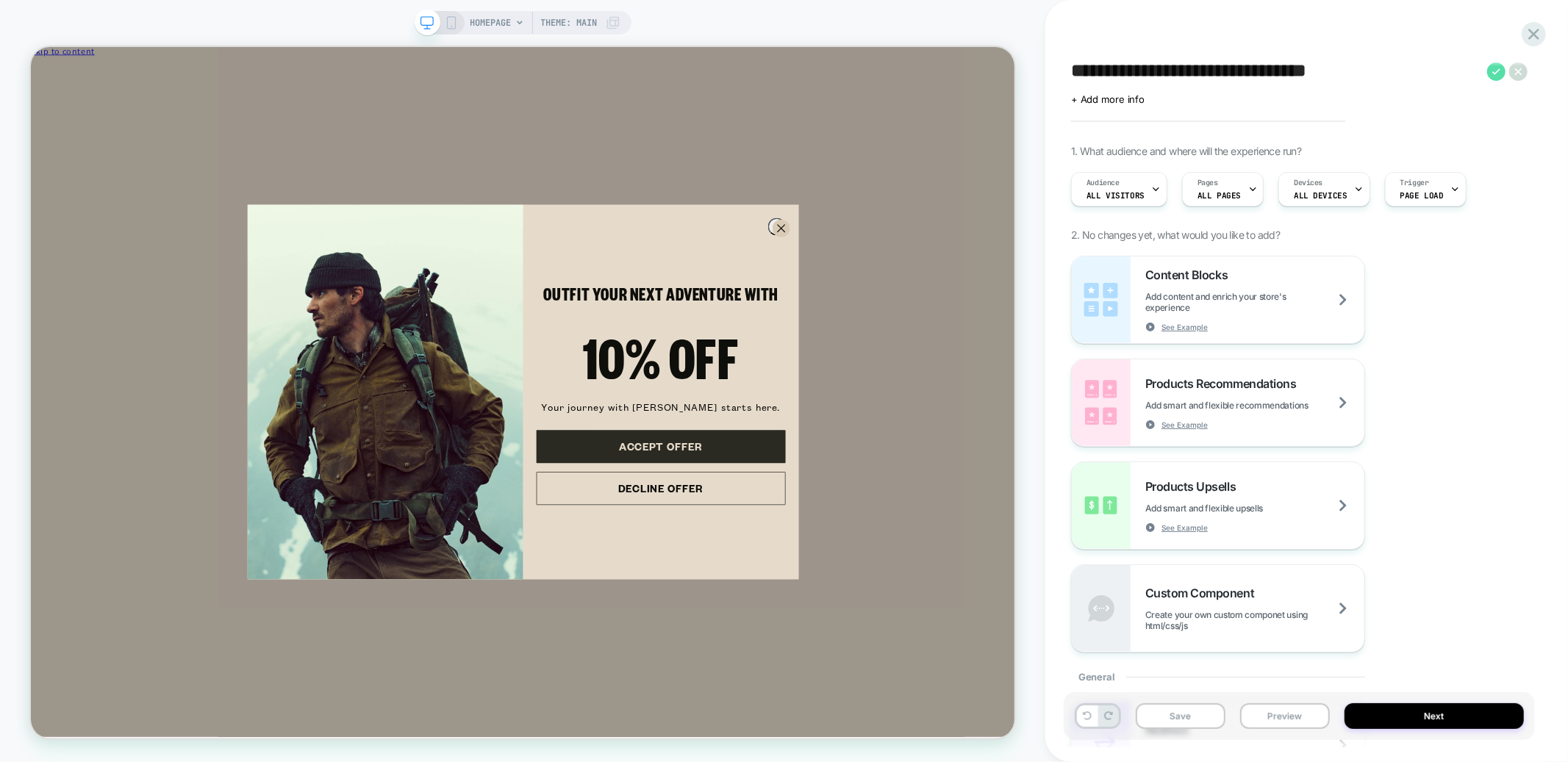
type textarea "**********"
click at [1496, 69] on icon at bounding box center [1497, 71] width 18 height 18
drag, startPoint x: 1027, startPoint y: 287, endPoint x: 1207, endPoint y: 298, distance: 180.3
click at [1027, 287] on icon "Close dialog" at bounding box center [1031, 289] width 10 height 10
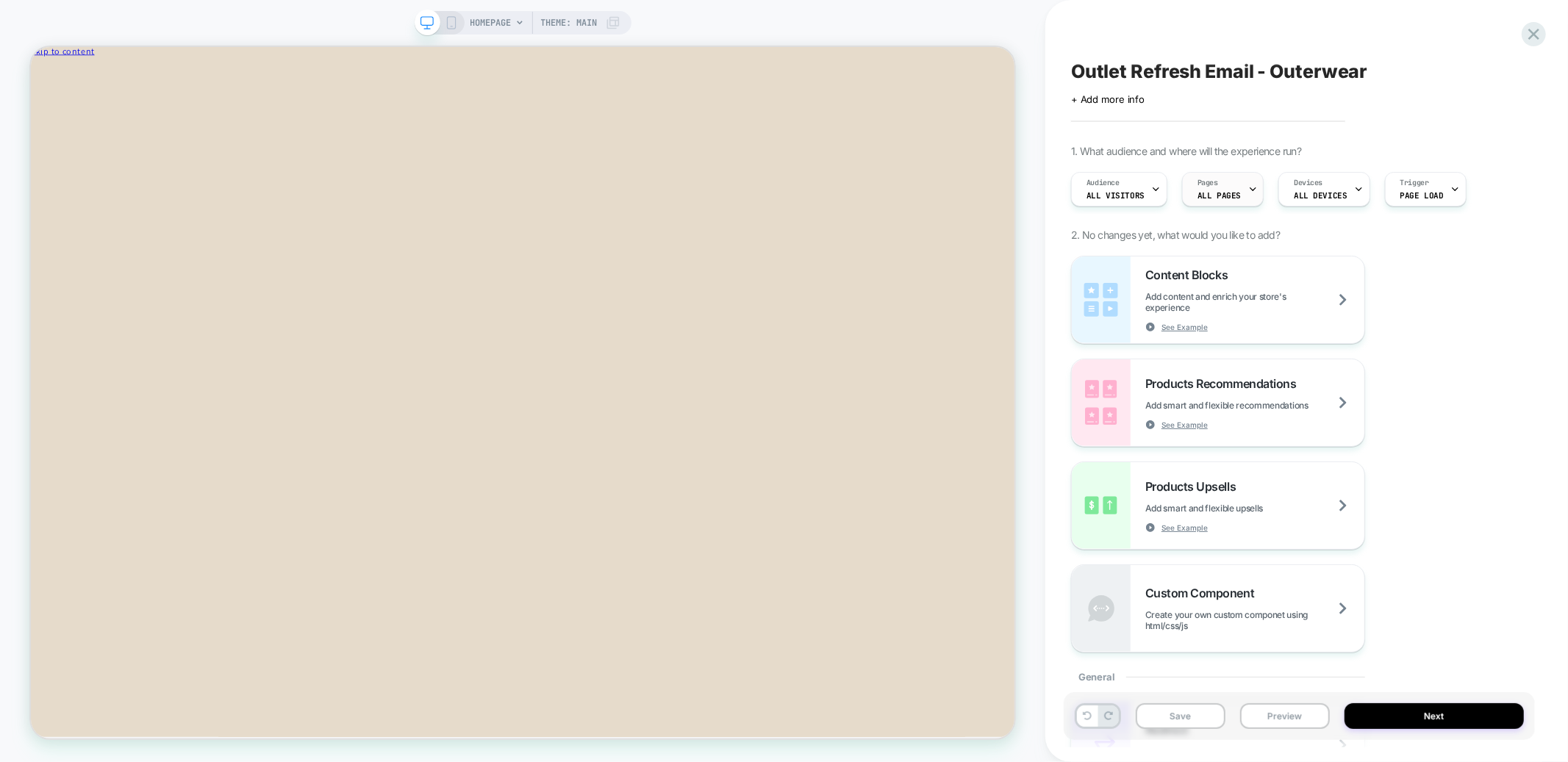
click at [1228, 190] on span "ALL PAGES" at bounding box center [1219, 195] width 43 height 11
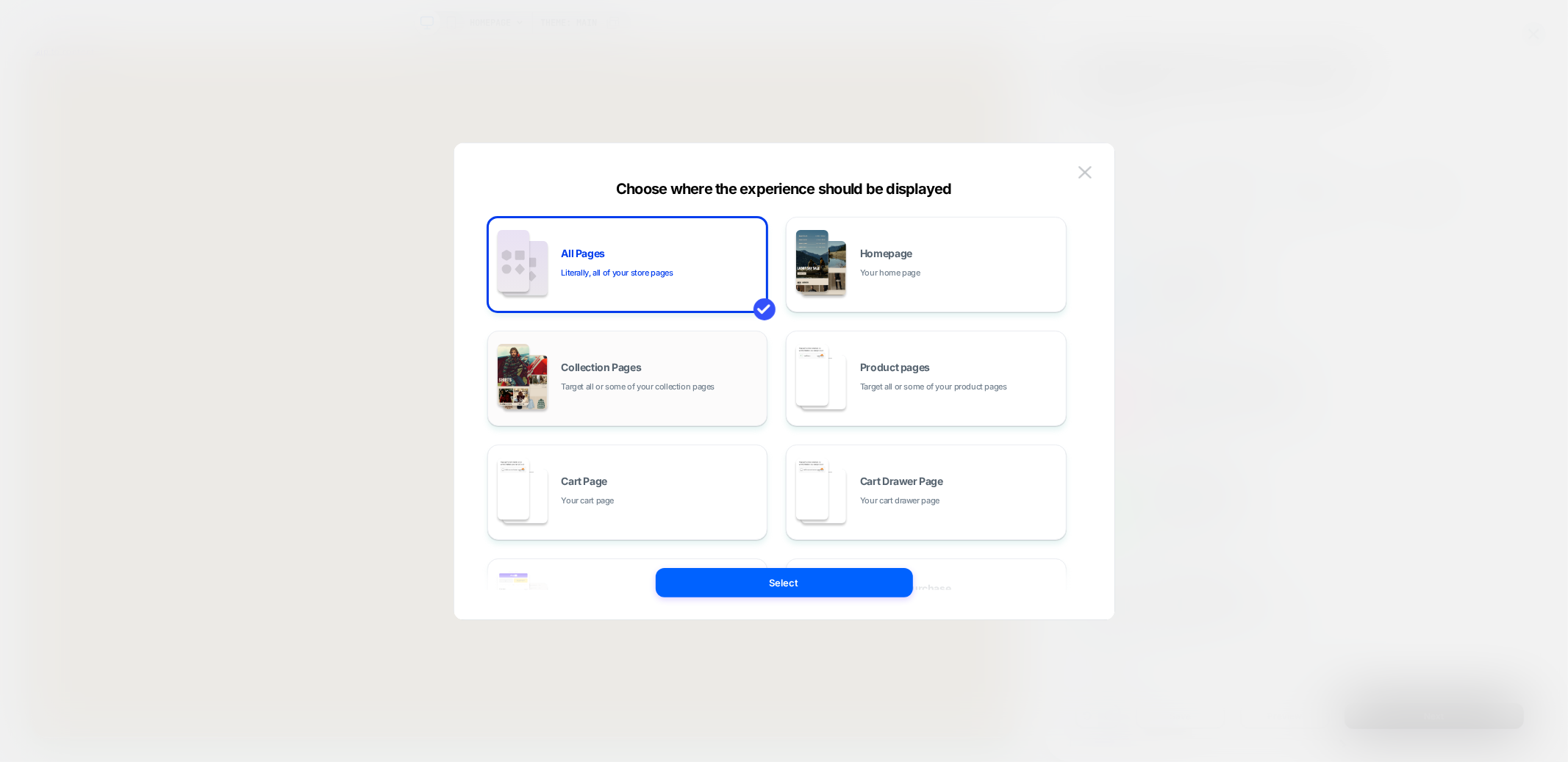
click at [656, 389] on span "Target all or some of your collection pages" at bounding box center [639, 387] width 154 height 14
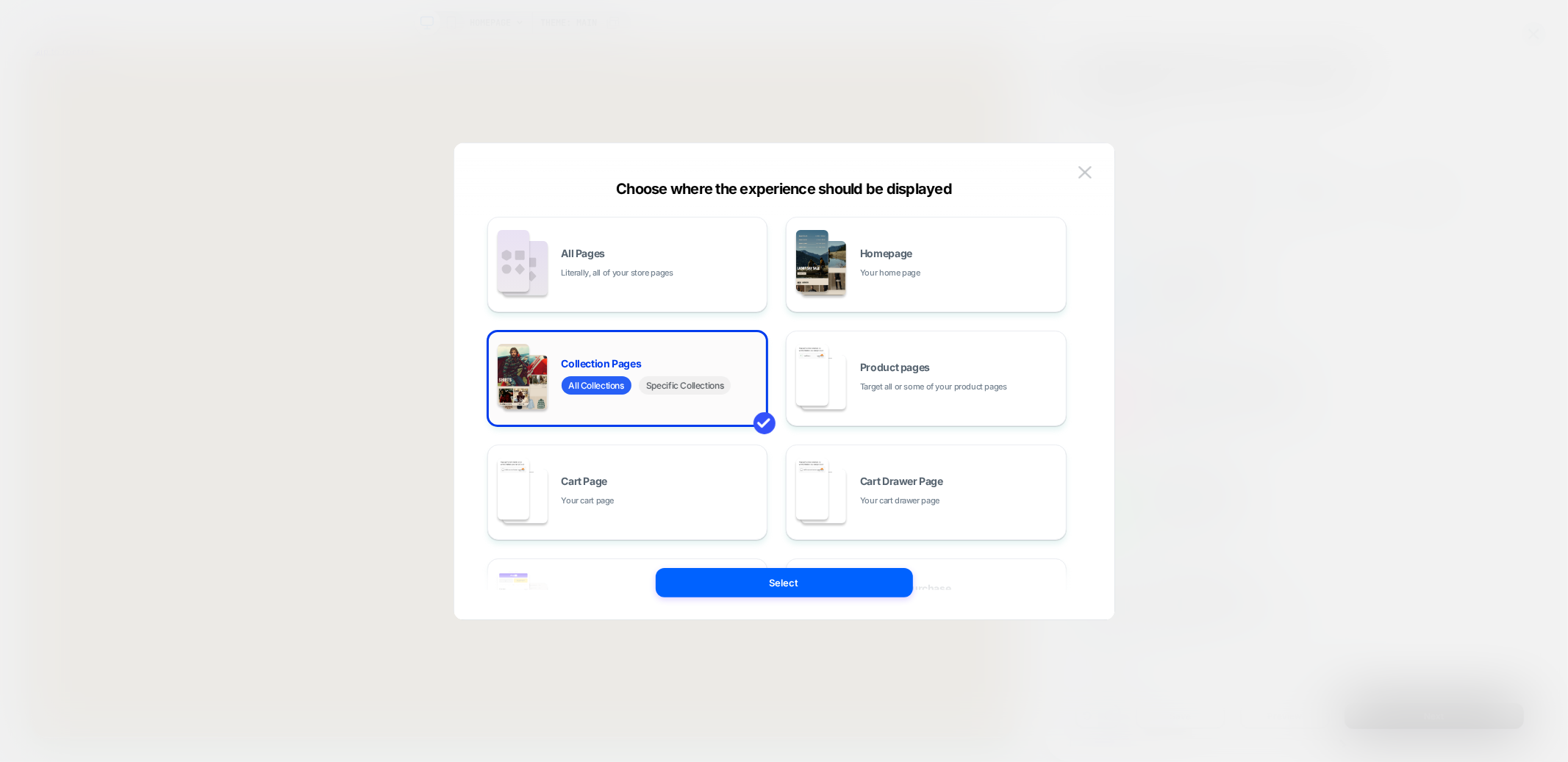
click at [708, 388] on span "Specific Collections" at bounding box center [685, 385] width 92 height 18
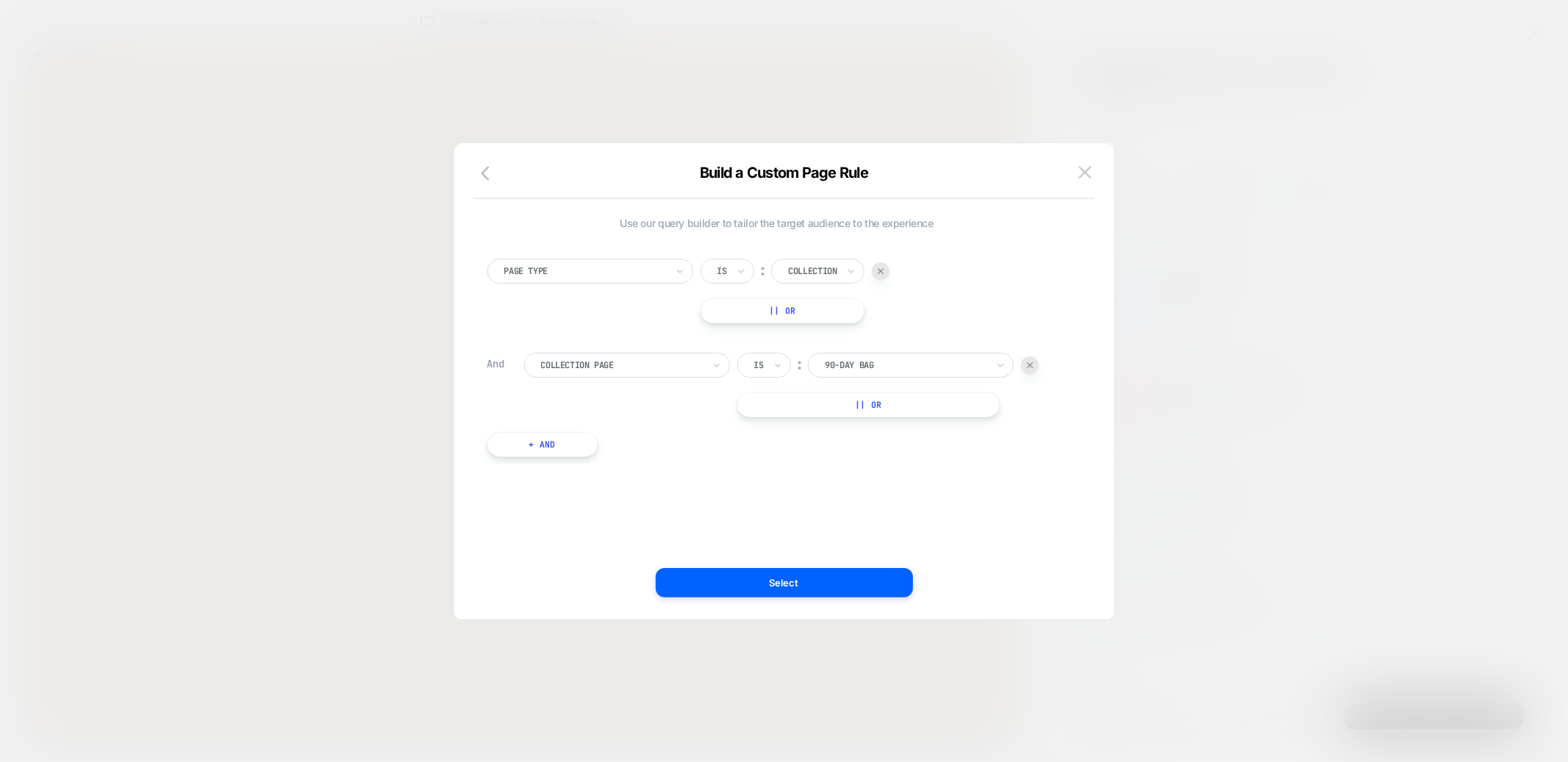
click at [851, 351] on div "Page Type Is ︰ Collection || Or And Collection Page Is ︰ 90-Day Bag || Or + And" at bounding box center [777, 350] width 594 height 228
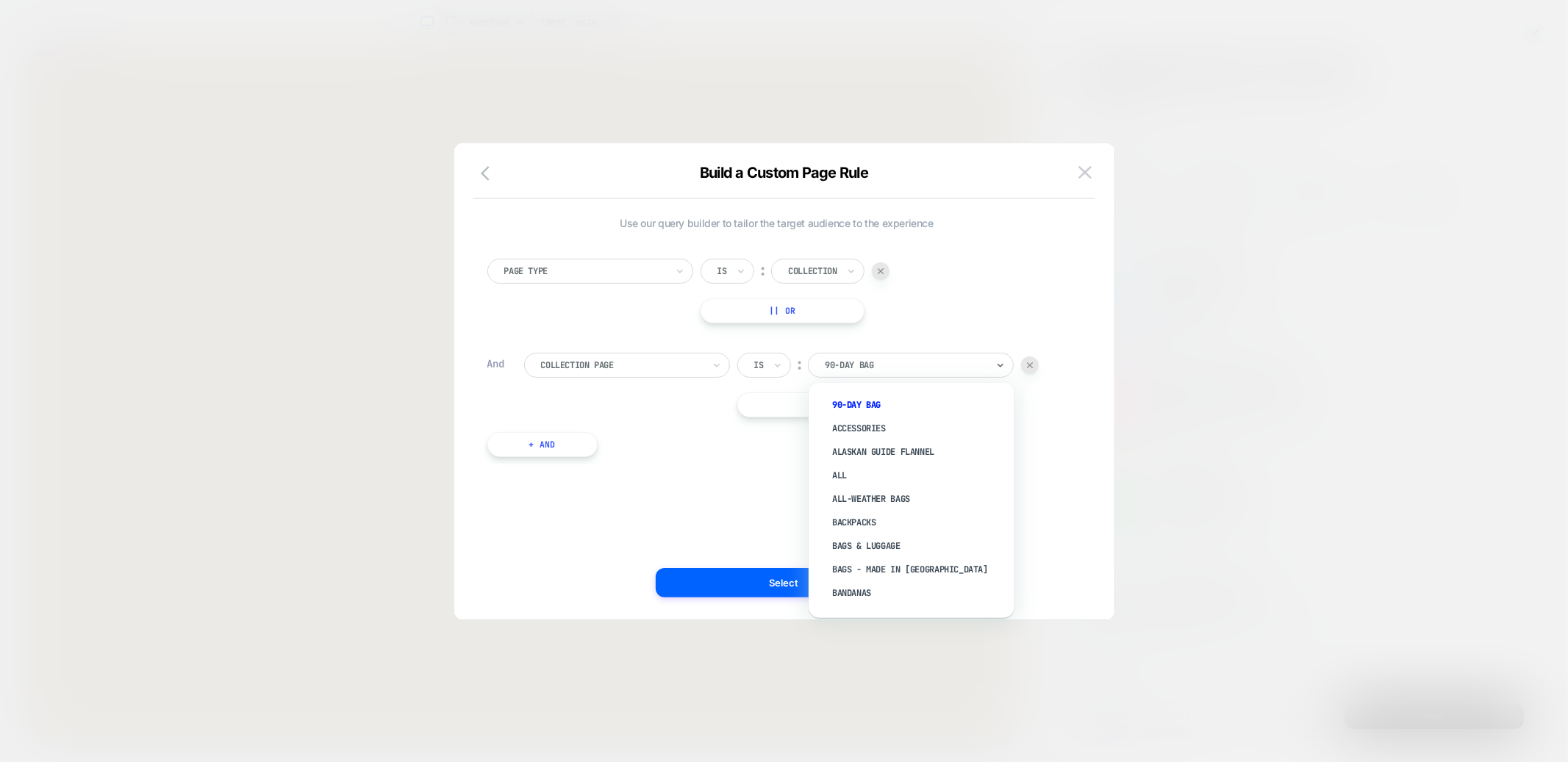
click at [851, 359] on div at bounding box center [906, 365] width 162 height 13
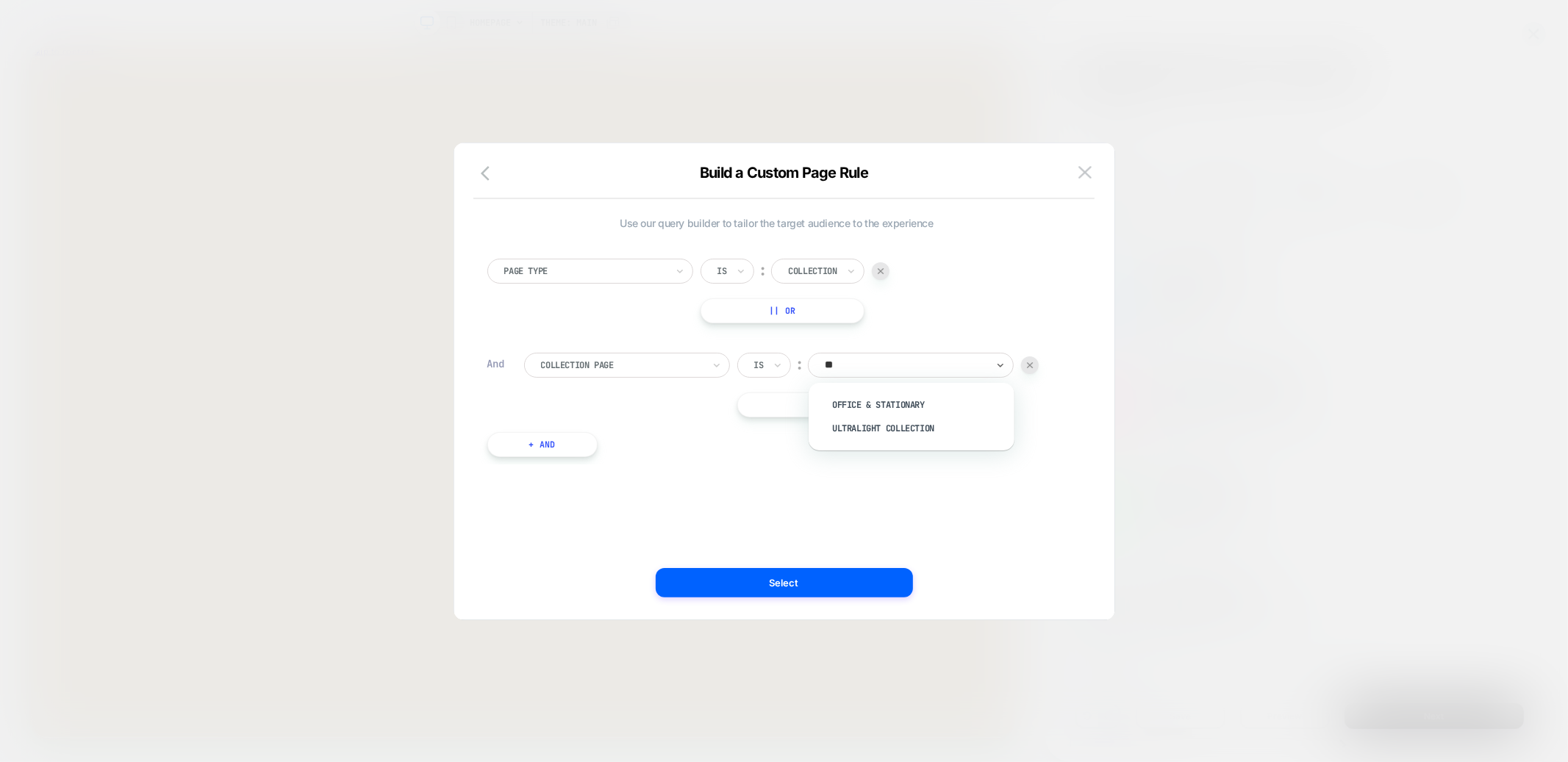
type input "*"
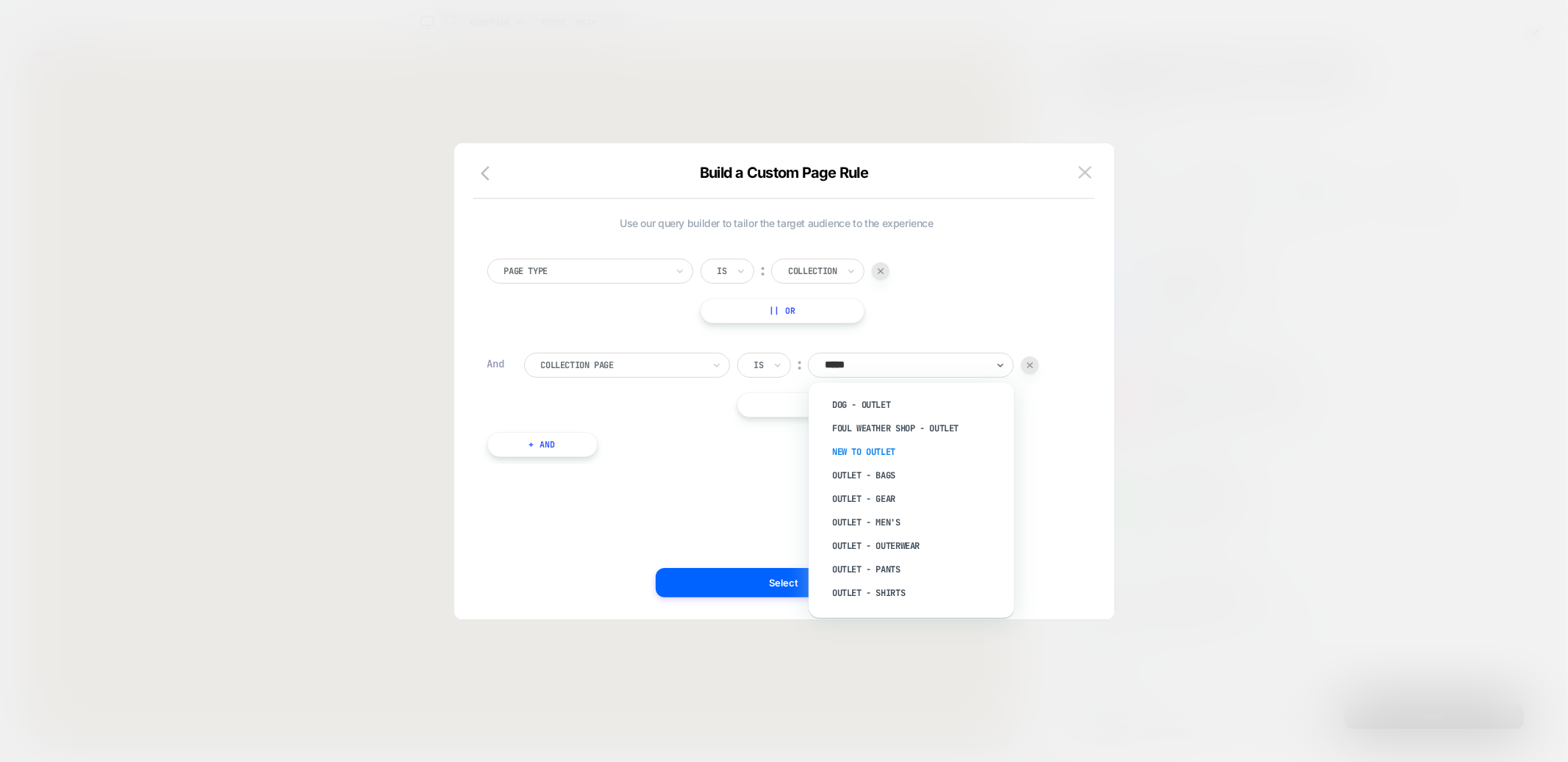
type input "******"
click at [871, 571] on div "The Outlet" at bounding box center [919, 576] width 191 height 24
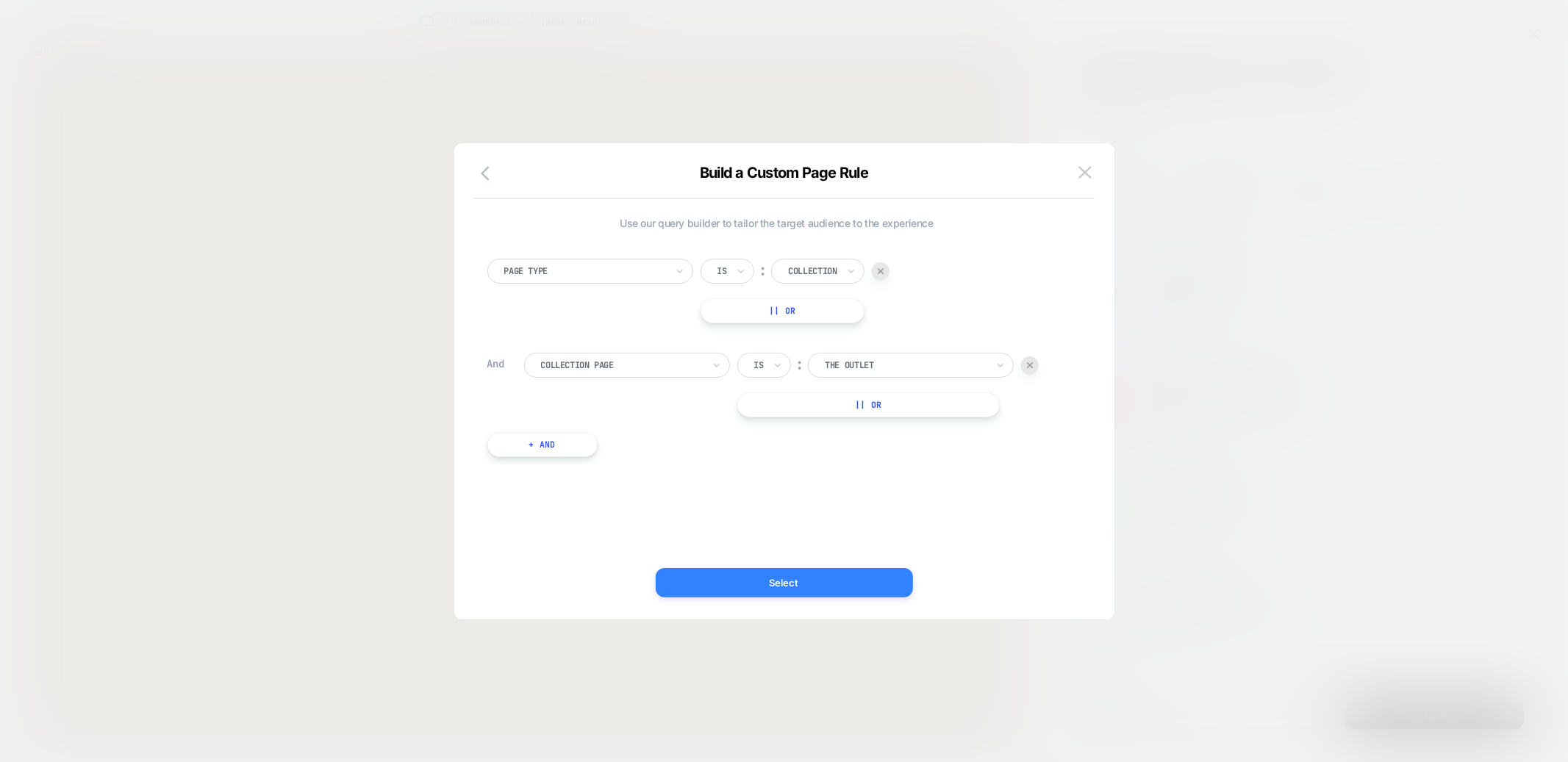
click at [823, 580] on button "Select" at bounding box center [784, 583] width 258 height 29
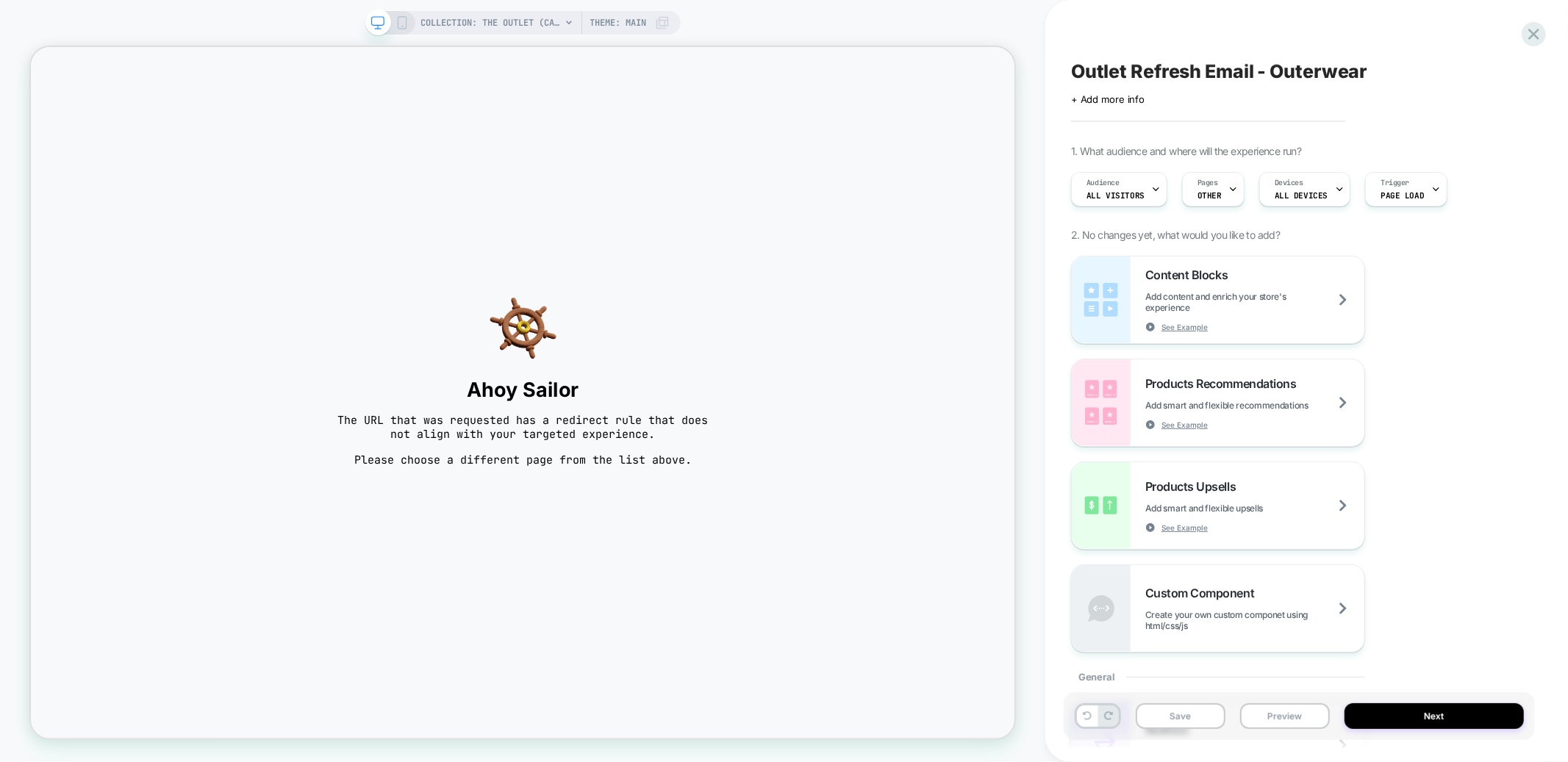
scroll to position [0, 0]
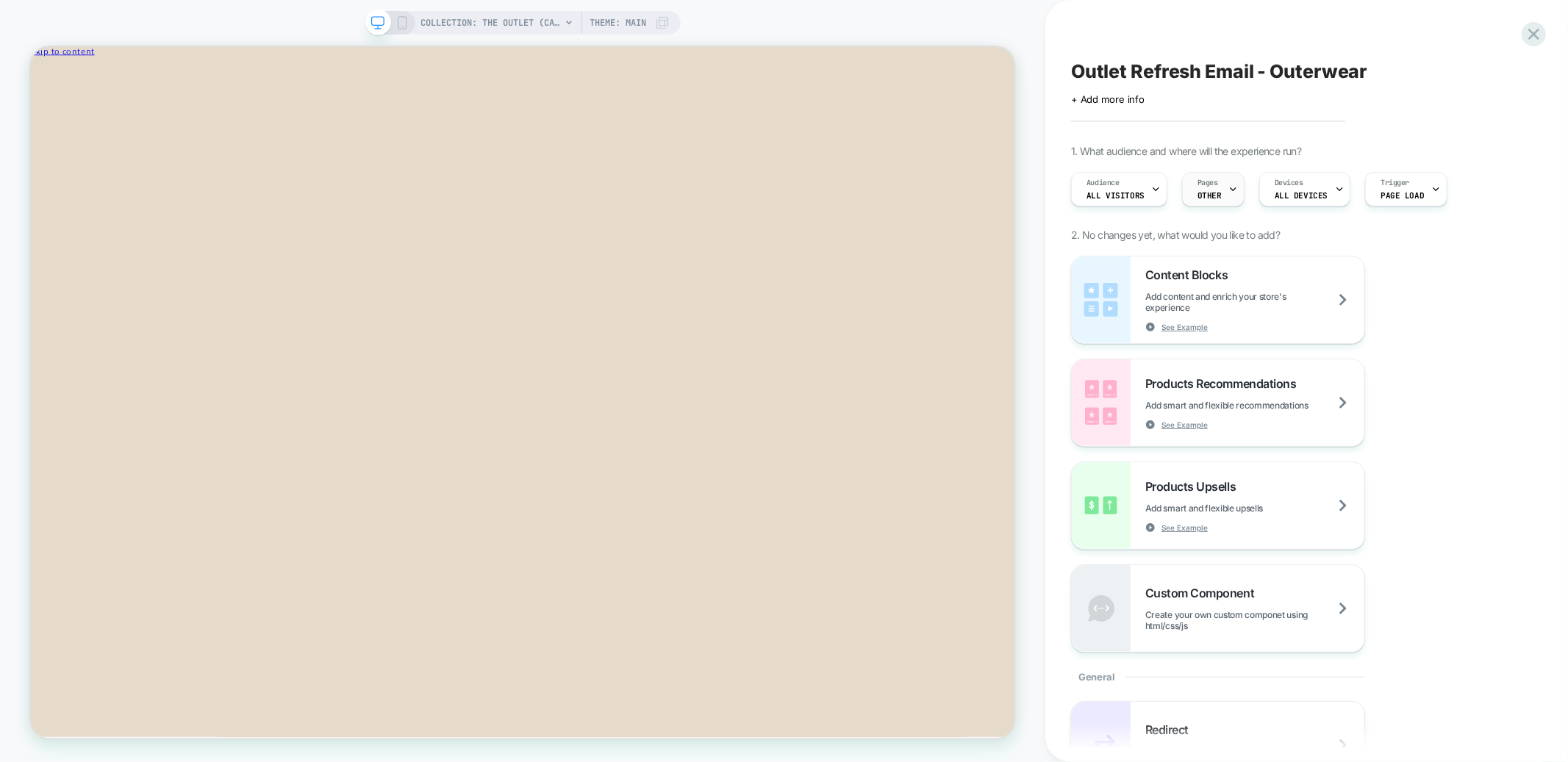
click at [1215, 182] on span "Pages" at bounding box center [1207, 183] width 20 height 11
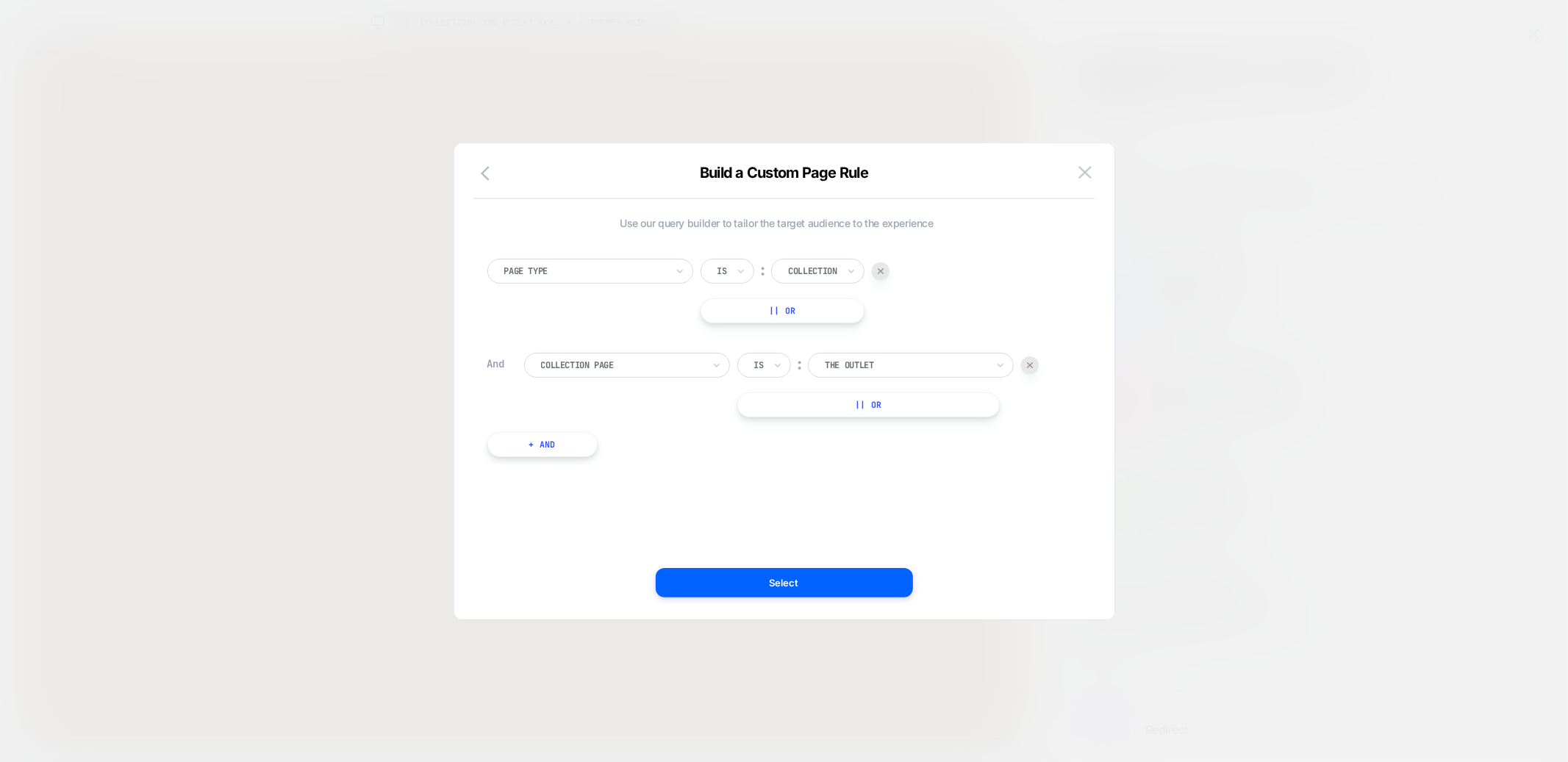
click at [875, 365] on div at bounding box center [906, 365] width 162 height 13
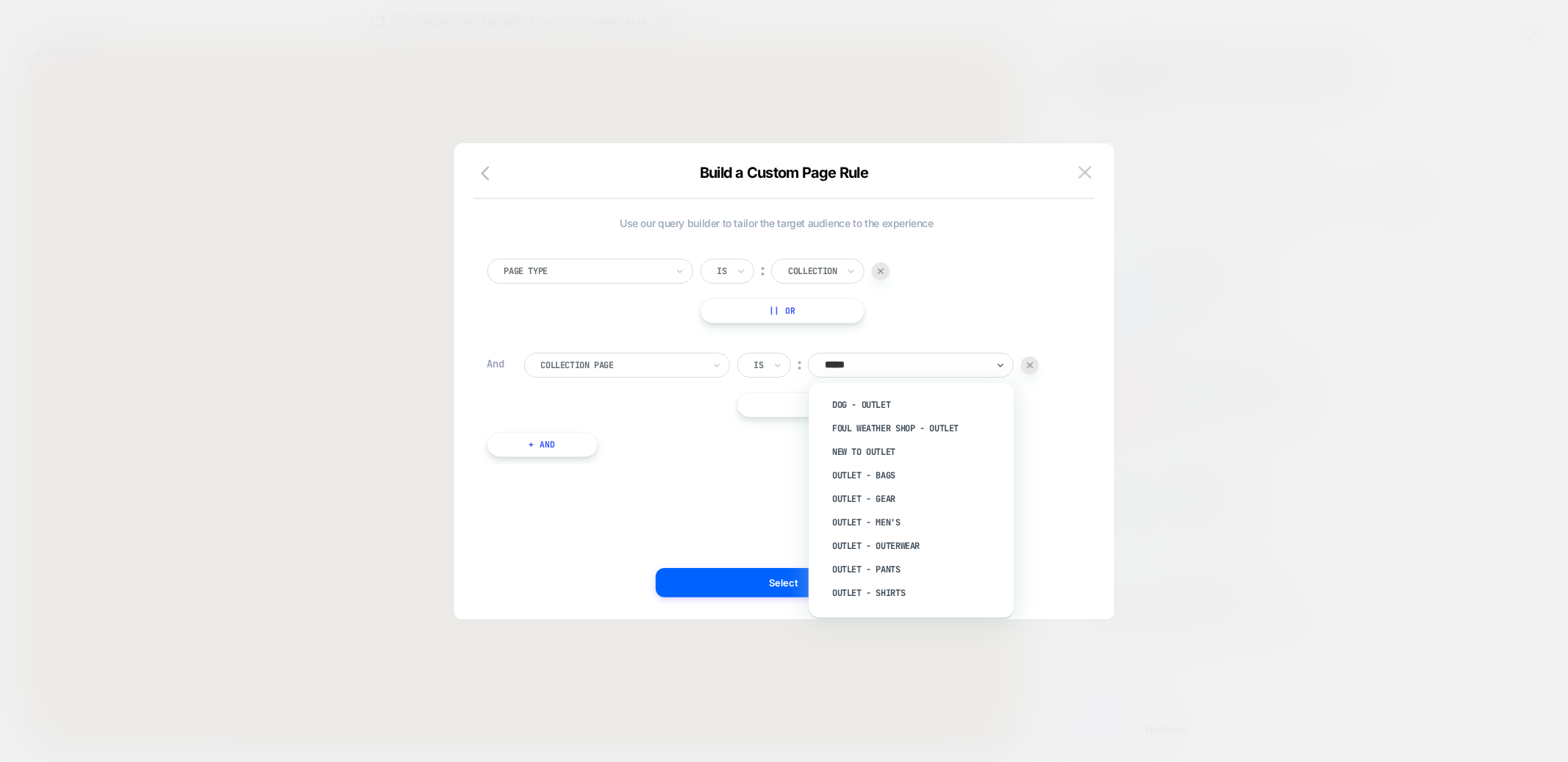
type input "******"
click at [889, 446] on div "New to Outlet" at bounding box center [919, 451] width 191 height 24
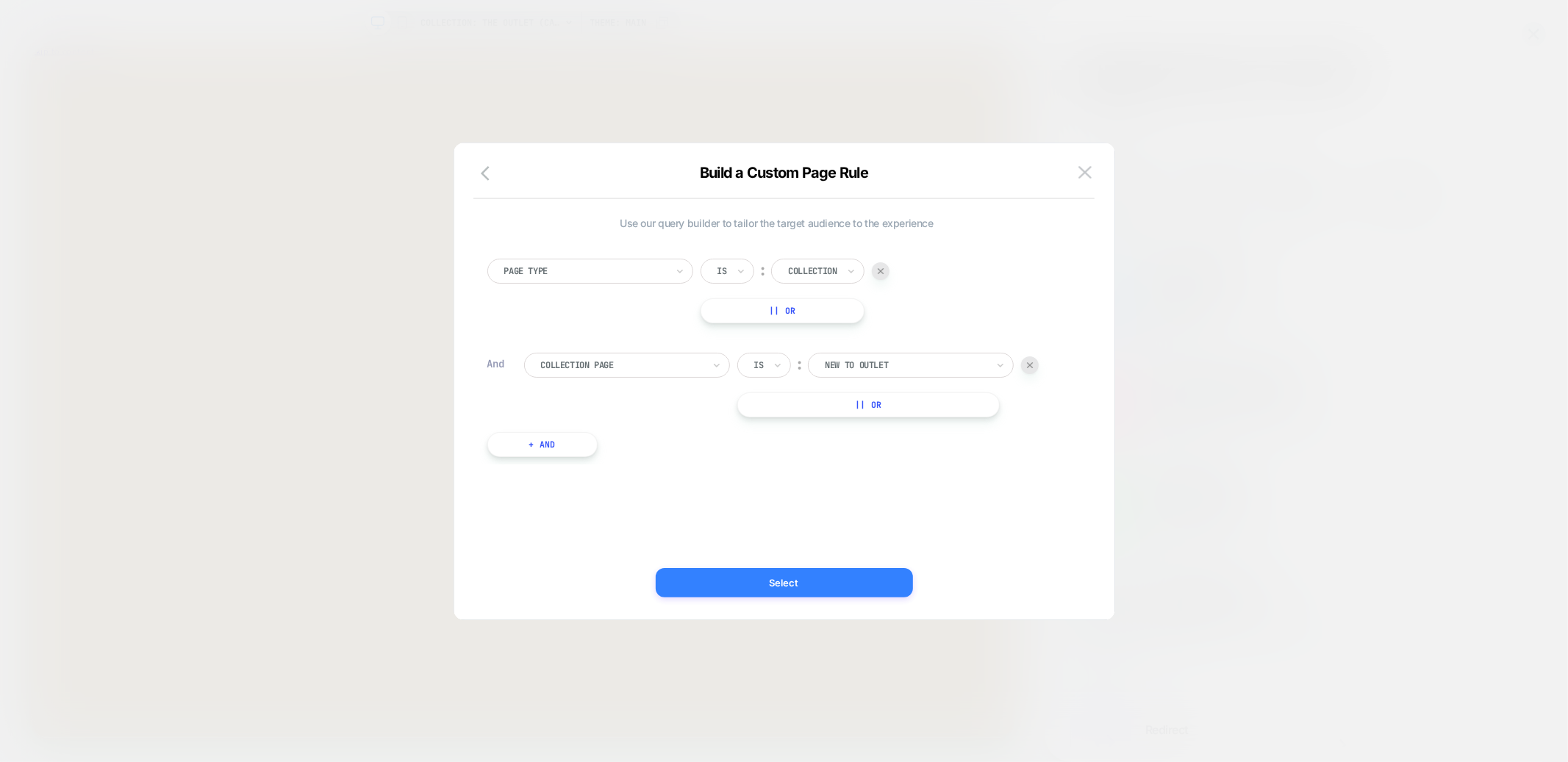
click at [844, 576] on button "Select" at bounding box center [784, 583] width 258 height 29
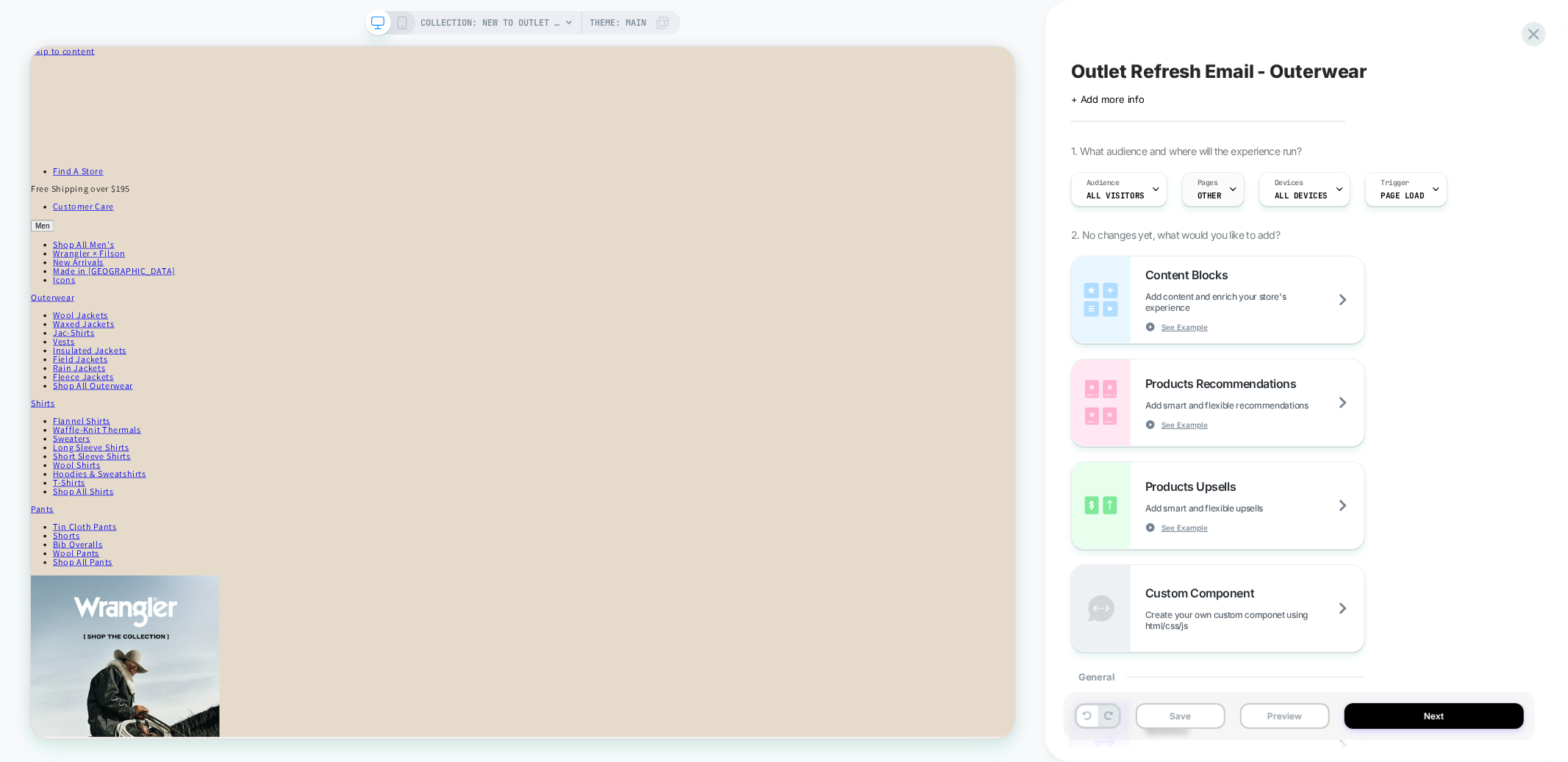
click at [1220, 186] on div "Pages OTHER" at bounding box center [1210, 189] width 54 height 33
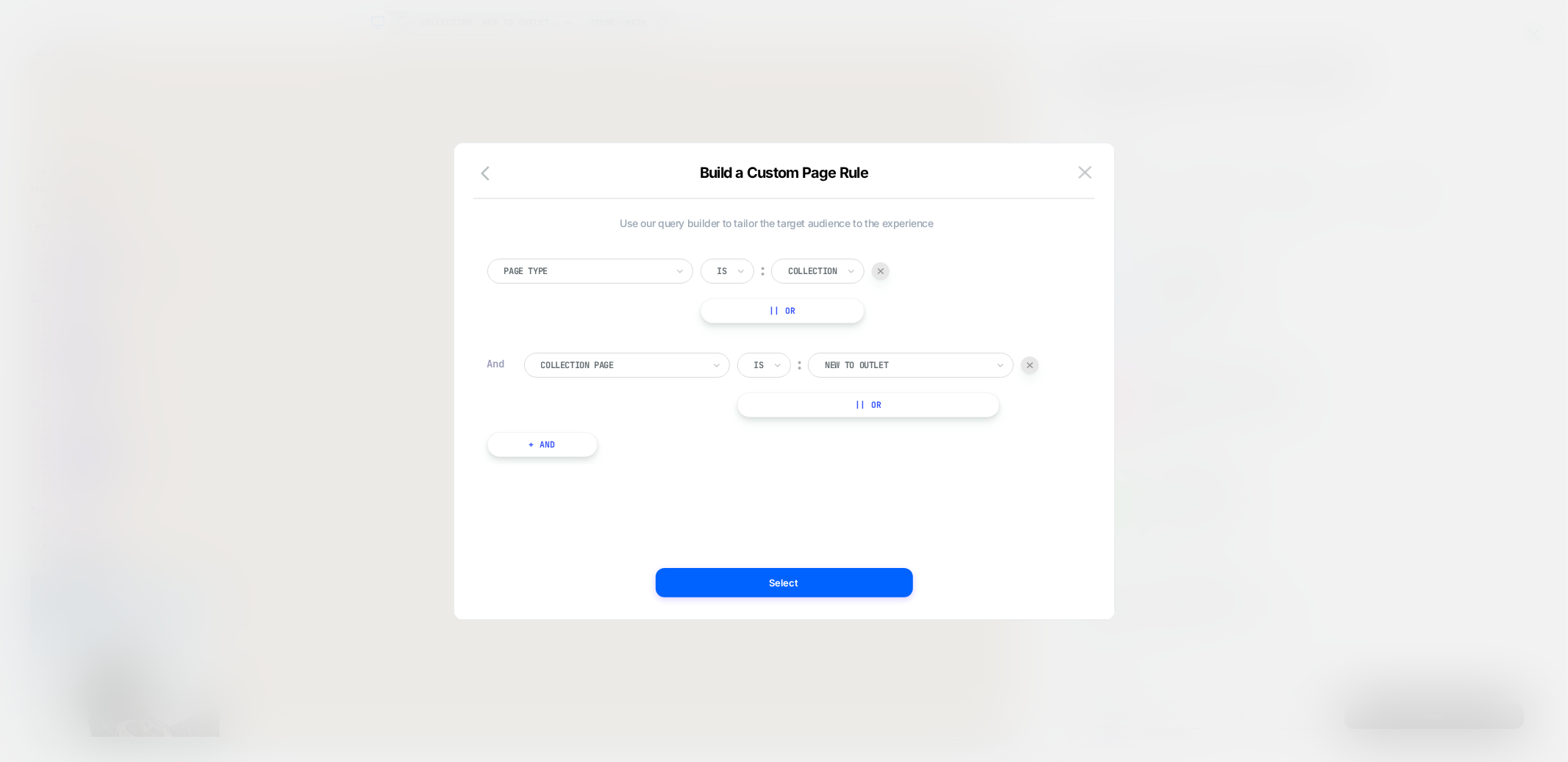
click at [861, 367] on div at bounding box center [906, 365] width 162 height 13
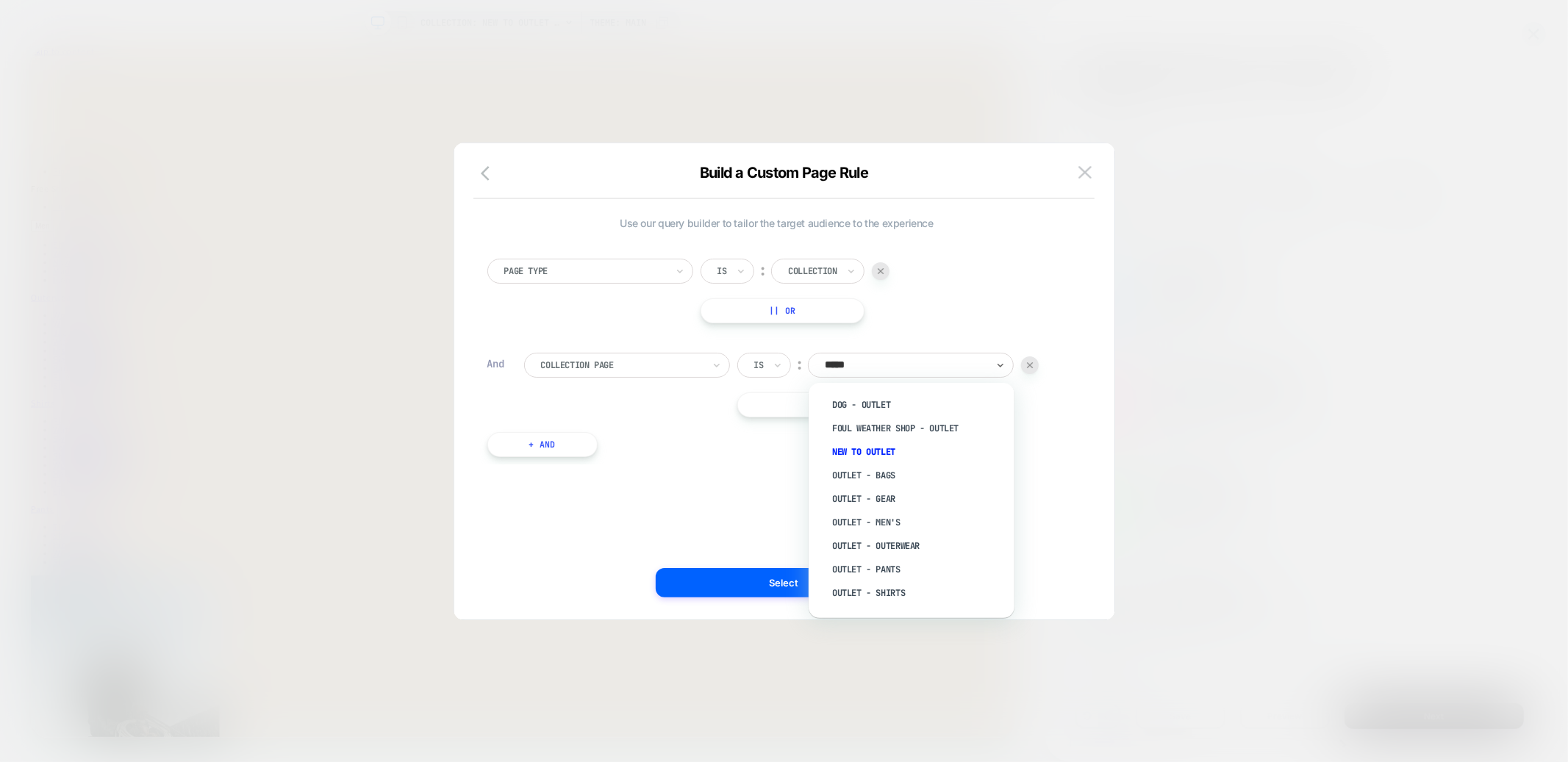
type input "******"
click at [865, 576] on div "The Outlet" at bounding box center [919, 576] width 191 height 24
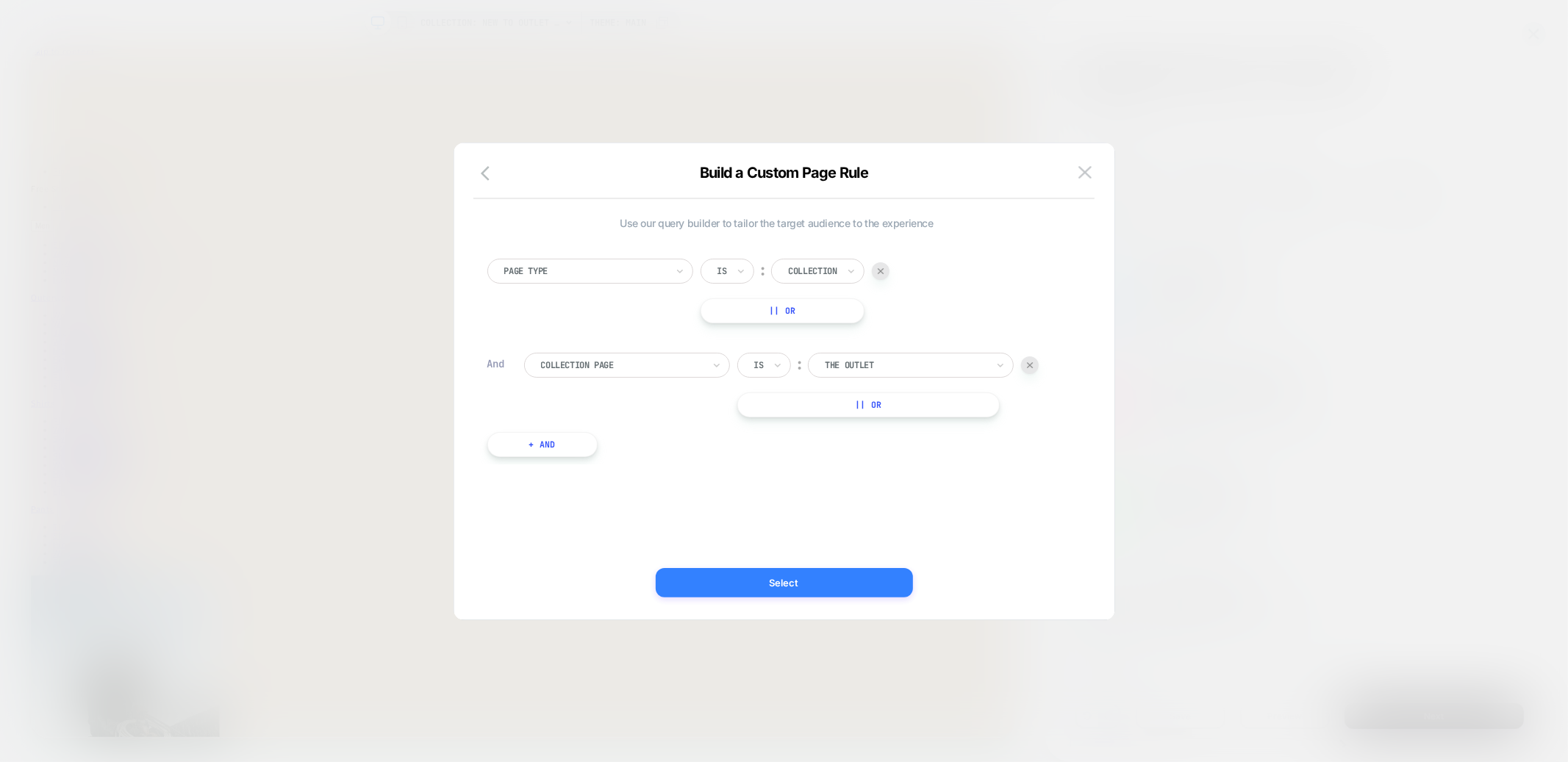
click at [849, 576] on button "Select" at bounding box center [784, 583] width 258 height 29
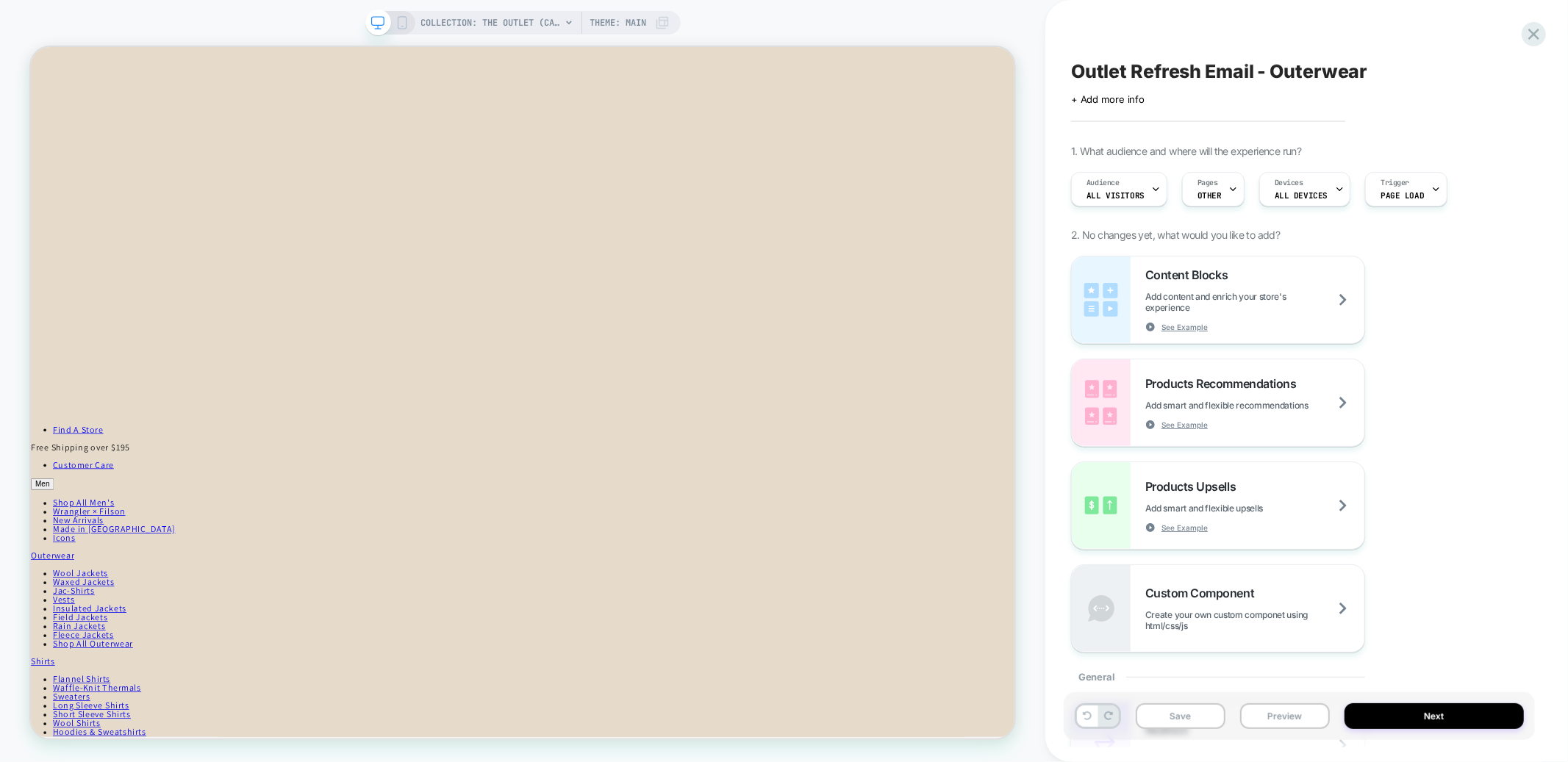
scroll to position [1360, 0]
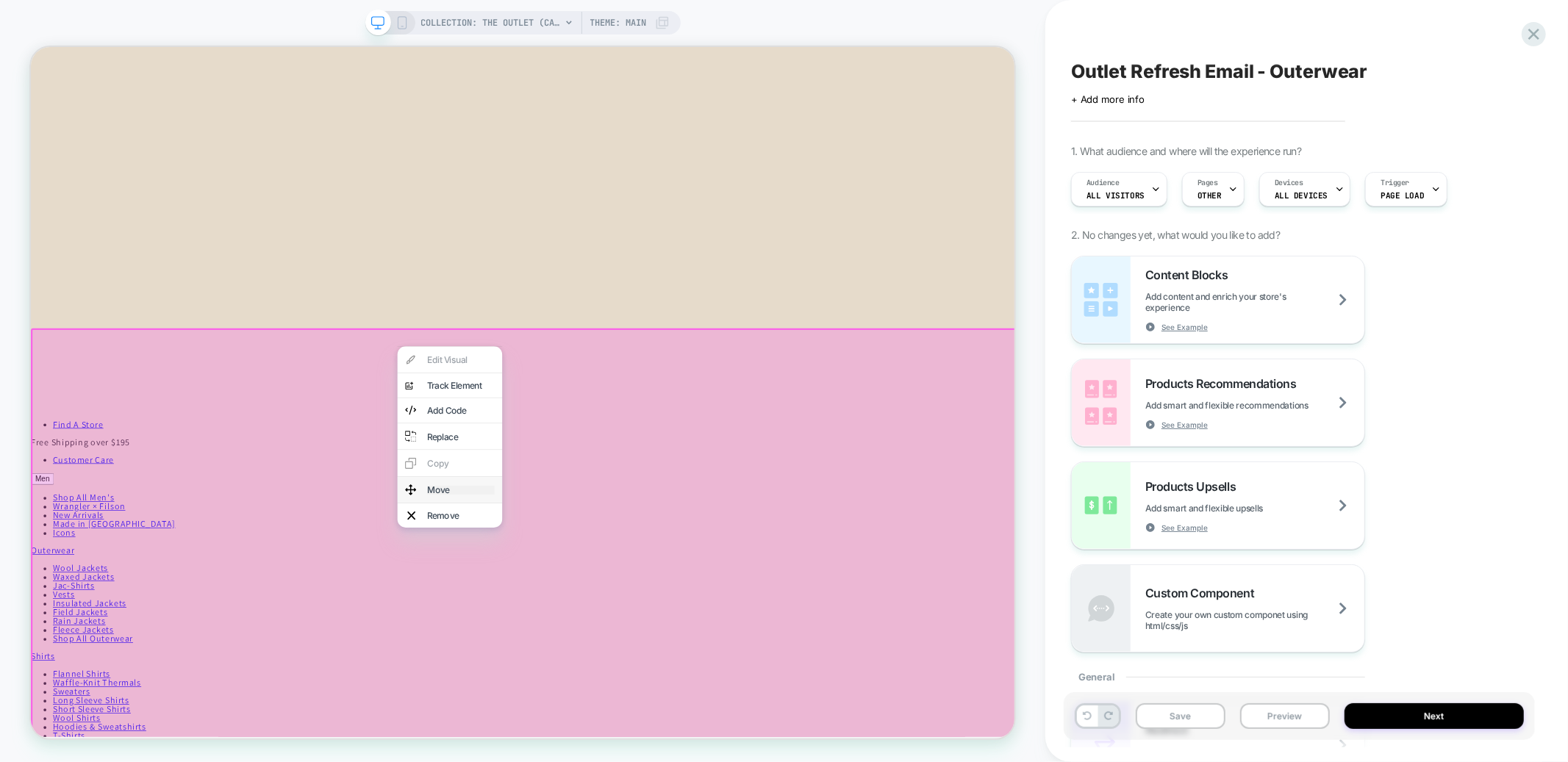
click at [578, 631] on div "Move" at bounding box center [604, 637] width 90 height 11
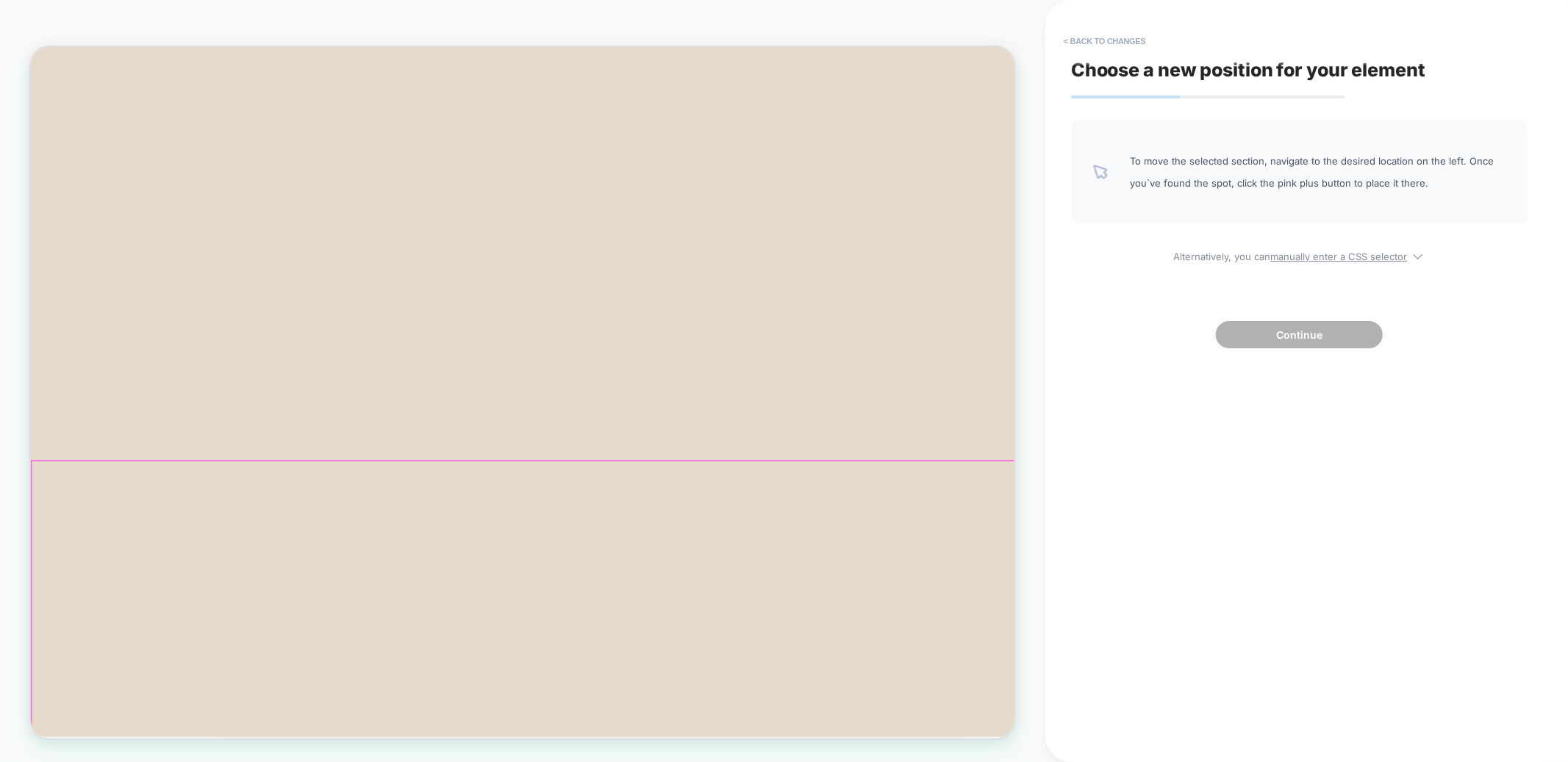
scroll to position [0, 0]
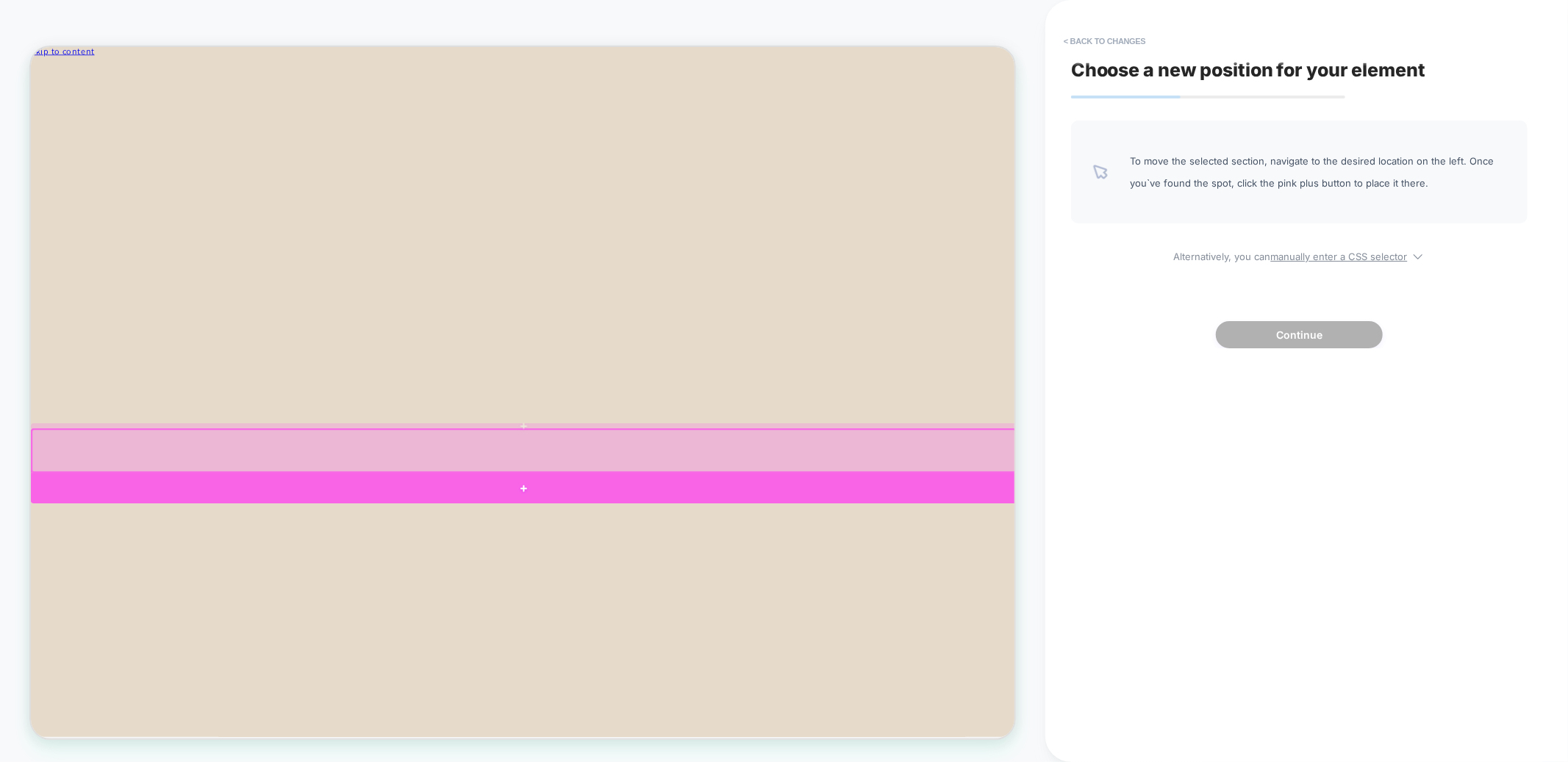
click at [591, 626] on div at bounding box center [688, 634] width 1314 height 40
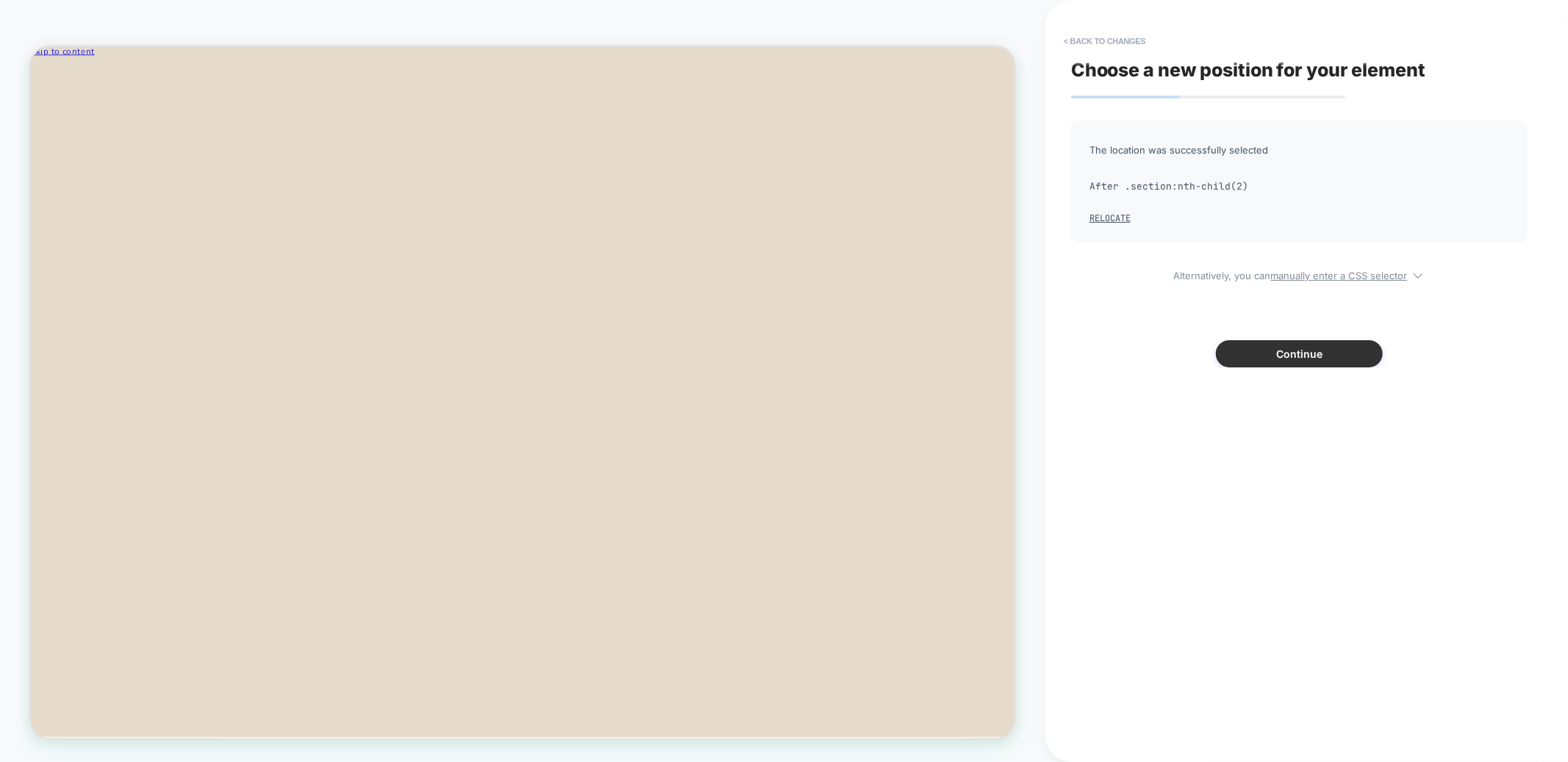
click at [1273, 356] on button "Continue" at bounding box center [1300, 353] width 167 height 27
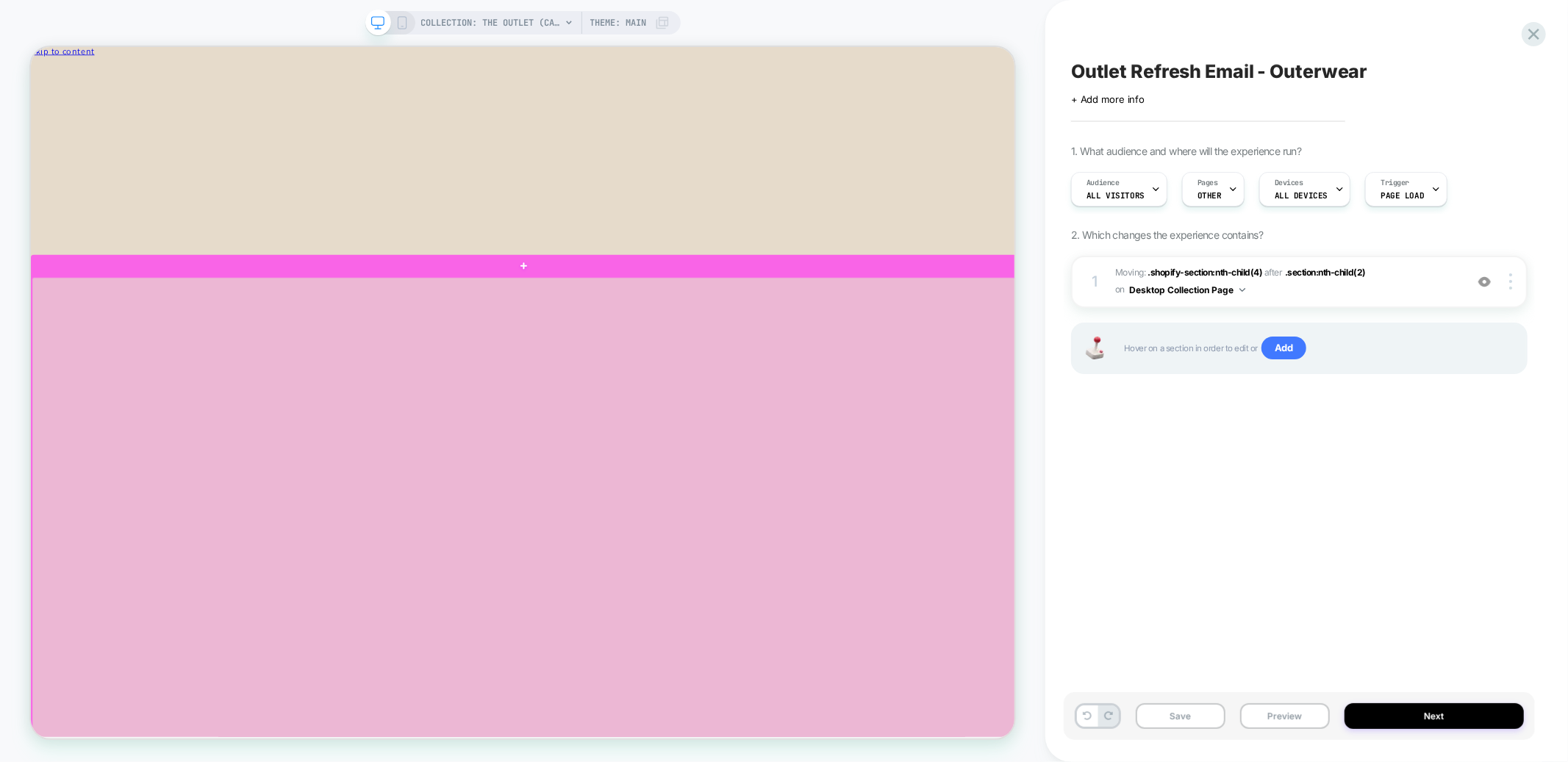
scroll to position [55, 0]
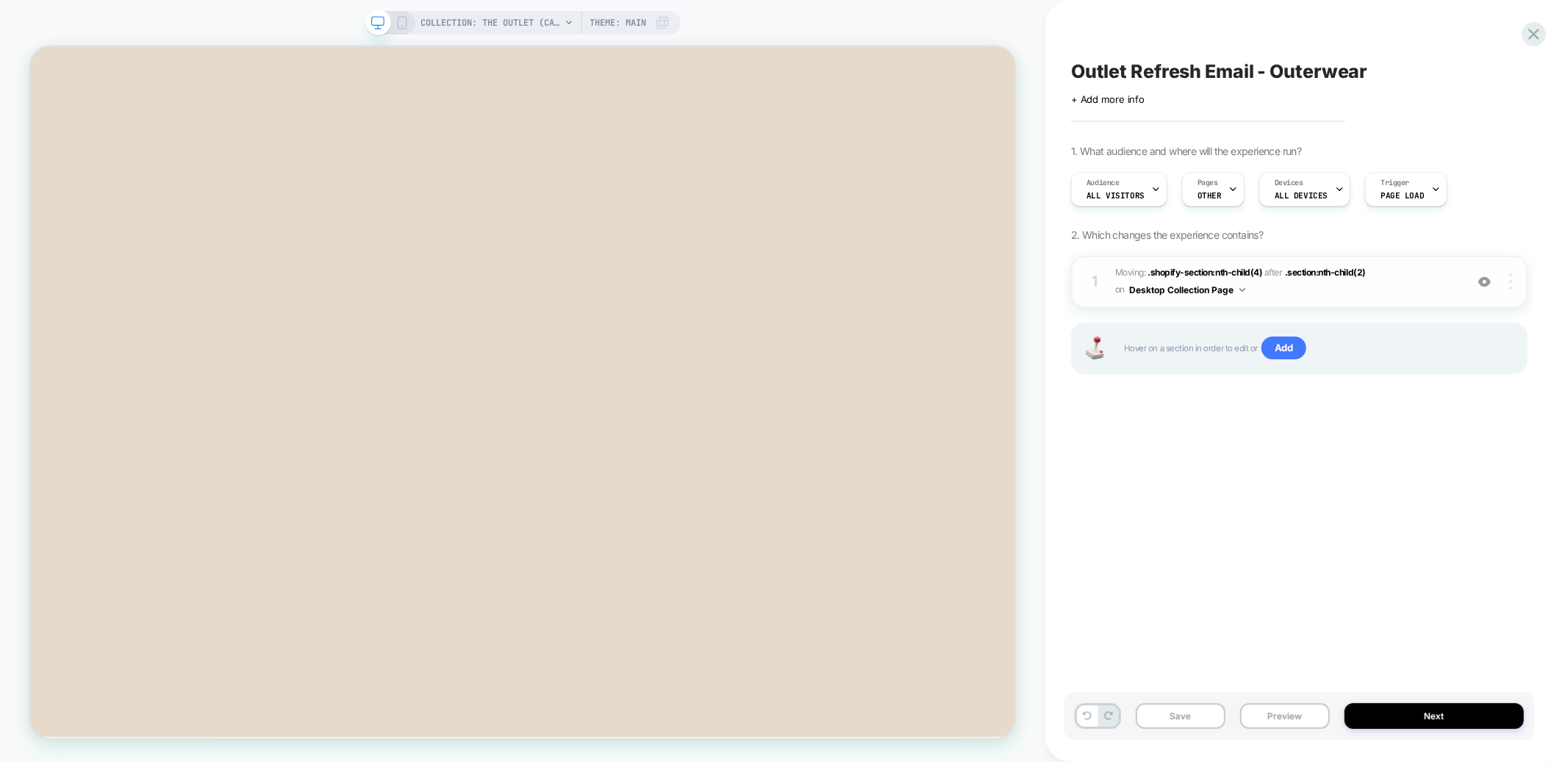
click at [1513, 280] on div at bounding box center [1513, 281] width 28 height 16
click at [1413, 320] on div "Delete" at bounding box center [1424, 321] width 131 height 40
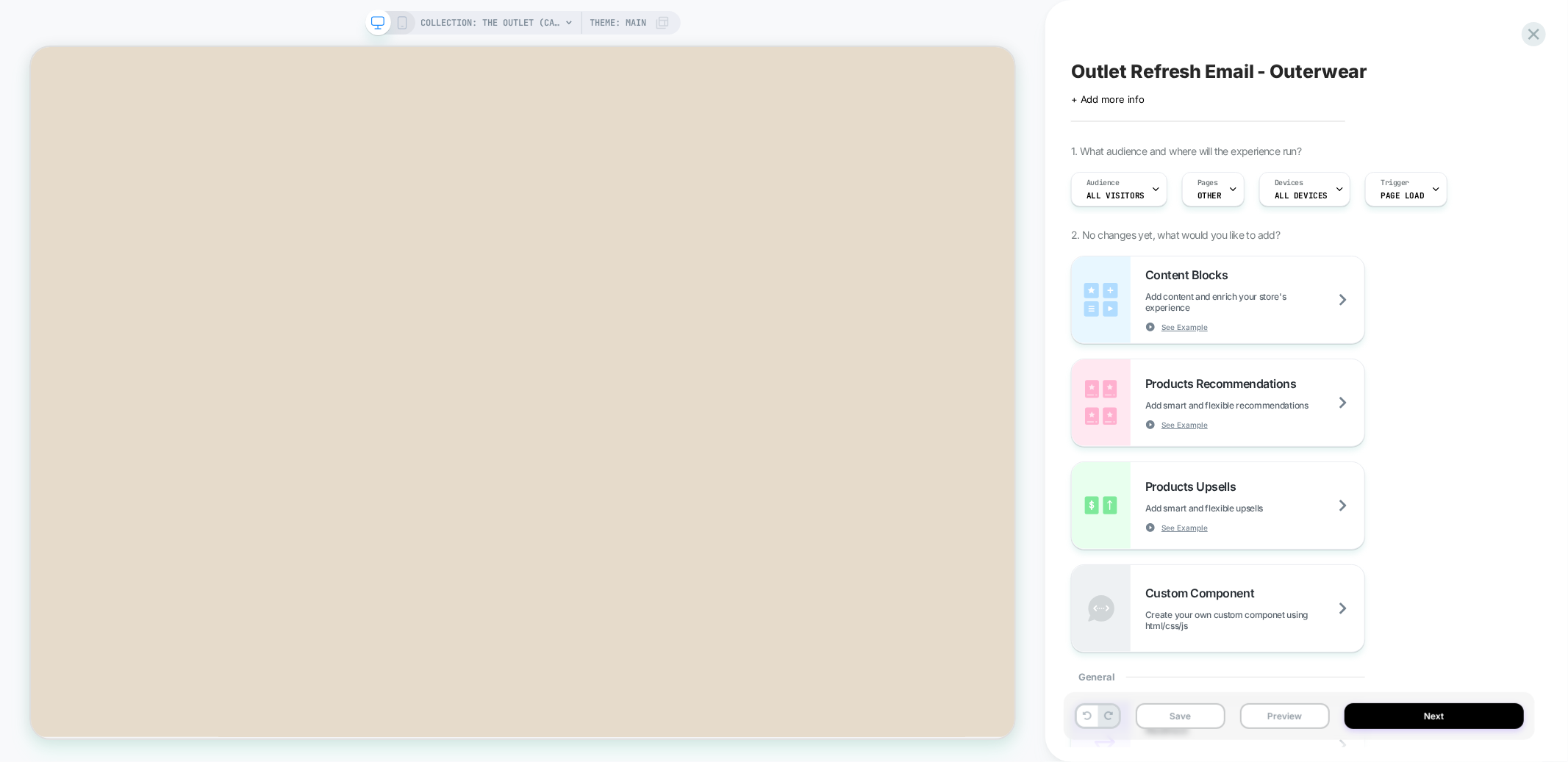
scroll to position [7811, 0]
click at [1539, 29] on icon at bounding box center [1534, 34] width 20 height 20
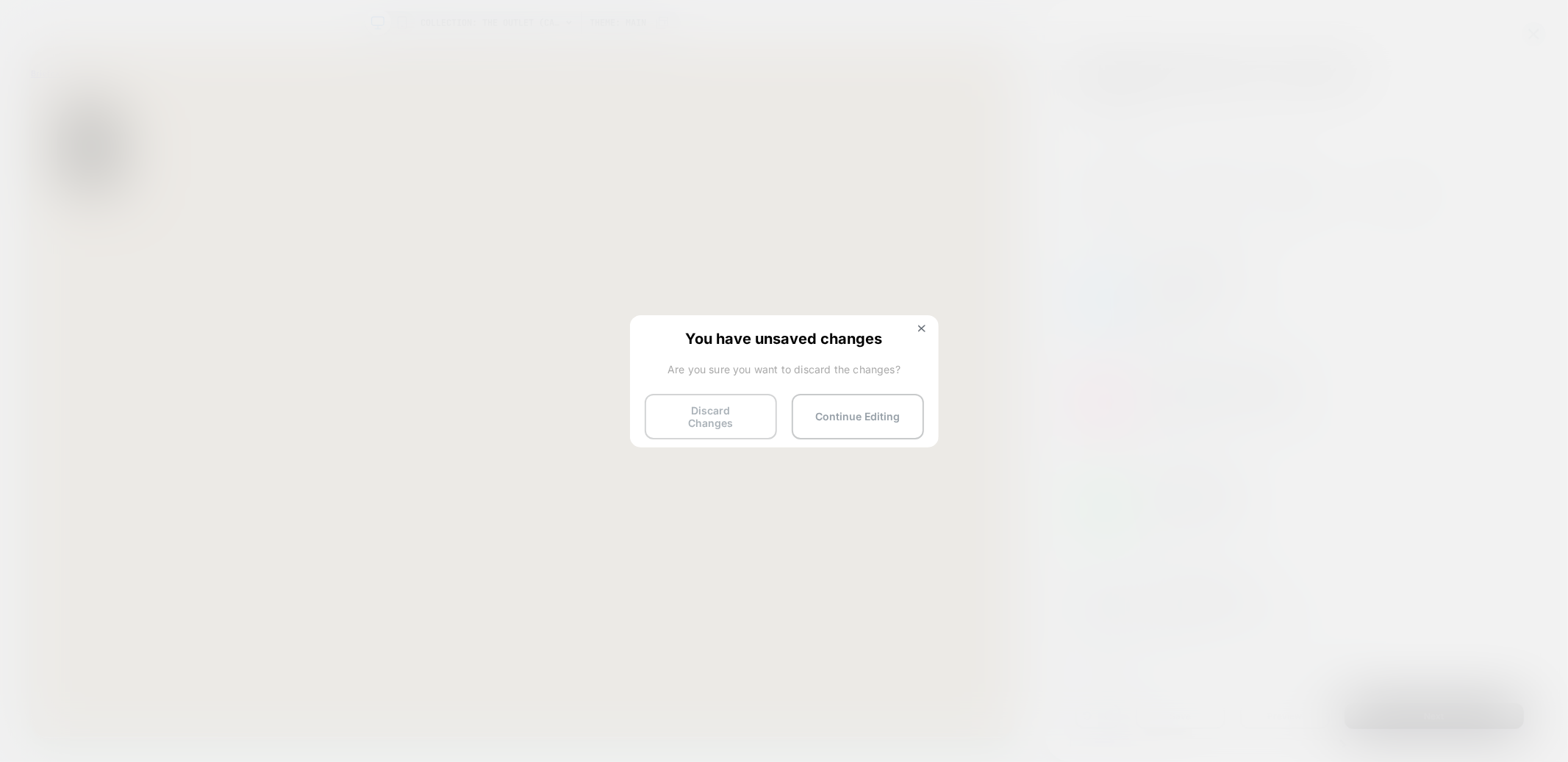
click at [744, 414] on button "Discard Changes" at bounding box center [711, 417] width 133 height 46
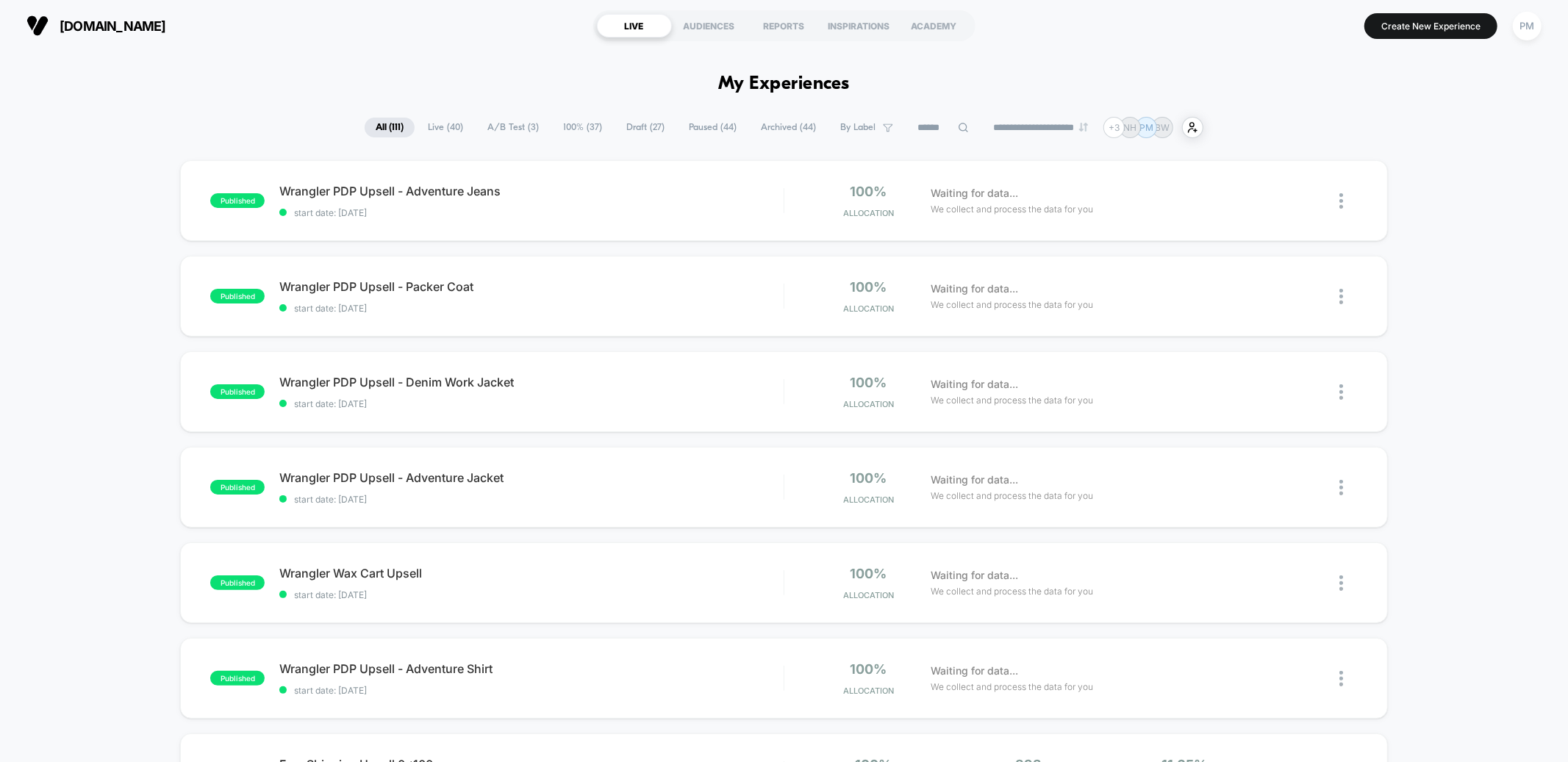
click at [618, 122] on span "Draft ( 27 )" at bounding box center [645, 128] width 61 height 20
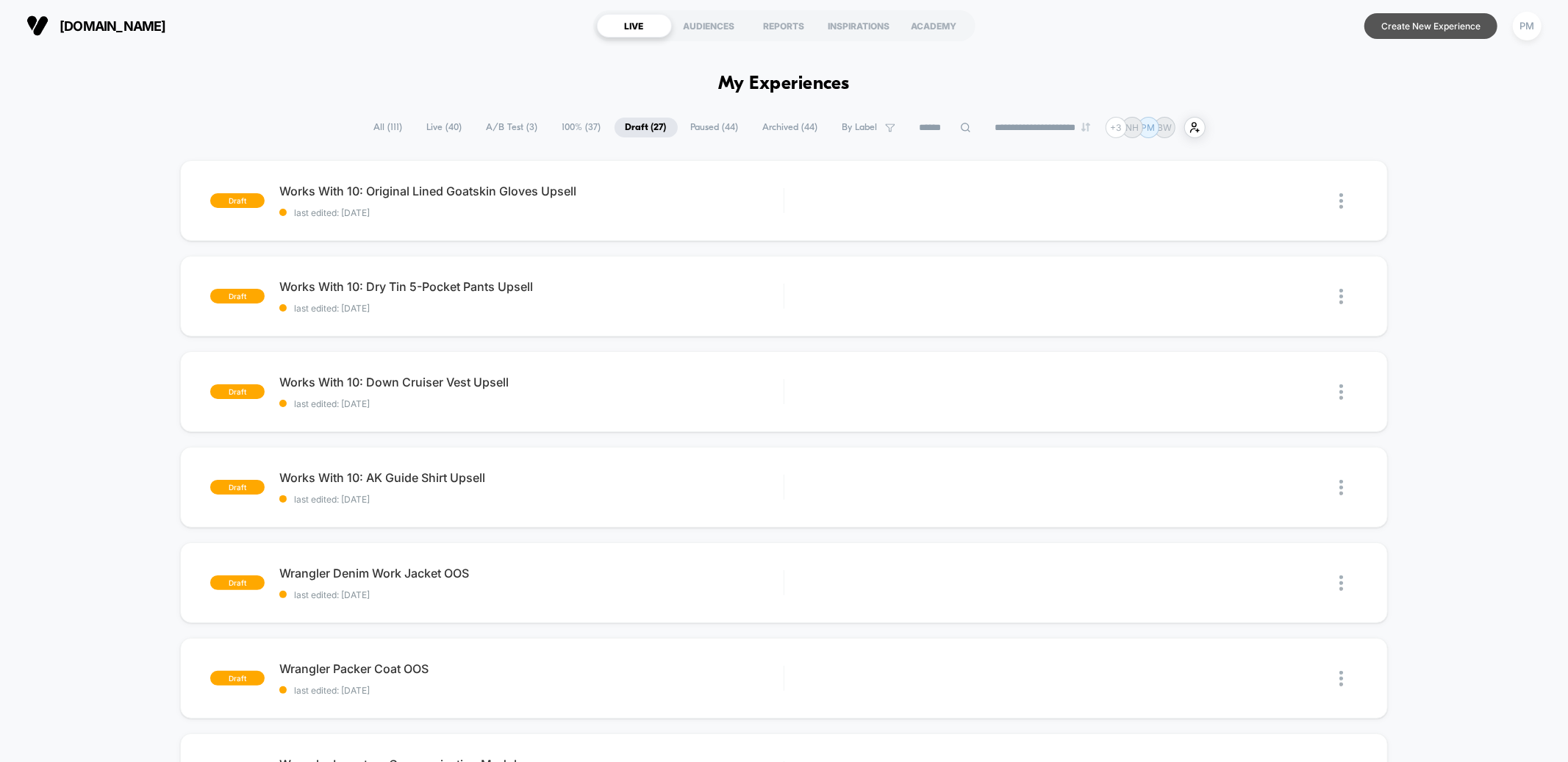
click at [1467, 25] on button "Create New Experience" at bounding box center [1431, 25] width 133 height 25
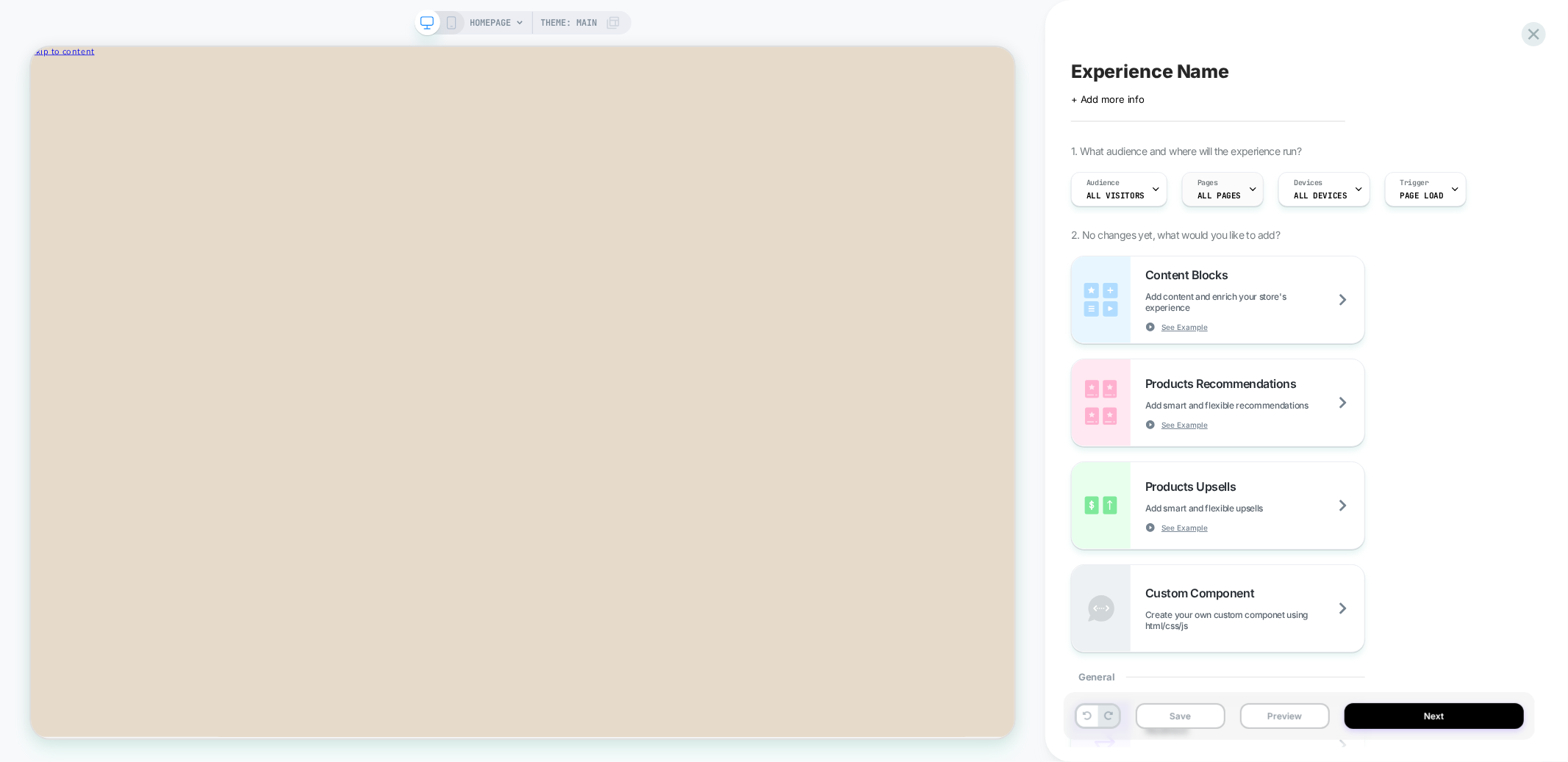
click at [1197, 186] on span "Pages" at bounding box center [1207, 183] width 20 height 11
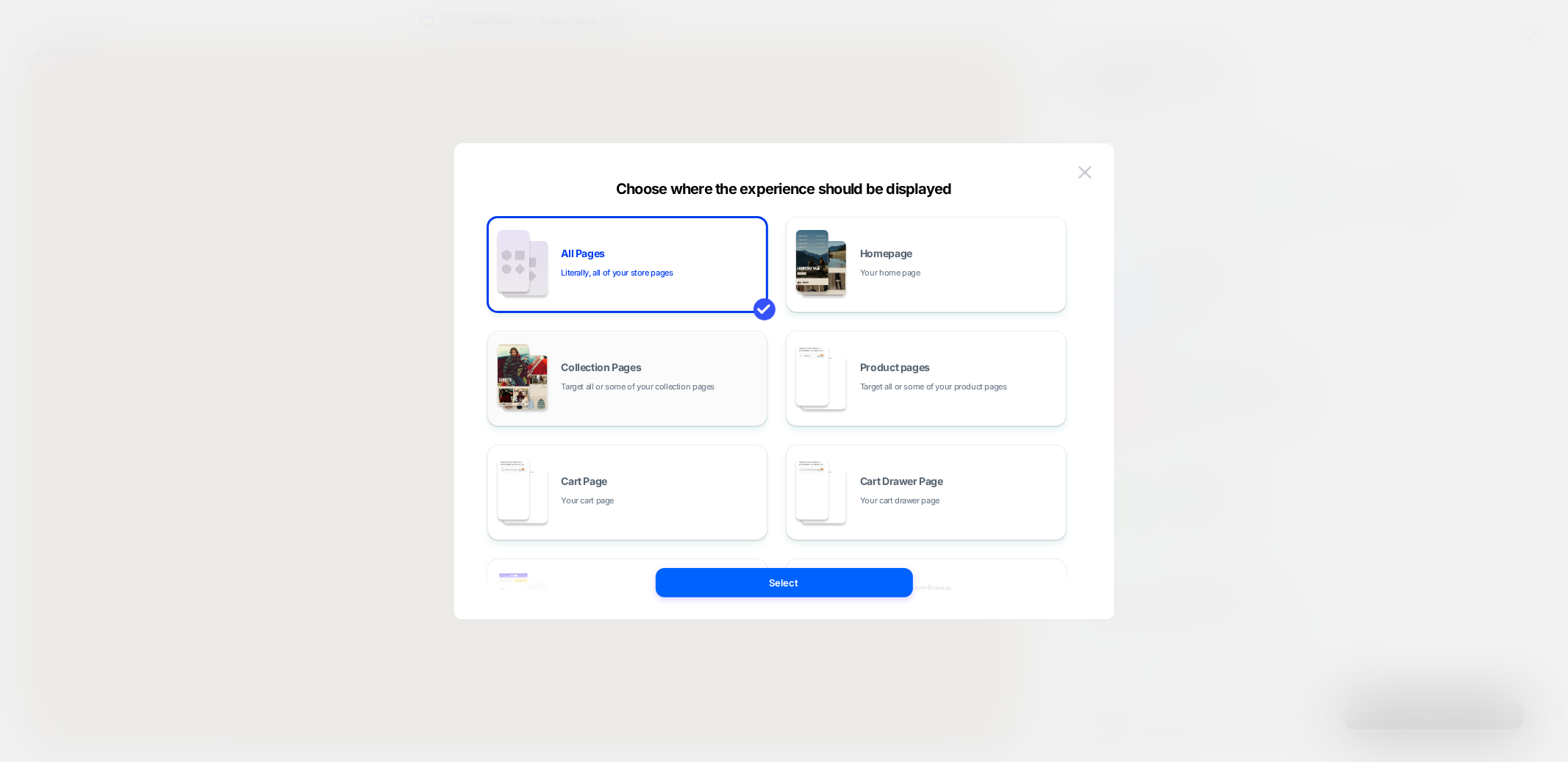
click at [664, 362] on div "Collection Pages Target all or some of your collection pages" at bounding box center [661, 378] width 199 height 32
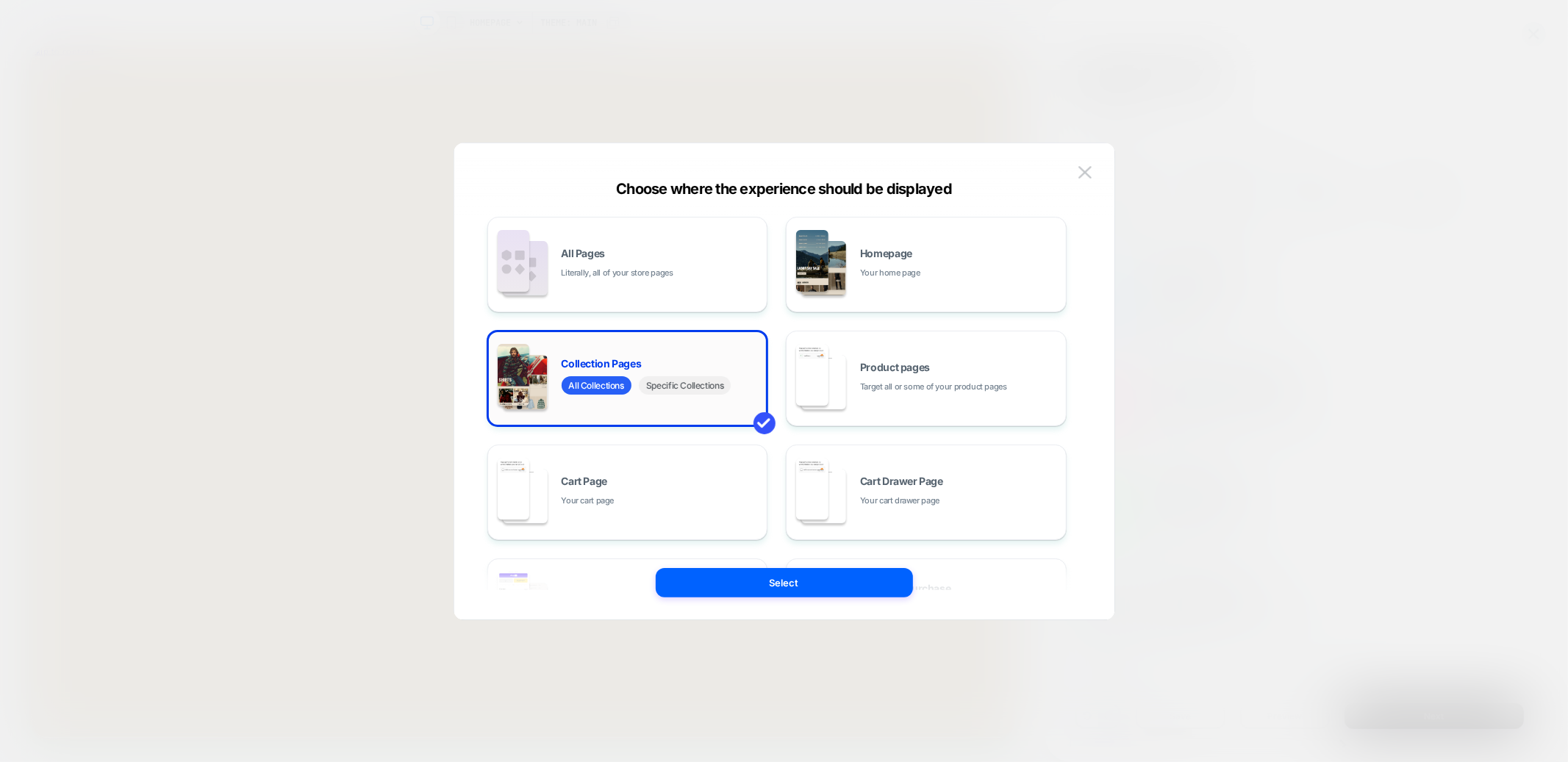
click at [684, 391] on span "Specific Collections" at bounding box center [685, 385] width 92 height 18
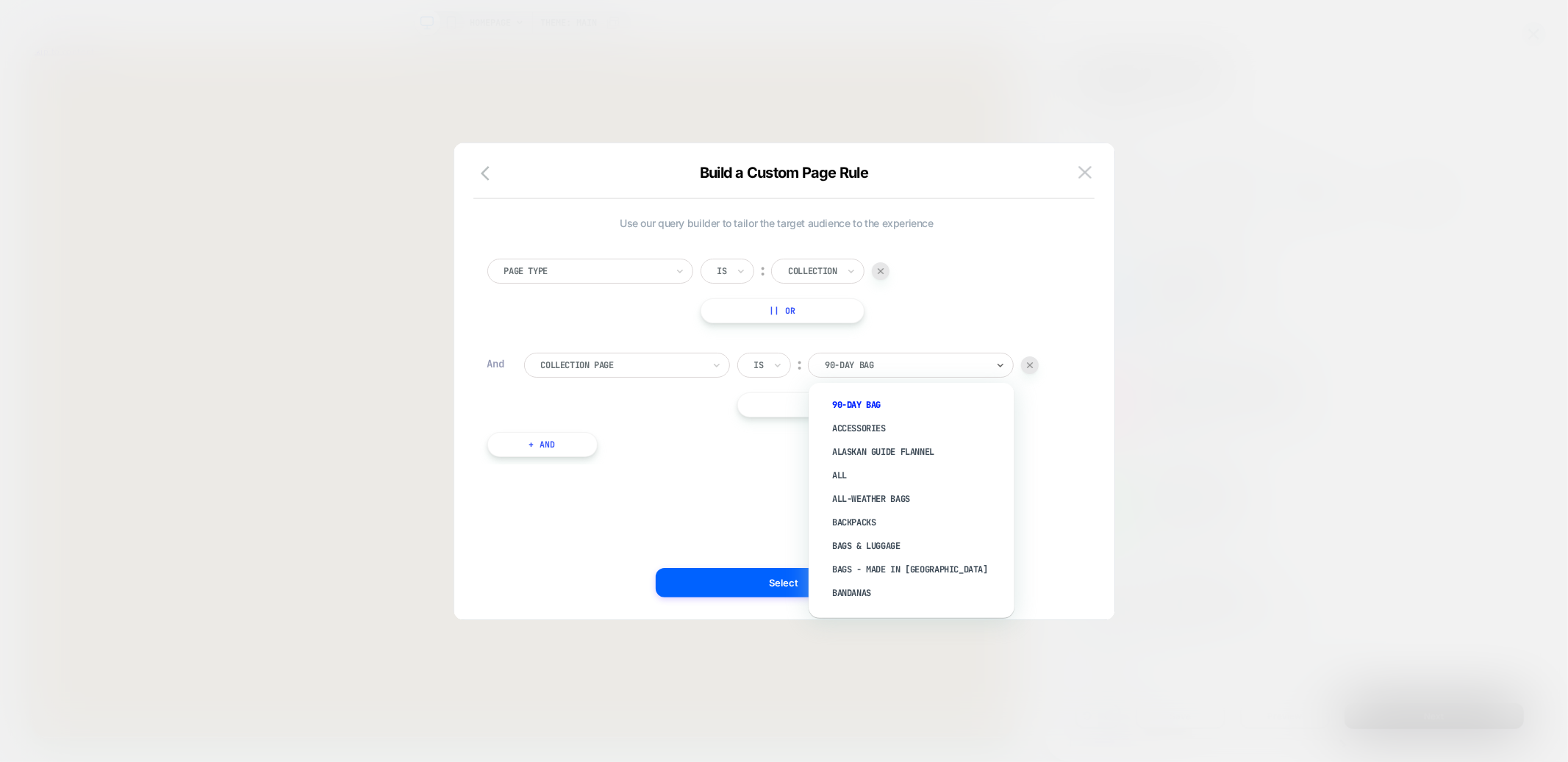
click at [814, 369] on div "90-Day Bag" at bounding box center [911, 365] width 206 height 25
type input "****"
click at [863, 570] on div "The Outlet" at bounding box center [919, 576] width 191 height 24
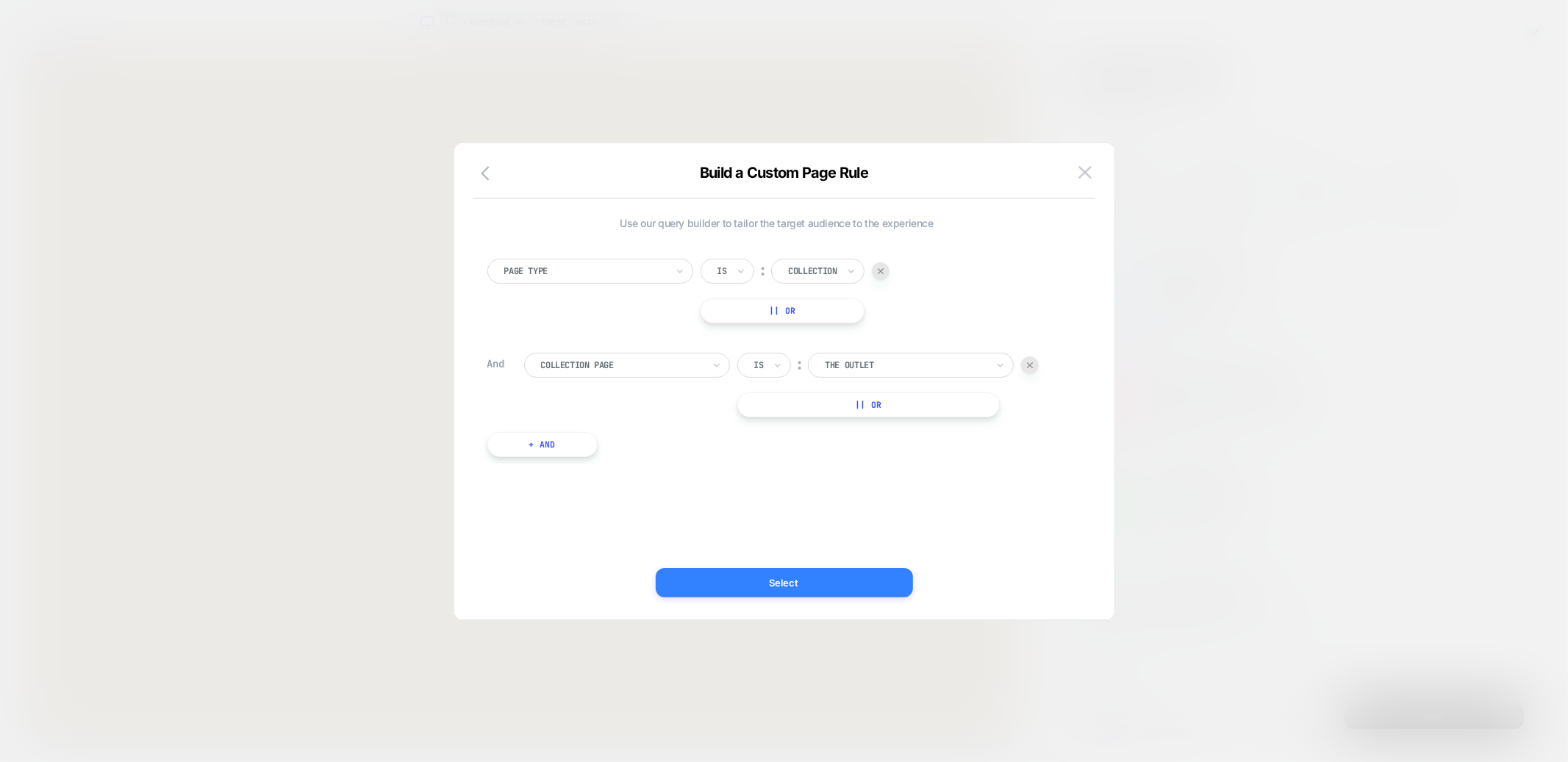
click at [820, 587] on button "Select" at bounding box center [784, 583] width 258 height 29
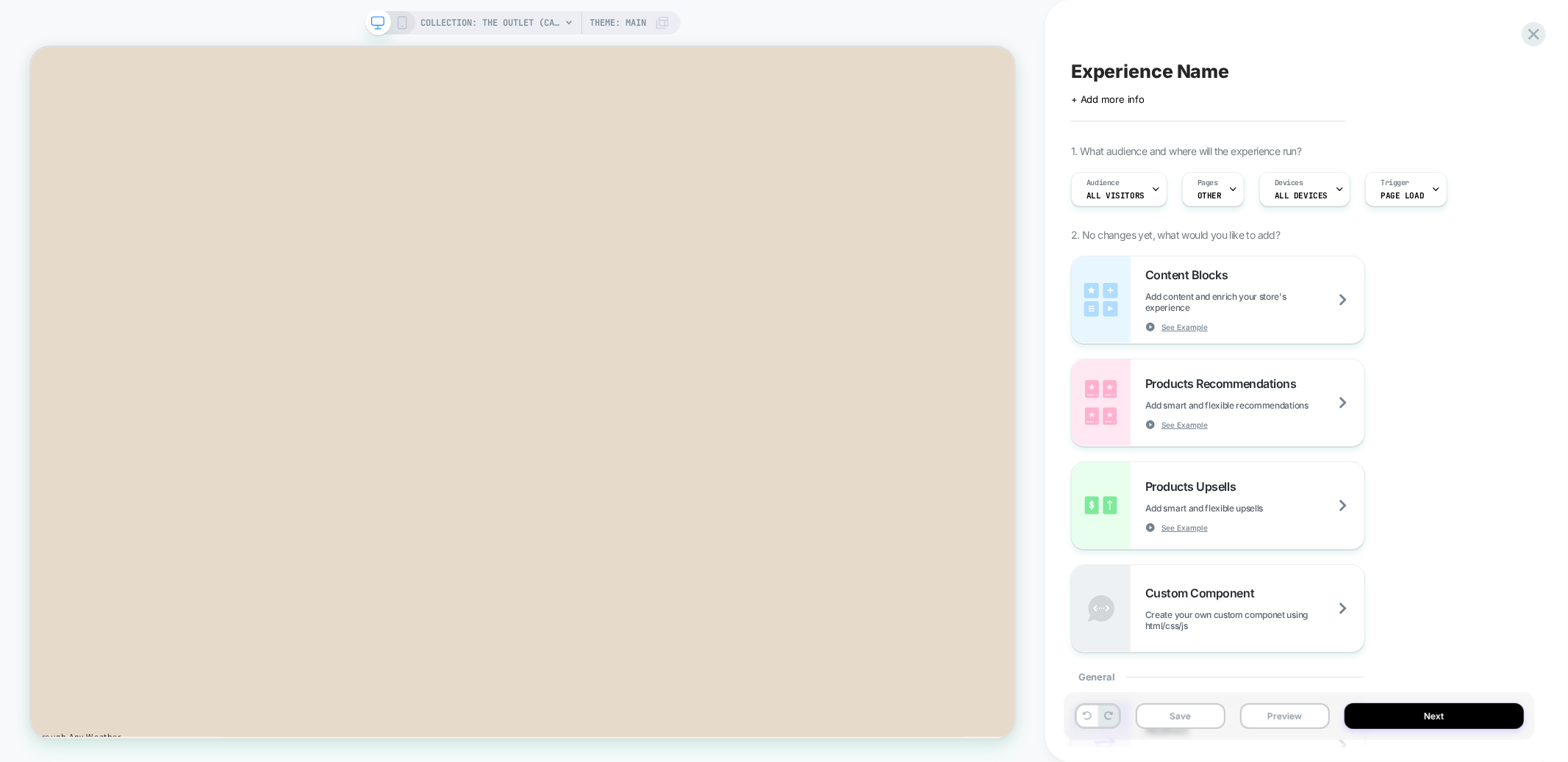
scroll to position [3051, 0]
click at [1266, 723] on button "Preview" at bounding box center [1286, 715] width 90 height 25
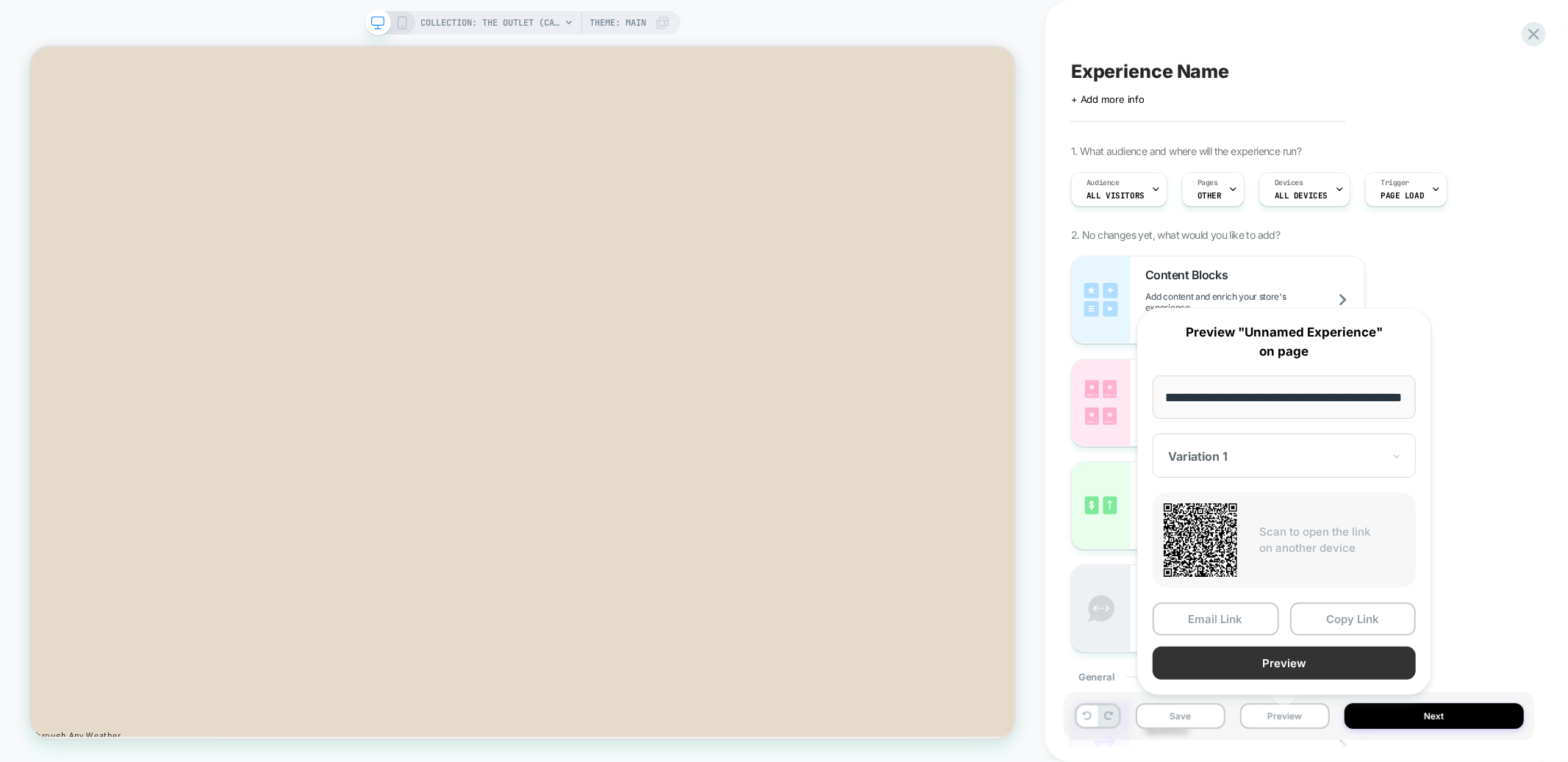
scroll to position [0, 0]
click at [1269, 670] on button "Preview" at bounding box center [1285, 663] width 263 height 33
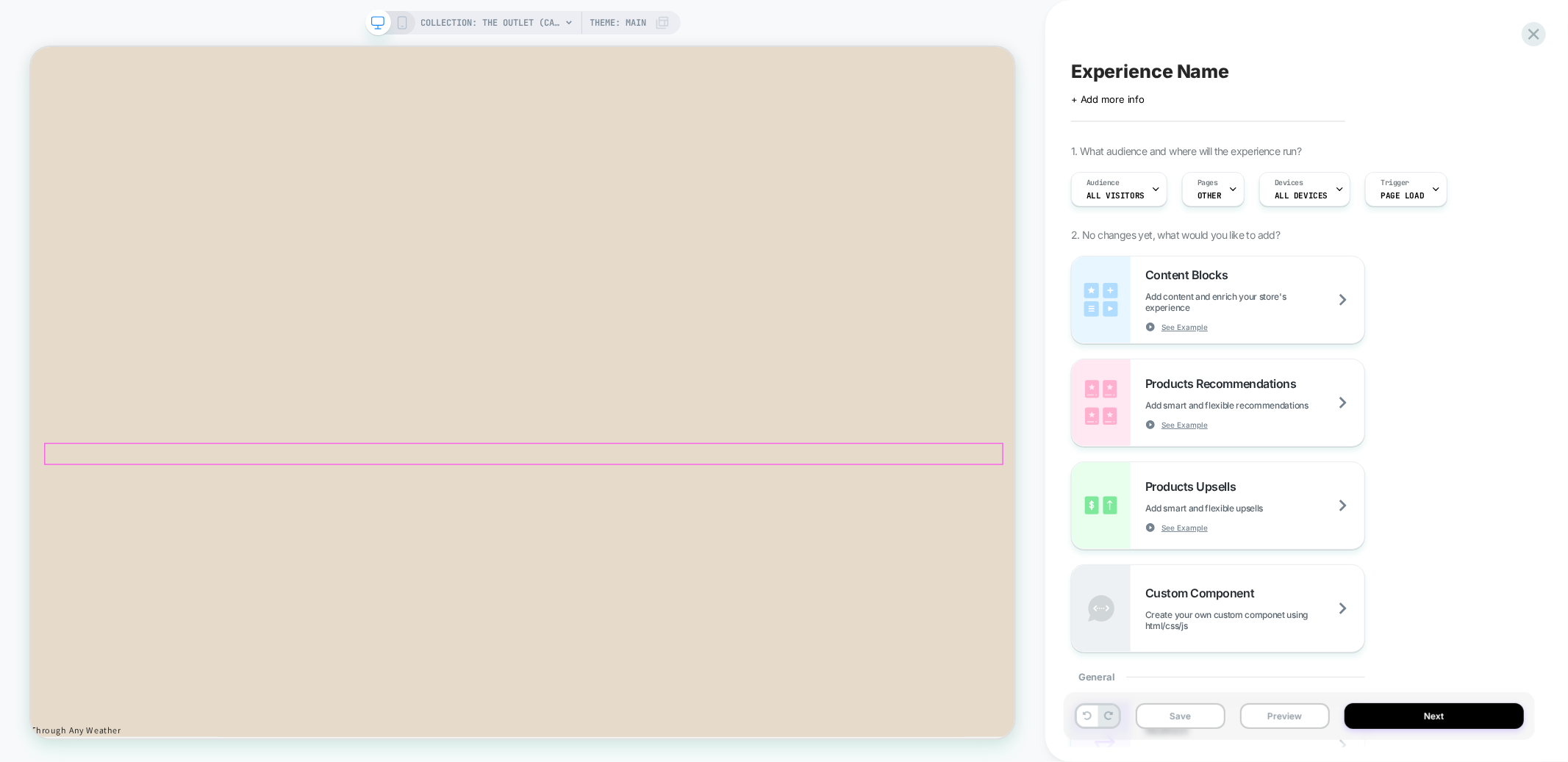
scroll to position [3054, 0]
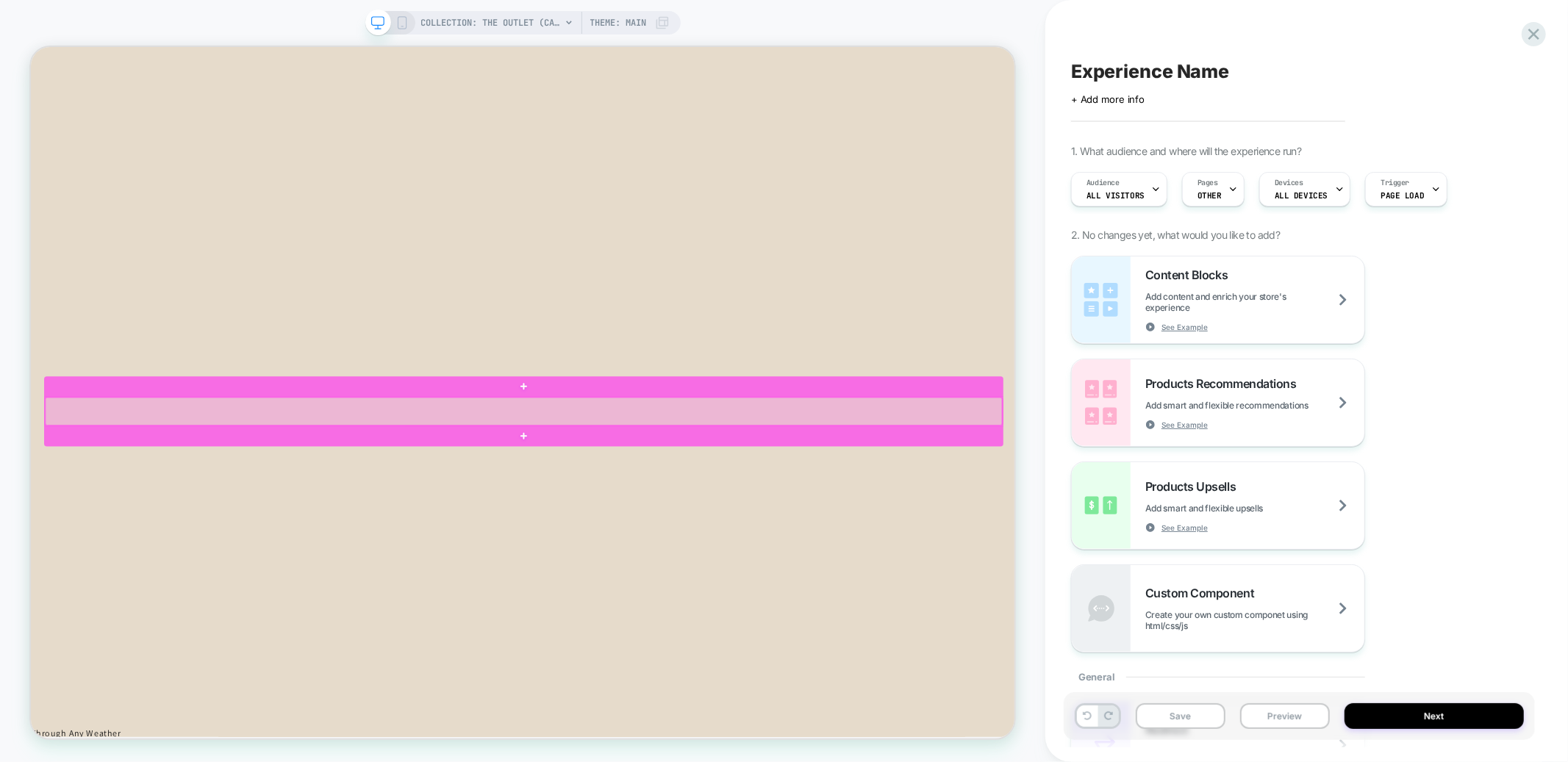
click at [996, 518] on div at bounding box center [688, 532] width 1277 height 38
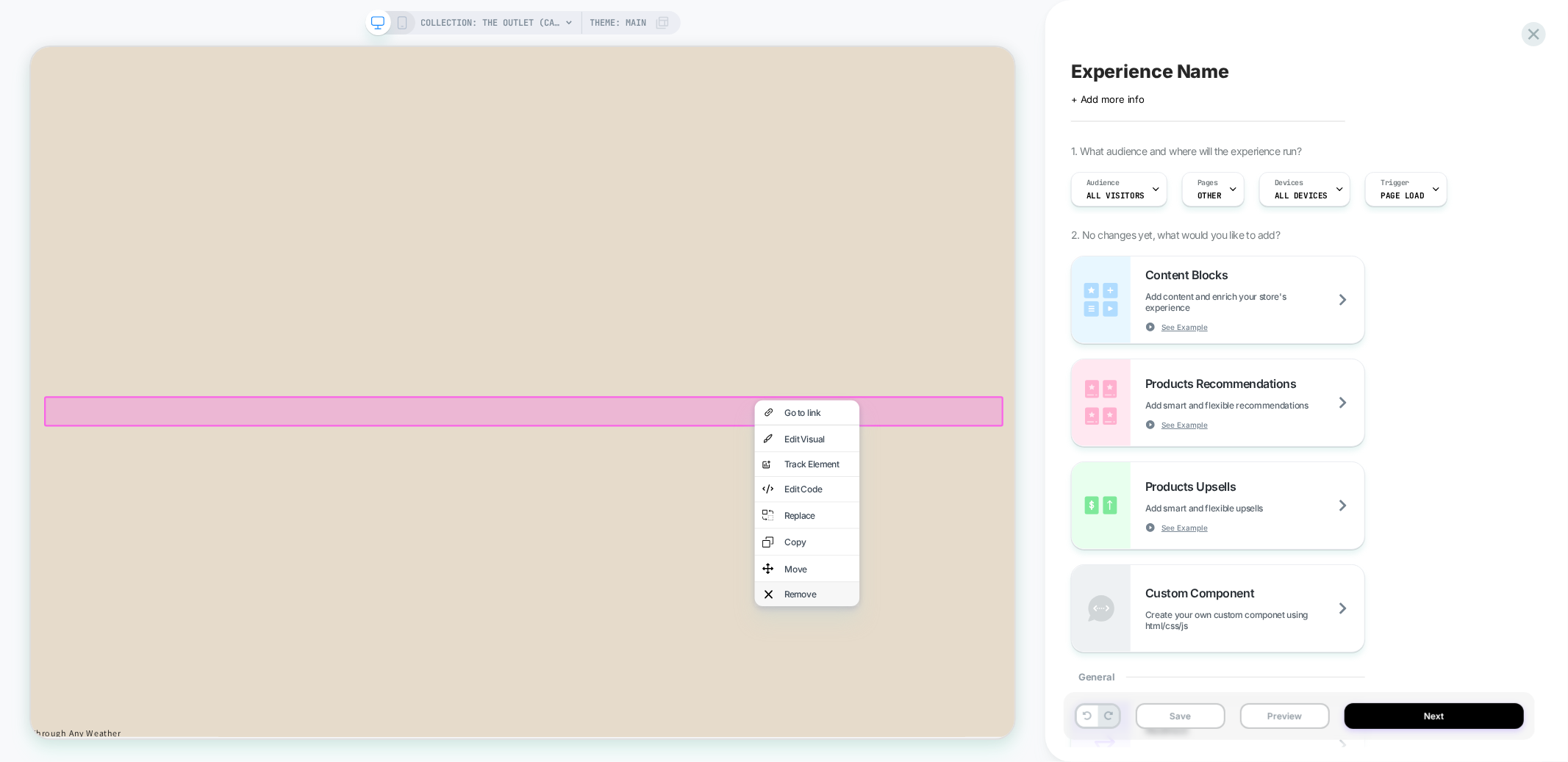
click at [1052, 760] on div "Remove" at bounding box center [1066, 777] width 140 height 33
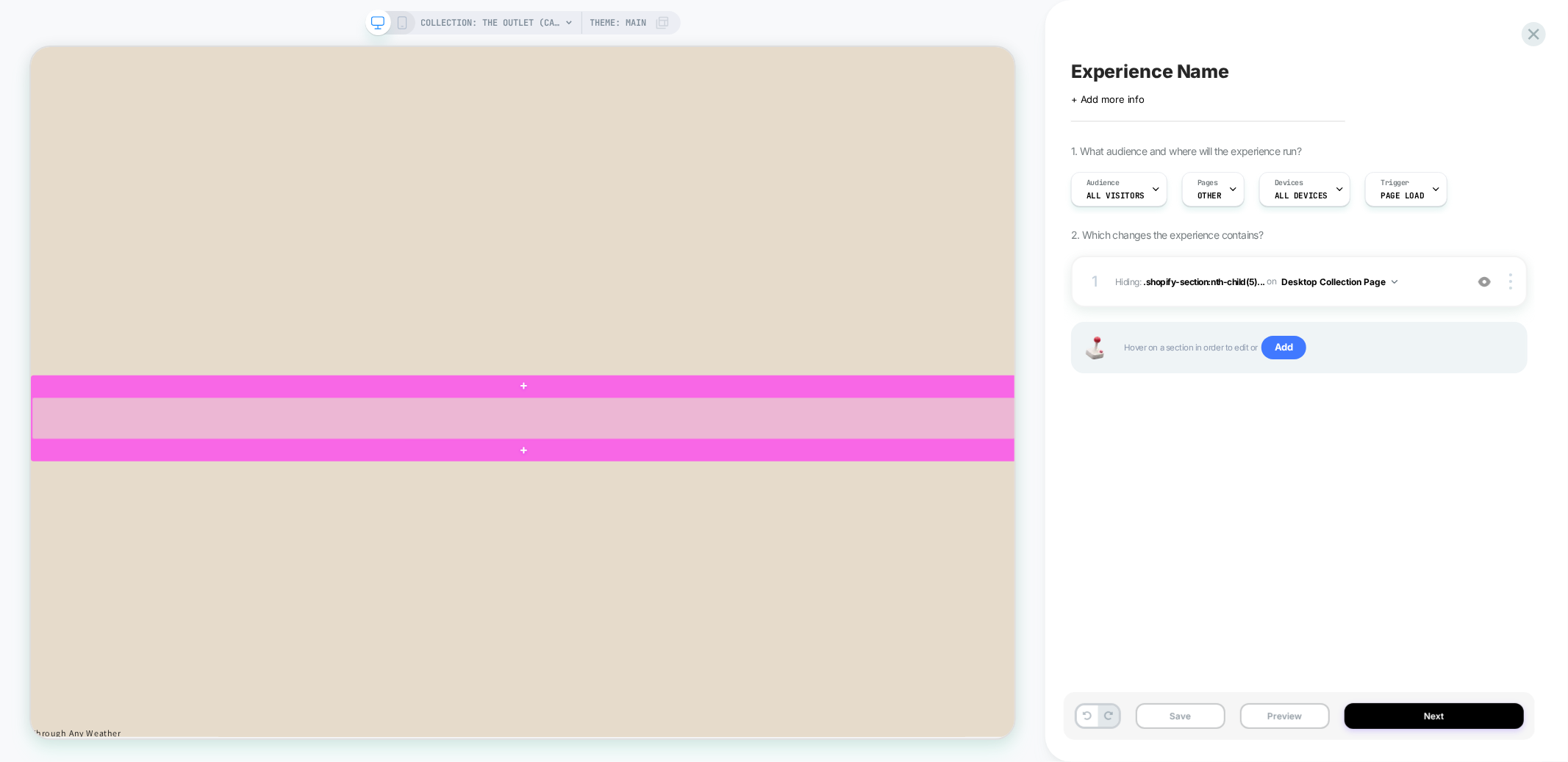
click at [1251, 548] on div at bounding box center [689, 541] width 1312 height 56
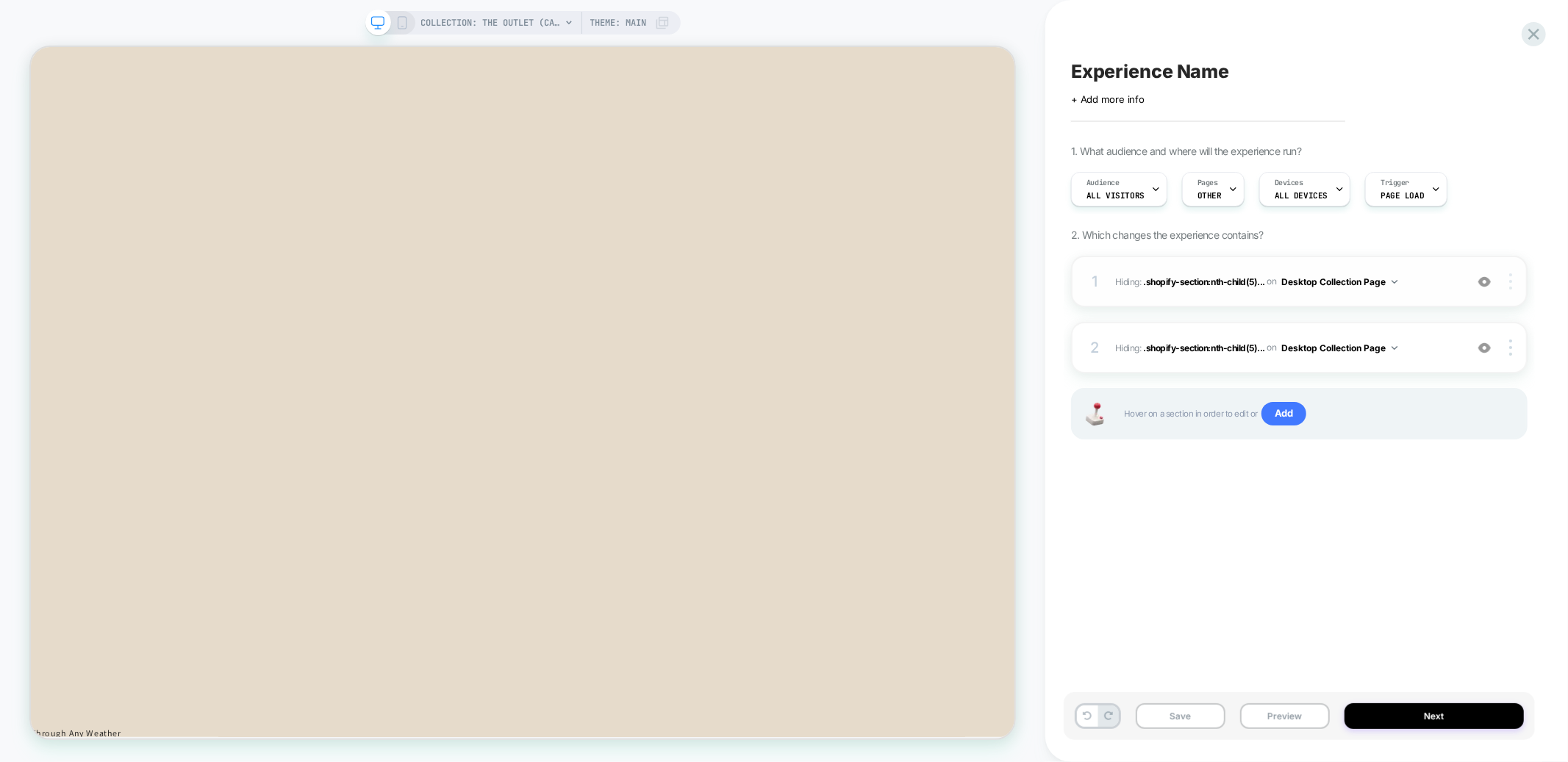
click at [1515, 277] on div at bounding box center [1513, 281] width 28 height 16
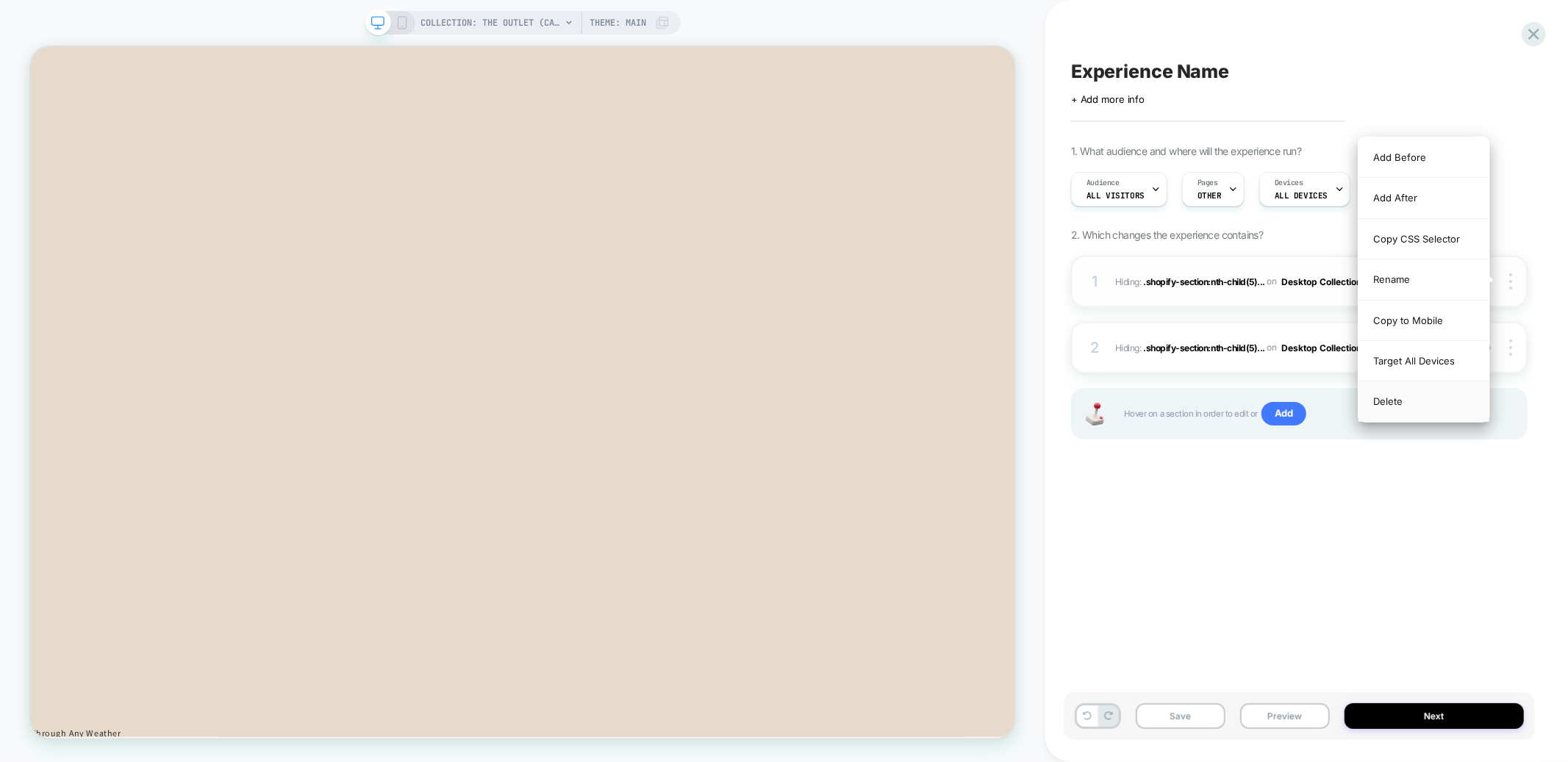
click at [1388, 397] on div "Delete" at bounding box center [1424, 401] width 131 height 40
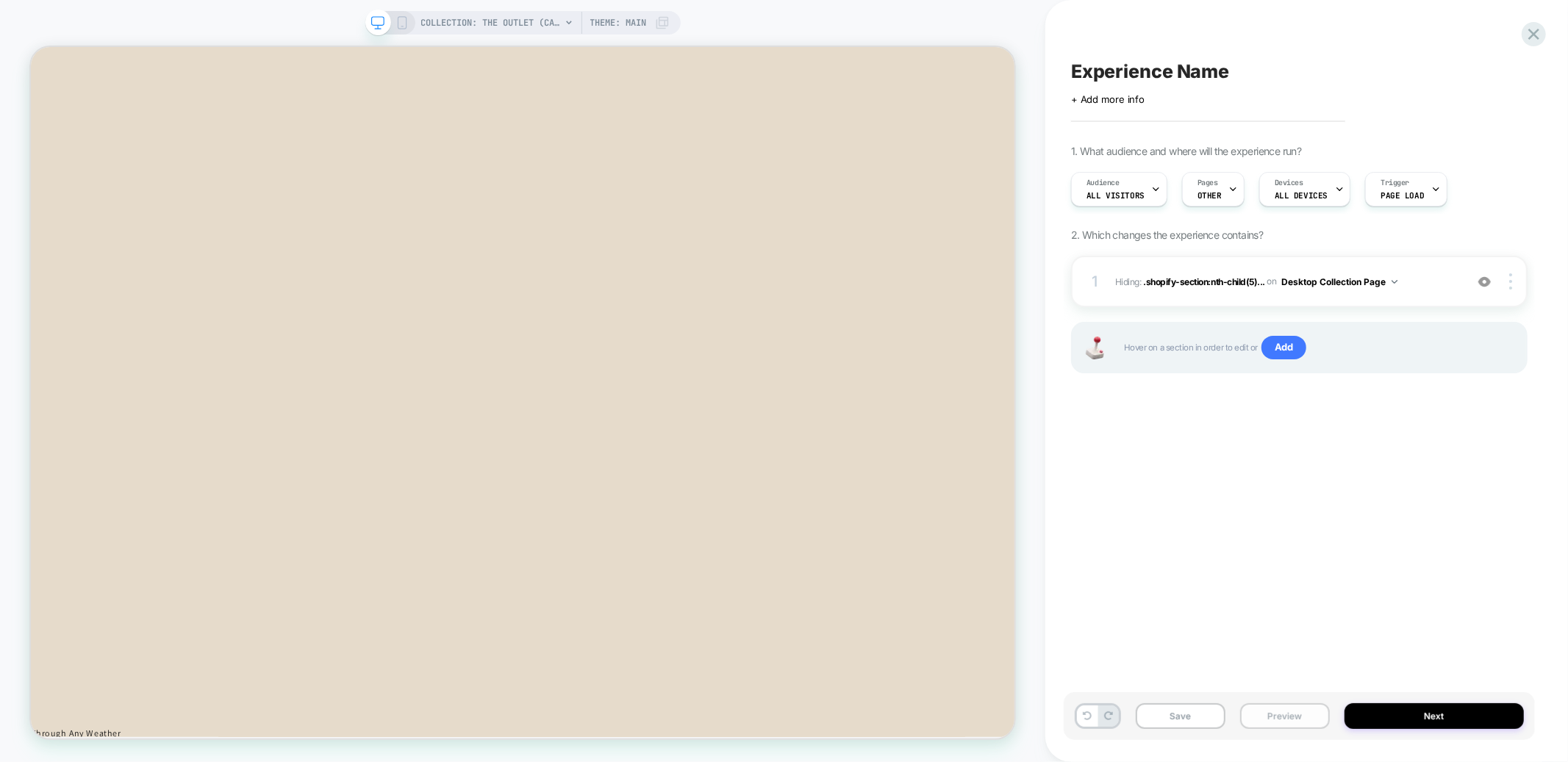
click at [1256, 719] on button "Preview" at bounding box center [1286, 715] width 90 height 25
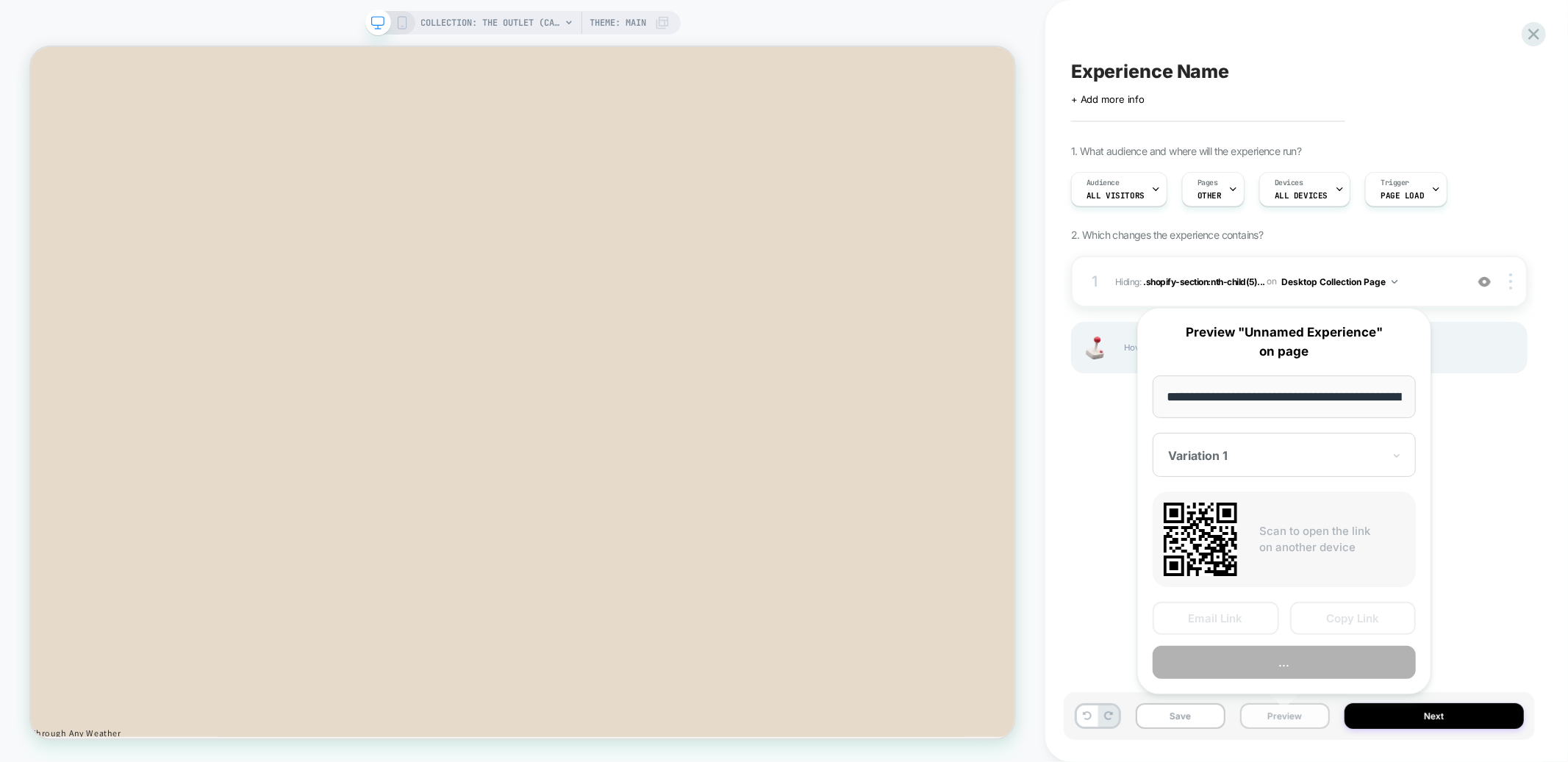
scroll to position [0, 119]
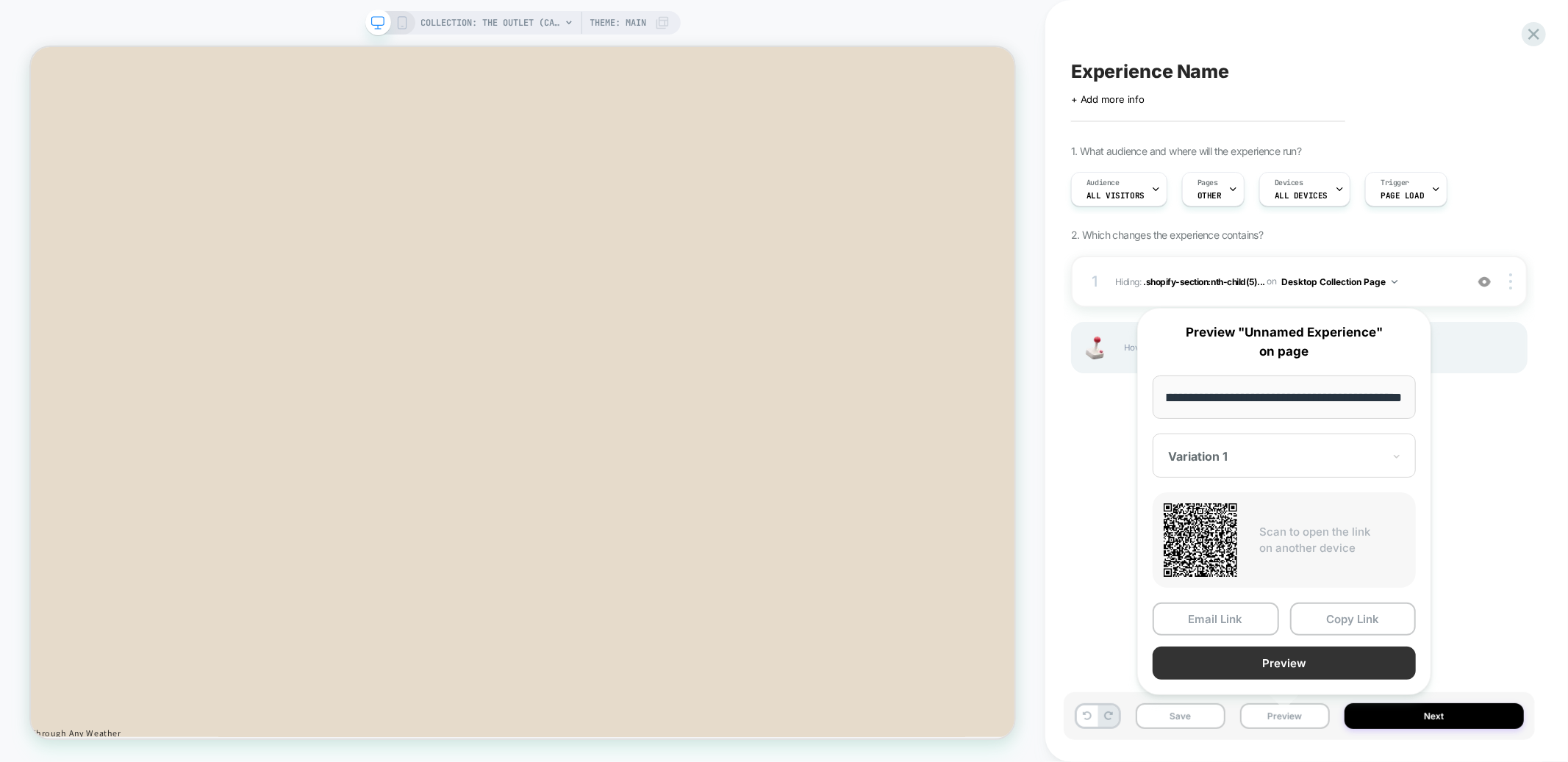
click at [1243, 663] on button "Preview" at bounding box center [1285, 663] width 263 height 33
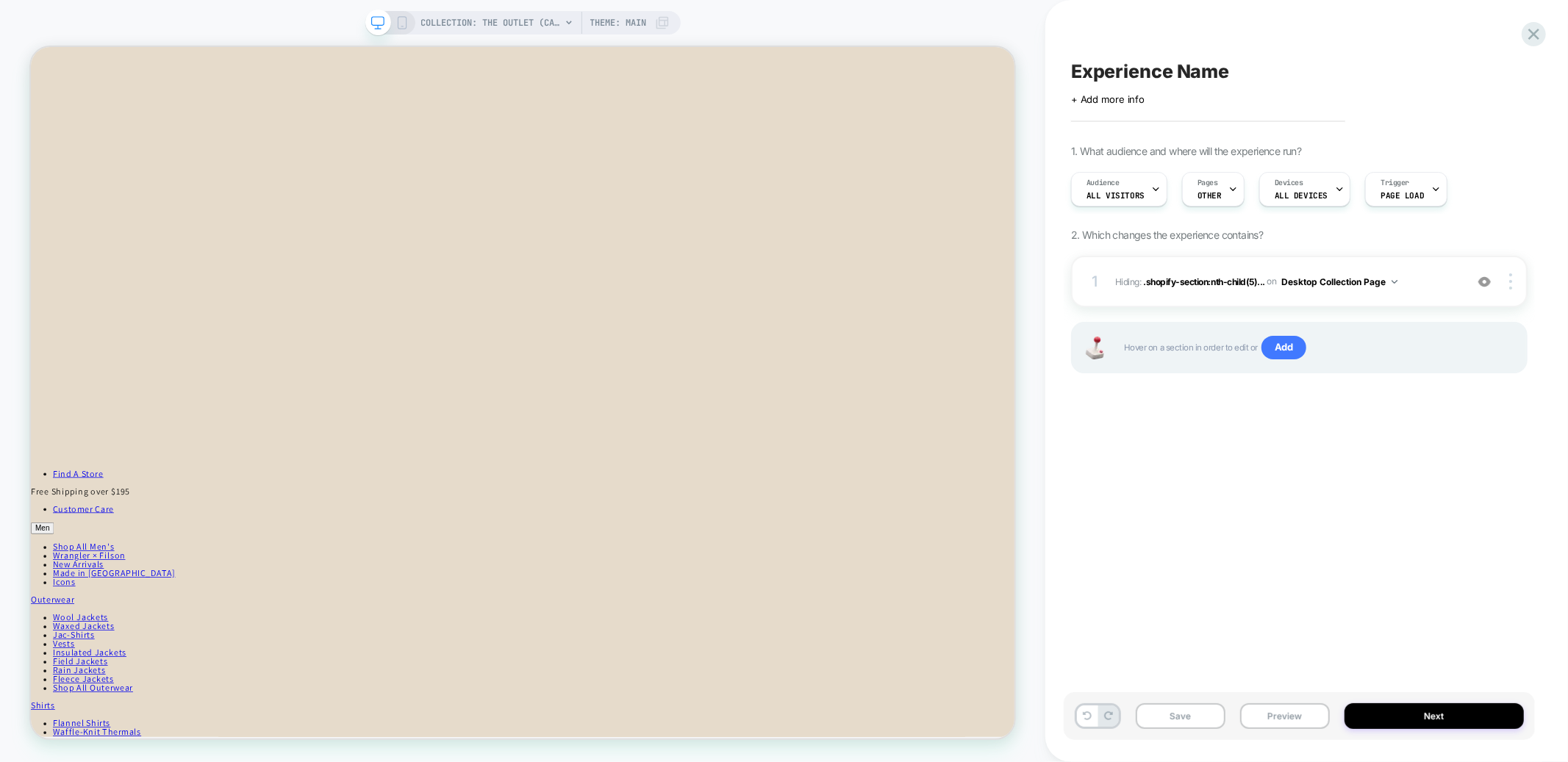
scroll to position [1288, 0]
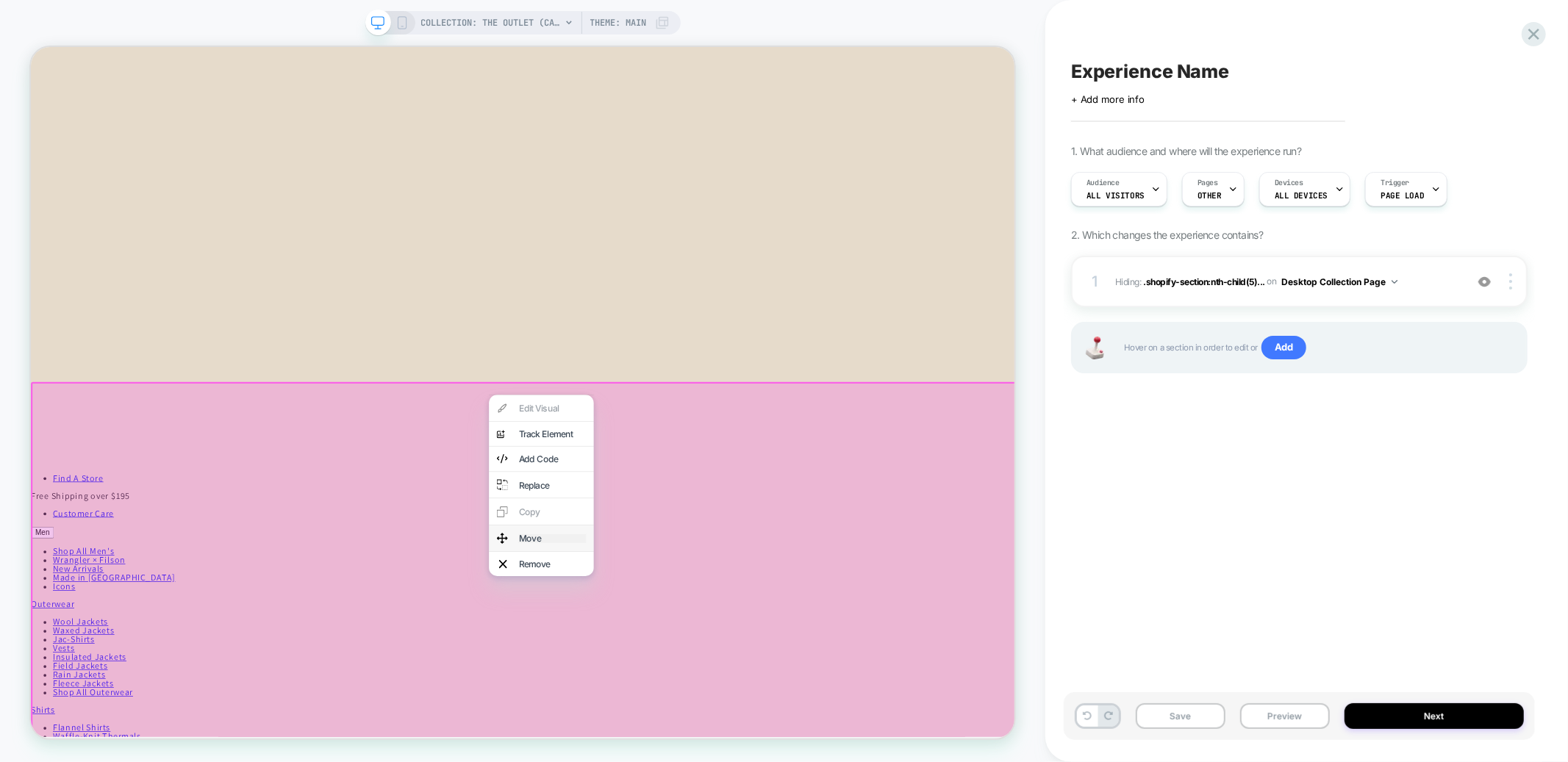
click at [697, 696] on div "Move" at bounding box center [726, 701] width 90 height 11
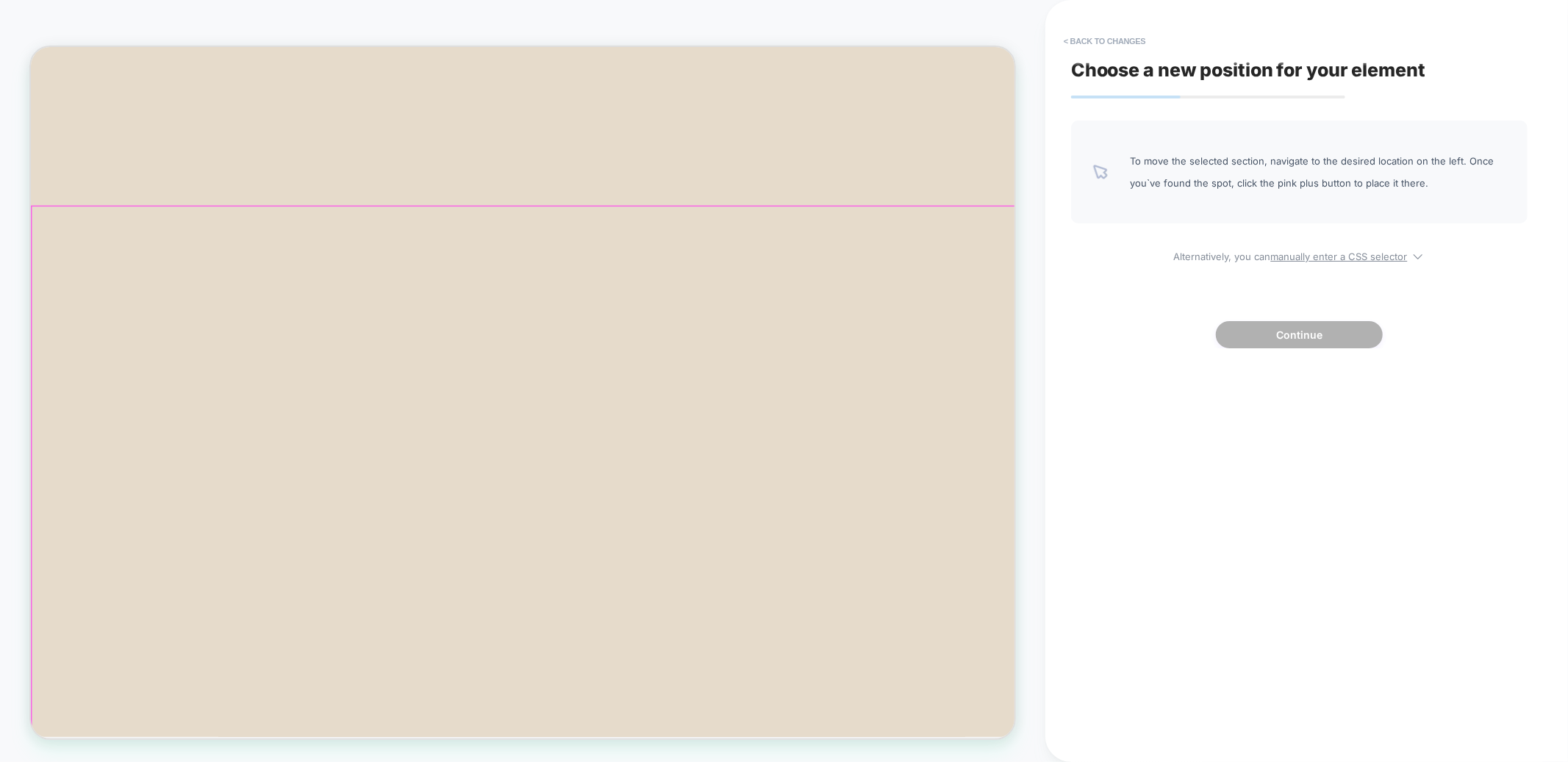
scroll to position [0, 0]
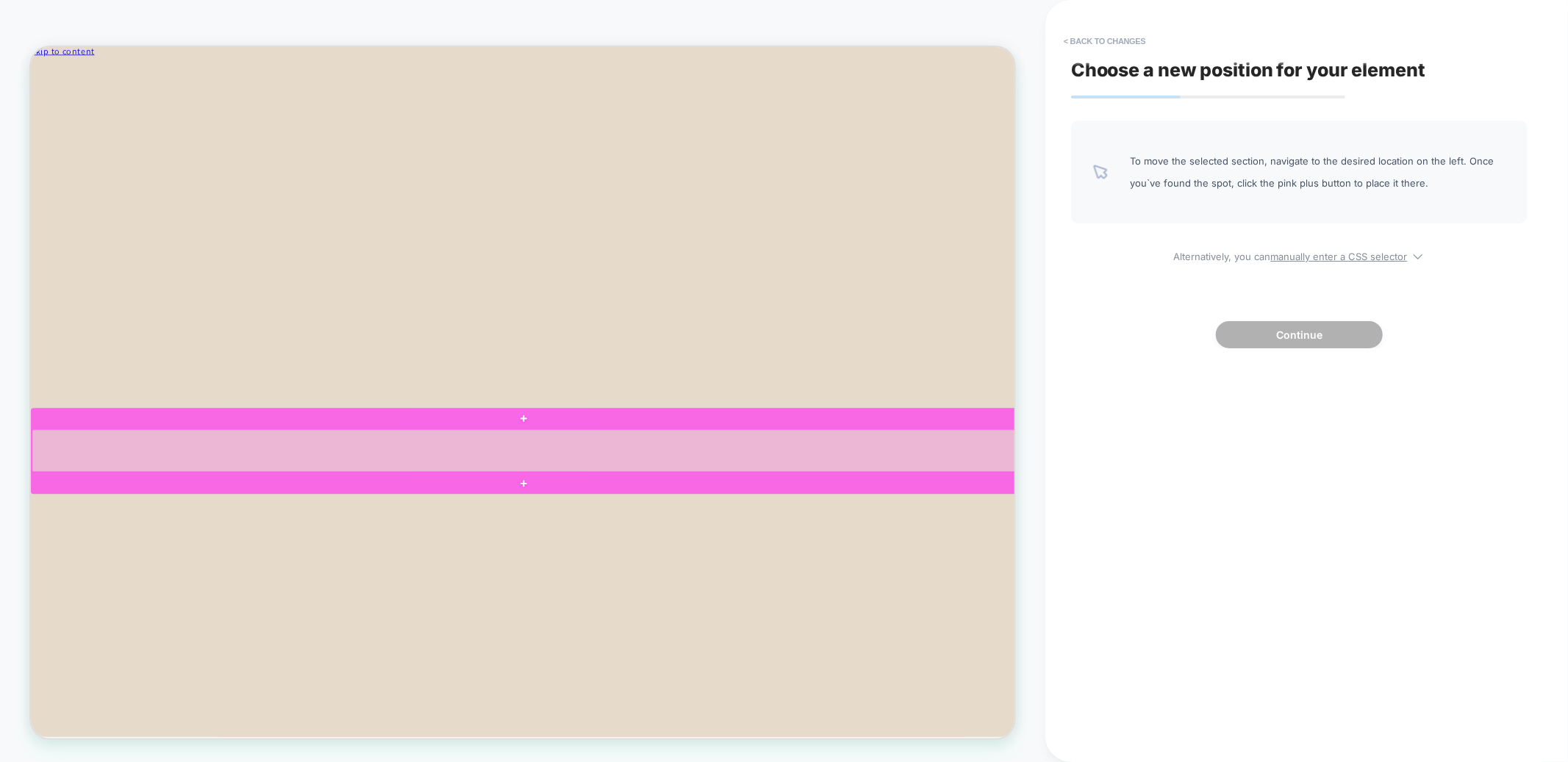
click at [625, 600] on div at bounding box center [689, 585] width 1312 height 56
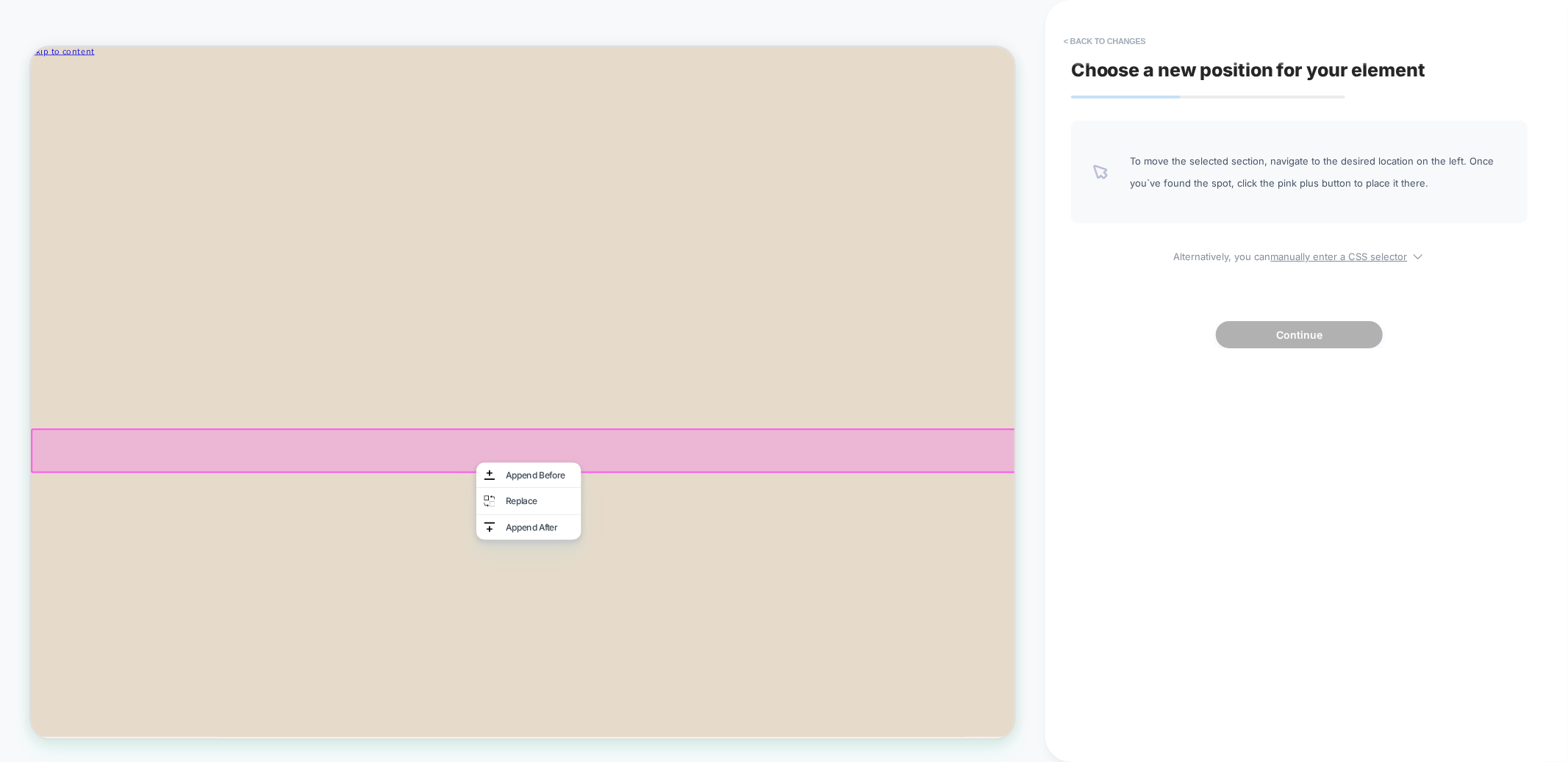
click at [586, 596] on div at bounding box center [688, 585] width 1314 height 60
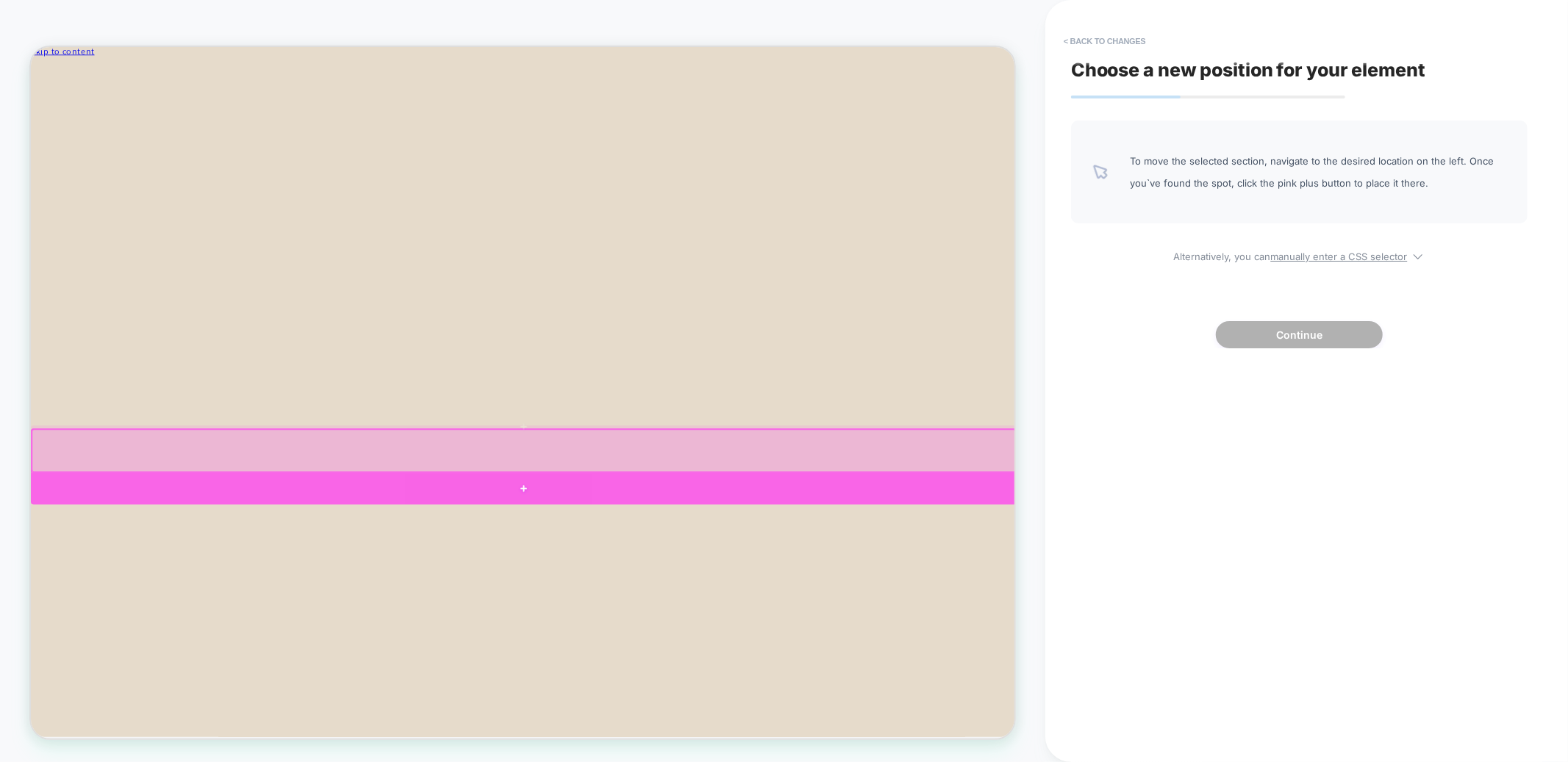
click at [774, 636] on div at bounding box center [688, 635] width 1314 height 42
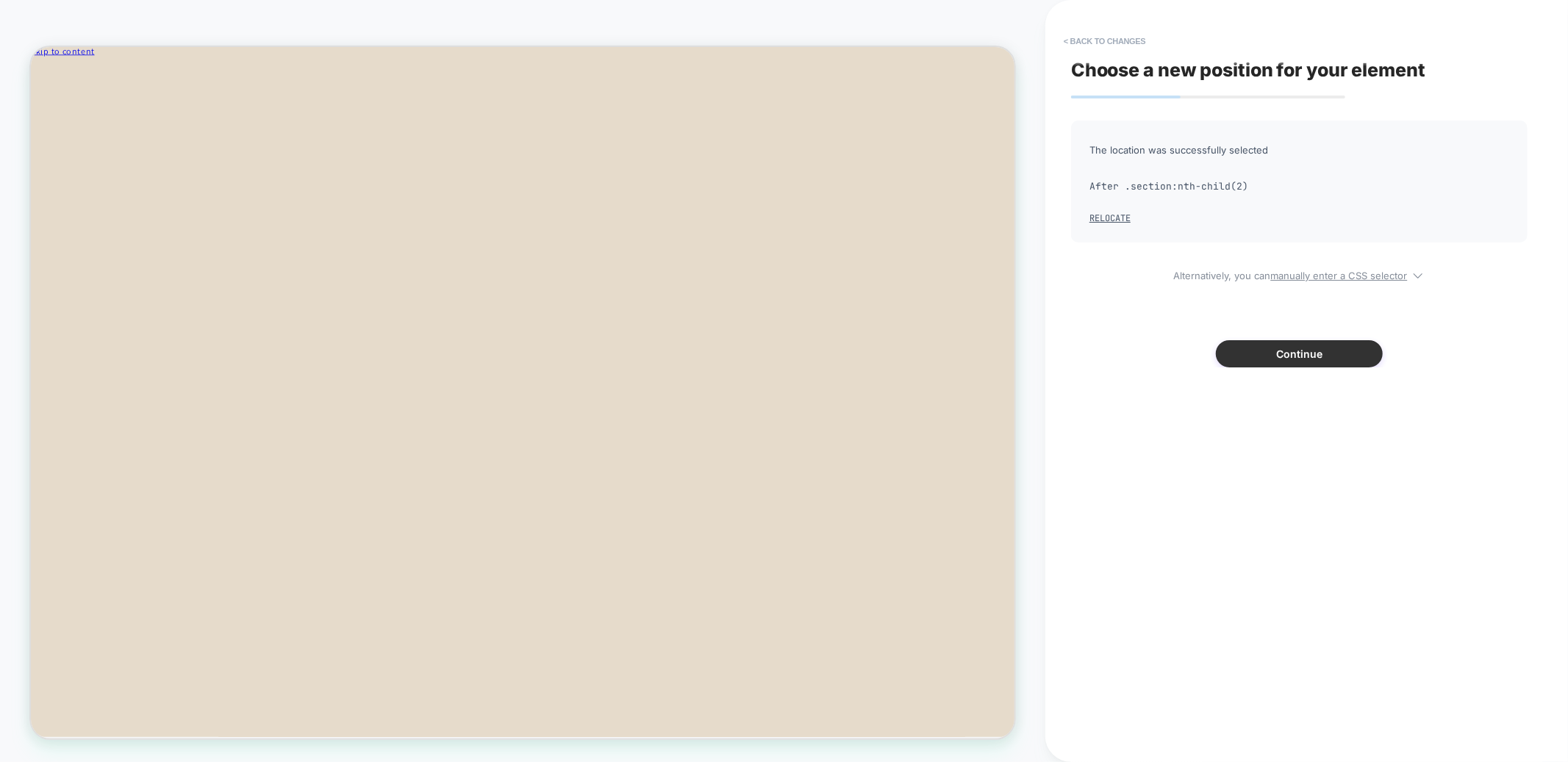
click at [1270, 358] on button "Continue" at bounding box center [1300, 353] width 167 height 27
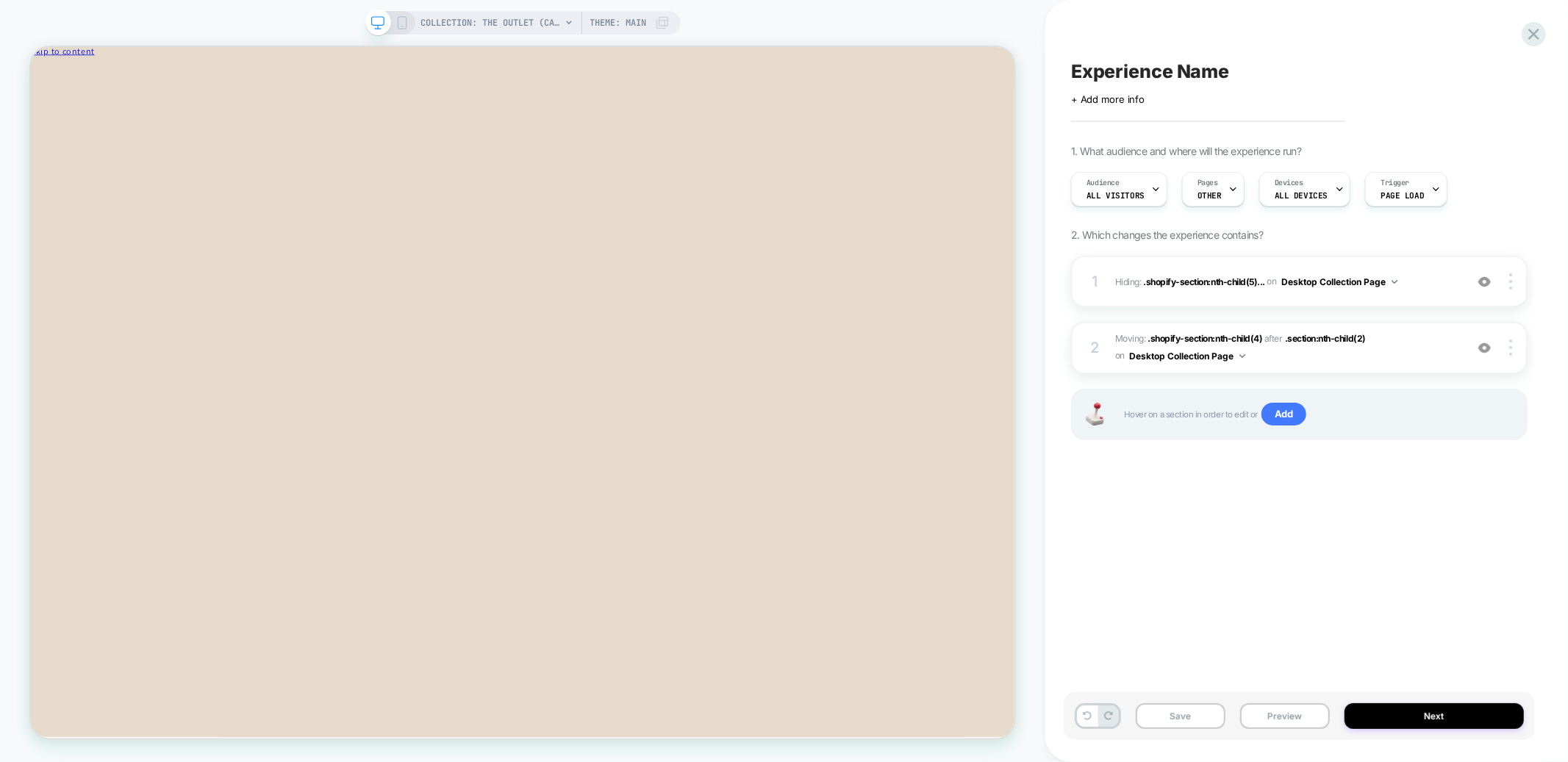
click at [398, 27] on rect at bounding box center [402, 23] width 8 height 11
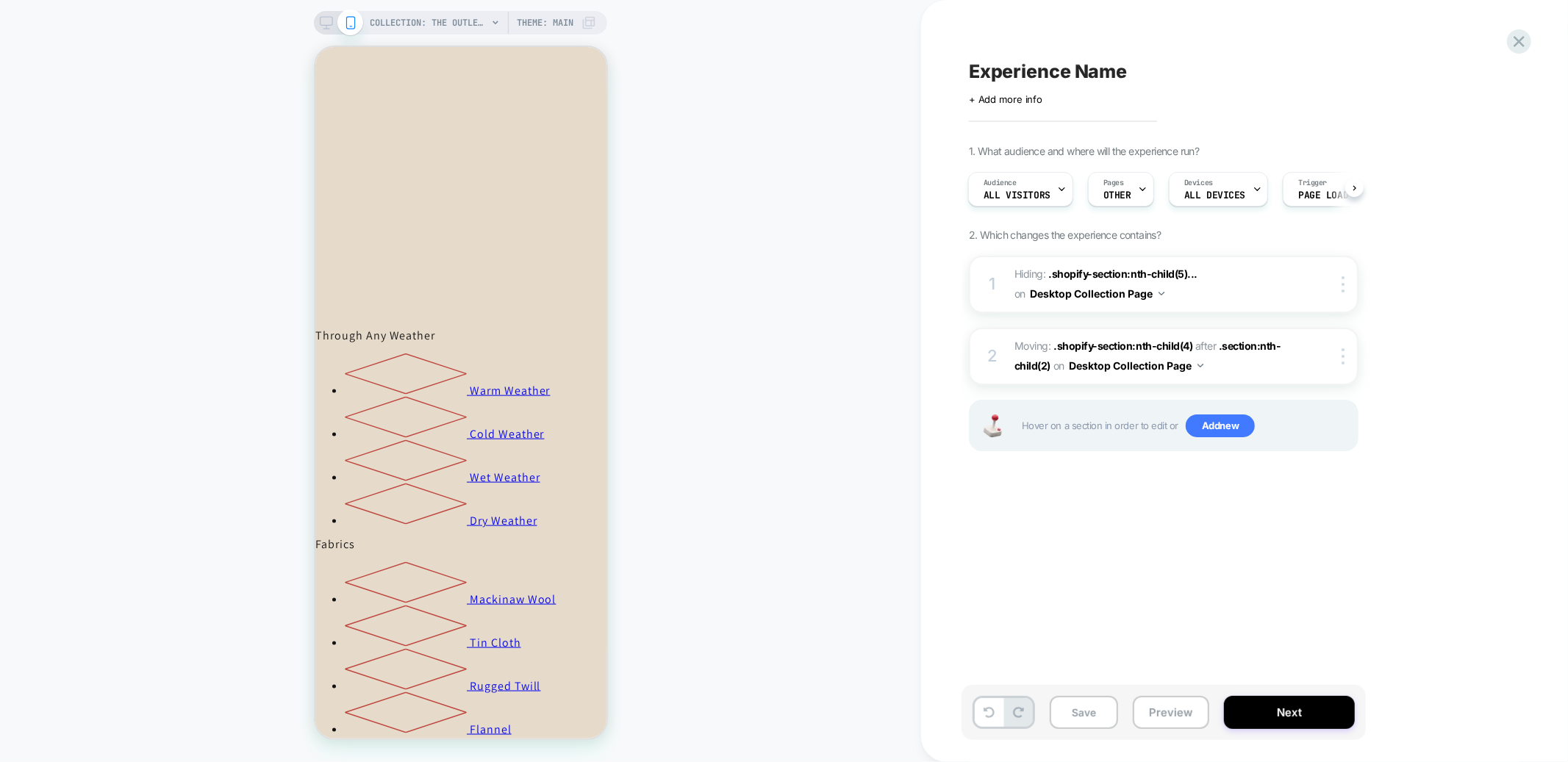
scroll to position [1535, 0]
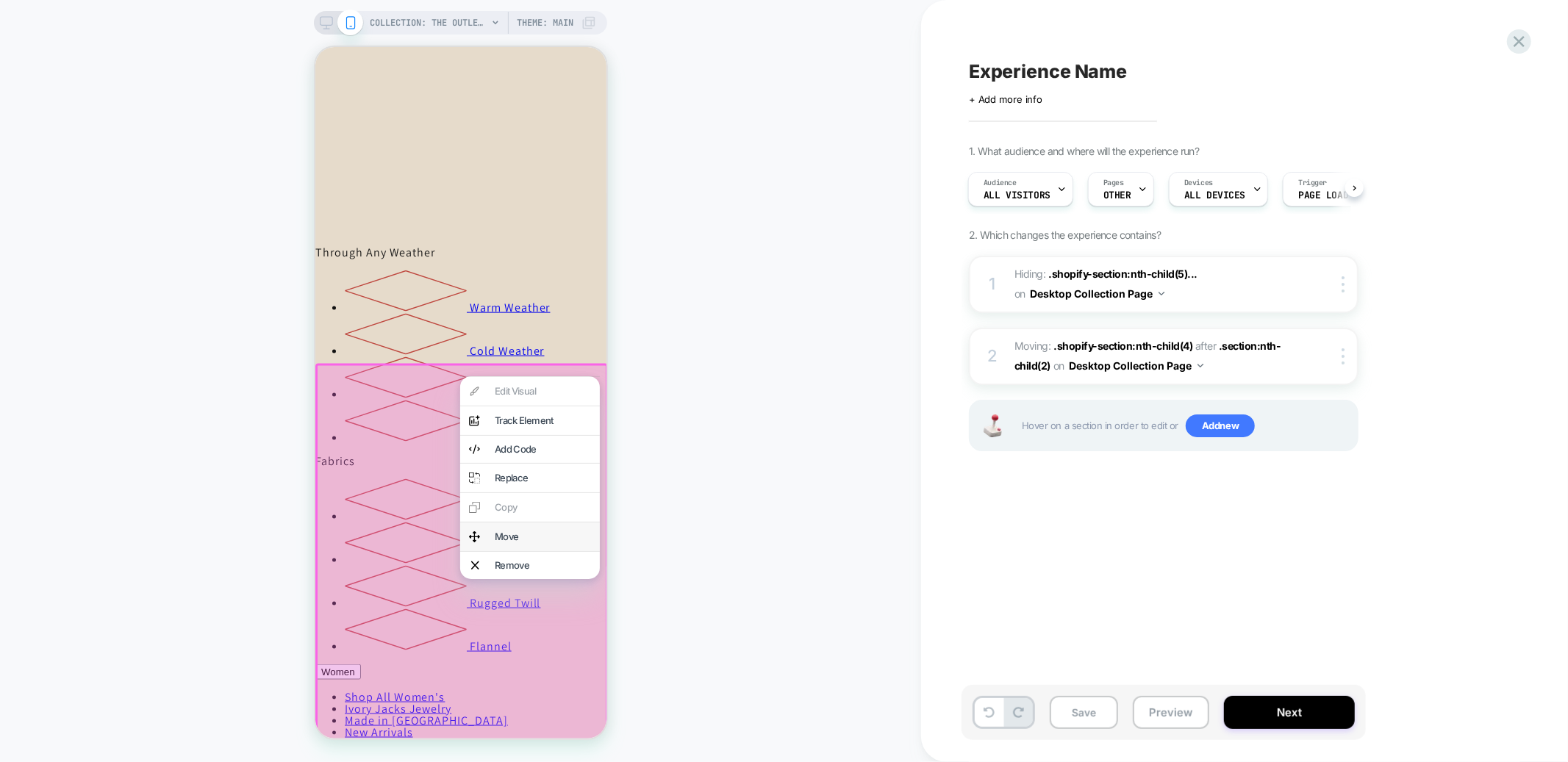
click at [483, 533] on div "Move" at bounding box center [529, 536] width 140 height 29
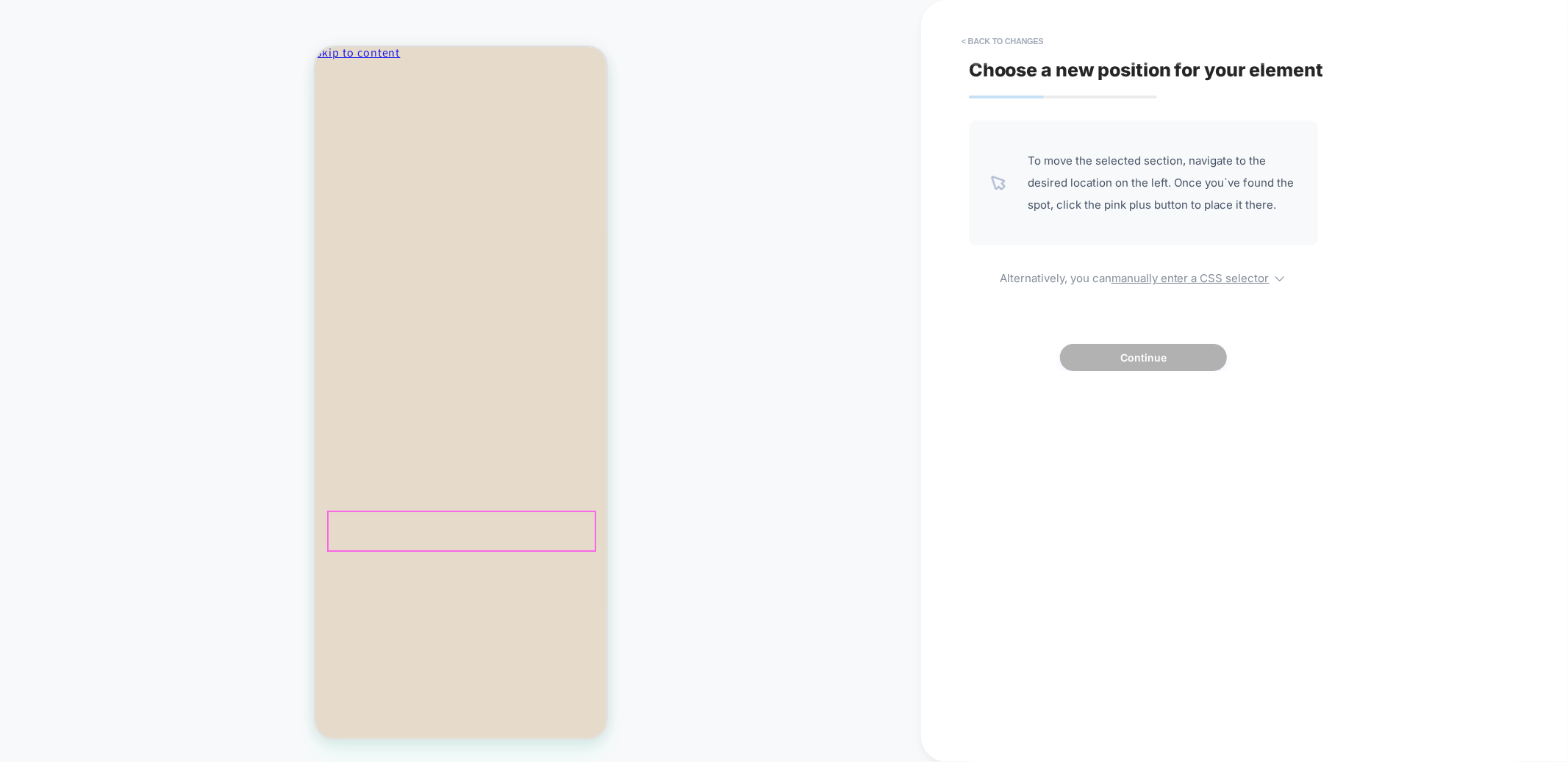
scroll to position [129, 0]
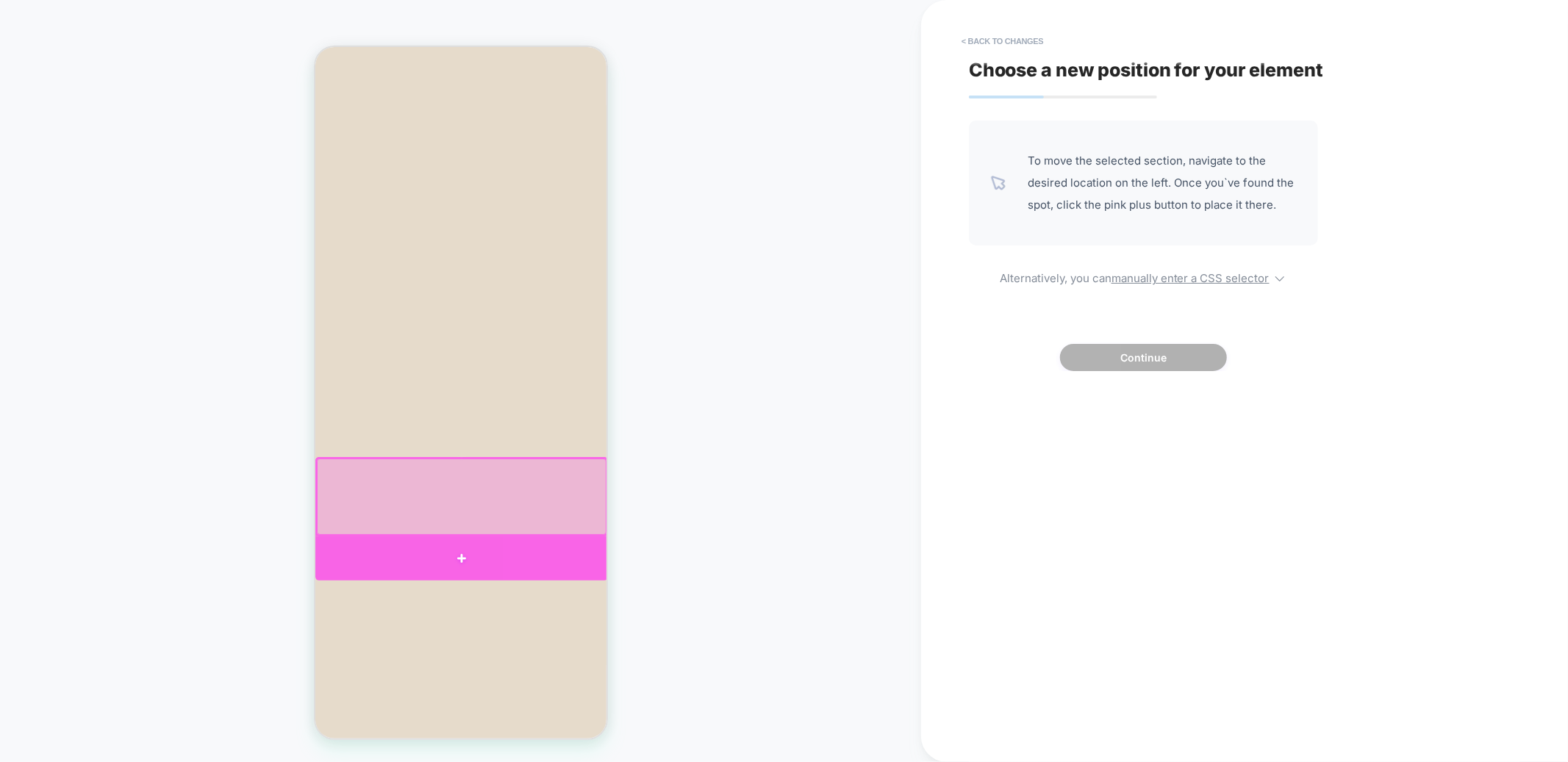
click at [446, 545] on div at bounding box center [461, 557] width 293 height 43
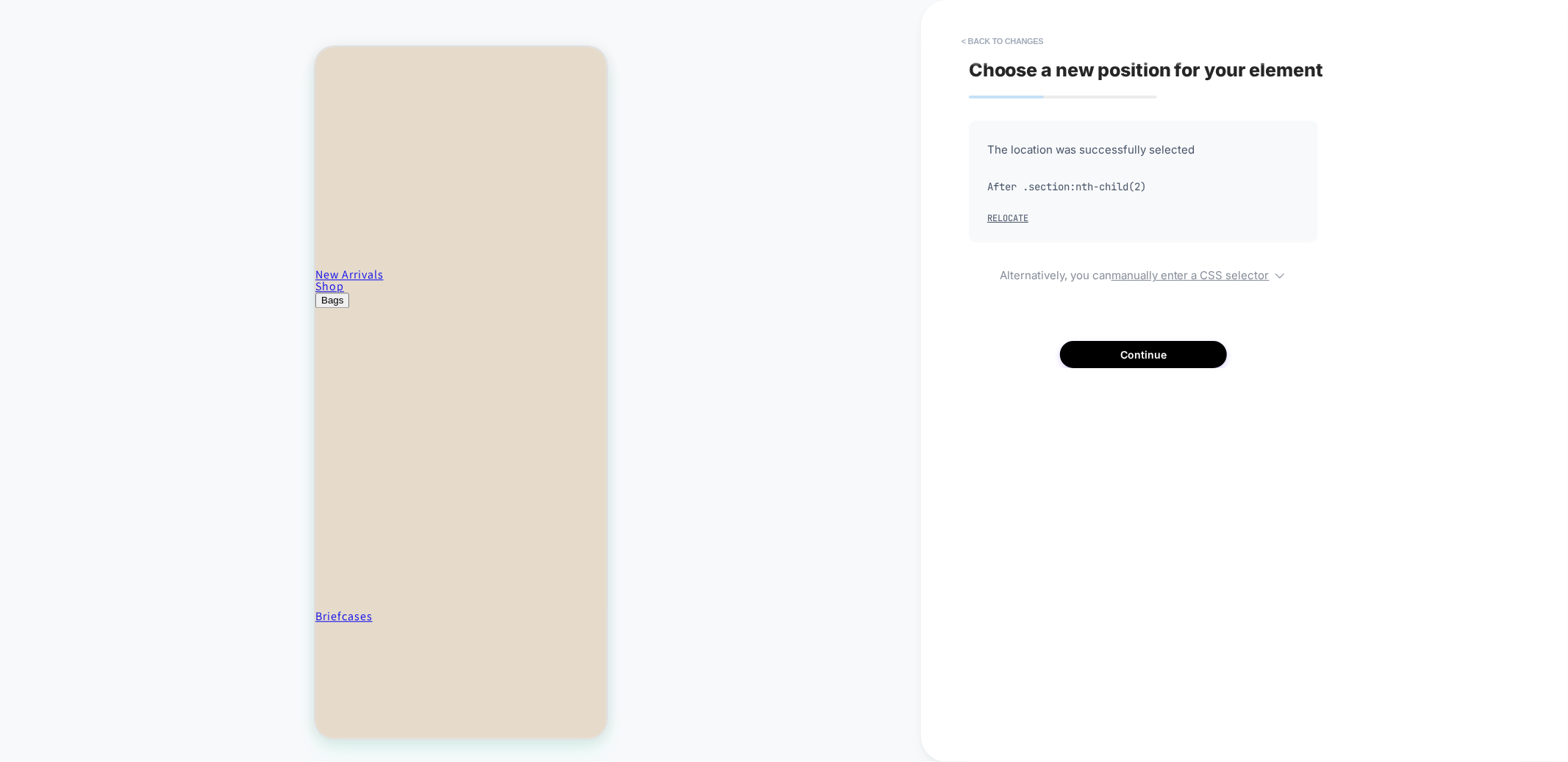
scroll to position [2392, 0]
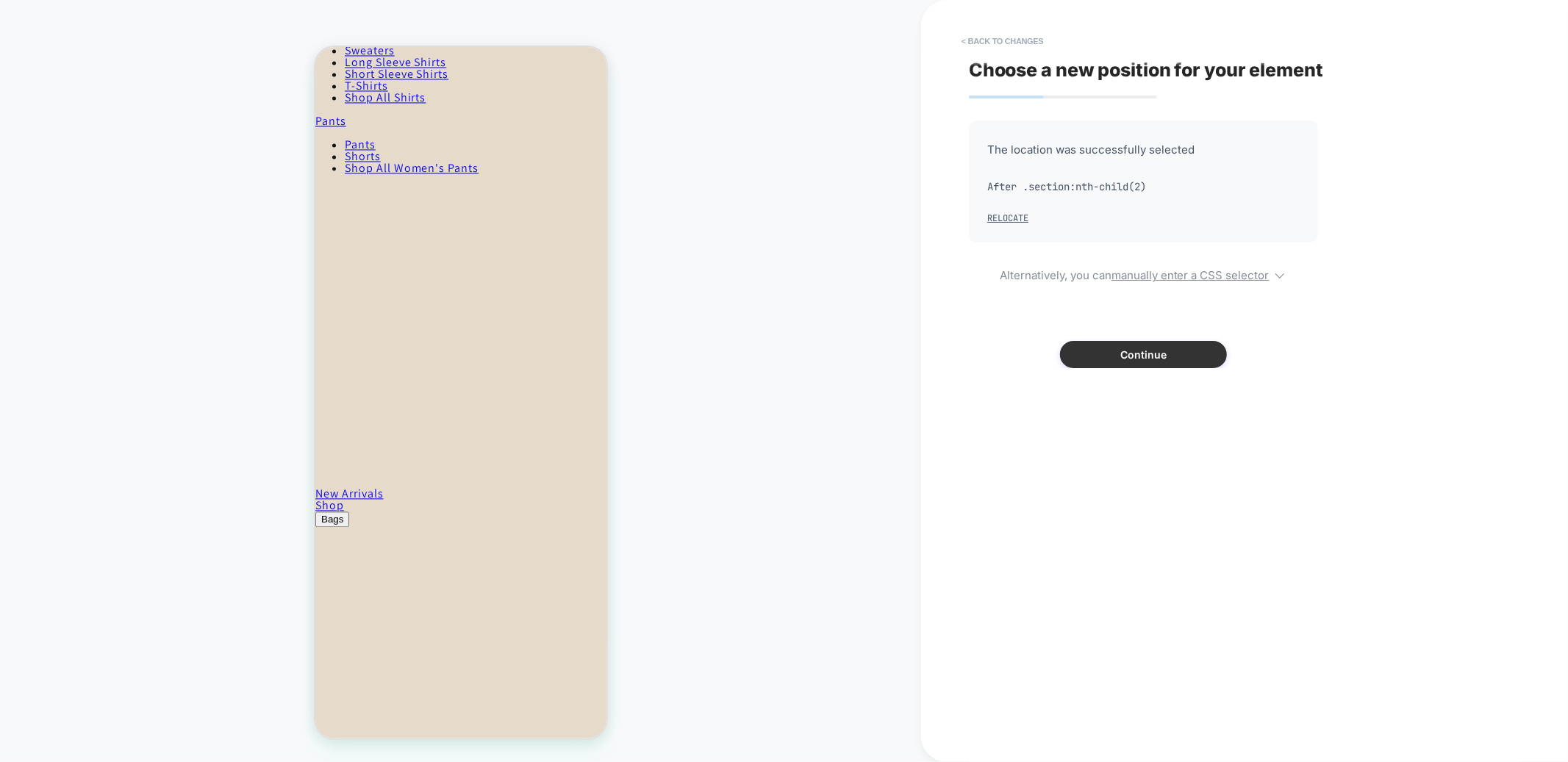
click at [1141, 352] on button "Continue" at bounding box center [1143, 354] width 167 height 27
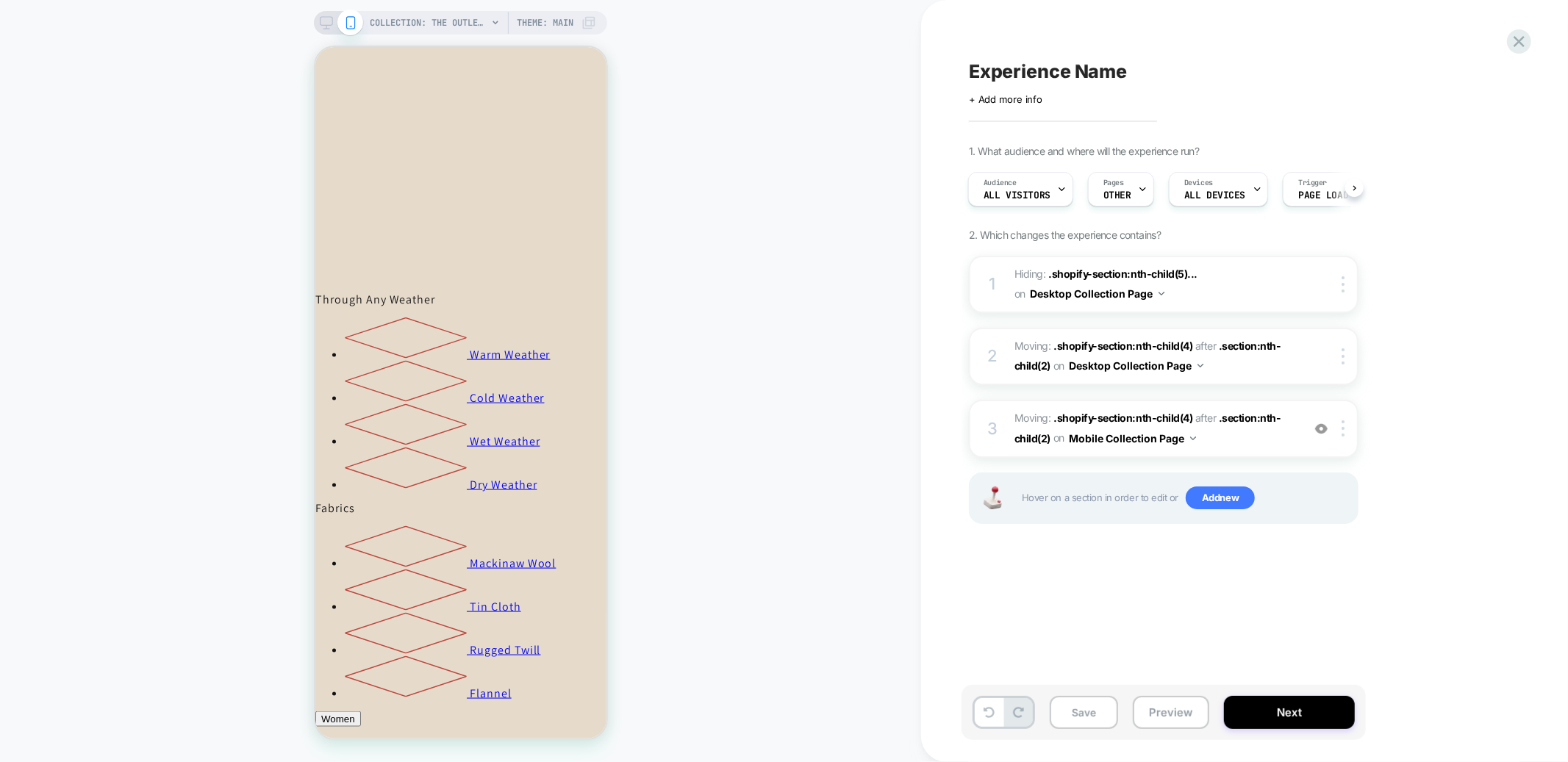
scroll to position [1270, 0]
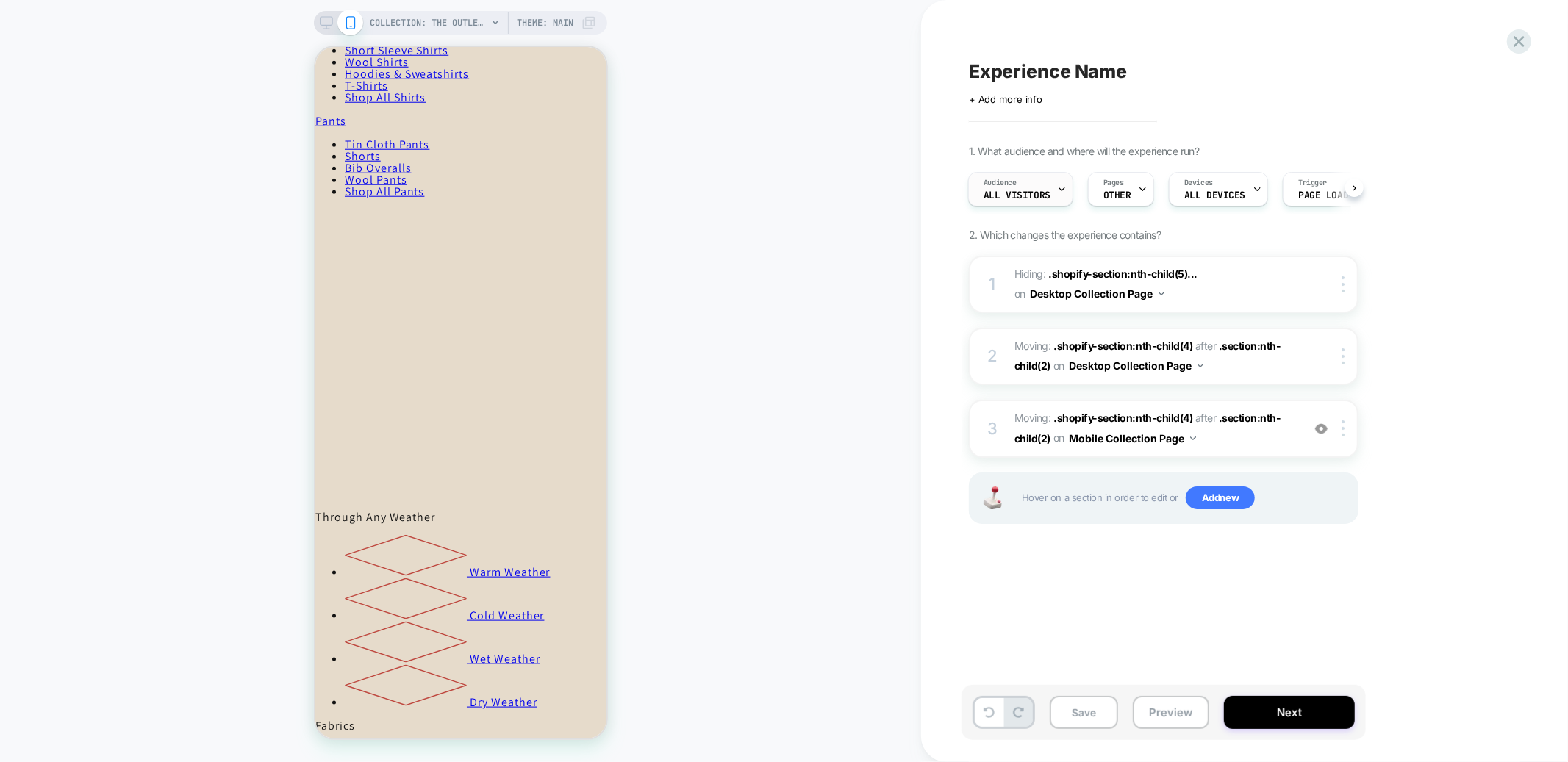
click at [1027, 183] on div "Audience All Visitors" at bounding box center [1018, 189] width 97 height 33
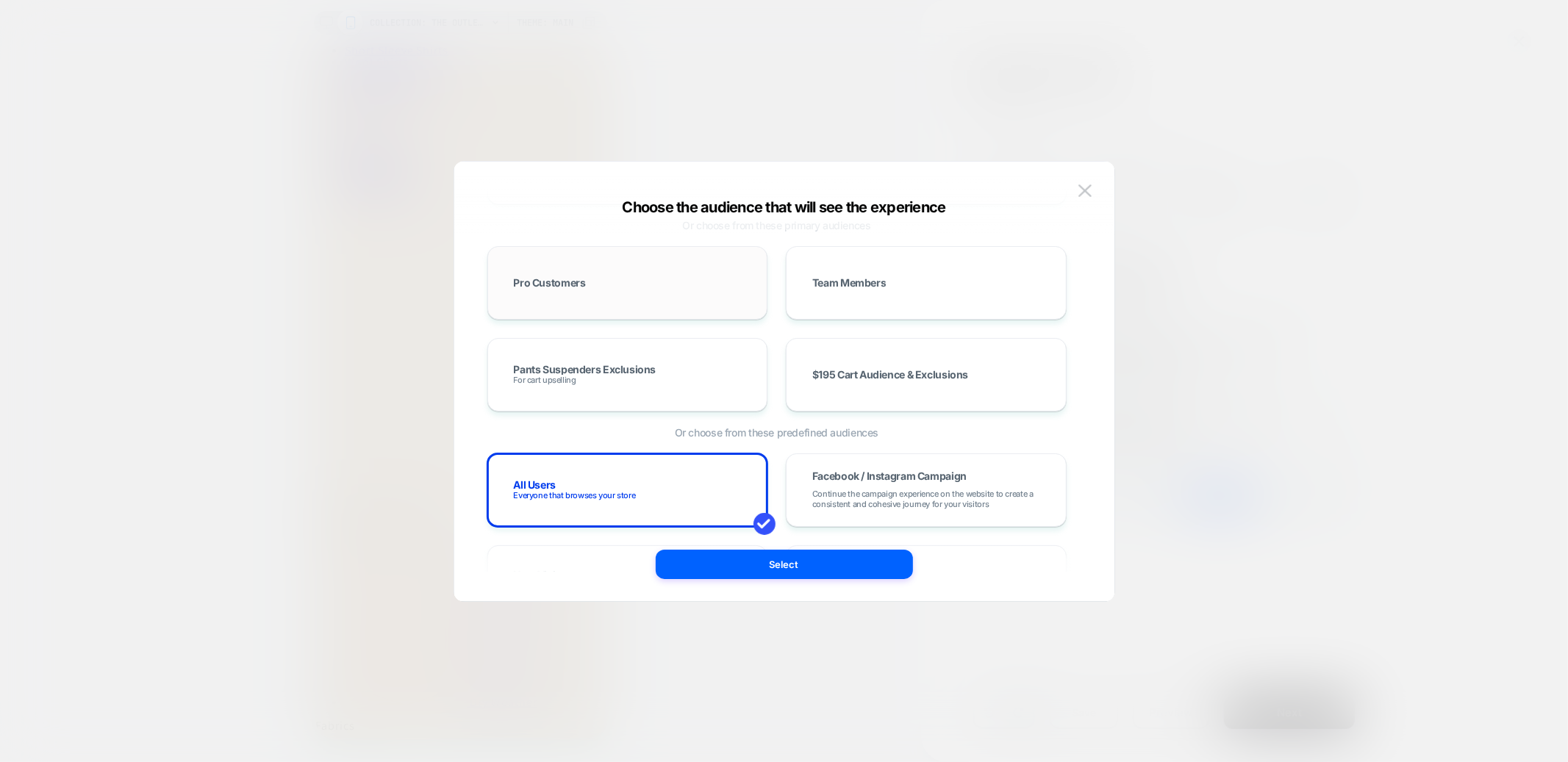
scroll to position [0, 0]
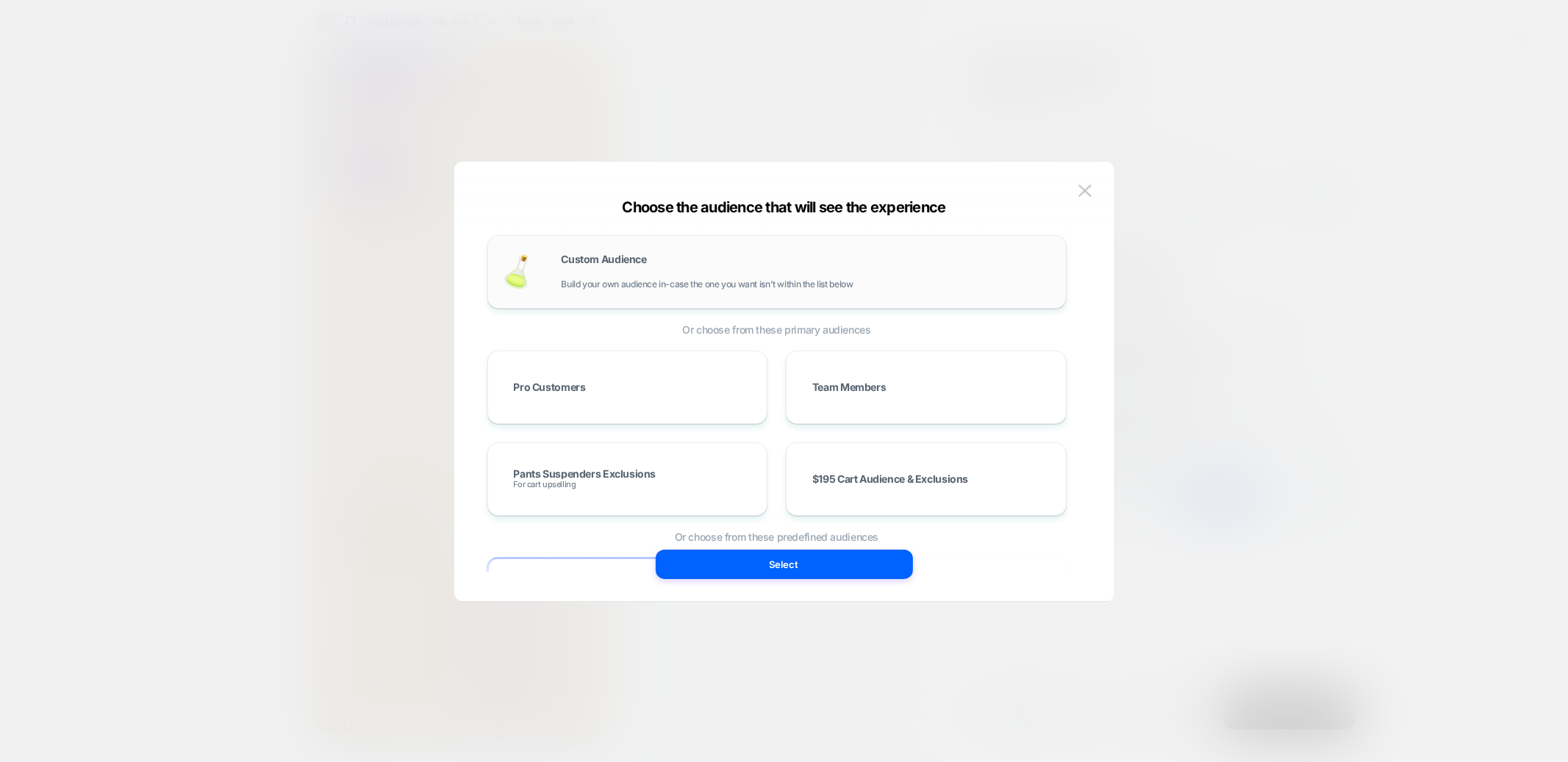
click at [674, 271] on div "Custom Audience Build your own audience in-case the one you want isn't within t…" at bounding box center [806, 271] width 490 height 35
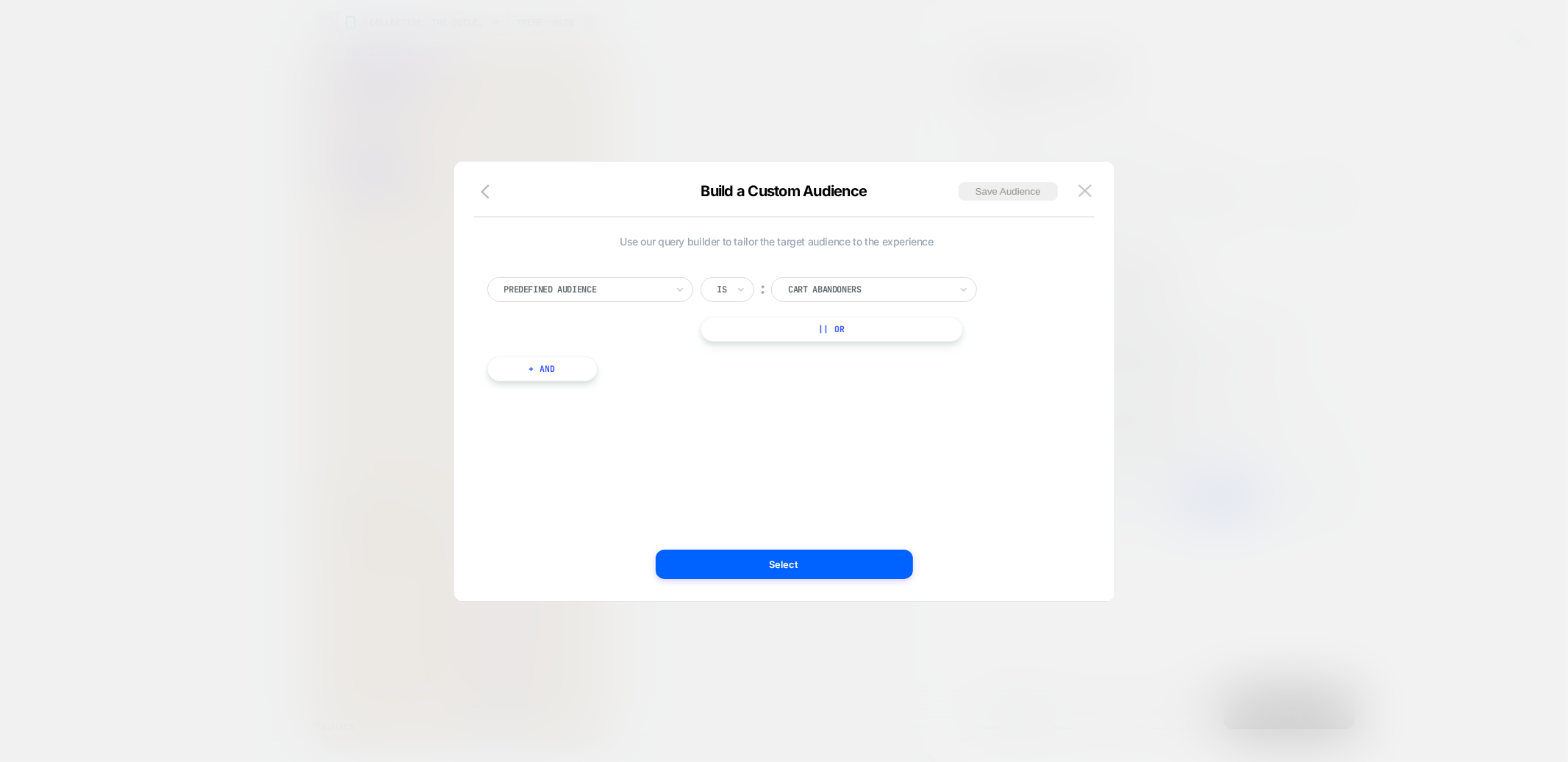
click at [611, 287] on div at bounding box center [586, 289] width 162 height 13
type input "***"
click at [543, 345] on div "UTM Source" at bounding box center [598, 349] width 191 height 24
click at [815, 290] on input at bounding box center [863, 289] width 184 height 25
type input "*******"
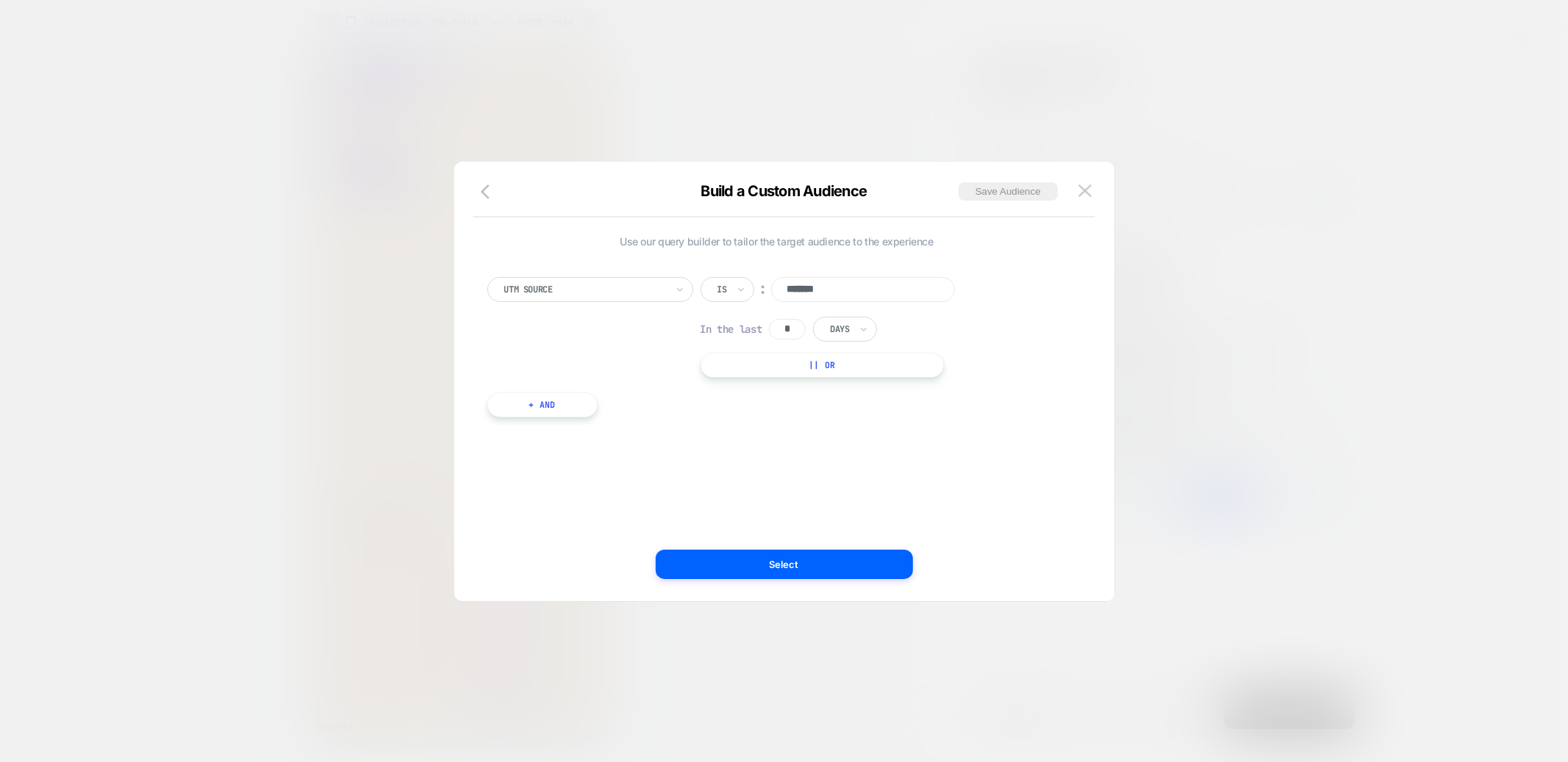
click at [559, 399] on button "+ And" at bounding box center [542, 405] width 110 height 25
click at [577, 416] on div at bounding box center [622, 419] width 162 height 13
click at [968, 282] on div at bounding box center [972, 289] width 18 height 18
click at [609, 281] on div "Predefined Audience" at bounding box center [585, 289] width 164 height 16
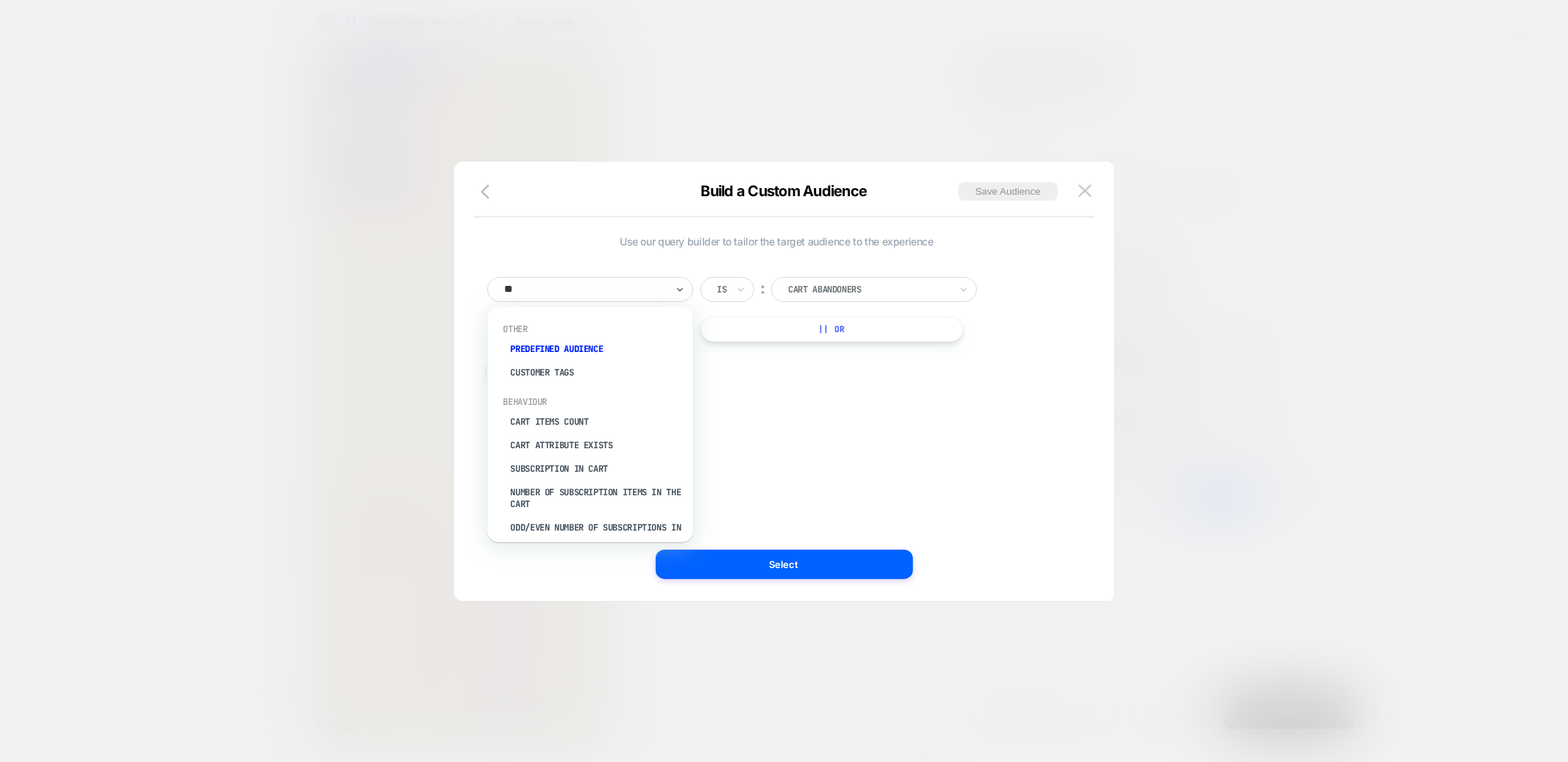
type input "***"
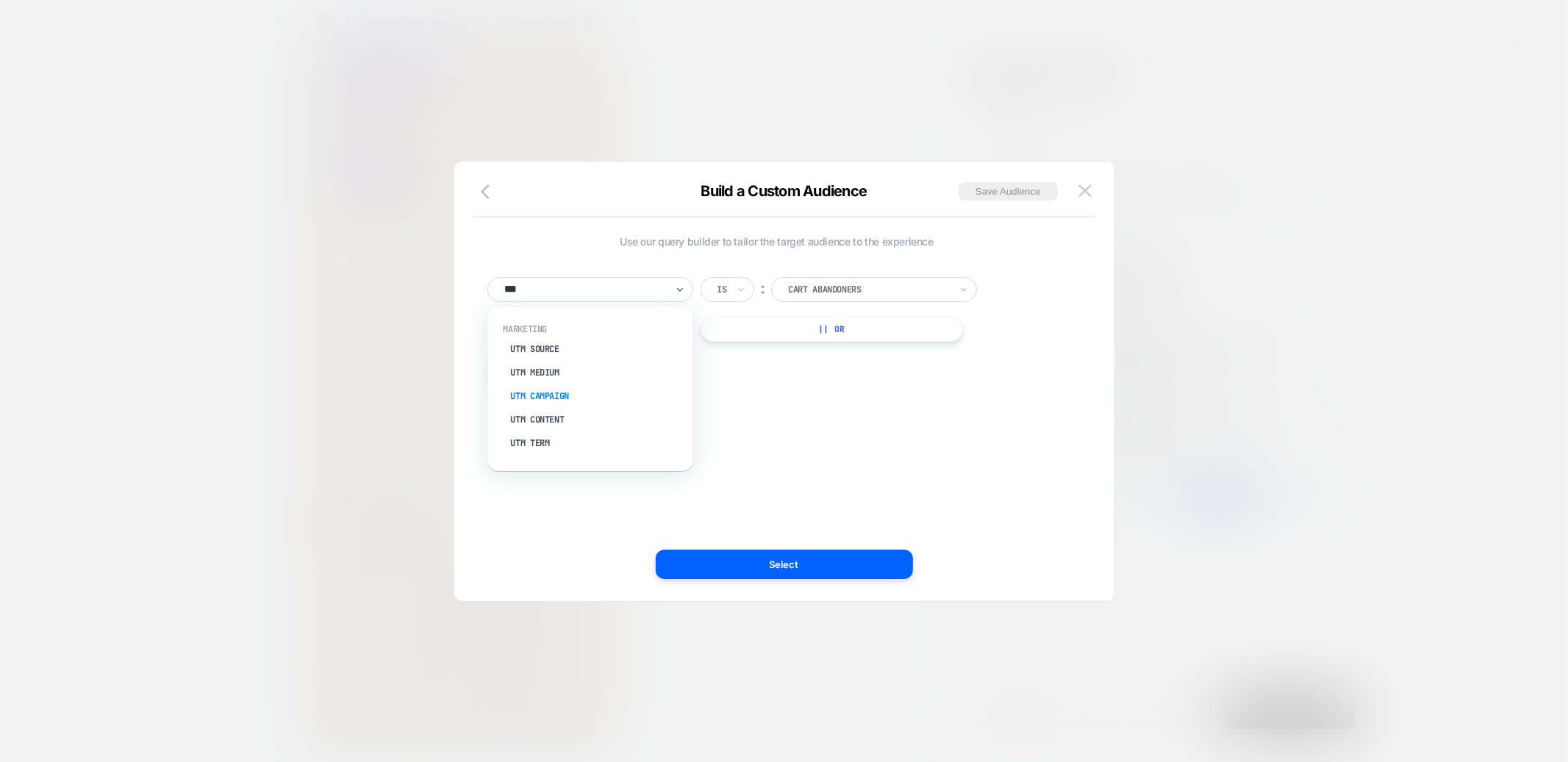
click at [543, 397] on div "UTM Campaign" at bounding box center [598, 396] width 191 height 24
click at [797, 285] on input at bounding box center [863, 289] width 184 height 25
click at [766, 545] on div "Use our query builder to tailor the target audience to the experience UTM Campa…" at bounding box center [777, 382] width 616 height 381
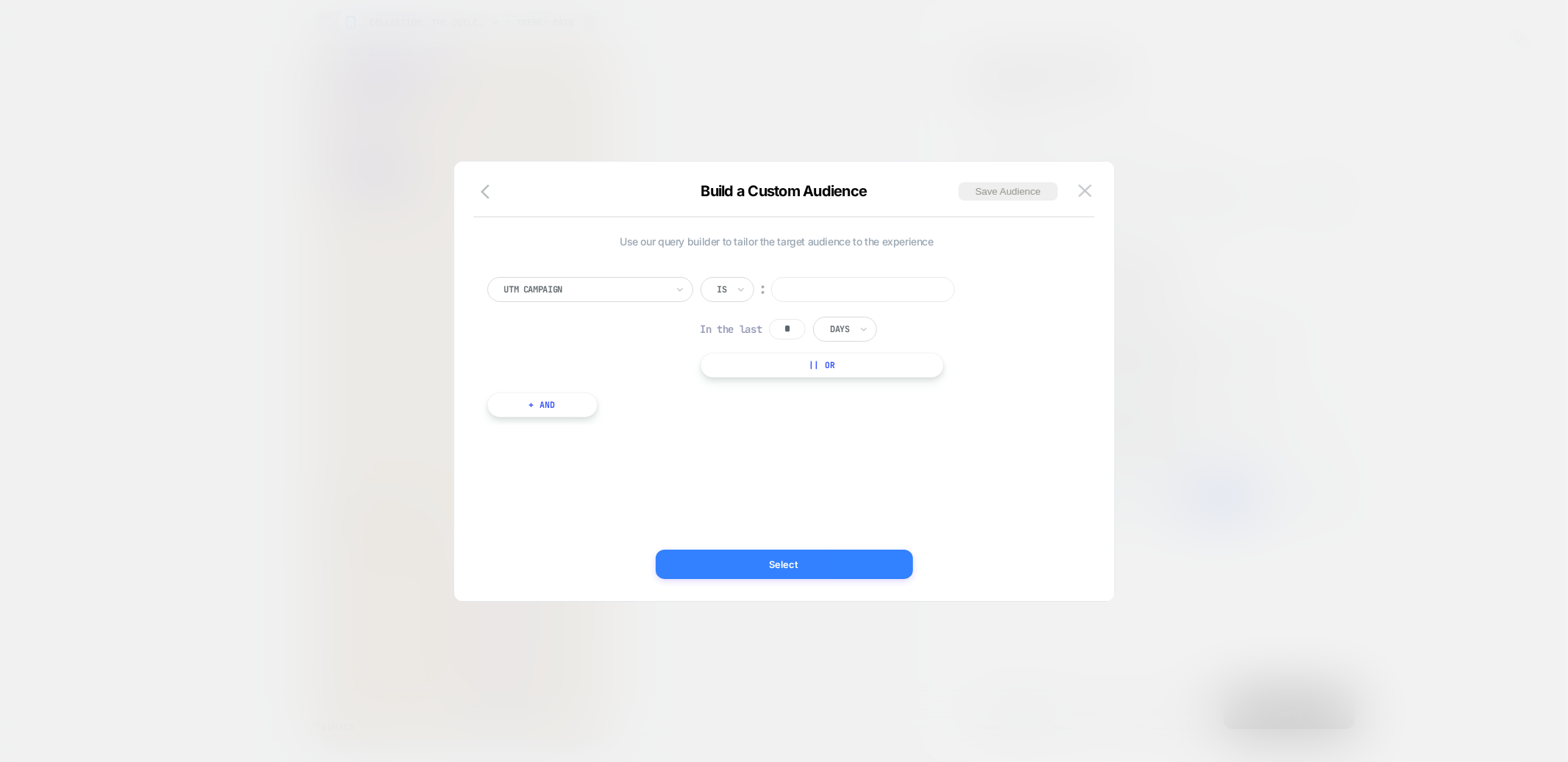
click at [766, 556] on button "Select" at bounding box center [784, 564] width 258 height 29
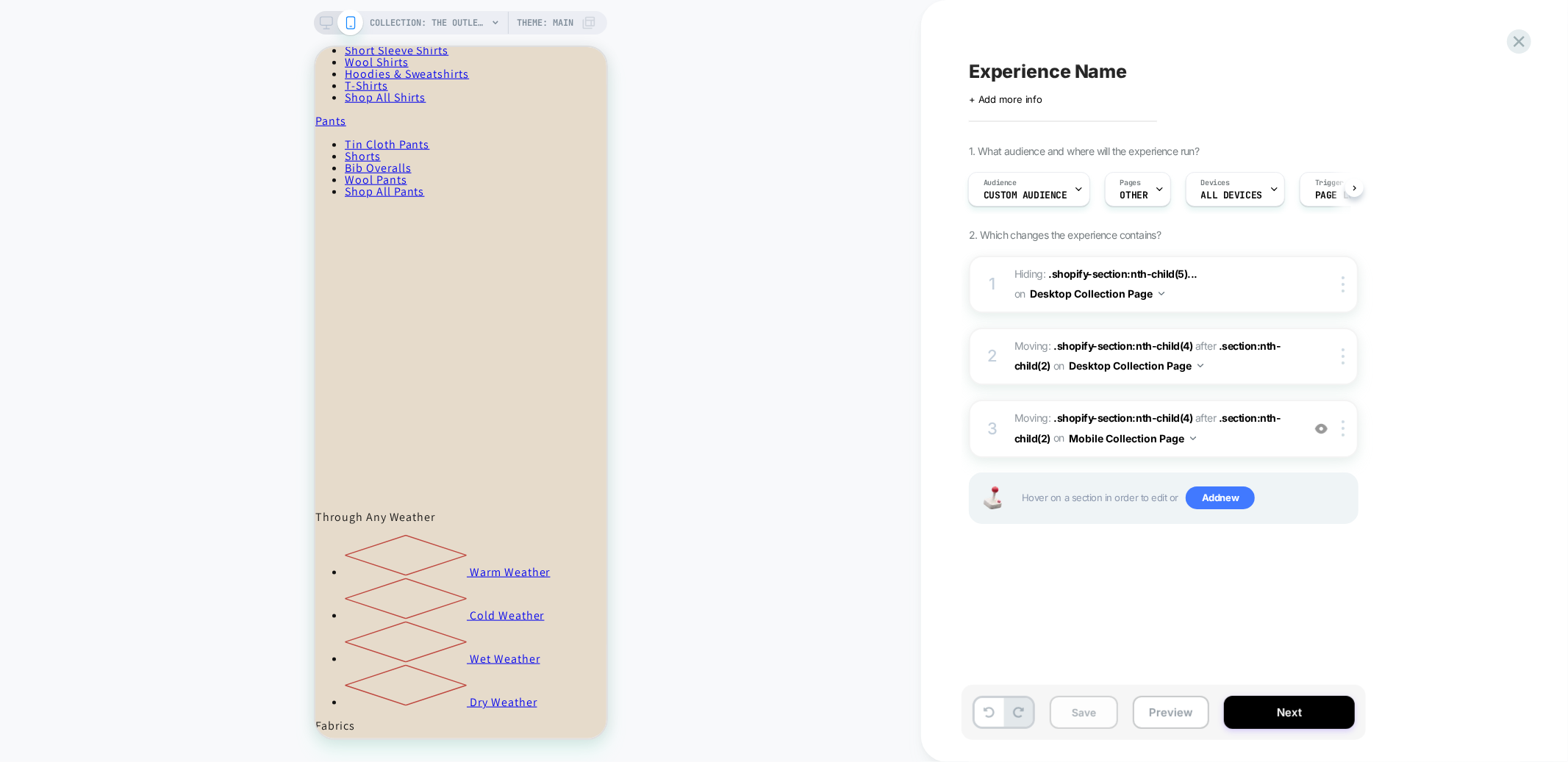
click at [1070, 711] on button "Save" at bounding box center [1085, 712] width 69 height 33
